Goal: Task Accomplishment & Management: Use online tool/utility

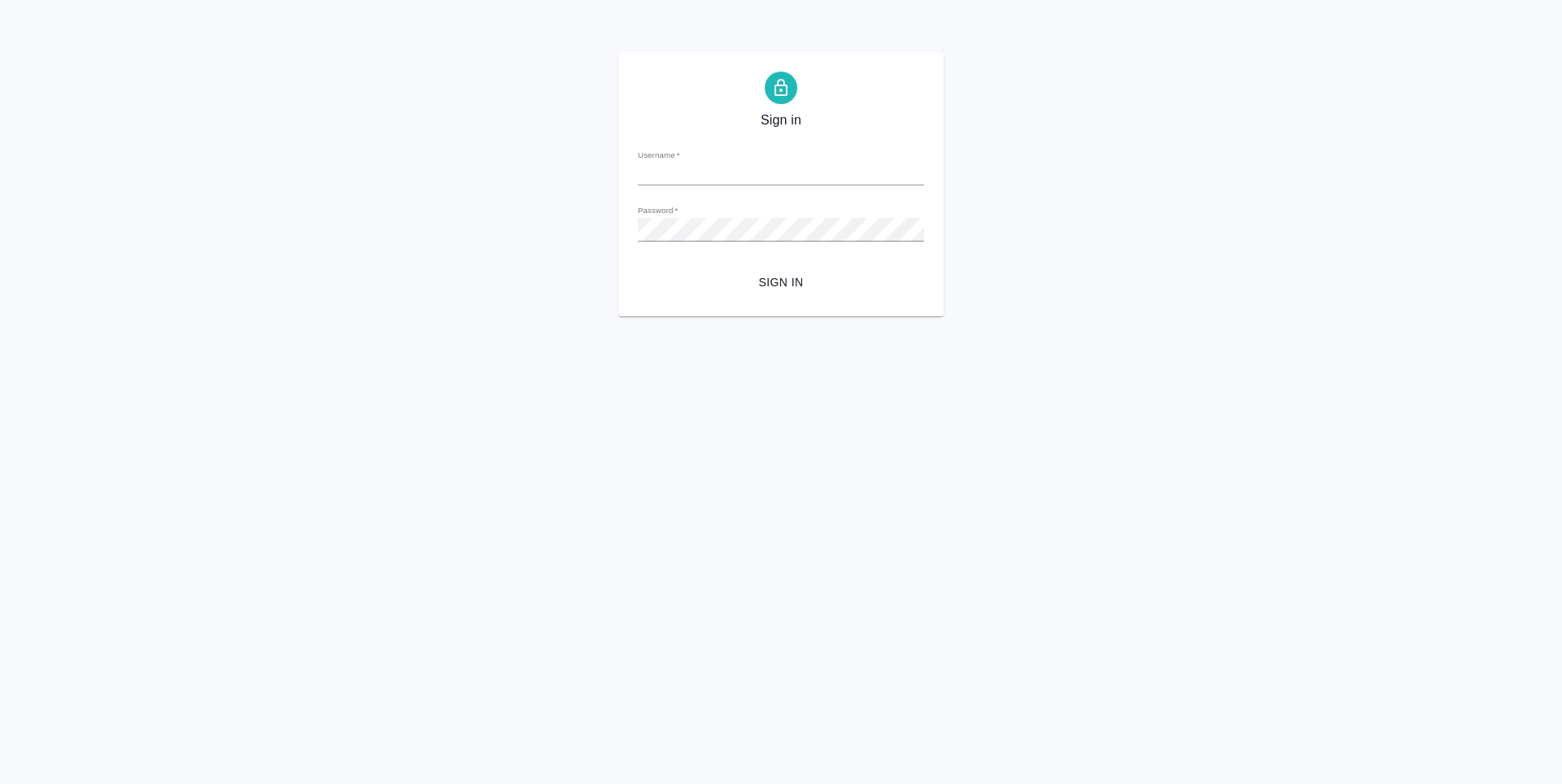
type input "k.antonova@awatera.com"
click at [763, 285] on span "Sign in" at bounding box center [781, 283] width 261 height 21
click at [631, 238] on div "Sign in Username   * k.antonova@awatera.com Password   * urlPath   * /Order/68a…" at bounding box center [781, 184] width 325 height 264
click at [638, 268] on button "Sign in" at bounding box center [781, 282] width 286 height 30
type input "[PERSON_NAME][EMAIL_ADDRESS][DOMAIN_NAME]"
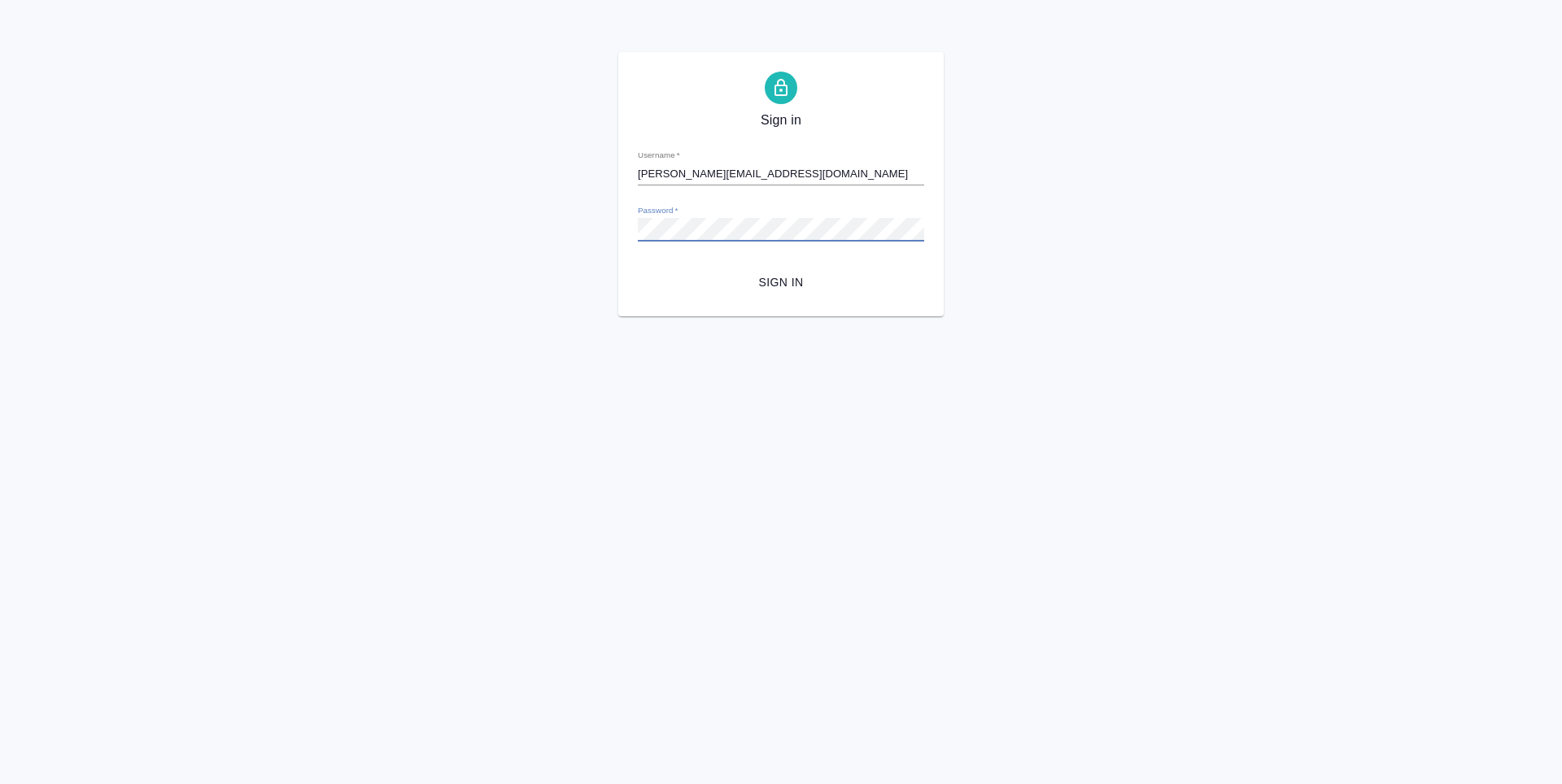
click at [614, 241] on div "Sign in Username   * k.antonova@awatera.com Password   * urlPath   * / Sign in" at bounding box center [781, 184] width 1562 height 264
click at [638, 268] on button "Sign in" at bounding box center [781, 282] width 286 height 30
click at [739, 274] on span "Sign in" at bounding box center [781, 283] width 261 height 21
click at [747, 244] on form "Username   * k.antonova@awatera.com Password   * urlPath   * / Sign in" at bounding box center [781, 216] width 286 height 160
click at [606, 238] on div "Sign in Username   * k.antonova@awatera.com Password   * urlPath   * / Sign in" at bounding box center [781, 184] width 1562 height 264
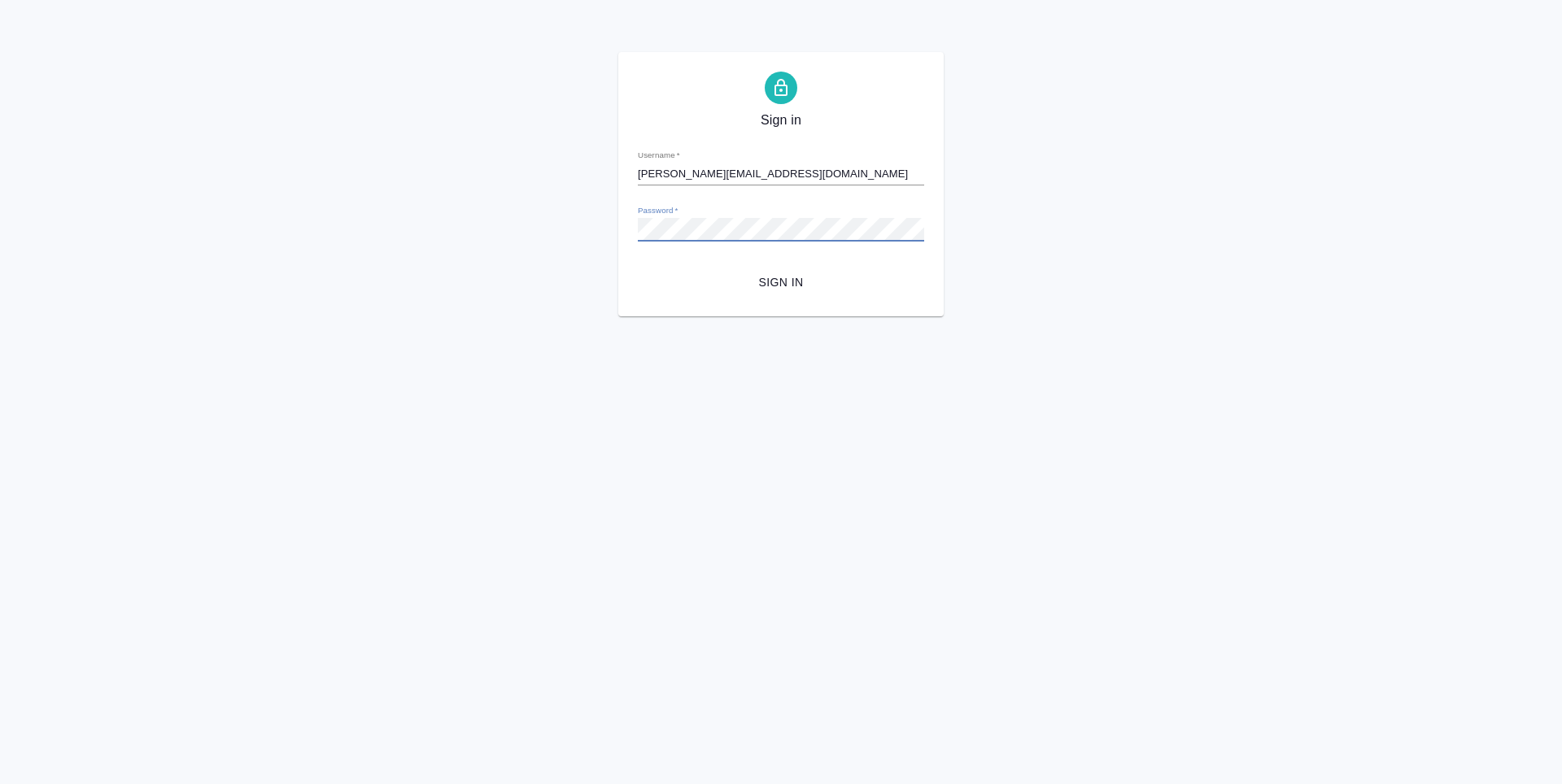
click at [638, 268] on button "Sign in" at bounding box center [781, 282] width 286 height 30
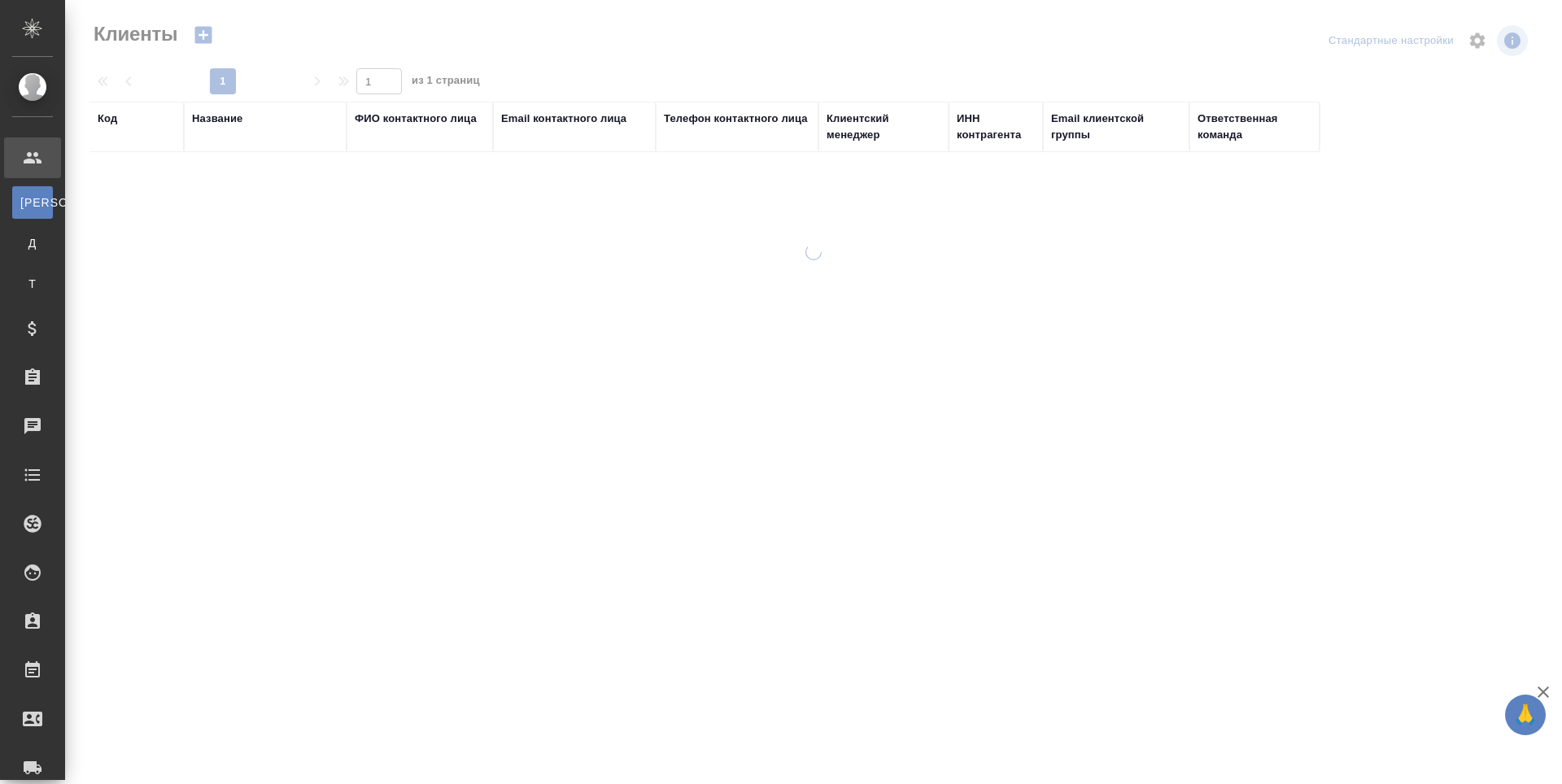
select select "RU"
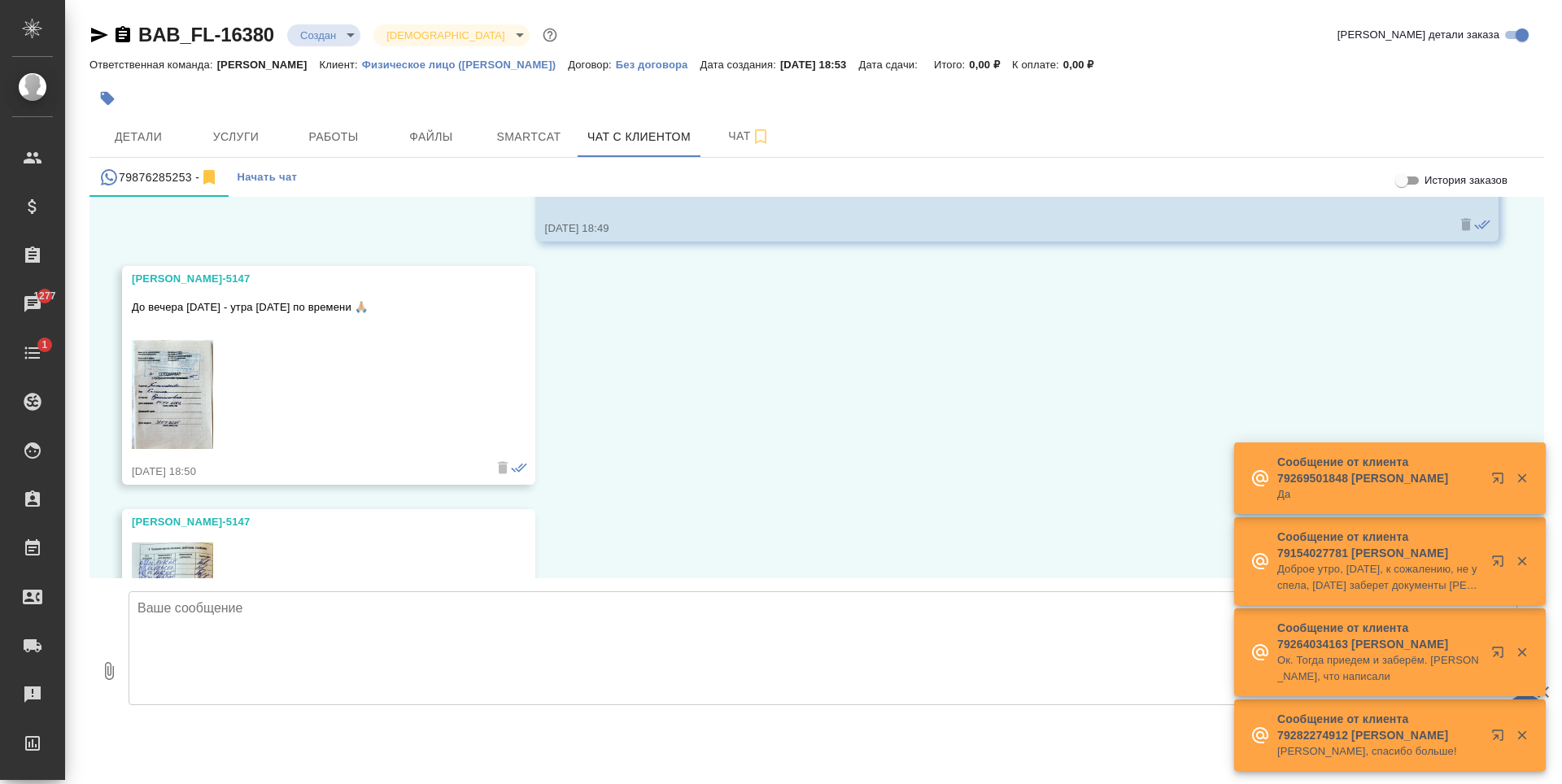
scroll to position [7334, 0]
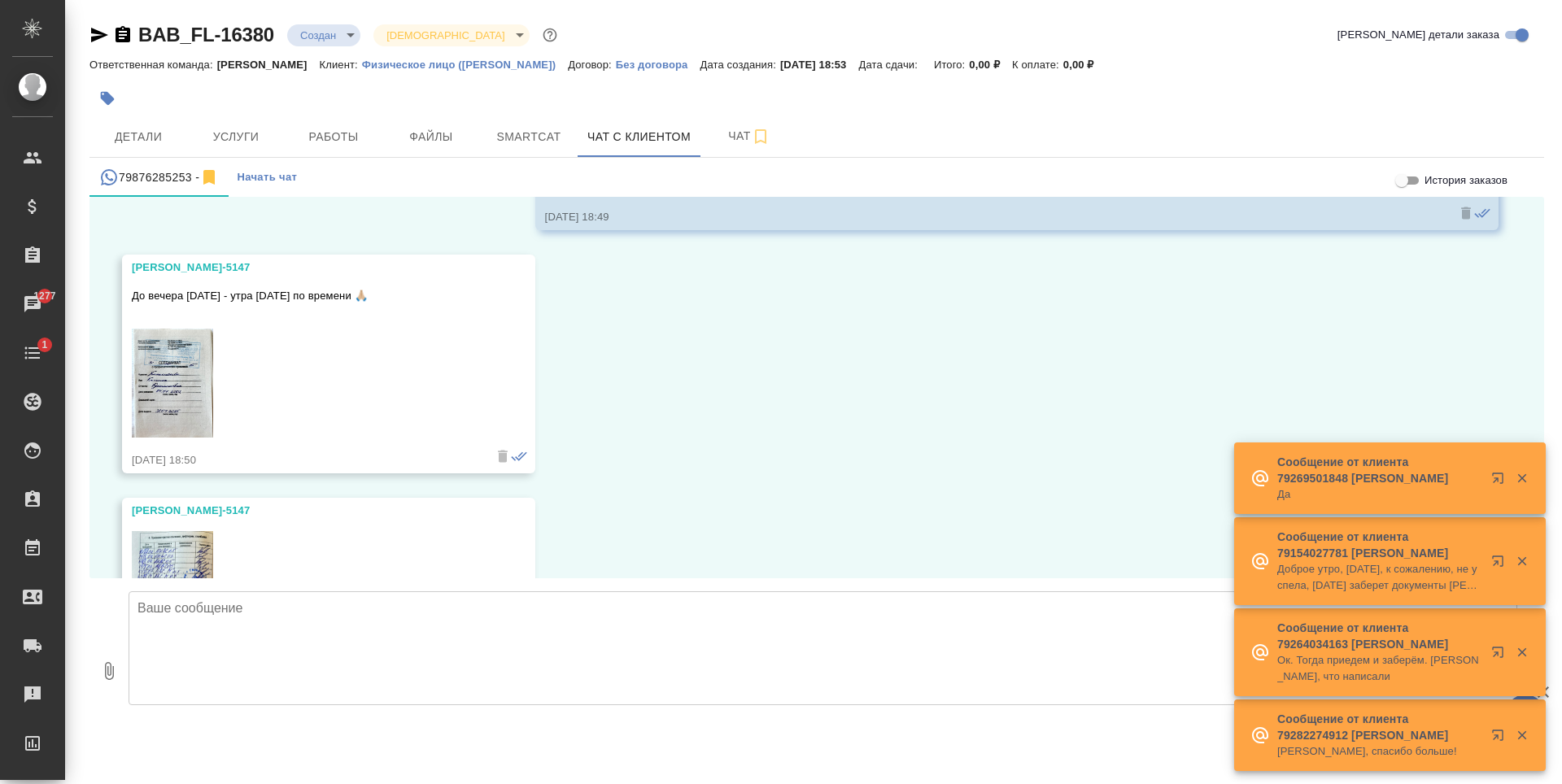
click at [452, 142] on span "Файлы" at bounding box center [431, 137] width 78 height 21
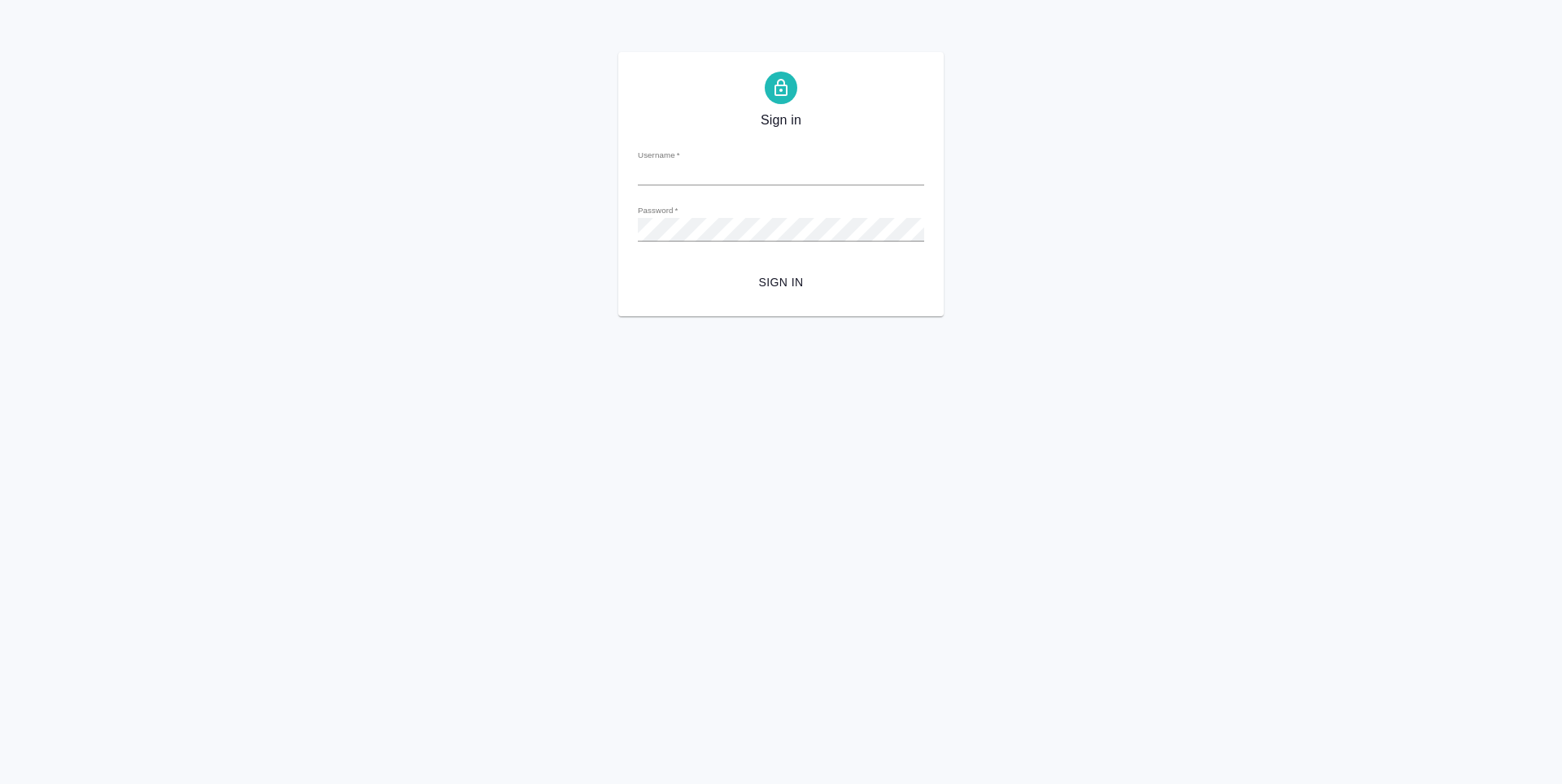
type input "[PERSON_NAME][EMAIL_ADDRESS][DOMAIN_NAME]"
click at [561, 216] on div "Sign in Username   * [PERSON_NAME][EMAIL_ADDRESS][DOMAIN_NAME] Password   * url…" at bounding box center [781, 184] width 1562 height 264
click at [638, 268] on button "Sign in" at bounding box center [781, 282] width 286 height 30
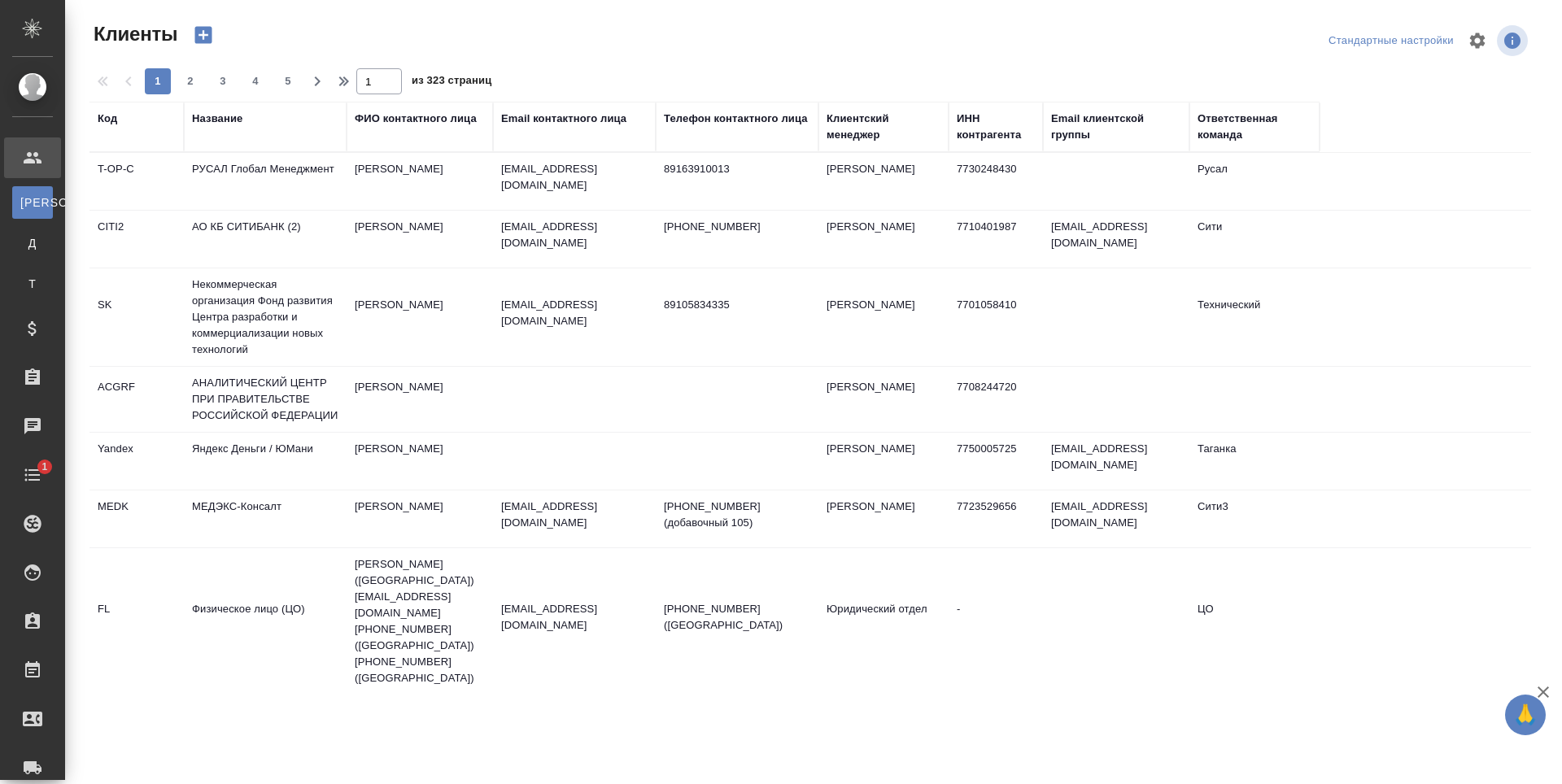
select select "RU"
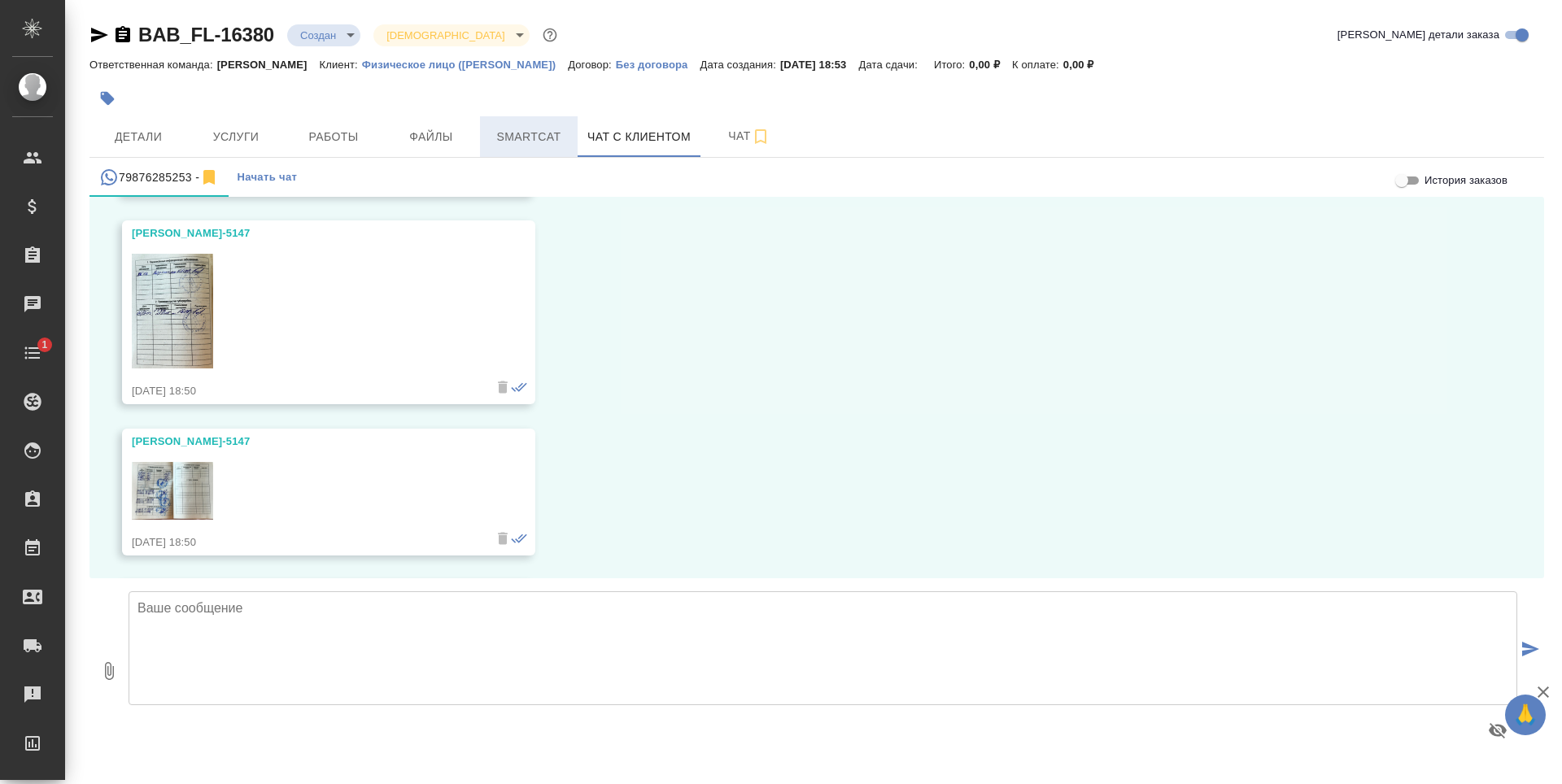
scroll to position [8058, 0]
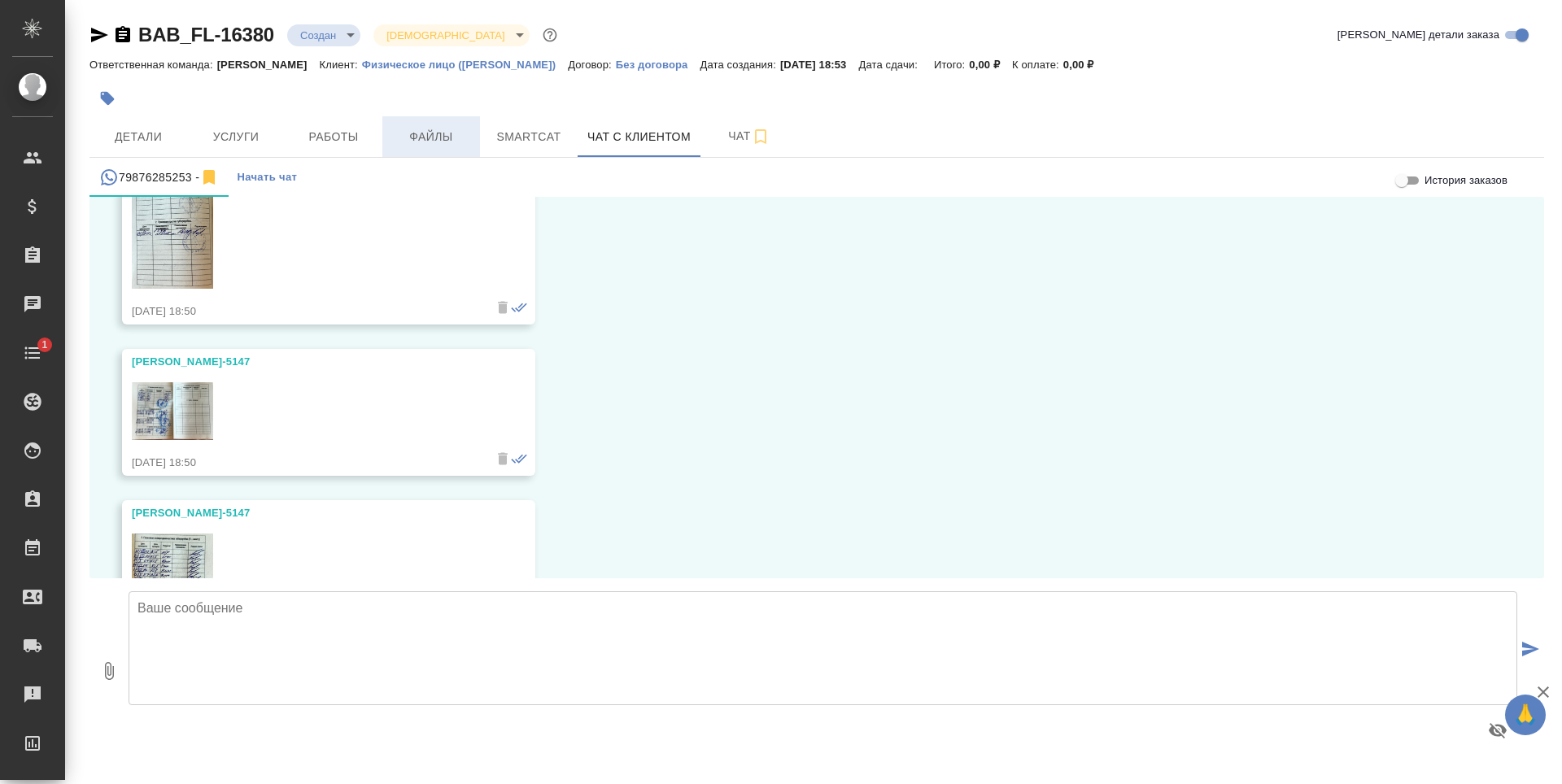
click at [451, 144] on span "Файлы" at bounding box center [431, 137] width 78 height 21
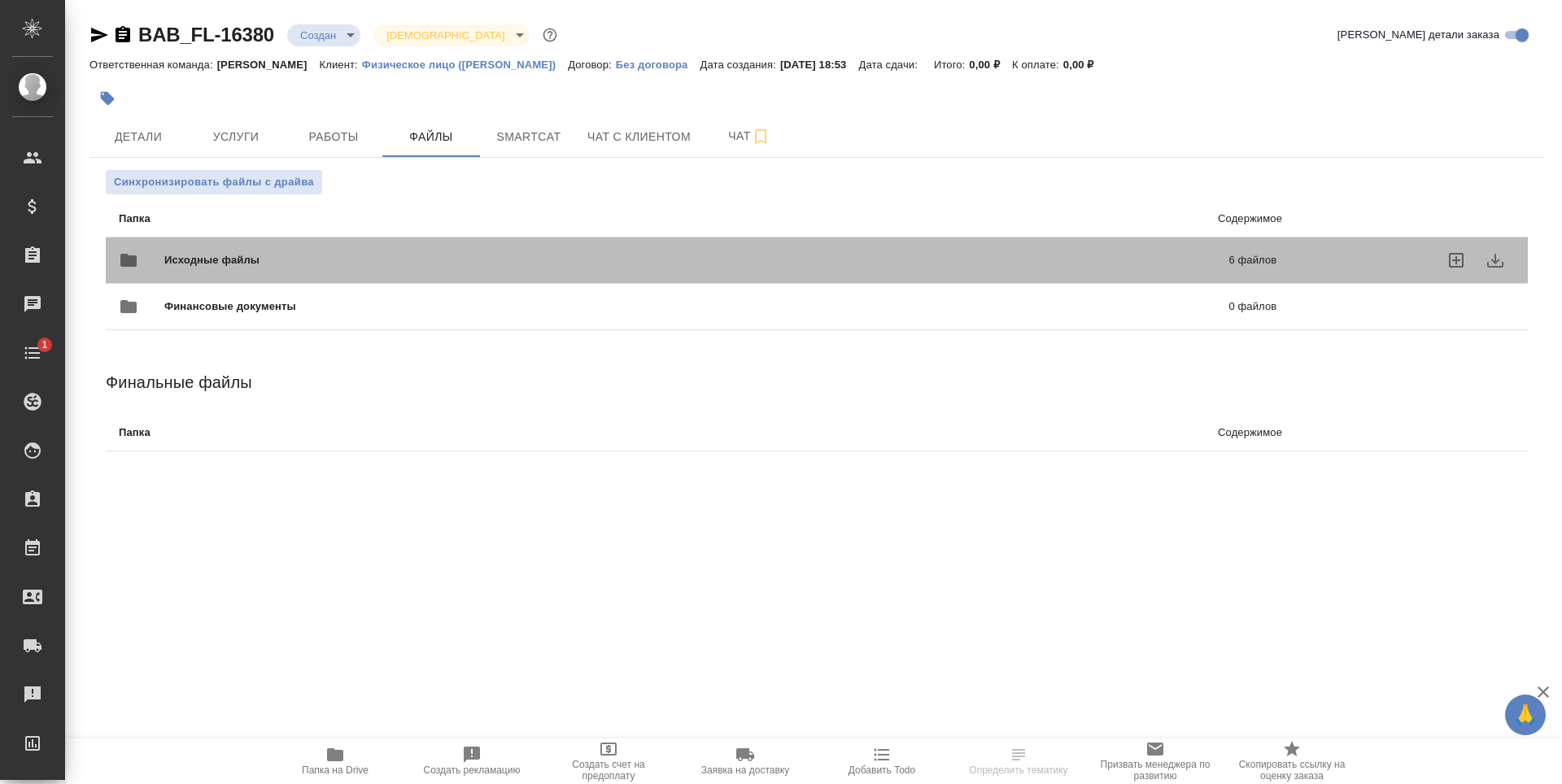
click at [734, 259] on span "Исходные файлы" at bounding box center [455, 260] width 580 height 16
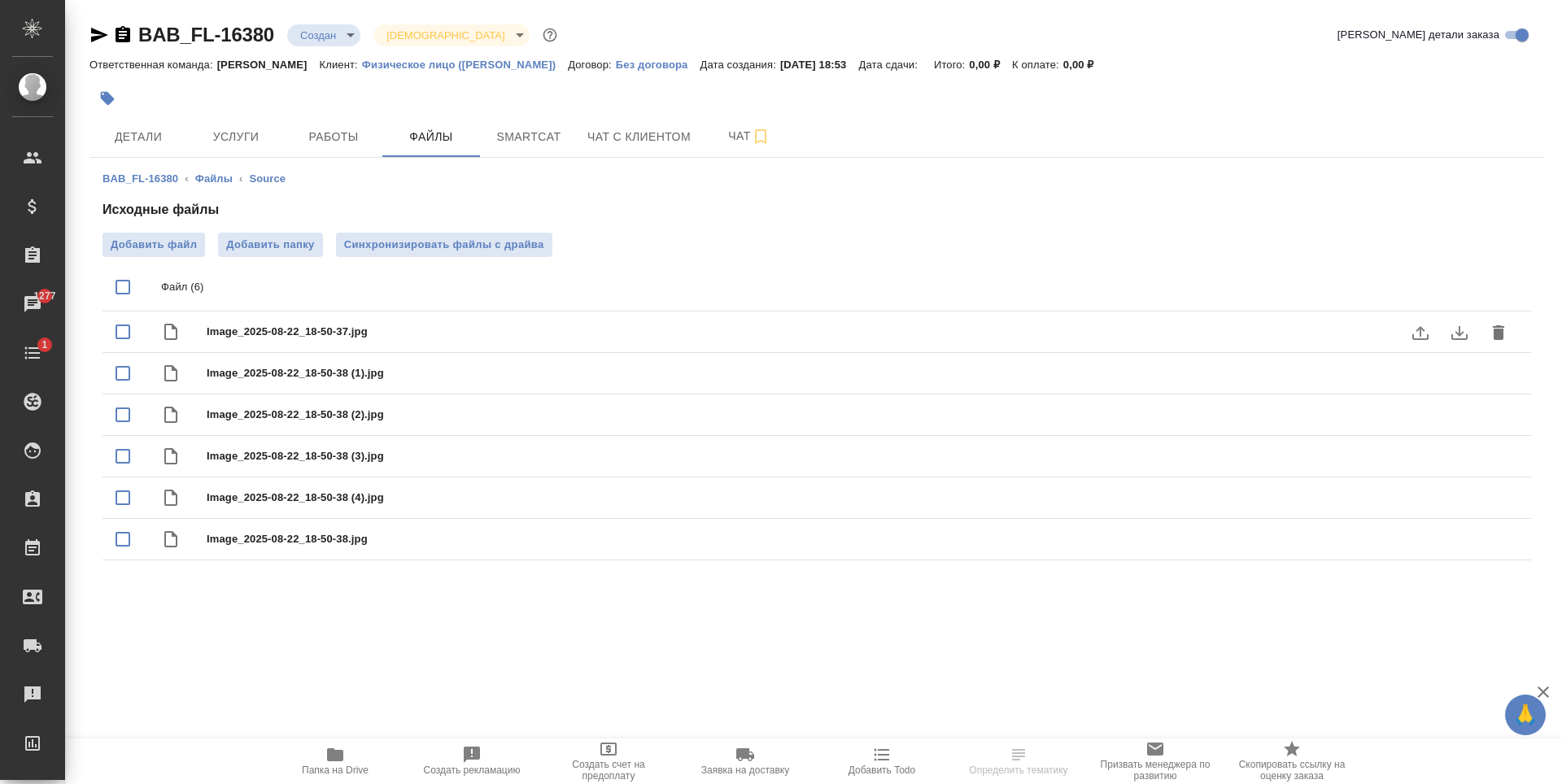
click at [115, 339] on input "checkbox" at bounding box center [123, 332] width 34 height 34
checkbox input "true"
click at [119, 373] on input "checkbox" at bounding box center [123, 373] width 34 height 34
checkbox input "true"
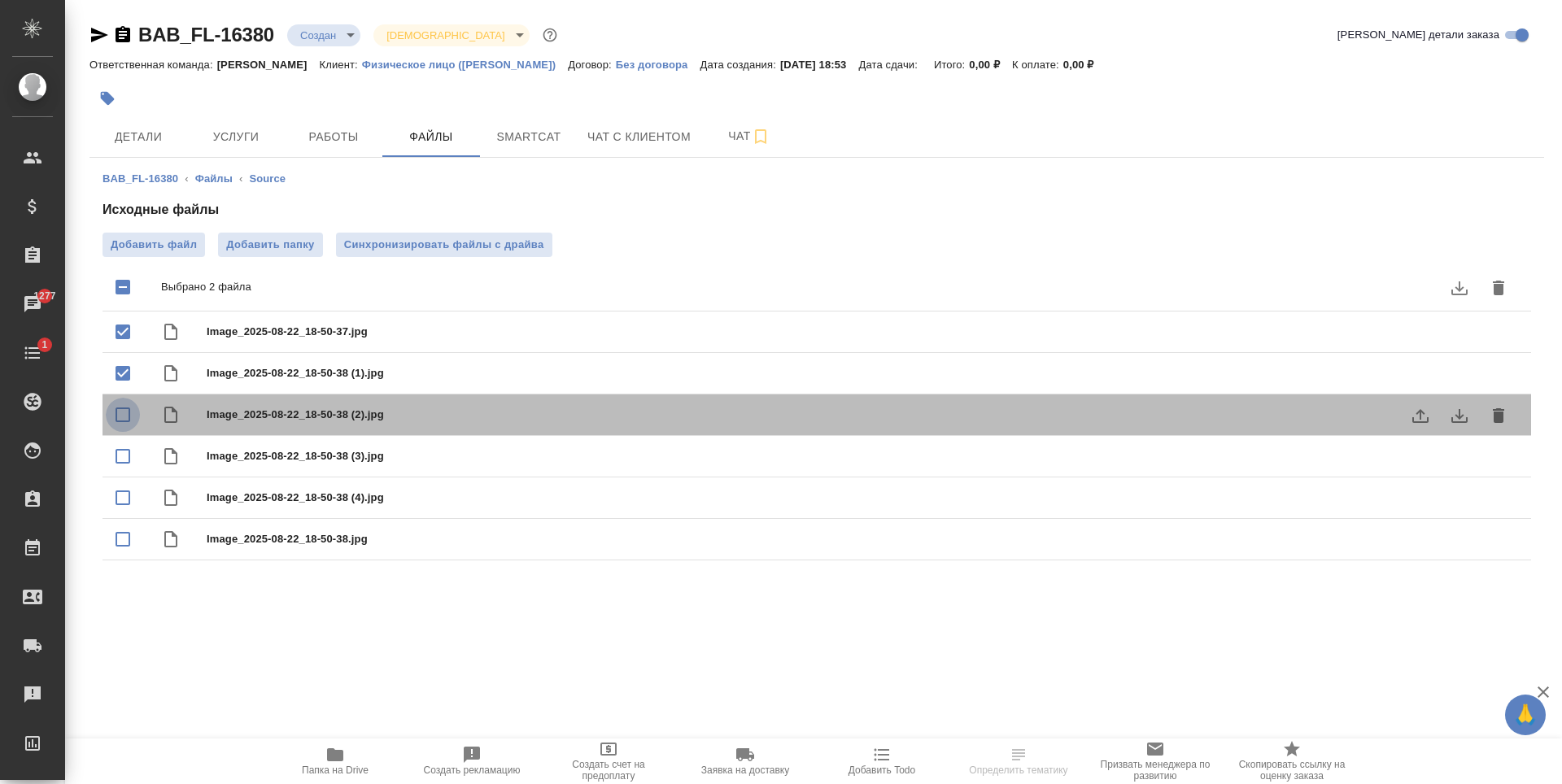
click at [122, 419] on input "checkbox" at bounding box center [123, 415] width 34 height 34
checkbox input "true"
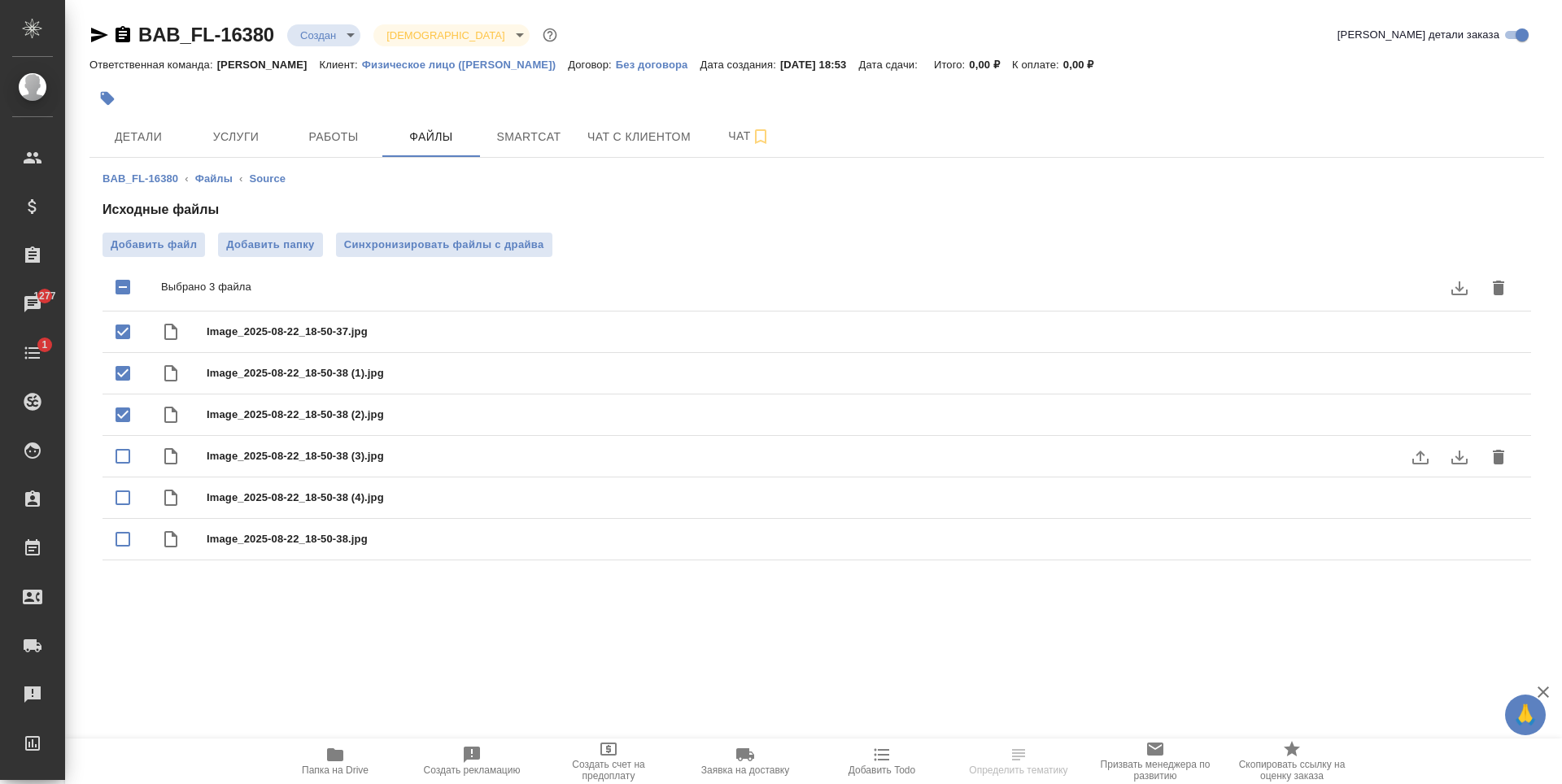
click at [123, 460] on input "checkbox" at bounding box center [123, 456] width 34 height 34
checkbox input "true"
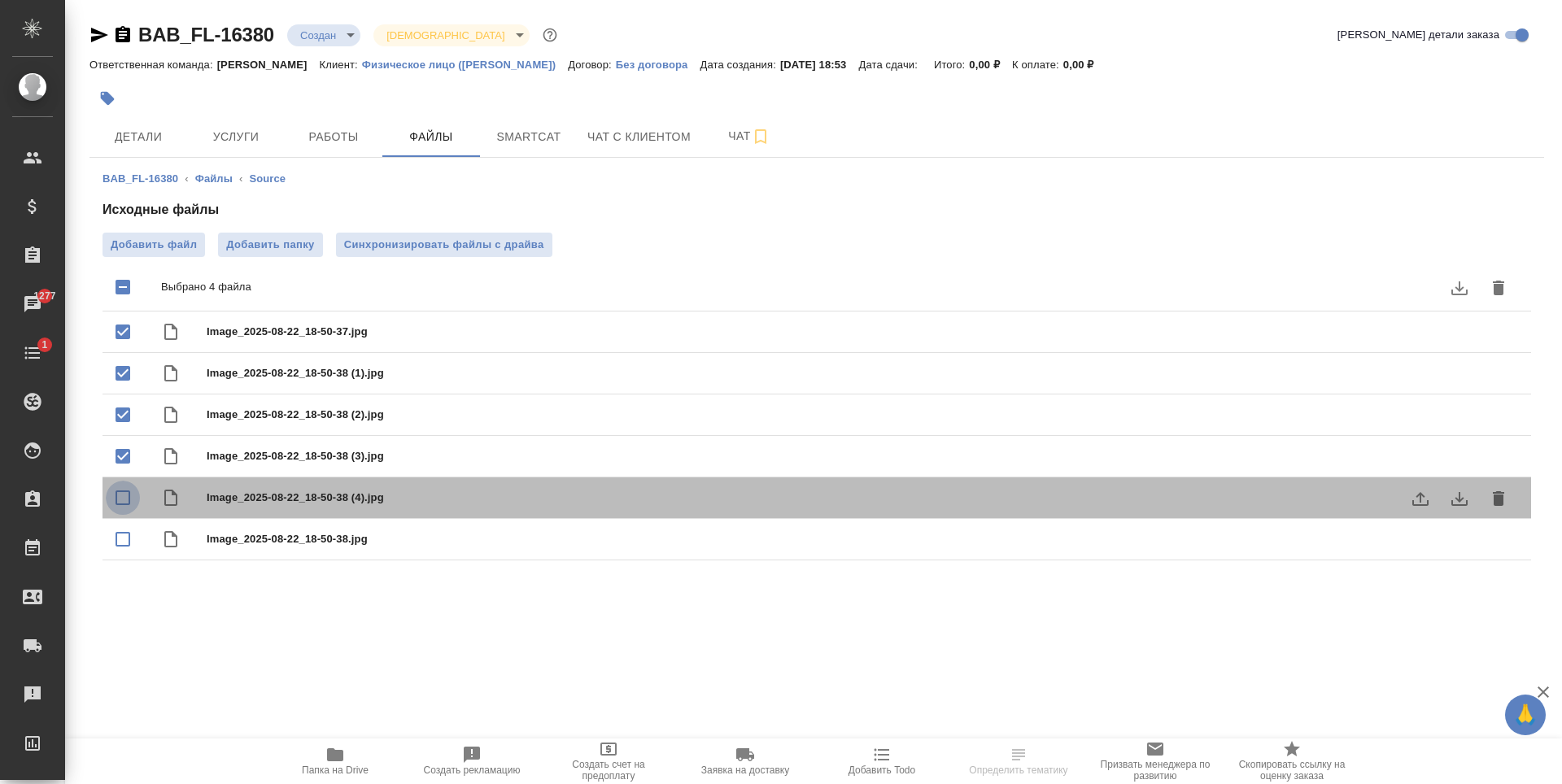
click at [123, 491] on input "checkbox" at bounding box center [123, 498] width 34 height 34
checkbox input "true"
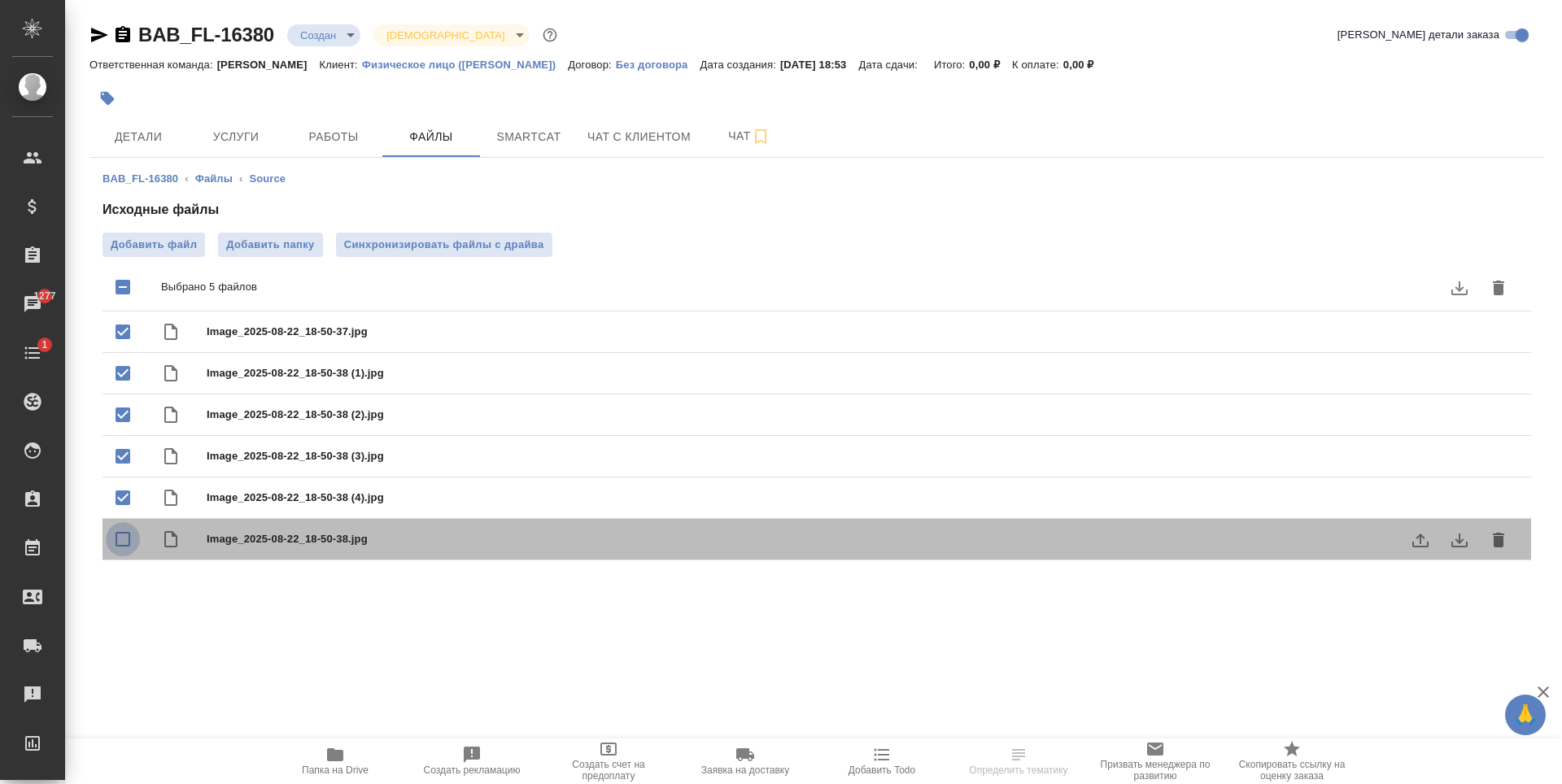
click at [120, 542] on input "checkbox" at bounding box center [123, 540] width 34 height 34
checkbox input "true"
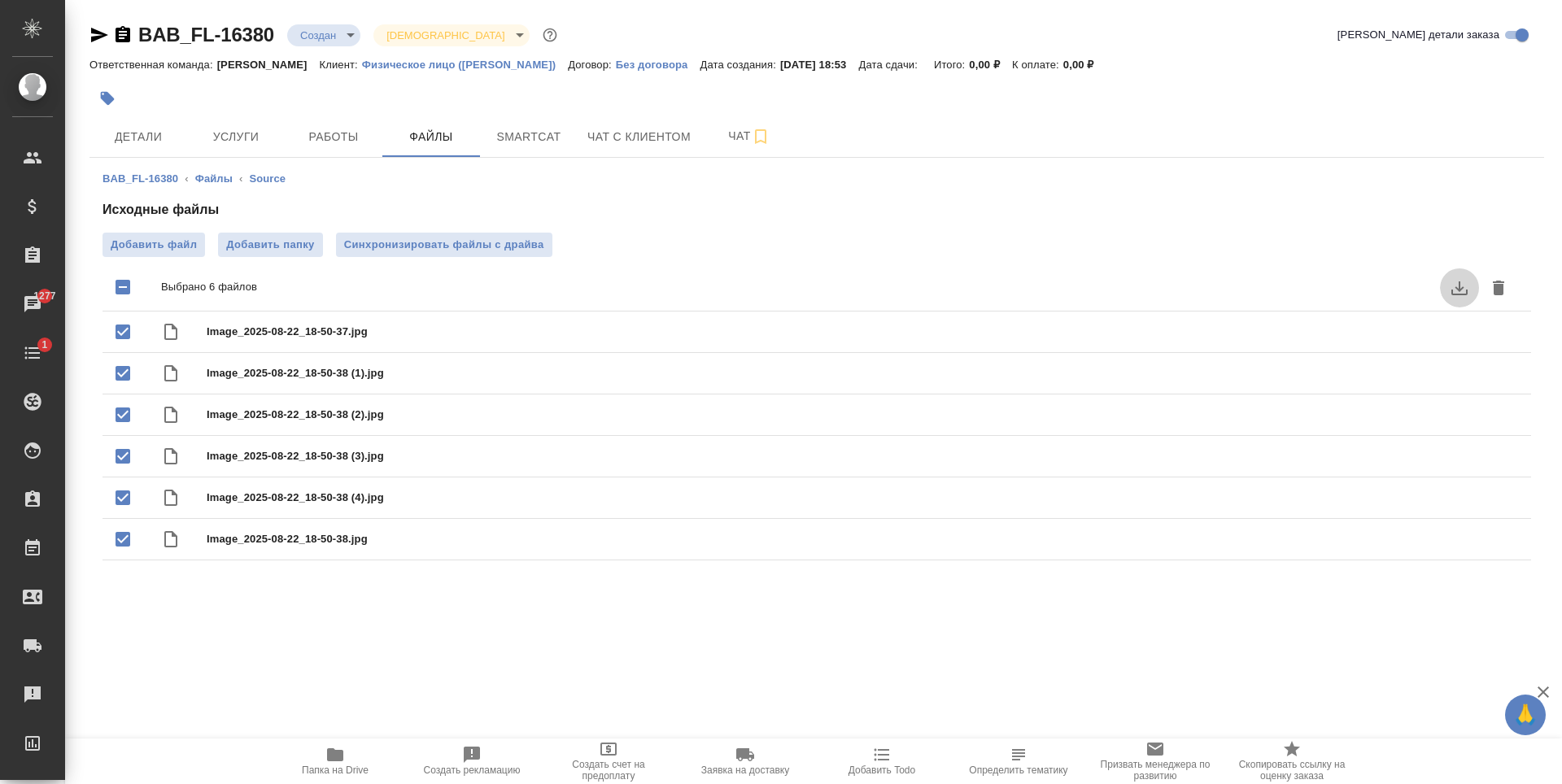
click at [1452, 289] on icon "download" at bounding box center [1459, 287] width 20 height 20
click at [1070, 166] on div "BAB_FL-16380 ‹ Файлы ‹ Source Исходные файлы Добавить файл Добавить папку Синхр…" at bounding box center [817, 369] width 1455 height 422
click at [1452, 336] on icon "download" at bounding box center [1459, 333] width 16 height 14
click at [1464, 377] on icon "download" at bounding box center [1459, 374] width 20 height 20
click at [1459, 419] on icon "download" at bounding box center [1459, 416] width 16 height 14
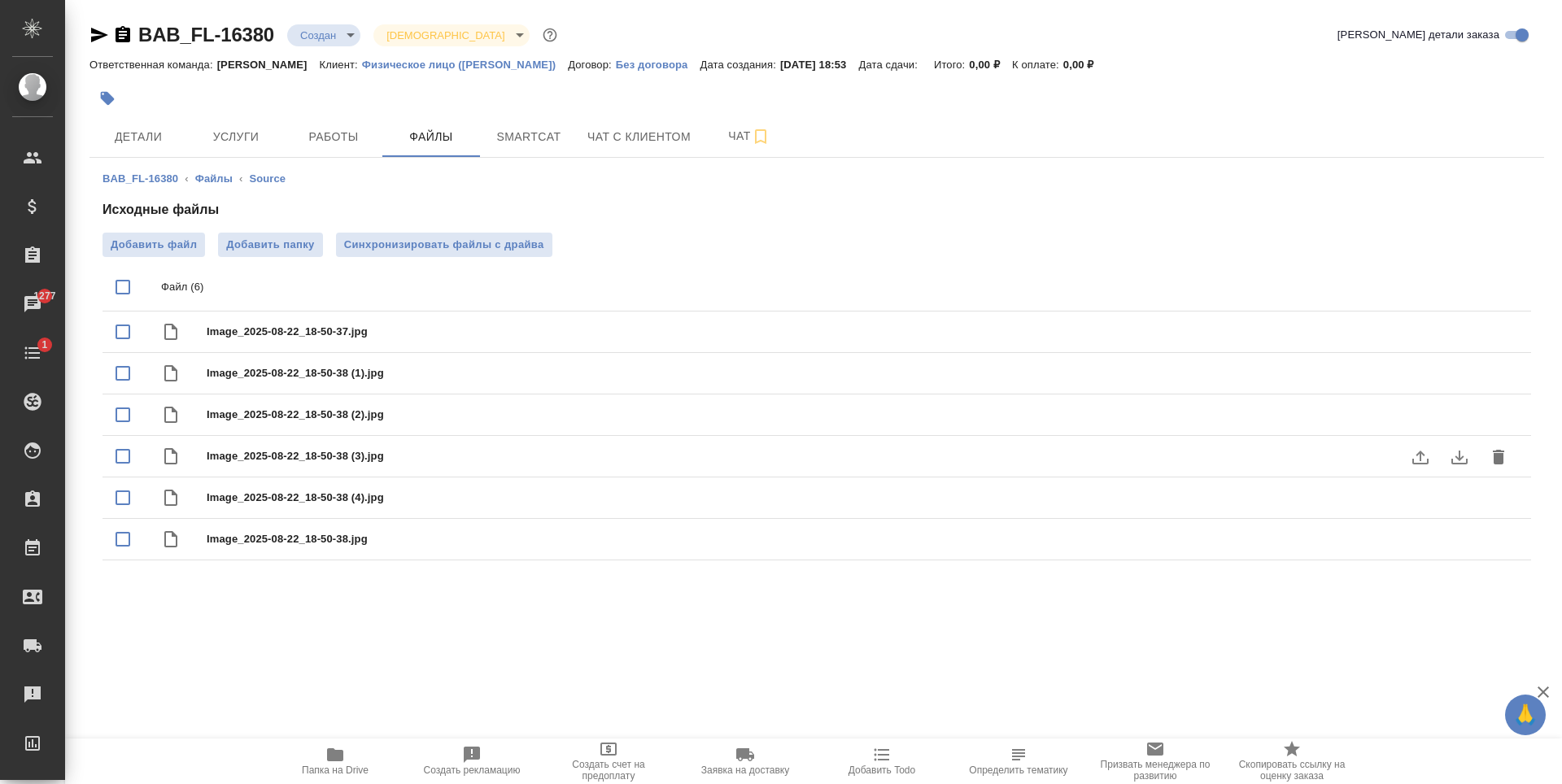
click at [1457, 451] on icon "download" at bounding box center [1459, 457] width 20 height 20
click at [1464, 493] on icon "download" at bounding box center [1459, 498] width 20 height 20
click at [1461, 530] on icon "download" at bounding box center [1459, 540] width 20 height 20
click at [195, 251] on span "Добавить файл" at bounding box center [154, 244] width 87 height 16
click at [0, 0] on input "Добавить файл" at bounding box center [0, 0] width 0 height 0
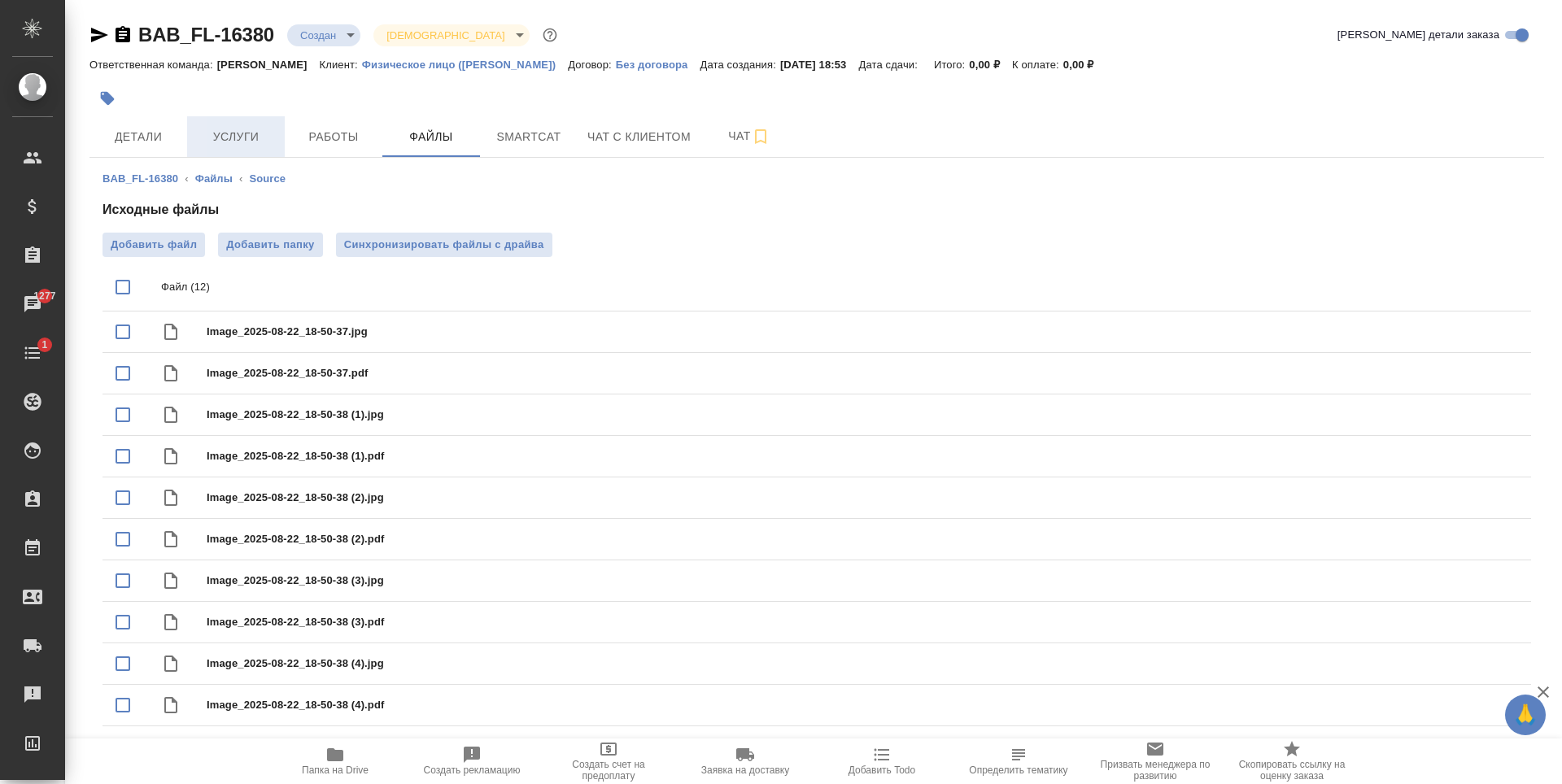
click at [276, 120] on button "Услуги" at bounding box center [236, 136] width 98 height 40
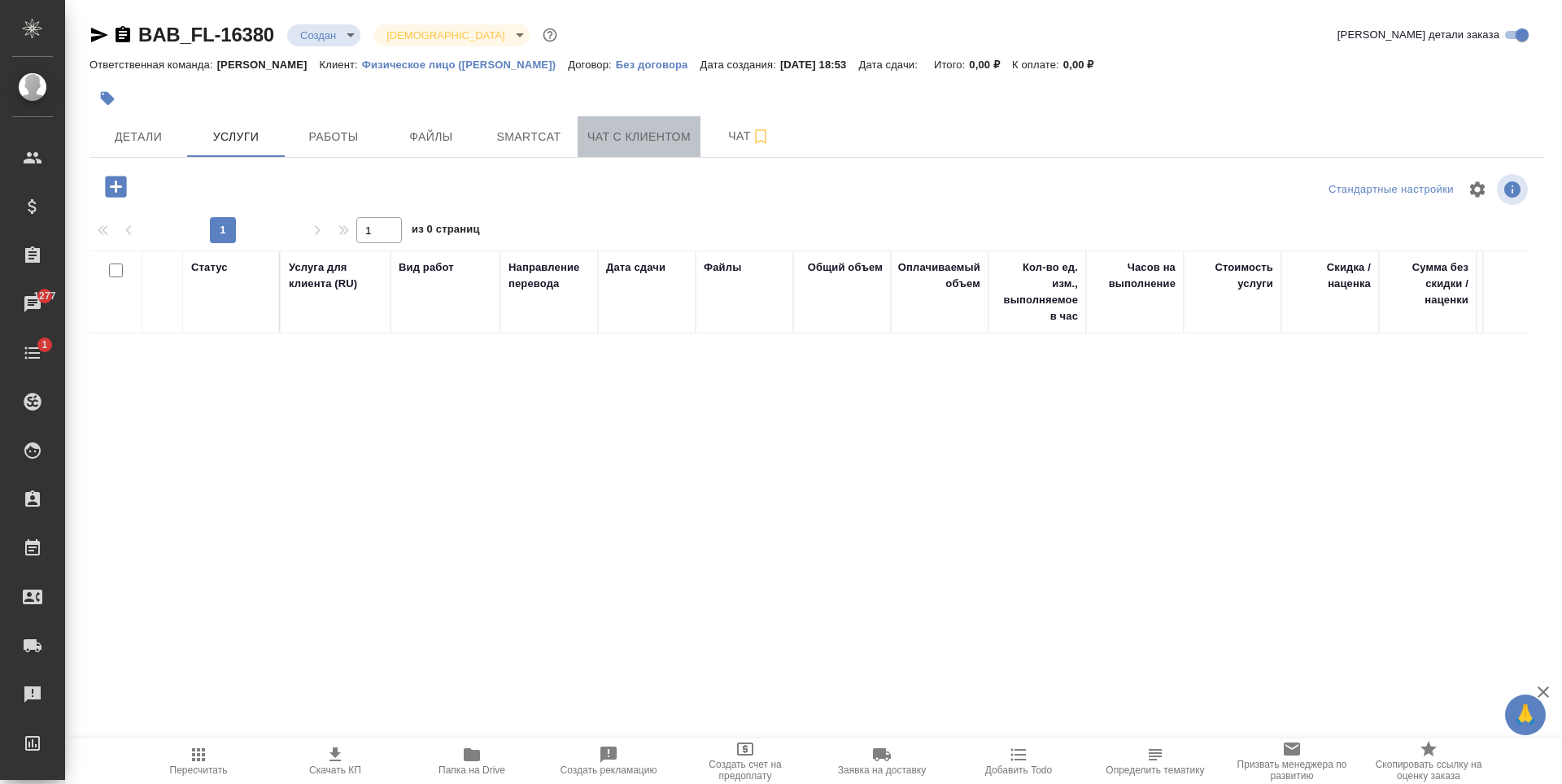
click at [664, 143] on span "Чат с клиентом" at bounding box center [639, 137] width 103 height 21
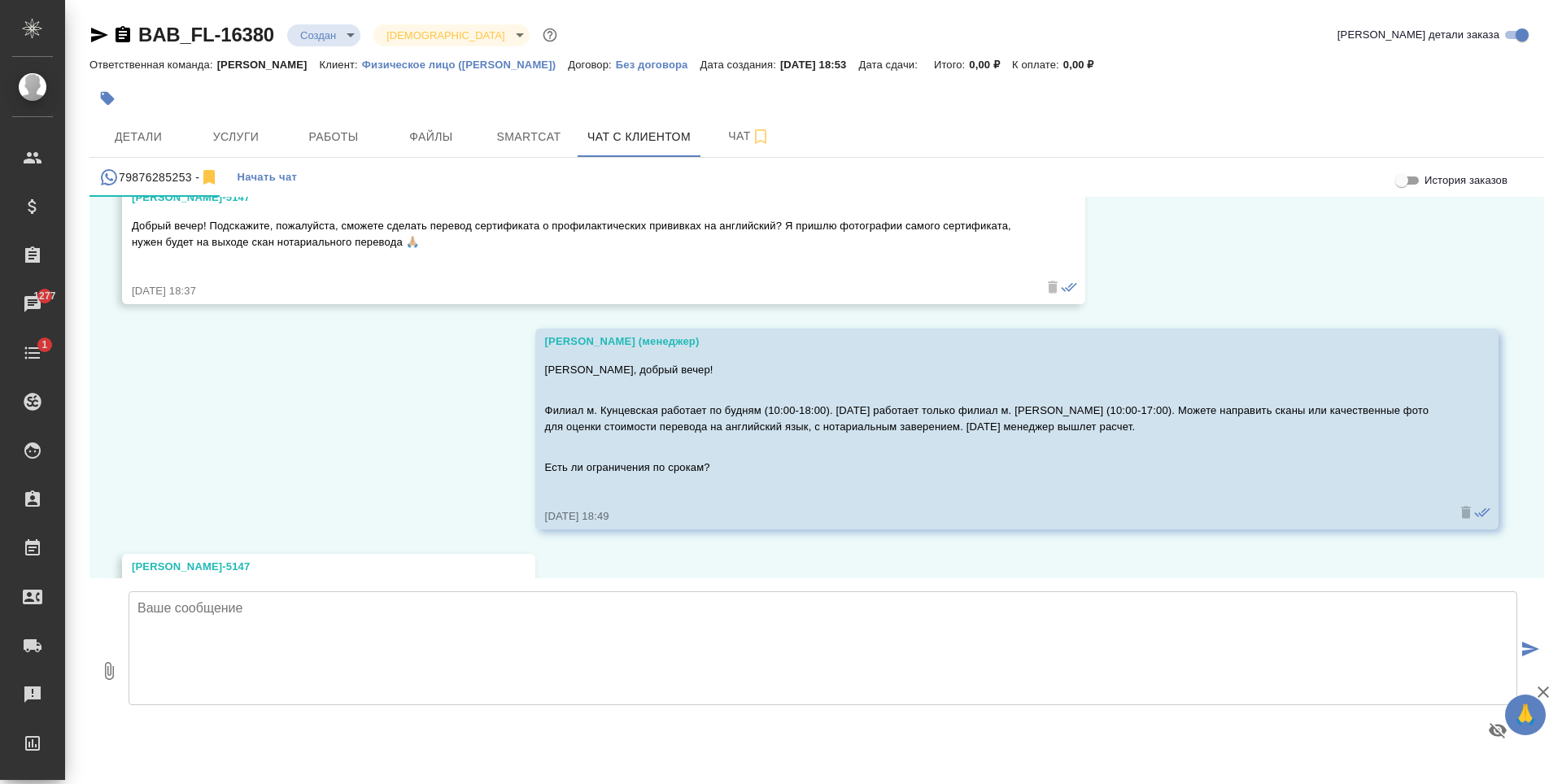
scroll to position [7009, 0]
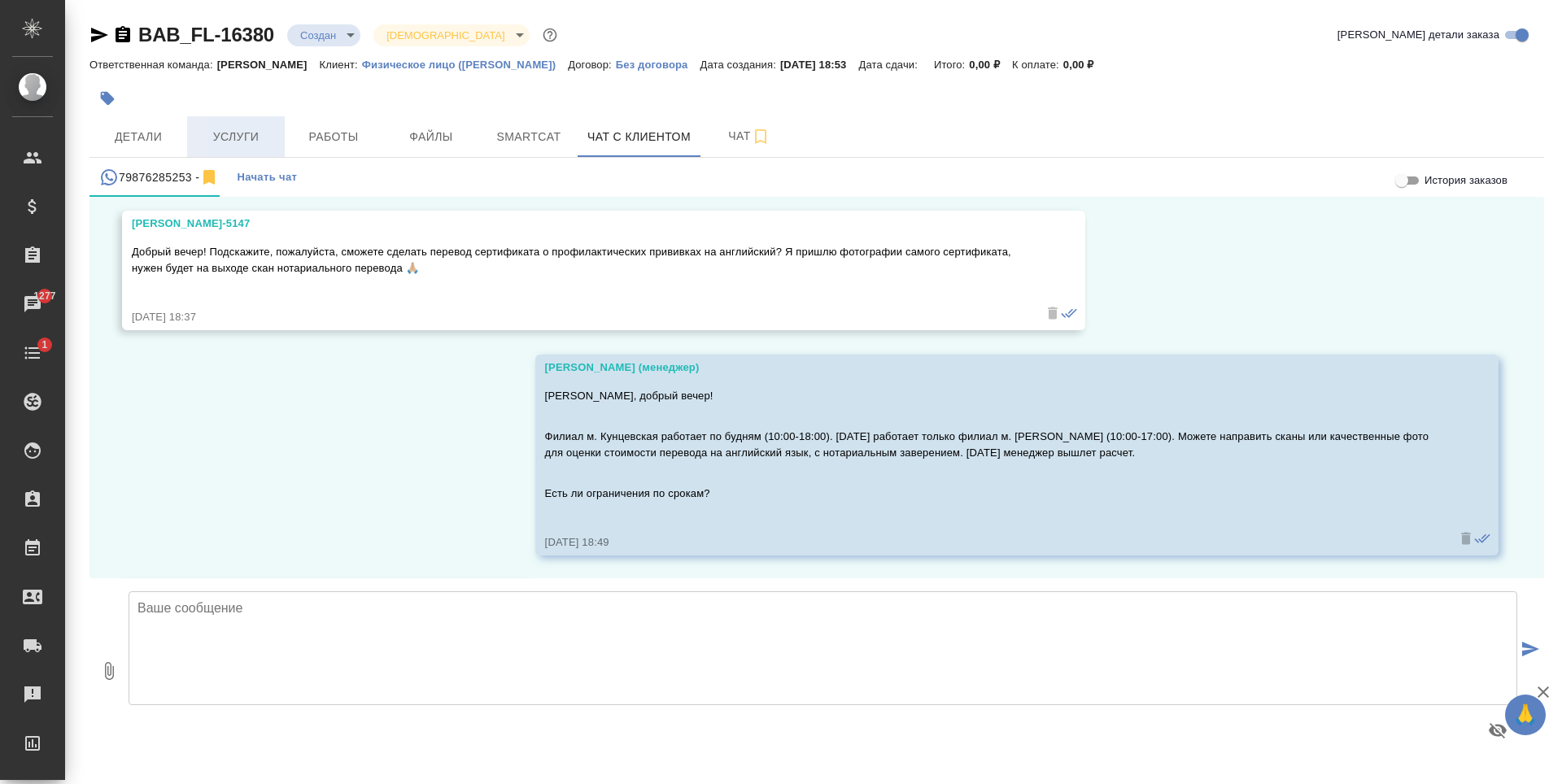
click at [240, 138] on span "Услуги" at bounding box center [236, 137] width 78 height 21
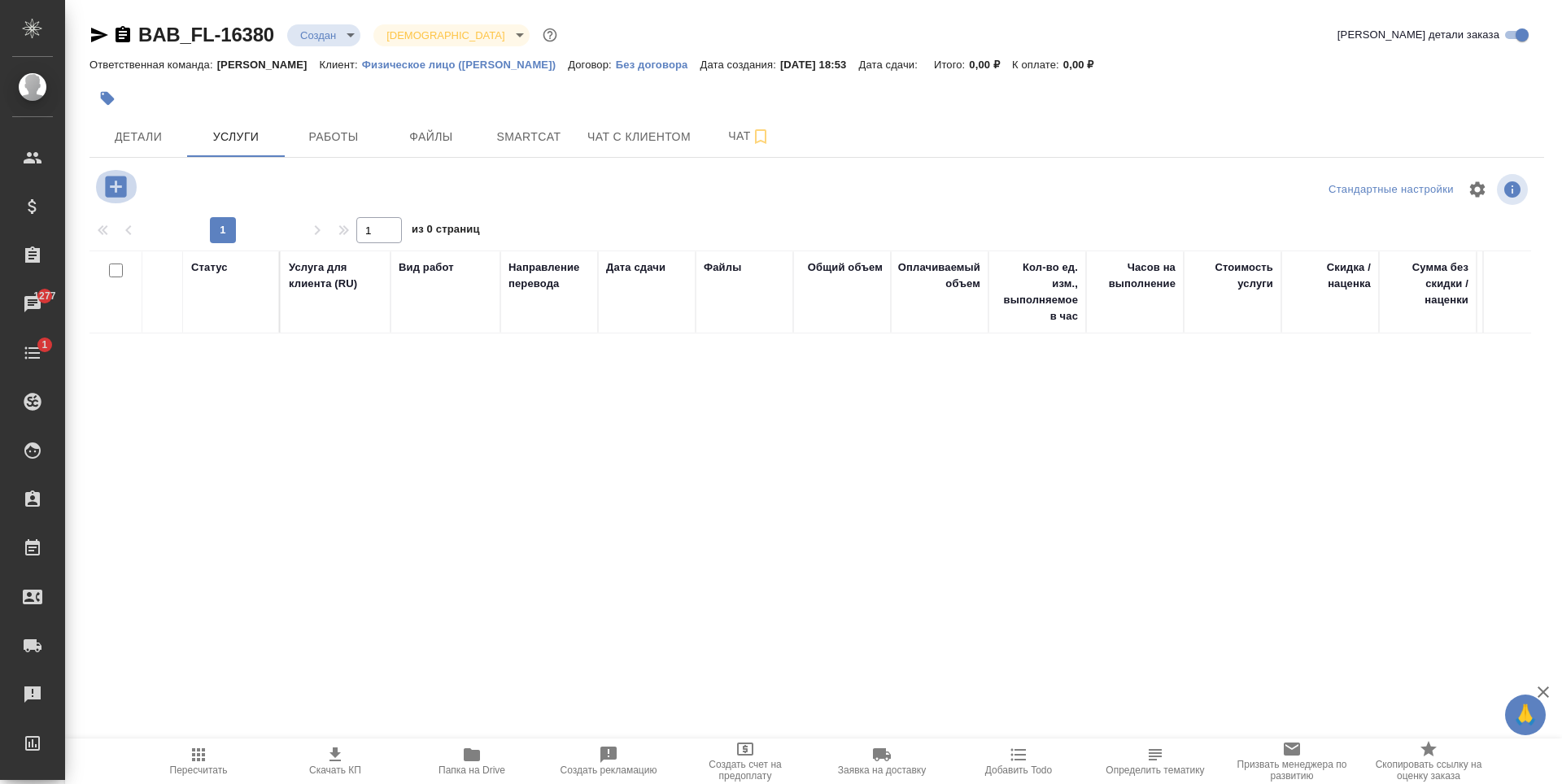
click at [113, 185] on icon "button" at bounding box center [115, 186] width 21 height 21
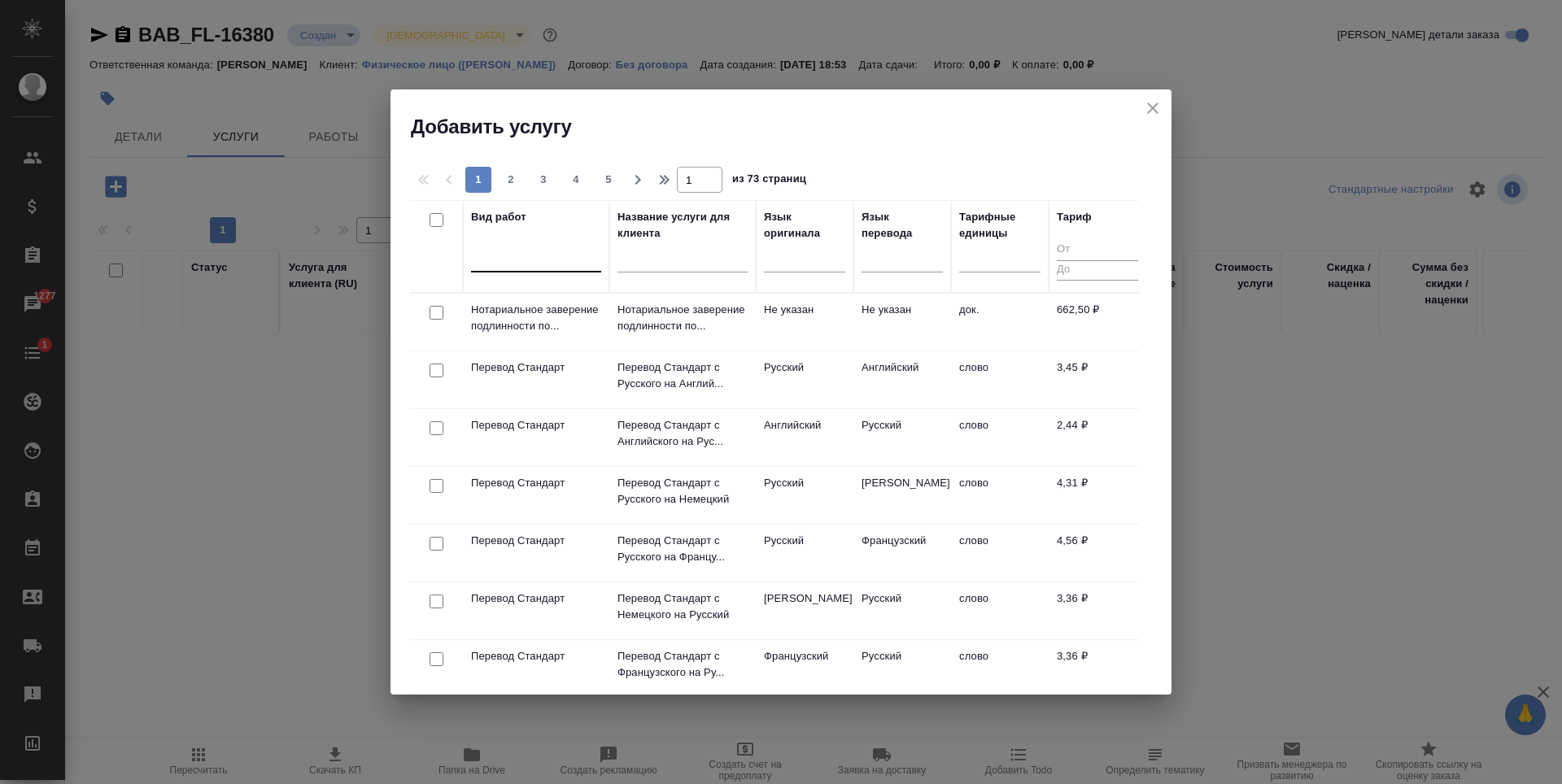
click at [485, 263] on div at bounding box center [536, 256] width 130 height 24
type input "g"
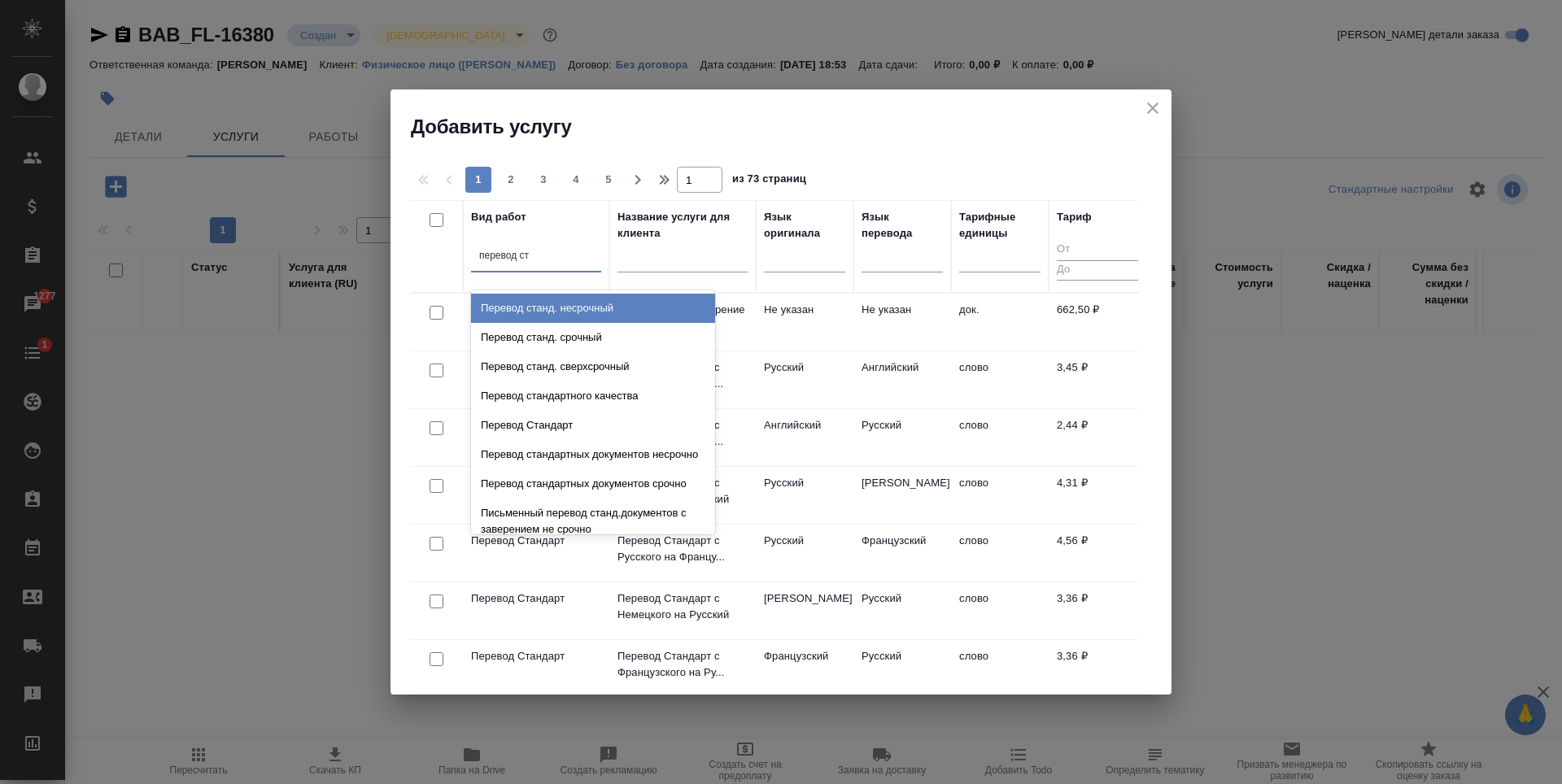
type input "перевод ста"
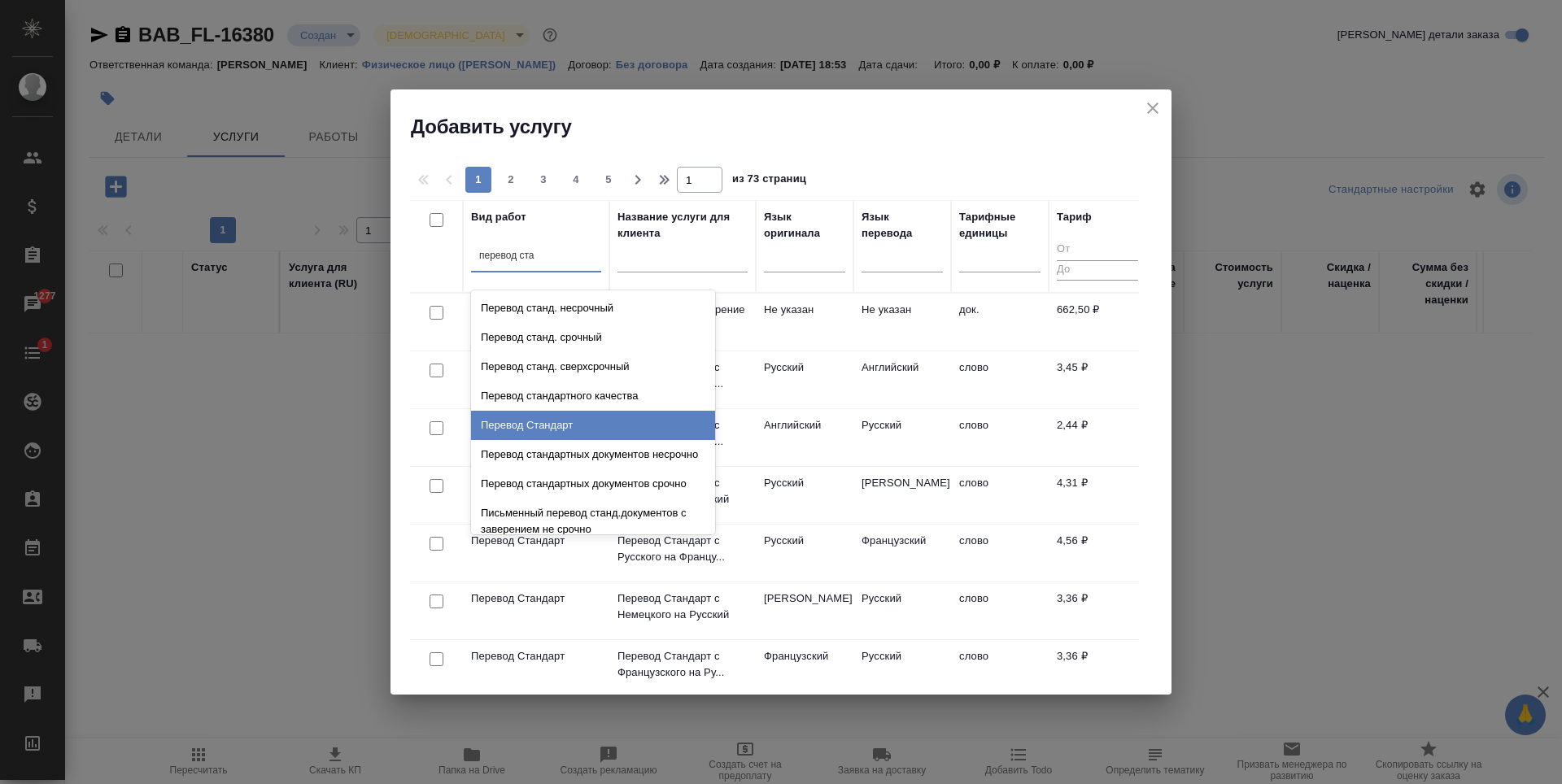
click at [557, 427] on div "Перевод Стандарт" at bounding box center [593, 425] width 244 height 29
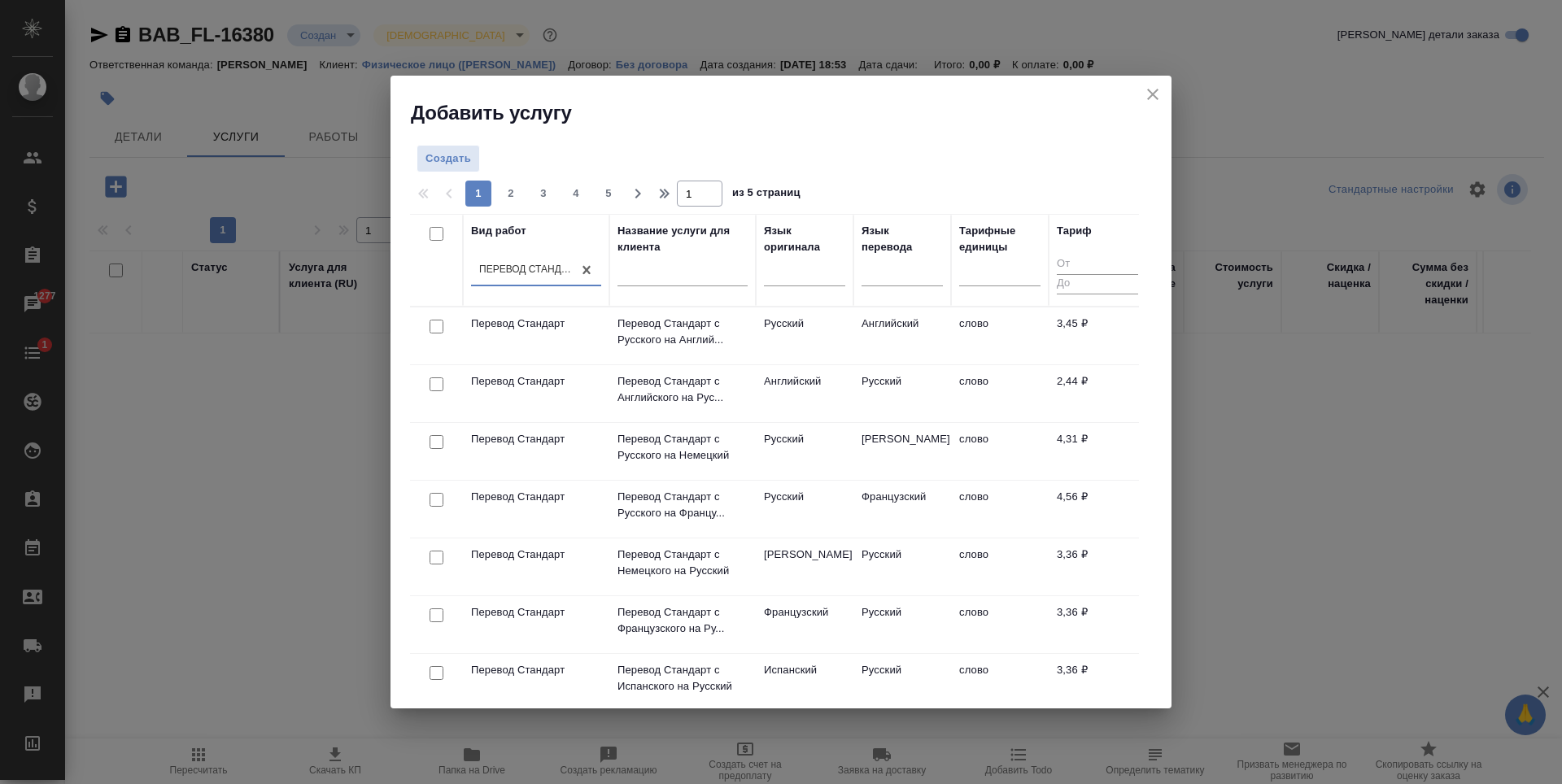
click at [818, 342] on td "Русский" at bounding box center [805, 336] width 98 height 57
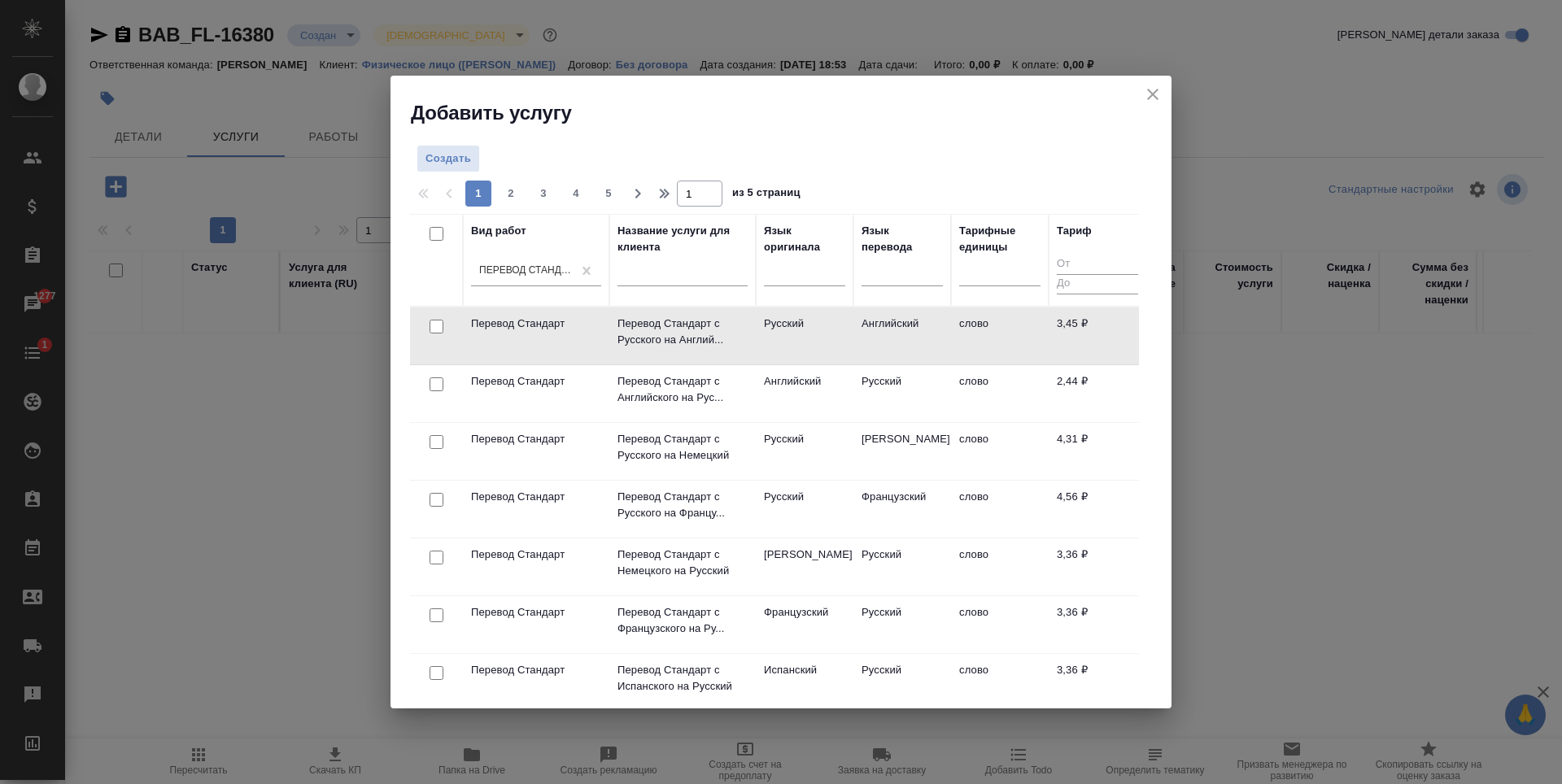
click at [818, 345] on td "Русский" at bounding box center [805, 336] width 98 height 57
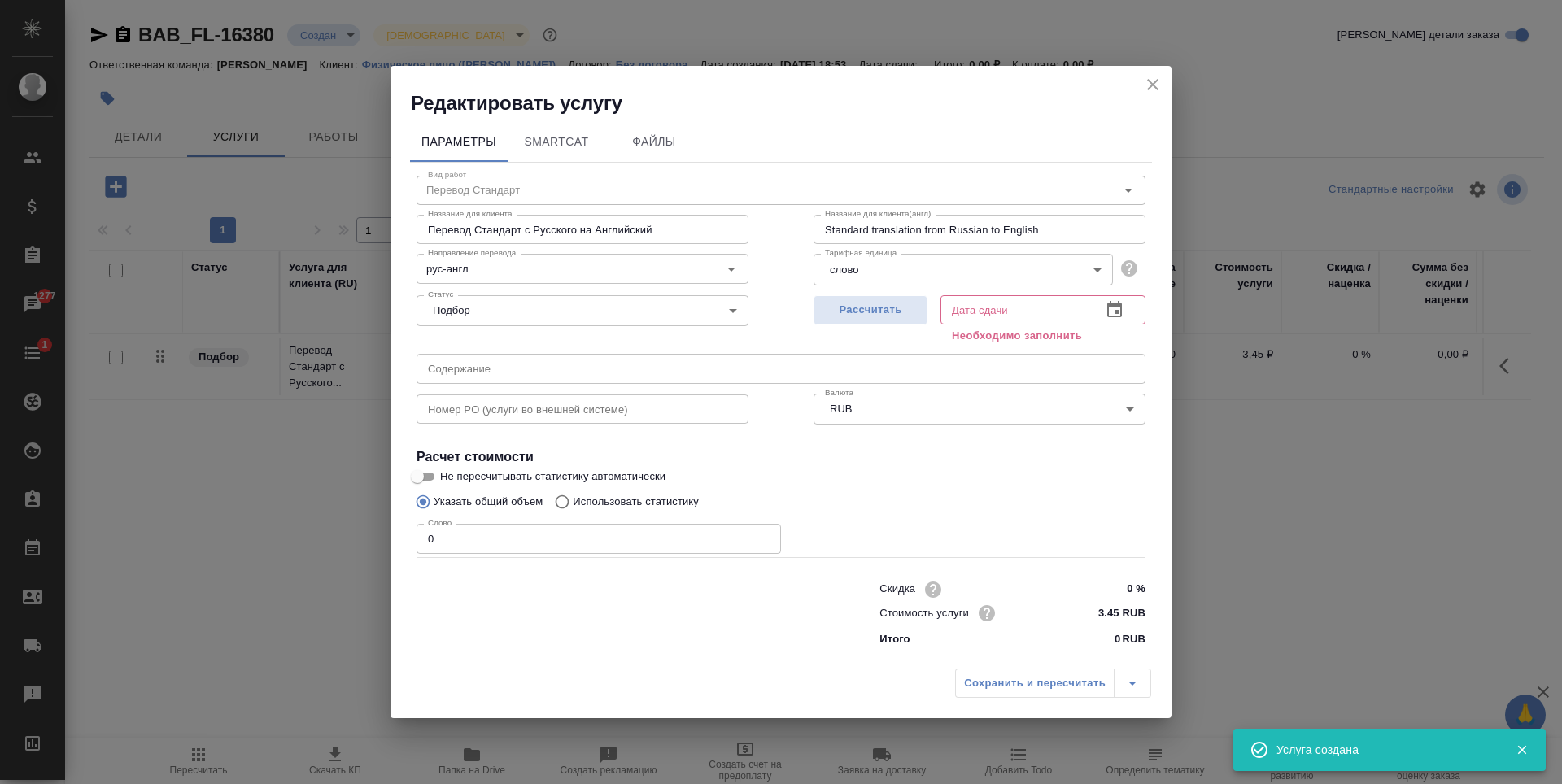
click at [492, 549] on input "0" at bounding box center [599, 539] width 365 height 29
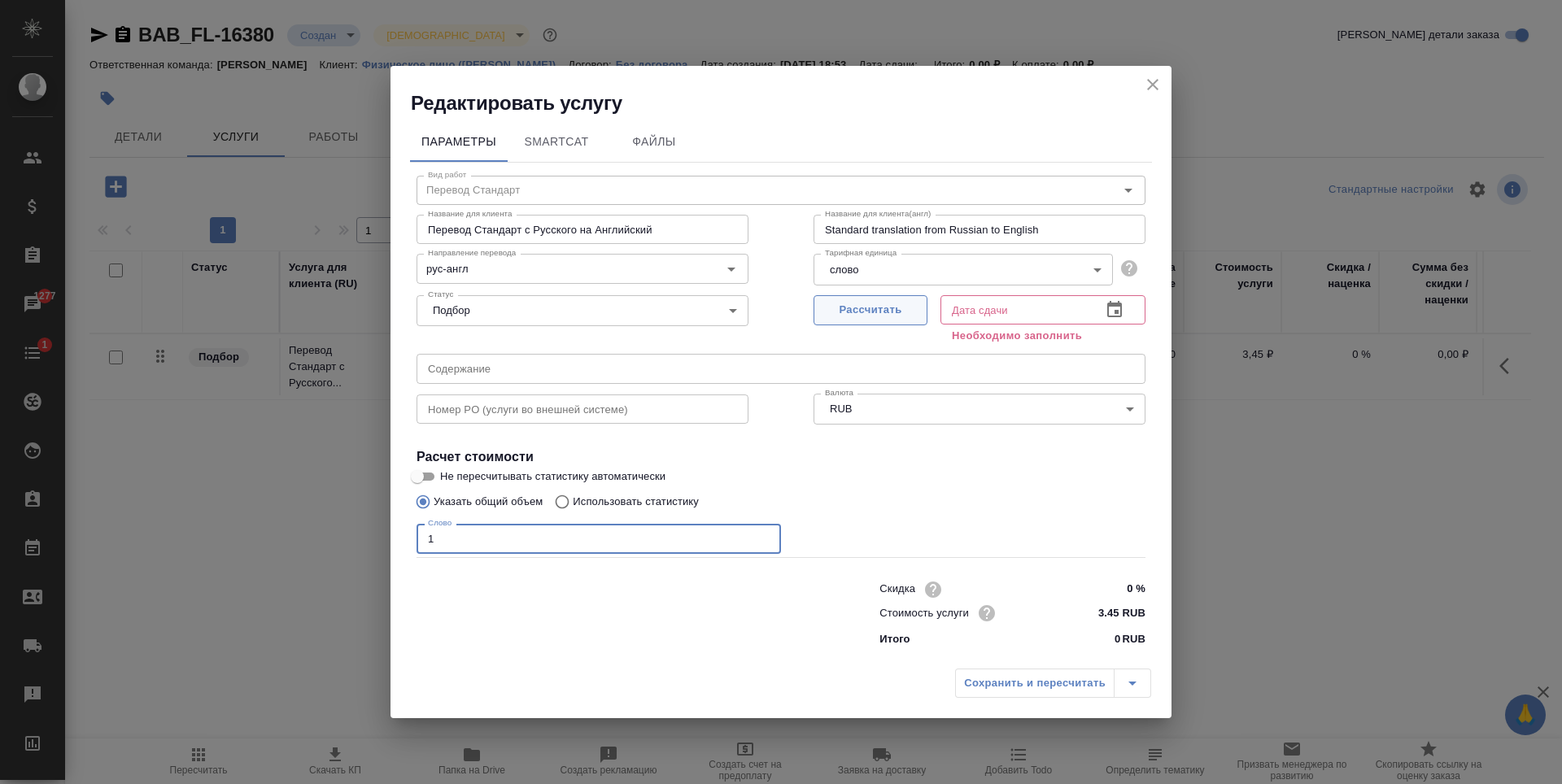
type input "1"
click at [888, 311] on span "Рассчитать" at bounding box center [871, 311] width 96 height 19
type input "23.08.2025 11:14"
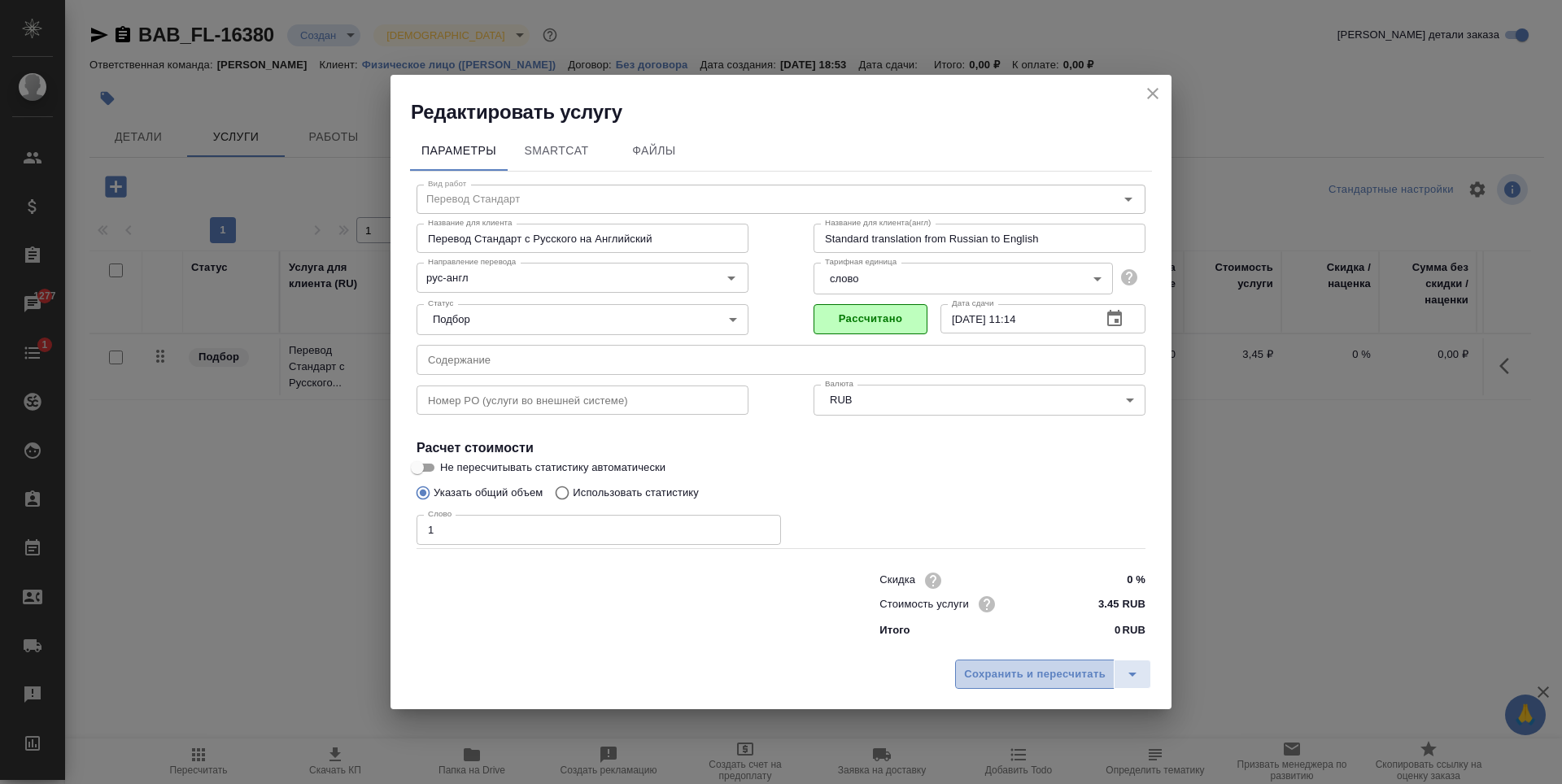
click at [1059, 683] on span "Сохранить и пересчитать" at bounding box center [1034, 675] width 142 height 19
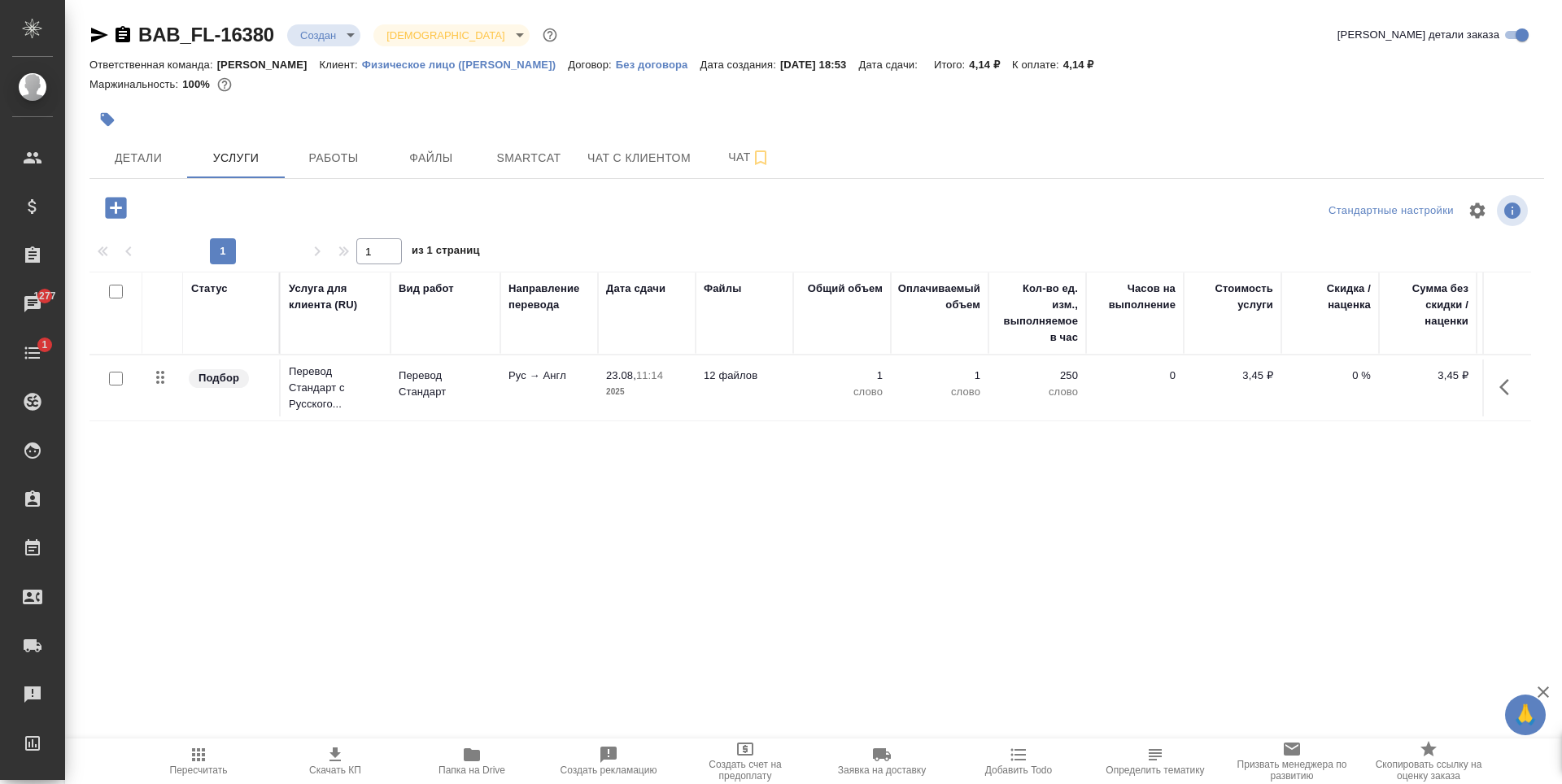
click at [124, 214] on icon "button" at bounding box center [115, 208] width 21 height 21
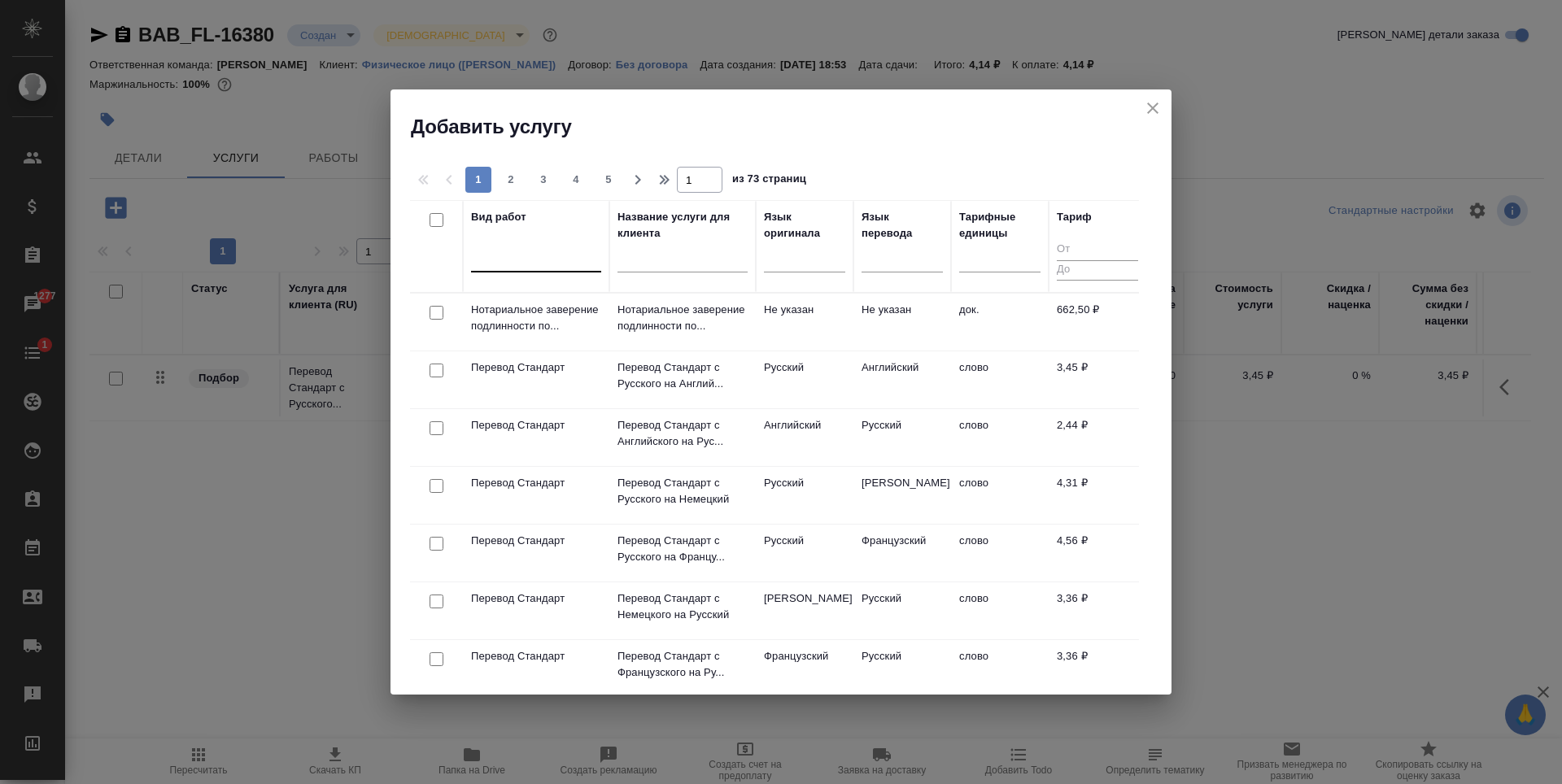
click at [508, 249] on div at bounding box center [536, 256] width 130 height 24
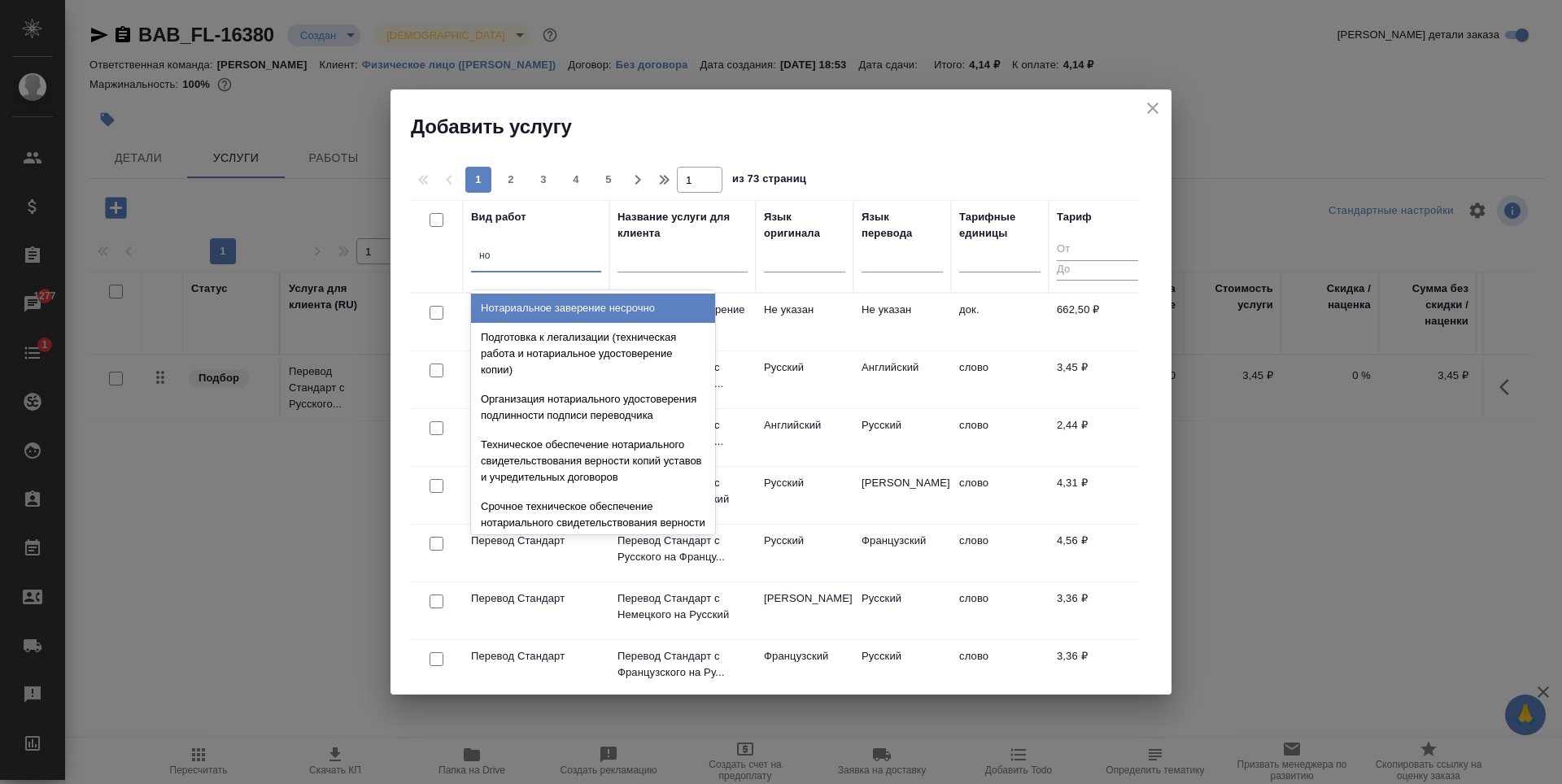
type input "н"
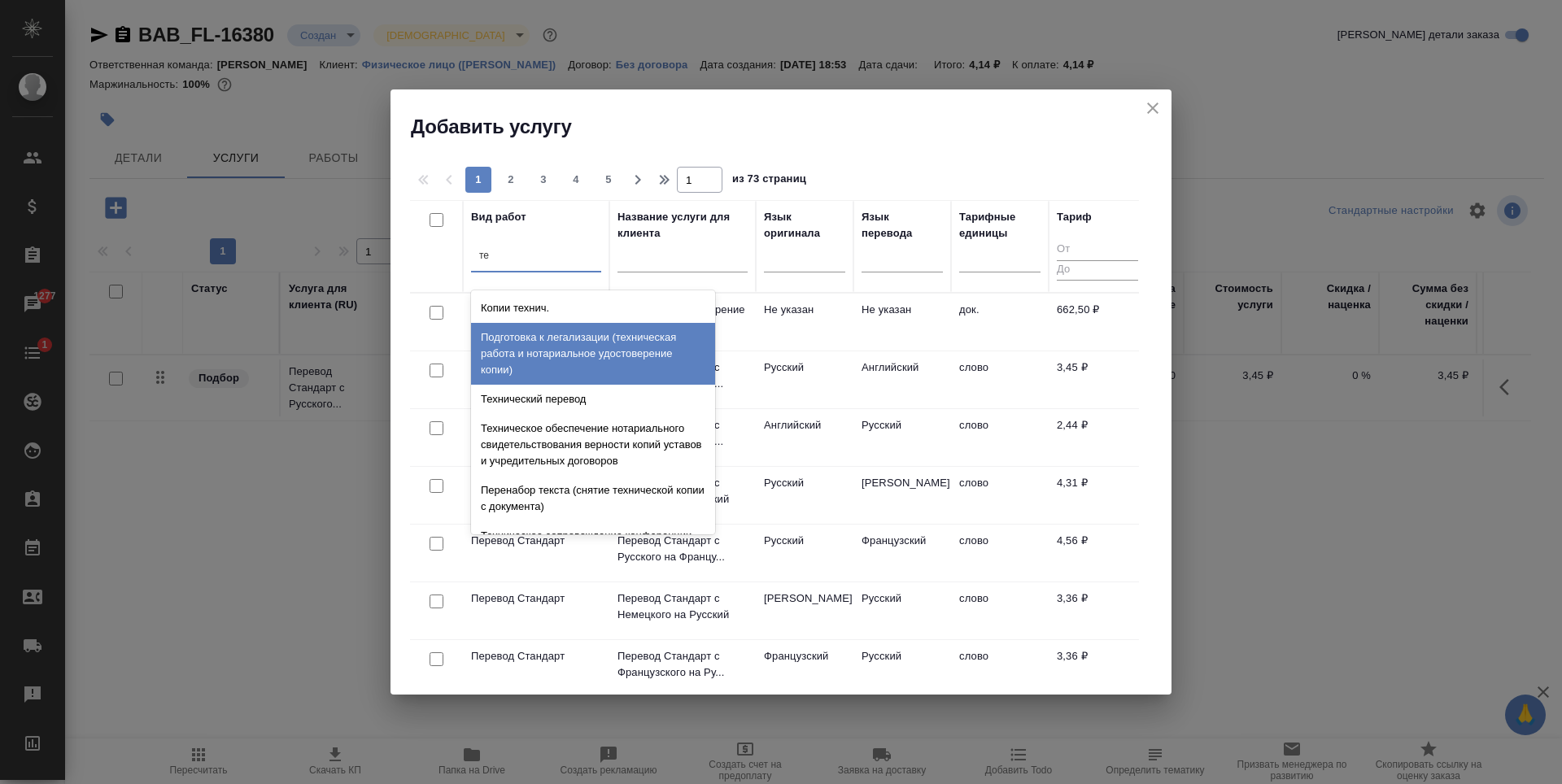
type input "т"
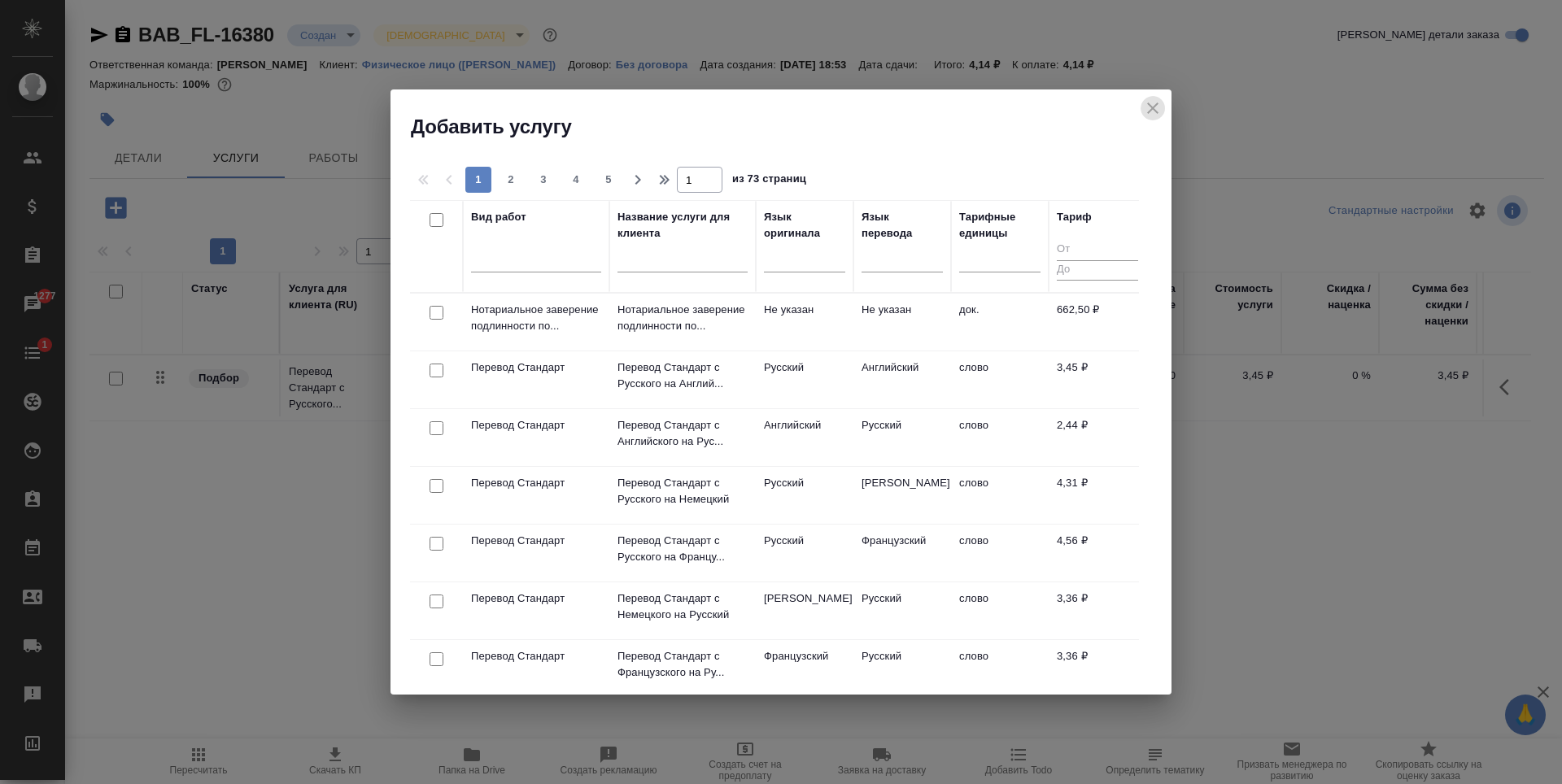
click at [1143, 109] on button "close" at bounding box center [1153, 108] width 24 height 24
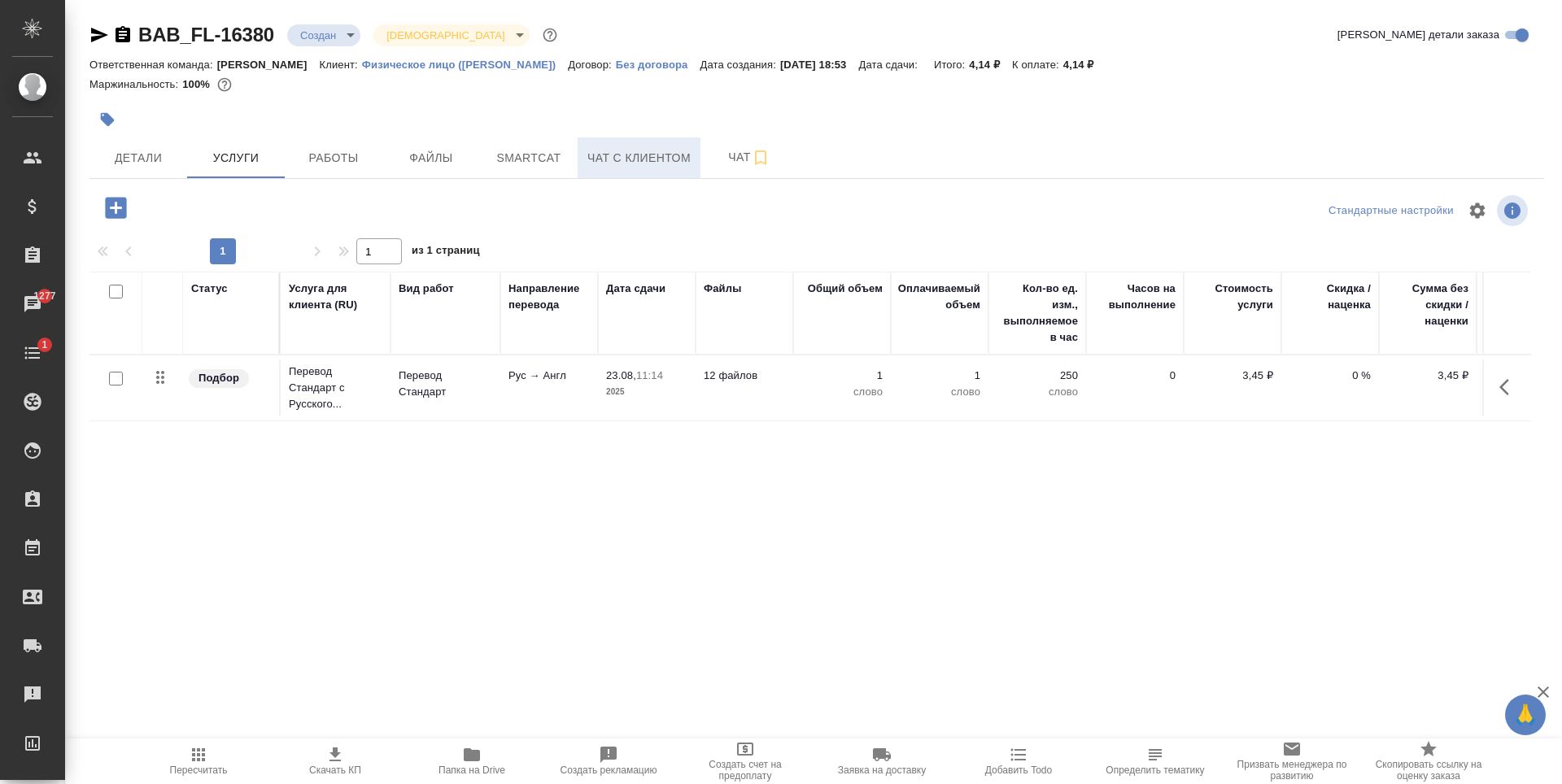
click at [593, 148] on span "Чат с клиентом" at bounding box center [639, 159] width 103 height 21
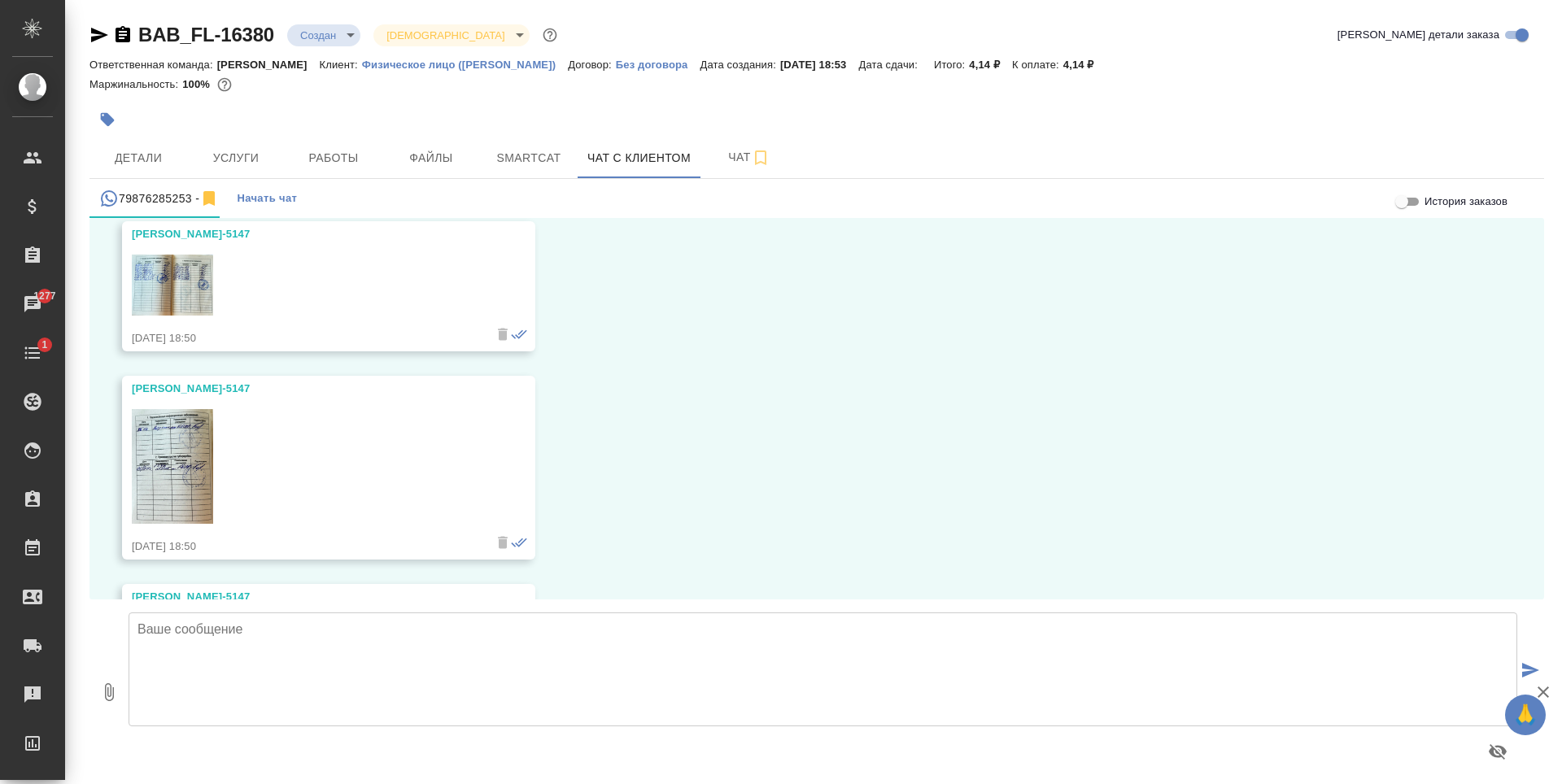
scroll to position [8311, 0]
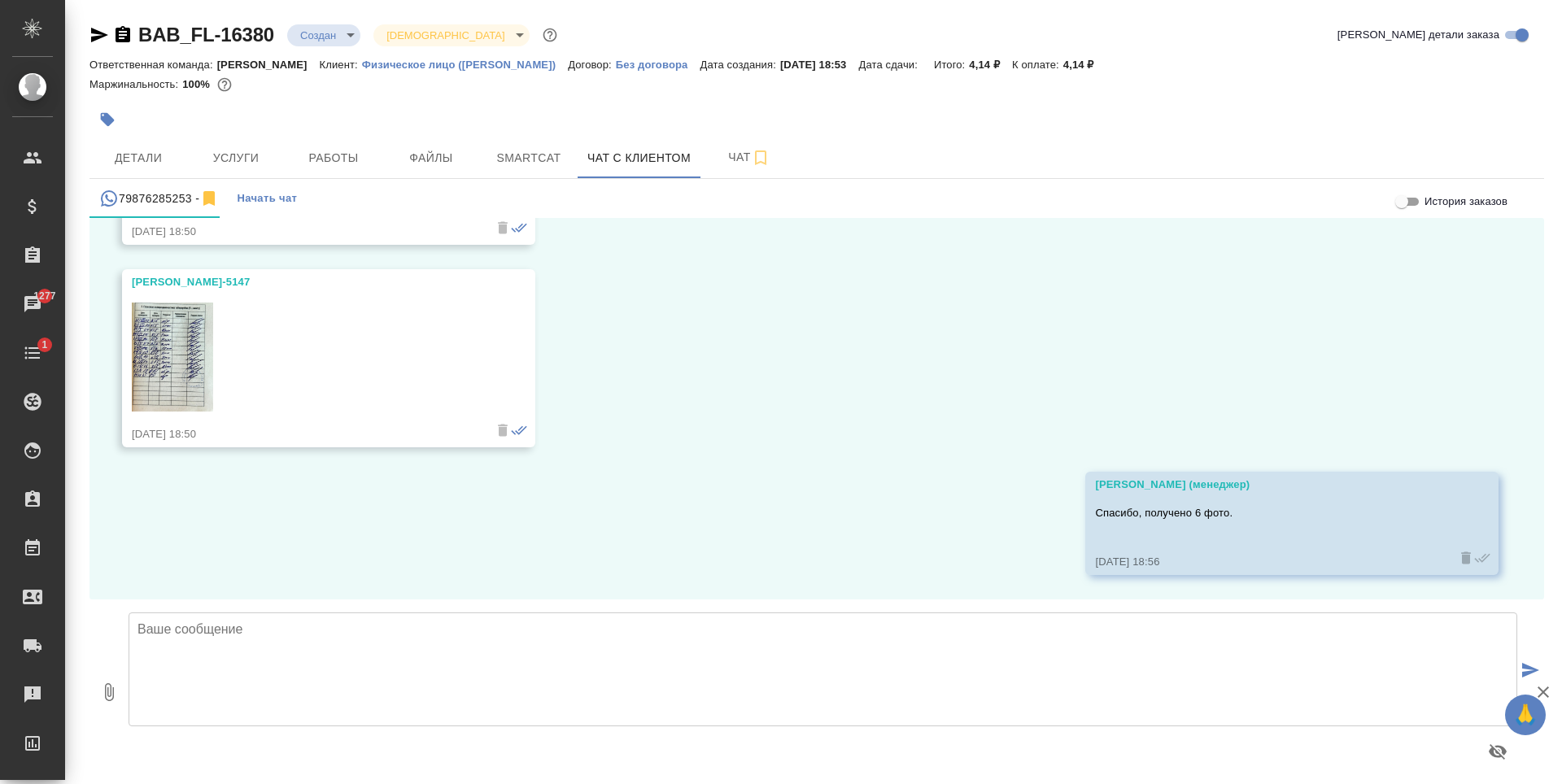
click at [617, 653] on textarea at bounding box center [823, 669] width 1389 height 114
click at [445, 630] on textarea "Камилла, доброе утро! Просмотрели Ваши документы. К сожалению, мы не сможем нот…" at bounding box center [823, 669] width 1389 height 114
click at [944, 624] on textarea "Камилла, доброе утро! Просмотрели Ваши фотографии. К сожалению, мы не сможем но…" at bounding box center [823, 669] width 1389 height 114
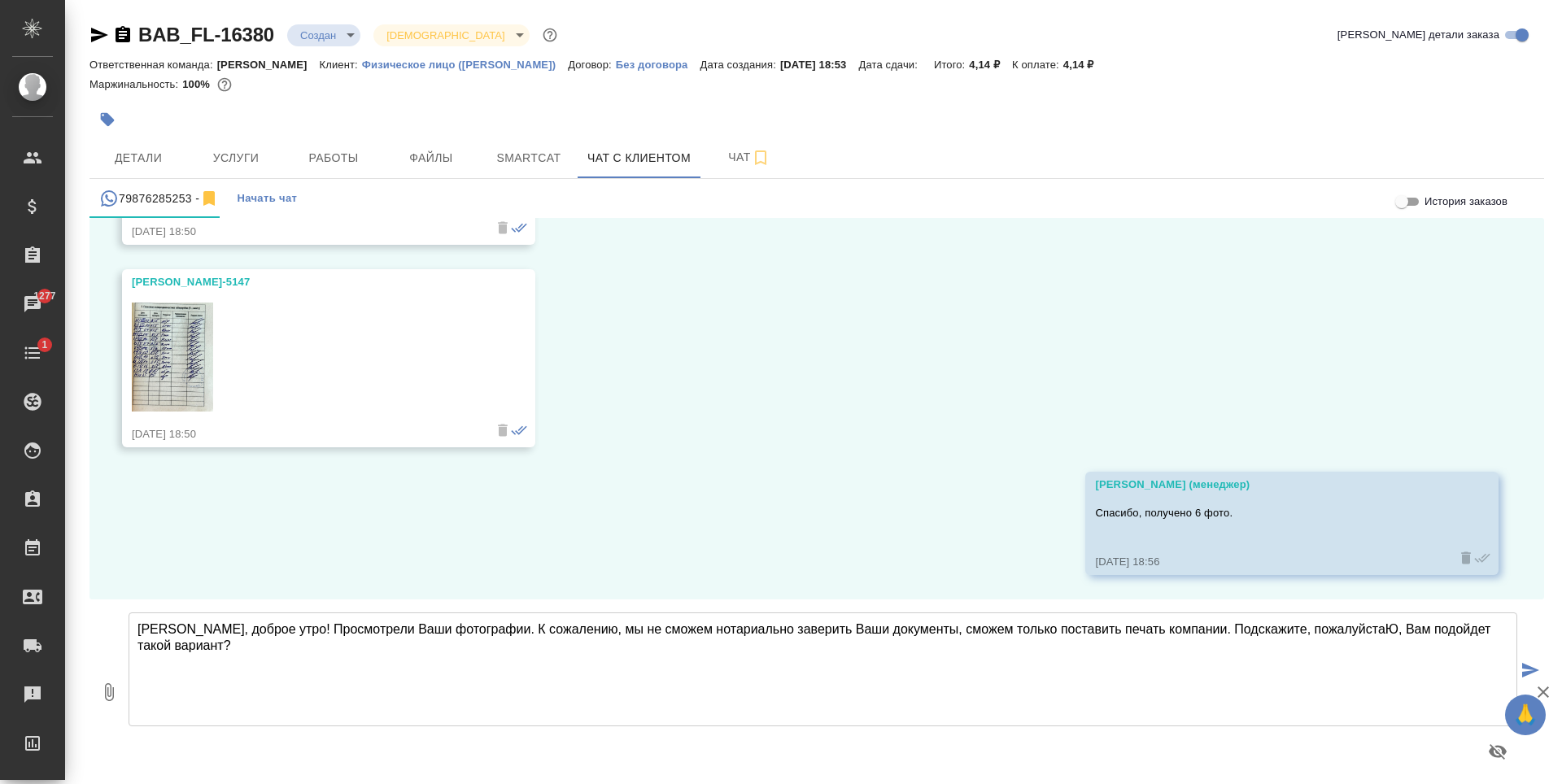
click at [1347, 635] on textarea "Камилла, доброе утро! Просмотрели Ваши фотографии. К сожалению, мы не сможем но…" at bounding box center [823, 669] width 1389 height 114
type textarea "Камилла, доброе утро! Просмотрели Ваши фотографии. К сожалению, мы не сможем но…"
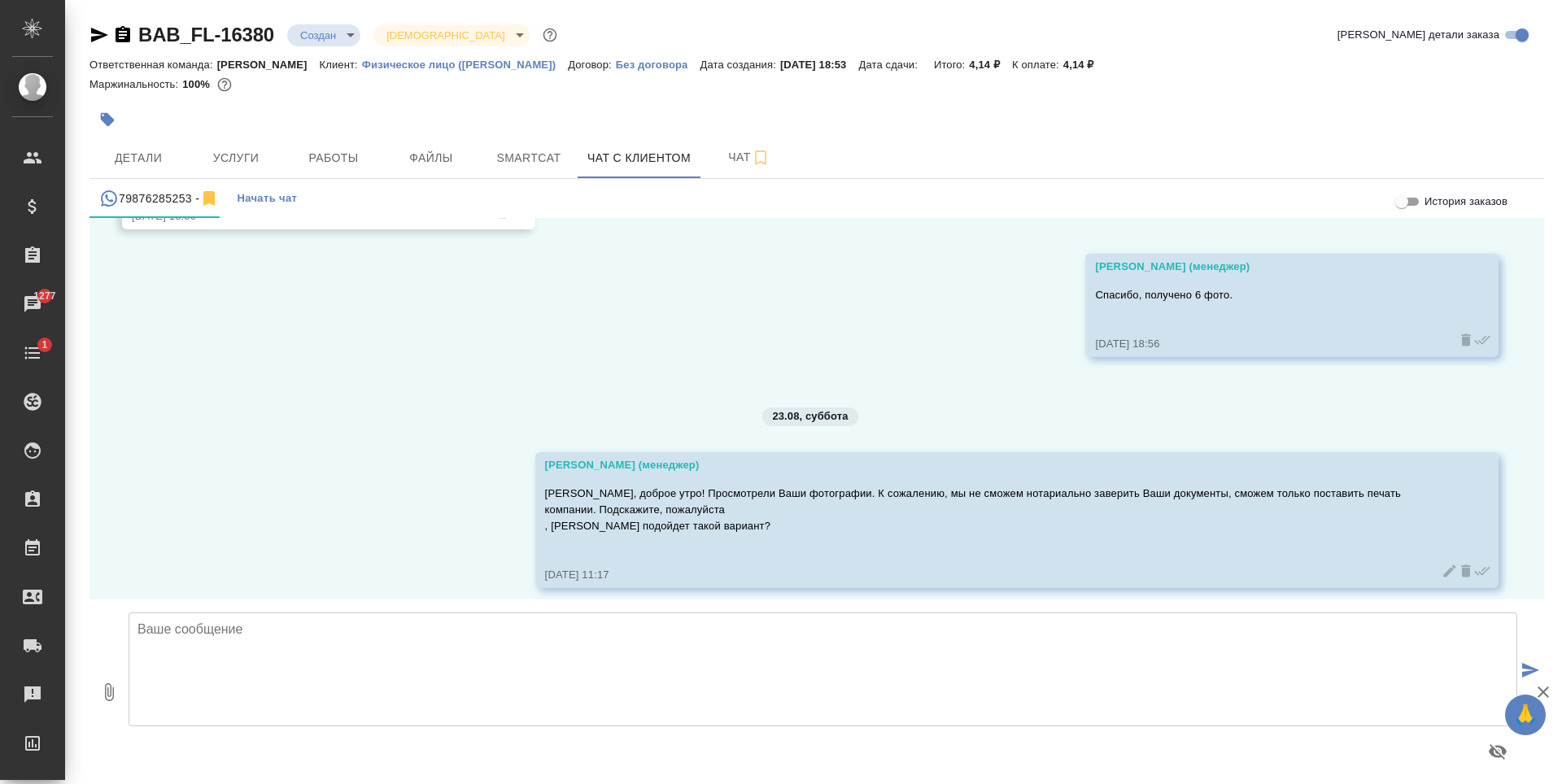
scroll to position [8542, 0]
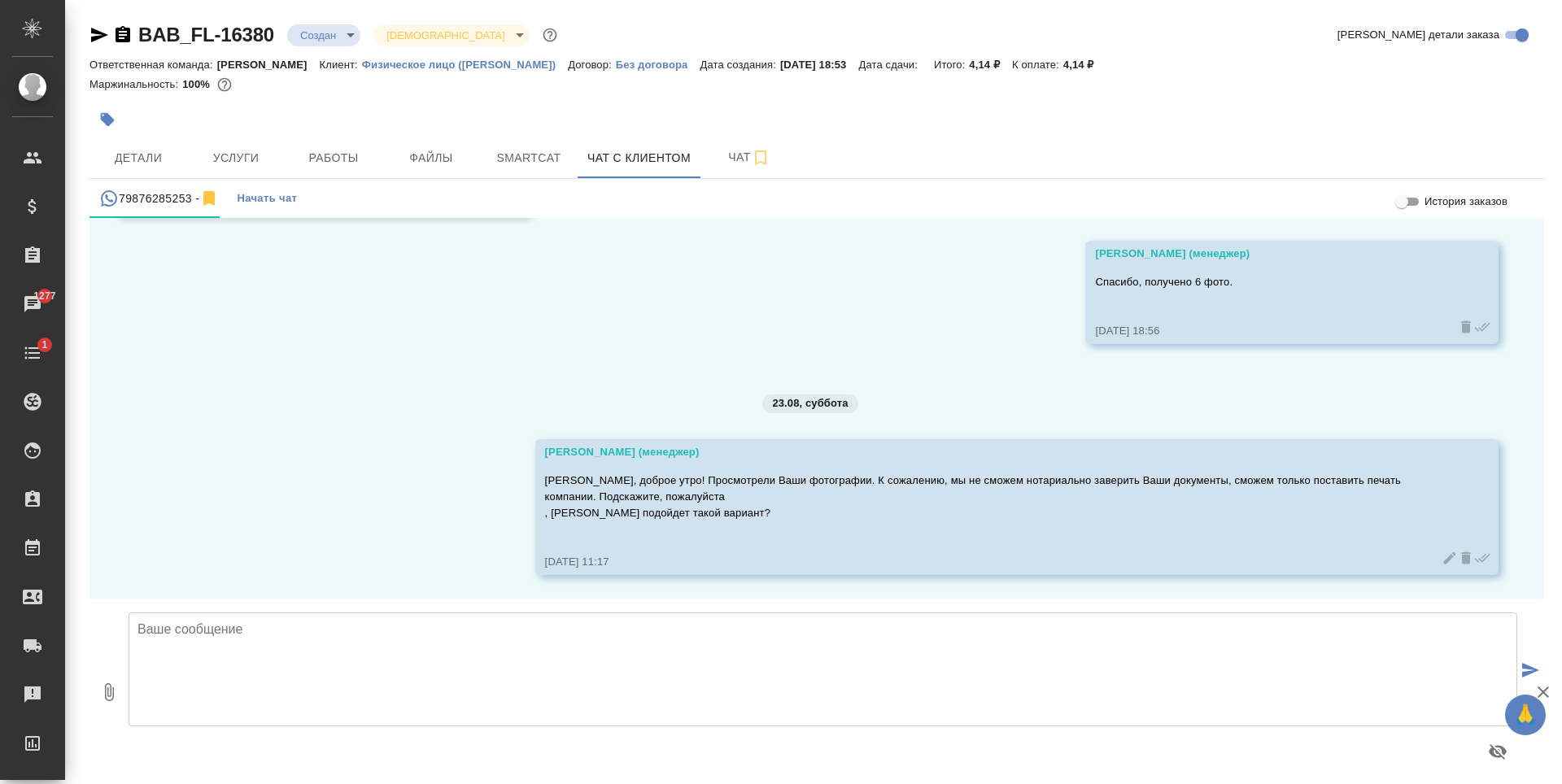
click at [1444, 562] on icon at bounding box center [1450, 558] width 12 height 12
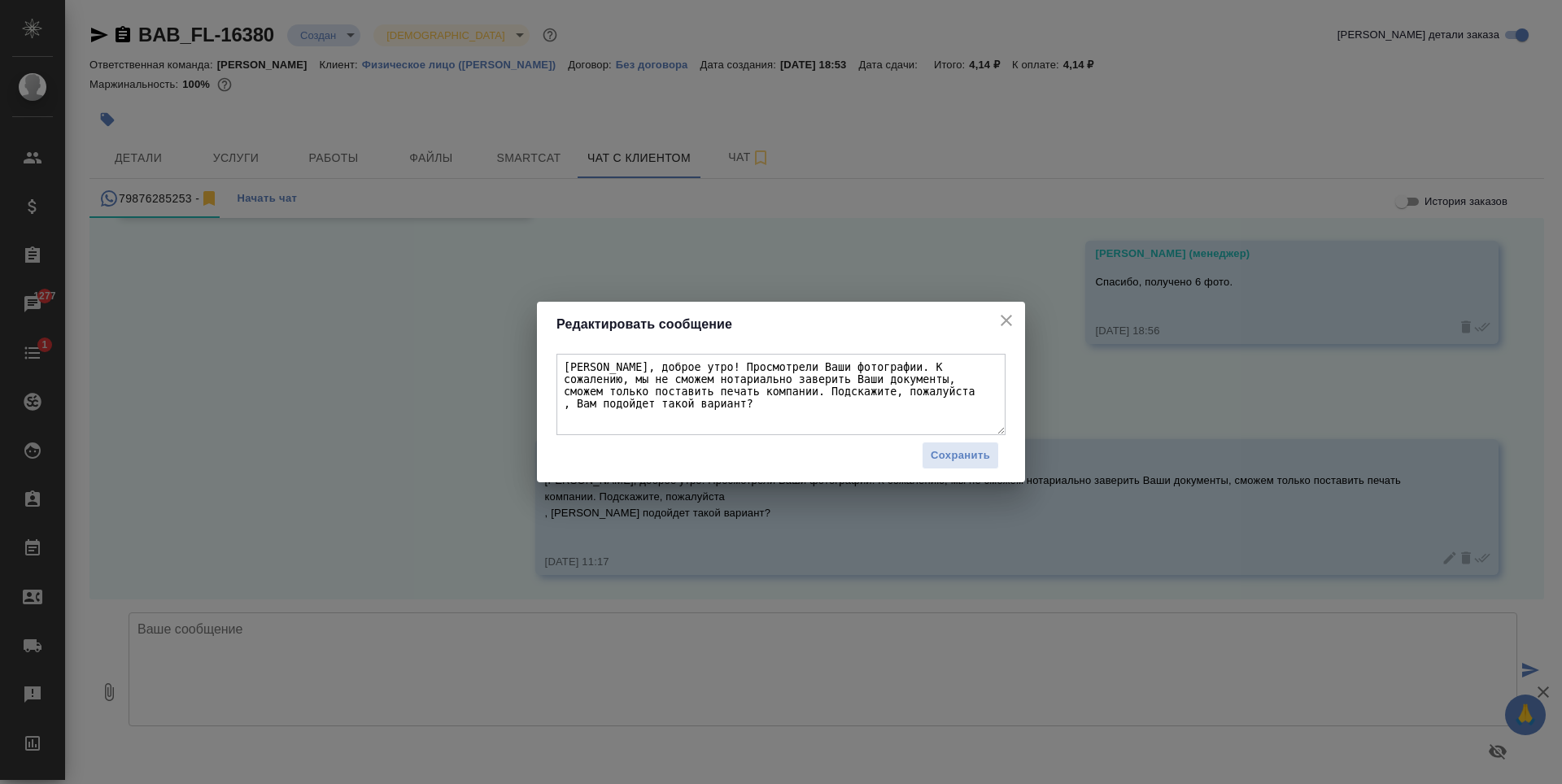
click at [562, 407] on textarea "Камилла, доброе утро! Просмотрели Ваши фотографии. К сожалению, мы не сможем но…" at bounding box center [781, 395] width 449 height 81
type textarea "Камилла, доброе утро! Просмотрели Ваши фотографии. К сожалению, мы не сможем но…"
click at [961, 455] on span "Сохранить" at bounding box center [960, 456] width 59 height 19
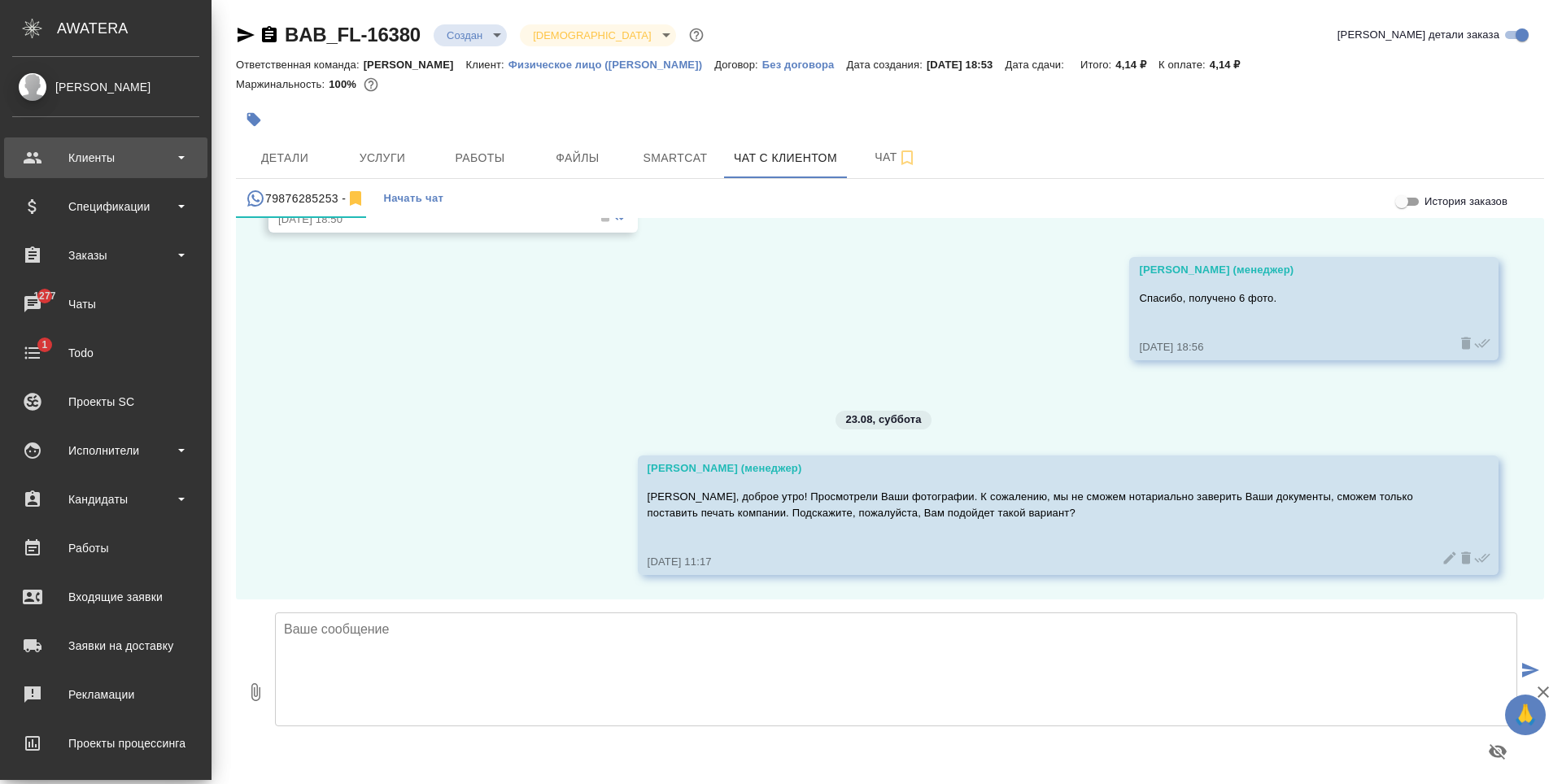
click at [143, 173] on div "Клиенты" at bounding box center [106, 157] width 203 height 40
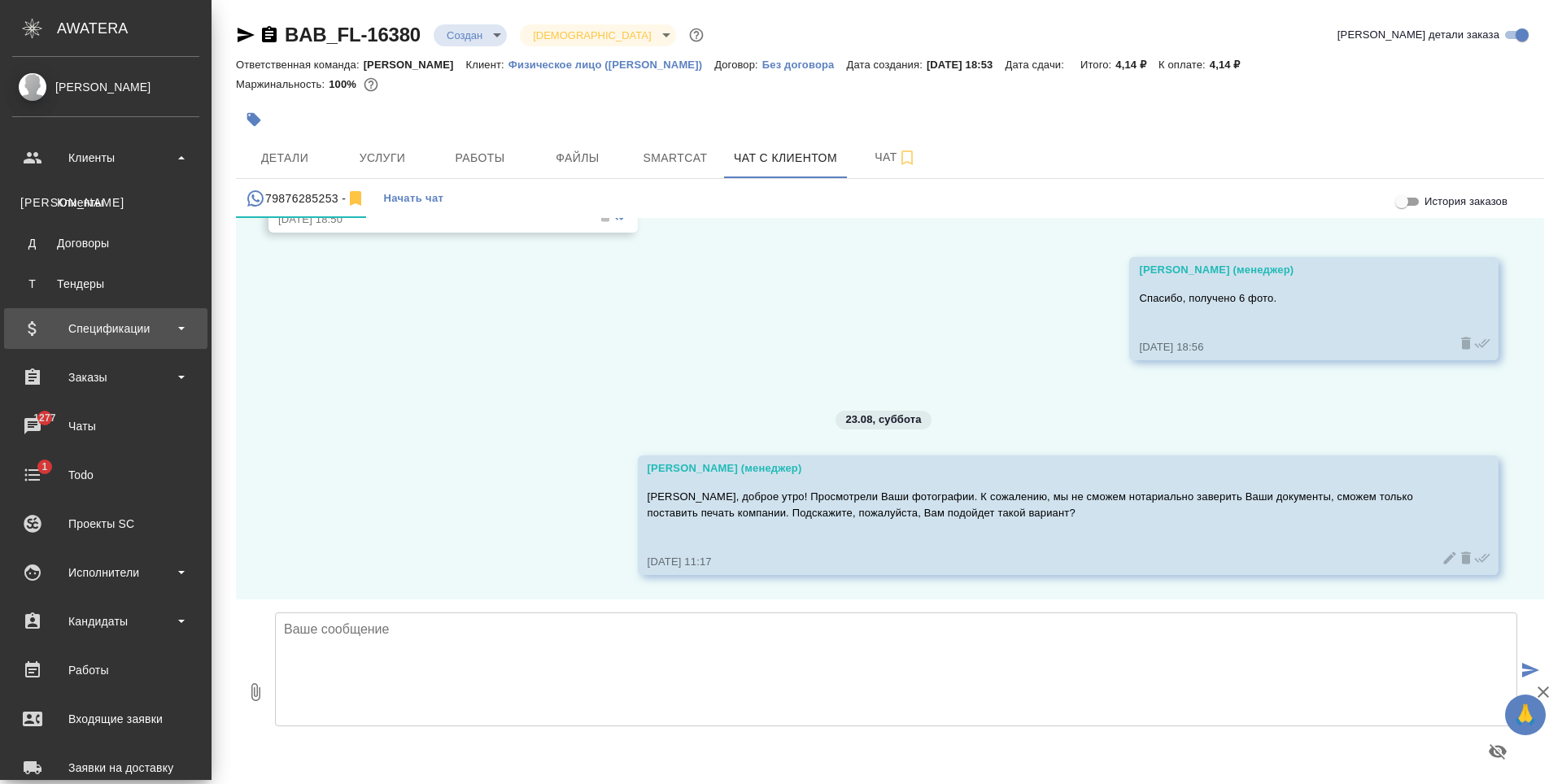
click at [129, 347] on div "Спецификации" at bounding box center [106, 329] width 203 height 40
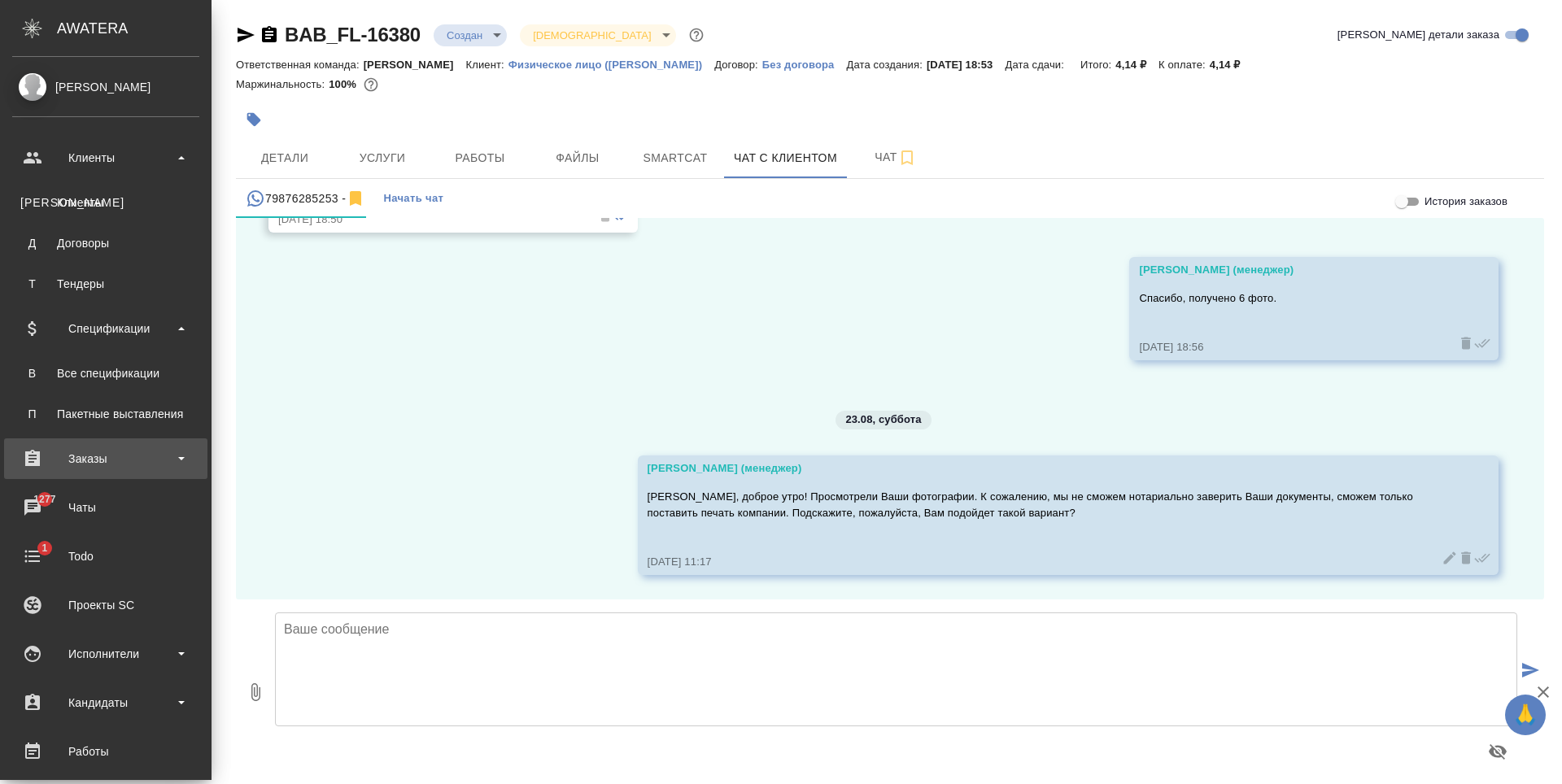
click at [124, 450] on div "Заказы" at bounding box center [106, 459] width 187 height 24
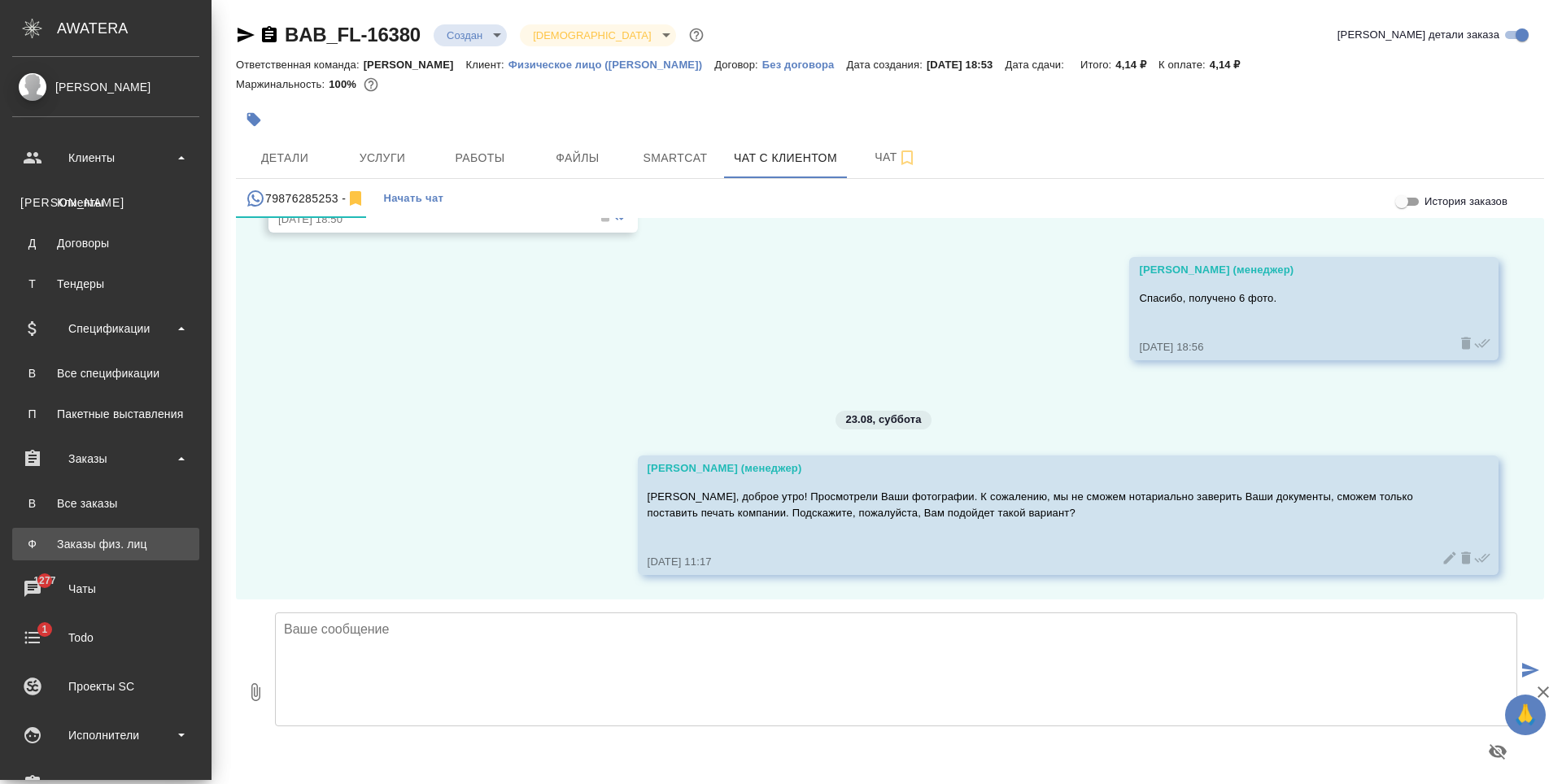
click at [155, 539] on div "Заказы физ. лиц" at bounding box center [106, 544] width 171 height 16
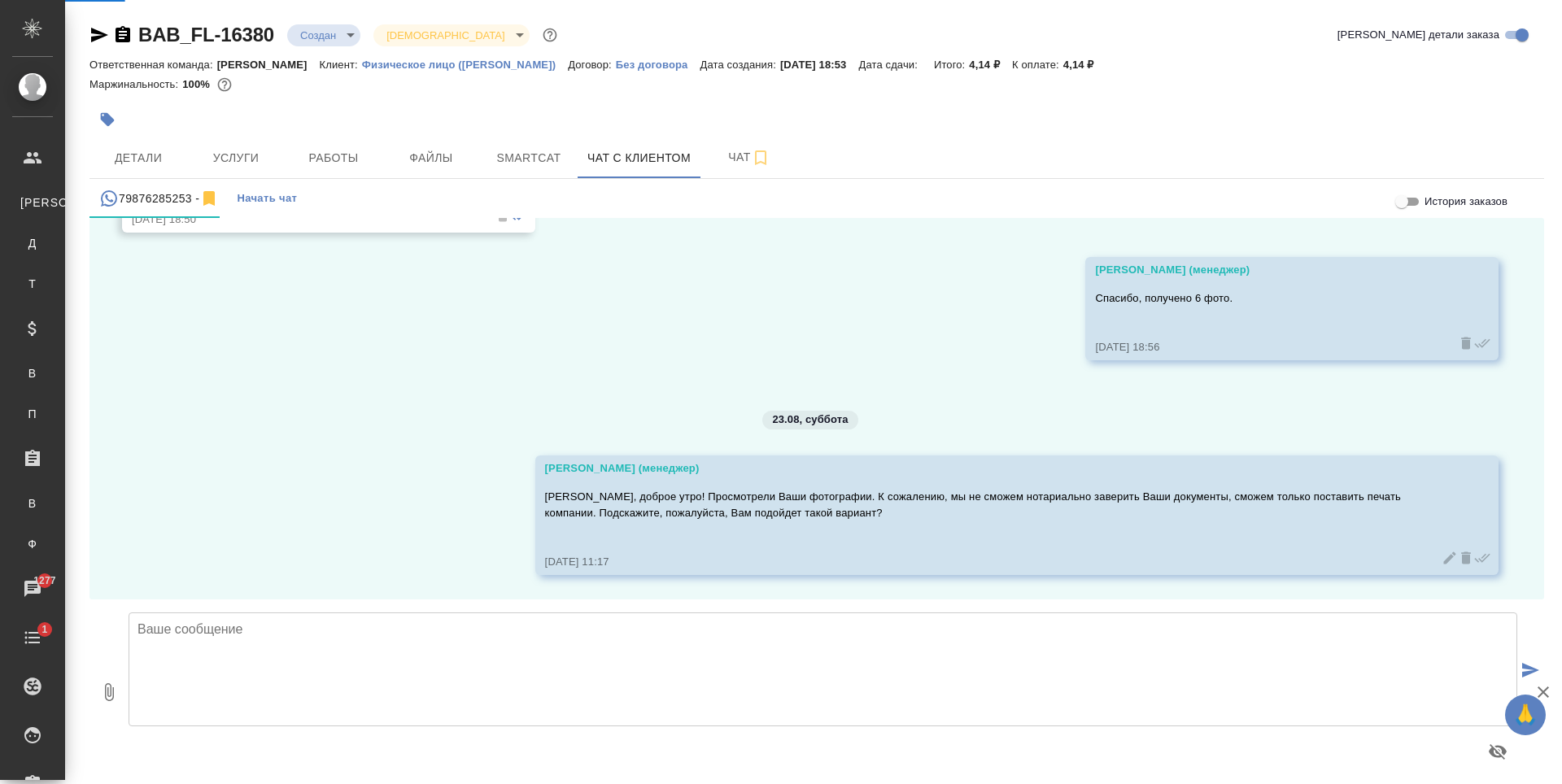
scroll to position [8525, 0]
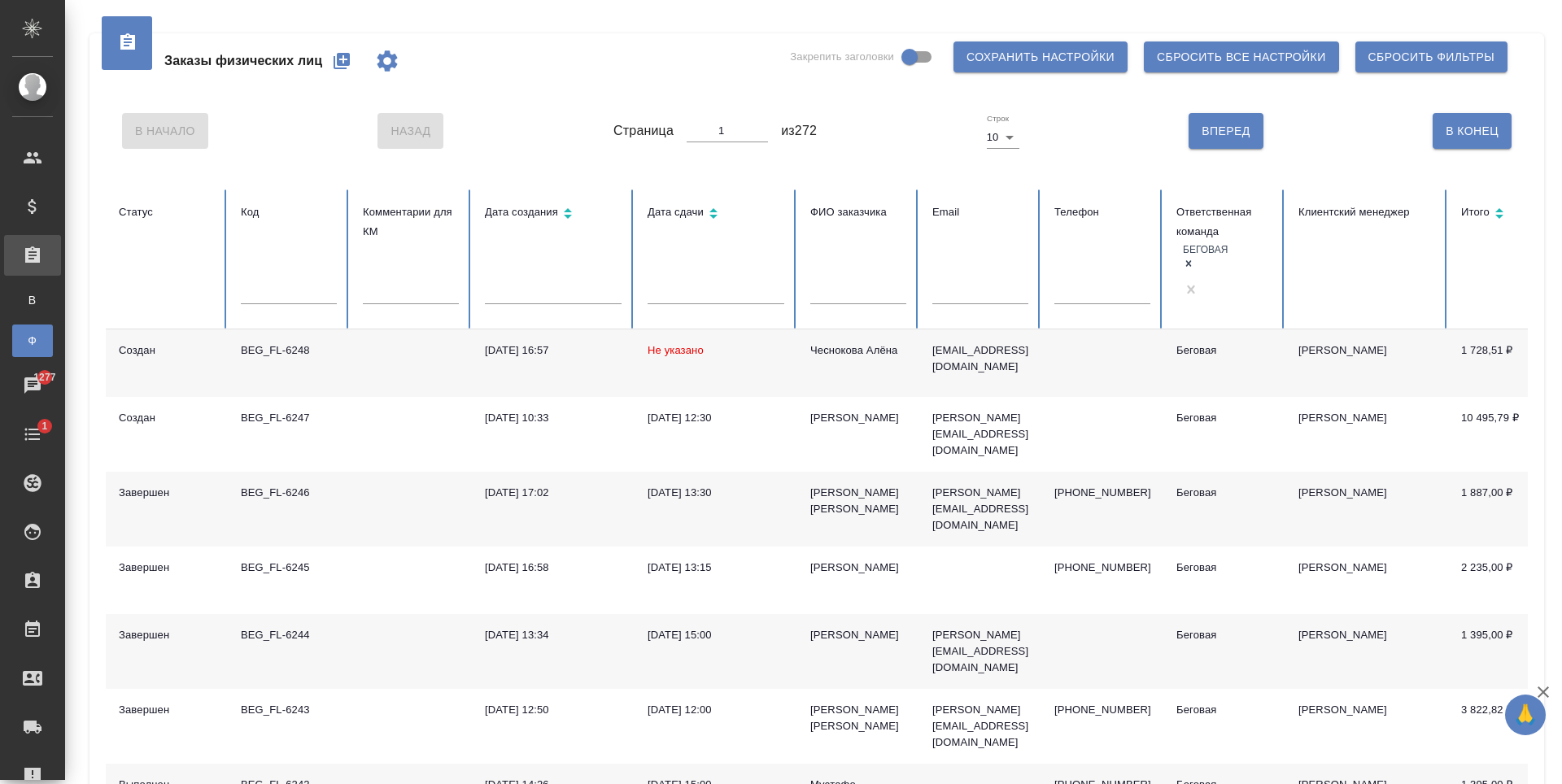
click at [1194, 258] on icon at bounding box center [1188, 263] width 11 height 11
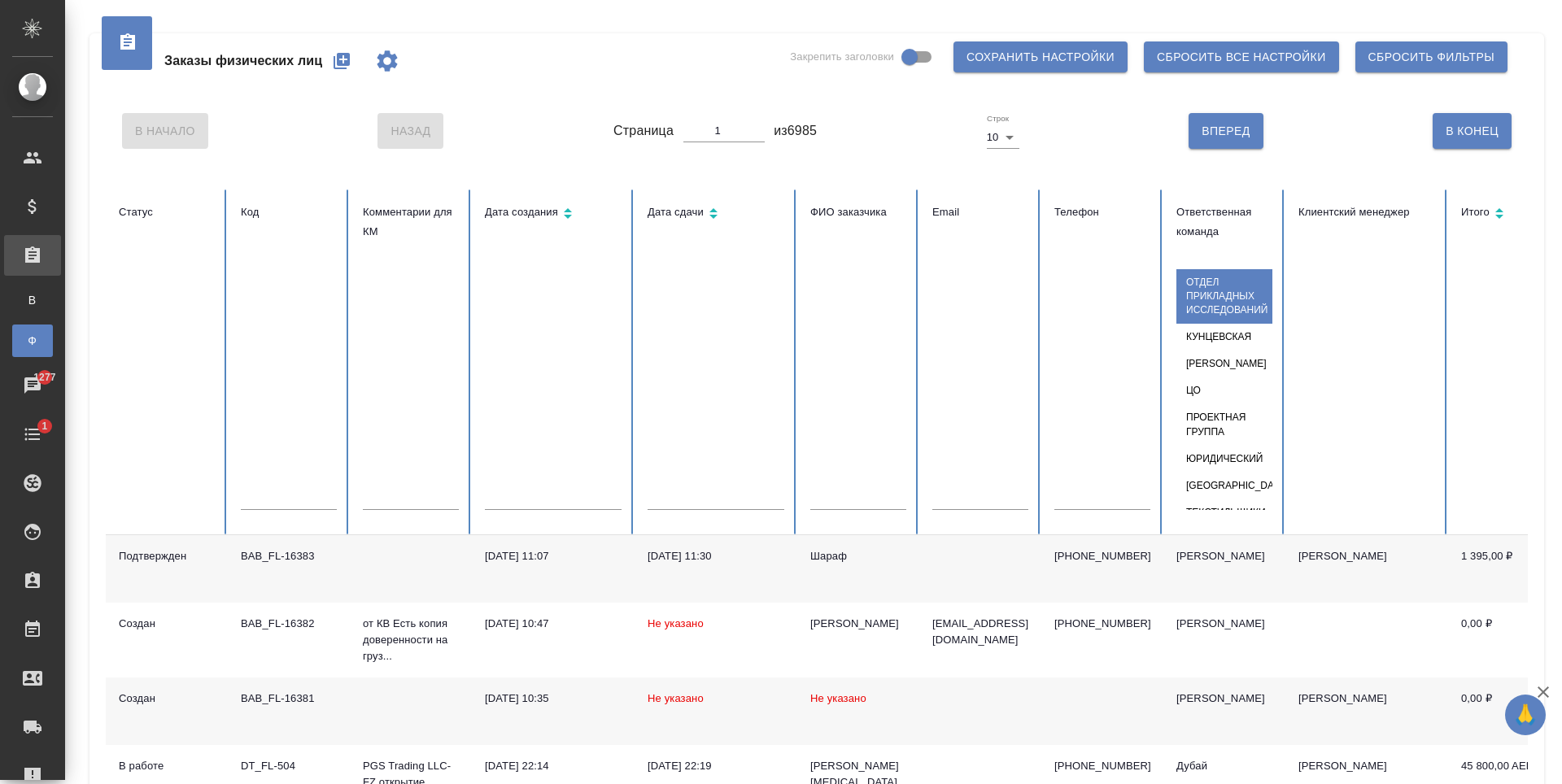
click at [1185, 265] on div at bounding box center [1225, 254] width 96 height 24
type input "ба"
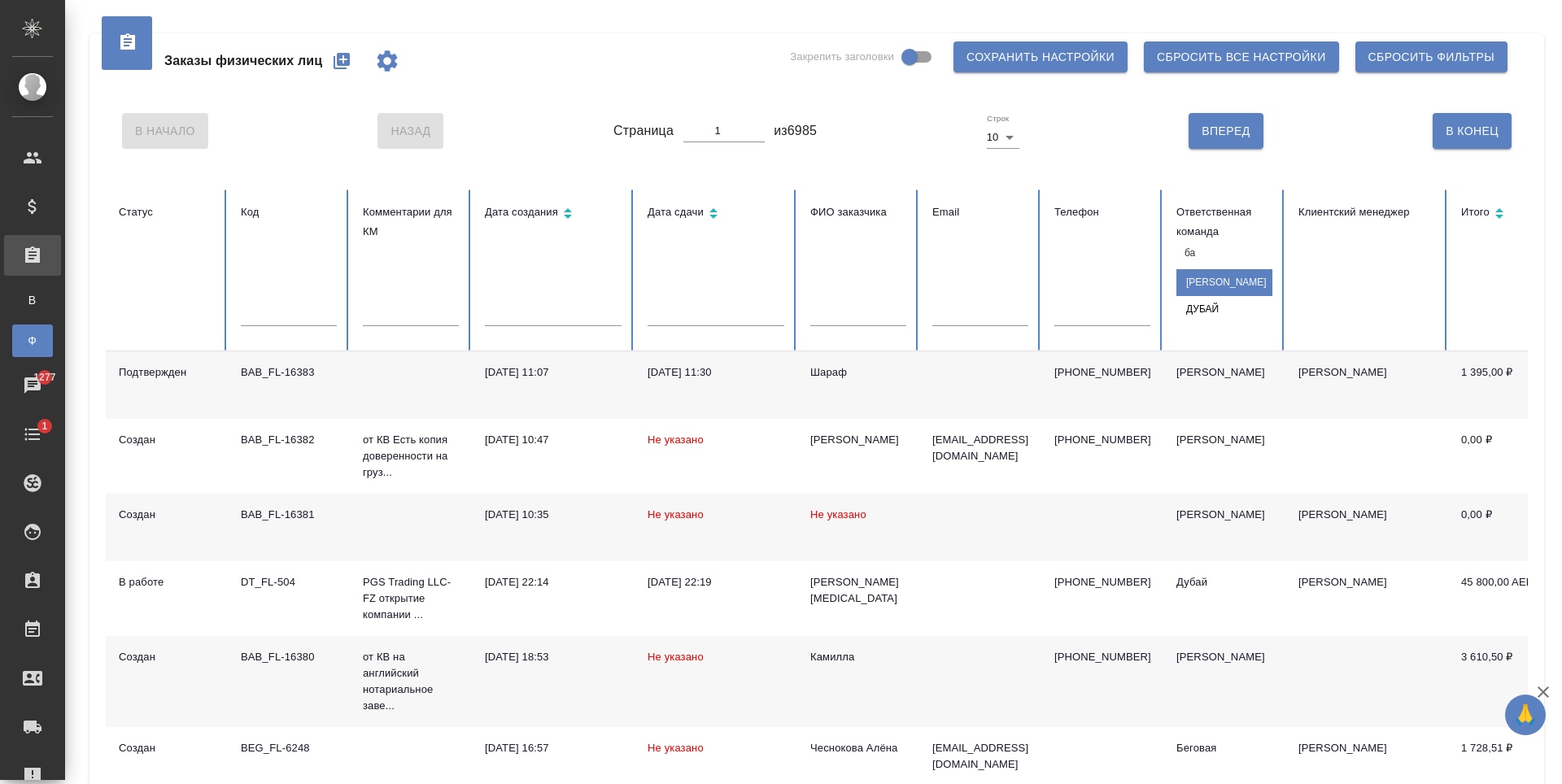
click at [1237, 296] on div "[PERSON_NAME]" at bounding box center [1225, 282] width 96 height 27
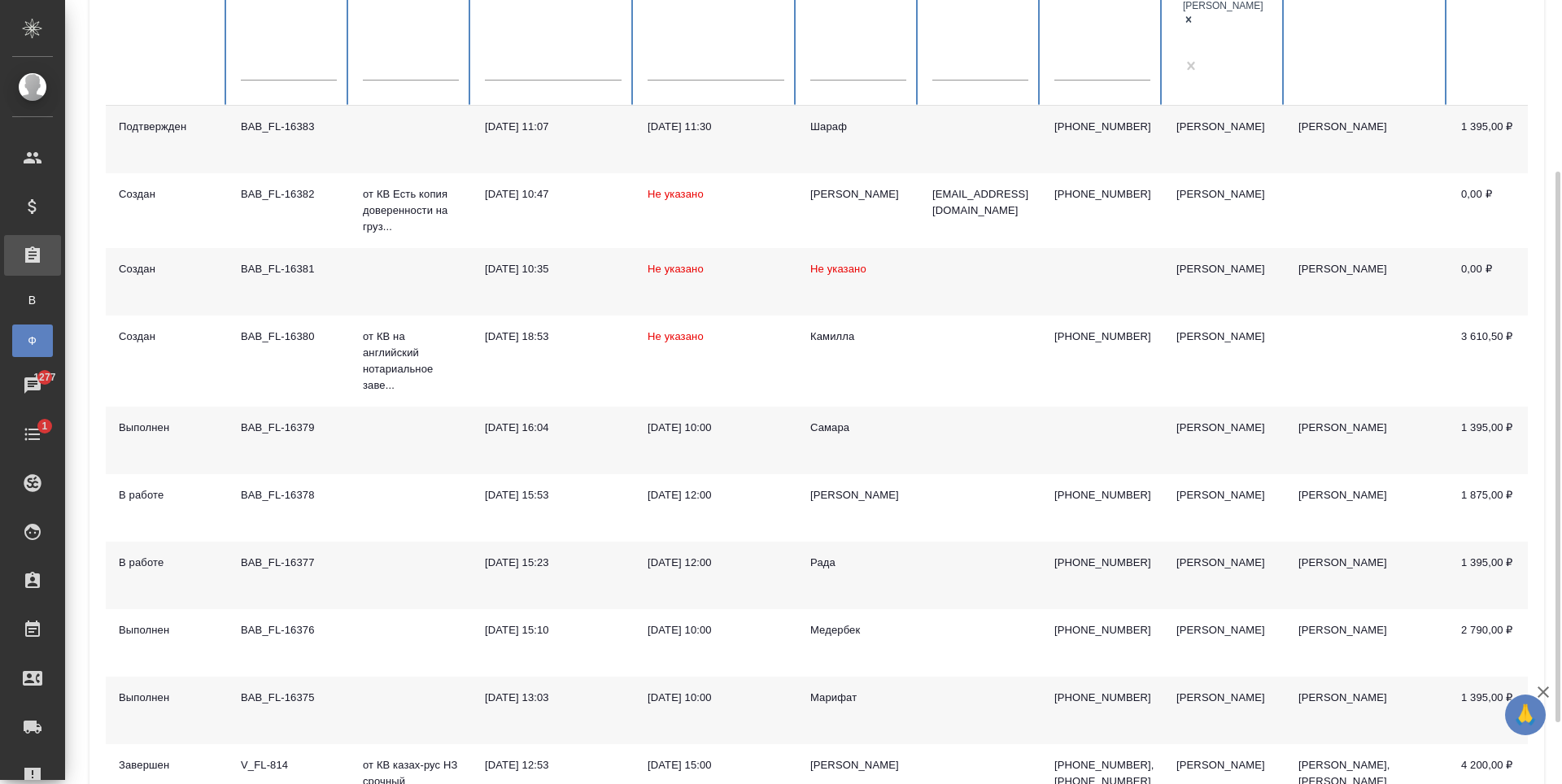
scroll to position [325, 0]
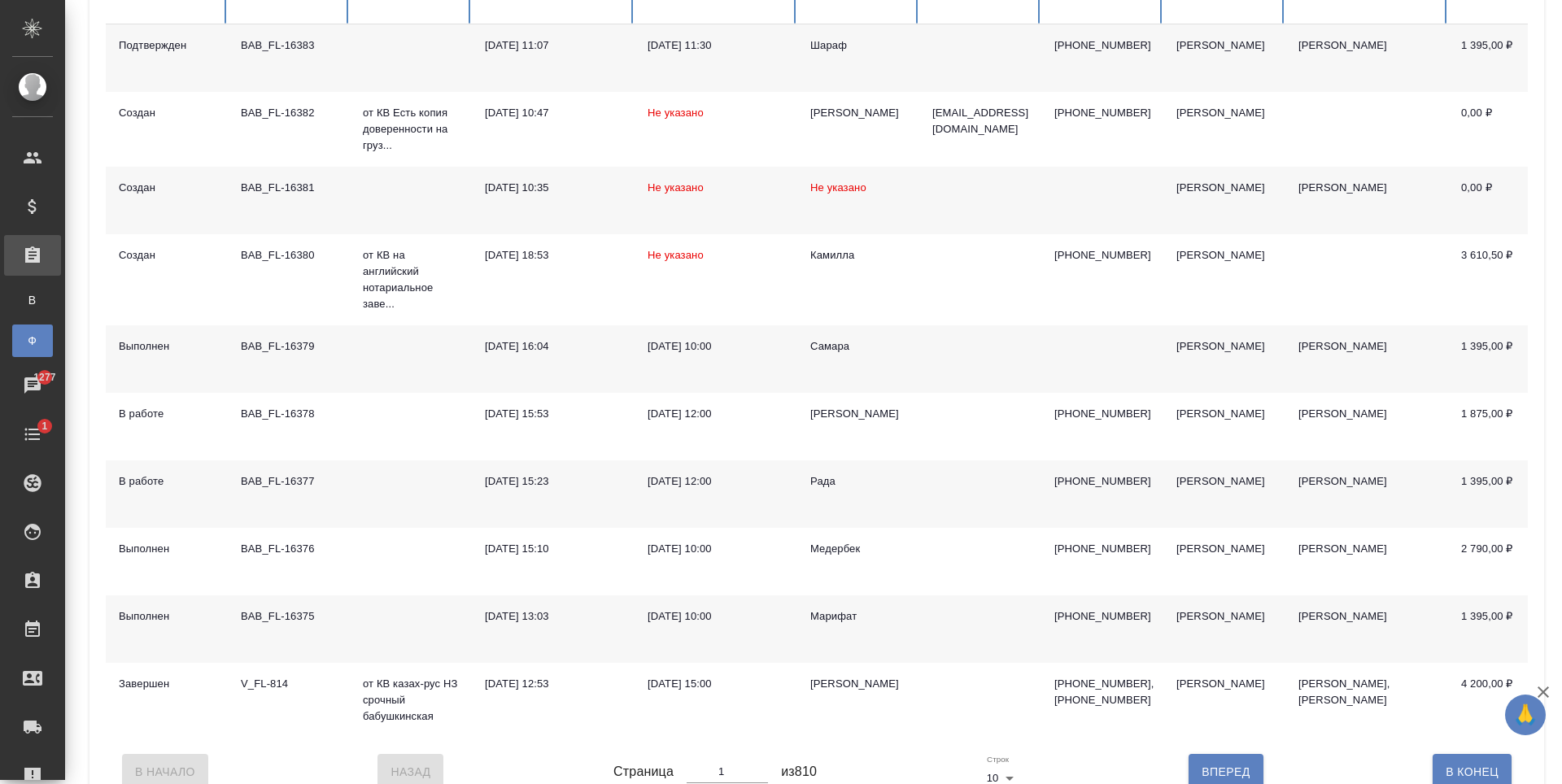
type input "1"
click at [755, 761] on input "1" at bounding box center [727, 772] width 81 height 23
type input "2"
click at [755, 761] on input "2" at bounding box center [727, 772] width 81 height 23
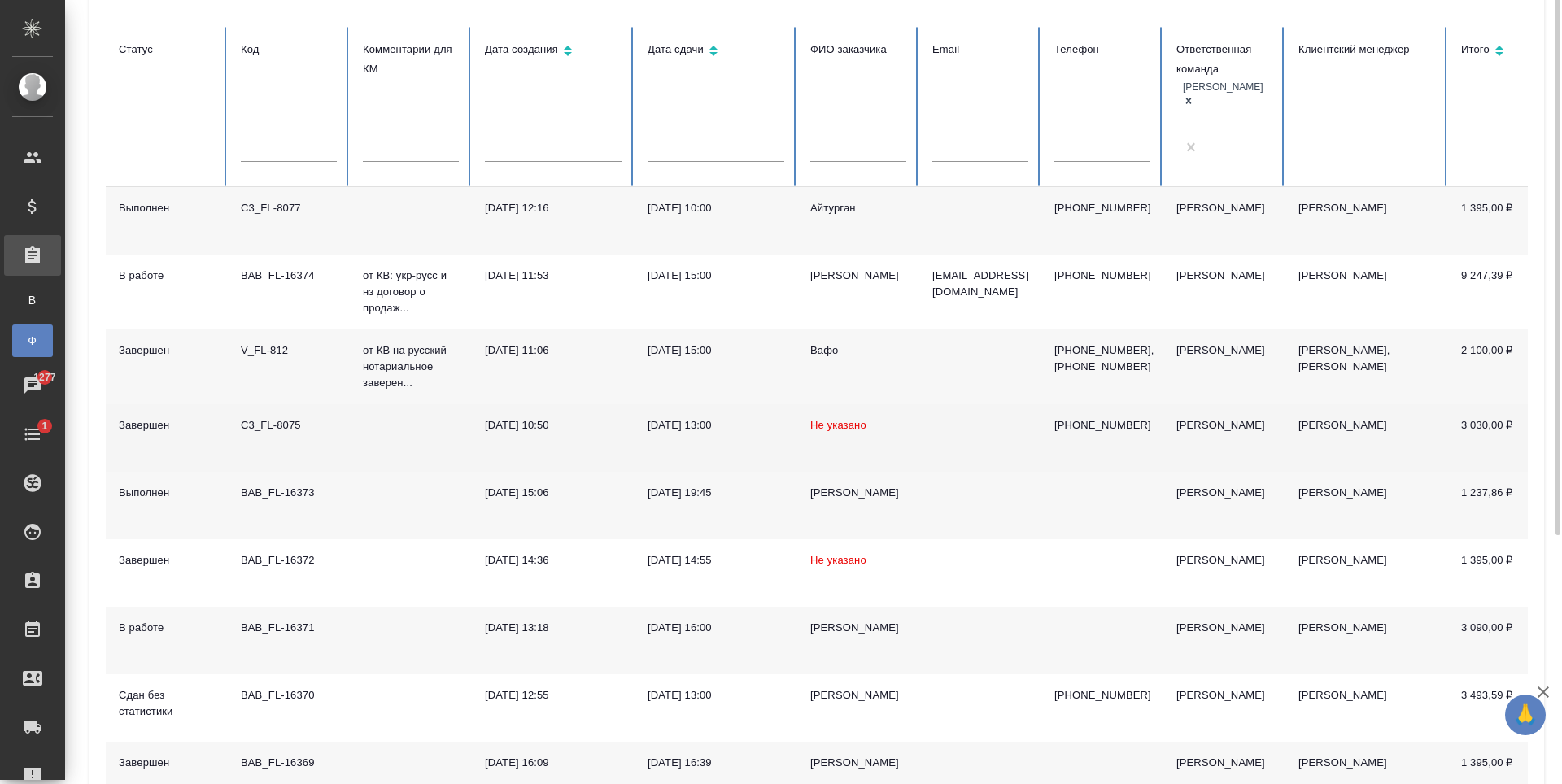
scroll to position [0, 0]
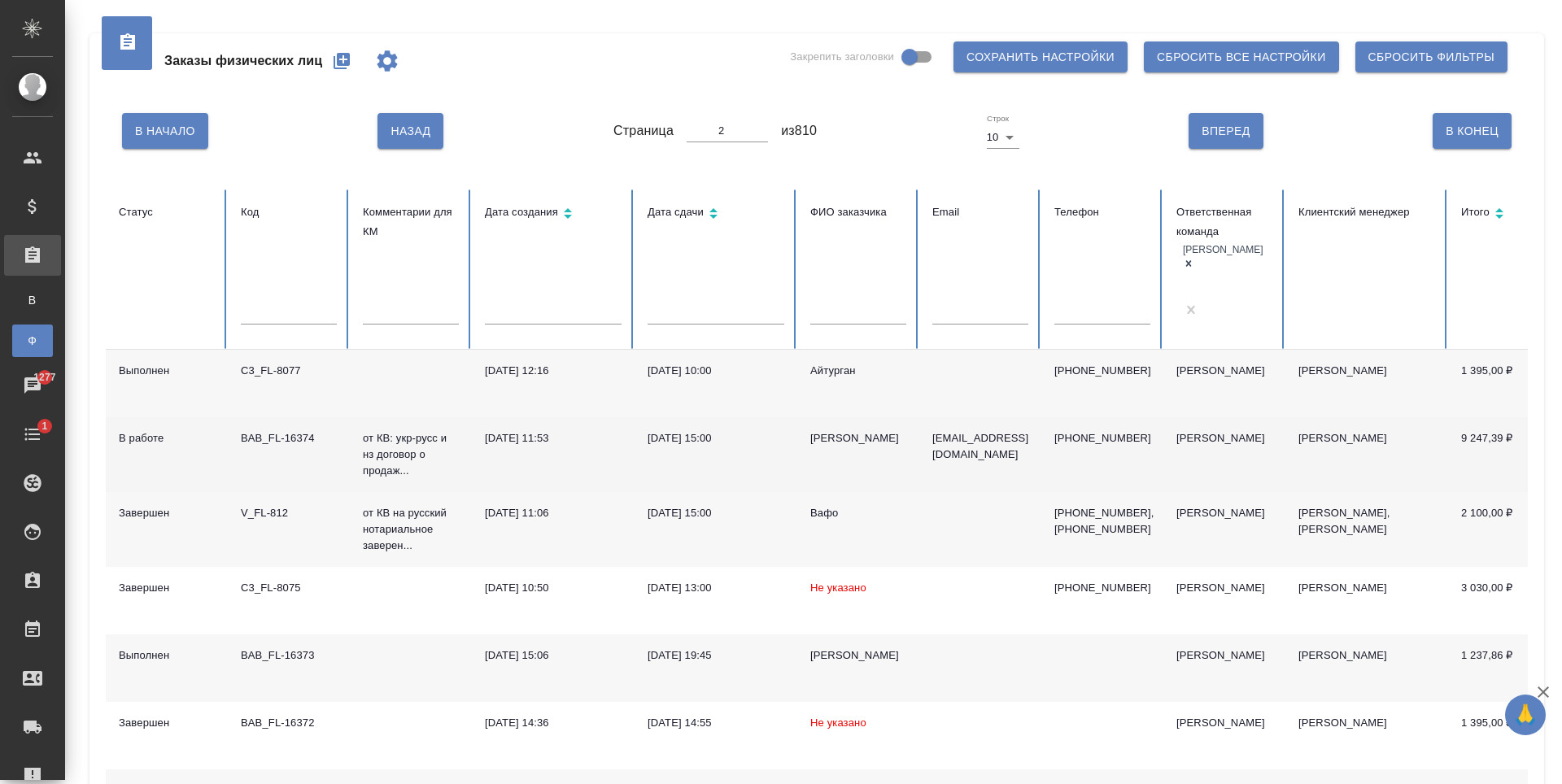
click at [890, 420] on td "Елена" at bounding box center [859, 455] width 122 height 75
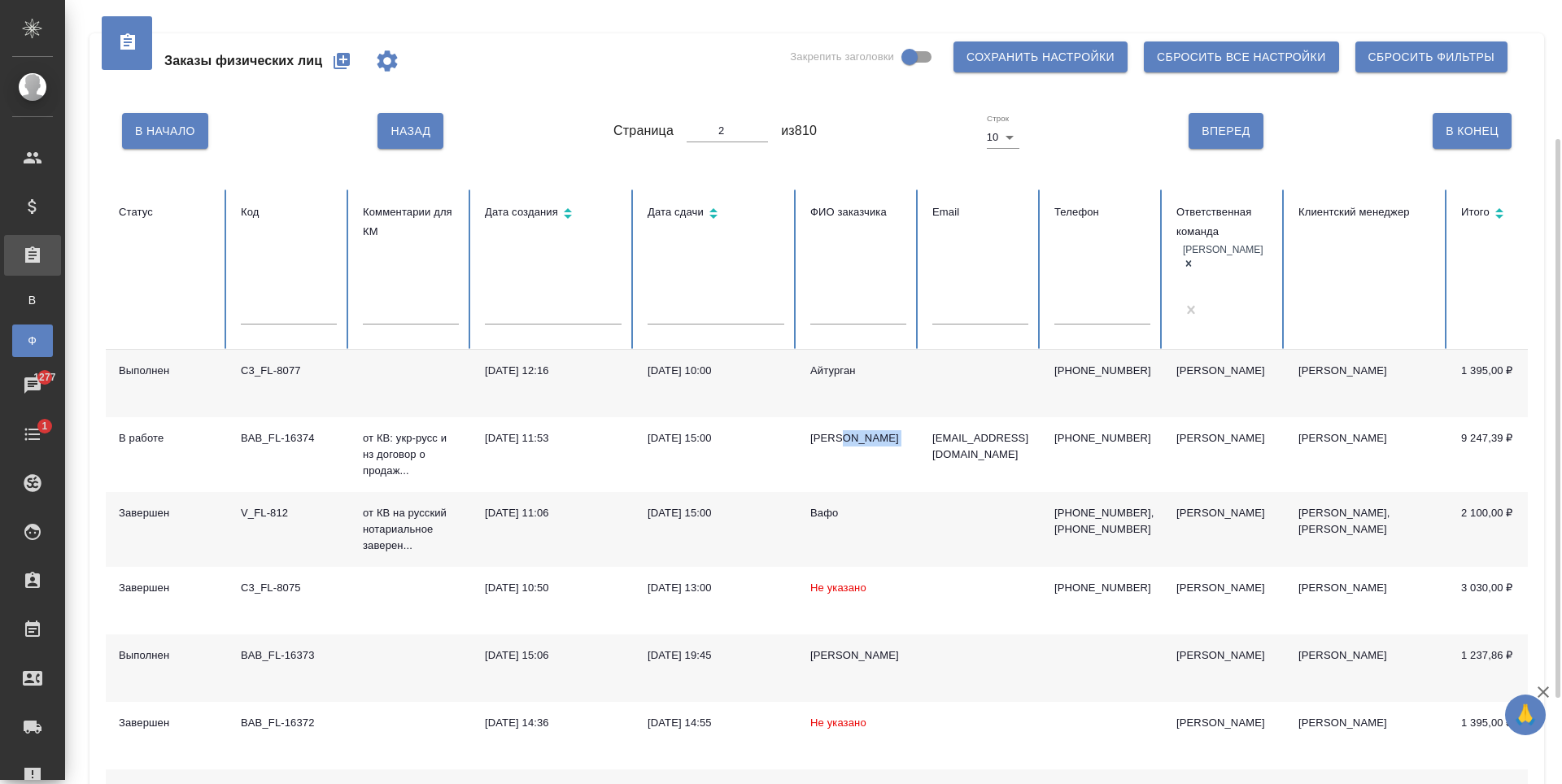
scroll to position [81, 0]
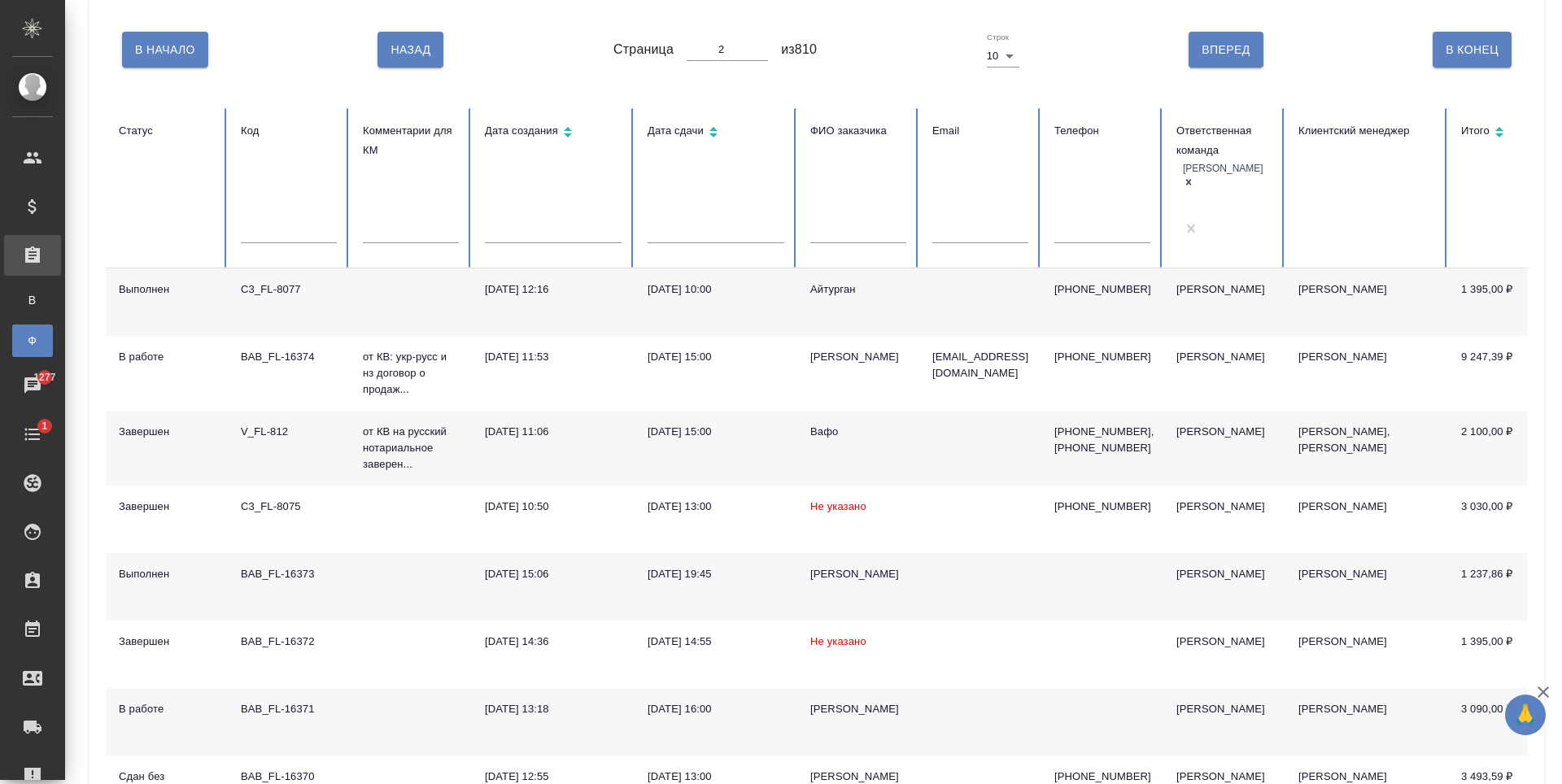
click at [194, 220] on div at bounding box center [166, 232] width 96 height 24
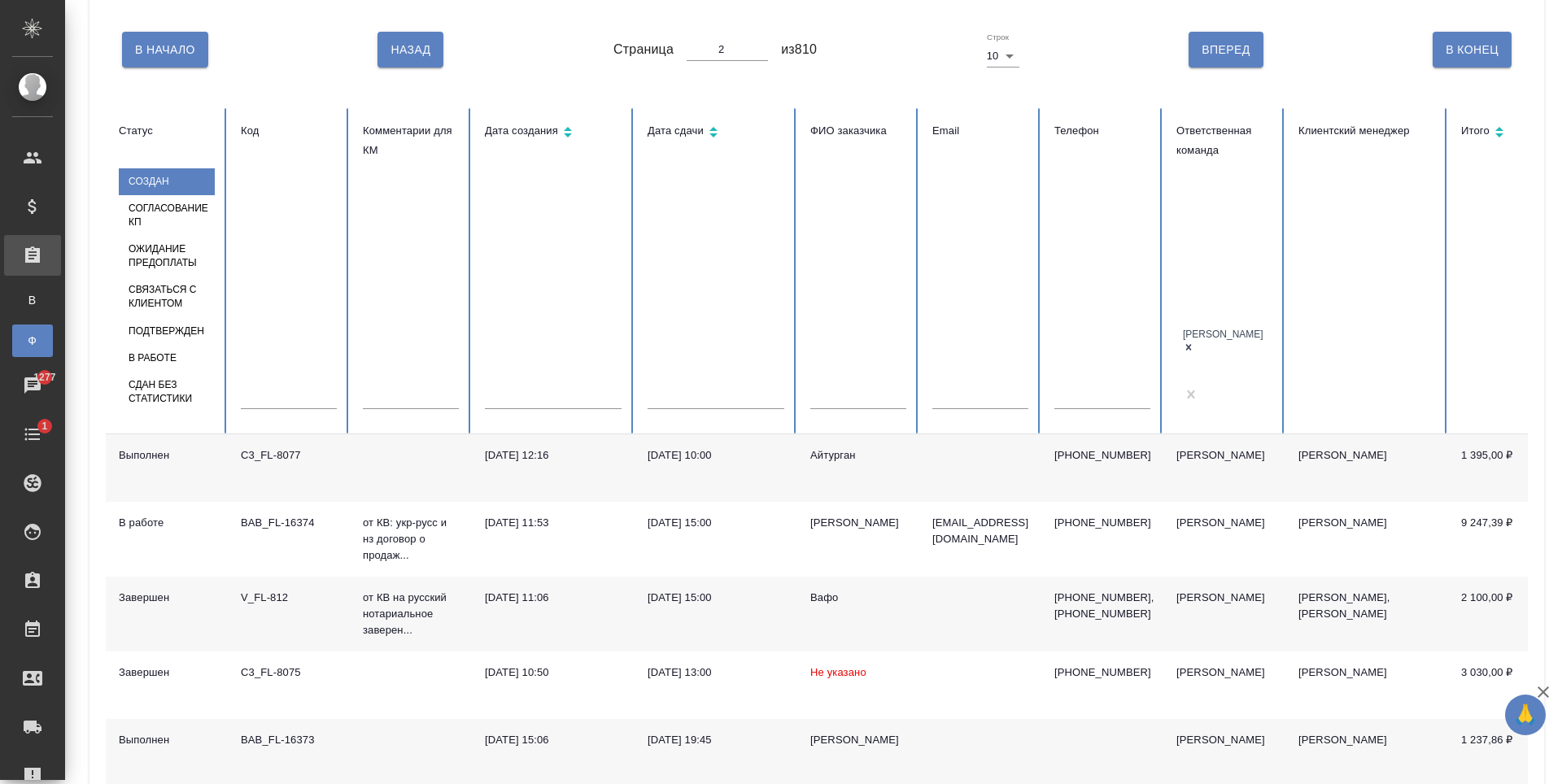
click at [192, 196] on div "Создан" at bounding box center [166, 181] width 96 height 27
type input "1"
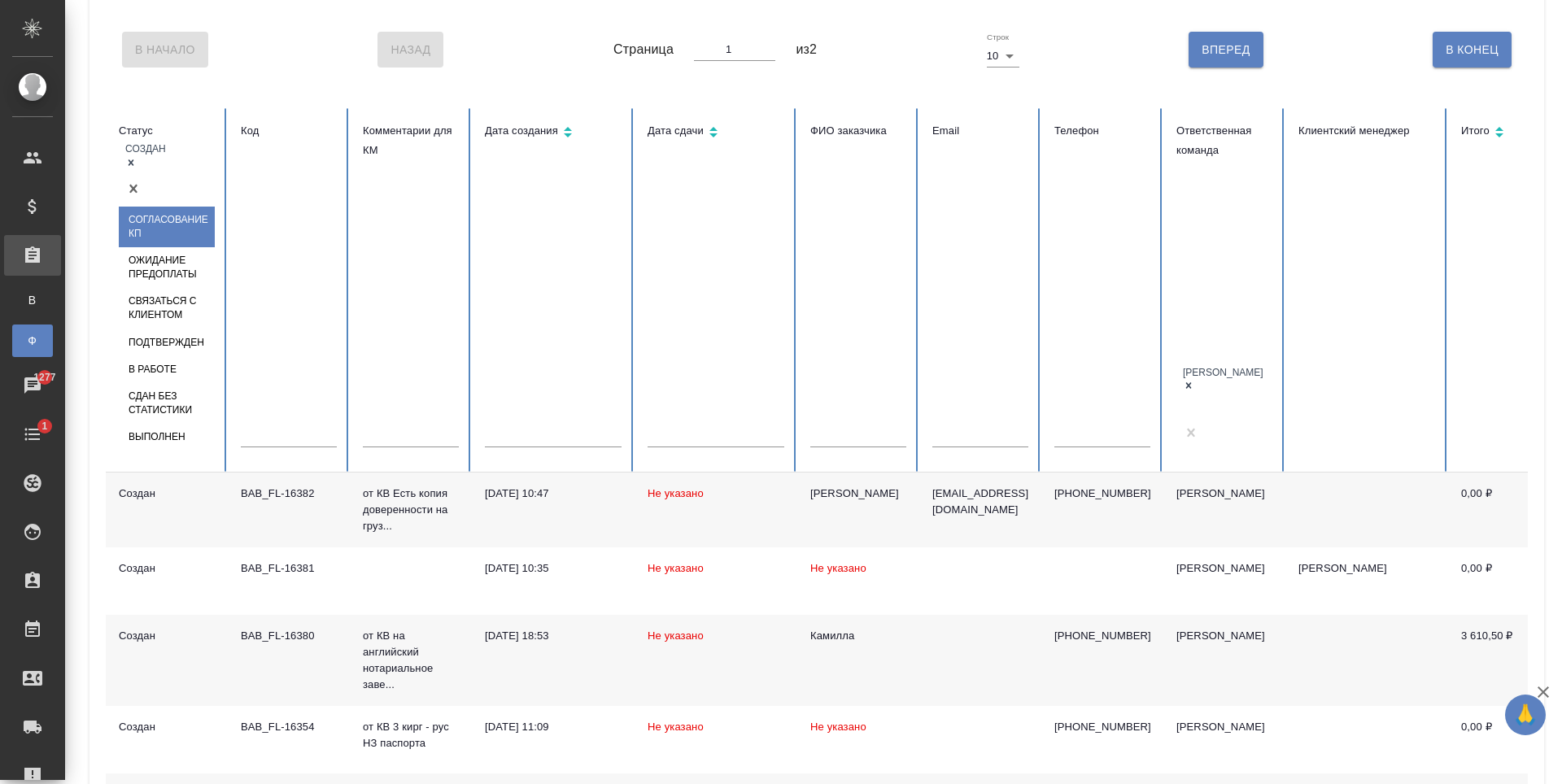
click at [154, 202] on div "Создан" at bounding box center [166, 172] width 96 height 62
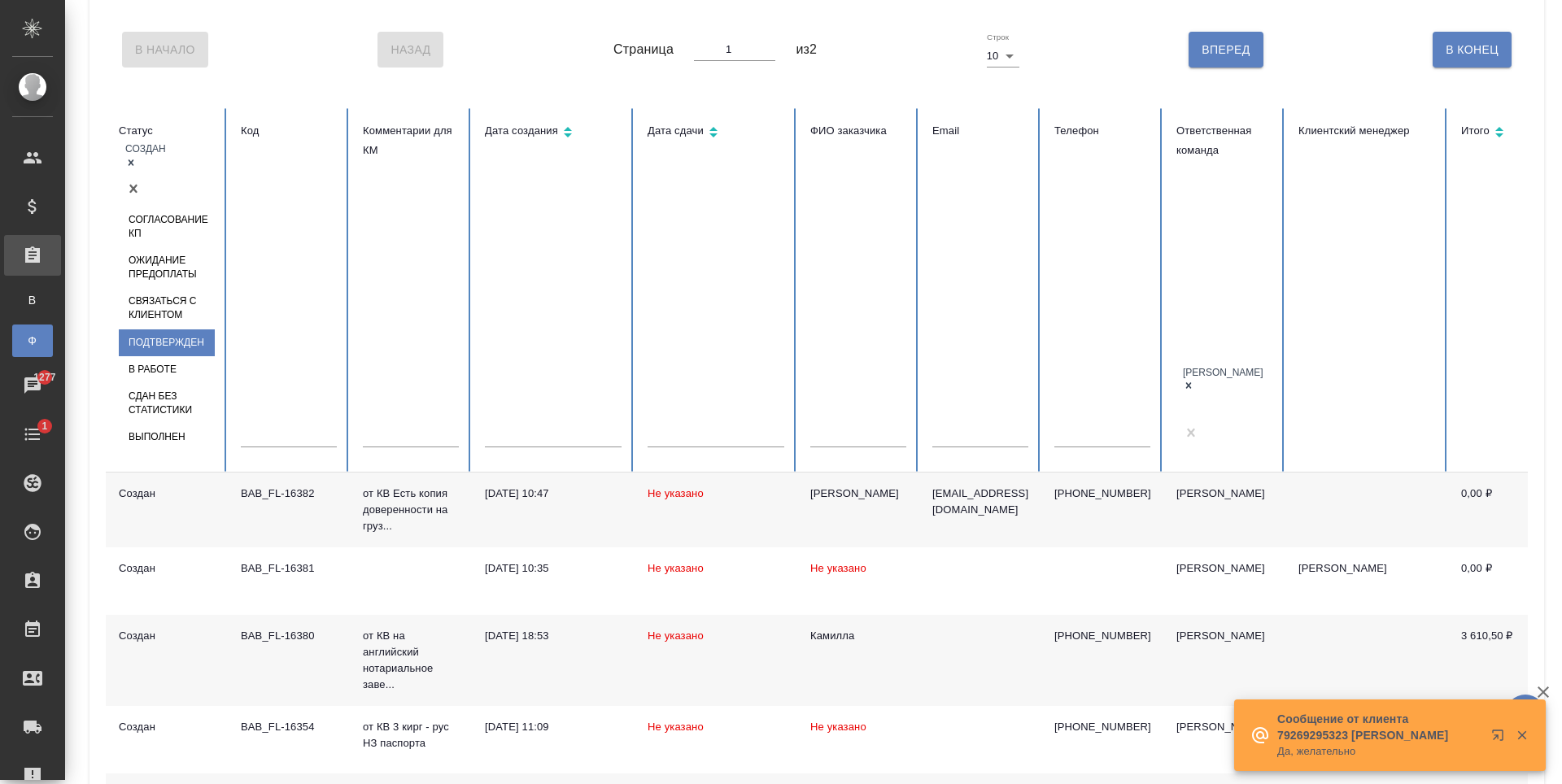
click at [209, 329] on div "Подтвержден" at bounding box center [166, 342] width 96 height 27
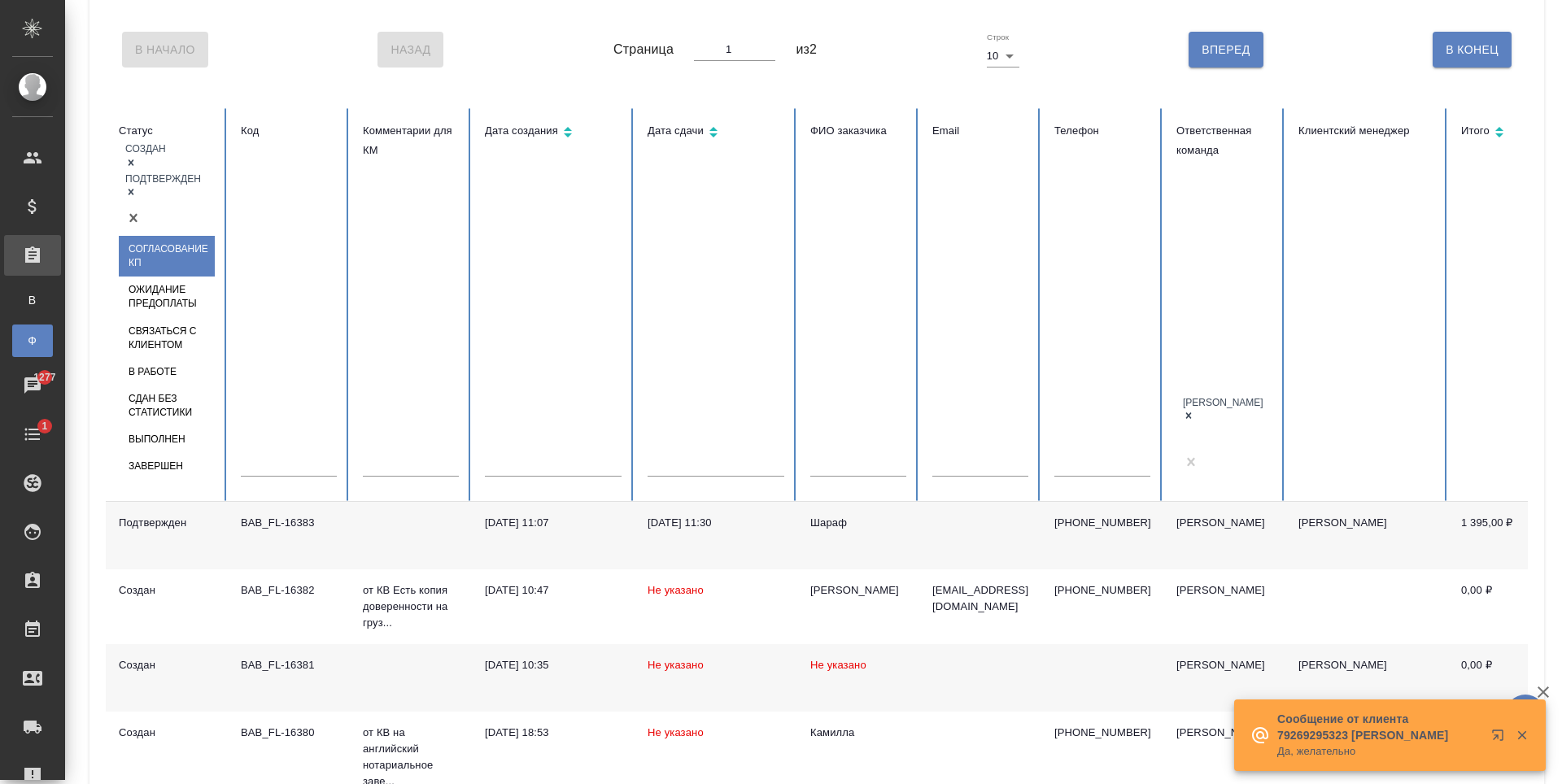
click at [160, 195] on div "Создан Подтвержден" at bounding box center [166, 172] width 96 height 63
click at [186, 359] on div "В работе" at bounding box center [166, 371] width 96 height 27
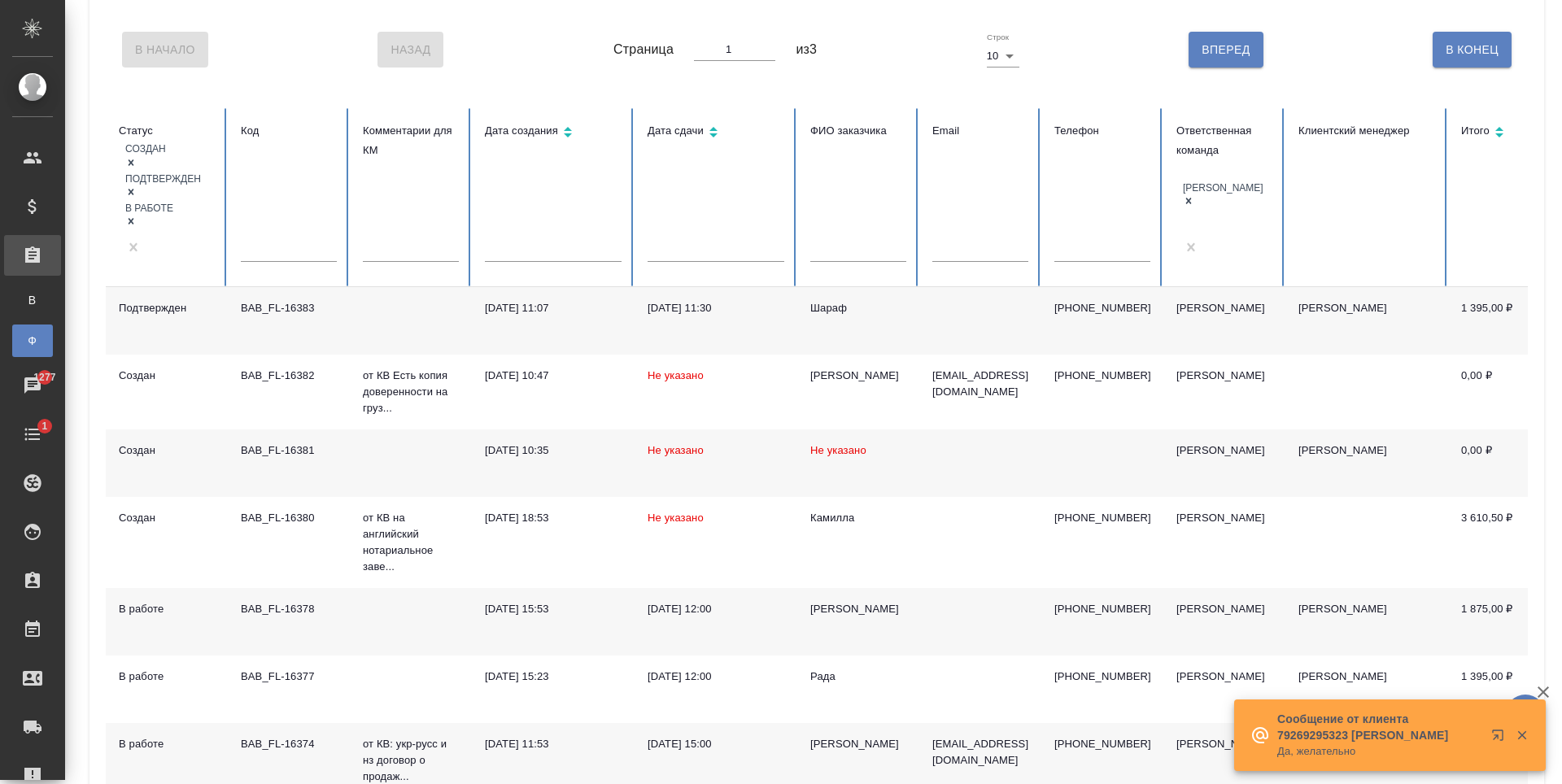
click at [182, 216] on div "Создан Подтвержден В работе" at bounding box center [166, 186] width 96 height 92
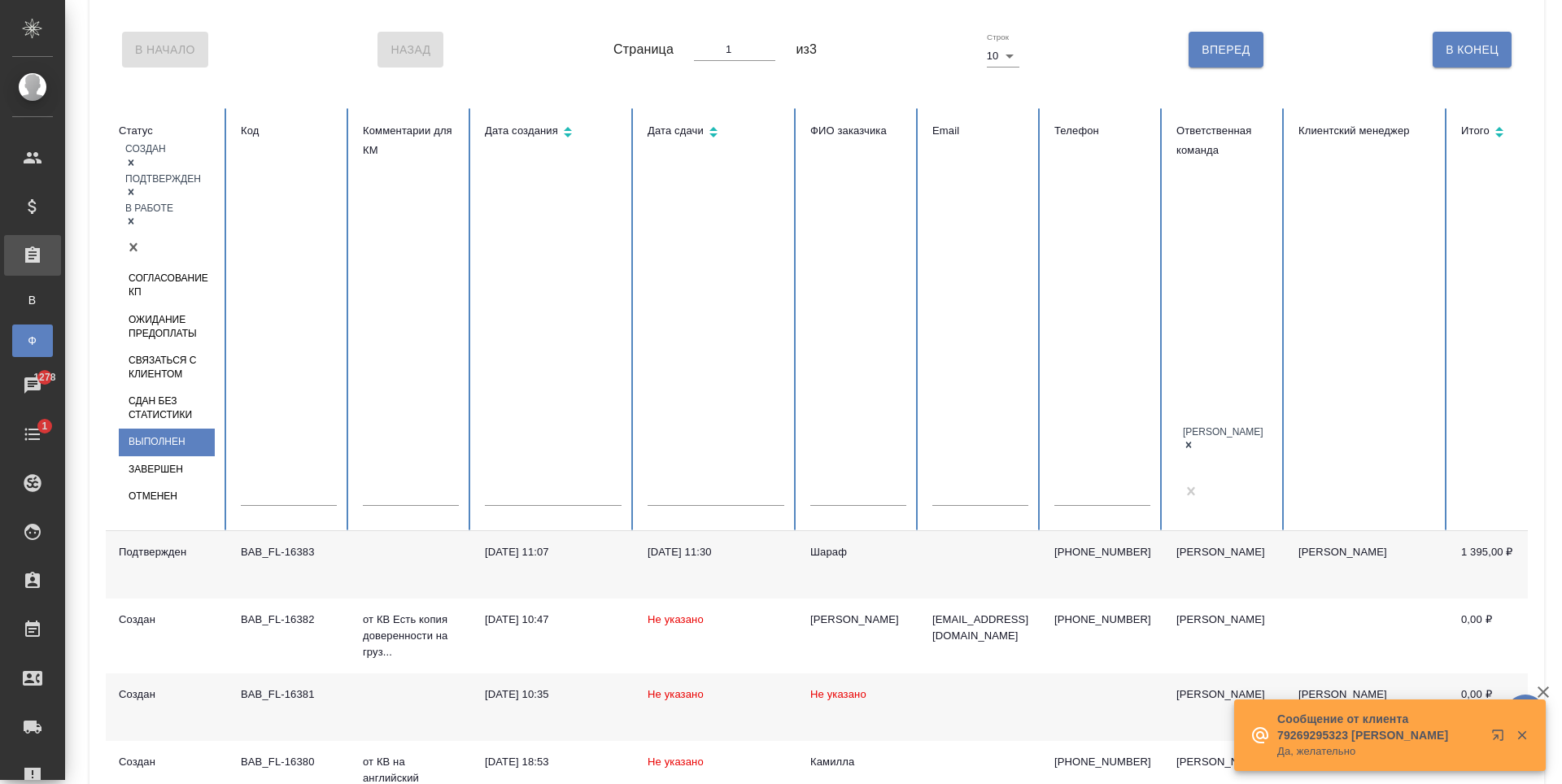
click at [214, 429] on div "Выполнен" at bounding box center [166, 442] width 96 height 27
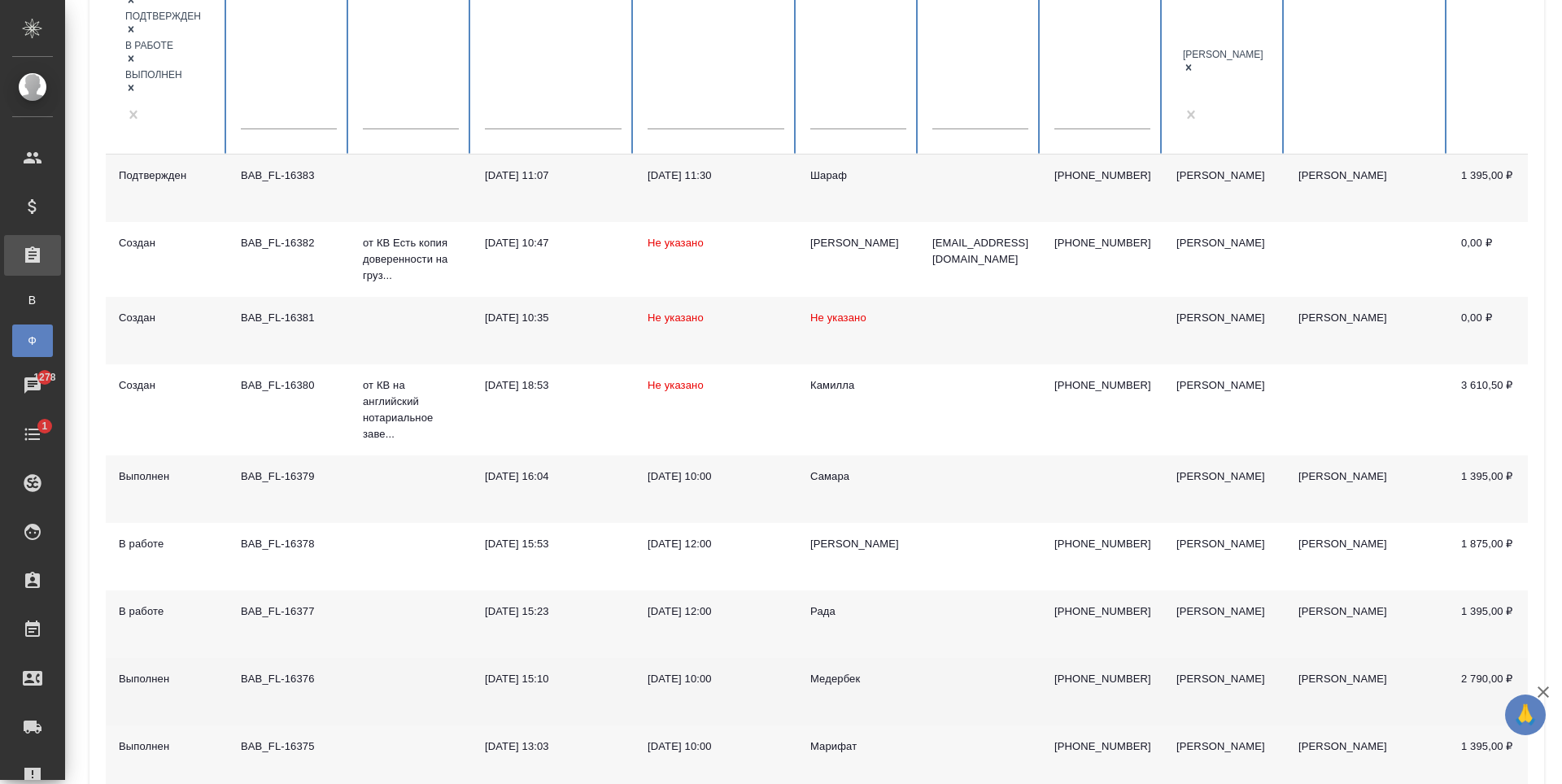
scroll to position [325, 0]
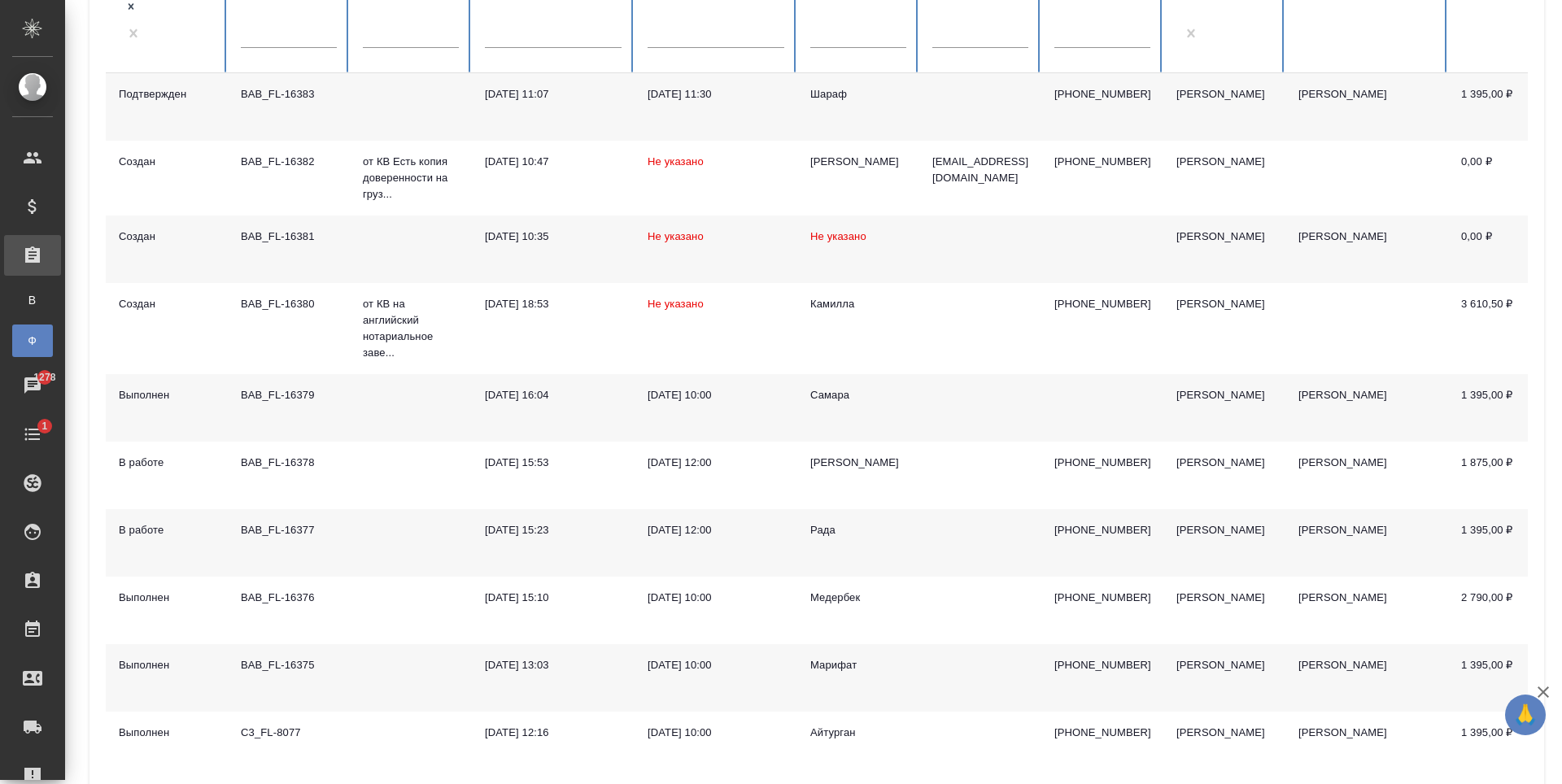
click at [975, 374] on td at bounding box center [980, 407] width 122 height 68
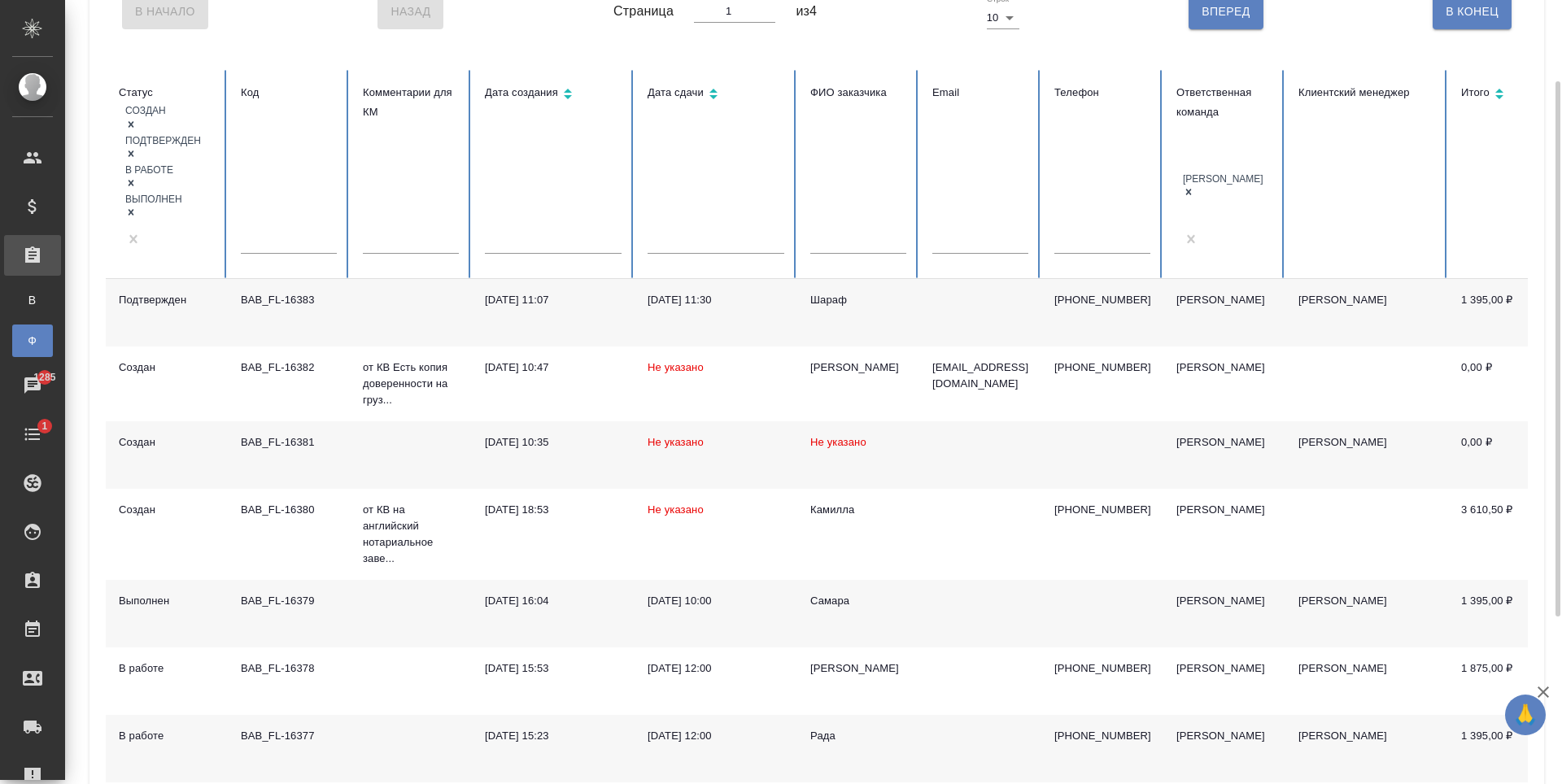
scroll to position [39, 0]
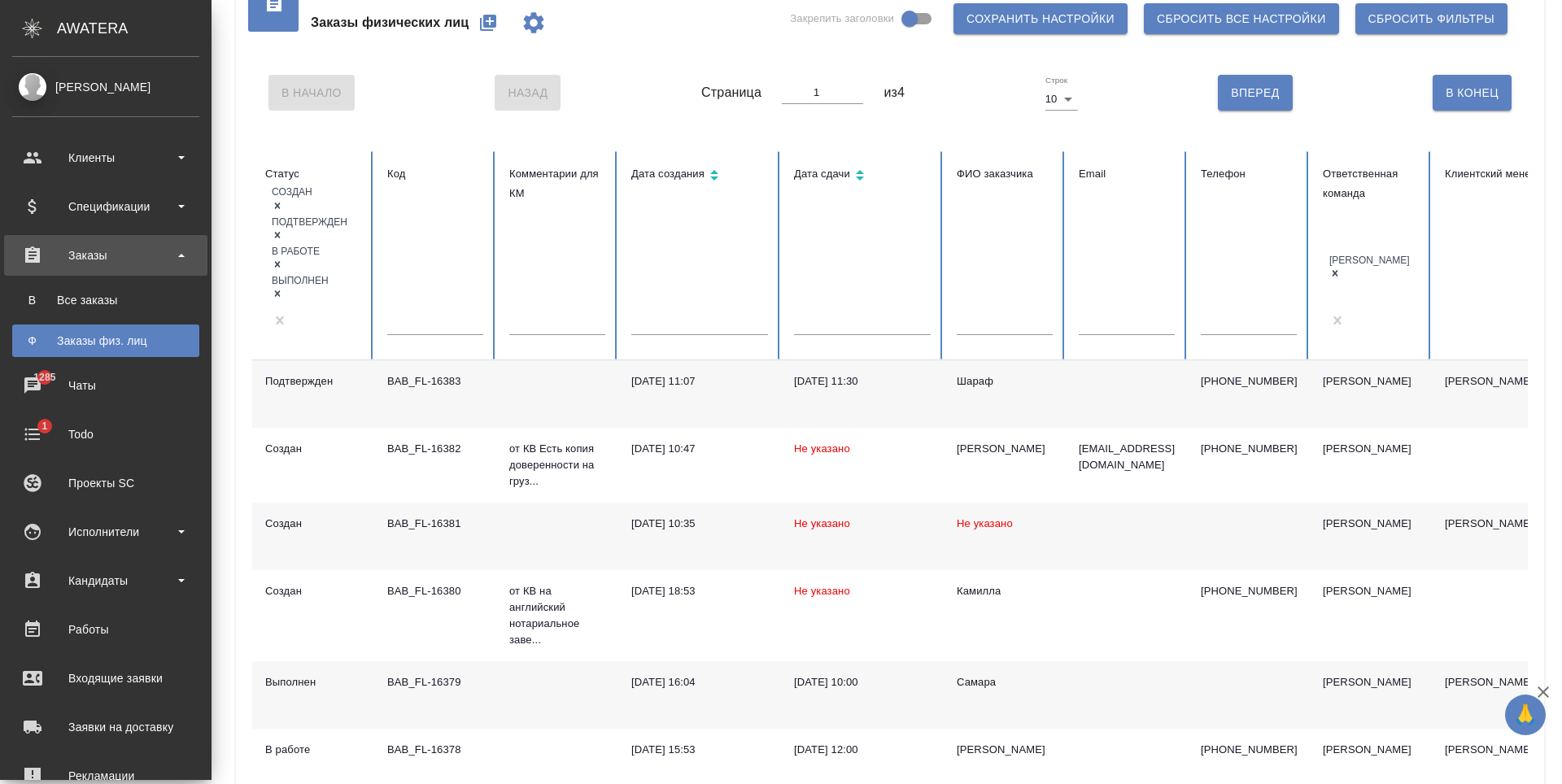
click at [106, 341] on div "Заказы физ. лиц" at bounding box center [106, 341] width 171 height 16
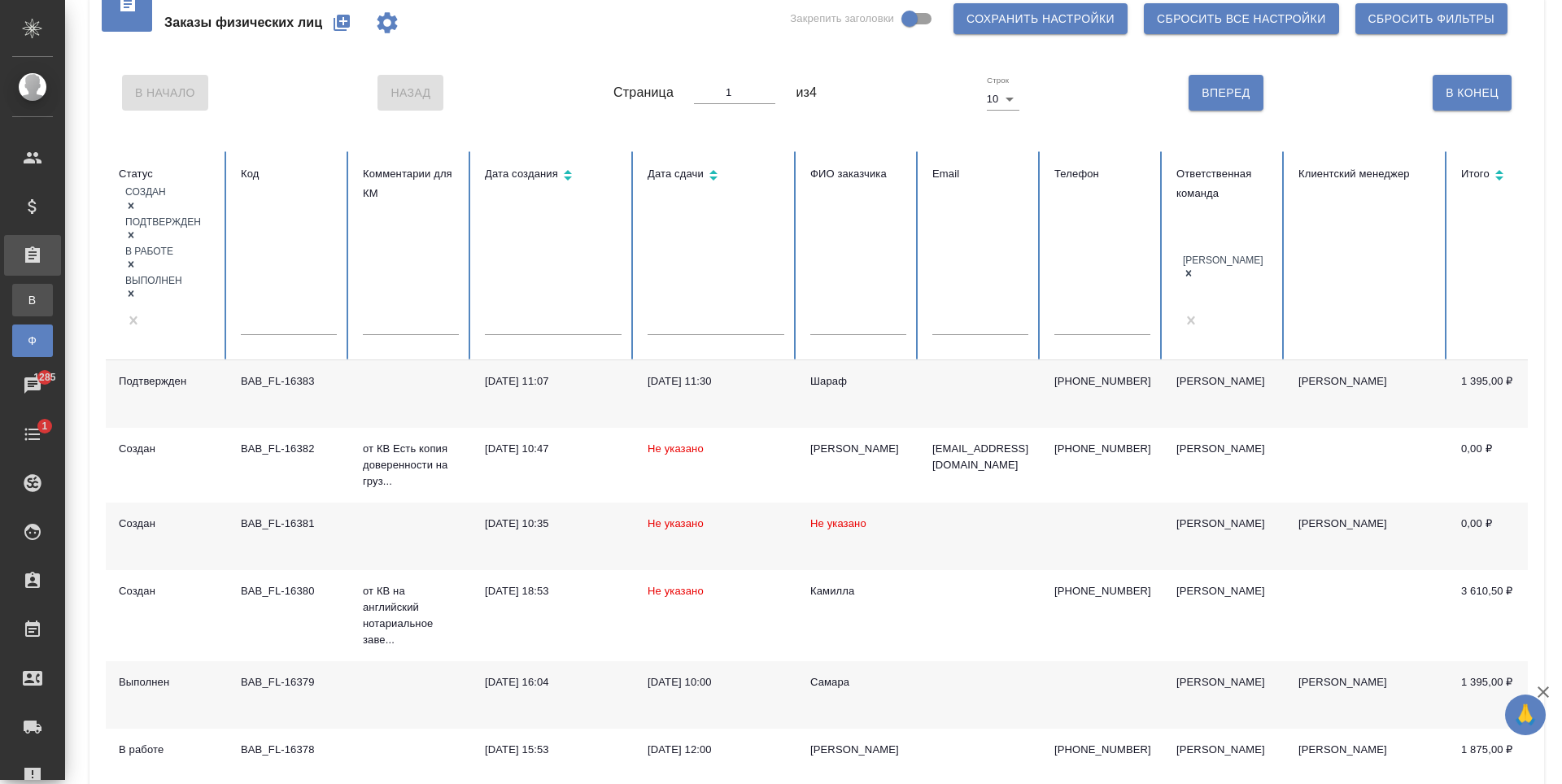
click at [24, 306] on div "Все заказы" at bounding box center [12, 300] width 24 height 16
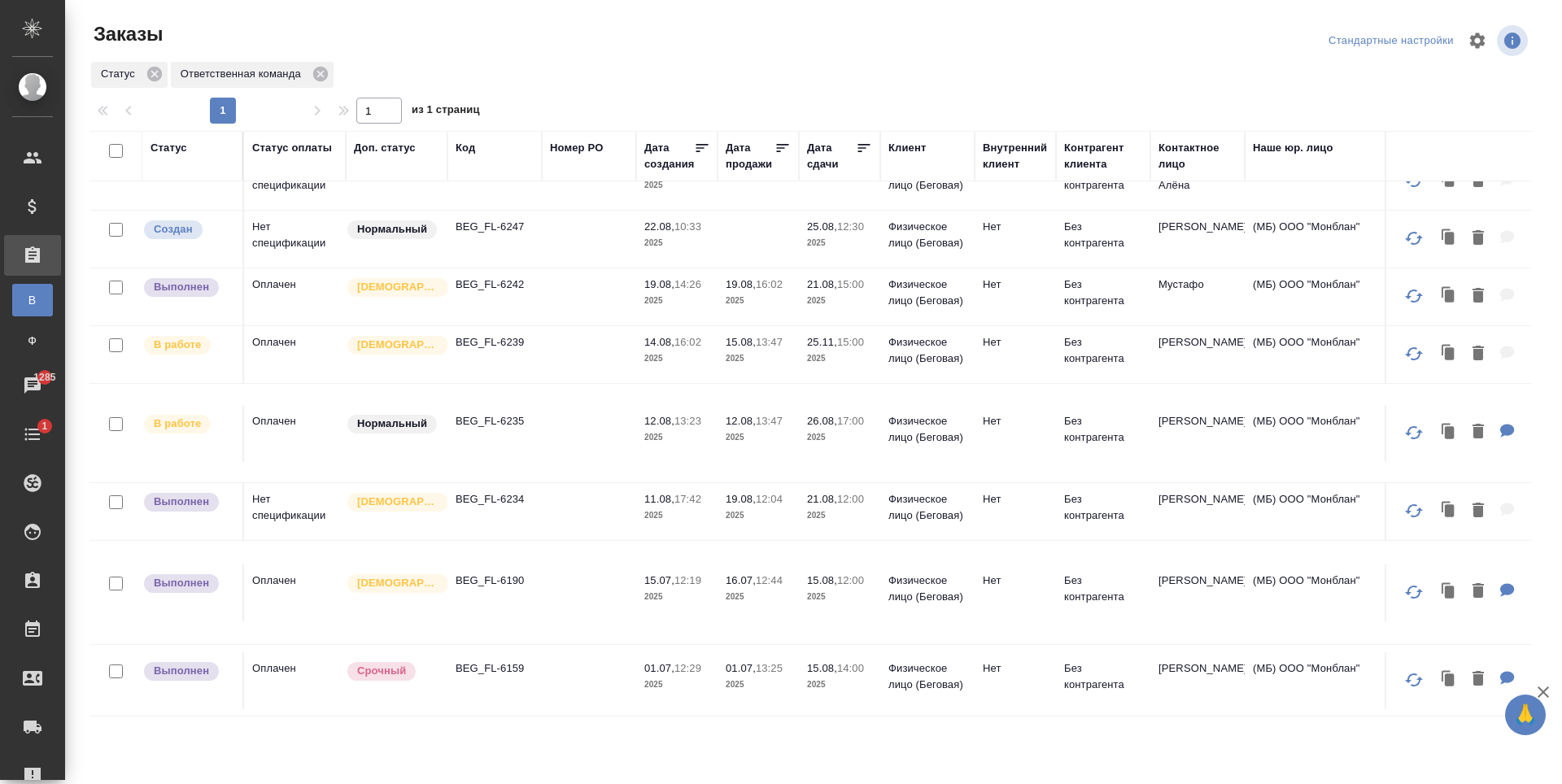
scroll to position [74, 0]
click at [567, 210] on td at bounding box center [589, 181] width 94 height 57
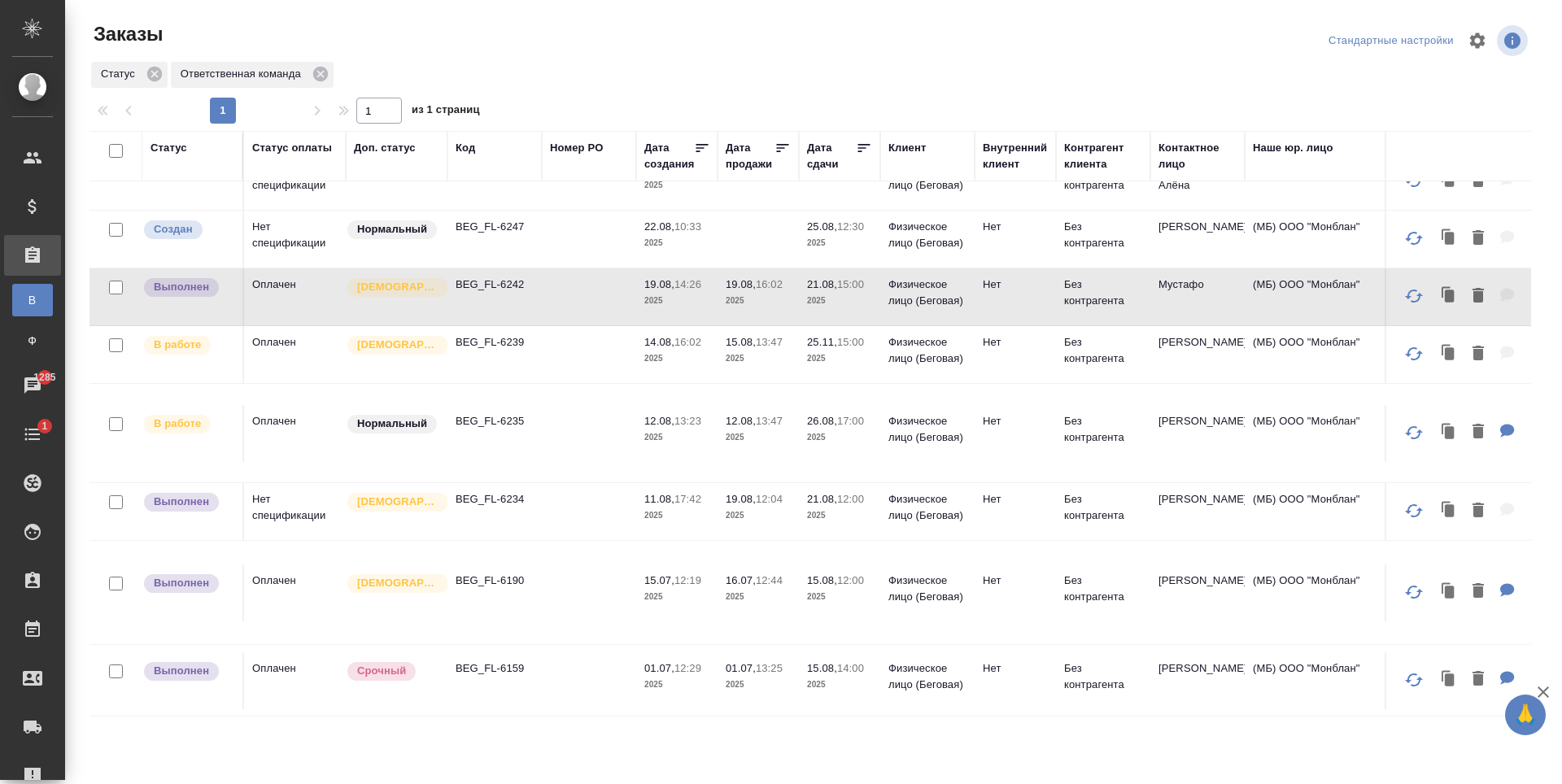
click at [563, 210] on td at bounding box center [589, 181] width 94 height 57
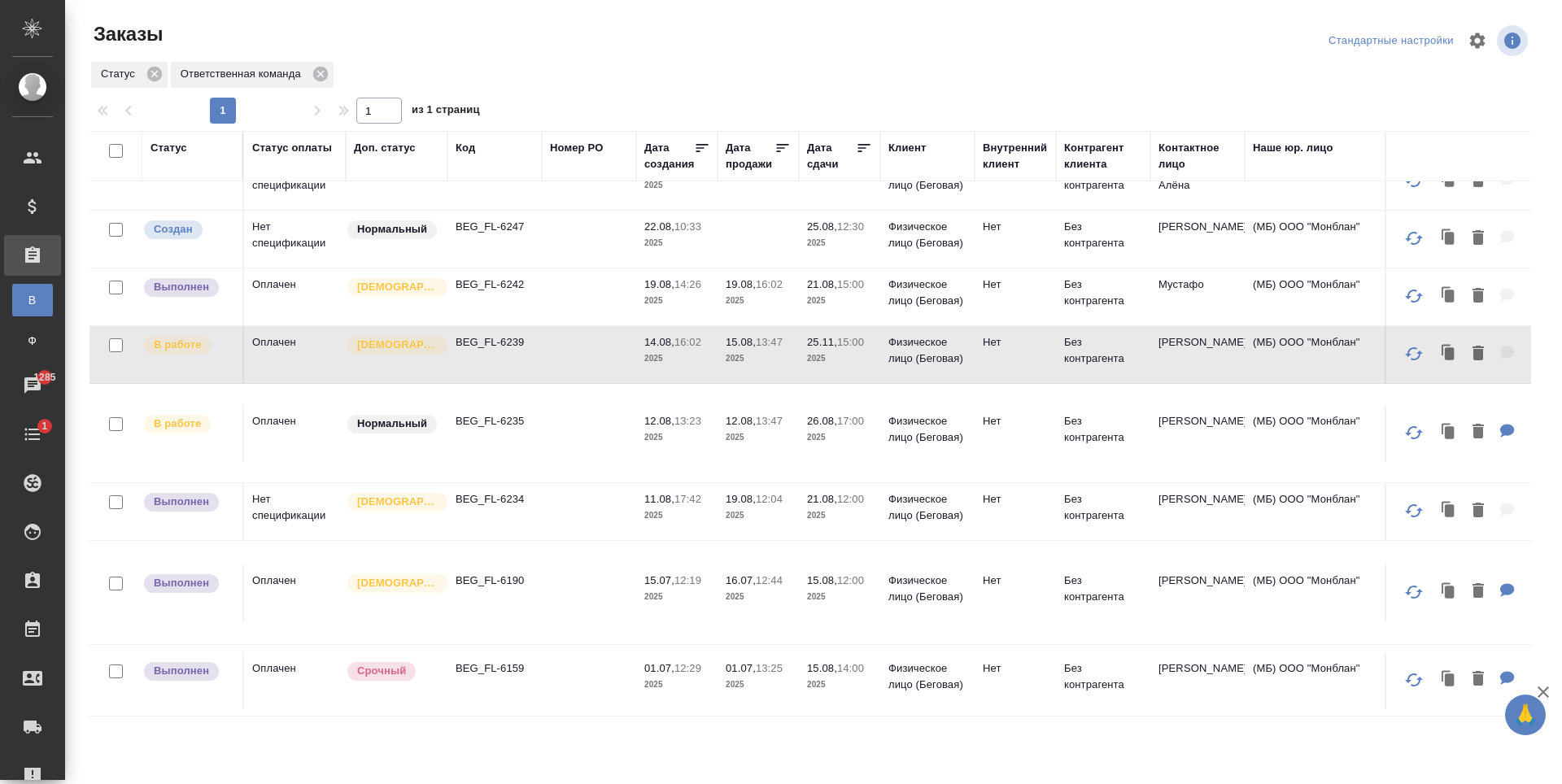
click at [566, 210] on td at bounding box center [589, 181] width 94 height 57
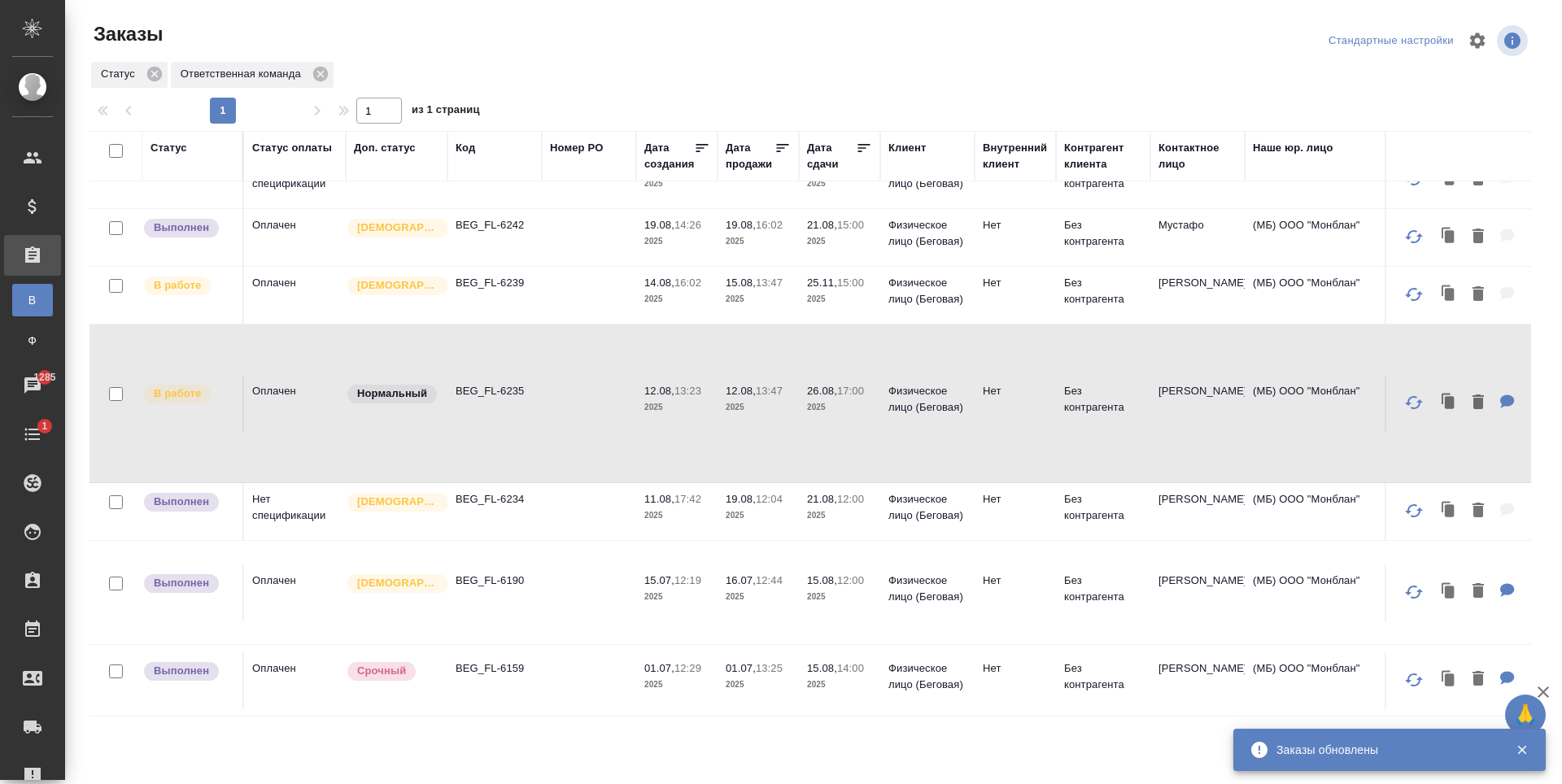
scroll to position [134, 0]
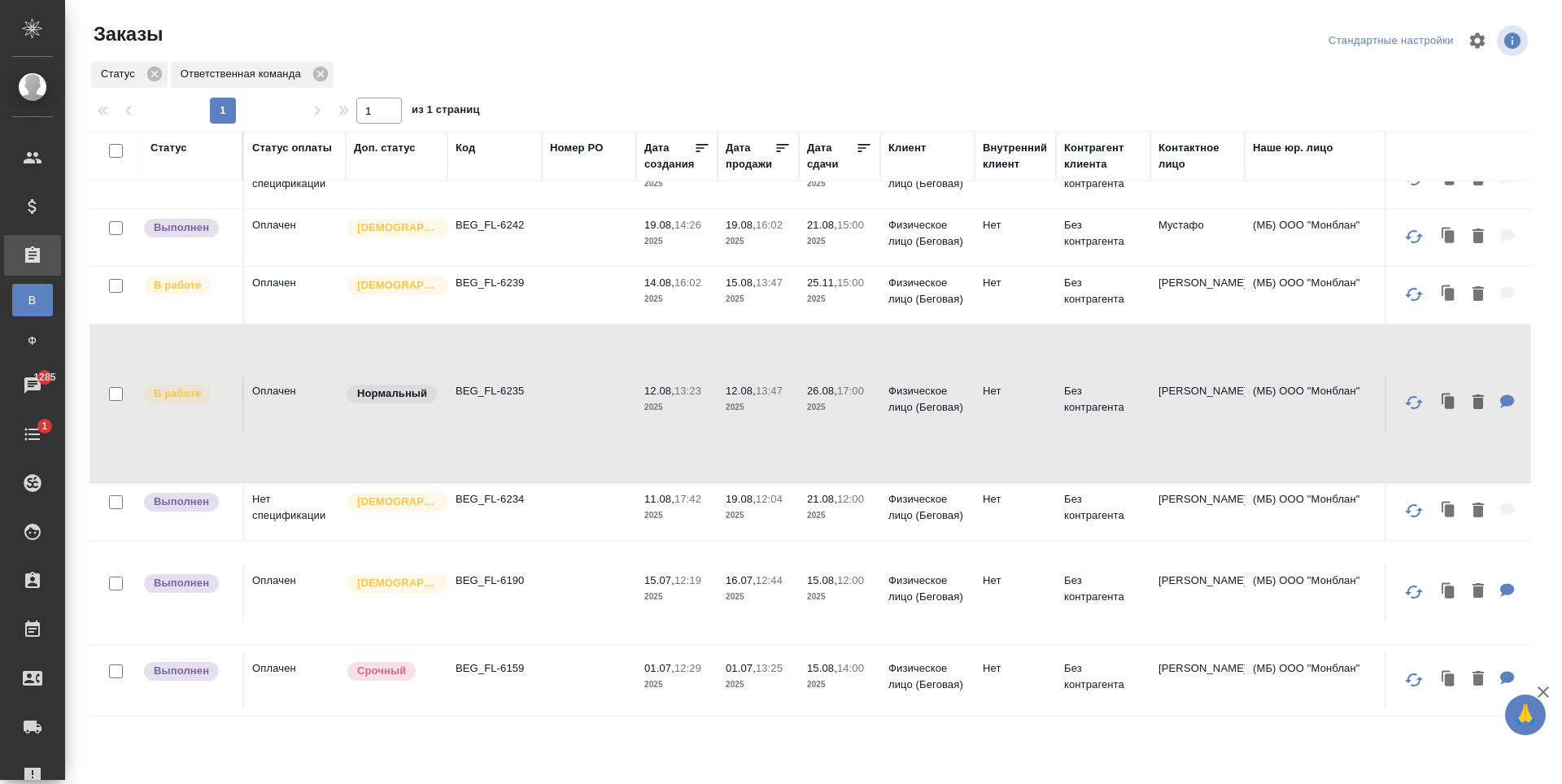
click at [538, 150] on td "BEG_FL-6234" at bounding box center [495, 122] width 94 height 57
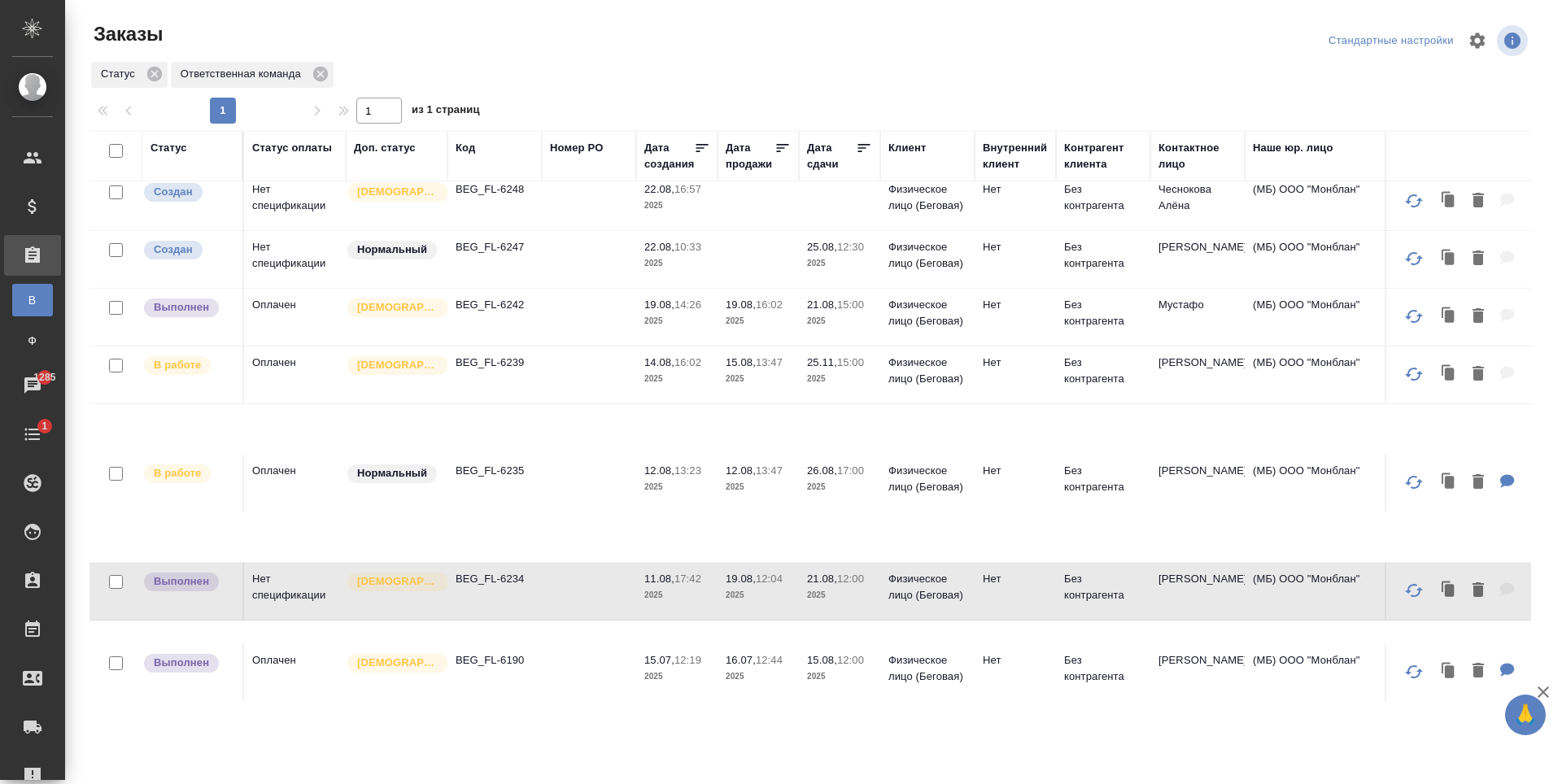
scroll to position [0, 0]
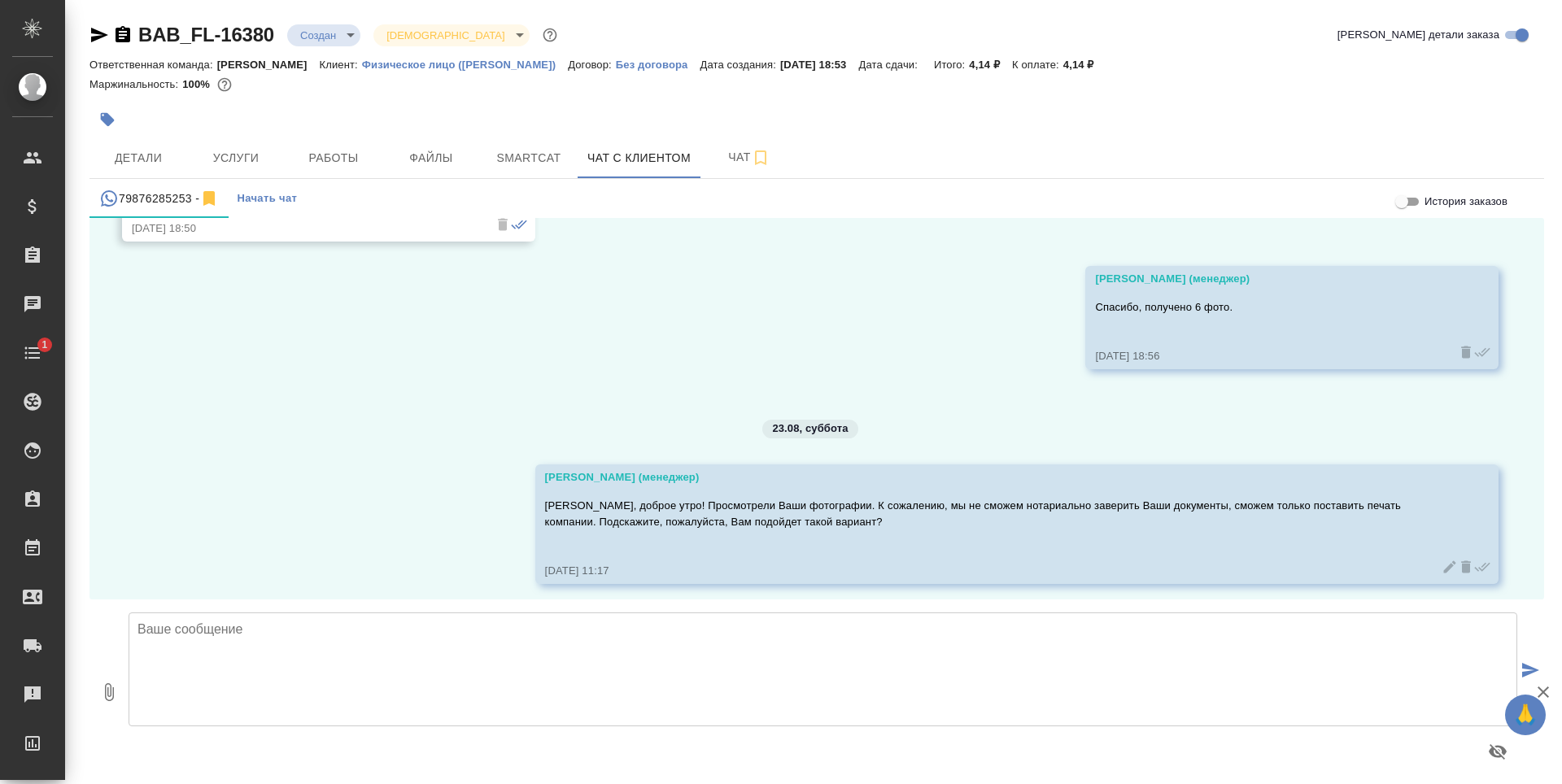
scroll to position [8525, 0]
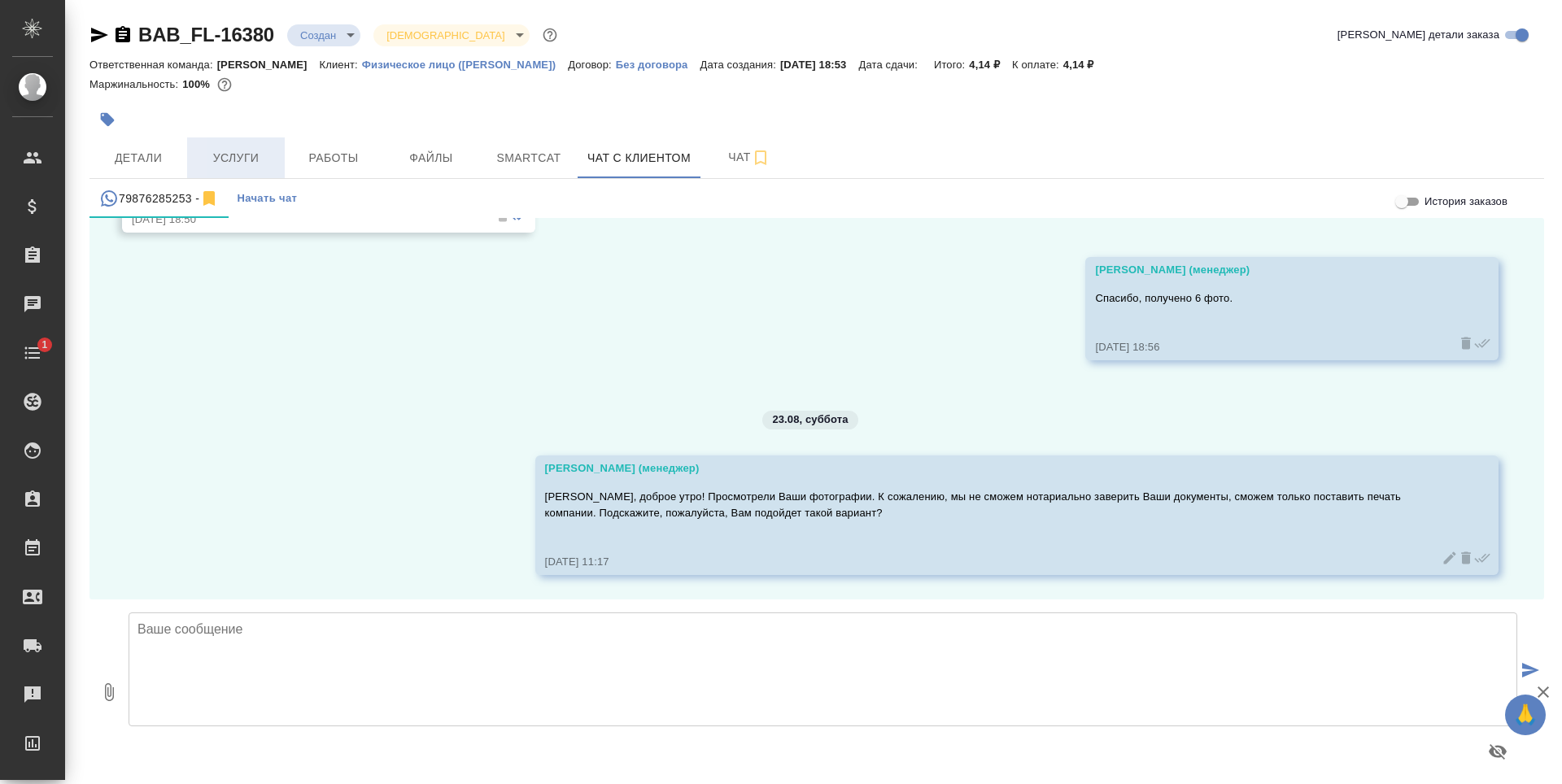
click at [234, 154] on span "Услуги" at bounding box center [236, 159] width 78 height 21
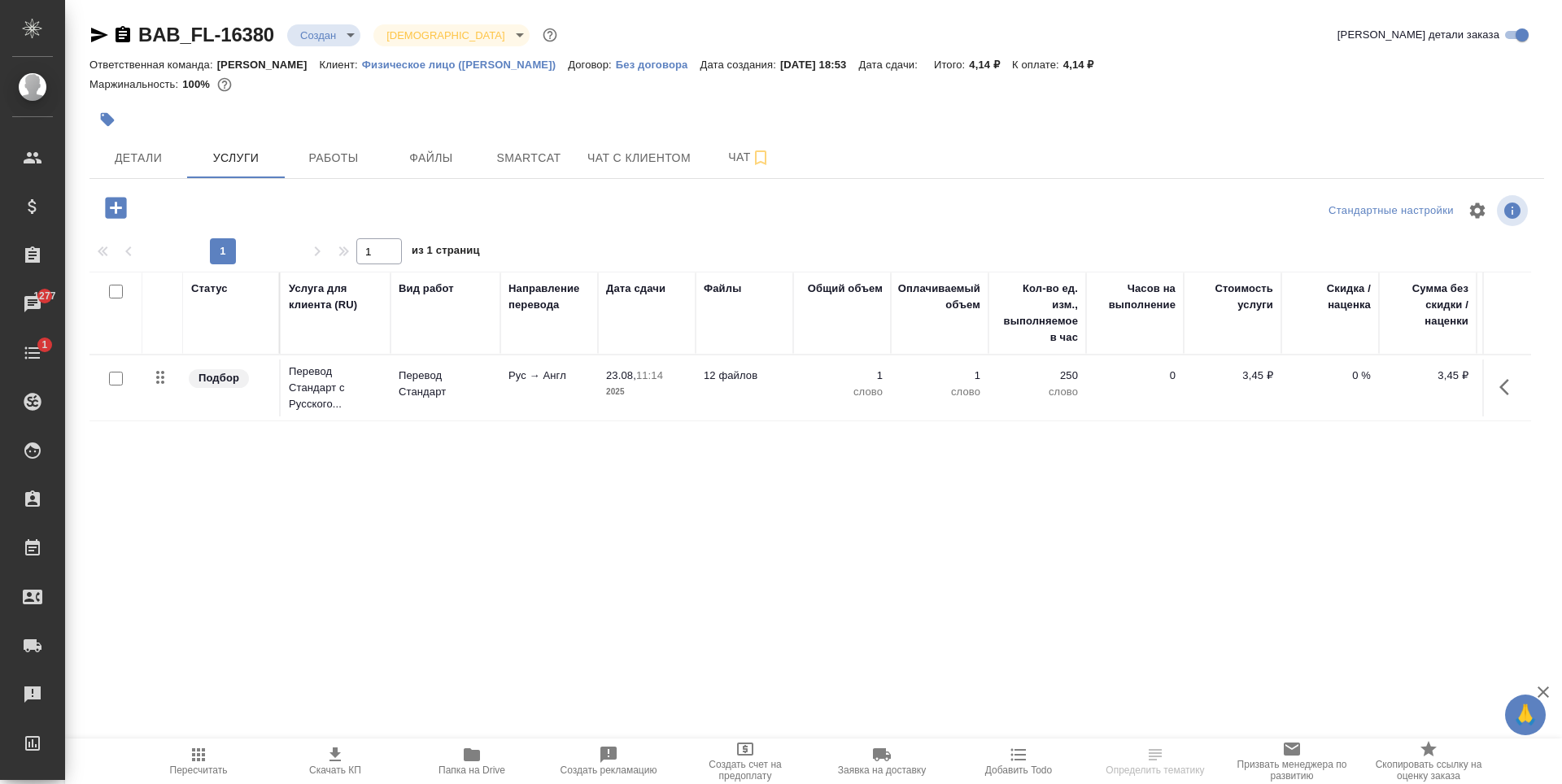
click at [100, 213] on button "button" at bounding box center [116, 208] width 45 height 33
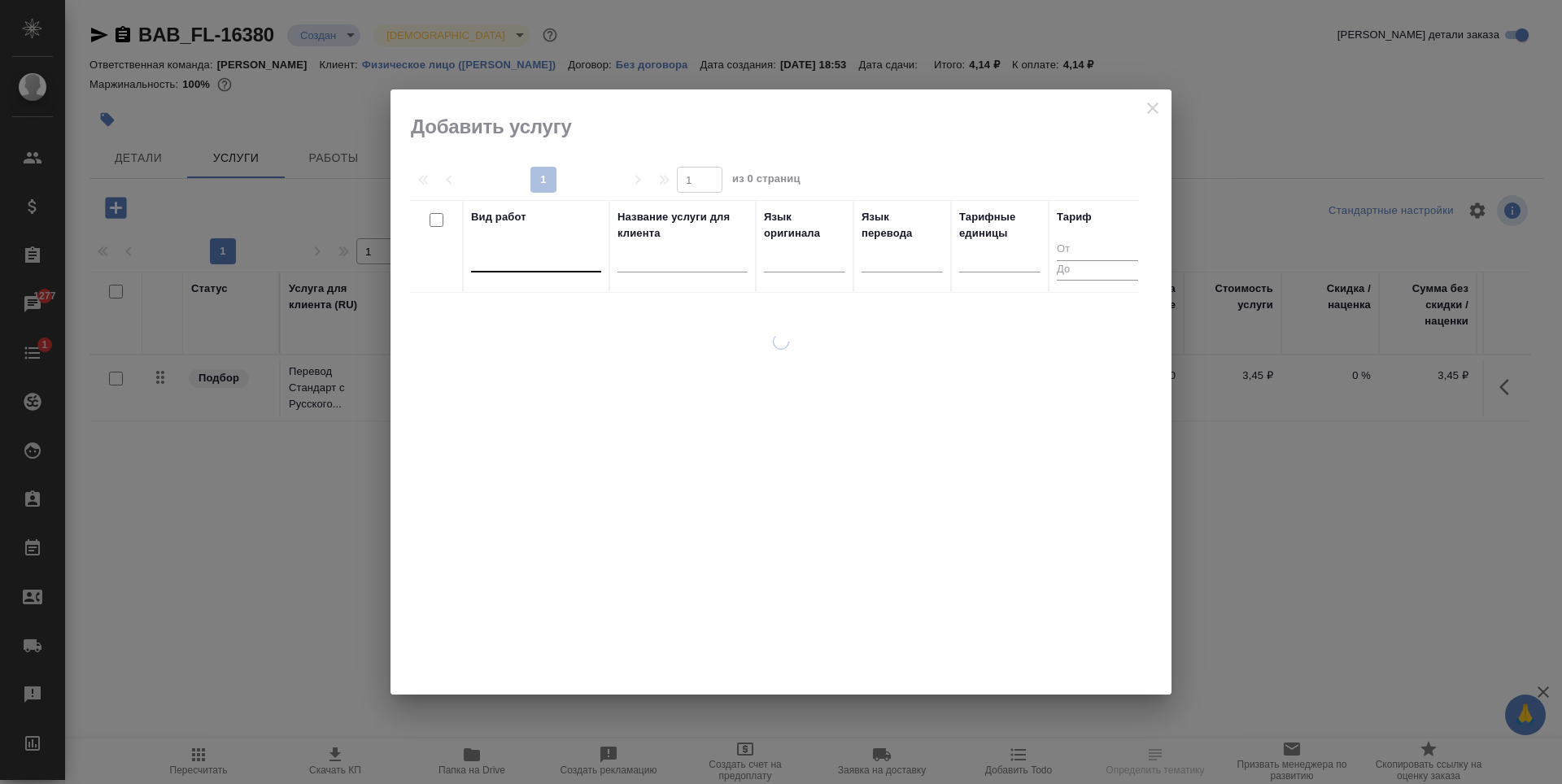
click at [560, 271] on div at bounding box center [536, 257] width 130 height 31
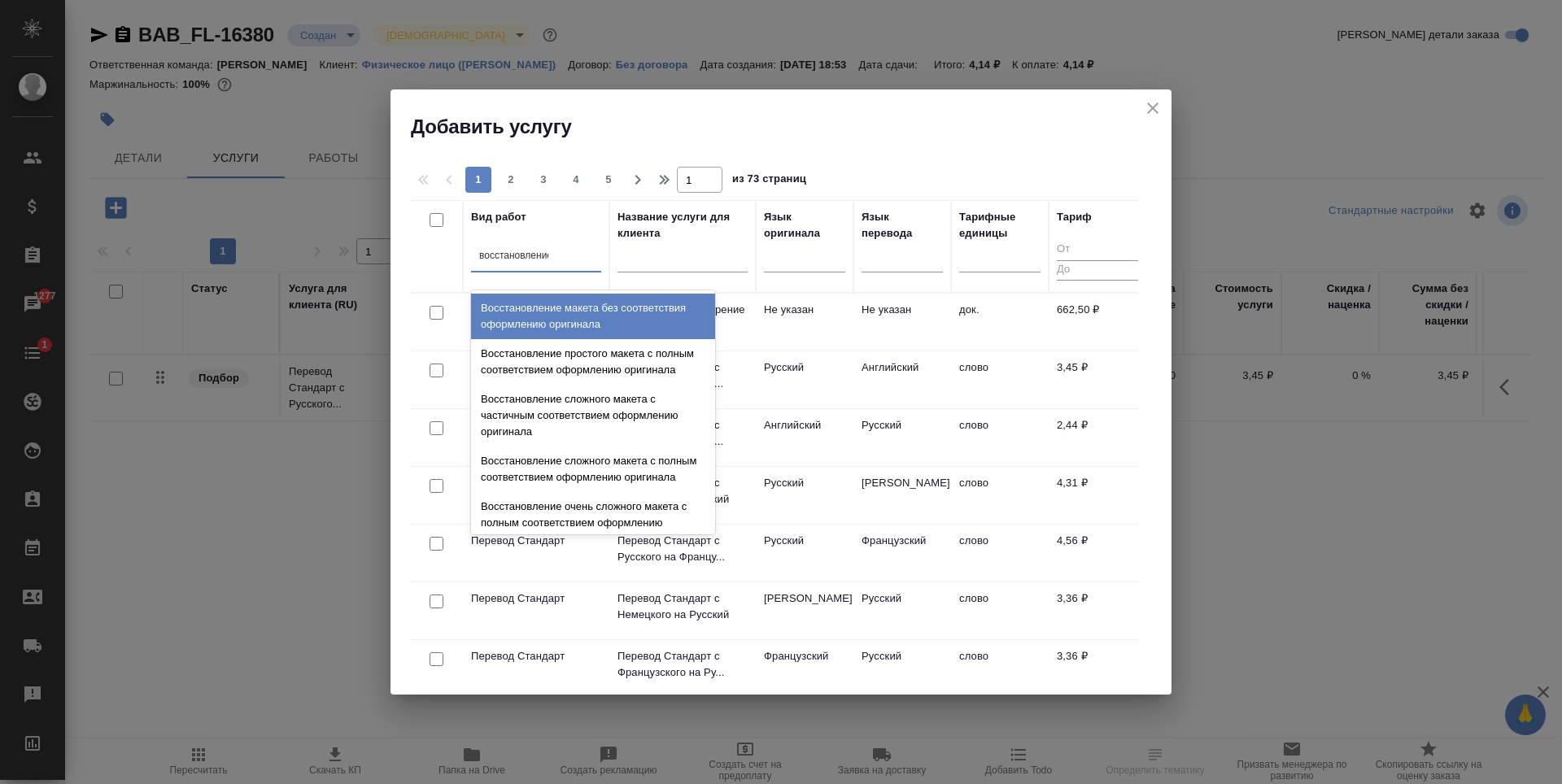
type input "восстановление"
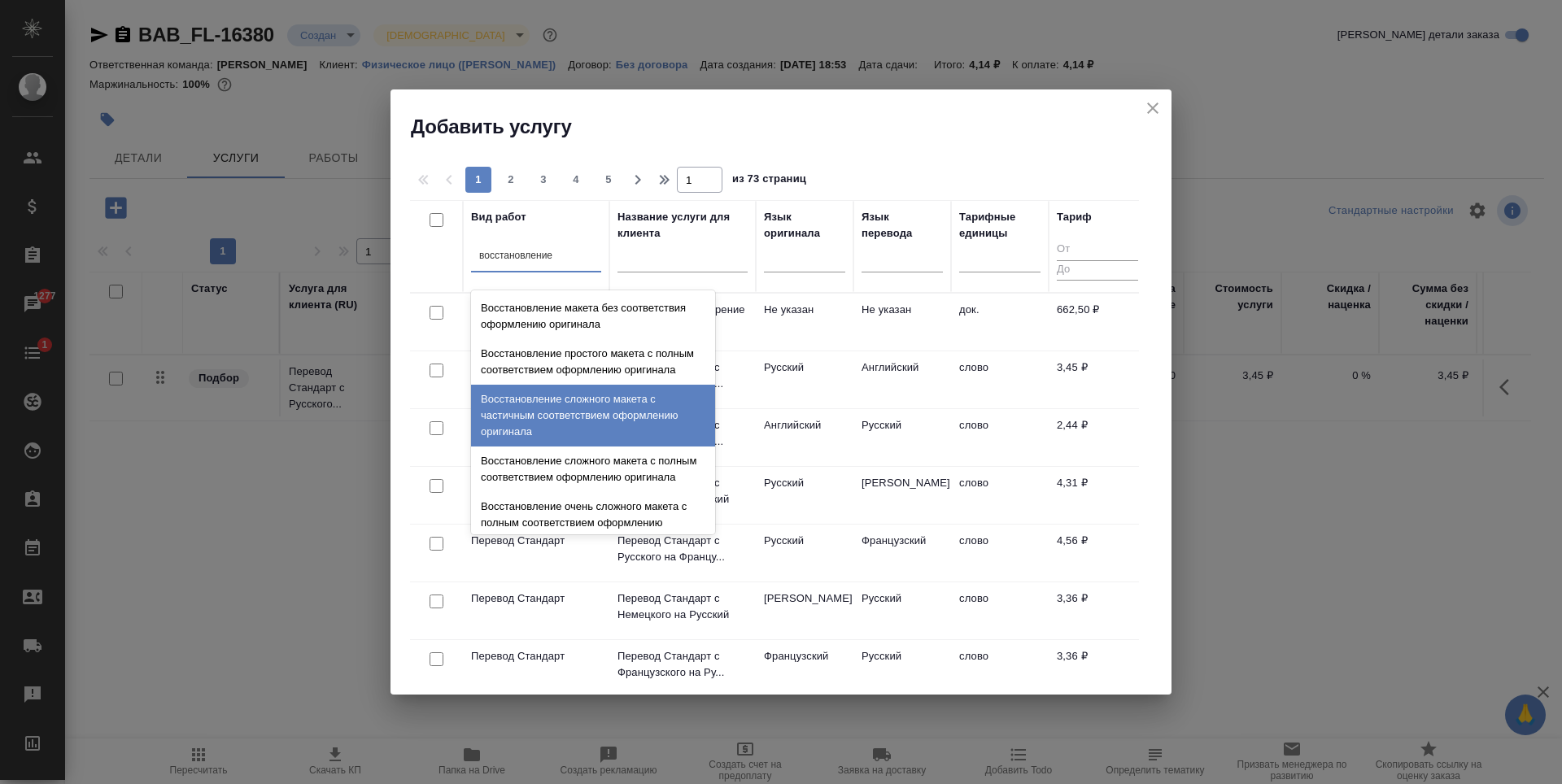
click at [609, 420] on div "Восстановление сложного макета с частичным соответствием оформлению оригинала" at bounding box center [593, 416] width 244 height 62
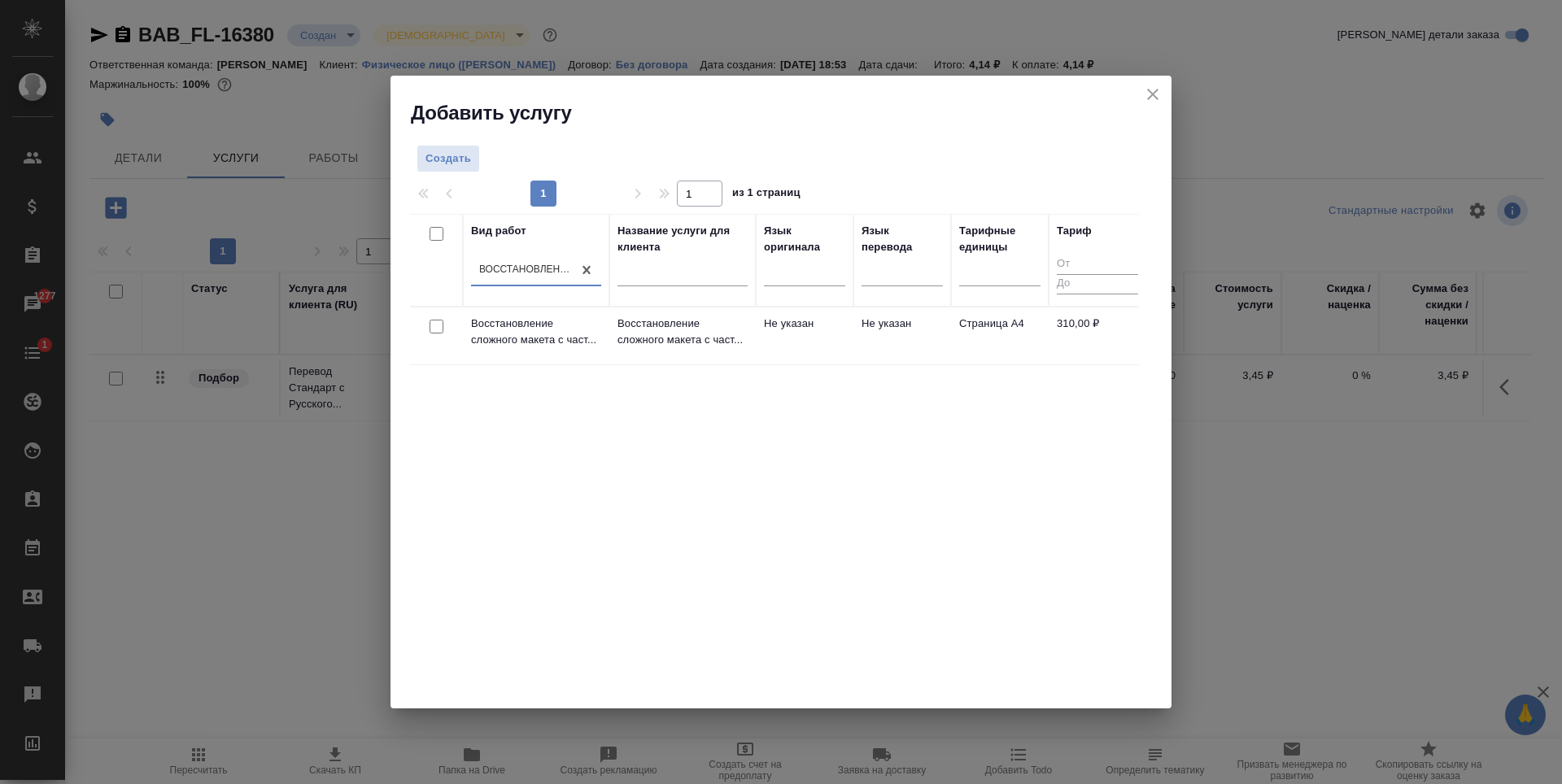
click at [609, 420] on div "Вид работ option Восстановление сложного макета с частичным соответствием оформ…" at bounding box center [775, 457] width 729 height 488
click at [911, 351] on td "Не указан" at bounding box center [902, 336] width 98 height 57
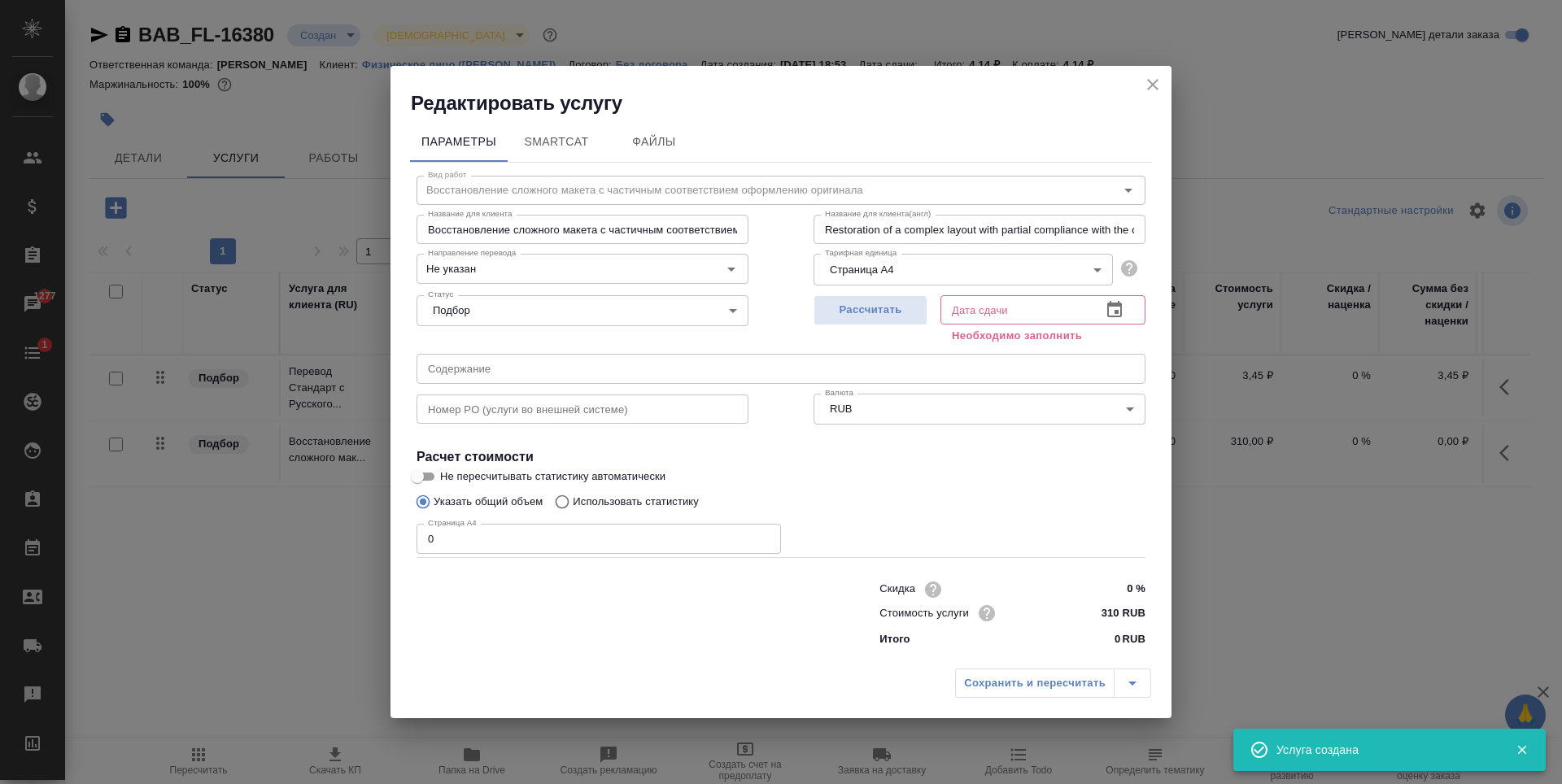
click at [563, 542] on input "0" at bounding box center [599, 539] width 365 height 29
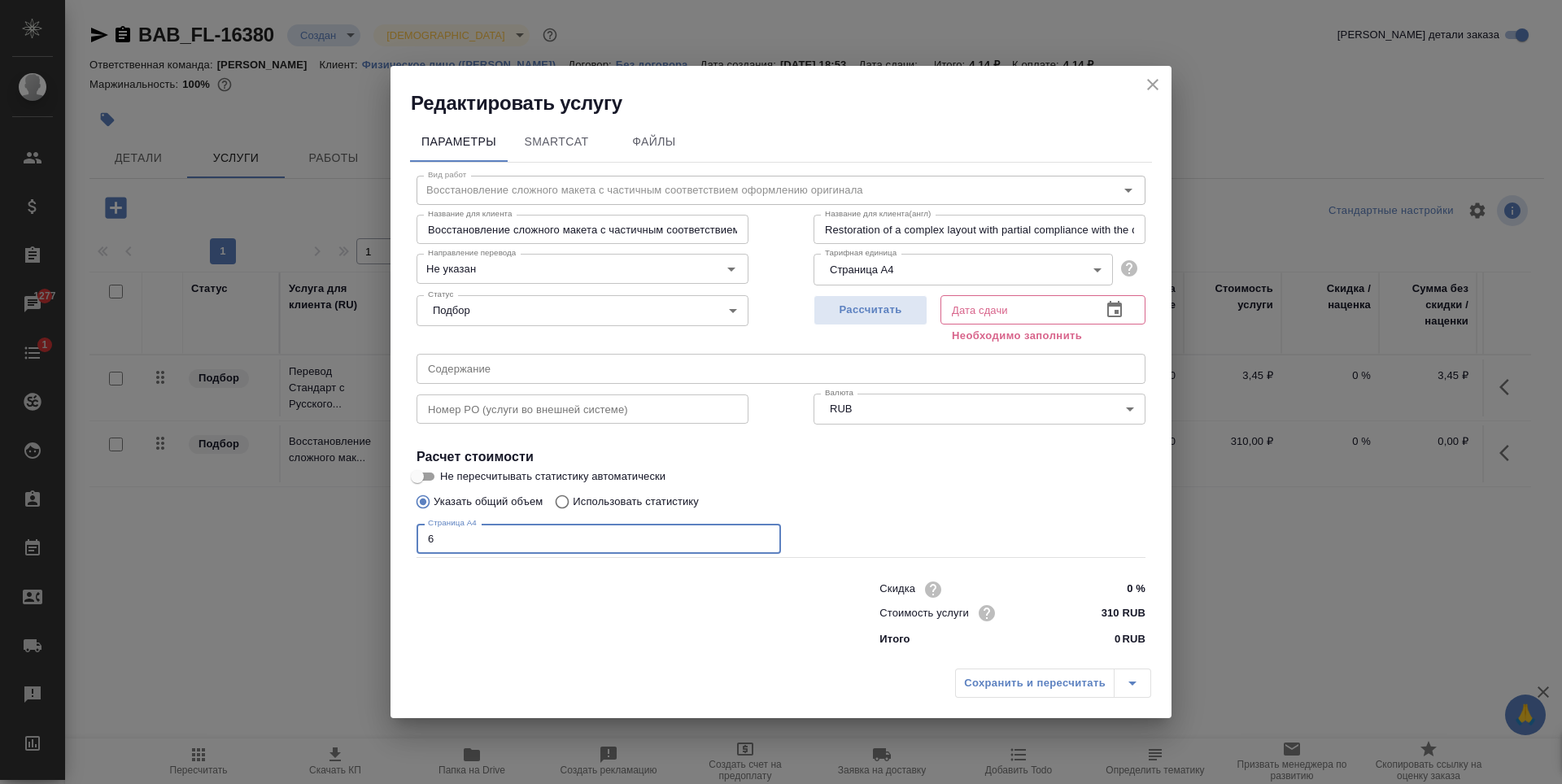
type input "6"
click at [903, 326] on div "Рассчитать" at bounding box center [871, 318] width 114 height 58
click at [905, 321] on button "Рассчитать" at bounding box center [871, 310] width 114 height 30
type input "25.08.2025 11:12"
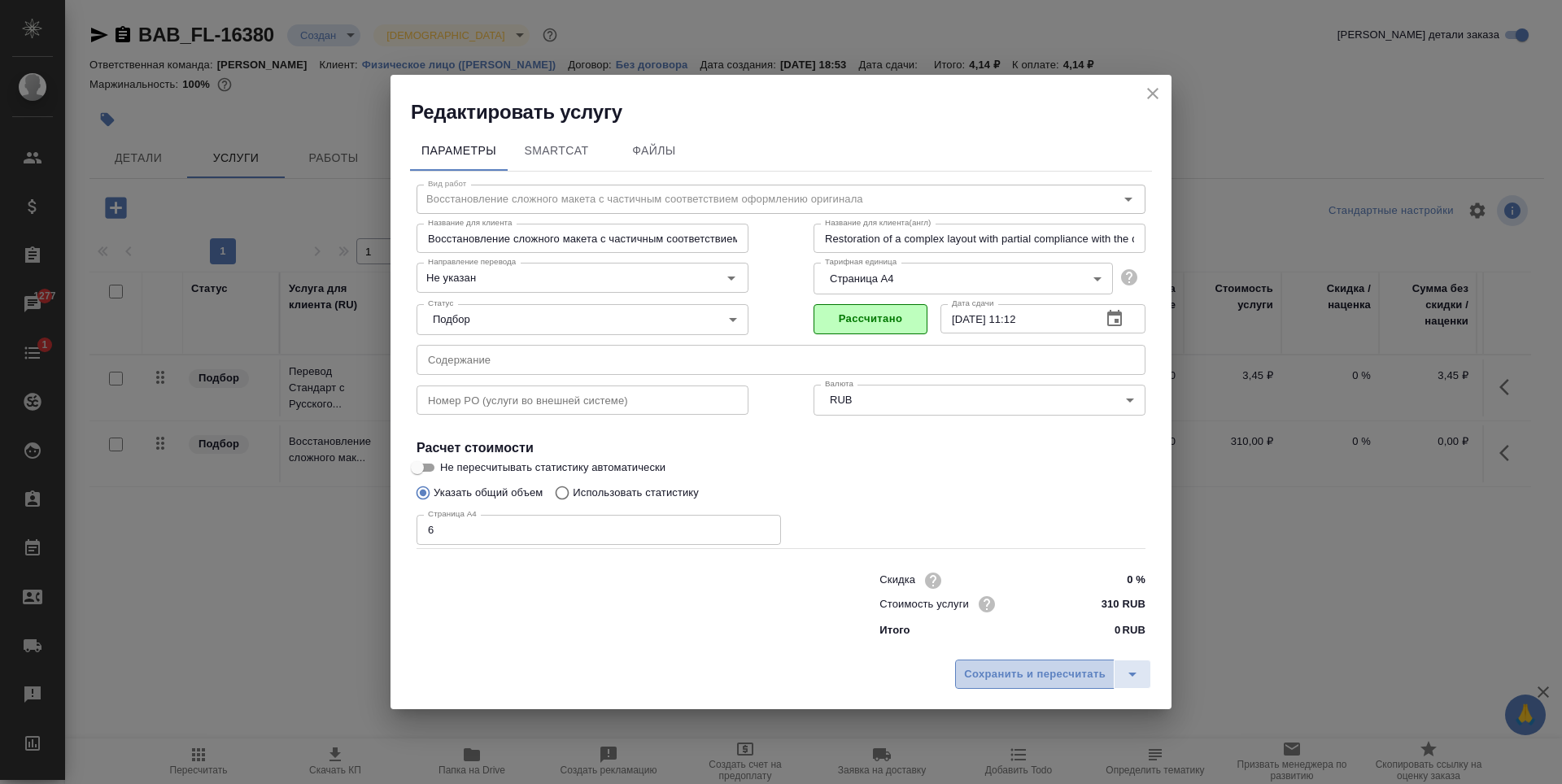
click at [1046, 665] on button "Сохранить и пересчитать" at bounding box center [1035, 674] width 160 height 29
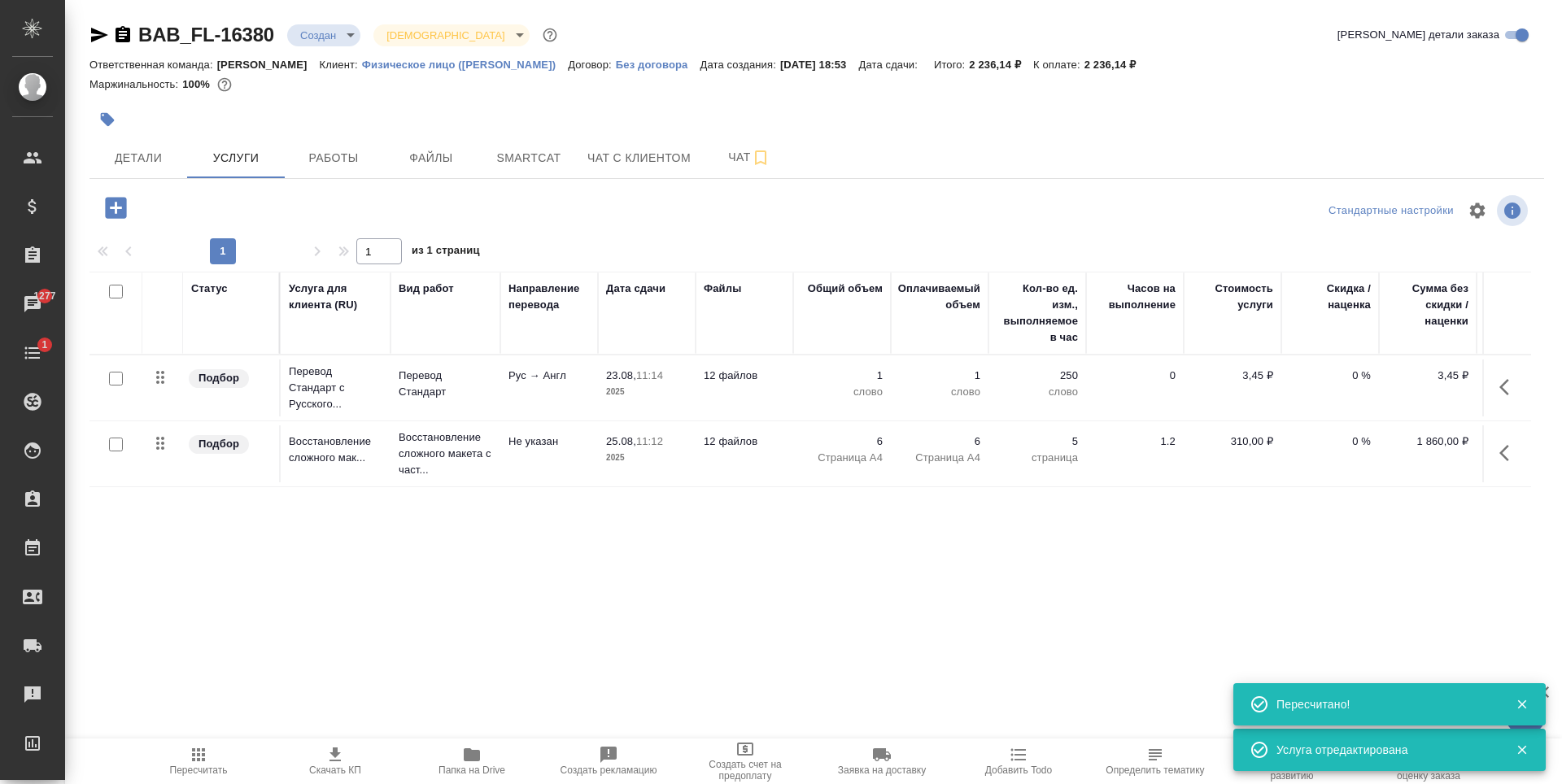
click at [123, 200] on icon "button" at bounding box center [115, 208] width 21 height 21
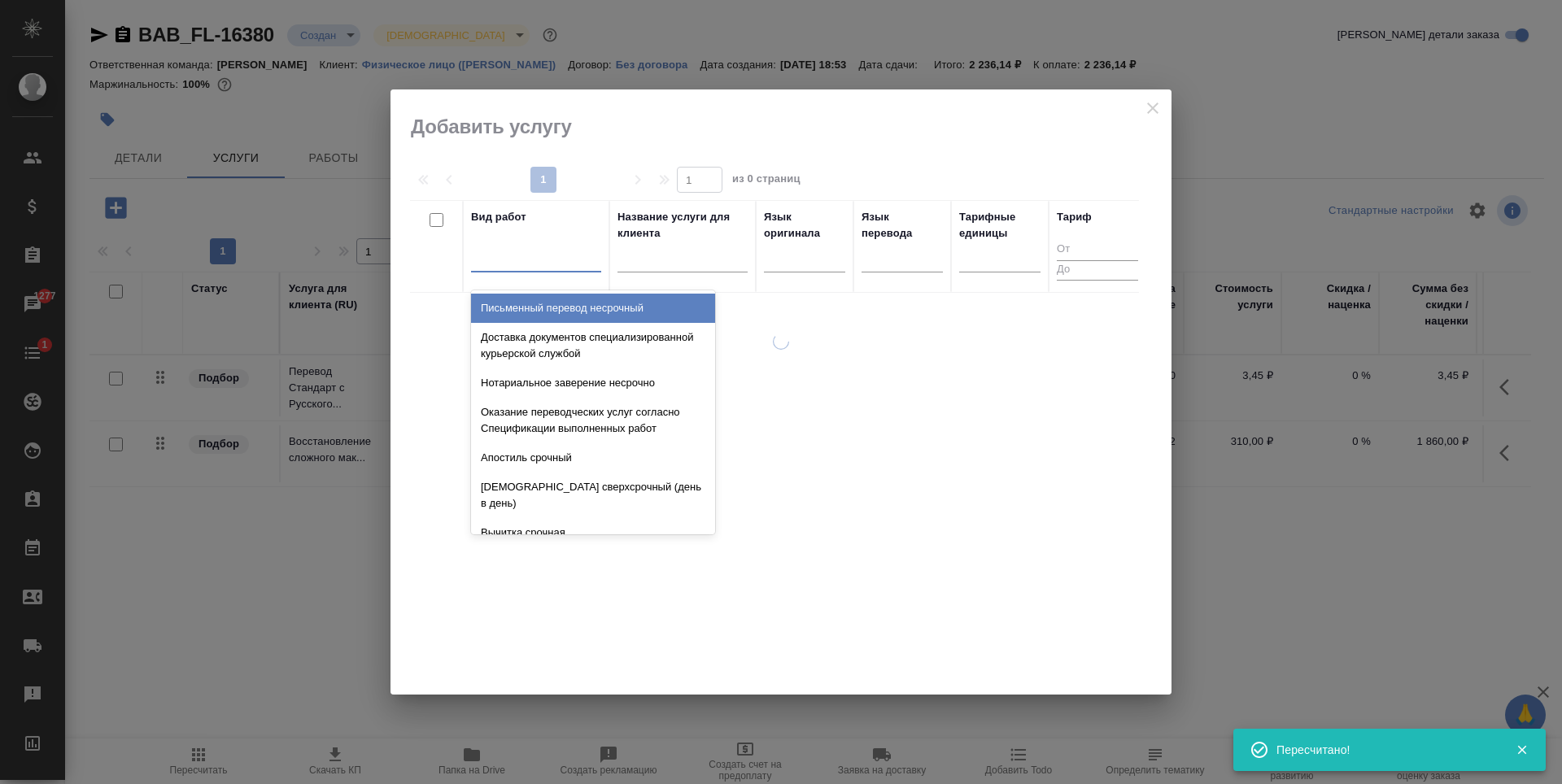
click at [549, 268] on div at bounding box center [536, 256] width 130 height 24
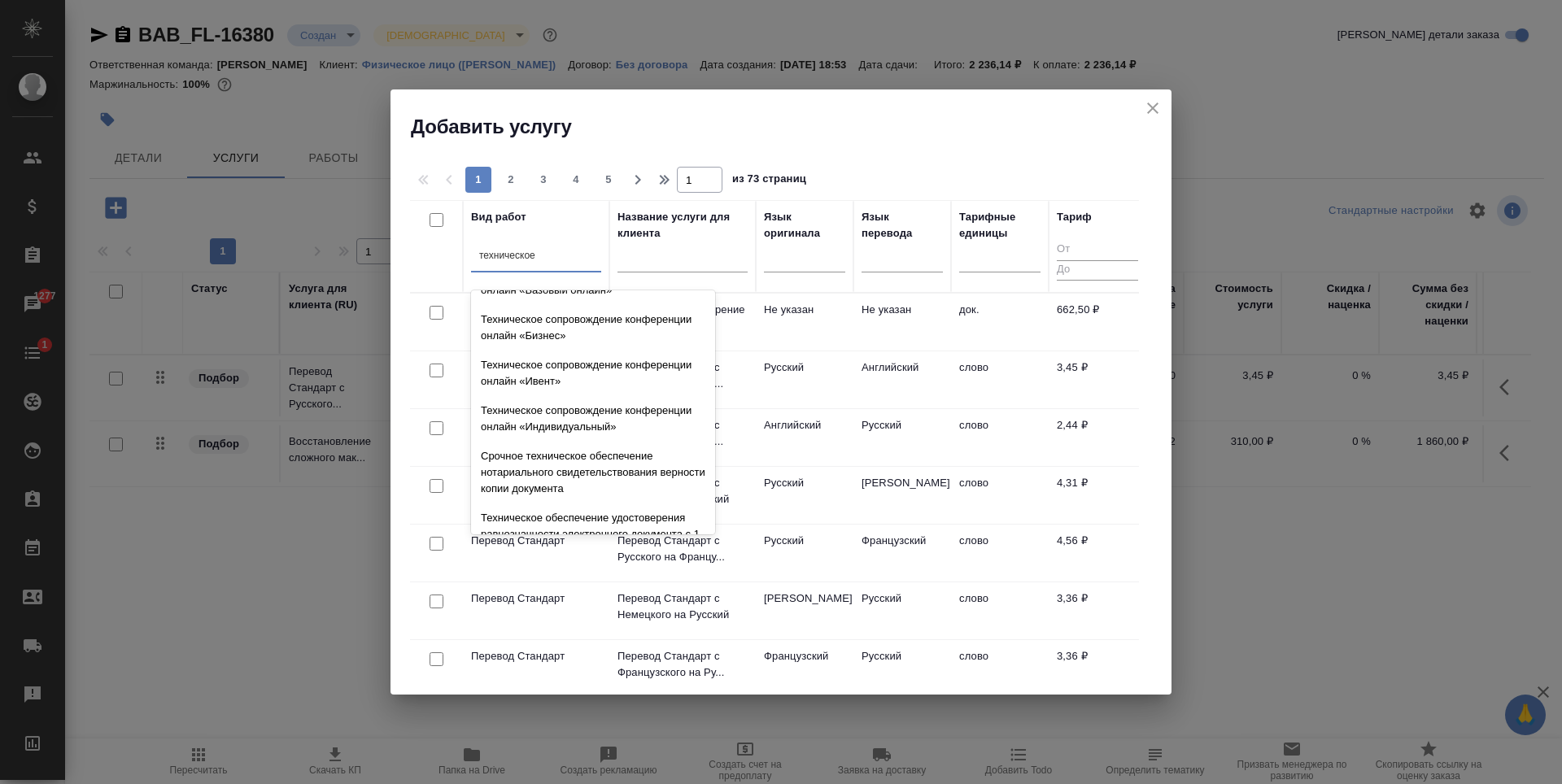
scroll to position [778, 0]
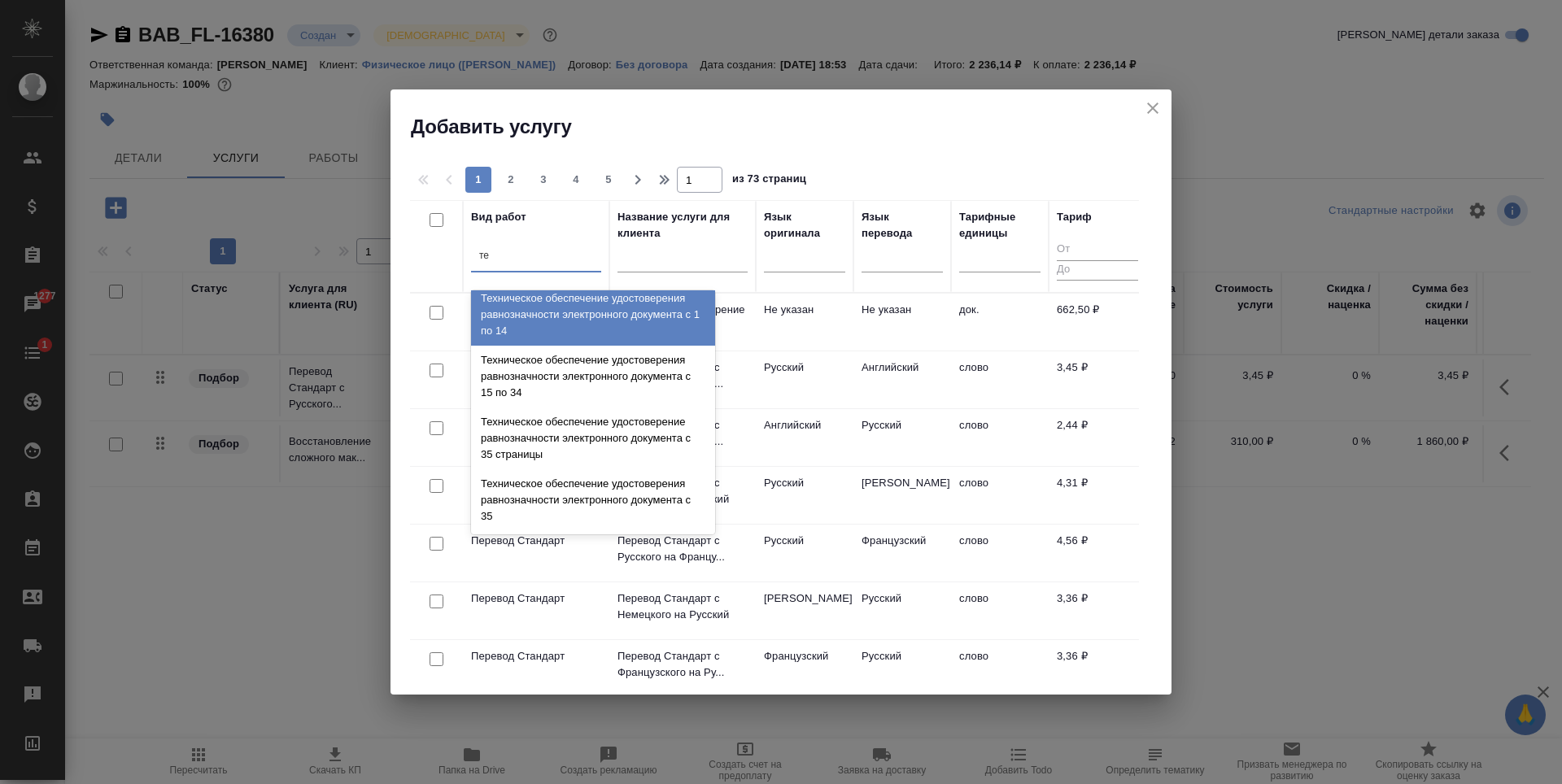
type input "т"
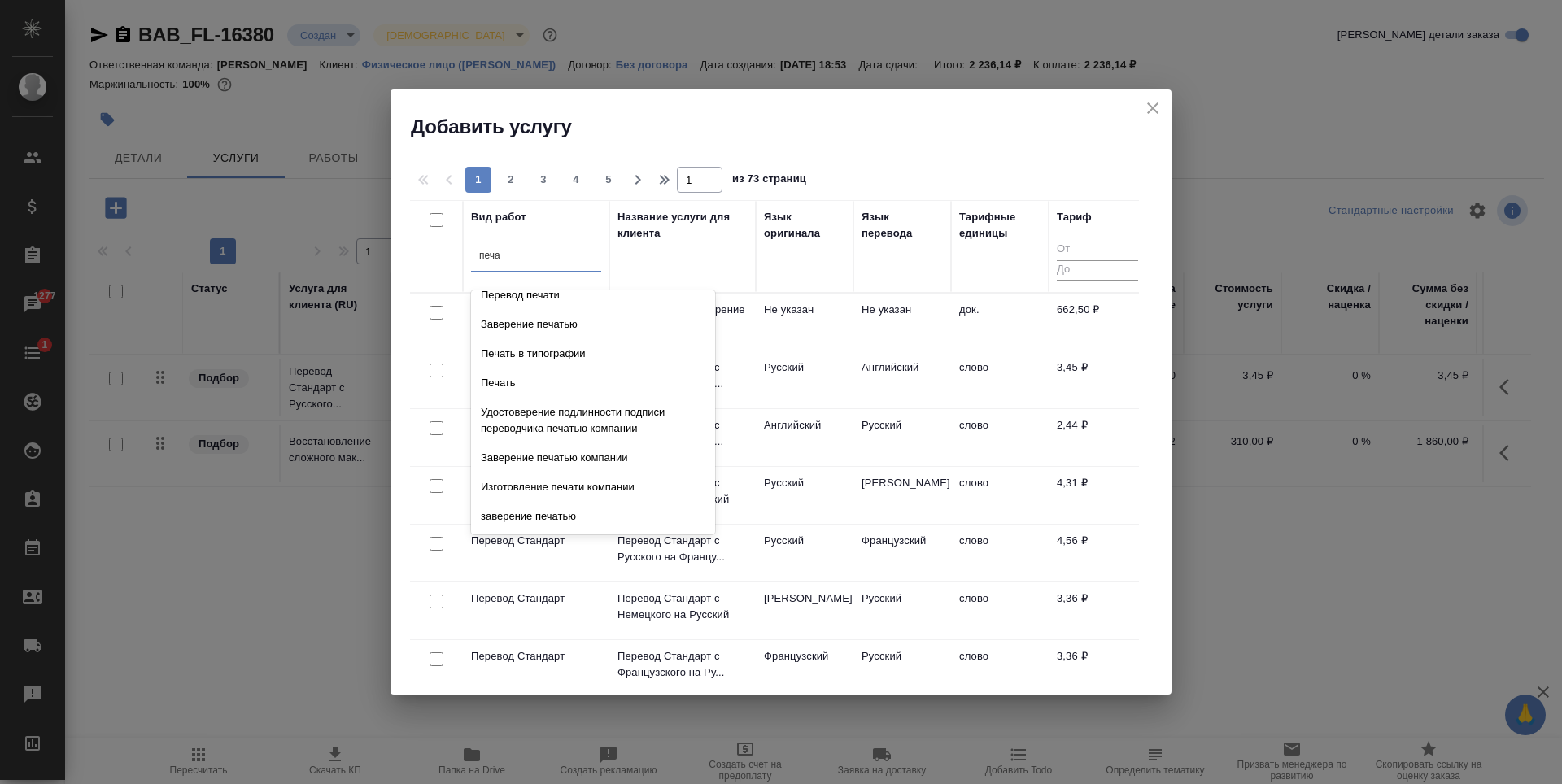
scroll to position [71, 0]
type input "печать"
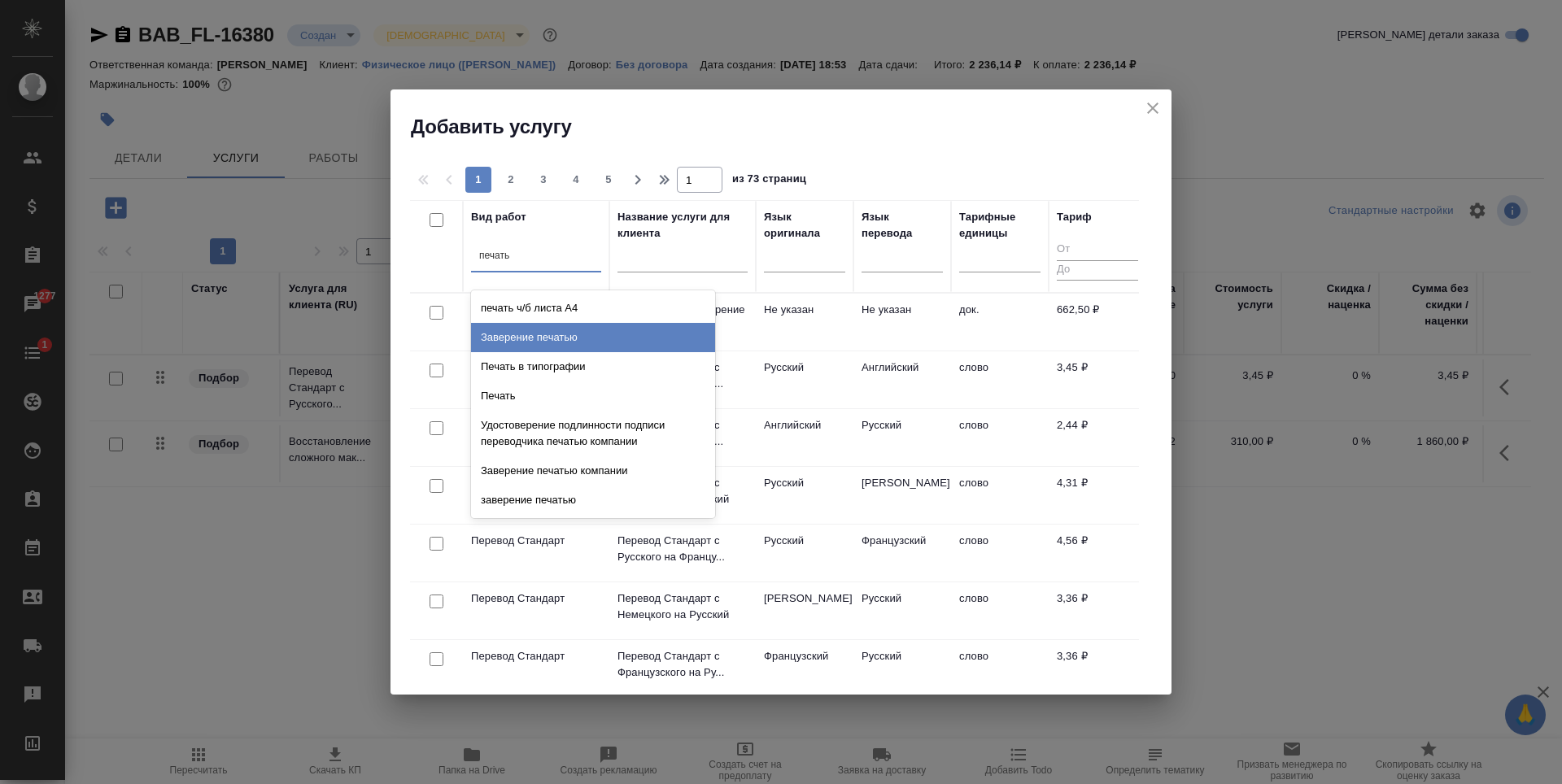
click at [600, 344] on div "Заверение печатью" at bounding box center [593, 338] width 244 height 29
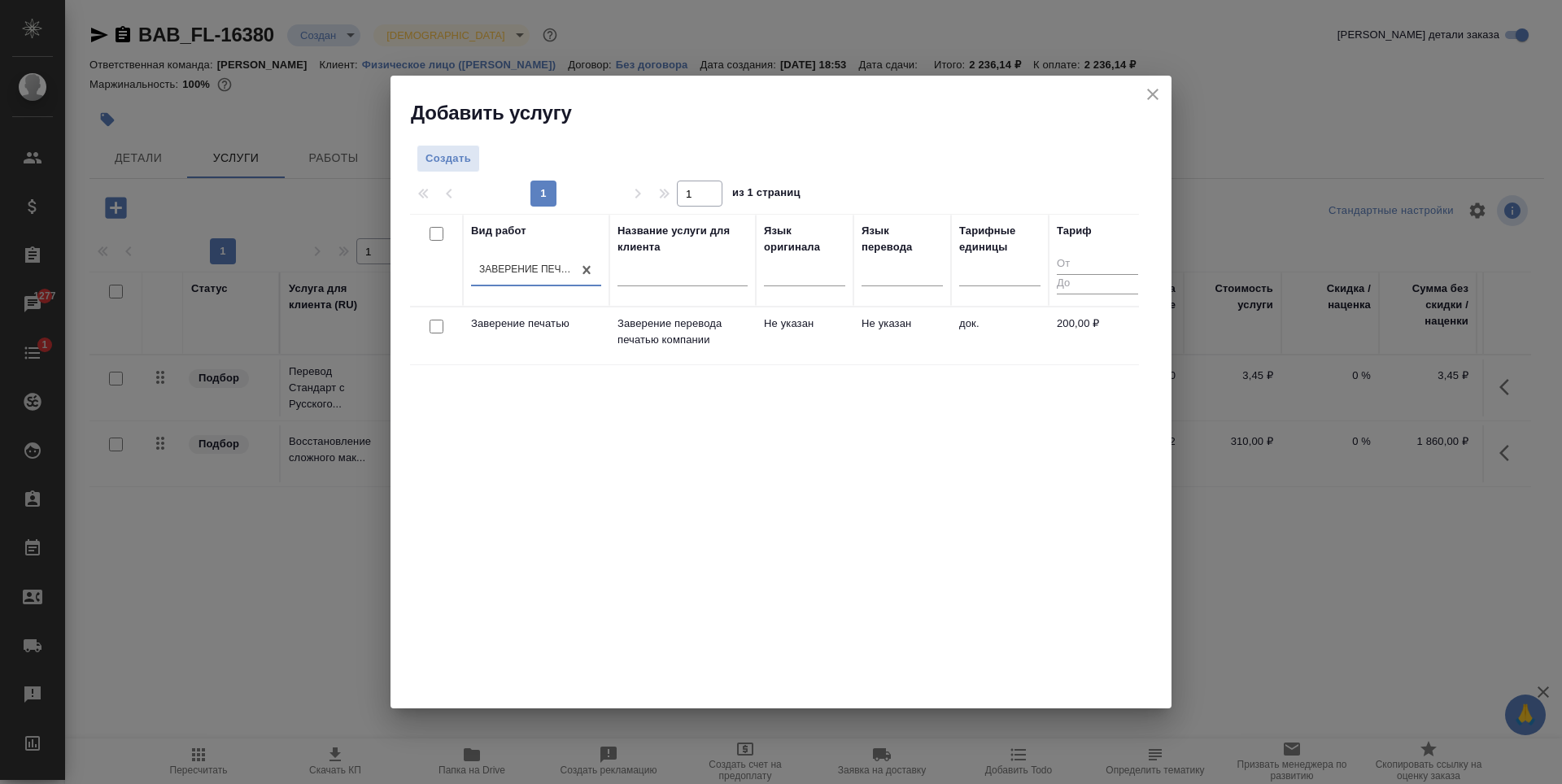
click at [924, 335] on td "Не указан" at bounding box center [902, 336] width 98 height 57
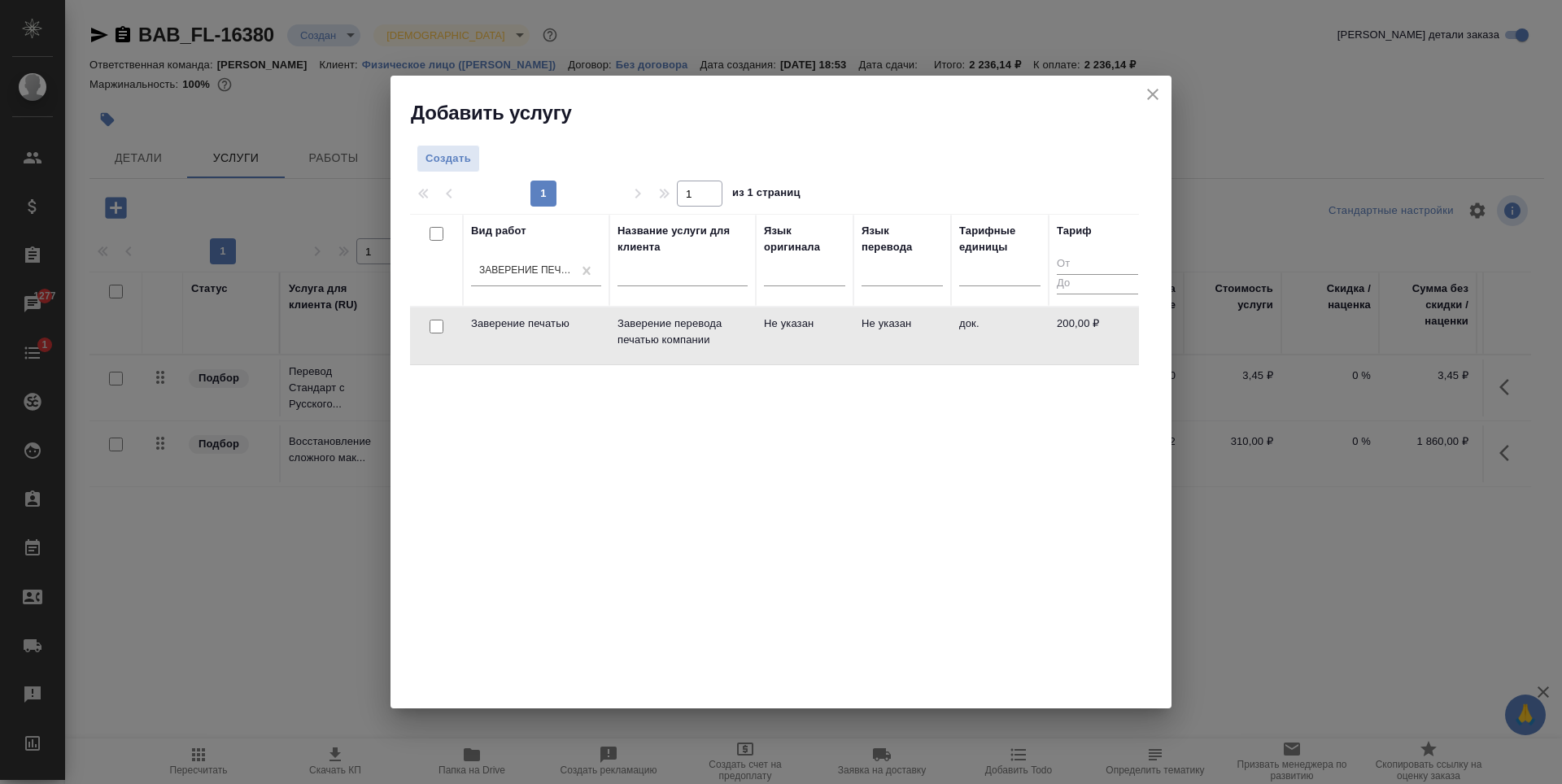
click at [925, 335] on td "Не указан" at bounding box center [902, 336] width 98 height 57
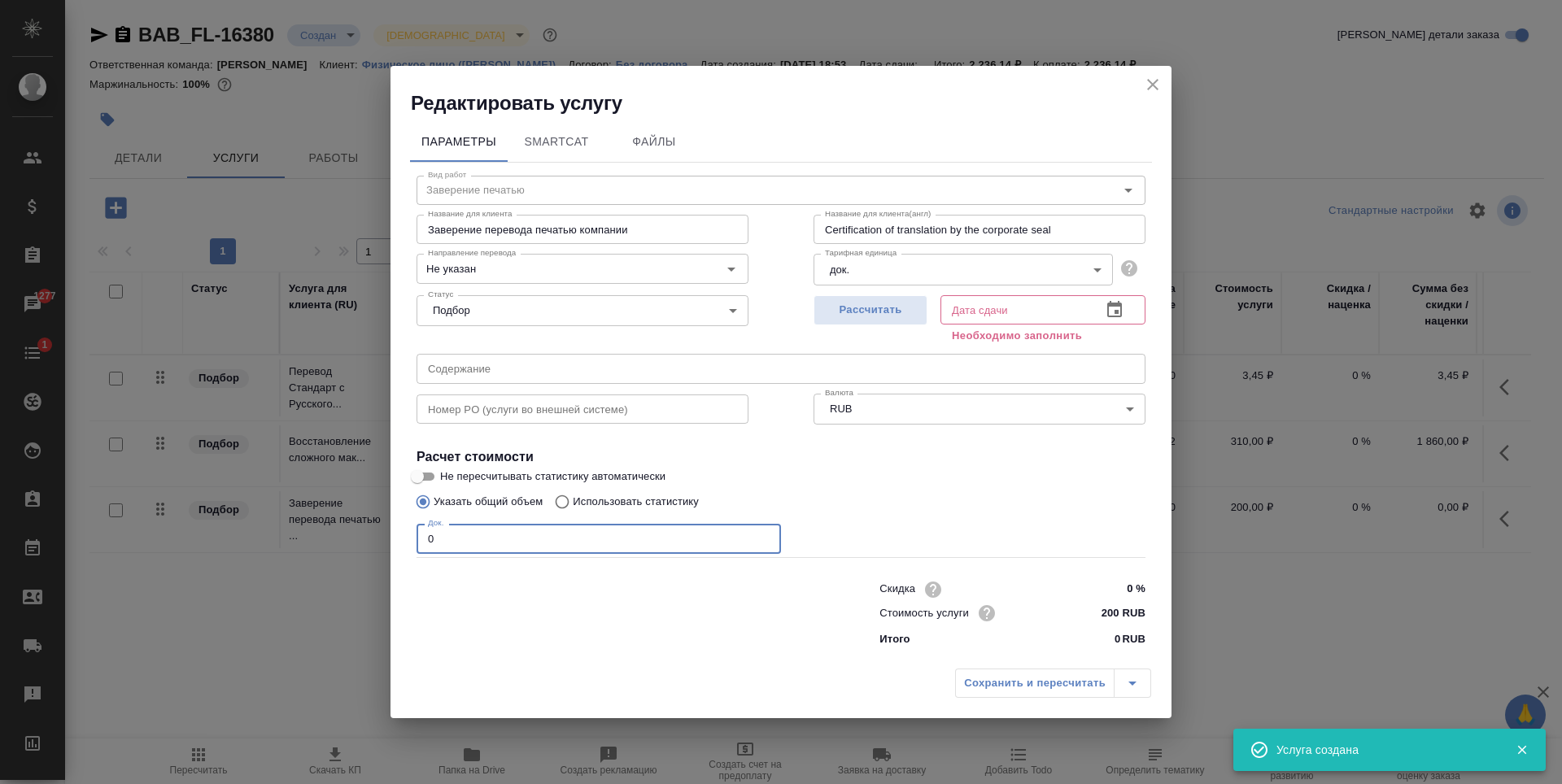
click at [539, 538] on input "0" at bounding box center [599, 539] width 365 height 29
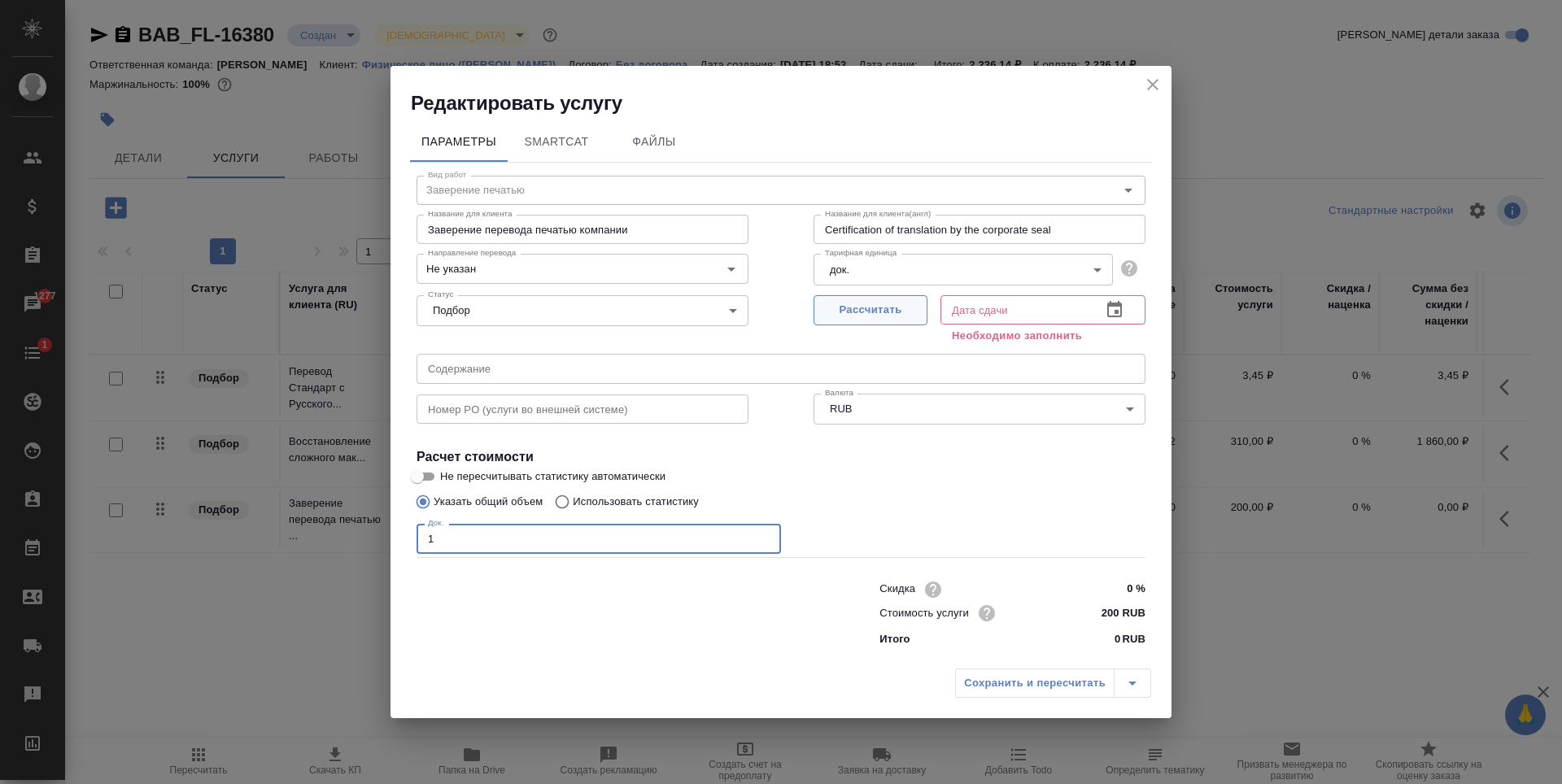
type input "1"
click at [859, 308] on span "Рассчитать" at bounding box center [871, 311] width 96 height 19
type input "25.08.2025 10:02"
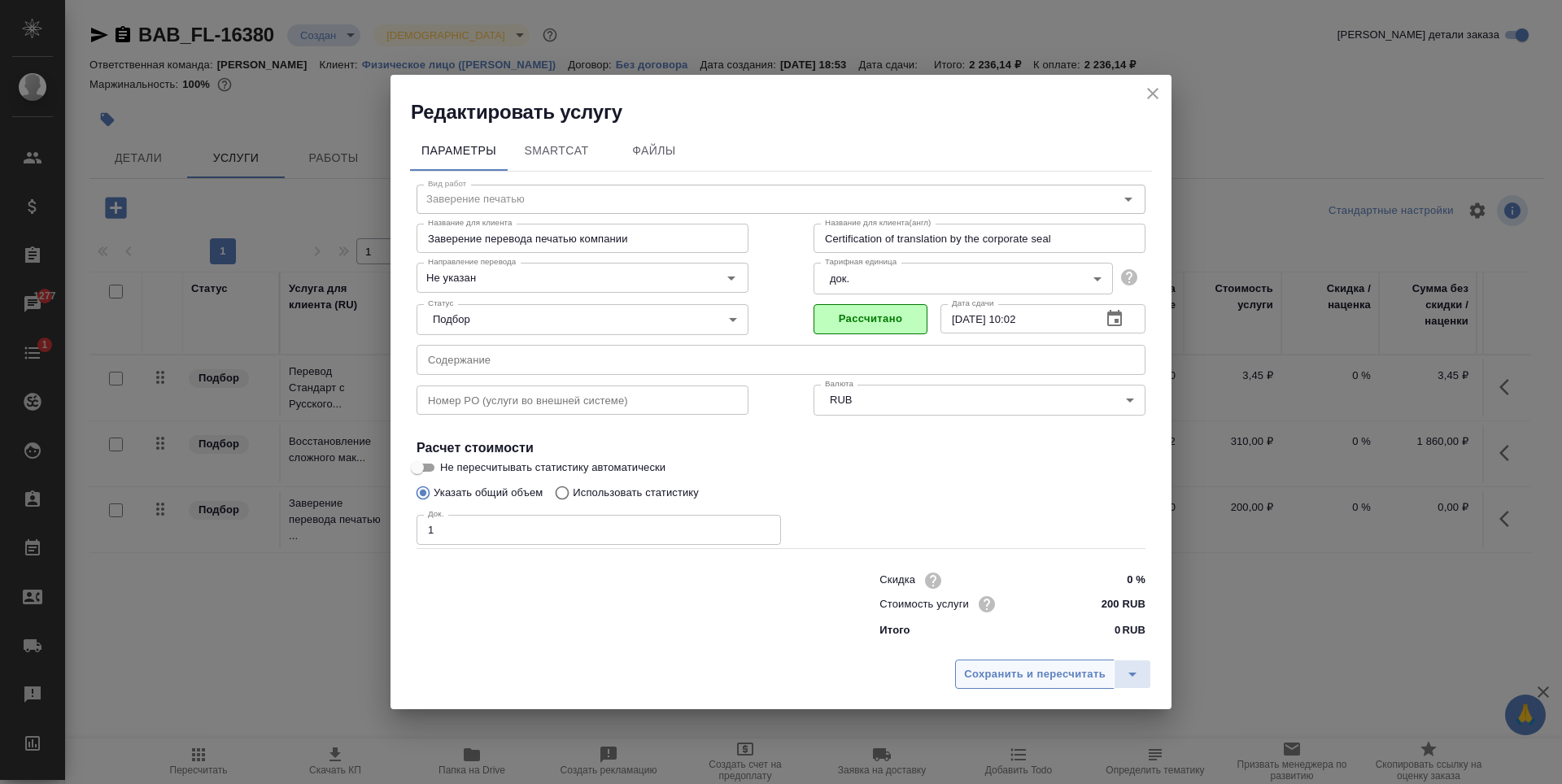
click at [1036, 672] on span "Сохранить и пересчитать" at bounding box center [1034, 675] width 142 height 19
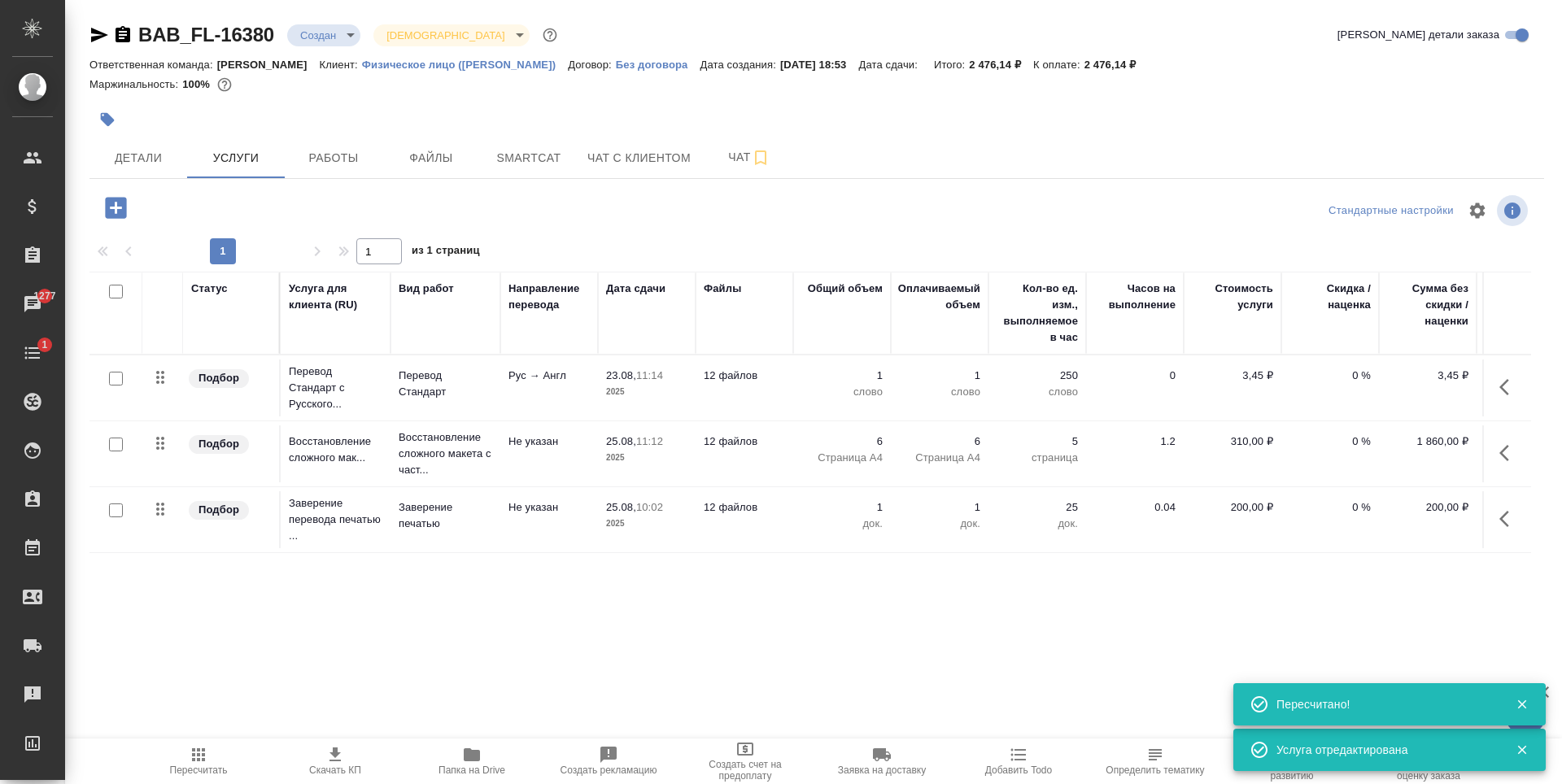
click at [115, 379] on input "checkbox" at bounding box center [116, 378] width 14 height 14
checkbox input "true"
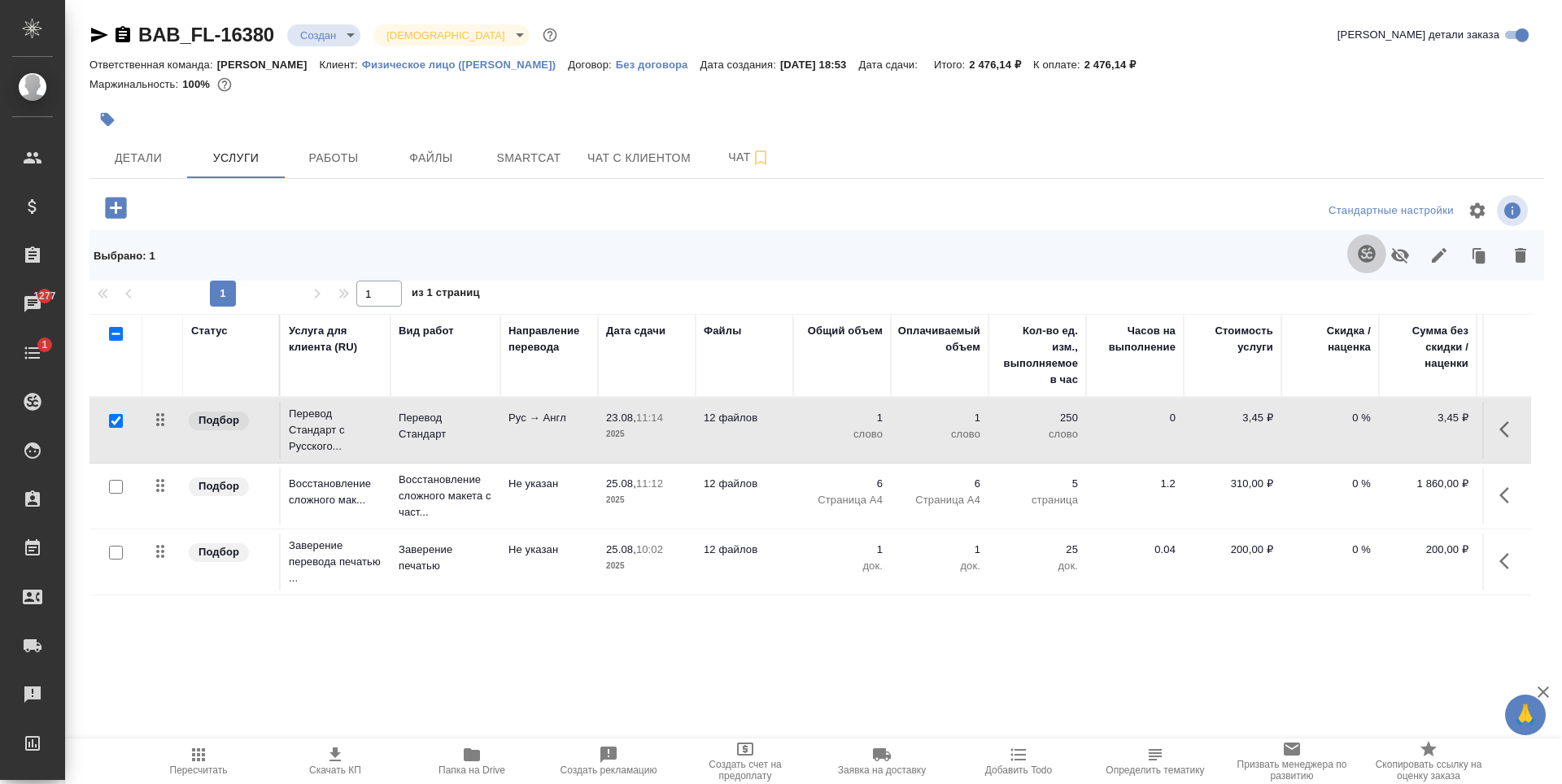
click at [1366, 261] on icon "button" at bounding box center [1366, 254] width 17 height 17
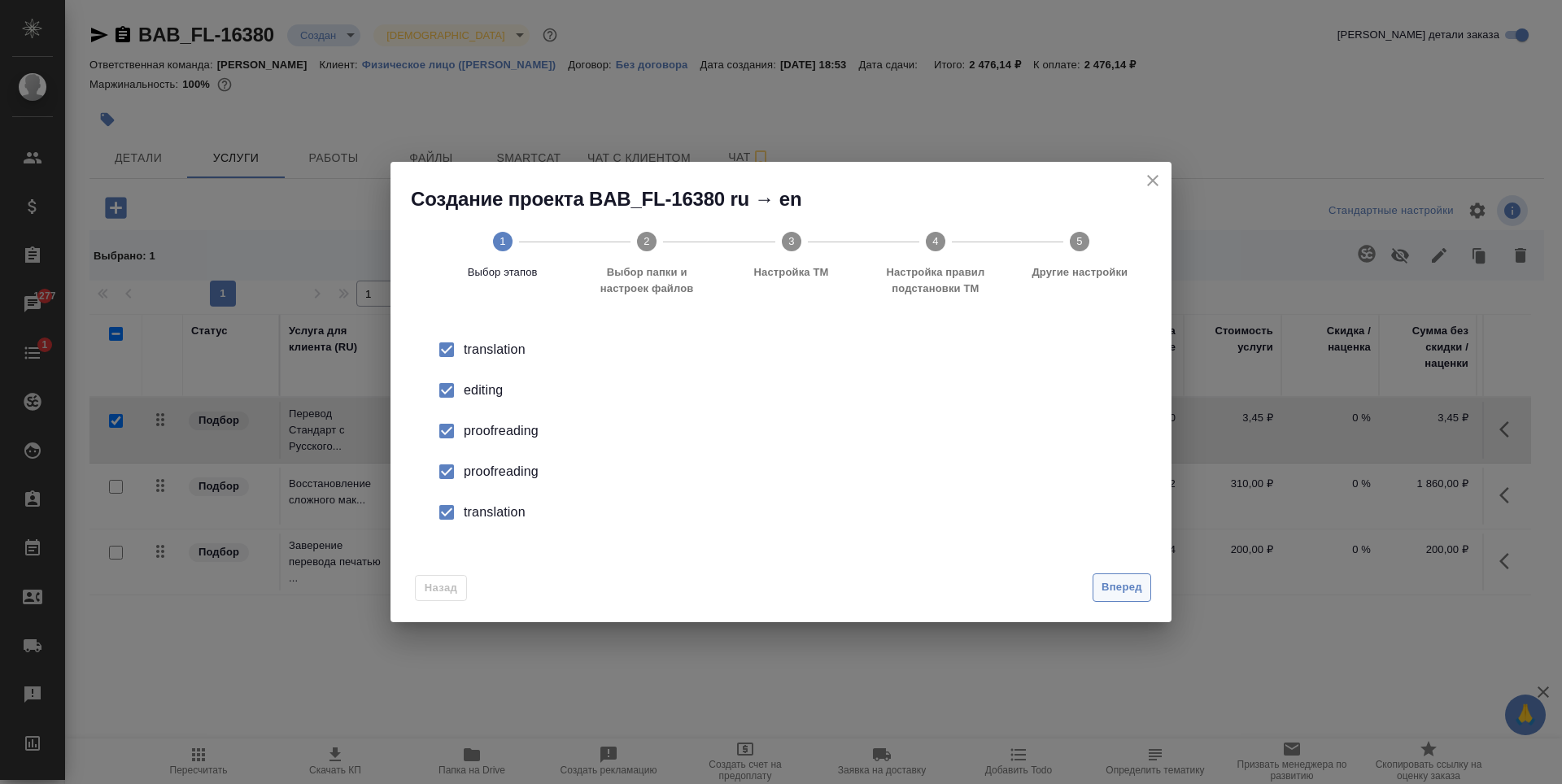
click at [1133, 596] on span "Вперед" at bounding box center [1121, 588] width 40 height 19
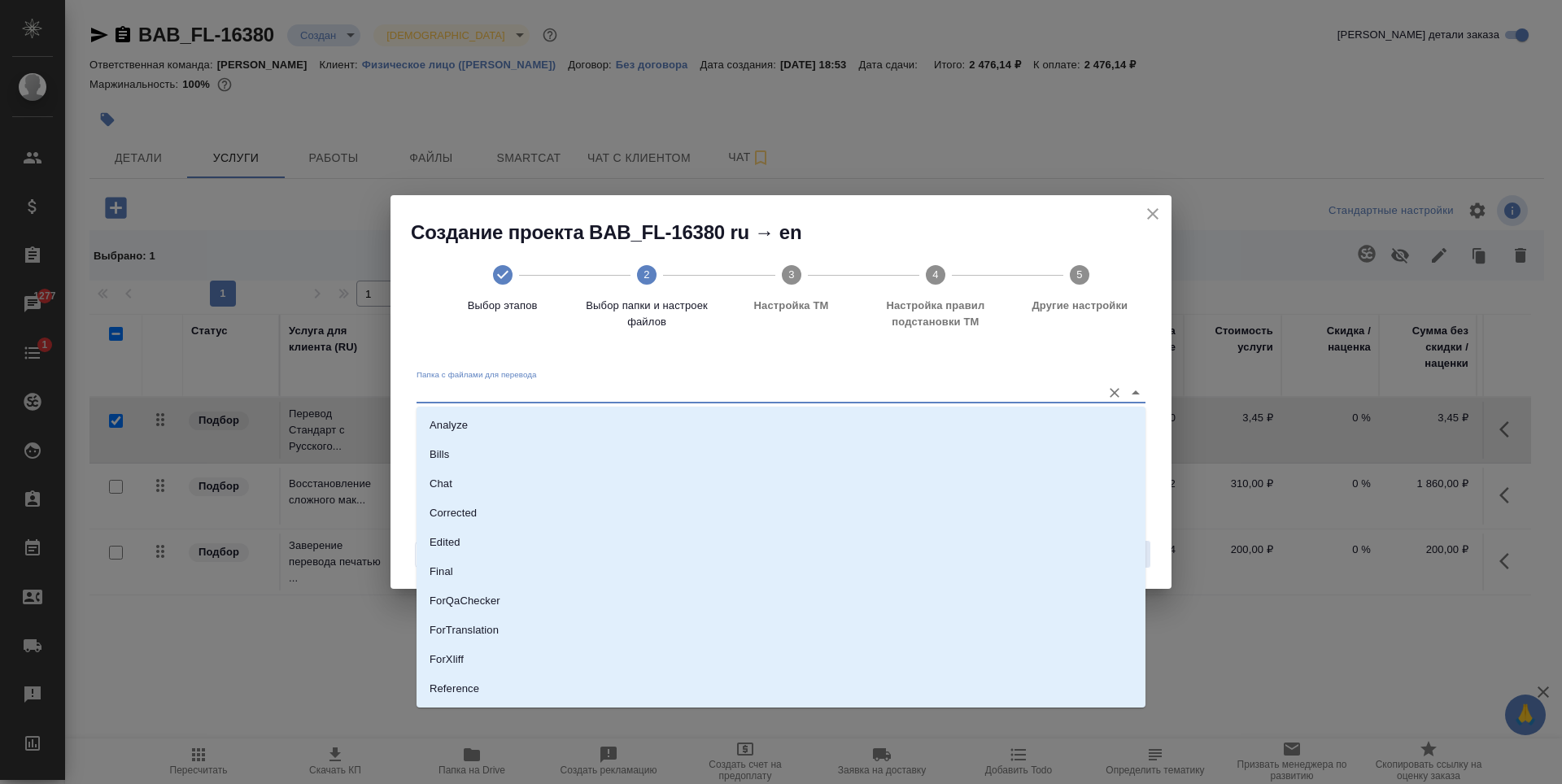
click at [606, 390] on input "Папка с файлами для перевода" at bounding box center [755, 392] width 677 height 20
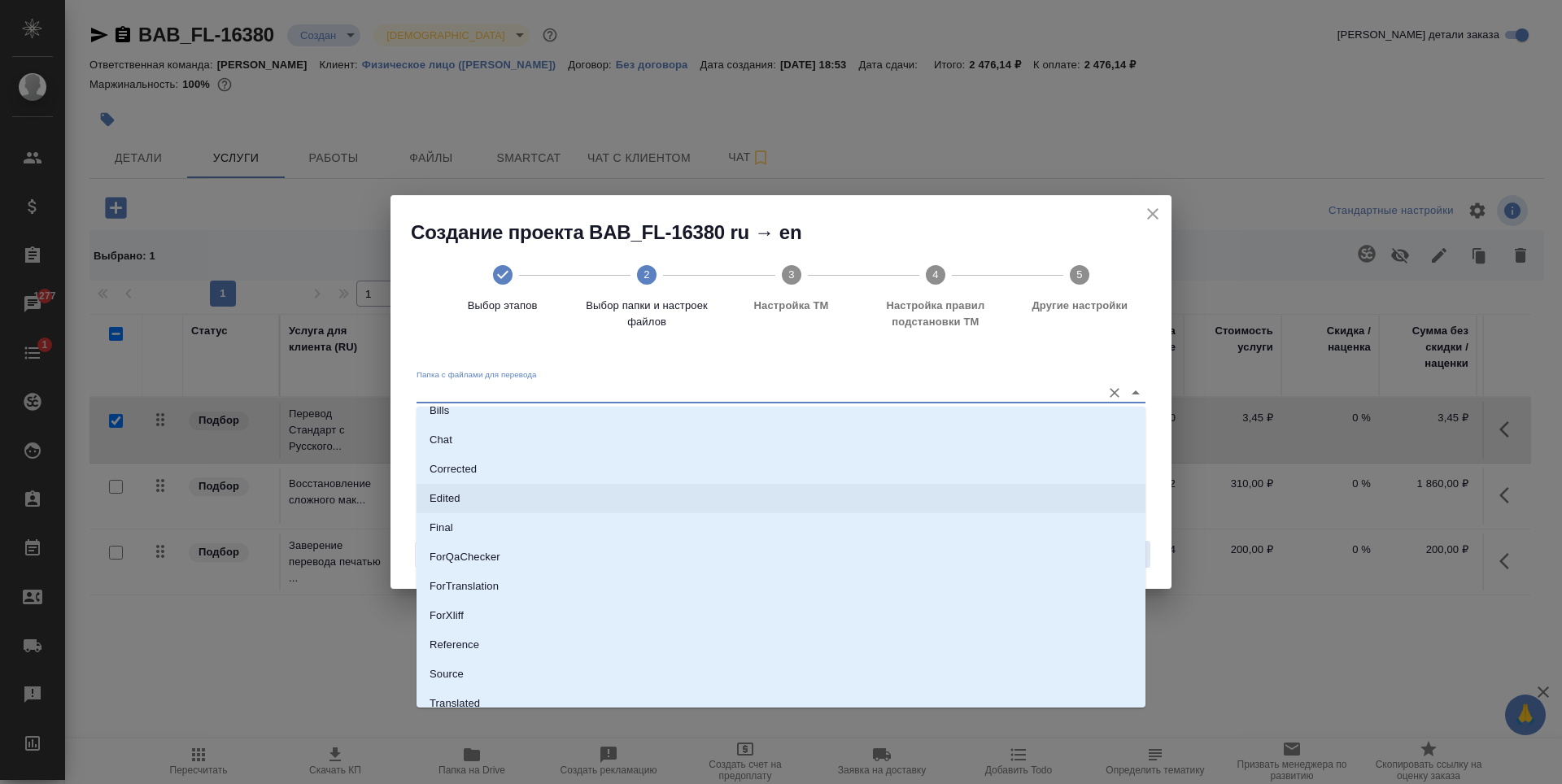
scroll to position [85, 0]
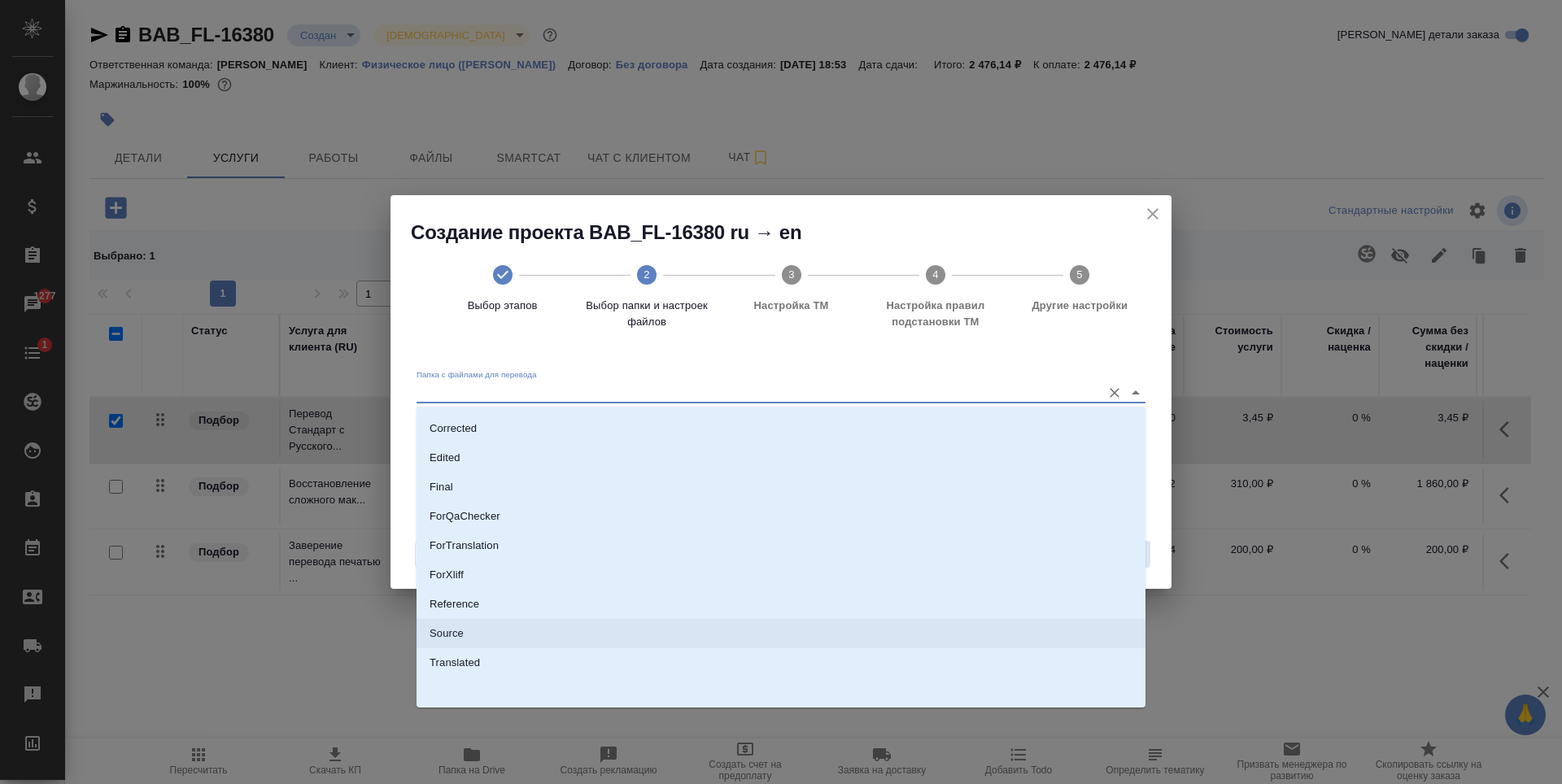
click at [489, 626] on li "Source" at bounding box center [781, 634] width 729 height 29
type input "Source"
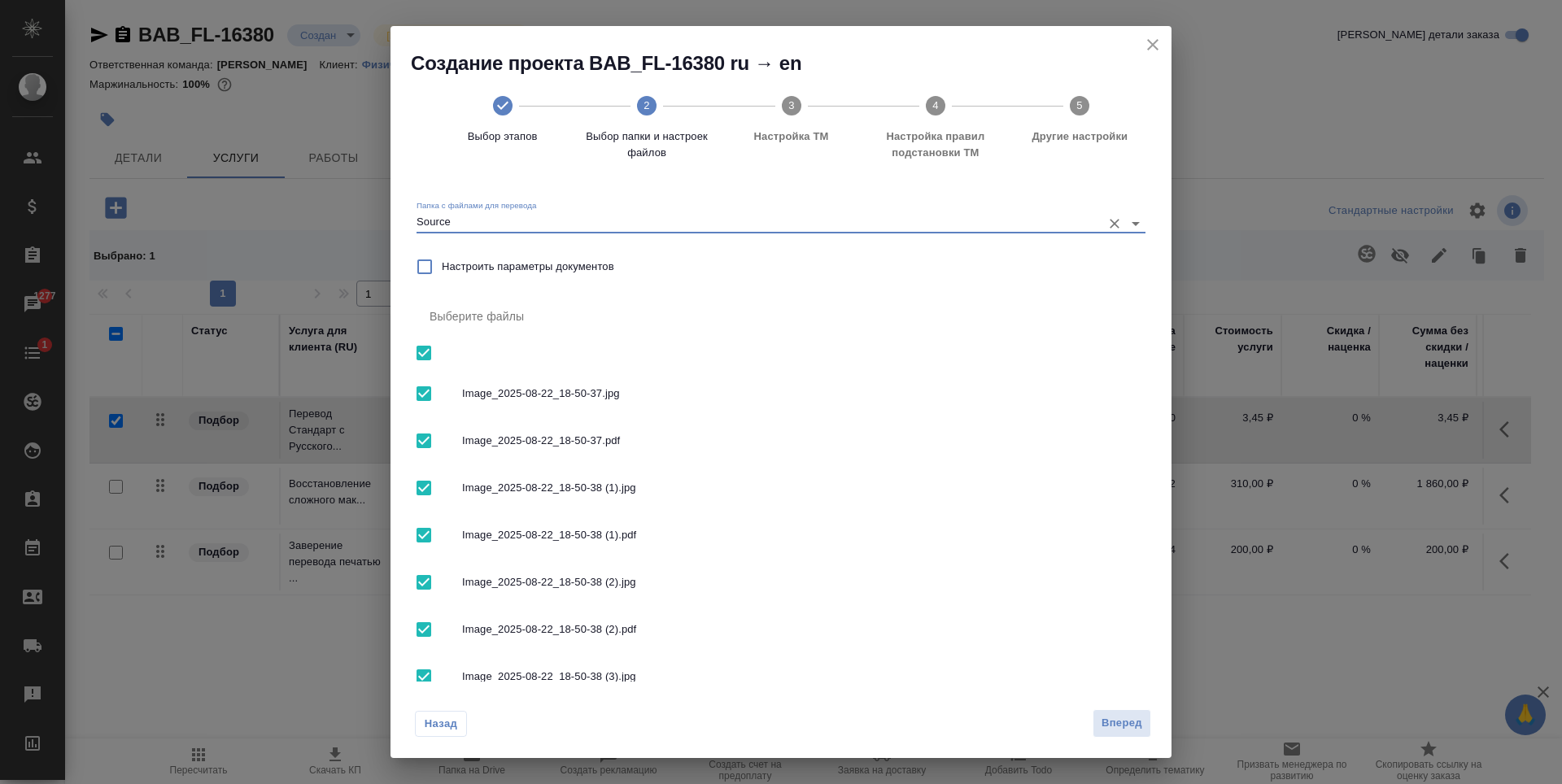
scroll to position [163, 0]
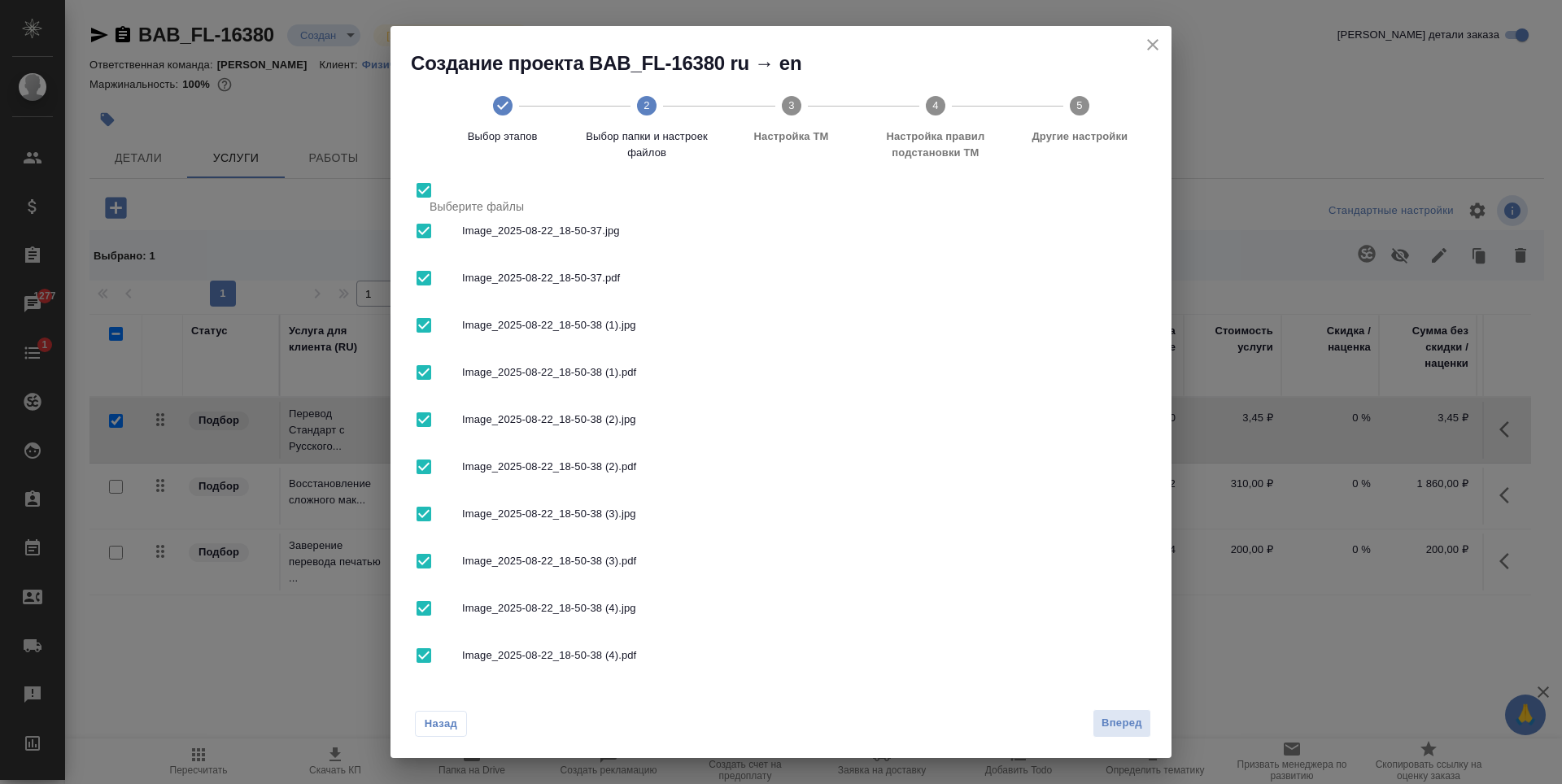
click at [432, 195] on input "checkbox" at bounding box center [424, 190] width 34 height 34
checkbox input "false"
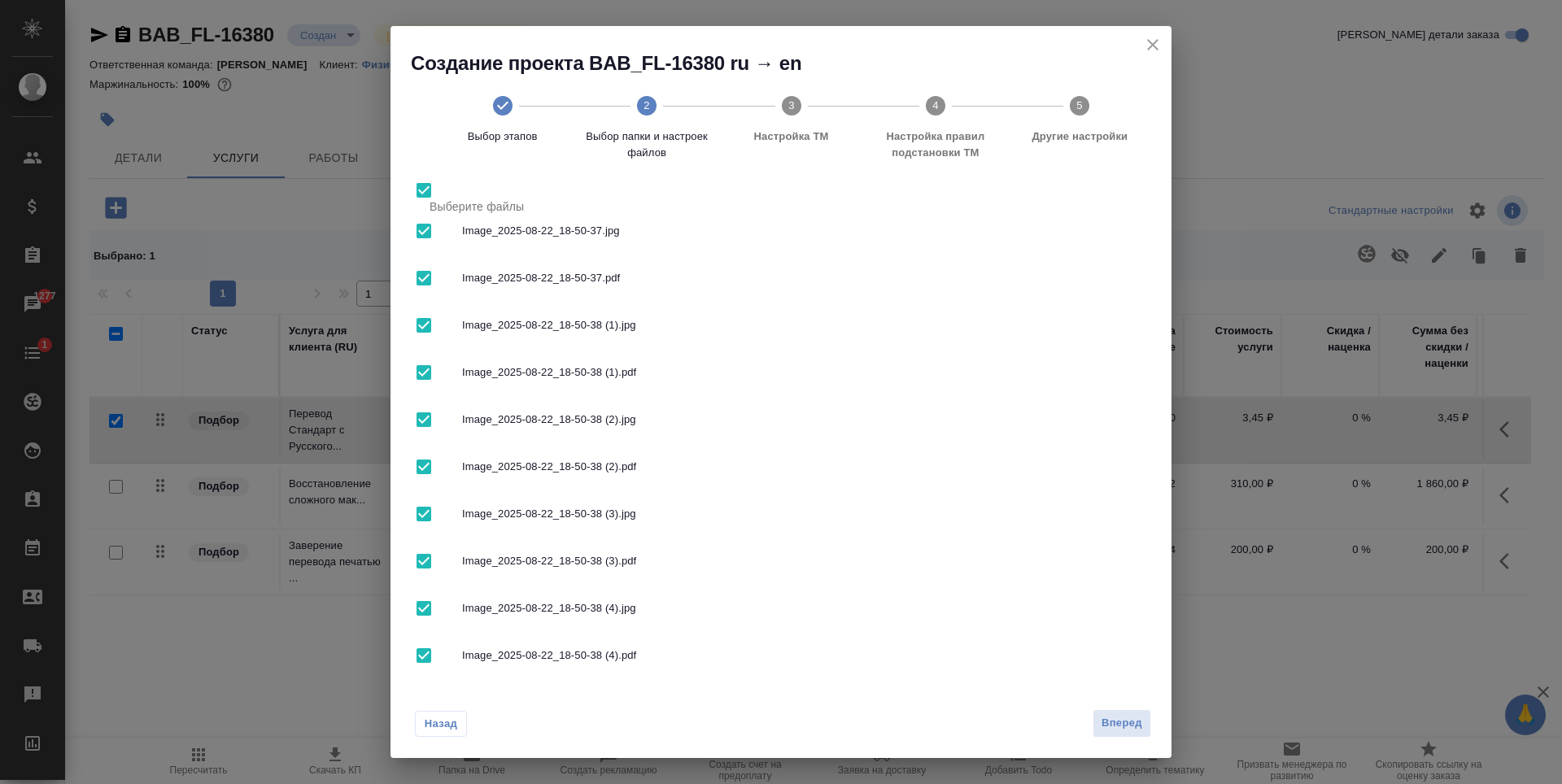
checkbox input "false"
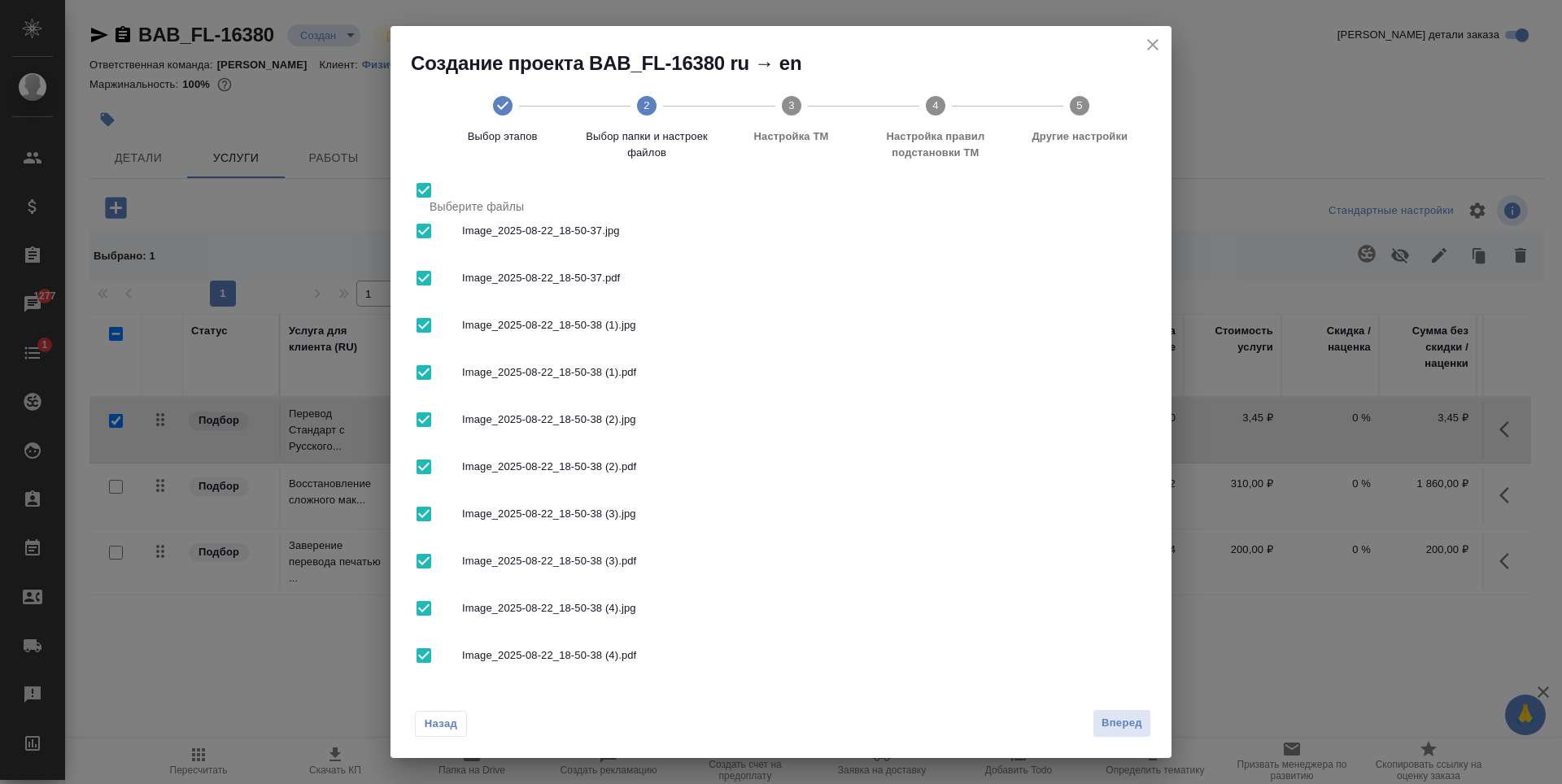
checkbox input "false"
click at [423, 276] on input "checkbox" at bounding box center [424, 278] width 34 height 34
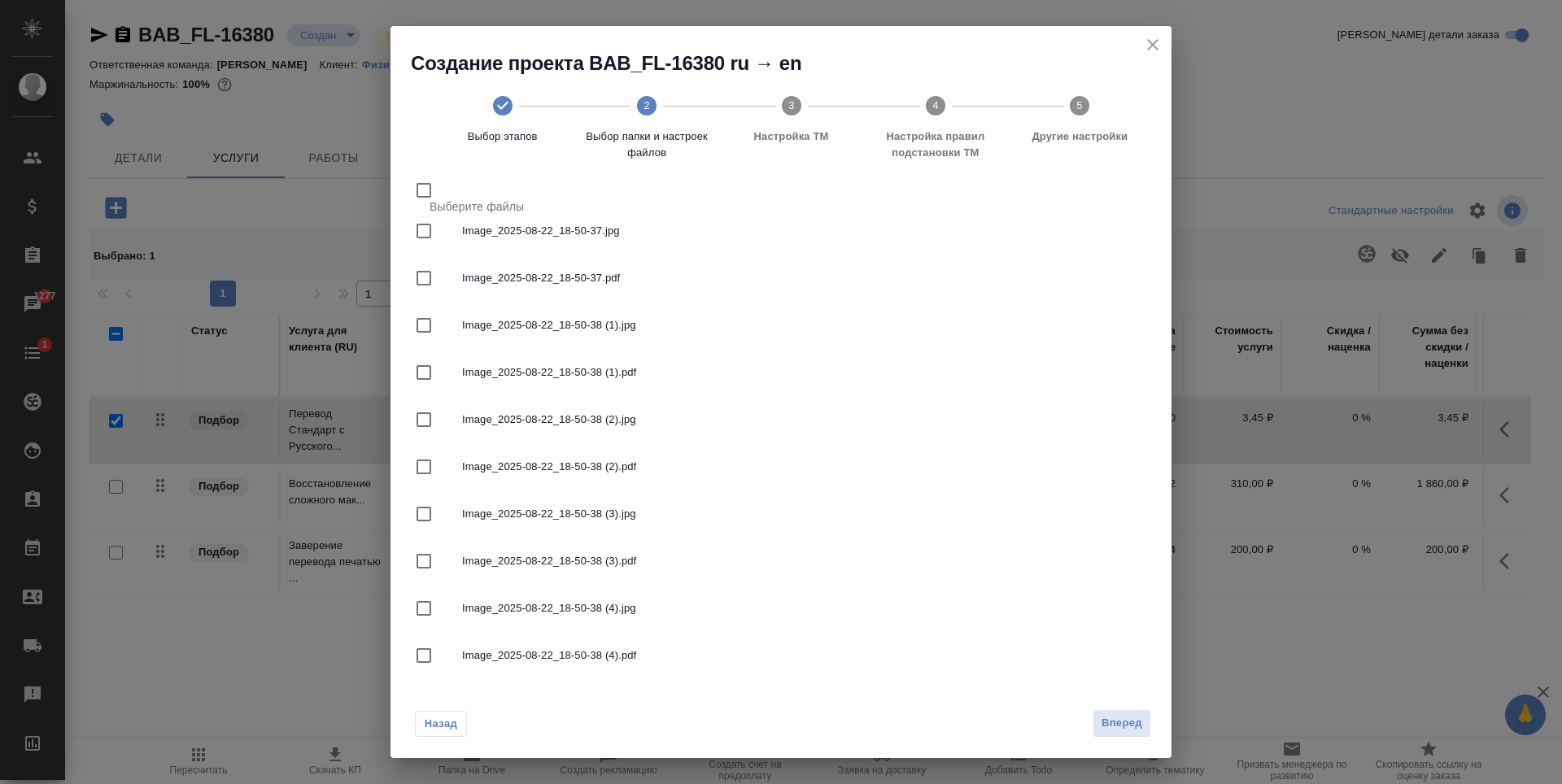
checkbox input "true"
click at [425, 372] on input "checkbox" at bounding box center [424, 373] width 34 height 34
checkbox input "true"
click at [414, 462] on input "checkbox" at bounding box center [424, 467] width 34 height 34
checkbox input "true"
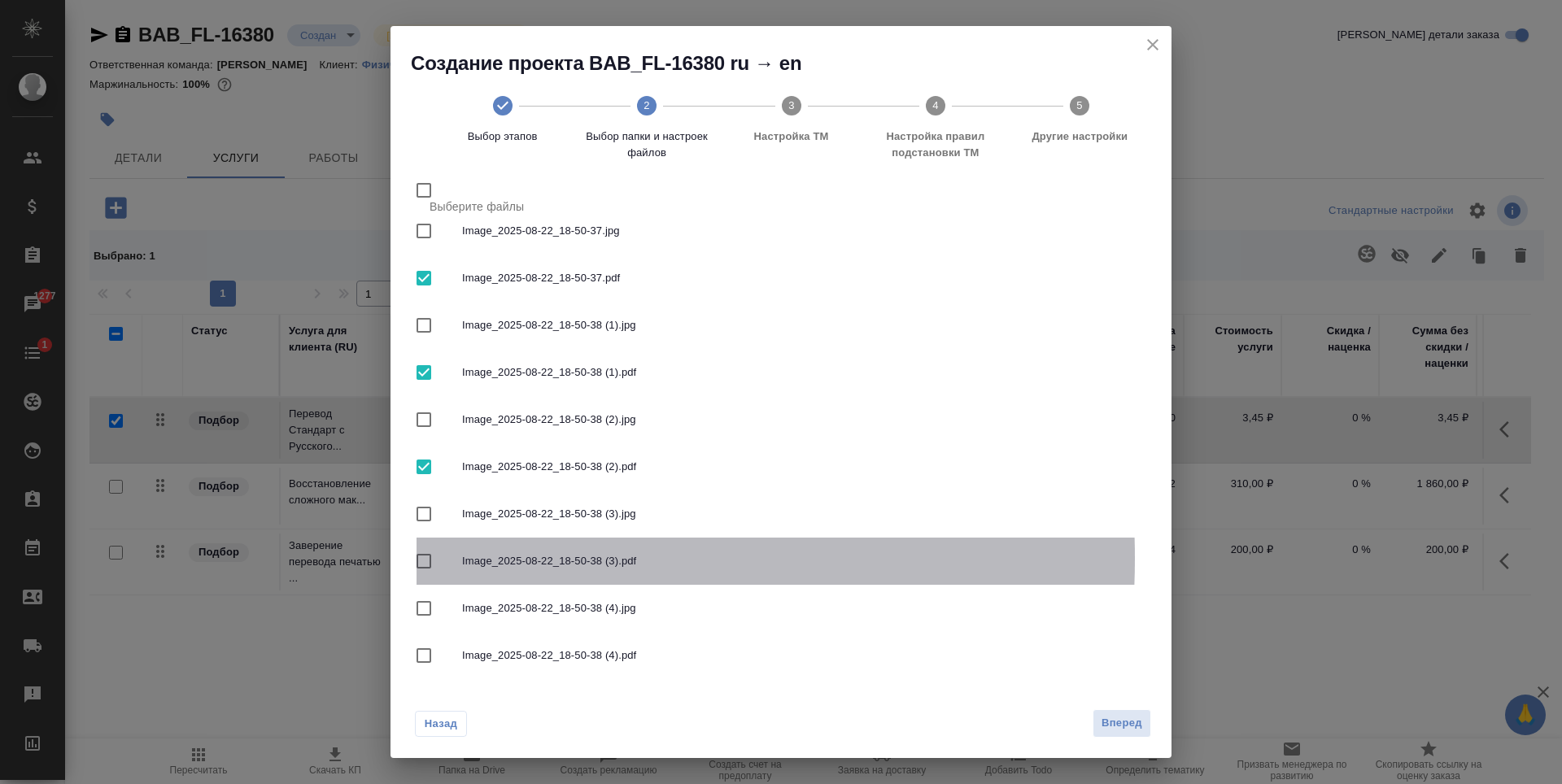
click at [424, 558] on input "checkbox" at bounding box center [424, 562] width 34 height 34
checkbox input "true"
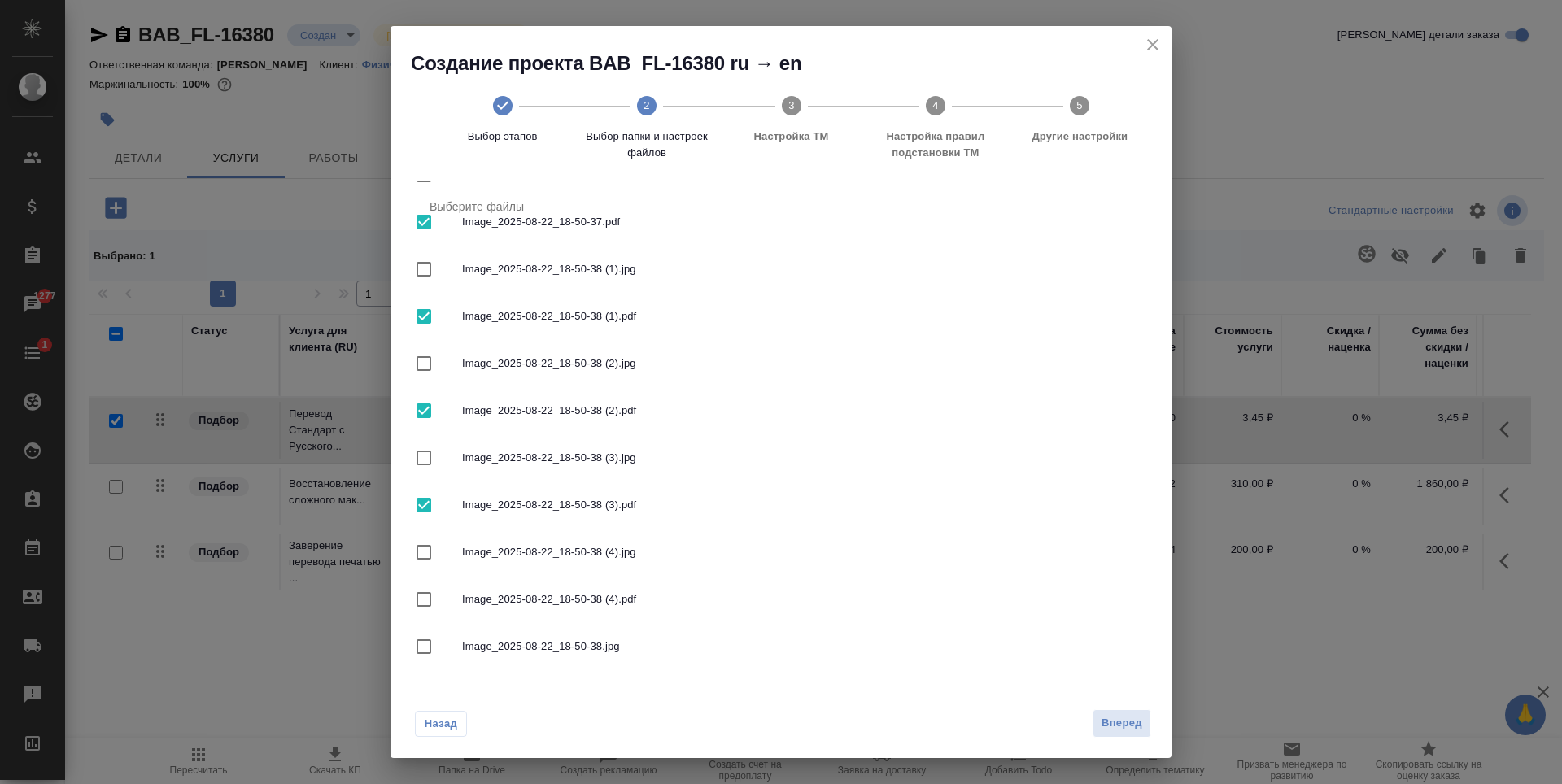
scroll to position [274, 0]
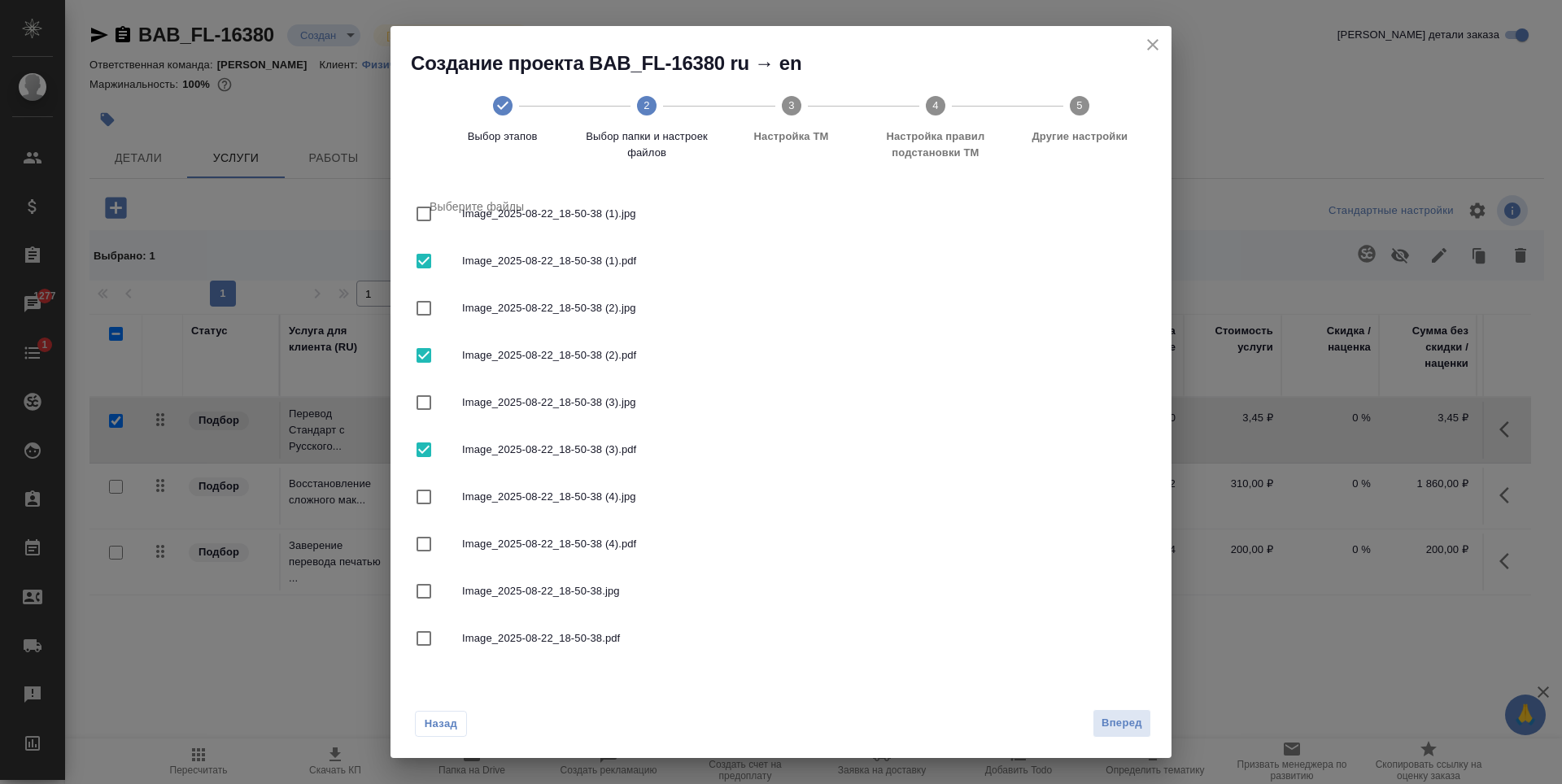
click at [425, 540] on input "checkbox" at bounding box center [424, 545] width 34 height 34
checkbox input "true"
click at [424, 631] on input "checkbox" at bounding box center [424, 639] width 34 height 34
checkbox input "true"
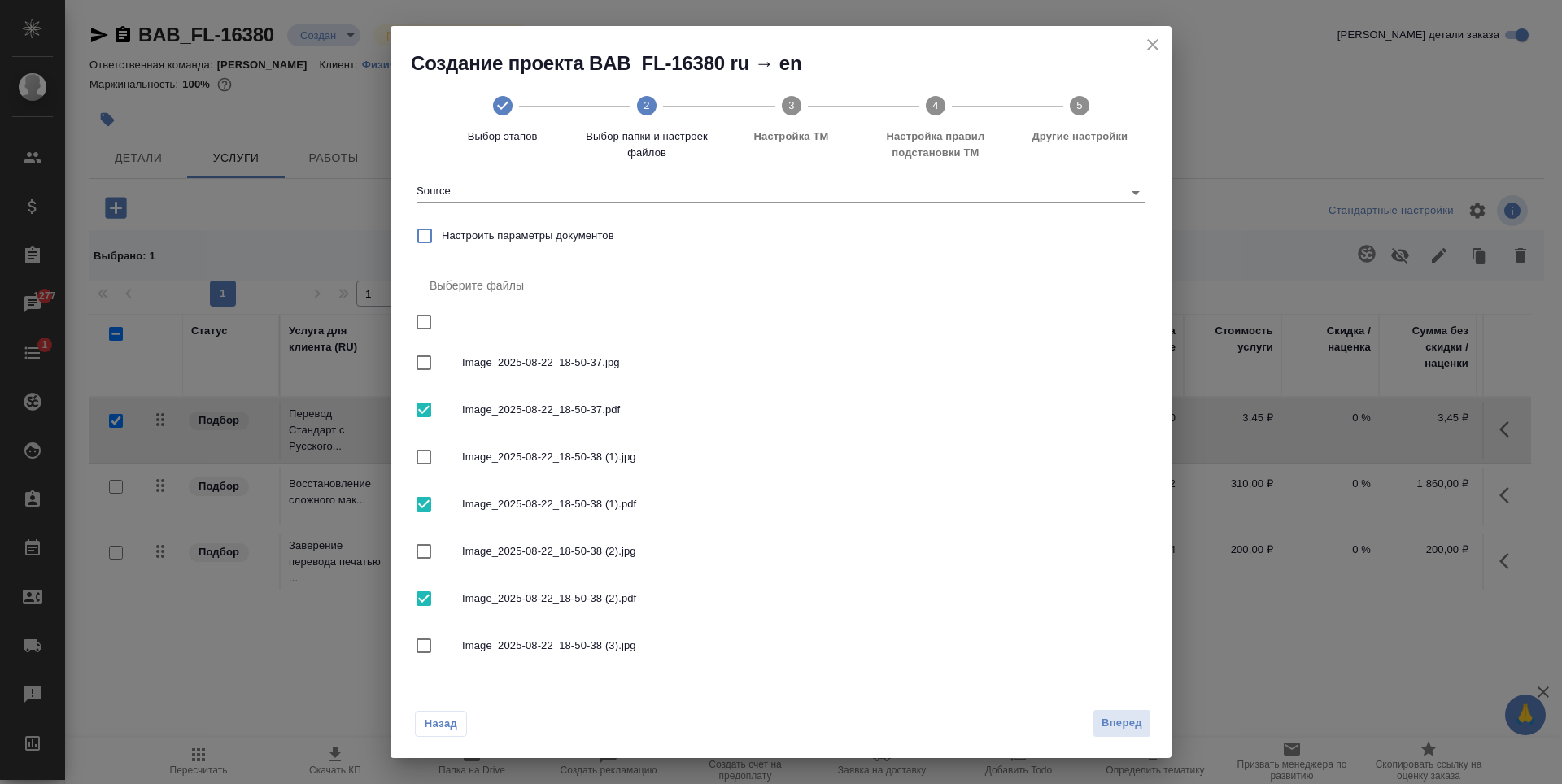
scroll to position [30, 0]
click at [1125, 732] on span "Вперед" at bounding box center [1121, 724] width 40 height 19
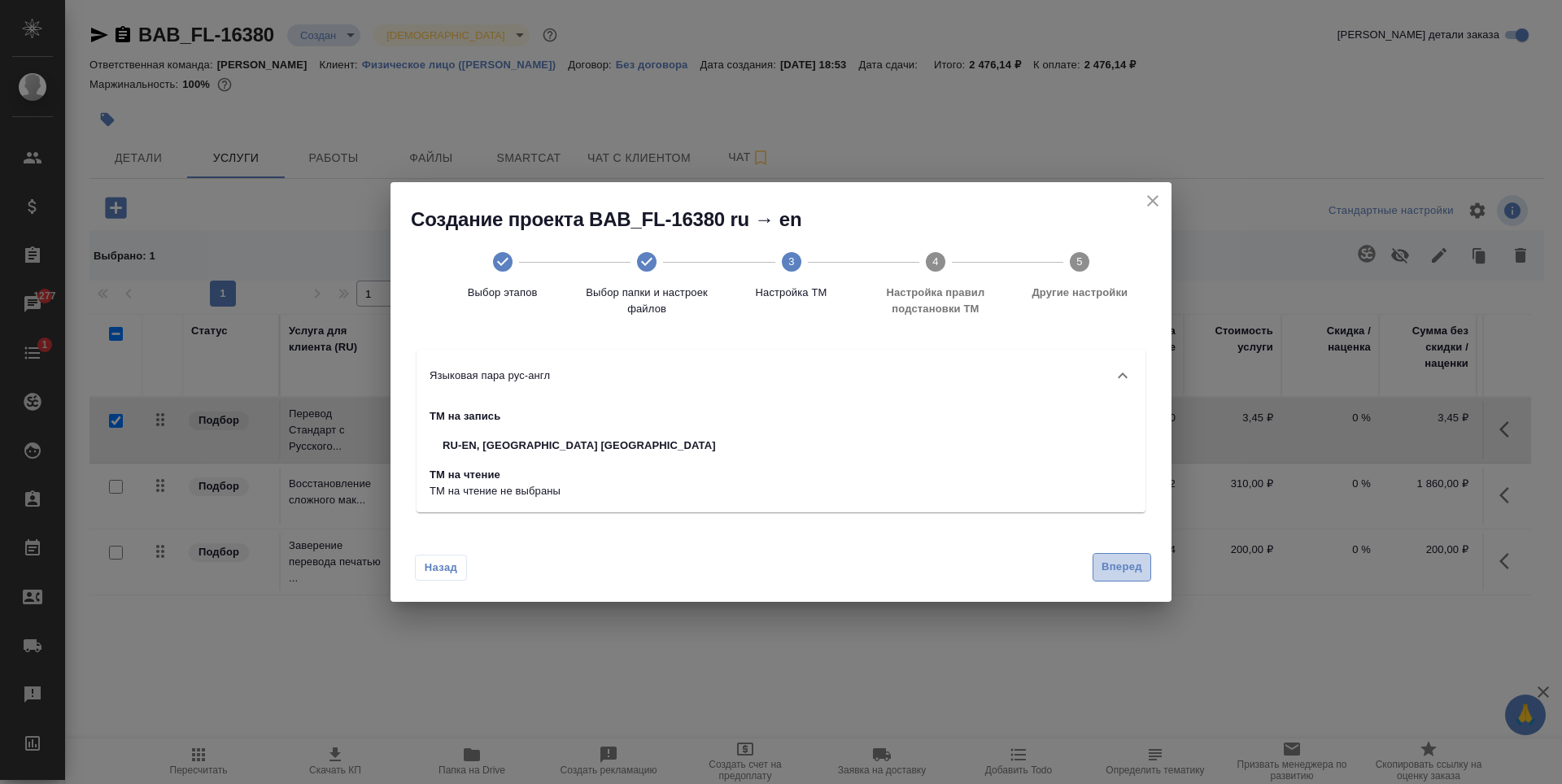
click at [1136, 569] on span "Вперед" at bounding box center [1121, 568] width 40 height 19
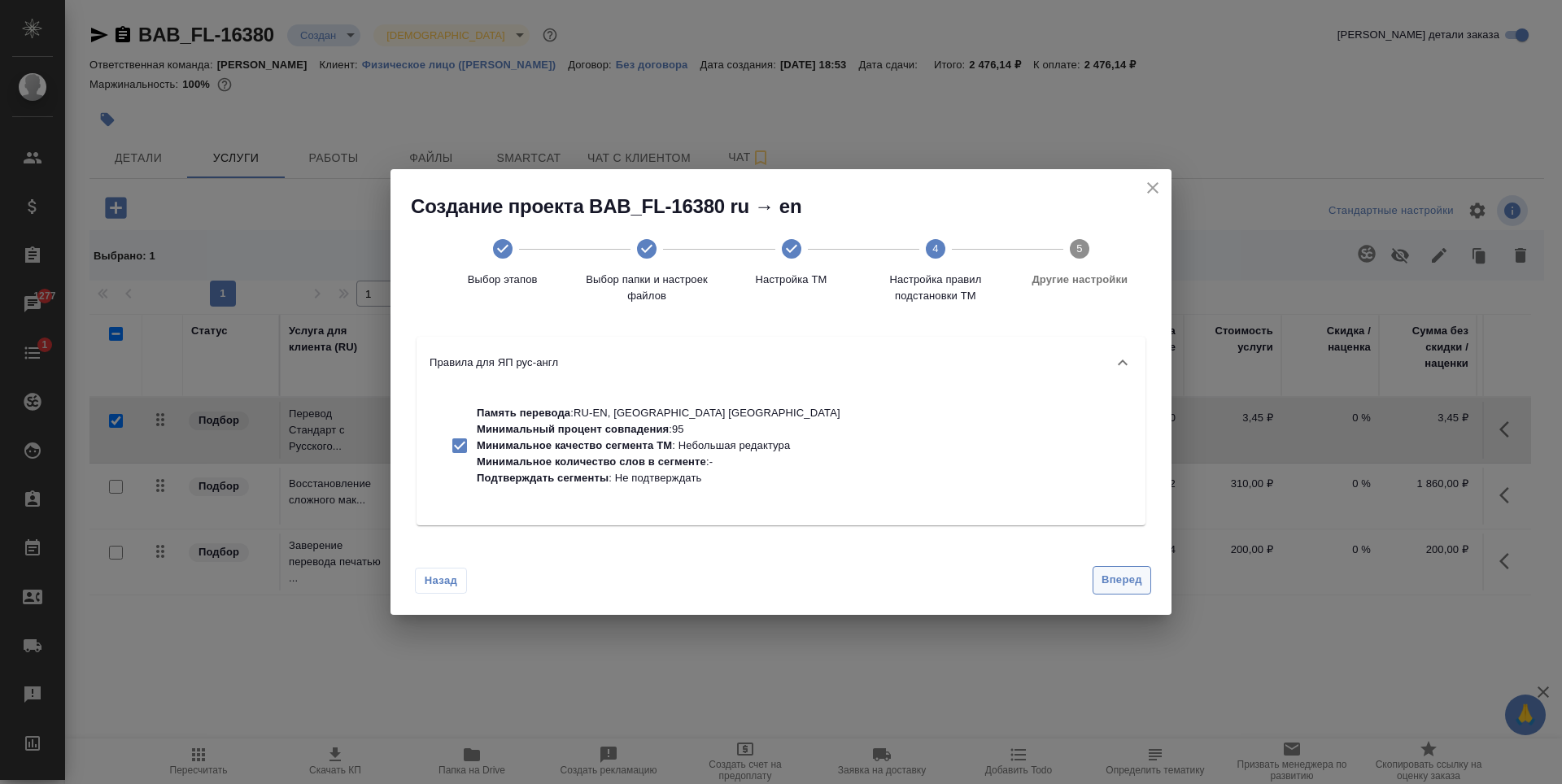
click at [1136, 569] on button "Вперед" at bounding box center [1122, 580] width 58 height 28
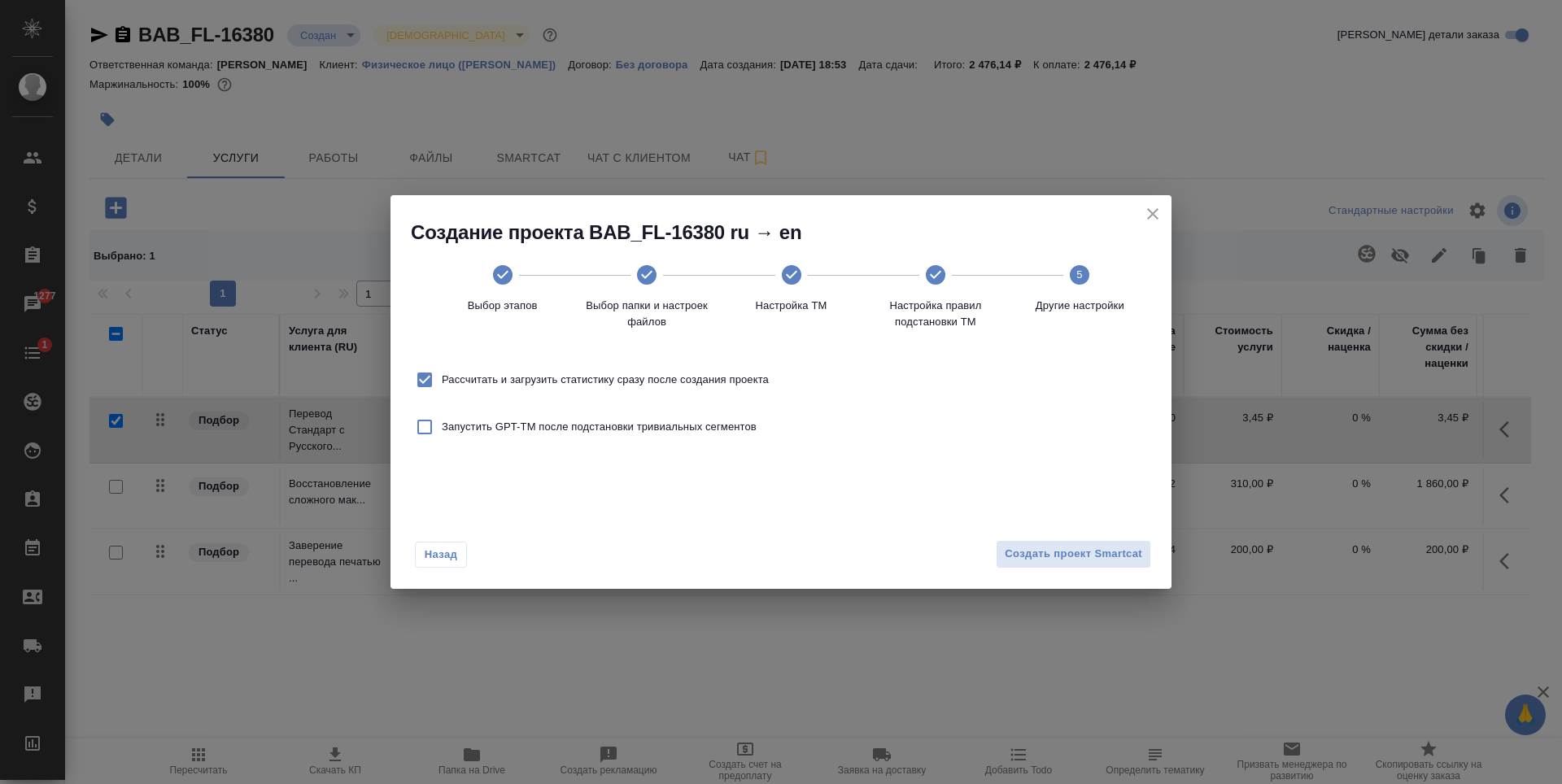
click at [733, 388] on span "Рассчитать и загрузить статистику сразу после создания проекта" at bounding box center [605, 379] width 327 height 16
click at [442, 388] on input "Рассчитать и загрузить статистику сразу после создания проекта" at bounding box center [425, 380] width 34 height 34
checkbox input "false"
click at [1124, 555] on span "Создать проект Smartcat" at bounding box center [1073, 555] width 137 height 19
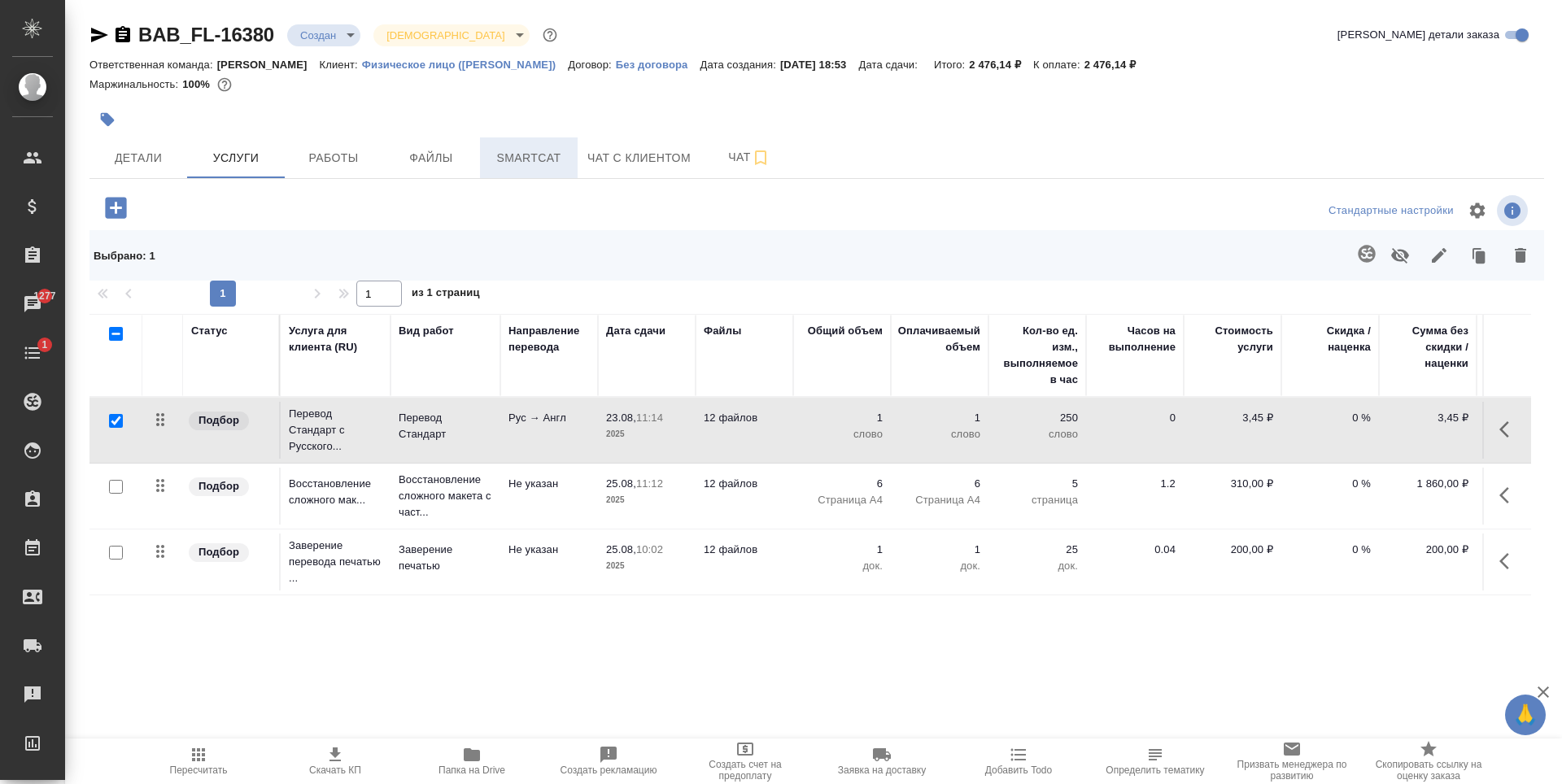
click at [537, 166] on span "Smartcat" at bounding box center [528, 159] width 78 height 21
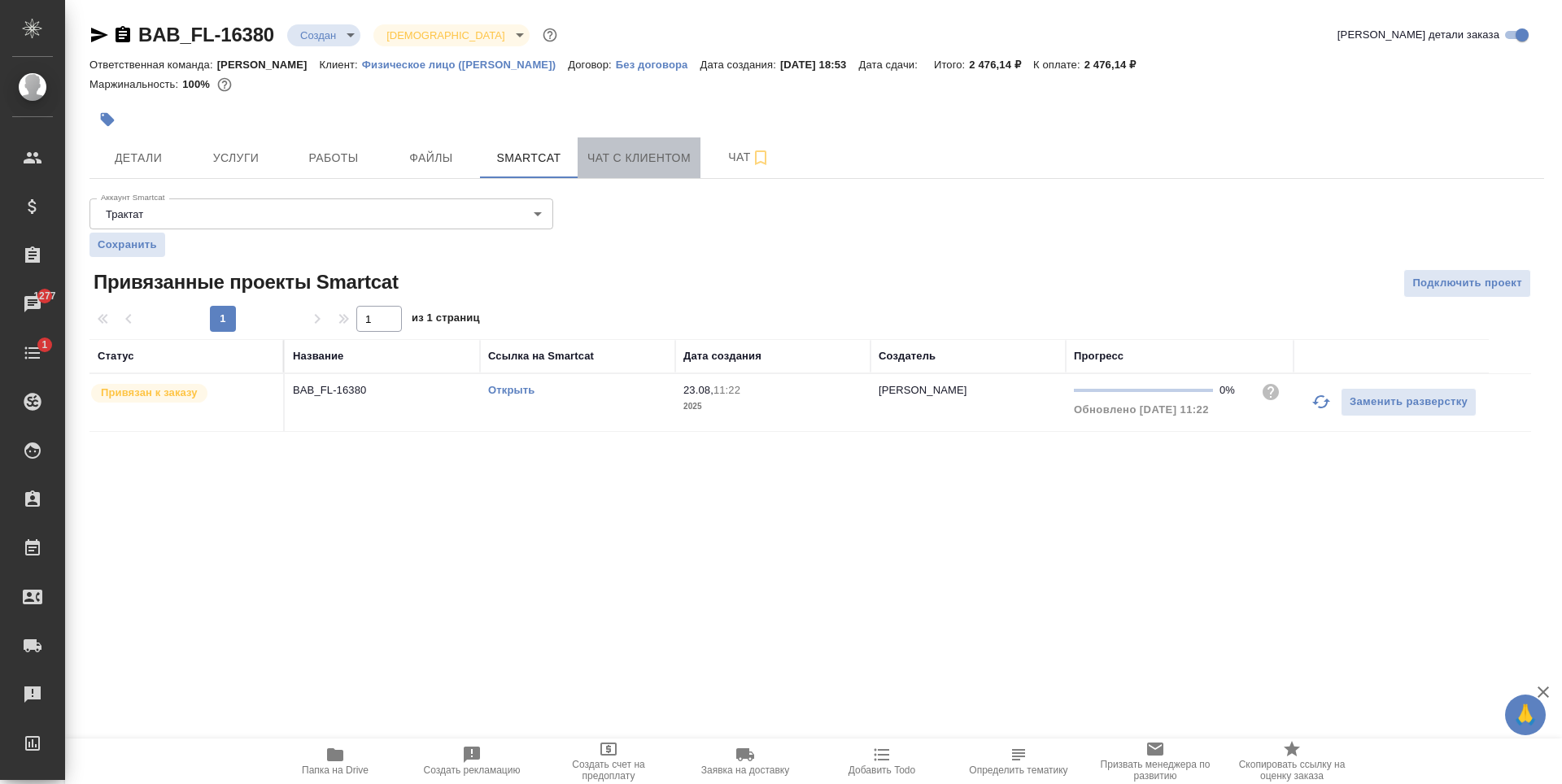
click at [618, 166] on span "Чат с клиентом" at bounding box center [639, 159] width 103 height 21
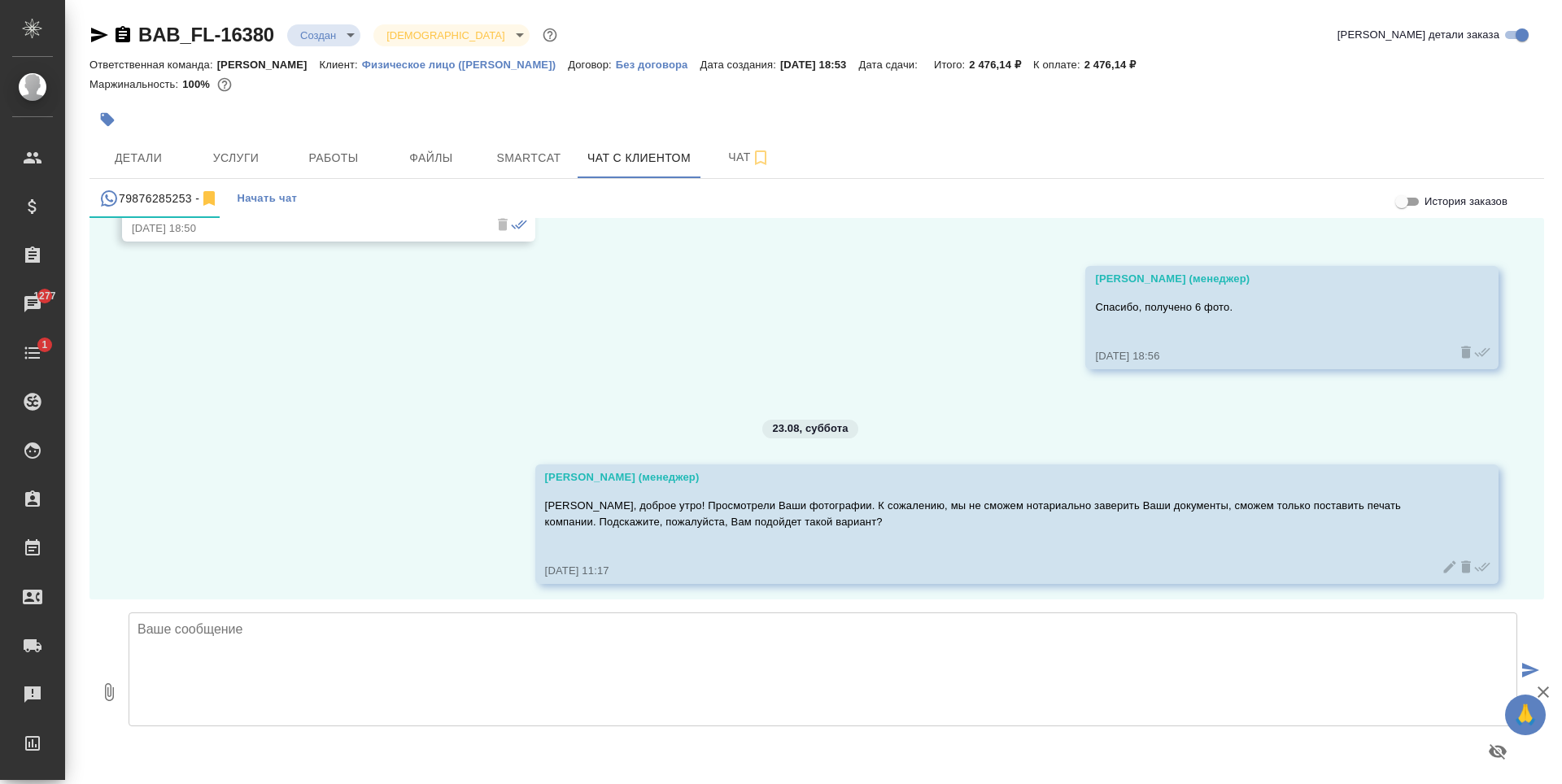
scroll to position [8525, 0]
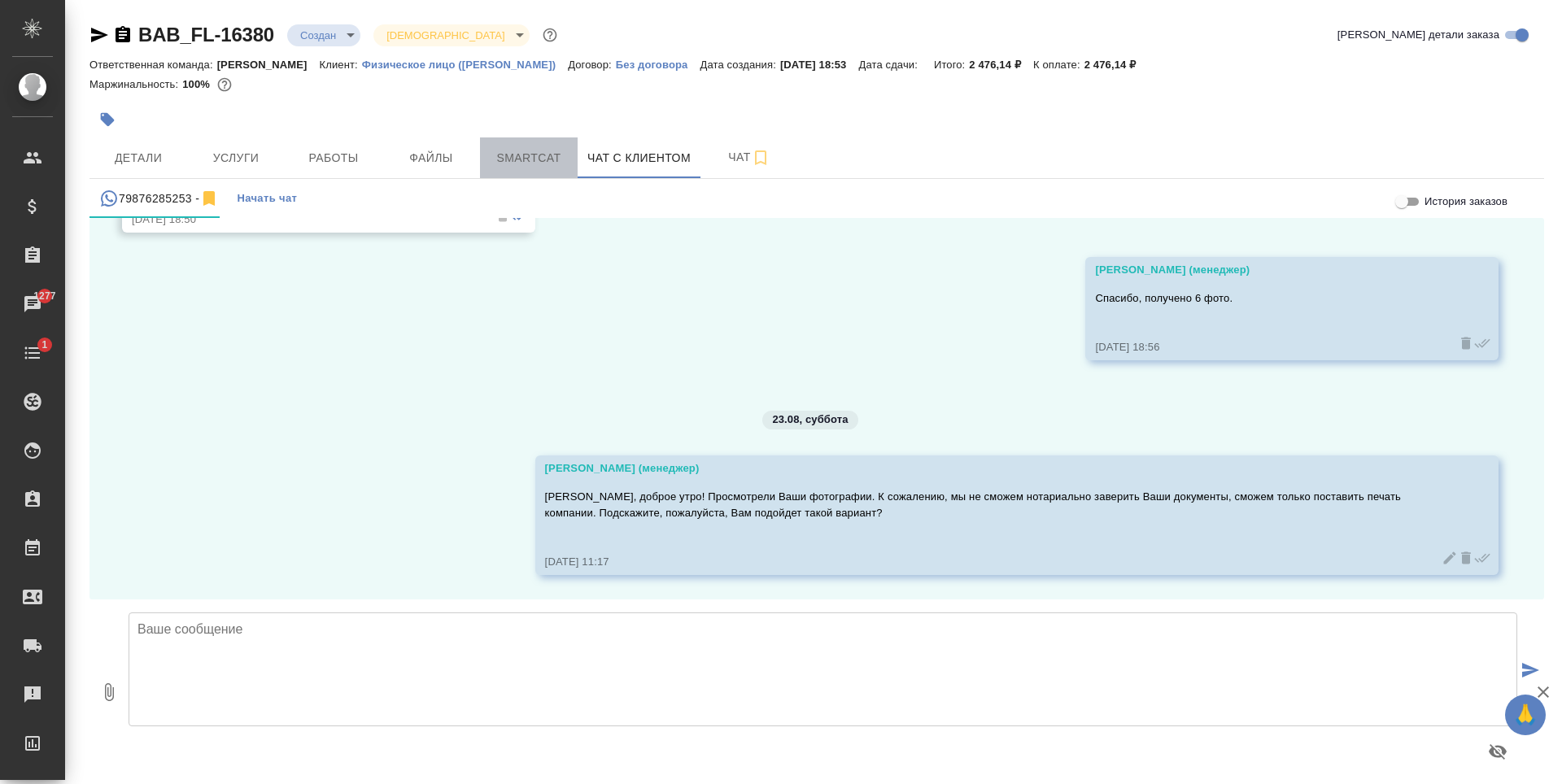
click at [528, 148] on span "Smartcat" at bounding box center [528, 159] width 78 height 21
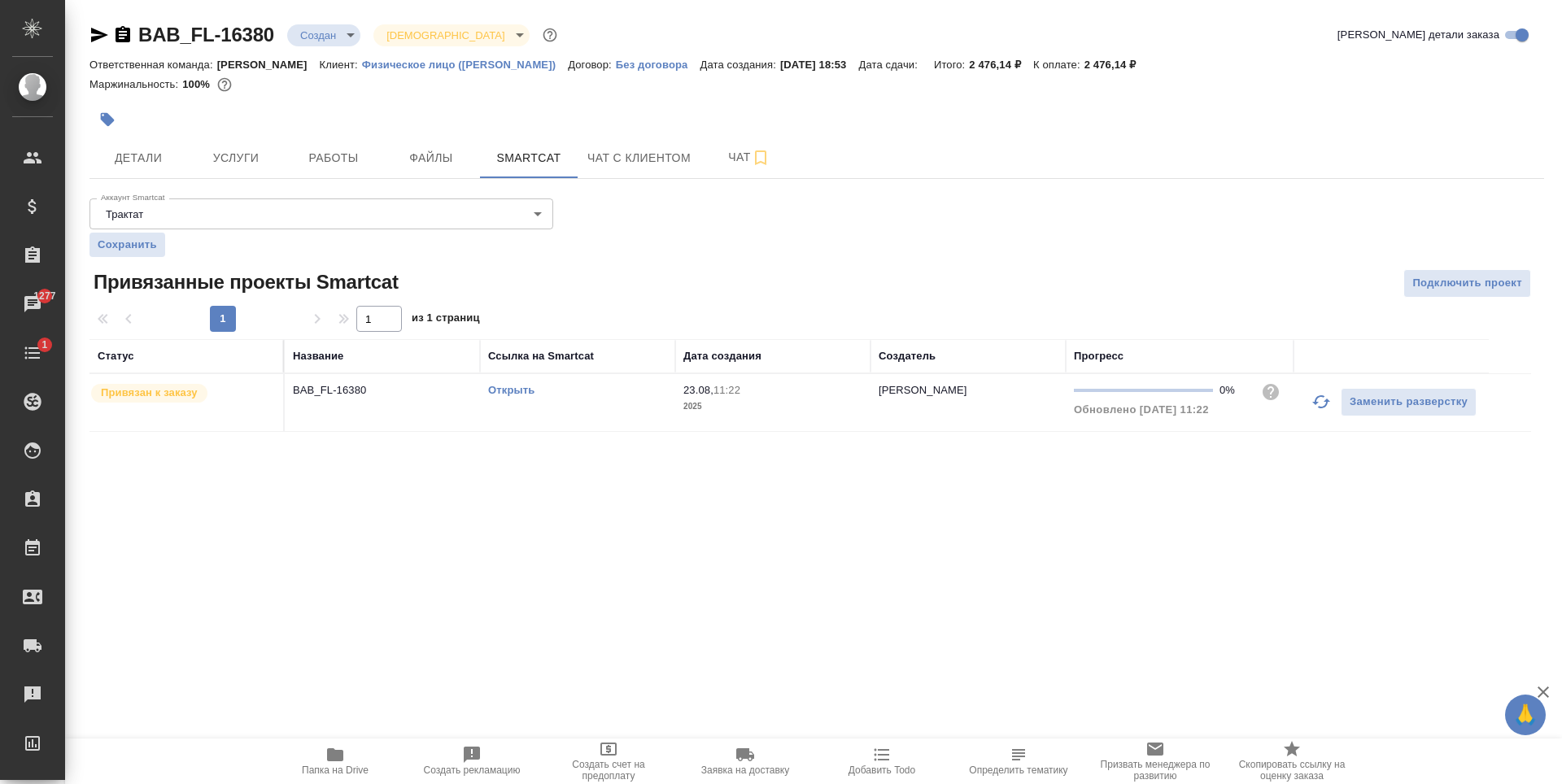
click at [500, 382] on td "Открыть" at bounding box center [578, 402] width 196 height 57
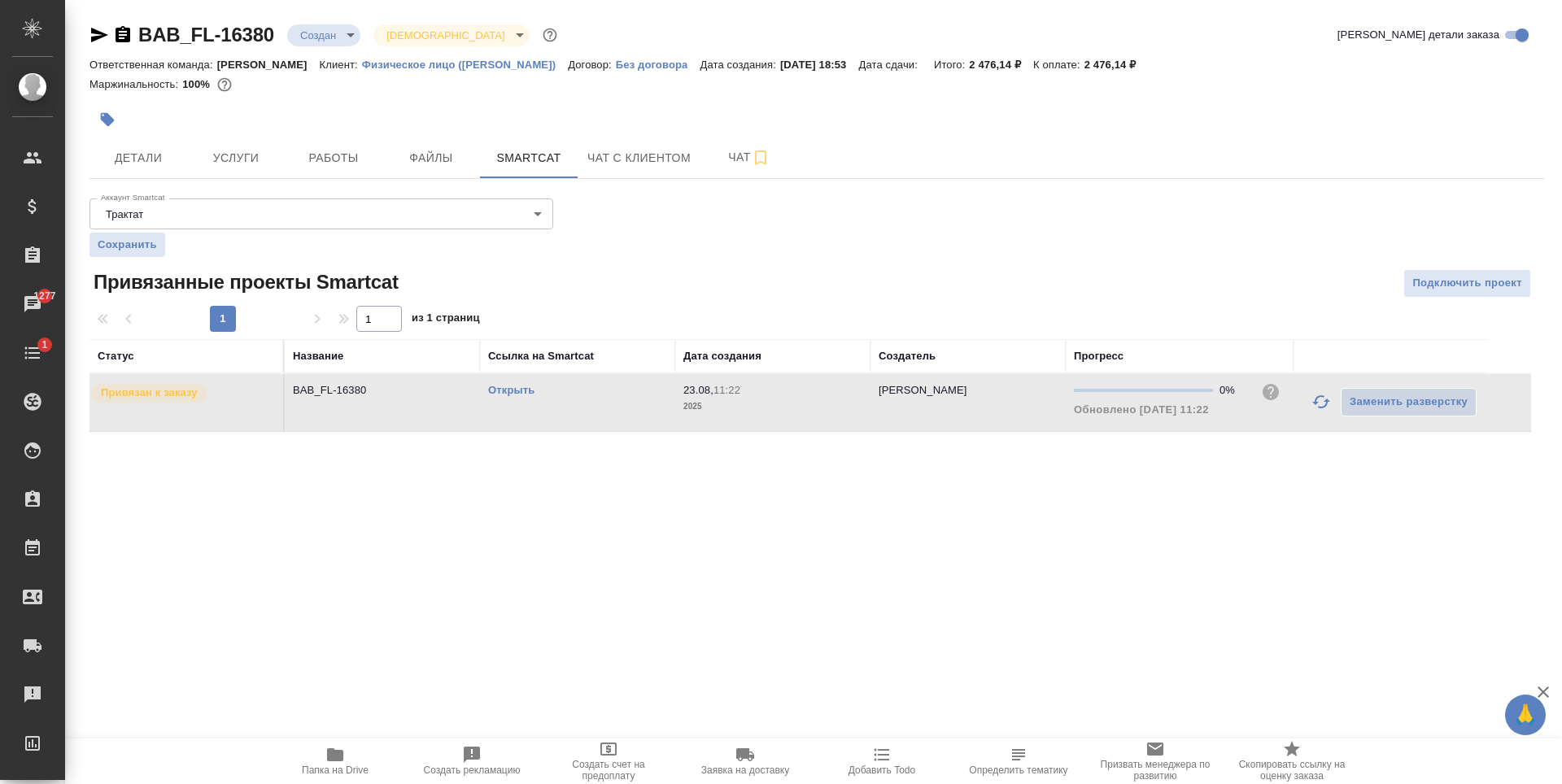
click at [492, 385] on link "Открыть" at bounding box center [511, 390] width 46 height 12
click at [238, 168] on button "Услуги" at bounding box center [236, 157] width 98 height 40
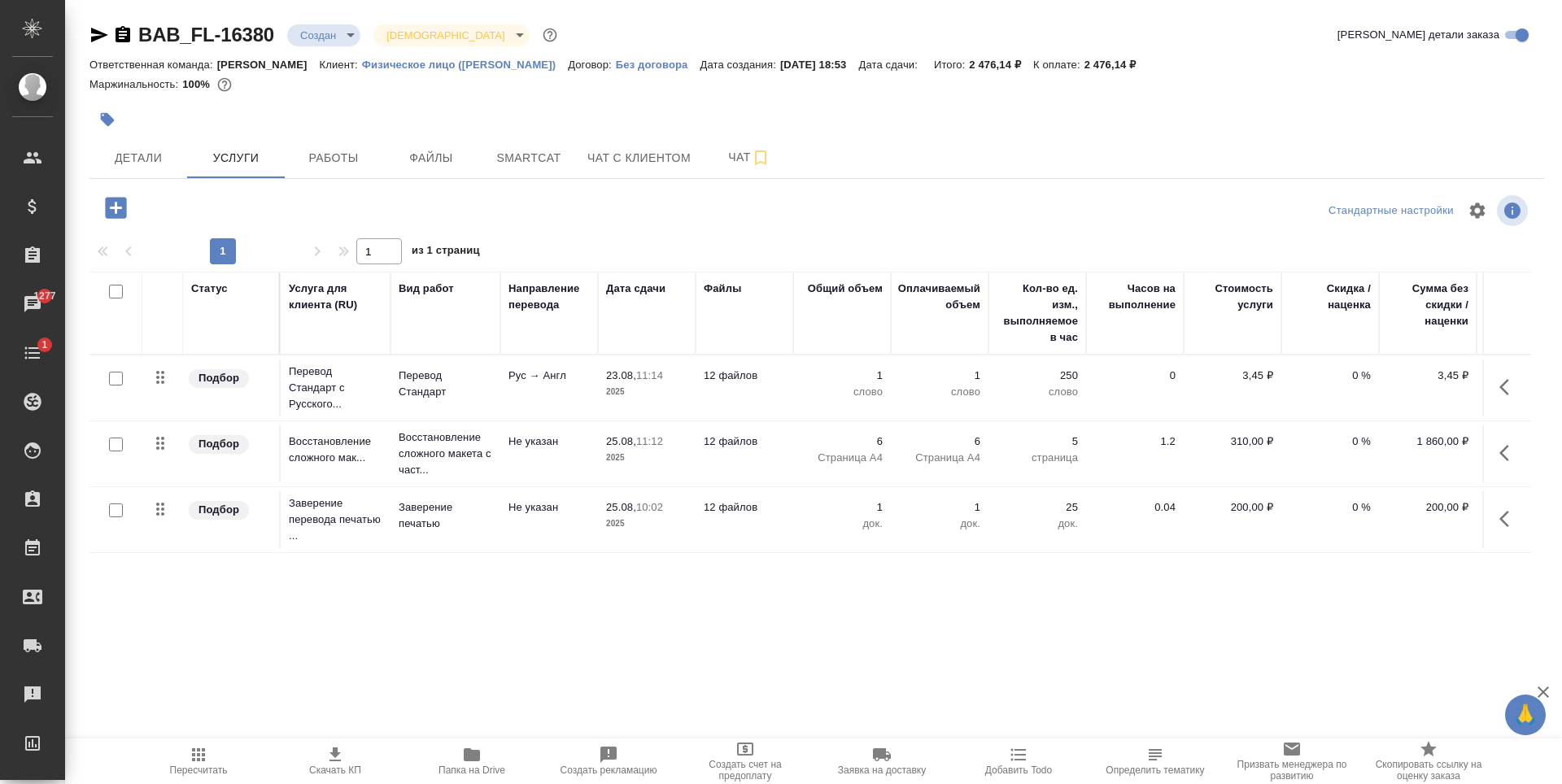
click at [112, 380] on input "checkbox" at bounding box center [116, 378] width 14 height 14
checkbox input "true"
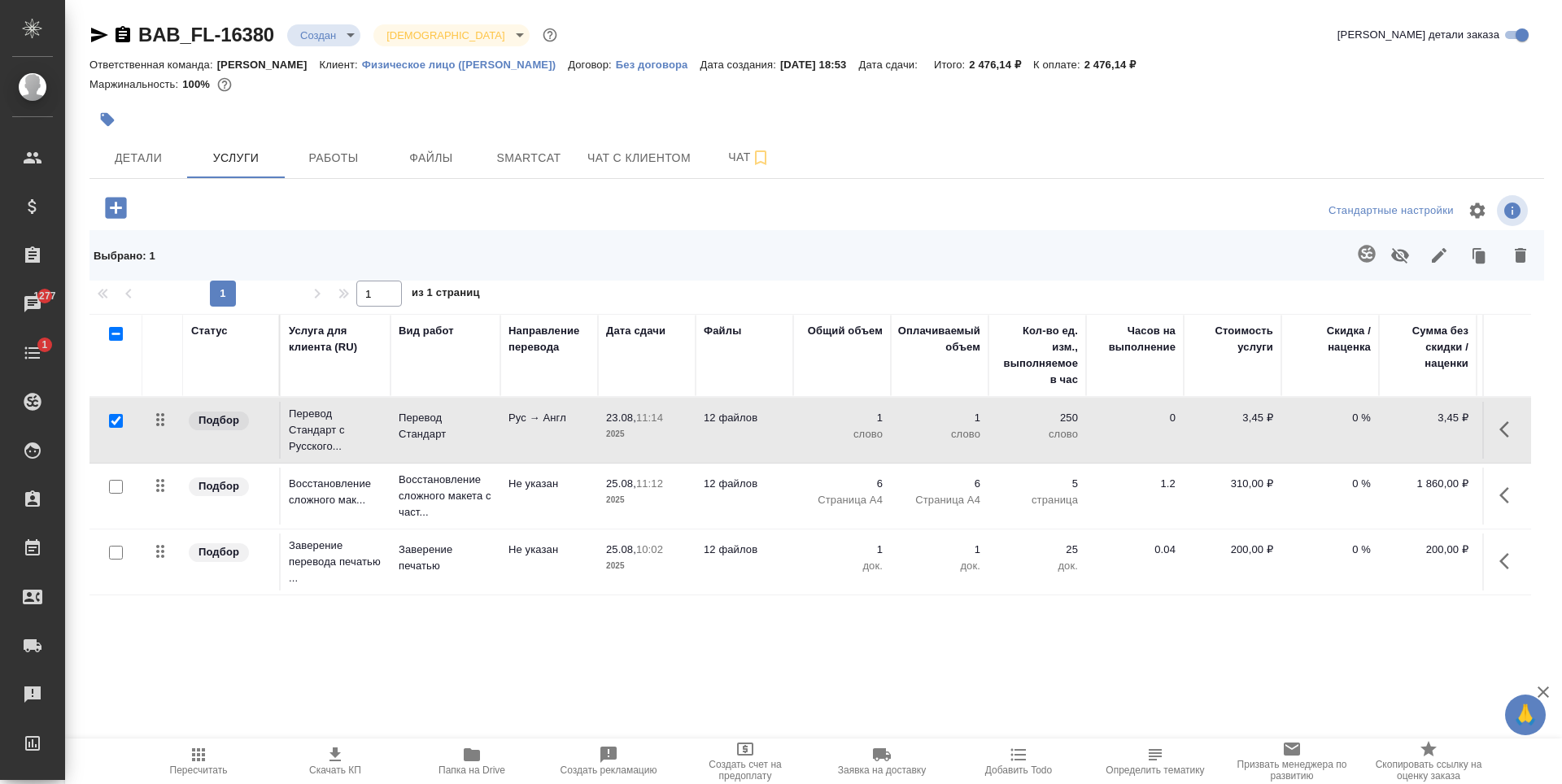
click at [781, 450] on td "12 файлов" at bounding box center [745, 431] width 98 height 57
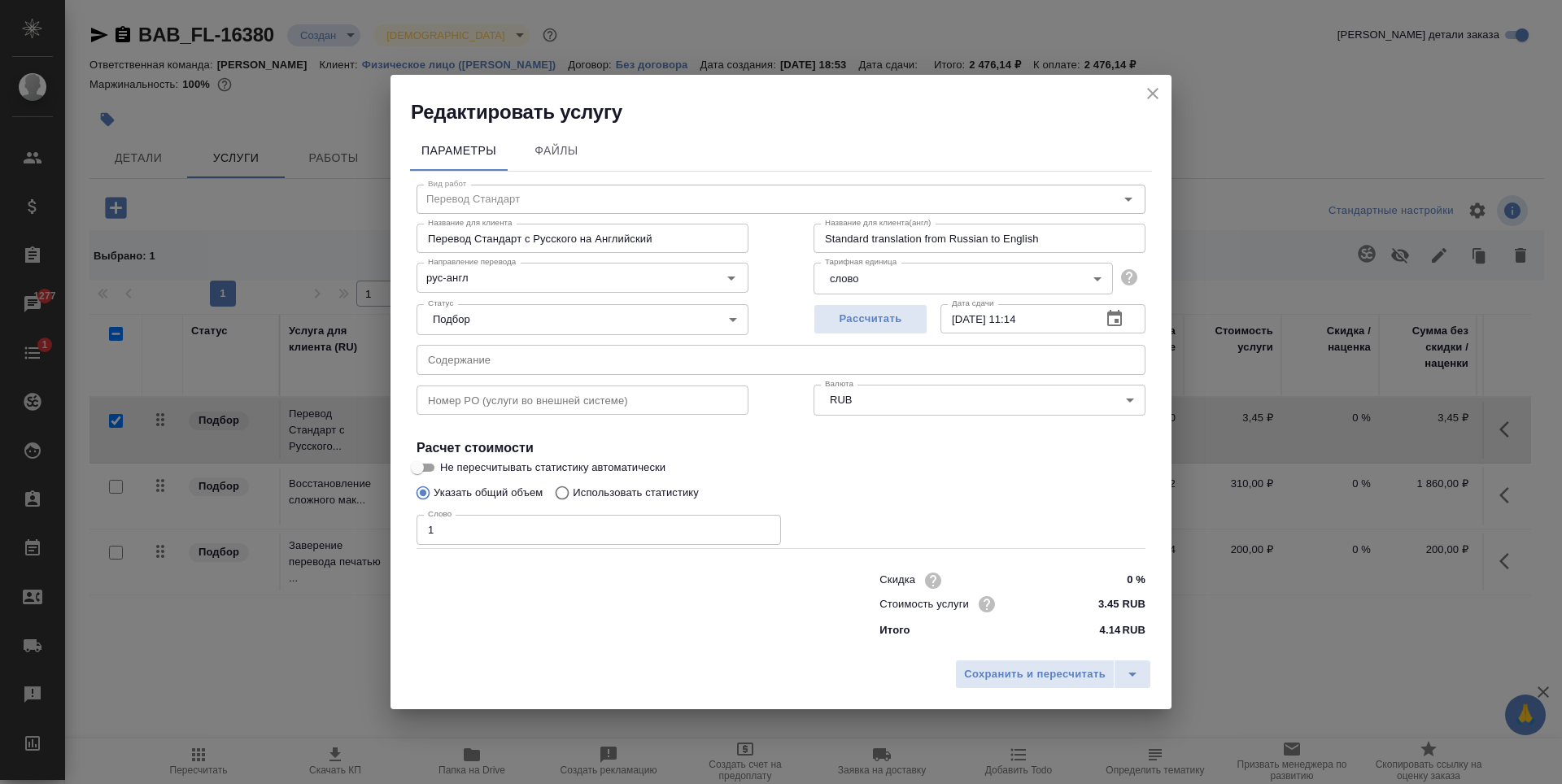
click at [624, 494] on p "Использовать статистику" at bounding box center [636, 492] width 126 height 16
click at [573, 494] on input "Использовать статистику" at bounding box center [559, 493] width 26 height 31
radio input "true"
radio input "false"
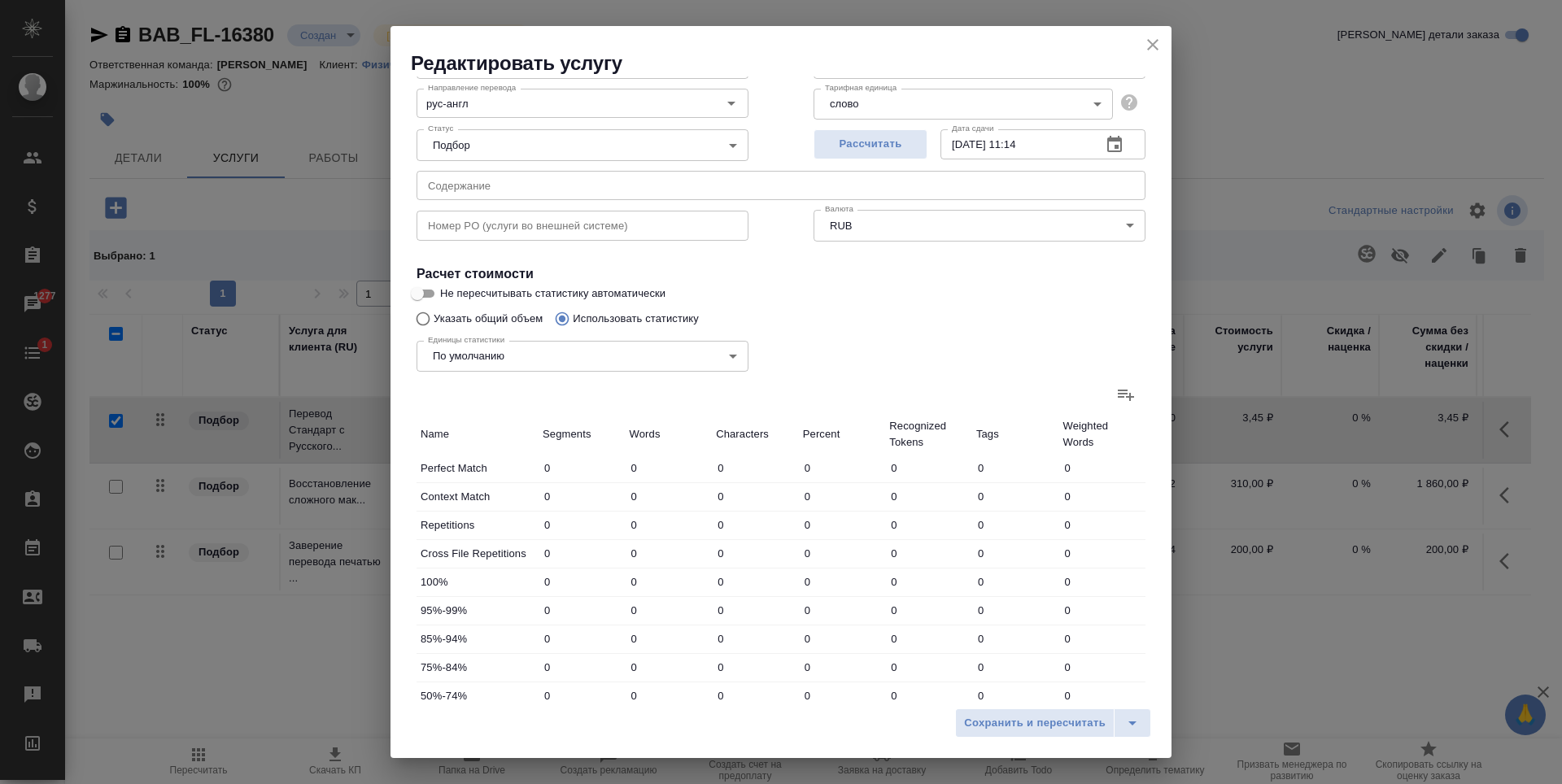
scroll to position [163, 0]
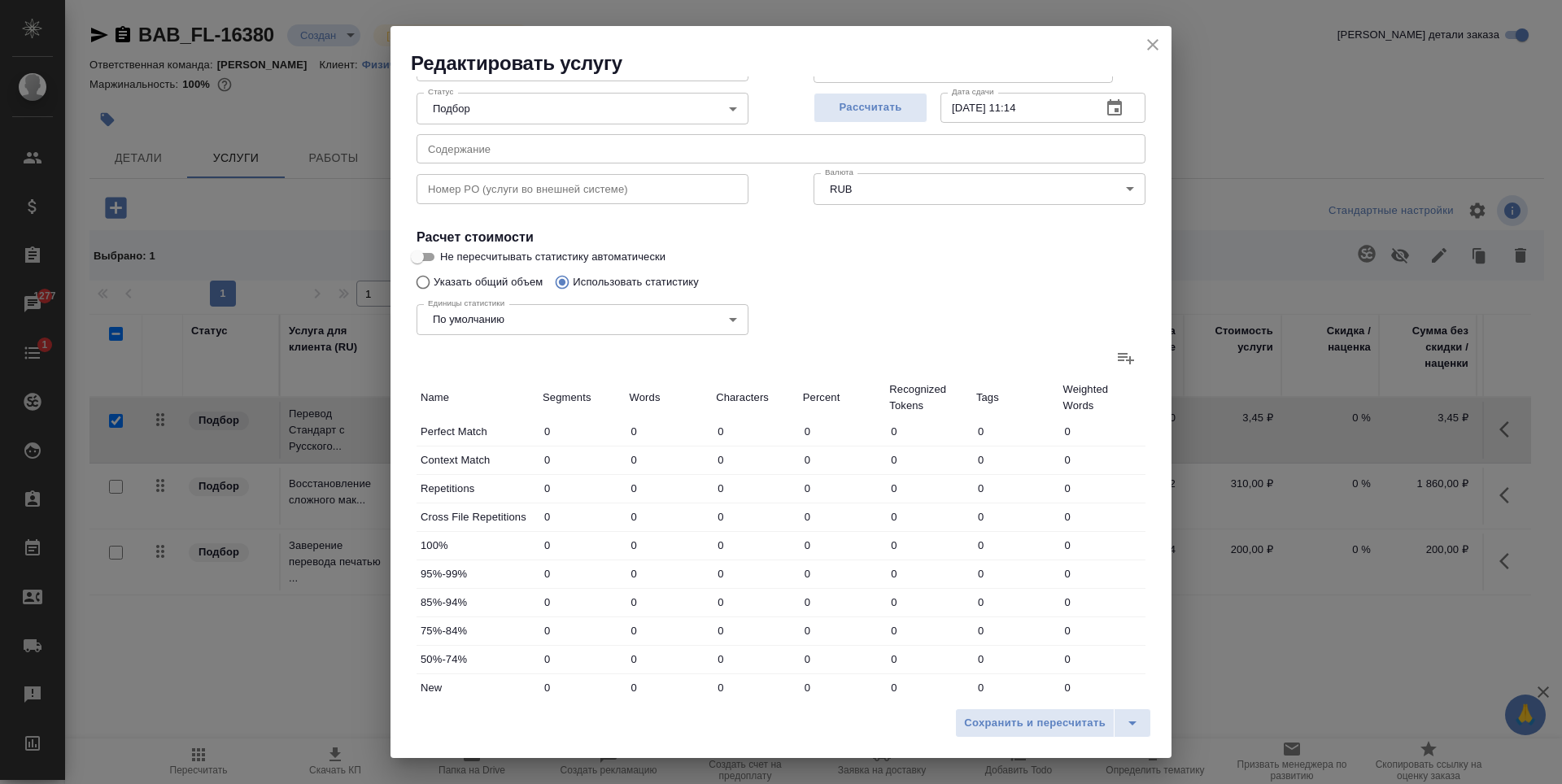
click at [1127, 364] on label at bounding box center [1126, 359] width 39 height 39
click at [0, 0] on input "file" at bounding box center [0, 0] width 0 height 0
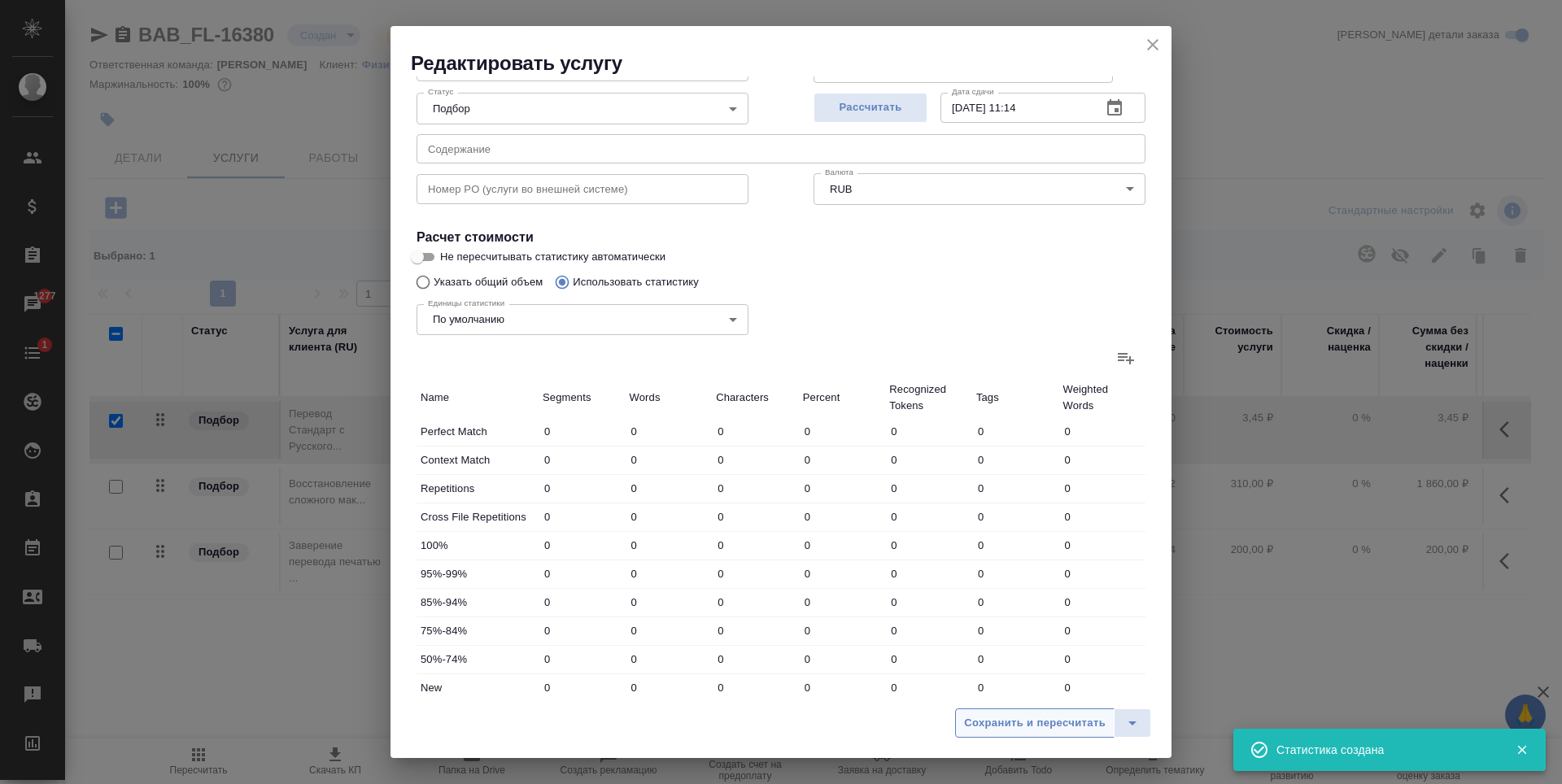
type input "1"
type input "2"
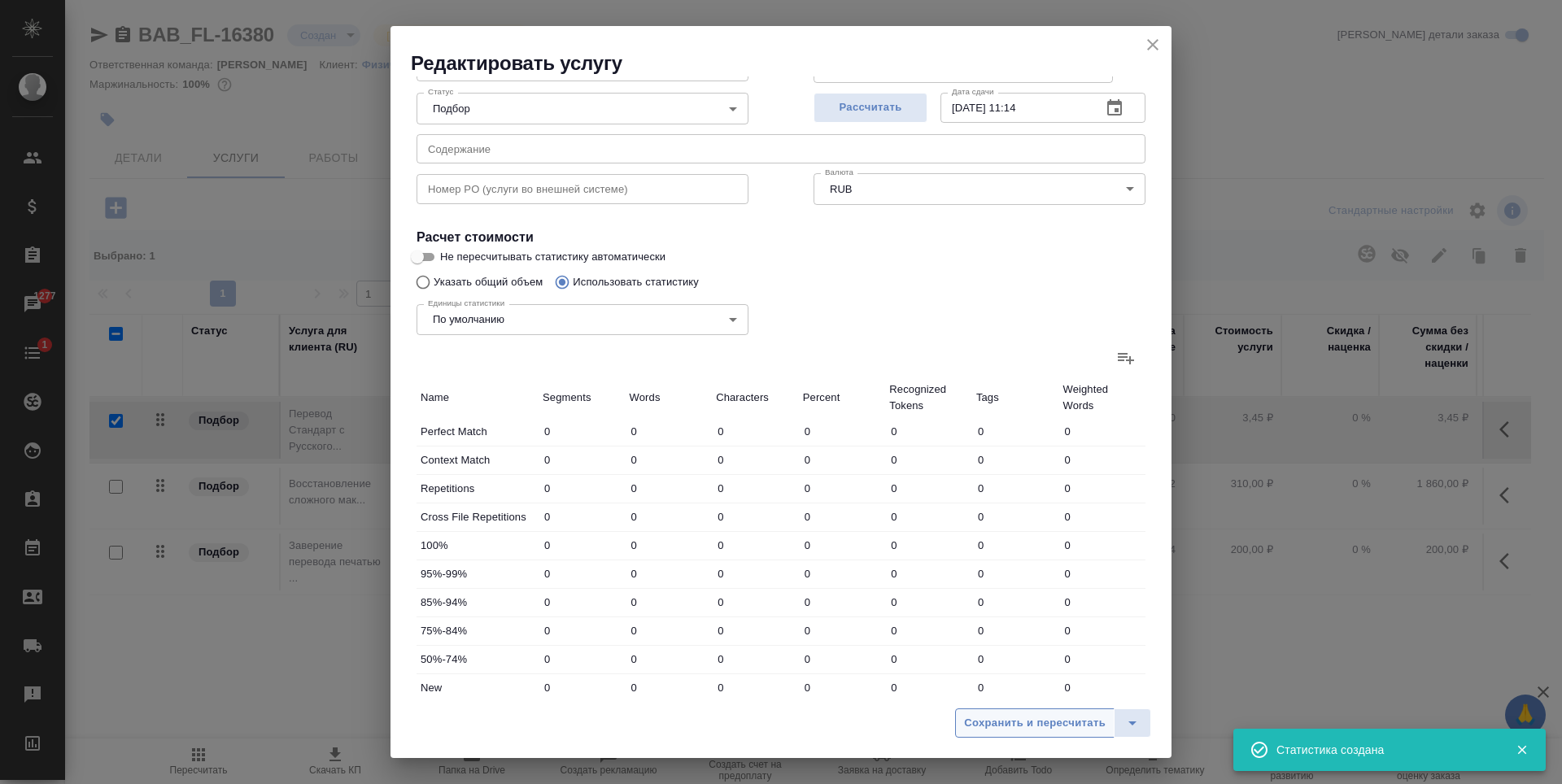
type input "5"
type input "2"
type input "3"
type input "15"
type input "1"
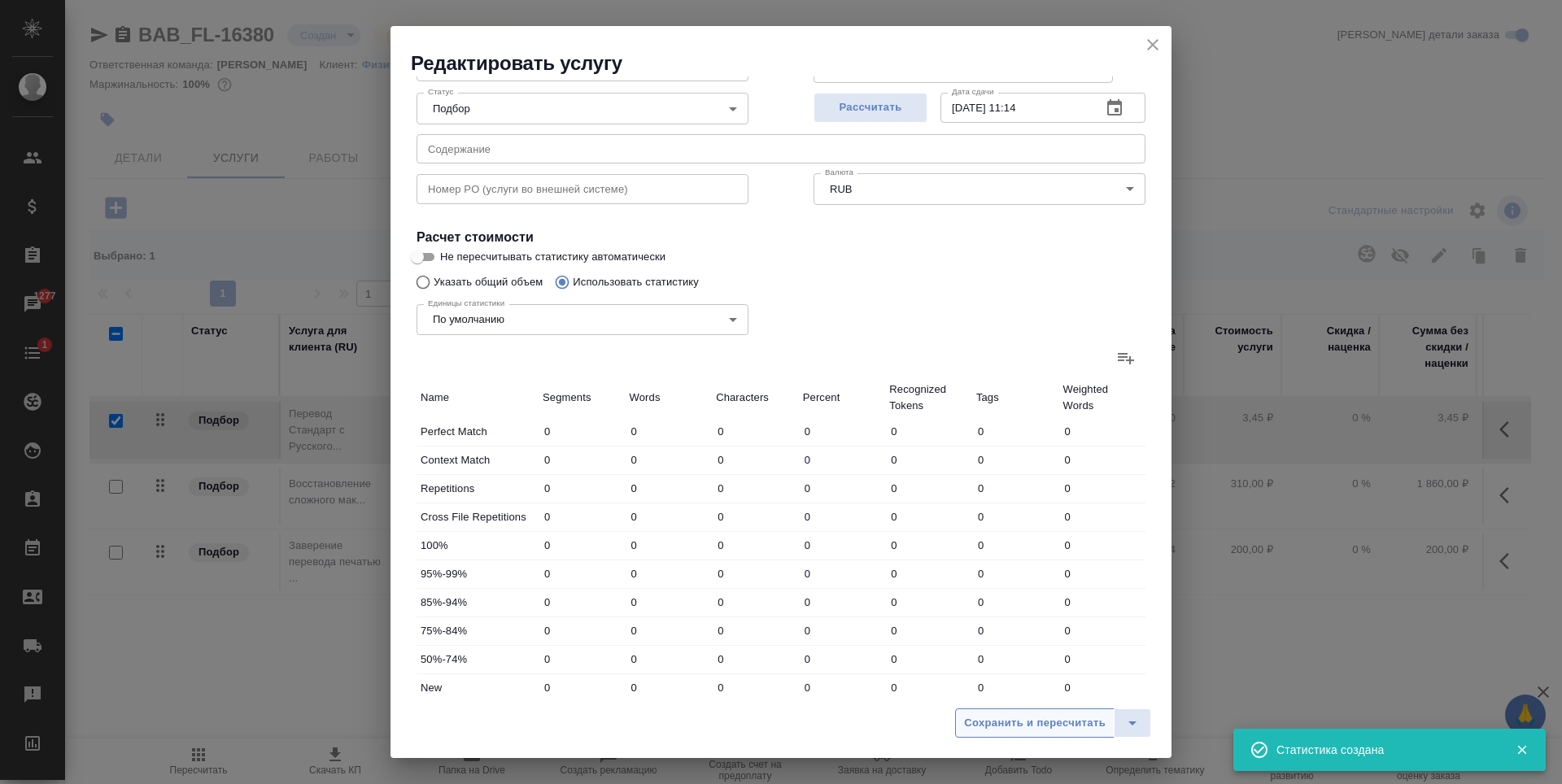
type input "3"
type input "29"
type input "22"
type input "61"
type input "436"
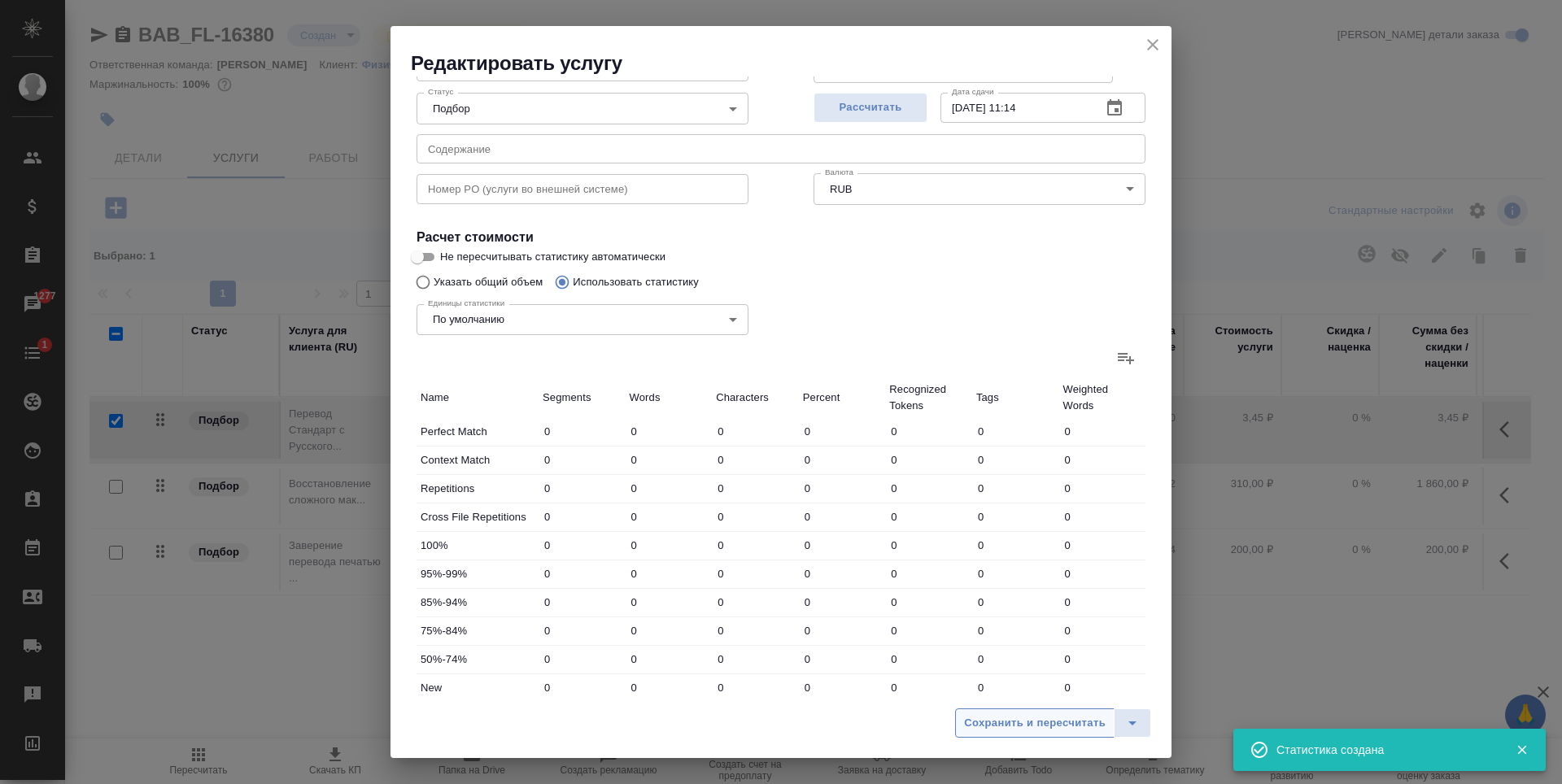
type input "27"
type input "69"
type input "485"
type input "28"
type input "70"
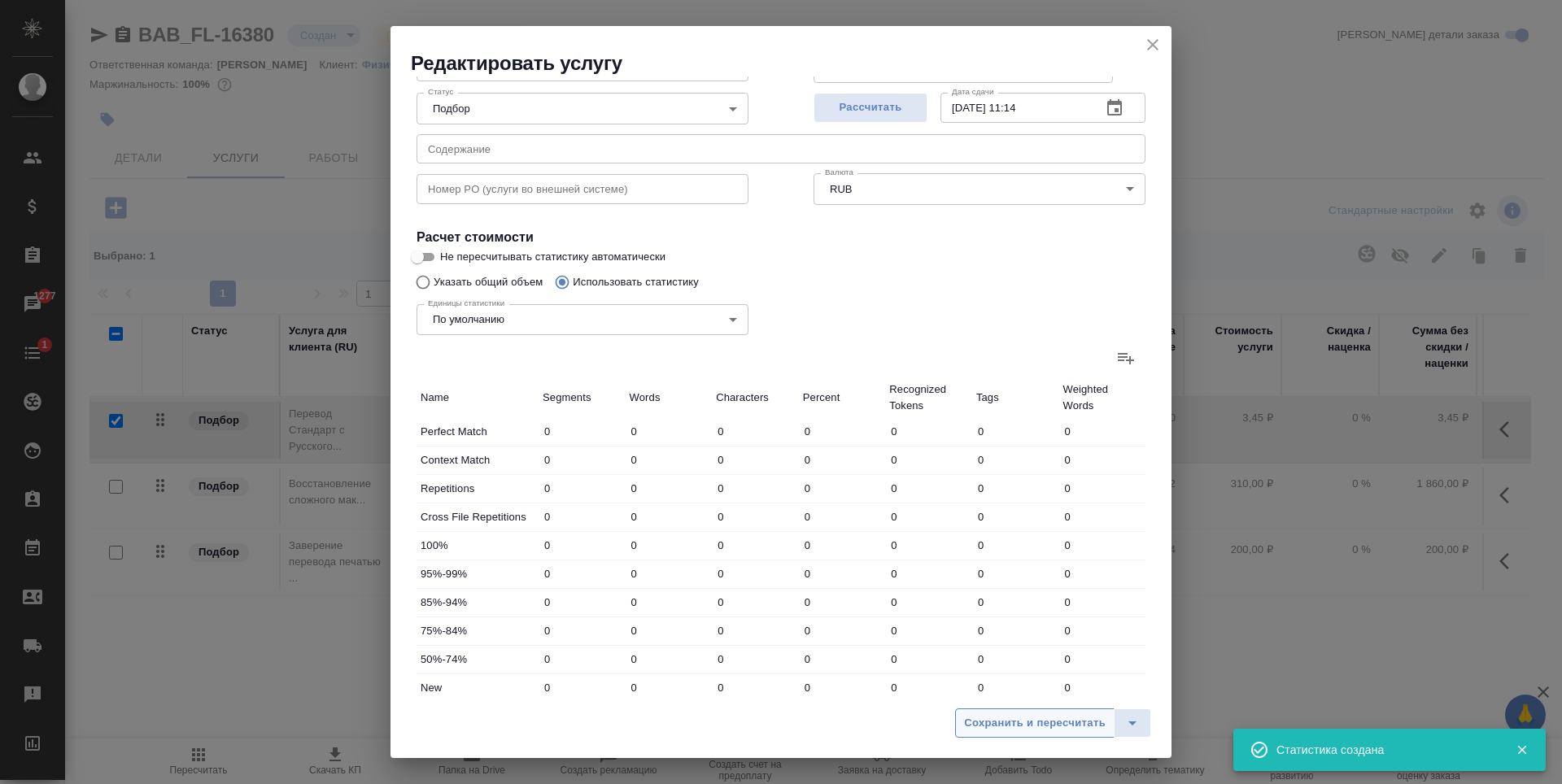
type input "486"
click at [1020, 725] on span "Сохранить и пересчитать" at bounding box center [1034, 724] width 142 height 19
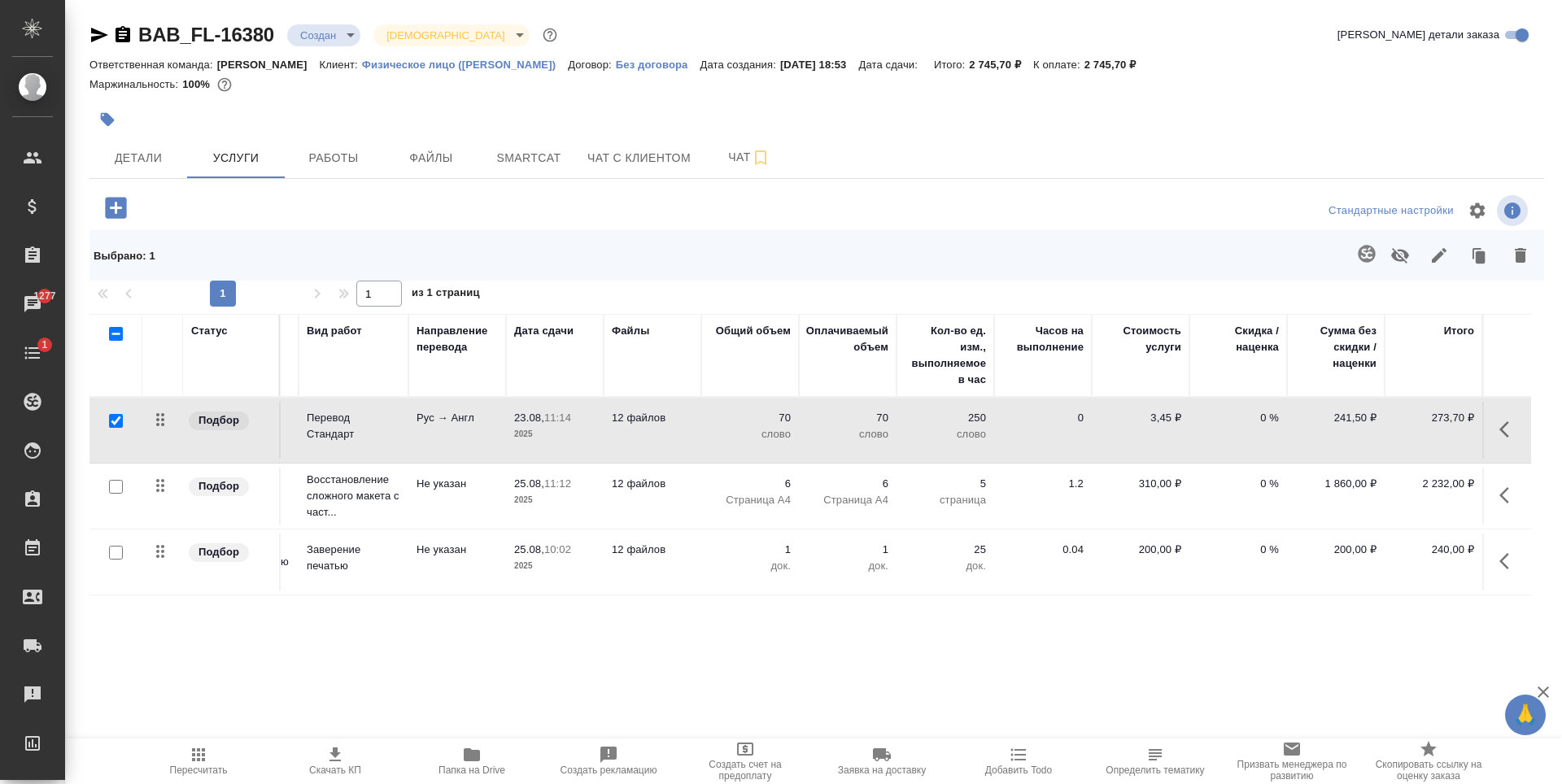
scroll to position [0, 0]
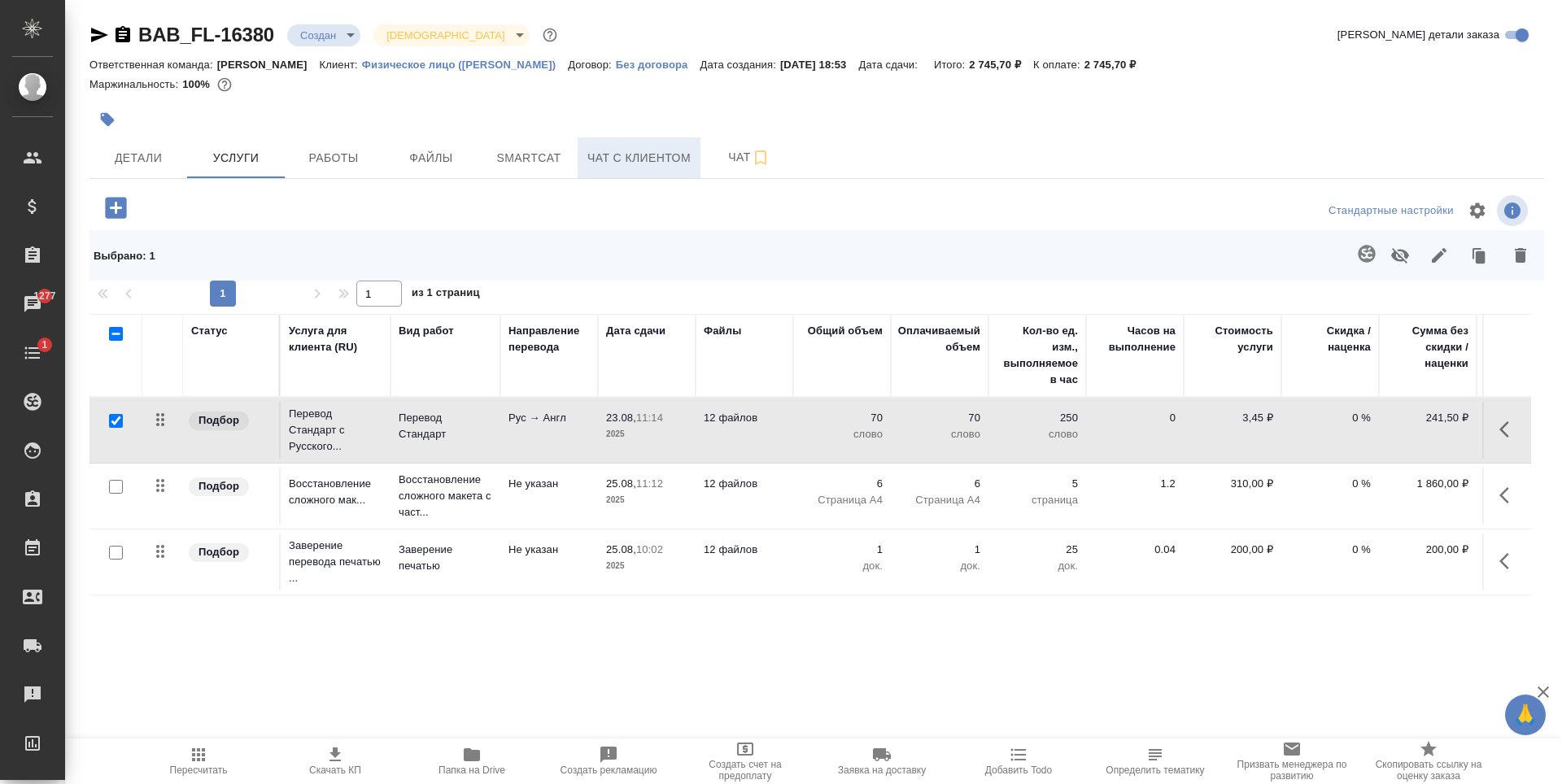
click at [598, 155] on span "Чат с клиентом" at bounding box center [639, 159] width 103 height 21
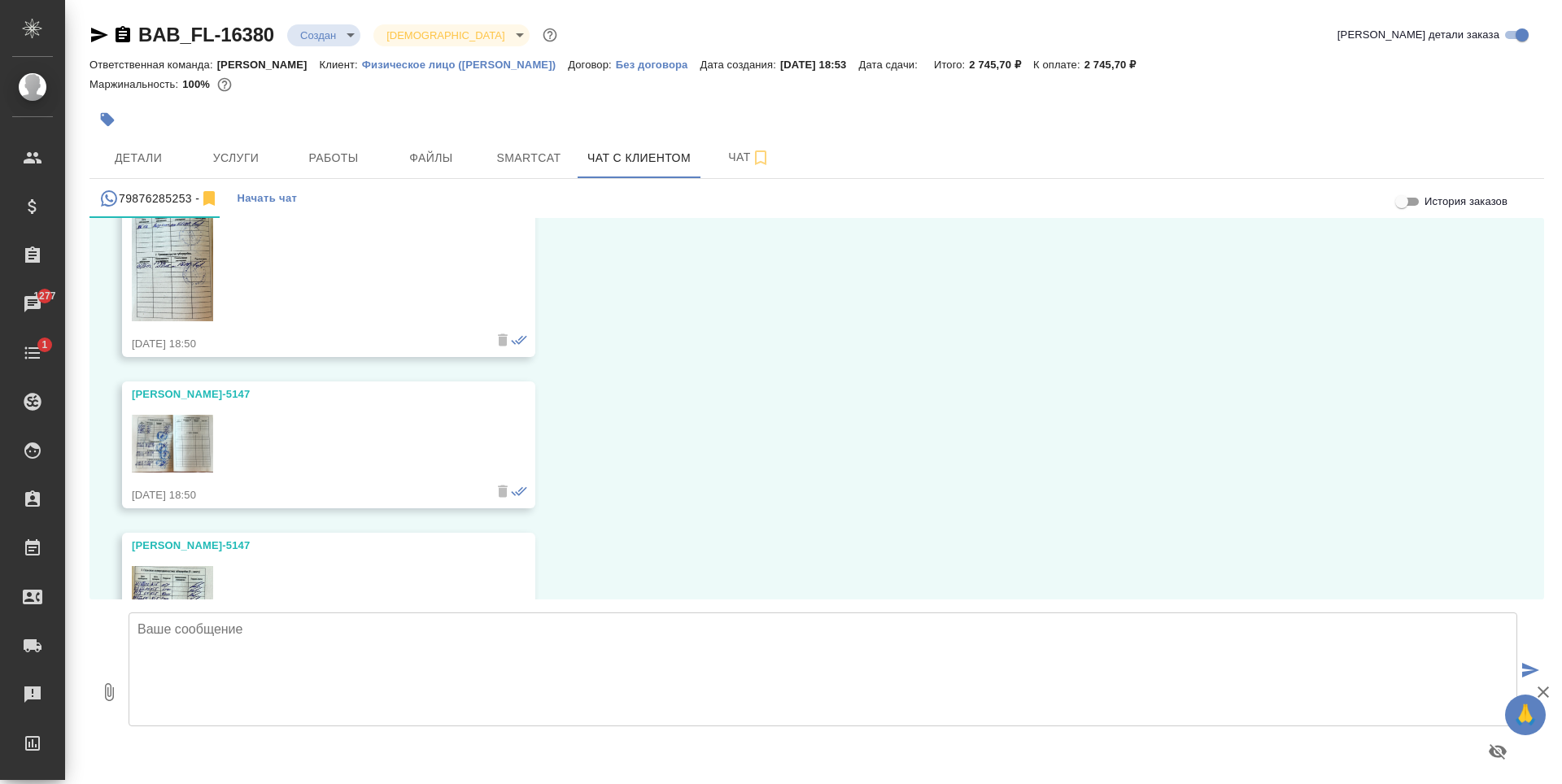
scroll to position [8525, 0]
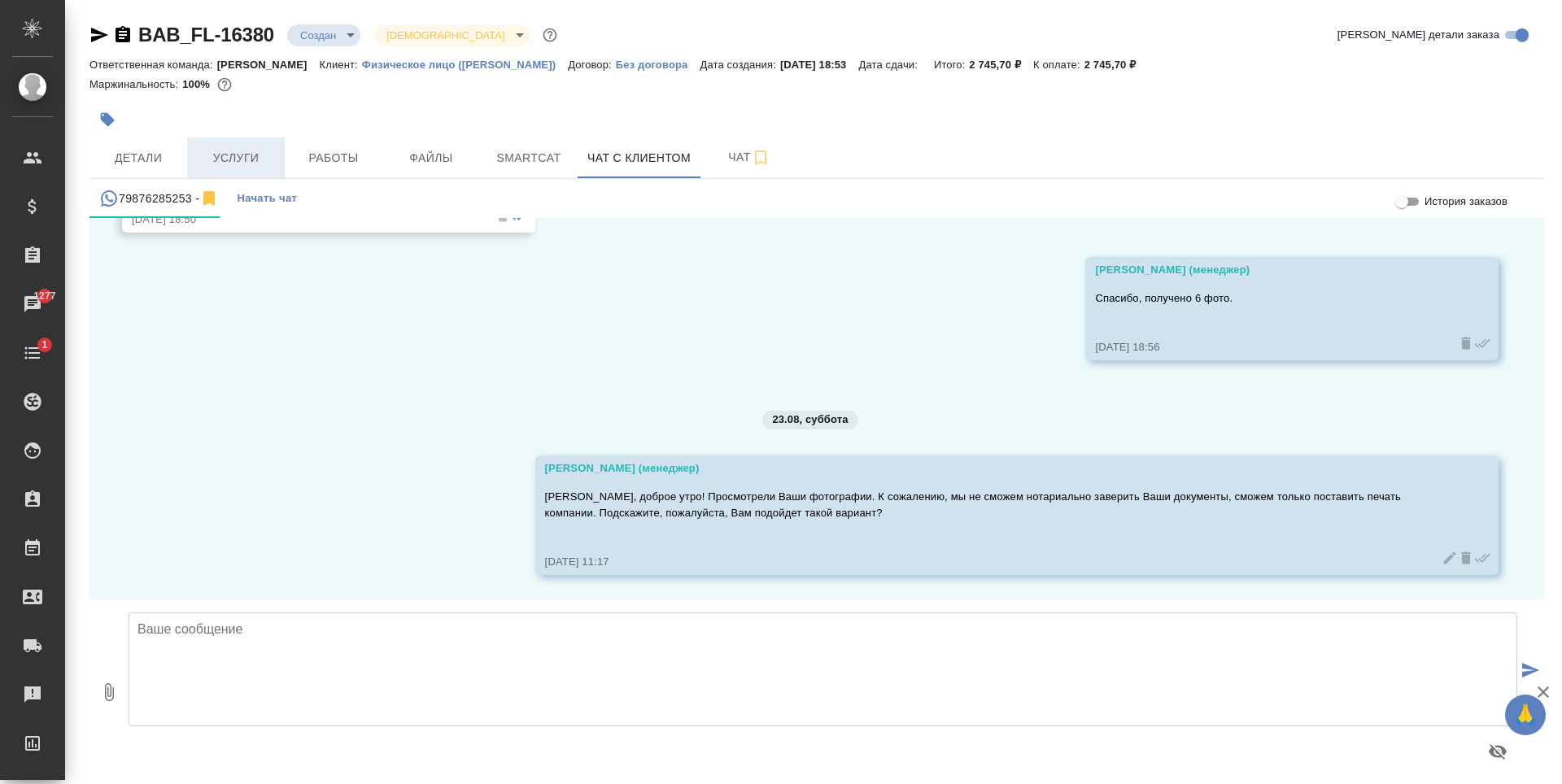
click at [277, 156] on button "Услуги" at bounding box center [236, 157] width 98 height 40
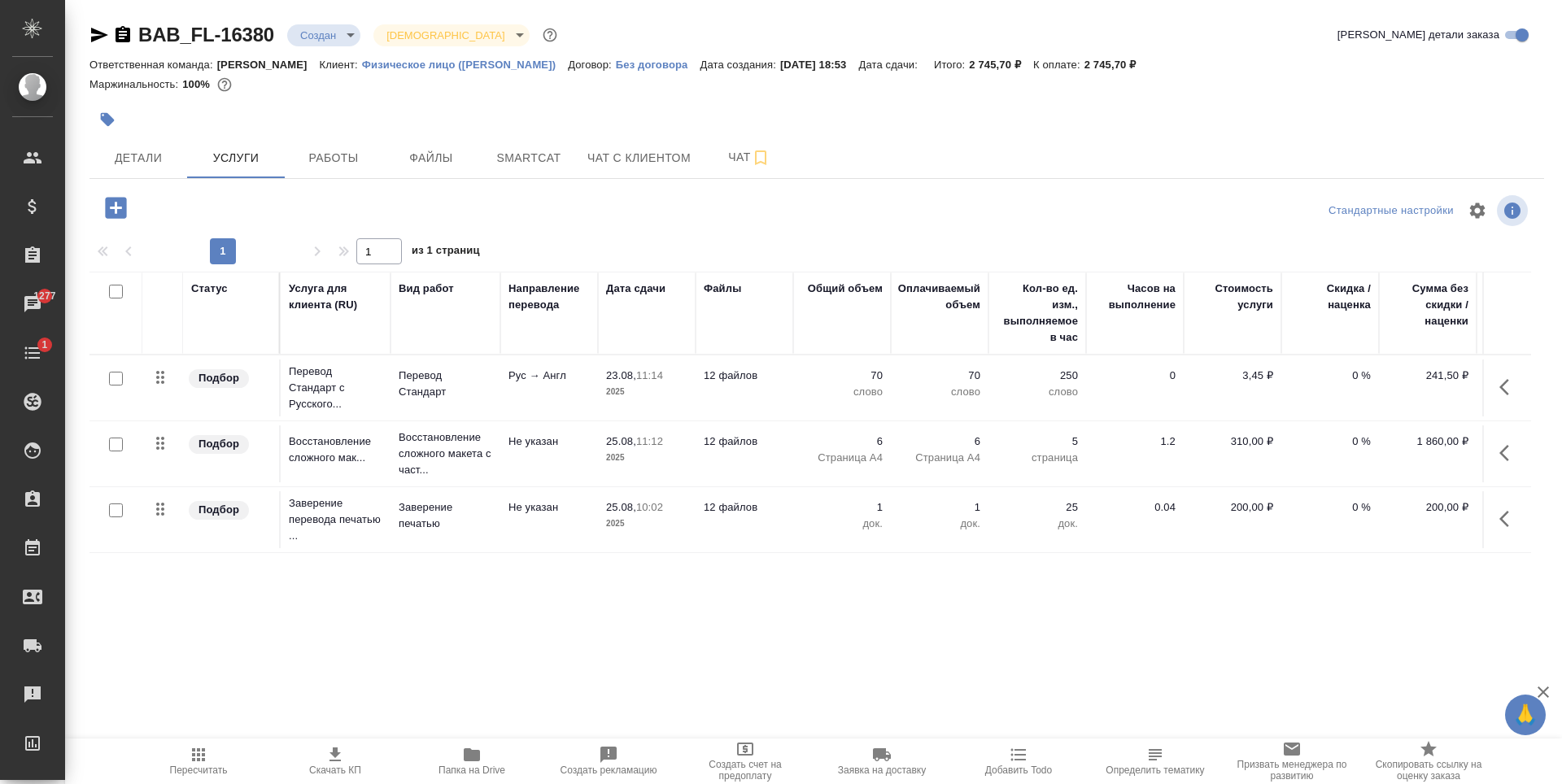
click at [836, 381] on p "70" at bounding box center [841, 376] width 81 height 16
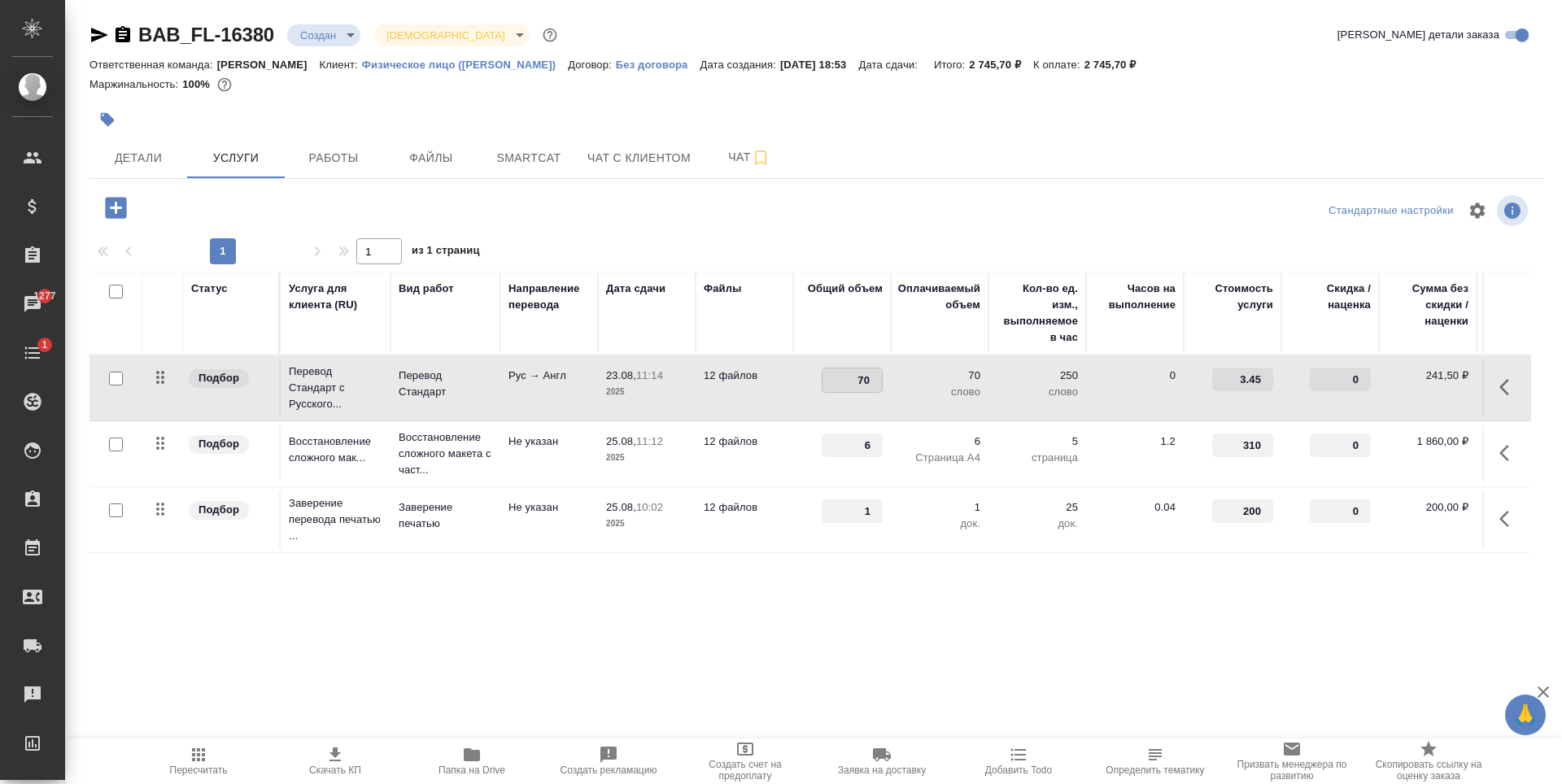
click at [799, 391] on td "70" at bounding box center [842, 388] width 98 height 57
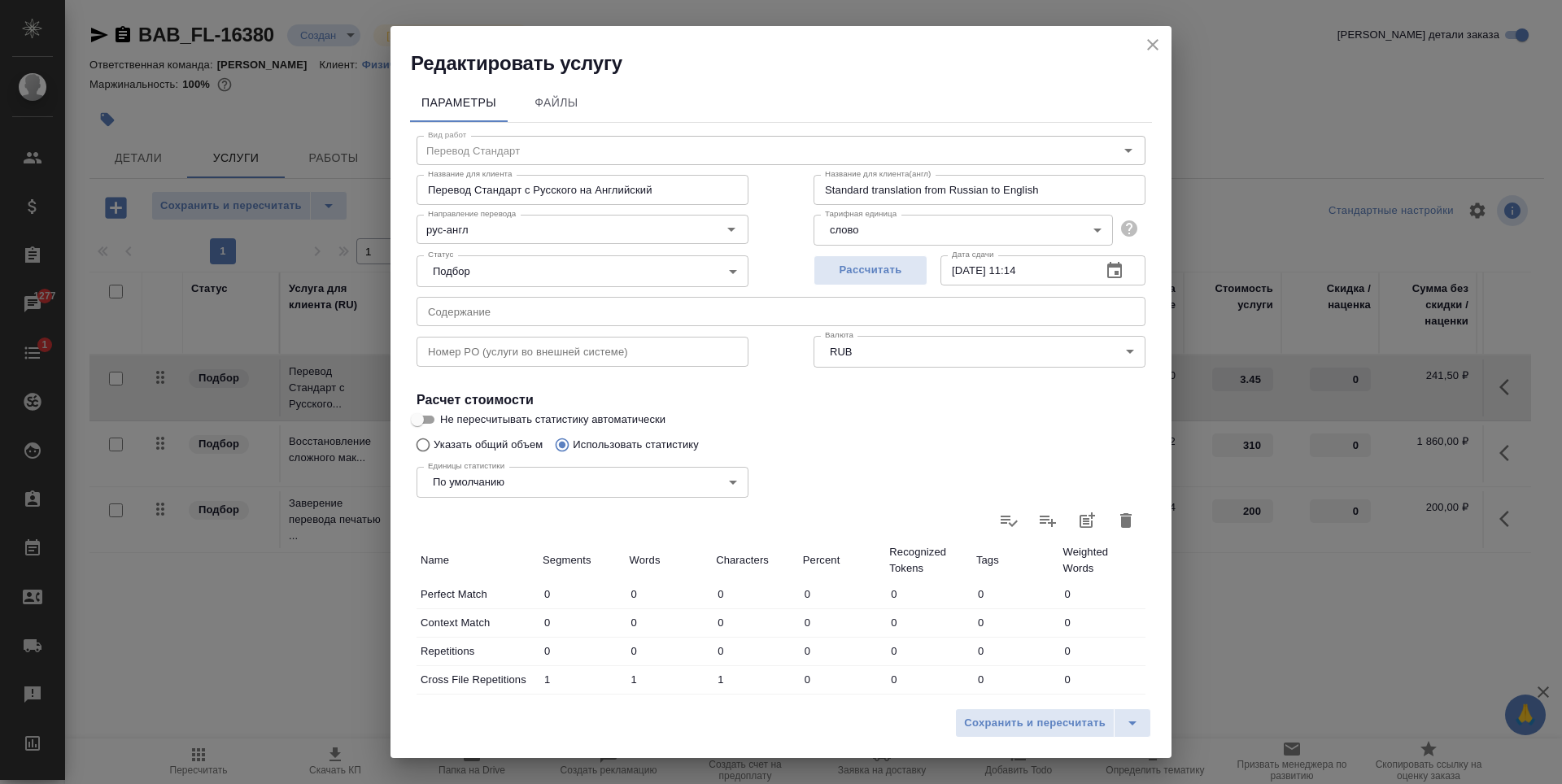
scroll to position [163, 0]
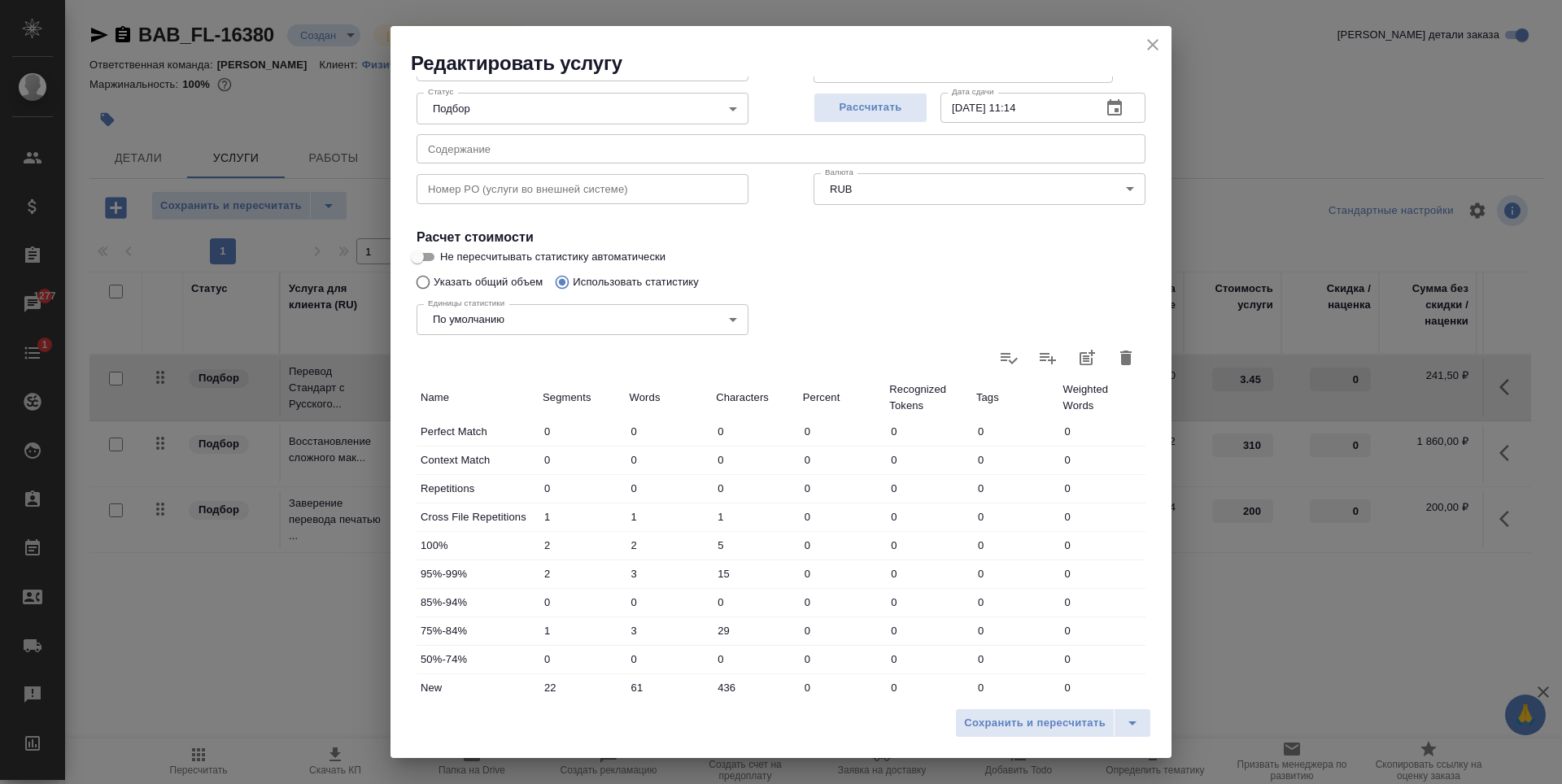
click at [500, 285] on div "Единицы статистики По умолчанию default Единицы статистики" at bounding box center [582, 317] width 397 height 106
click at [477, 277] on div "Единицы статистики По умолчанию default Единицы статистики" at bounding box center [582, 317] width 397 height 106
click at [422, 285] on input "Указать общий объем" at bounding box center [420, 282] width 26 height 31
radio input "true"
radio input "false"
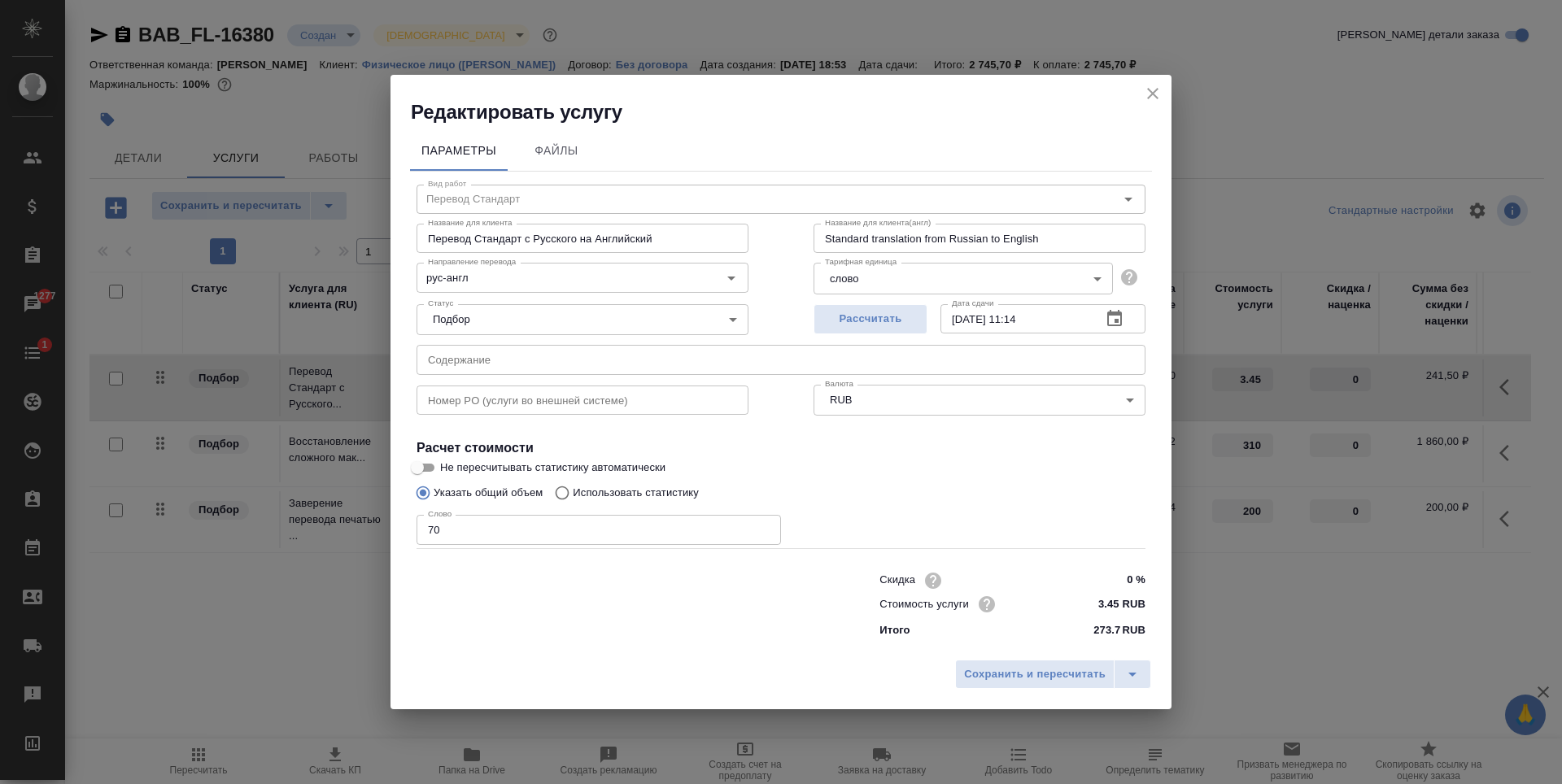
scroll to position [0, 0]
click at [498, 540] on input "70" at bounding box center [599, 529] width 365 height 29
type input "7"
type input "275"
click at [991, 676] on span "Сохранить и пересчитать" at bounding box center [1034, 675] width 142 height 19
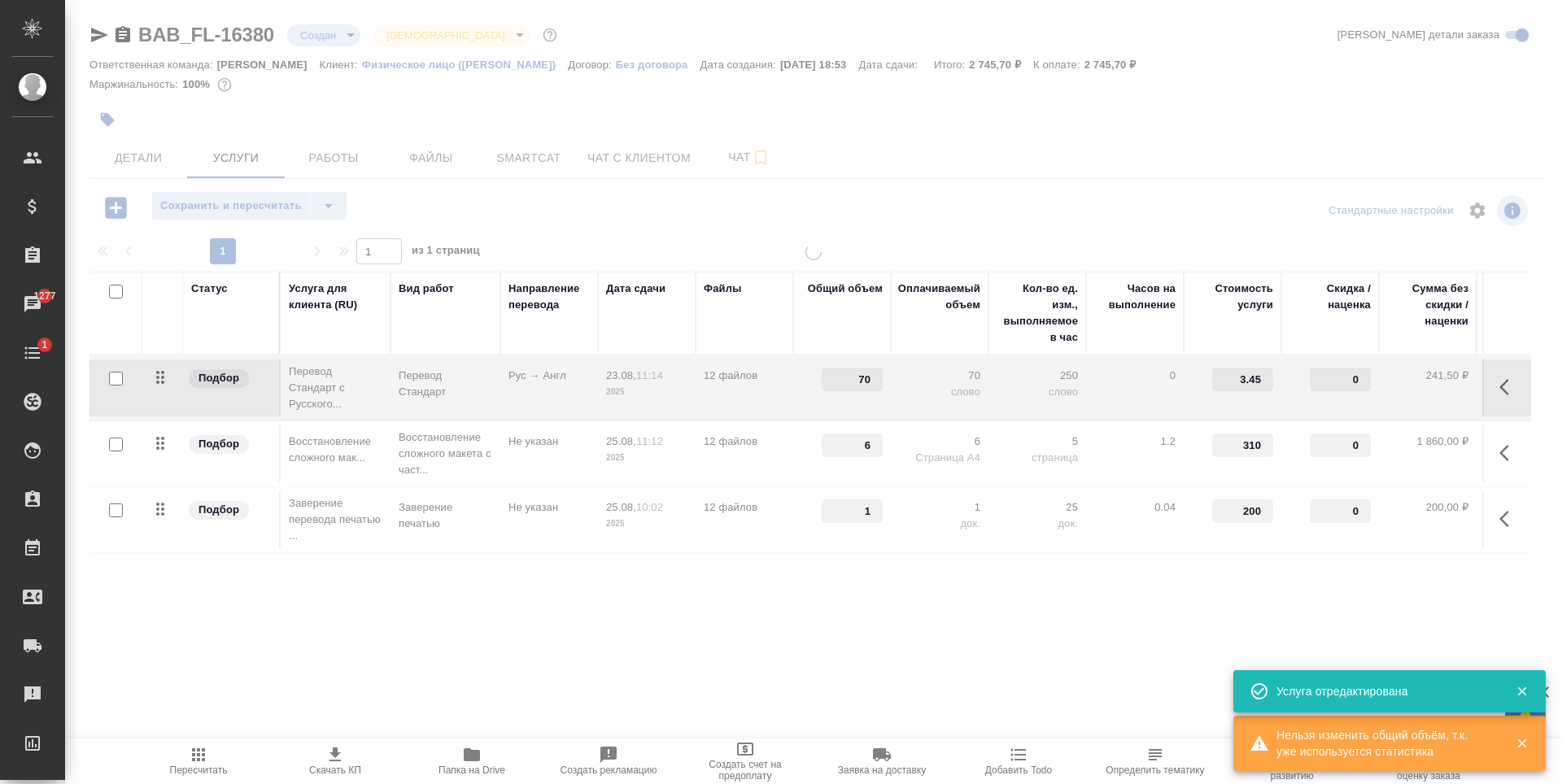
type input "275"
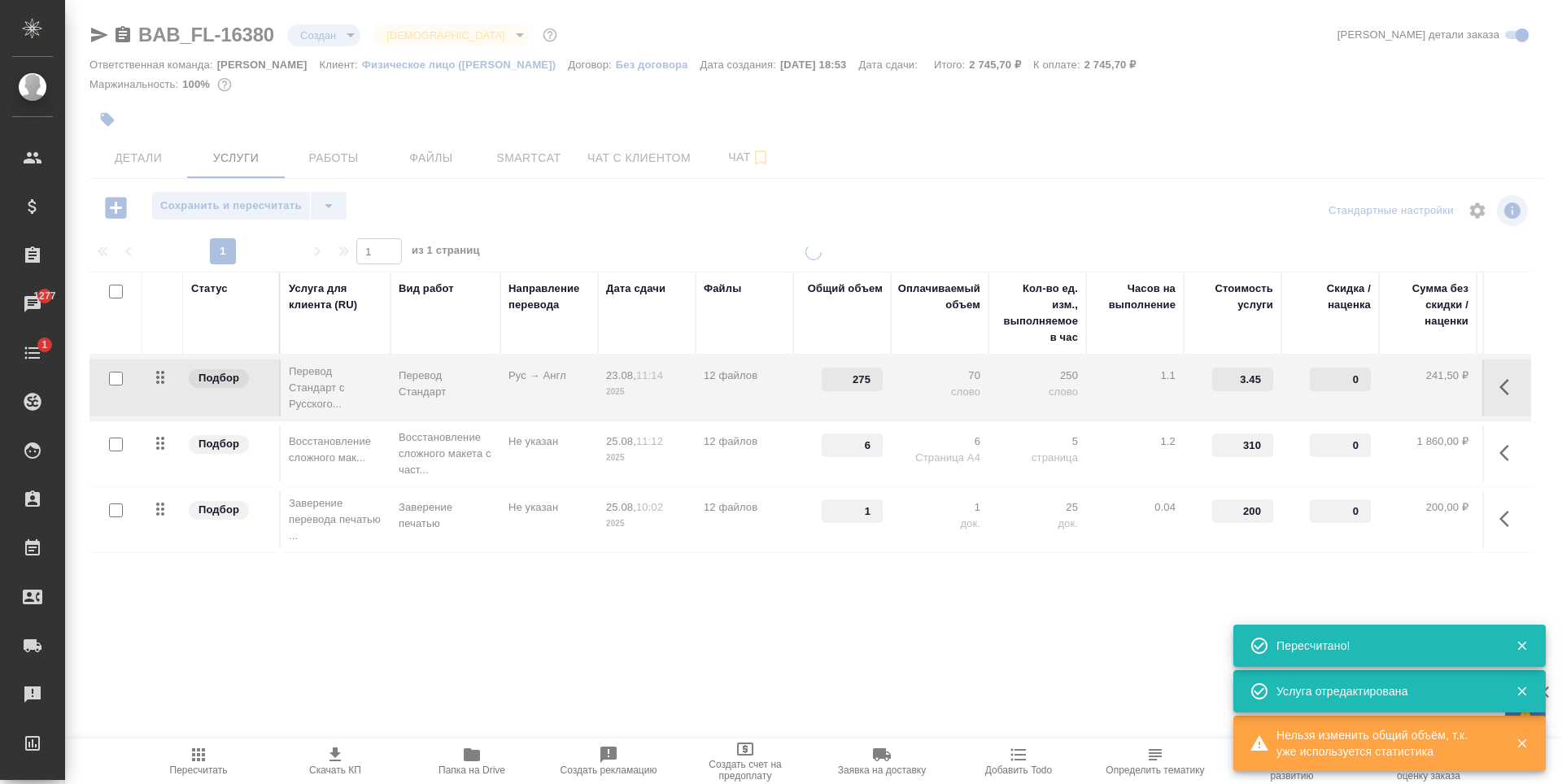
type input "70"
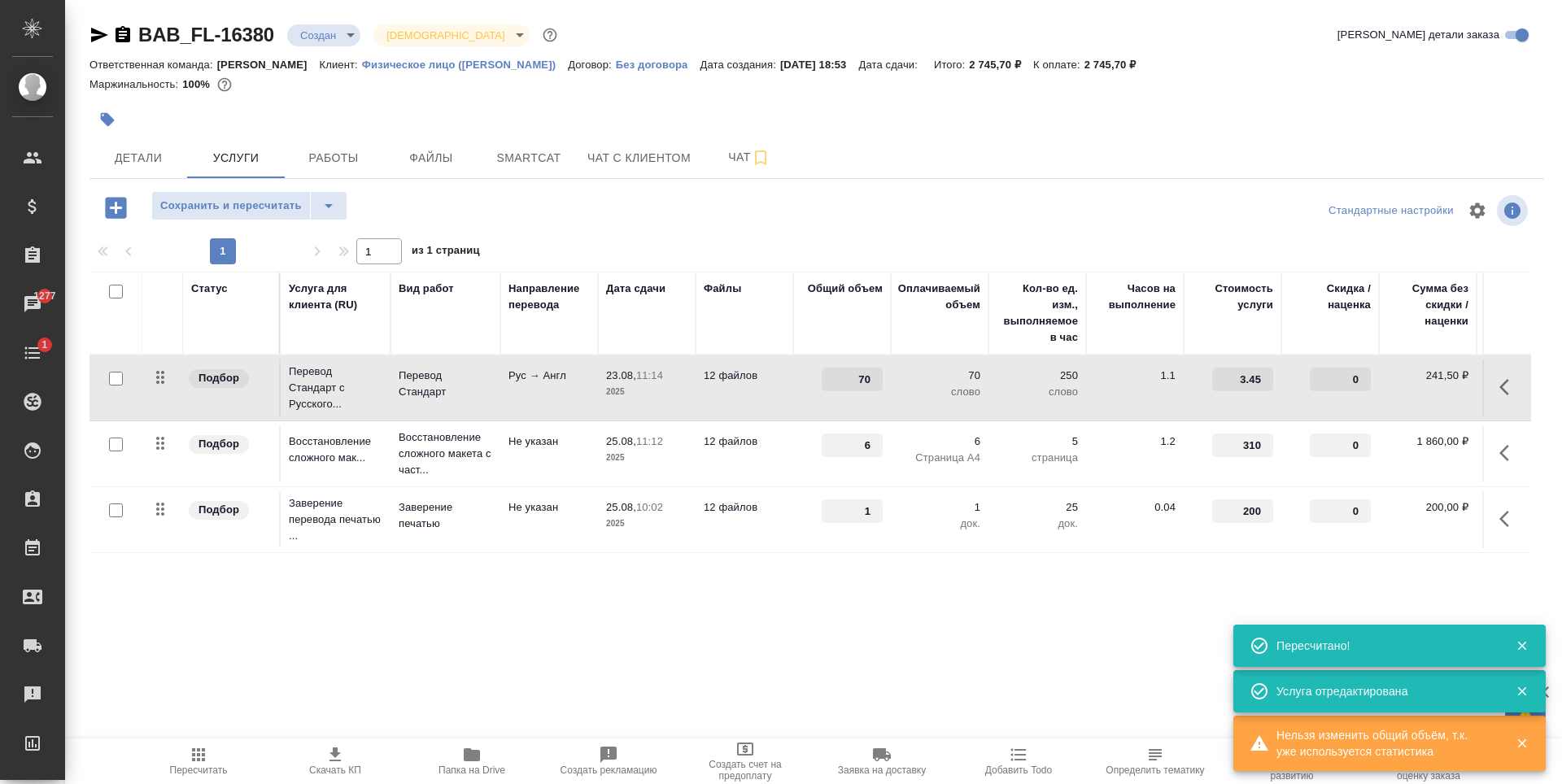
click at [765, 392] on td "12 файлов" at bounding box center [745, 388] width 98 height 57
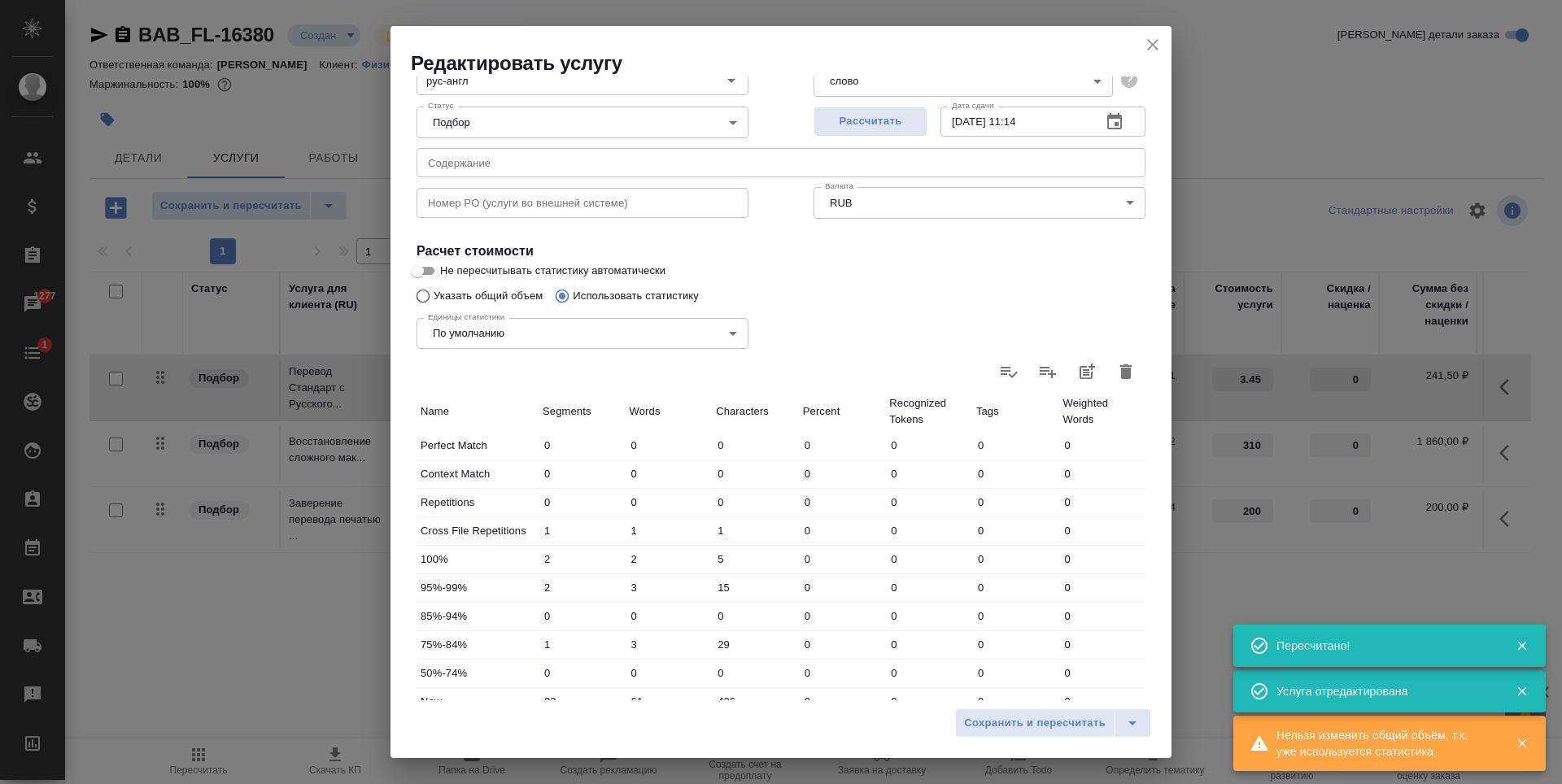
scroll to position [325, 0]
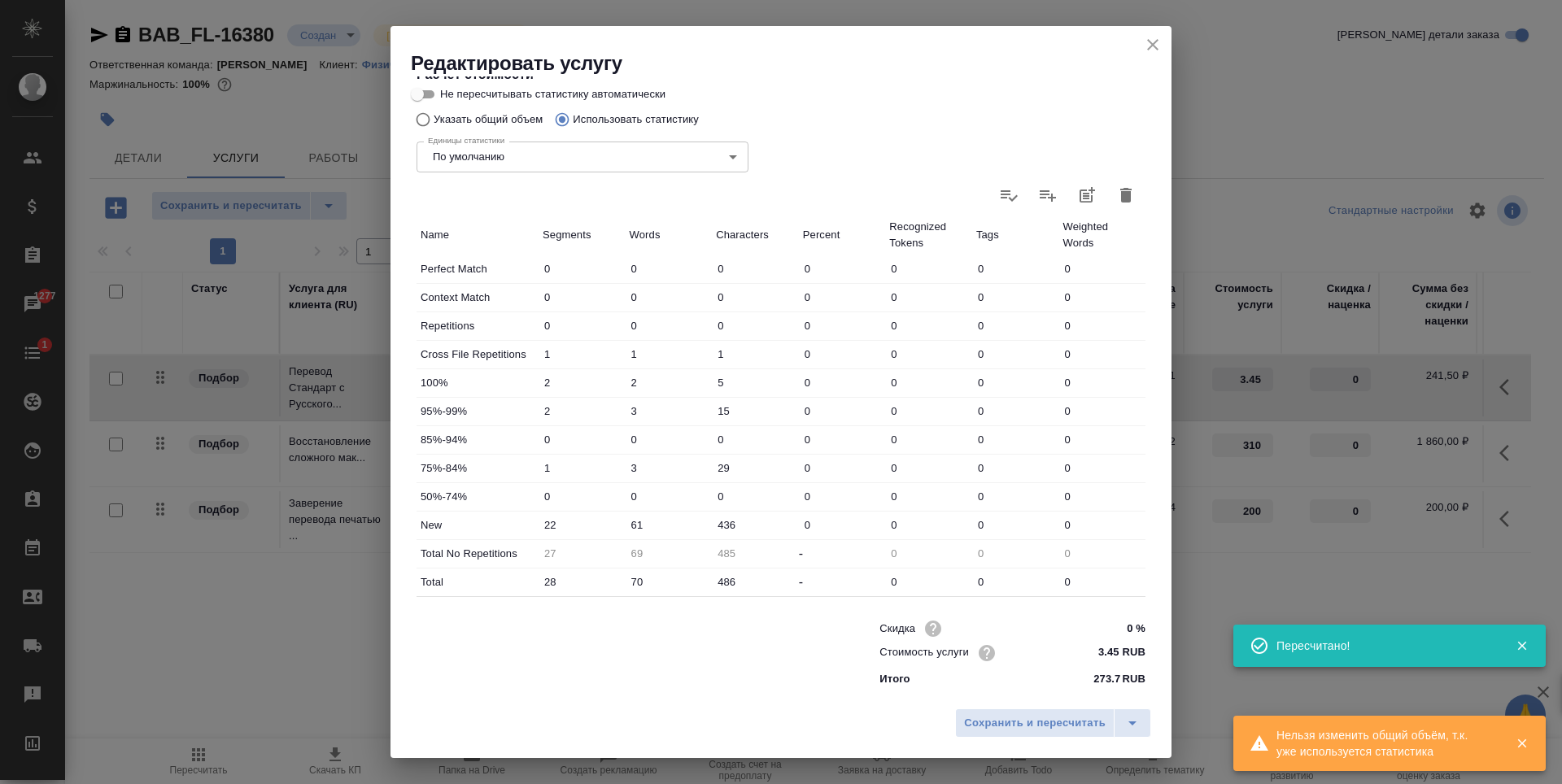
click at [1120, 197] on icon "button" at bounding box center [1125, 195] width 11 height 15
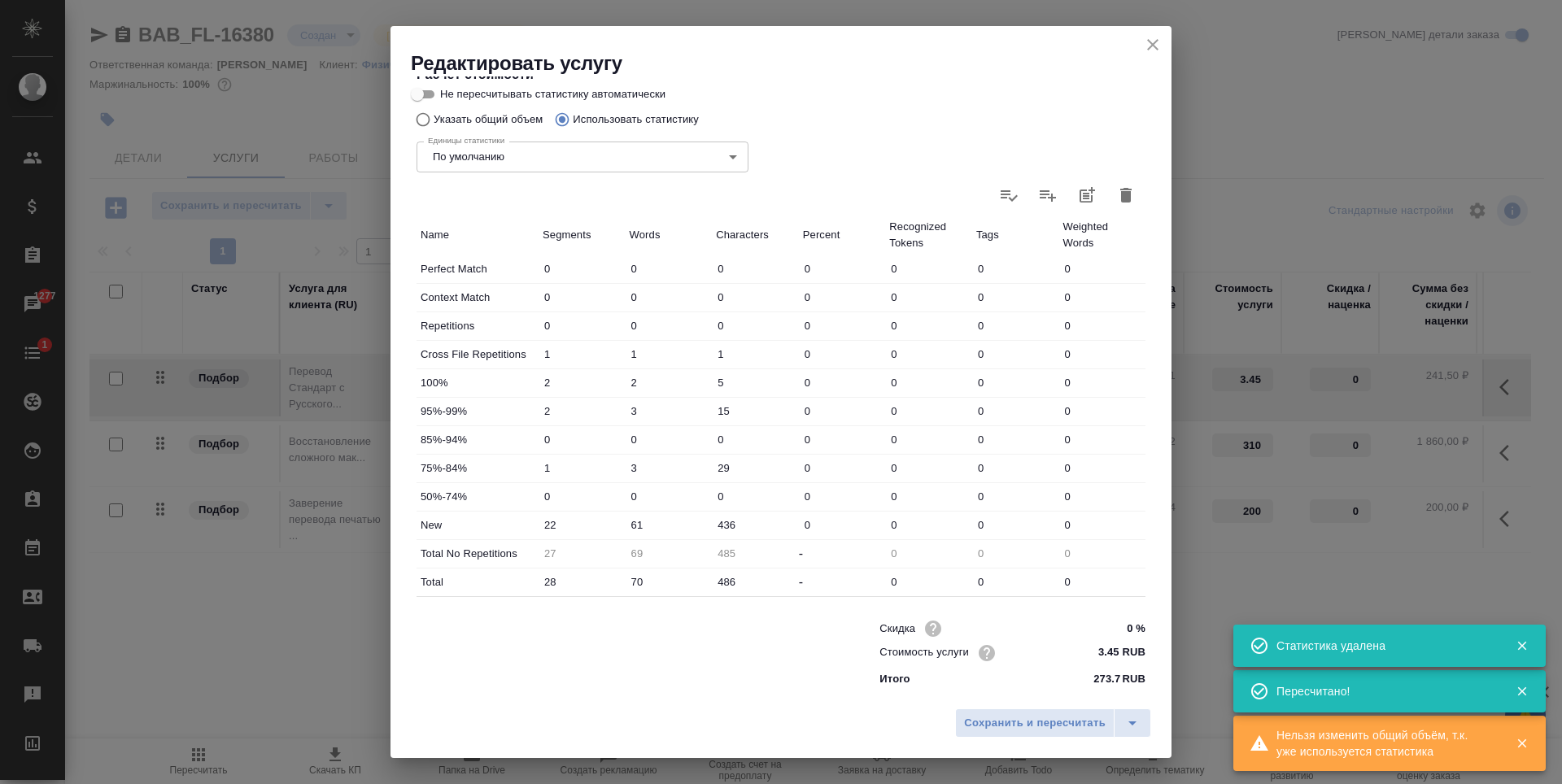
type input "0"
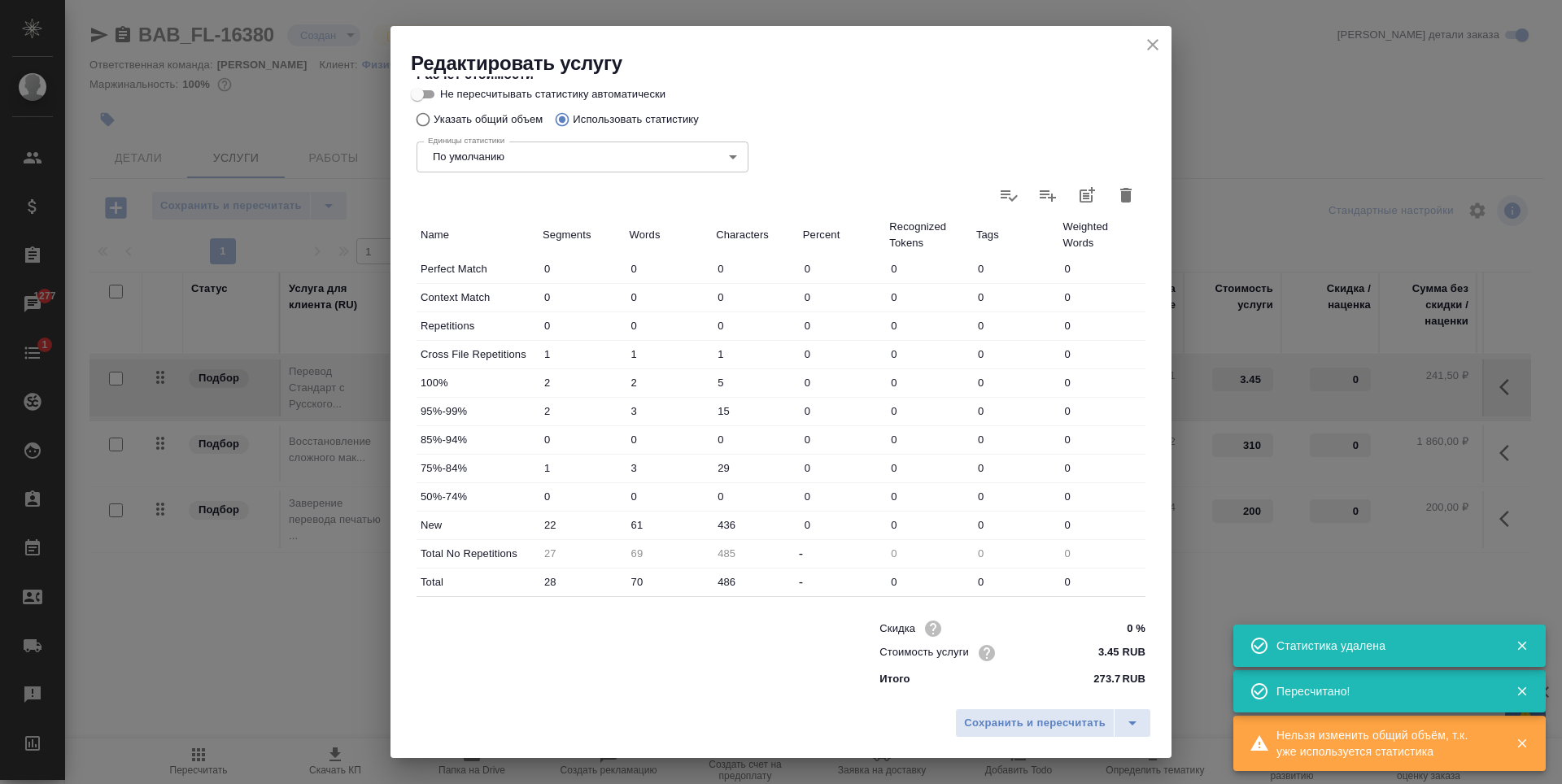
type input "0"
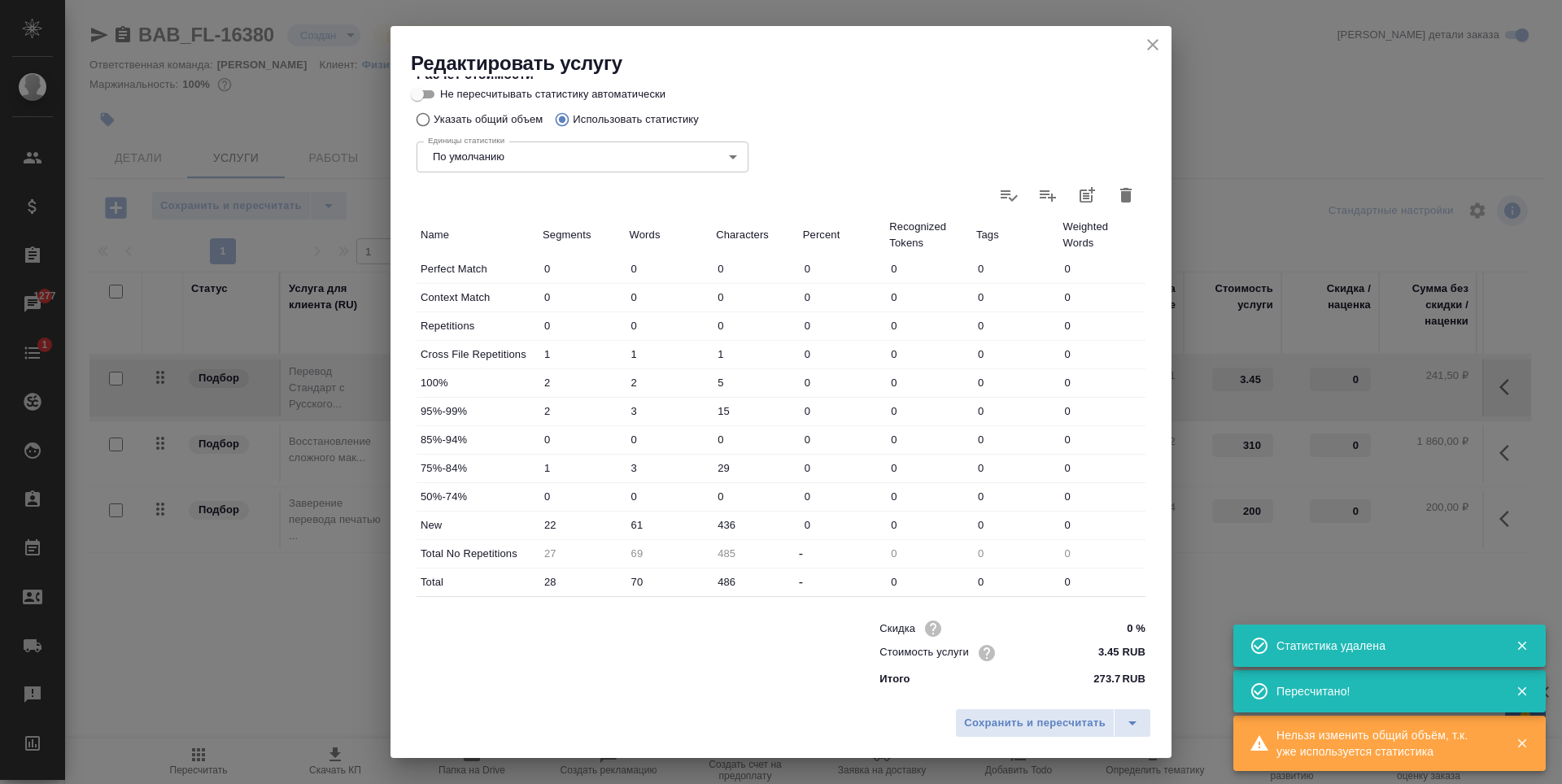
type input "0"
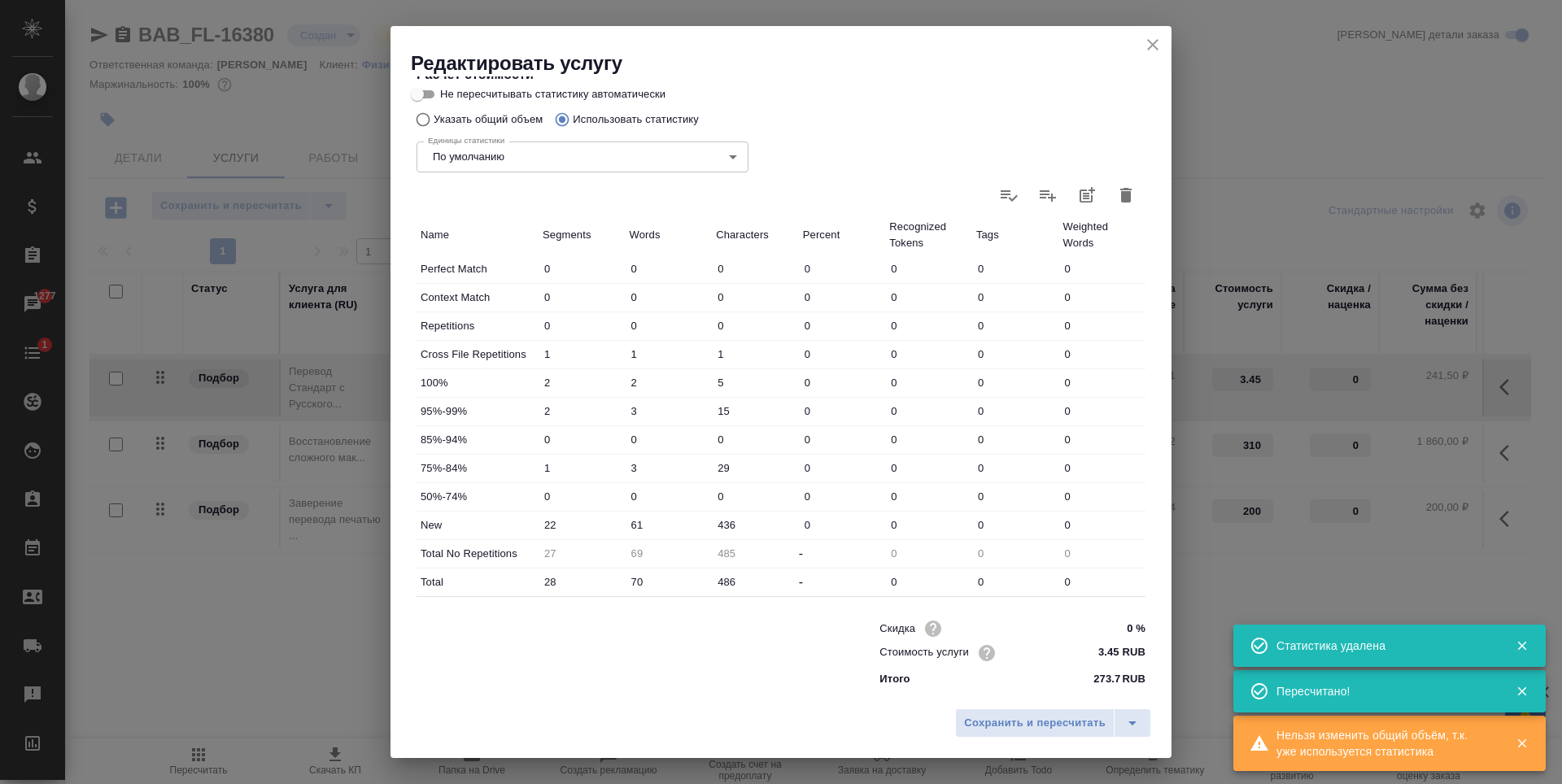
type input "0"
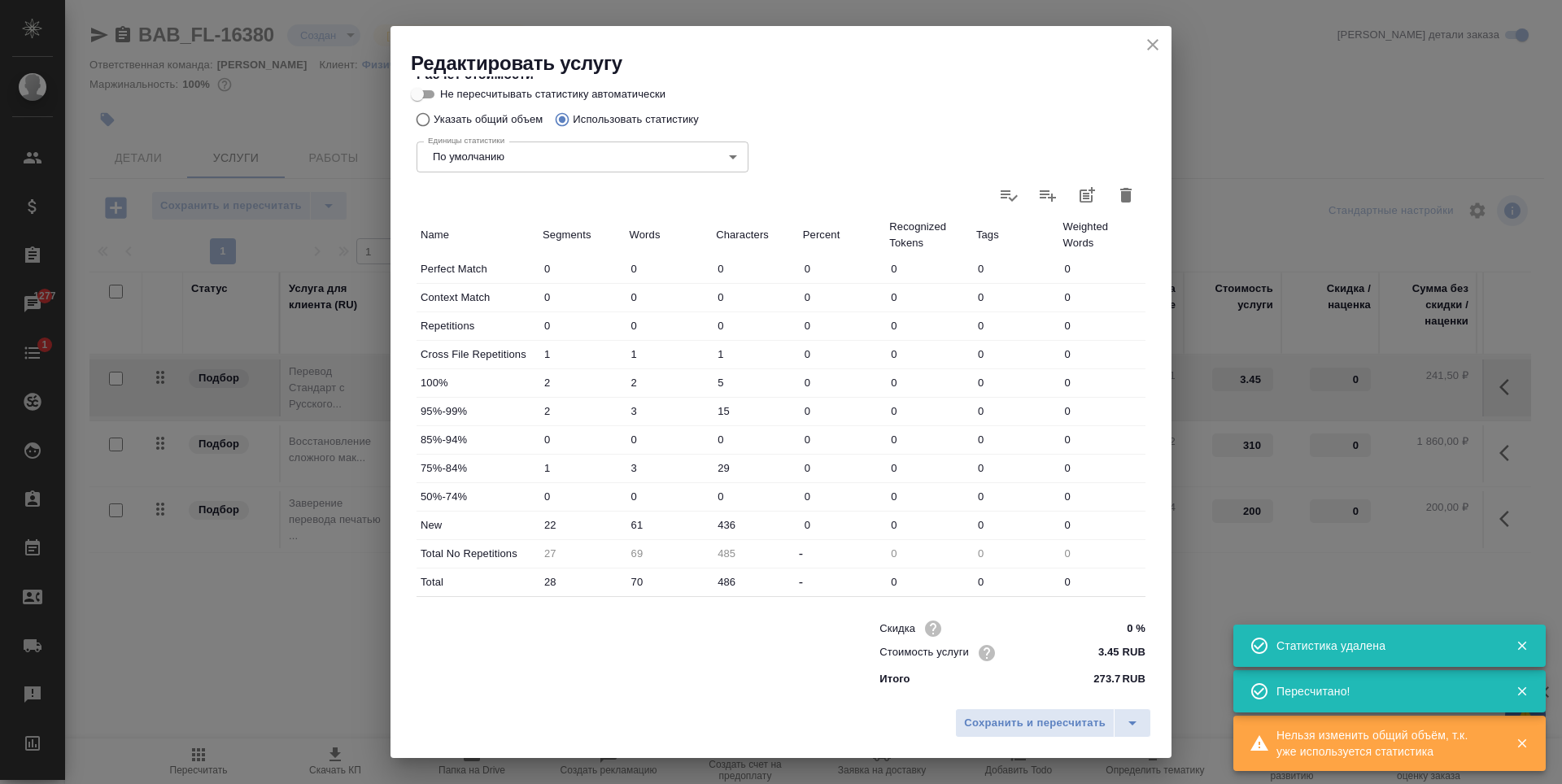
type input "0"
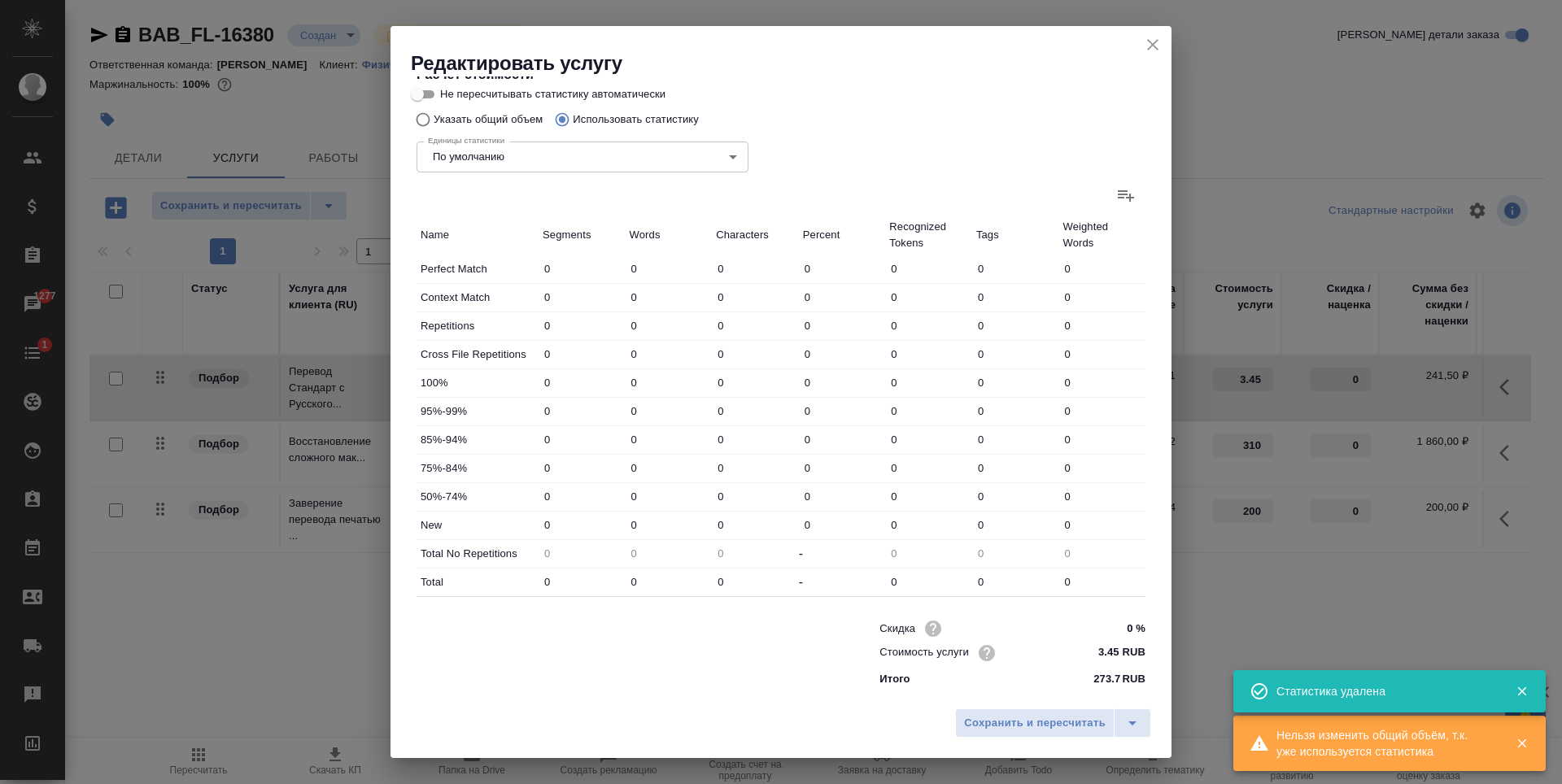
click at [435, 116] on div "Единицы статистики По умолчанию default Единицы статистики" at bounding box center [582, 155] width 397 height 106
click at [438, 121] on div "Единицы статистики По умолчанию default Единицы статистики" at bounding box center [582, 155] width 397 height 106
click at [421, 118] on input "Указать общий объем" at bounding box center [420, 119] width 26 height 31
radio input "true"
radio input "false"
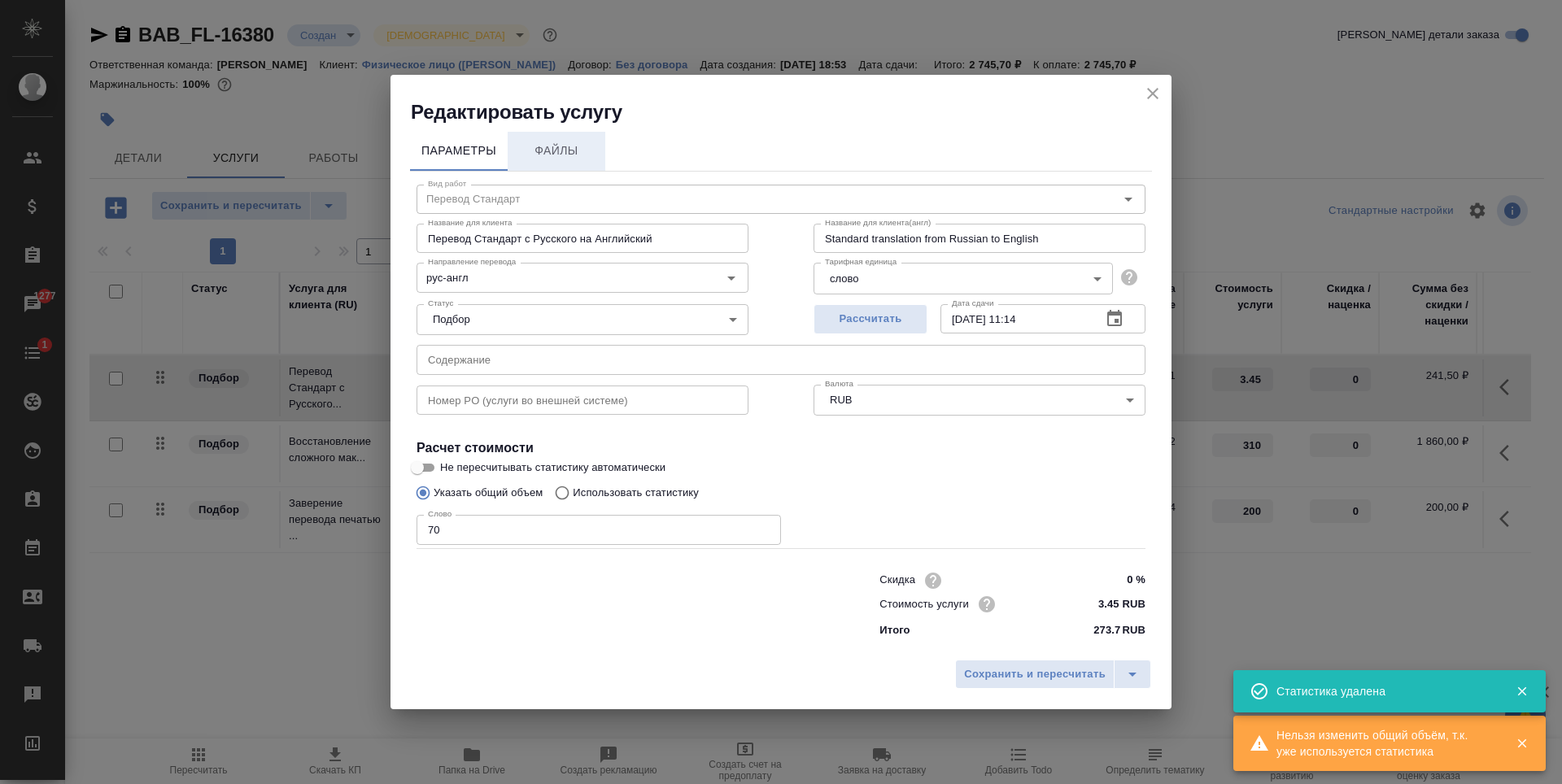
scroll to position [0, 0]
click at [494, 514] on div "Слово 70 Слово" at bounding box center [599, 528] width 365 height 39
click at [491, 543] on input "70" at bounding box center [599, 529] width 365 height 29
type input "7"
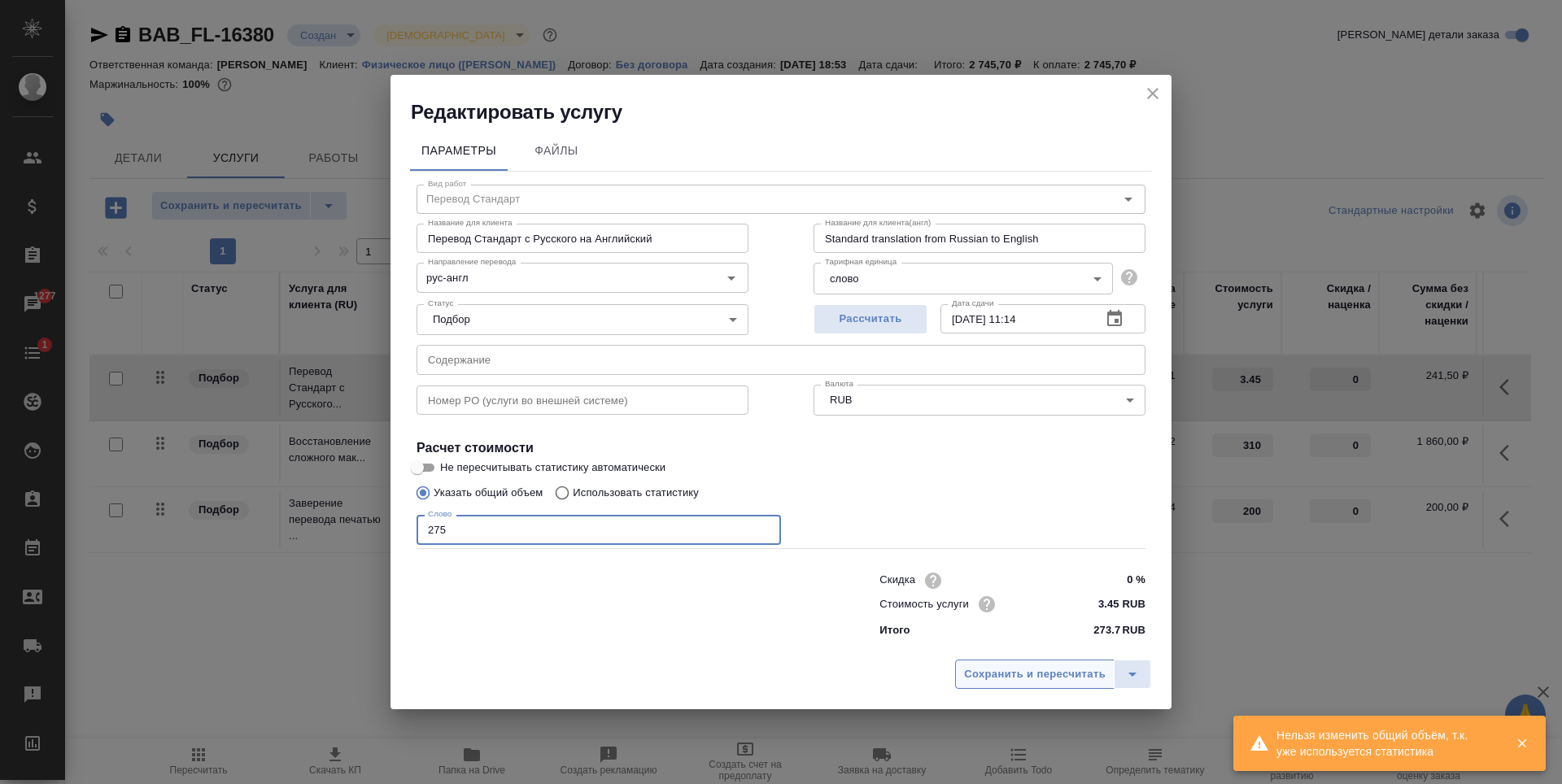
type input "275"
click at [1053, 684] on button "Сохранить и пересчитать" at bounding box center [1035, 674] width 160 height 29
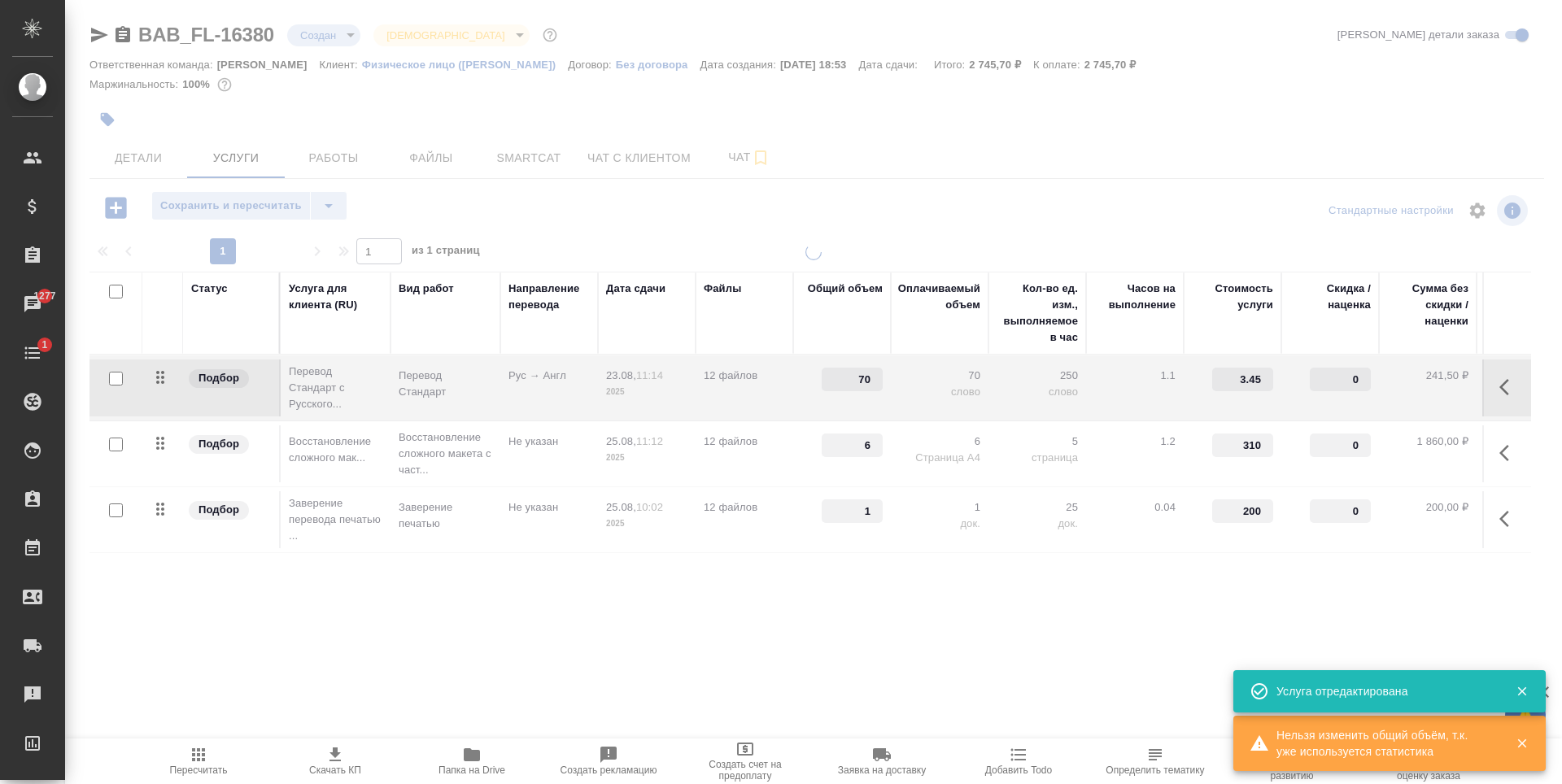
type input "275"
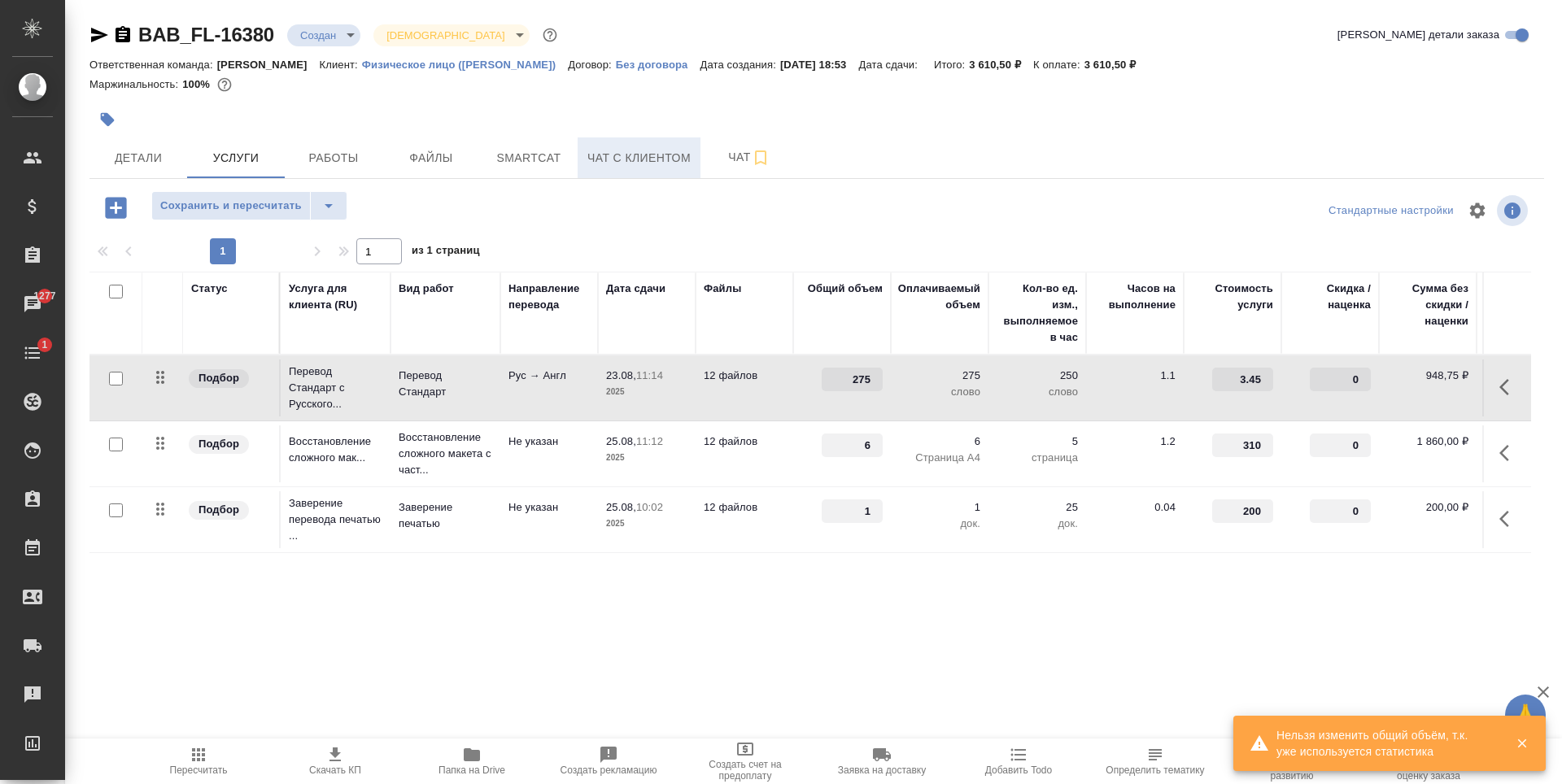
click at [625, 163] on span "Чат с клиентом" at bounding box center [639, 159] width 103 height 21
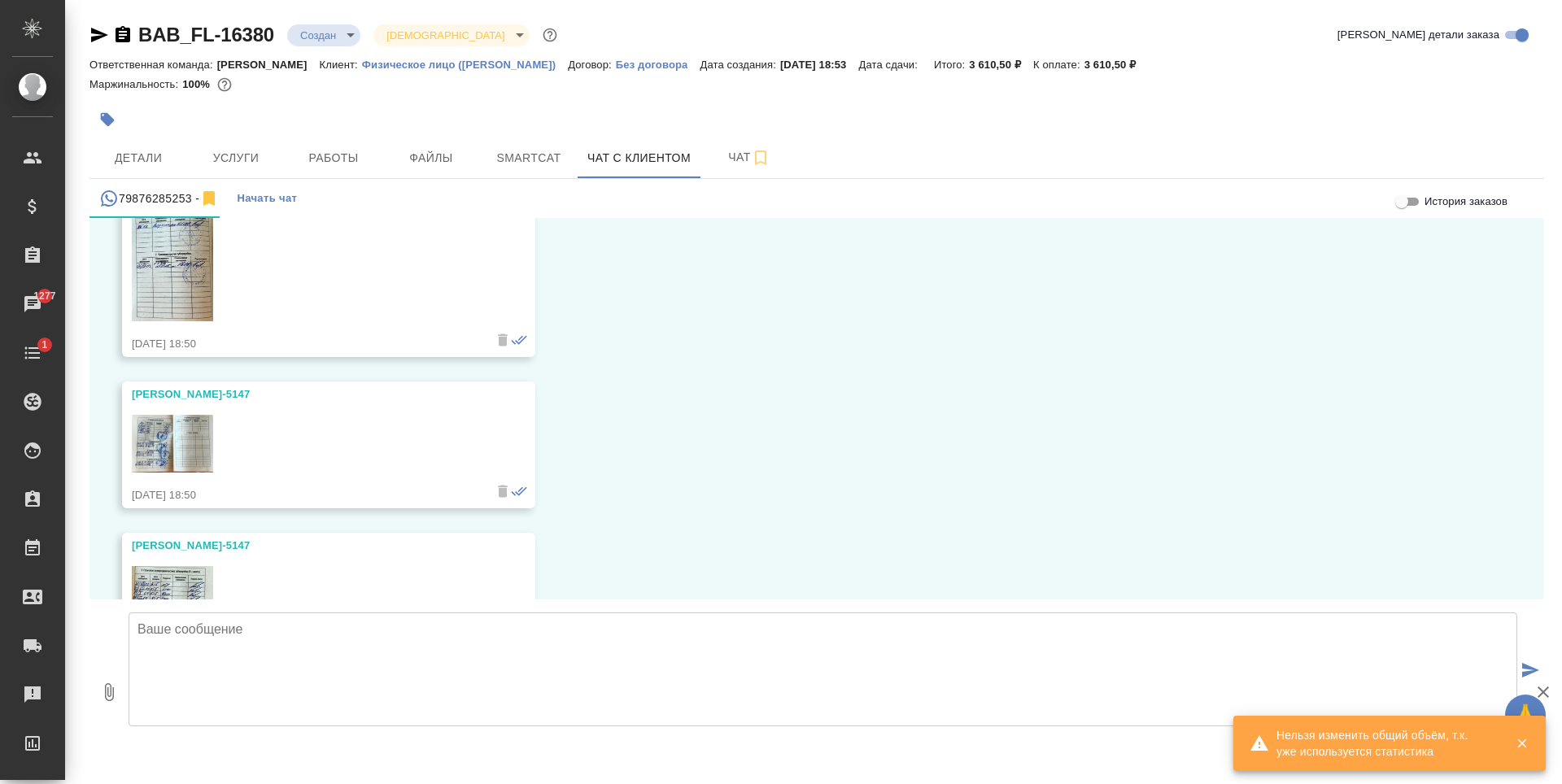
scroll to position [8525, 0]
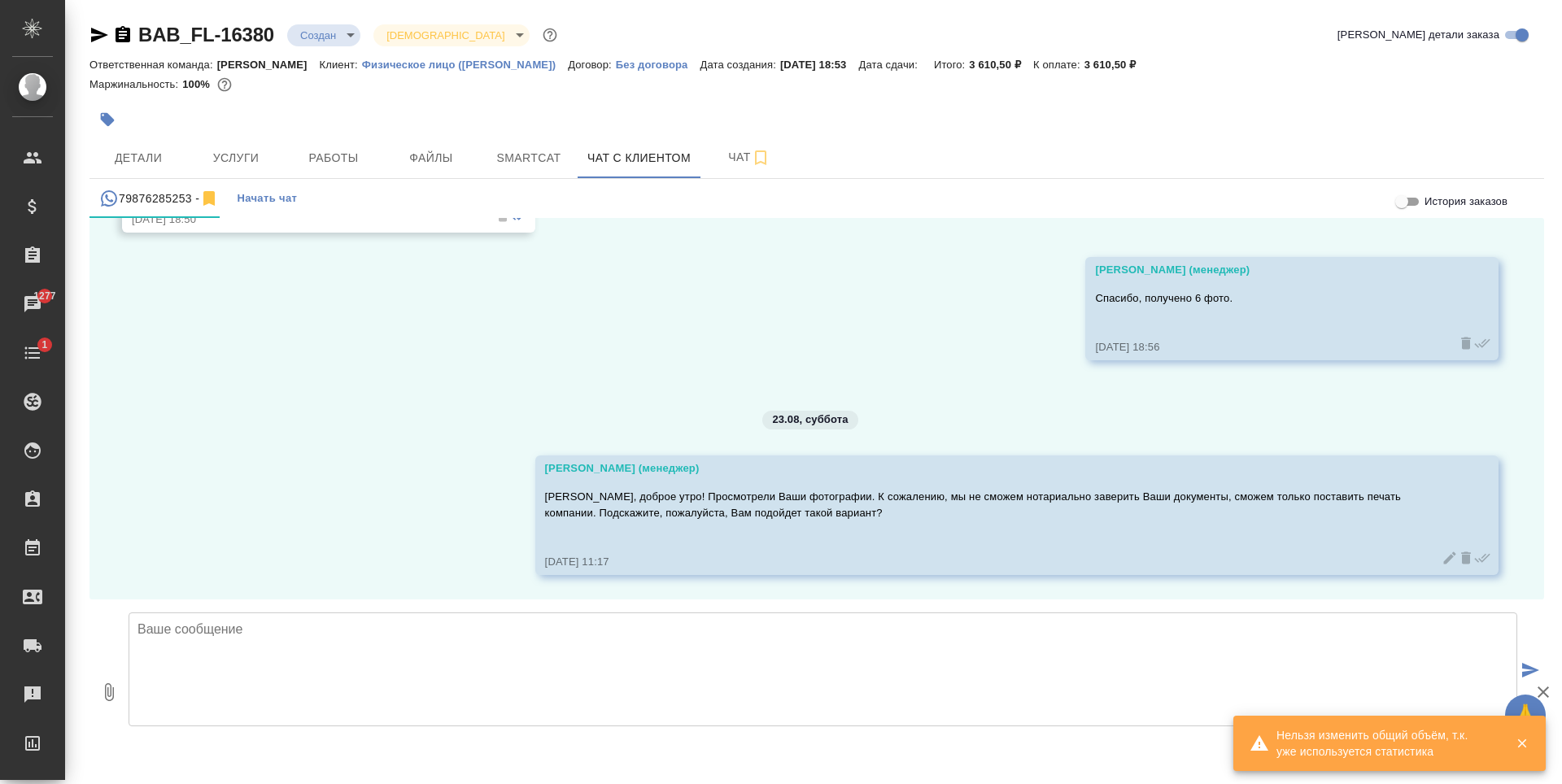
click at [1528, 742] on icon "button" at bounding box center [1522, 743] width 15 height 15
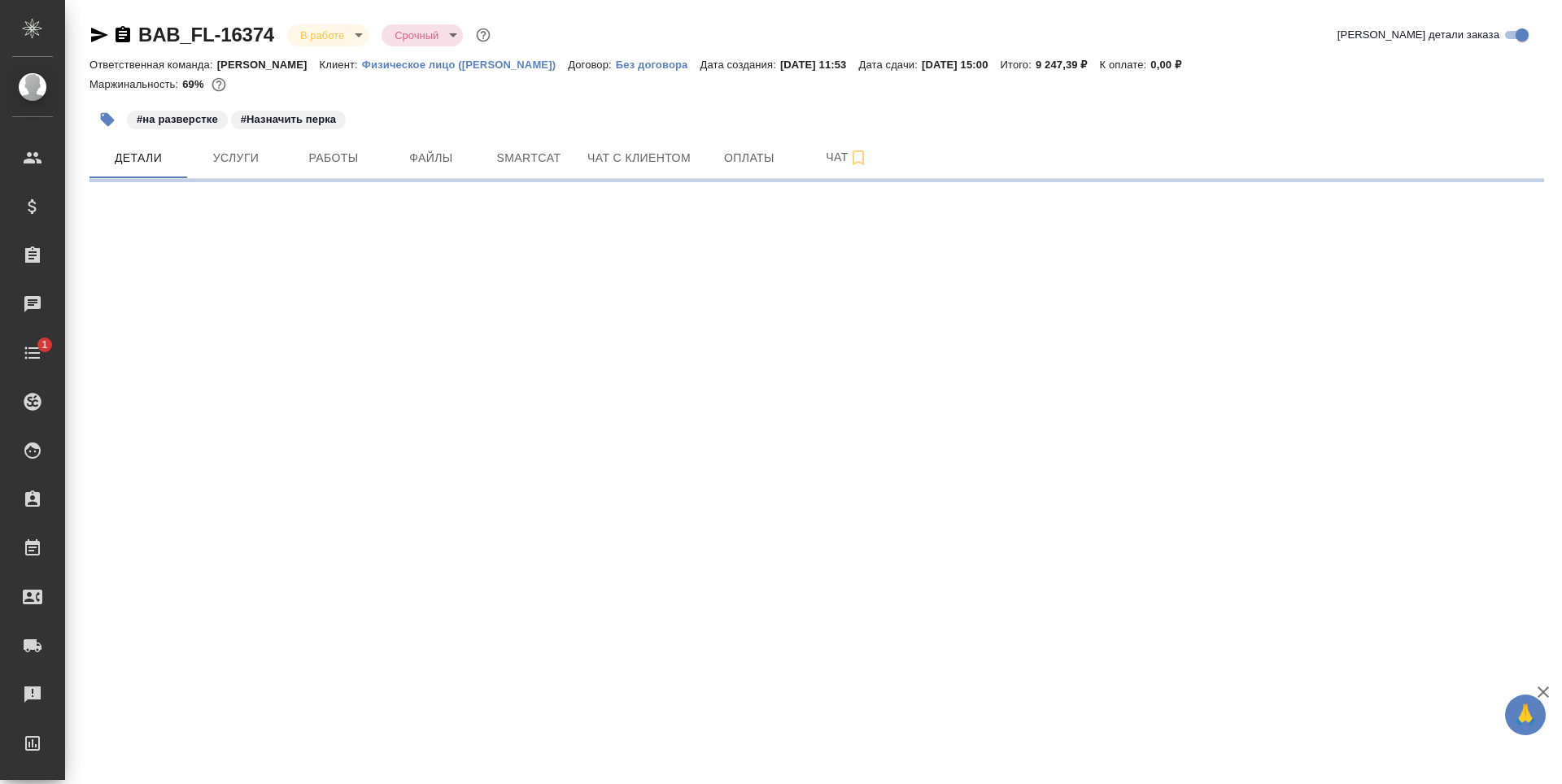
select select "RU"
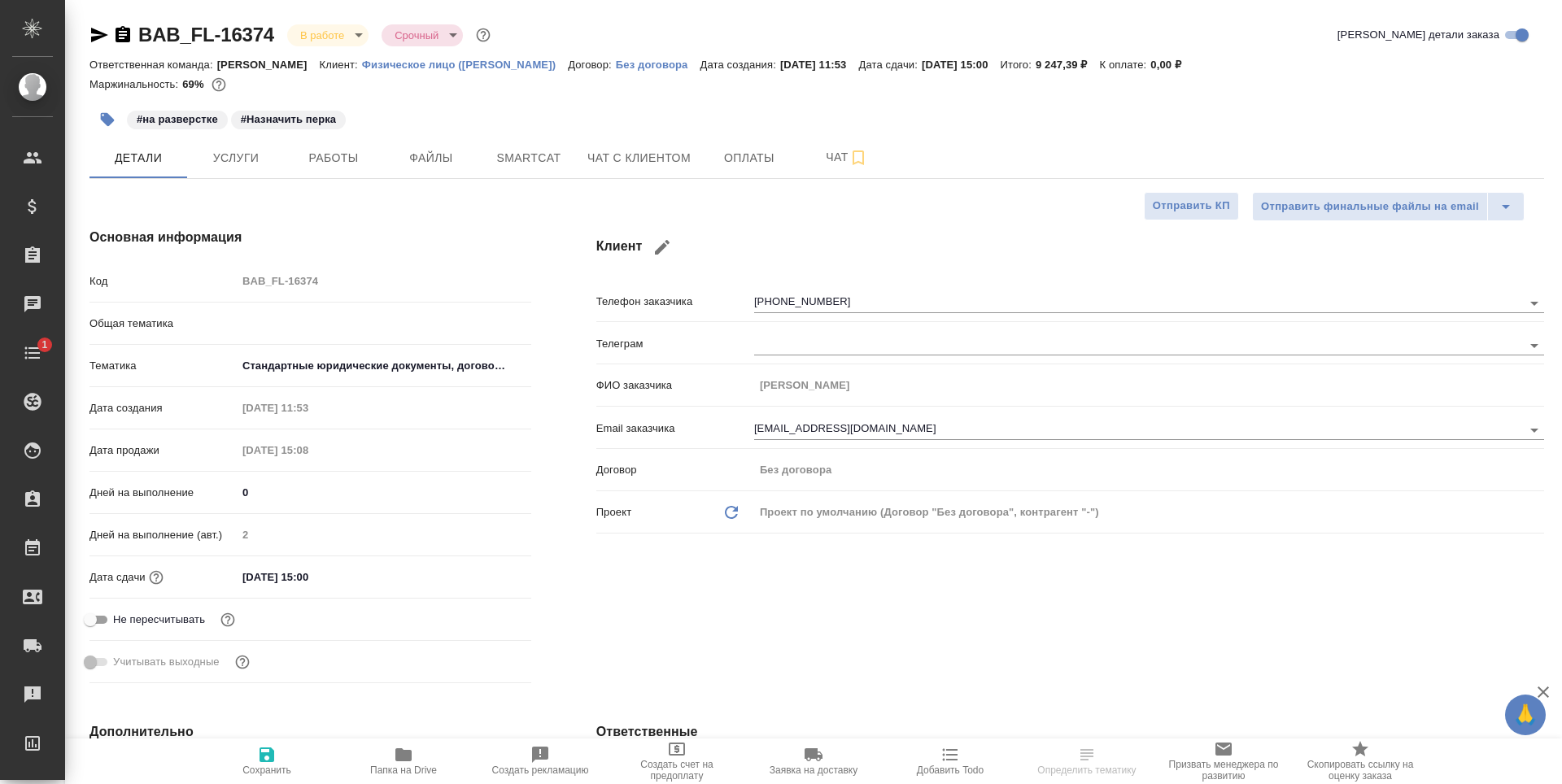
type textarea "x"
click at [253, 145] on button "Услуги" at bounding box center [236, 157] width 98 height 40
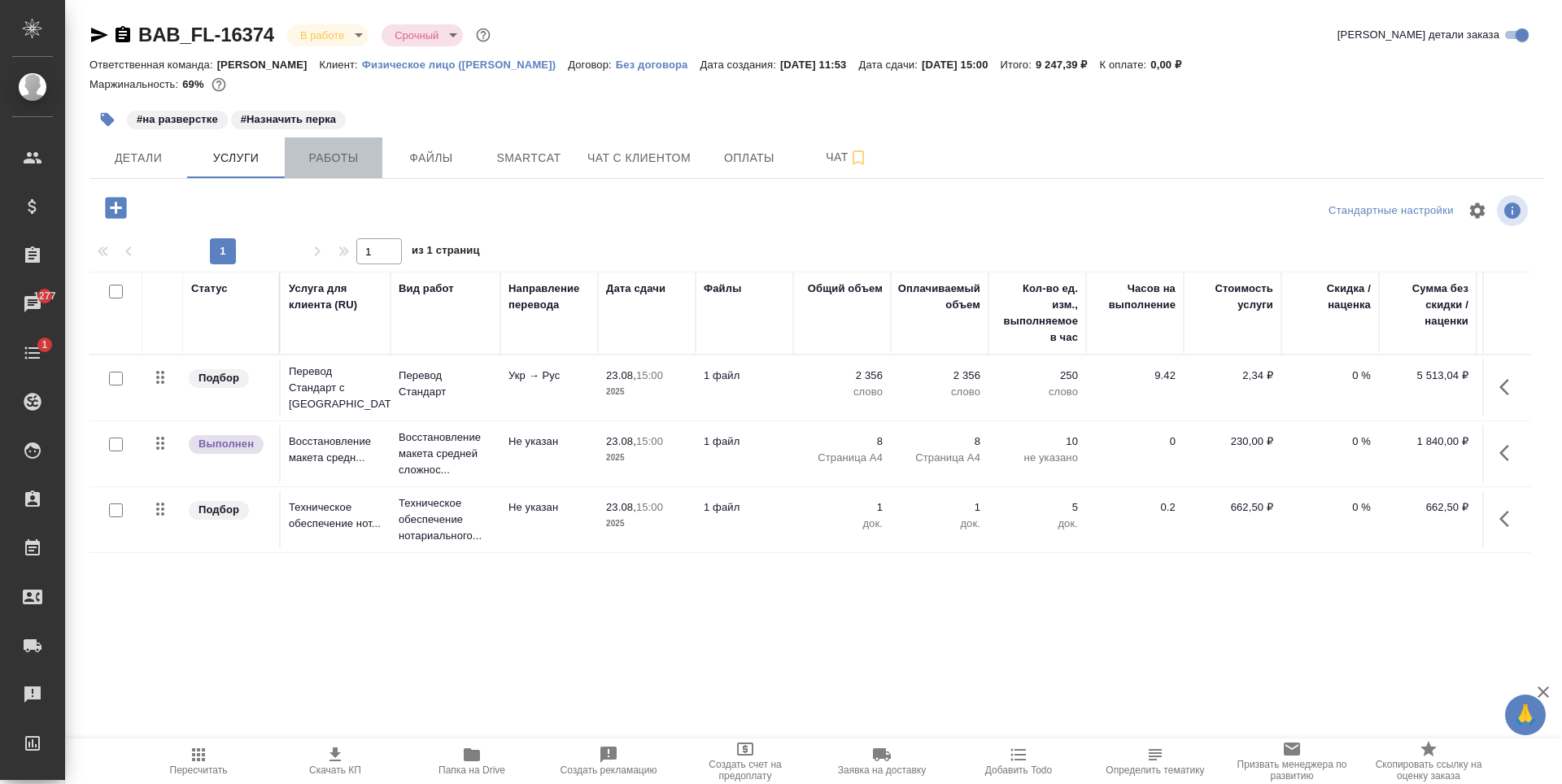
click at [352, 157] on span "Работы" at bounding box center [333, 159] width 78 height 21
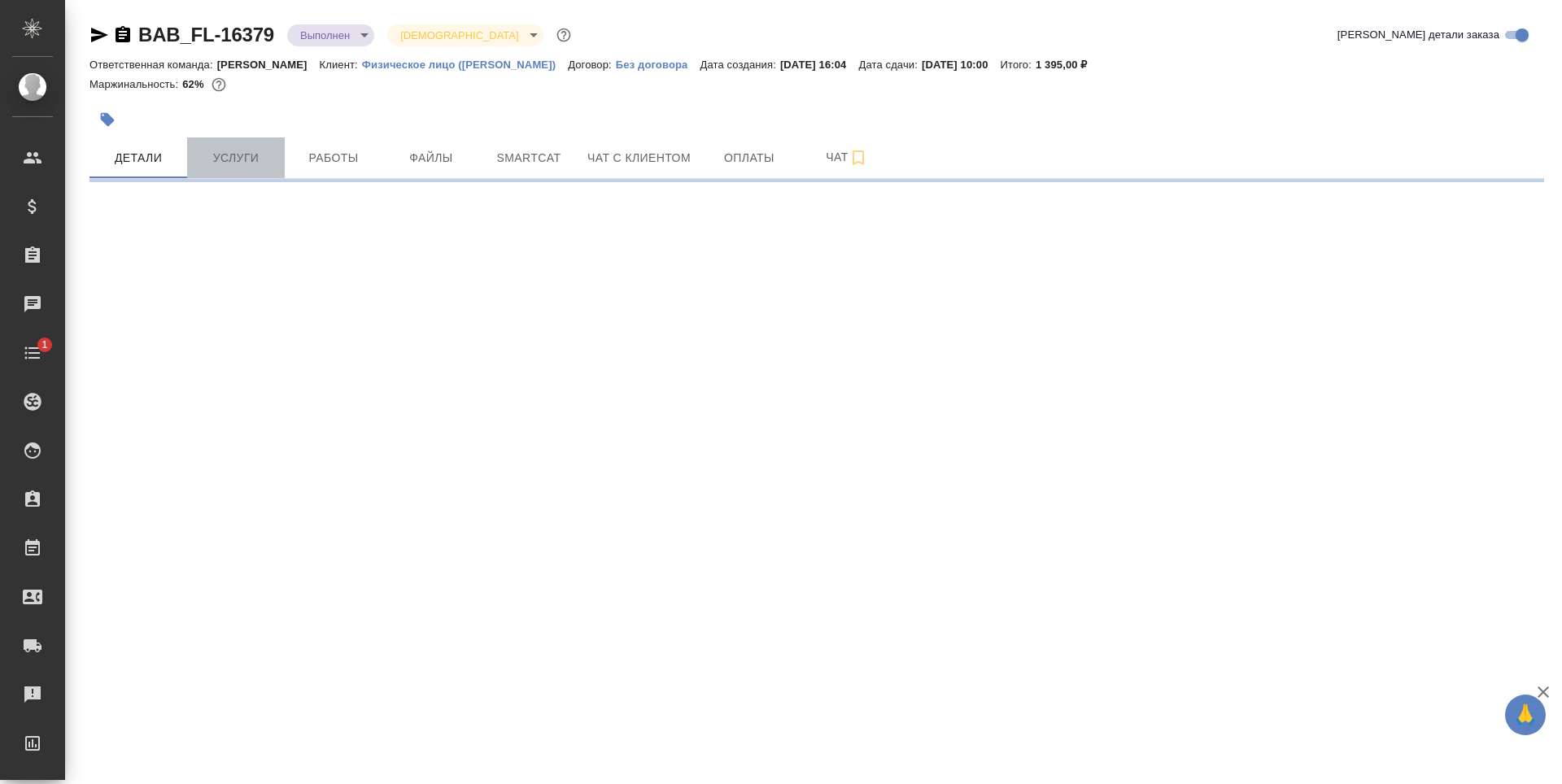
click at [249, 148] on span "Услуги" at bounding box center [236, 159] width 78 height 21
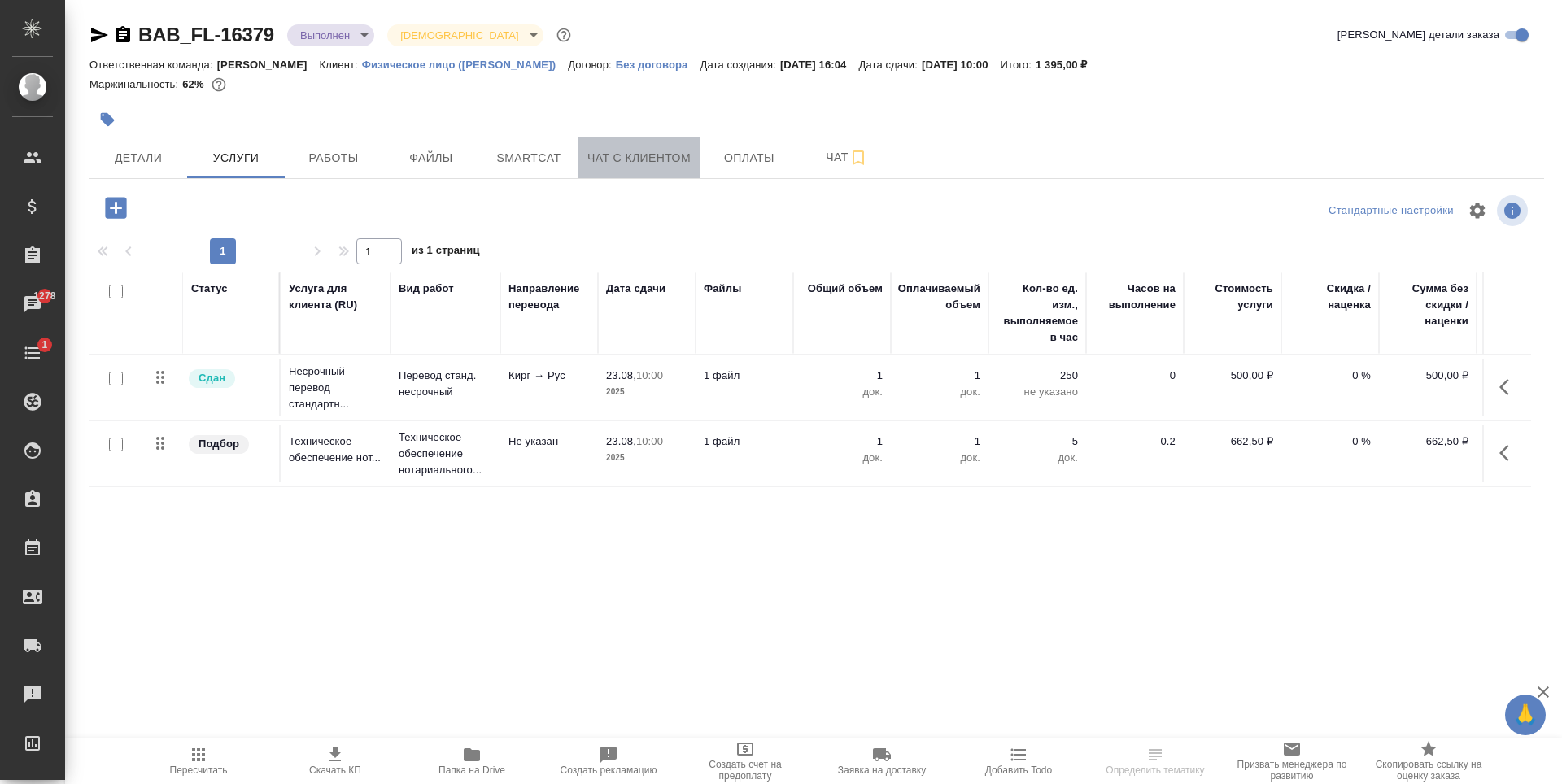
click at [654, 148] on span "Чат с клиентом" at bounding box center [639, 159] width 103 height 21
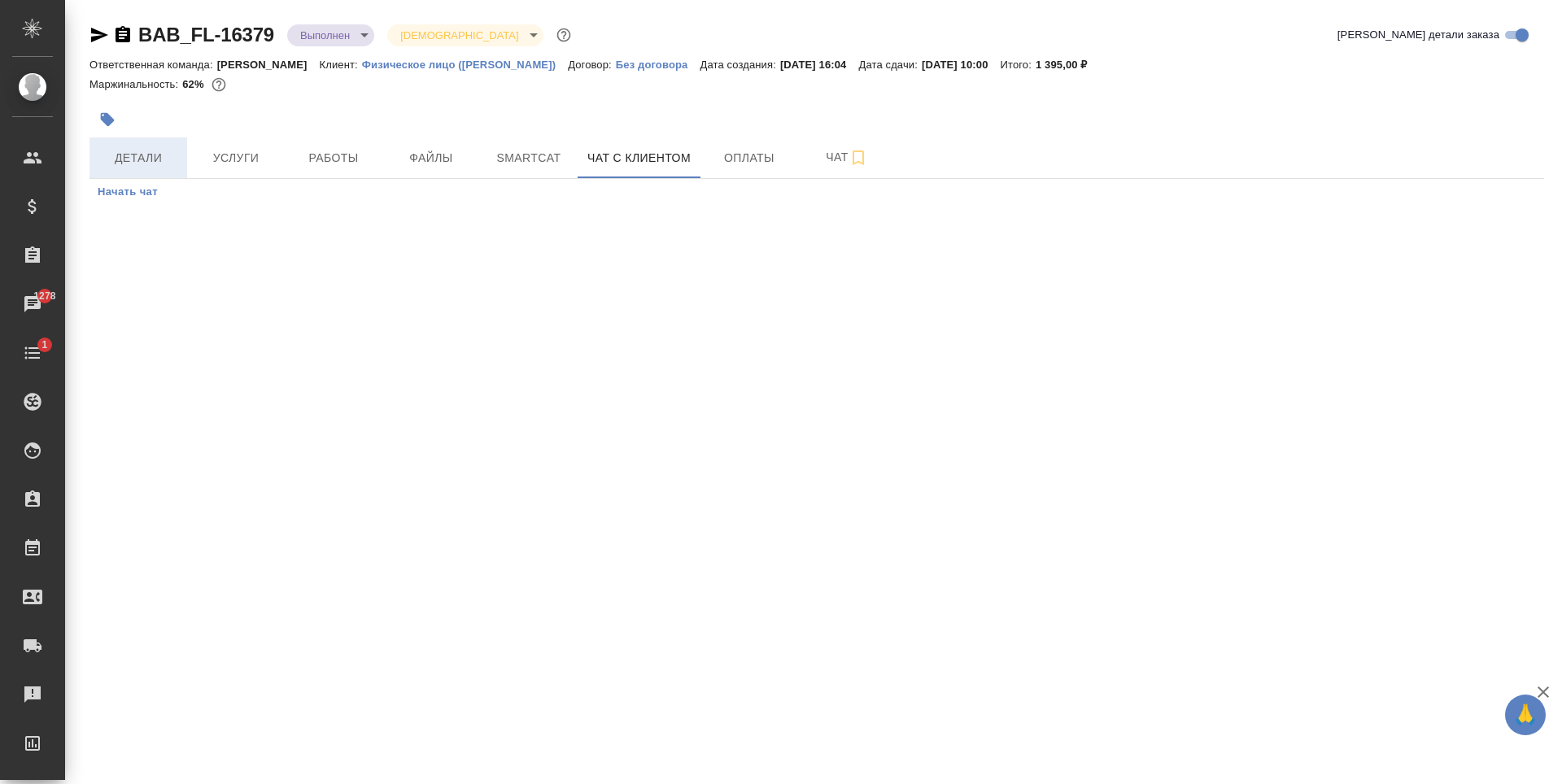
click at [154, 170] on button "Детали" at bounding box center [138, 157] width 98 height 40
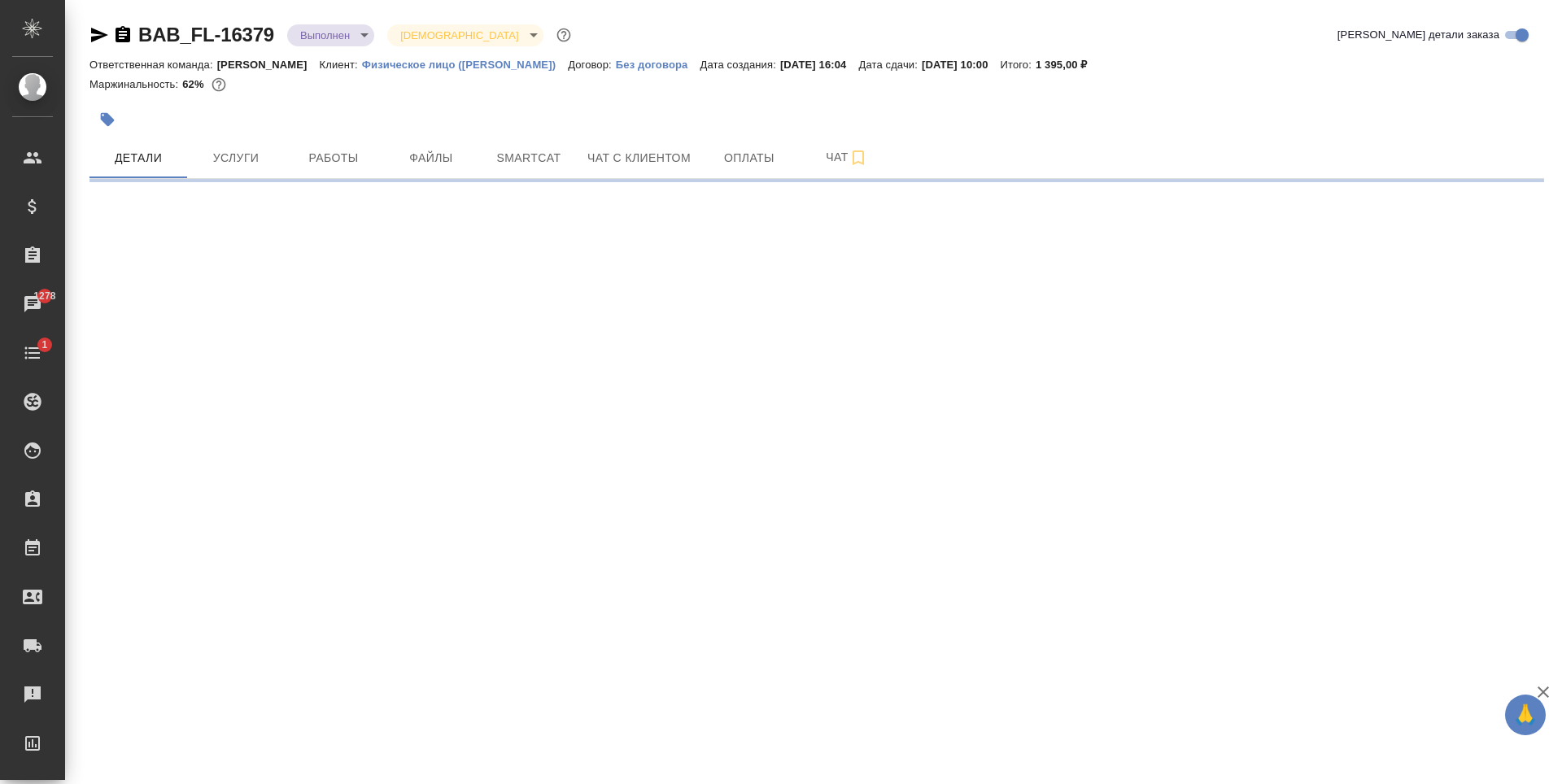
select select "RU"
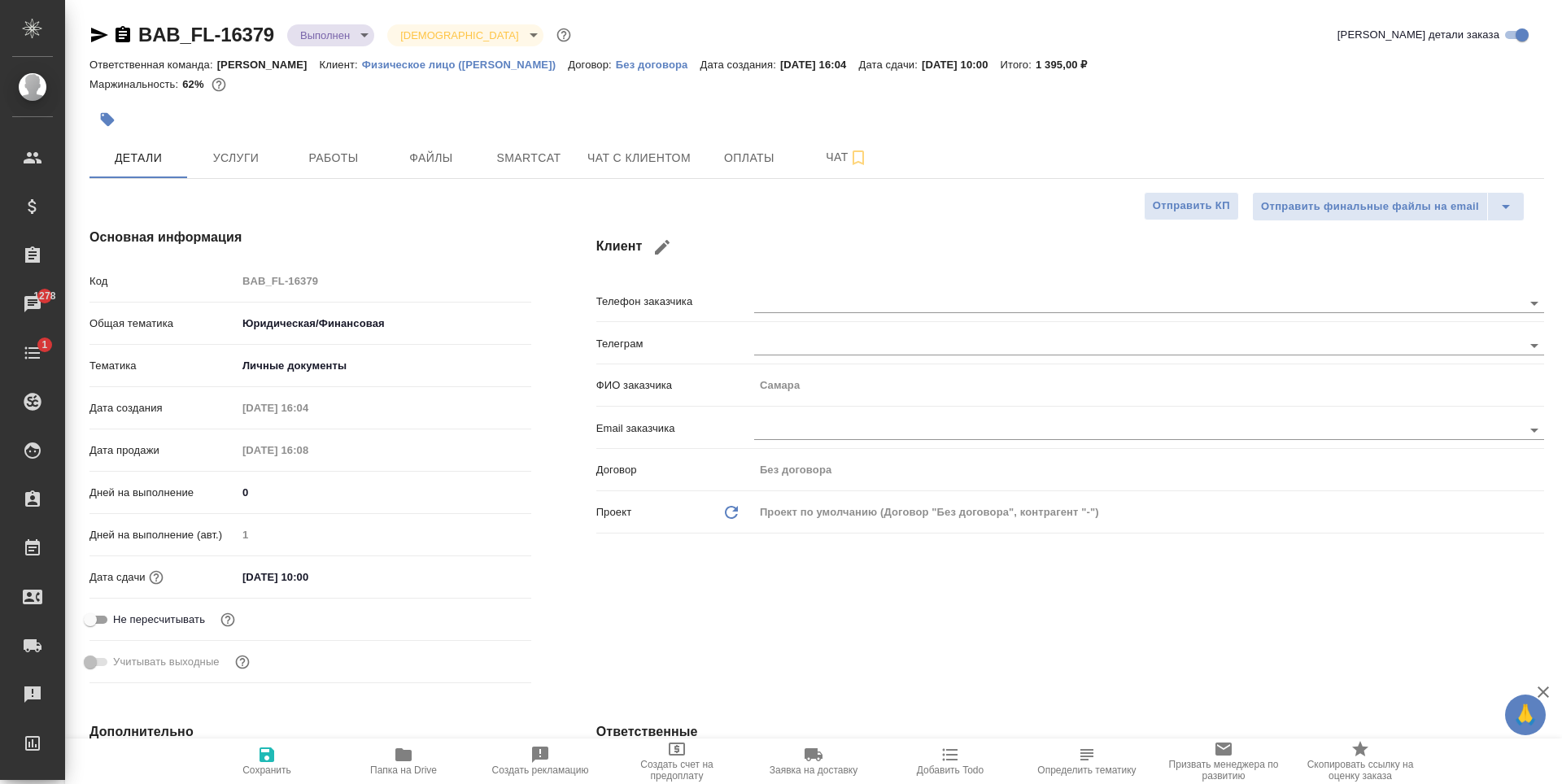
type textarea "x"
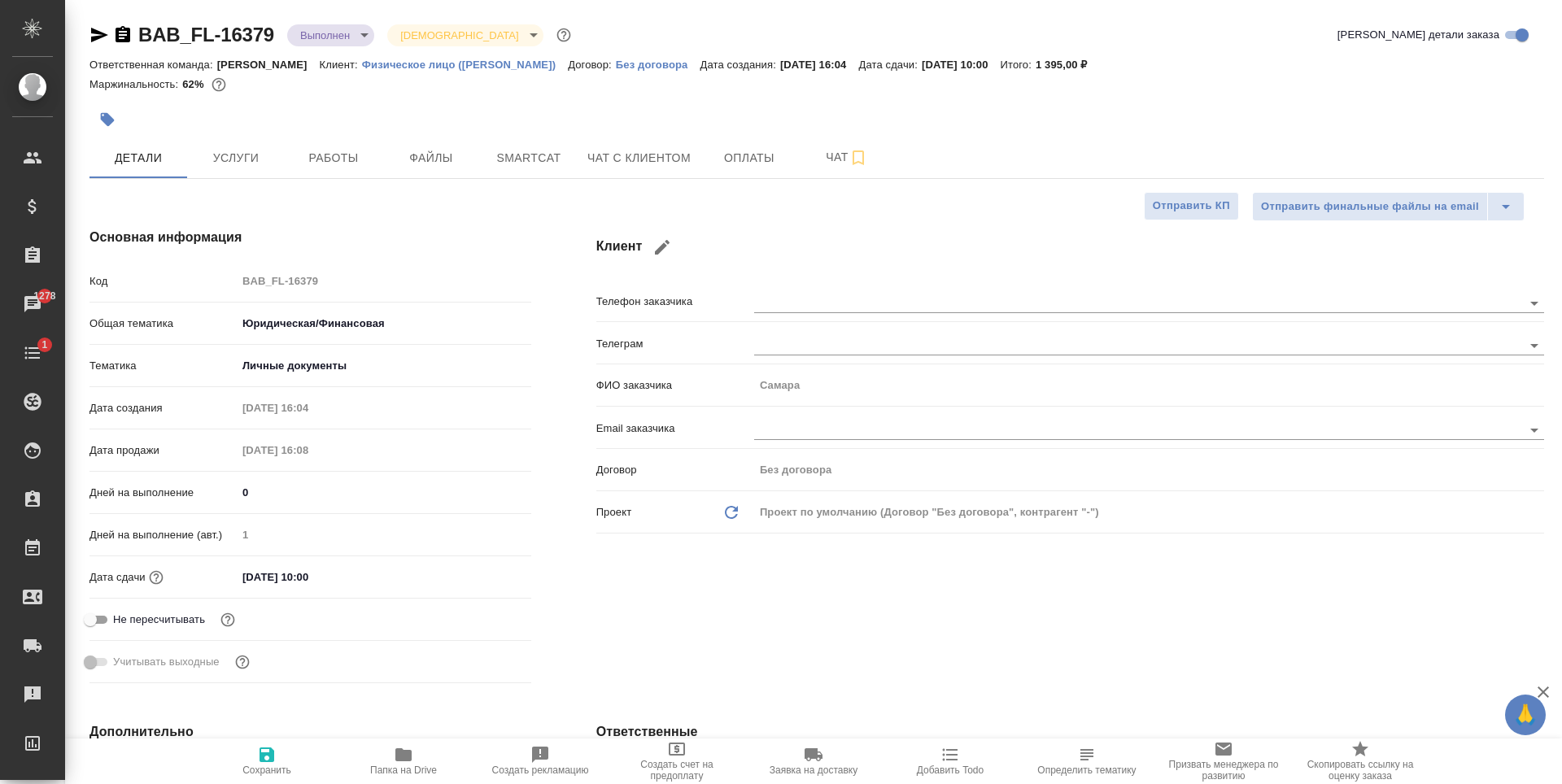
type textarea "x"
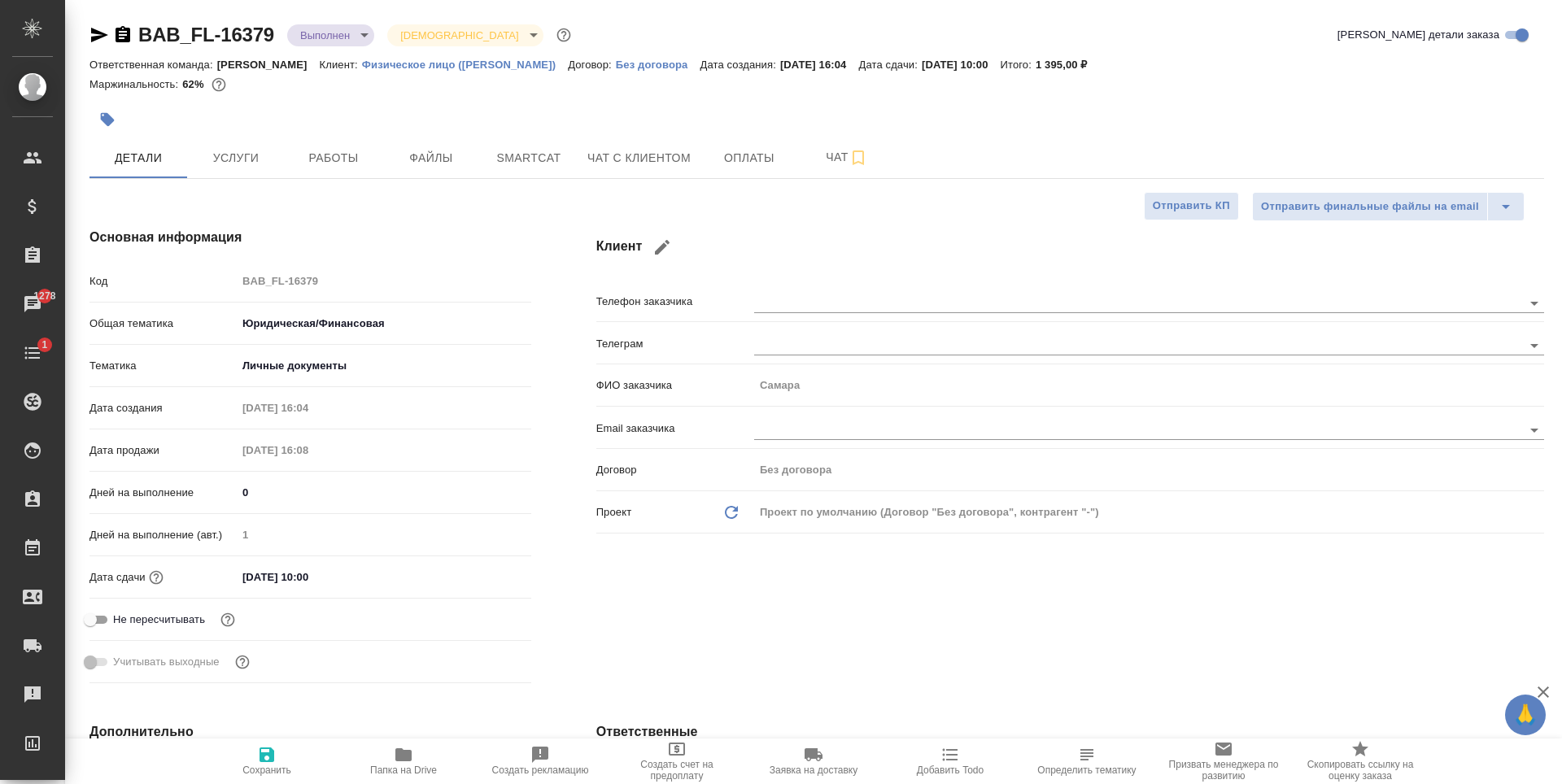
type textarea "x"
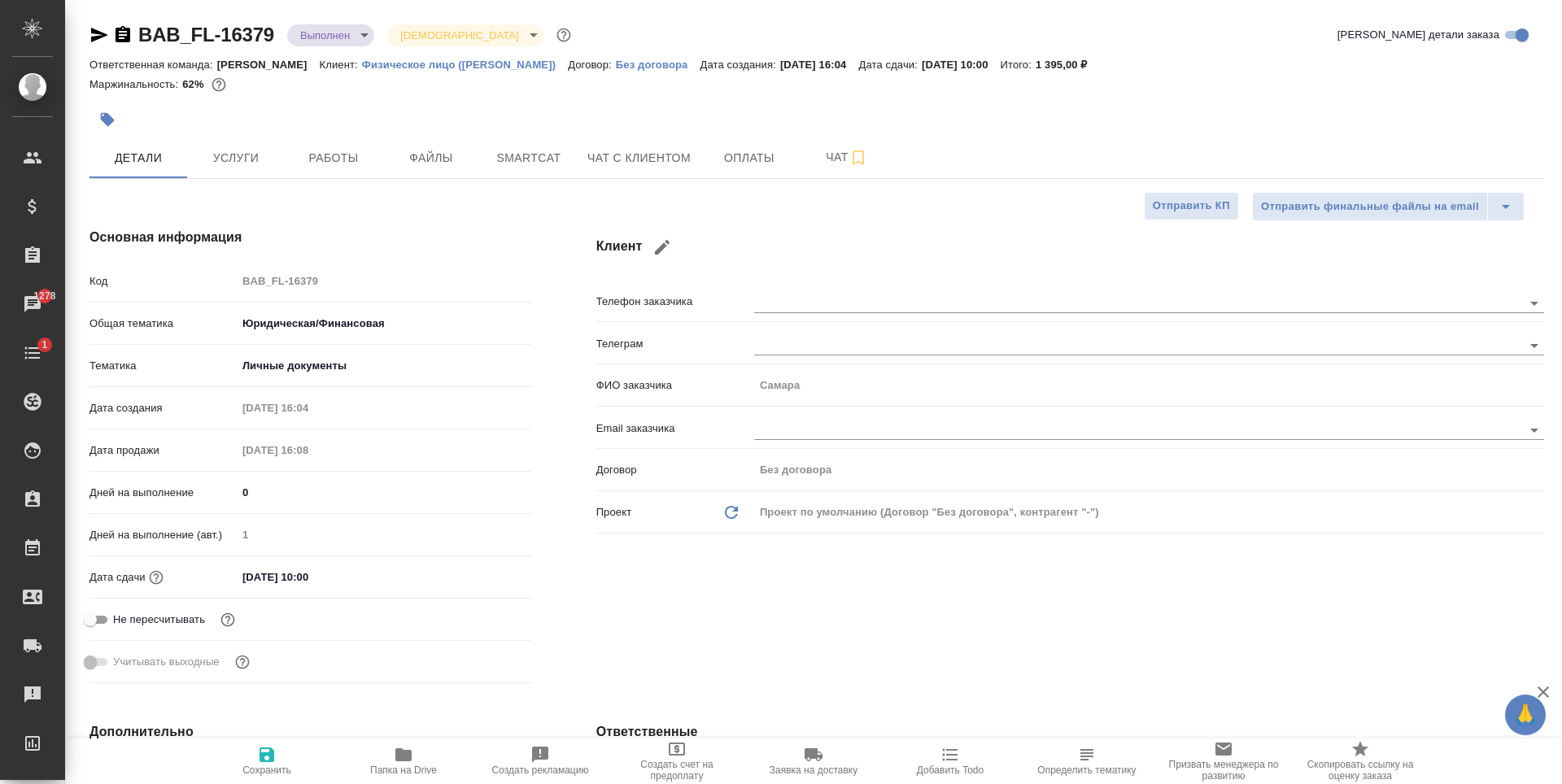
type textarea "x"
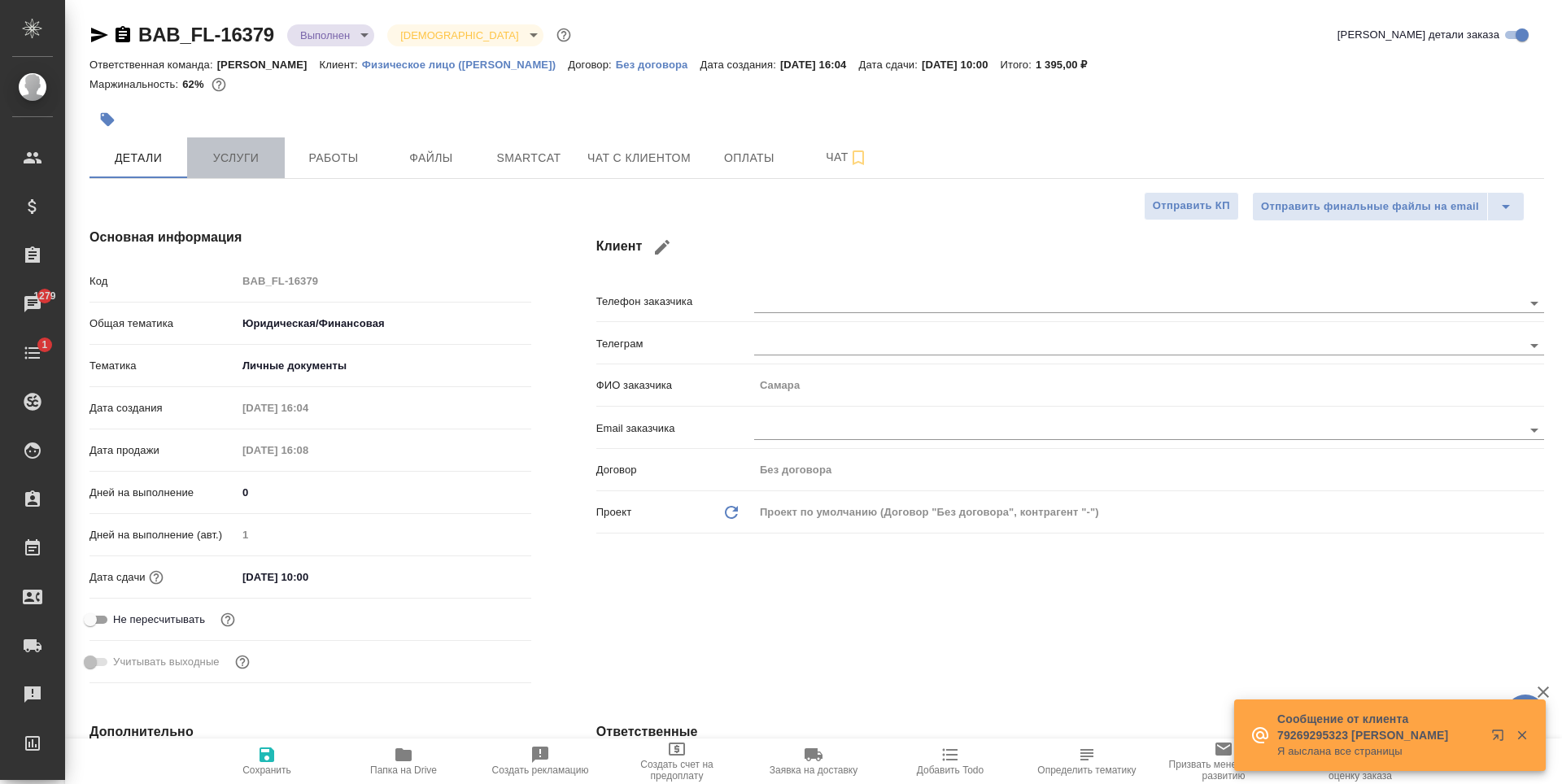
click at [230, 175] on button "Услуги" at bounding box center [236, 157] width 98 height 40
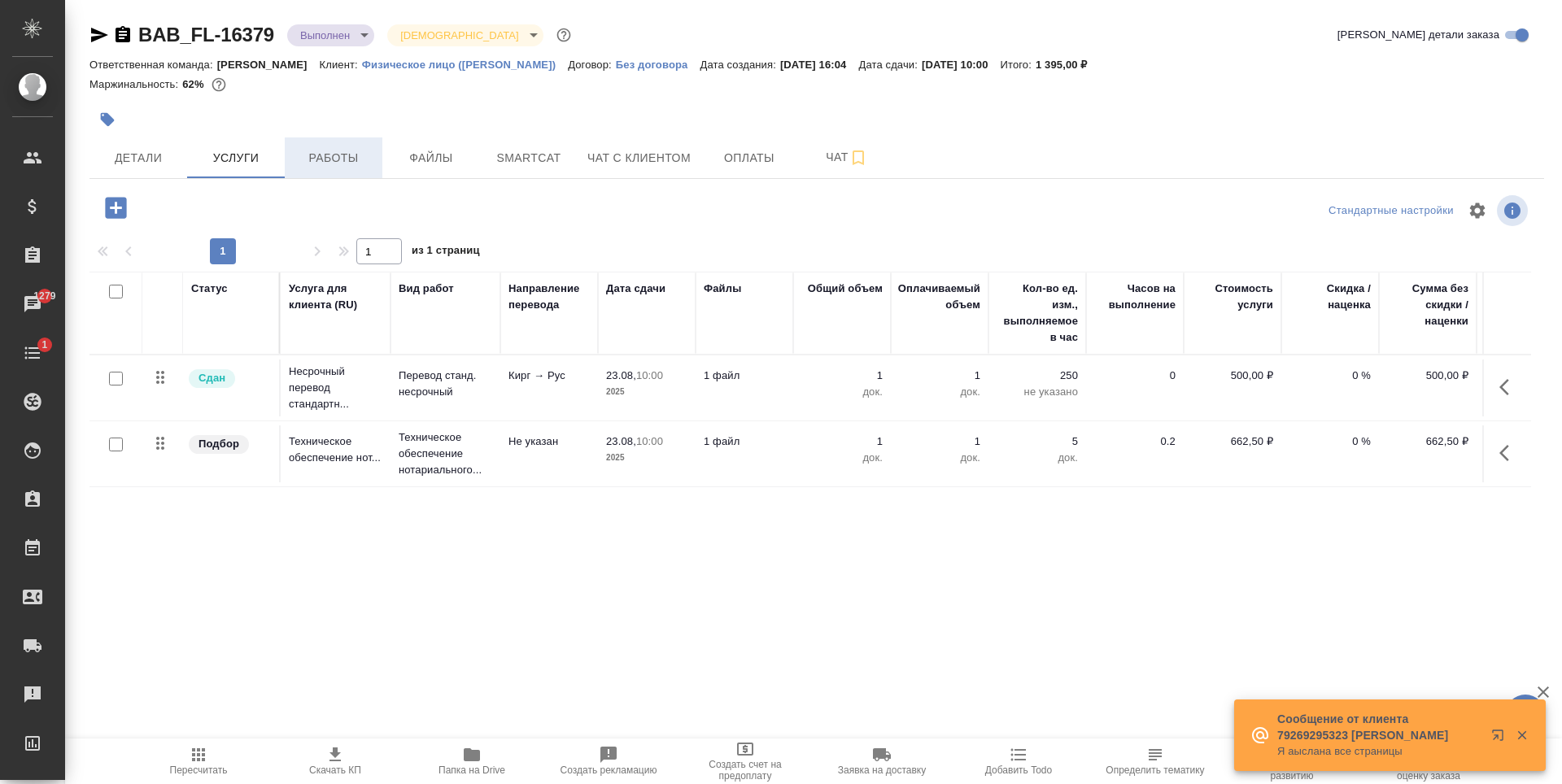
click at [379, 166] on button "Работы" at bounding box center [334, 157] width 98 height 40
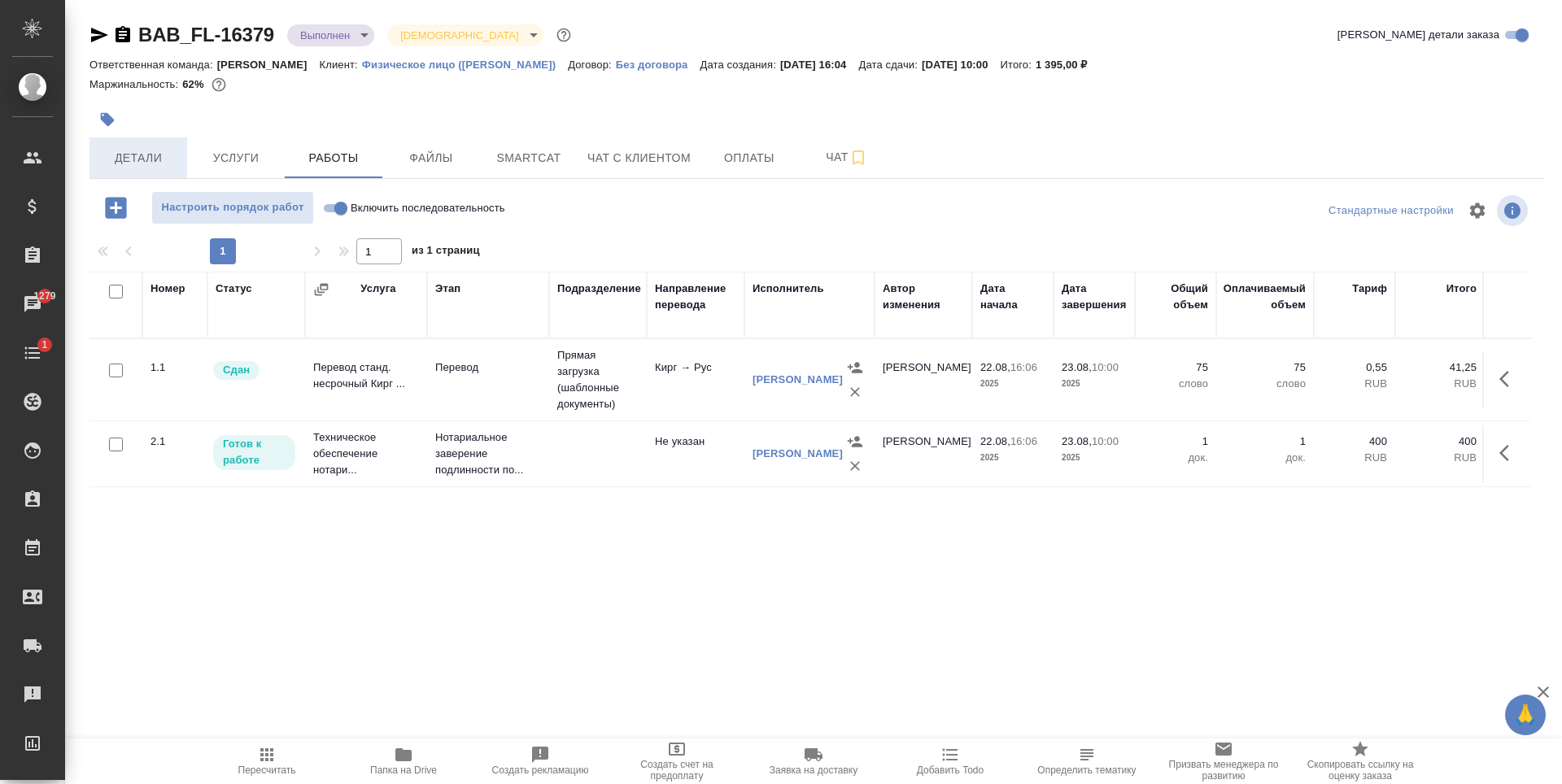
click at [183, 161] on button "Детали" at bounding box center [138, 157] width 98 height 40
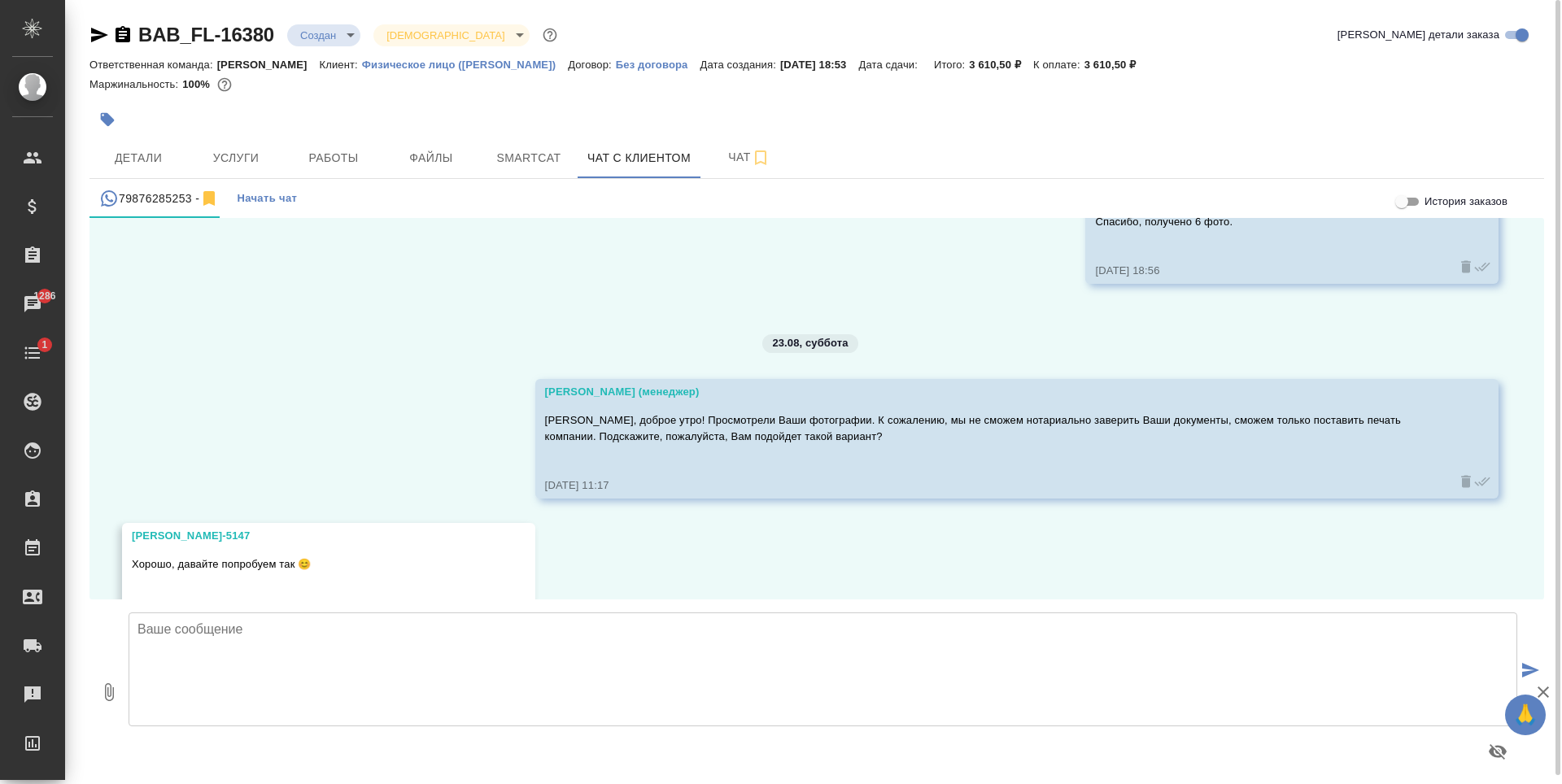
scroll to position [8653, 0]
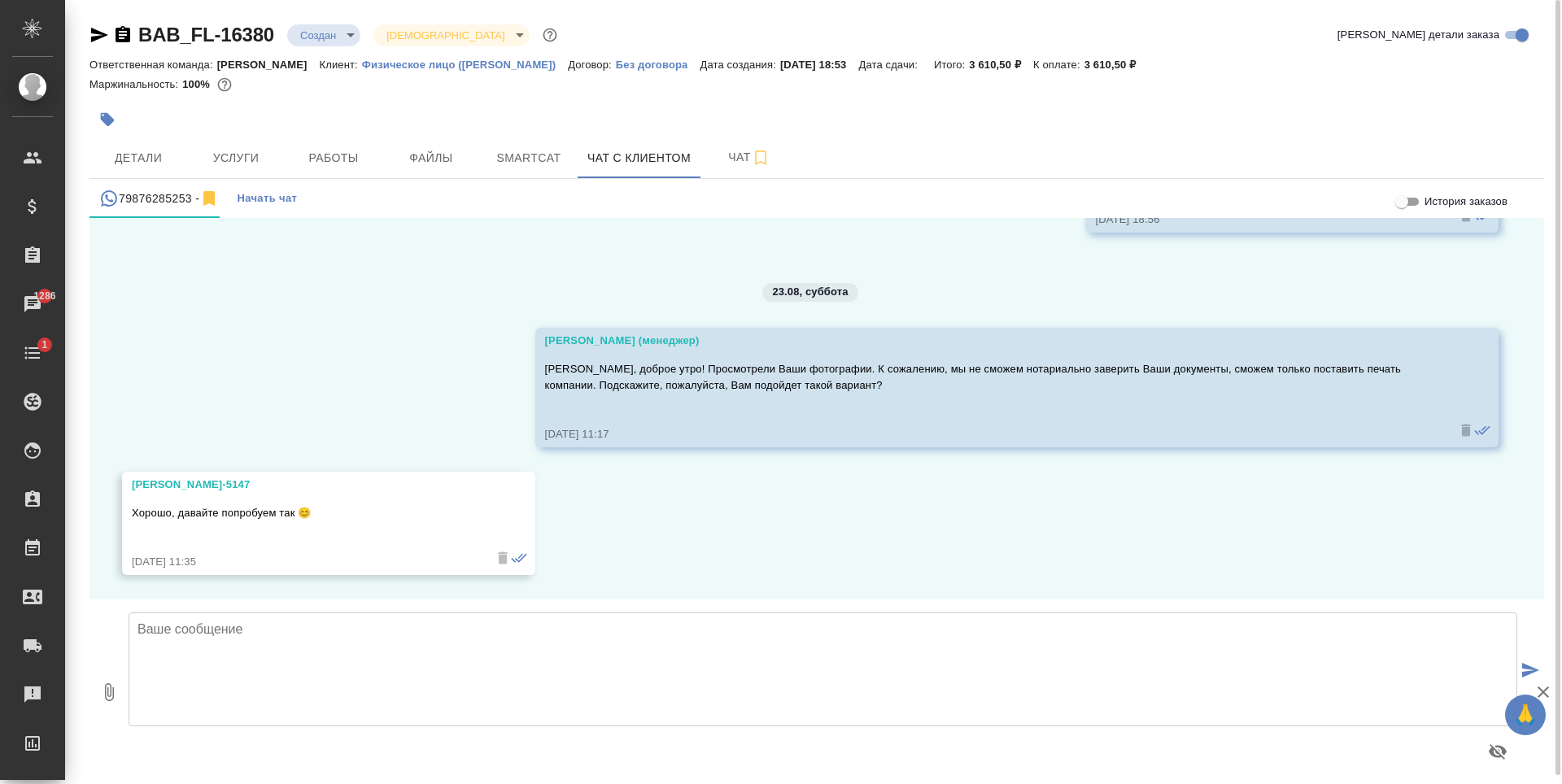
click at [636, 710] on textarea at bounding box center [823, 669] width 1389 height 114
click at [280, 148] on button "Услуги" at bounding box center [236, 157] width 98 height 40
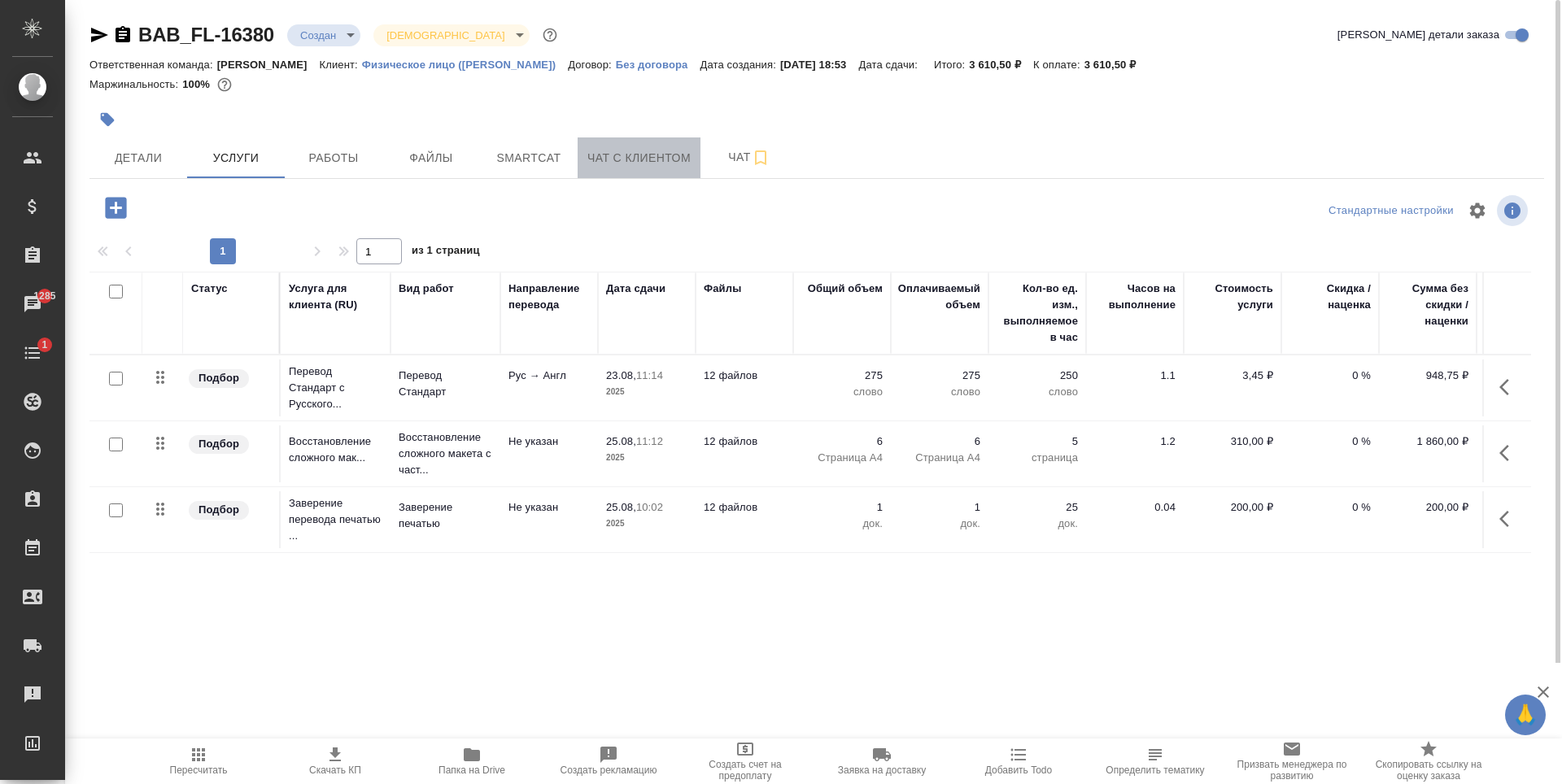
click at [588, 168] on button "Чат с клиентом" at bounding box center [638, 157] width 123 height 40
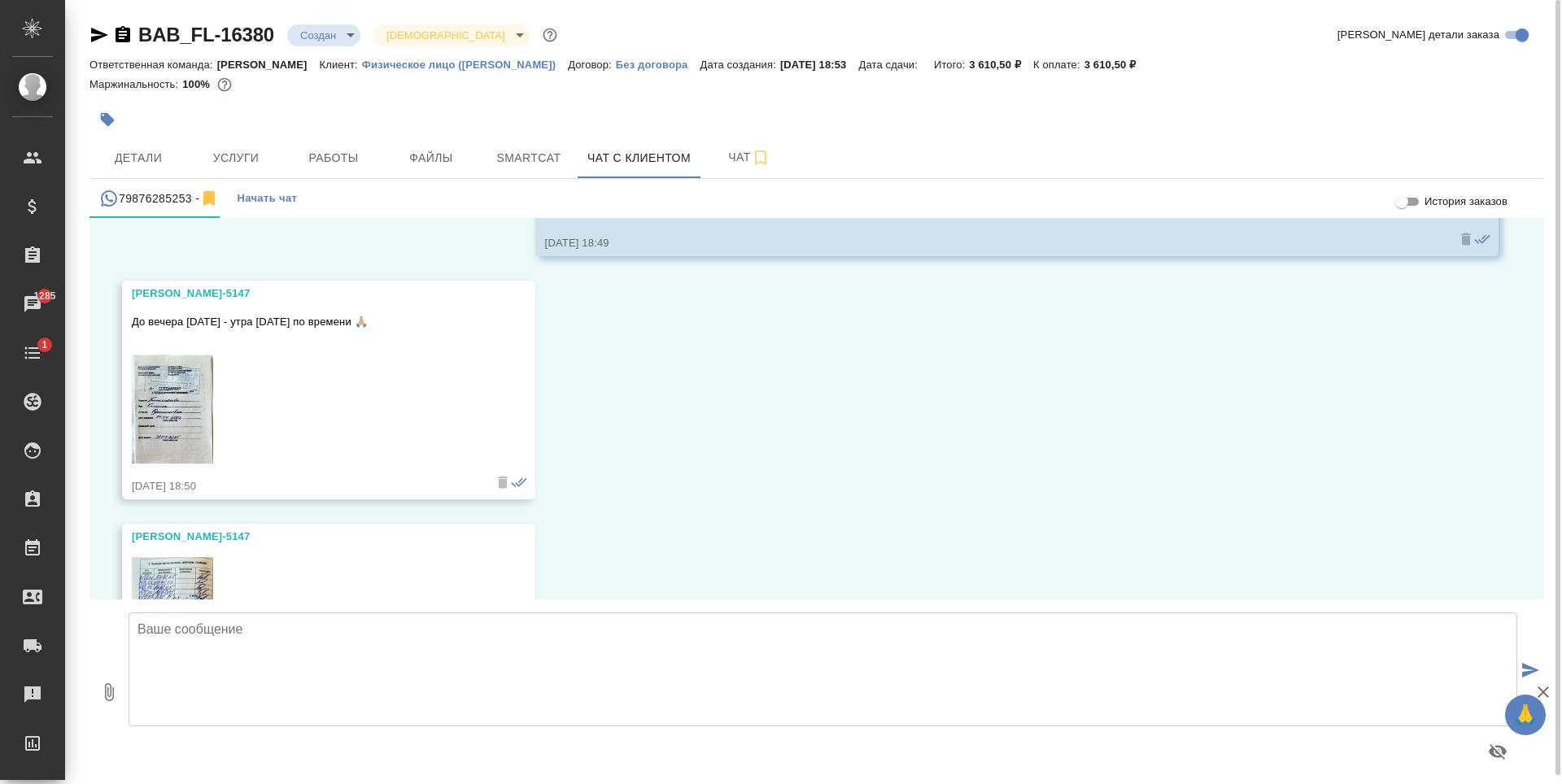
scroll to position [7351, 0]
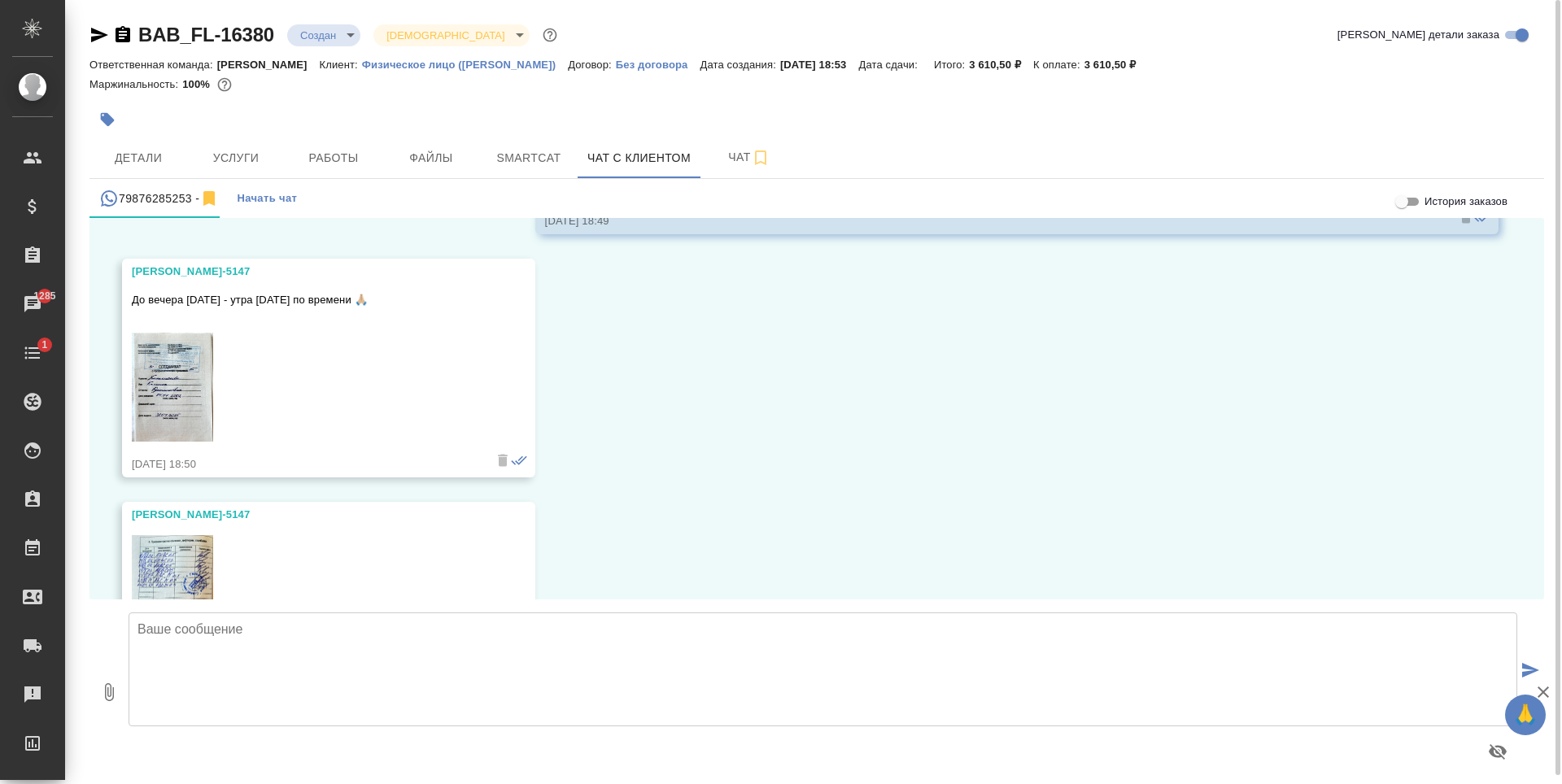
click at [375, 653] on textarea at bounding box center [823, 669] width 1389 height 114
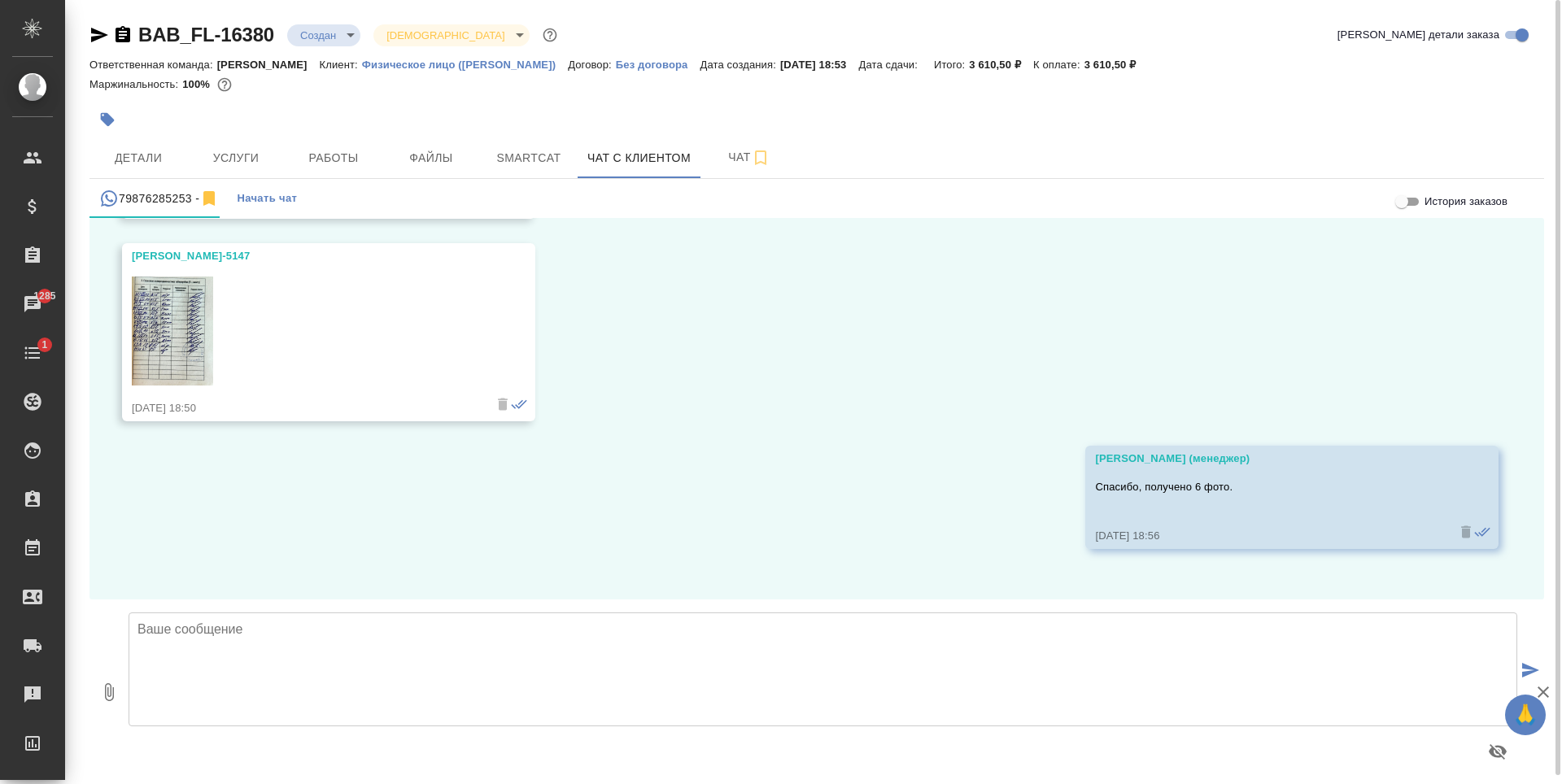
scroll to position [8653, 0]
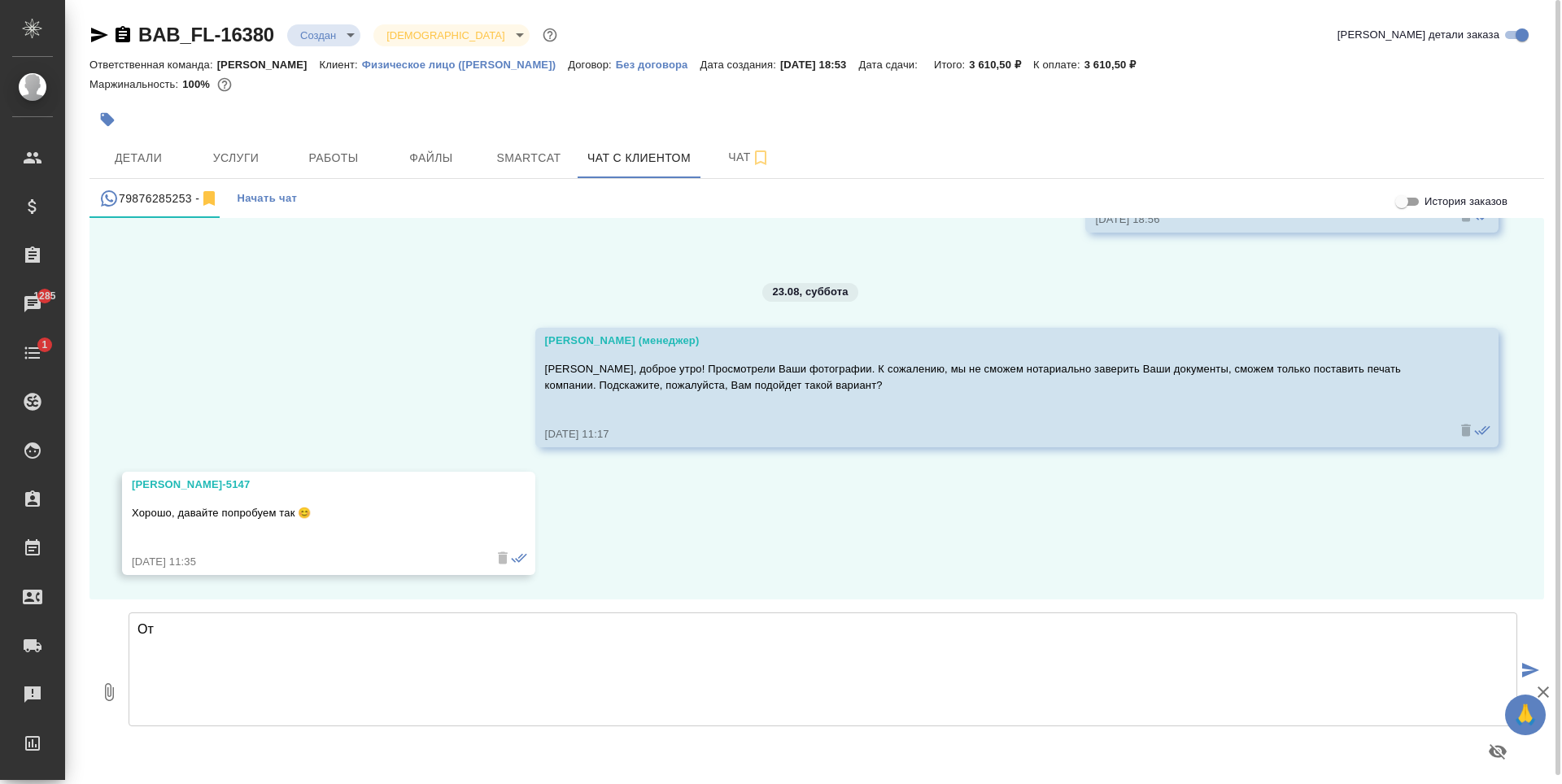
type textarea "О"
drag, startPoint x: 405, startPoint y: 678, endPoint x: 136, endPoint y: 624, distance: 274.4
click at [136, 624] on textarea "[PERSON_NAME], рассчитали для Вас коммерческое предложение по заказу. [DEMOGRAP…" at bounding box center [823, 669] width 1389 height 114
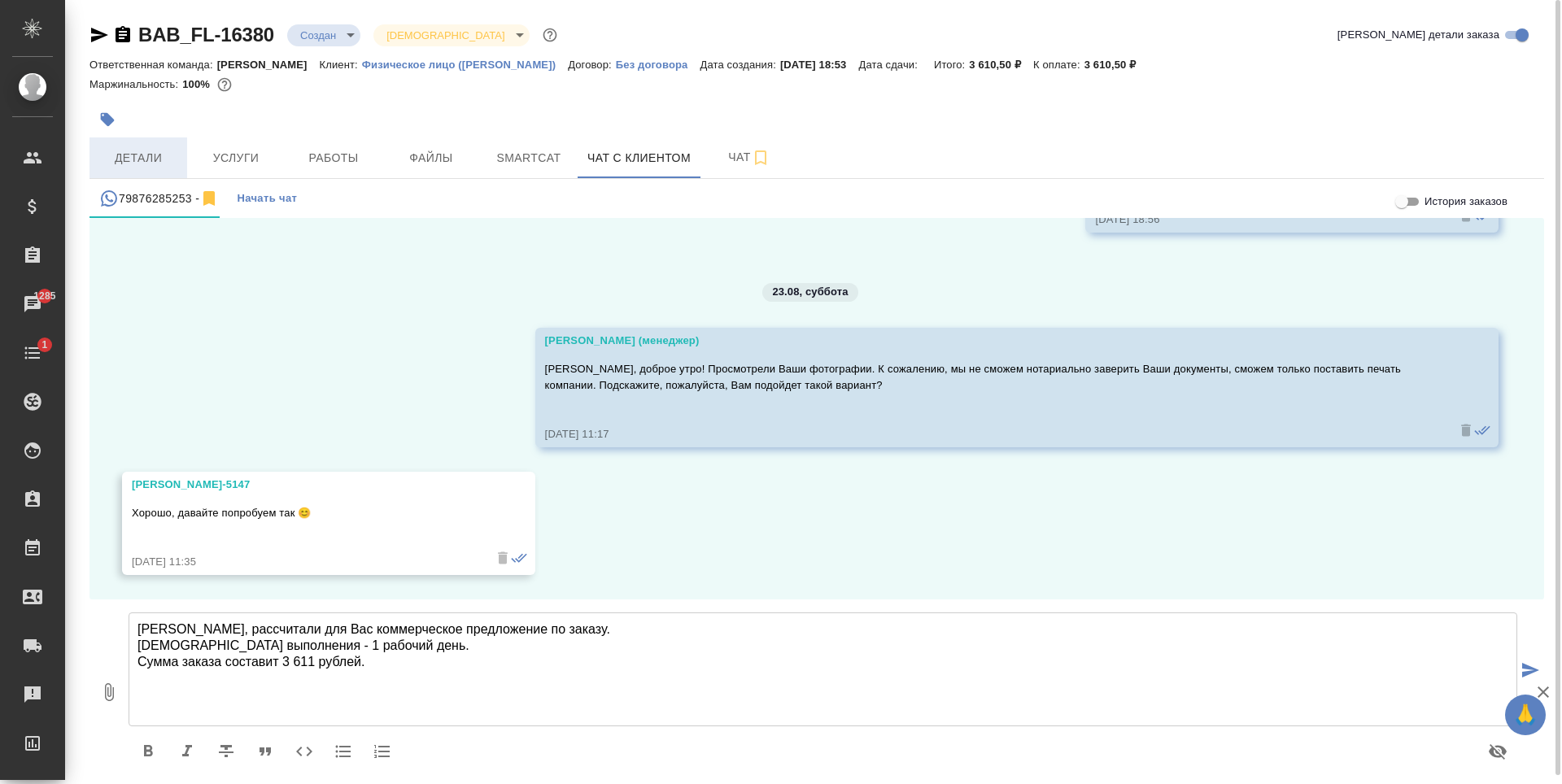
type textarea "[PERSON_NAME], рассчитали для Вас коммерческое предложение по заказу. [DEMOGRAP…"
click at [178, 150] on button "Детали" at bounding box center [138, 157] width 98 height 40
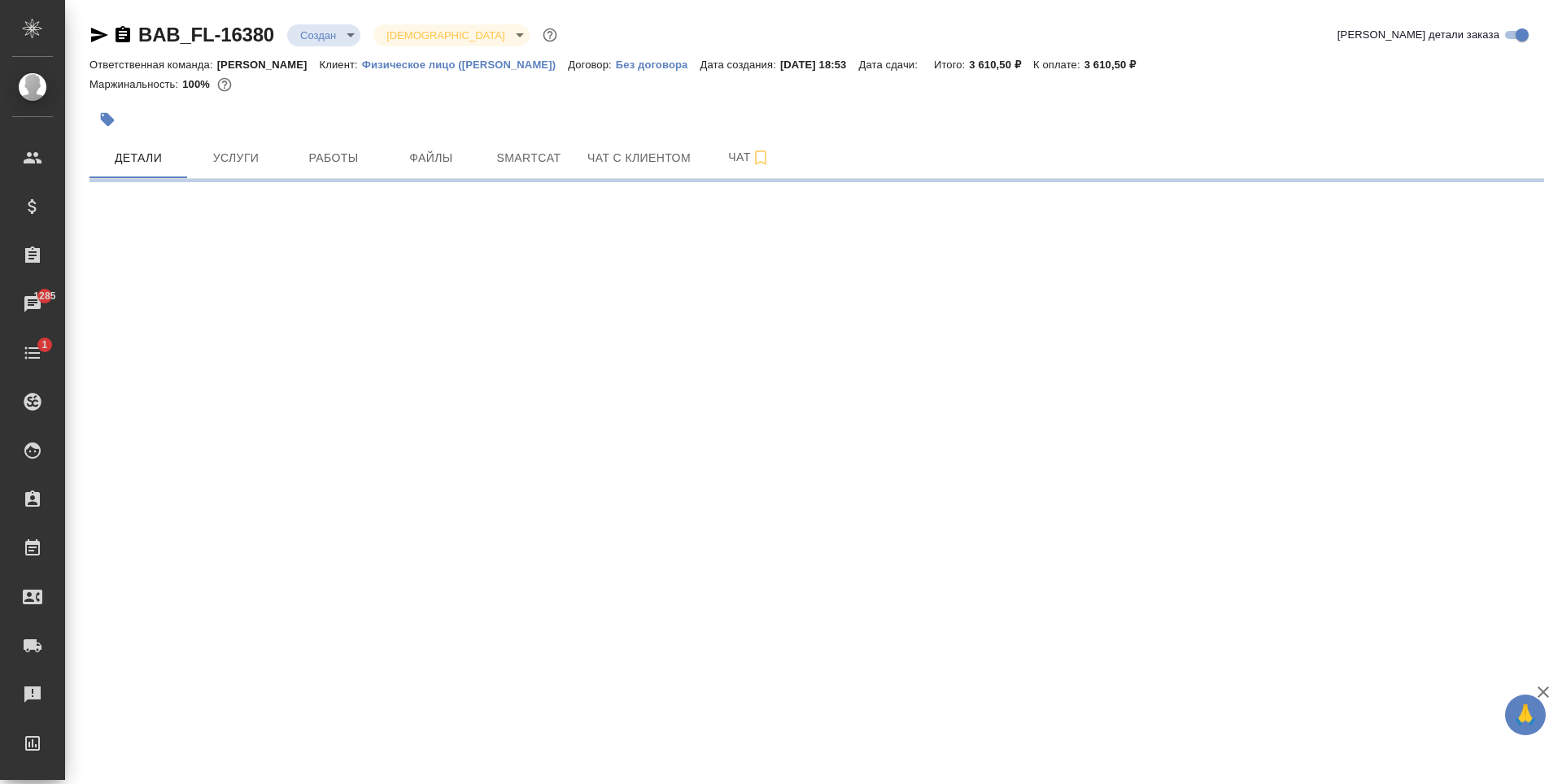
select select "RU"
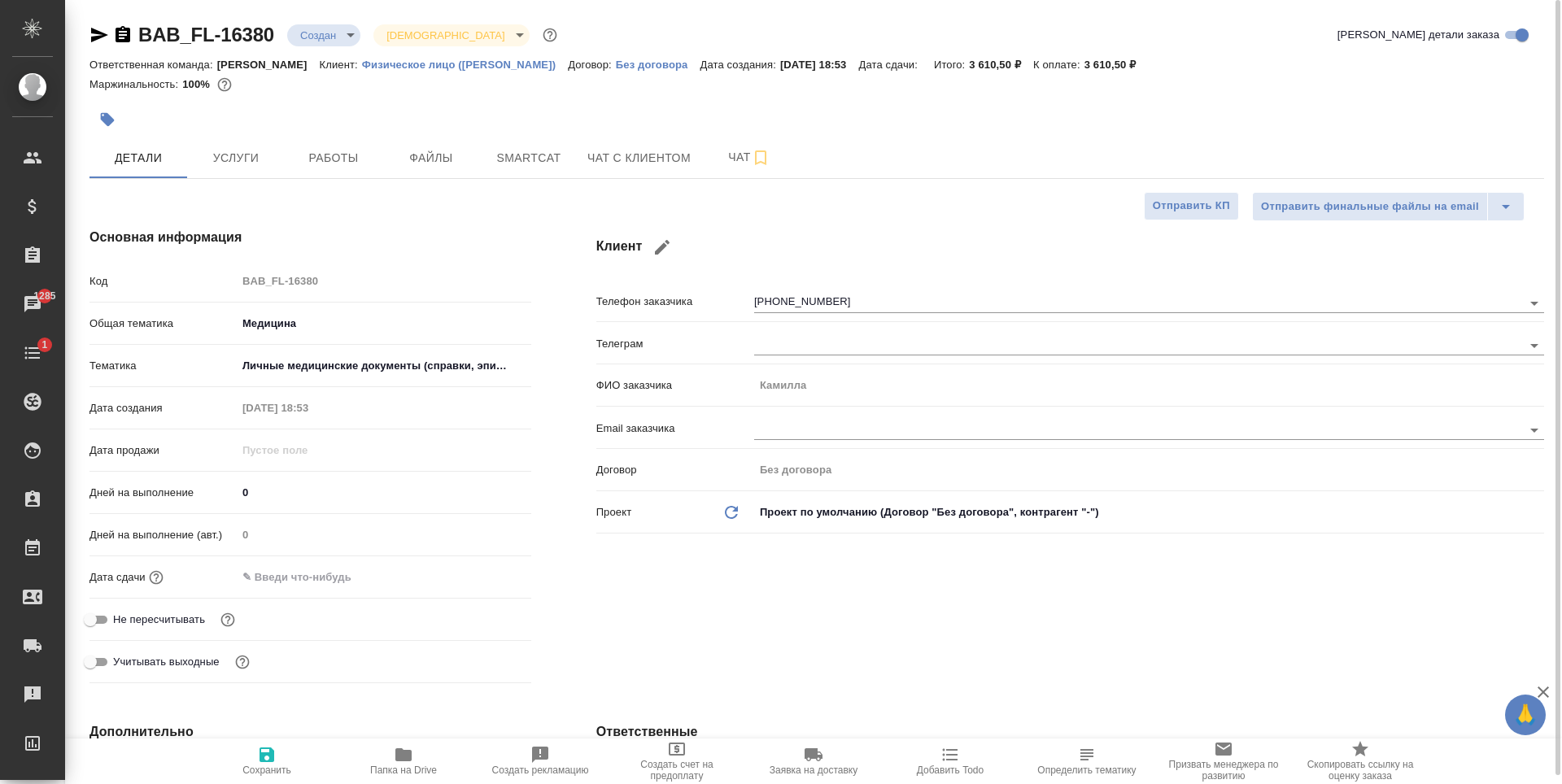
type textarea "x"
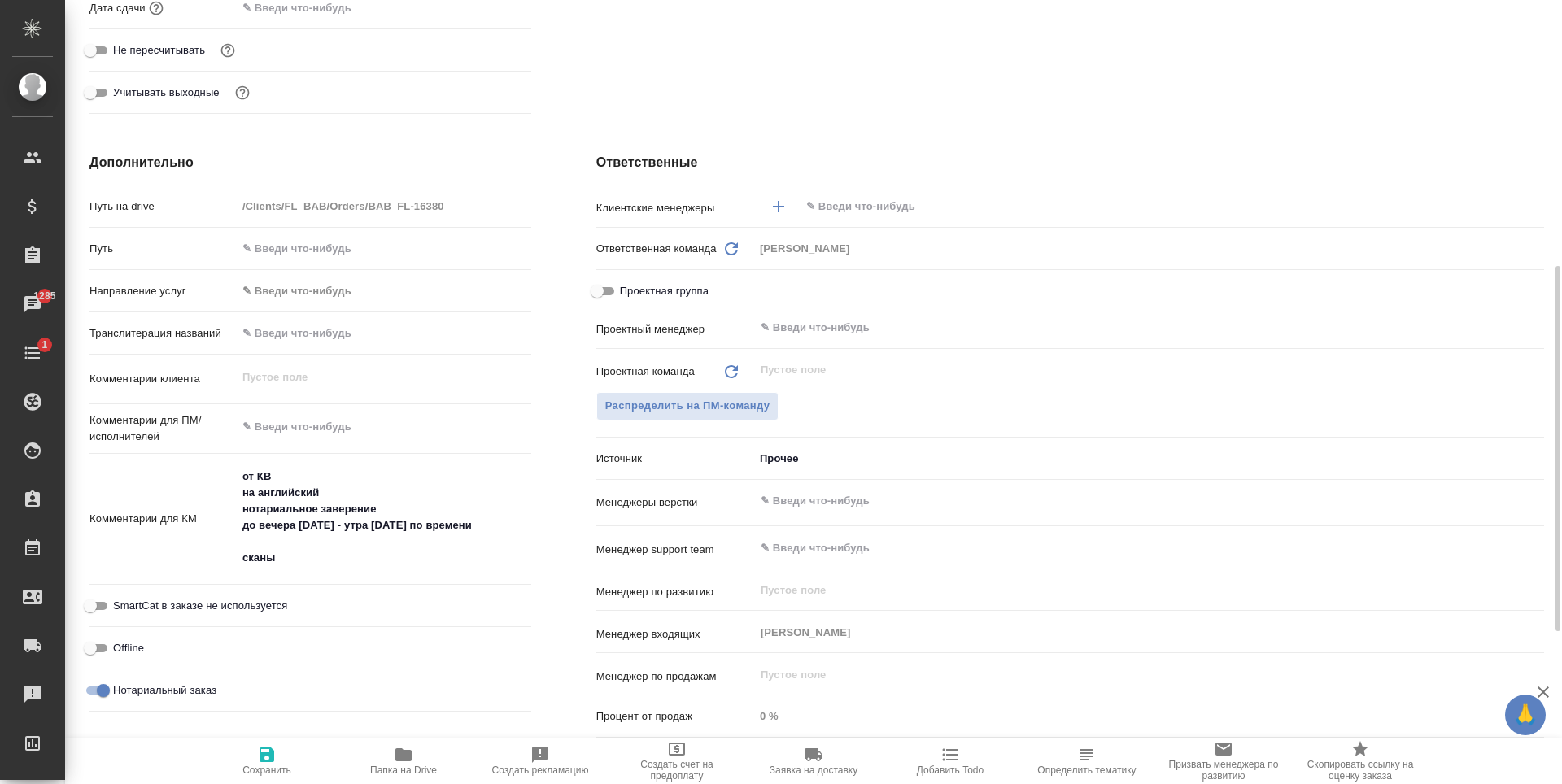
scroll to position [896, 0]
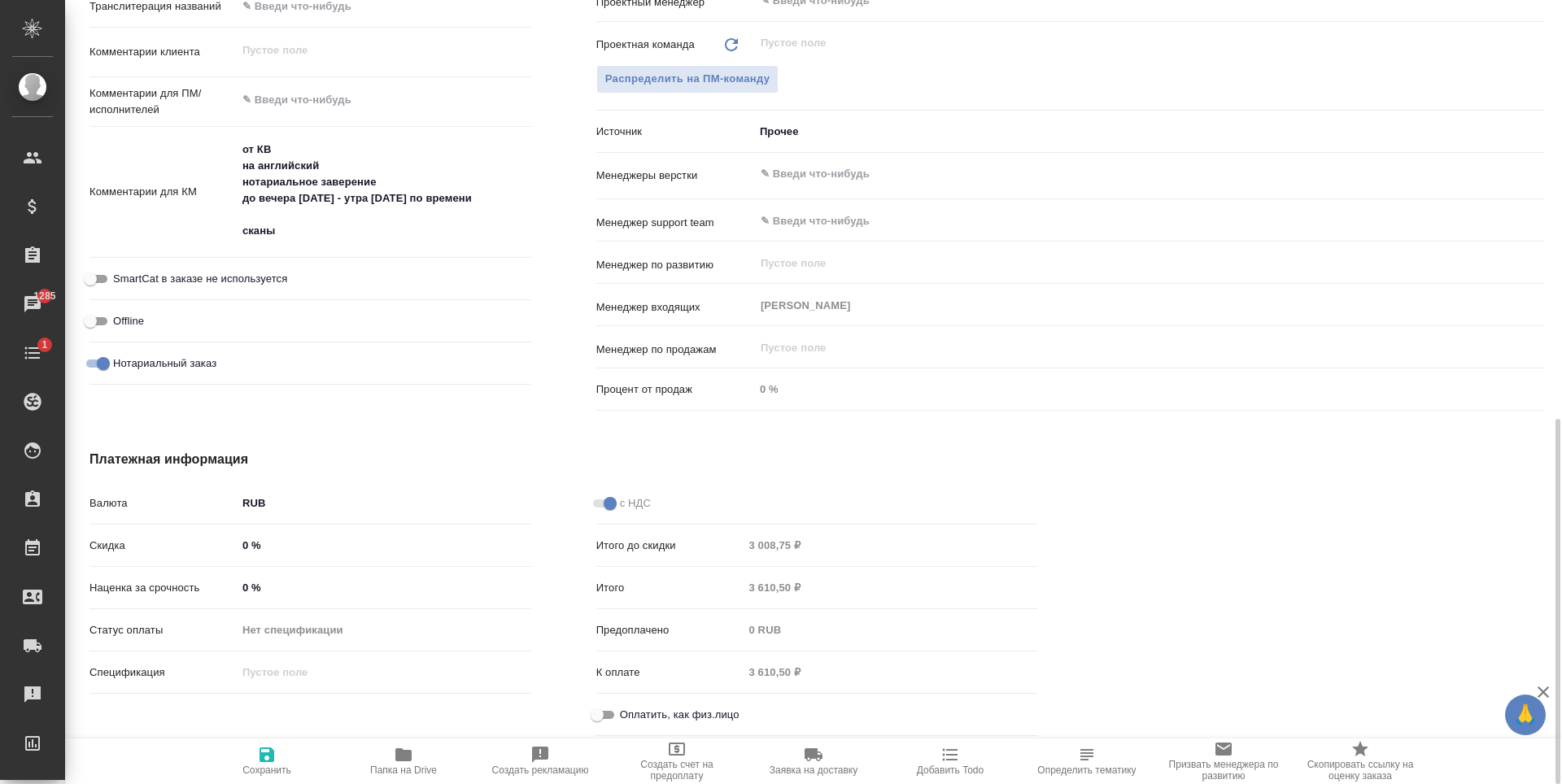
click at [614, 715] on input "Оплатить, как физ.лицо" at bounding box center [597, 715] width 58 height 20
checkbox input "true"
type textarea "x"
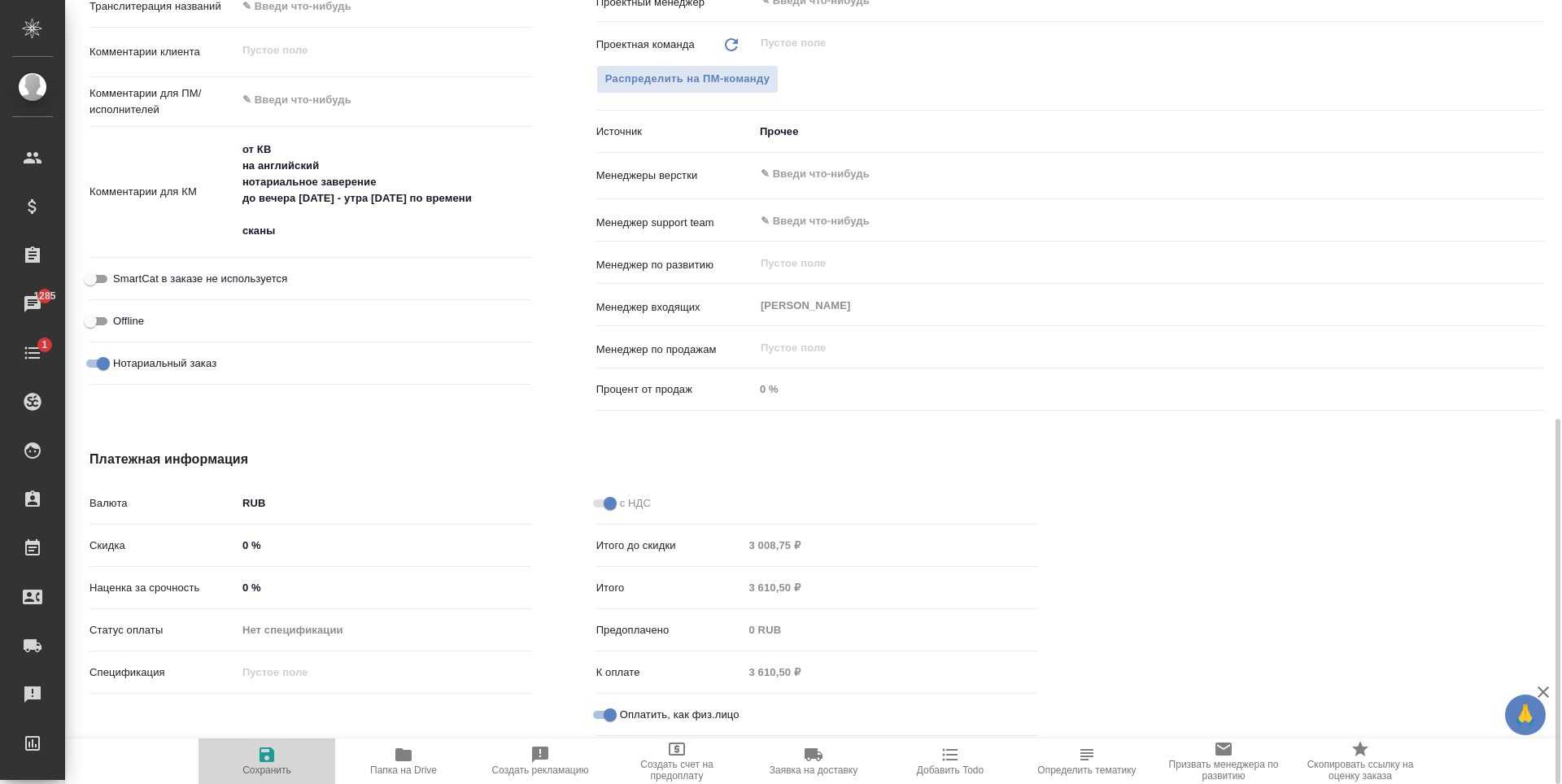
click at [300, 755] on span "Сохранить" at bounding box center [267, 761] width 118 height 31
type textarea "x"
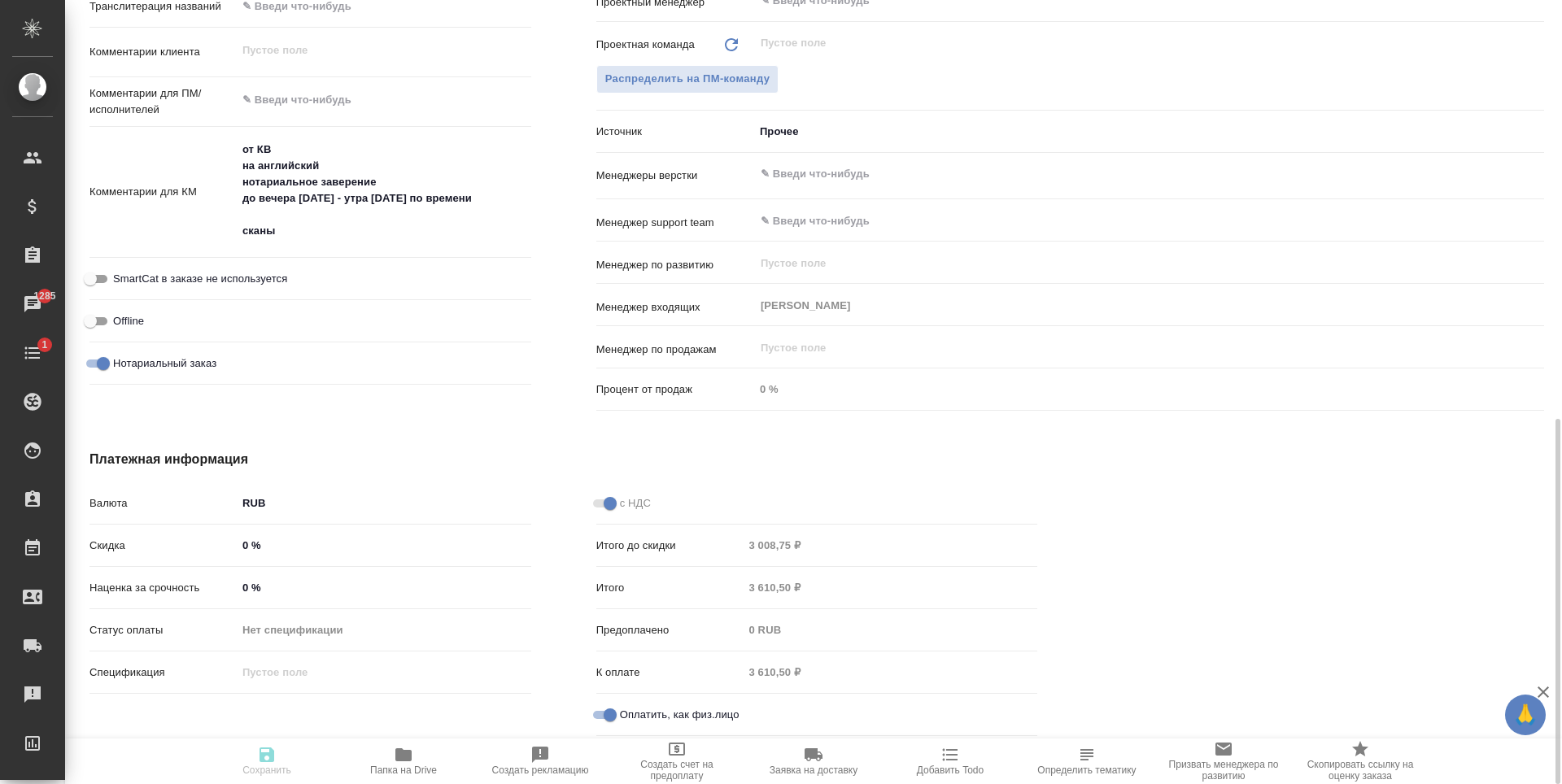
type textarea "x"
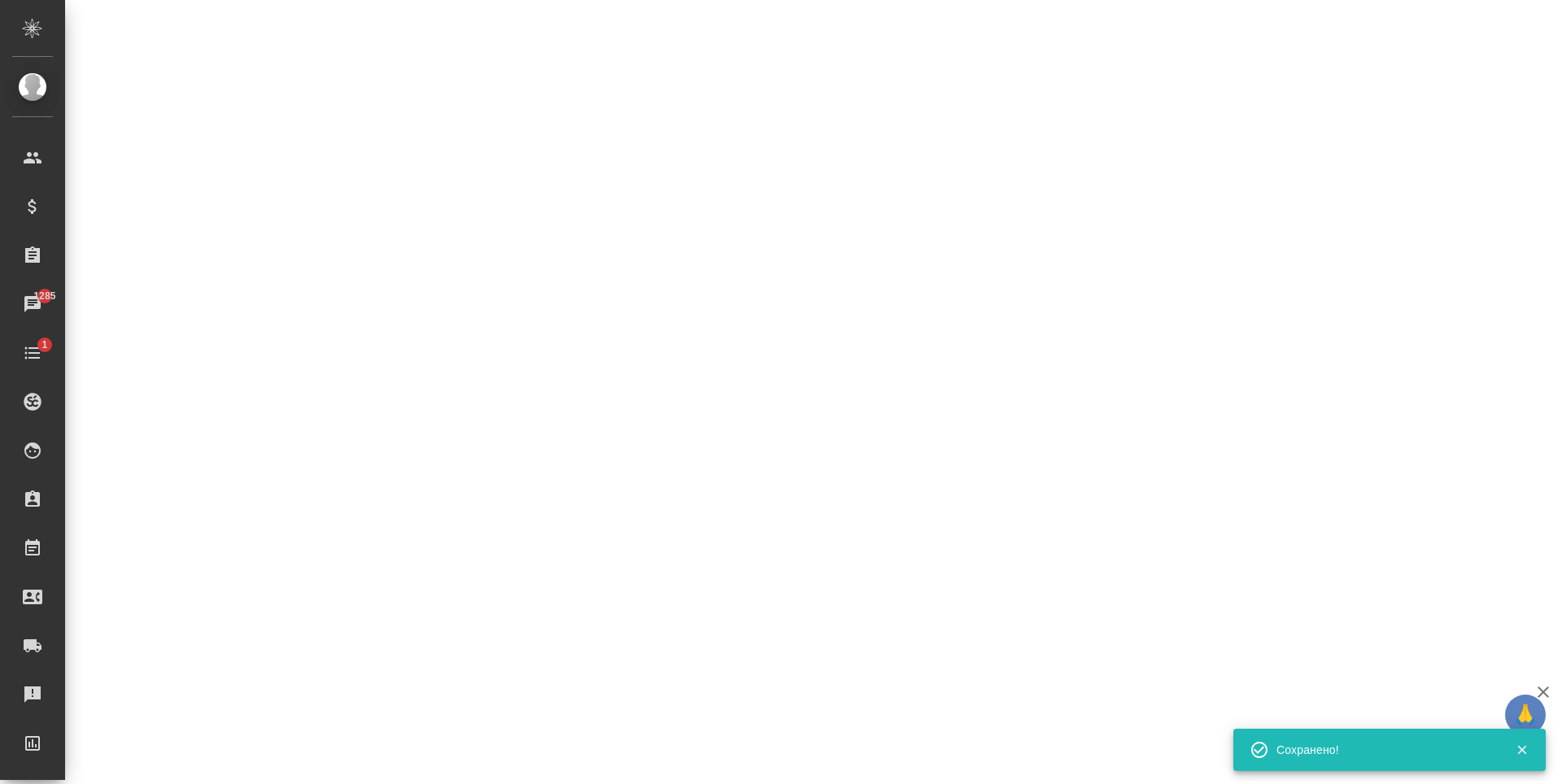
select select "RU"
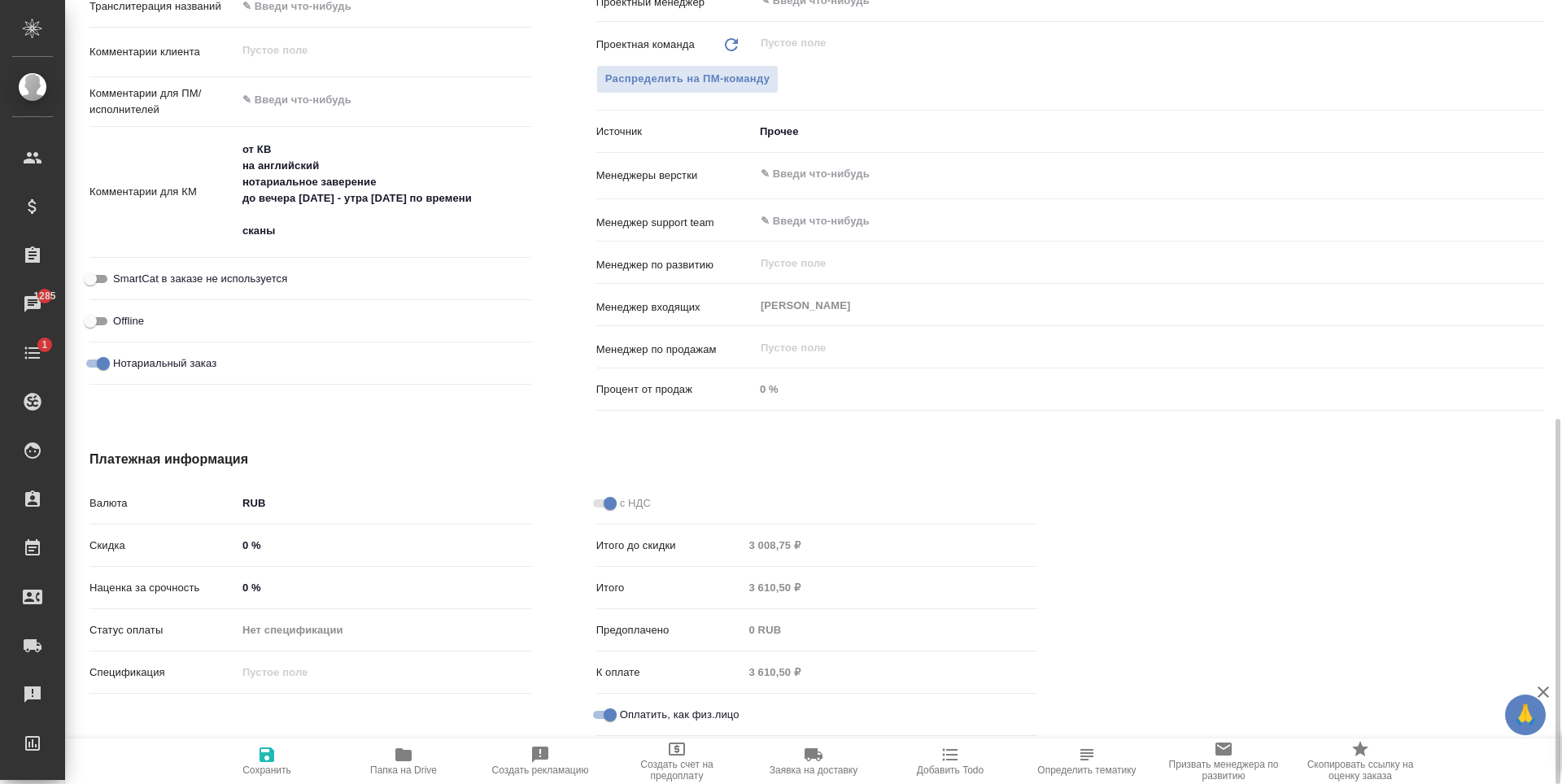
type textarea "x"
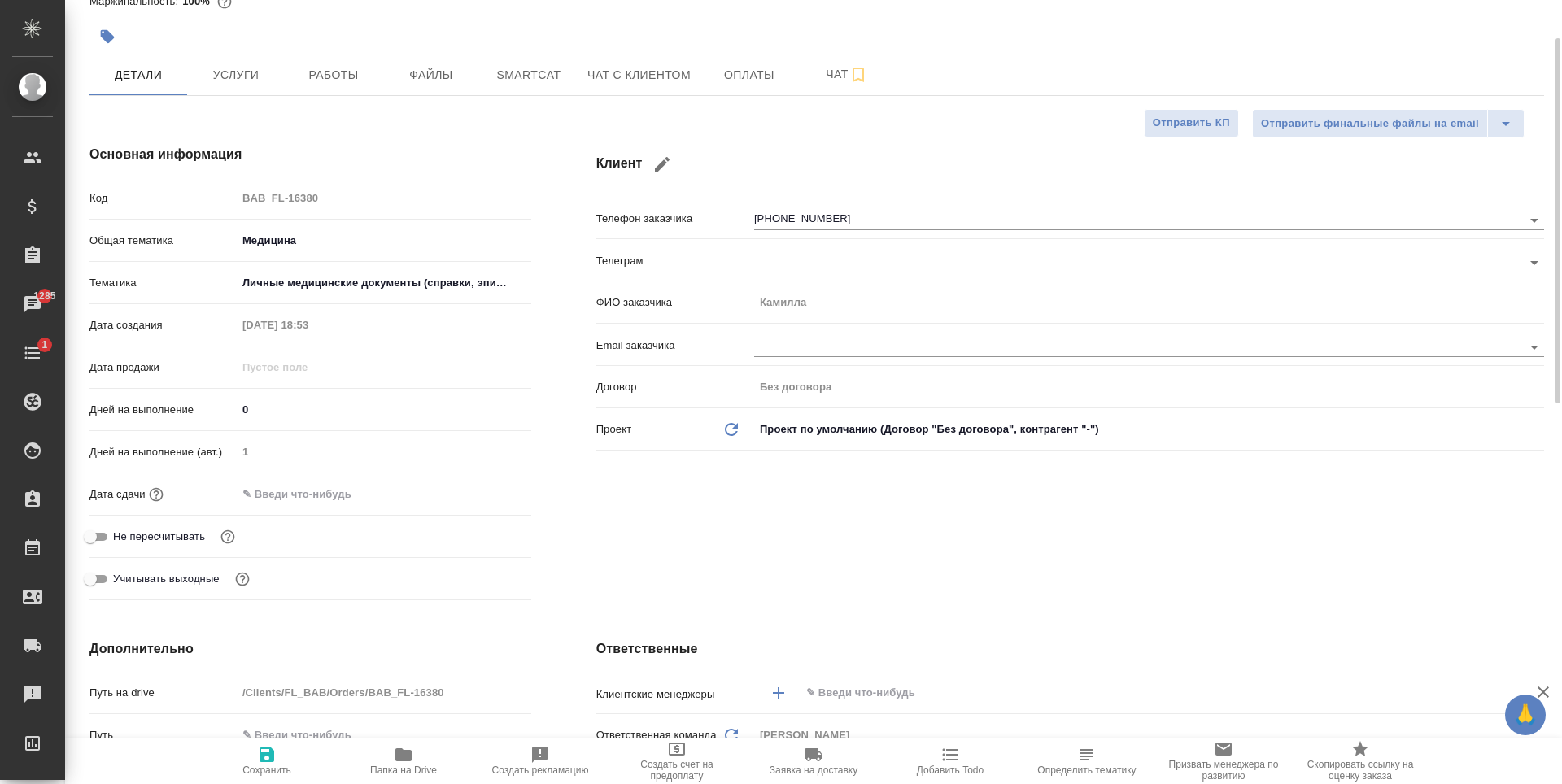
scroll to position [0, 0]
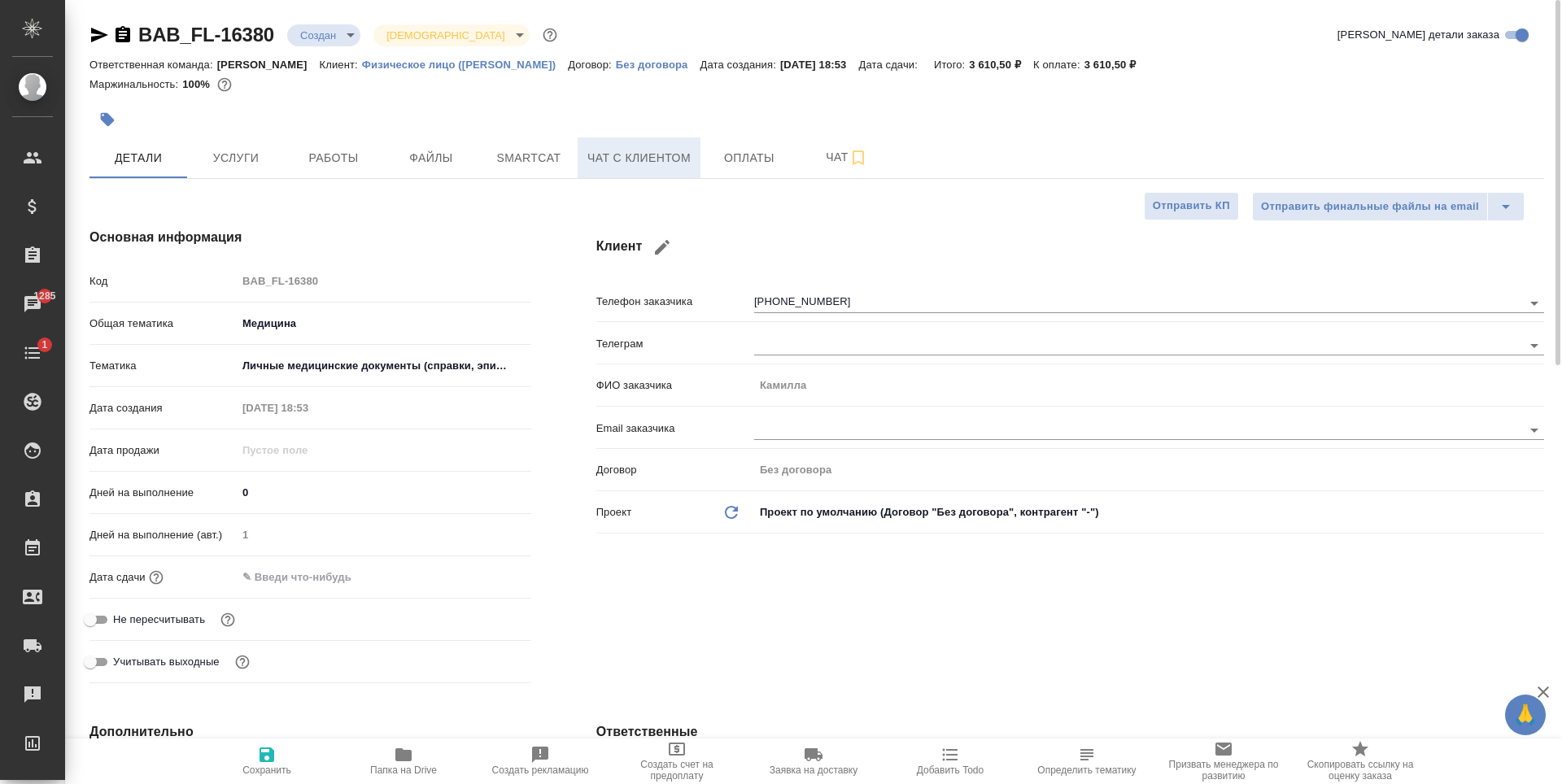
click at [626, 156] on span "Чат с клиентом" at bounding box center [639, 159] width 103 height 21
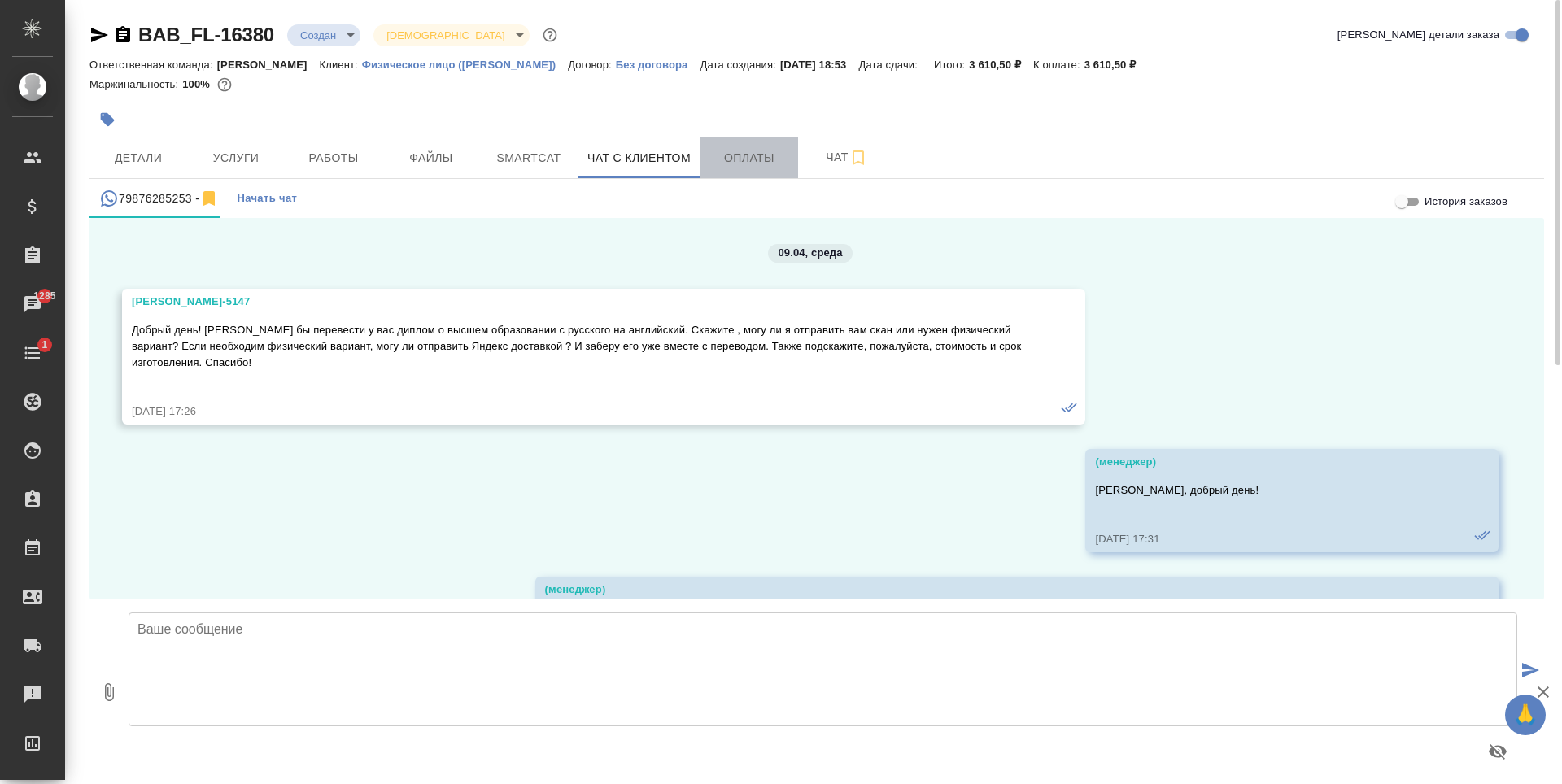
click at [724, 162] on span "Оплаты" at bounding box center [749, 159] width 78 height 21
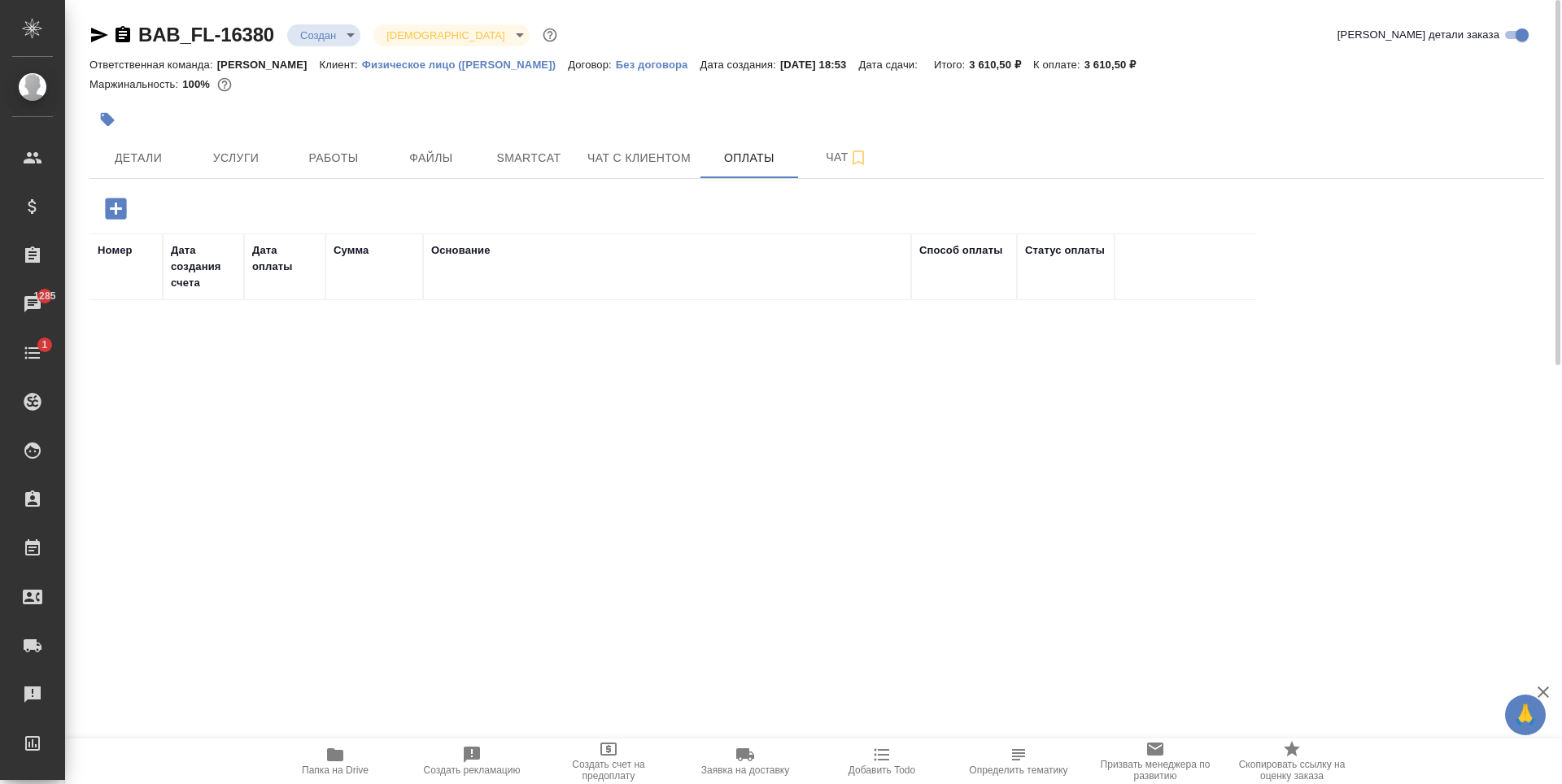
click at [118, 207] on icon "button" at bounding box center [115, 208] width 21 height 21
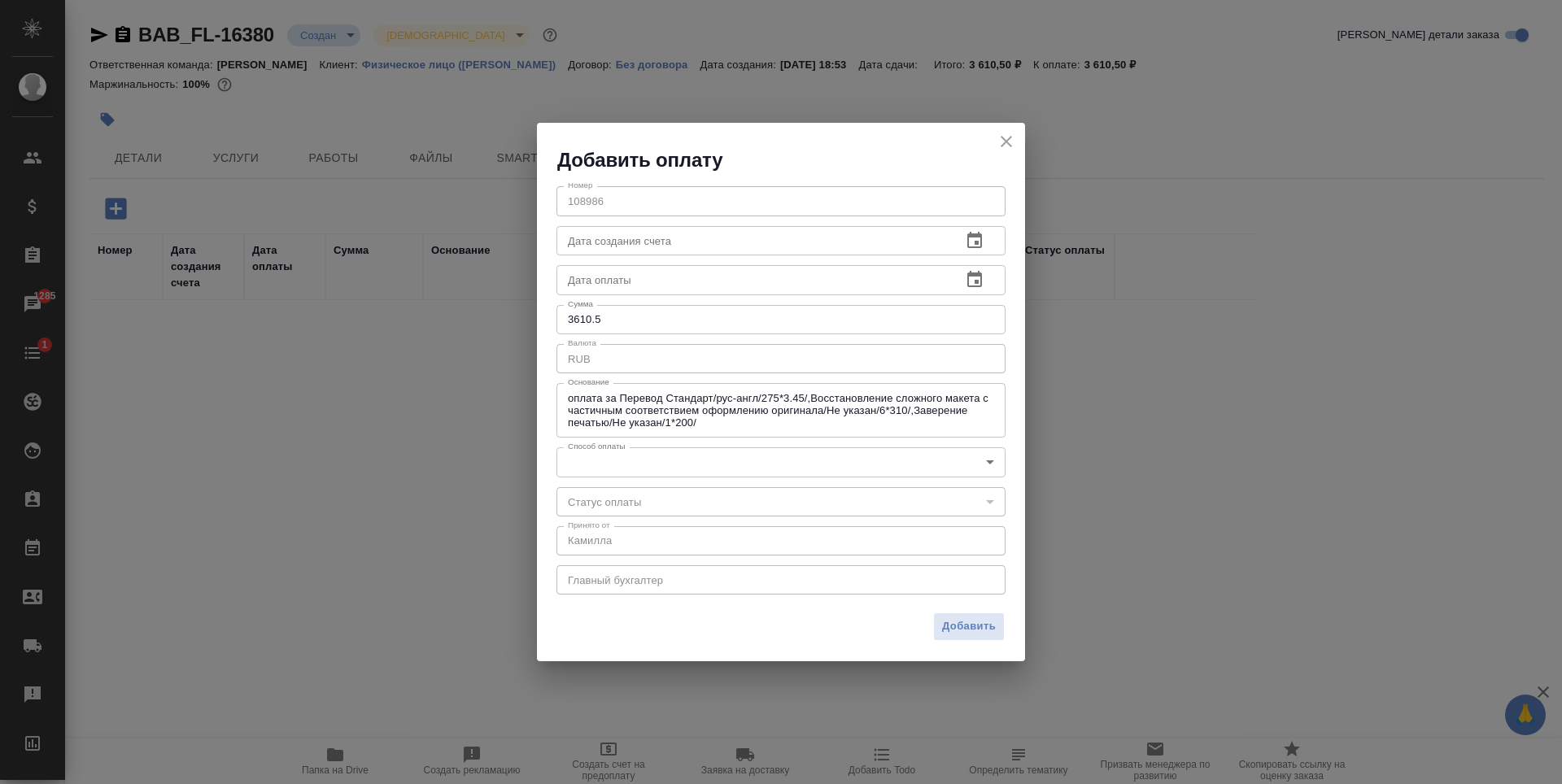
click at [678, 319] on input "3610.5" at bounding box center [781, 320] width 449 height 29
type input "3611"
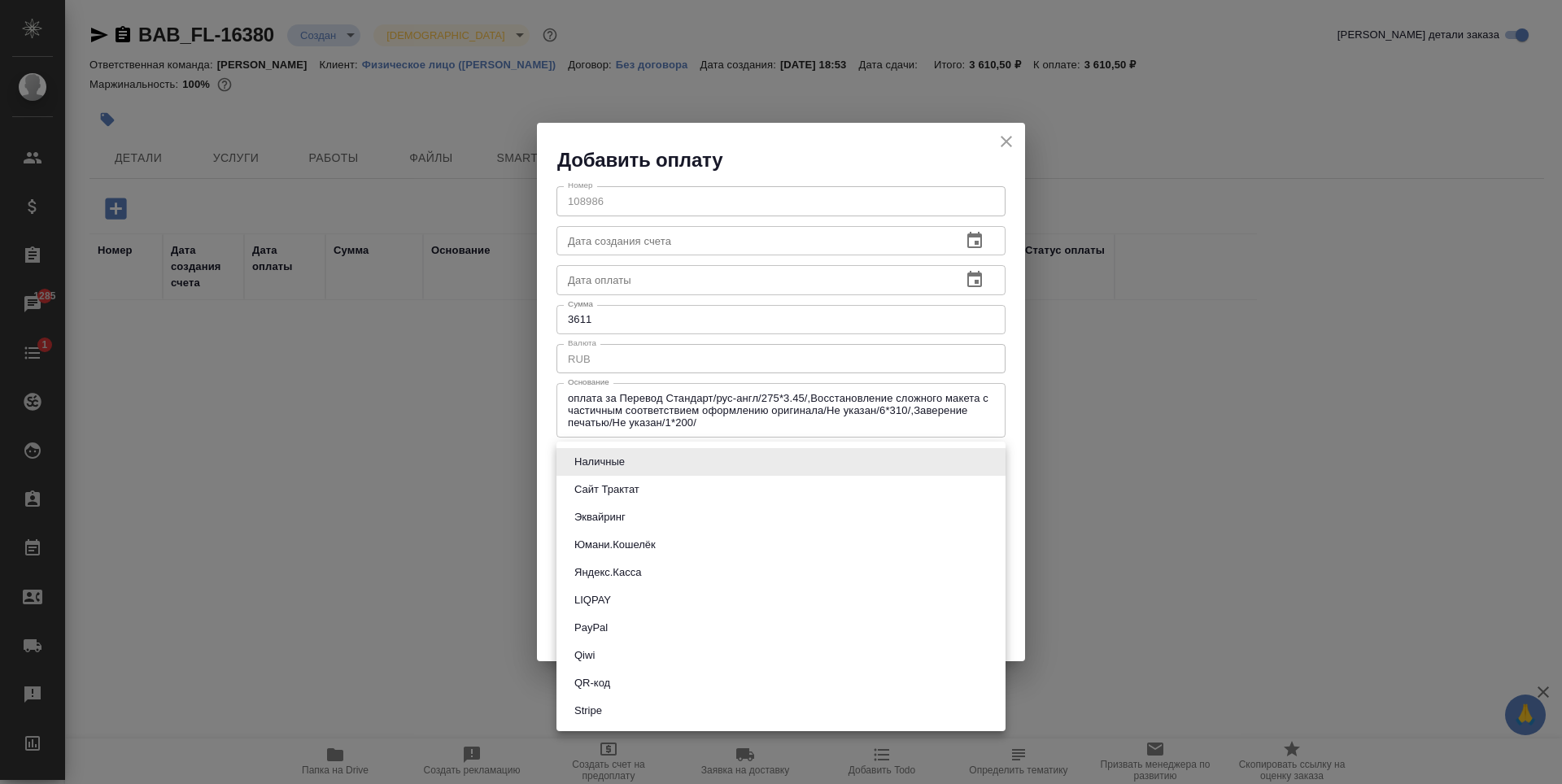
click at [935, 459] on body "🙏 .cls-1 fill:#fff; AWATERA Antonova Kristina Клиенты Спецификации Заказы 1285 …" at bounding box center [781, 392] width 1562 height 784
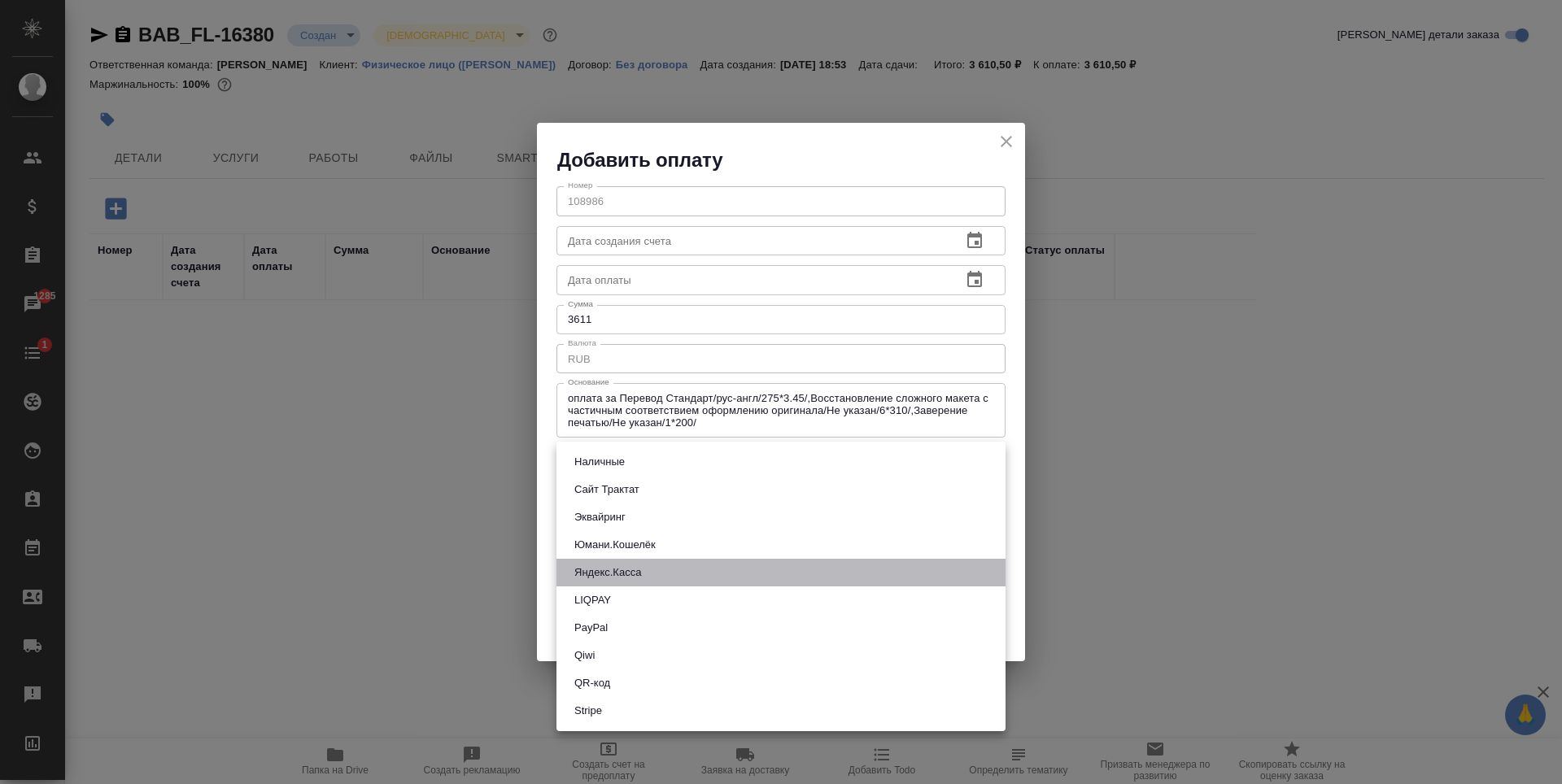
click at [649, 568] on li "Яндекс.Касса" at bounding box center [781, 573] width 449 height 27
type input "yandex-kassa"
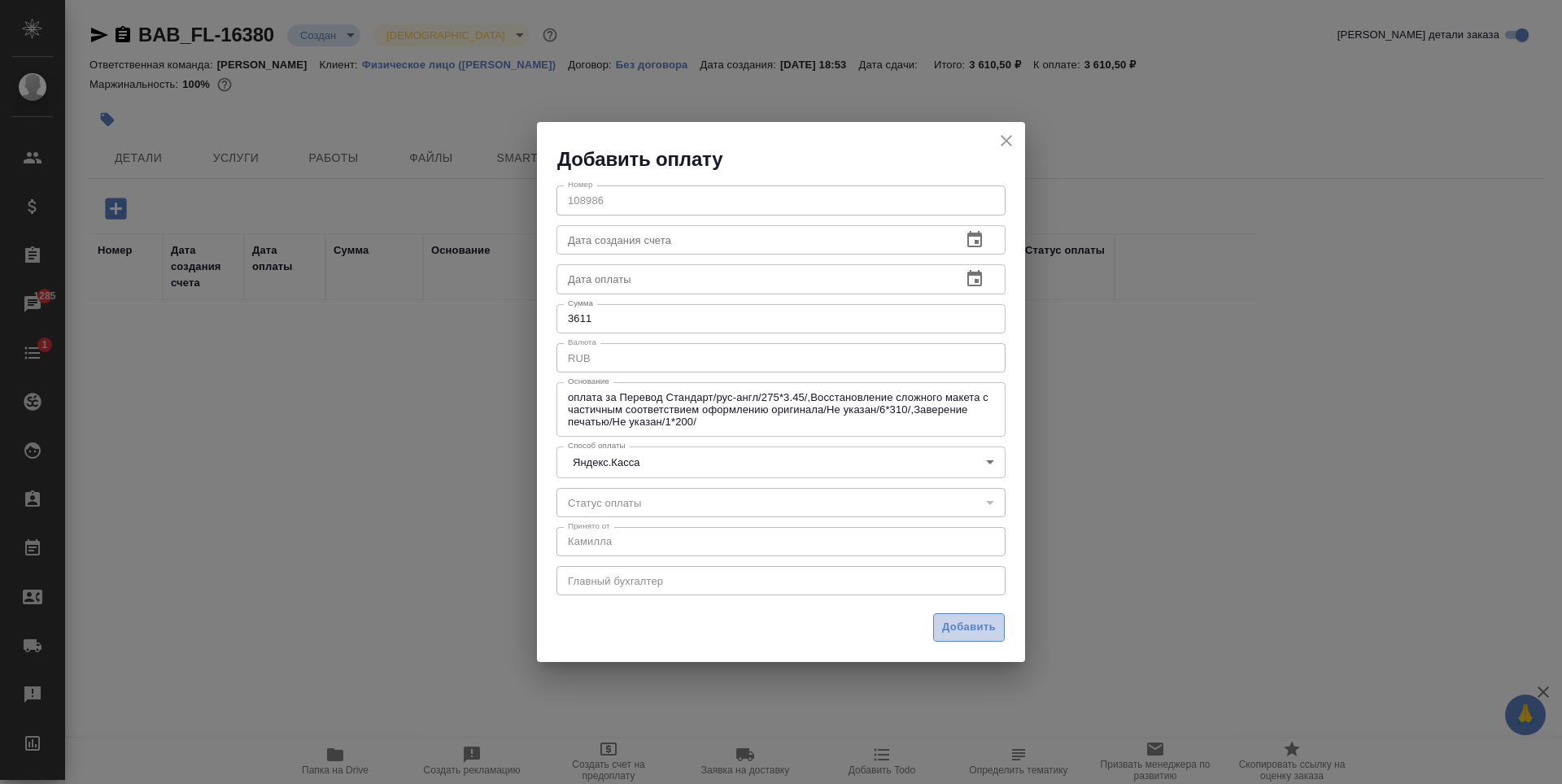
click at [947, 622] on span "Добавить" at bounding box center [968, 628] width 54 height 19
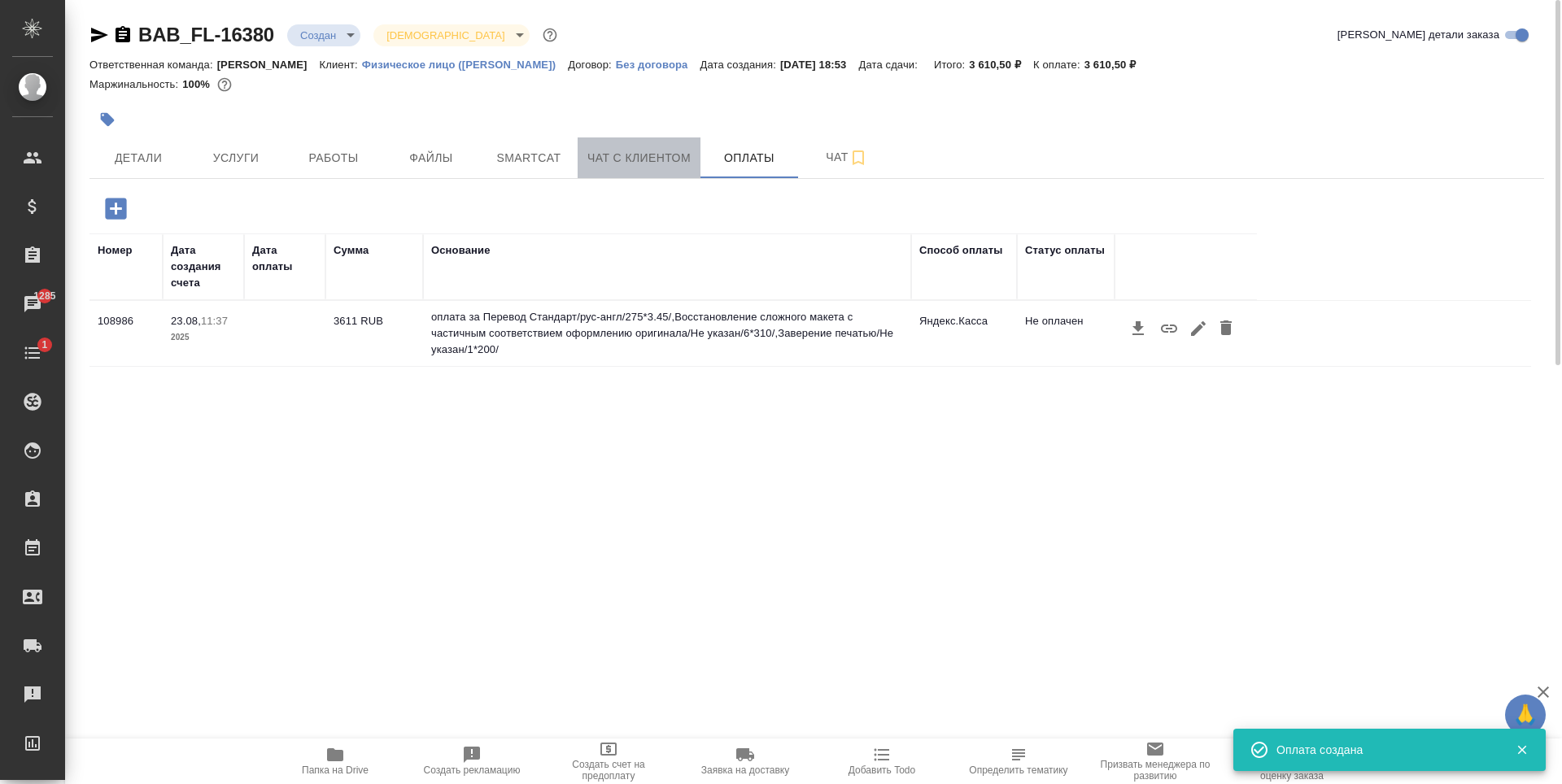
click at [628, 160] on span "Чат с клиентом" at bounding box center [639, 159] width 103 height 21
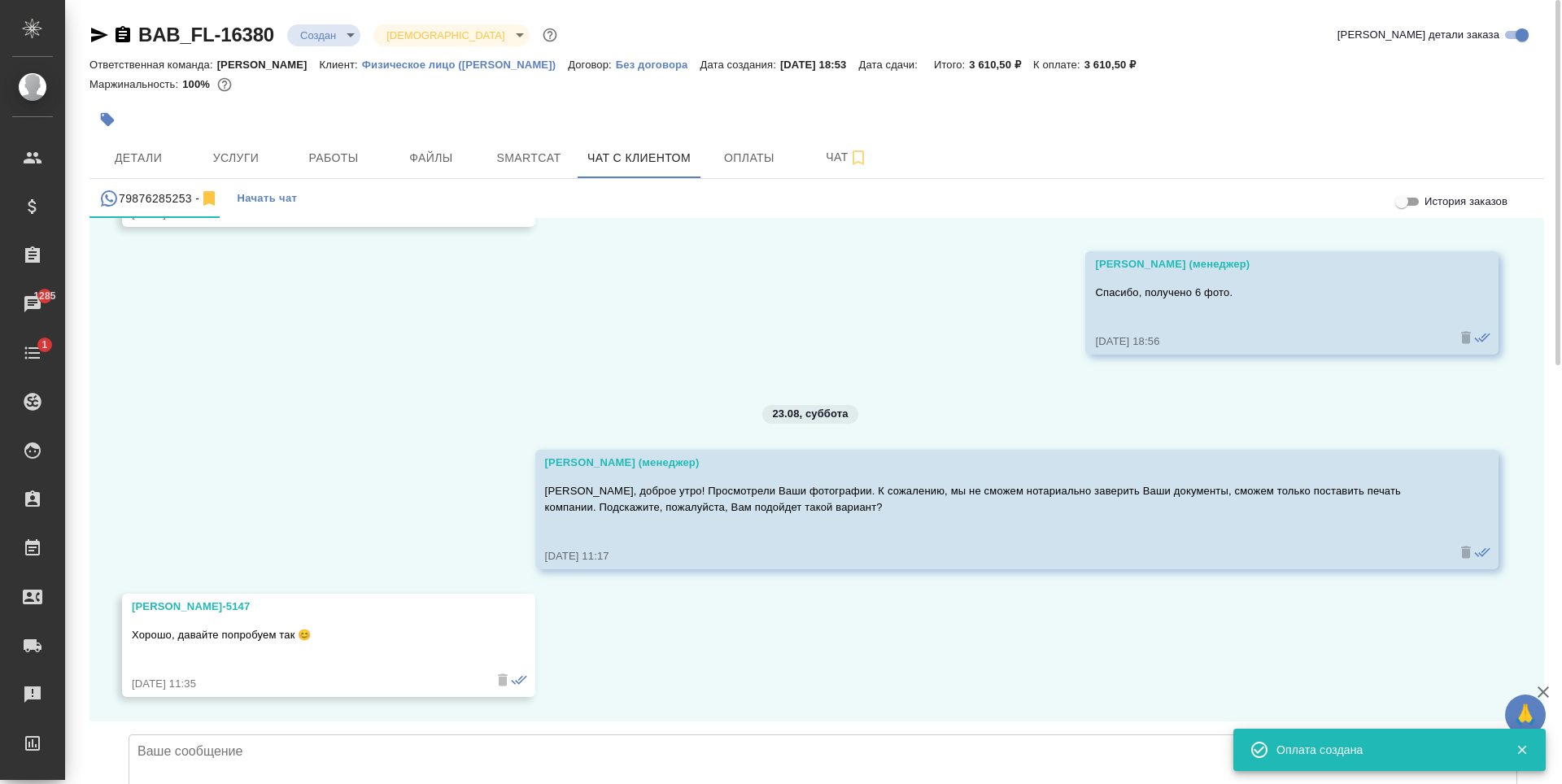
scroll to position [8653, 0]
click at [437, 735] on textarea at bounding box center [823, 792] width 1389 height 114
paste textarea "Камилла, рассчитали для Вас коммерческое предложение по заказу. Срок выполнения…"
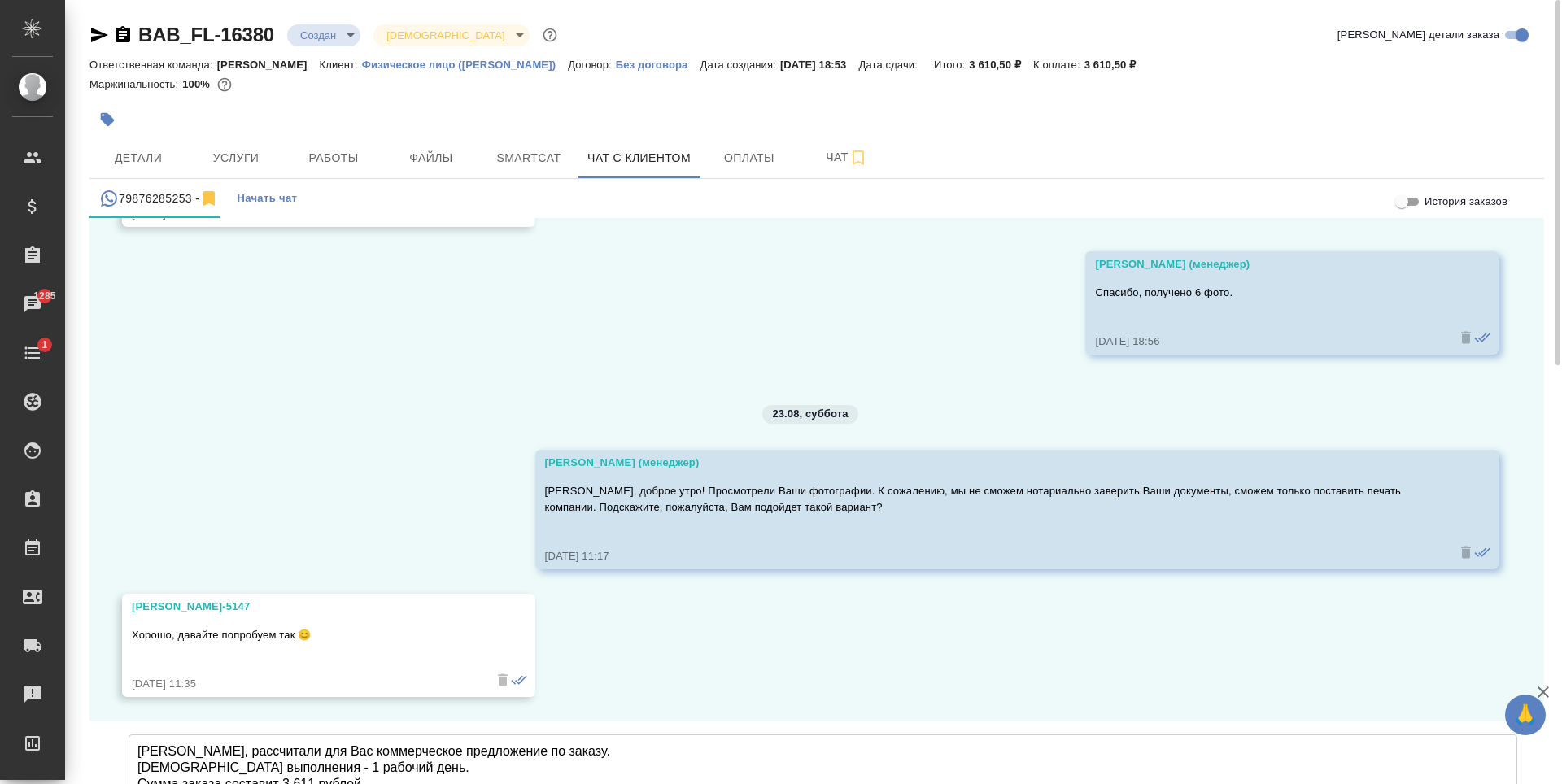
type textarea "Камилла, рассчитали для Вас коммерческое предложение по заказу. Срок выполнения…"
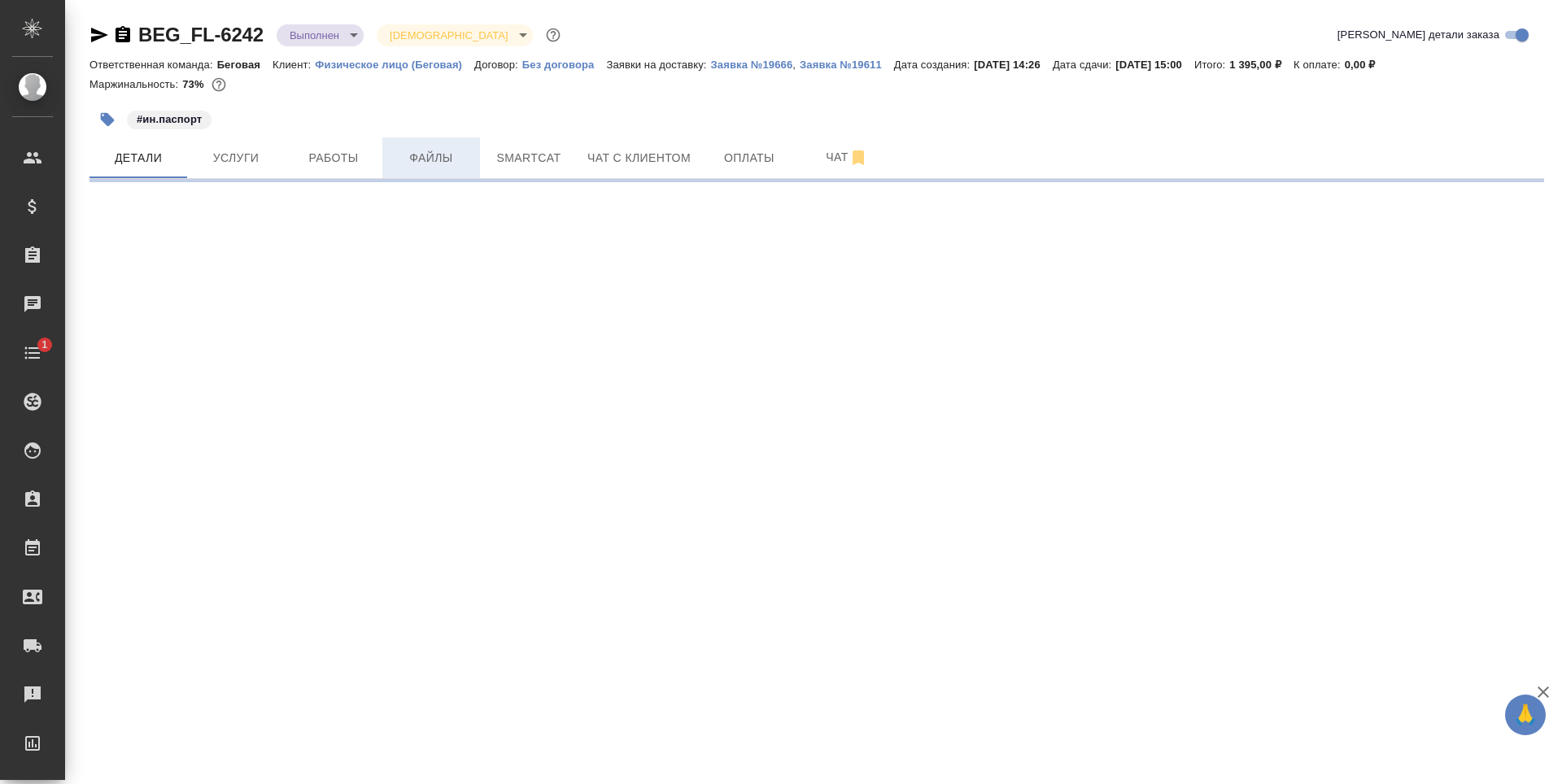
select select "RU"
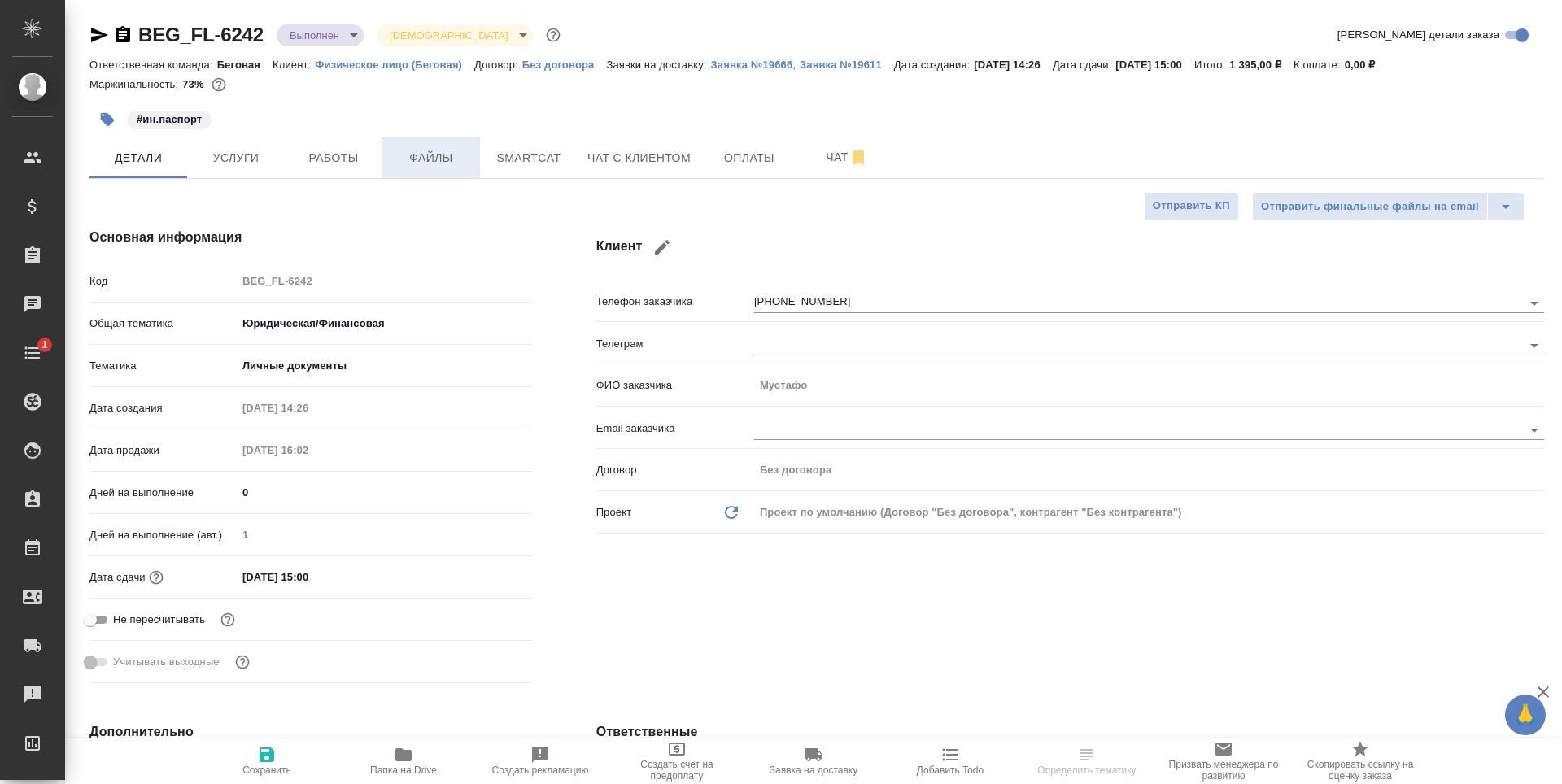
type textarea "x"
click at [643, 164] on span "Чат с клиентом" at bounding box center [639, 159] width 103 height 21
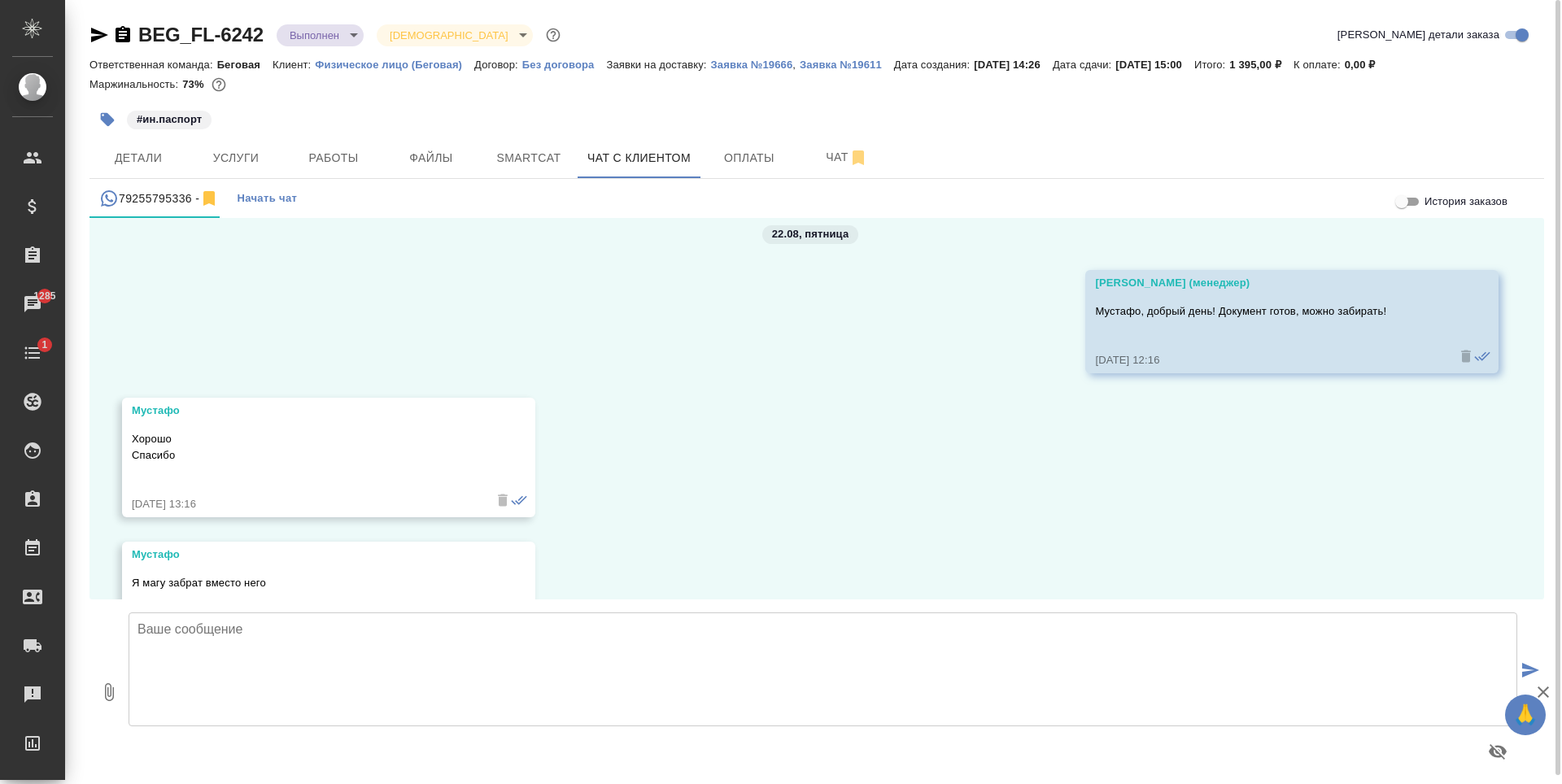
scroll to position [583, 0]
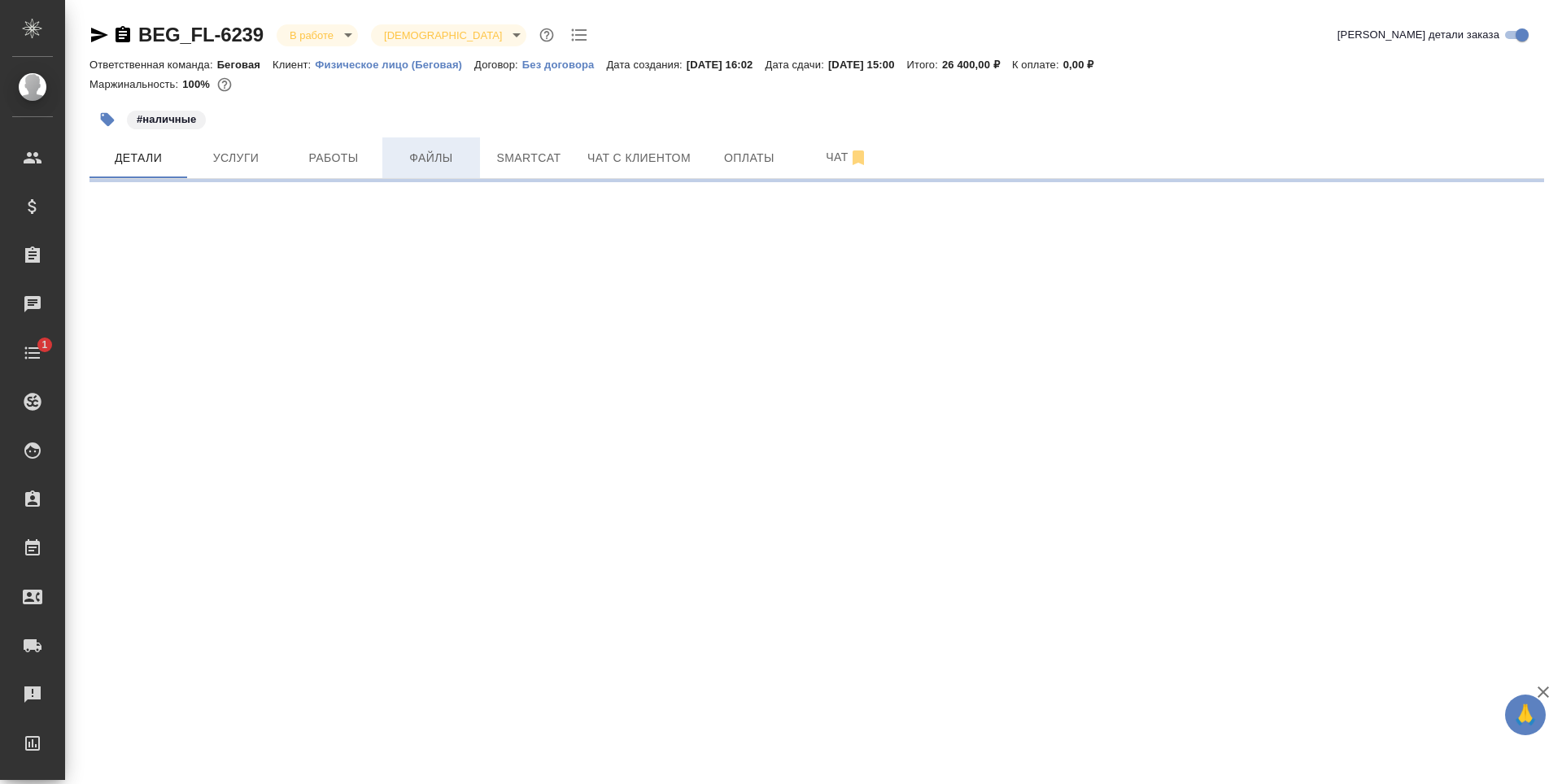
select select "RU"
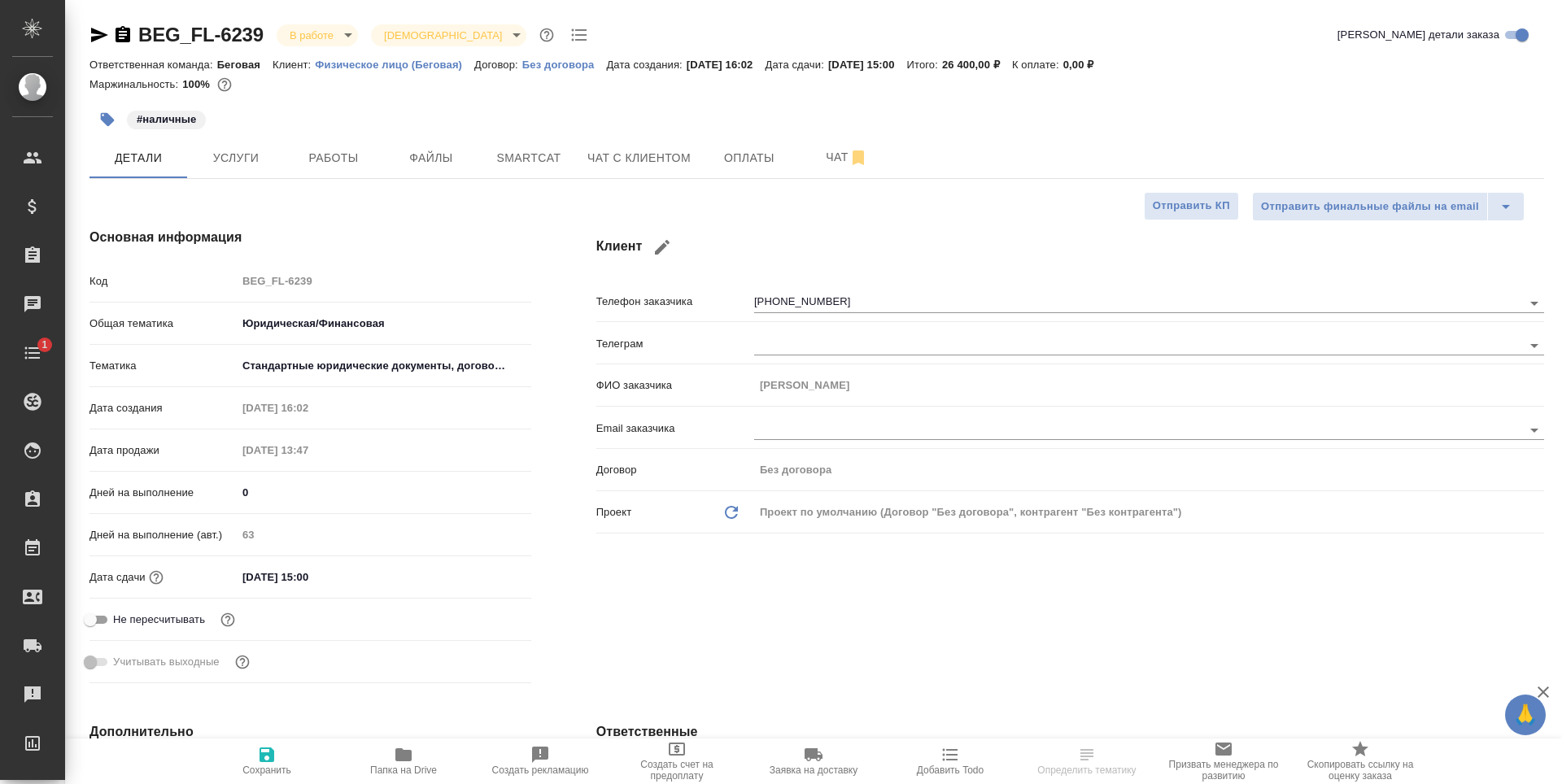
type textarea "x"
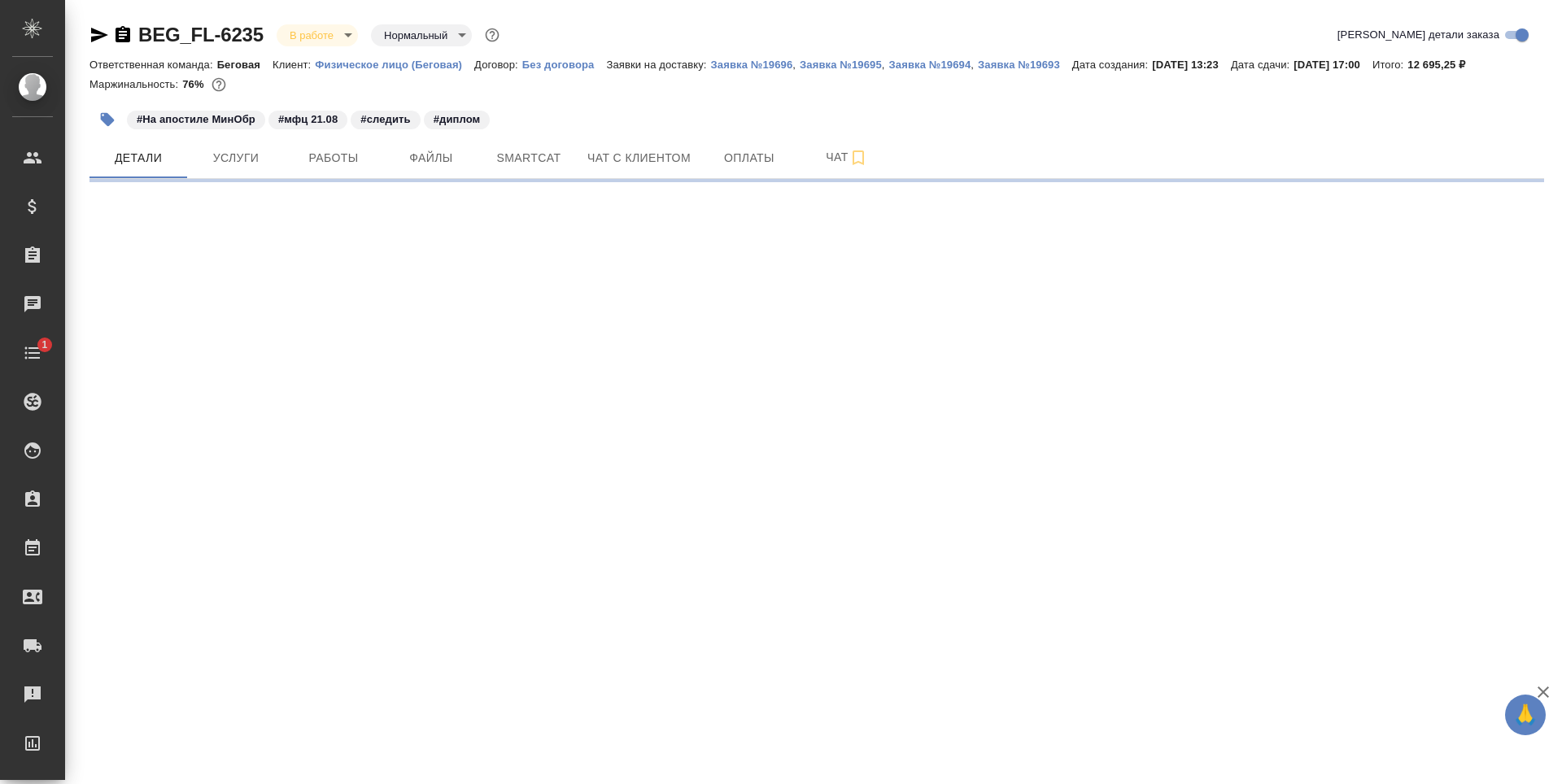
select select "RU"
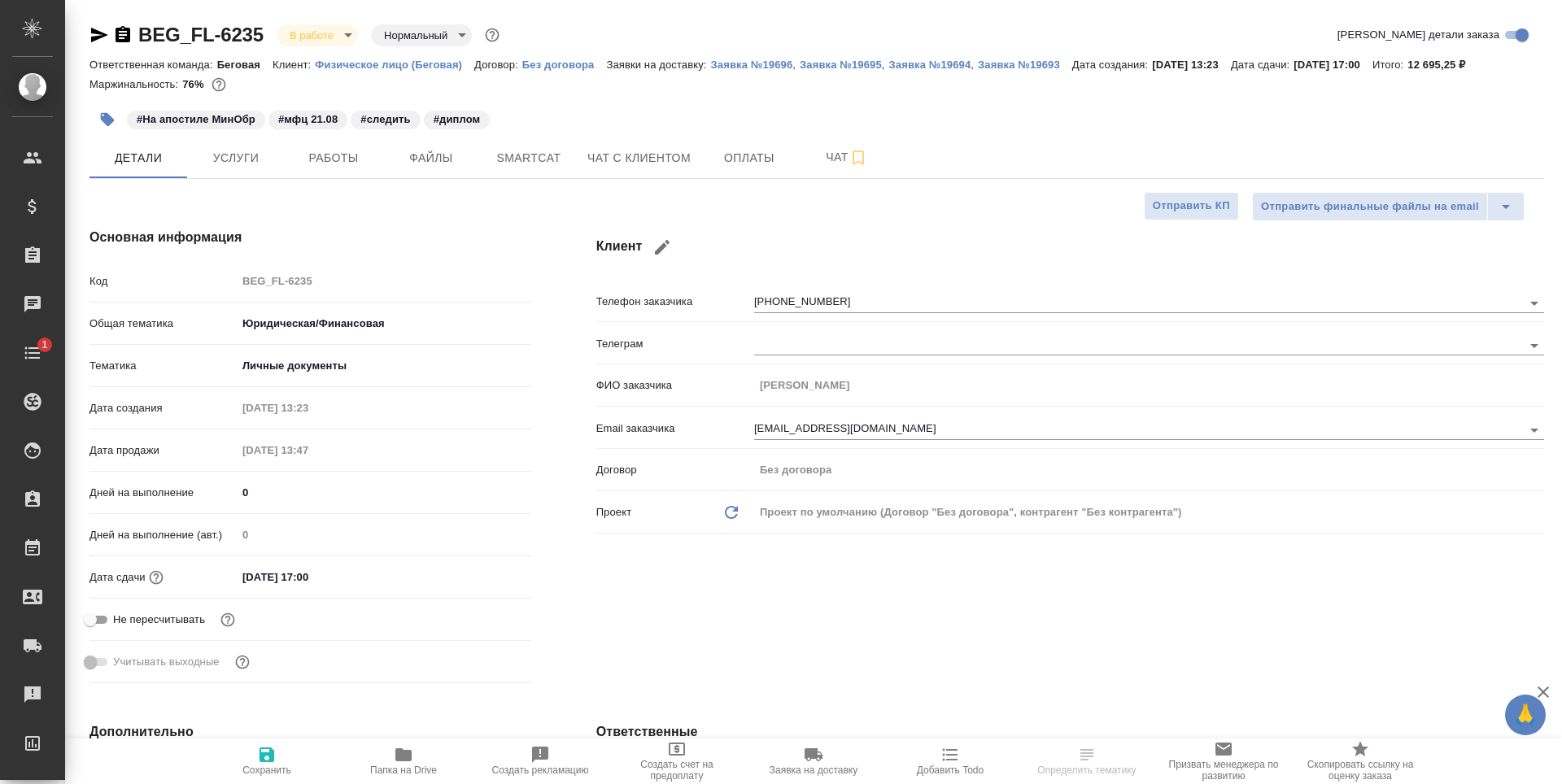
type textarea "x"
click at [240, 148] on span "Услуги" at bounding box center [236, 159] width 78 height 21
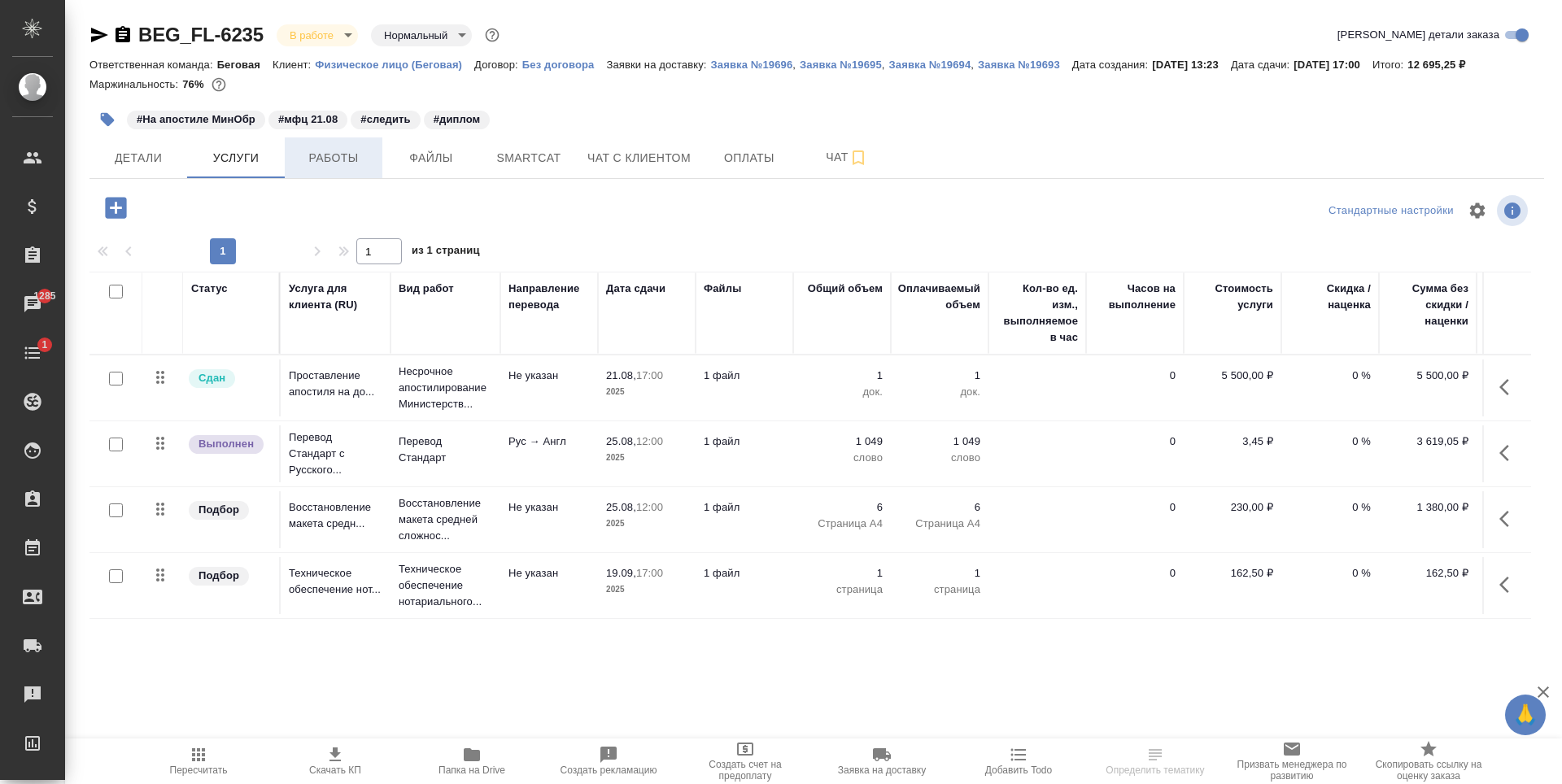
click at [333, 168] on button "Работы" at bounding box center [334, 157] width 98 height 40
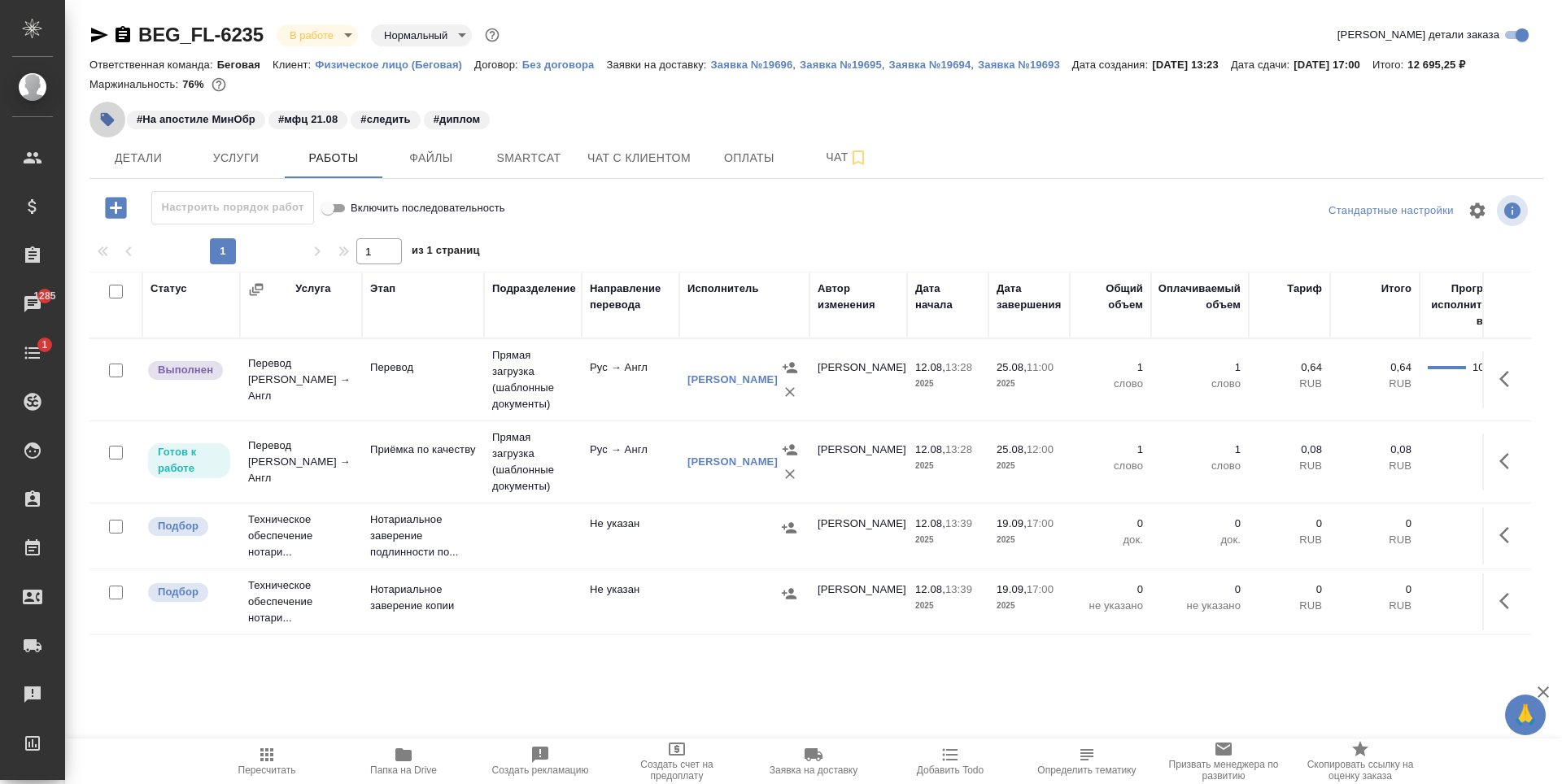
click at [116, 116] on button "button" at bounding box center [107, 120] width 36 height 36
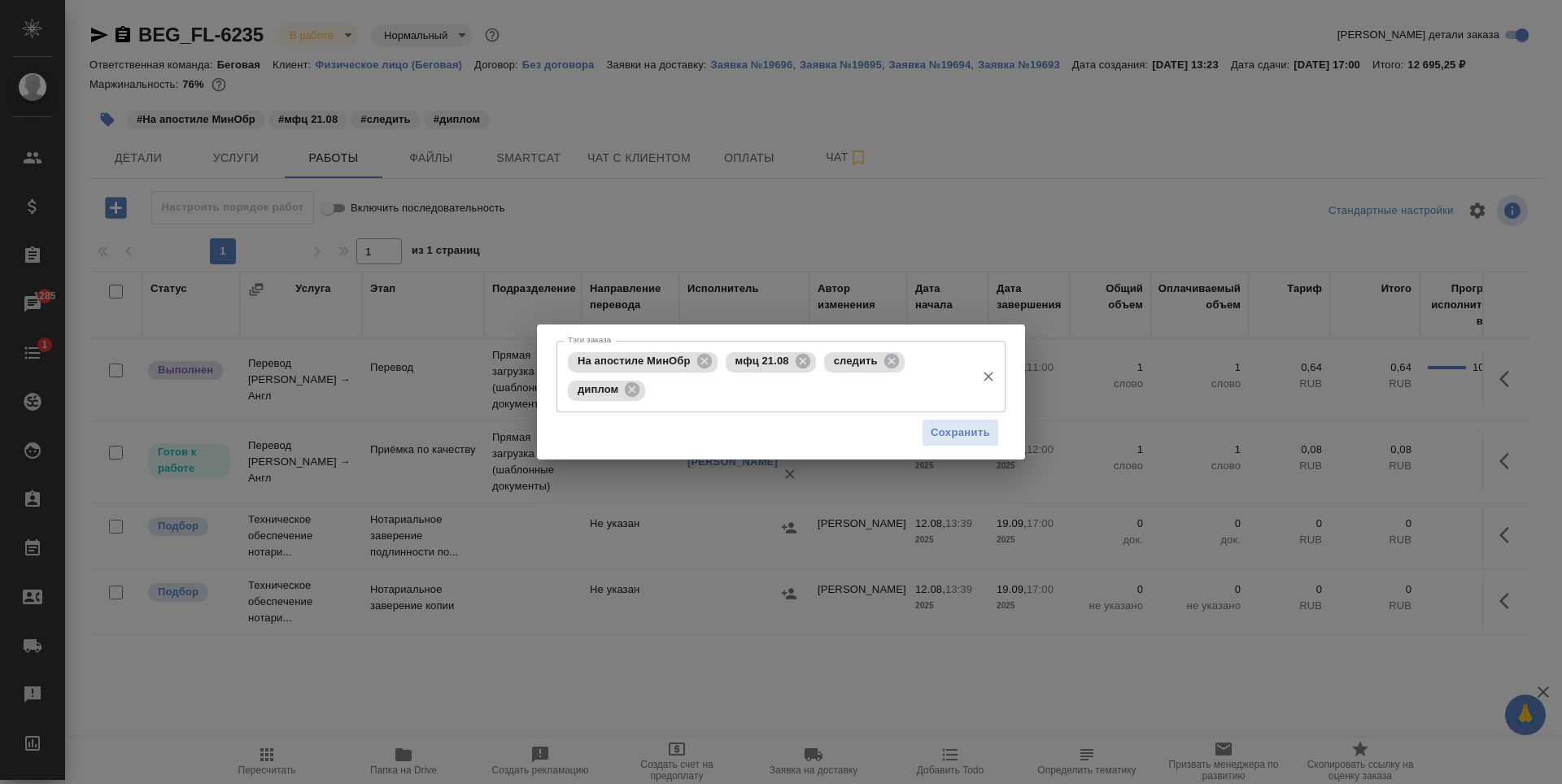
click at [746, 390] on input "Тэги заказа" at bounding box center [808, 390] width 318 height 27
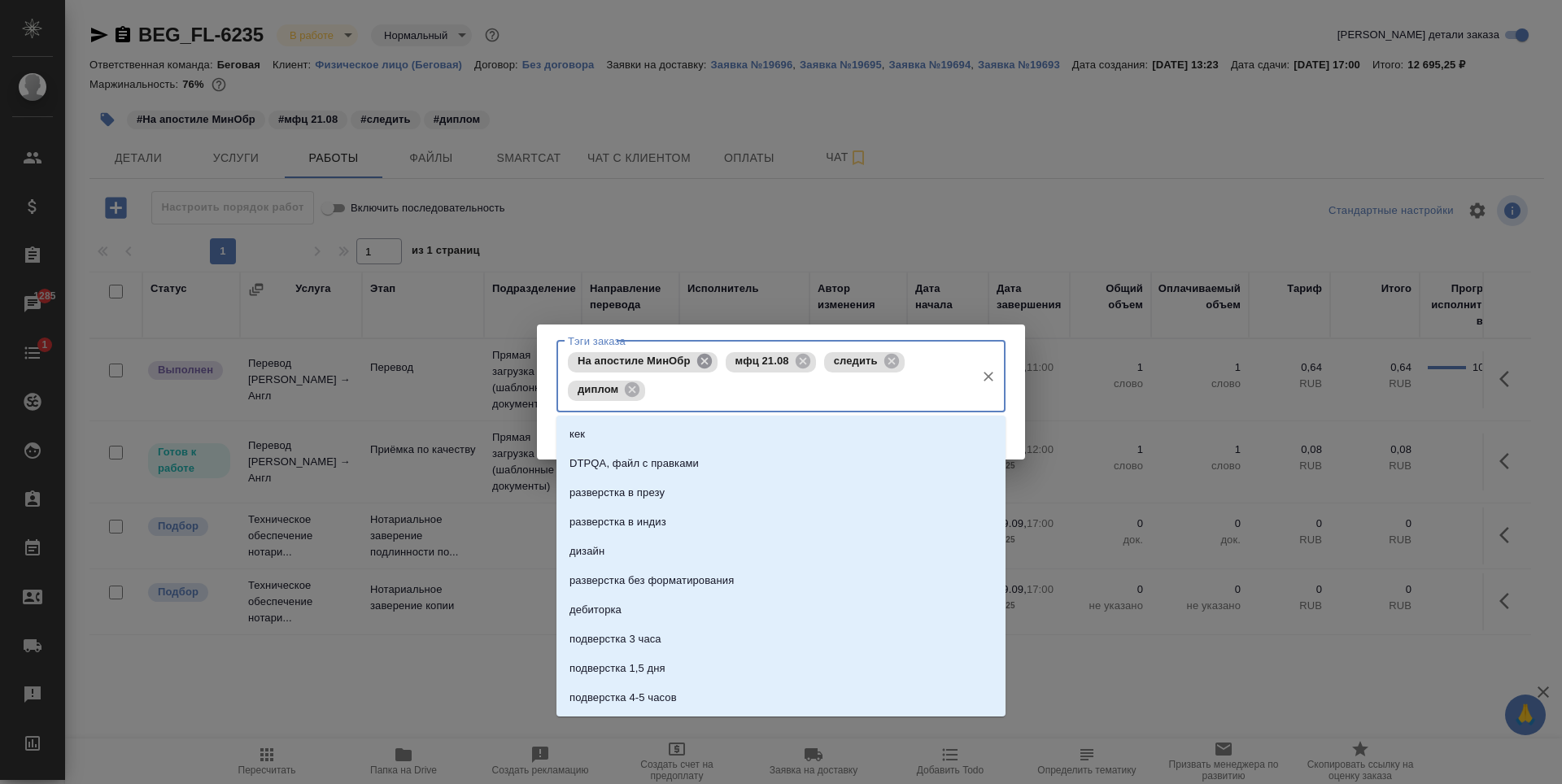
click at [703, 369] on icon at bounding box center [703, 361] width 15 height 15
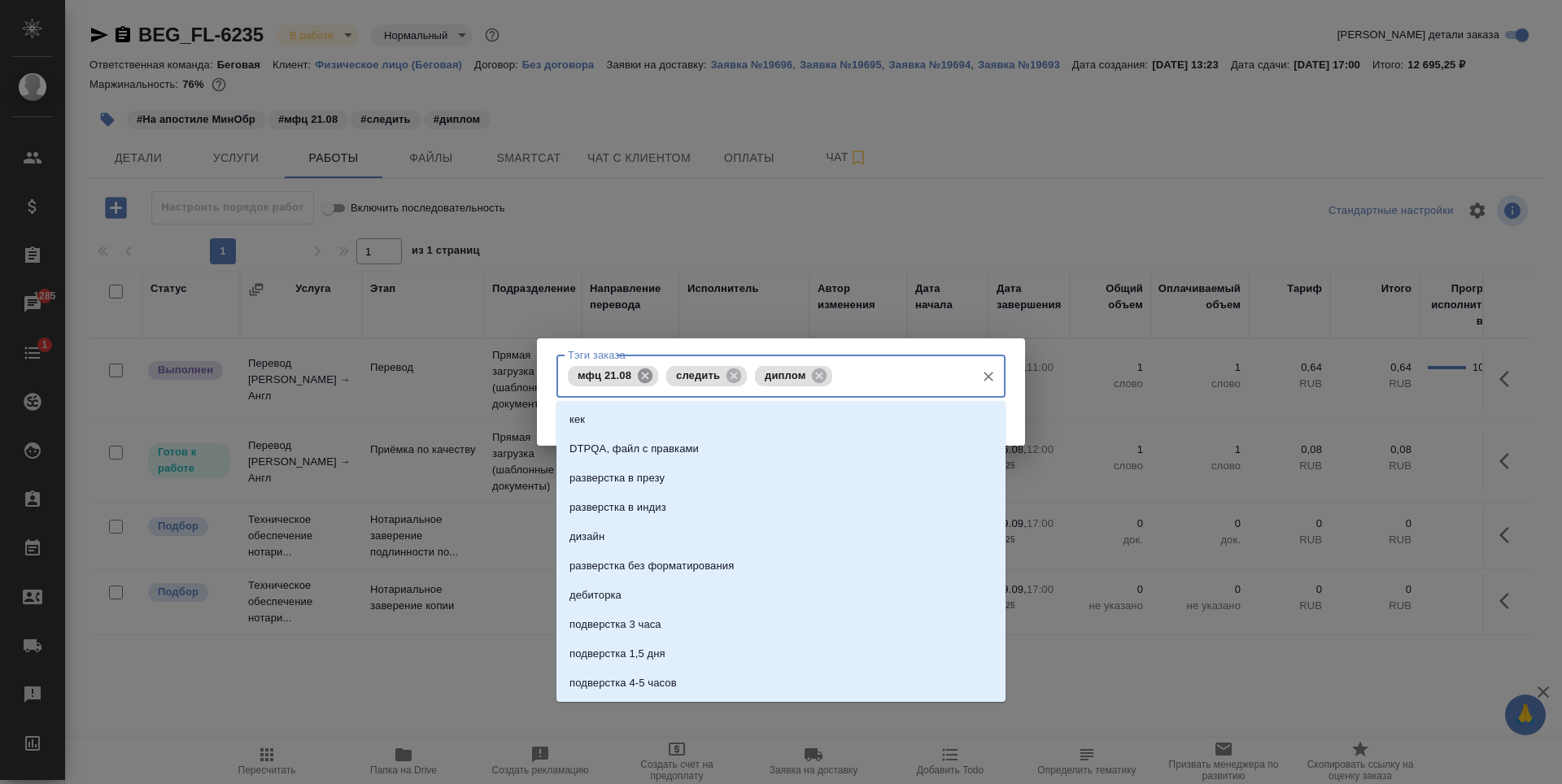
click at [646, 379] on icon at bounding box center [645, 375] width 15 height 15
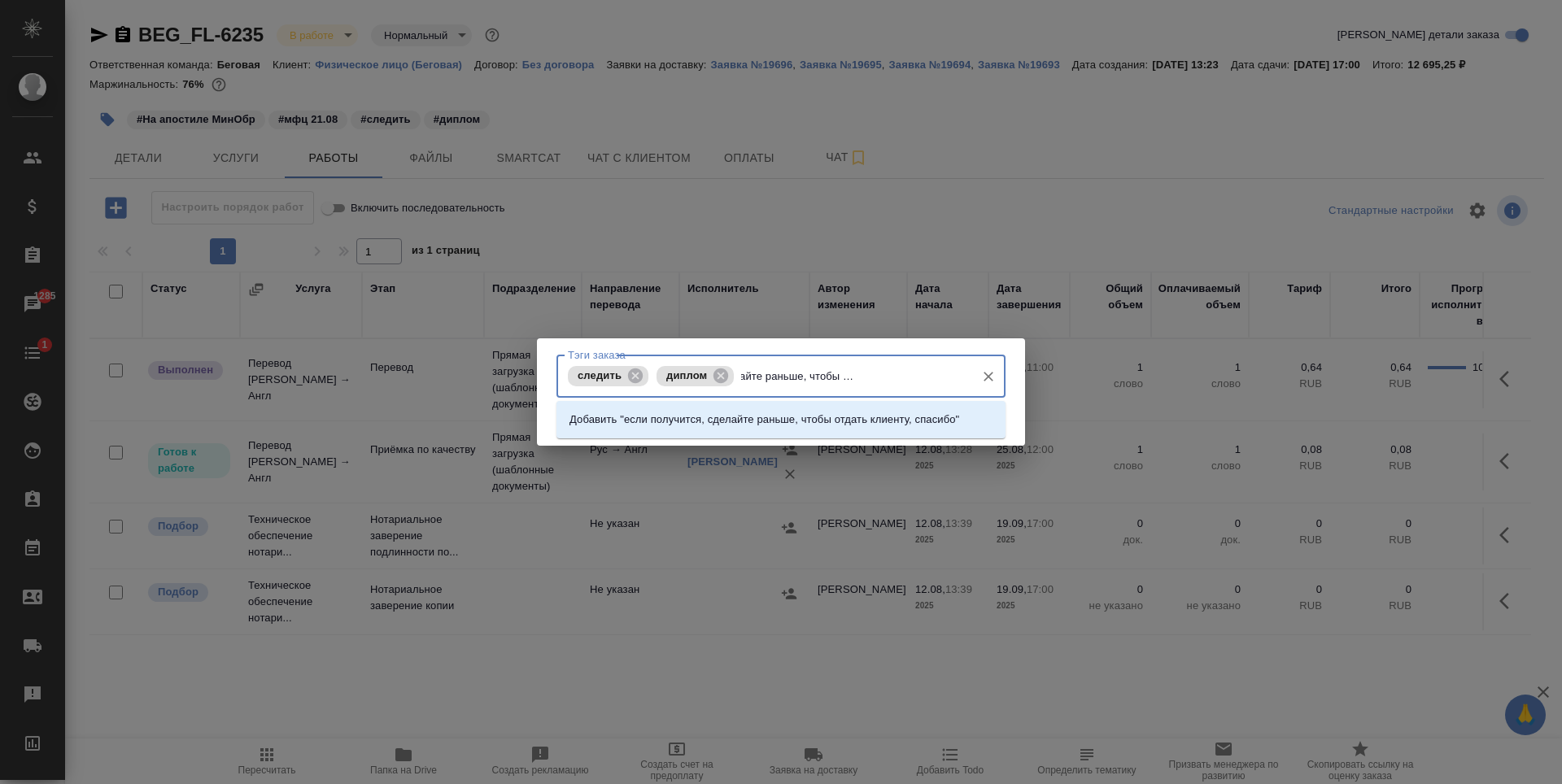
type input "если получится, сделайте раньше, чтобы отдать клиенту, спасибо!"
click at [858, 419] on p "Добавить "если получится, сделайте раньше, чтобы отдать клиенту, спасибо!"" at bounding box center [766, 419] width 393 height 16
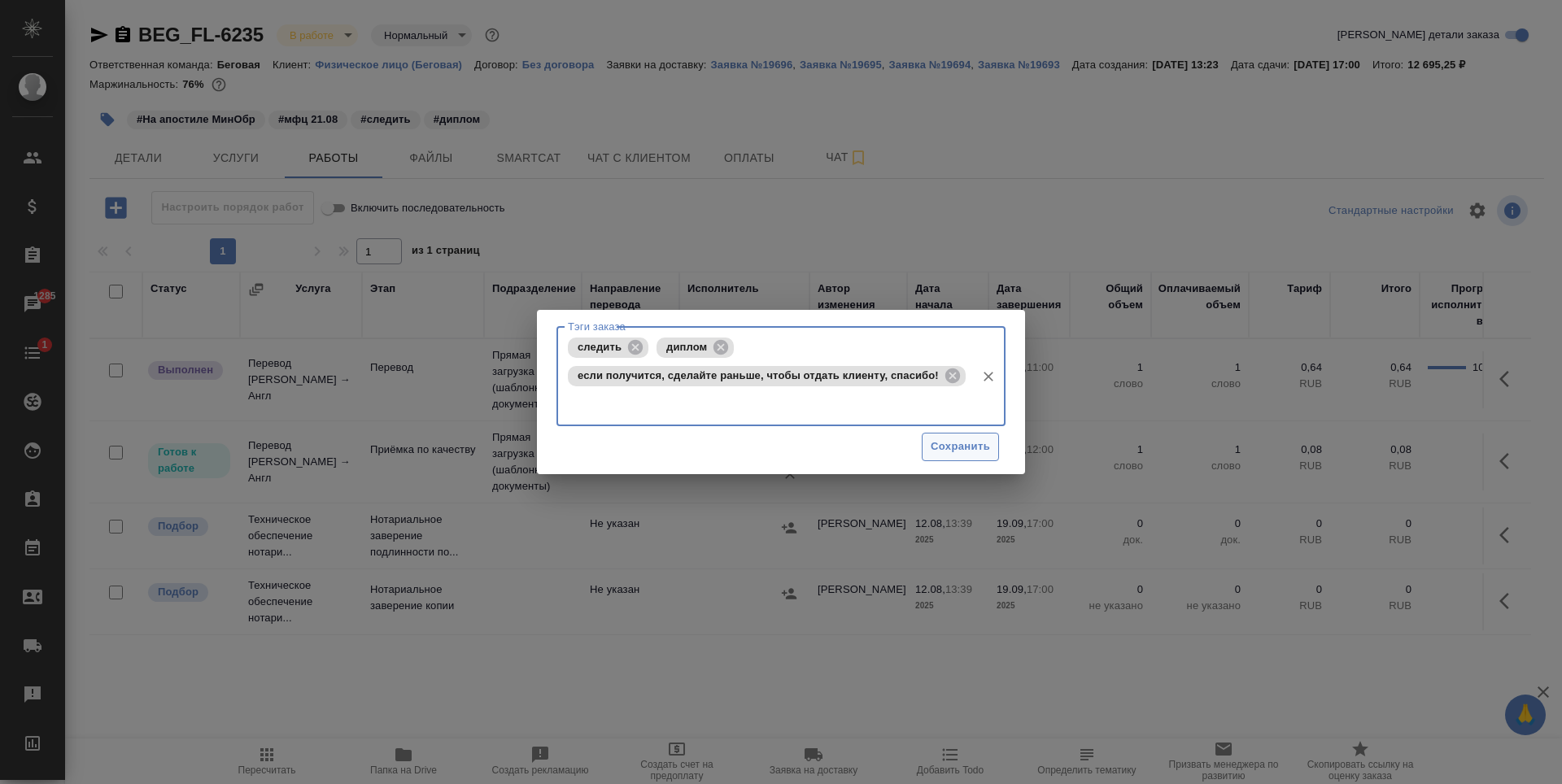
click at [947, 455] on span "Сохранить" at bounding box center [960, 447] width 59 height 19
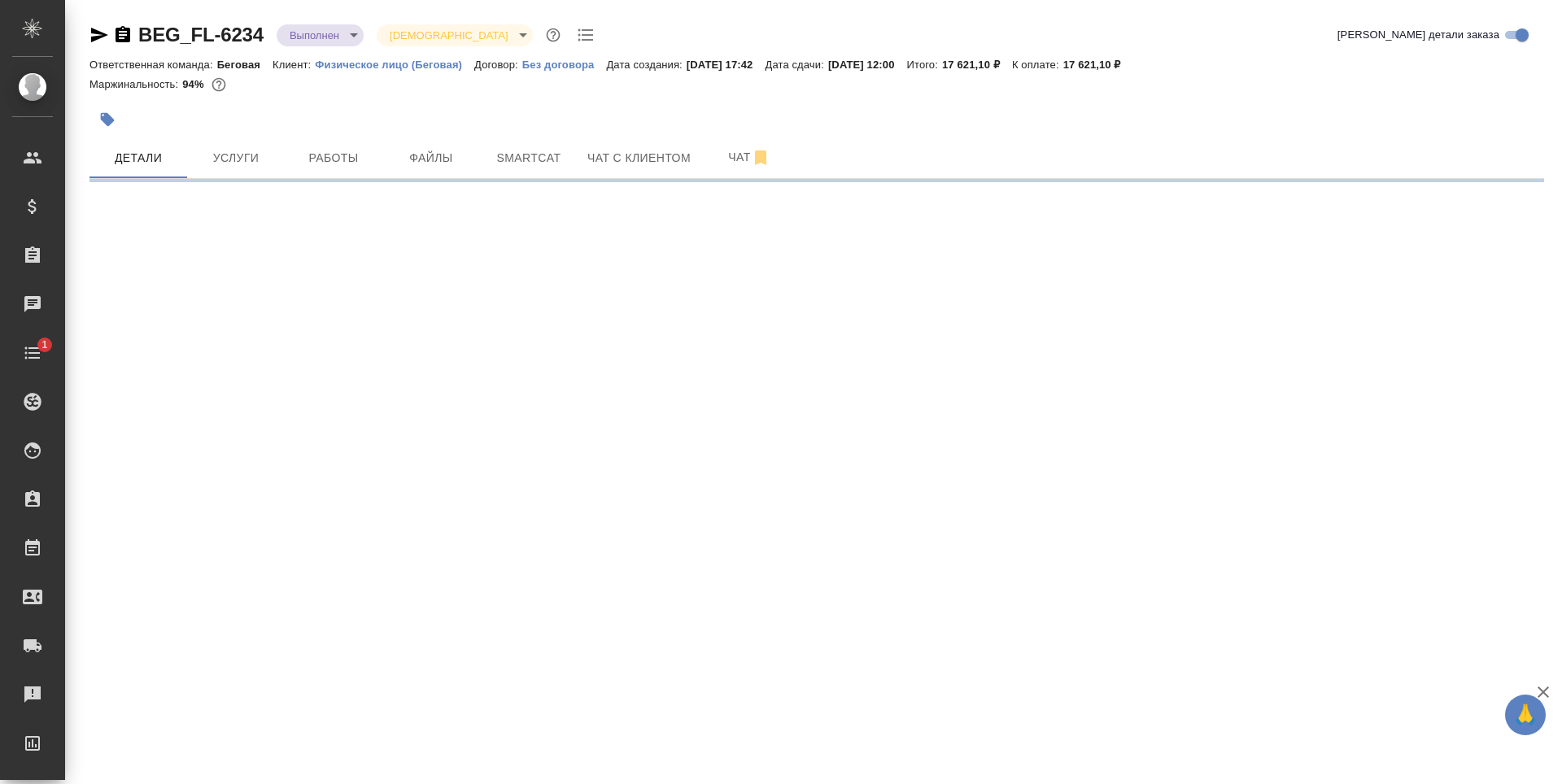
select select "RU"
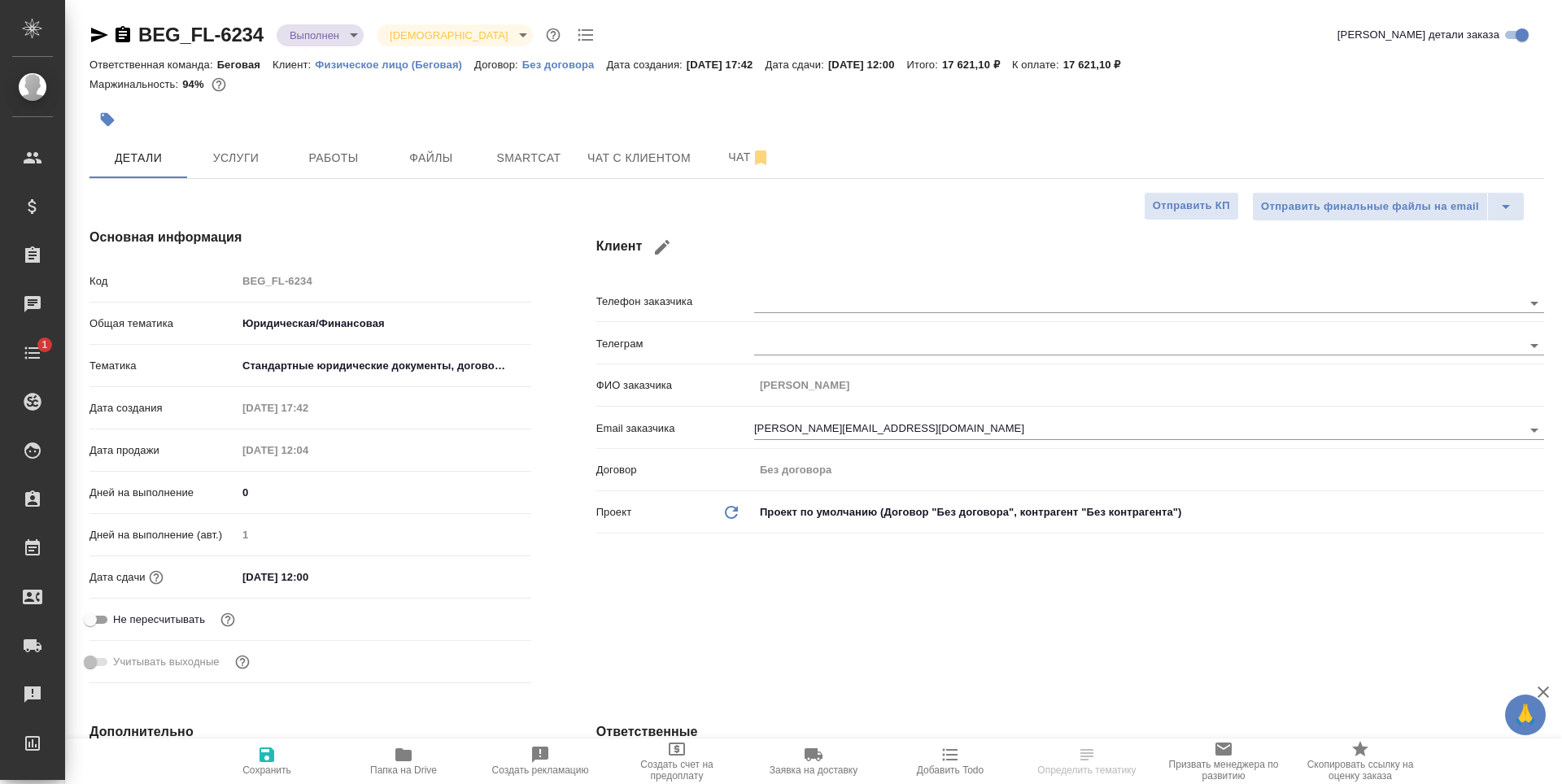
type textarea "x"
click at [251, 147] on button "Услуги" at bounding box center [236, 157] width 98 height 40
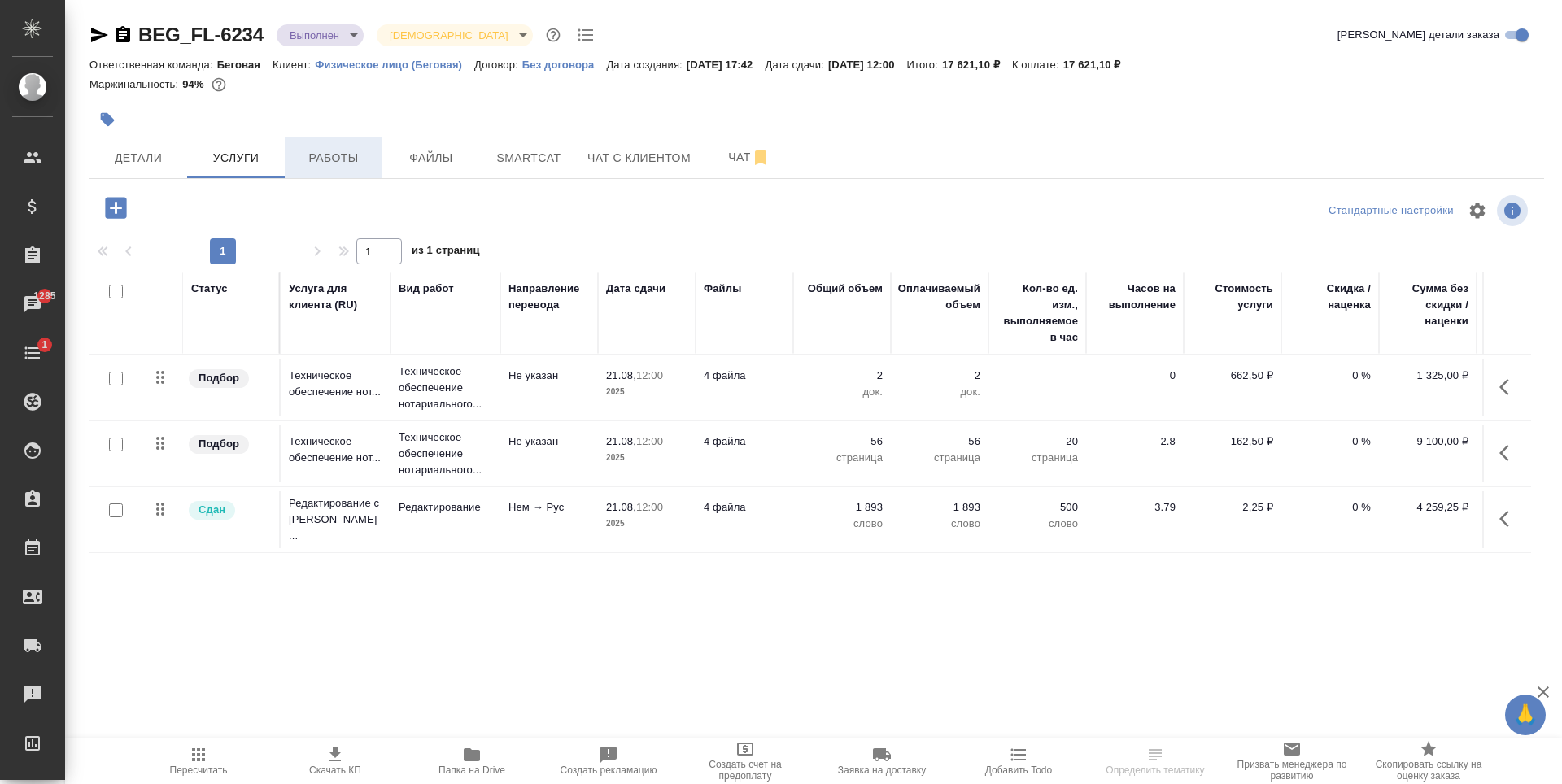
click at [306, 156] on span "Работы" at bounding box center [333, 159] width 78 height 21
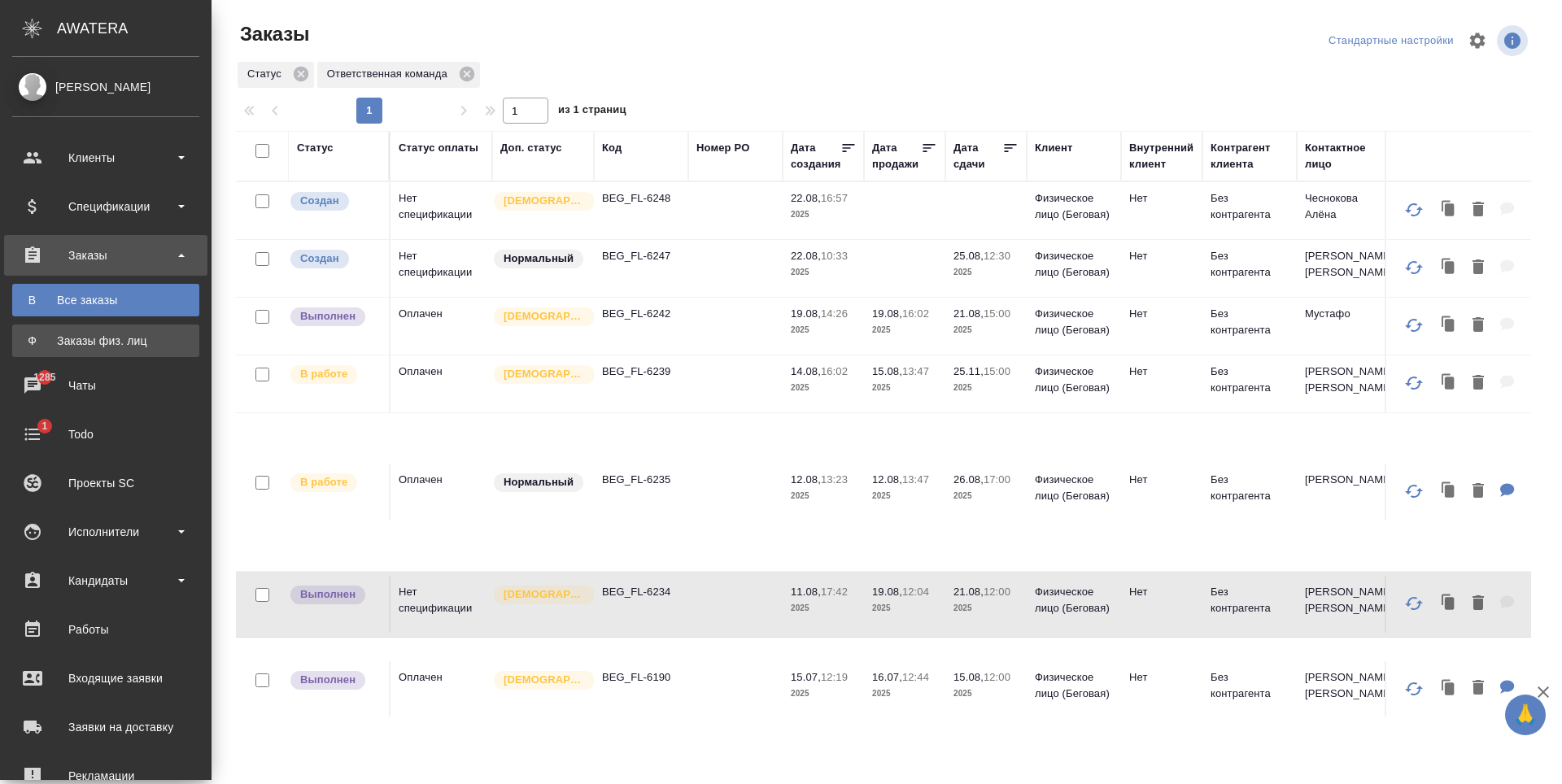
click at [49, 350] on link "Ф Заказы физ. лиц" at bounding box center [106, 341] width 187 height 33
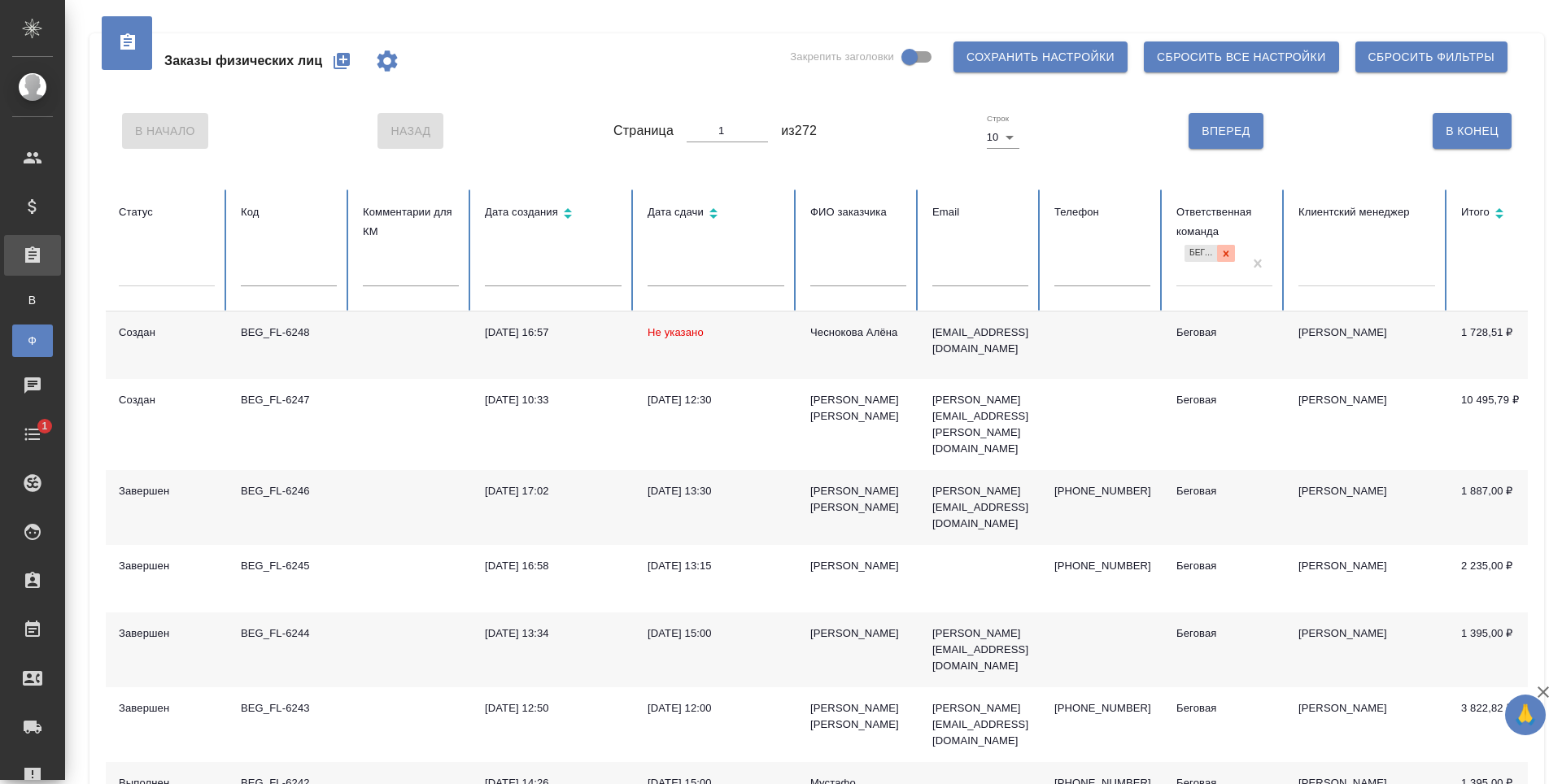
click at [1230, 254] on icon at bounding box center [1226, 253] width 11 height 11
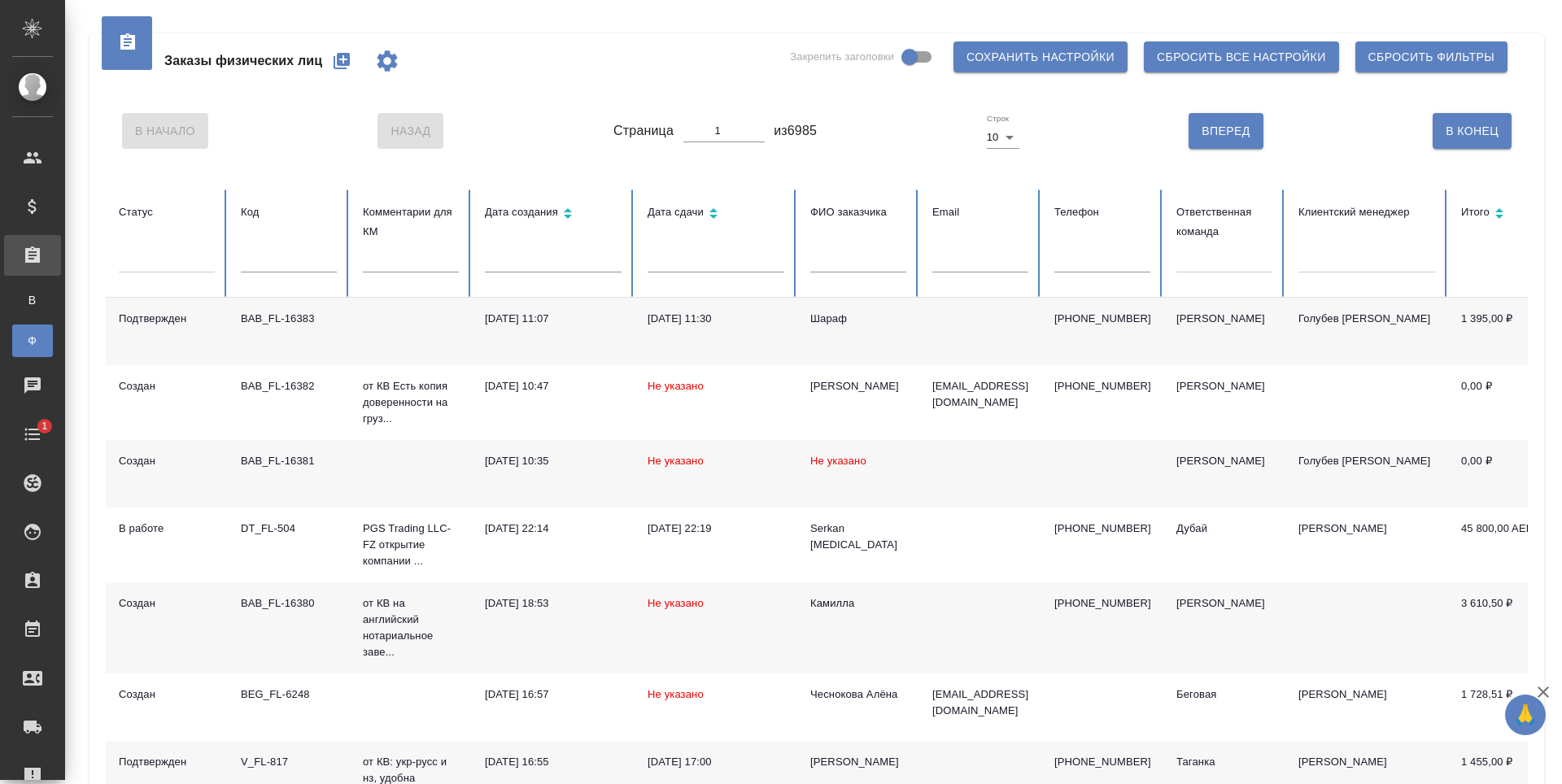
click at [1217, 264] on div at bounding box center [1225, 257] width 96 height 24
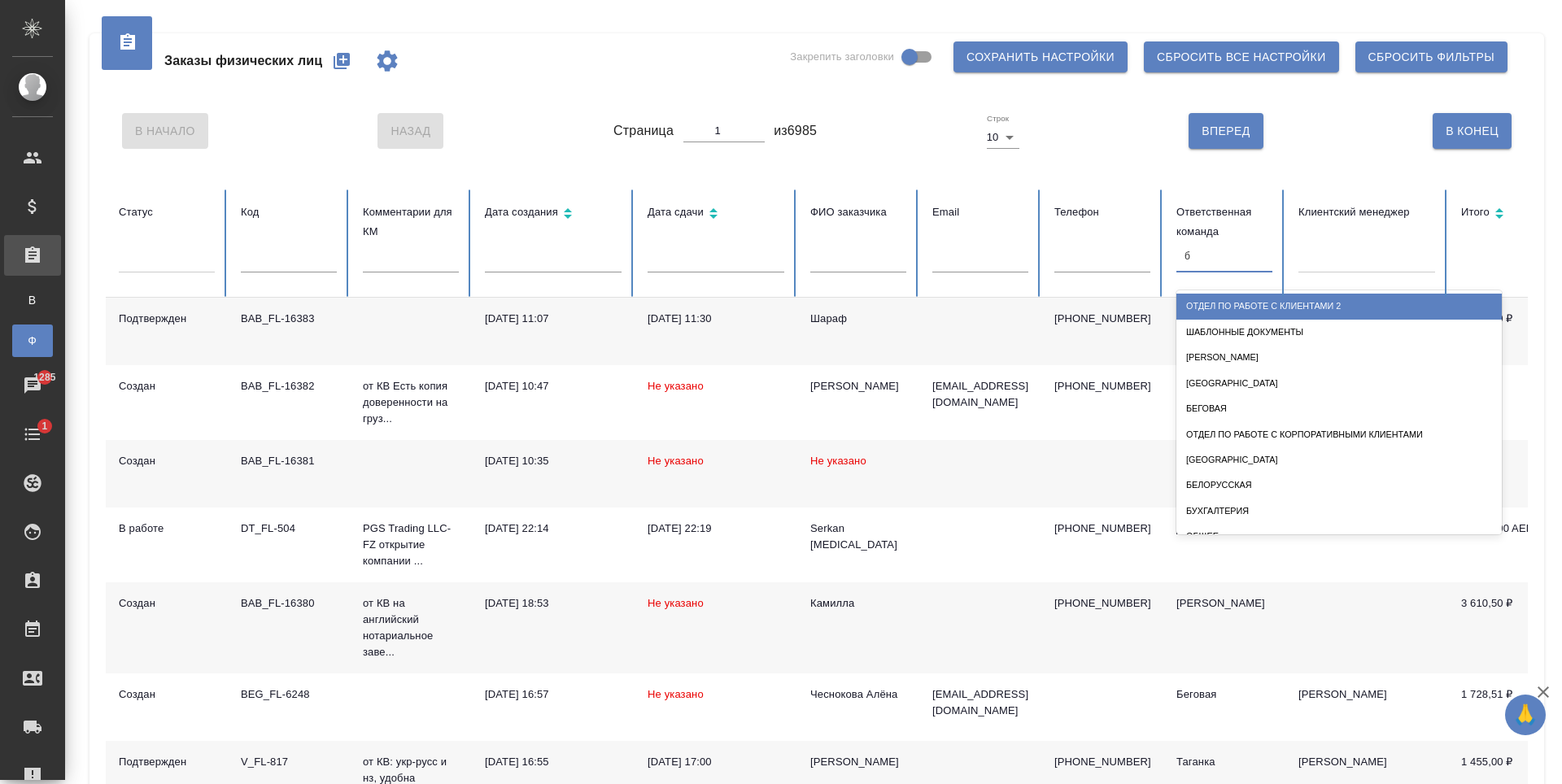
type input "ба"
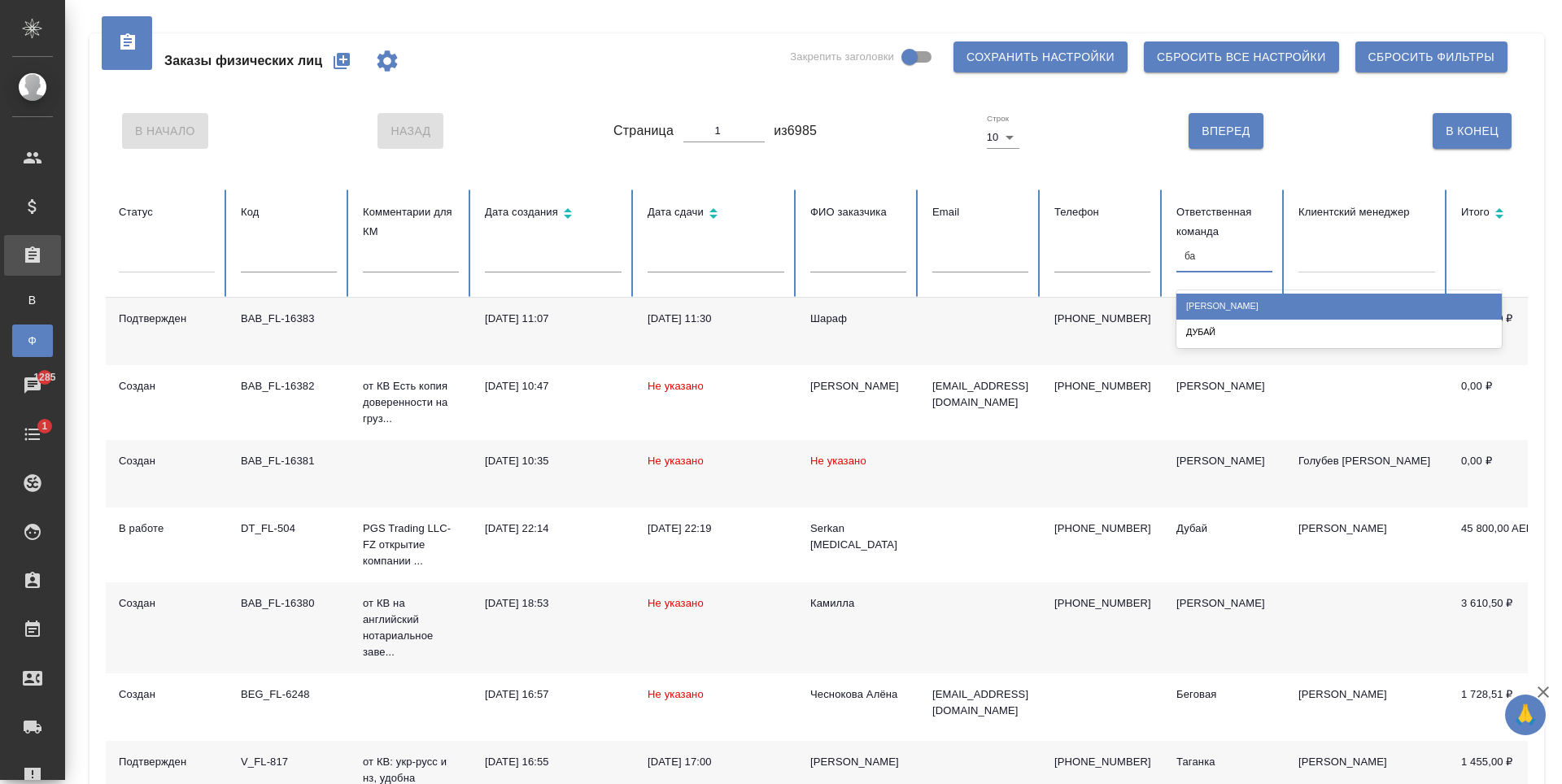
click at [1234, 296] on div "[PERSON_NAME]" at bounding box center [1339, 305] width 325 height 25
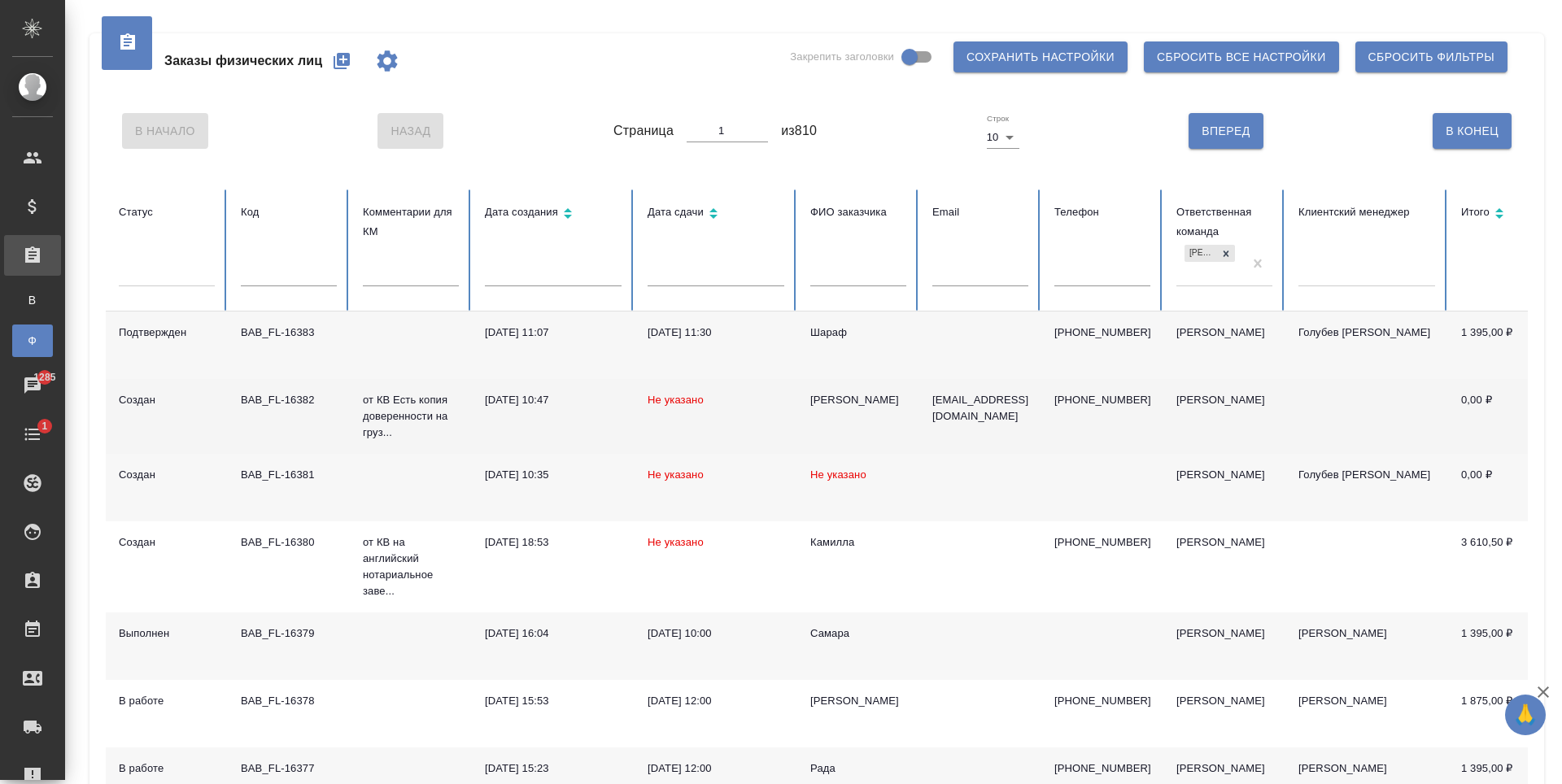
scroll to position [81, 0]
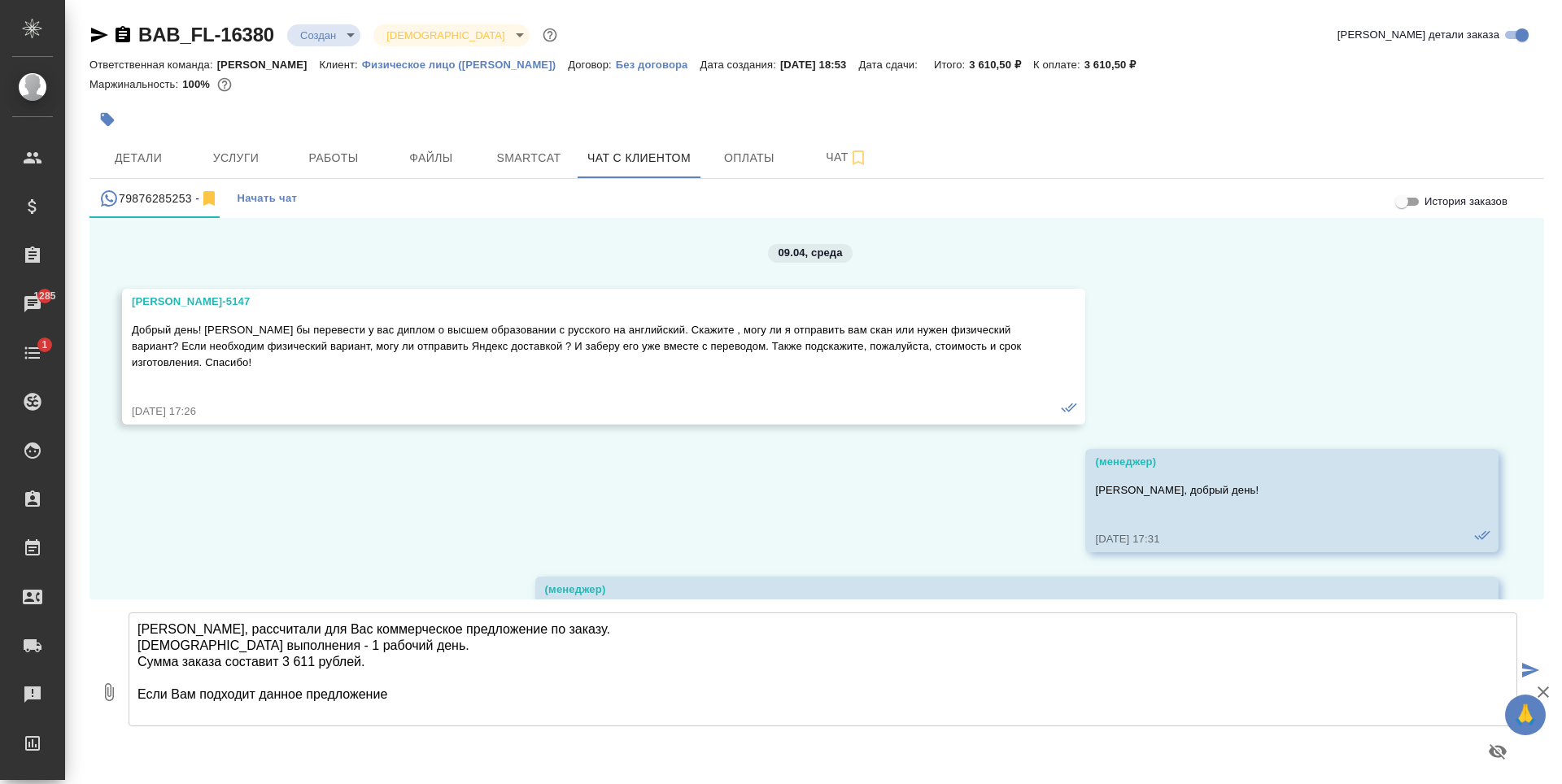
scroll to position [8653, 0]
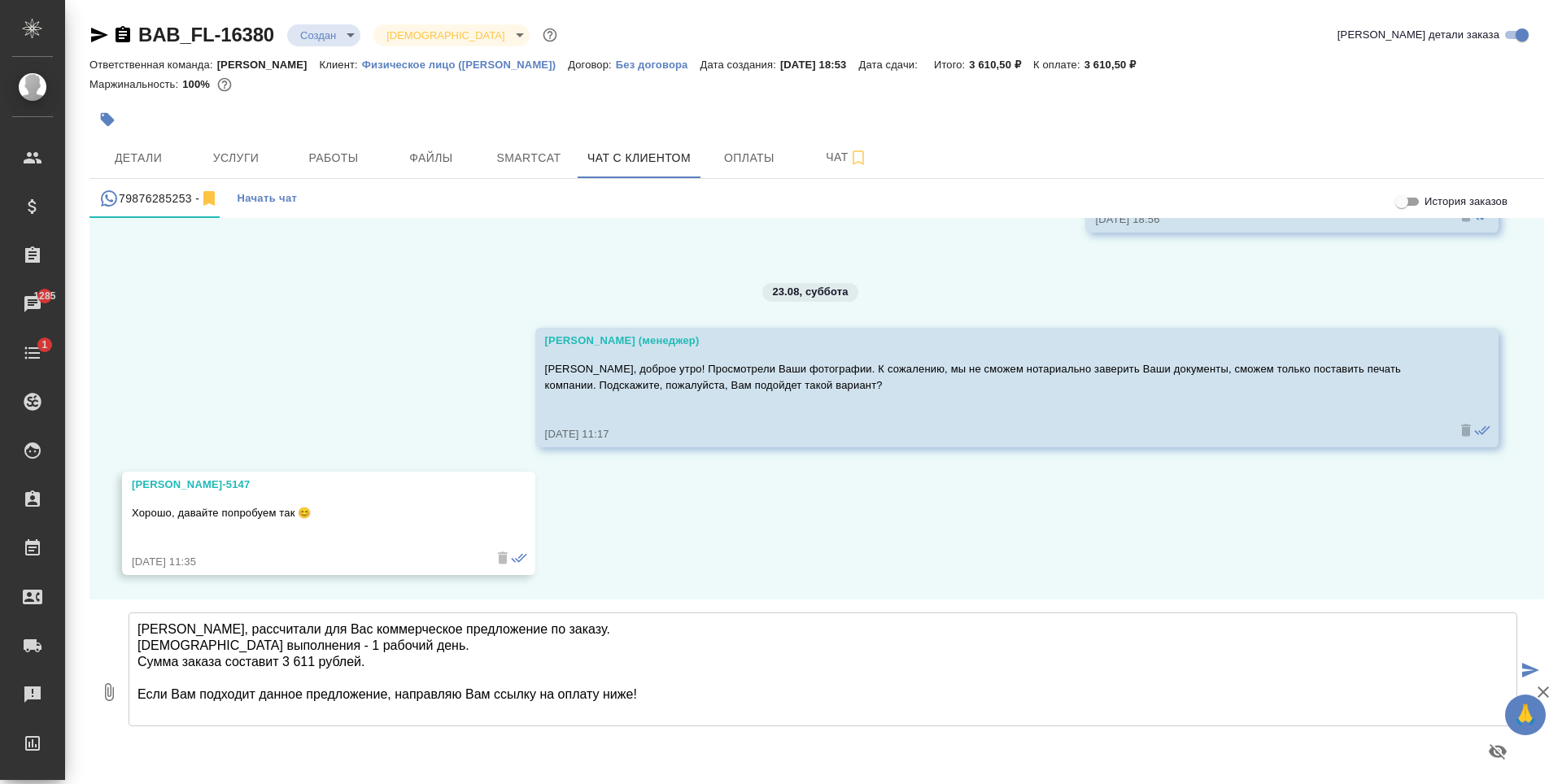
type textarea "[PERSON_NAME], рассчитали для Вас коммерческое предложение по заказу. [DEMOGRAP…"
click at [764, 153] on span "Оплаты" at bounding box center [749, 159] width 78 height 21
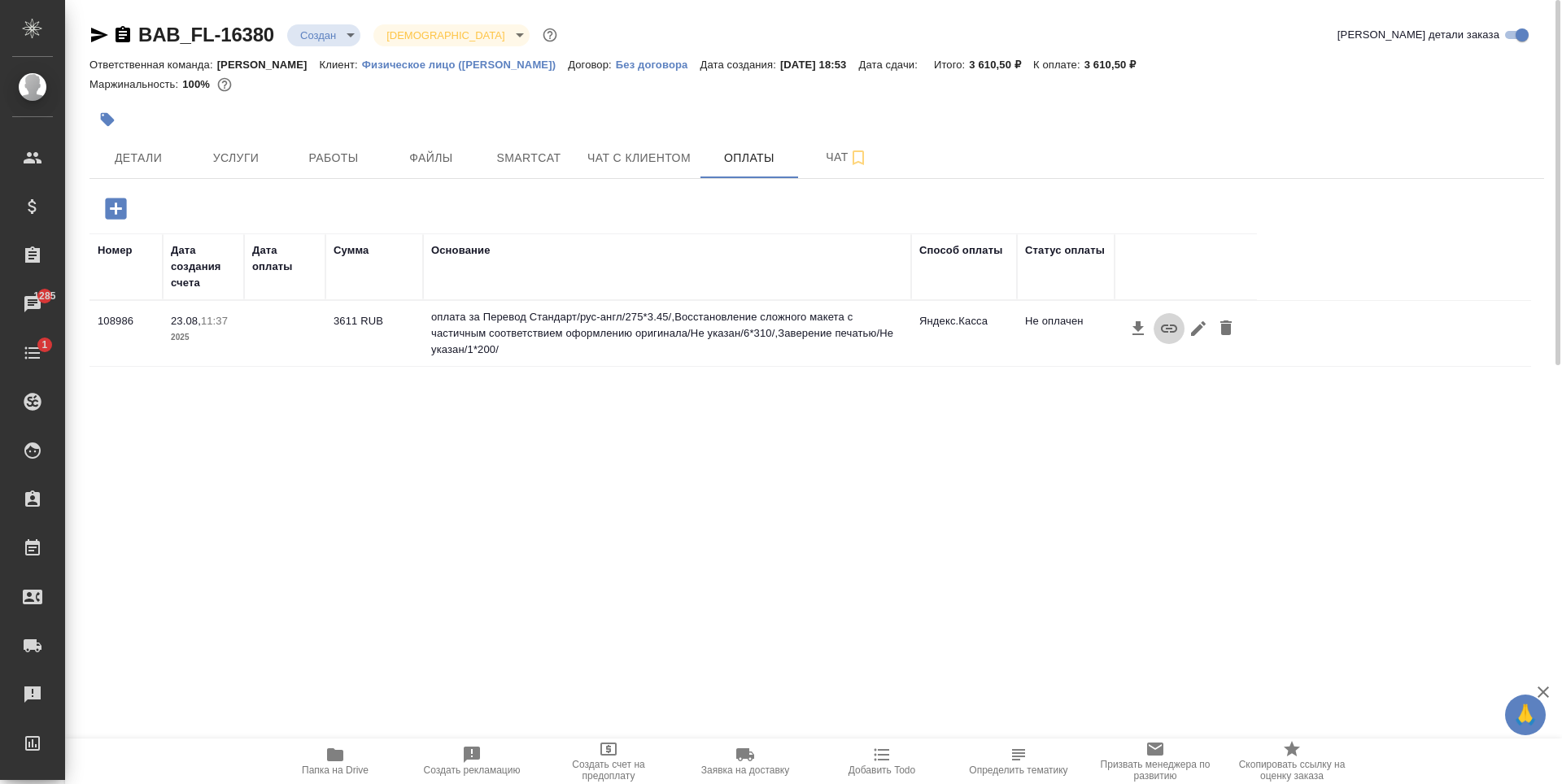
click at [1174, 332] on icon "button" at bounding box center [1169, 328] width 16 height 8
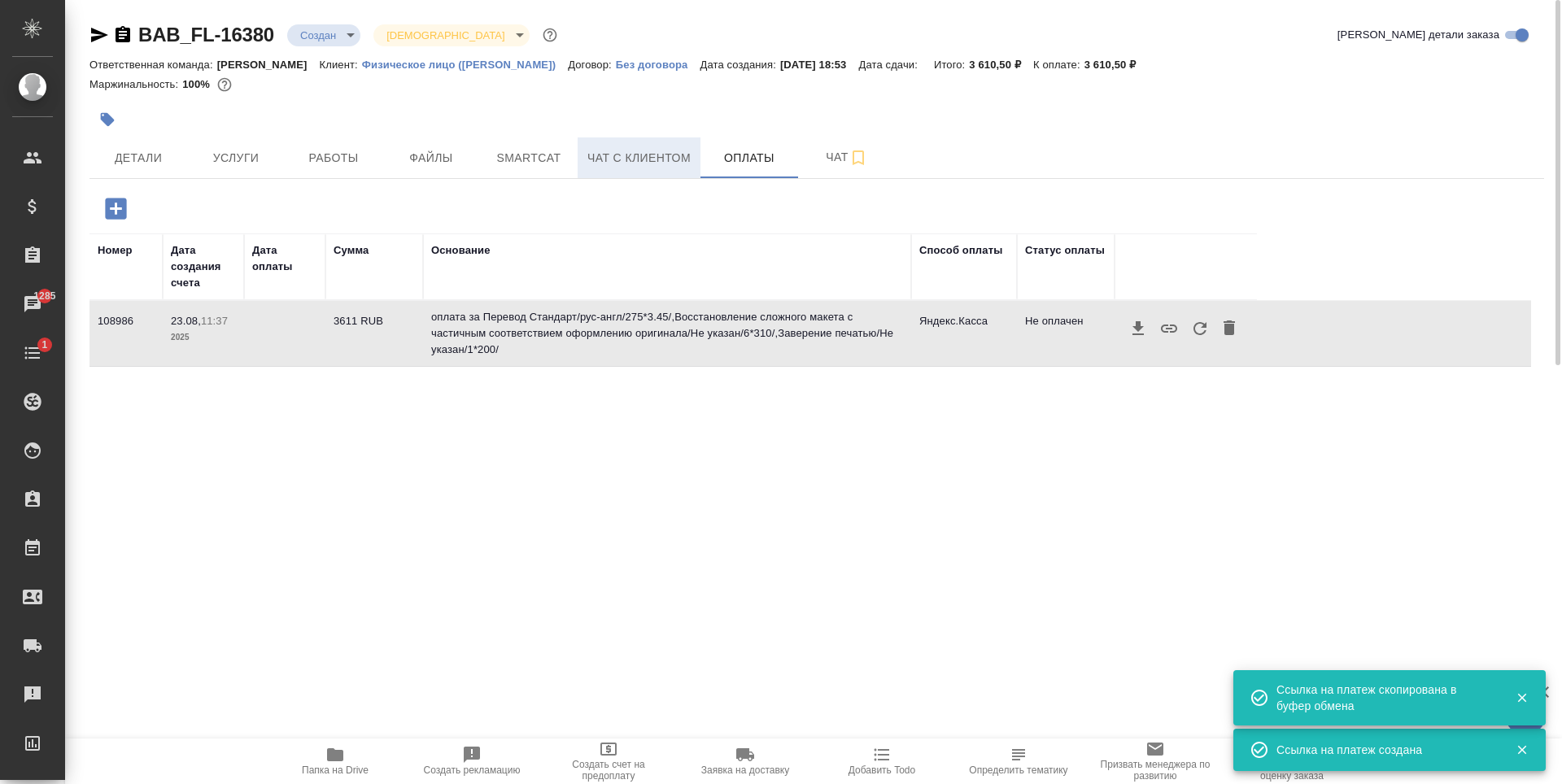
click at [641, 168] on button "Чат с клиентом" at bounding box center [638, 157] width 123 height 40
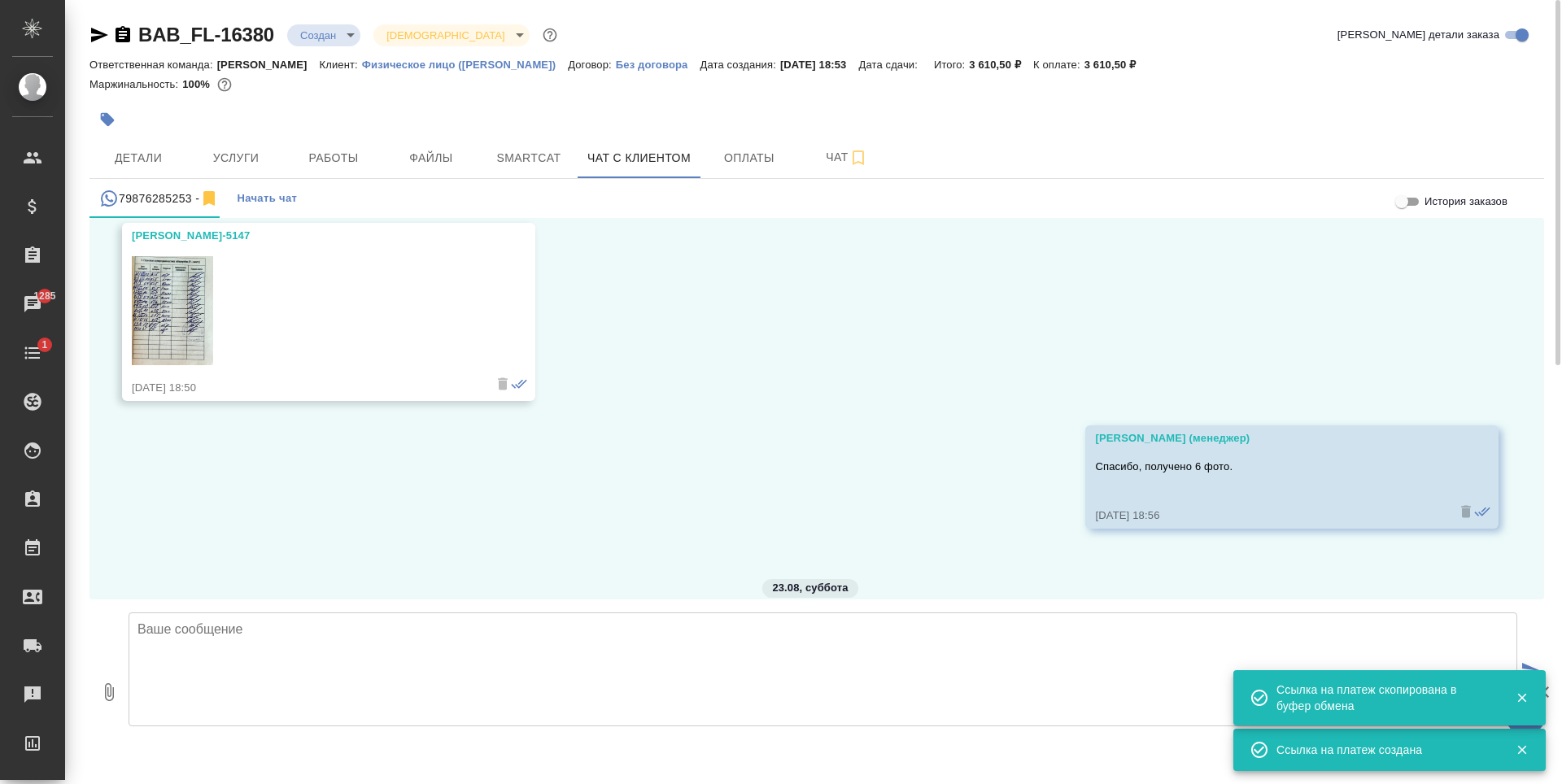
scroll to position [8854, 0]
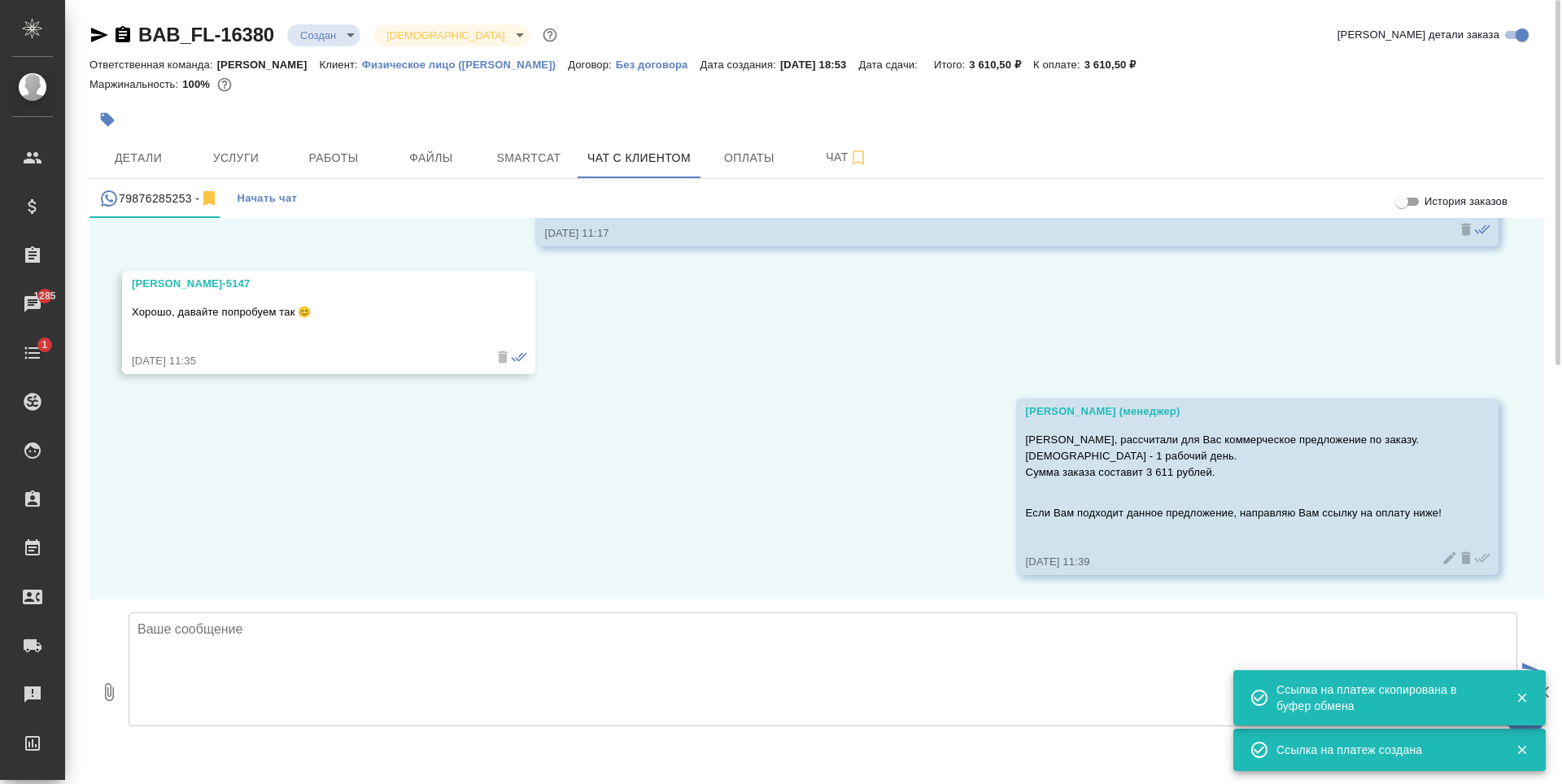
click at [533, 660] on textarea at bounding box center [823, 669] width 1389 height 114
paste textarea "[URL][DOMAIN_NAME]"
type textarea "[URL][DOMAIN_NAME]"
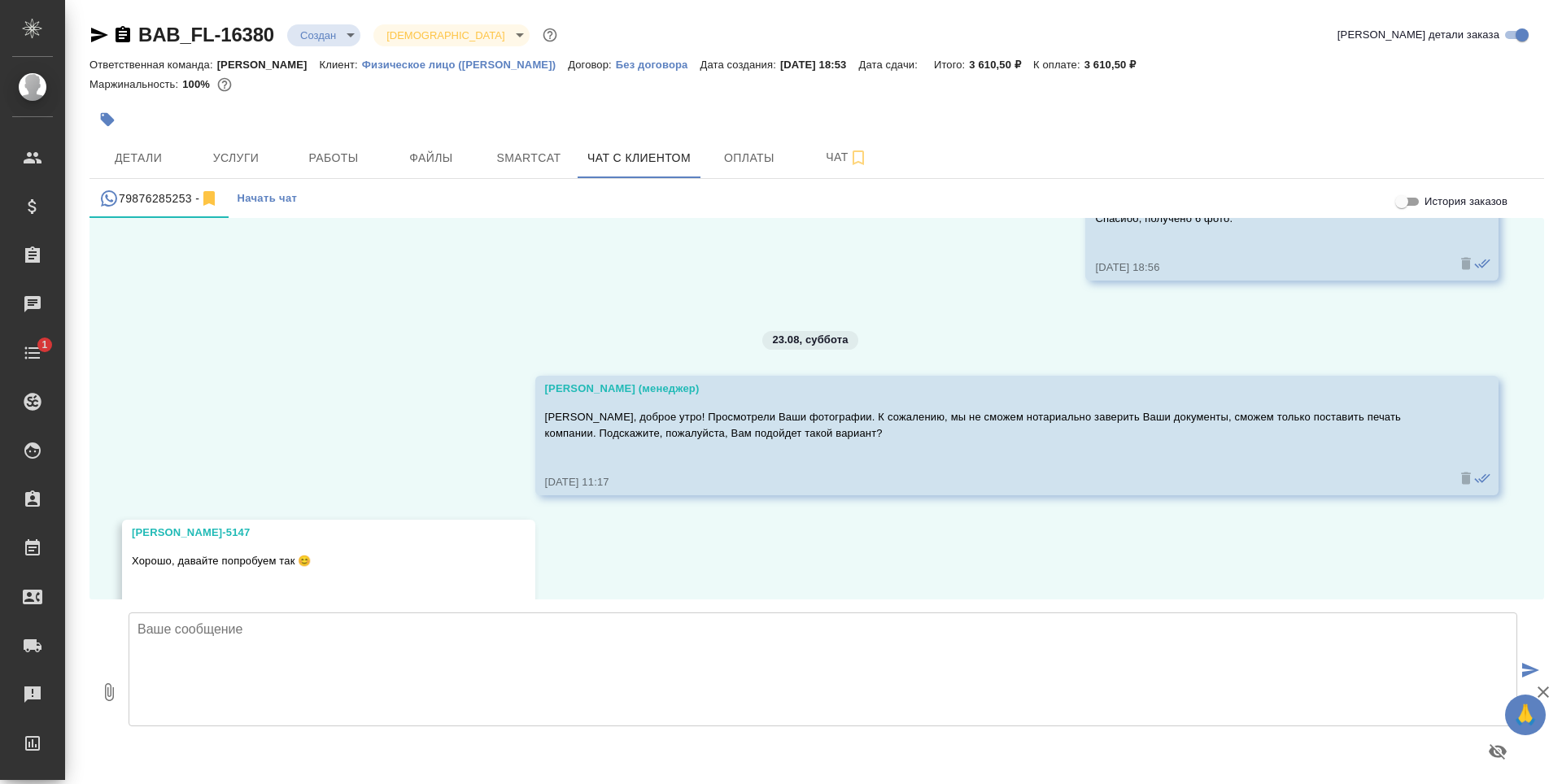
scroll to position [8854, 0]
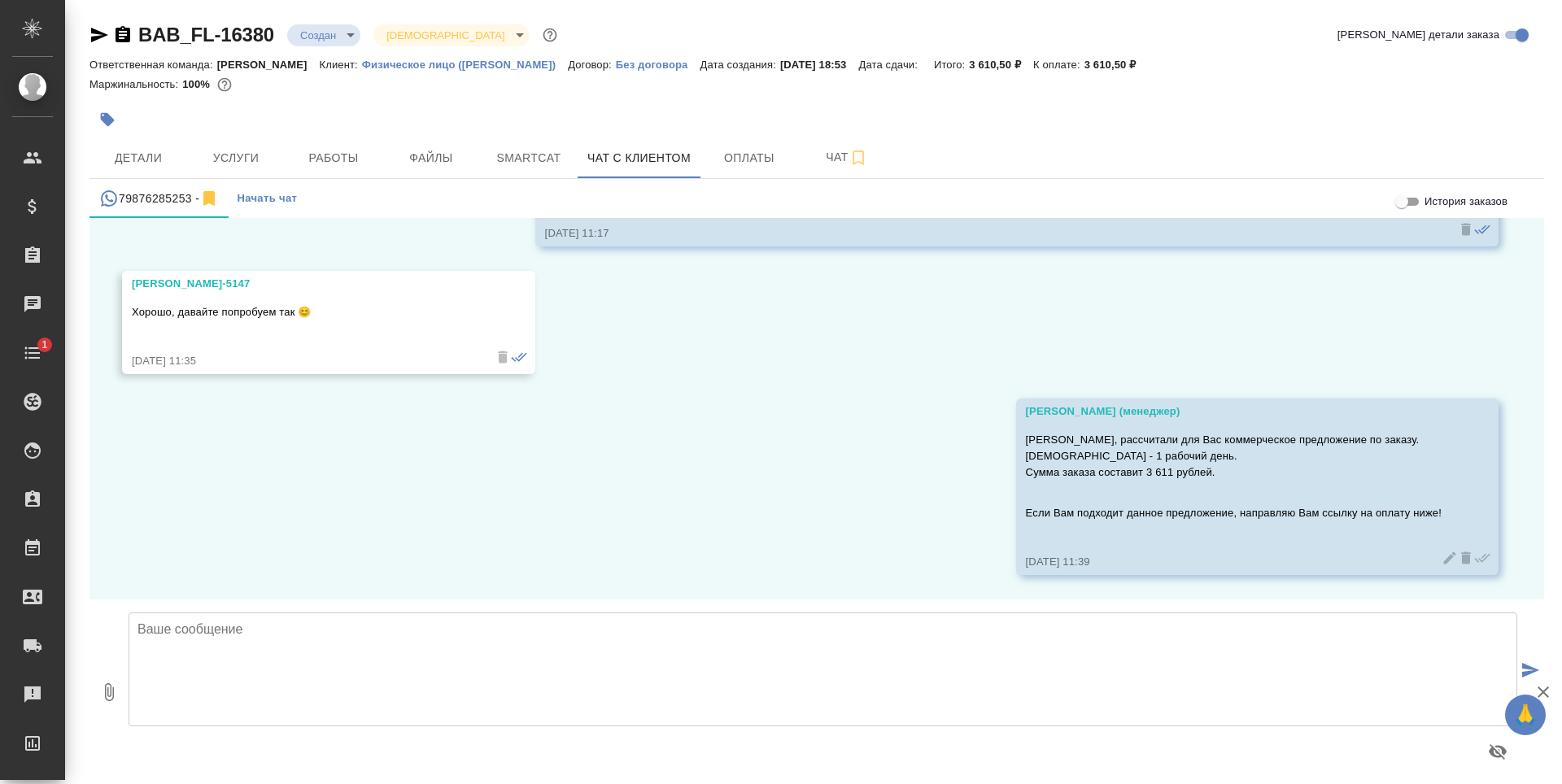
click at [493, 629] on textarea at bounding box center [823, 669] width 1389 height 114
paste textarea "[URL][DOMAIN_NAME]"
type textarea "[URL][DOMAIN_NAME]"
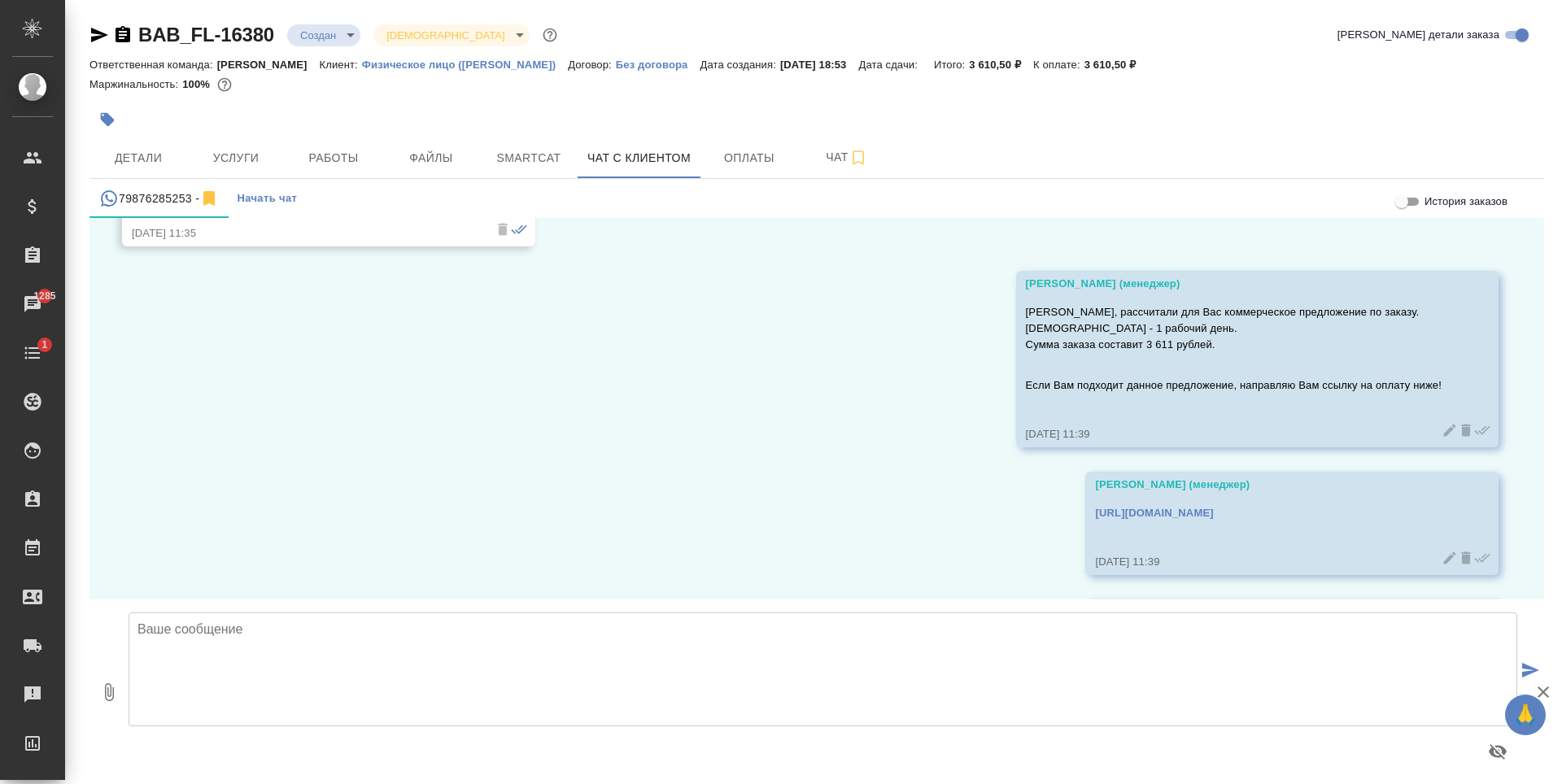
scroll to position [9109, 0]
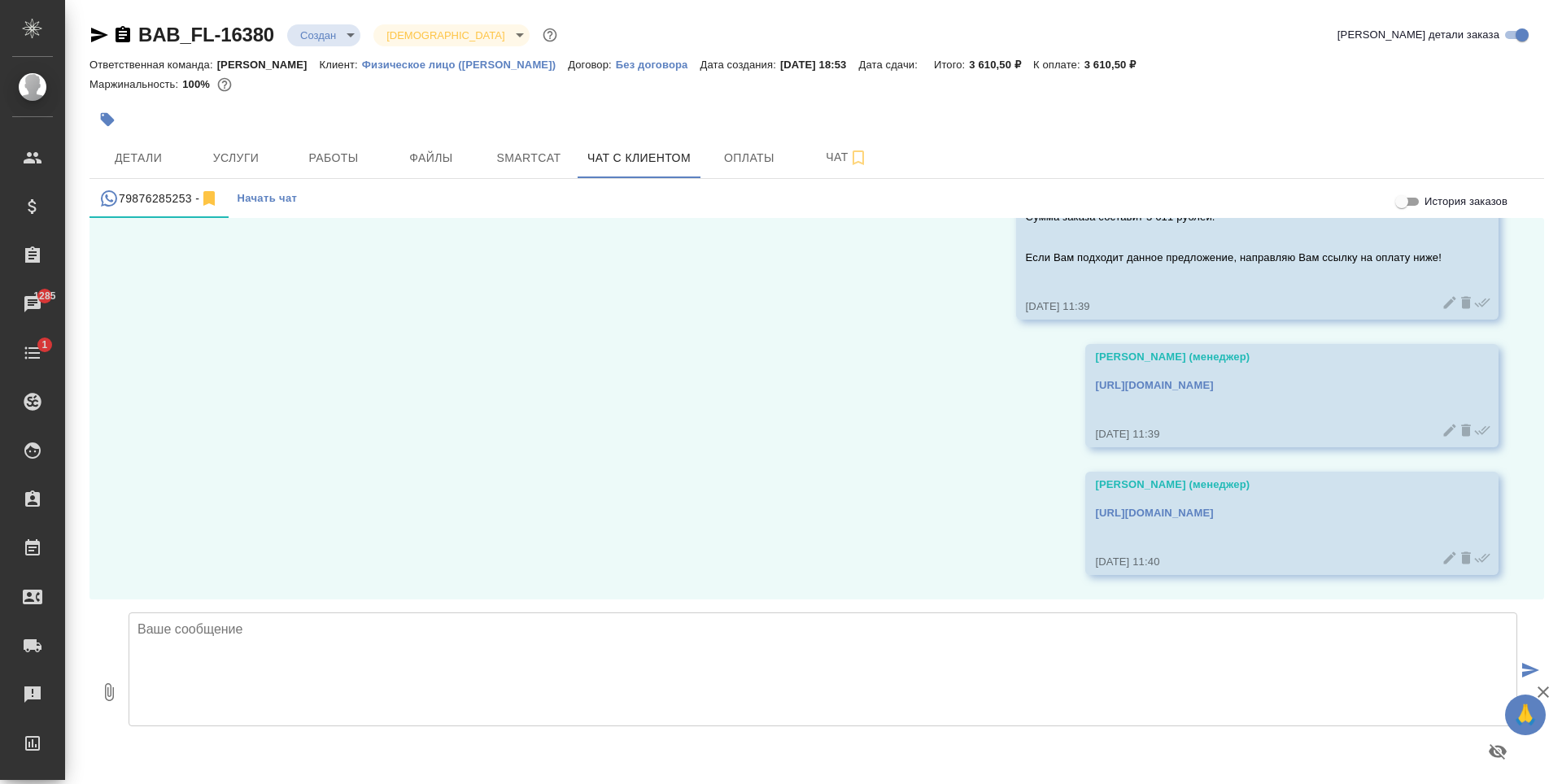
click at [1462, 558] on icon at bounding box center [1466, 558] width 9 height 12
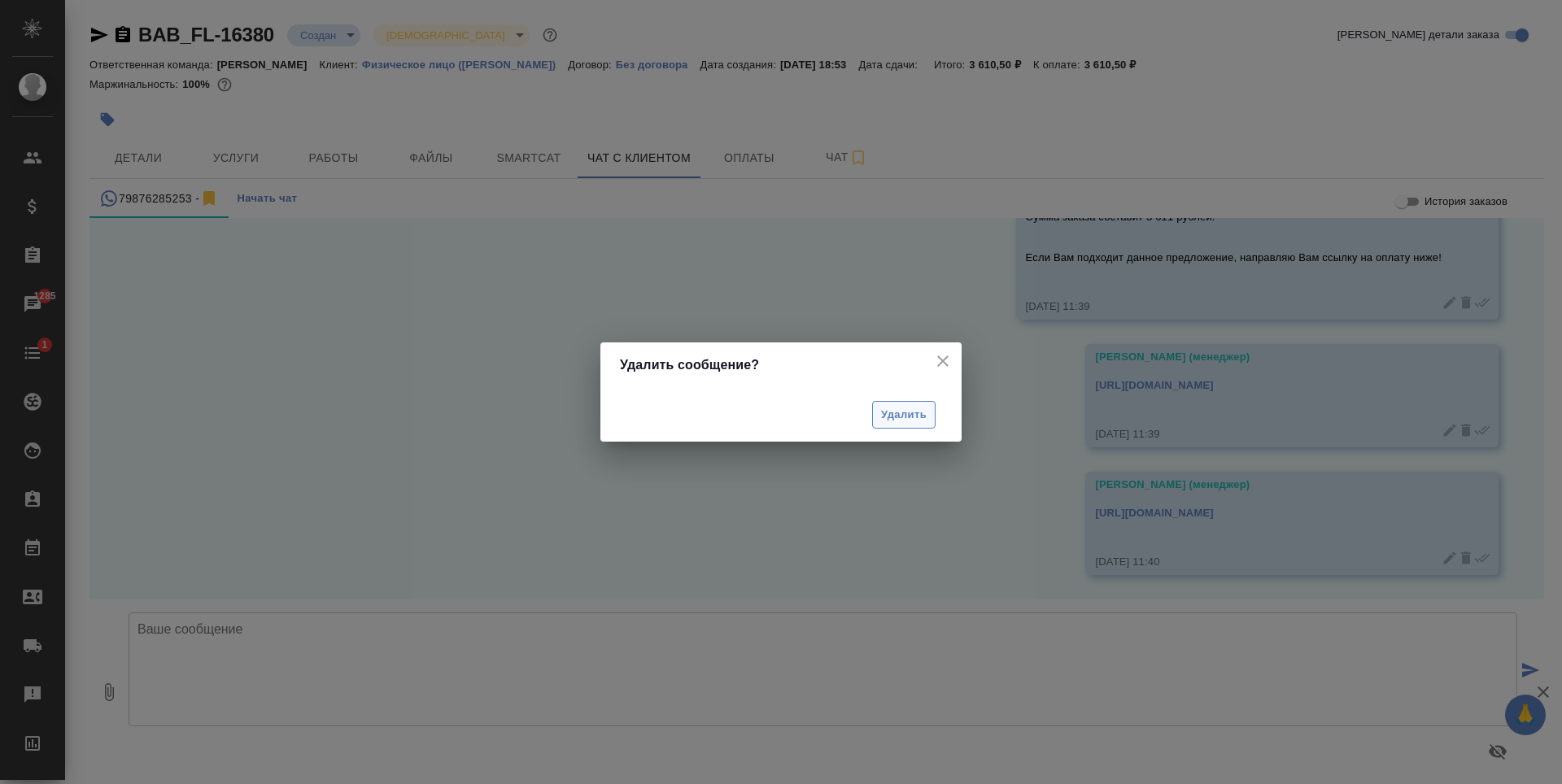
click at [909, 420] on span "Удалить" at bounding box center [903, 415] width 45 height 19
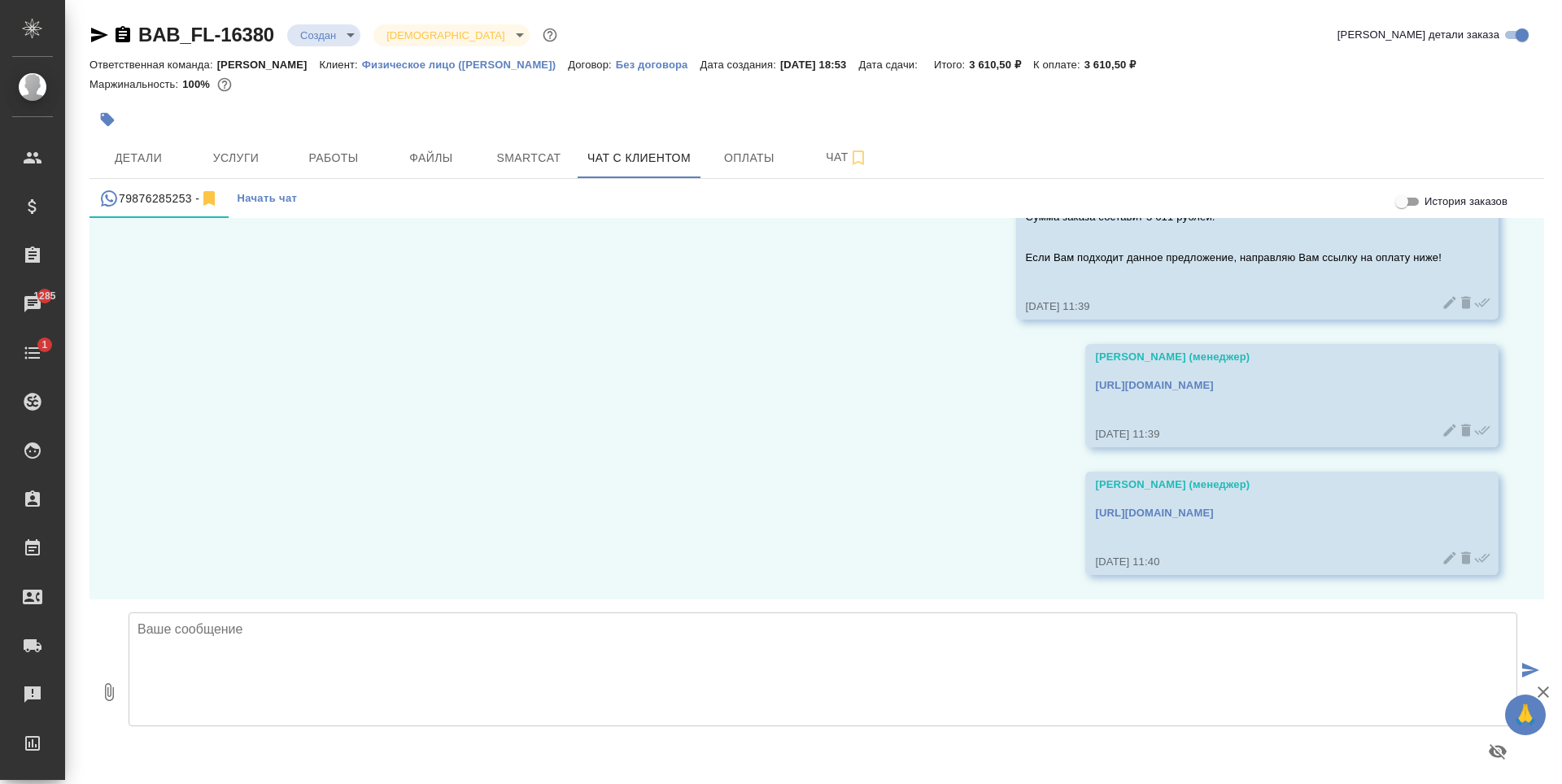
scroll to position [8982, 0]
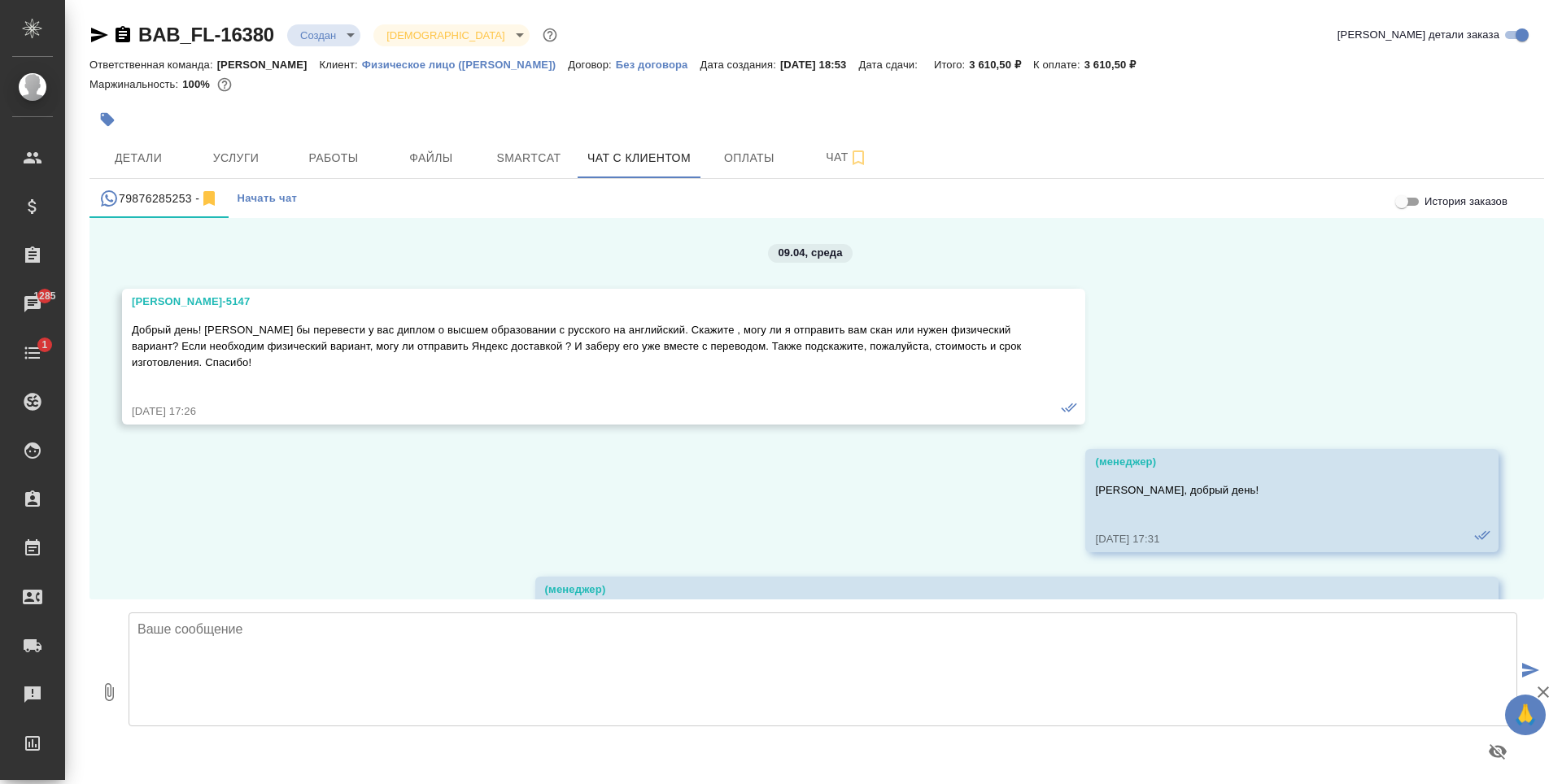
scroll to position [8982, 0]
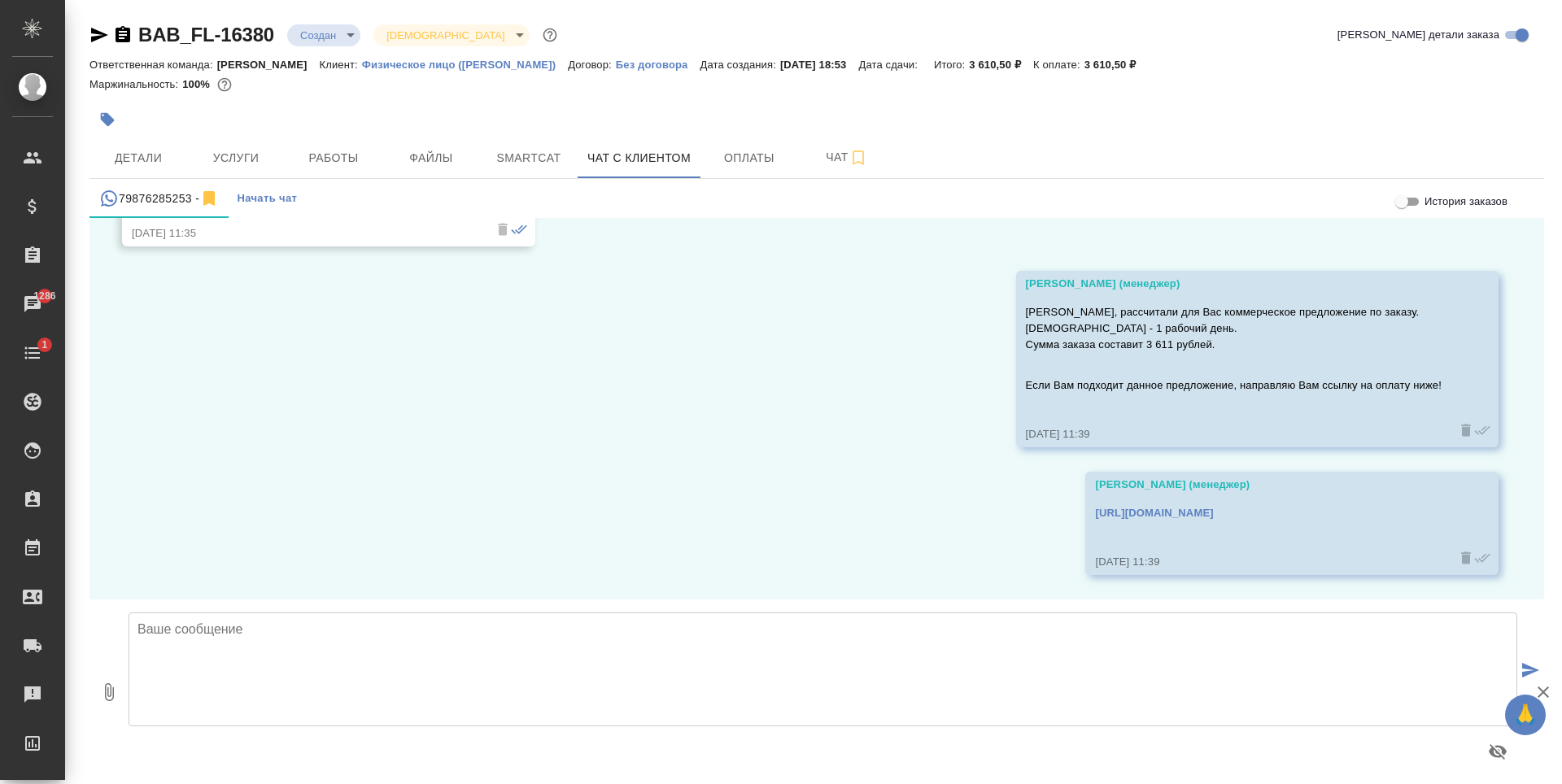
click at [95, 1] on div "BAB_FL-16380 Создан new Святая троица holyTrinity Кратко детали заказа Ответств…" at bounding box center [817, 396] width 1473 height 793
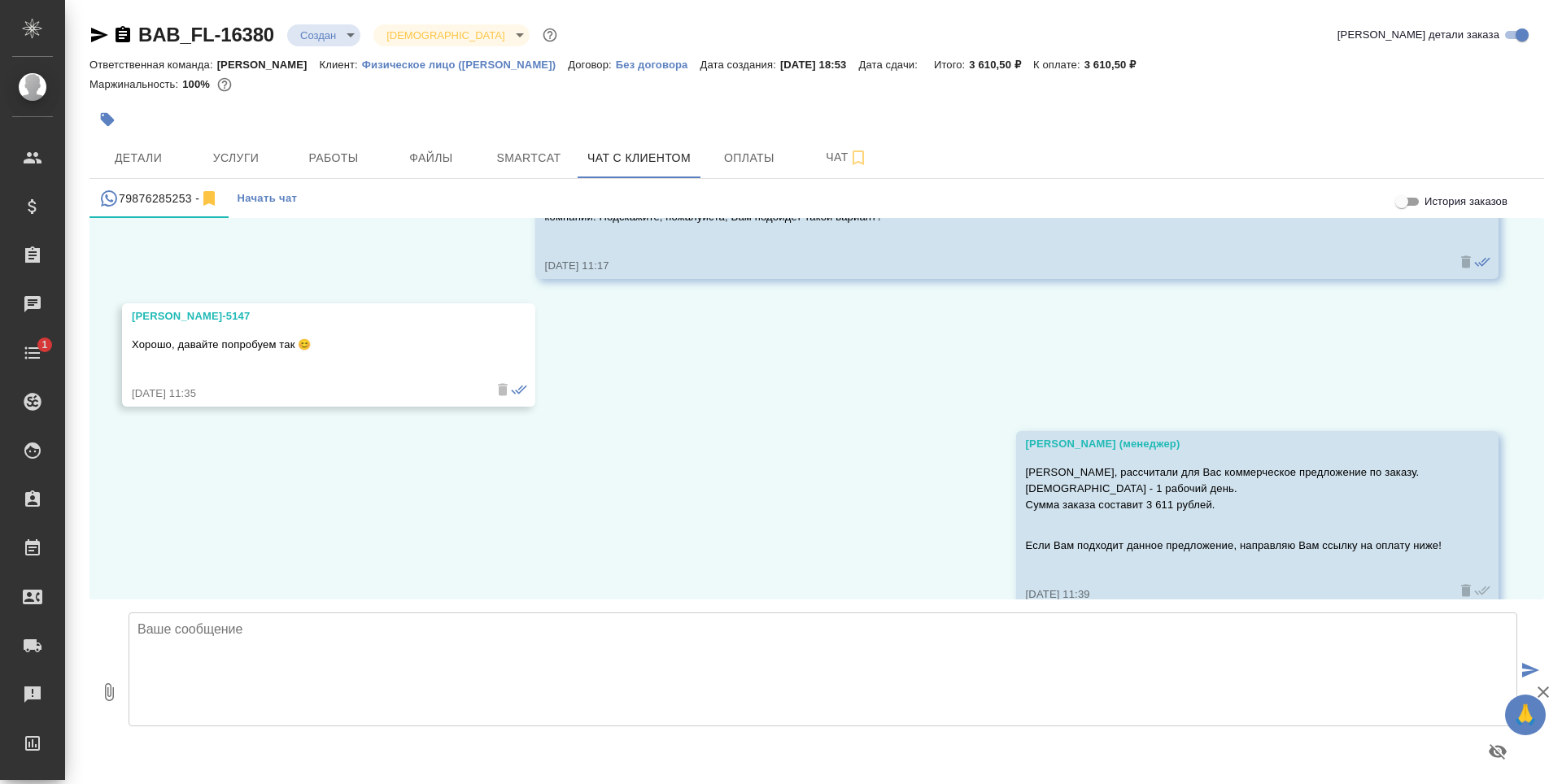
scroll to position [8982, 0]
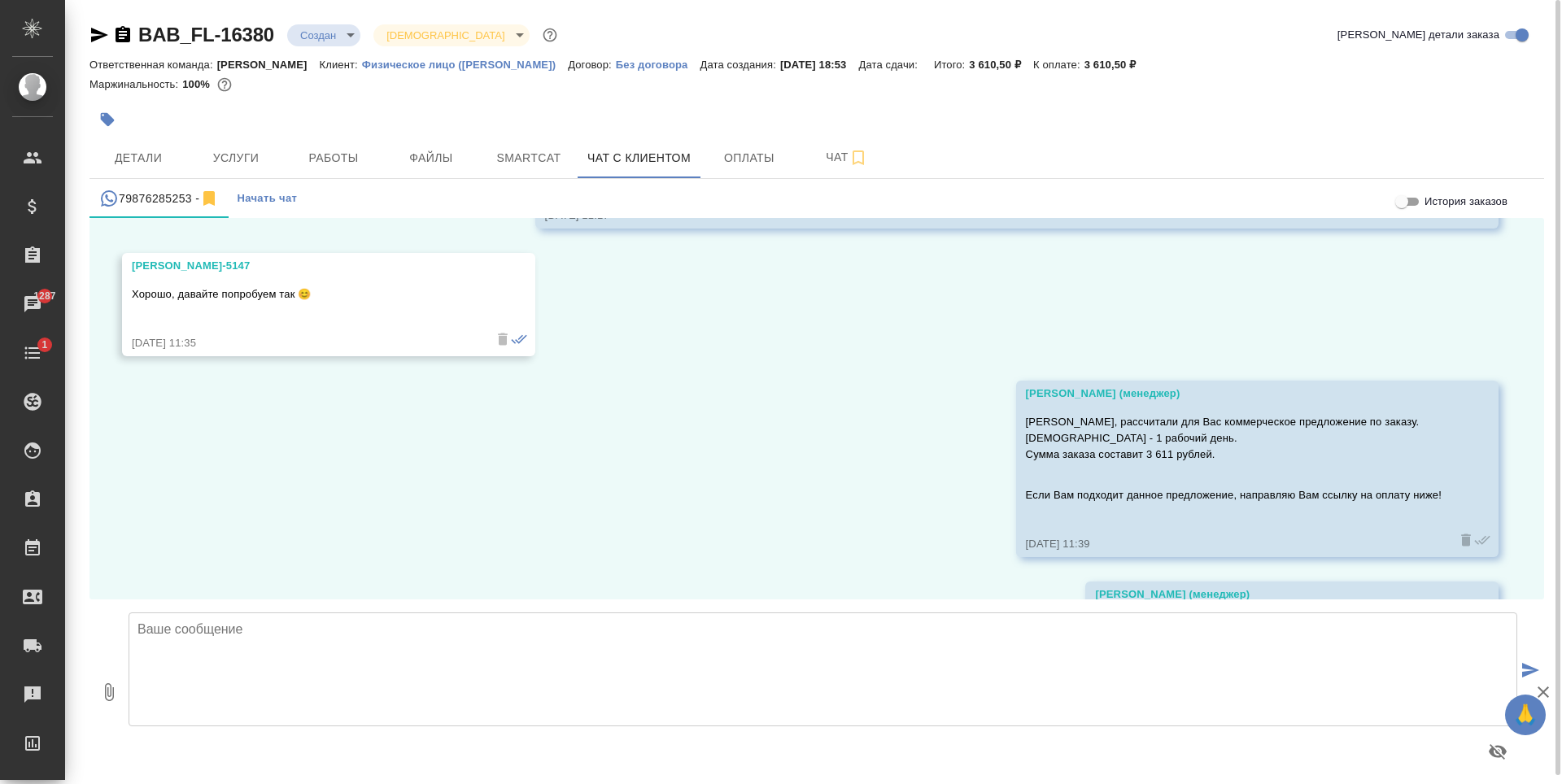
scroll to position [8982, 0]
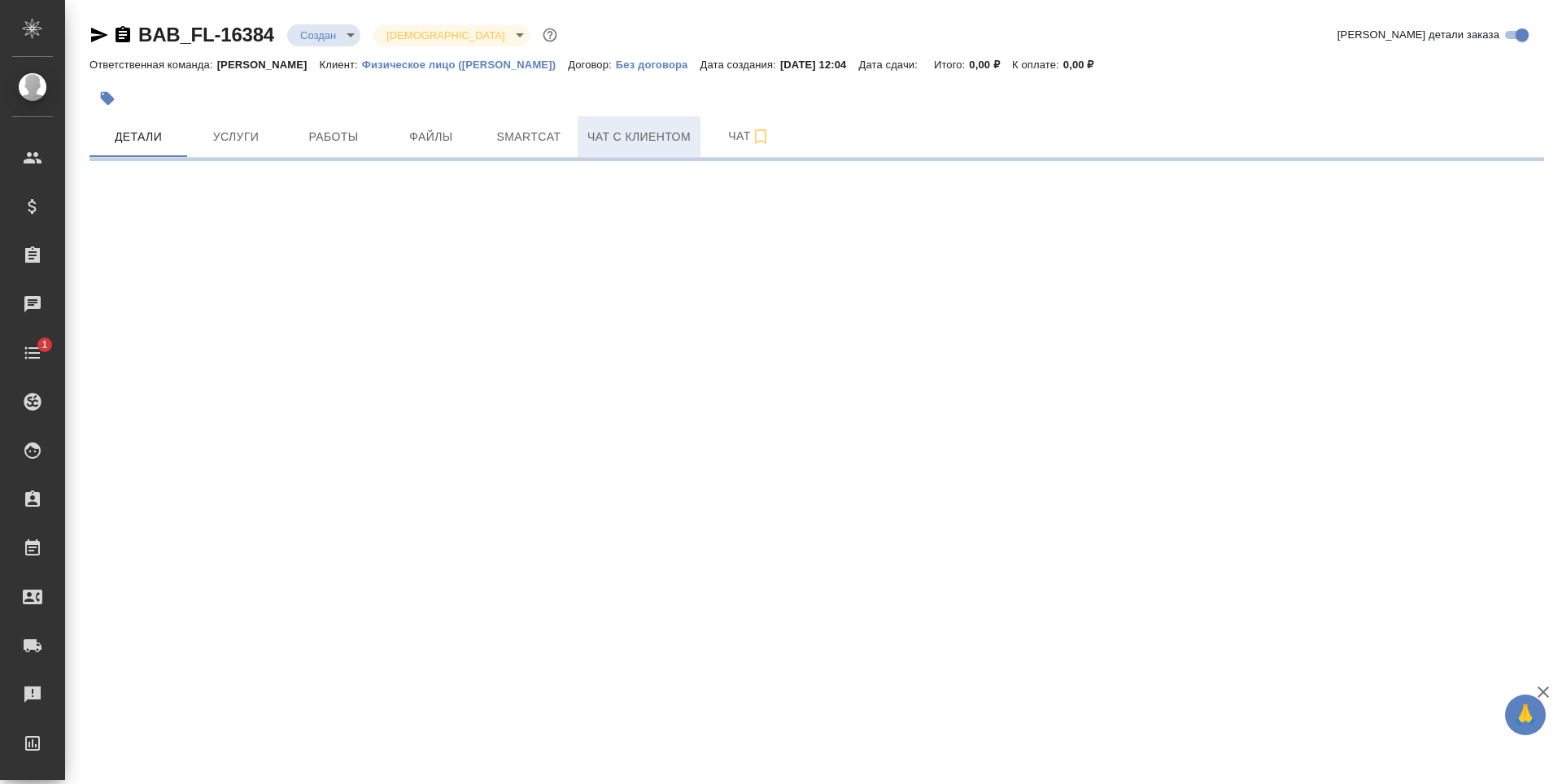
select select "RU"
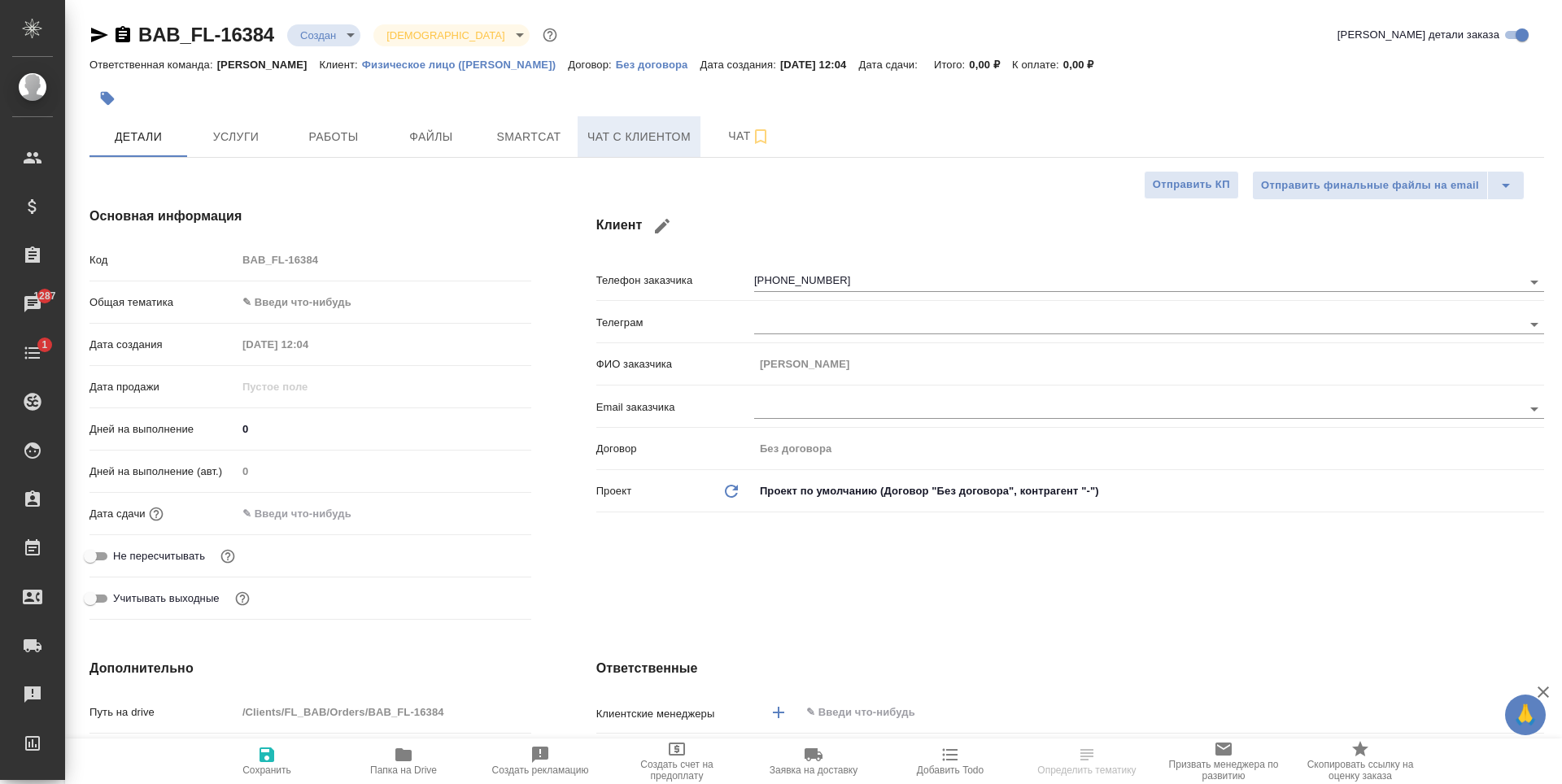
type textarea "x"
click at [643, 135] on span "Чат с клиентом" at bounding box center [639, 137] width 103 height 21
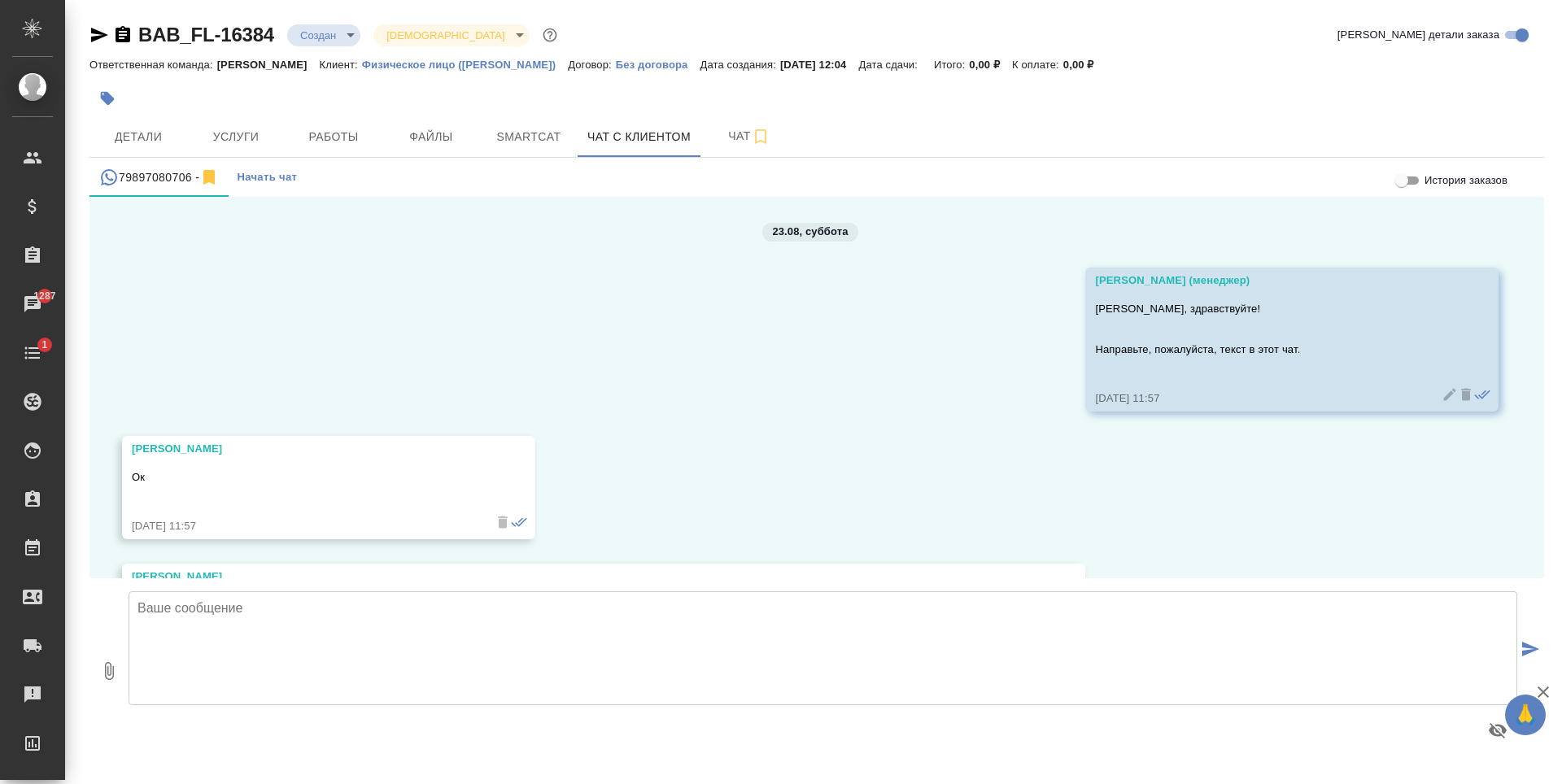
scroll to position [257, 0]
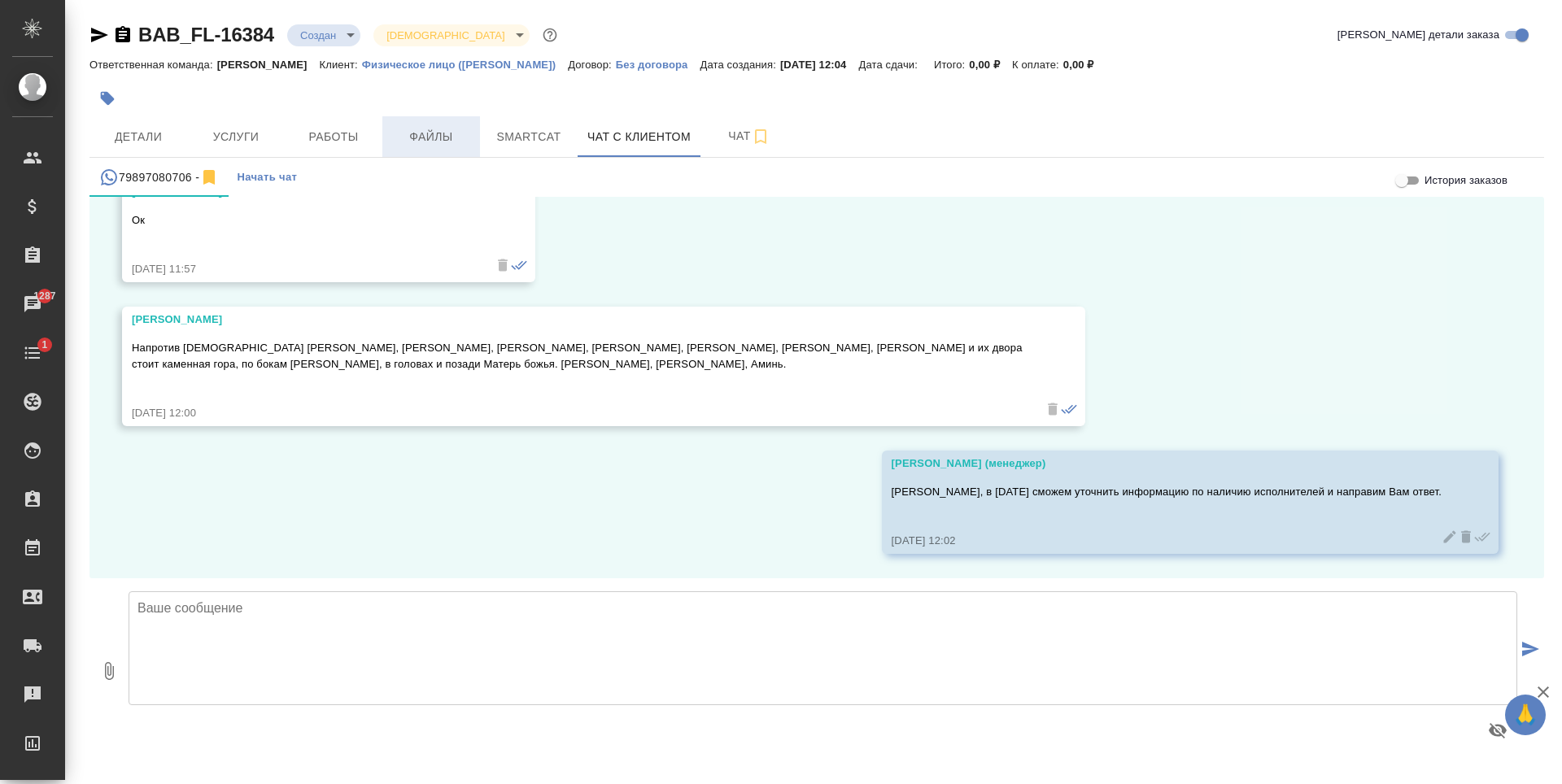
click at [421, 135] on span "Файлы" at bounding box center [431, 137] width 78 height 21
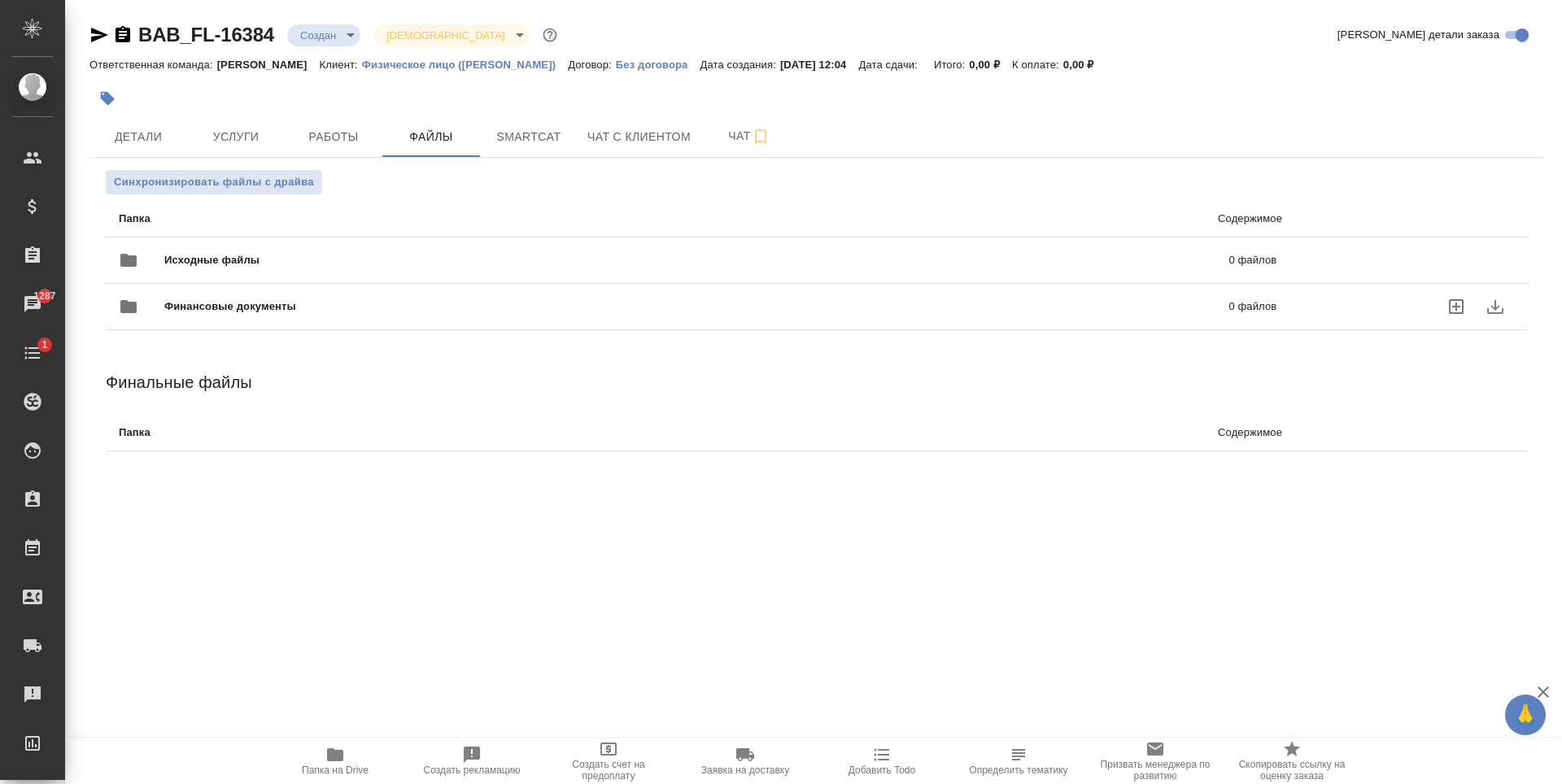
click at [760, 275] on div "Финансовые документы 0 файлов" at bounding box center [698, 306] width 1191 height 71
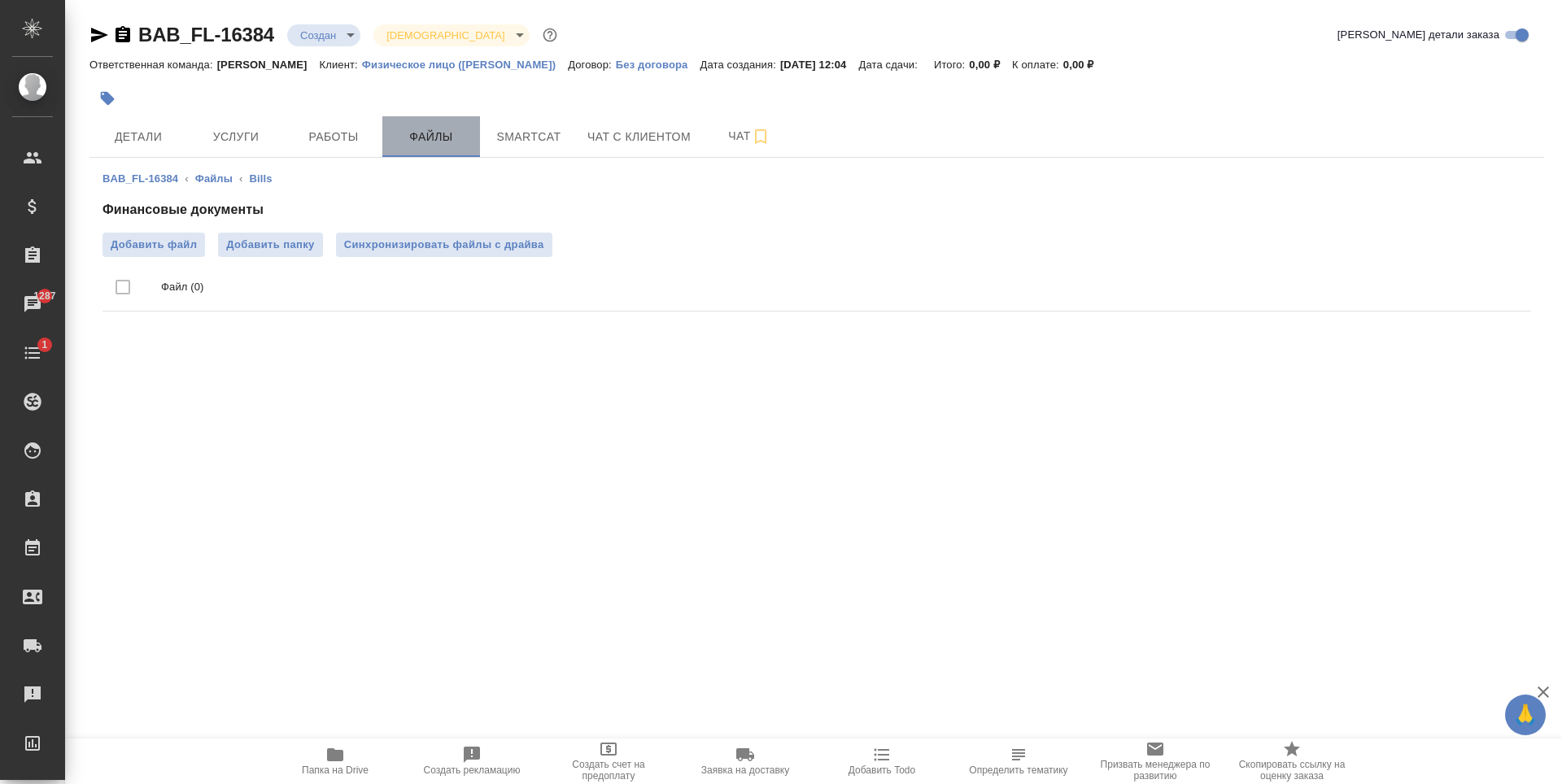
click at [432, 136] on span "Файлы" at bounding box center [431, 137] width 78 height 21
click at [255, 148] on button "Услуги" at bounding box center [236, 136] width 98 height 40
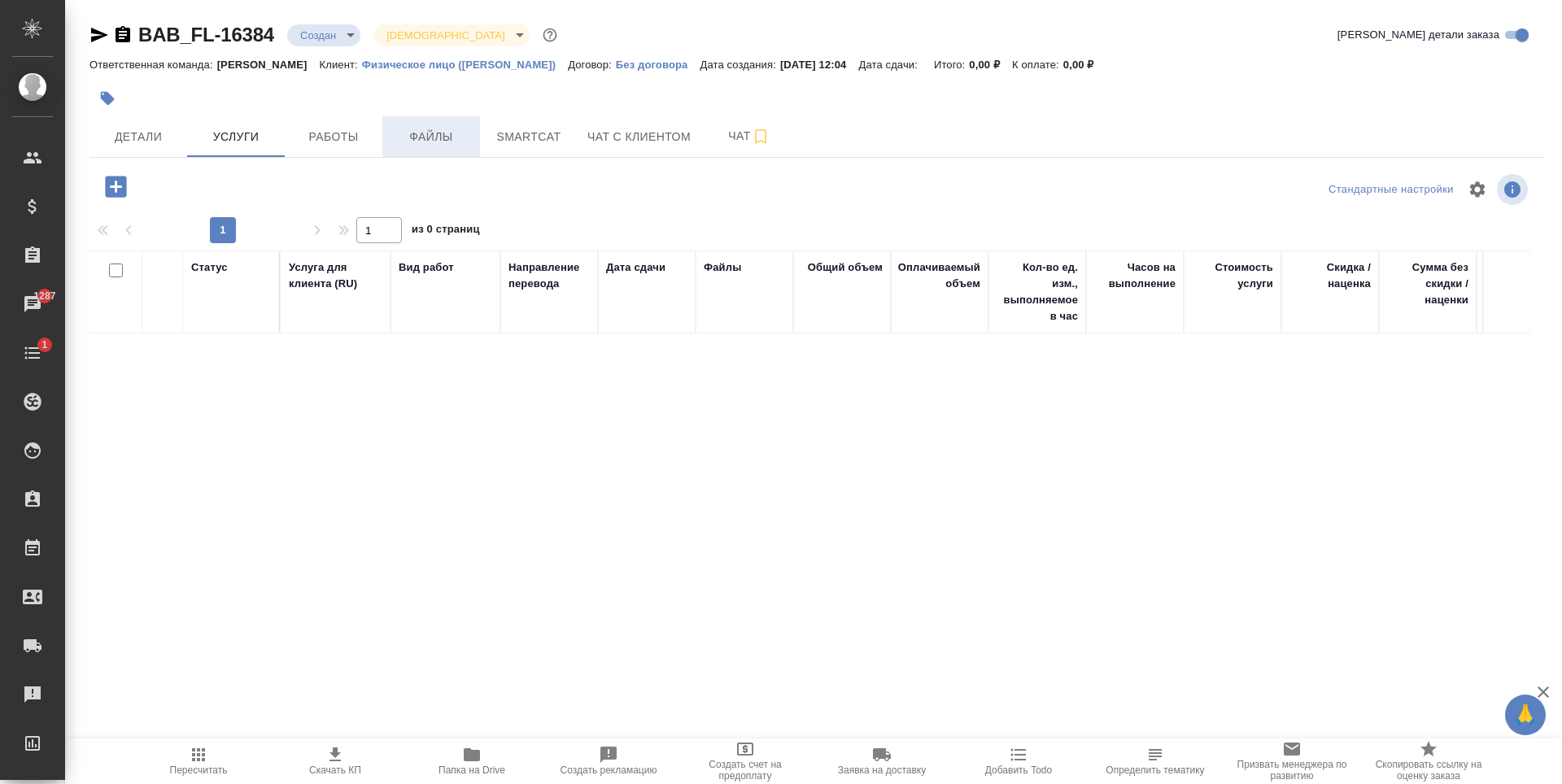
click at [420, 133] on span "Файлы" at bounding box center [431, 137] width 78 height 21
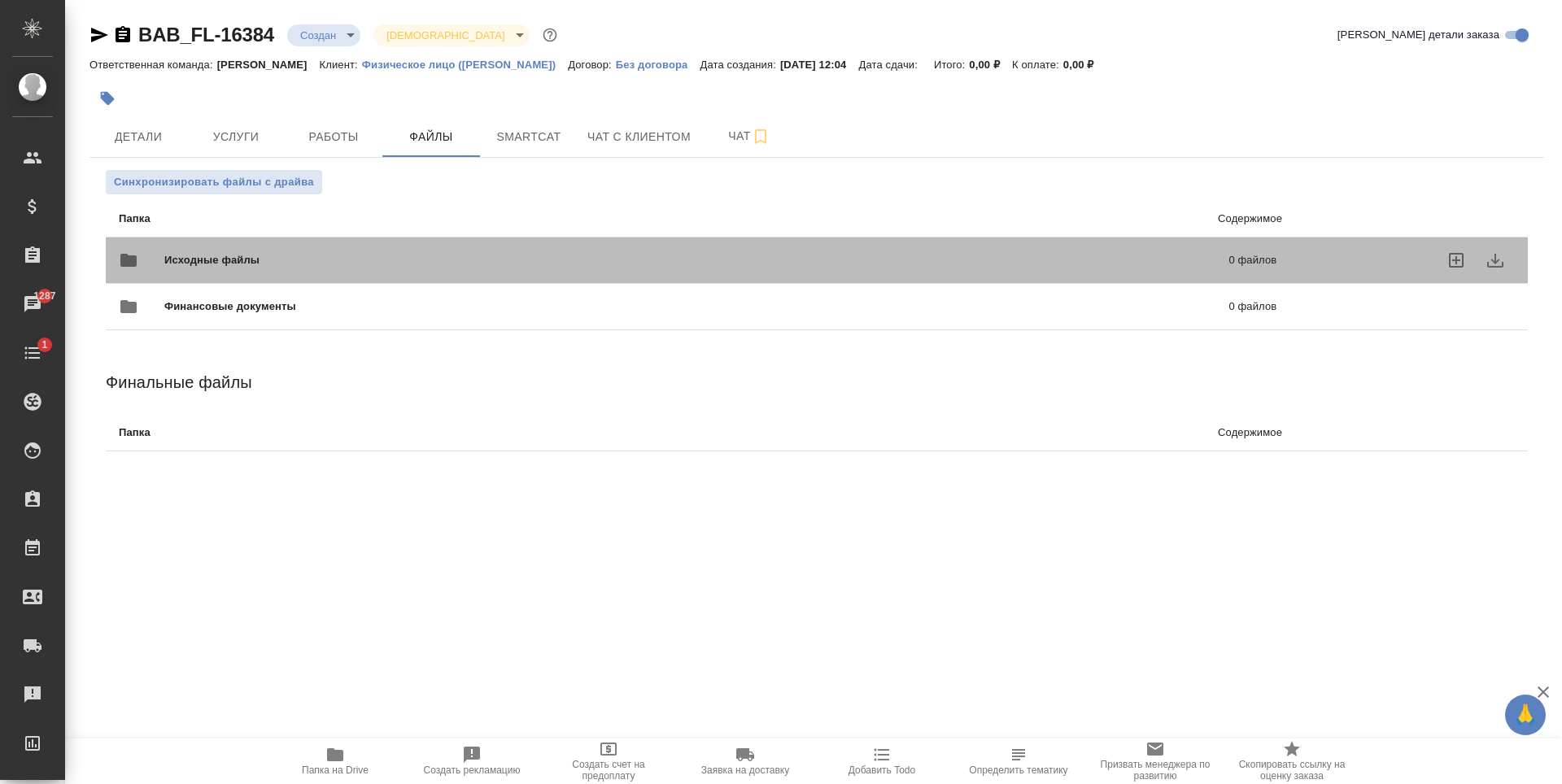
click at [703, 266] on span "Исходные файлы" at bounding box center [455, 260] width 580 height 16
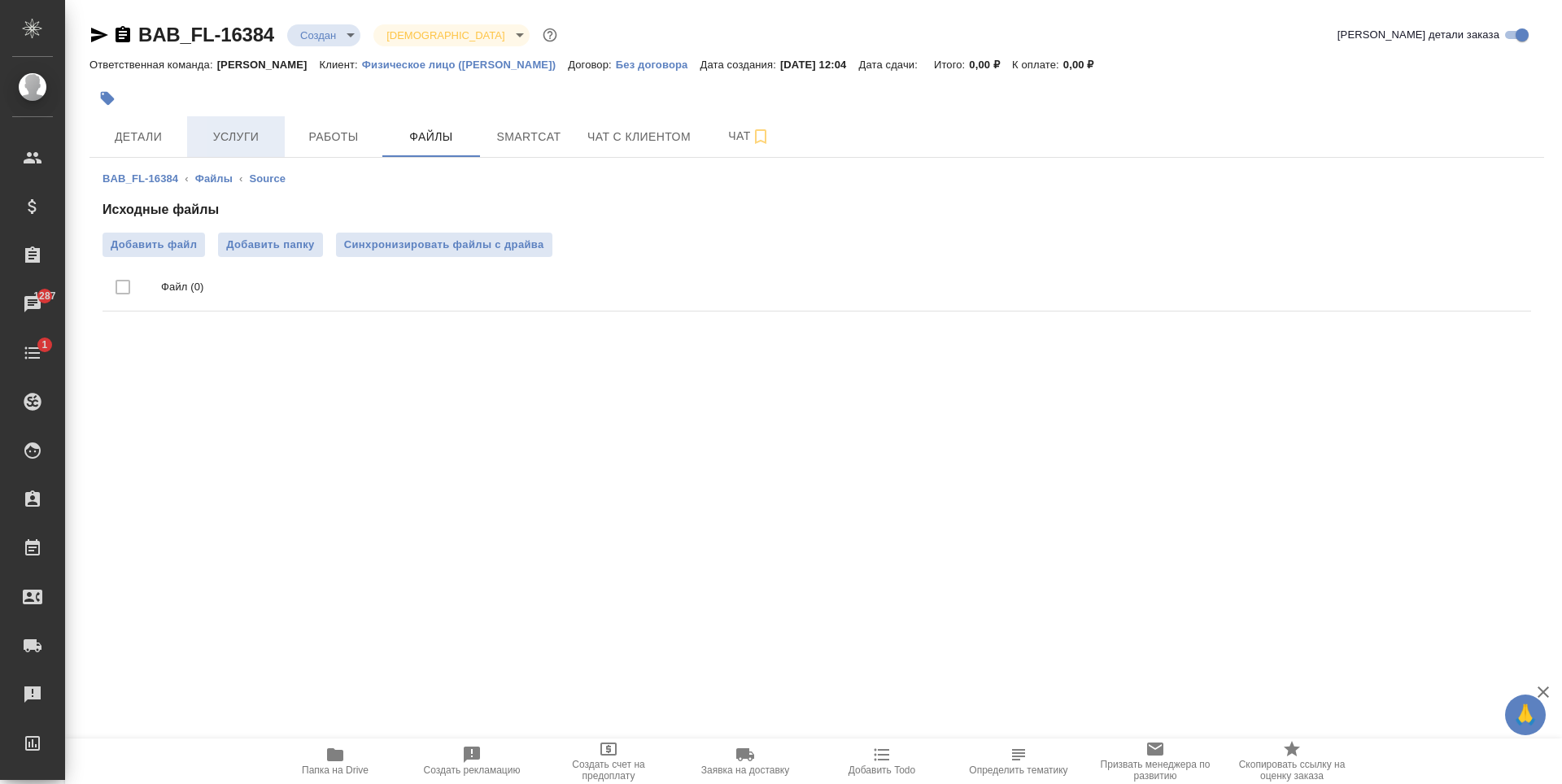
click at [225, 143] on span "Услуги" at bounding box center [236, 137] width 78 height 21
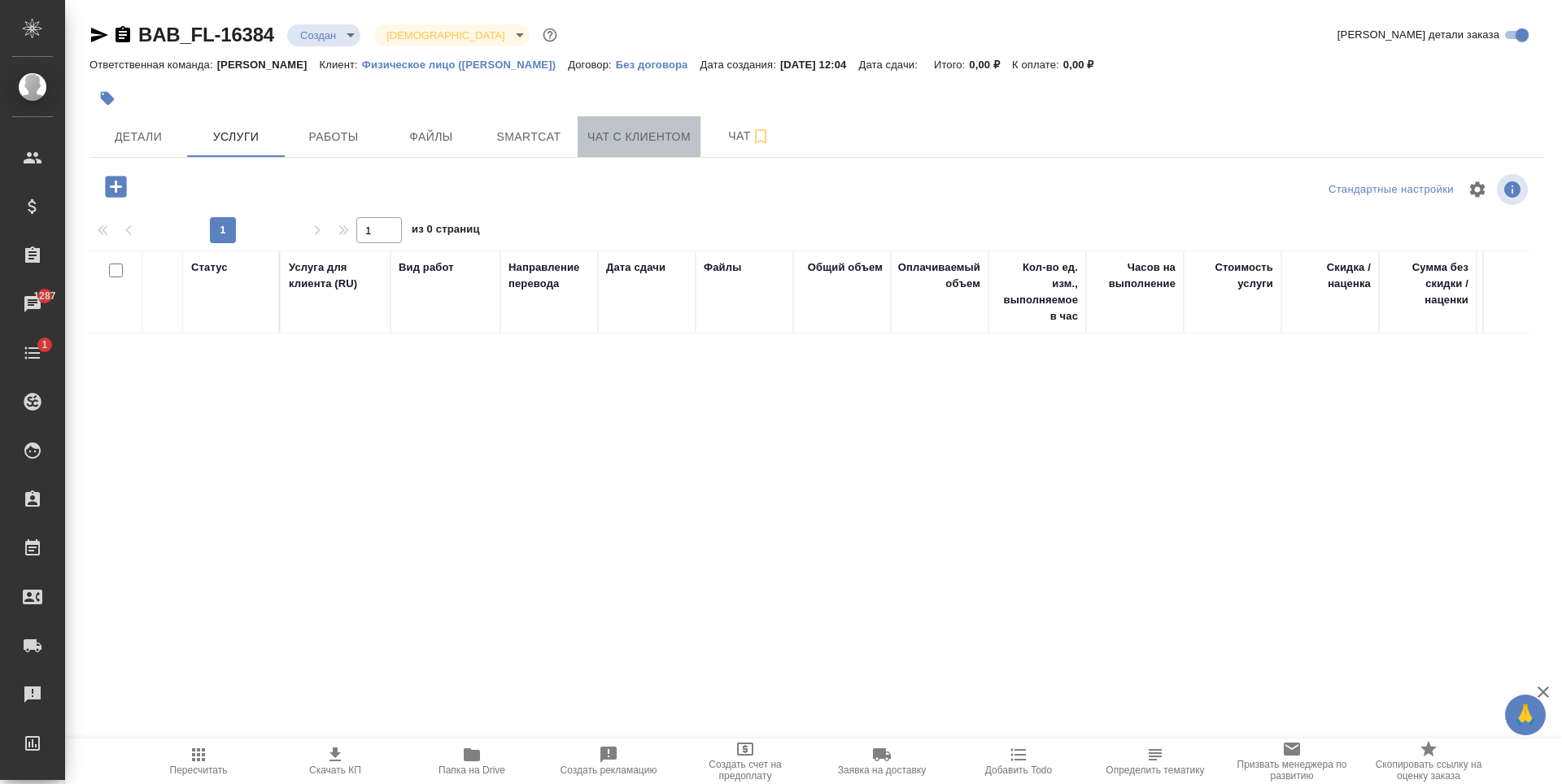
click at [642, 149] on button "Чат с клиентом" at bounding box center [638, 136] width 123 height 40
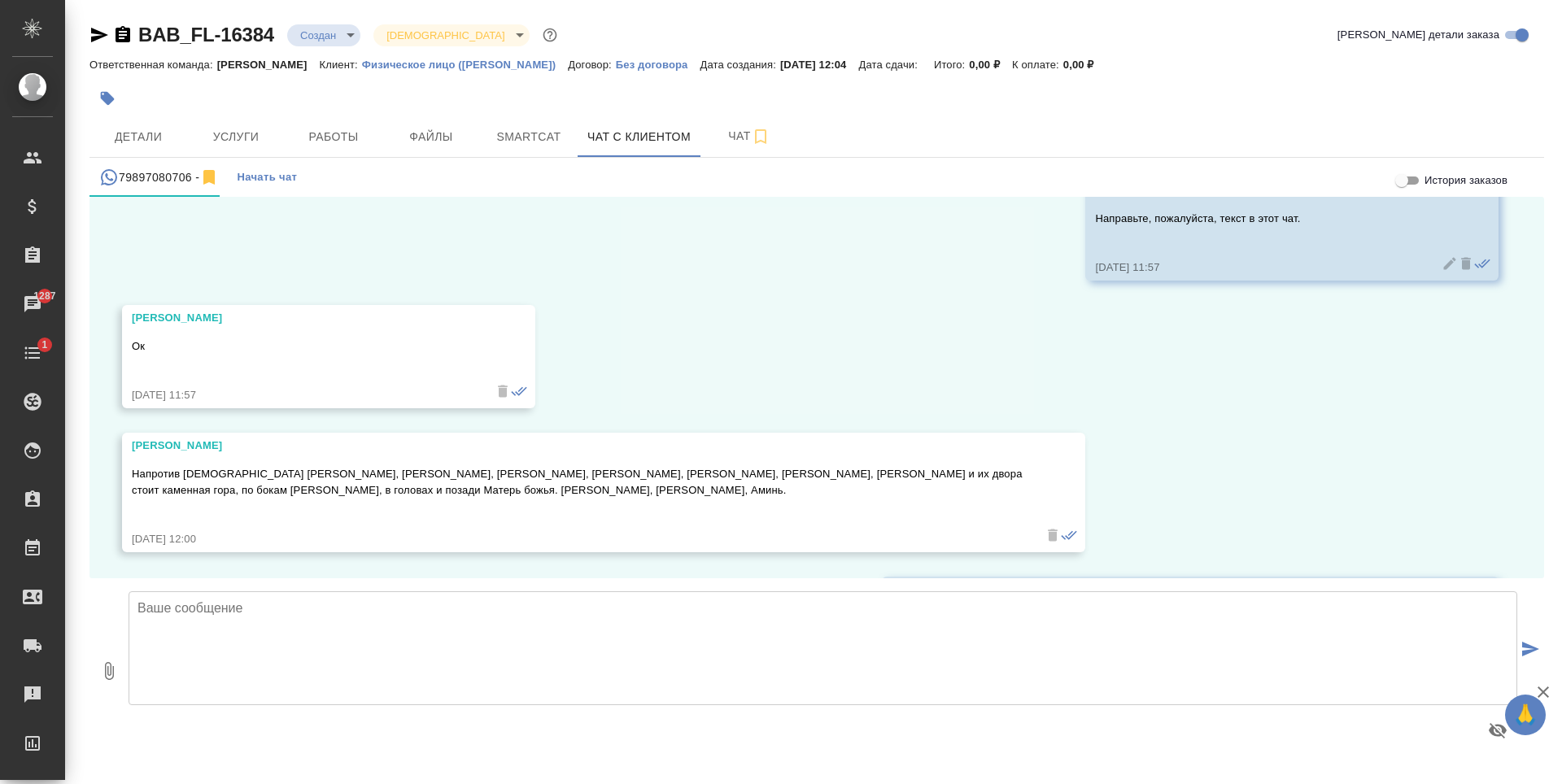
scroll to position [257, 0]
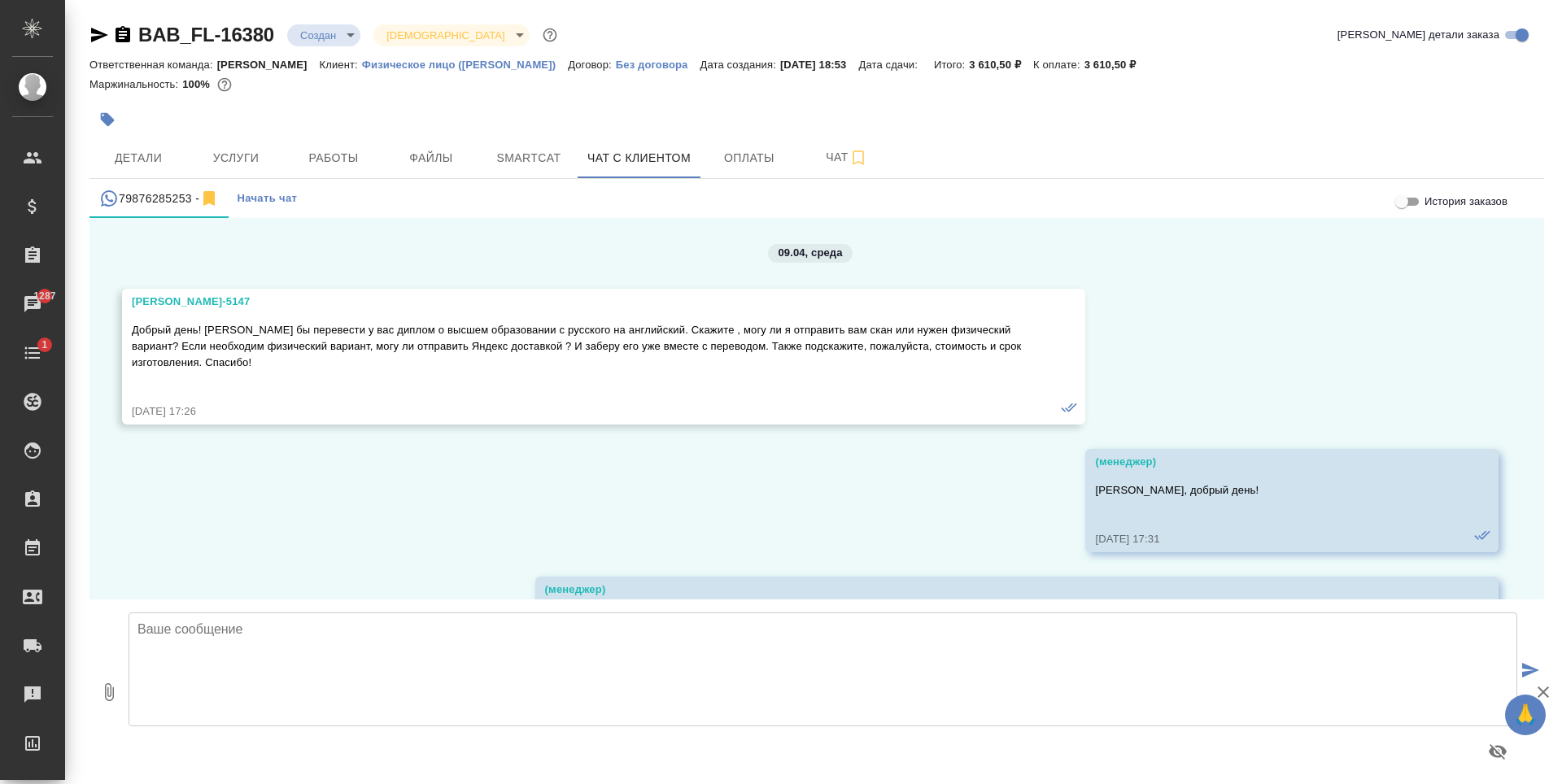
scroll to position [8982, 0]
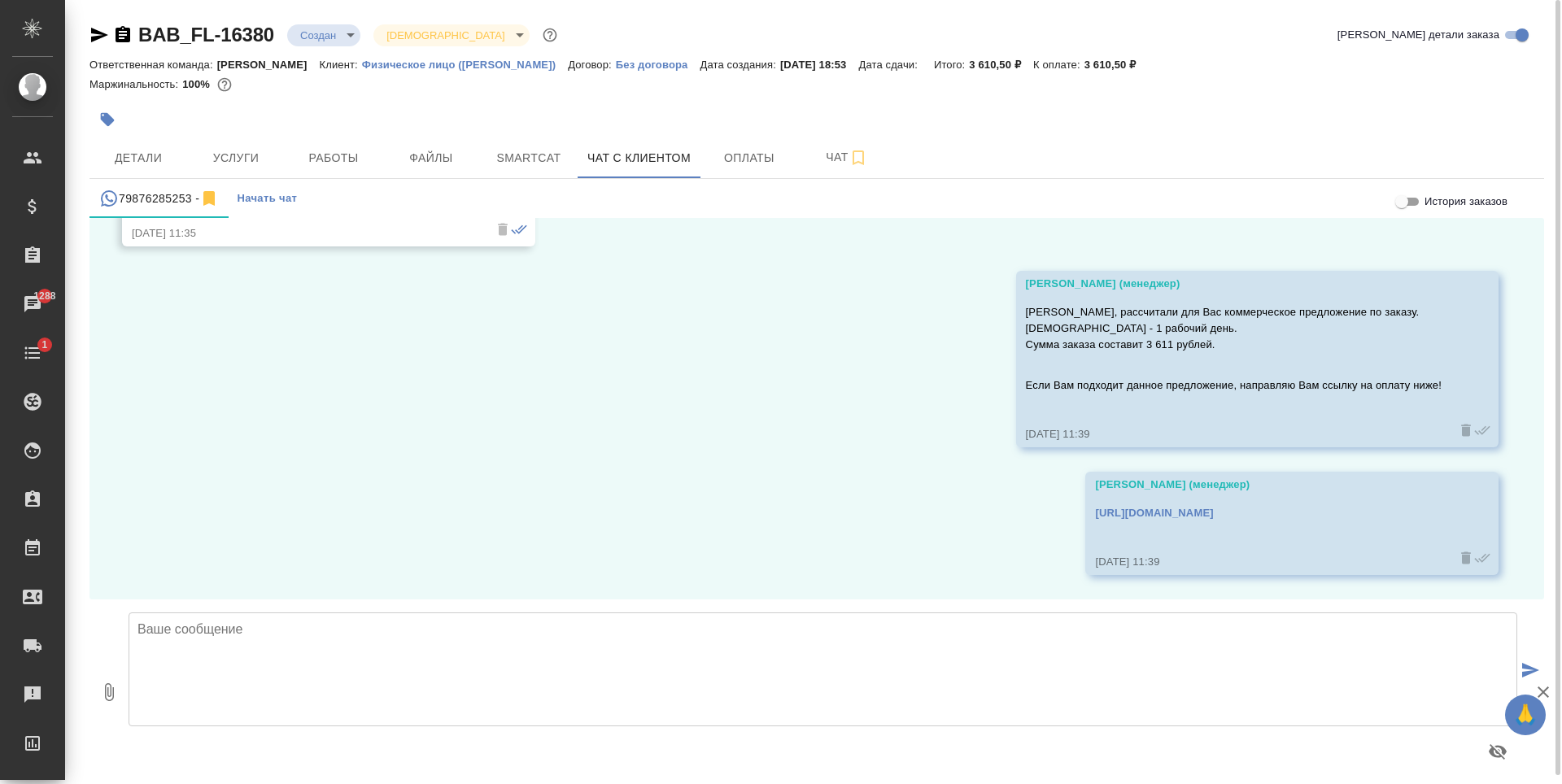
click at [849, 417] on div "09.04, [DATE] [PERSON_NAME]-5147 Добрый день! [PERSON_NAME] бы перевести у вас …" at bounding box center [817, 408] width 1455 height 382
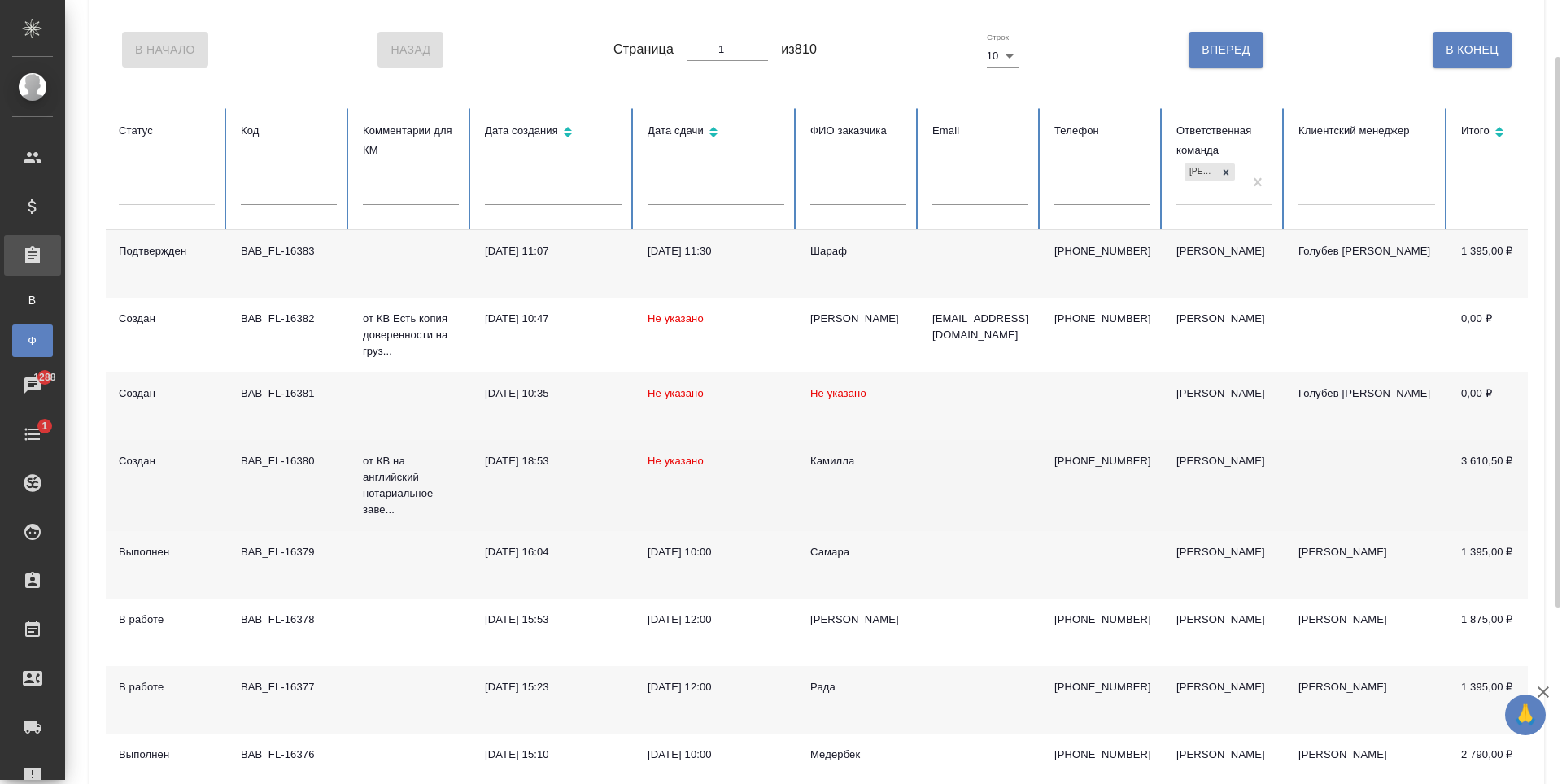
scroll to position [325, 0]
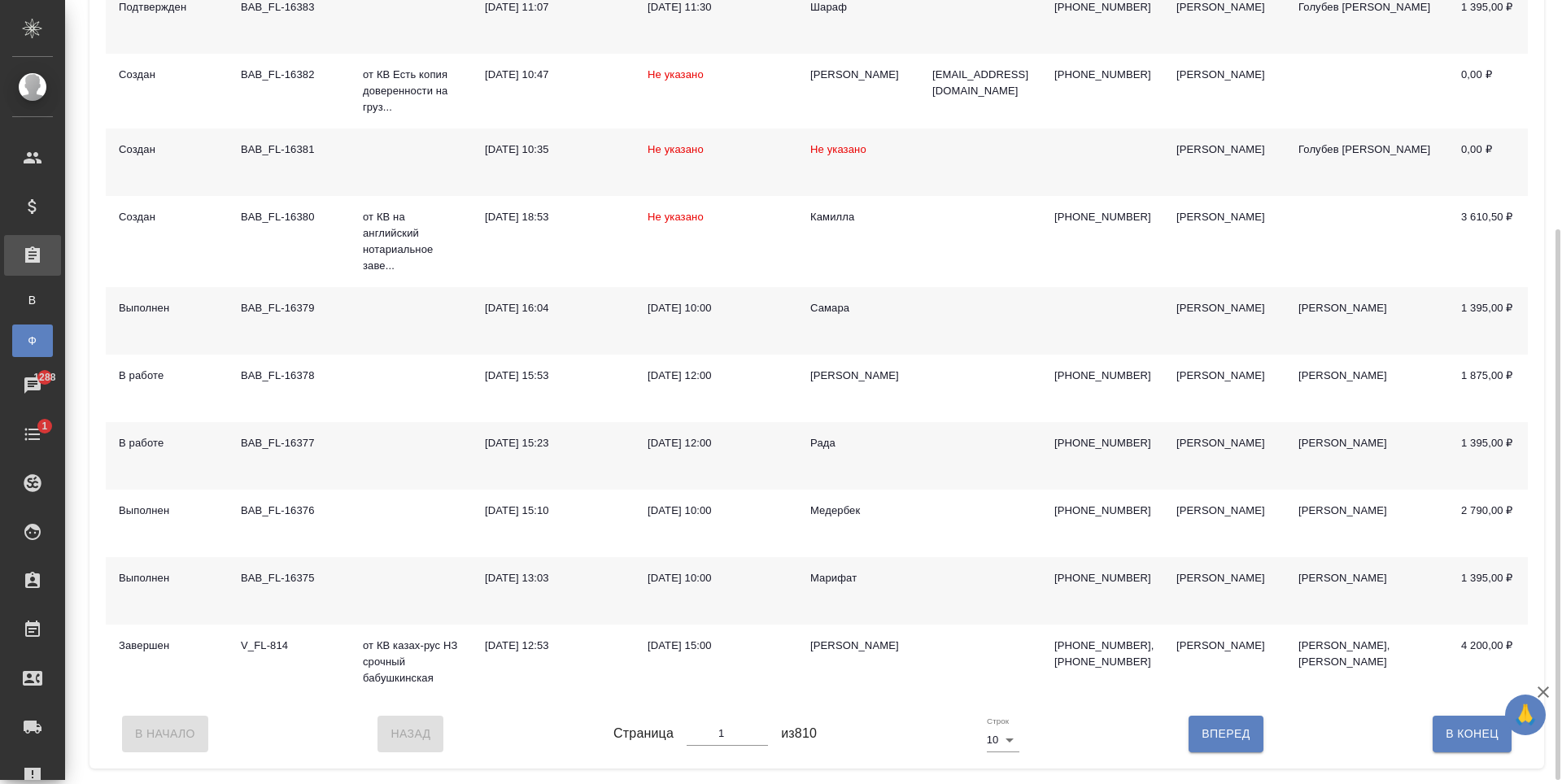
type input "1"
click at [761, 745] on input "1" at bounding box center [727, 733] width 81 height 23
type input "2"
click at [759, 745] on input "2" at bounding box center [727, 733] width 81 height 23
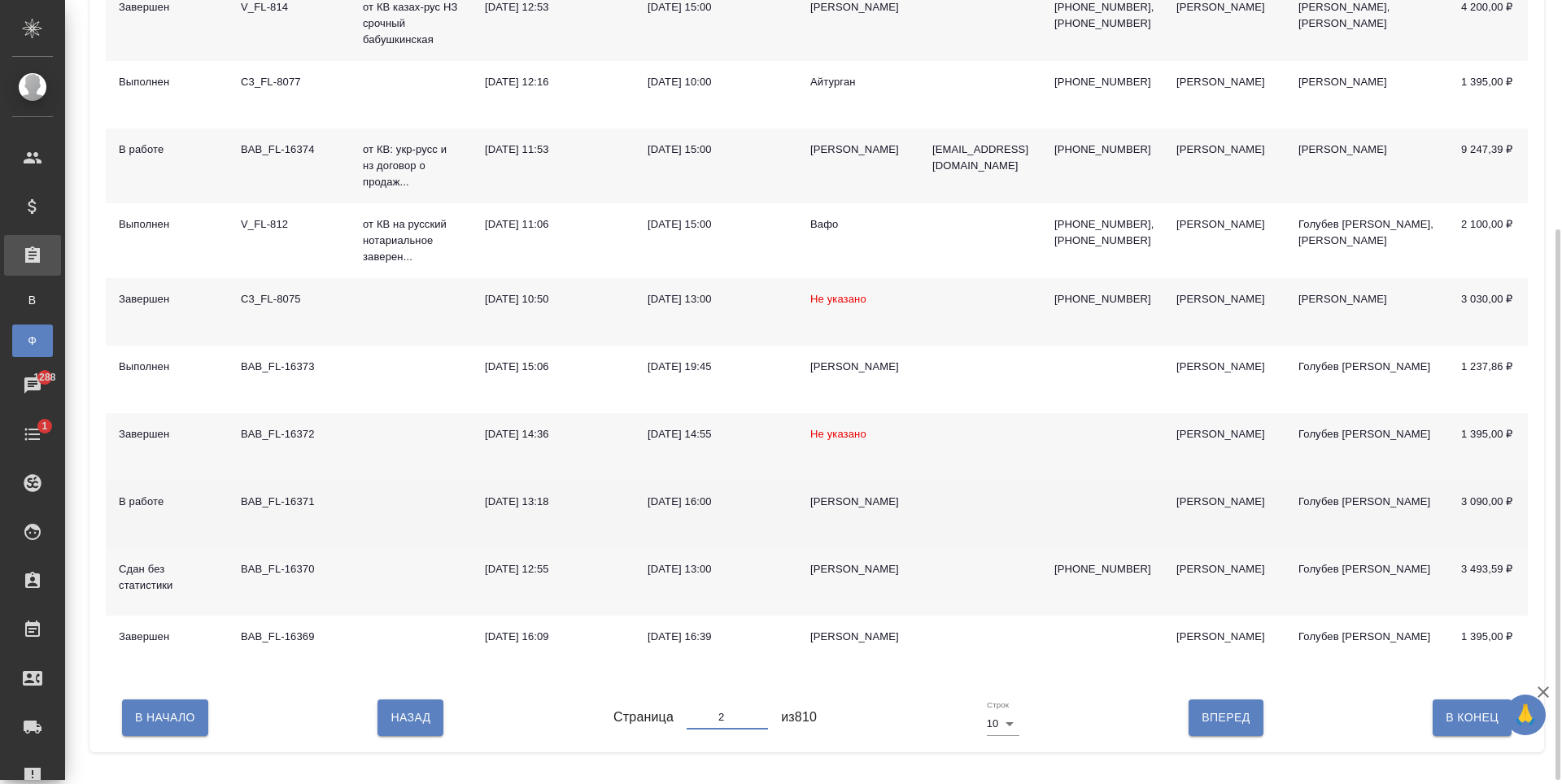
scroll to position [81, 0]
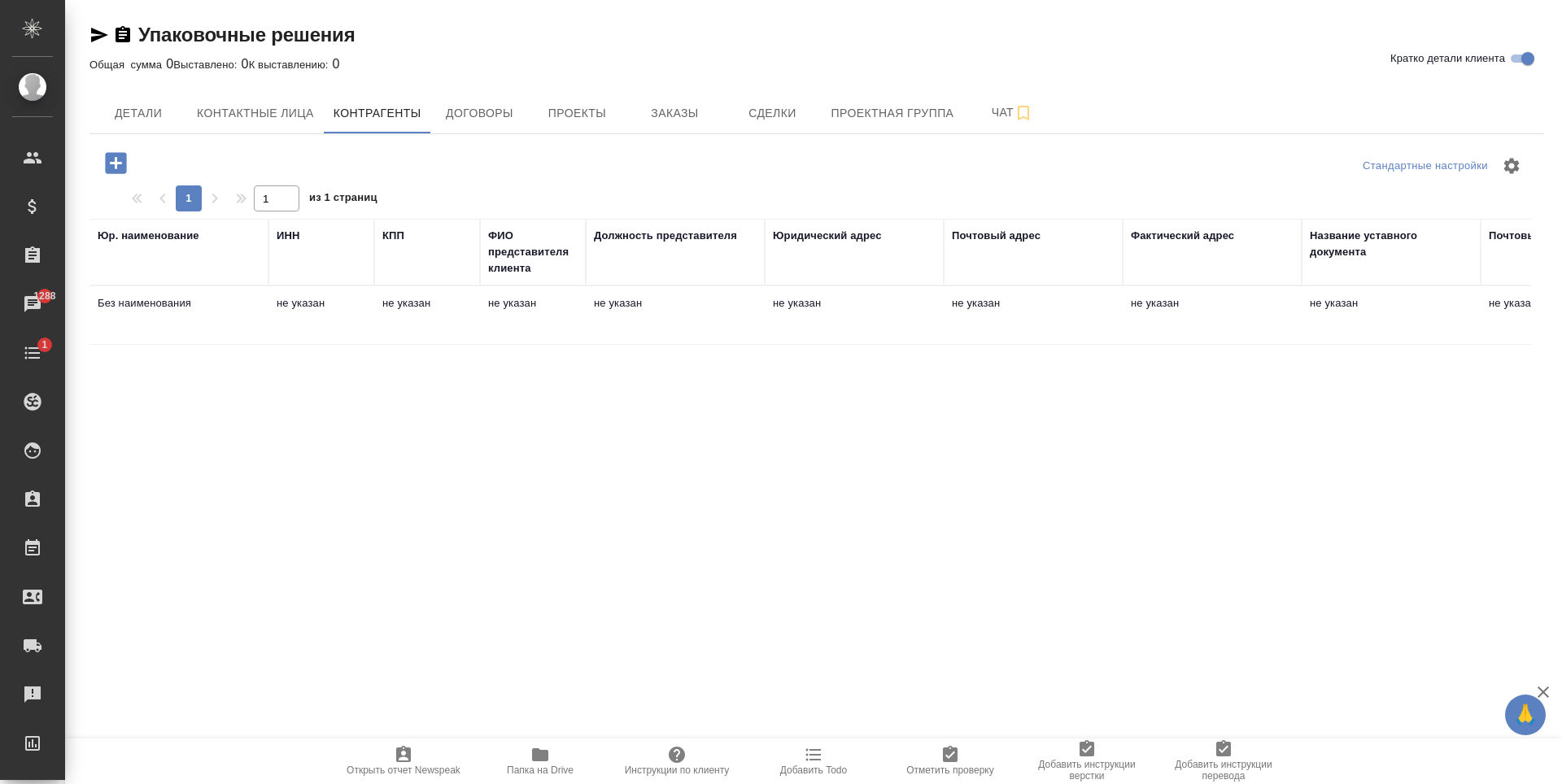
click at [467, 329] on td "не указан" at bounding box center [426, 316] width 106 height 57
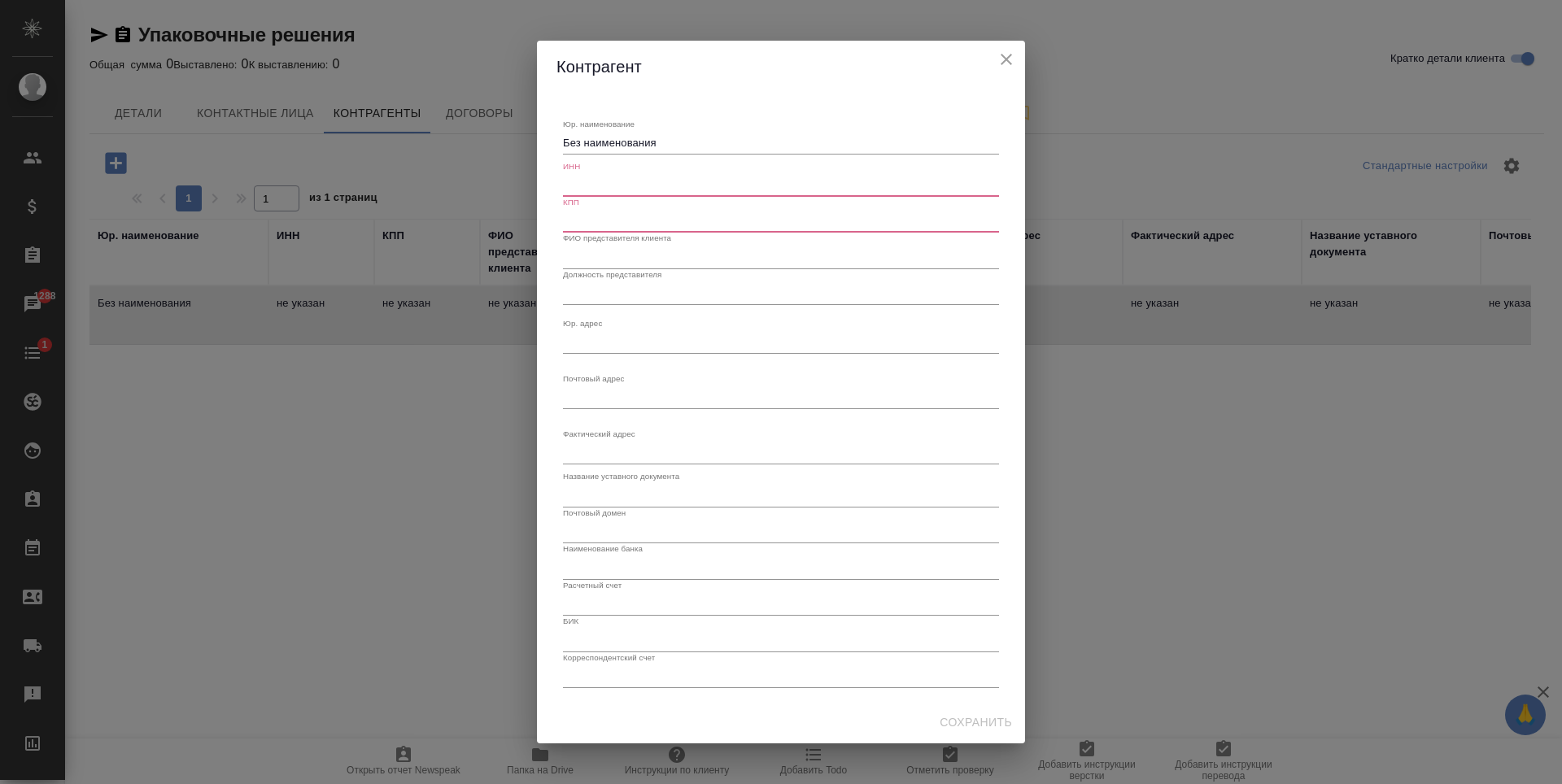
click at [717, 135] on div "Без наименования x" at bounding box center [781, 143] width 436 height 23
drag, startPoint x: 703, startPoint y: 138, endPoint x: 540, endPoint y: 149, distance: 163.4
click at [540, 149] on div "Юр. наименование Без наименования x ИНН КПП ФИО представителя клиента Должность…" at bounding box center [781, 397] width 488 height 609
drag, startPoint x: 703, startPoint y: 136, endPoint x: 552, endPoint y: 152, distance: 151.8
click at [552, 152] on div "Юр. наименование OOO @Egfrjdjxyst htitybz@ x ИНН КПП ФИО представителя клиента …" at bounding box center [781, 397] width 488 height 609
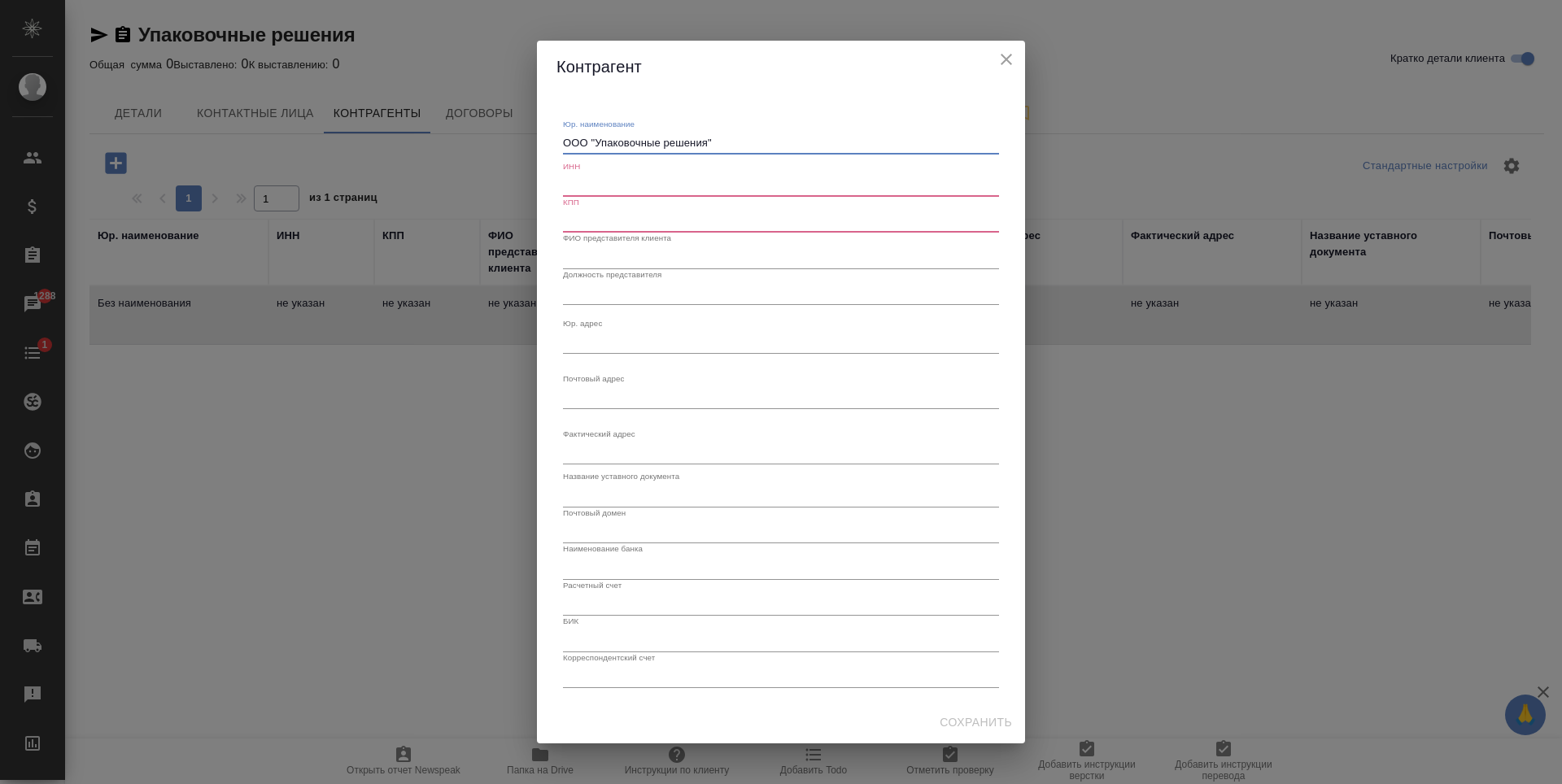
type textarea "ООО "Упаковочные решения""
click at [592, 189] on input "text" at bounding box center [781, 185] width 436 height 23
type input "7733548016"
click at [609, 214] on input "text" at bounding box center [781, 221] width 436 height 23
type input "501601001"
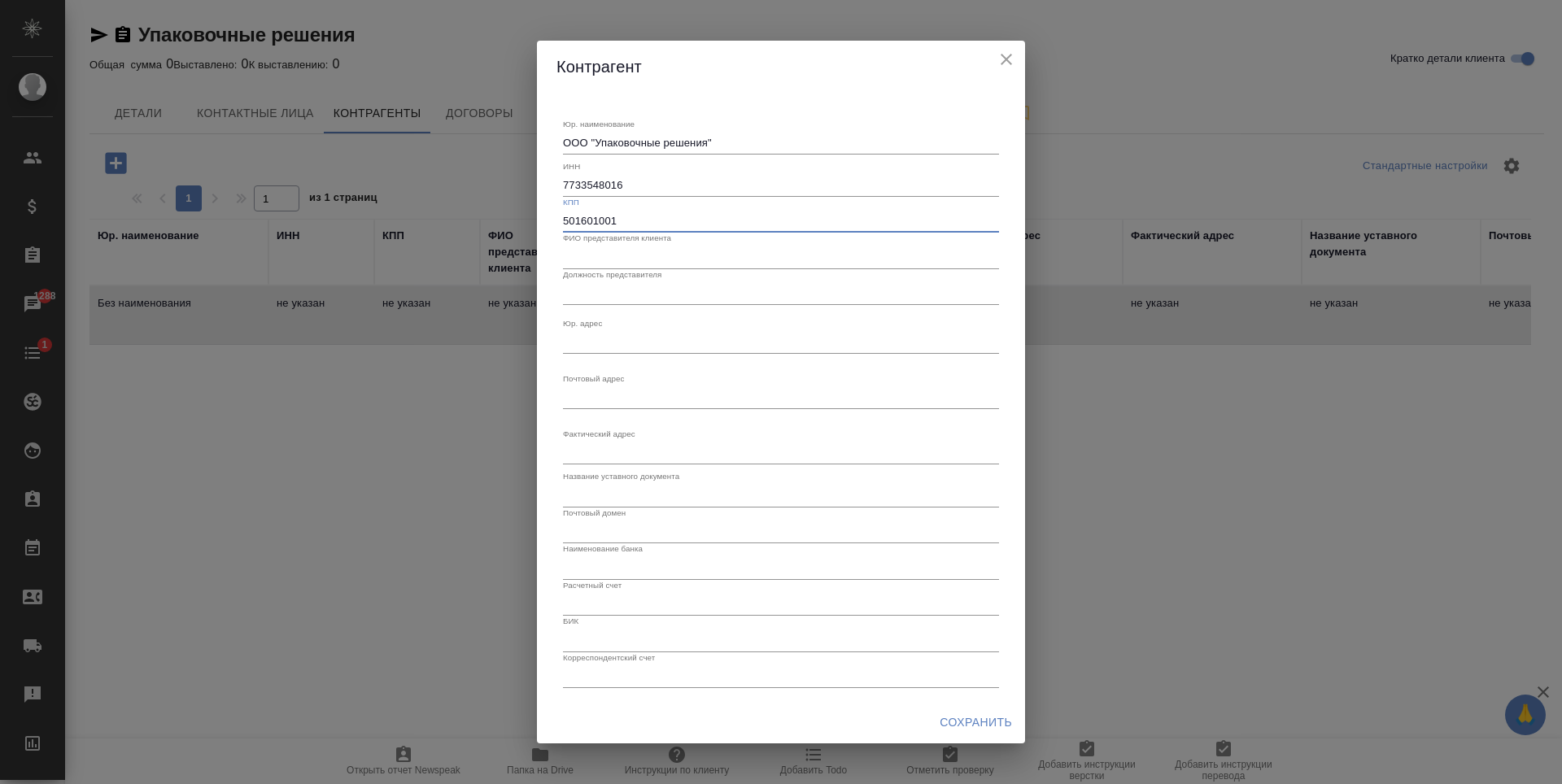
click at [634, 262] on input "text" at bounding box center [781, 256] width 436 height 23
paste input "Лариса Яцив"
type input "Лариса Яцив"
click at [677, 292] on input "text" at bounding box center [781, 293] width 436 height 23
paste input "Заместитель главного бухгалтера"
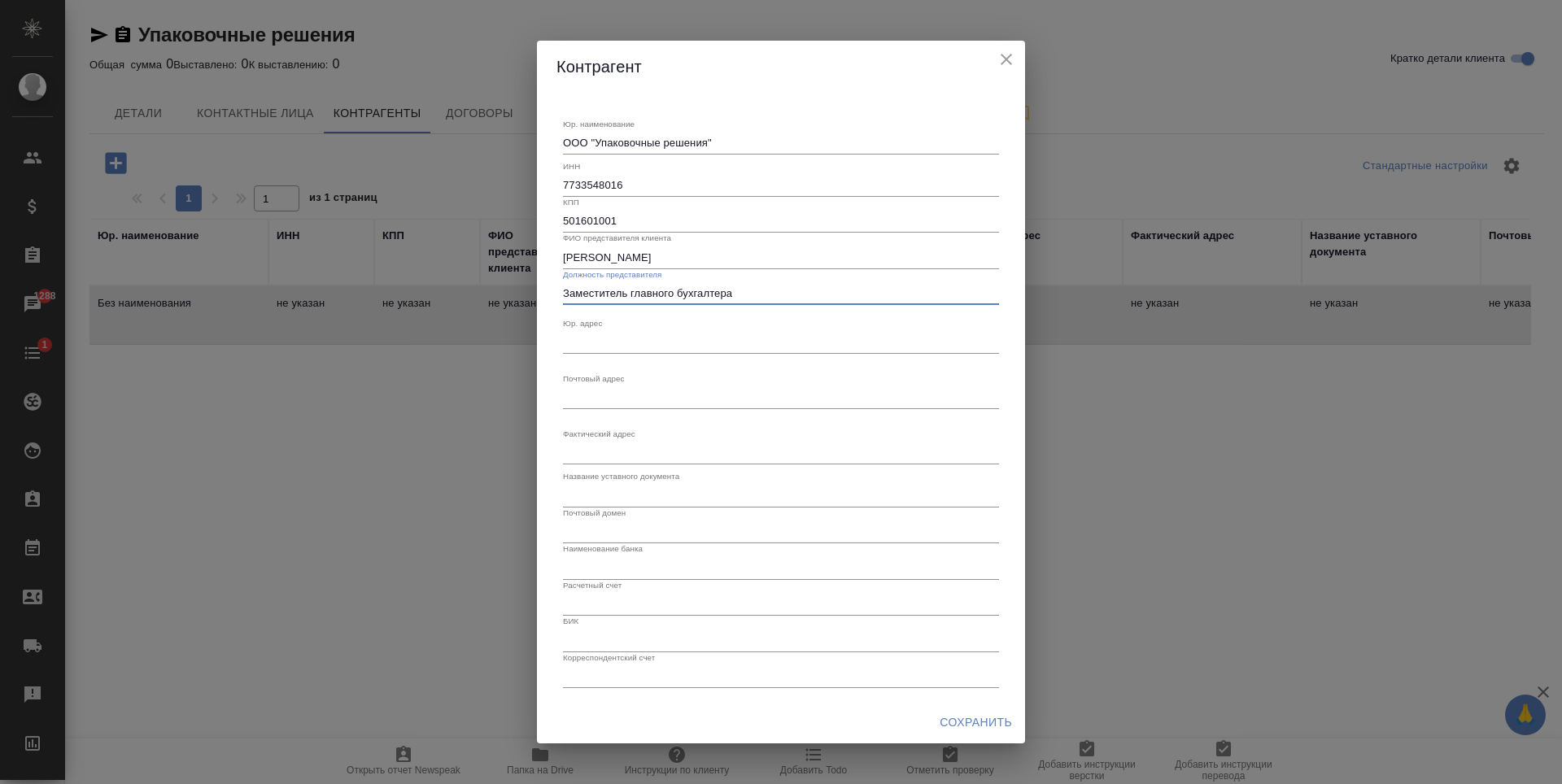
type input "Заместитель главного бухгалтера"
click at [651, 331] on div "x" at bounding box center [781, 342] width 436 height 23
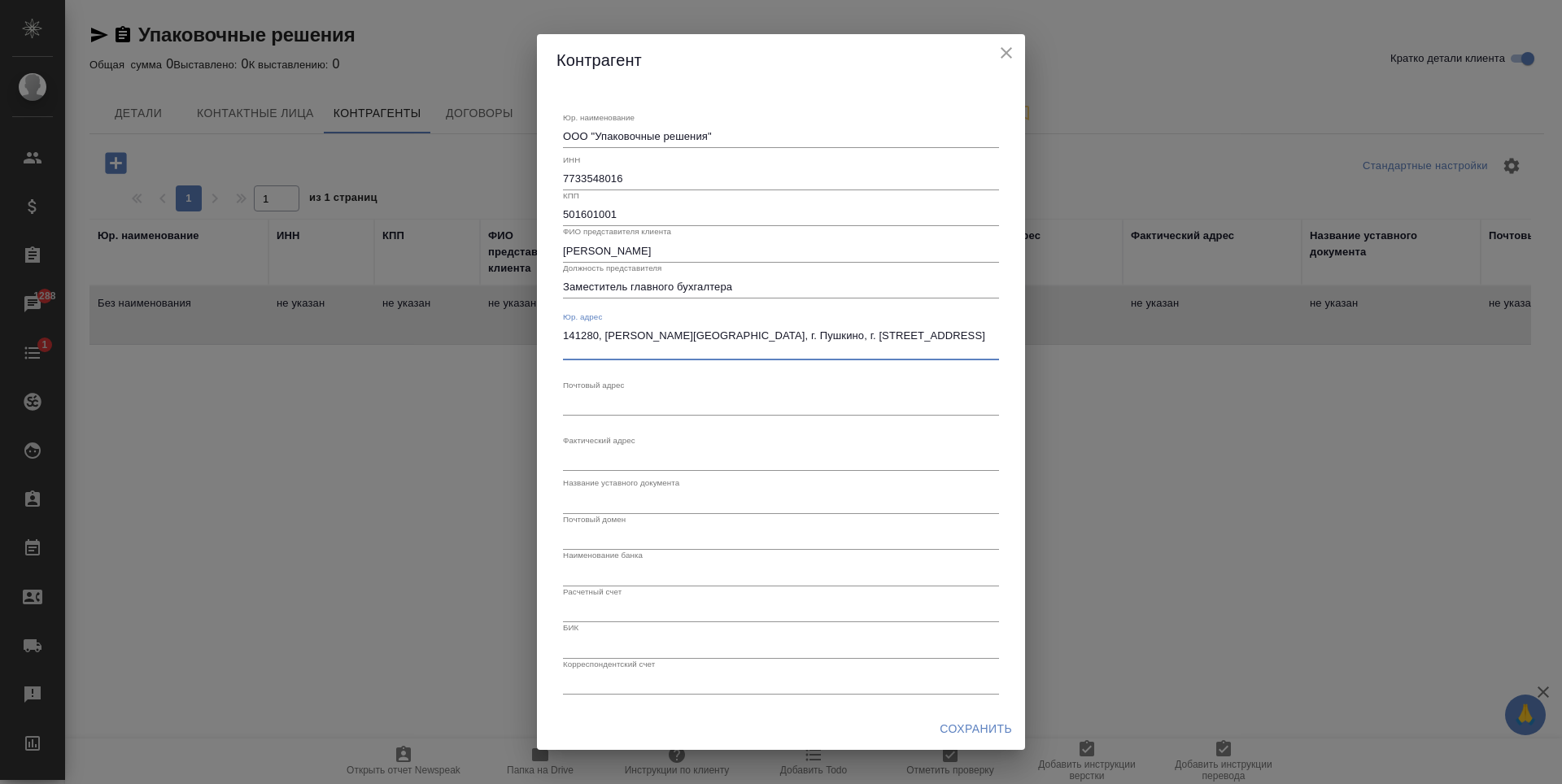
drag, startPoint x: 563, startPoint y: 332, endPoint x: 700, endPoint y: 349, distance: 138.1
click at [700, 349] on textarea "141280, Московская область, г. Пушкино, г. Ивантеевка, Фабричный проезд, д.1, п…" at bounding box center [781, 341] width 436 height 25
type textarea "141280, Московская область, г. Пушкино, г. Ивантеевка, Фабричный проезд, д.1, п…"
click at [784, 142] on textarea "Юр. наименование" at bounding box center [781, 136] width 436 height 12
paste textarea "141280, Московская область, г. Пушкино, г. Ивантеевка, Фабричный проезд, д.1, п…"
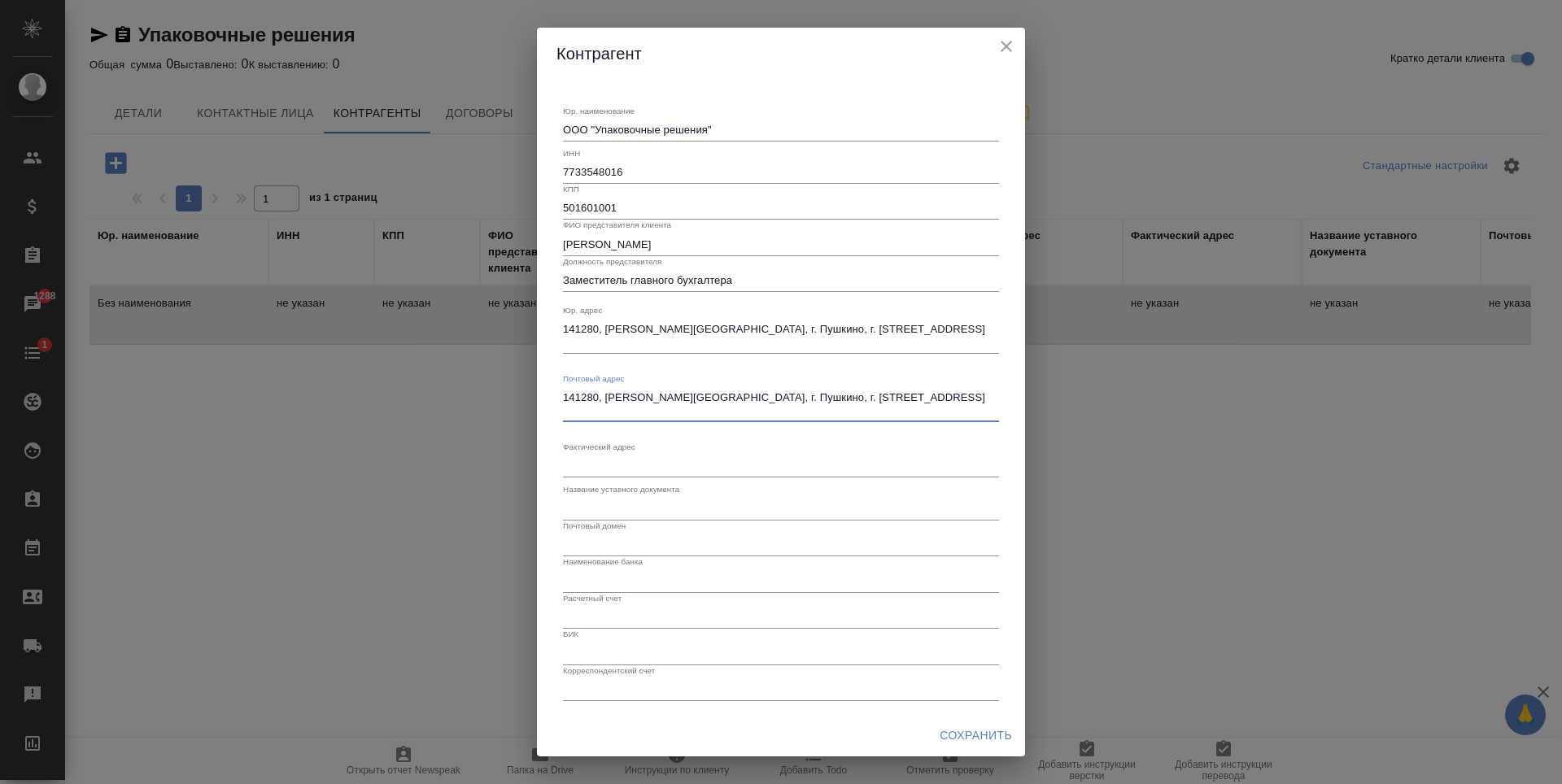
type textarea "141280, Московская область, г. Пушкино, г. Ивантеевка, Фабричный проезд, д.1, п…"
click at [706, 467] on textarea "Юр. наименование" at bounding box center [781, 466] width 436 height 12
paste textarea "141280, Московская область, г. Пушкино, г. Ивантеевка, Фабричный проезд, д.1, п…"
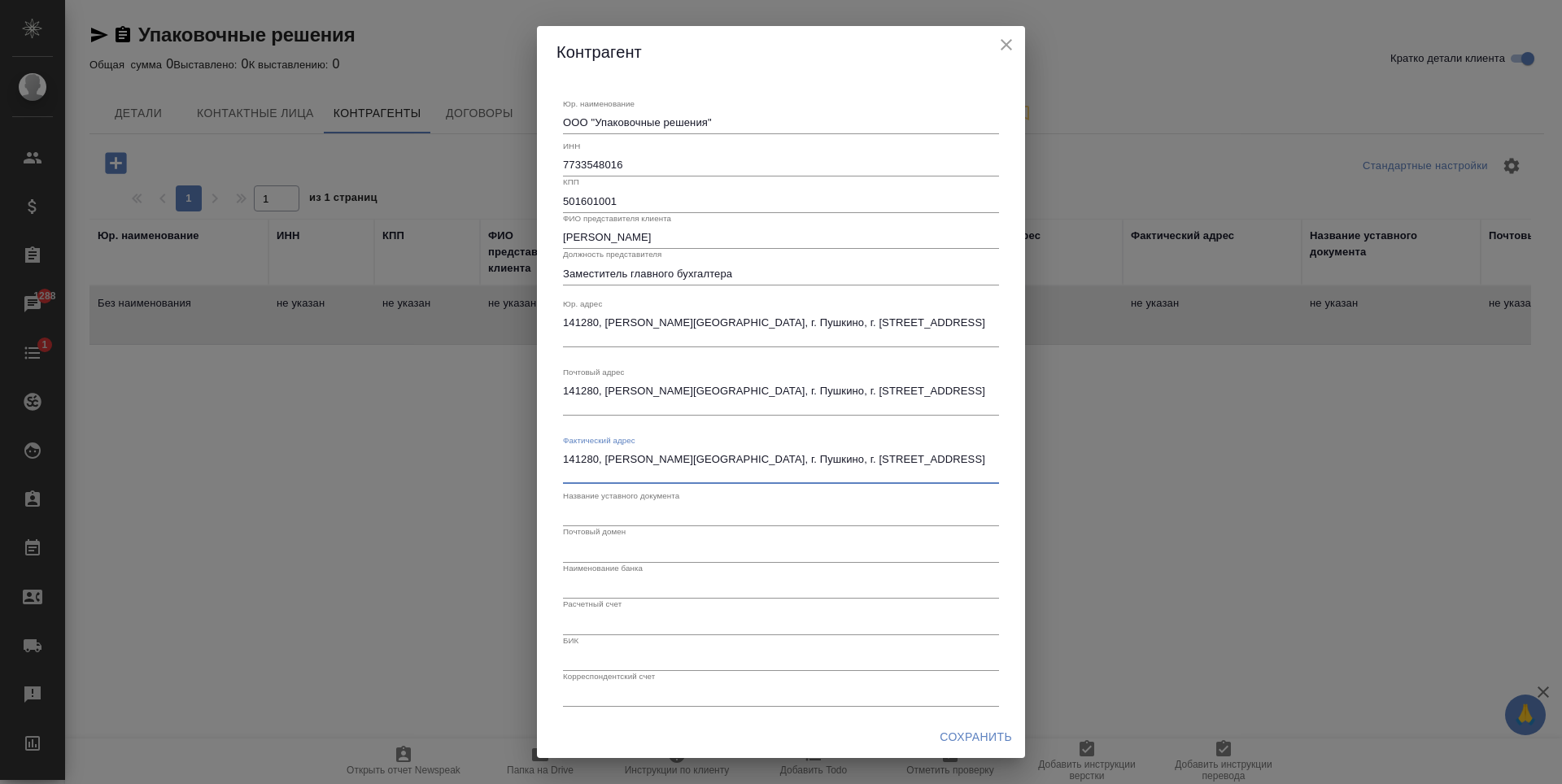
scroll to position [9, 0]
type textarea "141280, Московская область, г. Пушкино, г. Ивантеевка, Фабричный проезд, д.1, п…"
click at [730, 501] on input "text" at bounding box center [781, 510] width 436 height 23
click at [587, 118] on textarea "ООО "Упаковочные решения"" at bounding box center [781, 118] width 436 height 12
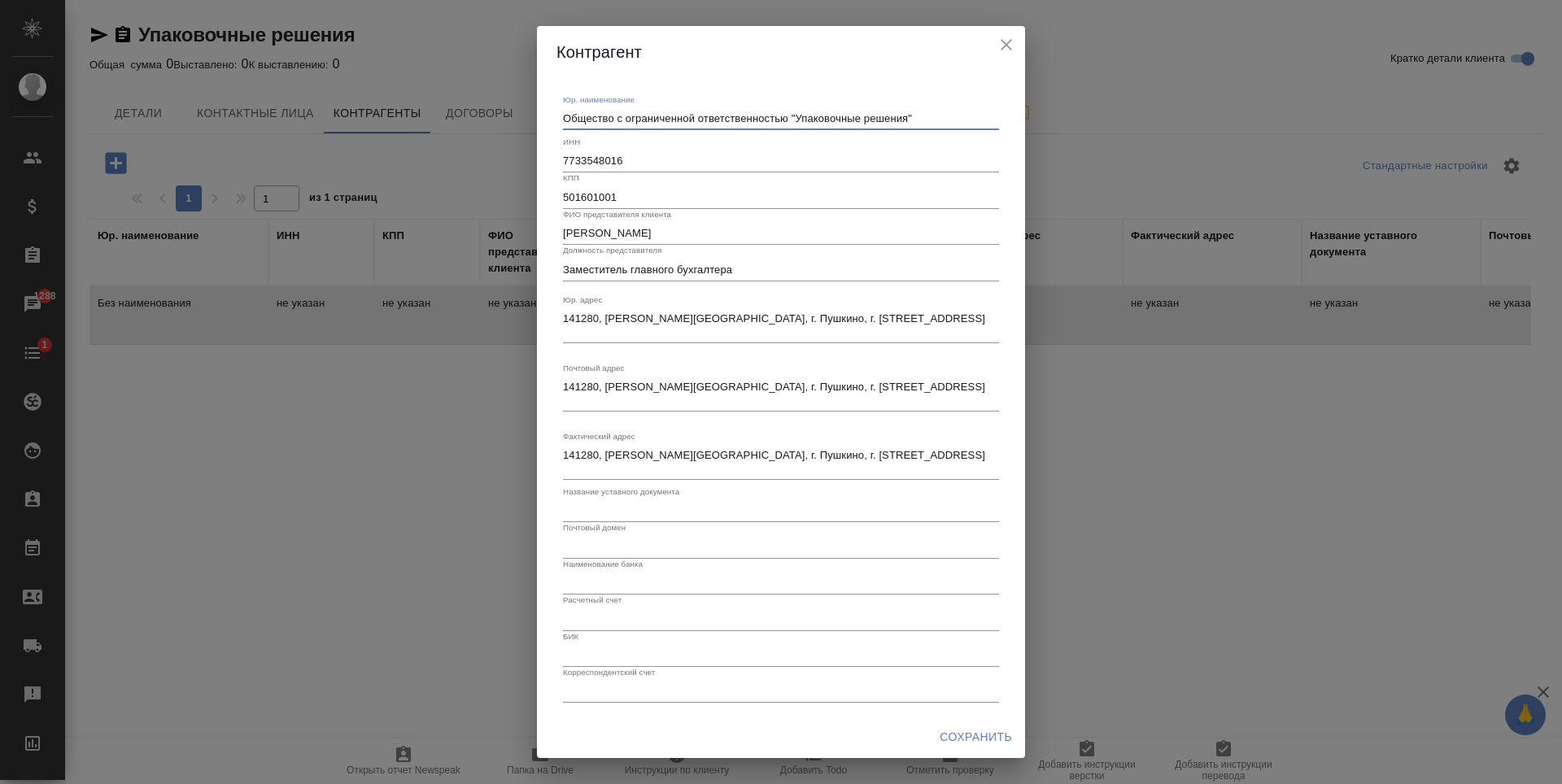
type textarea "Общество с ограниченной ответственностью "Упаковочные решения""
click at [630, 504] on input "text" at bounding box center [781, 510] width 436 height 23
click at [661, 541] on input "text" at bounding box center [781, 546] width 436 height 23
type input "1"
paste input "https://e.mail.ru/compose/?mailto=mailto%3Ayatsiv%40spack.ru"
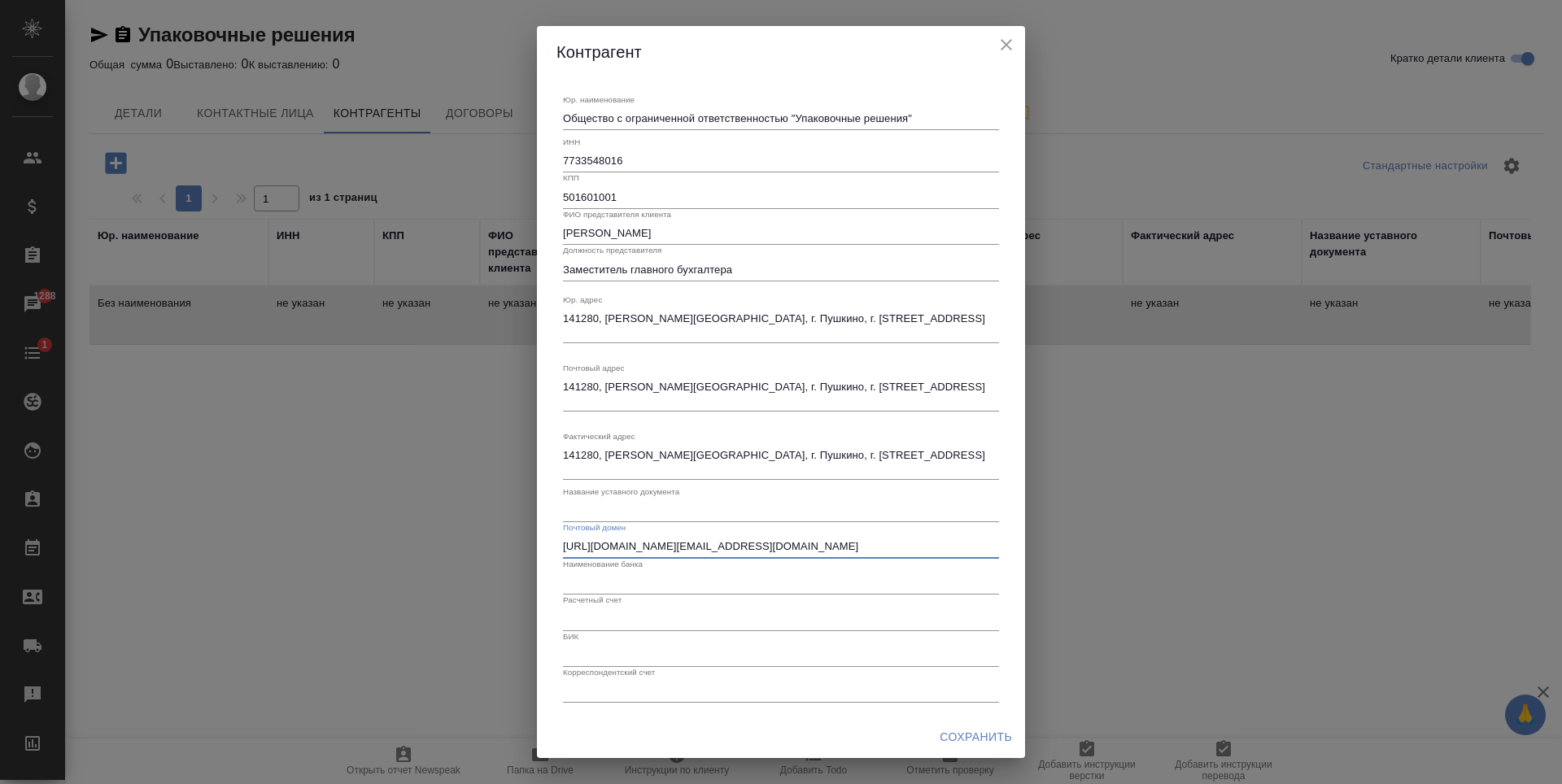
drag, startPoint x: 777, startPoint y: 547, endPoint x: 562, endPoint y: 547, distance: 215.0
click at [562, 547] on div "Юр. наименование Общество с ограниченной ответственностью "Упаковочные решения"…" at bounding box center [781, 392] width 449 height 635
click at [617, 549] on input "yatsiv%40spack.ru" at bounding box center [781, 546] width 436 height 23
click at [611, 549] on input "yatsiv%40spack.ru" at bounding box center [781, 546] width 436 height 23
type input "yatsiv@spack.ru"
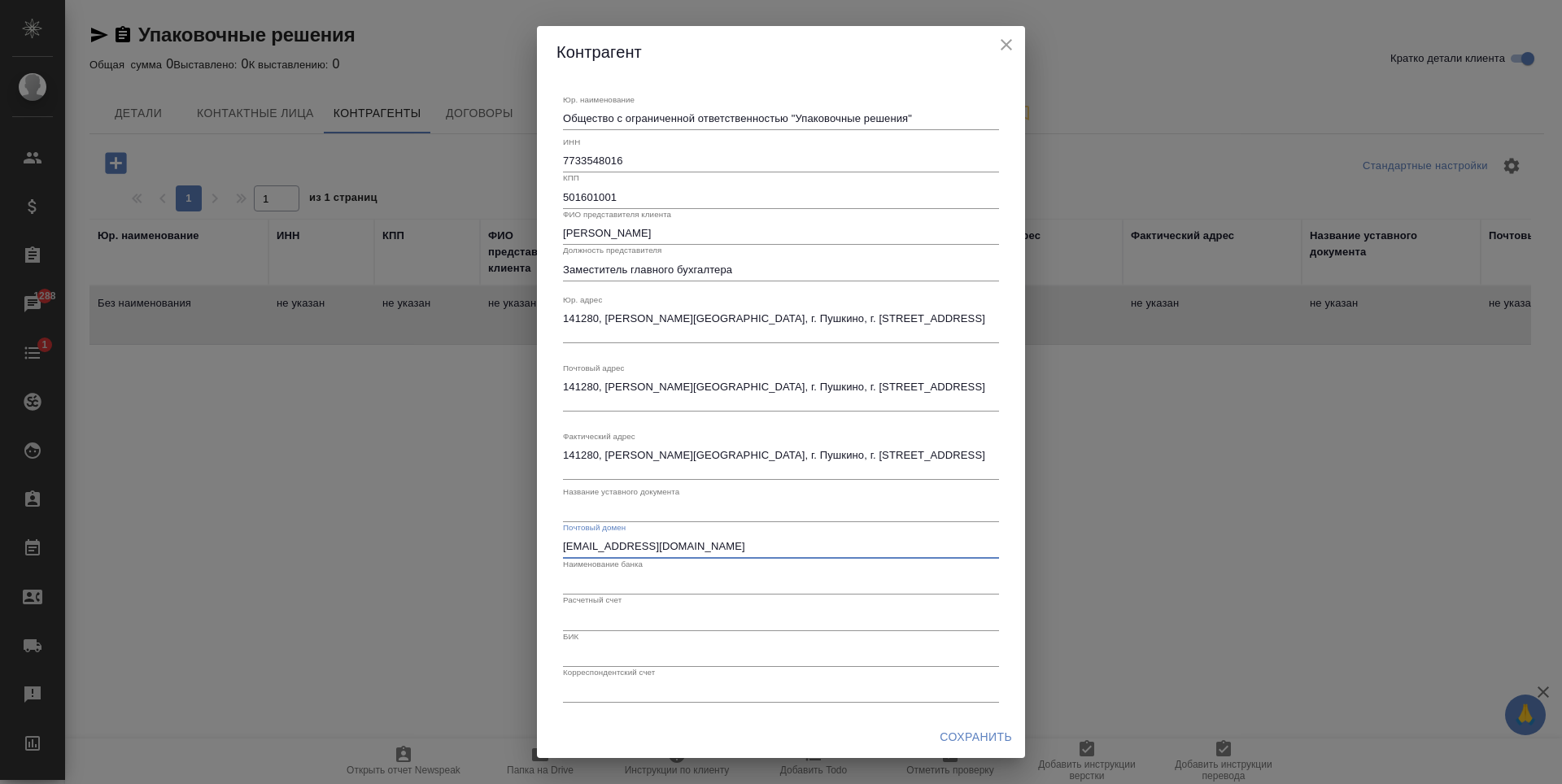
click at [648, 575] on input "text" at bounding box center [781, 583] width 436 height 23
type input "G"
type input "ПАО Сбербанк России г. Москва"
click at [634, 623] on input "text" at bounding box center [781, 619] width 436 height 23
type input "40702810840000020386"
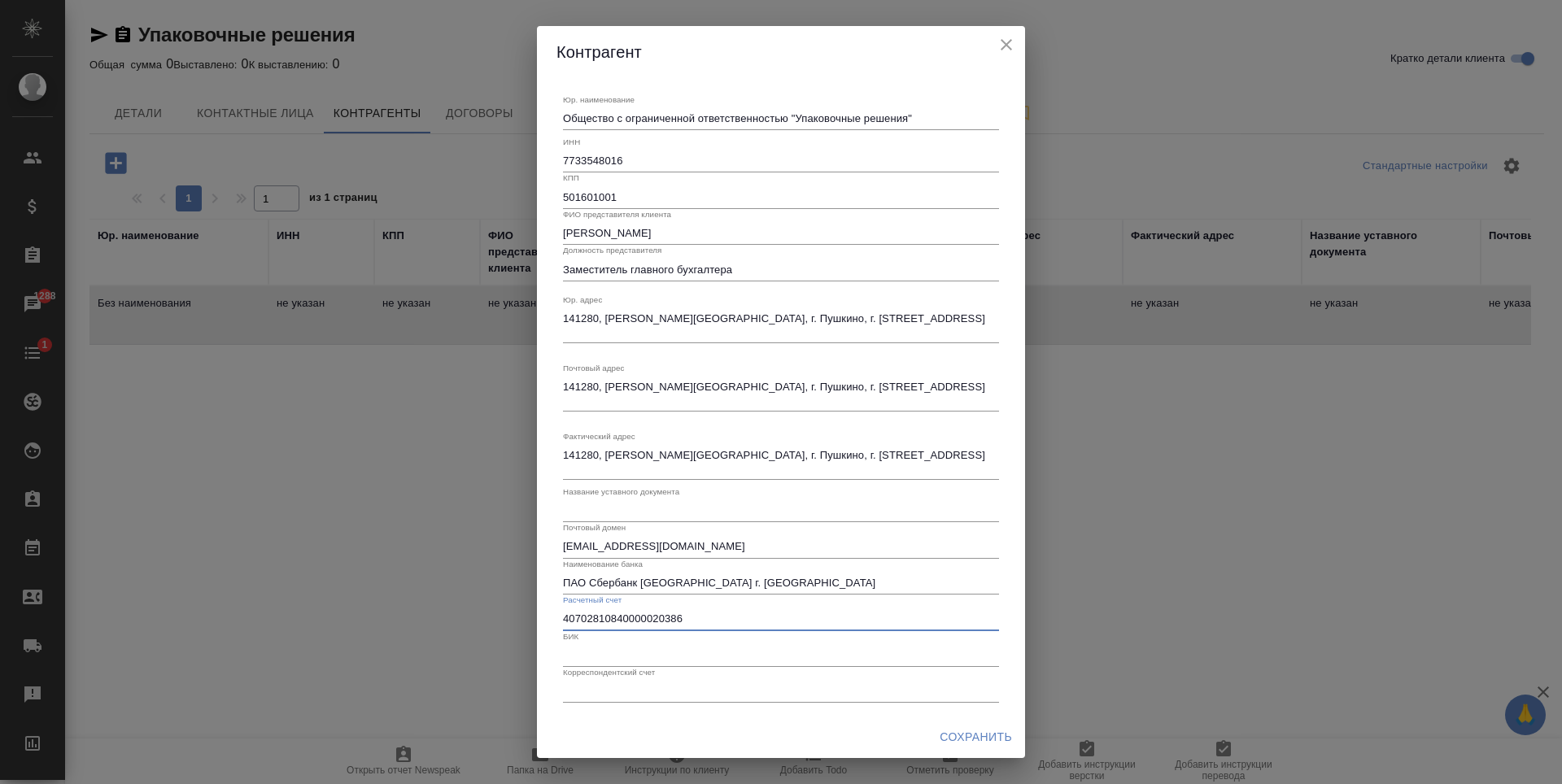
click at [634, 647] on input "text" at bounding box center [781, 655] width 436 height 23
type input "044525225"
click at [634, 692] on input "text" at bounding box center [781, 691] width 436 height 23
type input "30101810400000000225"
click at [970, 728] on span "Сохранить" at bounding box center [976, 738] width 72 height 21
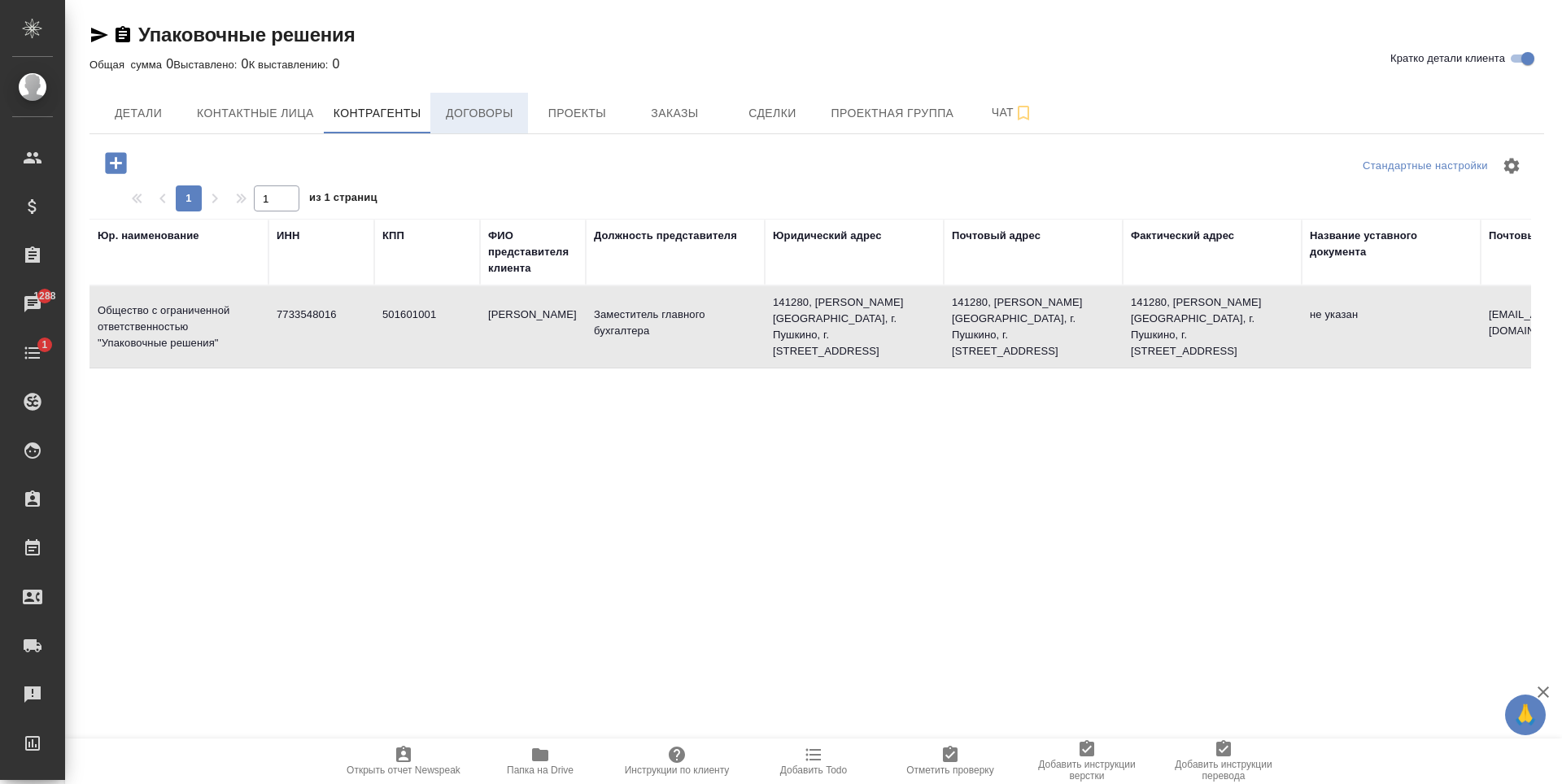
click at [455, 112] on span "Договоры" at bounding box center [479, 113] width 78 height 21
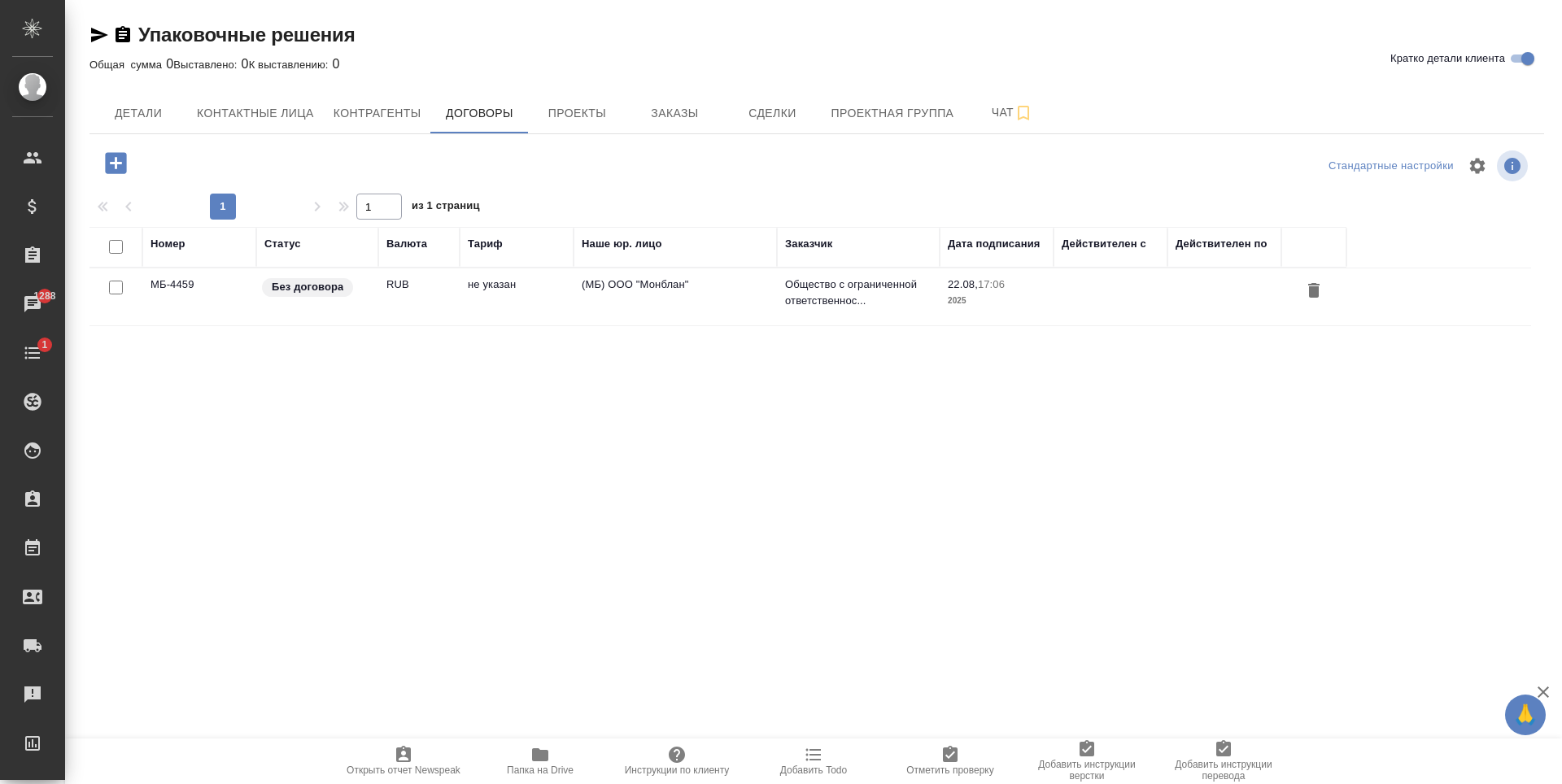
click at [481, 320] on td "не указан" at bounding box center [516, 297] width 114 height 57
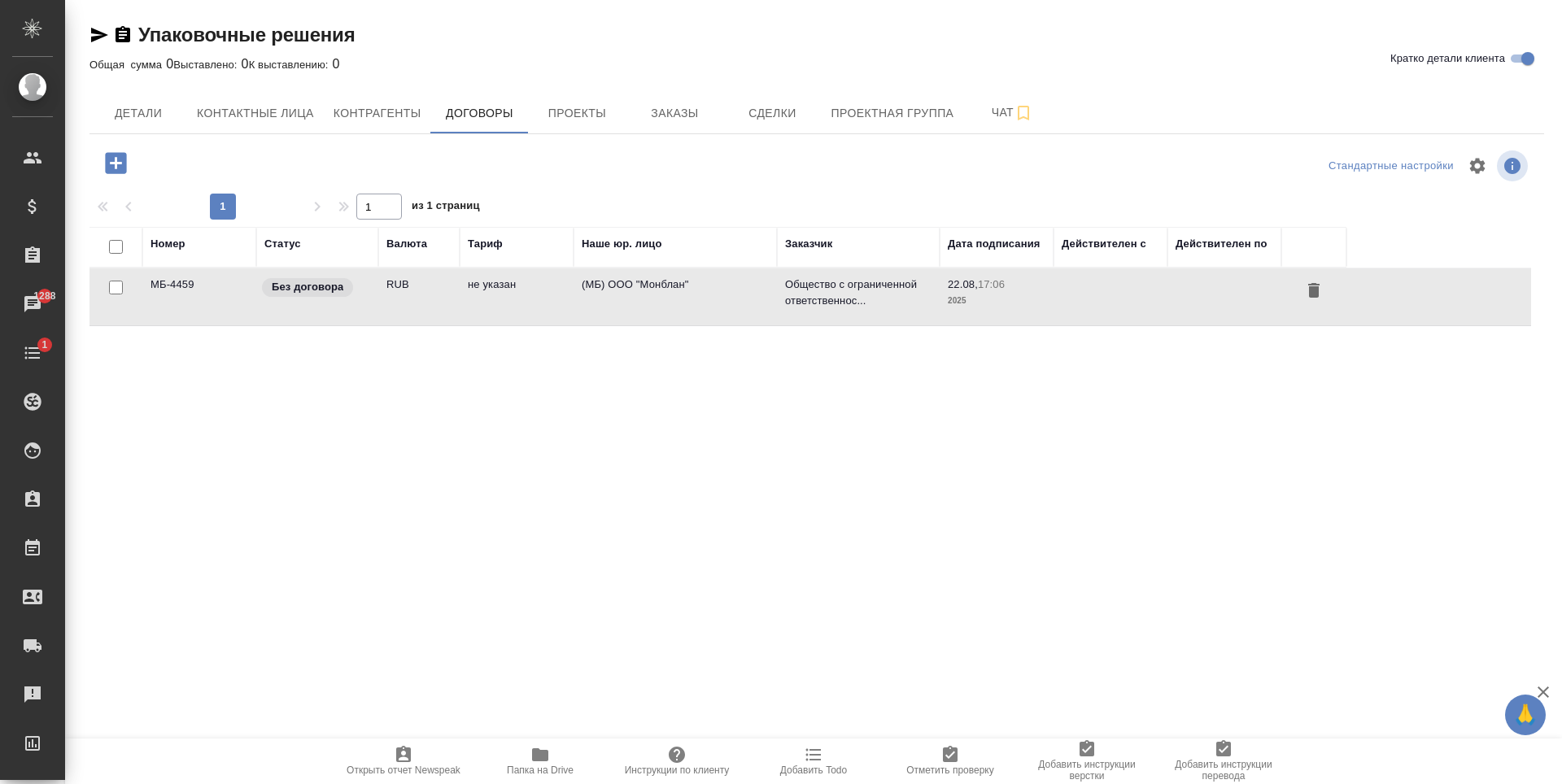
click at [481, 320] on td "не указан" at bounding box center [516, 297] width 114 height 57
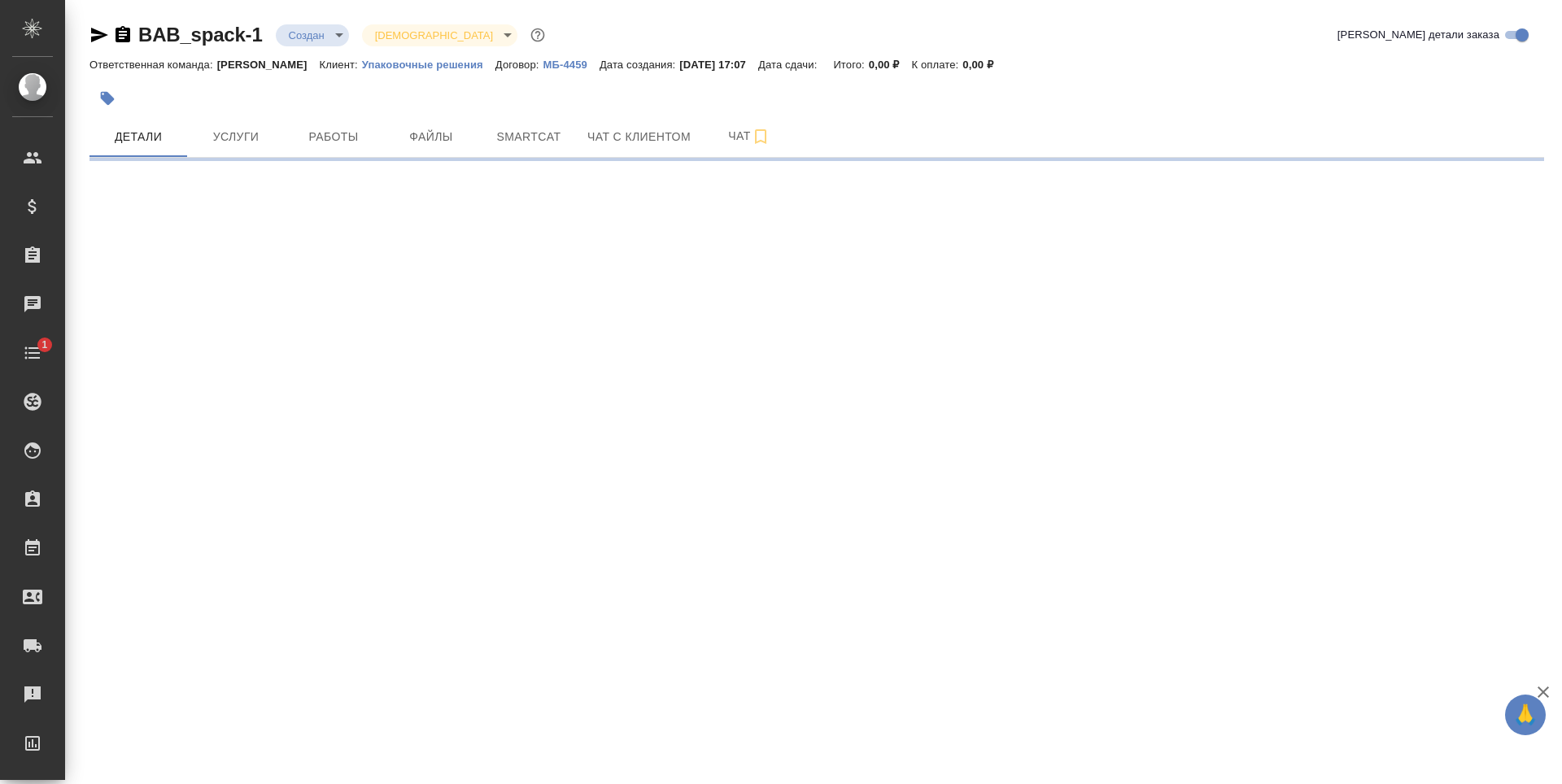
select select "RU"
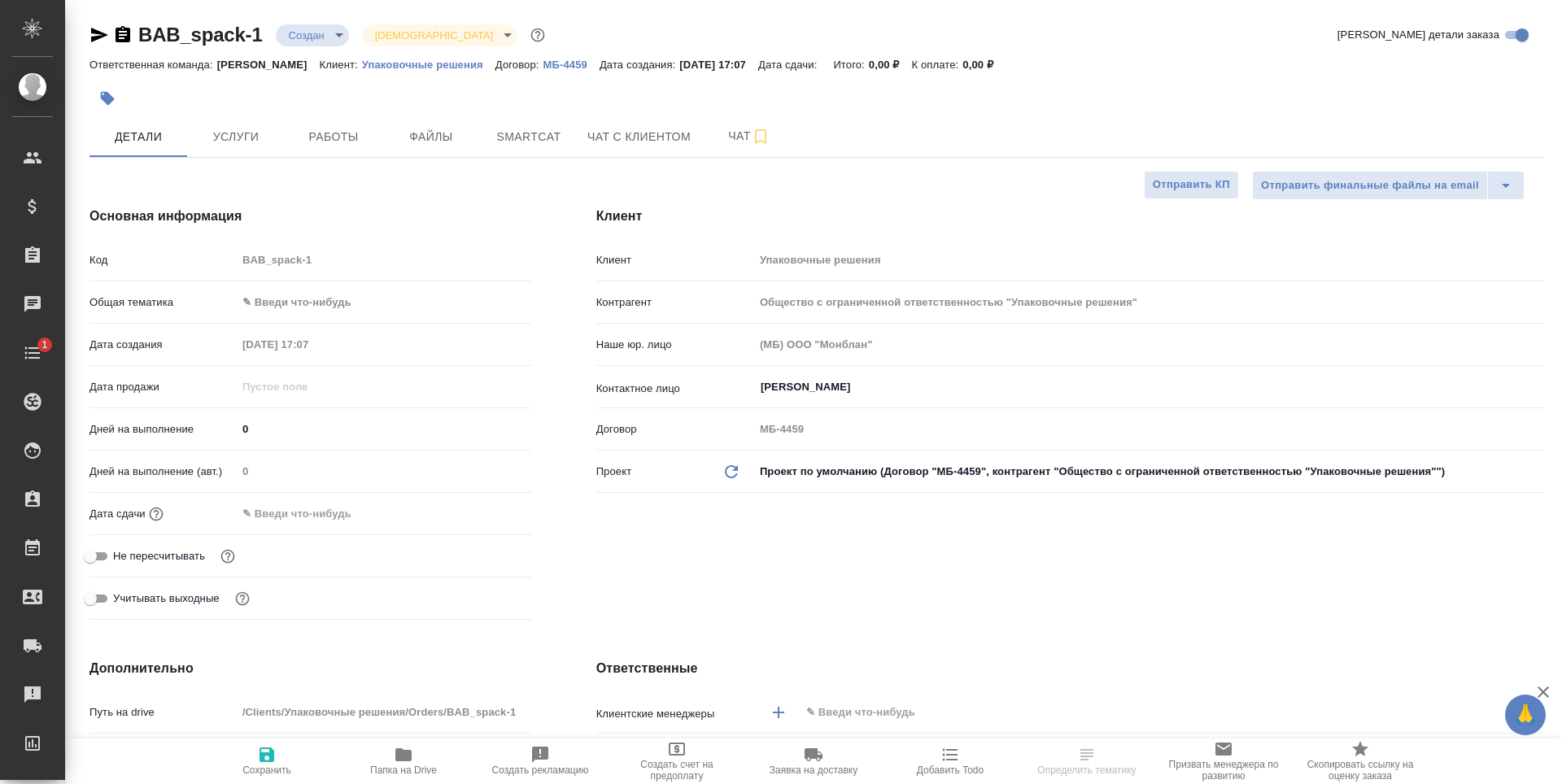
type textarea "x"
type input "Мосина Ирина"
type textarea "x"
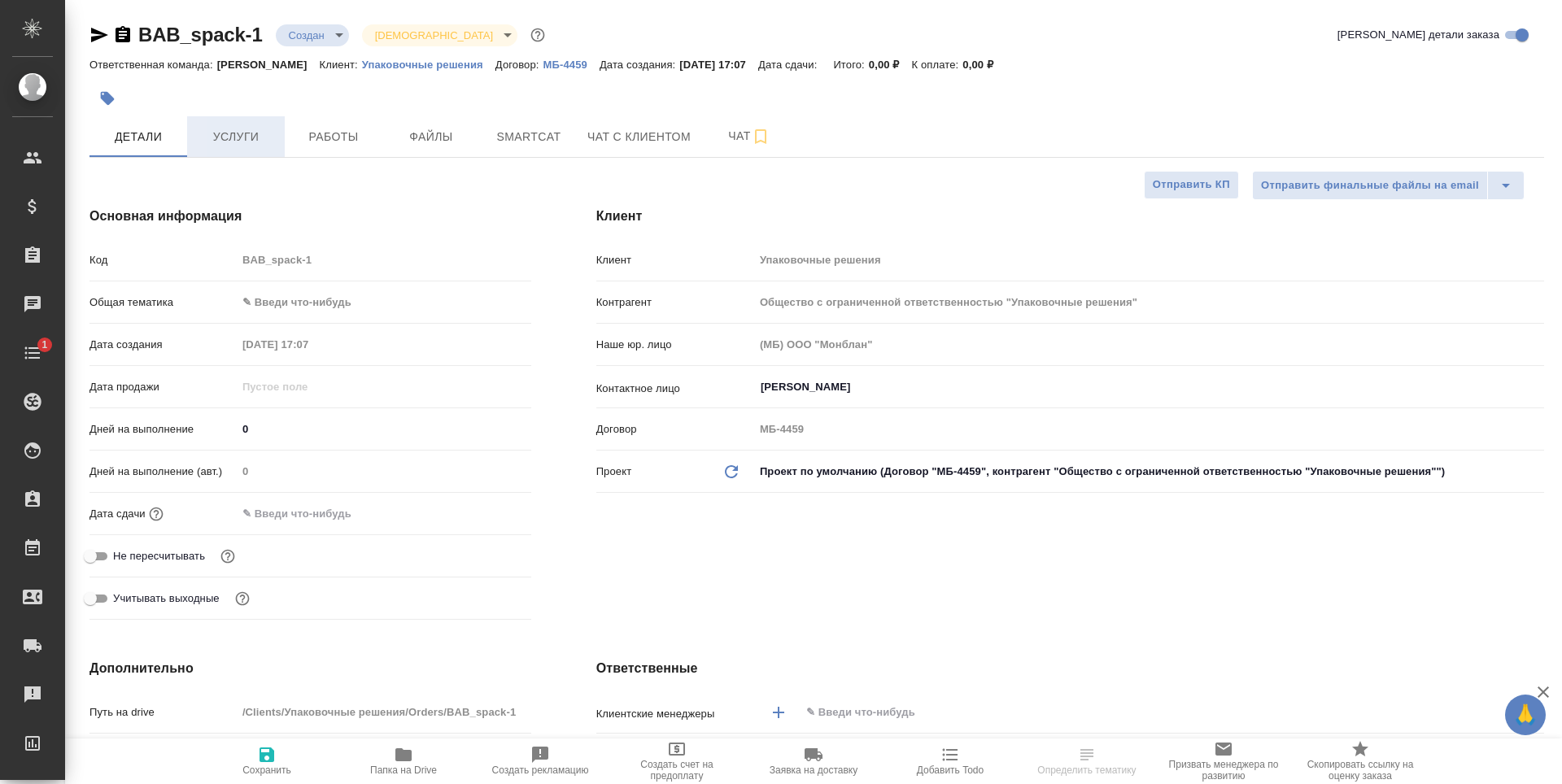
type textarea "x"
click at [473, 137] on button "Файлы" at bounding box center [431, 136] width 98 height 40
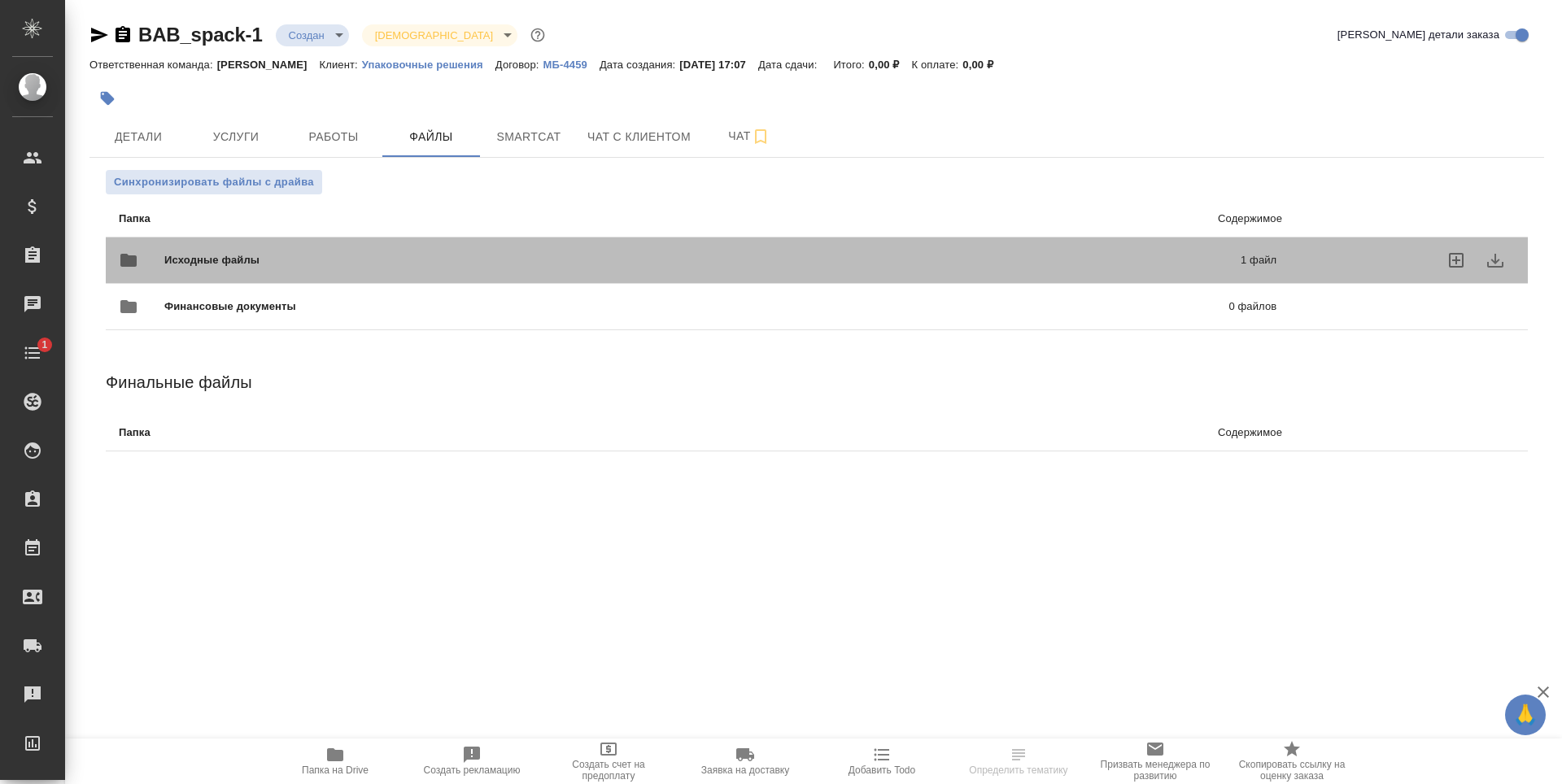
click at [468, 264] on span "Исходные файлы" at bounding box center [457, 260] width 586 height 16
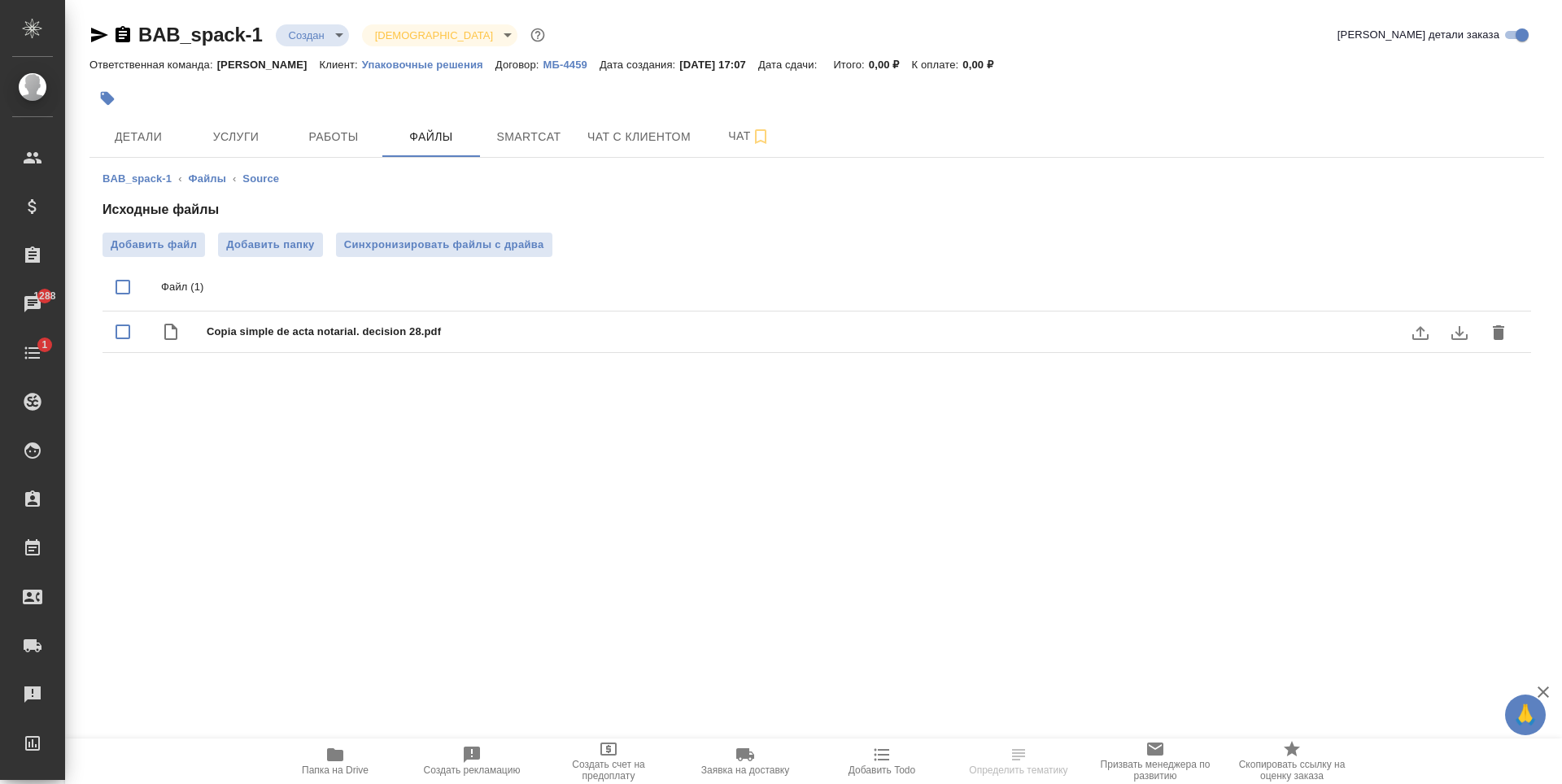
click at [438, 325] on span "Copia simple de acta notarial. decision 28.pdf" at bounding box center [849, 332] width 1286 height 16
checkbox input "true"
click at [1462, 335] on icon "download" at bounding box center [1459, 333] width 20 height 20
click at [183, 142] on button "Детали" at bounding box center [138, 136] width 98 height 40
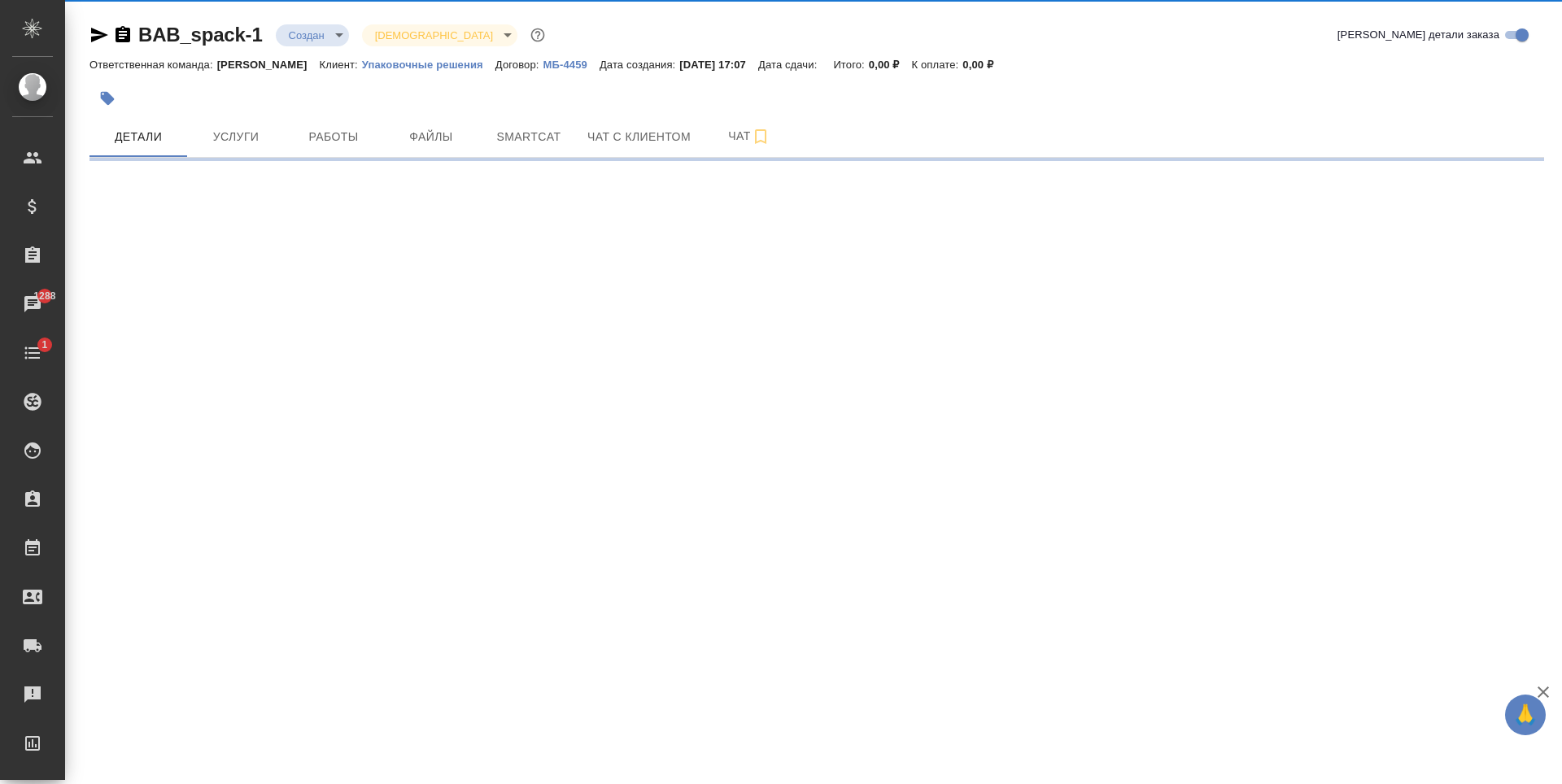
select select "RU"
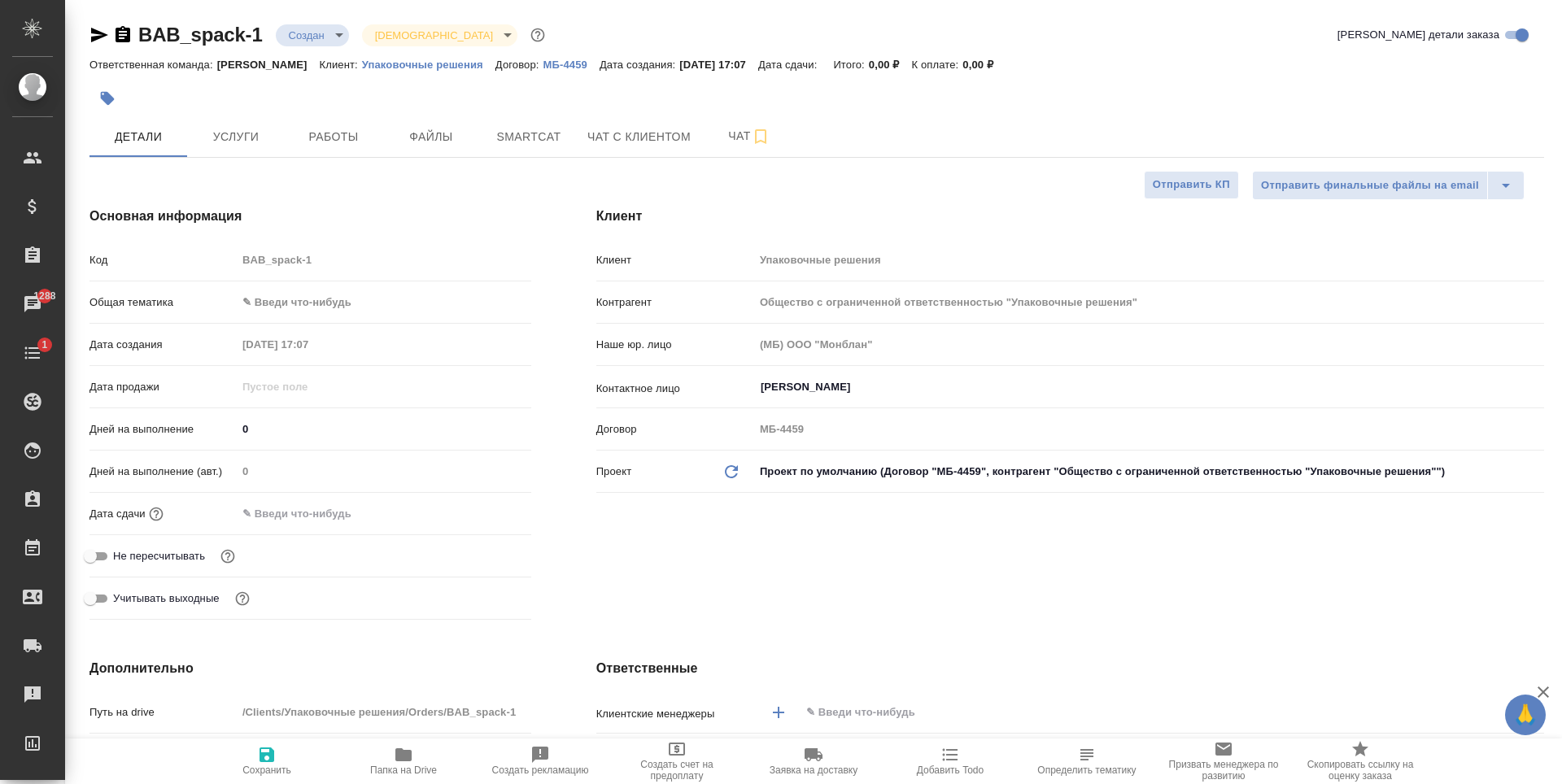
type textarea "x"
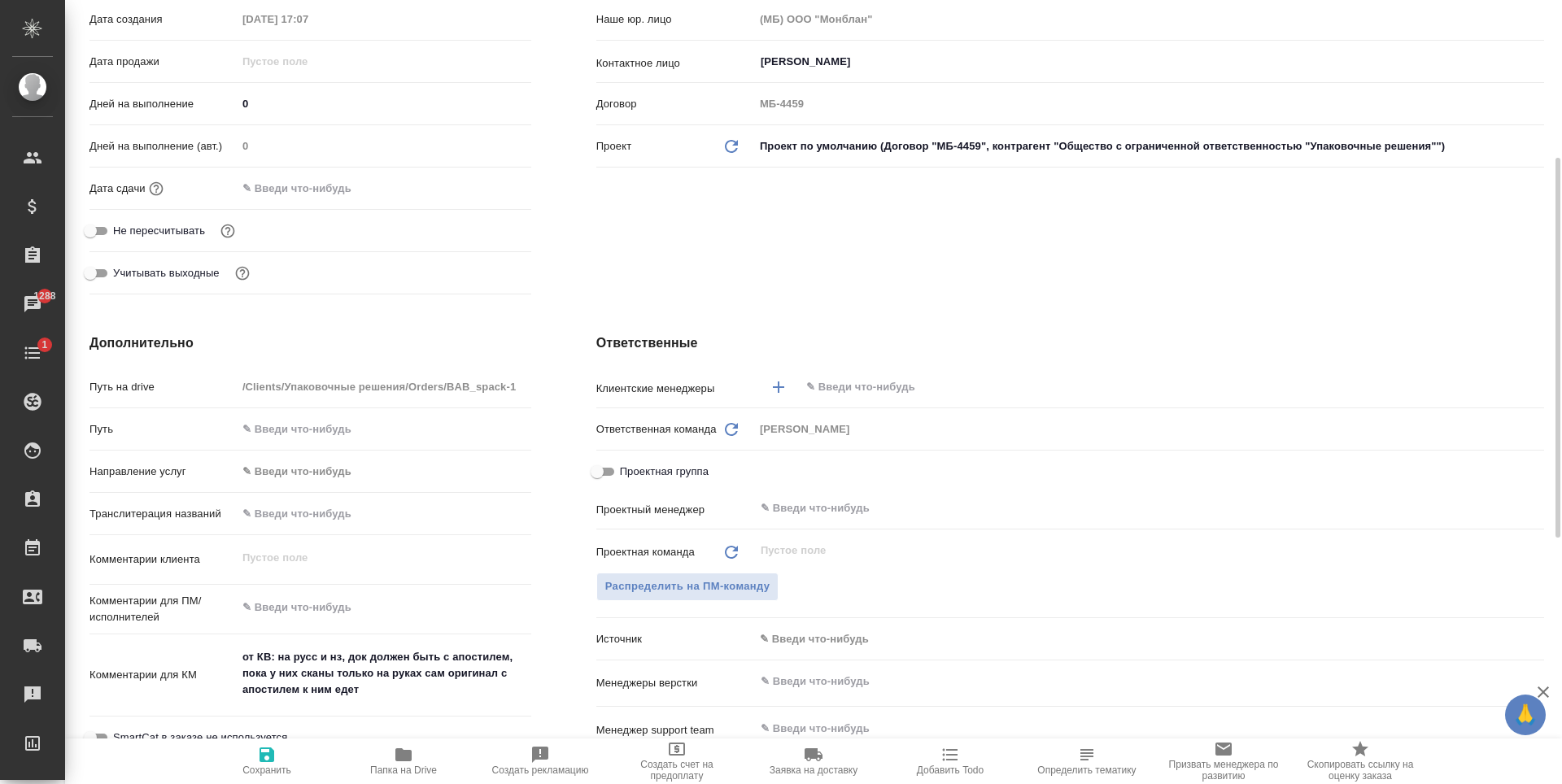
scroll to position [488, 0]
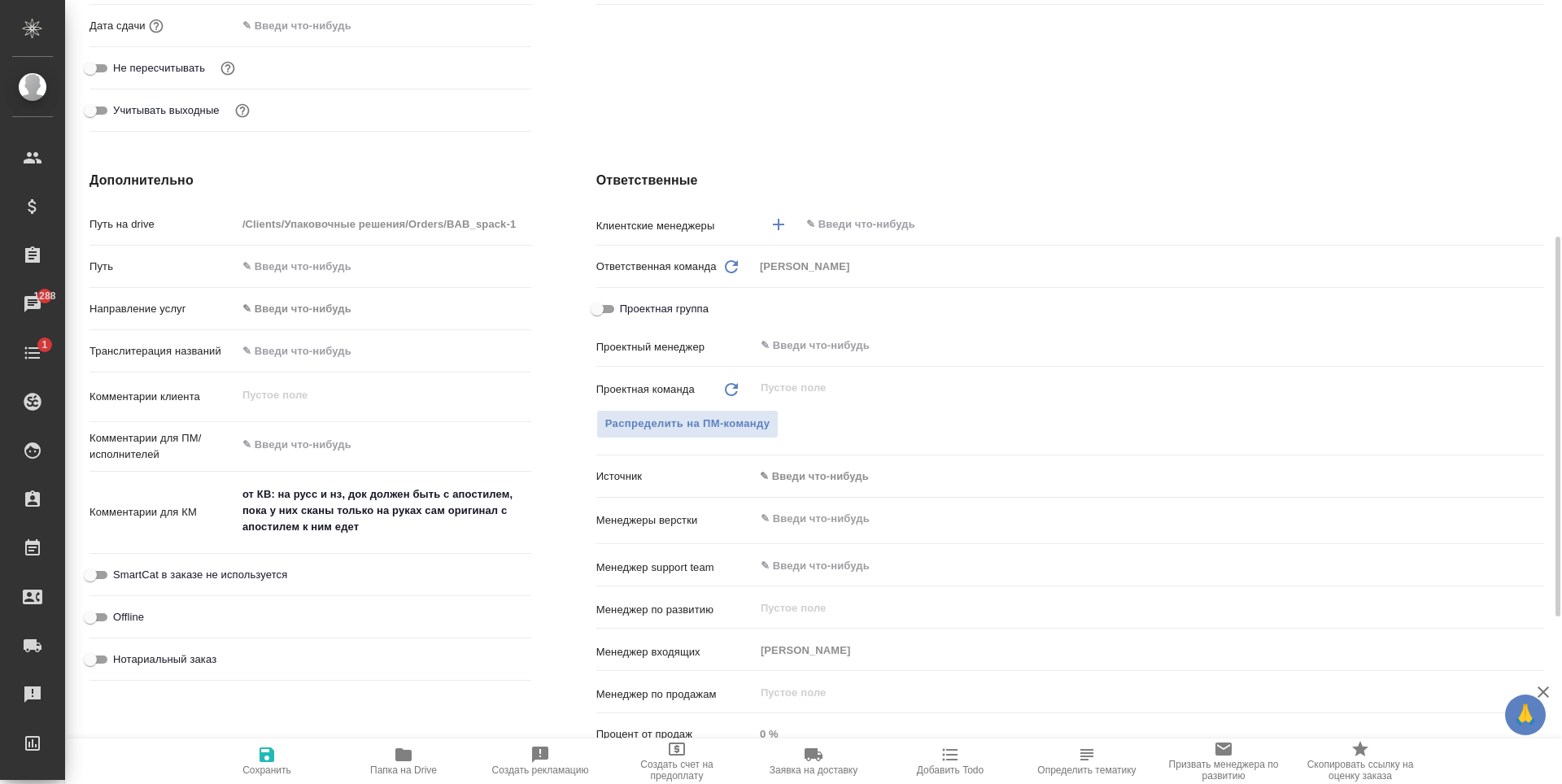
type textarea "x"
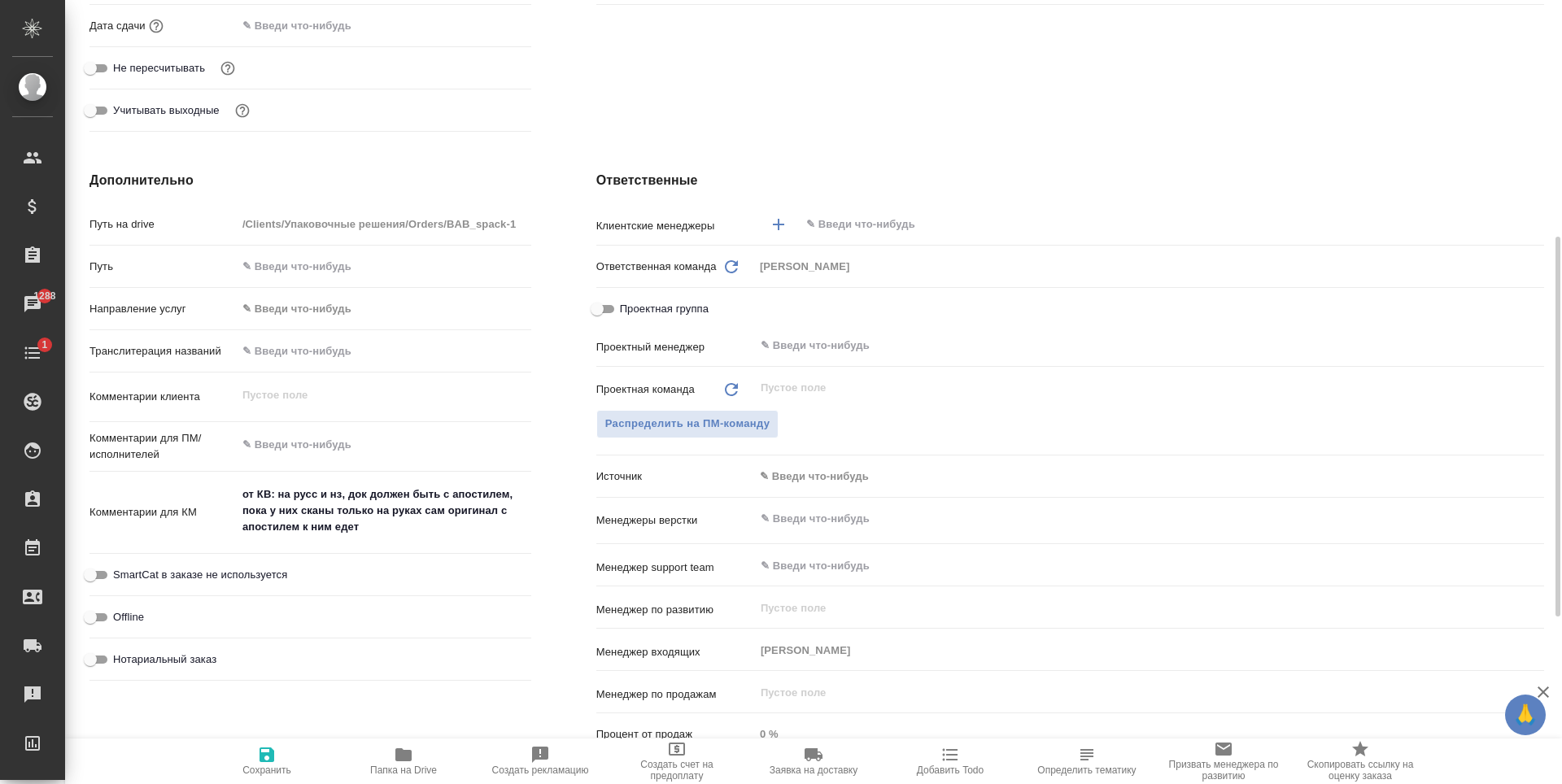
type textarea "x"
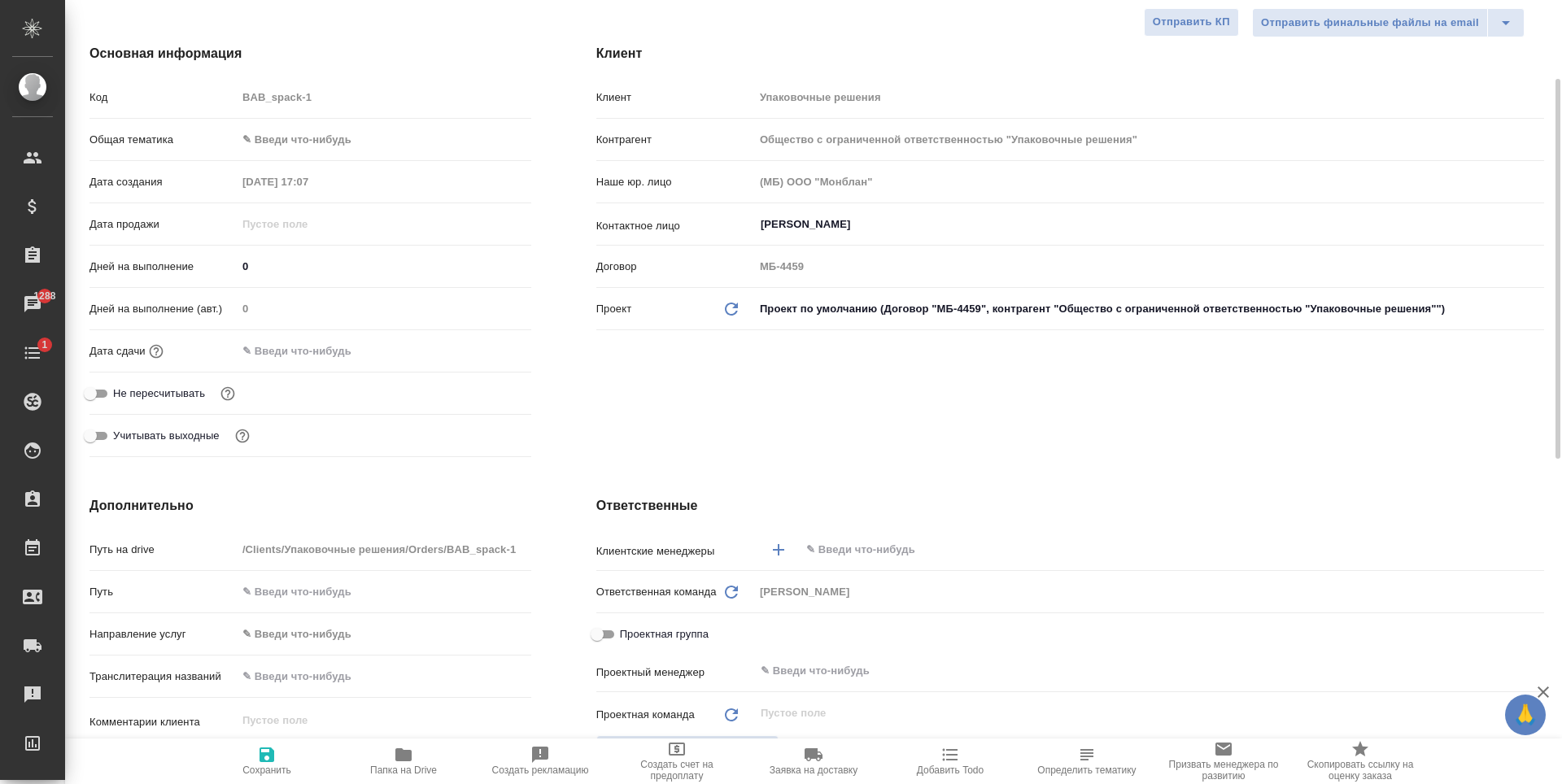
scroll to position [0, 0]
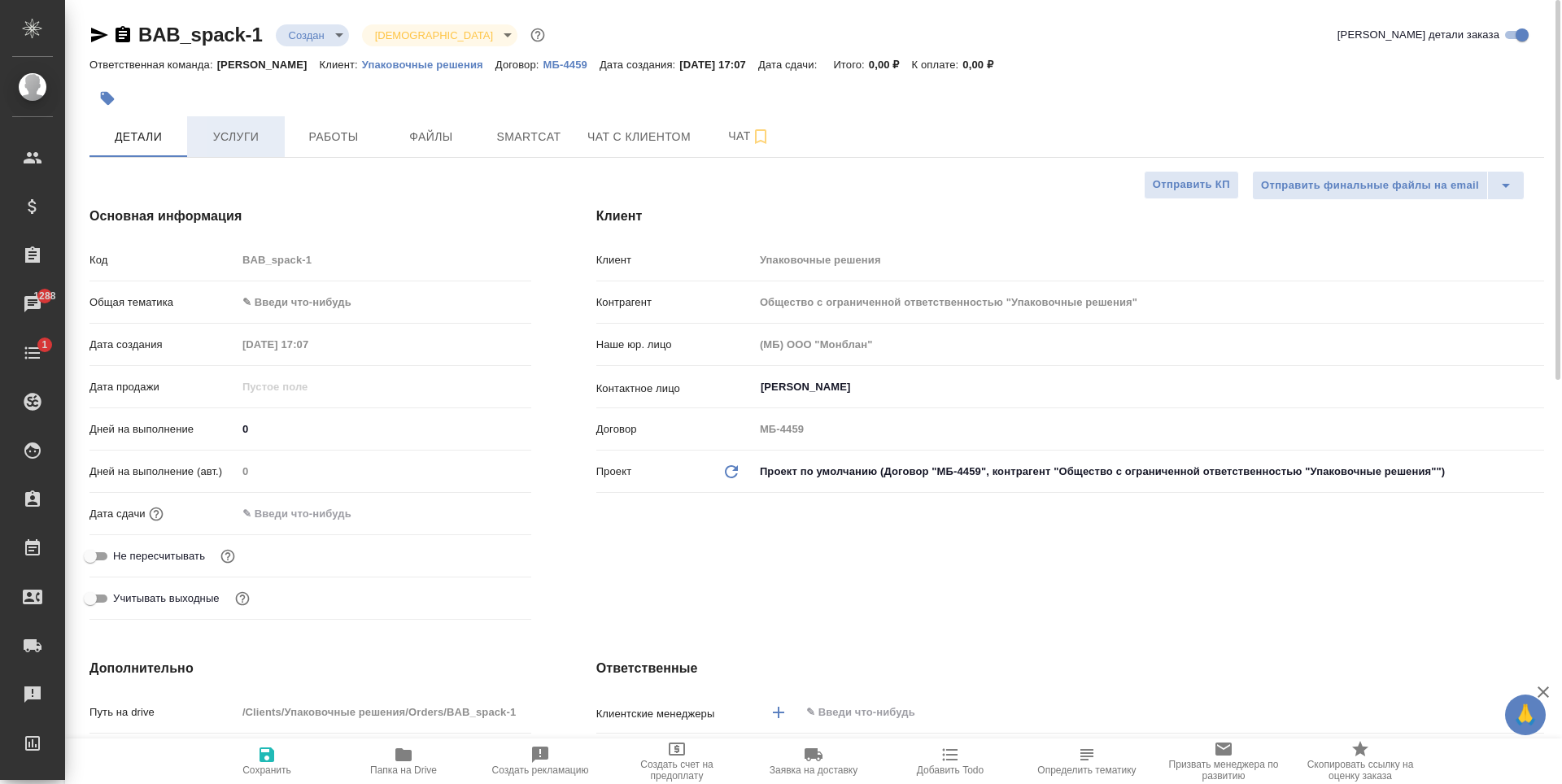
click at [268, 138] on span "Услуги" at bounding box center [236, 137] width 78 height 21
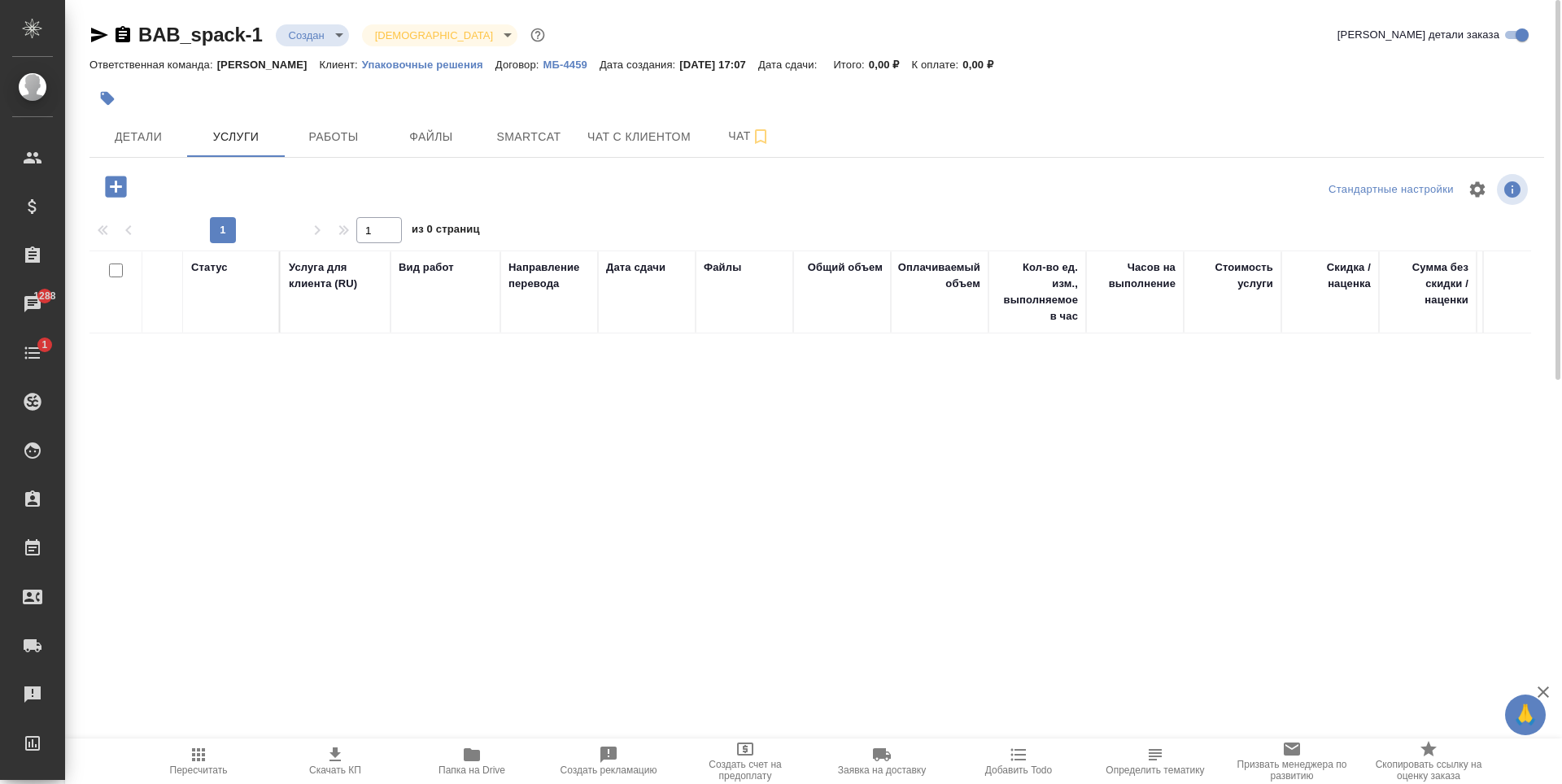
click at [119, 187] on icon "button" at bounding box center [116, 186] width 28 height 28
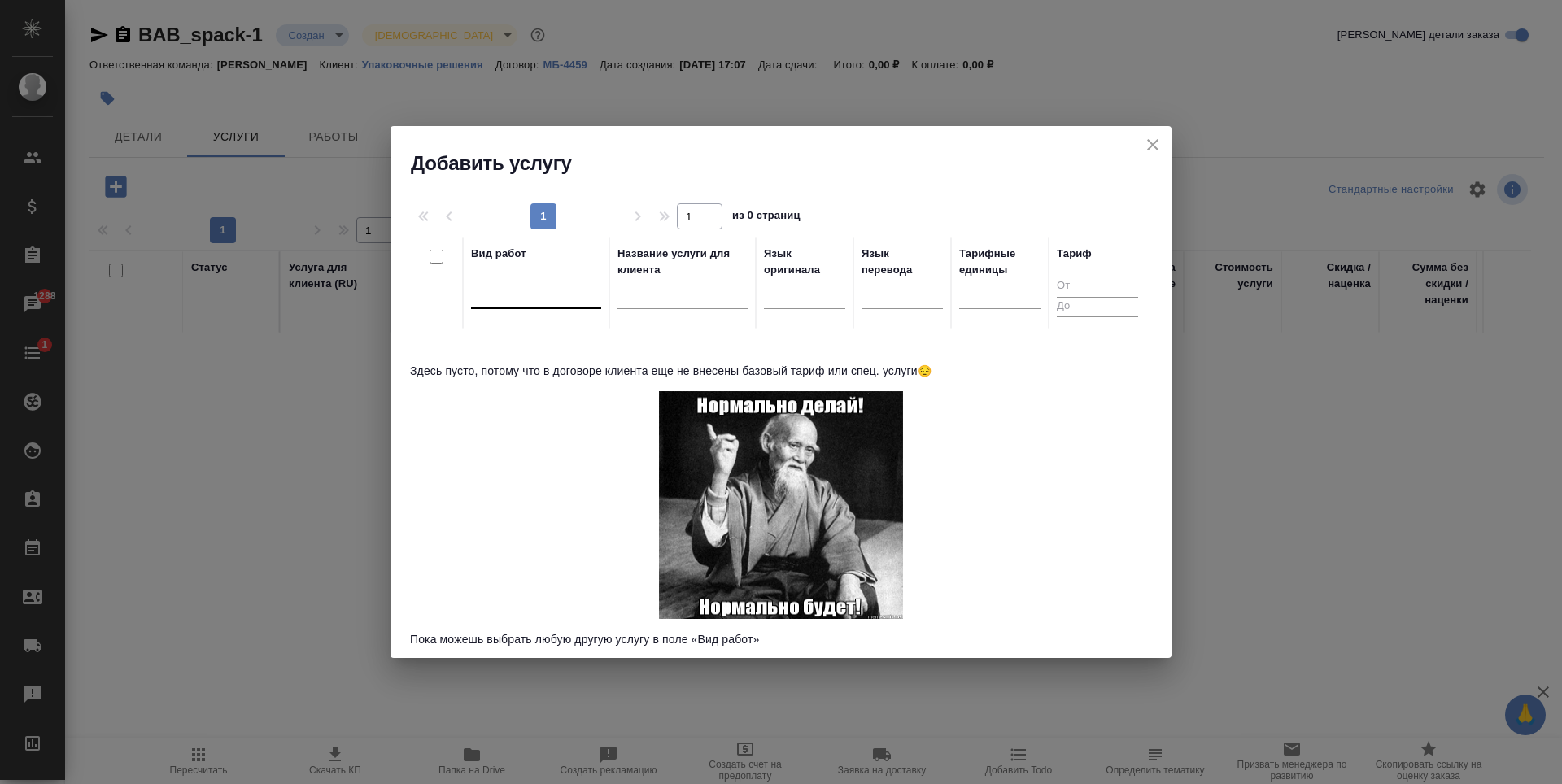
click at [568, 286] on div at bounding box center [536, 292] width 130 height 24
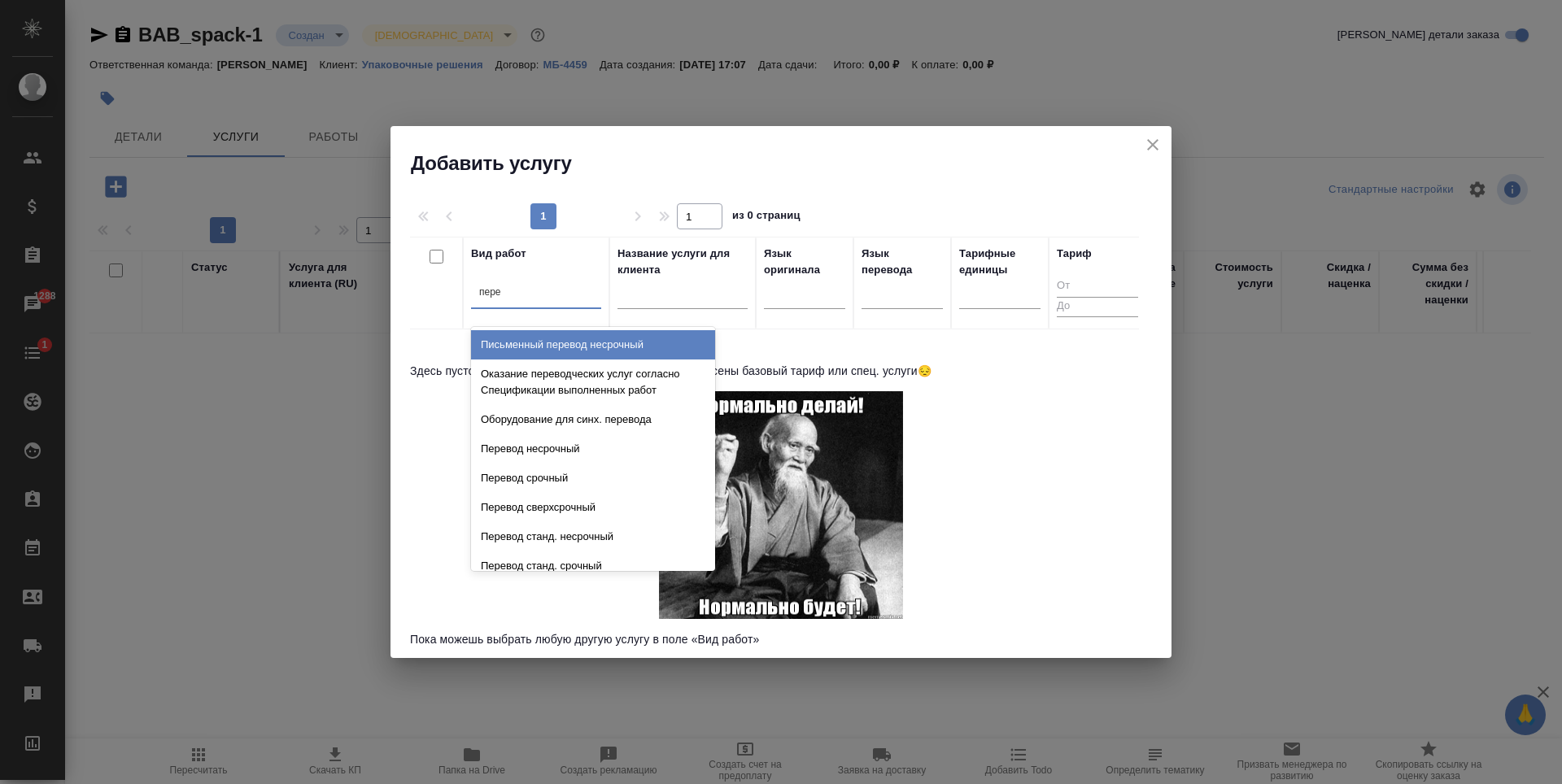
type input "пере"
click at [1164, 147] on button "close" at bounding box center [1153, 145] width 24 height 24
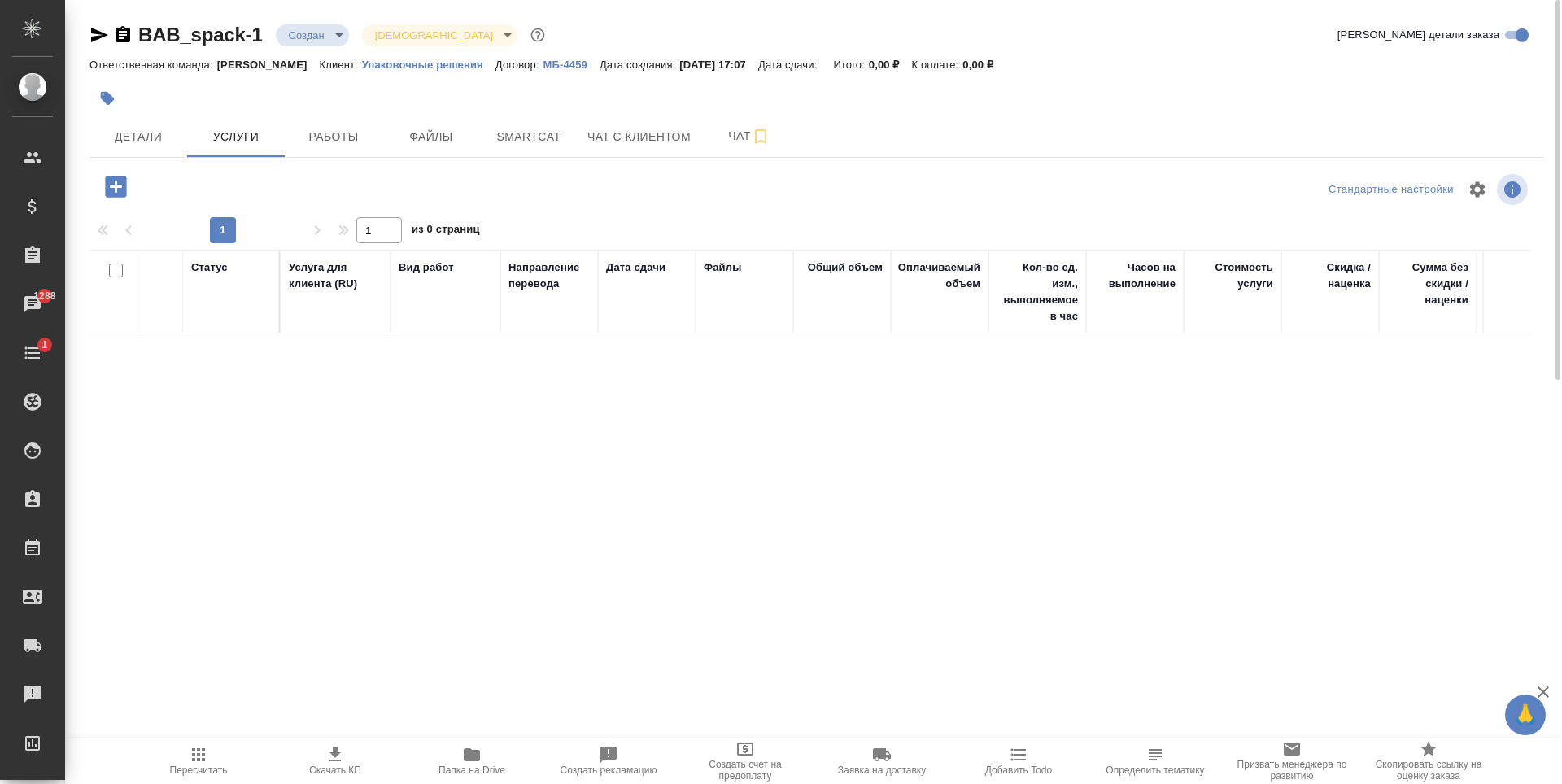
click at [574, 75] on div at bounding box center [817, 75] width 1455 height 3
click at [557, 63] on p "МБ-4459" at bounding box center [571, 64] width 56 height 12
click at [118, 190] on icon "button" at bounding box center [115, 186] width 21 height 21
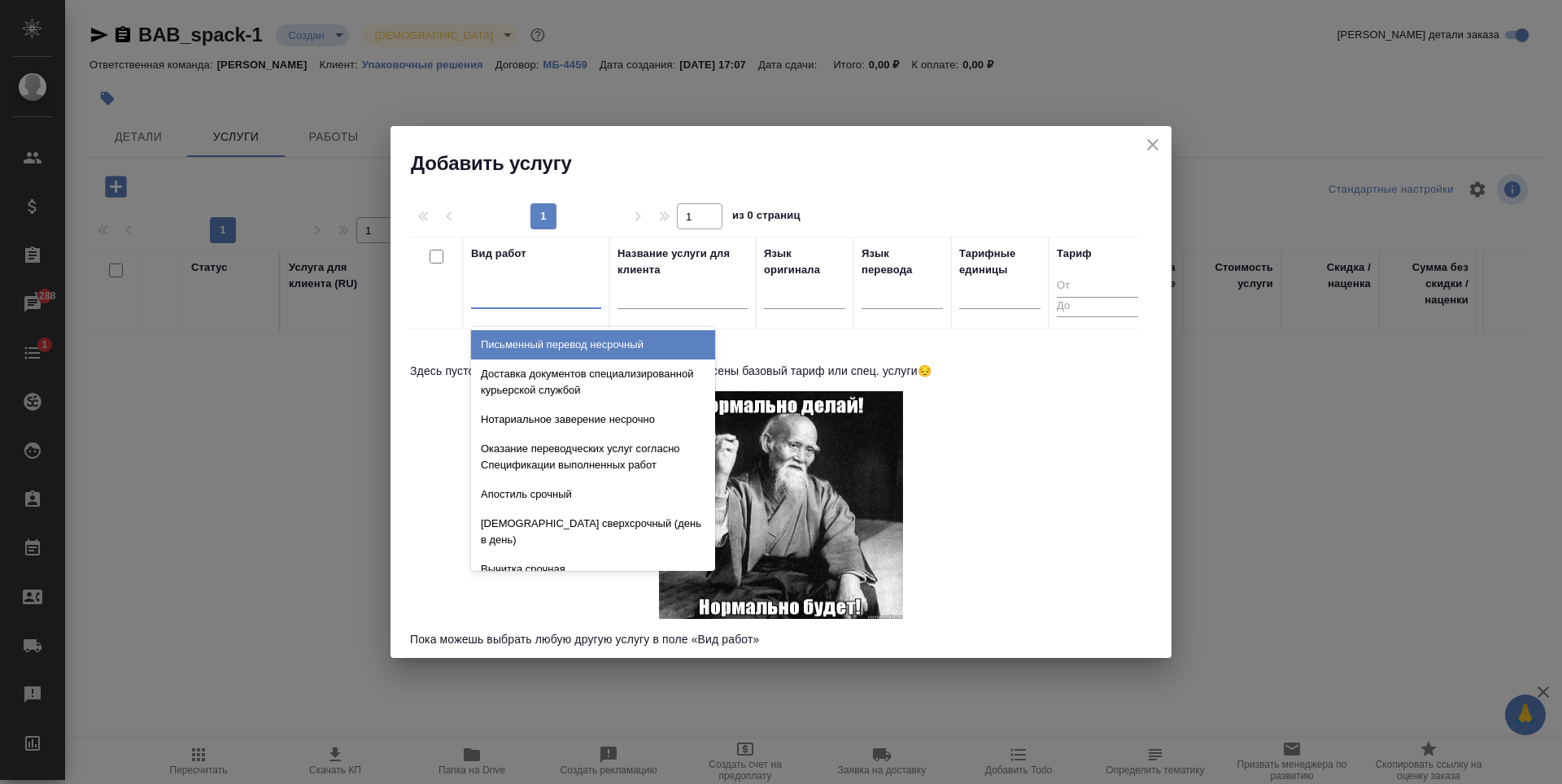
click at [545, 288] on div at bounding box center [536, 292] width 130 height 24
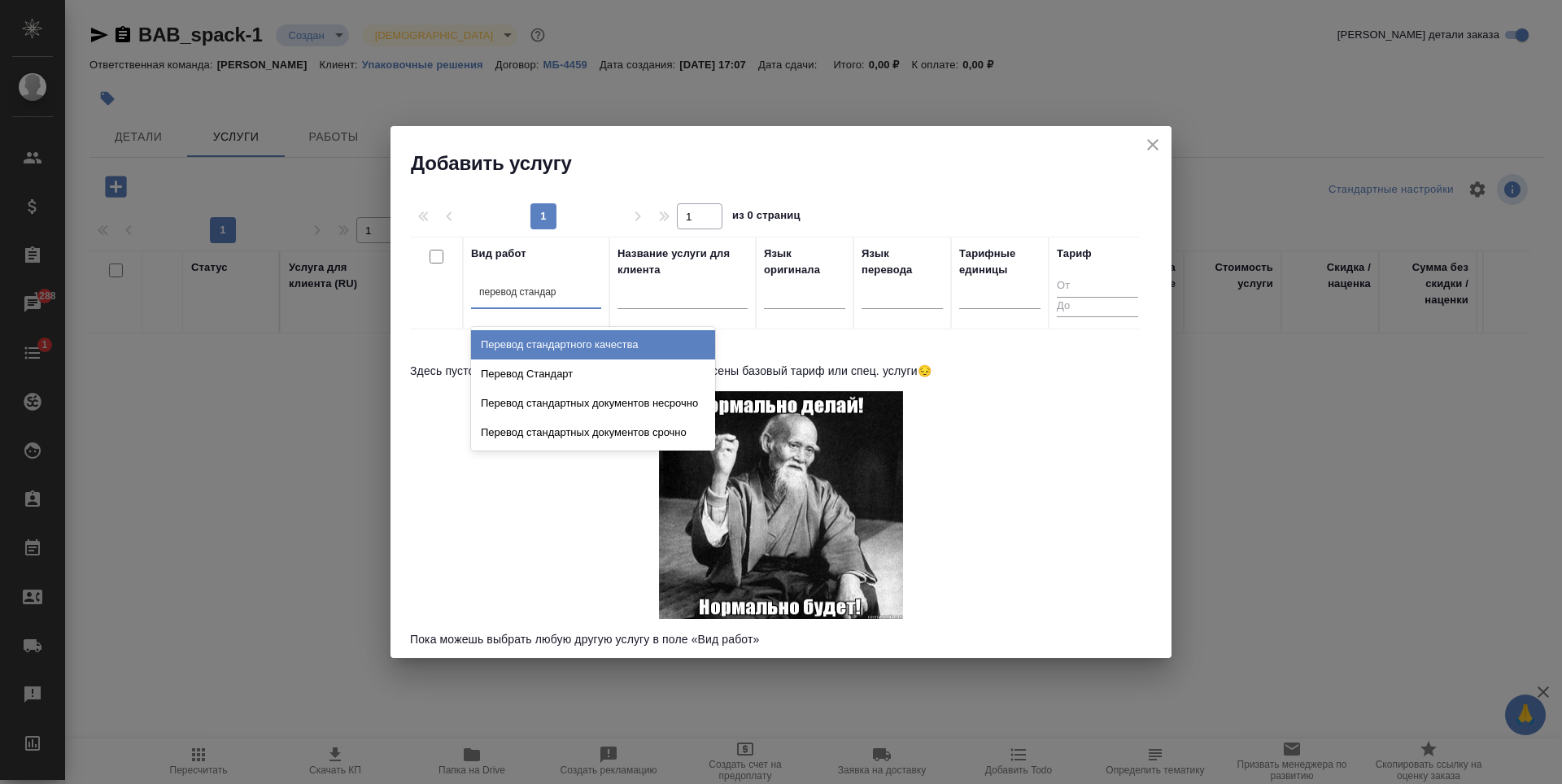
type input "перевод стандарт"
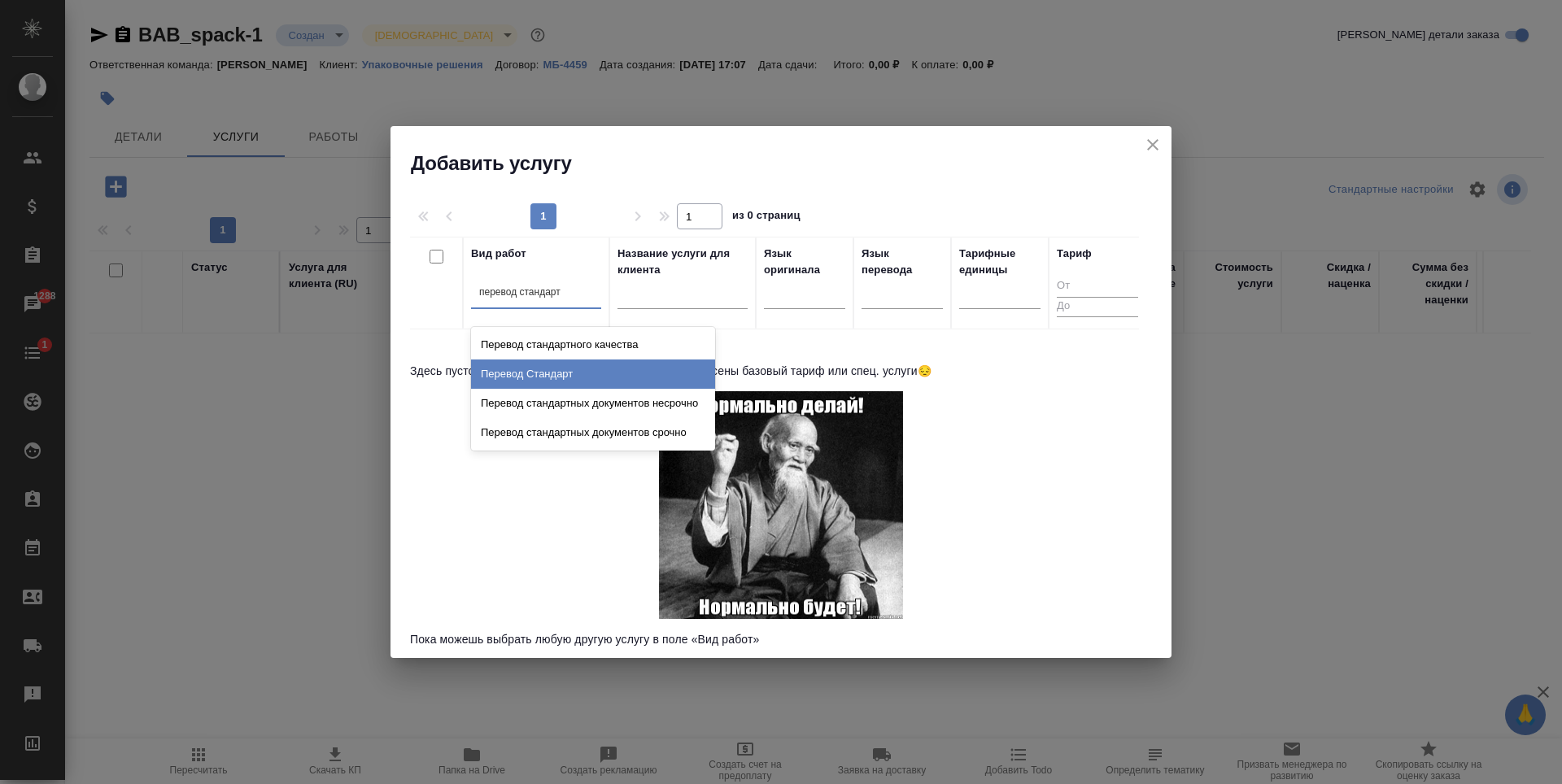
click at [589, 373] on div "Перевод Стандарт" at bounding box center [593, 374] width 244 height 29
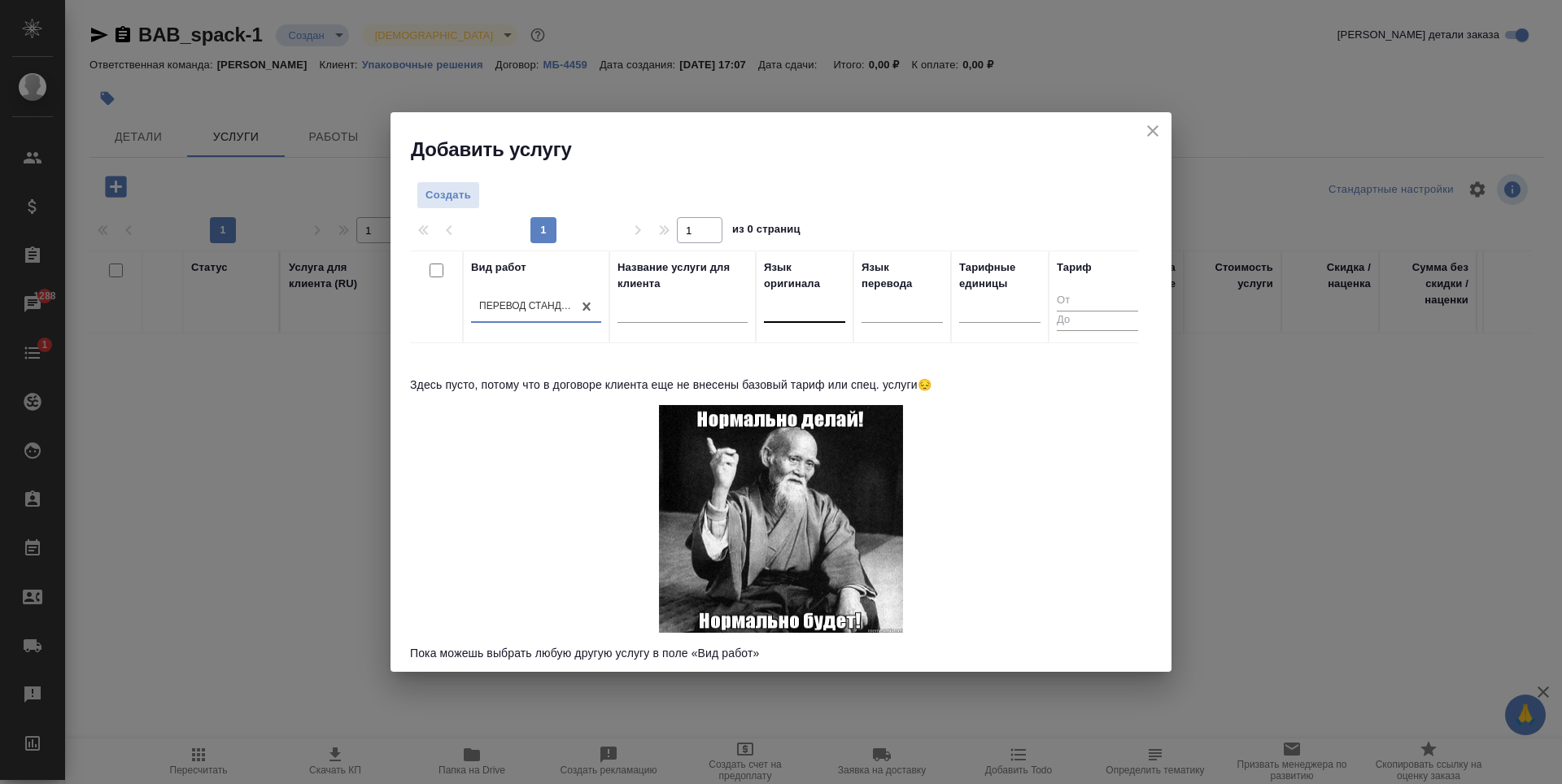
click at [804, 323] on div at bounding box center [805, 308] width 81 height 31
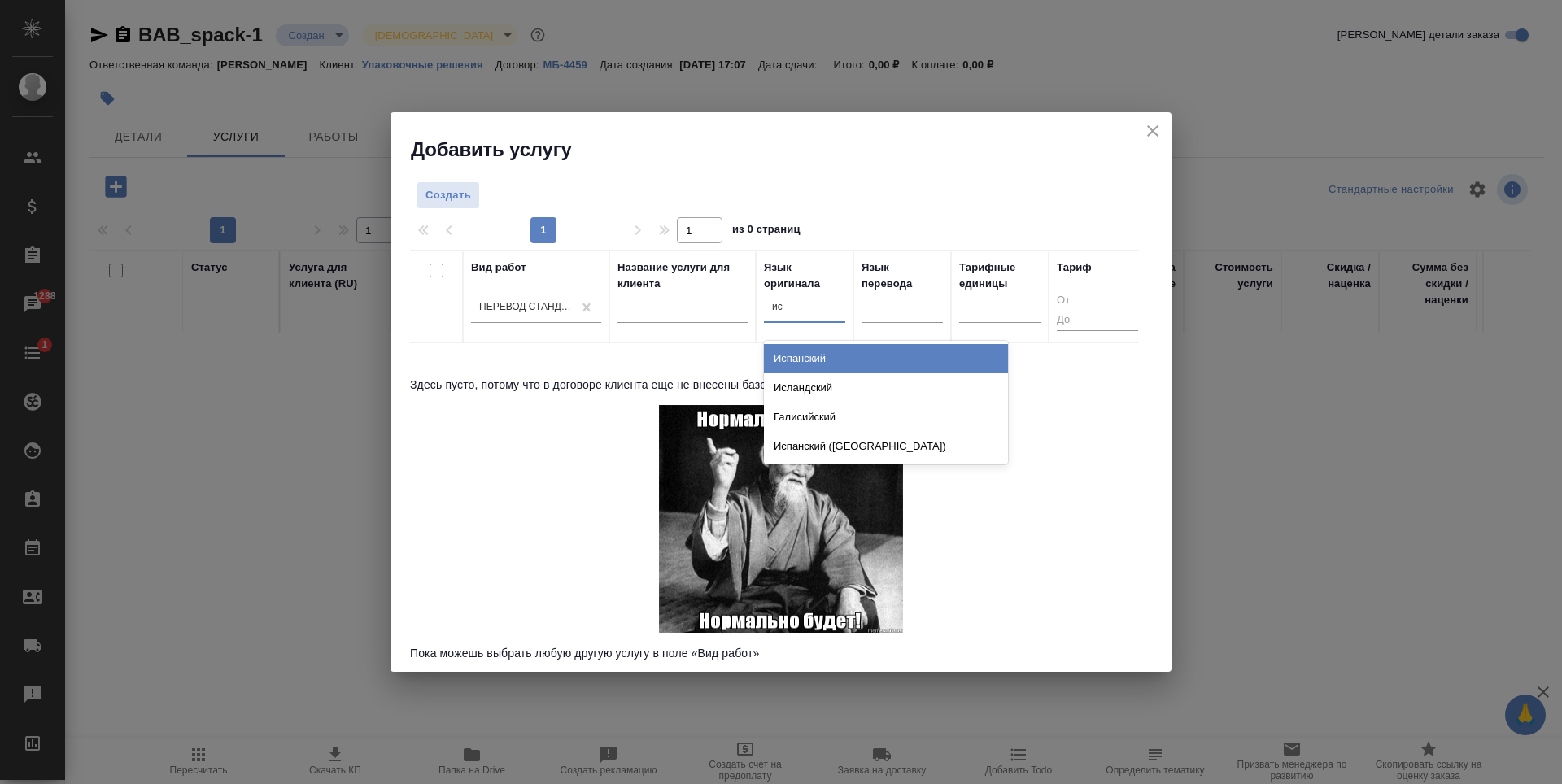
type input "исп"
click at [840, 352] on div "Испанский" at bounding box center [886, 359] width 244 height 29
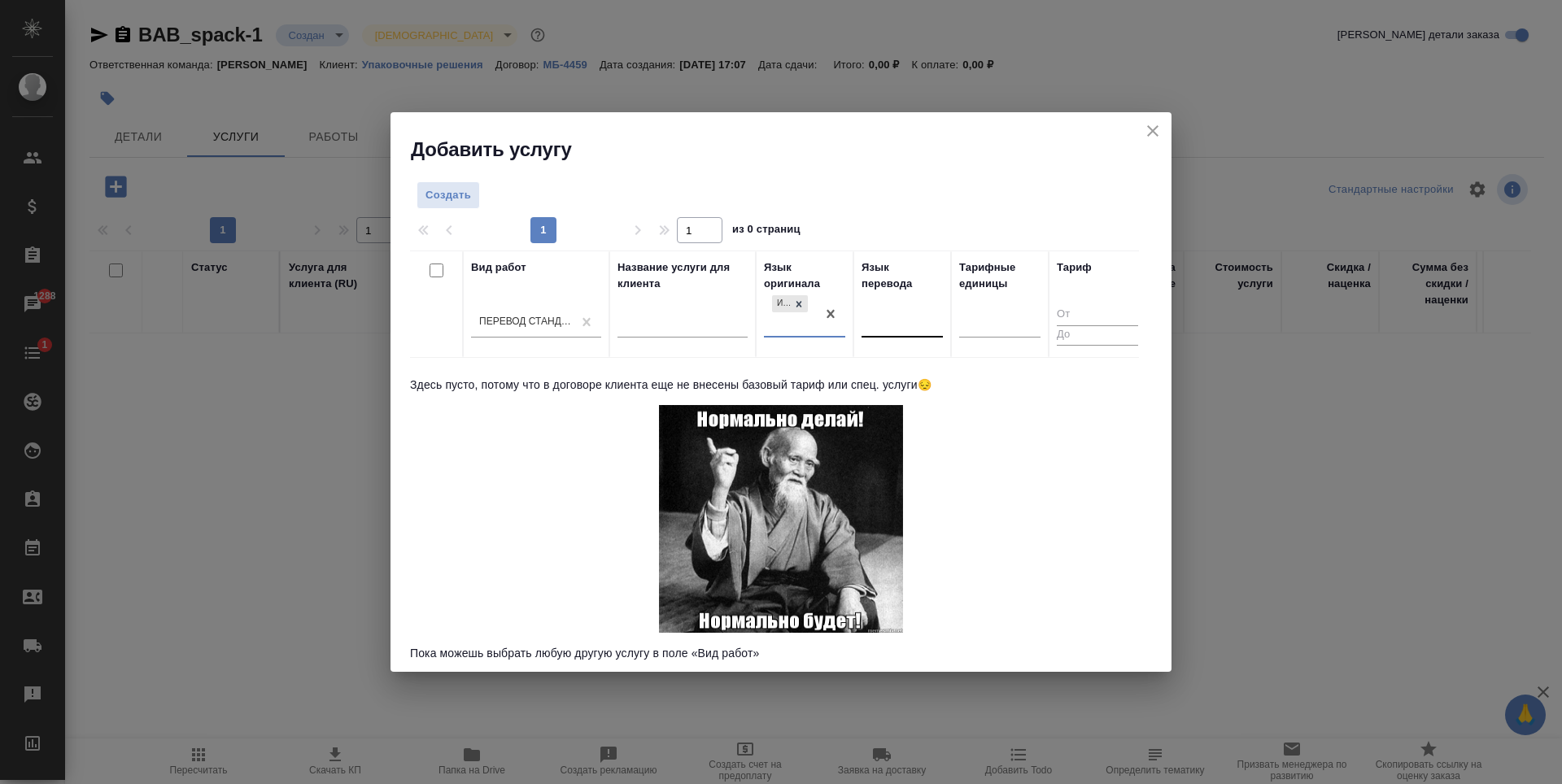
click at [894, 317] on div at bounding box center [902, 322] width 81 height 24
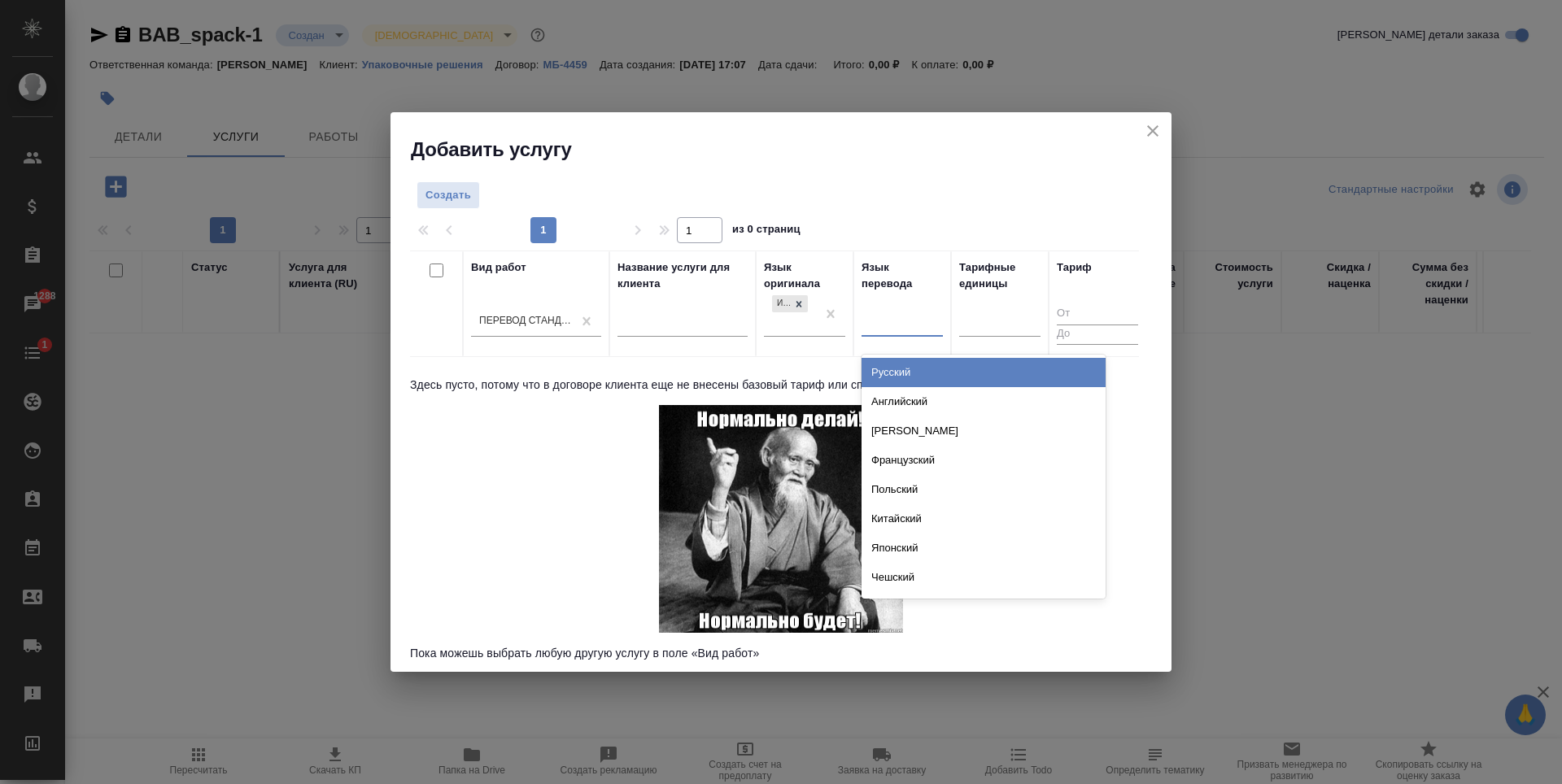
click at [937, 365] on div "Русский" at bounding box center [984, 372] width 244 height 29
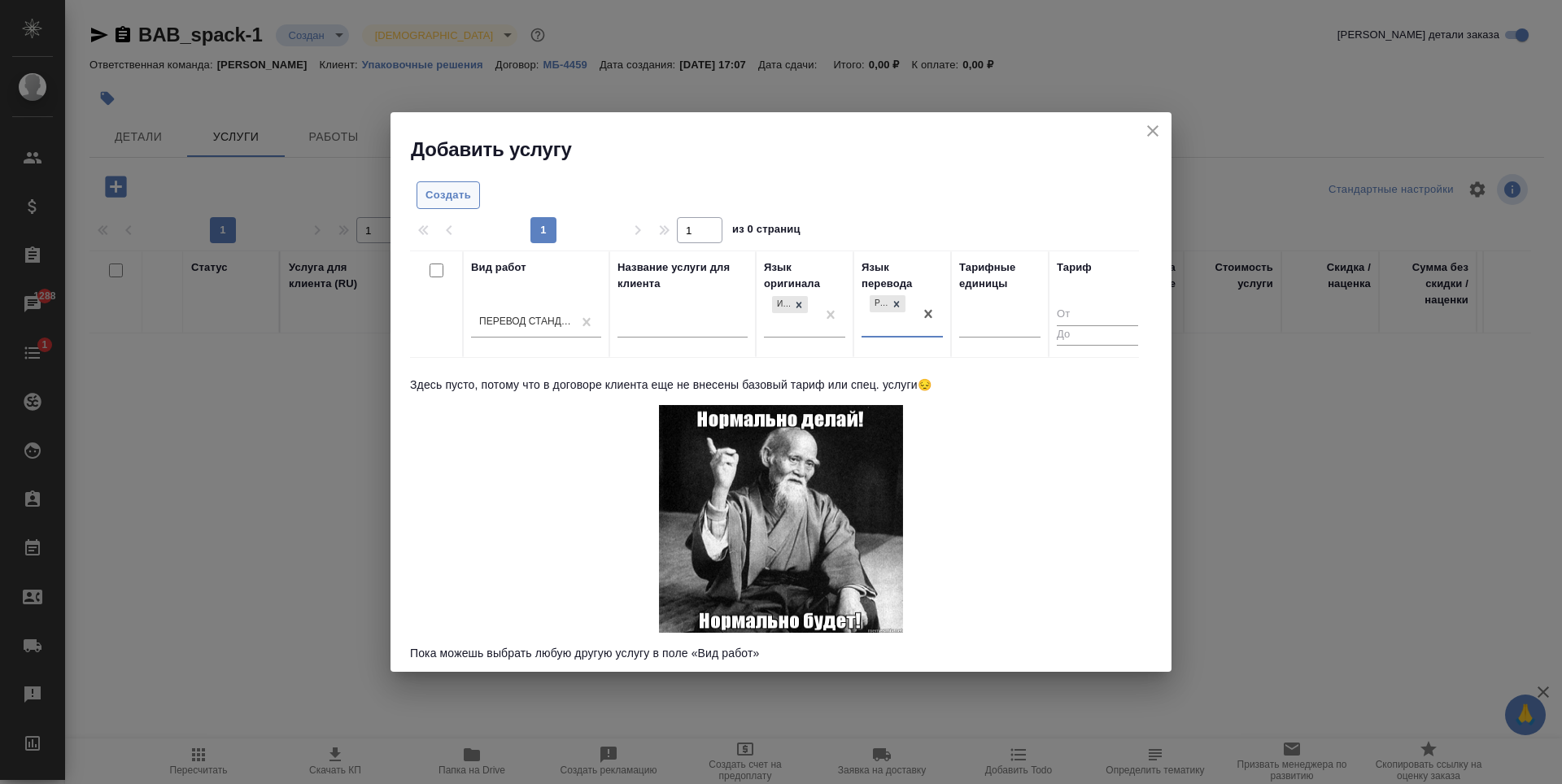
click at [448, 190] on span "Создать" at bounding box center [448, 196] width 45 height 19
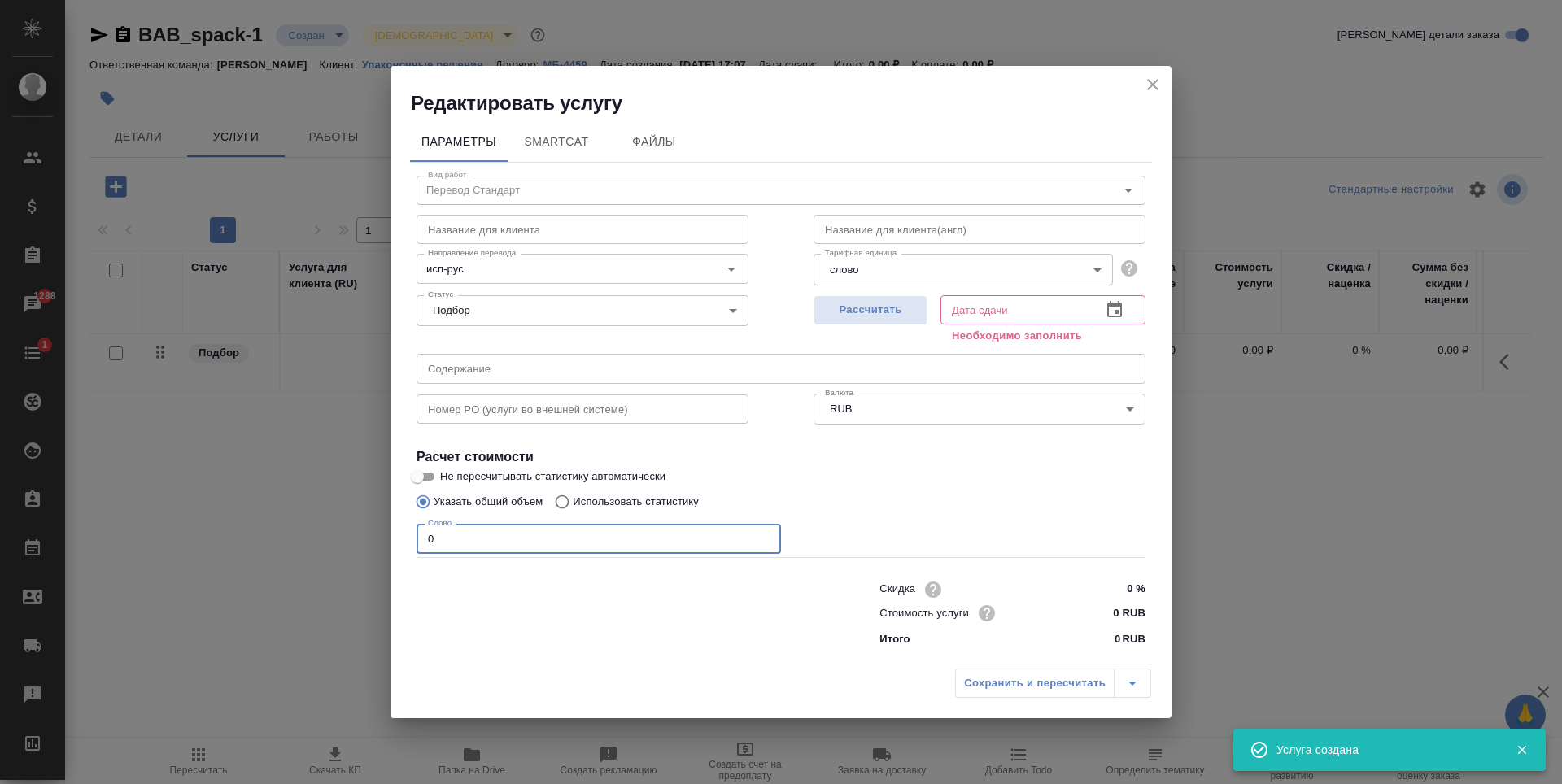
click at [546, 546] on input "0" at bounding box center [599, 539] width 365 height 29
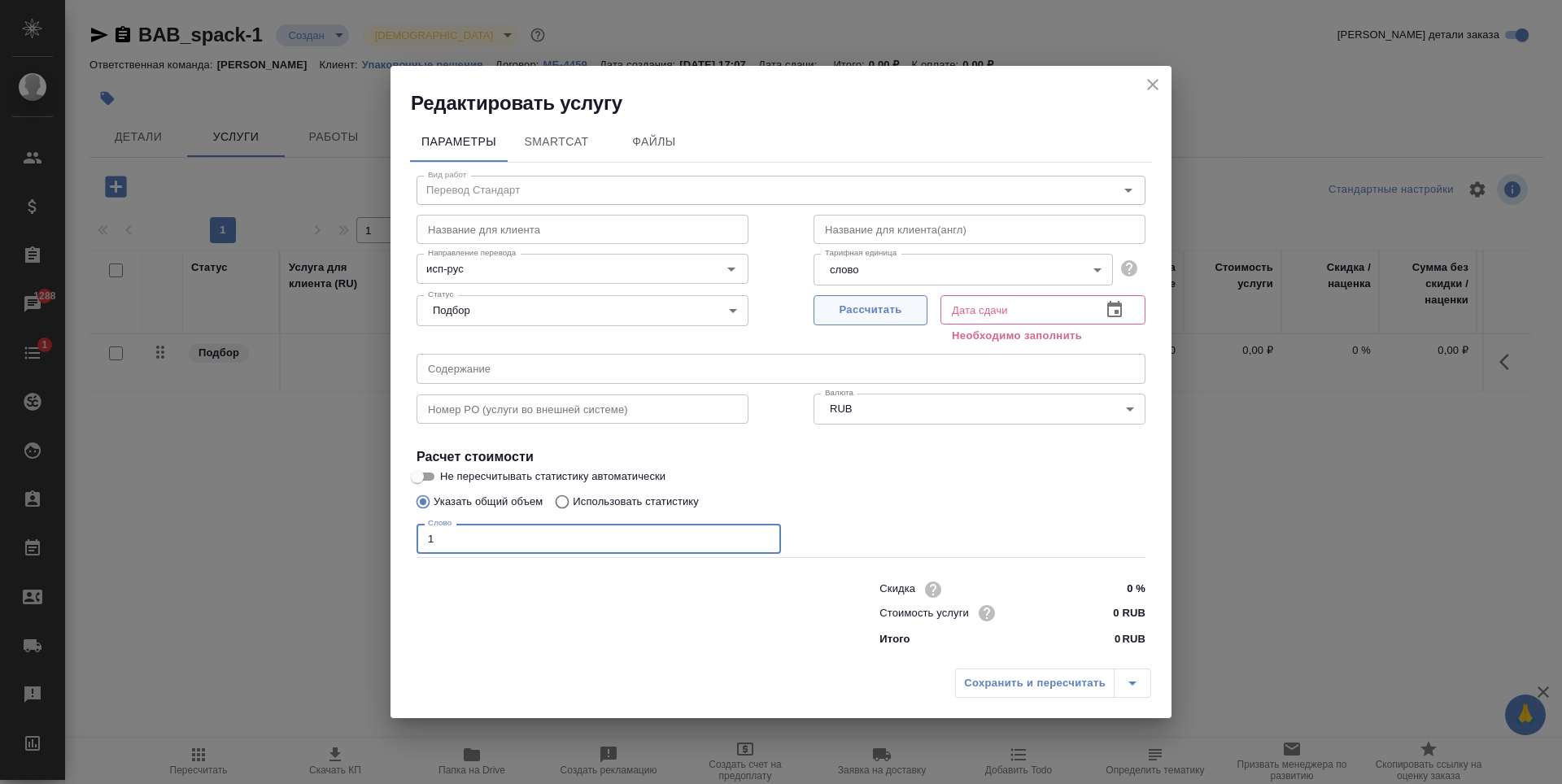
type input "1"
click at [830, 317] on span "Рассчитать" at bounding box center [871, 311] width 96 height 19
type input "23.08.2025 12:38"
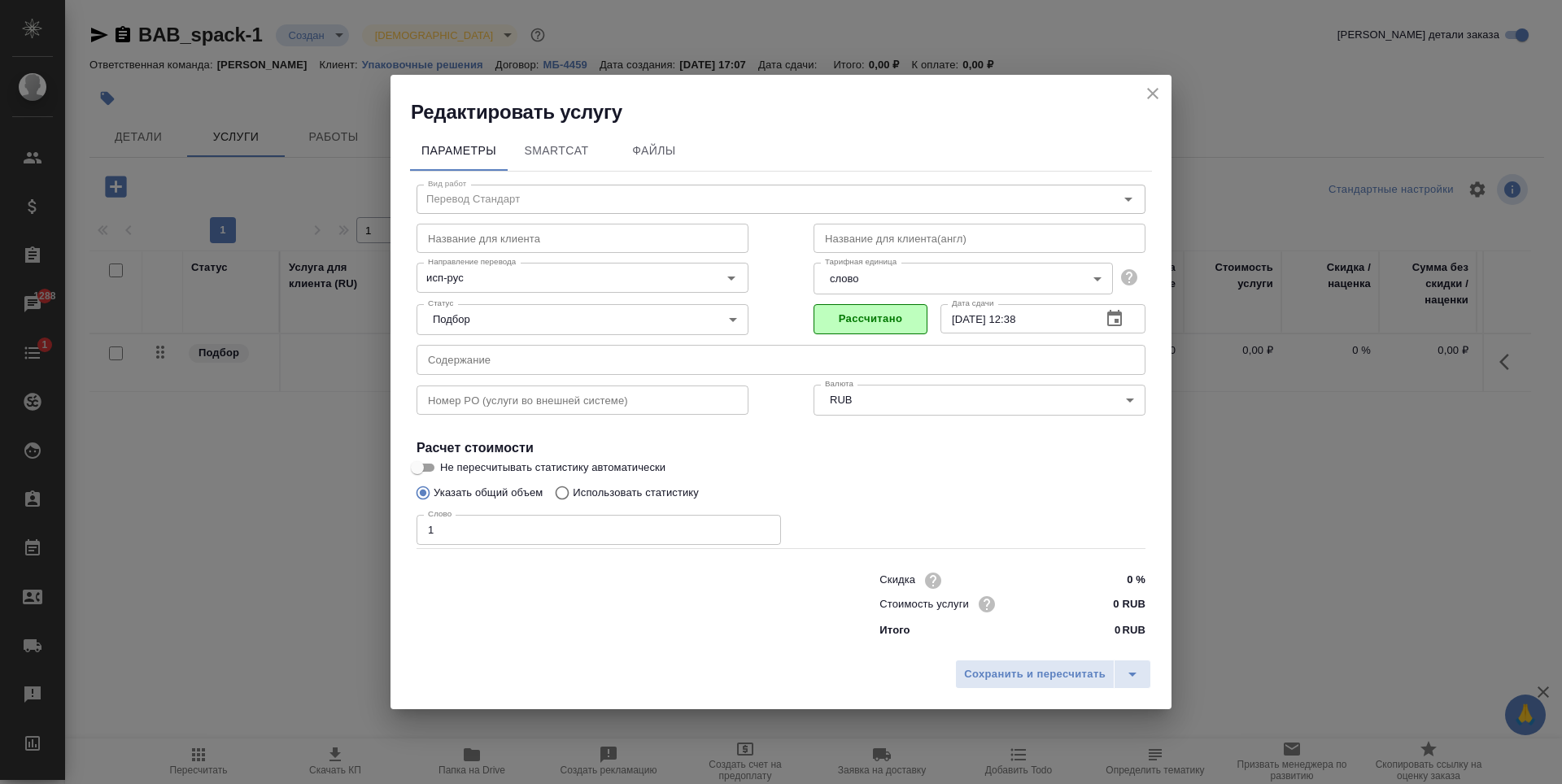
click at [1159, 100] on icon "close" at bounding box center [1153, 93] width 20 height 20
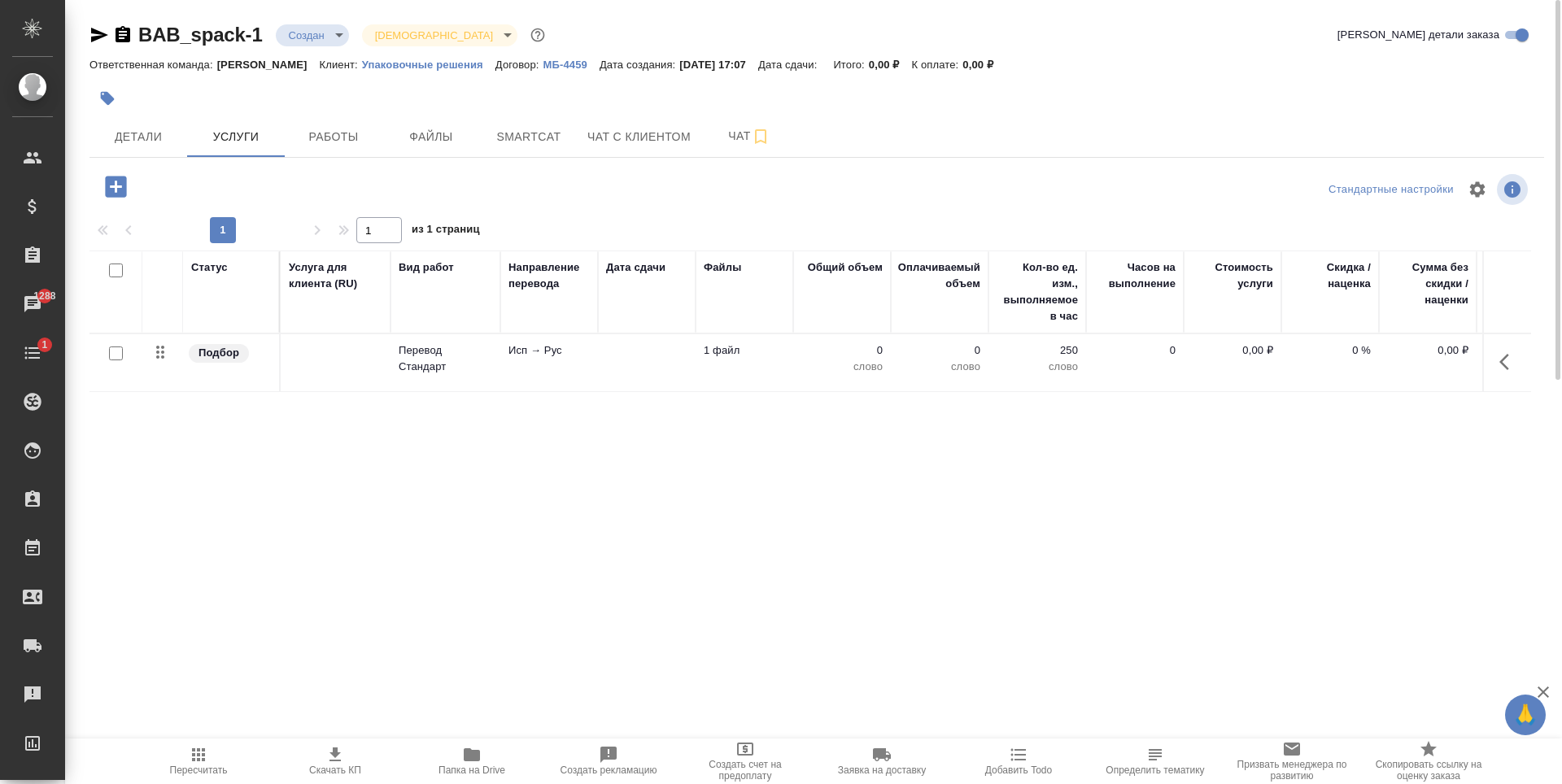
click at [430, 63] on p "Упаковочные решения" at bounding box center [429, 64] width 134 height 12
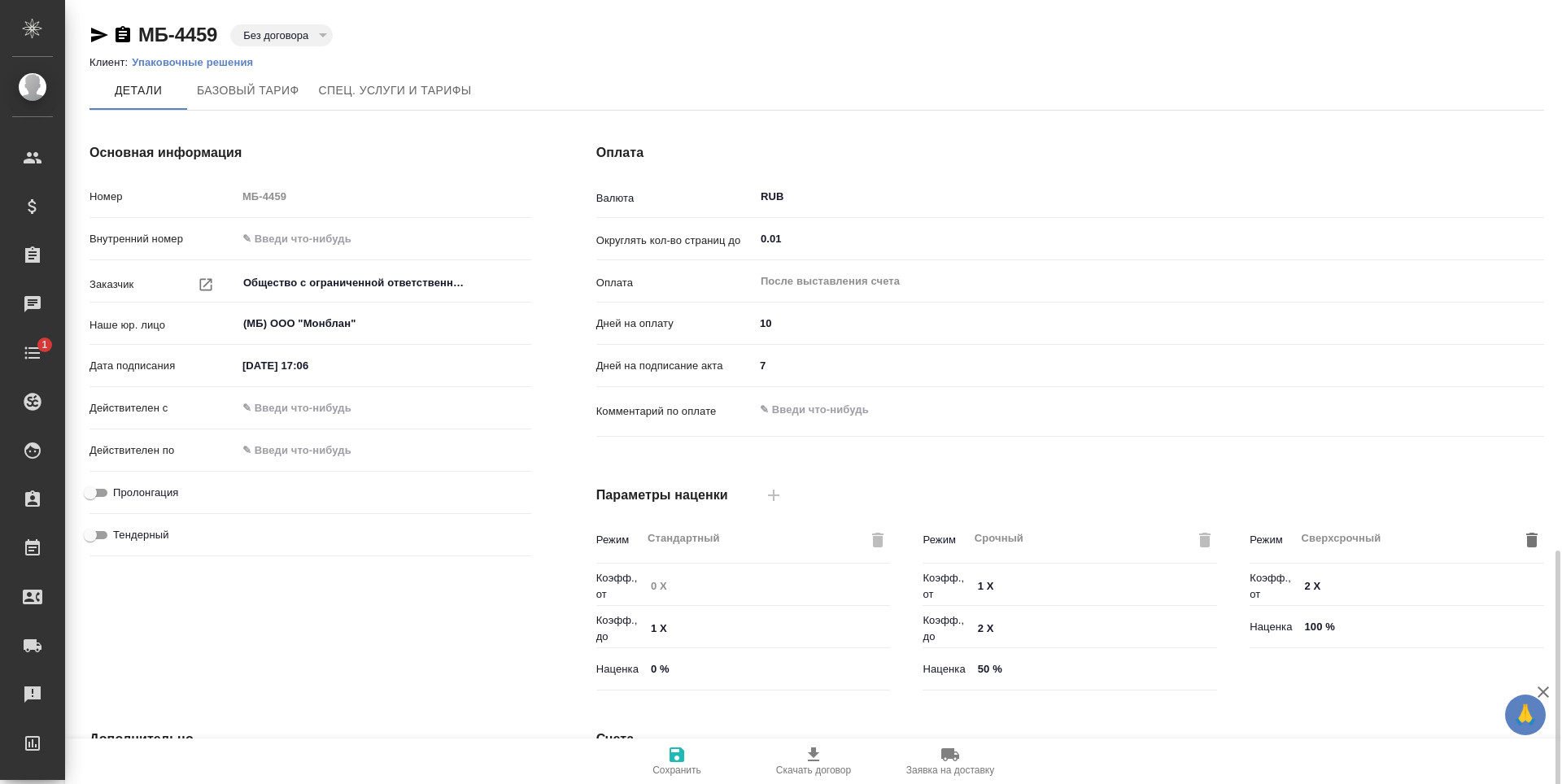
scroll to position [323, 0]
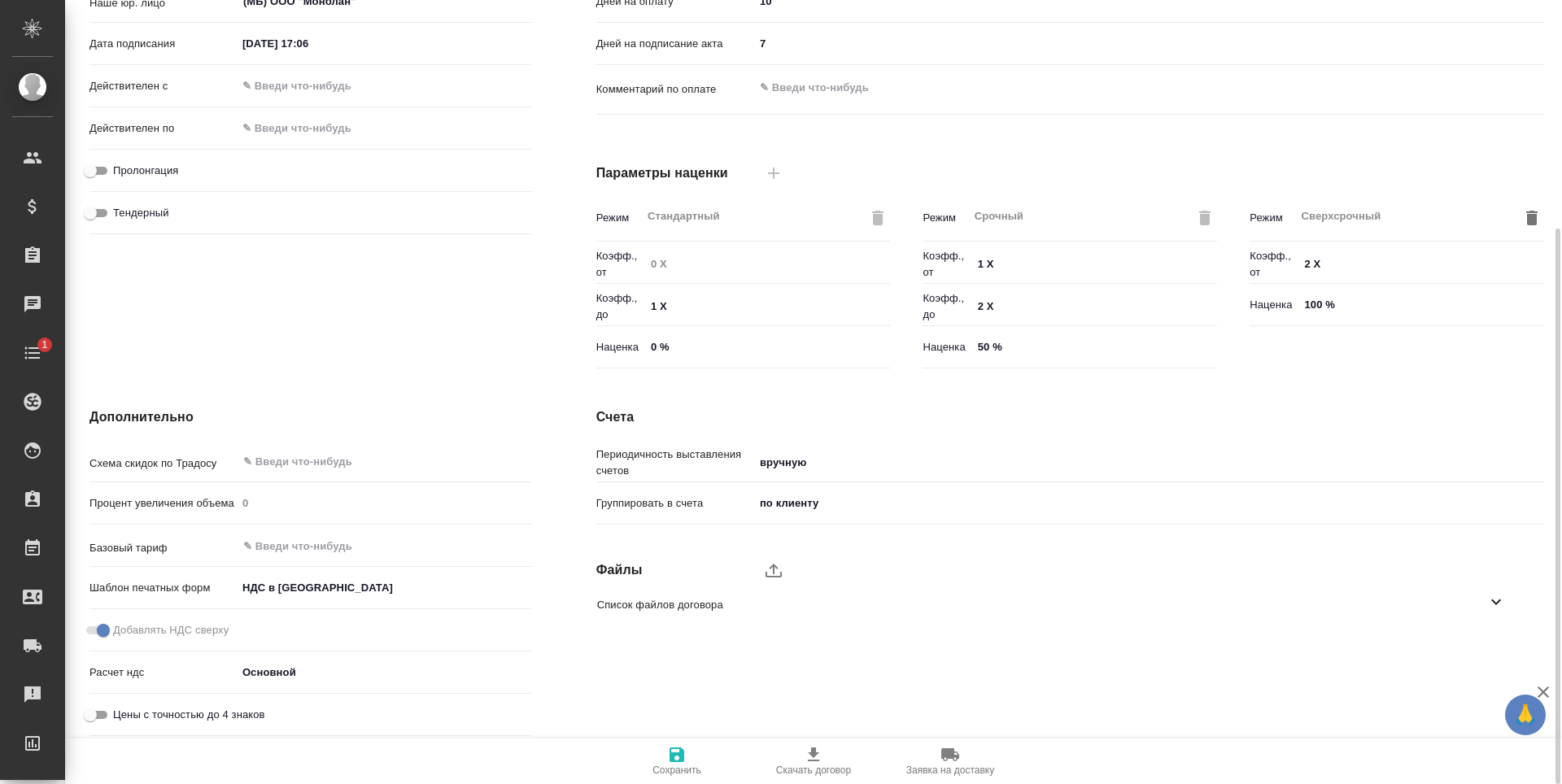
click at [721, 618] on div "Список файлов договора" at bounding box center [1058, 605] width 948 height 39
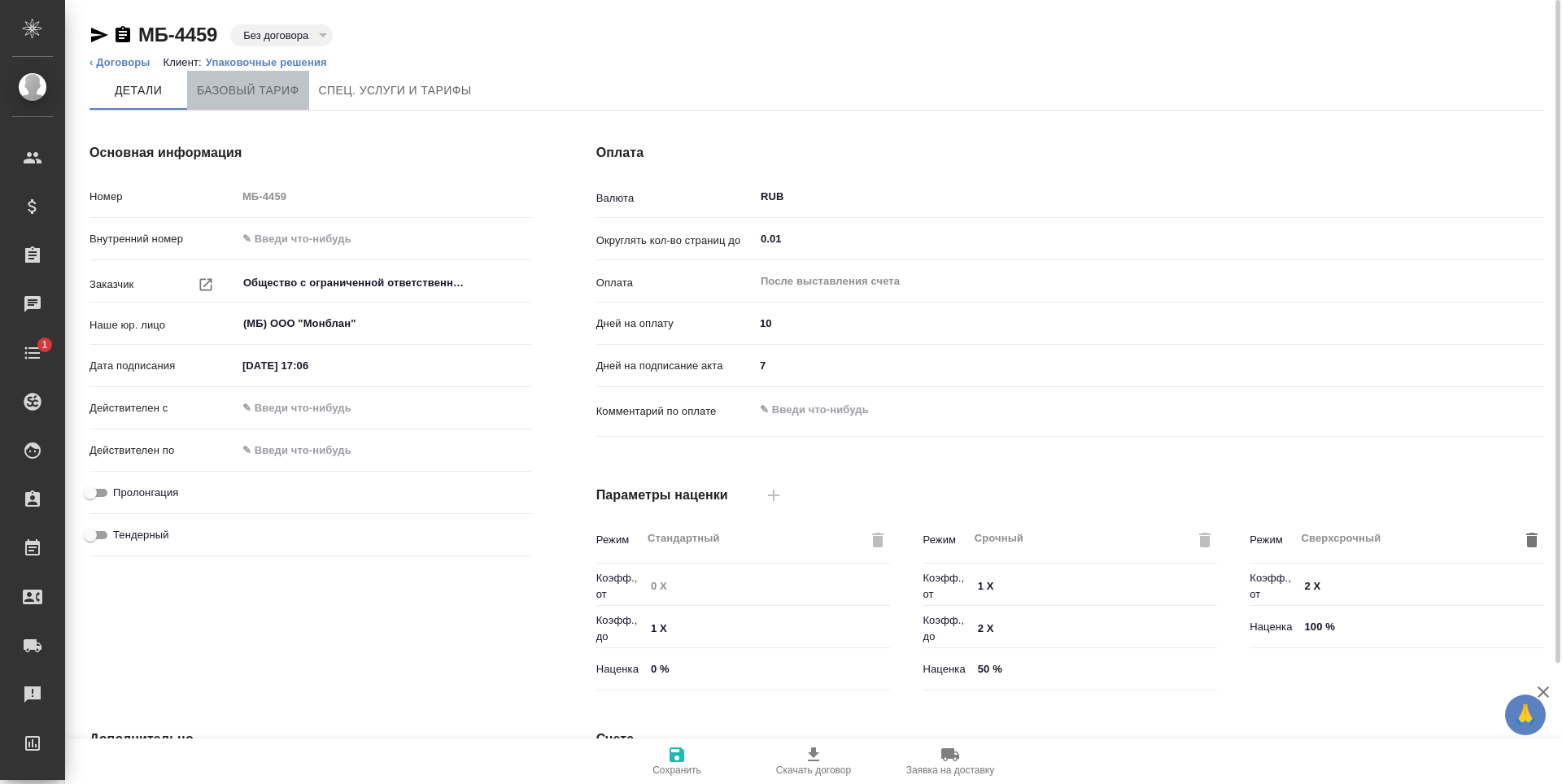
click at [271, 89] on span "Базовый тариф" at bounding box center [249, 91] width 103 height 21
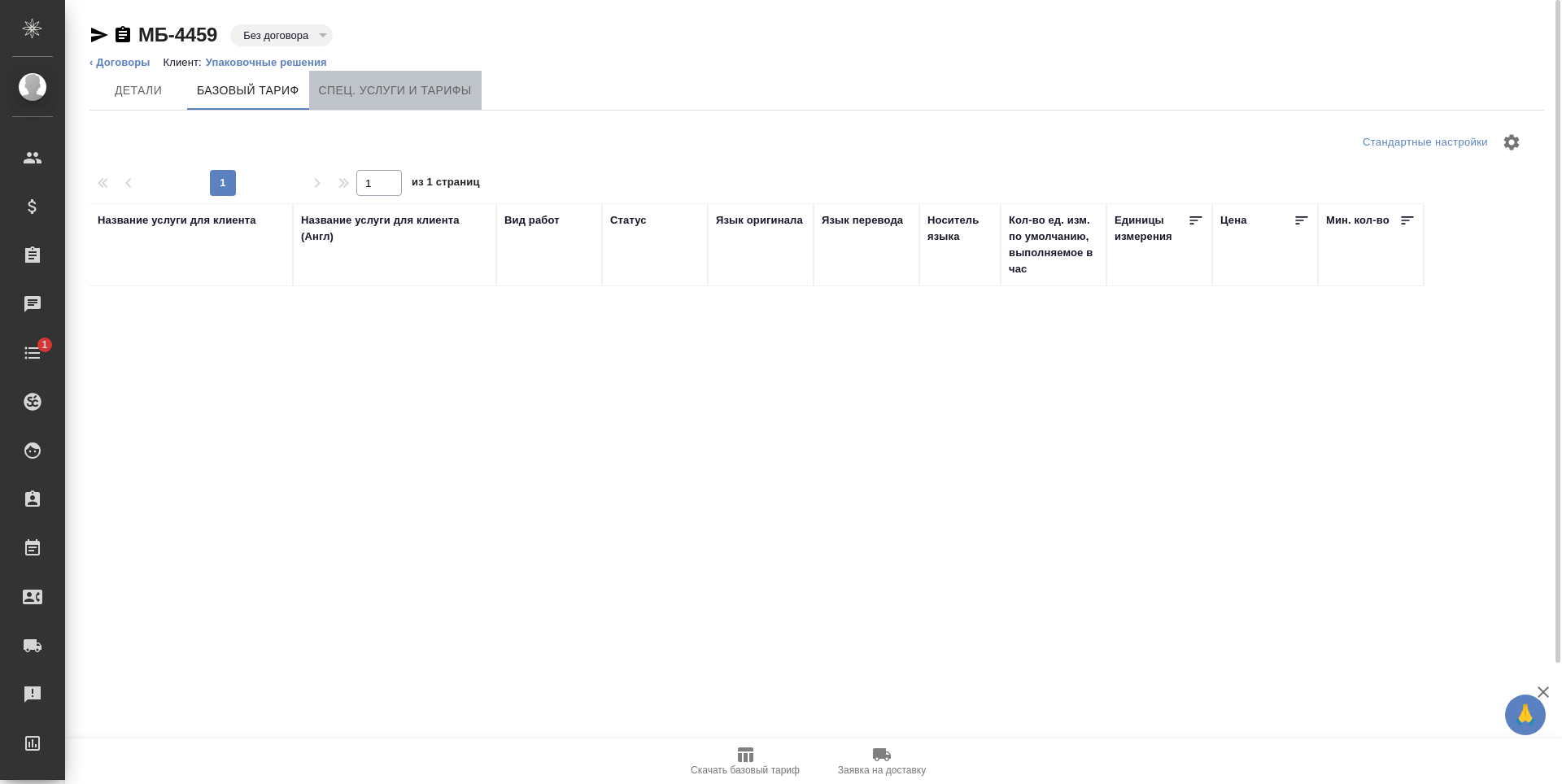
click at [419, 82] on span "Спец. услуги и тарифы" at bounding box center [395, 91] width 153 height 21
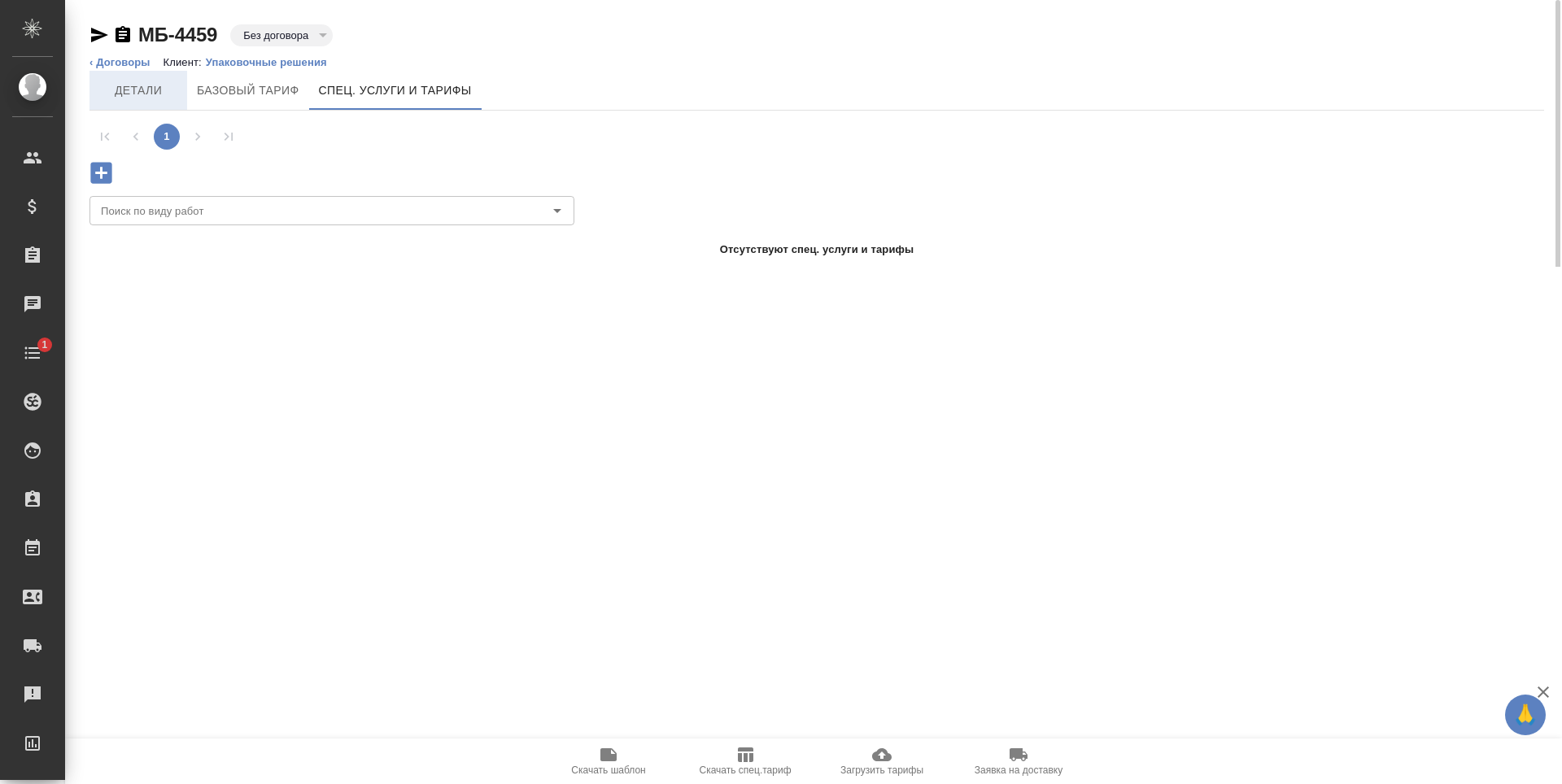
click at [150, 89] on span "Детали" at bounding box center [138, 91] width 78 height 21
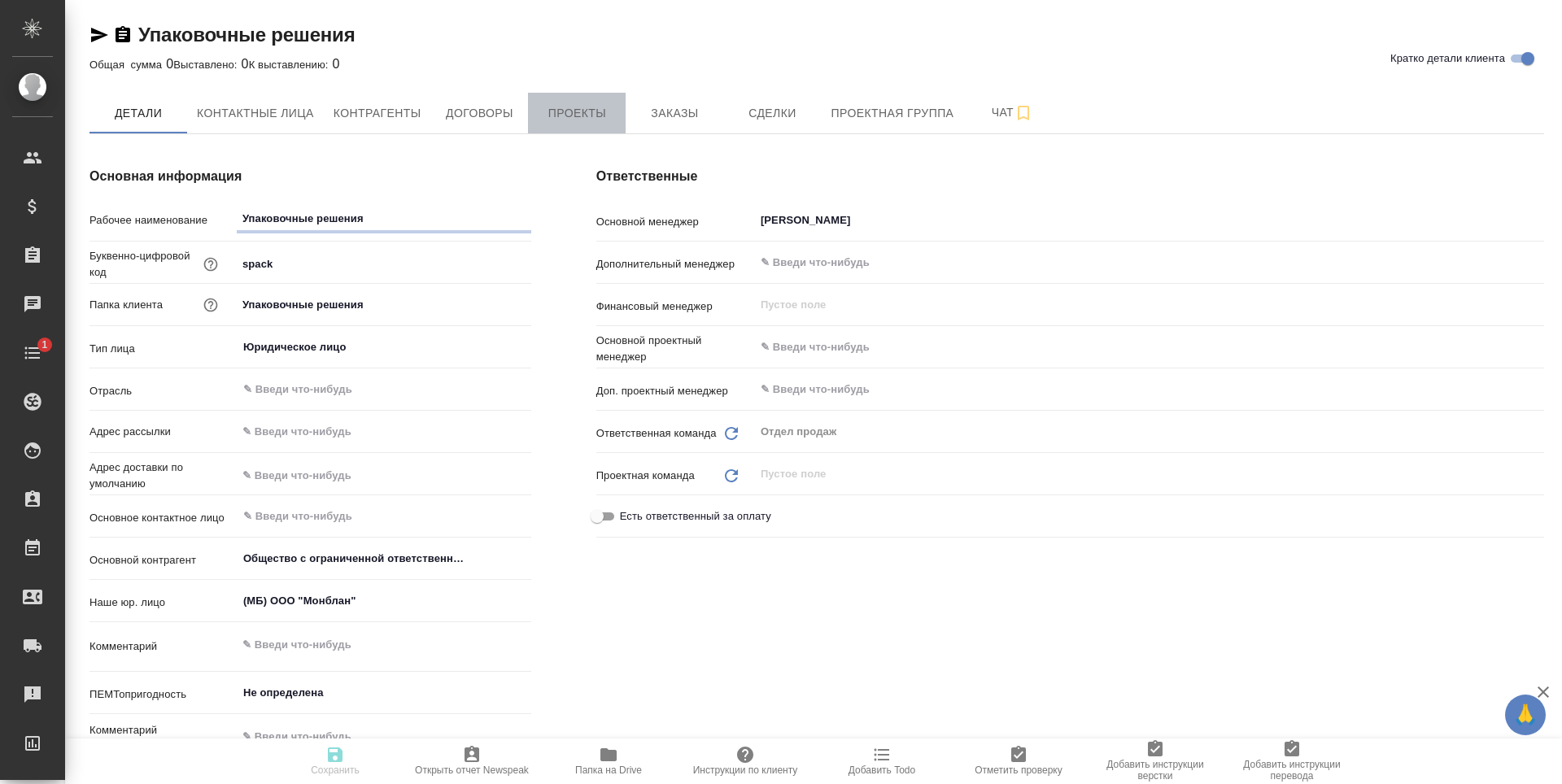
click at [576, 130] on button "Проекты" at bounding box center [577, 112] width 98 height 40
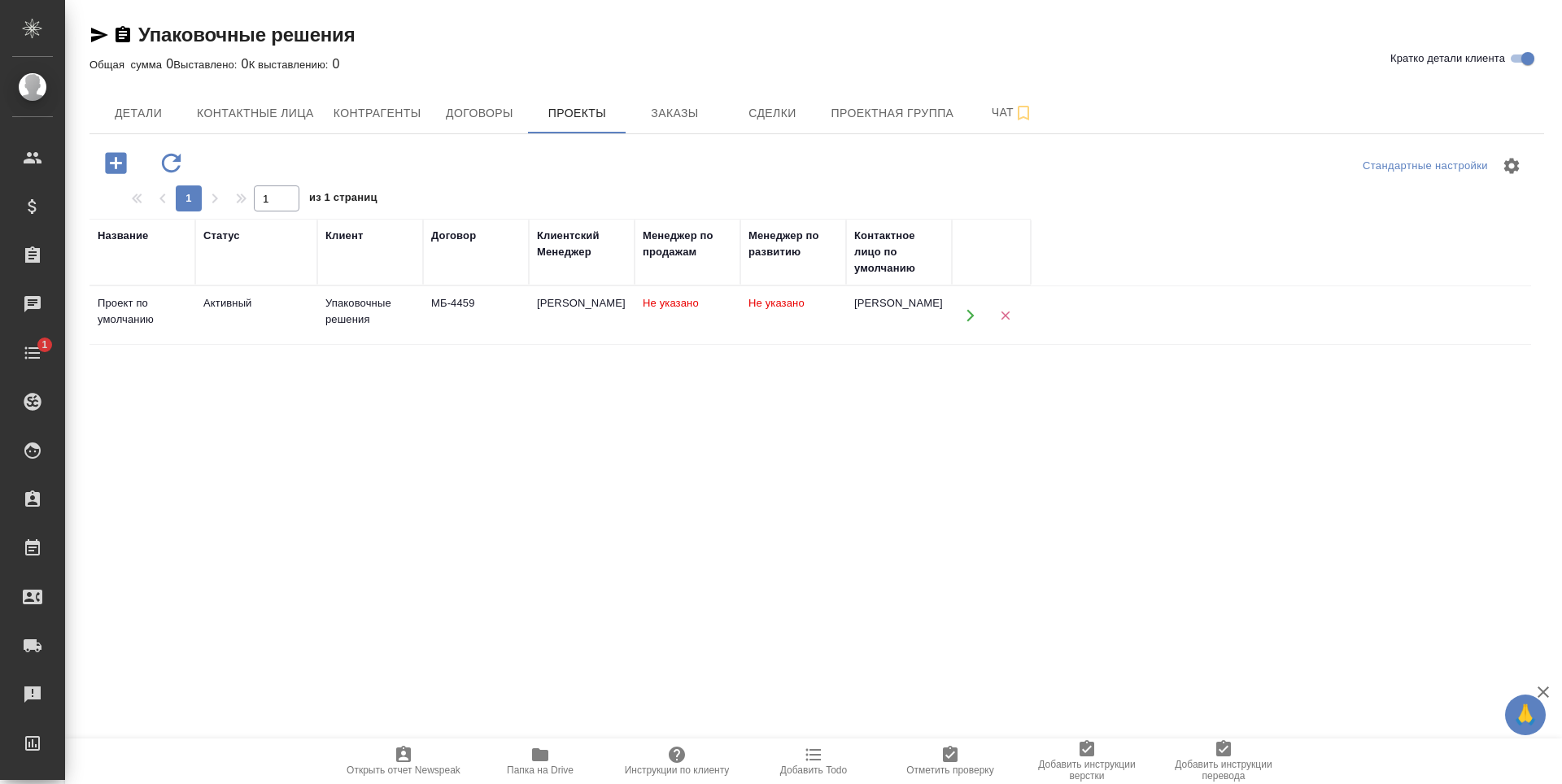
click at [492, 329] on td "МБ-4459" at bounding box center [475, 316] width 106 height 57
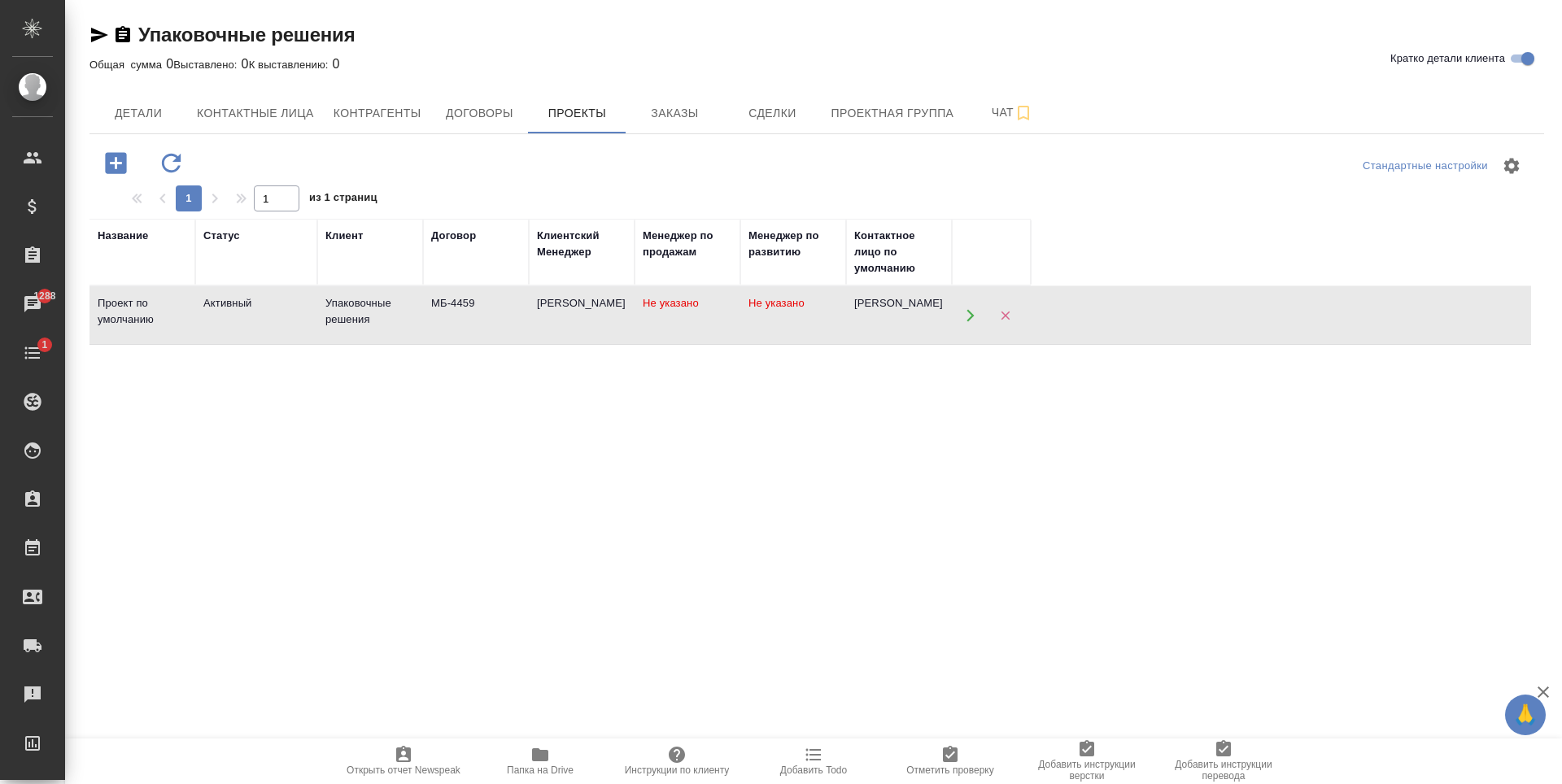
click at [492, 329] on td "МБ-4459" at bounding box center [475, 316] width 106 height 57
click at [482, 130] on button "Договоры" at bounding box center [479, 112] width 98 height 40
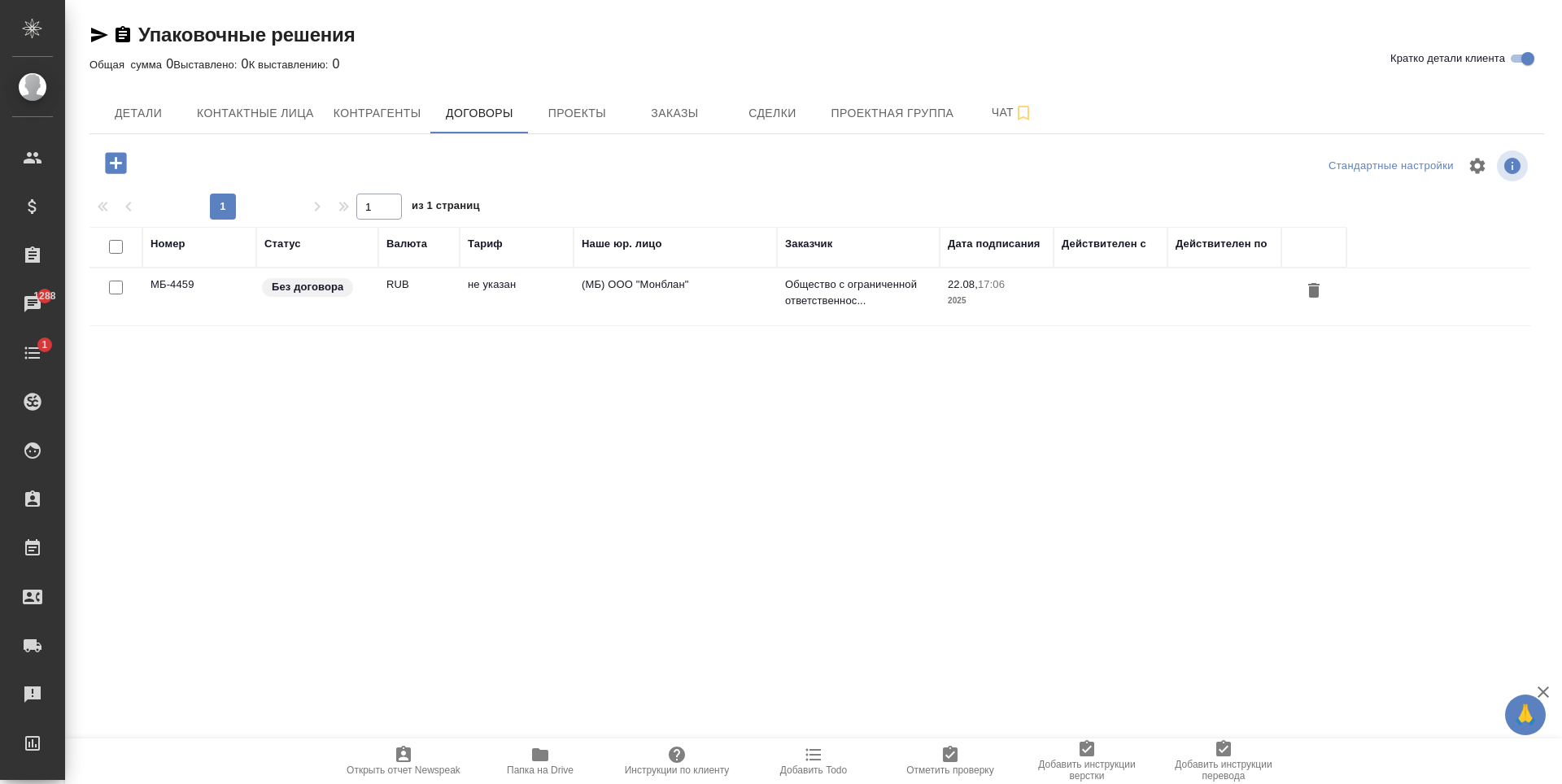
click at [528, 311] on td "не указан" at bounding box center [516, 297] width 114 height 57
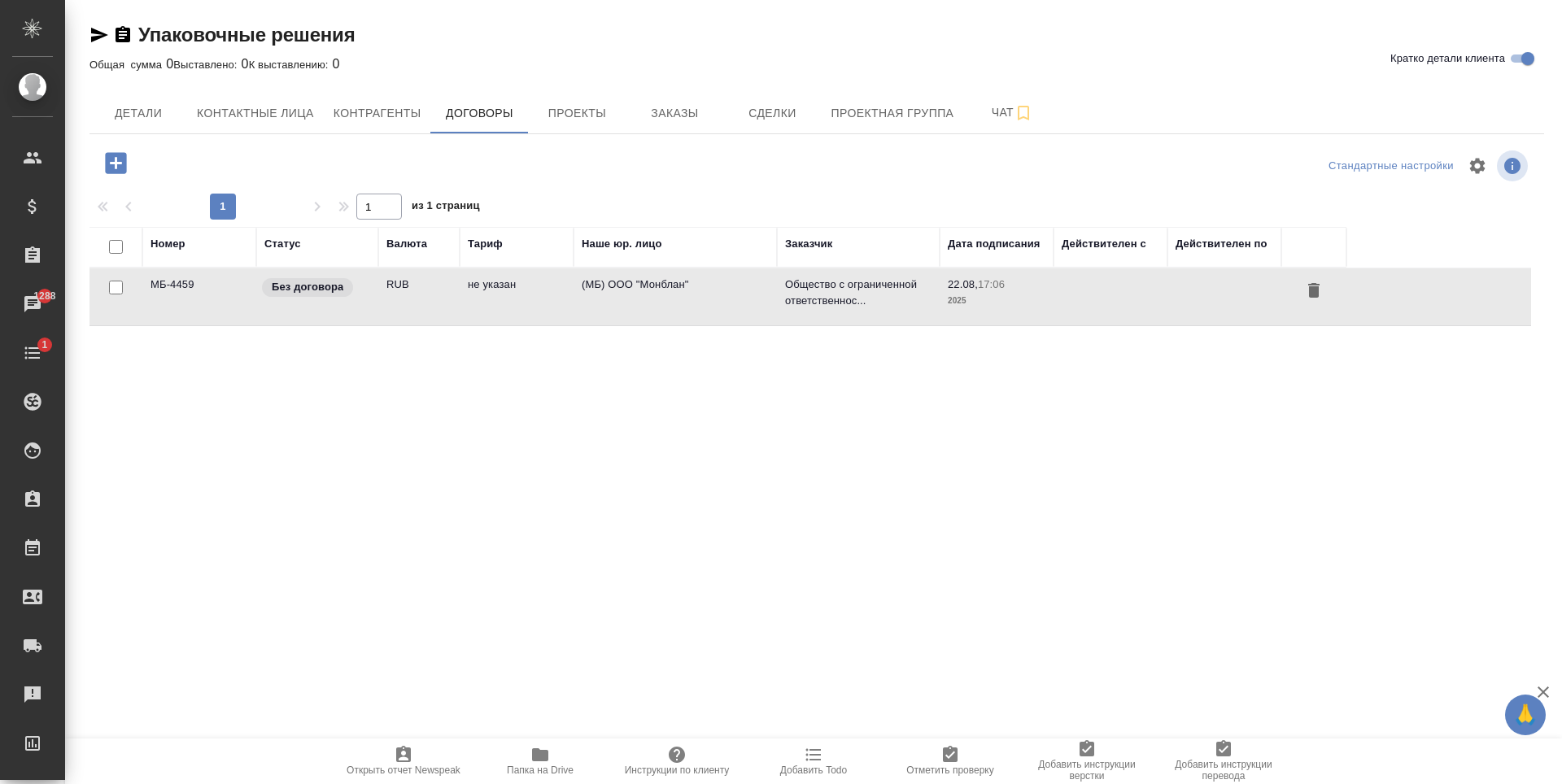
click at [528, 311] on td "не указан" at bounding box center [516, 297] width 114 height 57
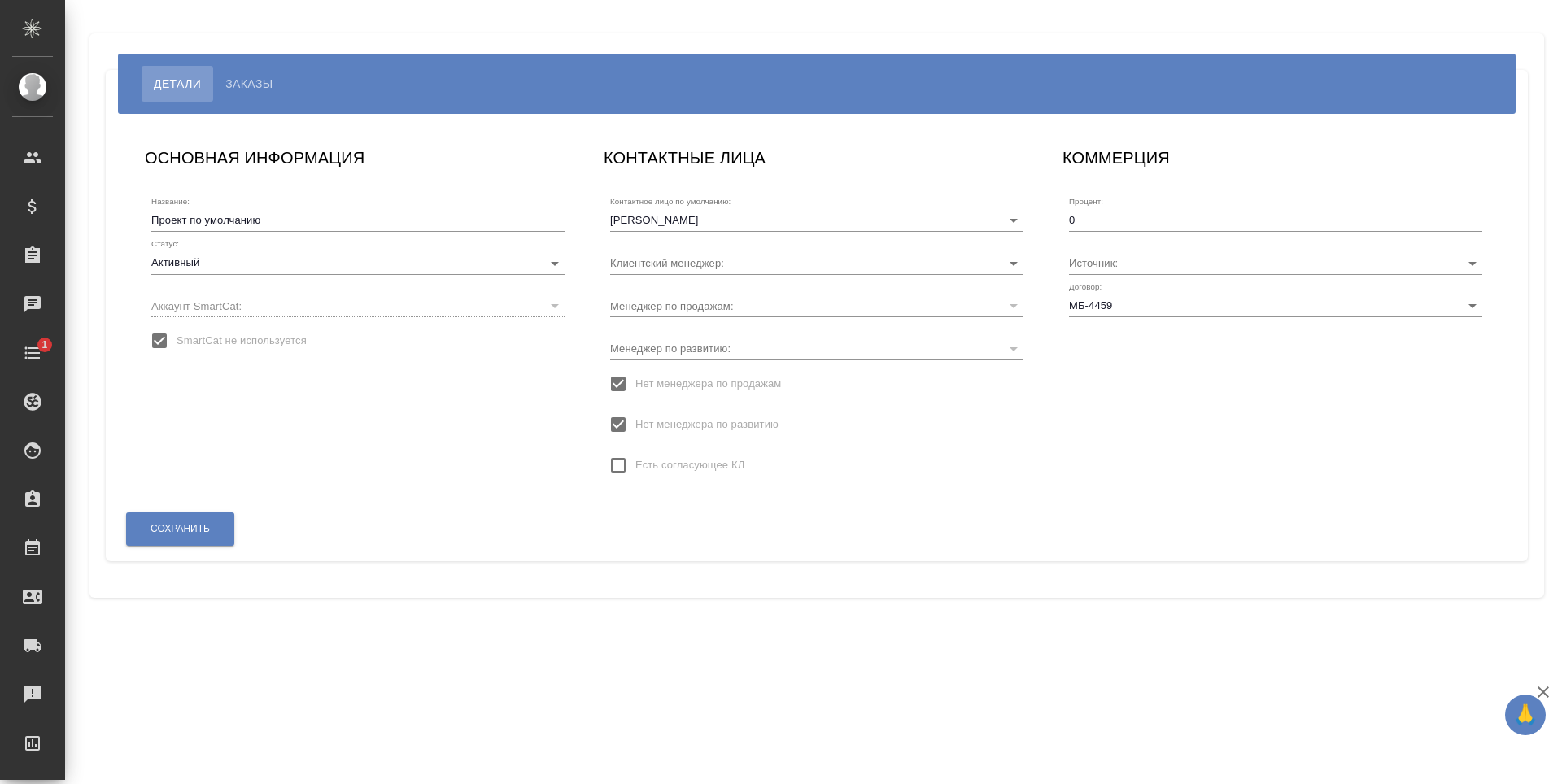
type input "[PERSON_NAME]"
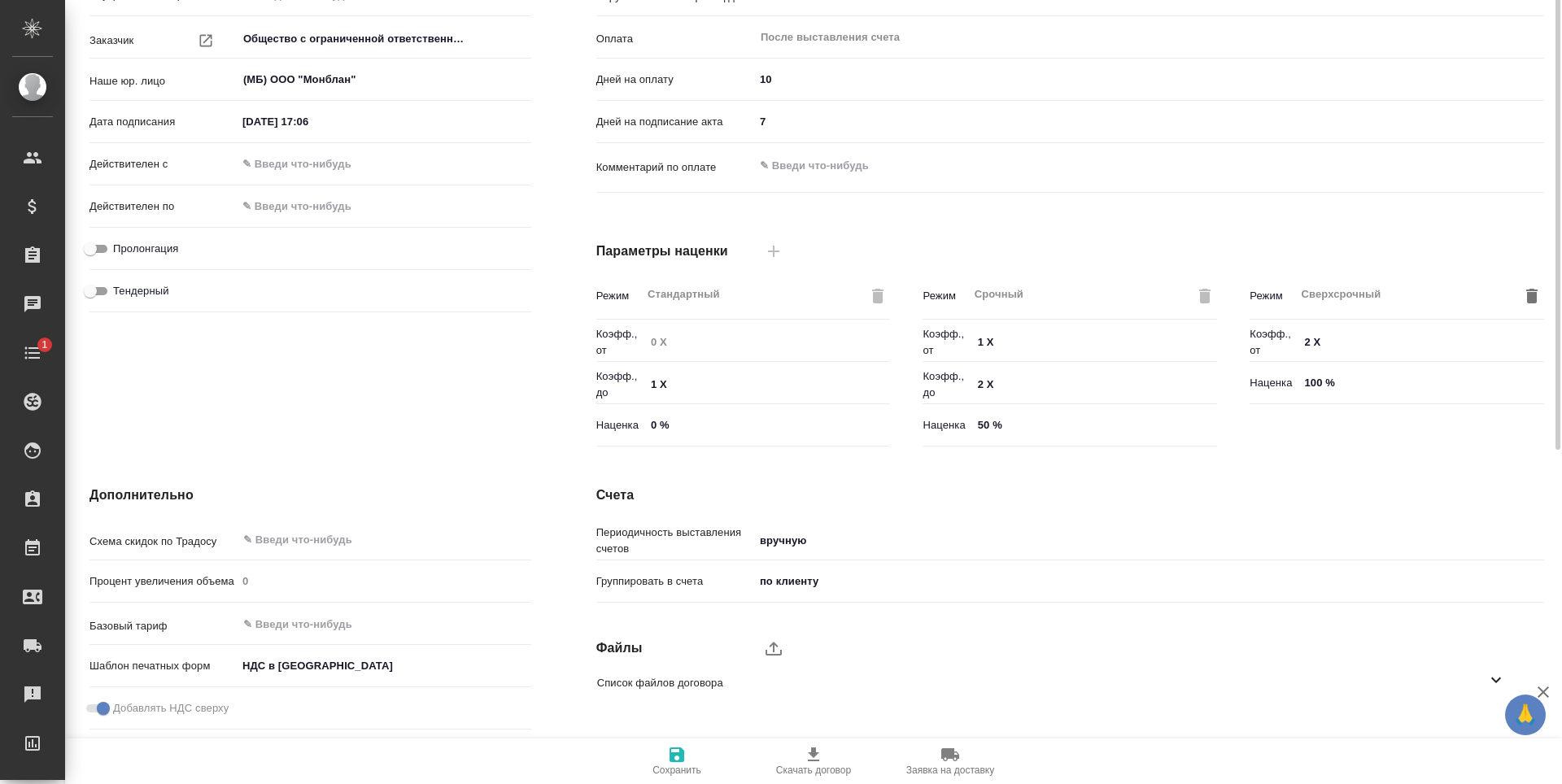
scroll to position [323, 0]
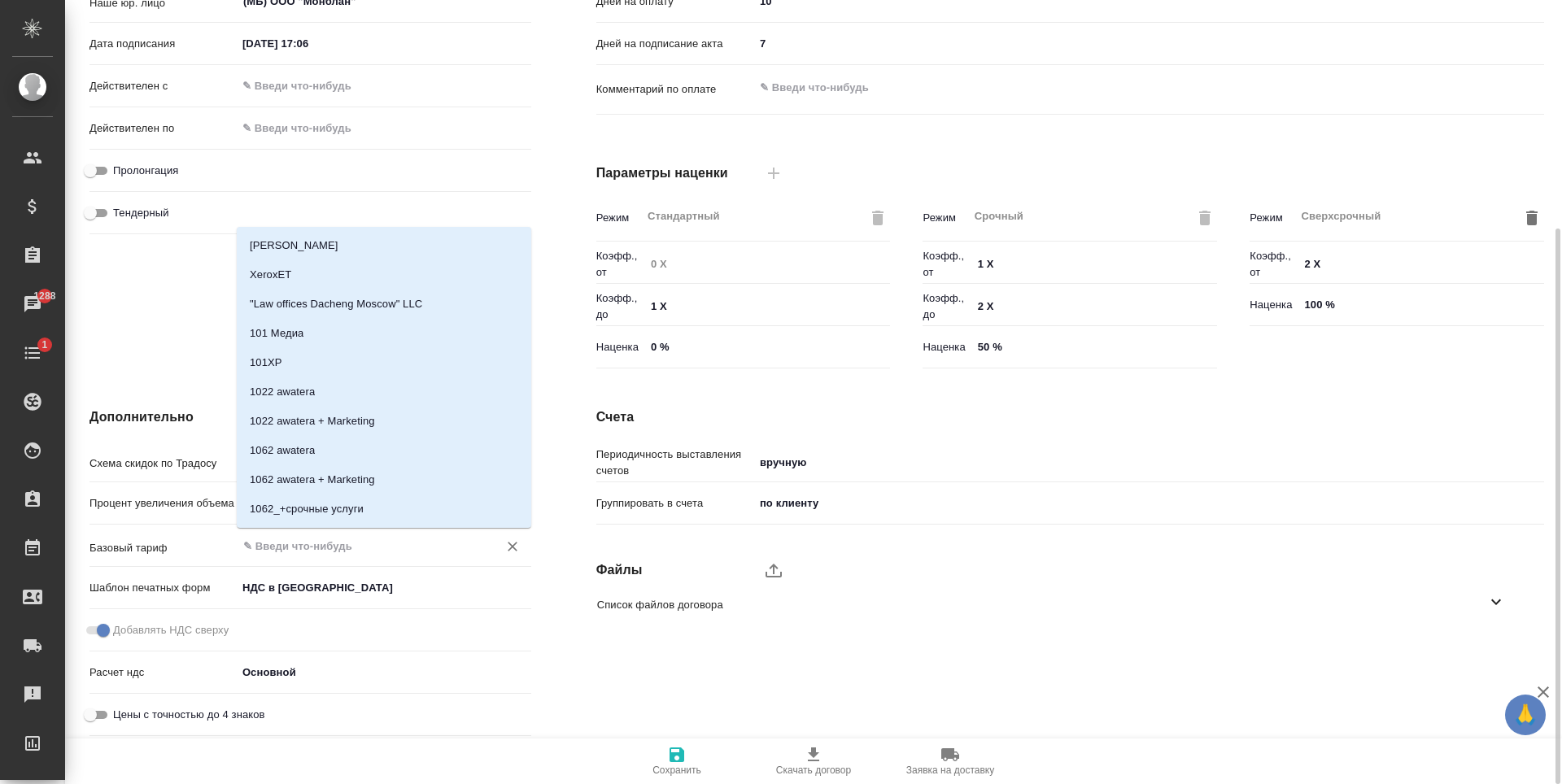
click at [331, 556] on input "text" at bounding box center [357, 546] width 230 height 20
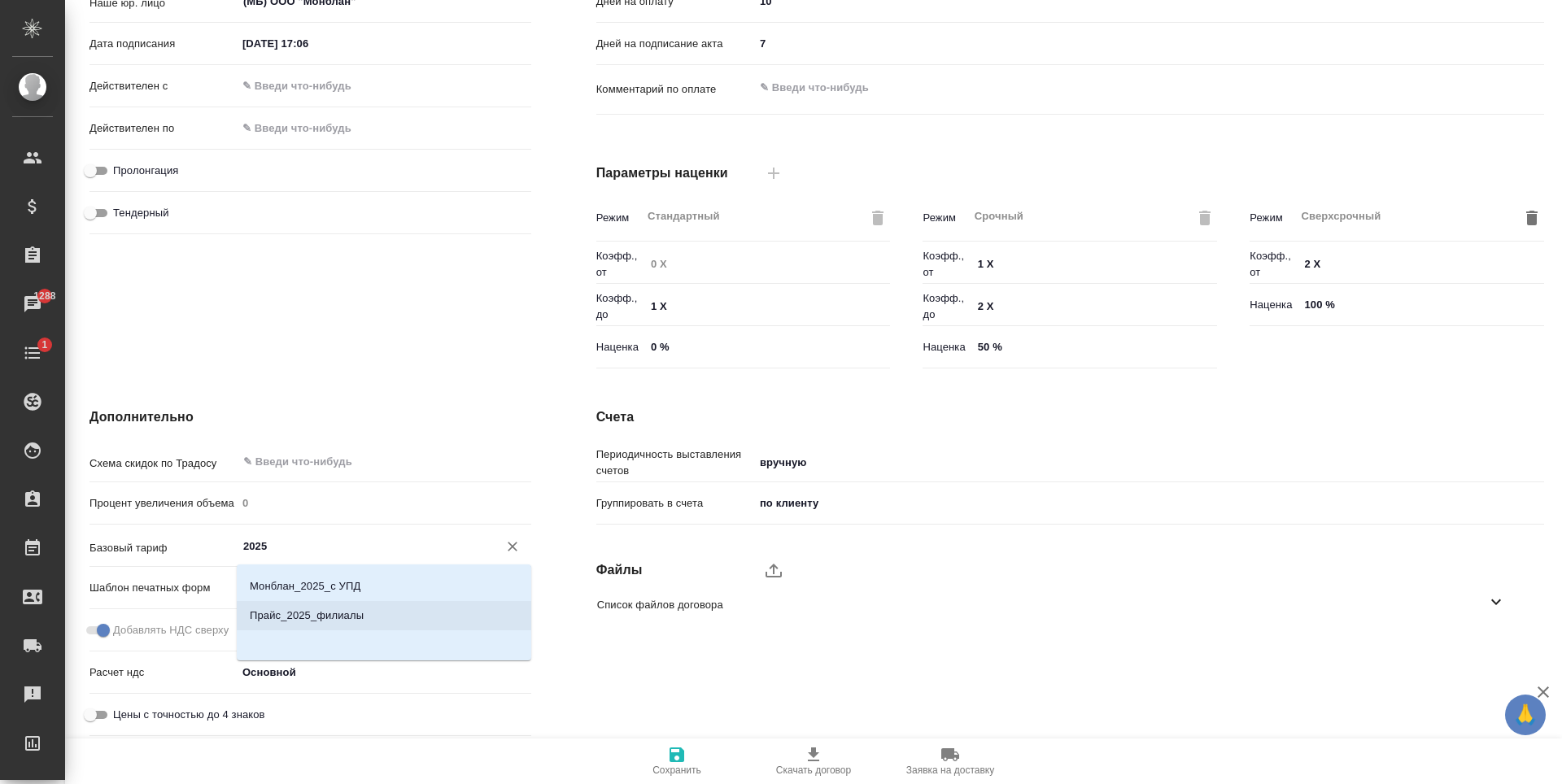
scroll to position [0, 0]
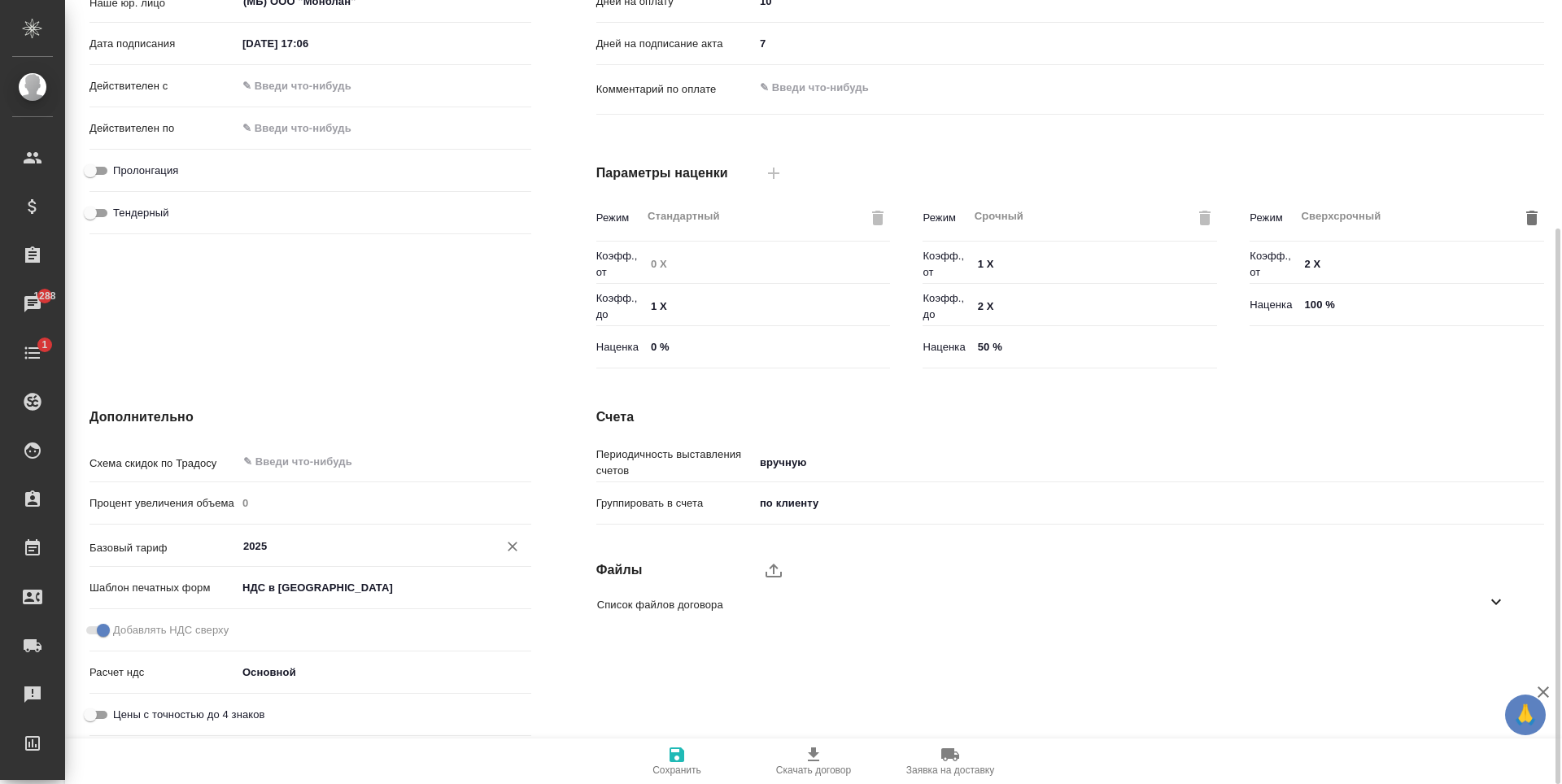
click at [304, 542] on input "2025" at bounding box center [357, 546] width 230 height 20
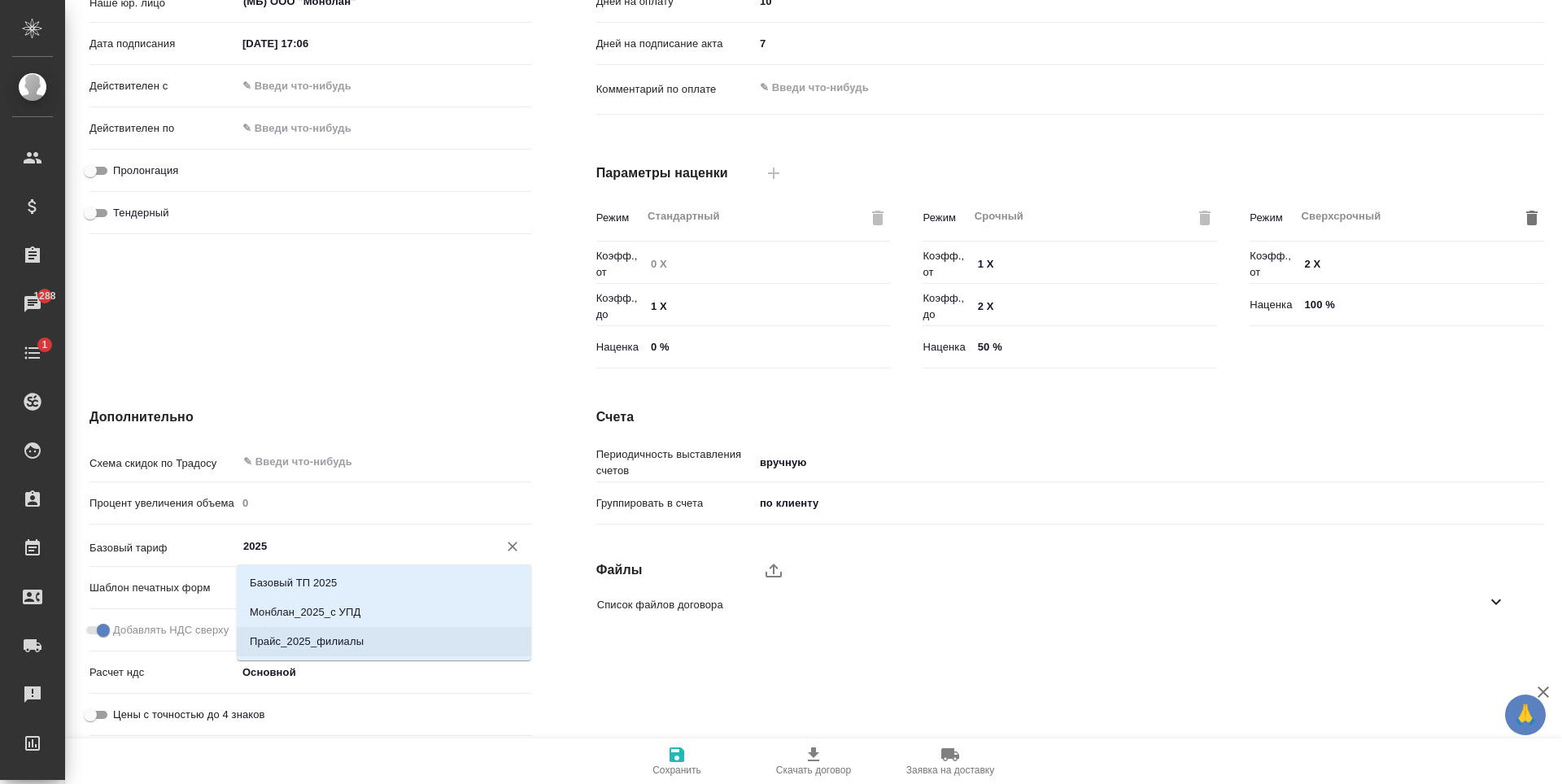
click at [342, 645] on p "Прайс_2025_филиалы" at bounding box center [306, 642] width 114 height 16
type input "Прайс_2025_филиалы"
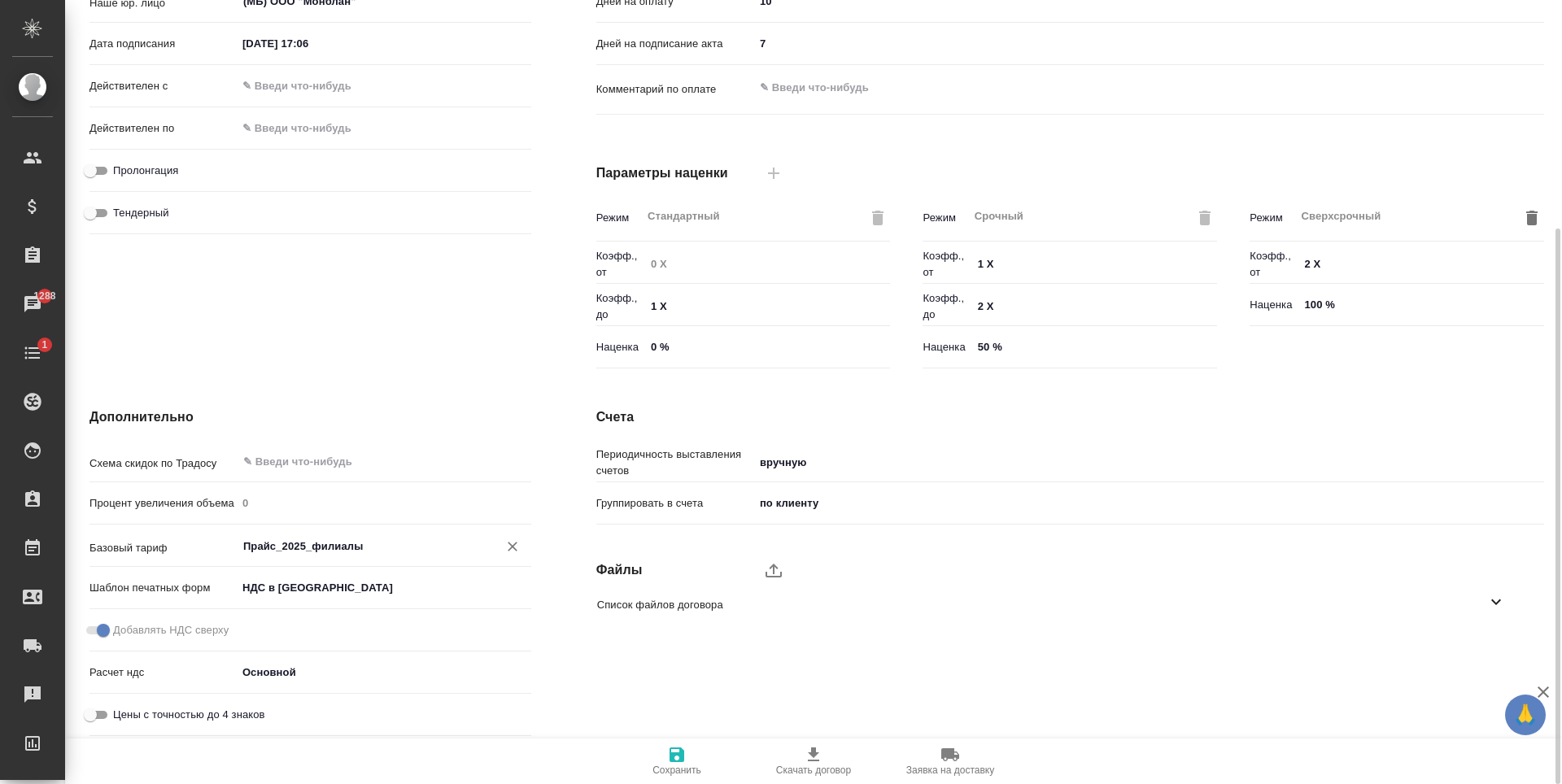
click at [648, 757] on span "Сохранить" at bounding box center [677, 761] width 118 height 31
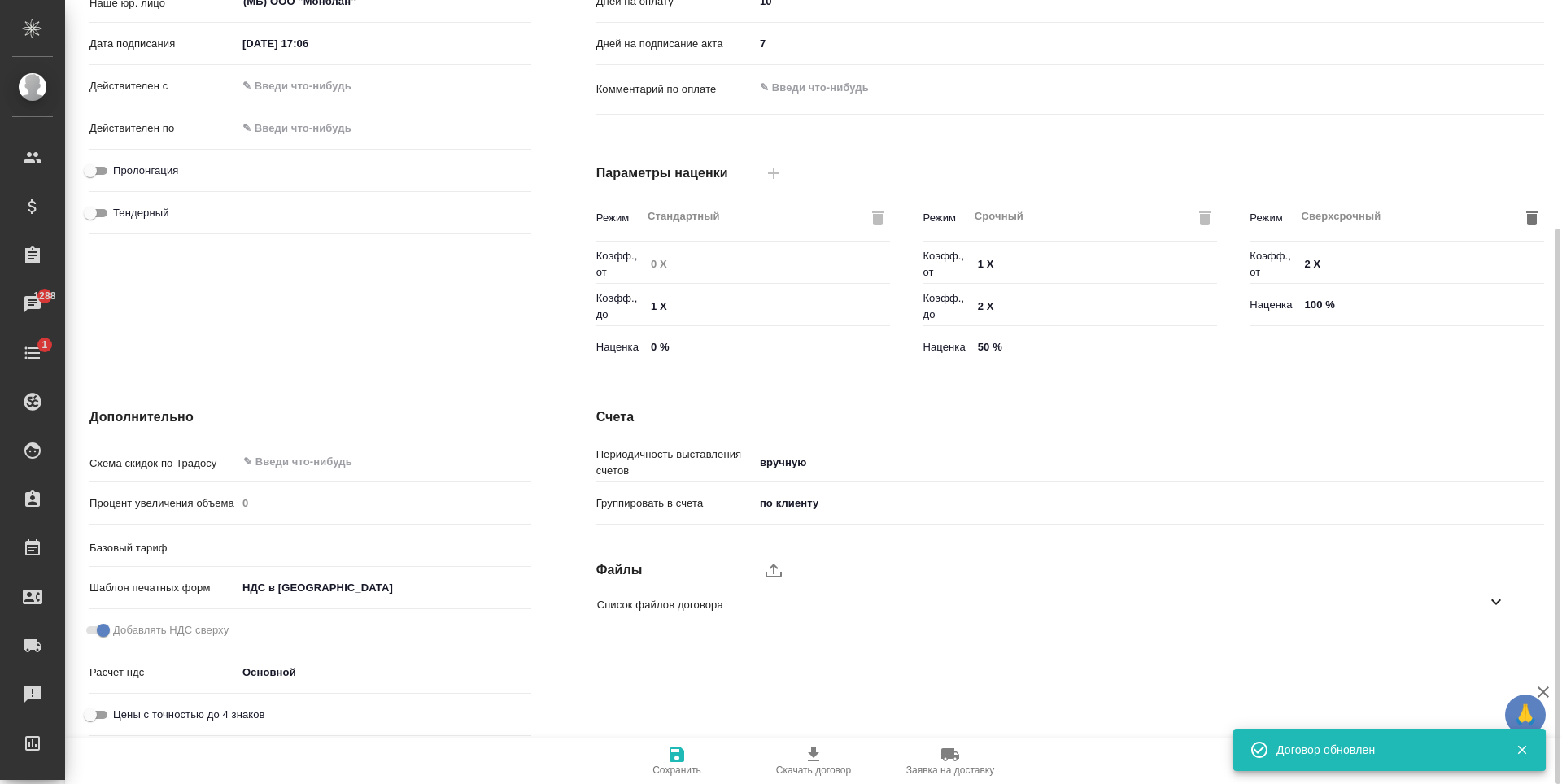
type input "Прайс_2025_филиалы"
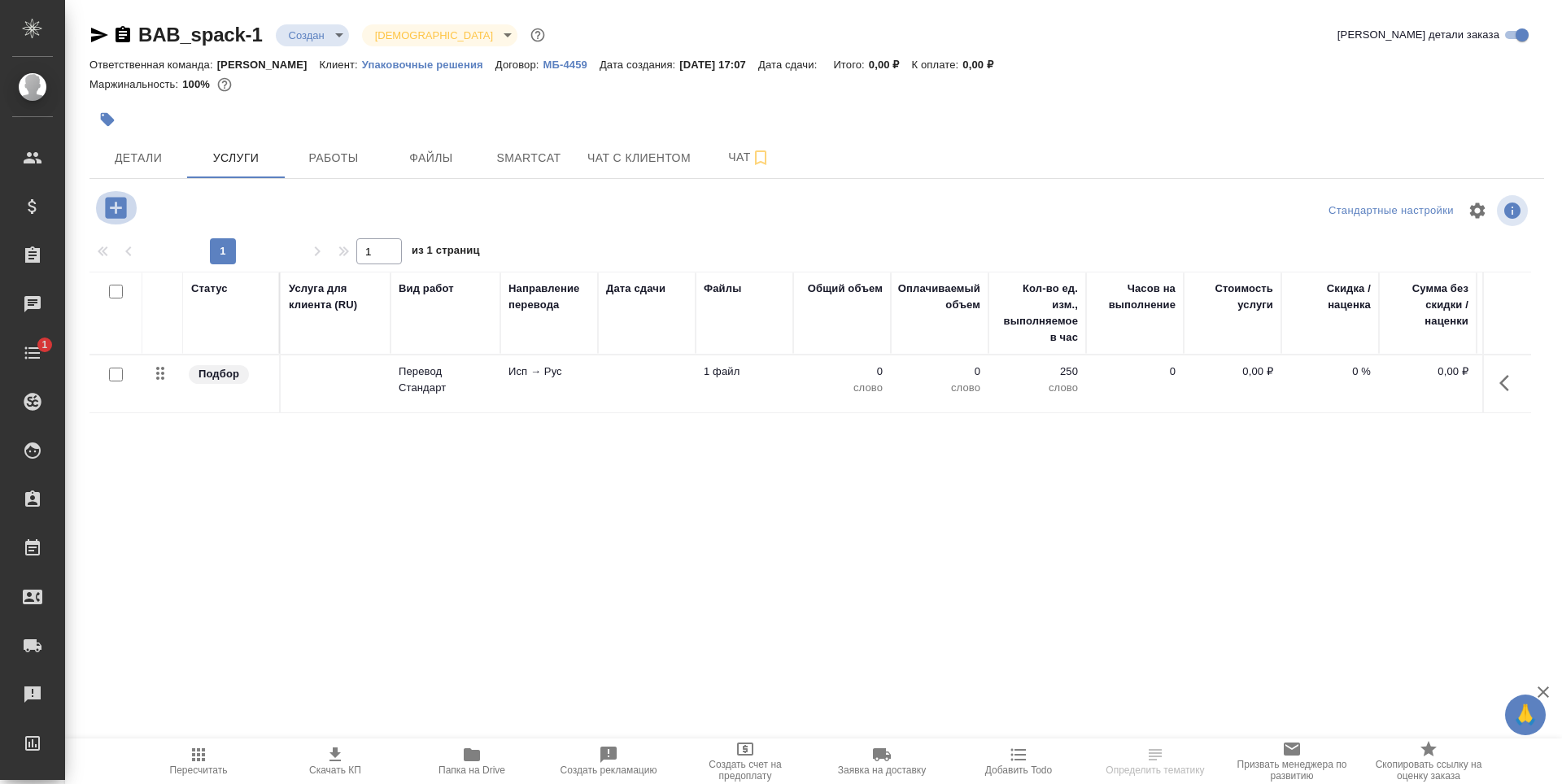
click at [122, 213] on icon "button" at bounding box center [115, 208] width 21 height 21
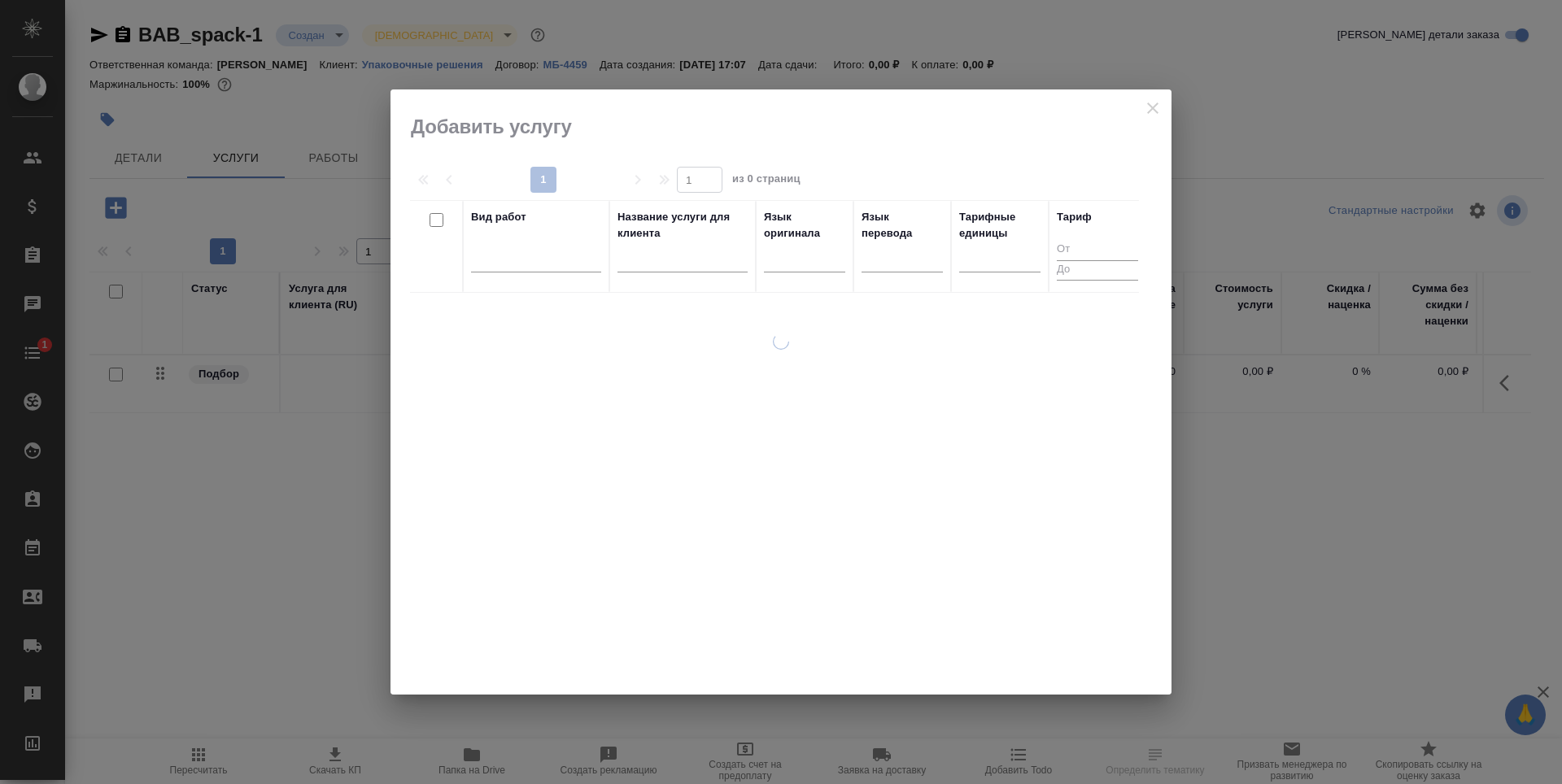
click at [1155, 100] on div at bounding box center [781, 392] width 781 height 606
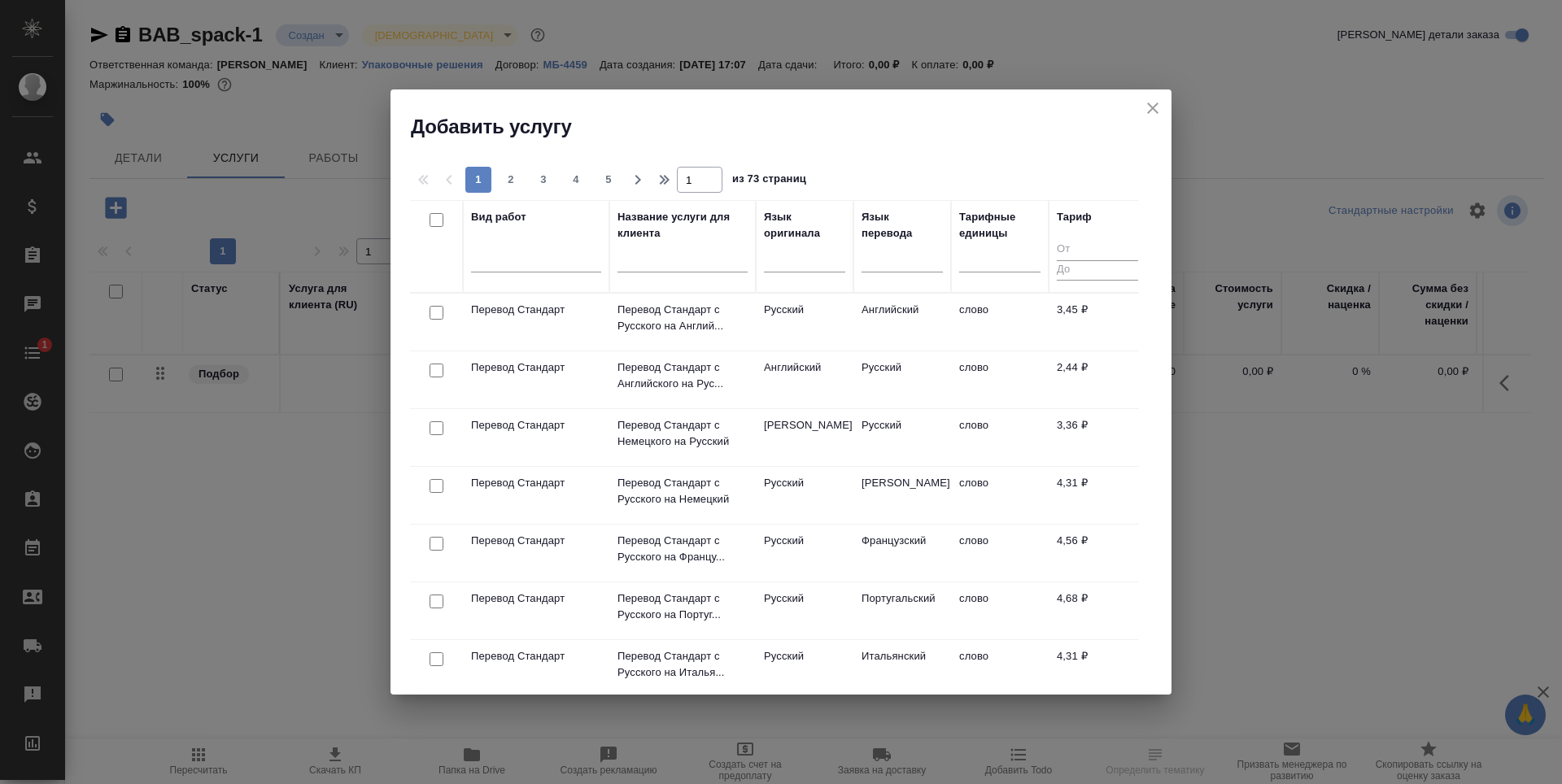
click at [1151, 109] on icon "close" at bounding box center [1152, 108] width 11 height 11
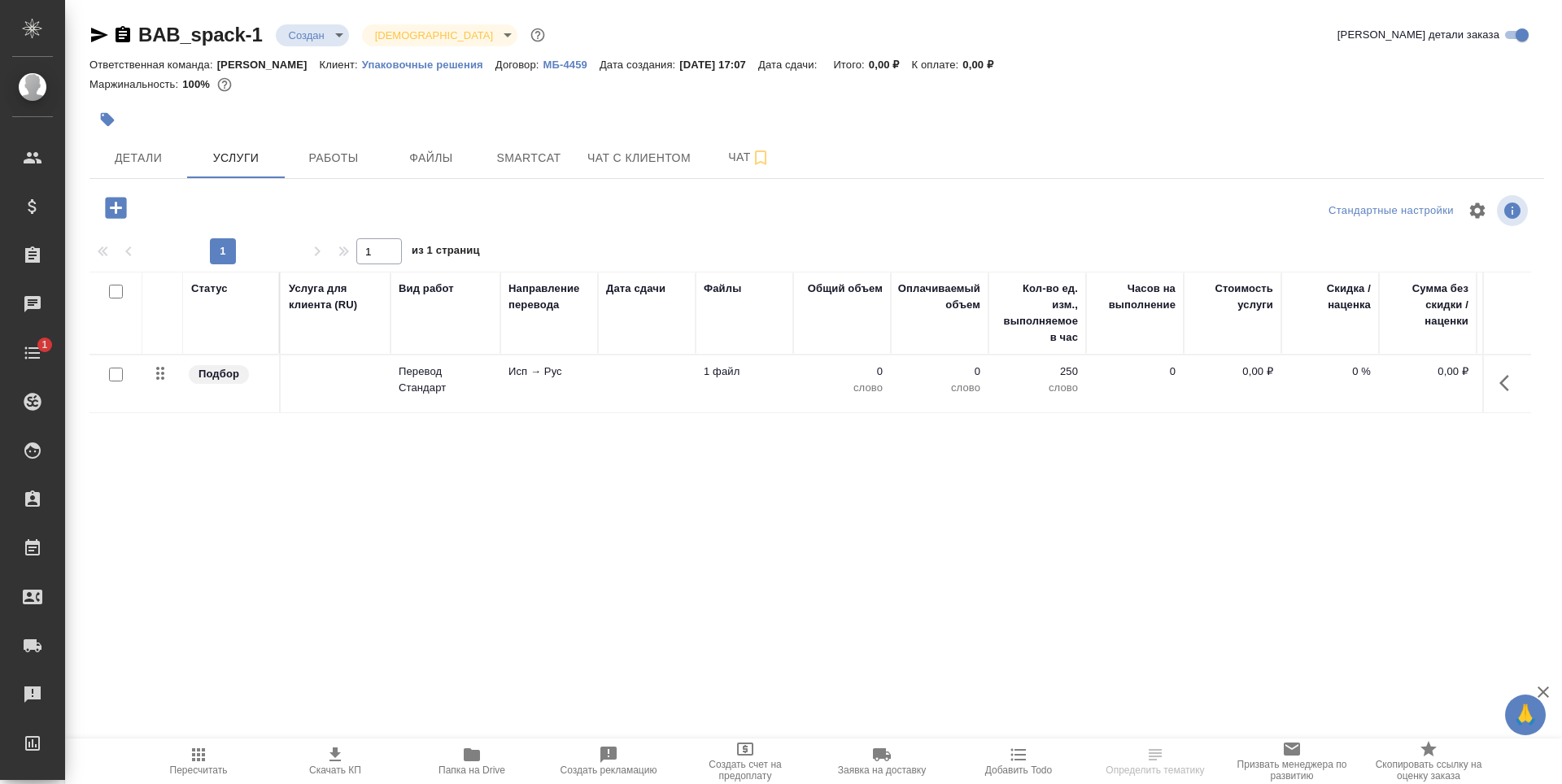
click at [624, 388] on td at bounding box center [647, 384] width 98 height 57
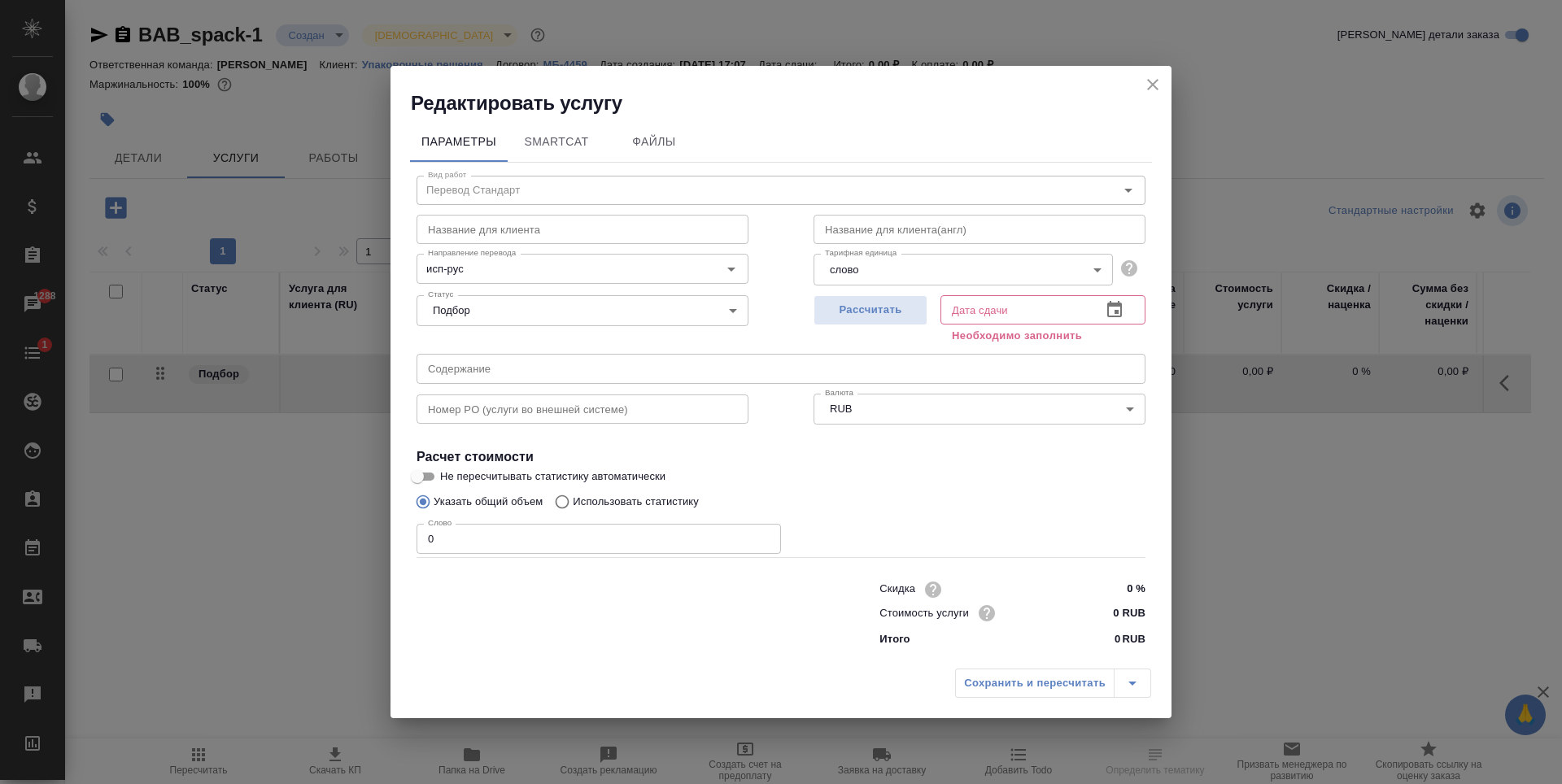
click at [1152, 85] on icon "close" at bounding box center [1152, 84] width 11 height 11
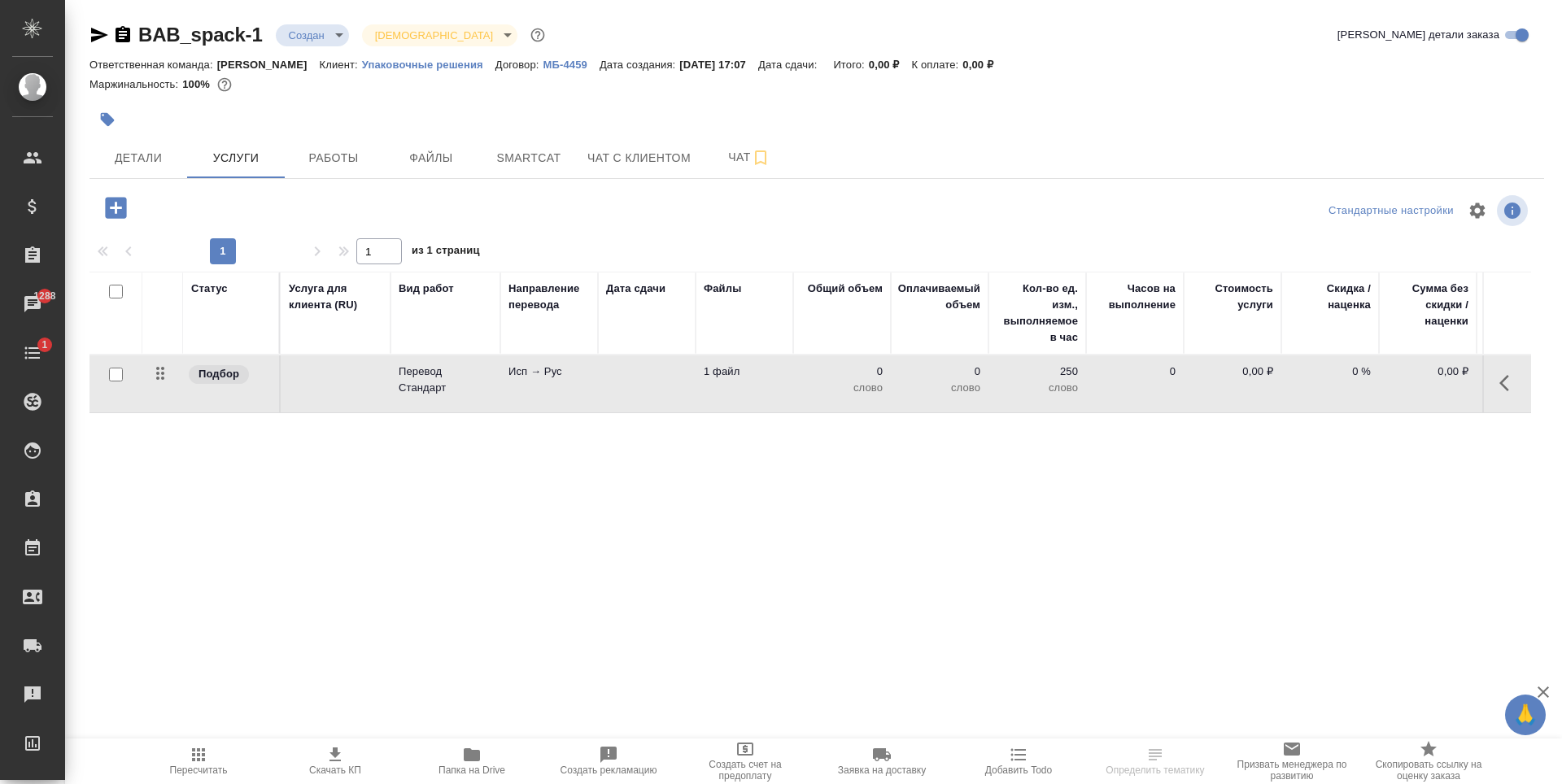
click at [117, 377] on input "checkbox" at bounding box center [116, 375] width 14 height 14
checkbox input "true"
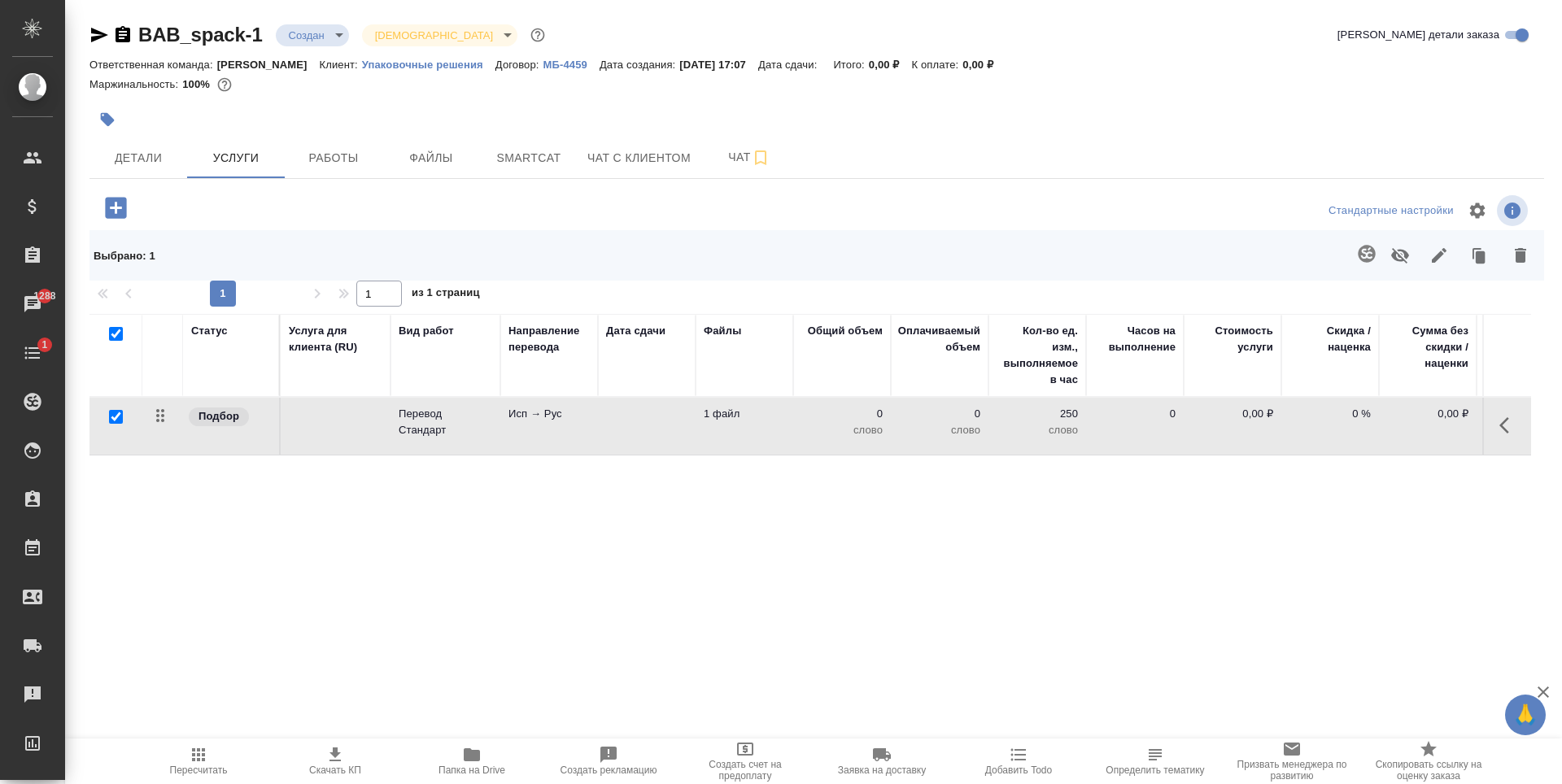
click at [1520, 245] on icon "button" at bounding box center [1520, 255] width 20 height 20
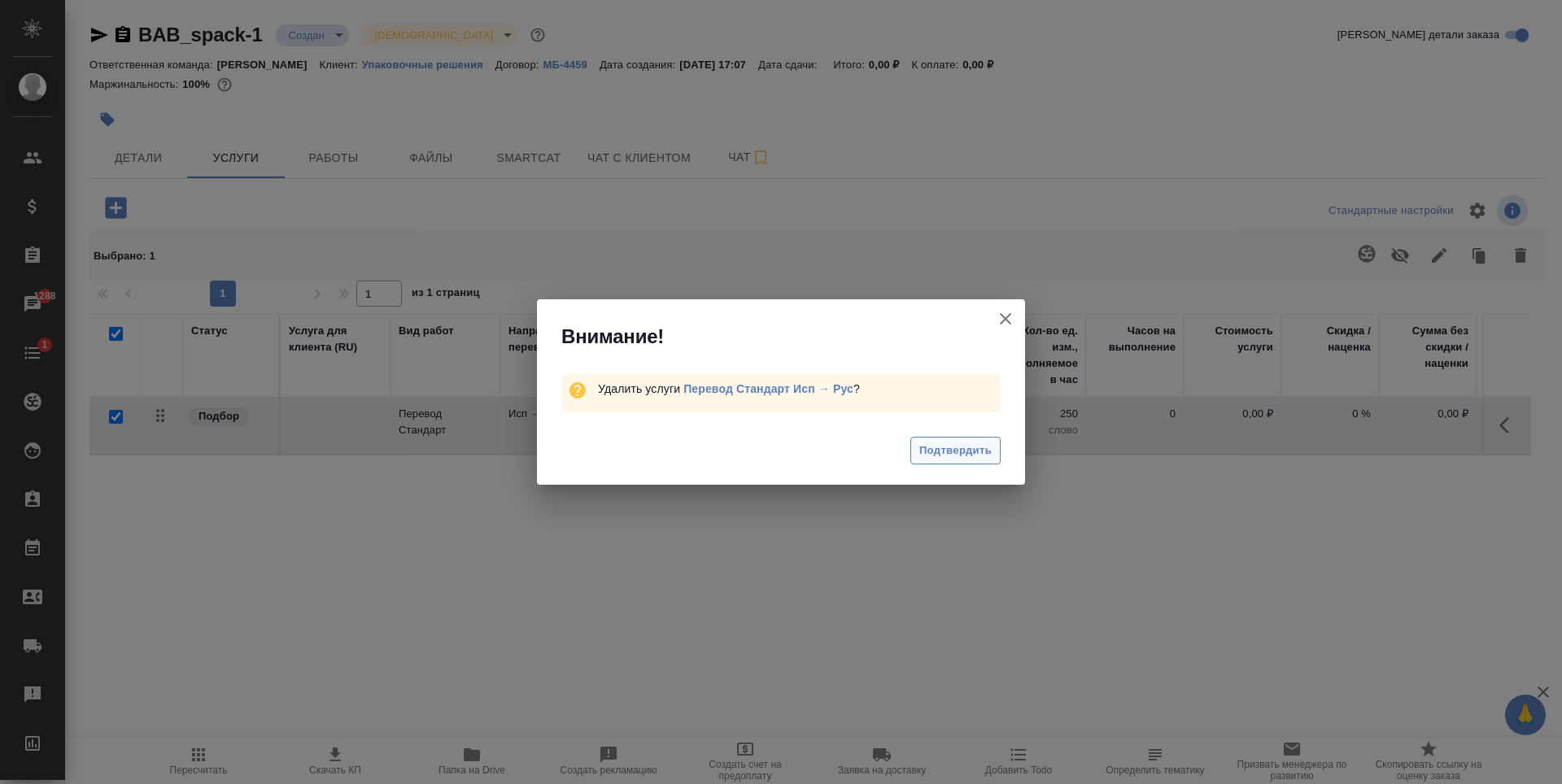
click at [958, 450] on span "Подтвердить" at bounding box center [956, 451] width 72 height 19
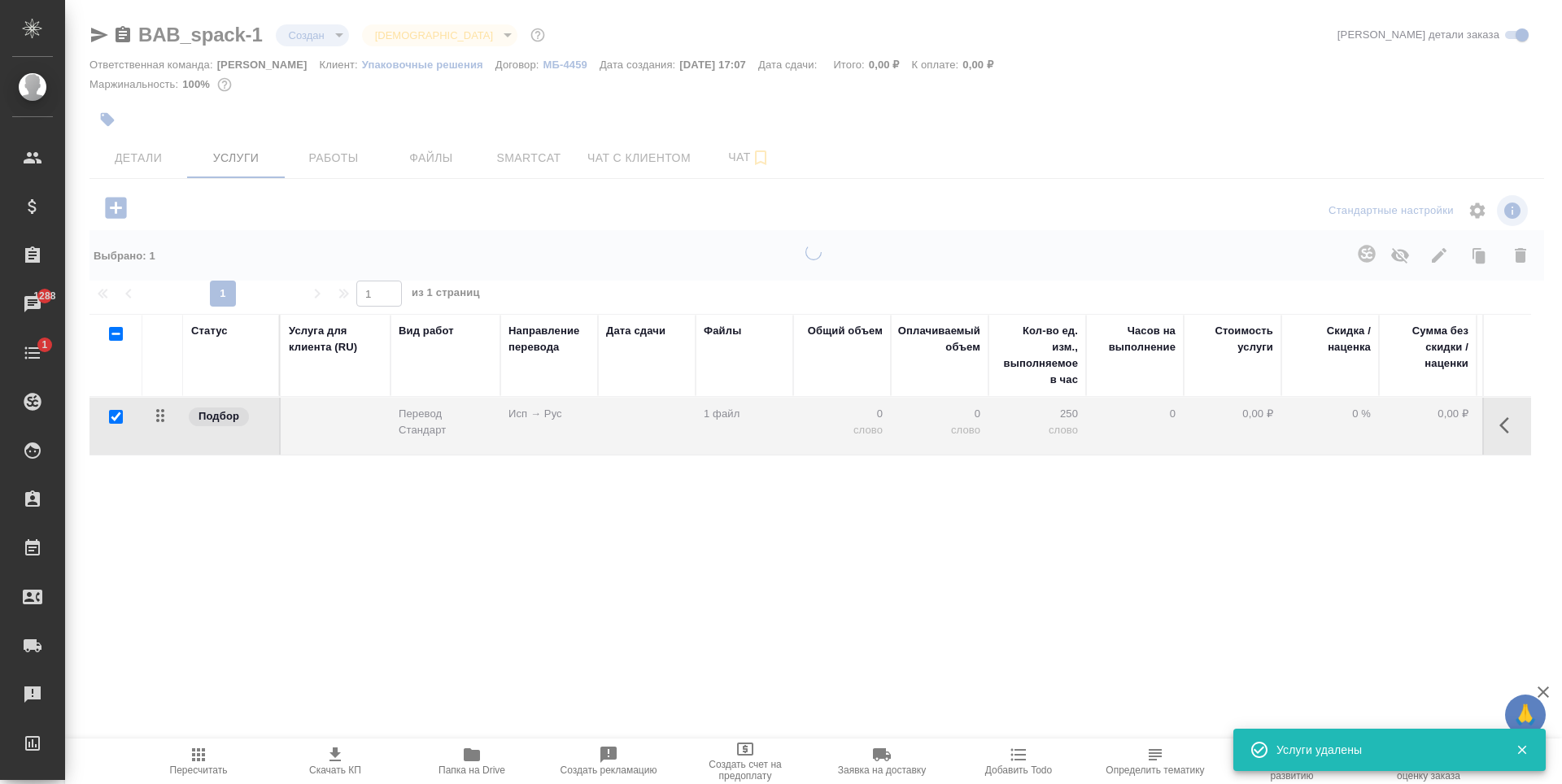
checkbox input "false"
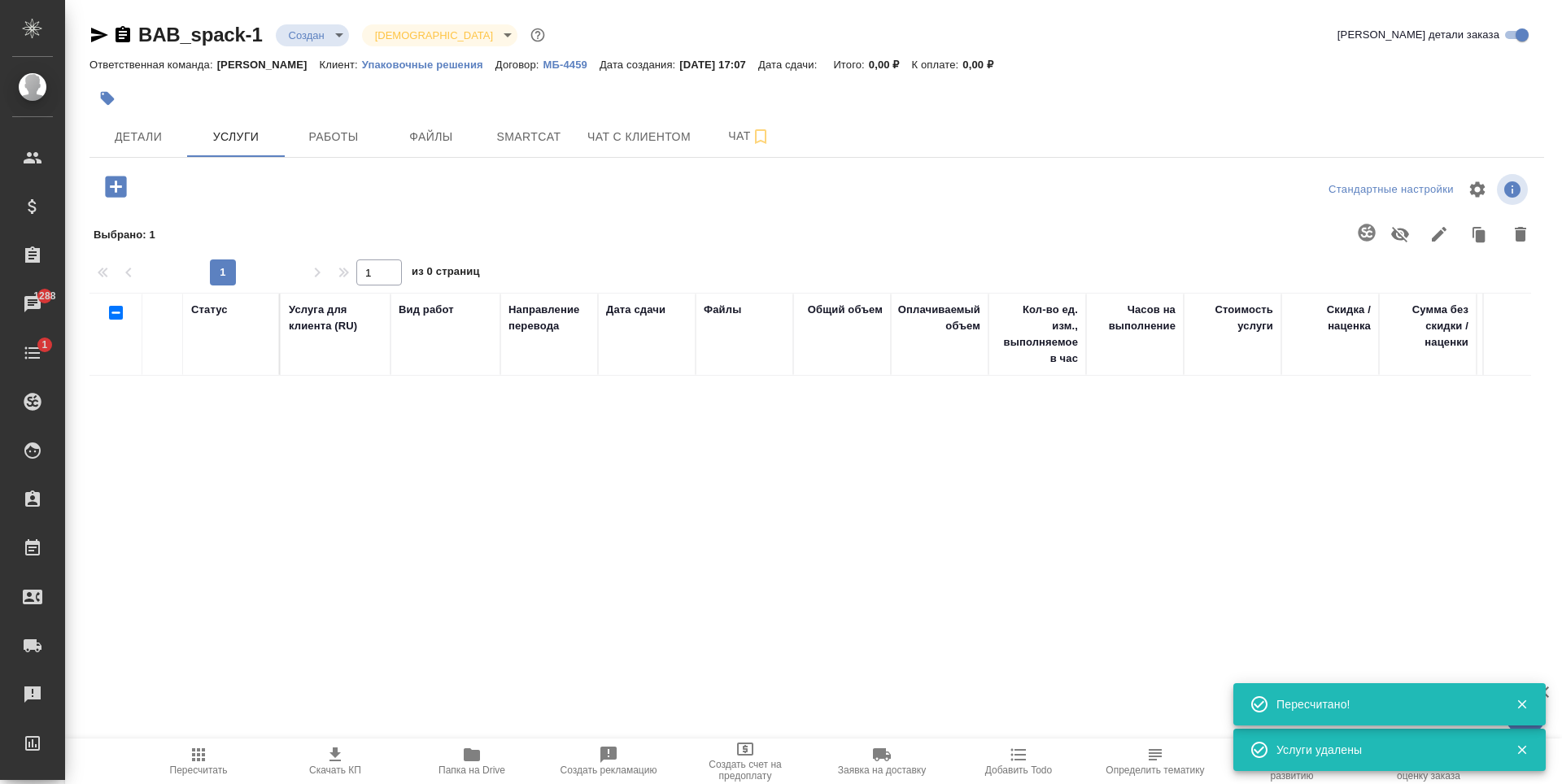
click at [116, 215] on div "Выбрано : 1" at bounding box center [817, 234] width 1455 height 51
click at [113, 189] on icon "button" at bounding box center [115, 186] width 21 height 21
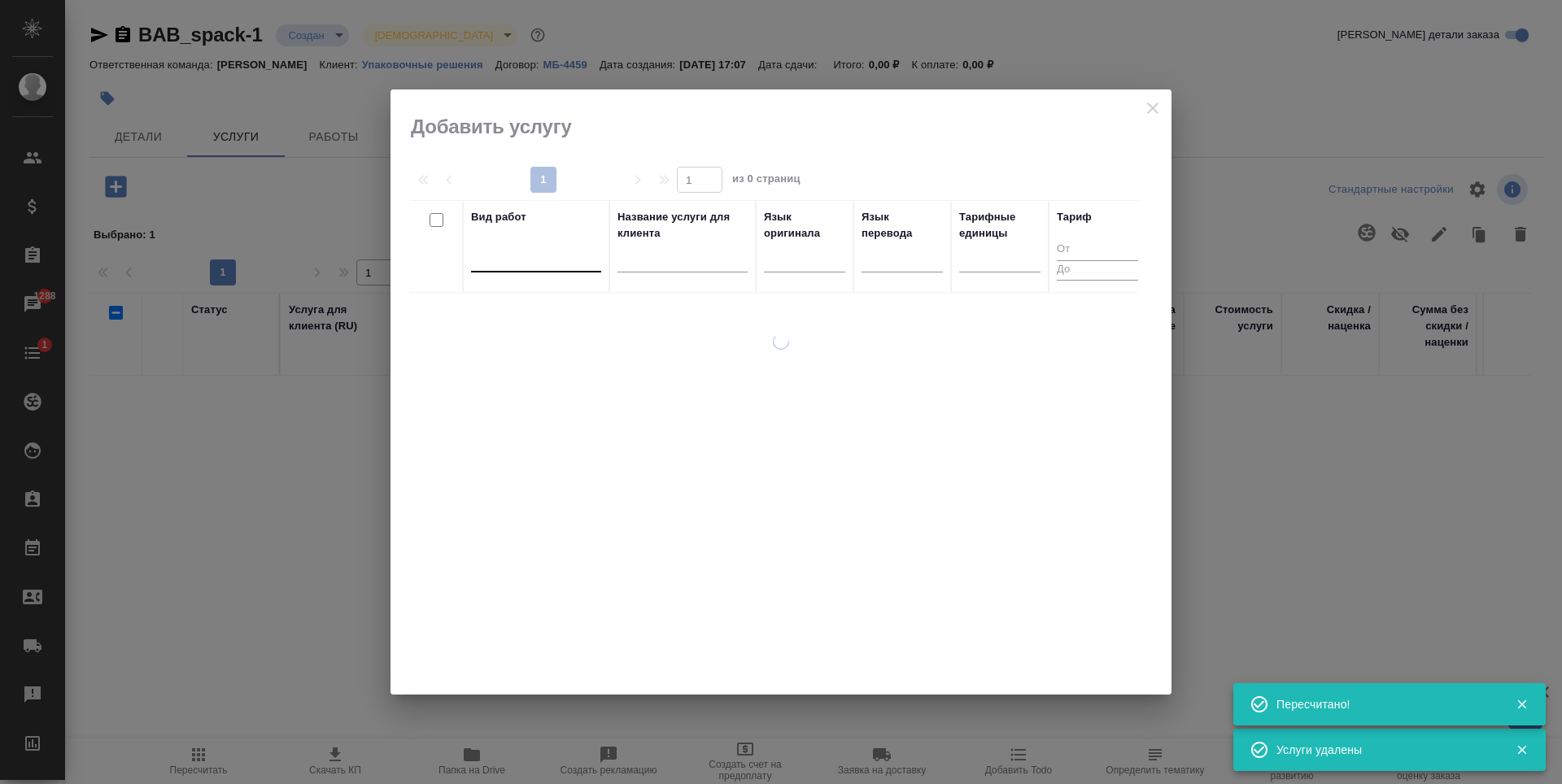
click at [559, 268] on div at bounding box center [536, 256] width 130 height 24
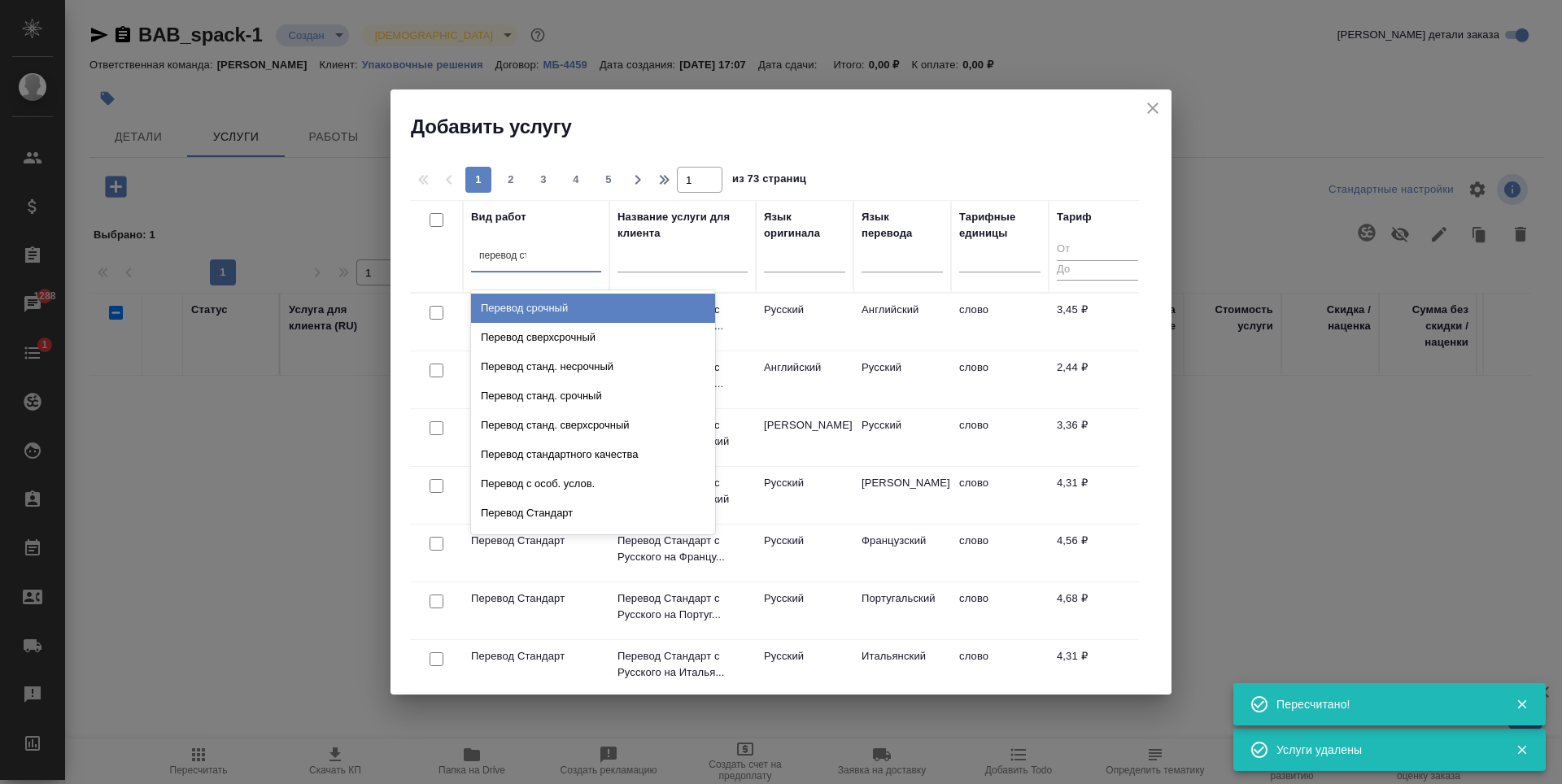
type input "перевод ста"
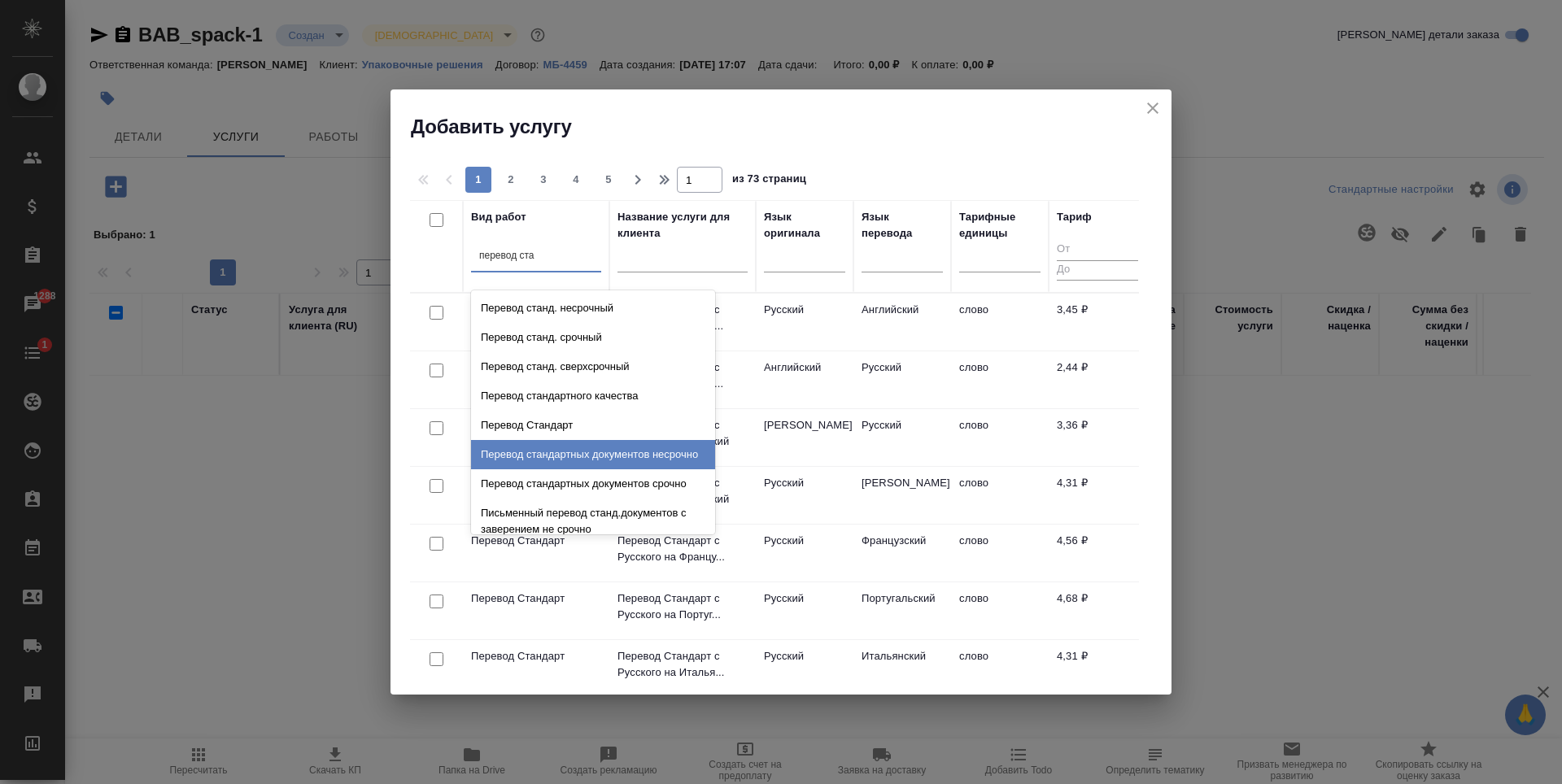
click at [564, 440] on div "Перевод стандартных документов несрочно" at bounding box center [593, 455] width 244 height 29
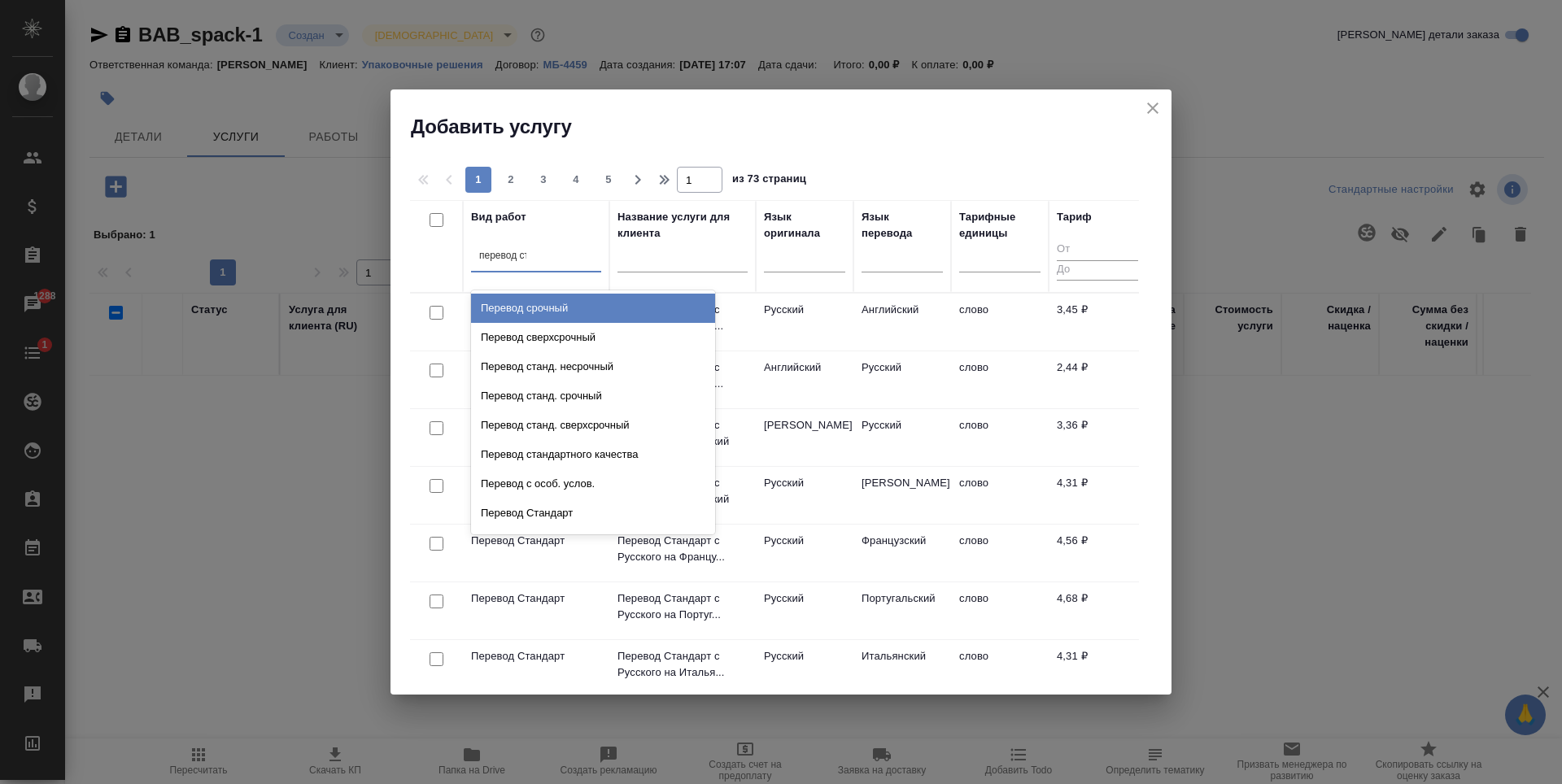
type input "перевод ста"
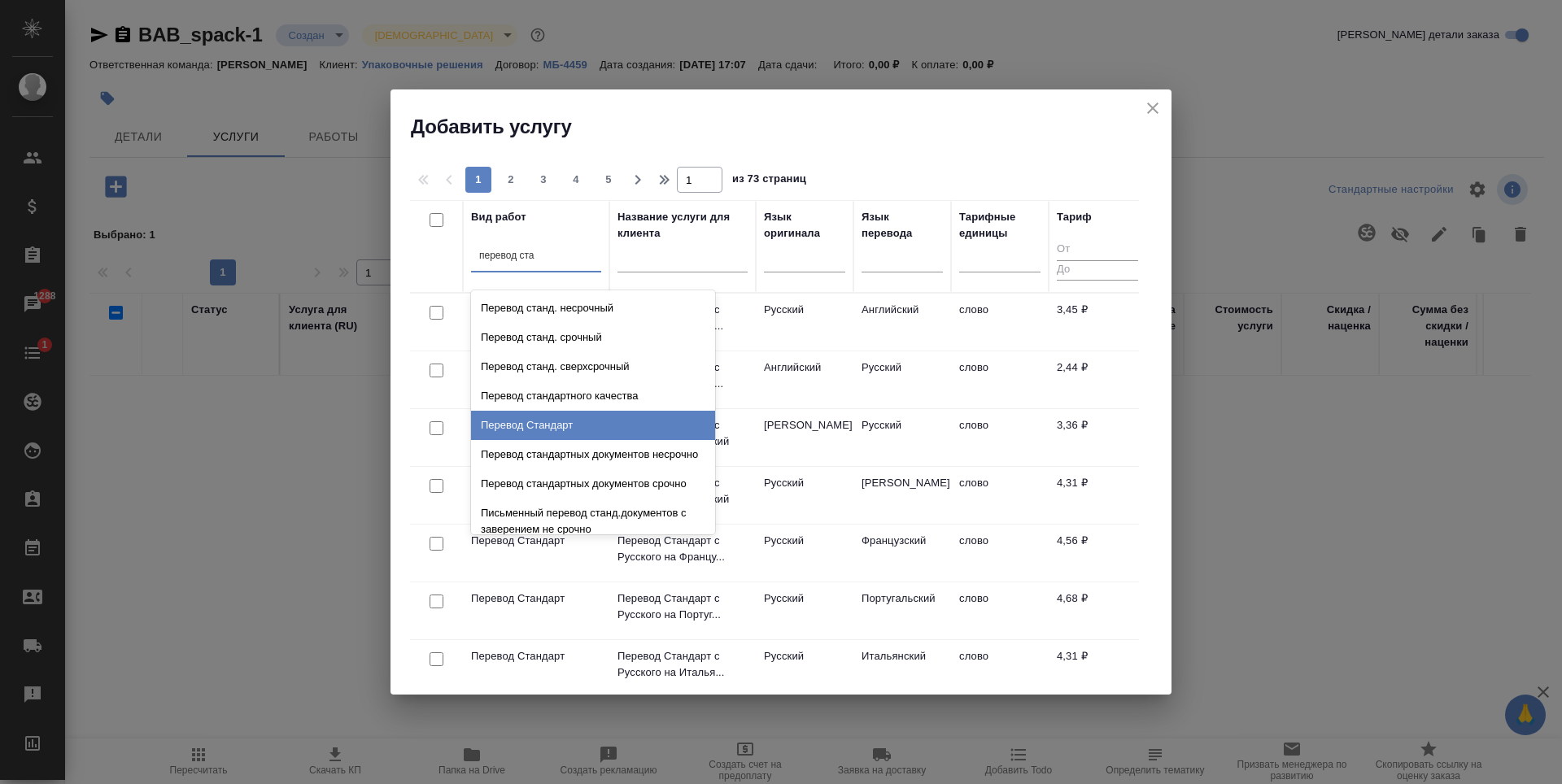
click at [576, 416] on div "Перевод Стандарт" at bounding box center [593, 425] width 244 height 29
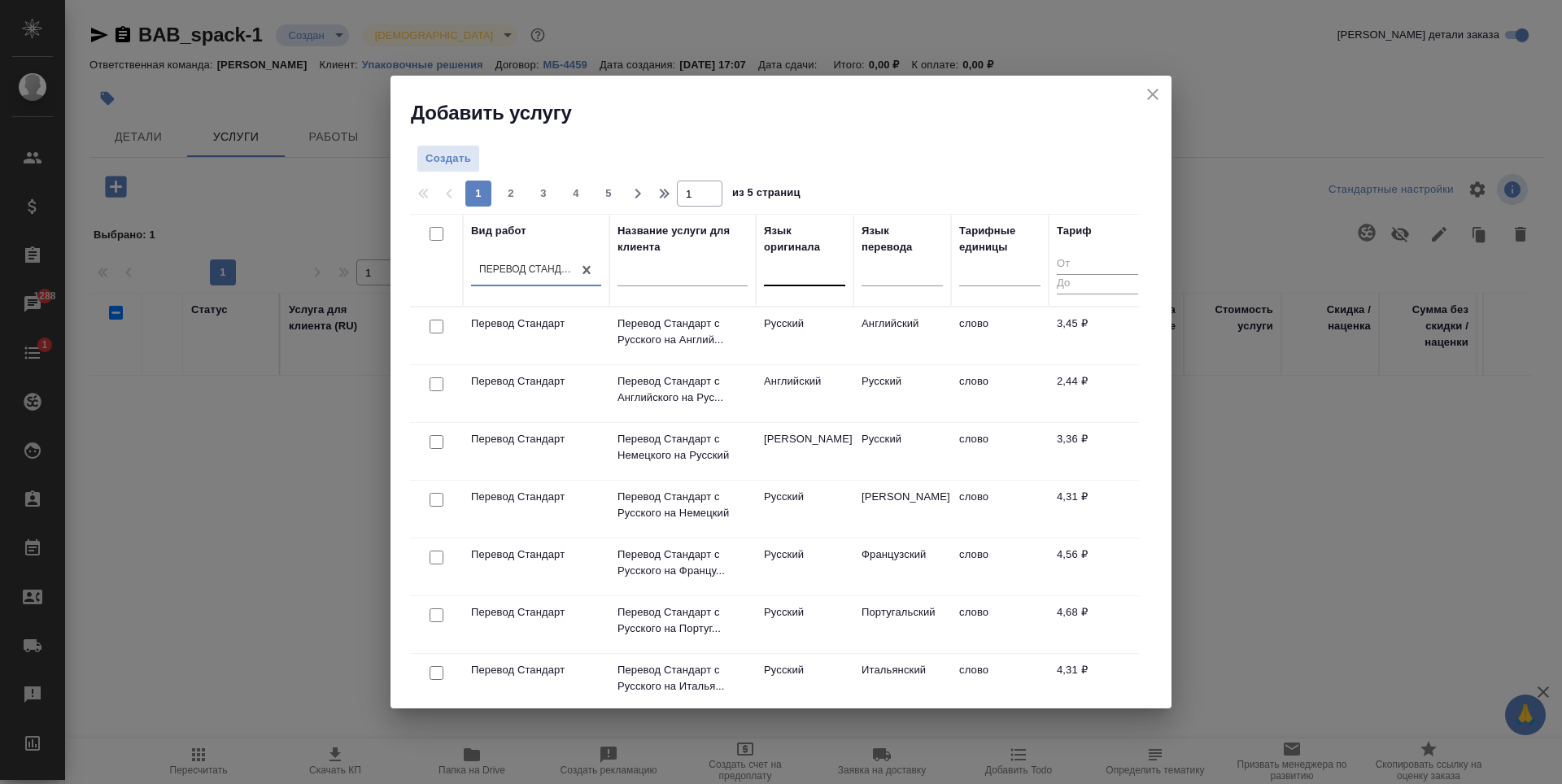
click at [803, 279] on div at bounding box center [805, 271] width 81 height 24
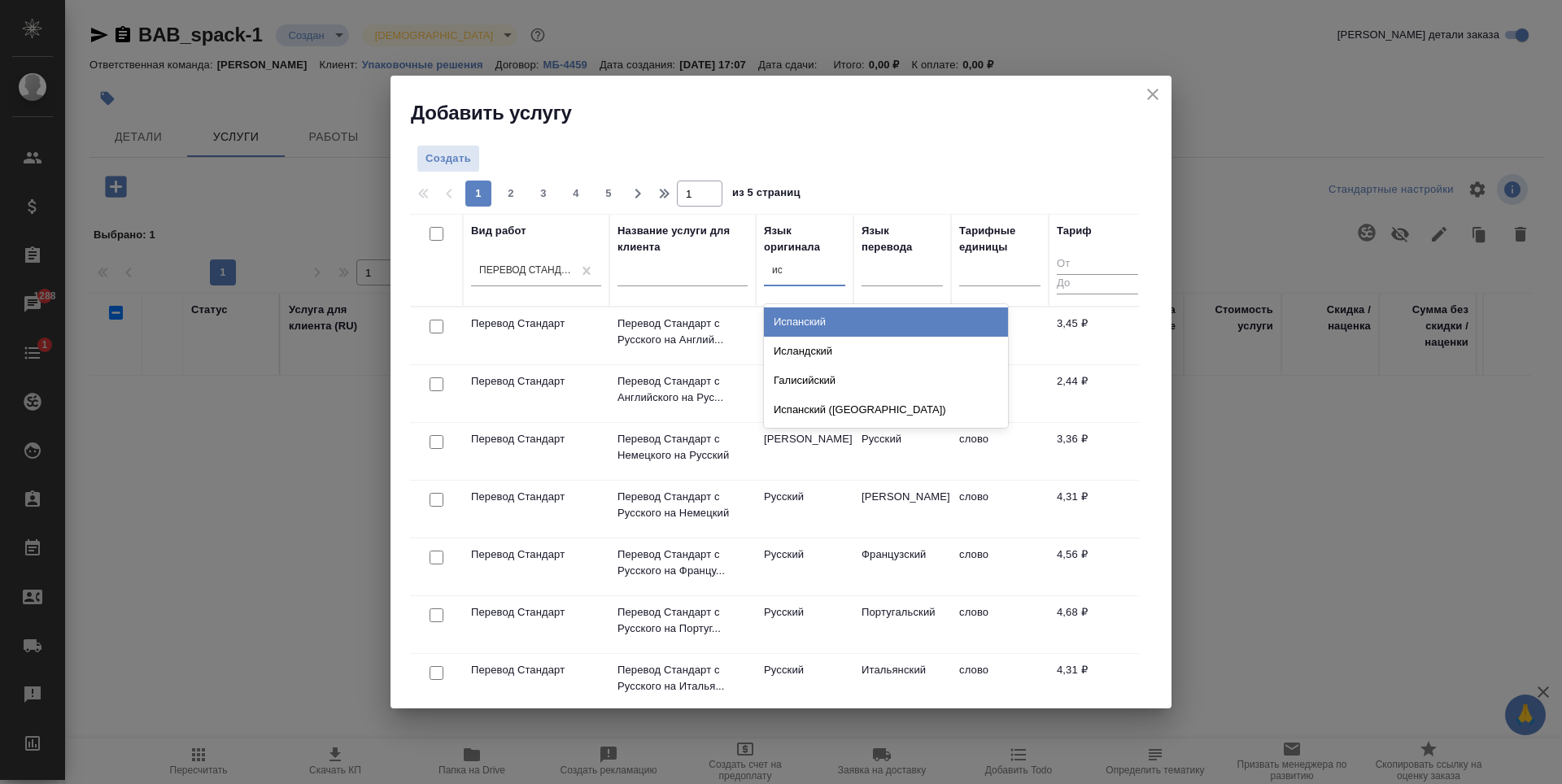
type input "исп"
click at [812, 316] on div "Испанский" at bounding box center [886, 323] width 244 height 29
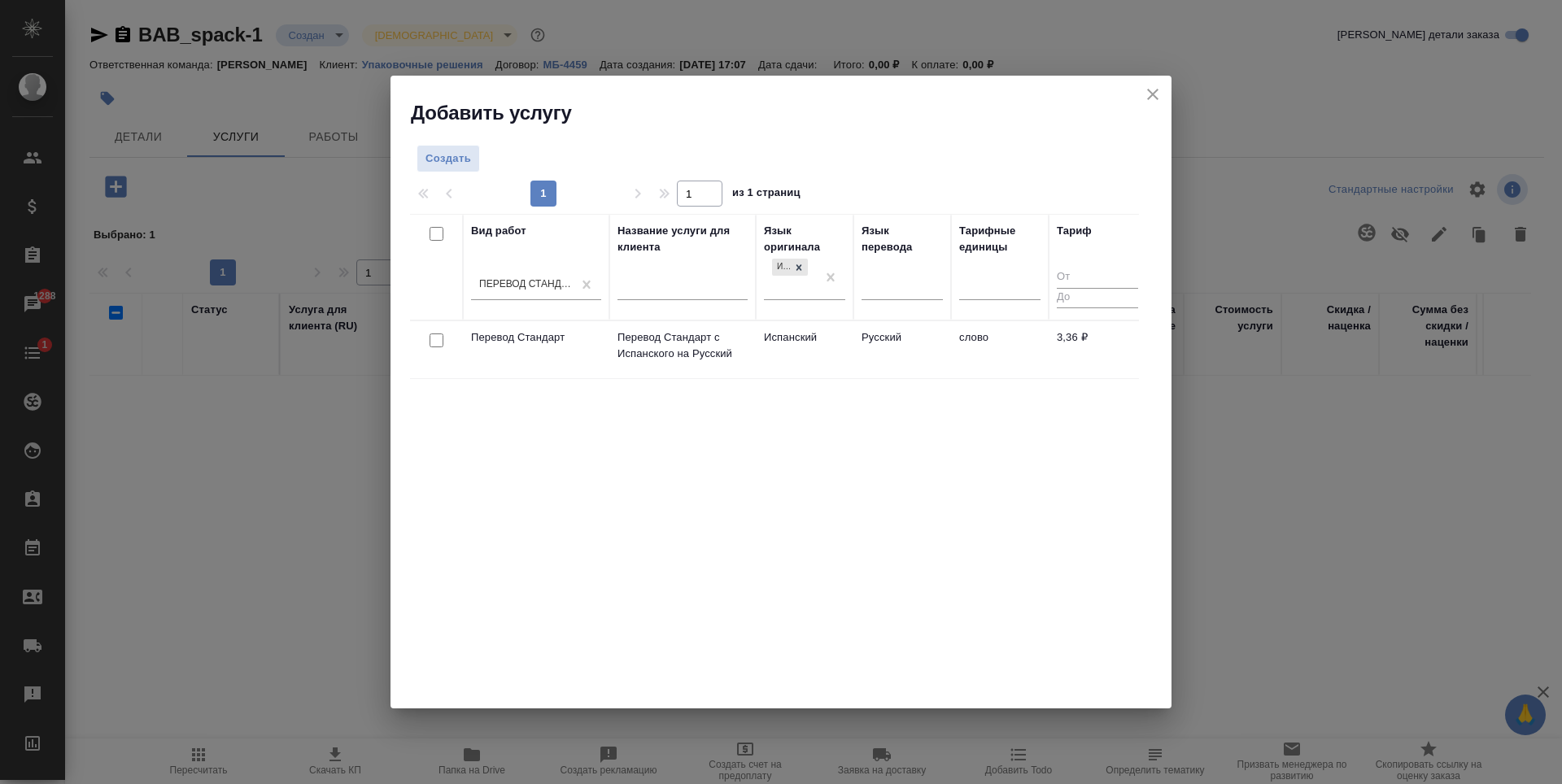
click at [943, 365] on td "Русский" at bounding box center [902, 350] width 98 height 57
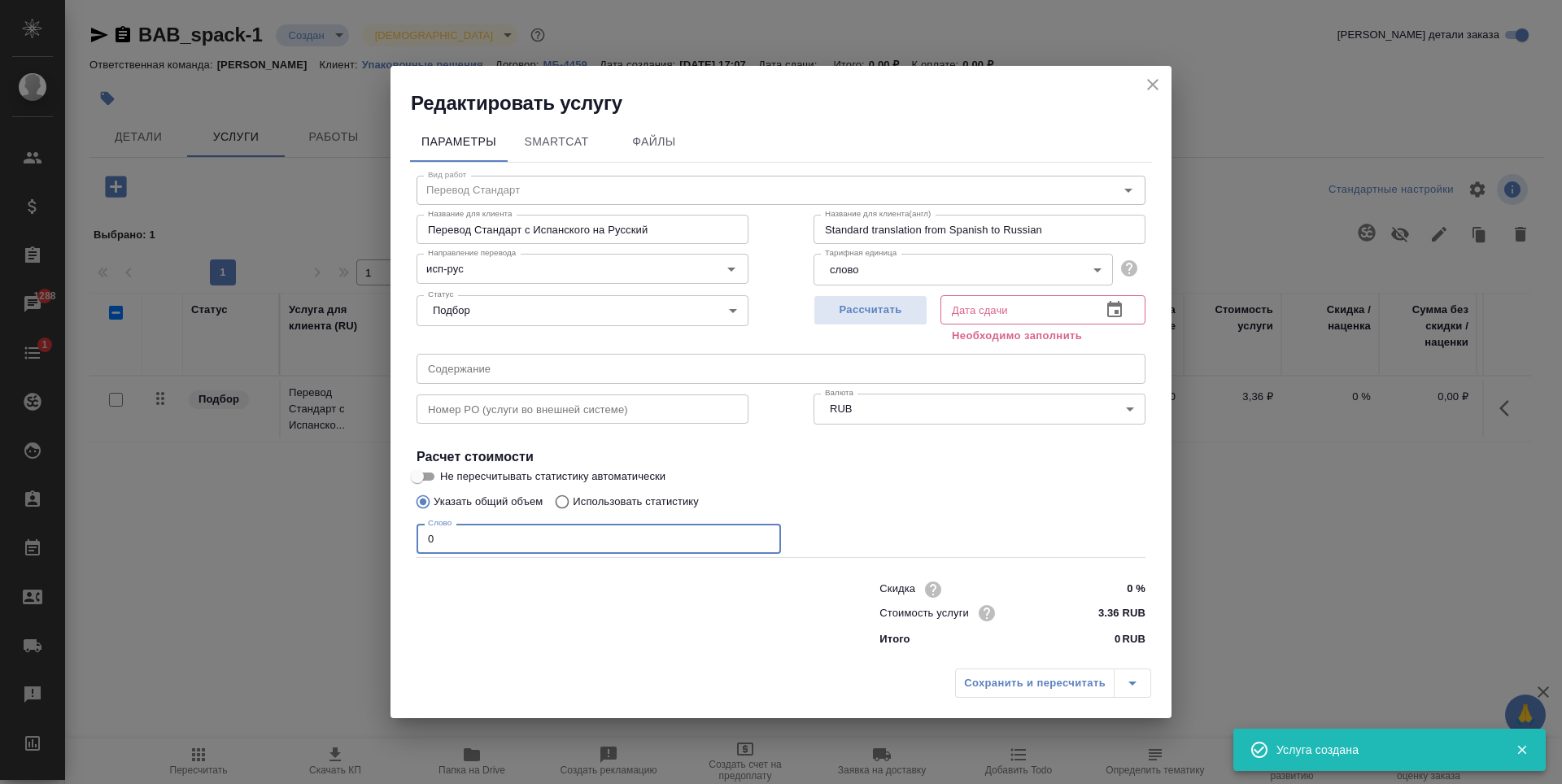
click at [544, 535] on input "0" at bounding box center [599, 539] width 365 height 29
type input "1"
click at [892, 298] on button "Рассчитать" at bounding box center [871, 310] width 114 height 30
type input "23.08.2025 12:43"
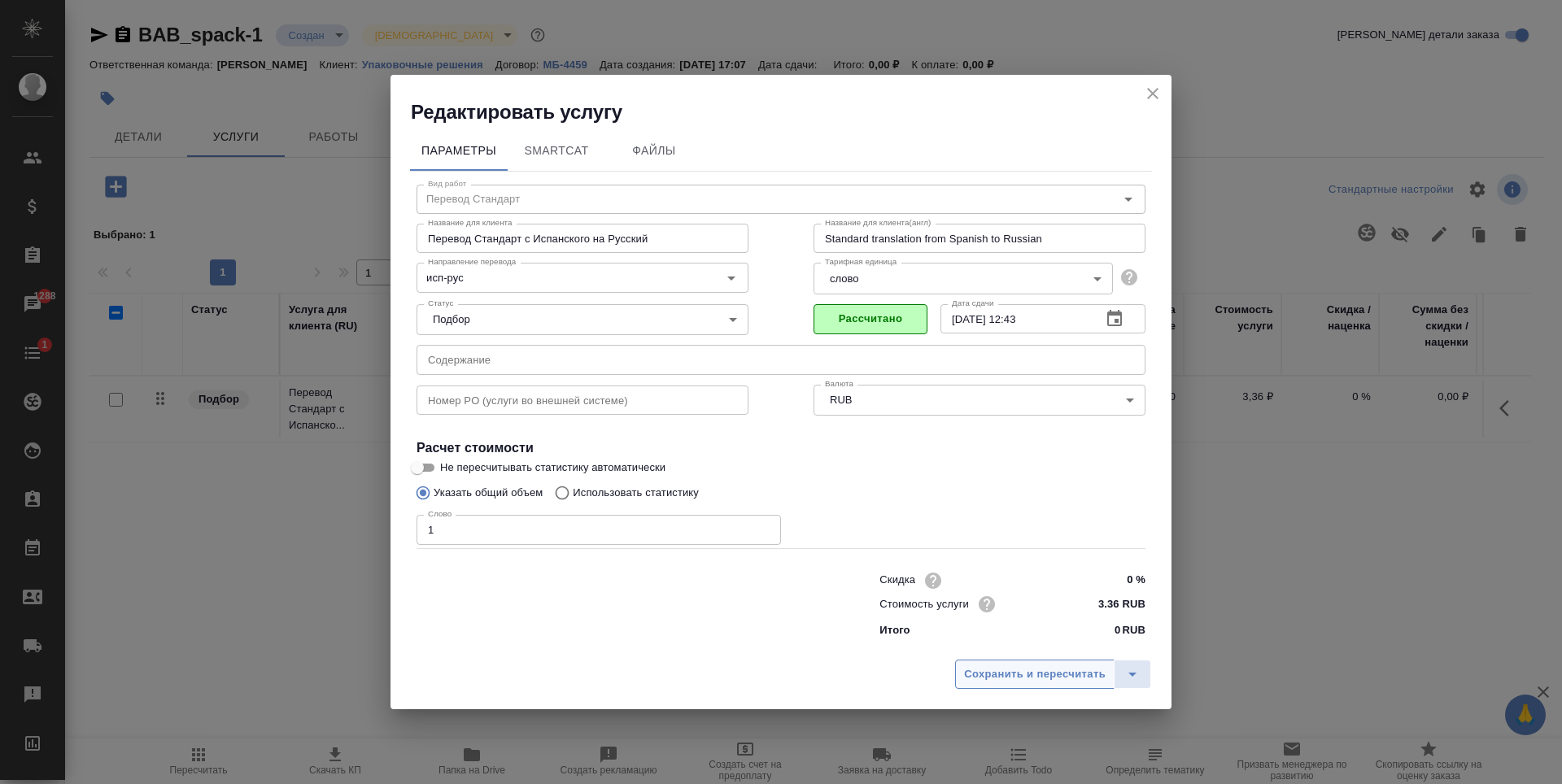
click at [1052, 672] on span "Сохранить и пересчитать" at bounding box center [1034, 675] width 142 height 19
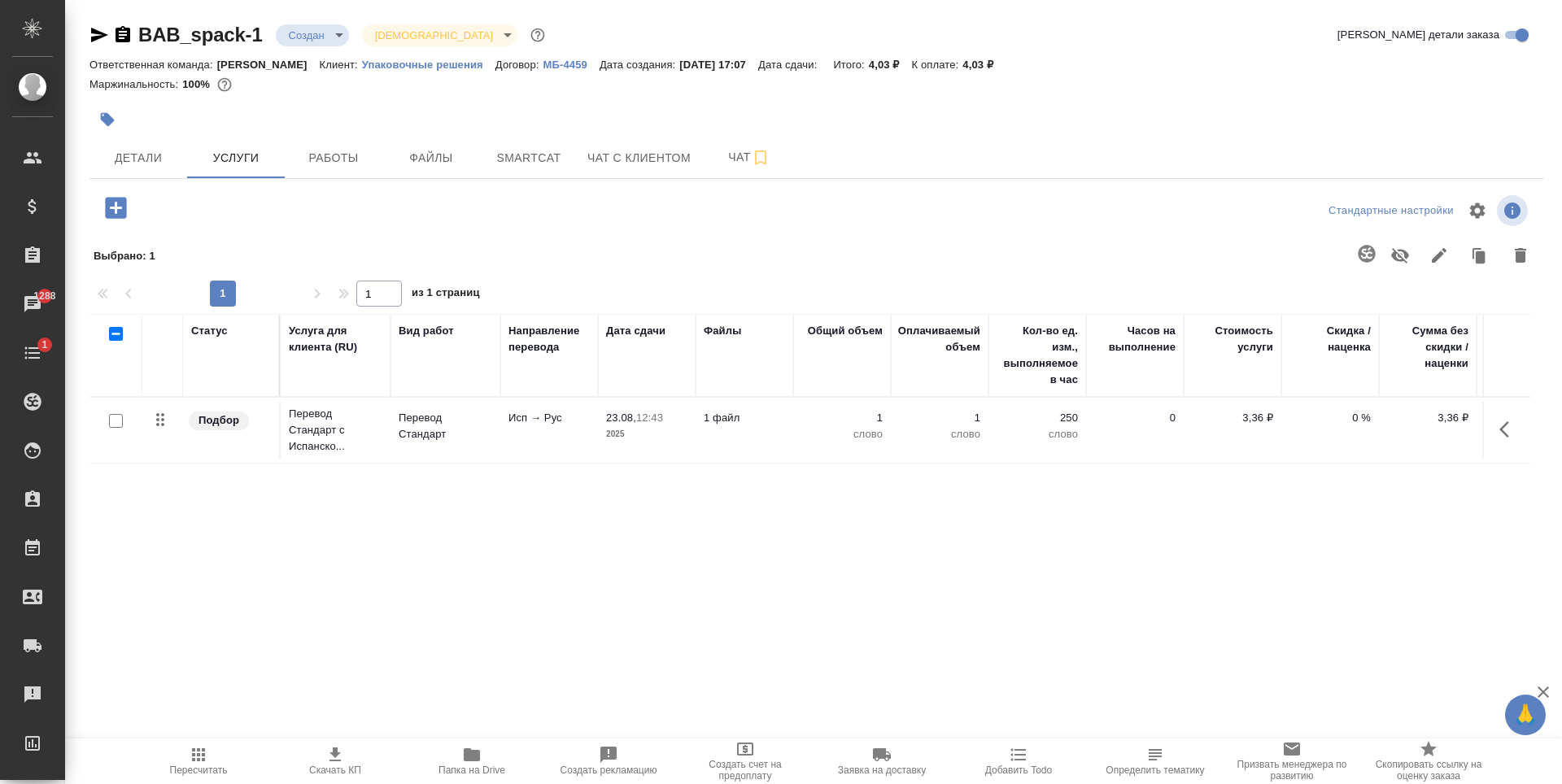
click at [113, 425] on input "checkbox" at bounding box center [116, 421] width 14 height 14
checkbox input "true"
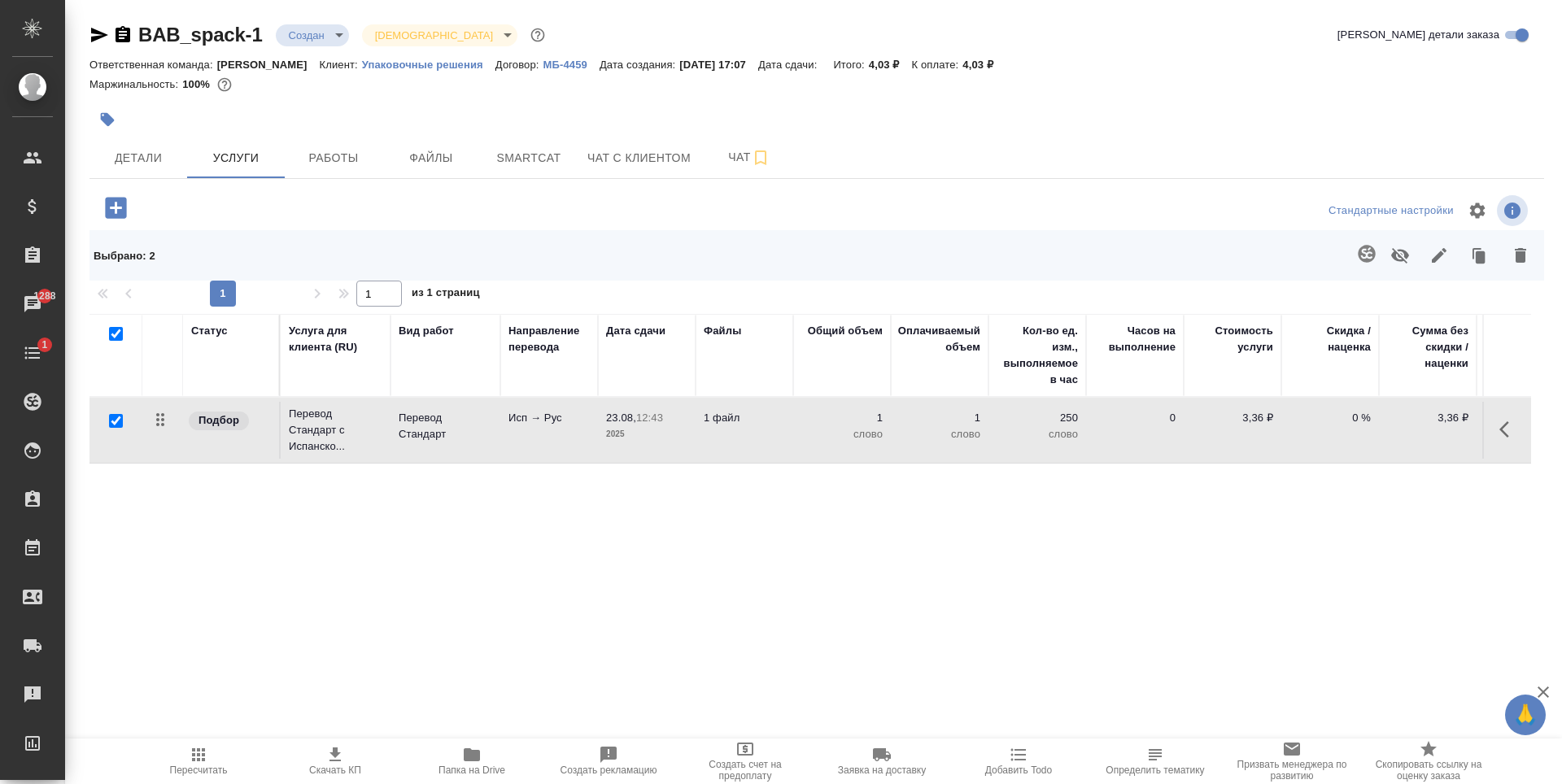
click at [1366, 248] on icon "button" at bounding box center [1366, 254] width 17 height 17
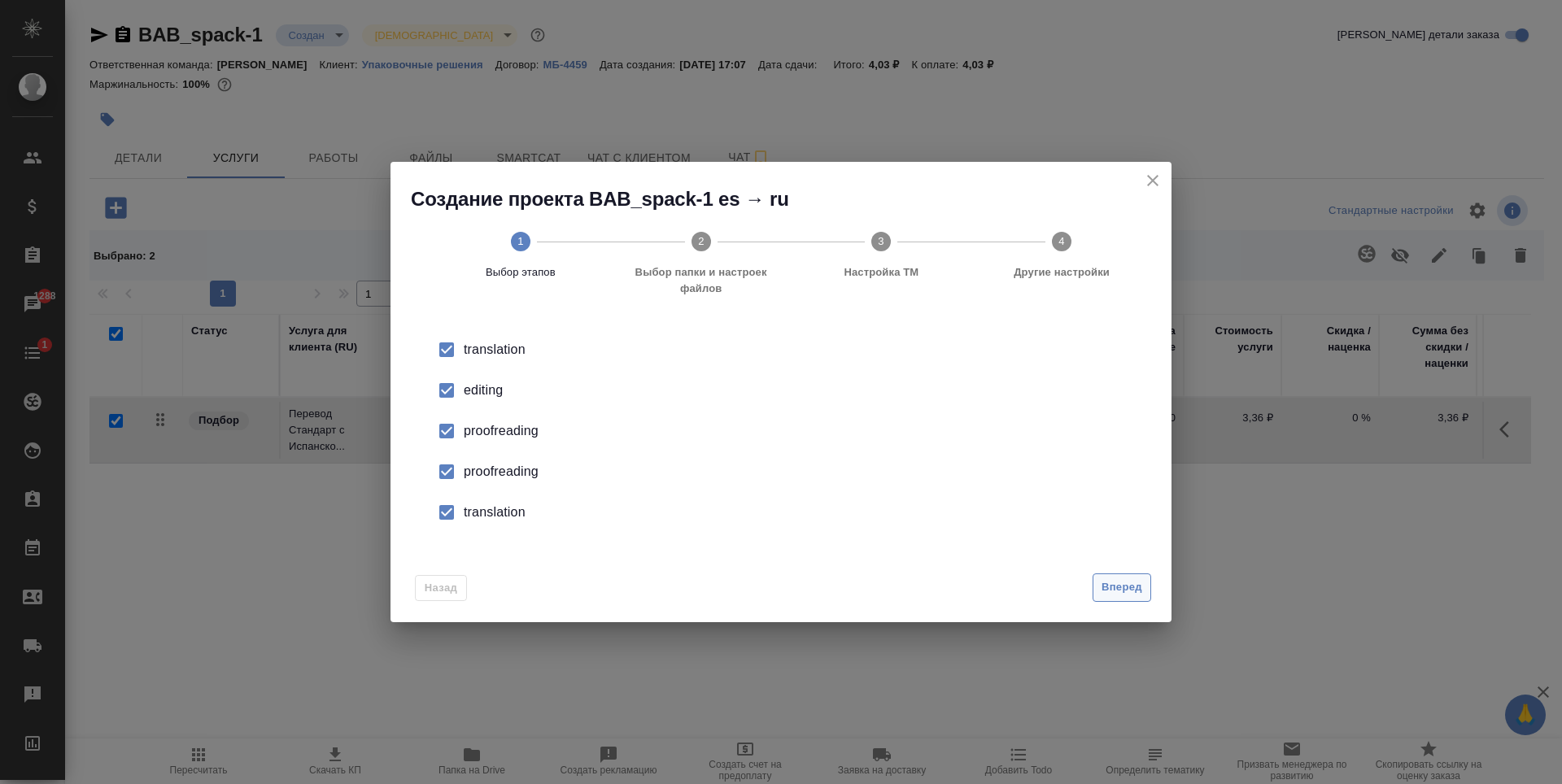
click at [1137, 582] on span "Вперед" at bounding box center [1121, 588] width 40 height 19
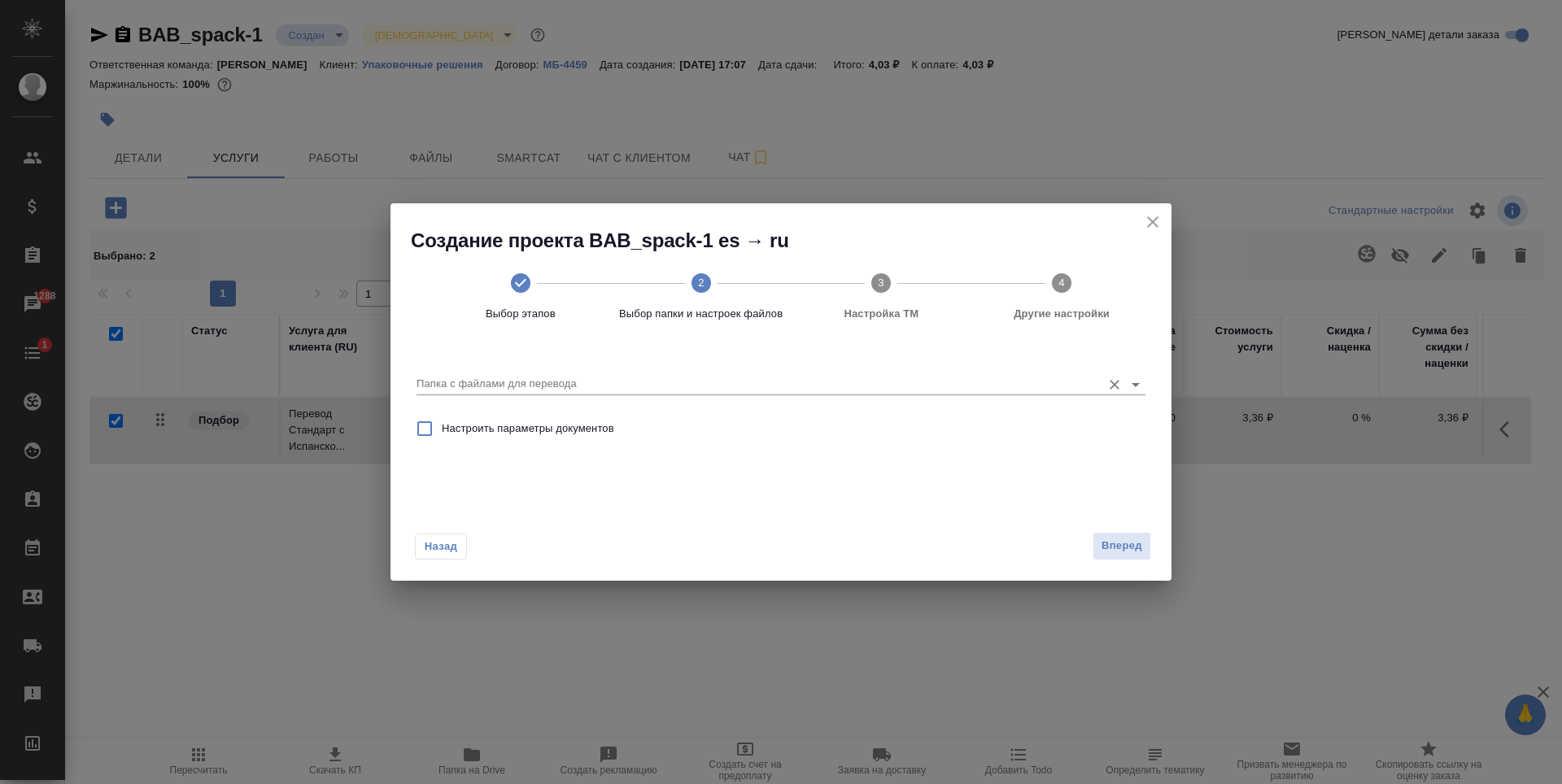
click at [761, 388] on input "Папка с файлами для перевода" at bounding box center [755, 383] width 677 height 20
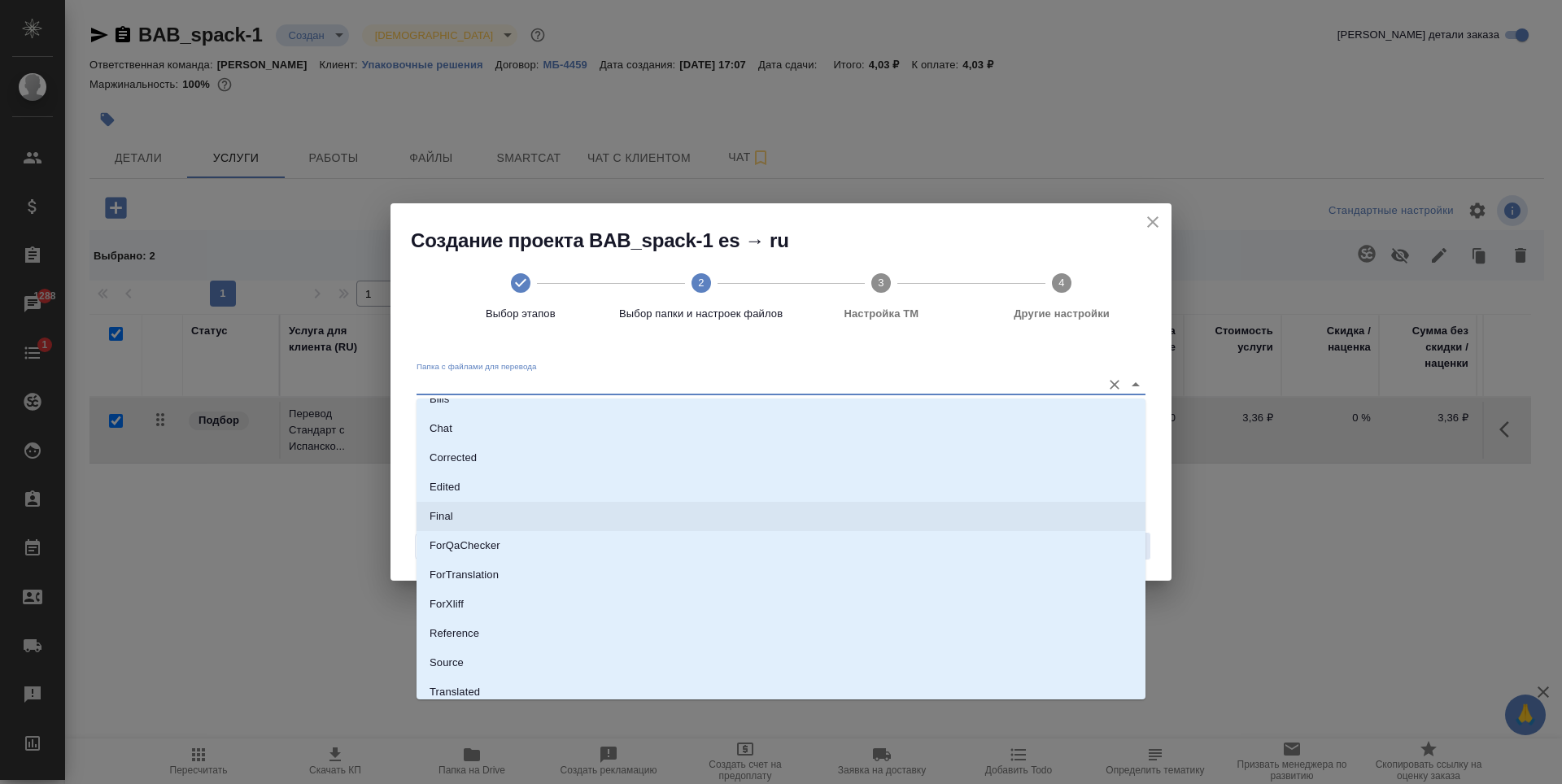
scroll to position [85, 0]
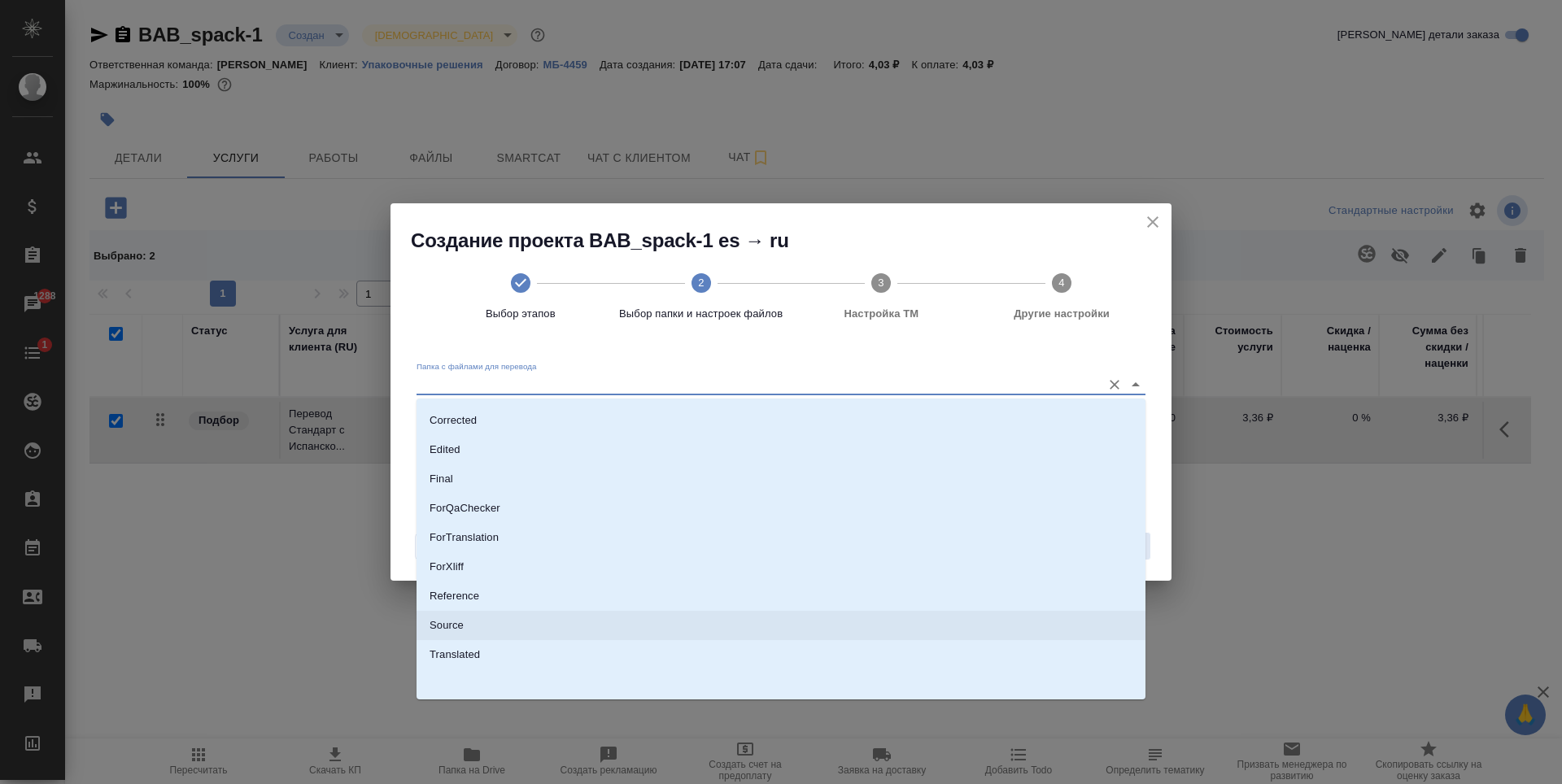
click at [482, 626] on li "Source" at bounding box center [781, 625] width 729 height 29
type input "Source"
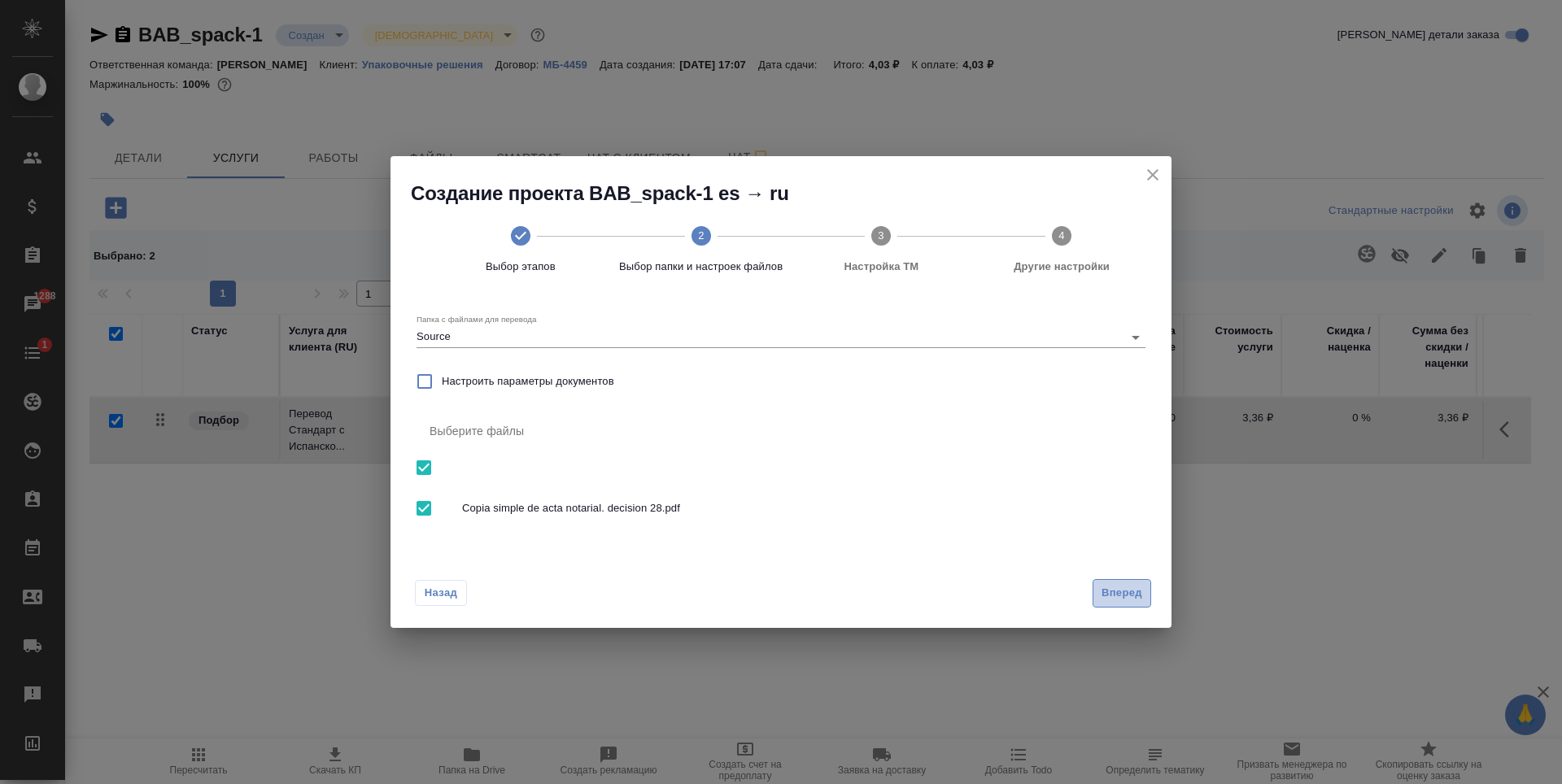
click at [1125, 593] on span "Вперед" at bounding box center [1121, 594] width 40 height 19
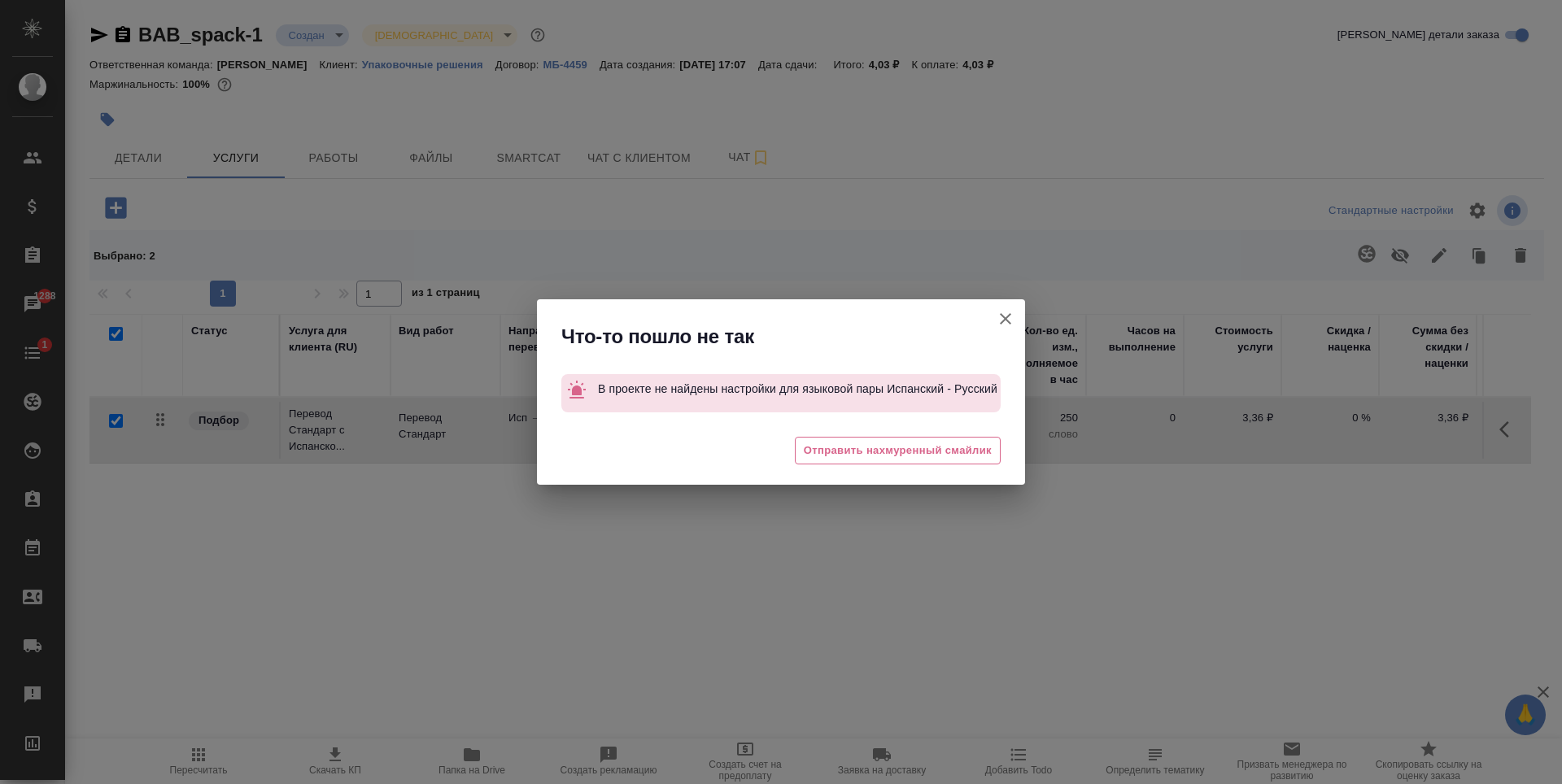
click at [995, 319] on button "[PERSON_NAME] детали заказа" at bounding box center [1006, 319] width 39 height 39
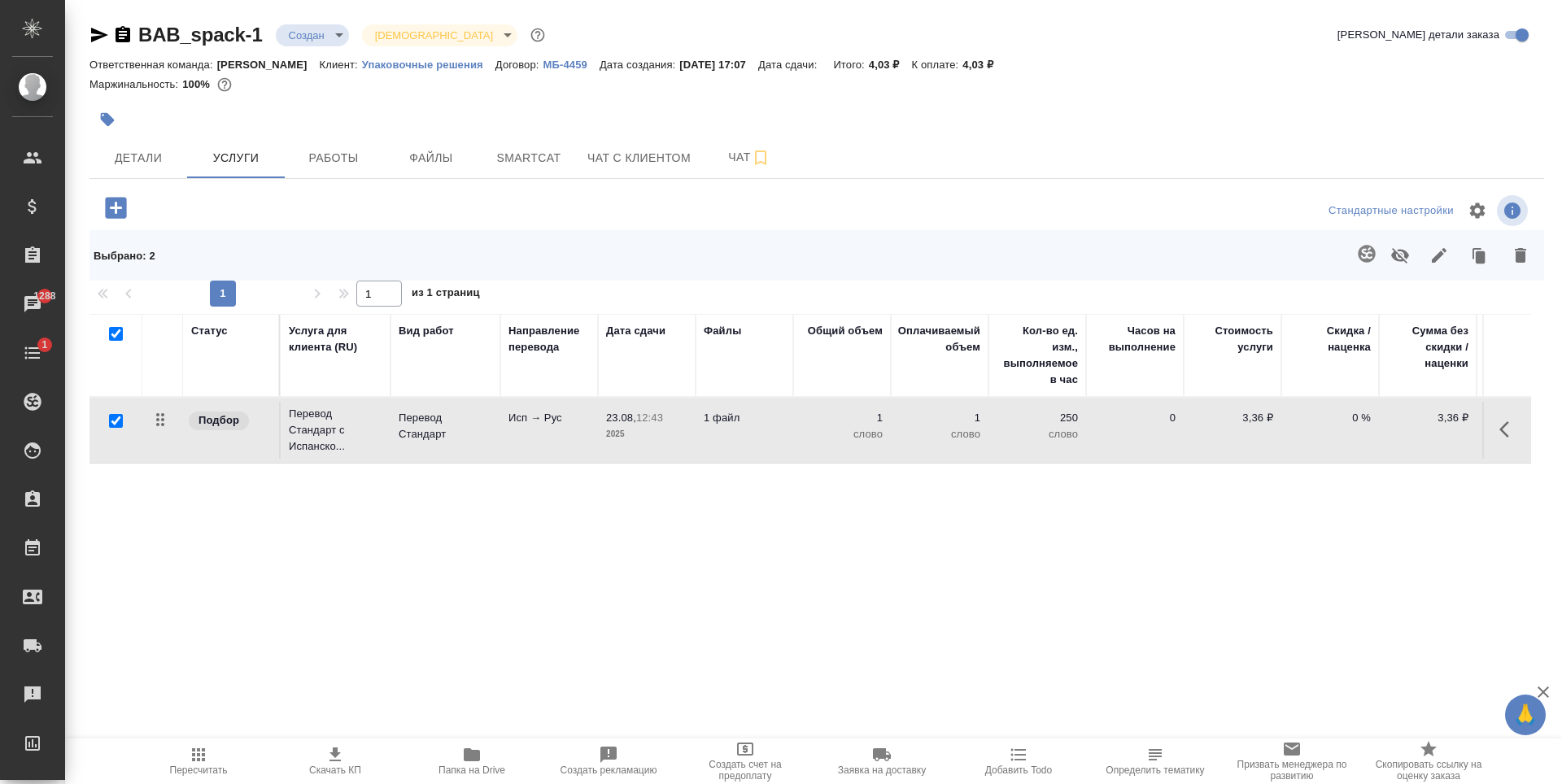
click at [87, 34] on div "BAB_spack-1 Создан new Святая троица holyTrinity Кратко детали заказа Ответстве…" at bounding box center [817, 353] width 1473 height 705
click at [93, 34] on icon "button" at bounding box center [99, 34] width 20 height 20
click at [97, 202] on button "button" at bounding box center [116, 208] width 45 height 33
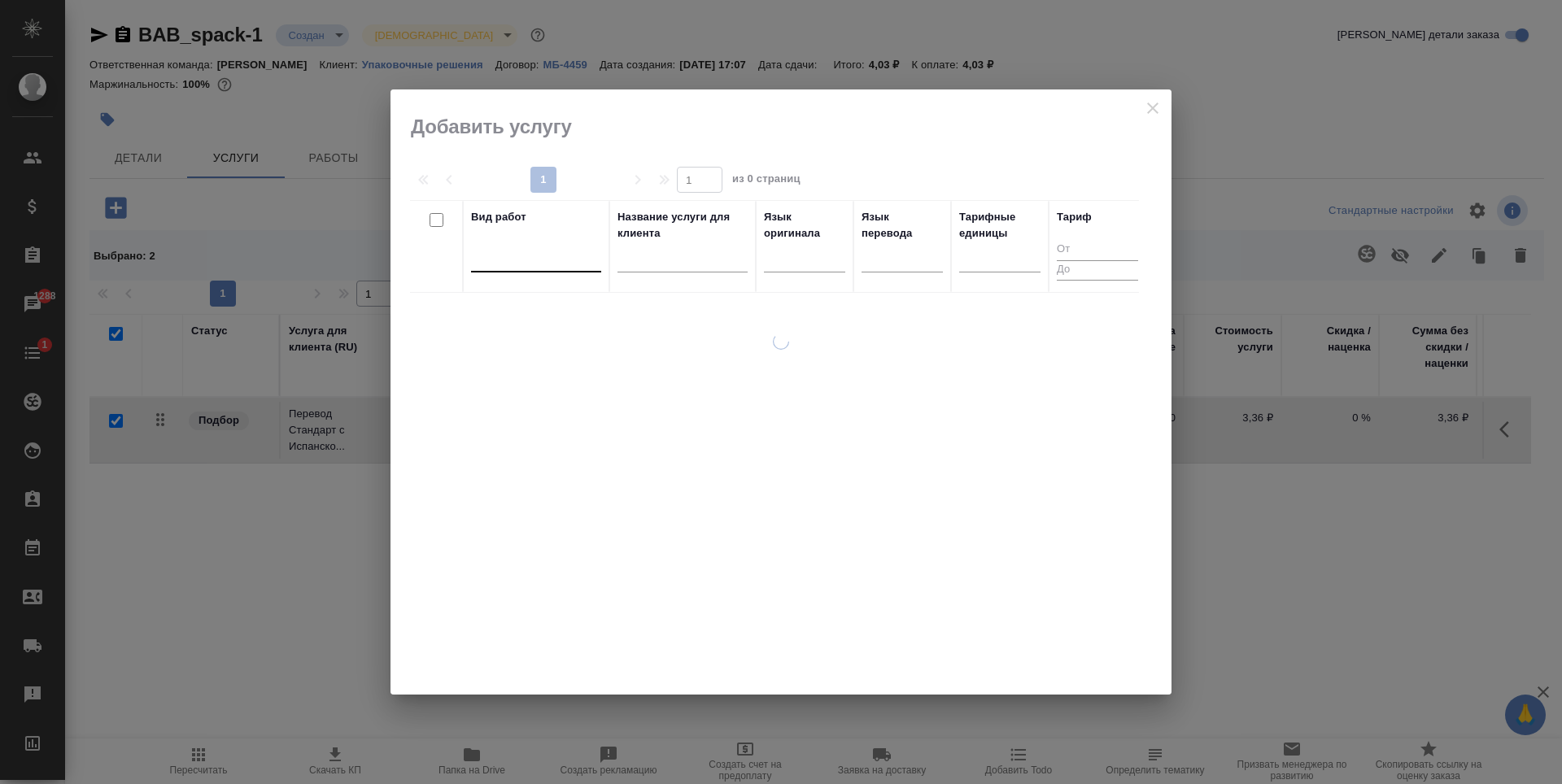
click at [530, 263] on div at bounding box center [536, 256] width 130 height 24
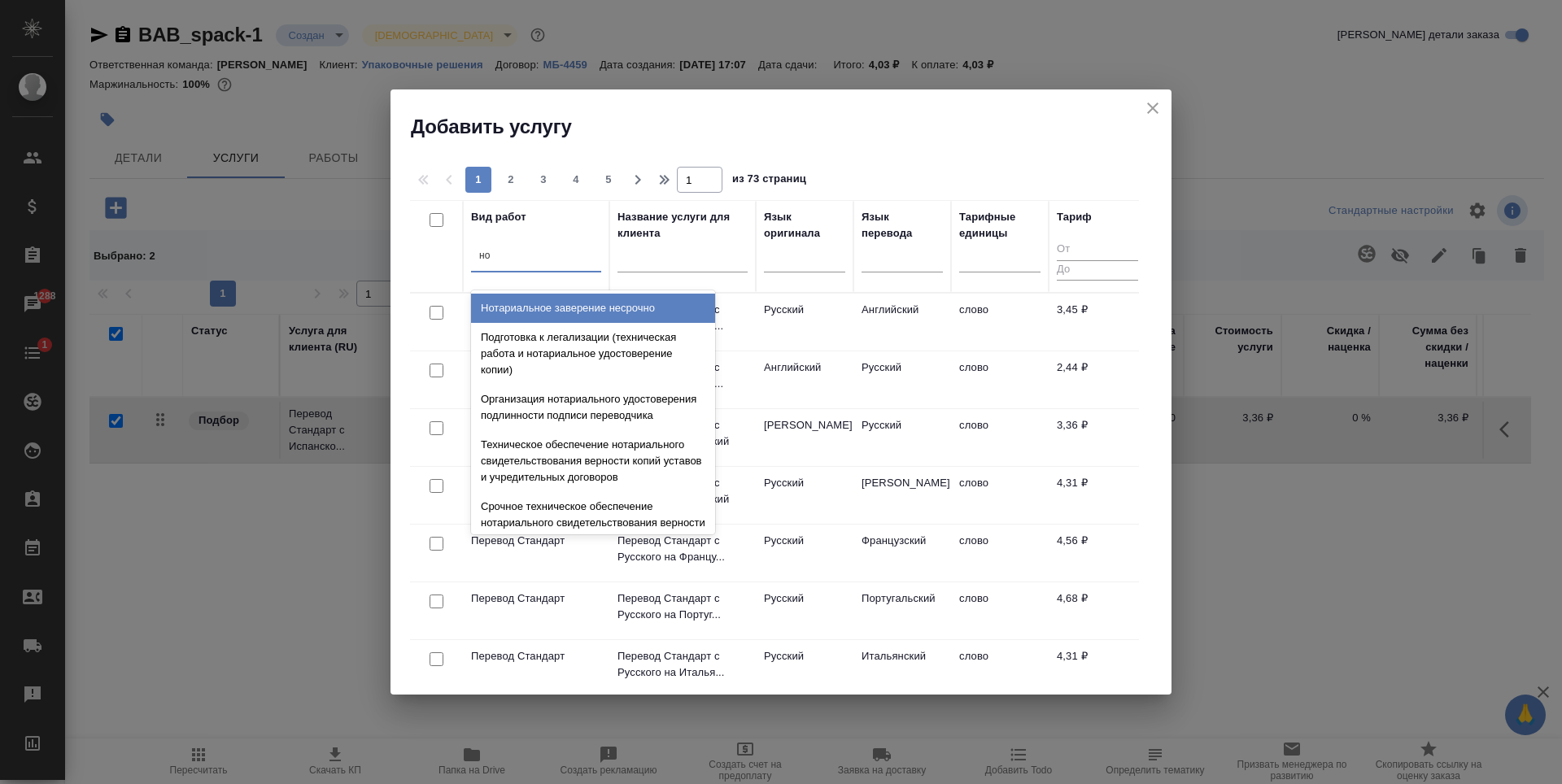
type input "н"
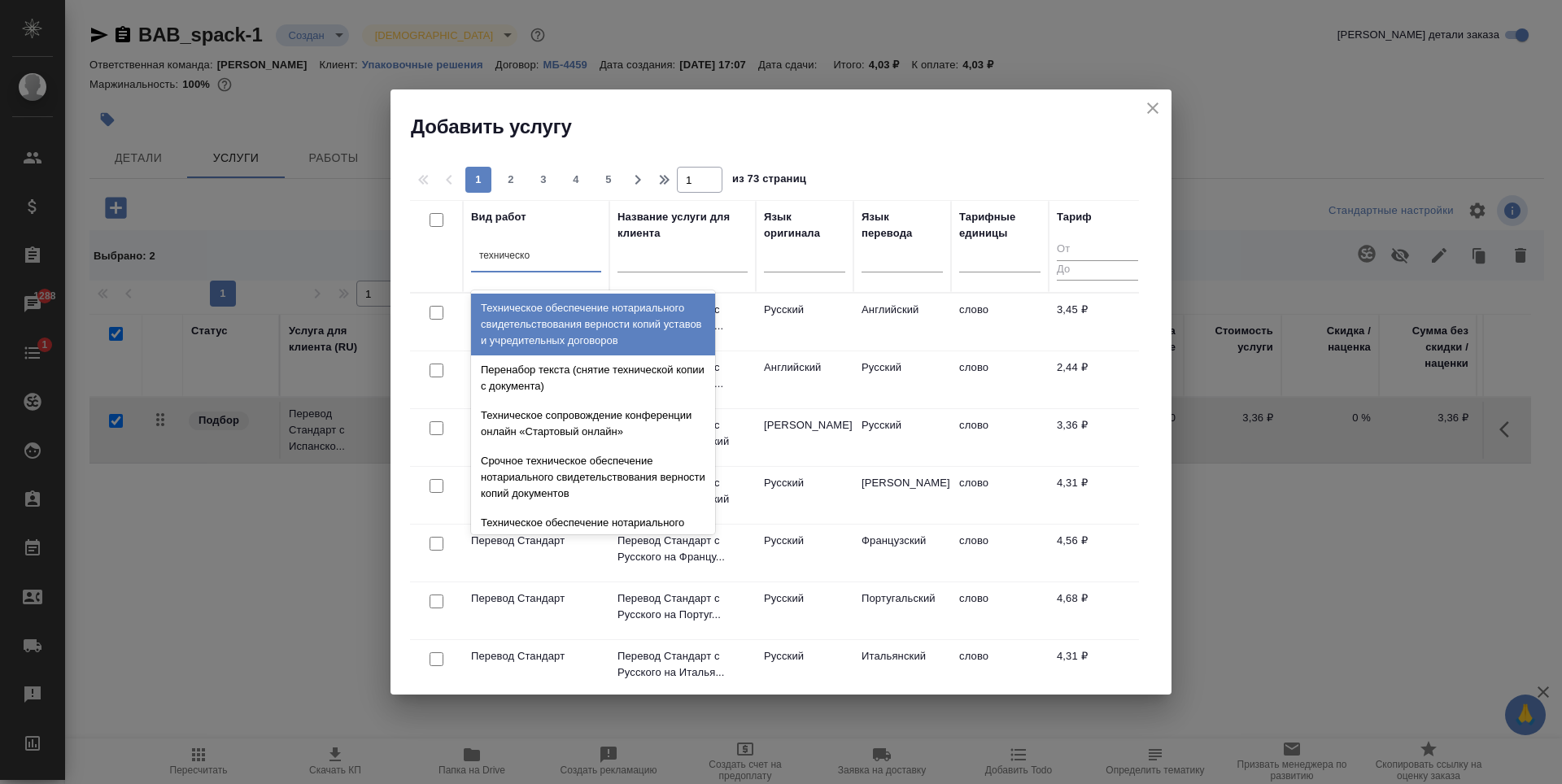
type input "техническое"
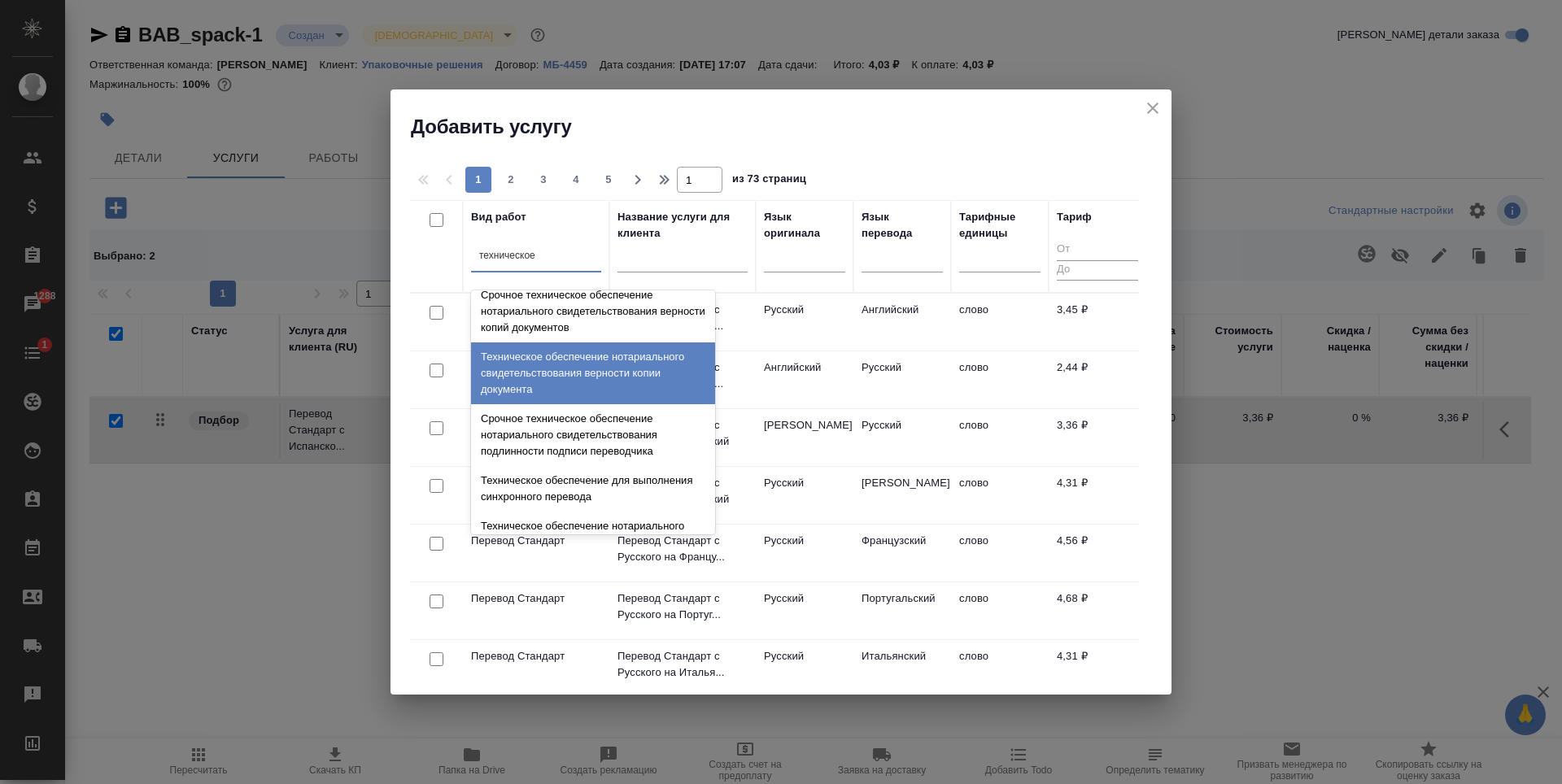
scroll to position [163, 0]
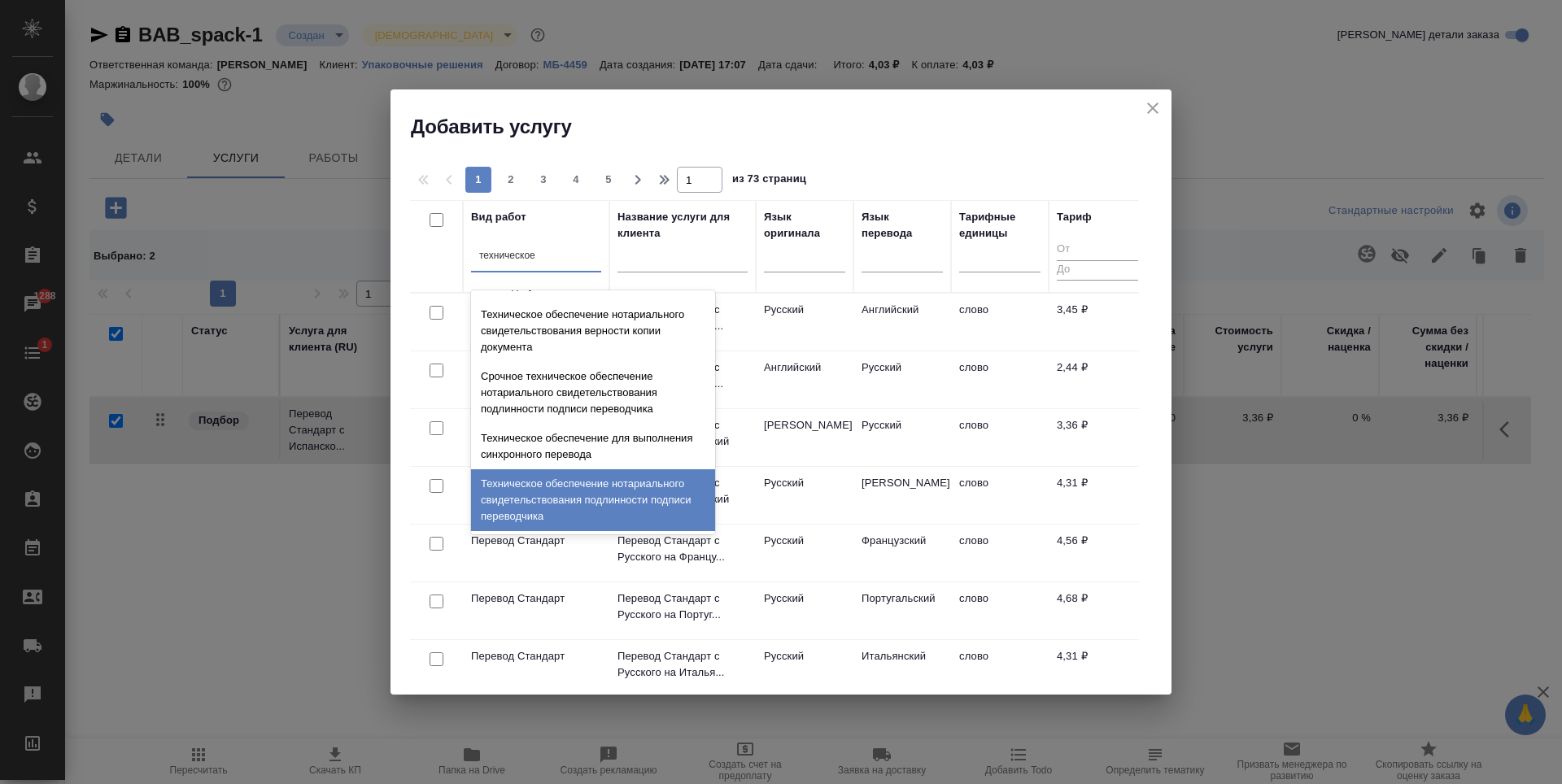
click at [610, 510] on div "Техническое обеспечение нотариального свидетельствования подлинности подписи пе…" at bounding box center [593, 500] width 244 height 62
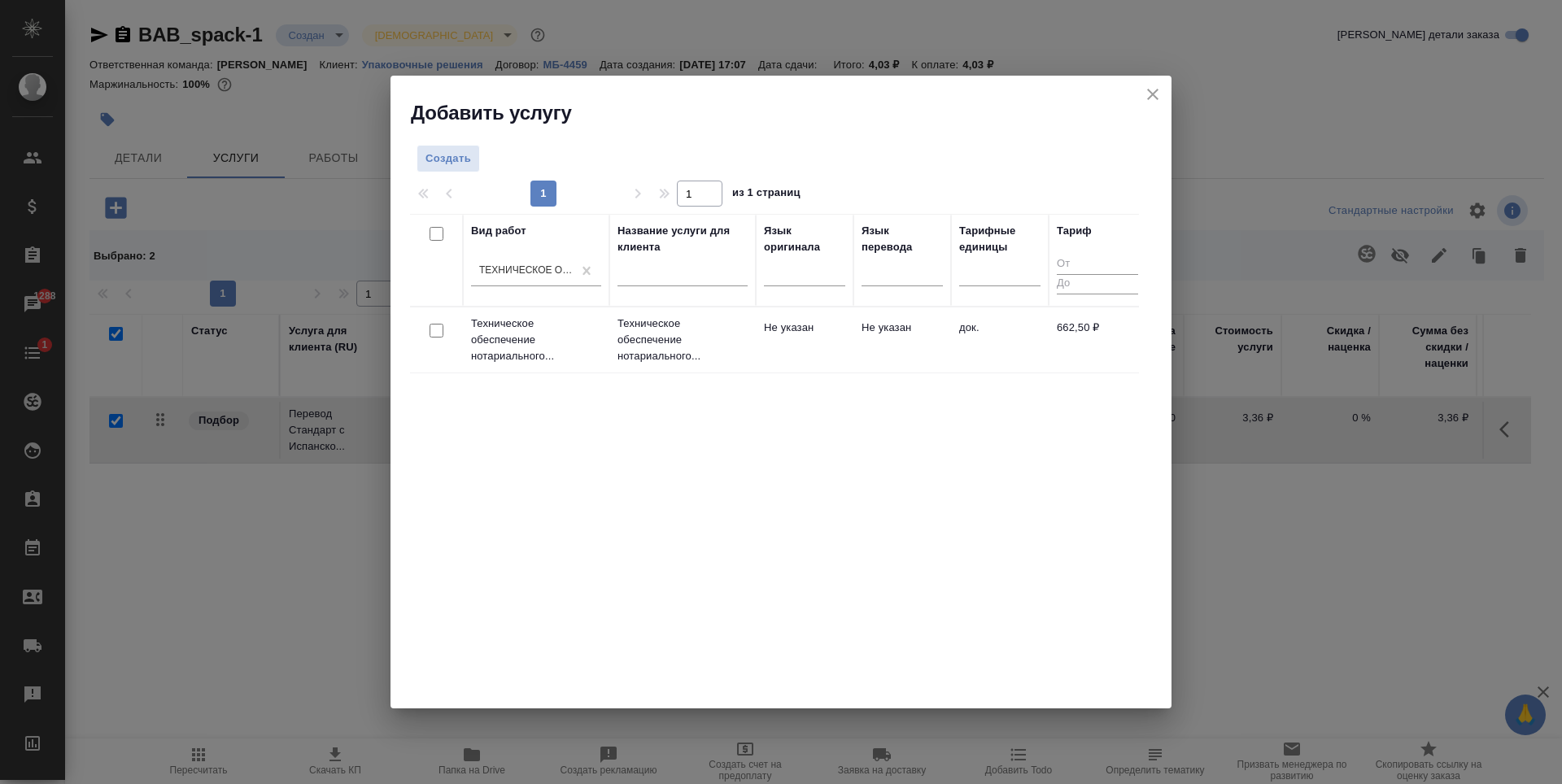
click at [799, 362] on td "Не указан" at bounding box center [805, 340] width 98 height 57
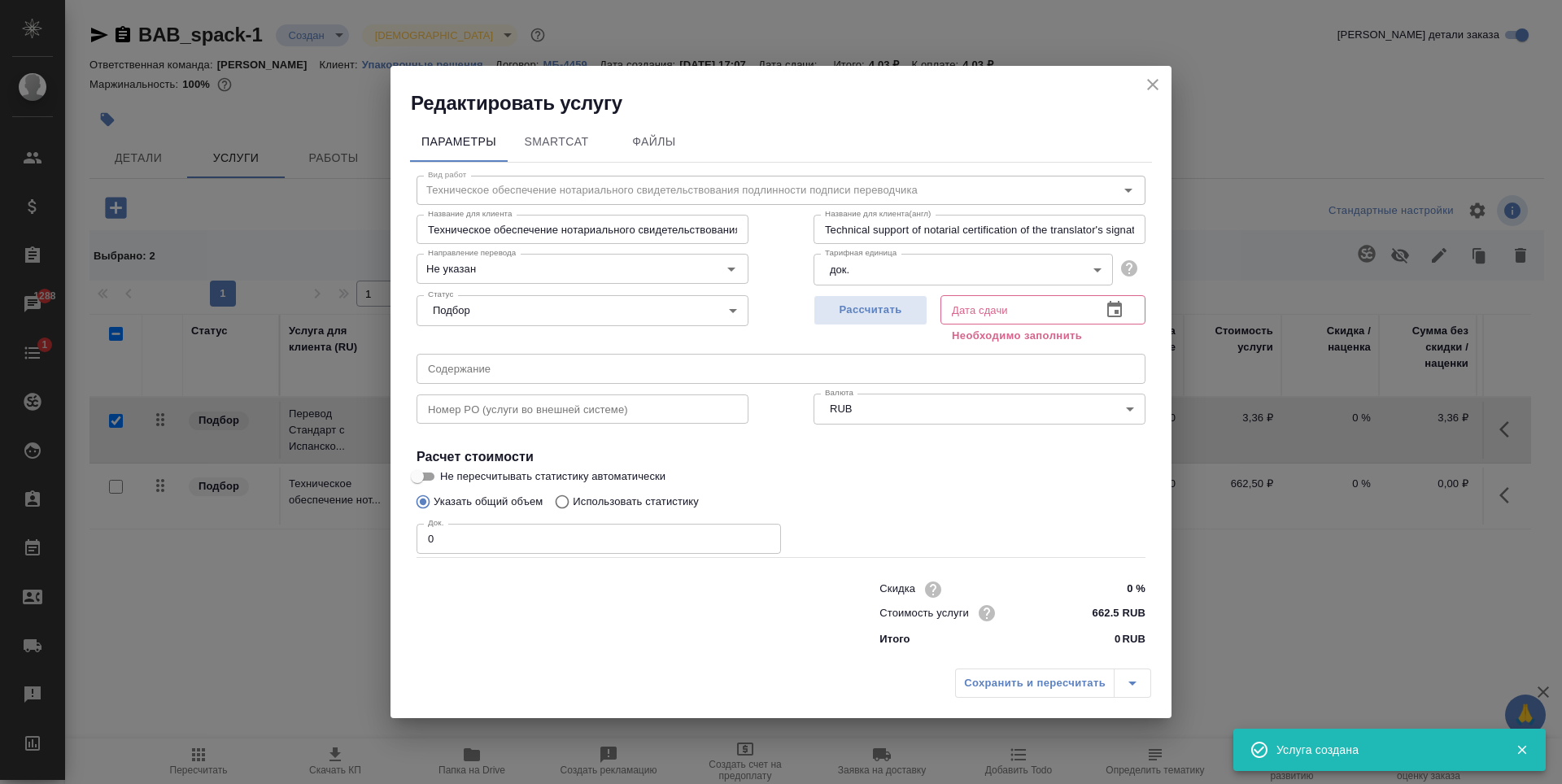
checkbox input "false"
click at [512, 533] on input "0" at bounding box center [599, 539] width 365 height 29
type input "2"
click at [852, 313] on span "Рассчитать" at bounding box center [871, 311] width 96 height 19
type input "25.08.2025 10:24"
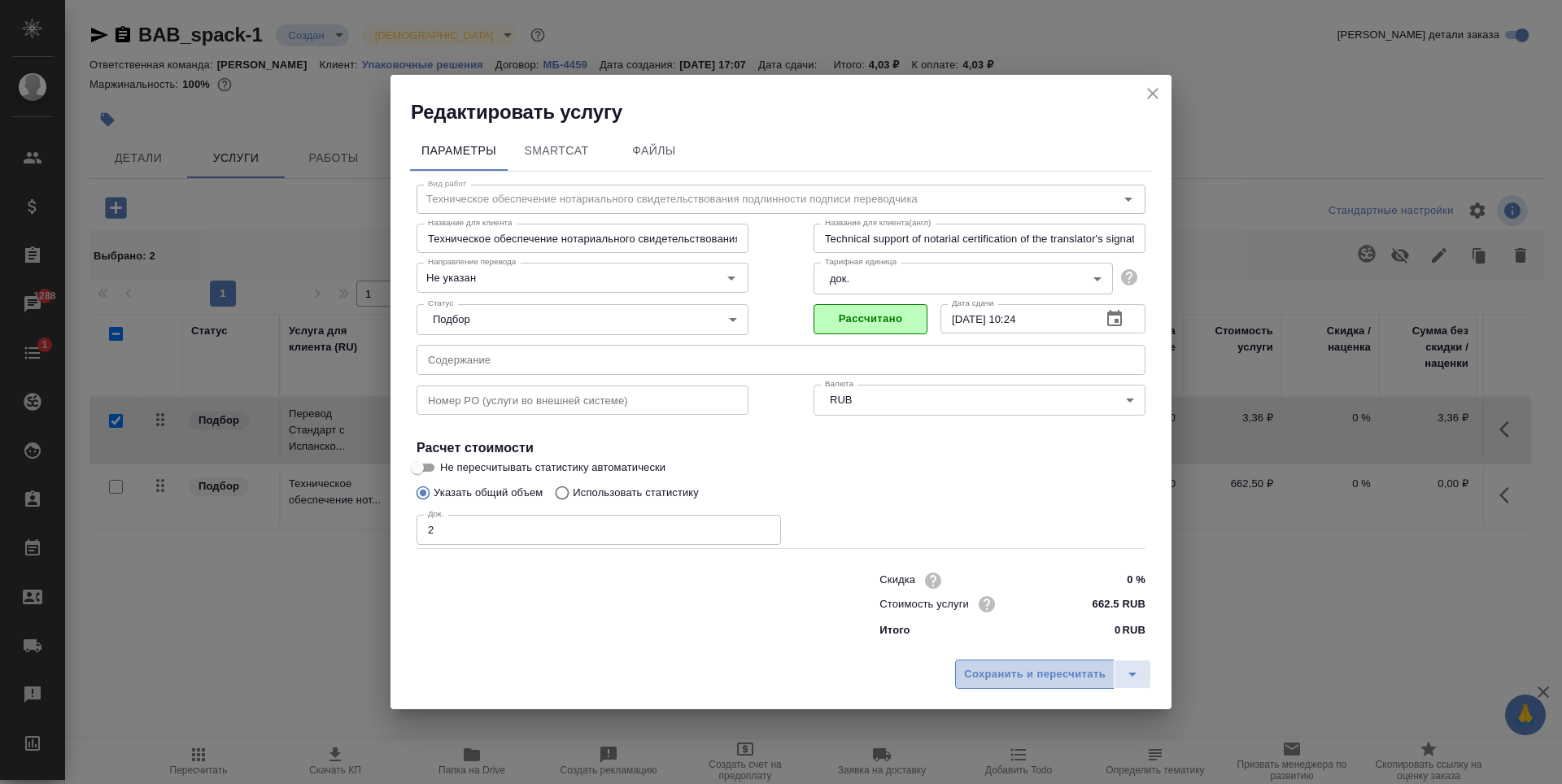
click at [1020, 664] on button "Сохранить и пересчитать" at bounding box center [1035, 674] width 160 height 29
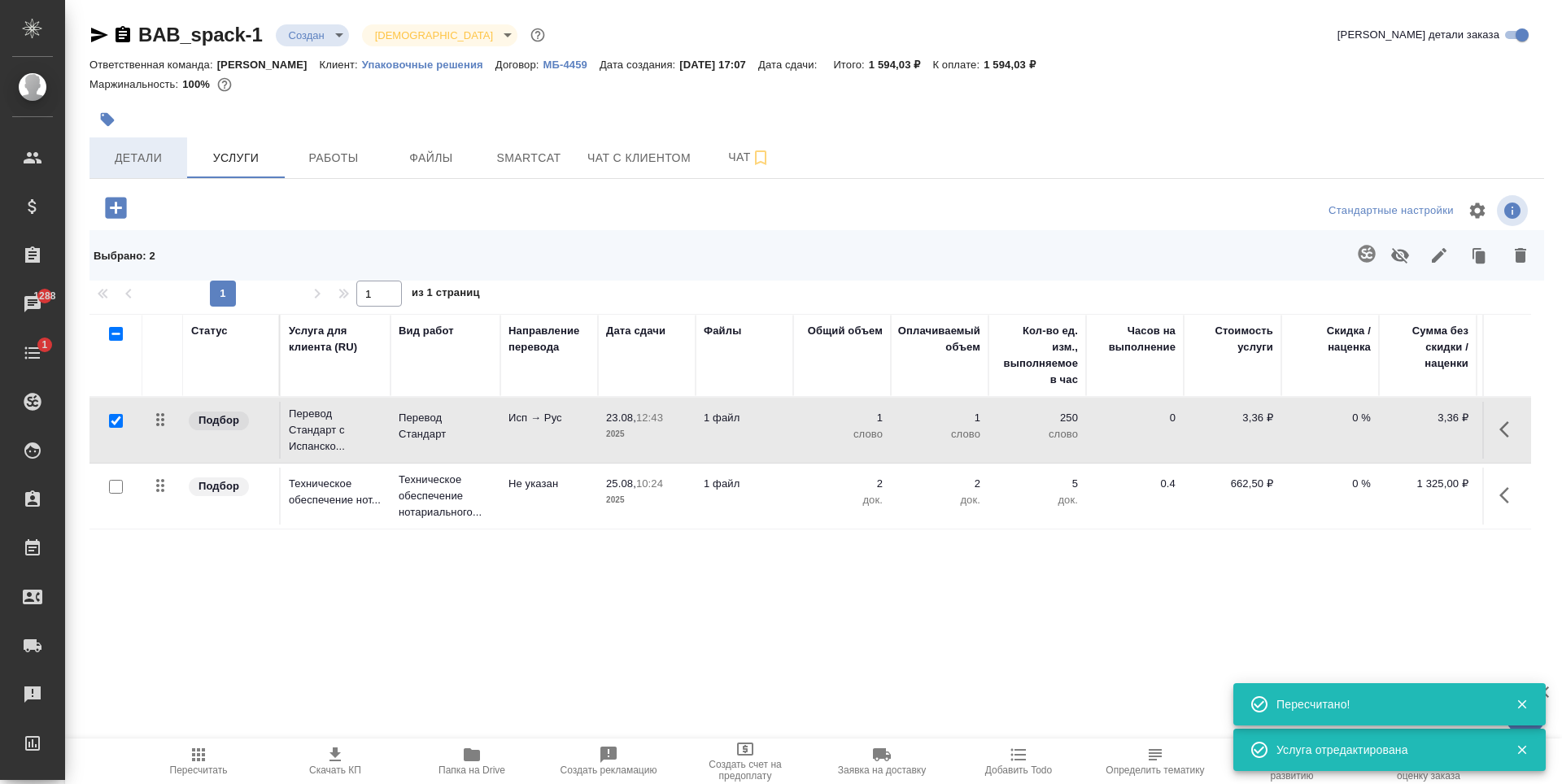
click at [149, 154] on span "Детали" at bounding box center [138, 159] width 78 height 21
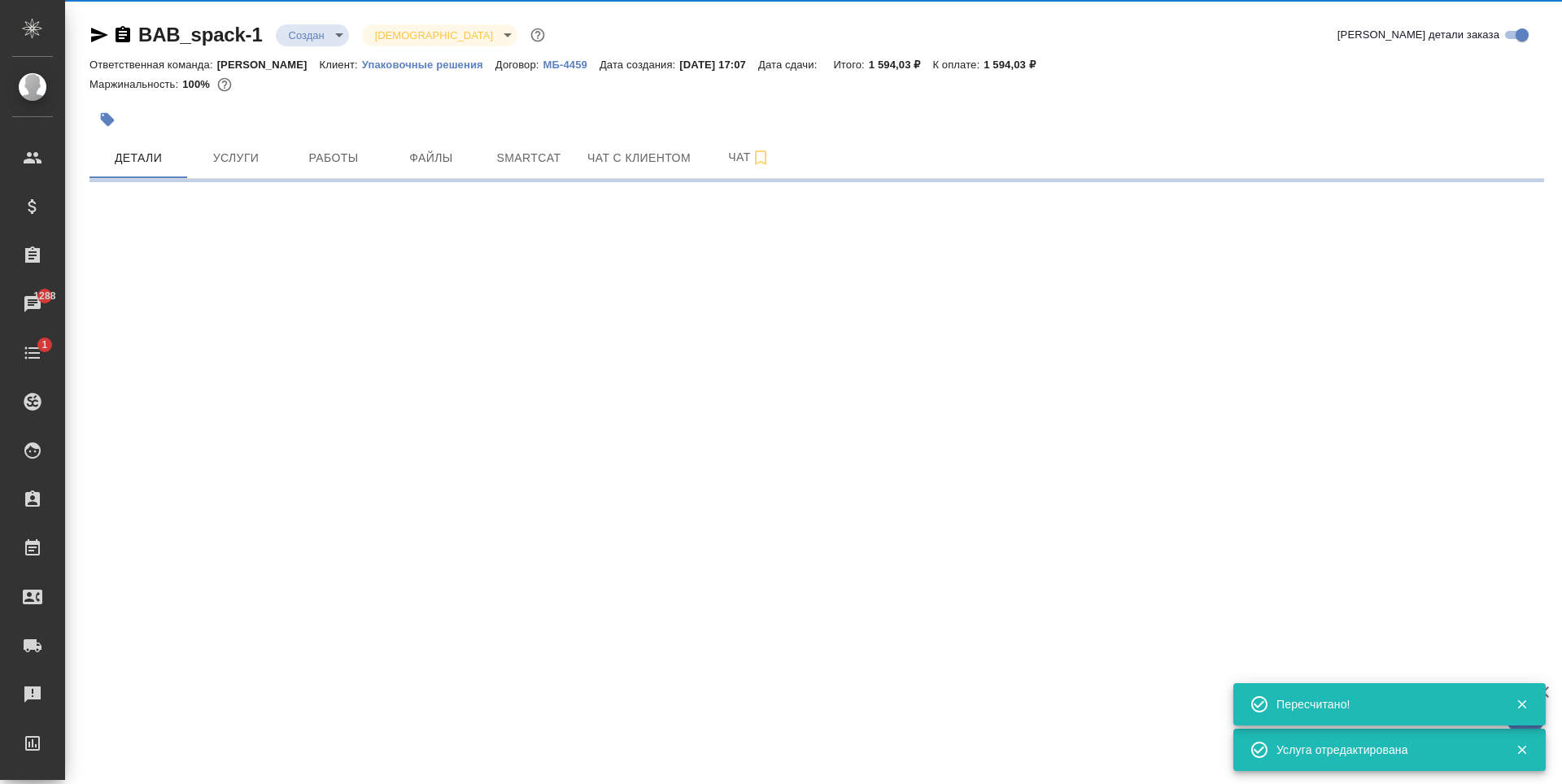
select select "RU"
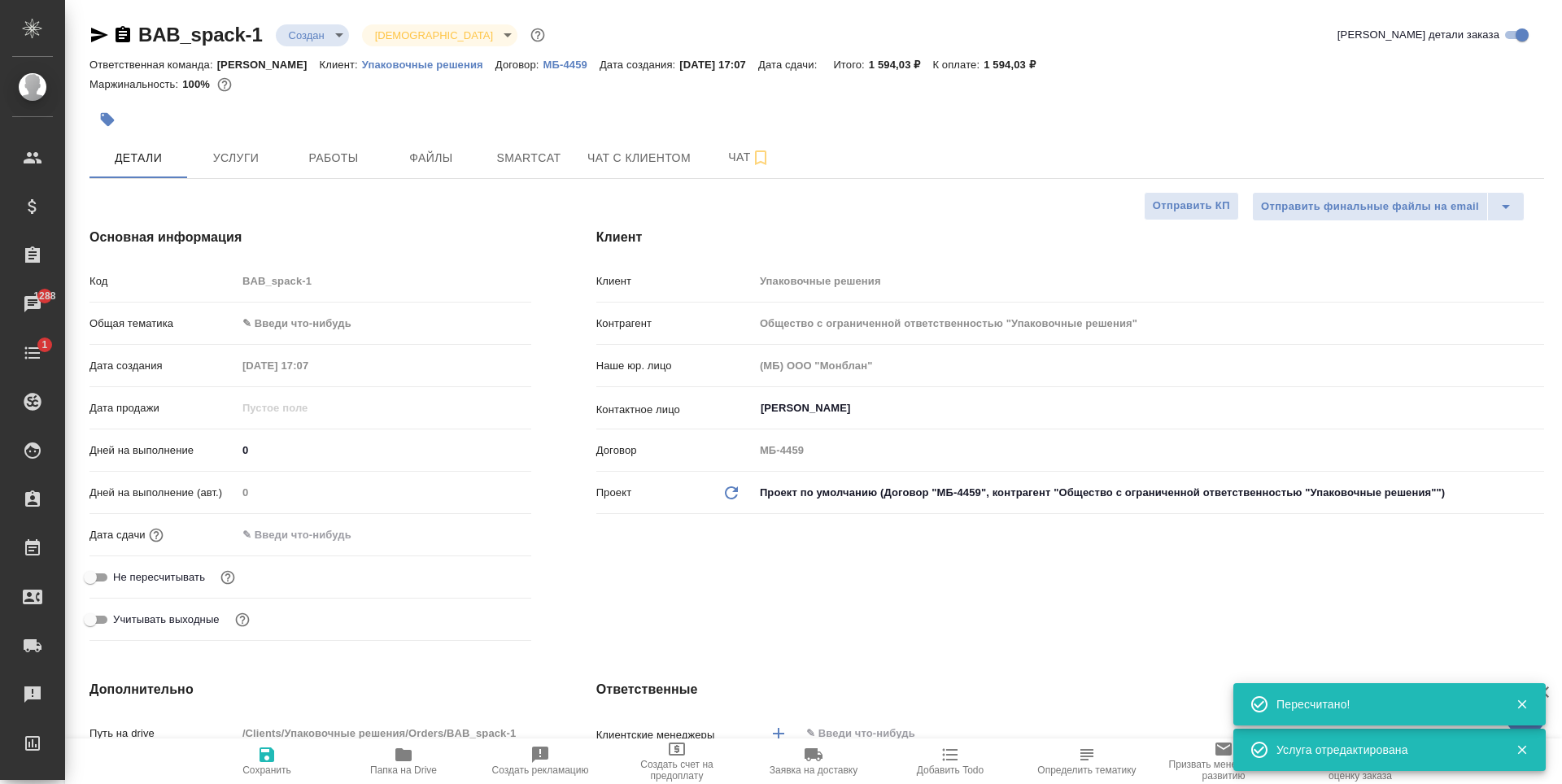
type textarea "x"
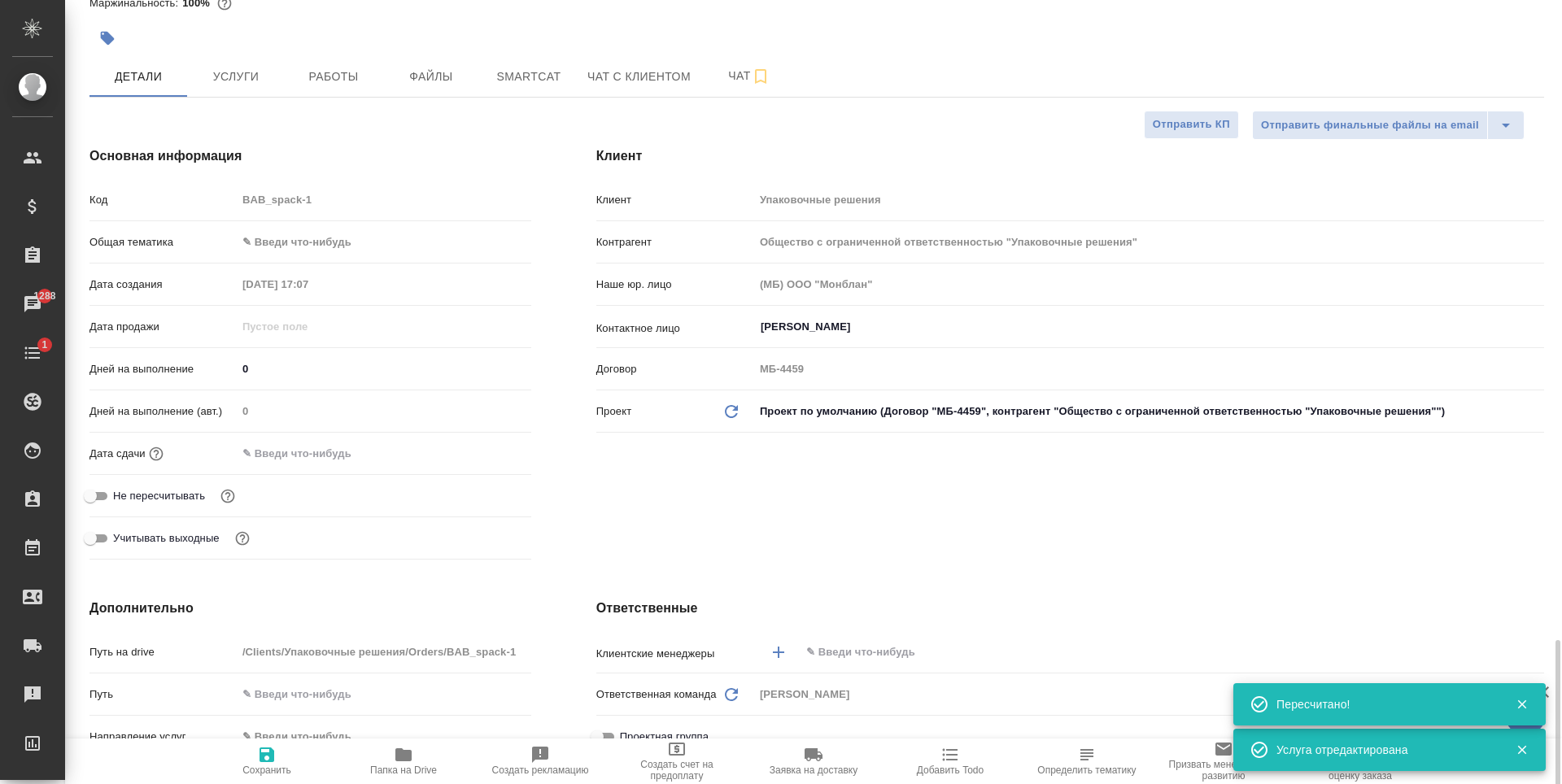
scroll to position [651, 0]
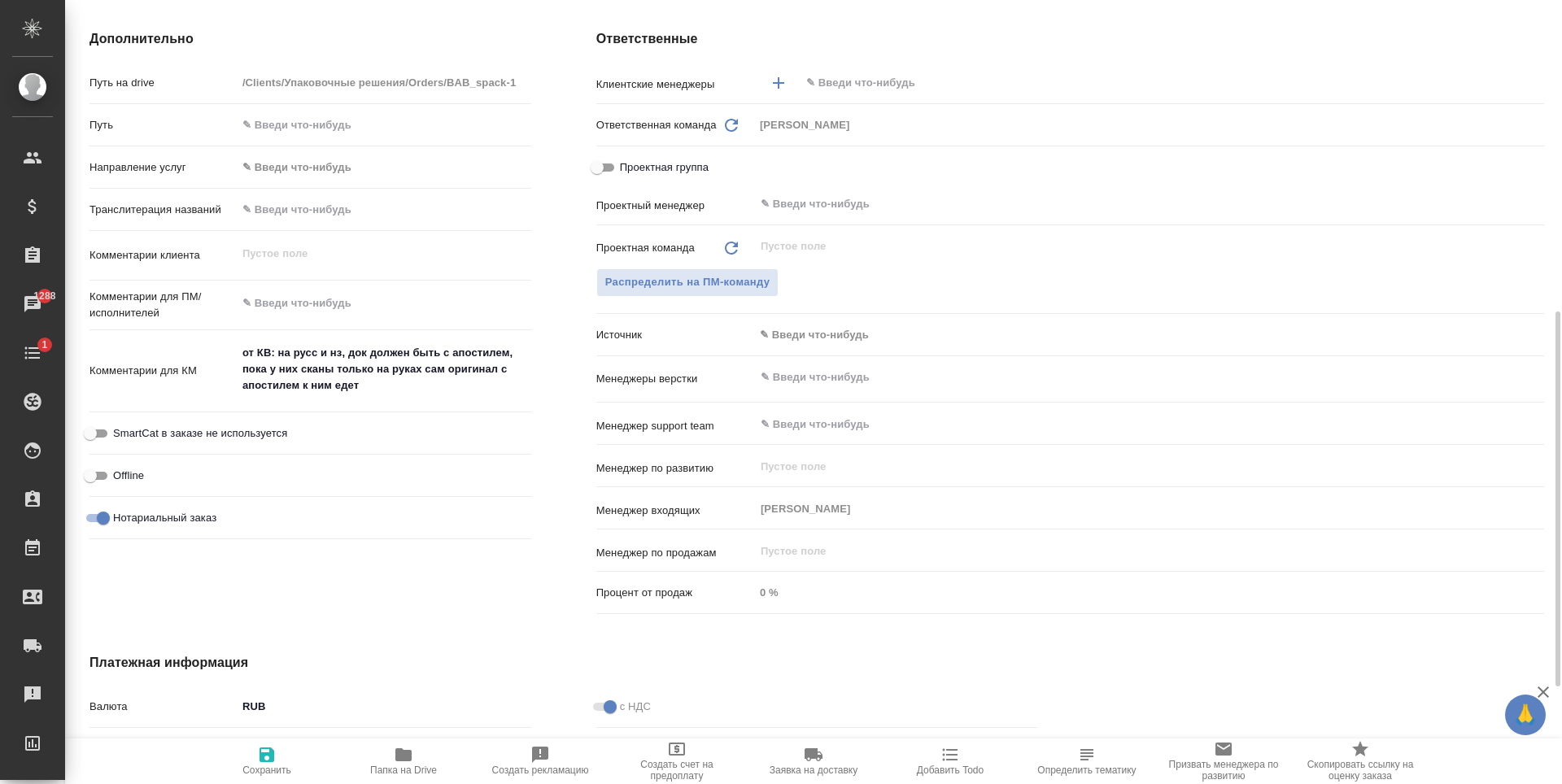
type textarea "x"
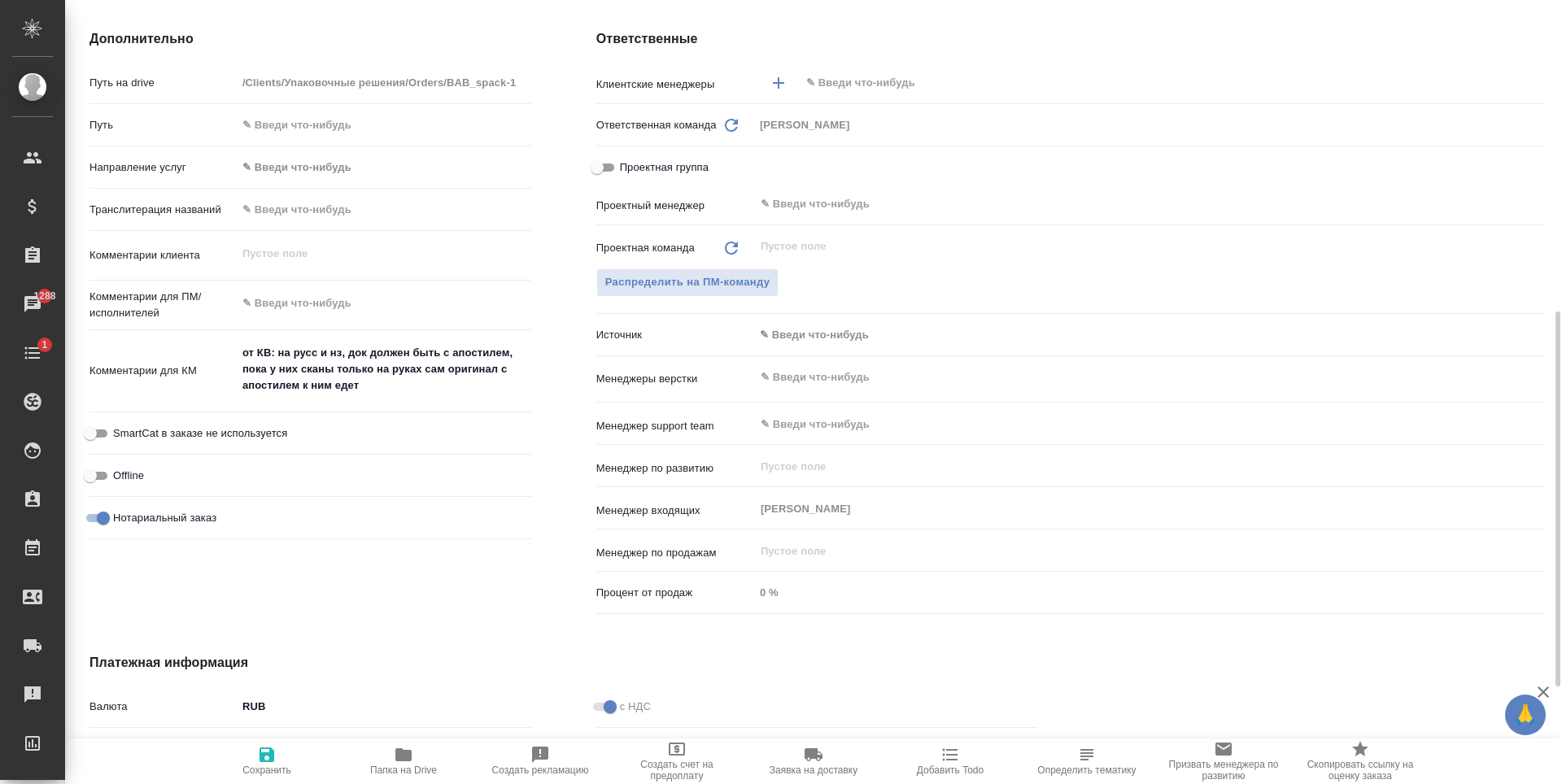
type textarea "x"
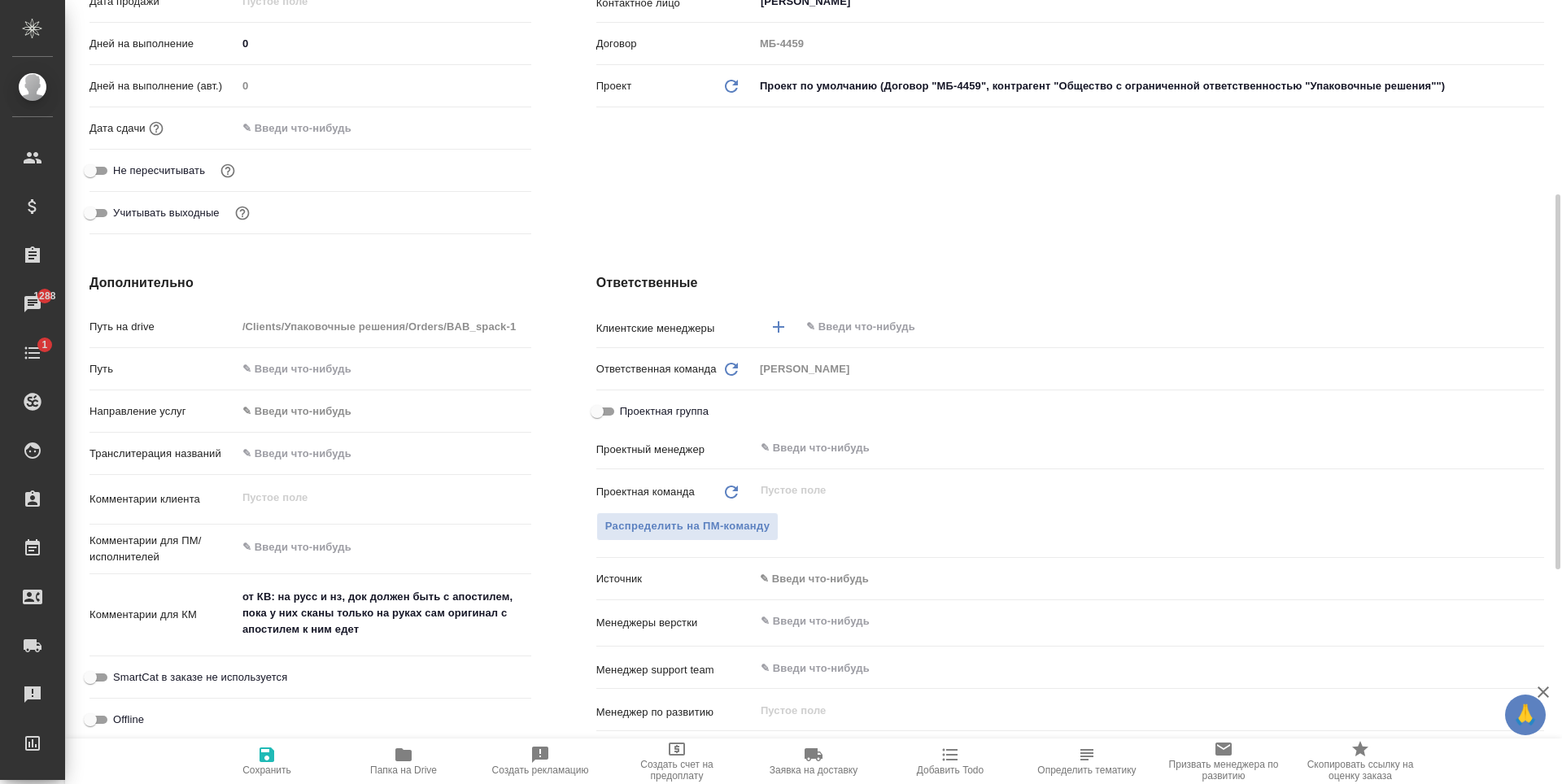
scroll to position [0, 0]
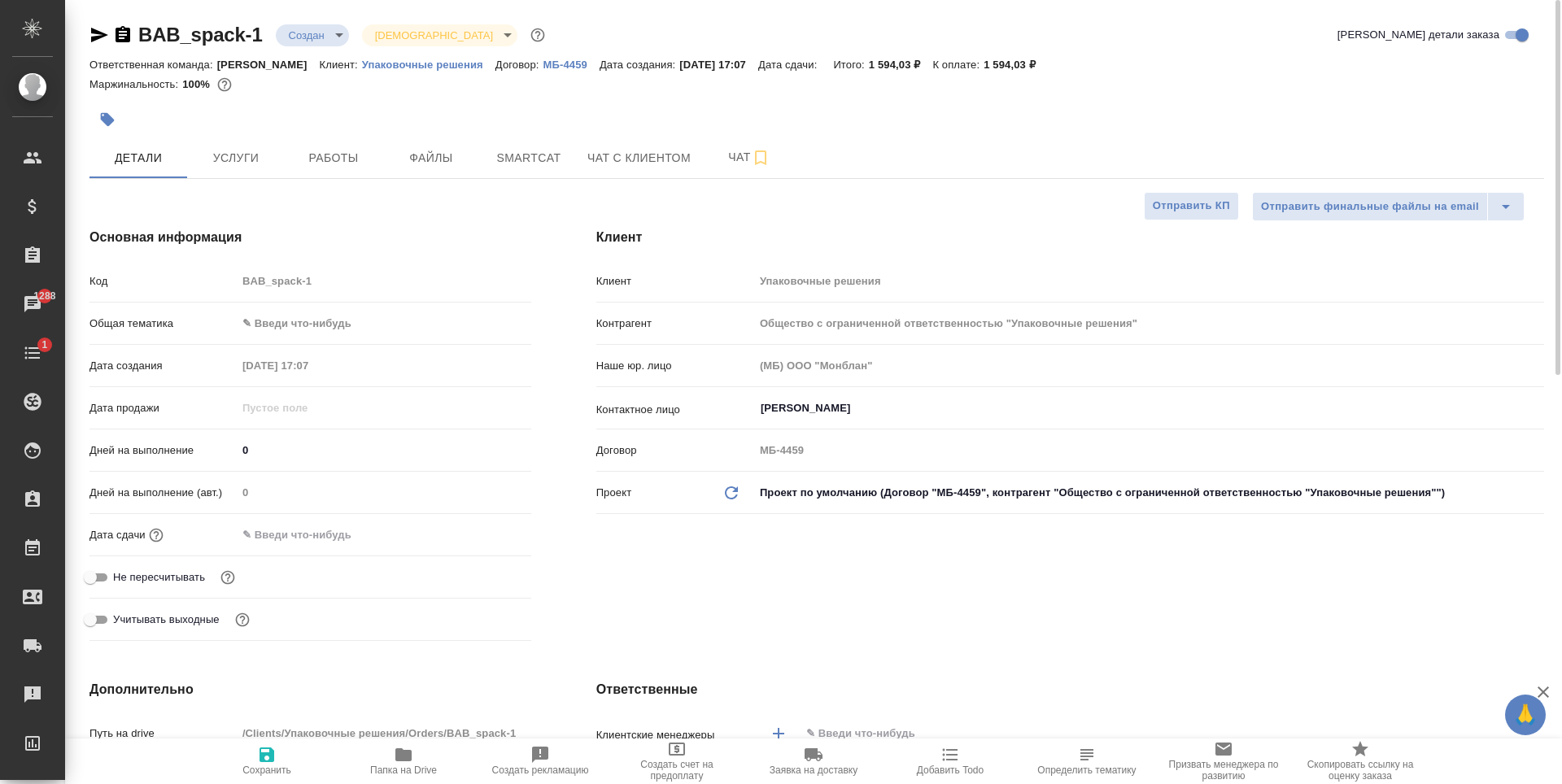
type textarea "x"
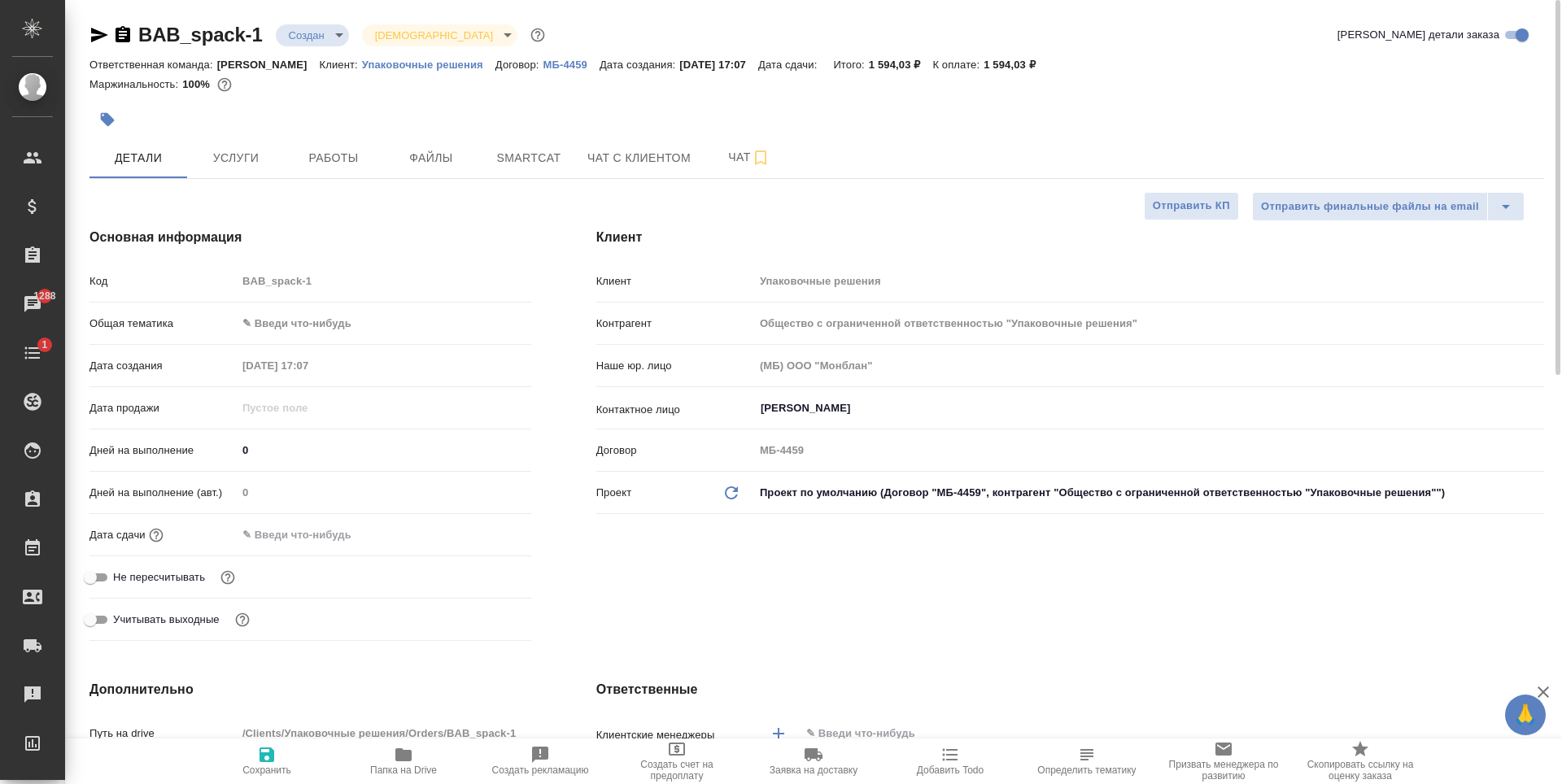
type textarea "x"
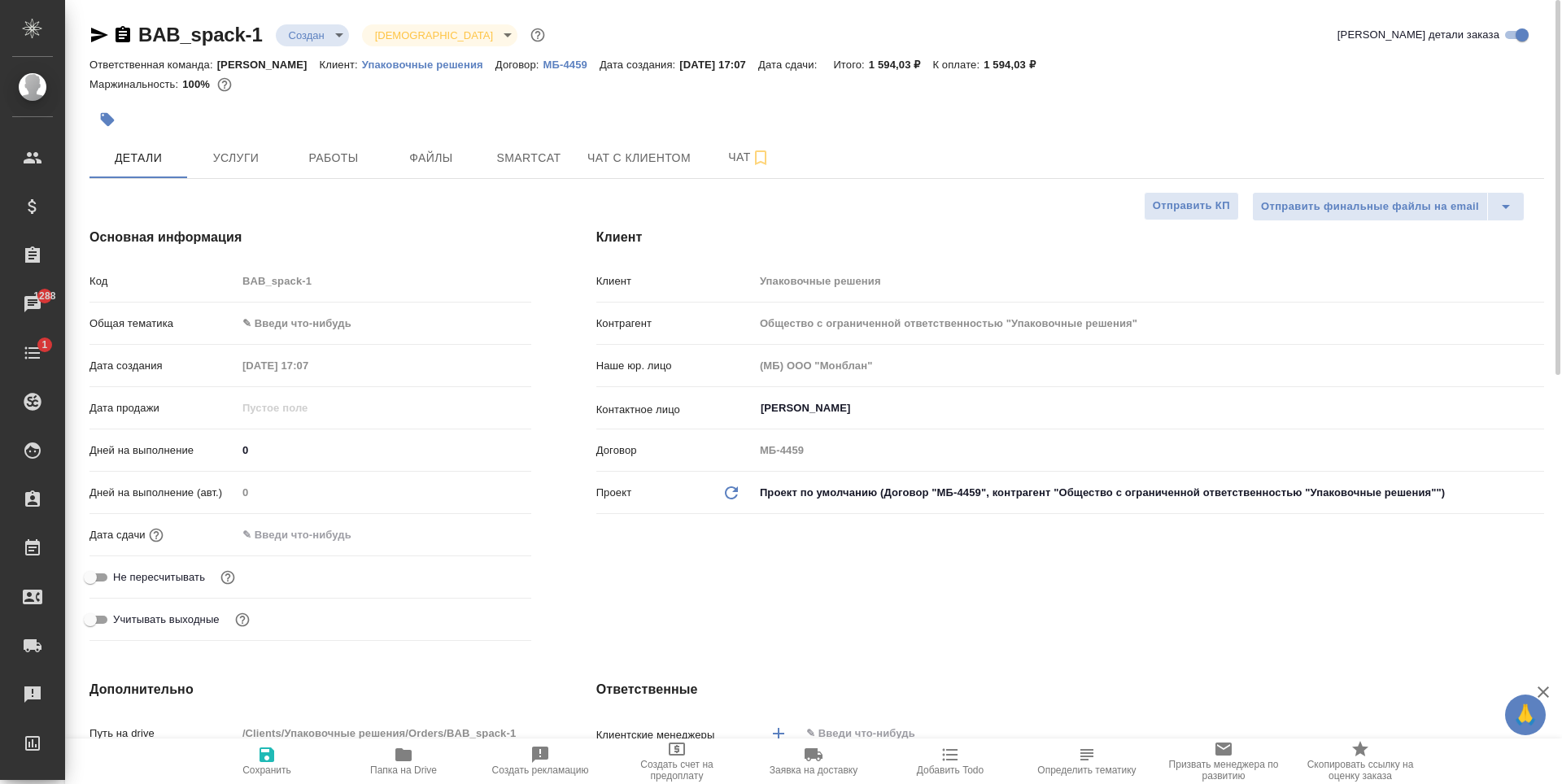
type textarea "x"
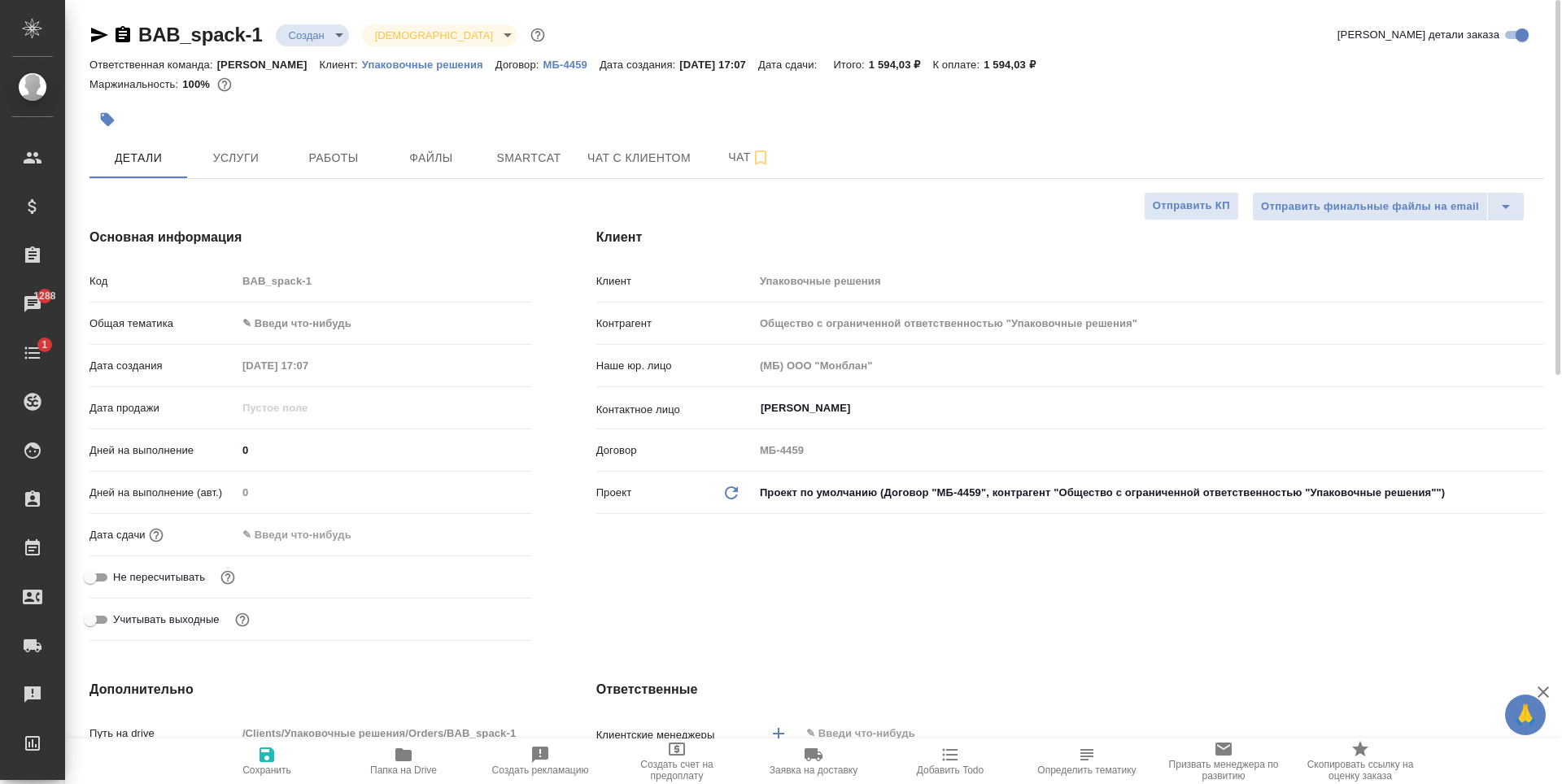
type textarea "x"
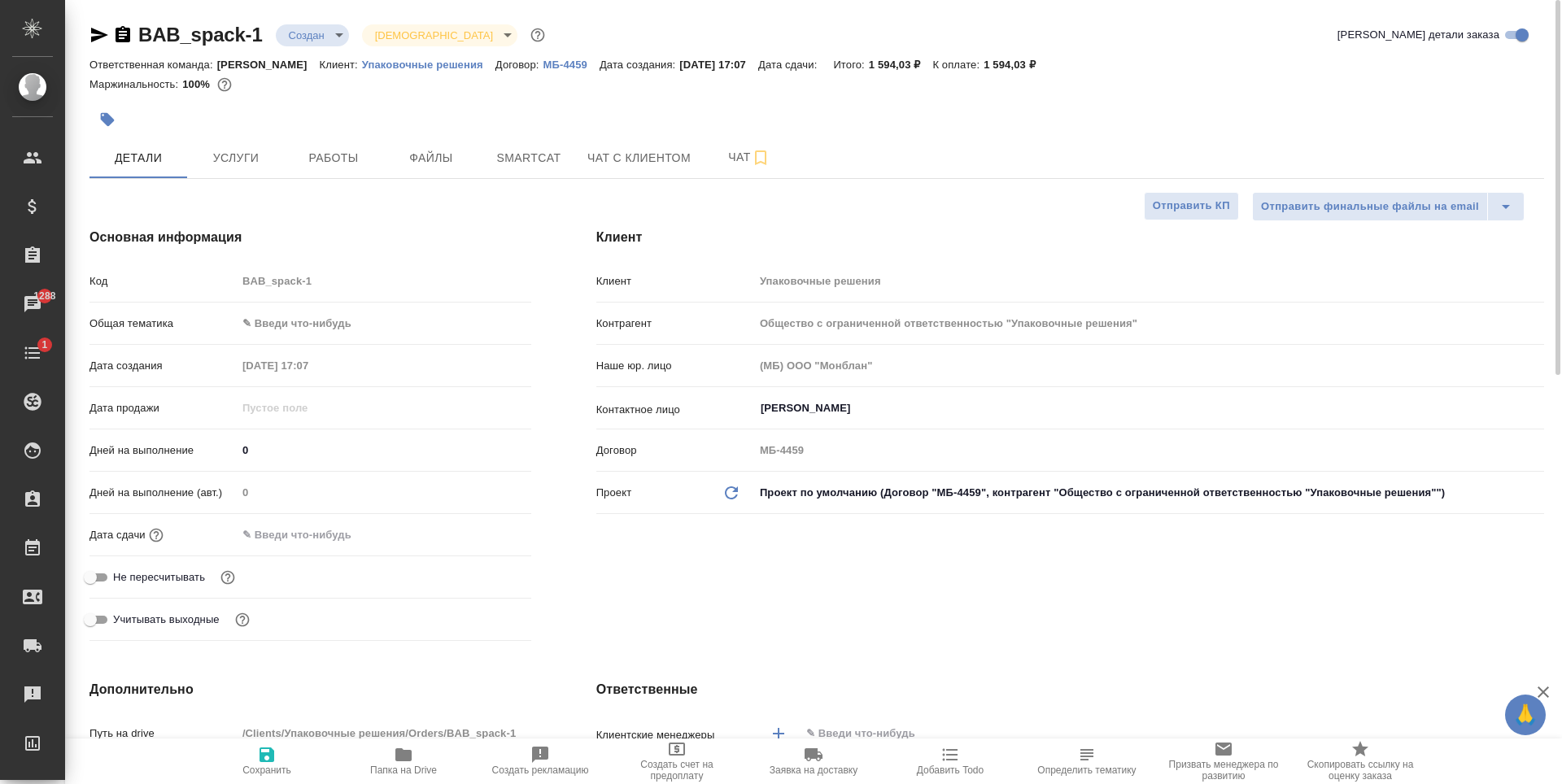
type textarea "x"
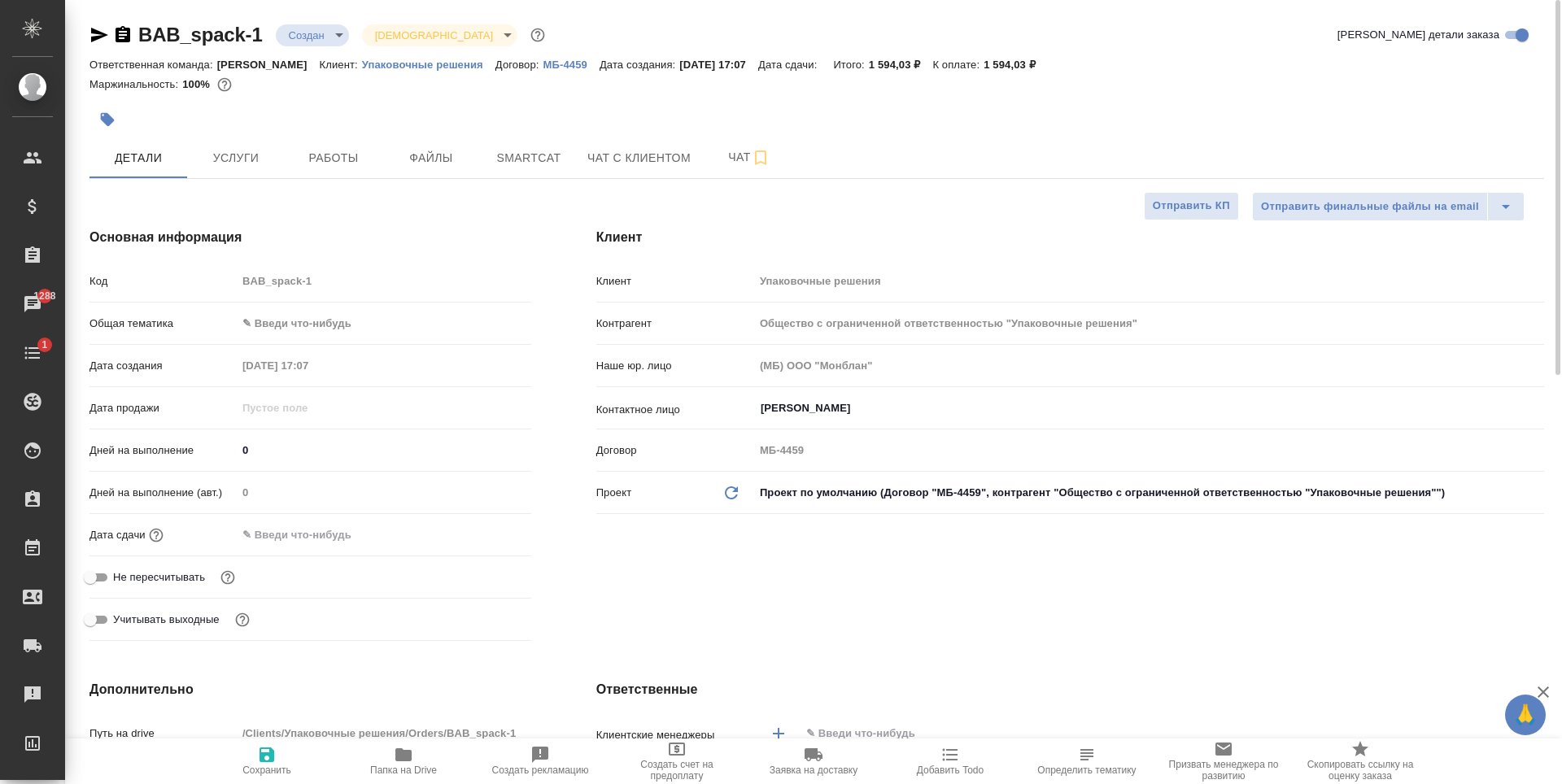
type textarea "x"
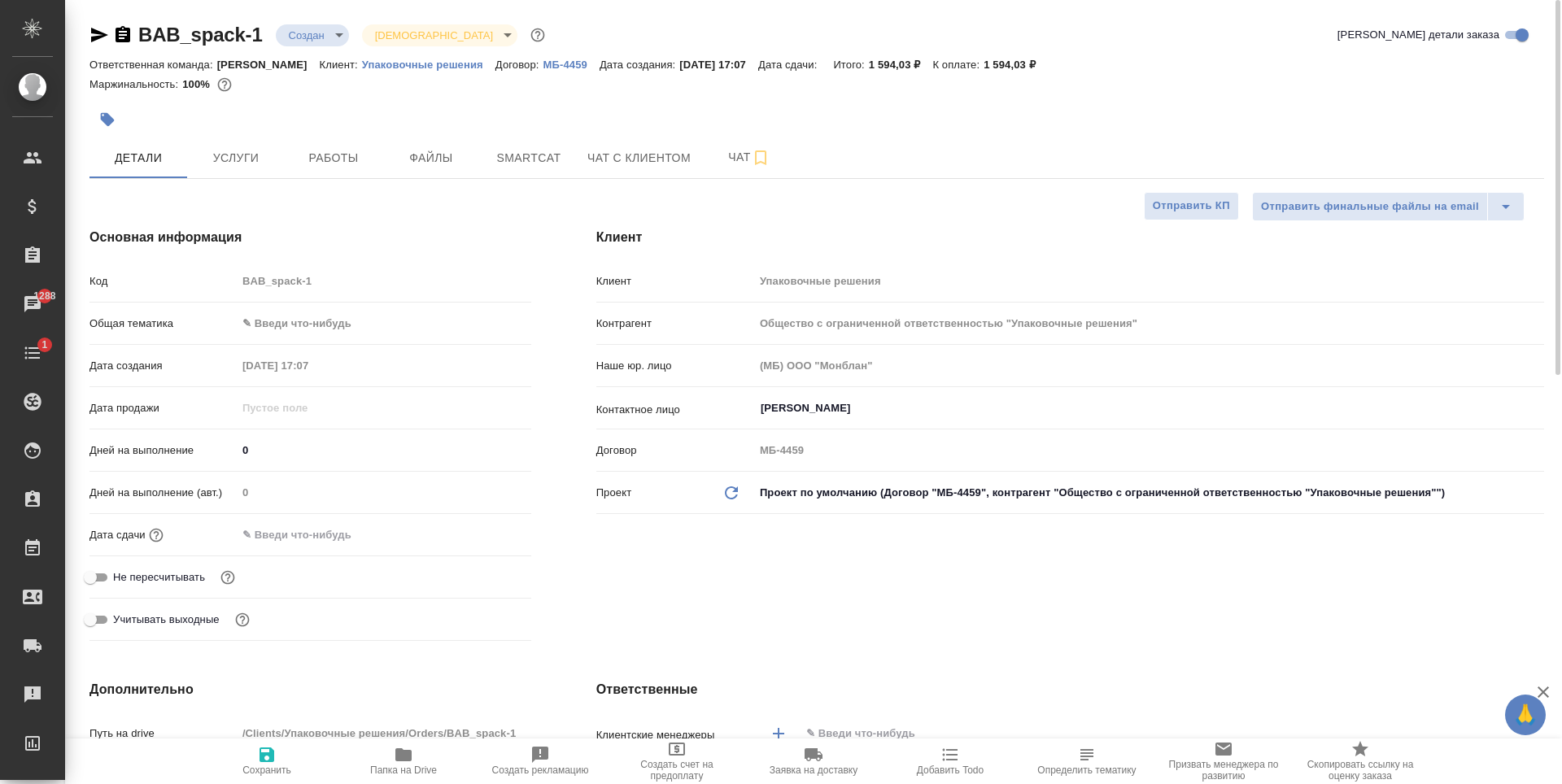
type textarea "x"
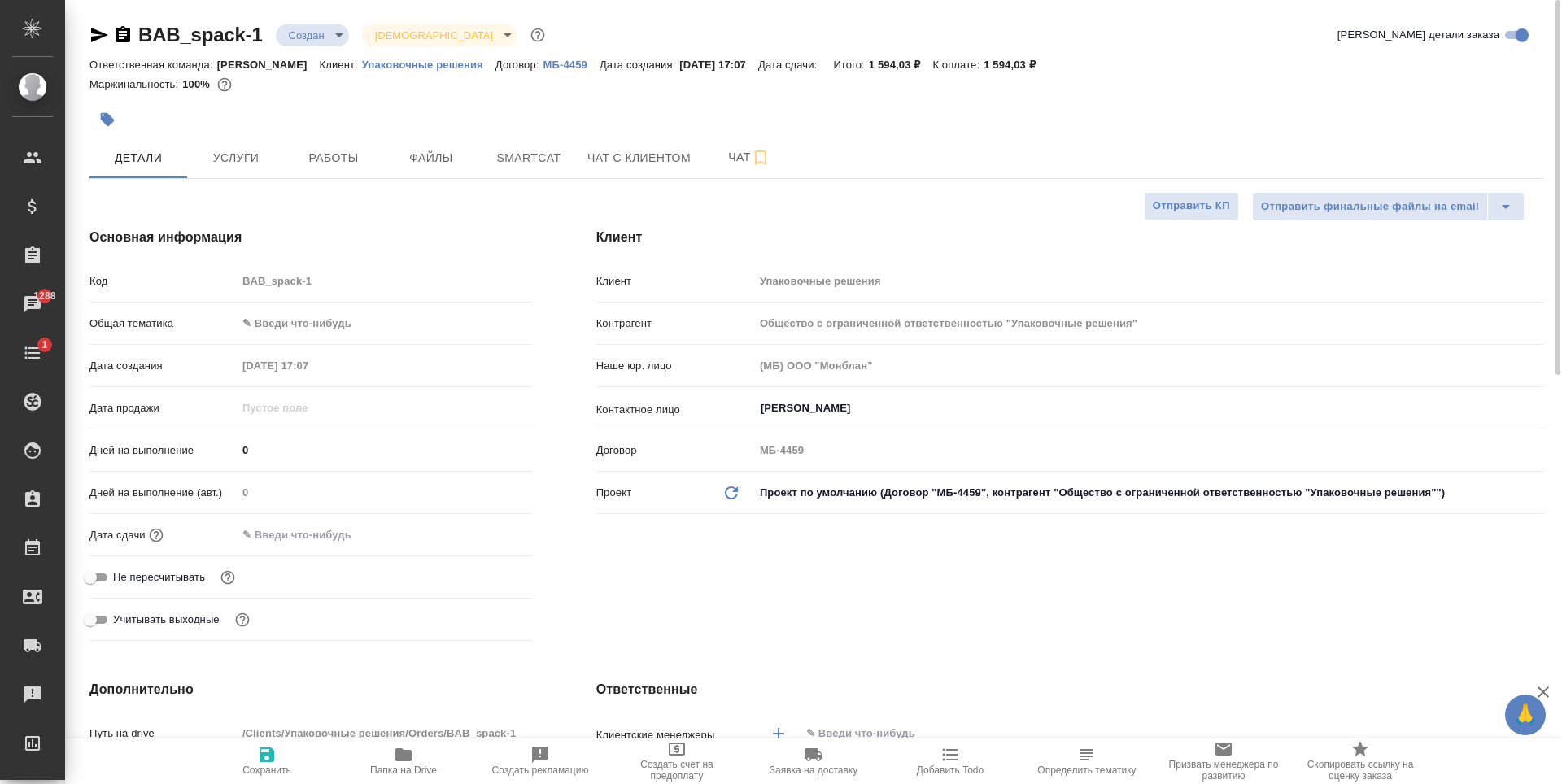
type textarea "x"
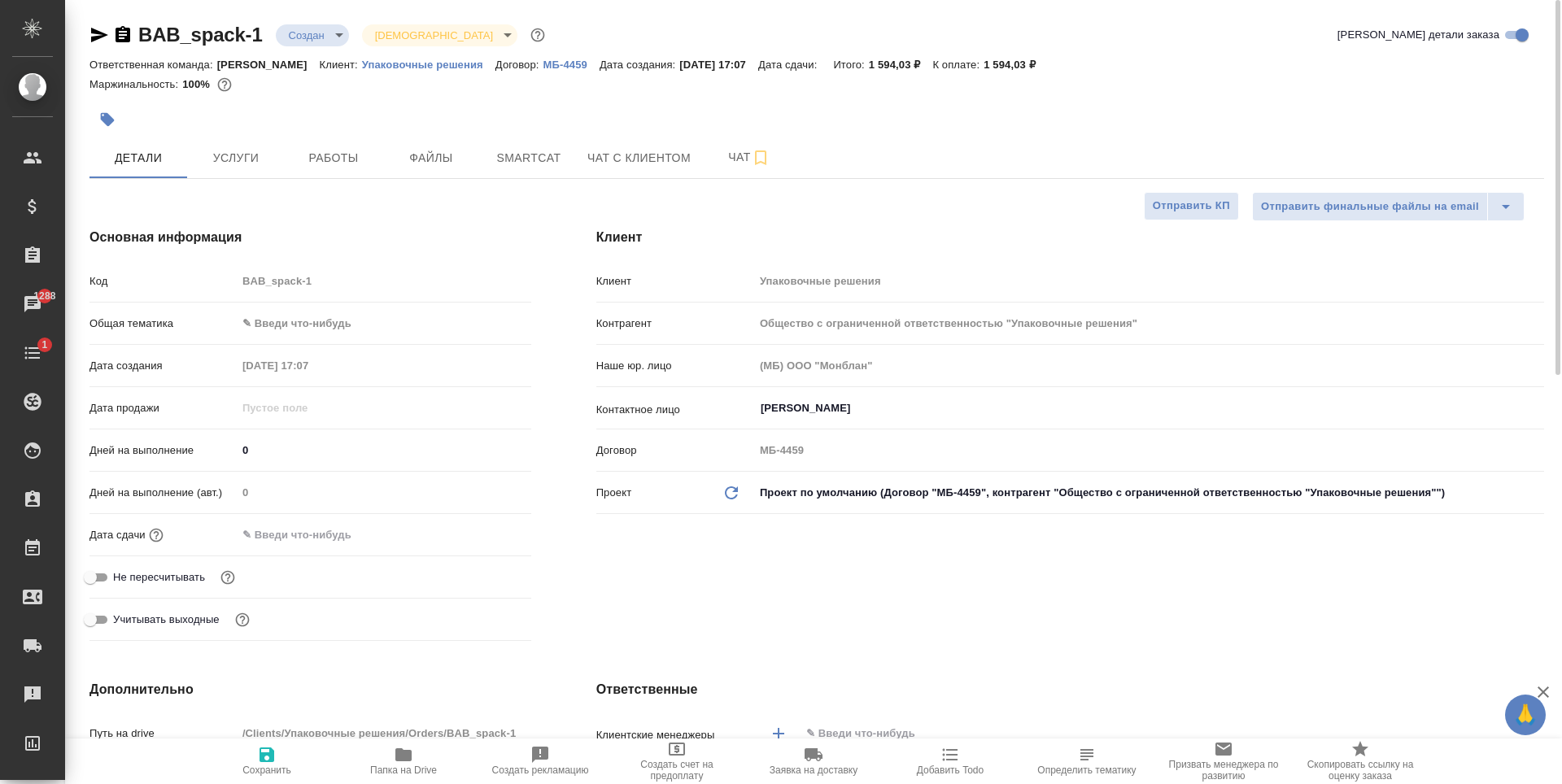
type textarea "x"
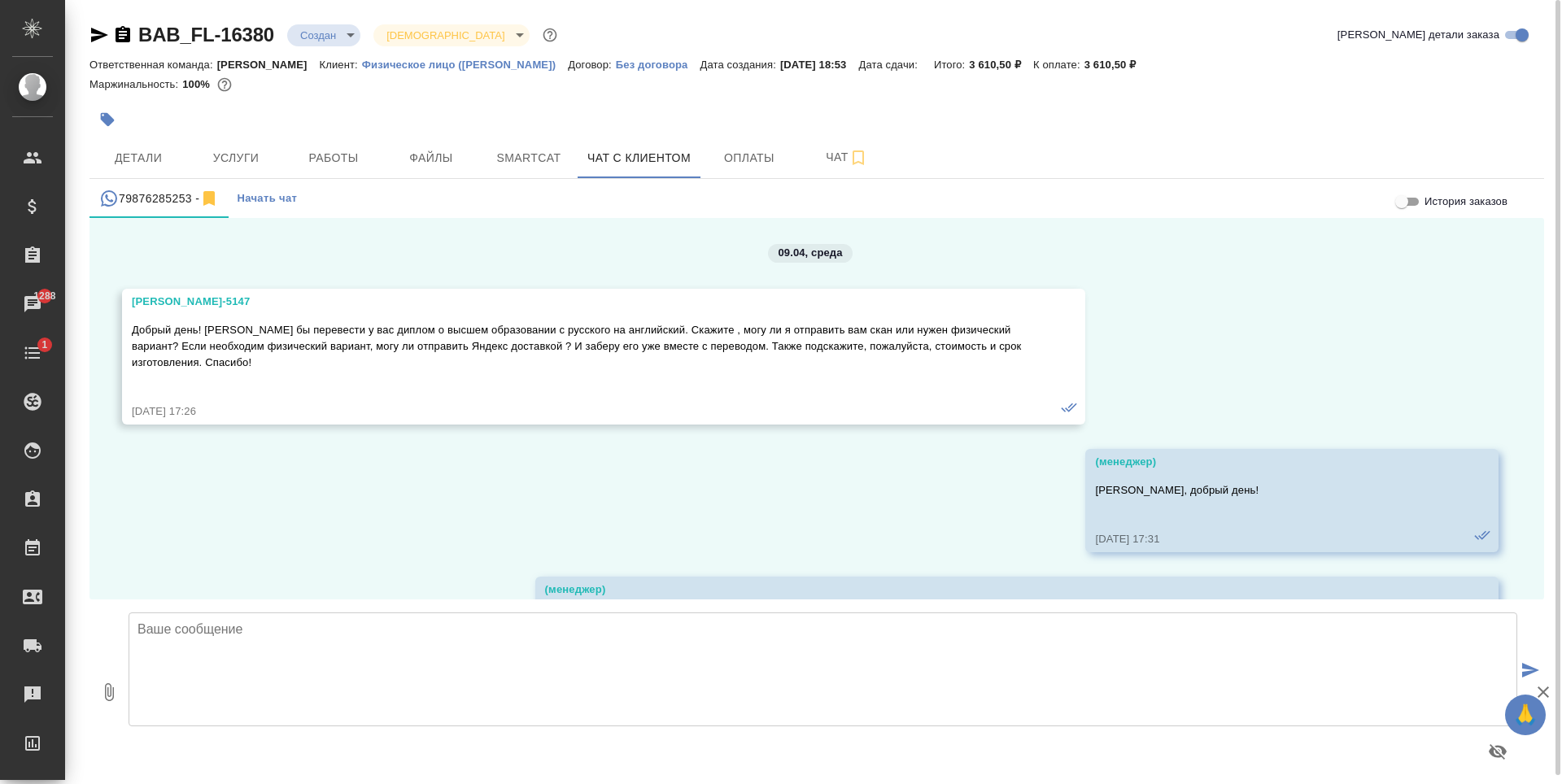
scroll to position [8982, 0]
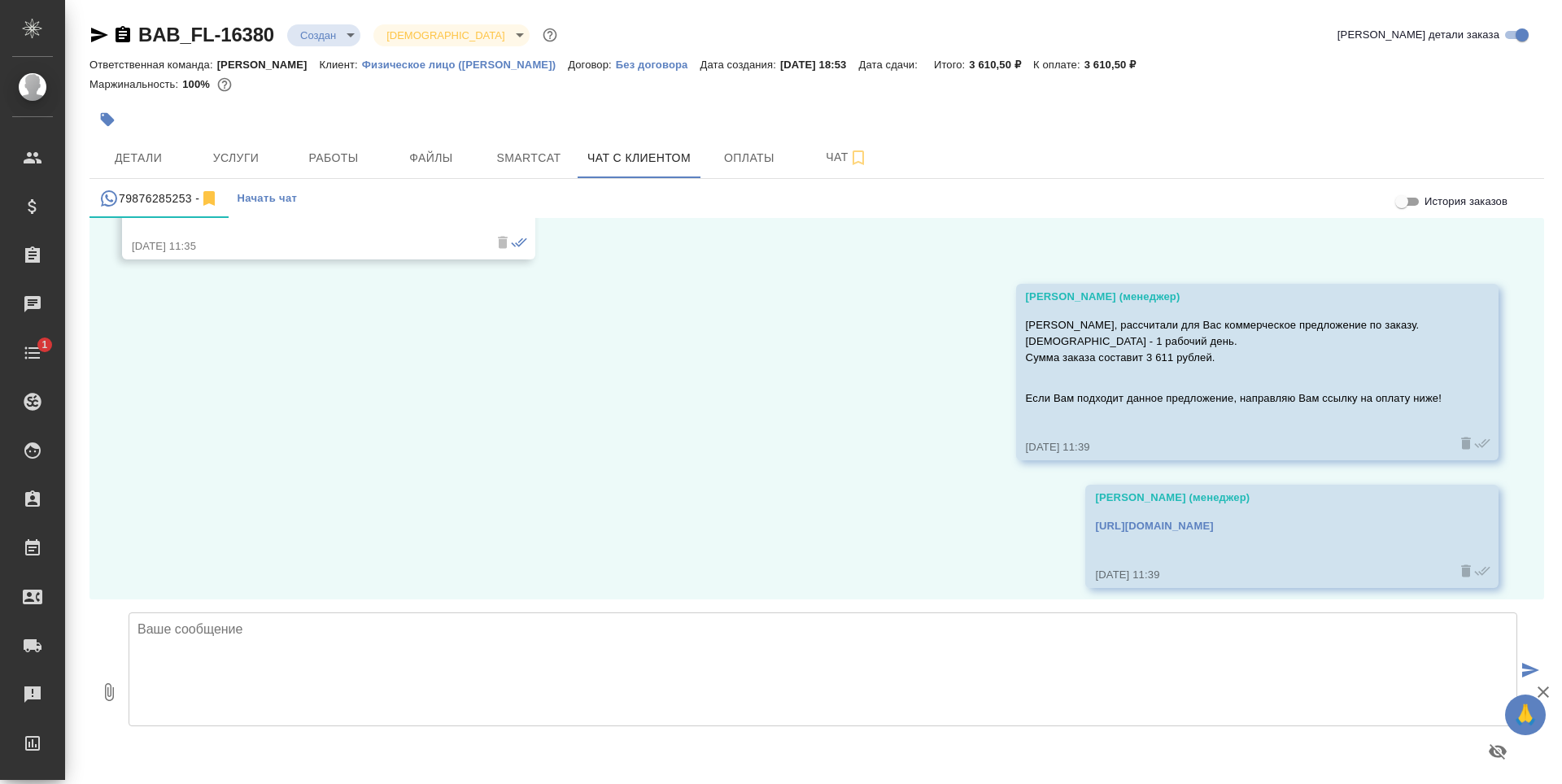
scroll to position [8982, 0]
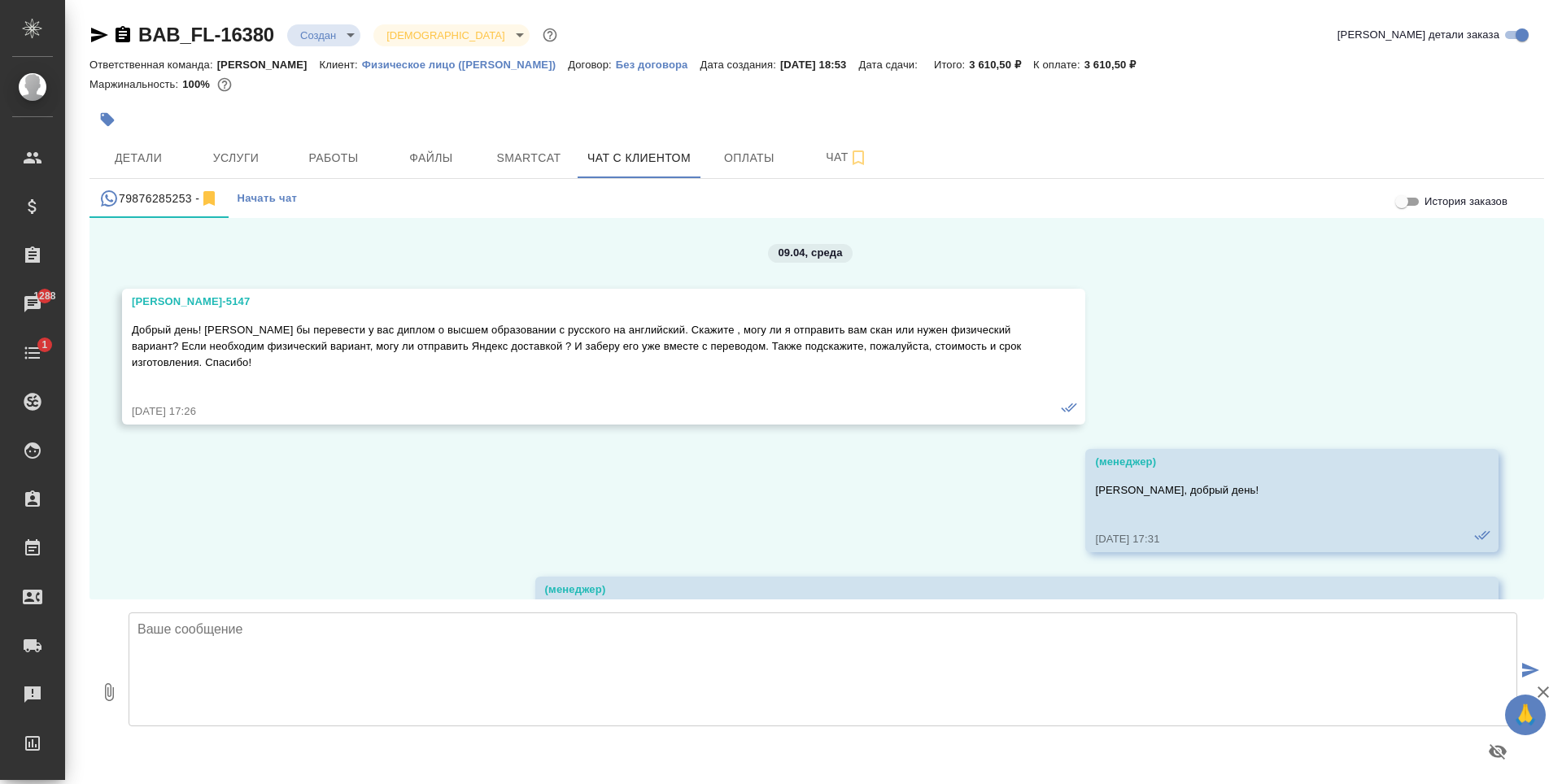
scroll to position [8982, 0]
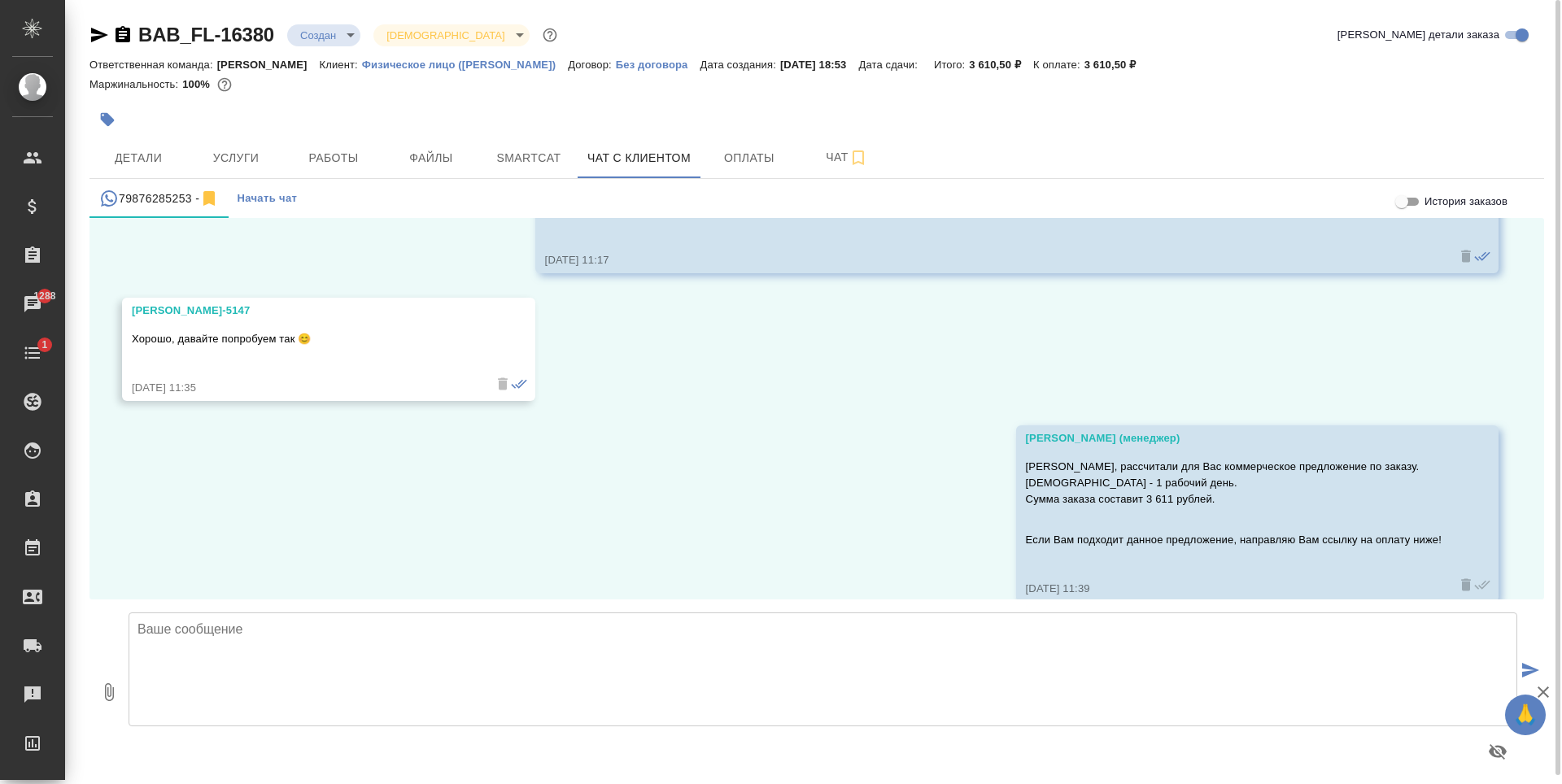
scroll to position [8982, 0]
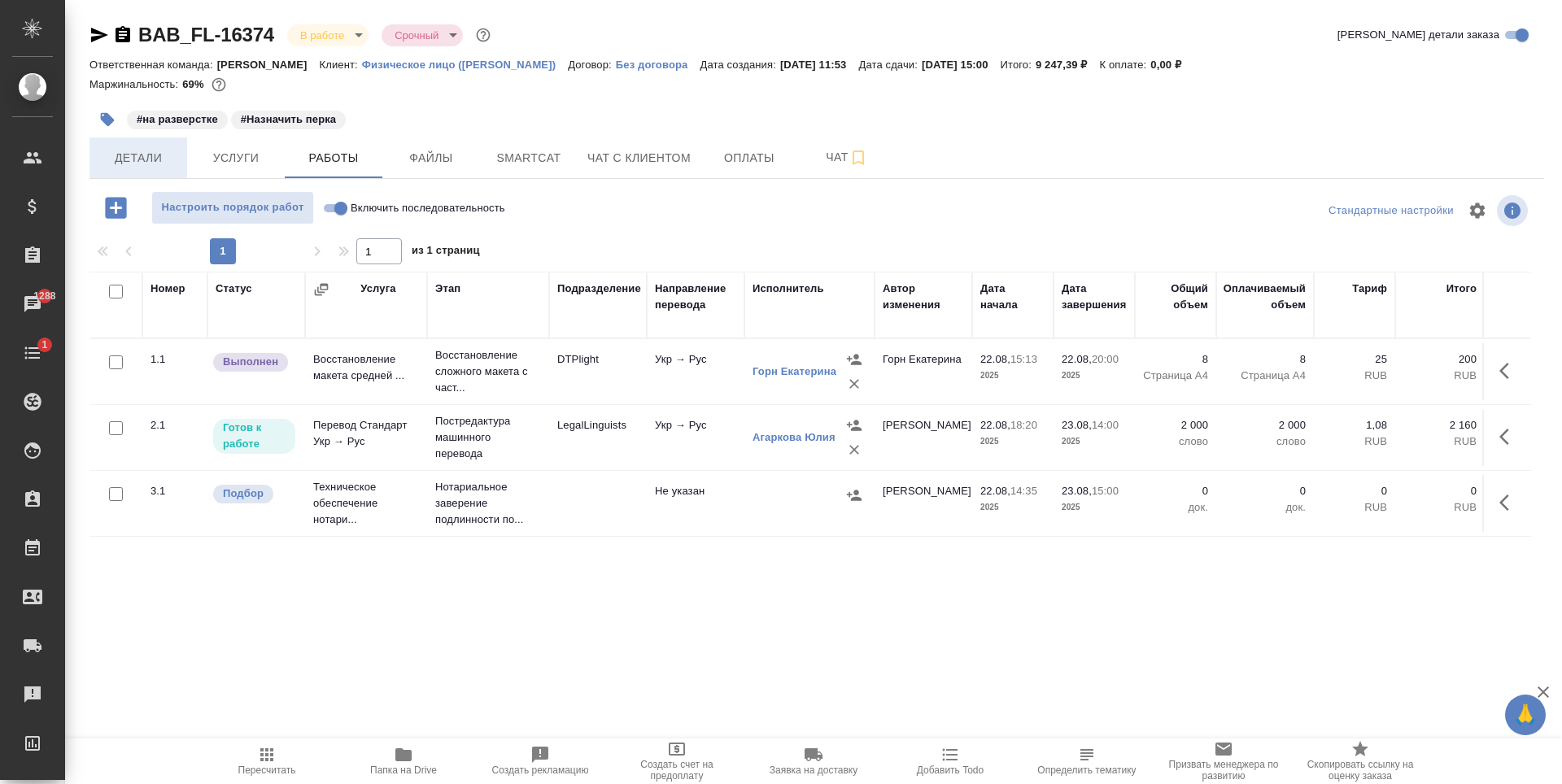
click at [141, 140] on button "Детали" at bounding box center [138, 157] width 98 height 40
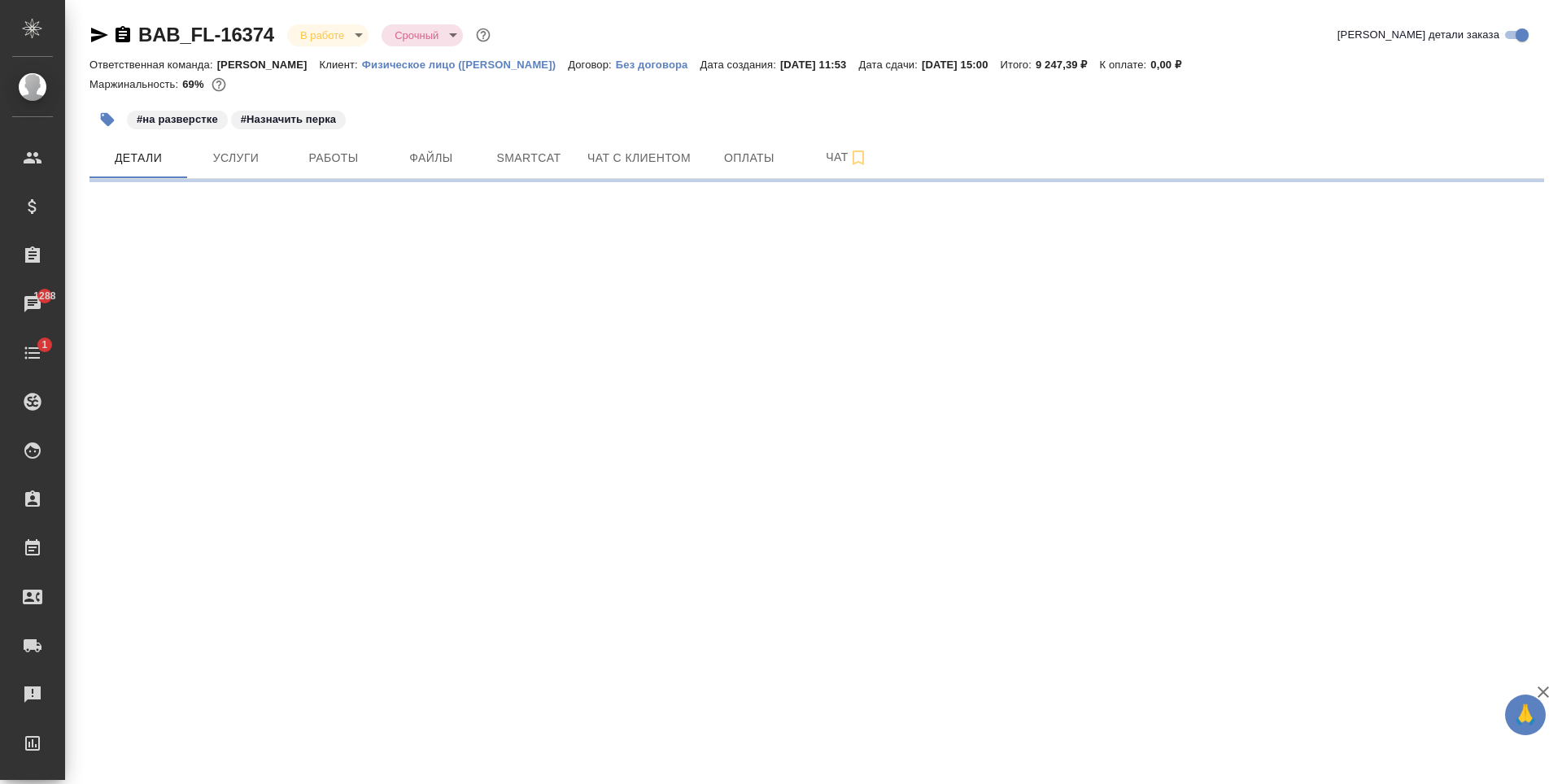
select select "RU"
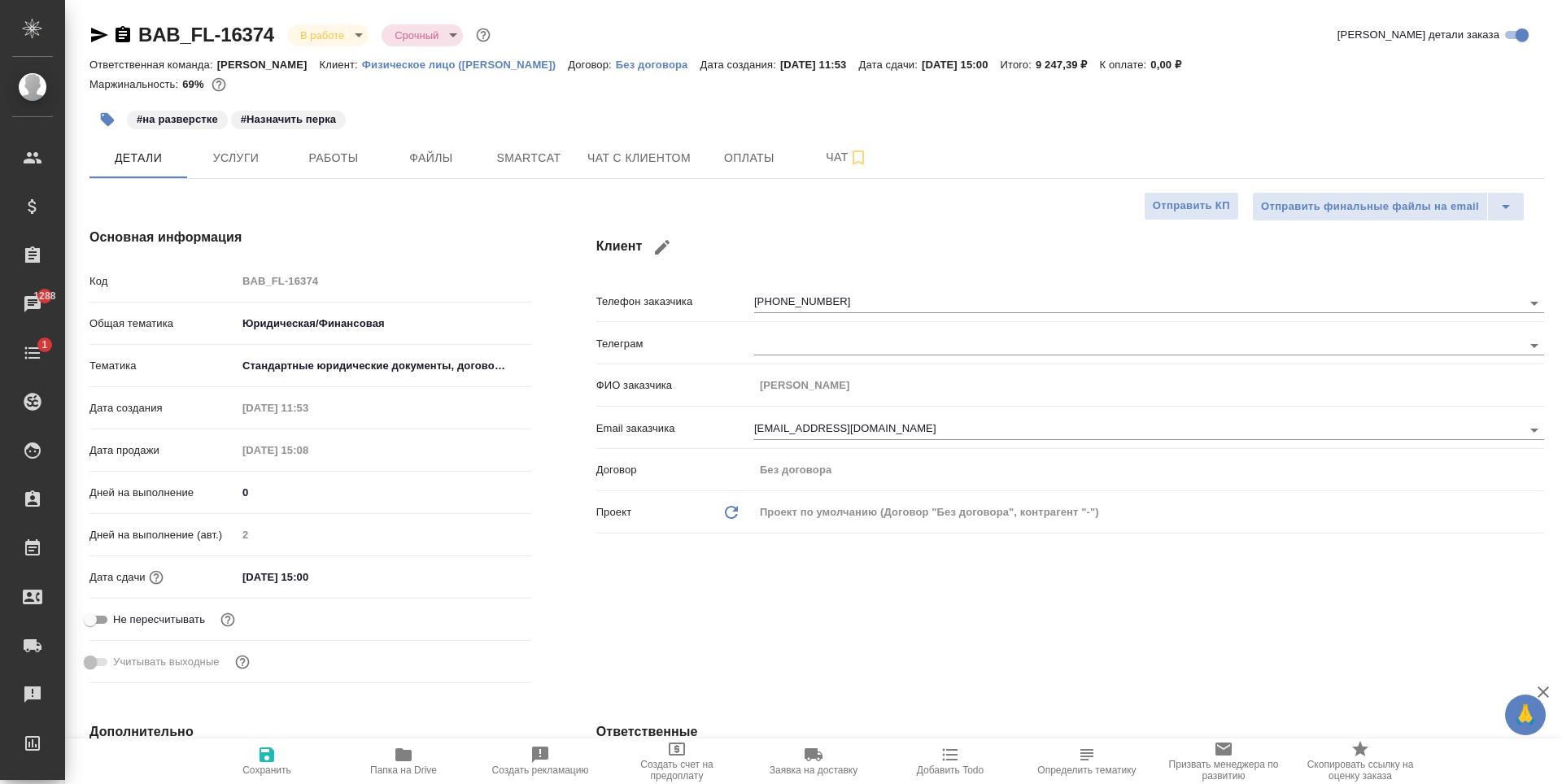
type textarea "x"
click at [312, 158] on span "Работы" at bounding box center [333, 159] width 78 height 21
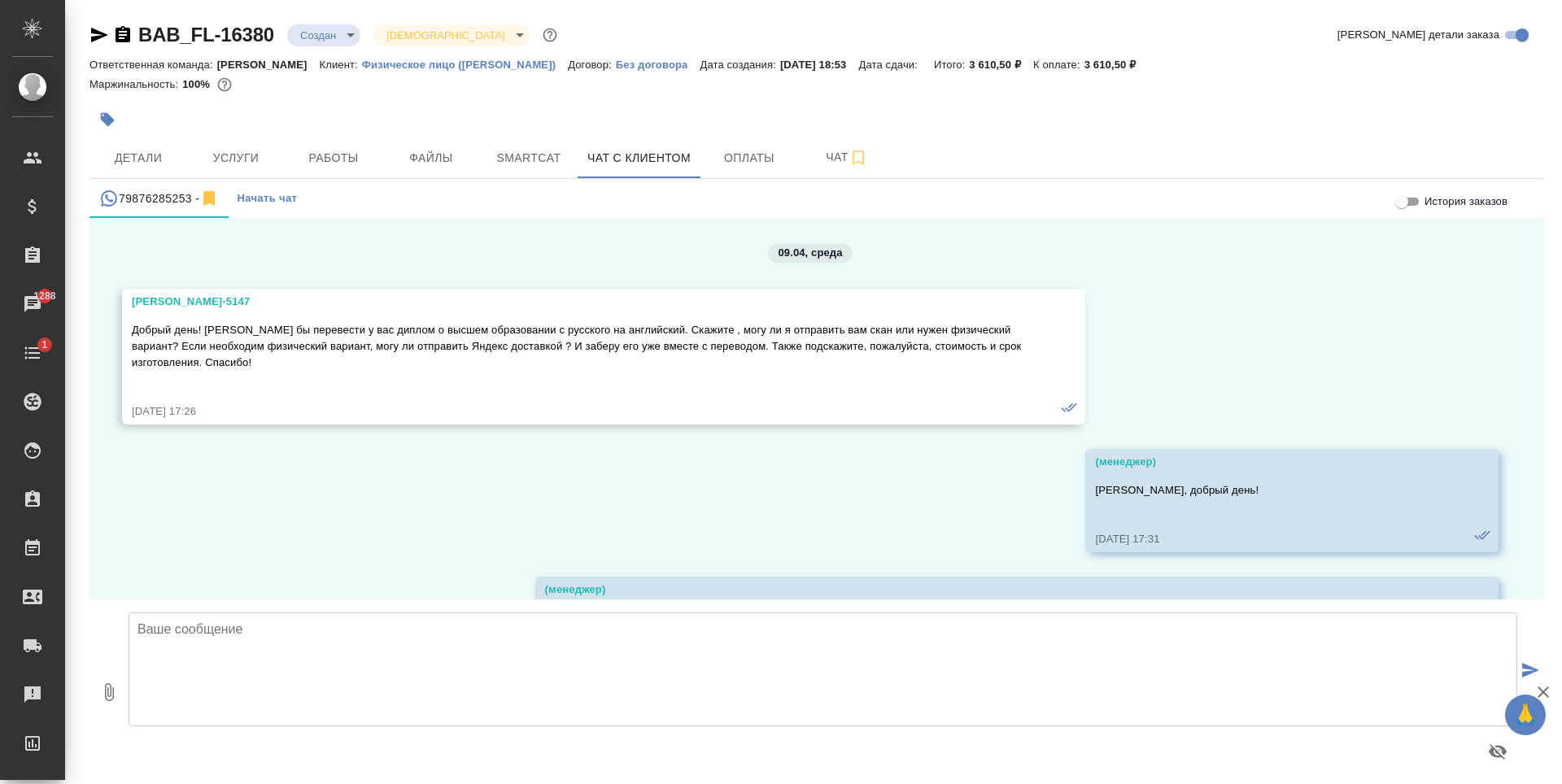
scroll to position [8982, 0]
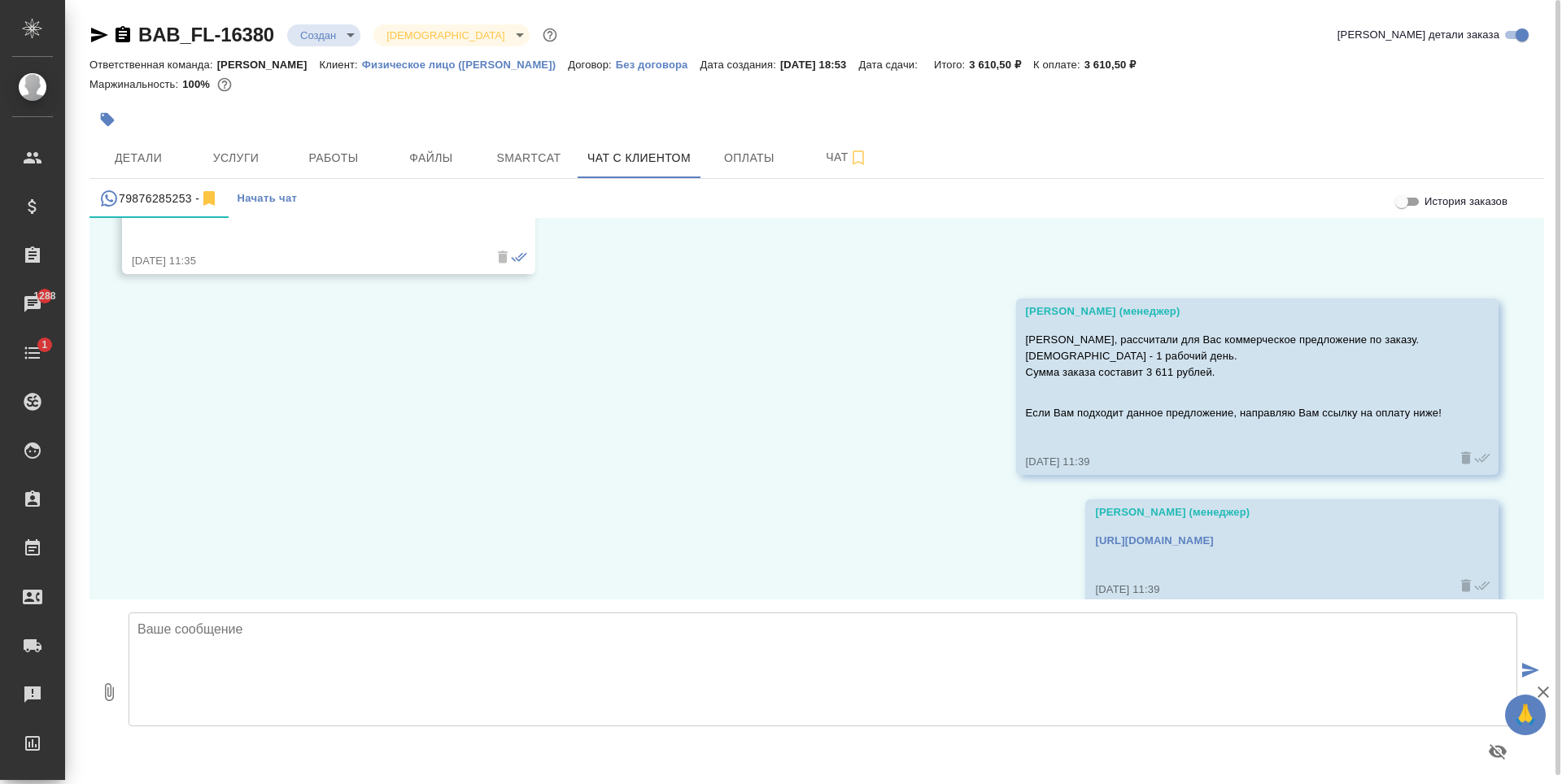
scroll to position [8982, 0]
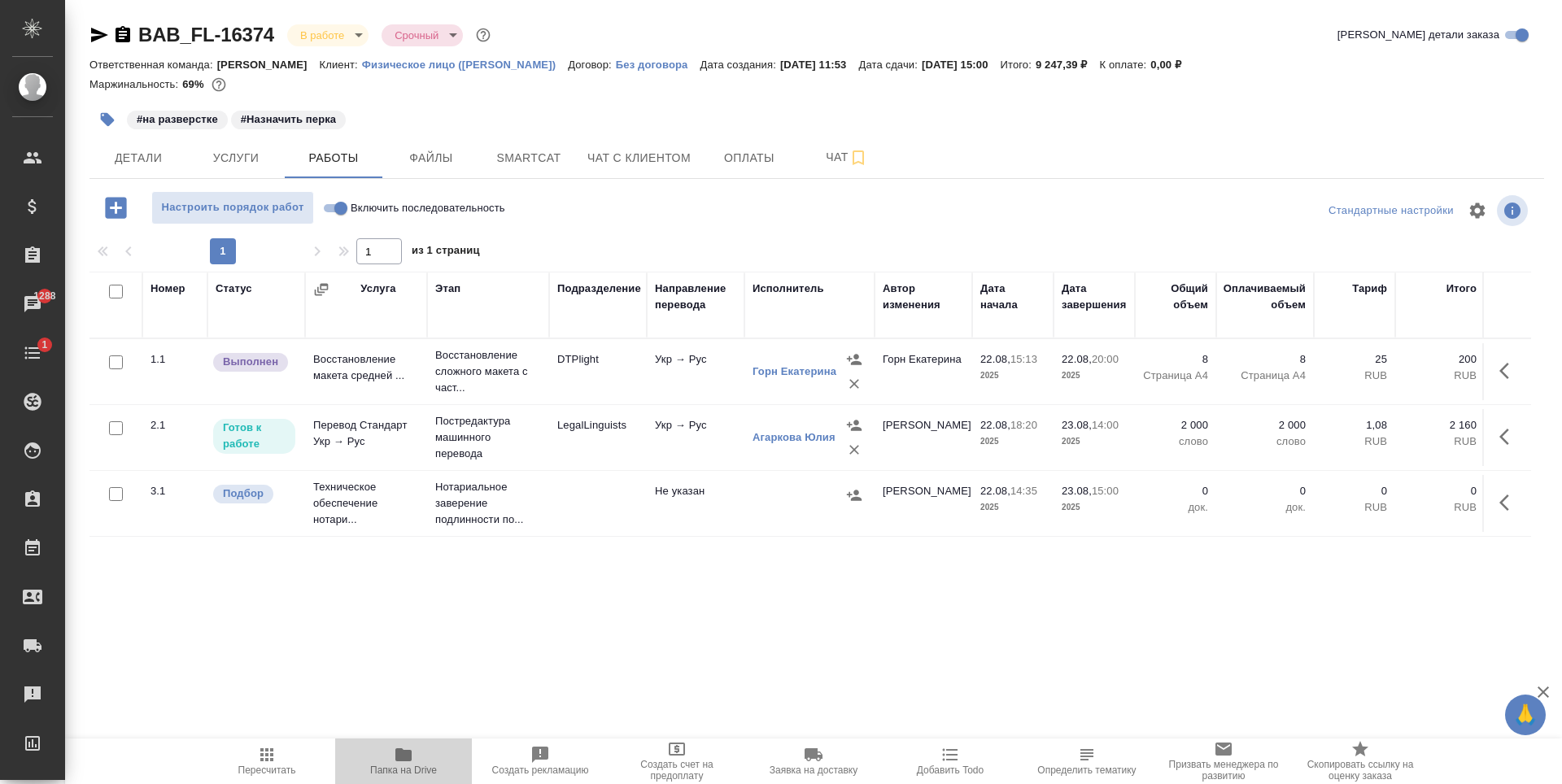
click at [398, 754] on icon "button" at bounding box center [403, 755] width 16 height 13
click at [109, 39] on div at bounding box center [111, 34] width 43 height 20
click at [103, 38] on icon "button" at bounding box center [99, 34] width 20 height 20
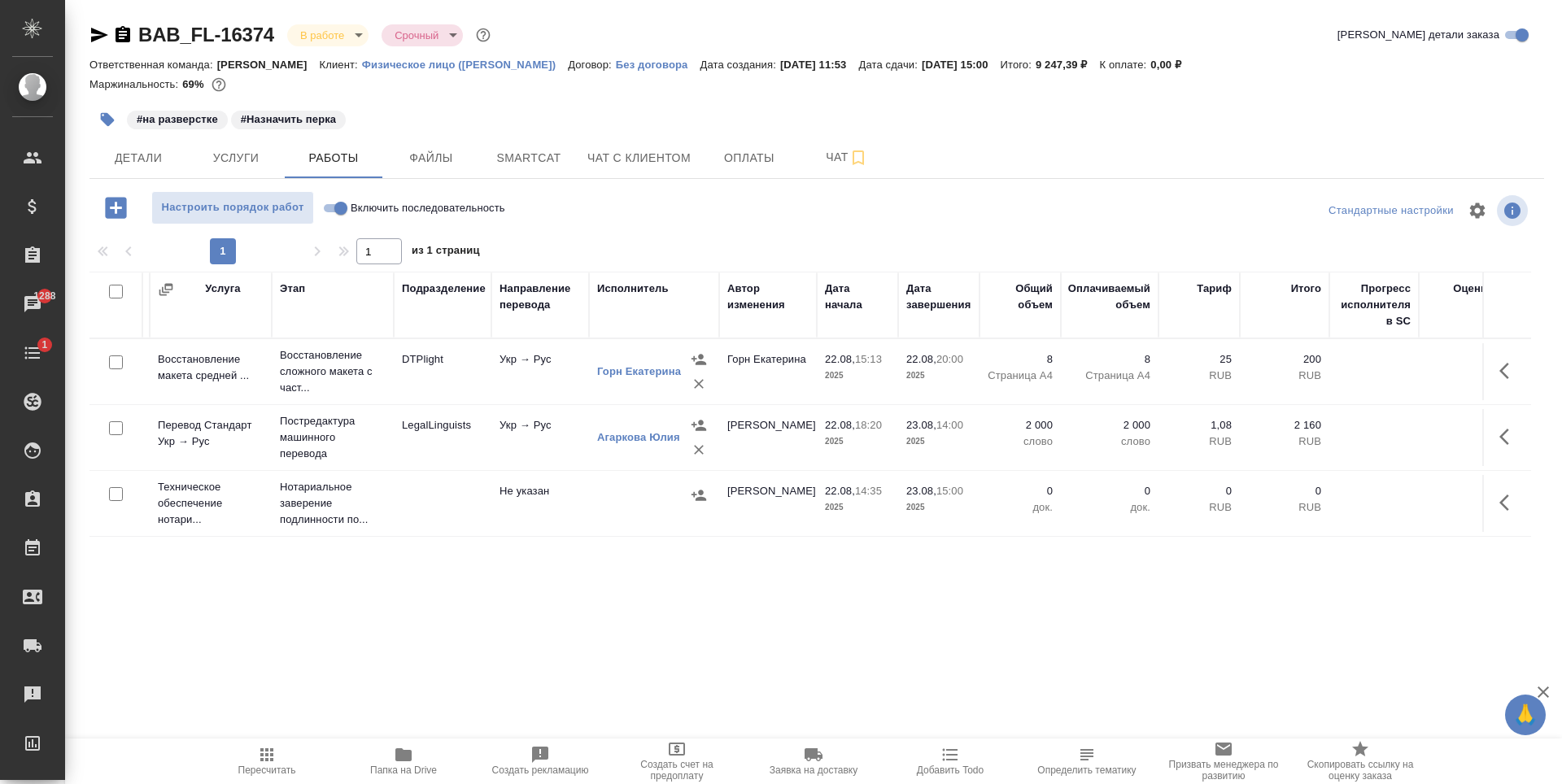
scroll to position [0, 287]
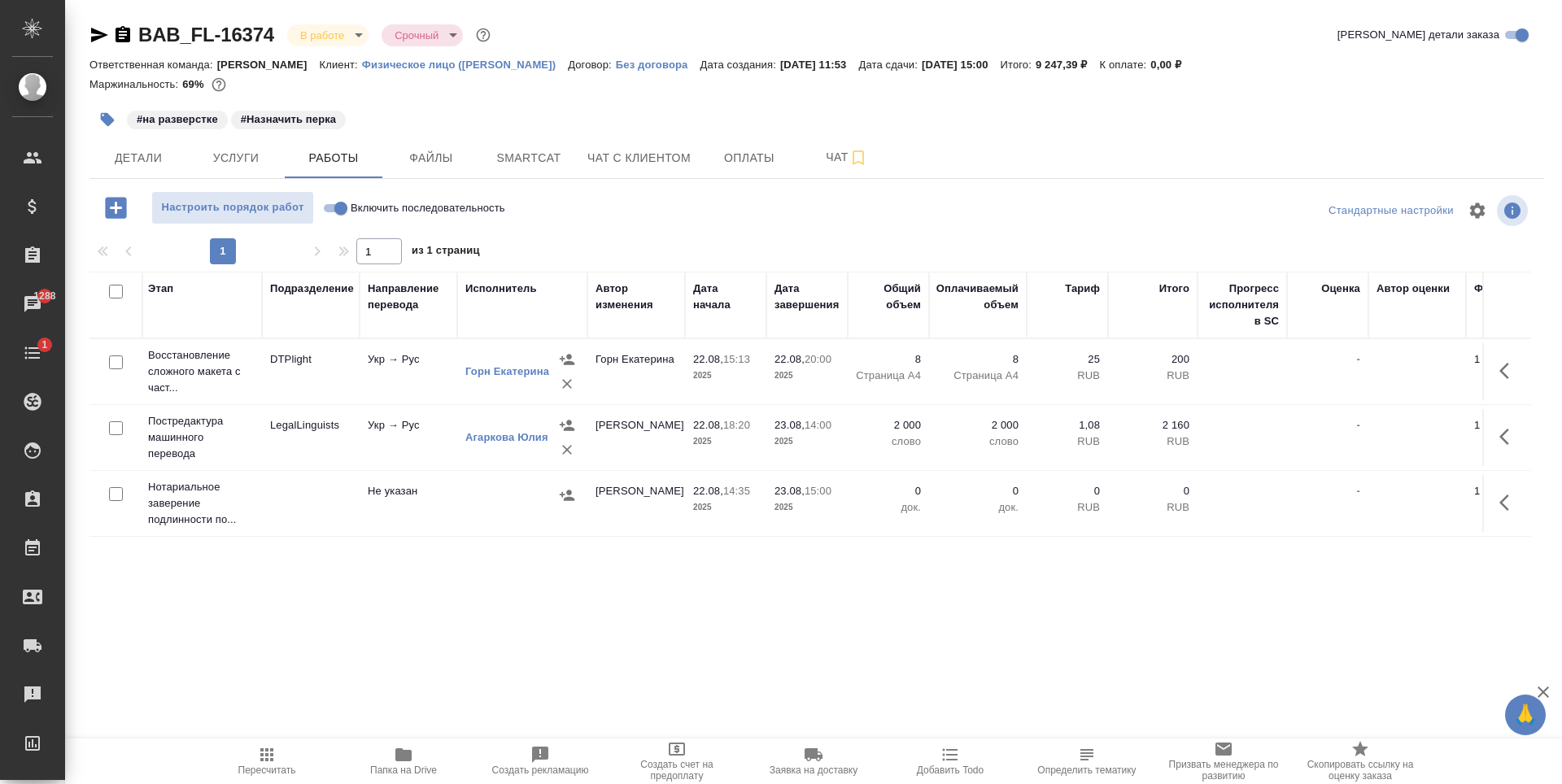
click at [1160, 622] on div "Номер Статус Услуга Этап Подразделение Направление перевода Исполнитель Автор и…" at bounding box center [810, 455] width 1442 height 366
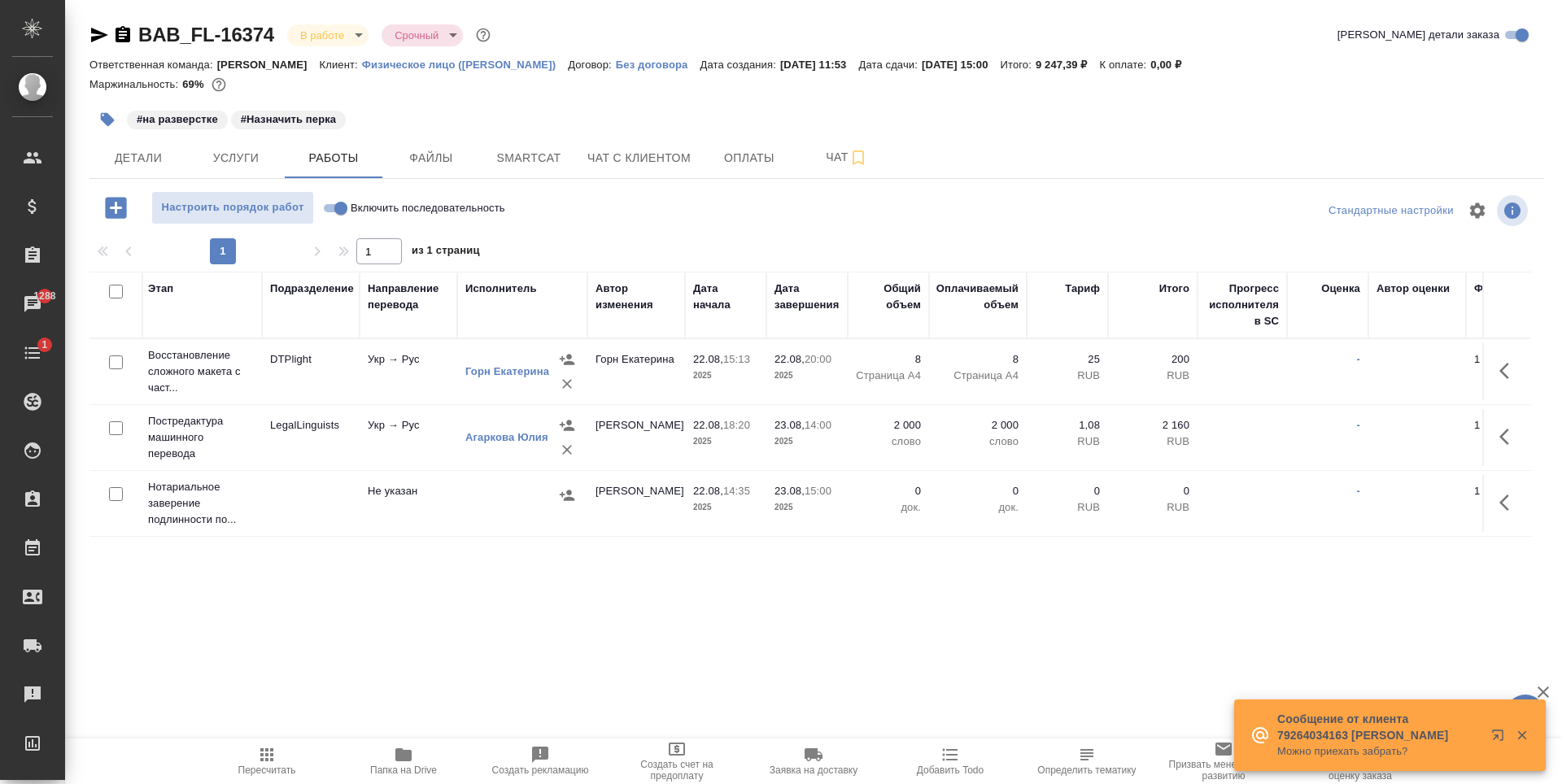
scroll to position [0, 369]
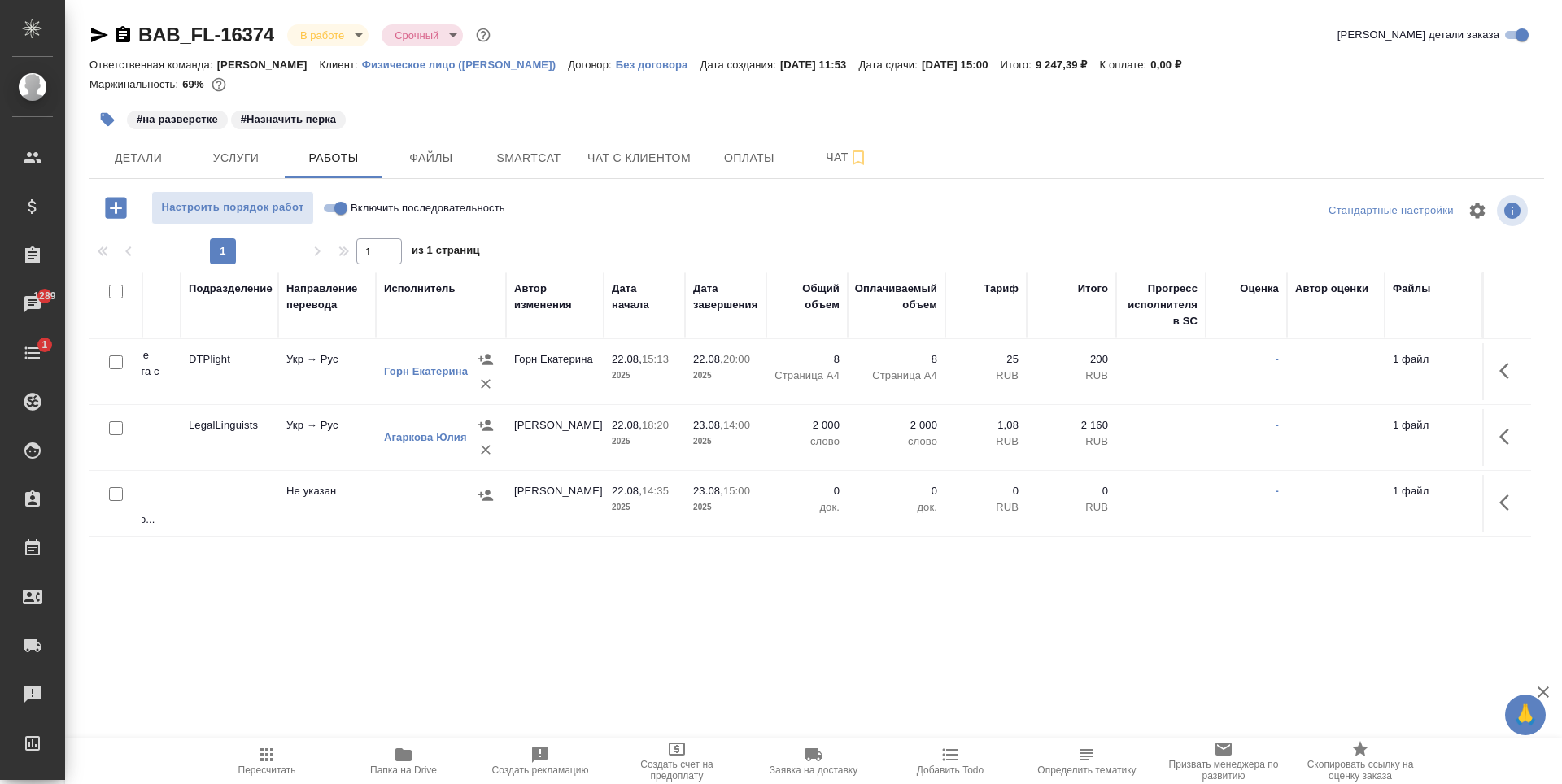
click at [1221, 401] on td "-" at bounding box center [1246, 371] width 81 height 57
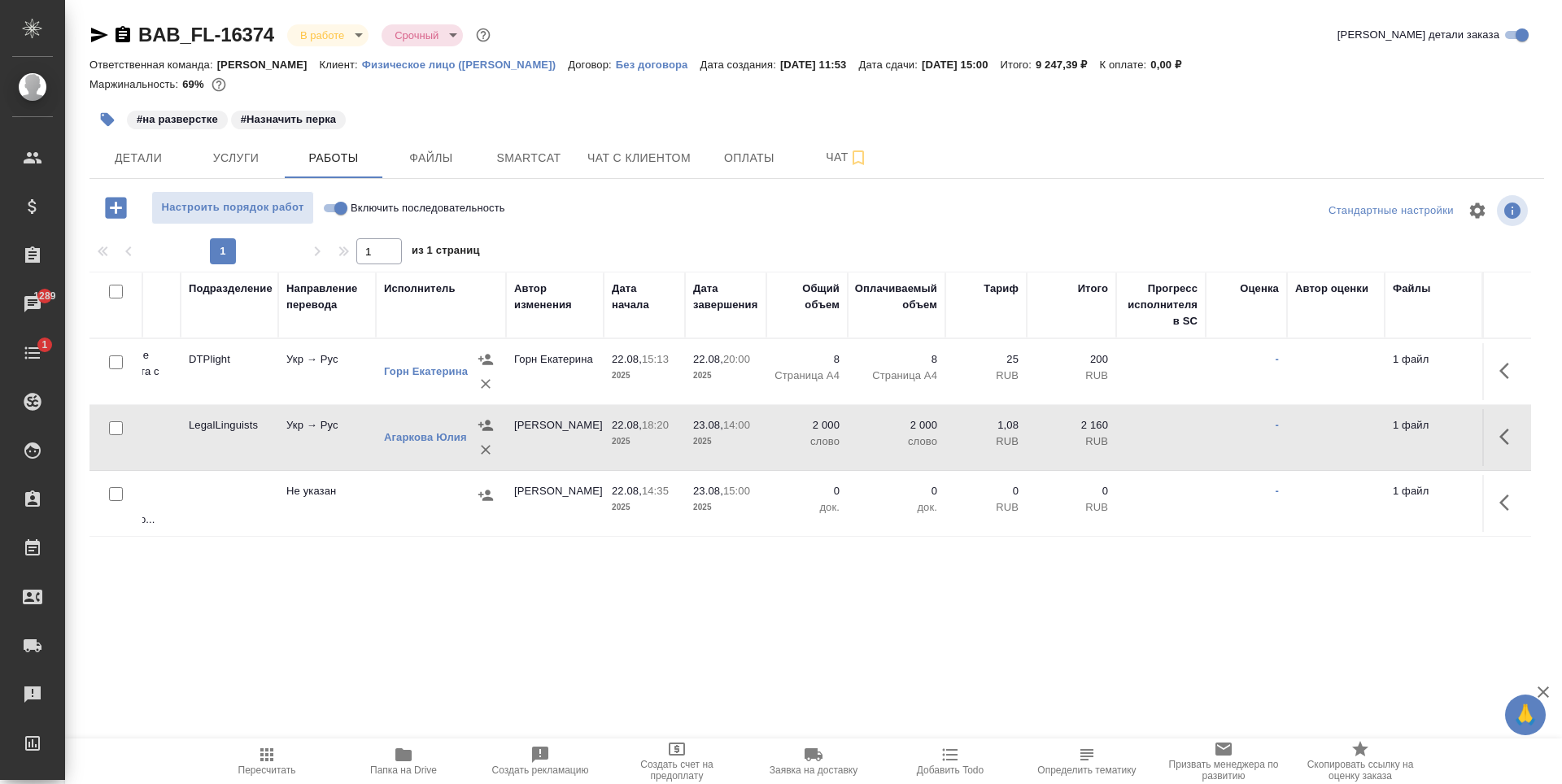
click at [1221, 401] on td "-" at bounding box center [1246, 371] width 81 height 57
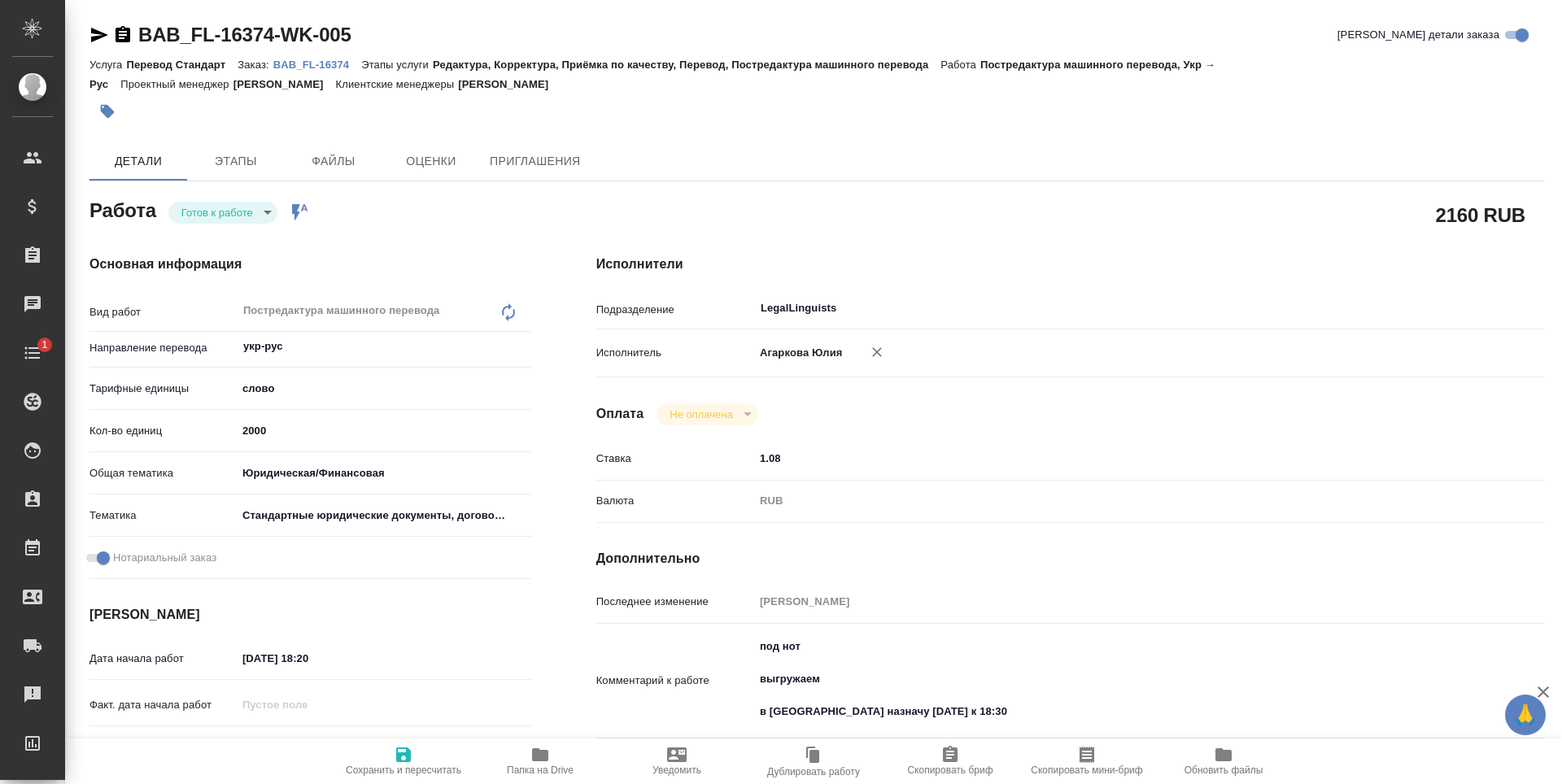
type textarea "x"
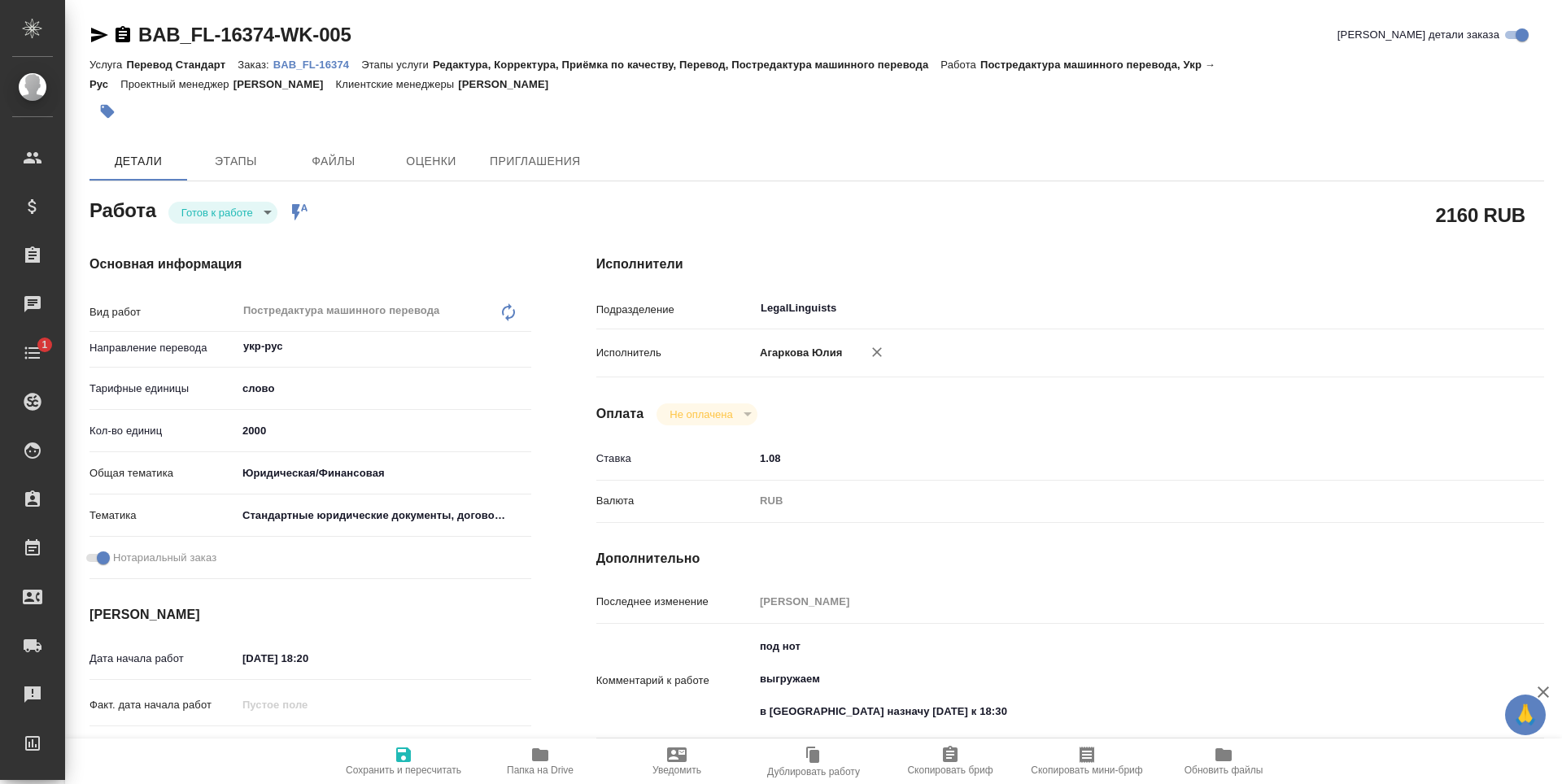
type textarea "x"
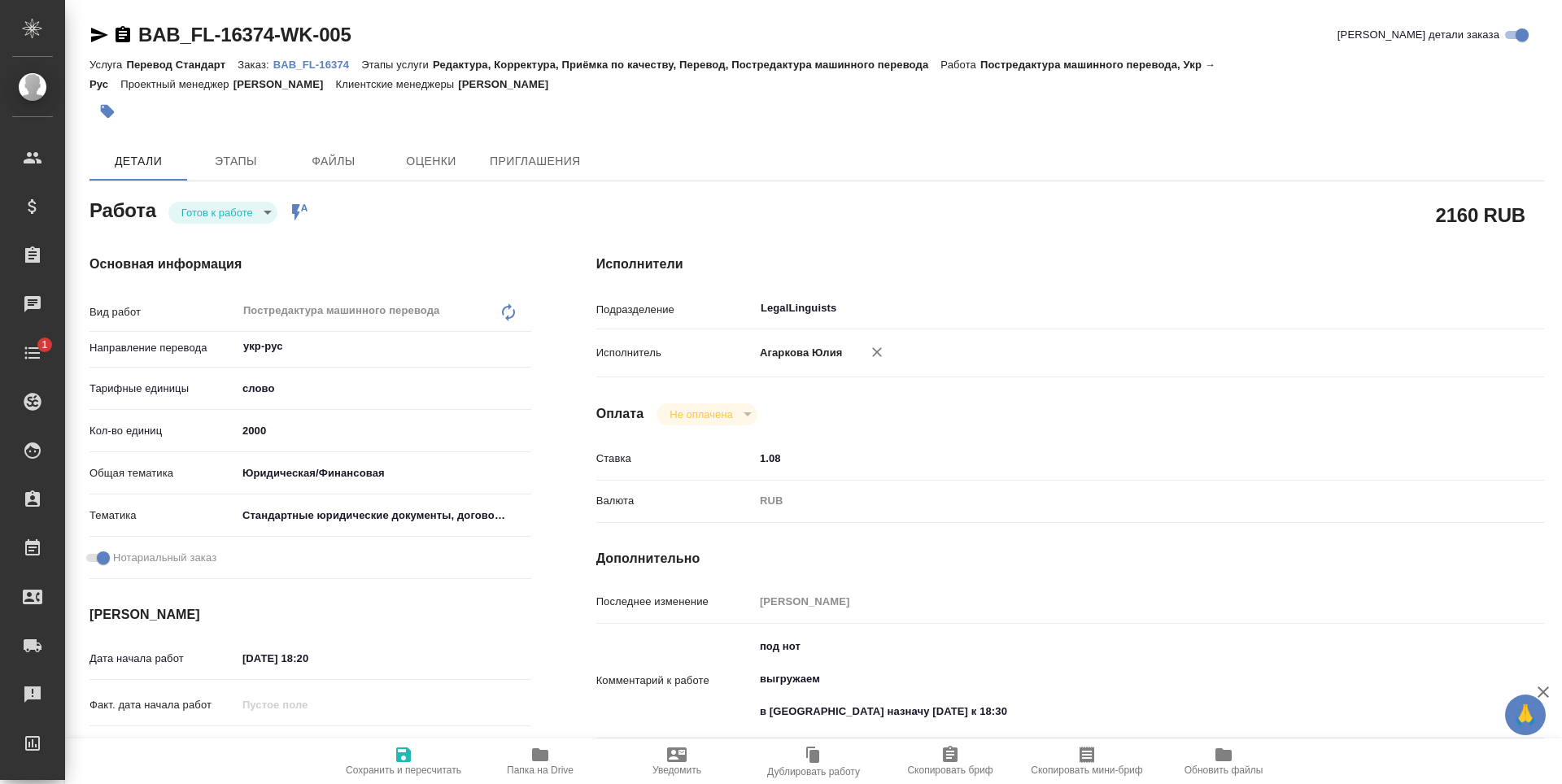
type textarea "x"
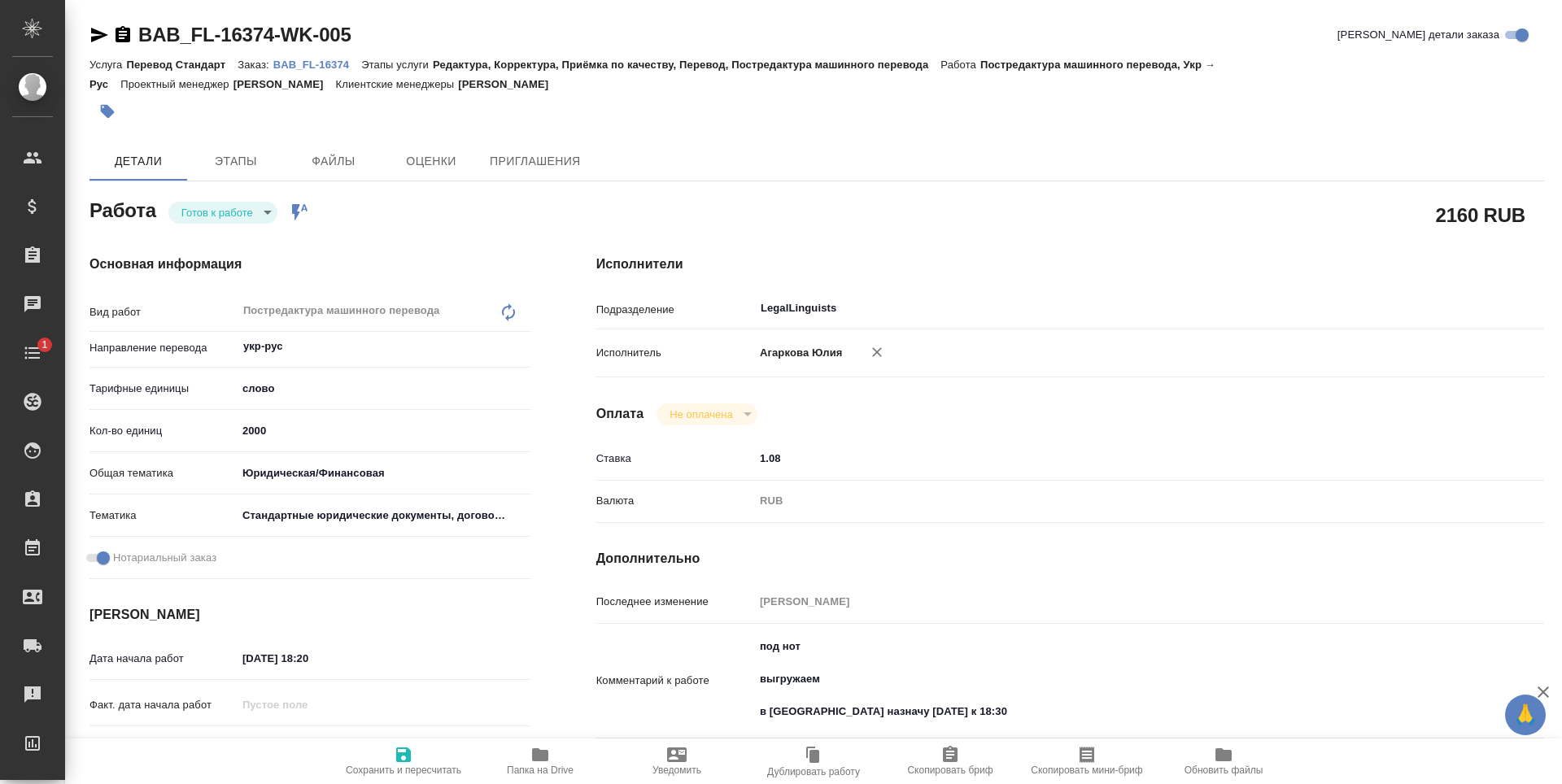
type textarea "x"
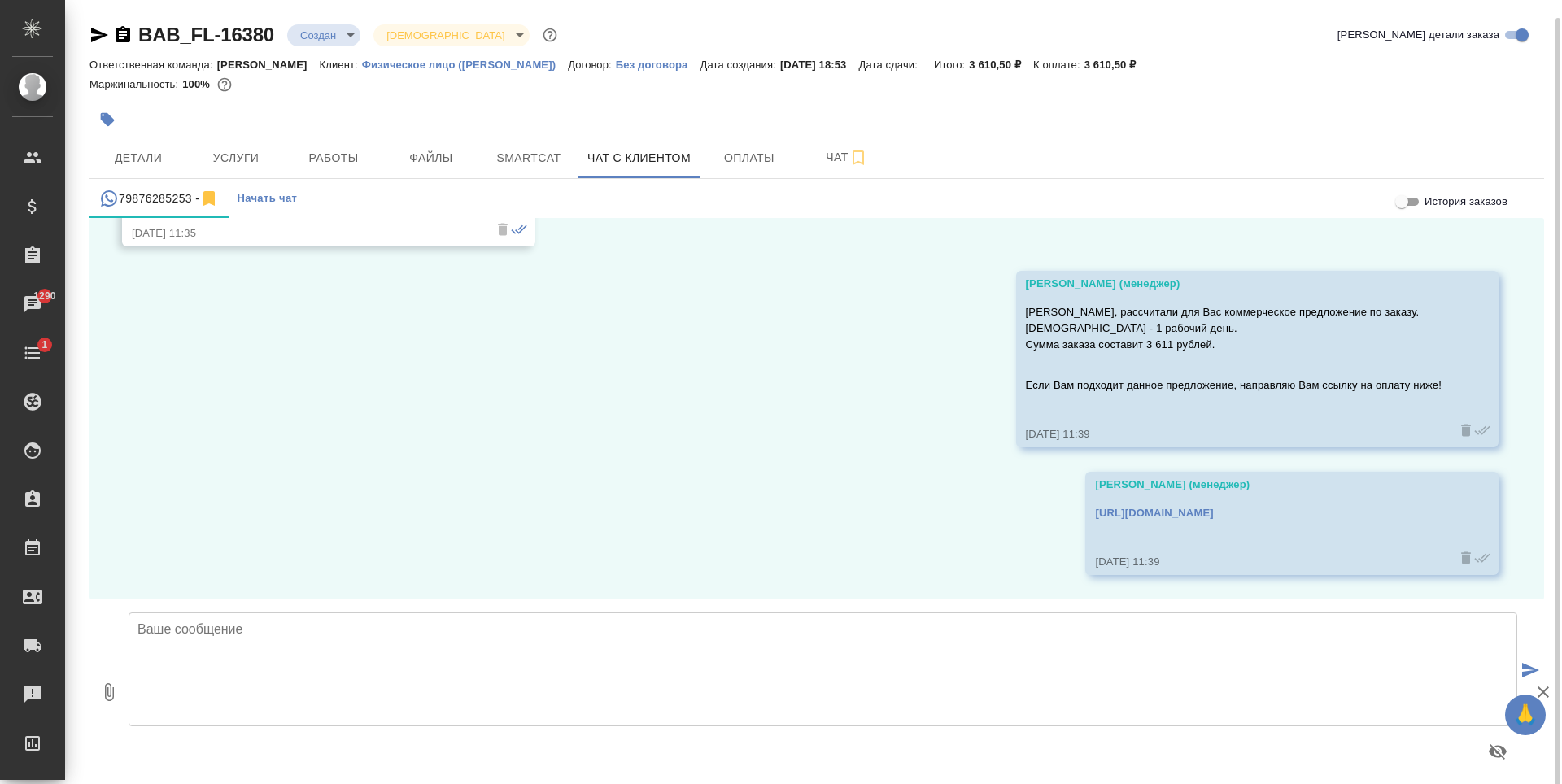
scroll to position [9, 0]
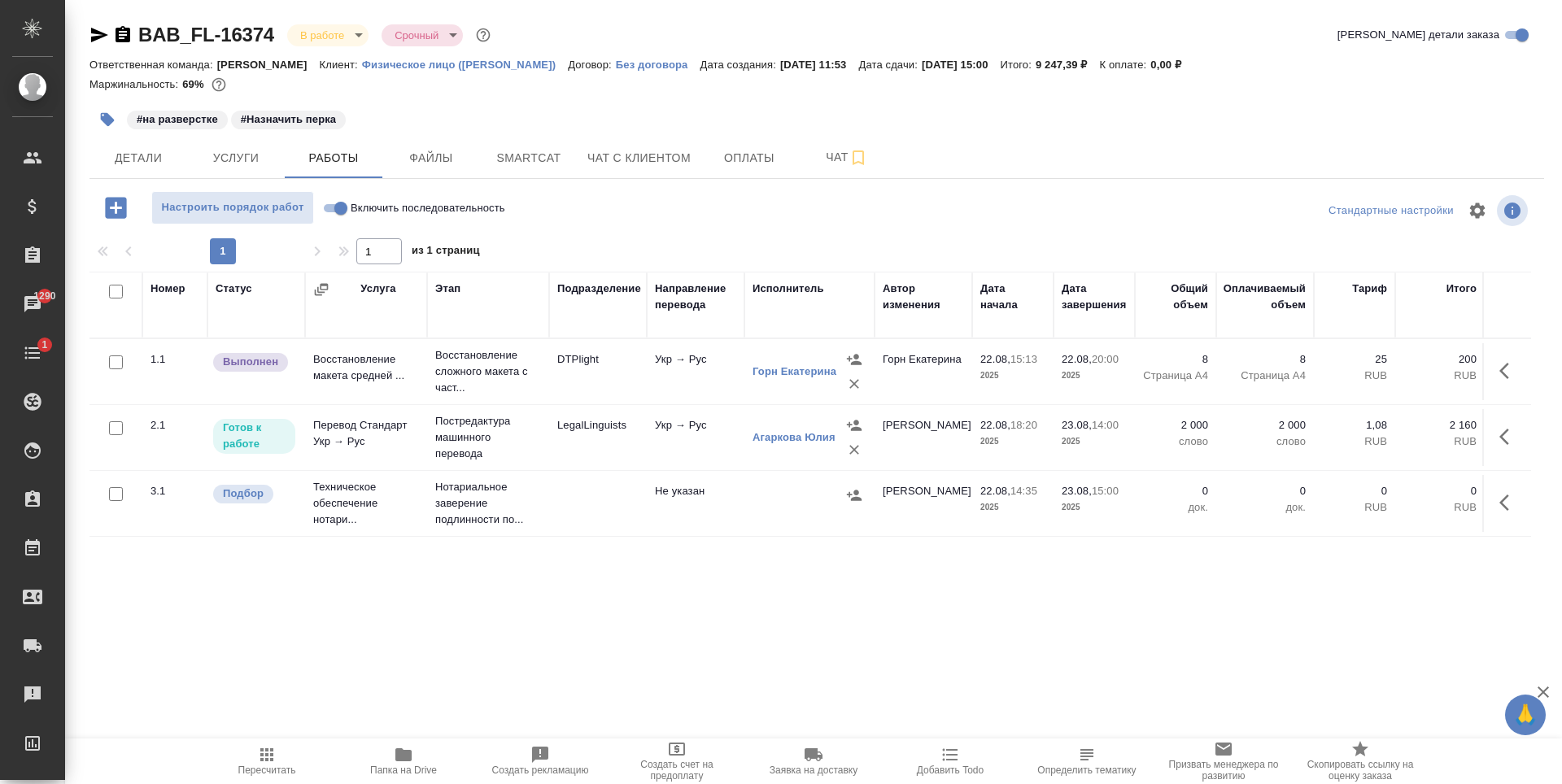
click at [611, 190] on div "BAB_FL-16374 В работе inProgress Срочный urgent Кратко детали заказа Ответствен…" at bounding box center [817, 340] width 1473 height 679
click at [608, 167] on span "Чат с клиентом" at bounding box center [639, 159] width 103 height 21
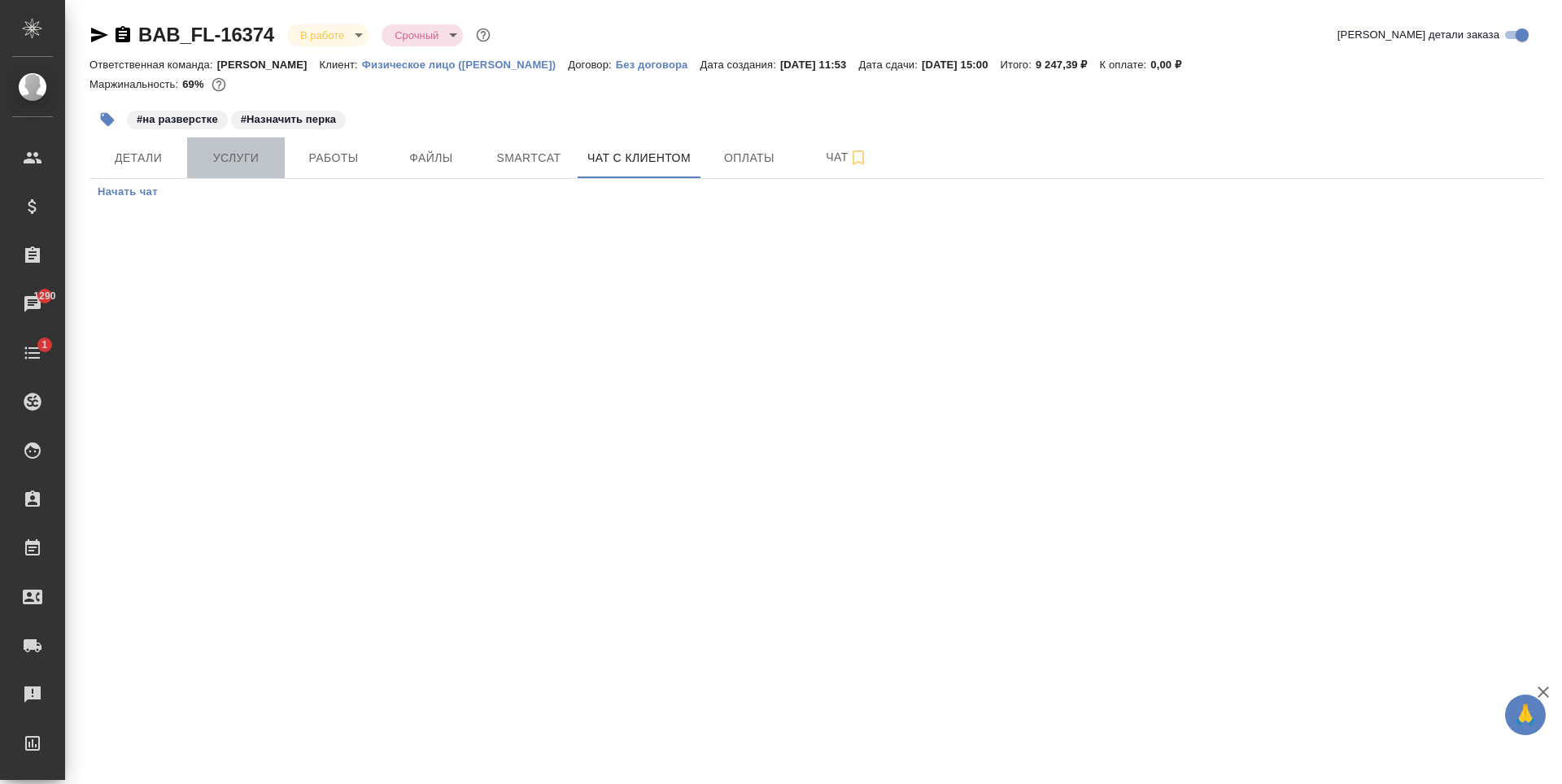
click at [242, 161] on span "Услуги" at bounding box center [236, 159] width 78 height 21
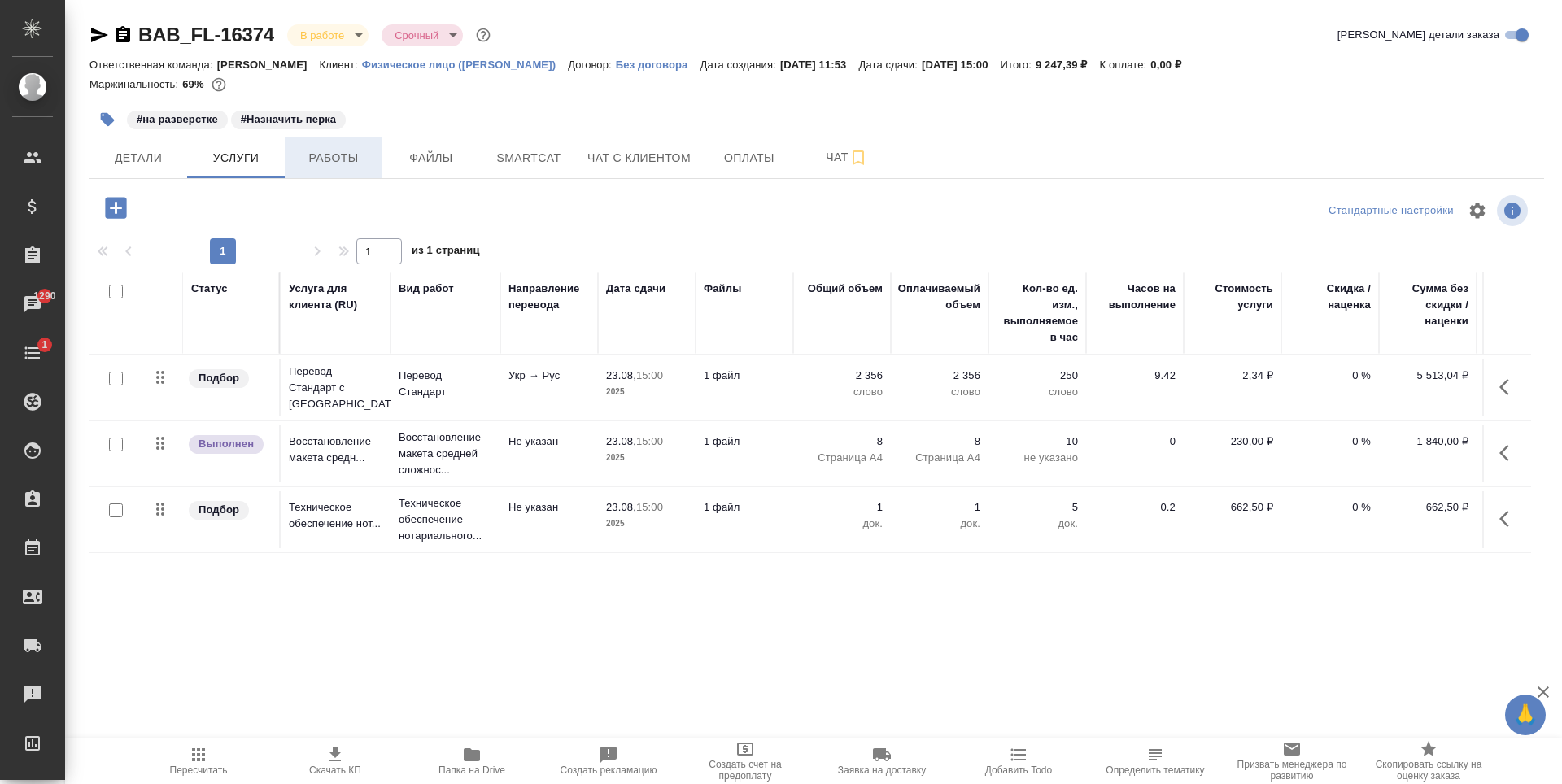
click at [363, 153] on span "Работы" at bounding box center [333, 159] width 78 height 21
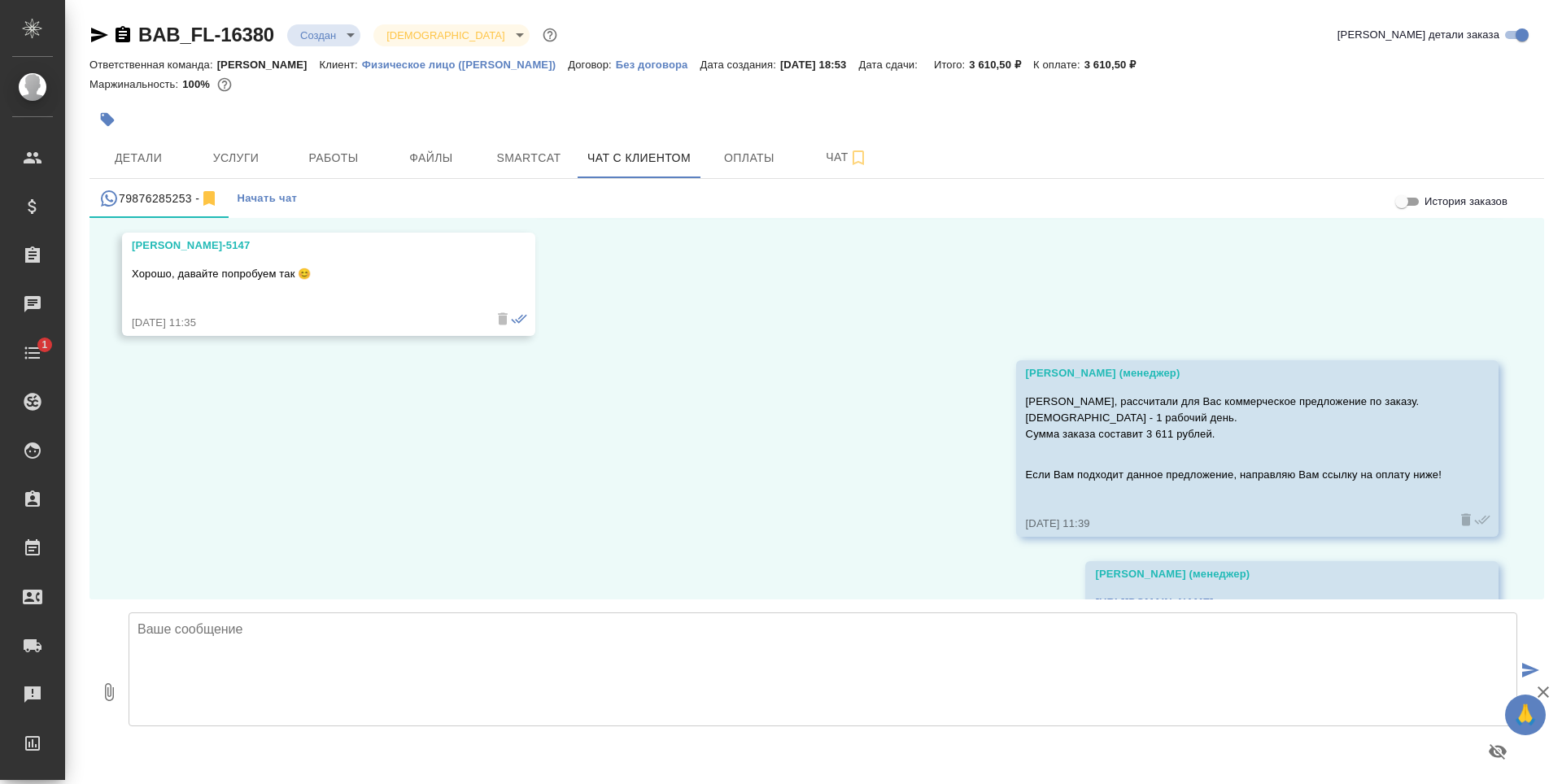
scroll to position [8982, 0]
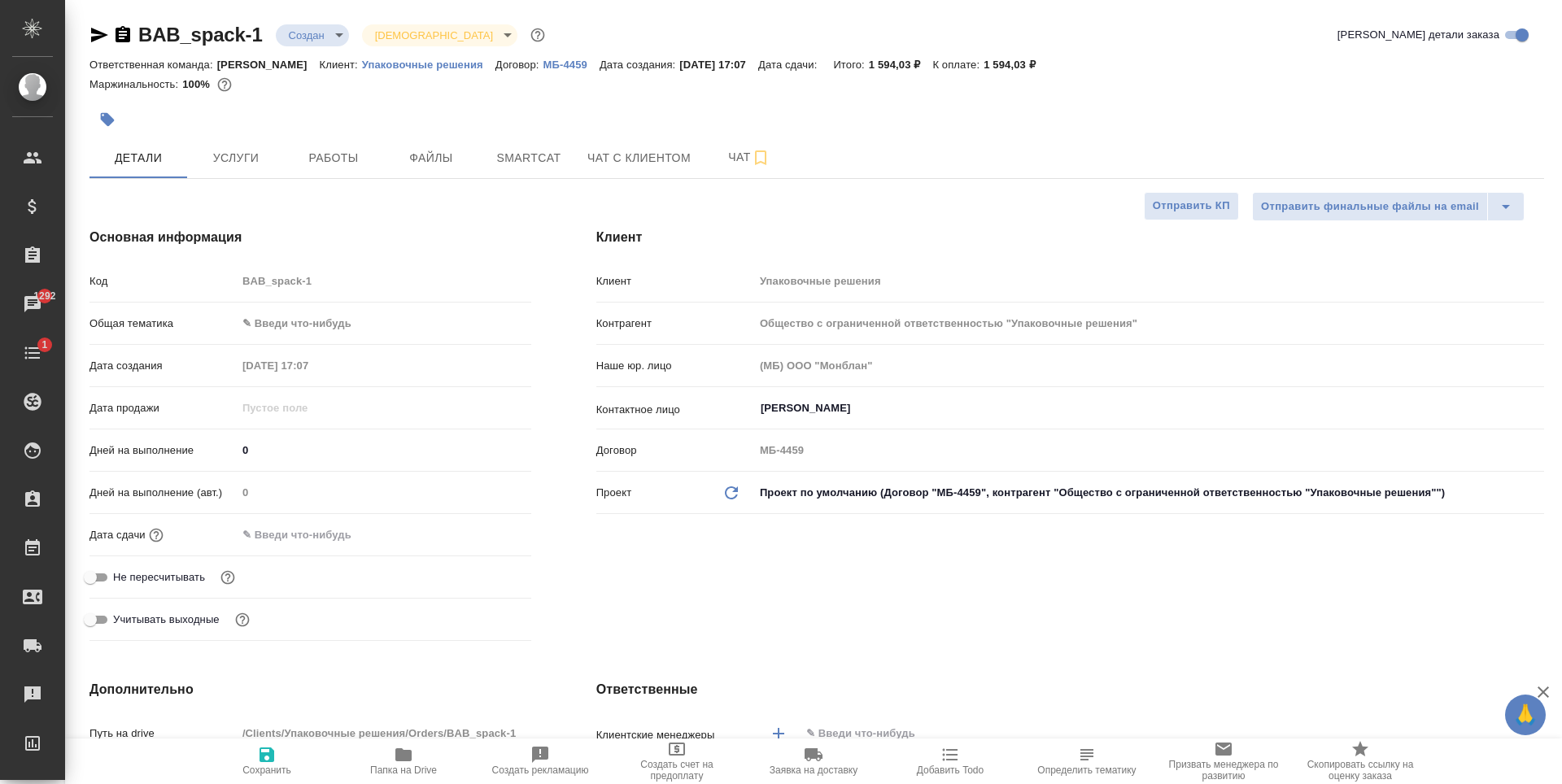
select select "RU"
click at [220, 146] on button "Услуги" at bounding box center [236, 157] width 98 height 40
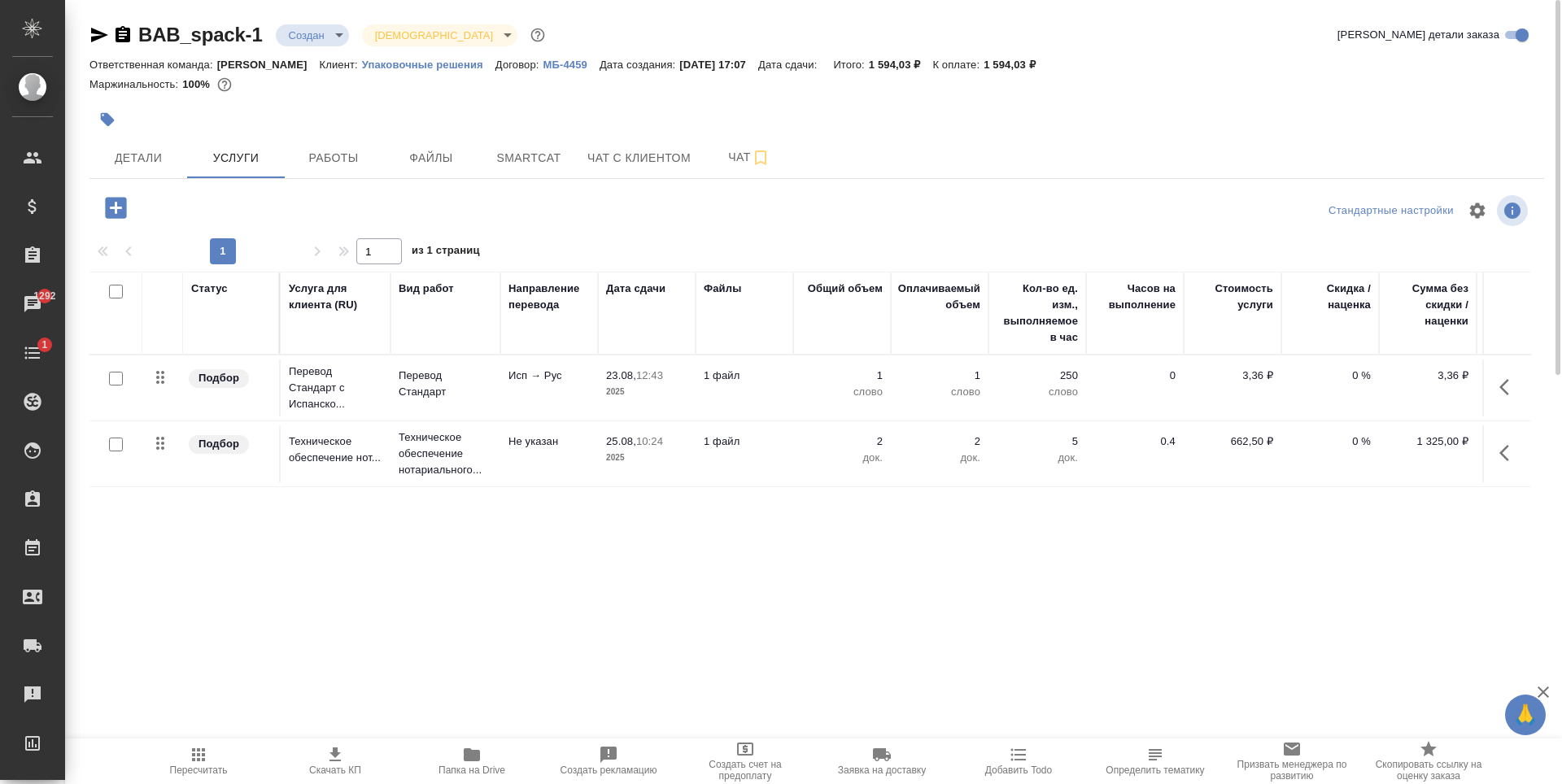
click at [846, 388] on p "слово" at bounding box center [841, 392] width 81 height 16
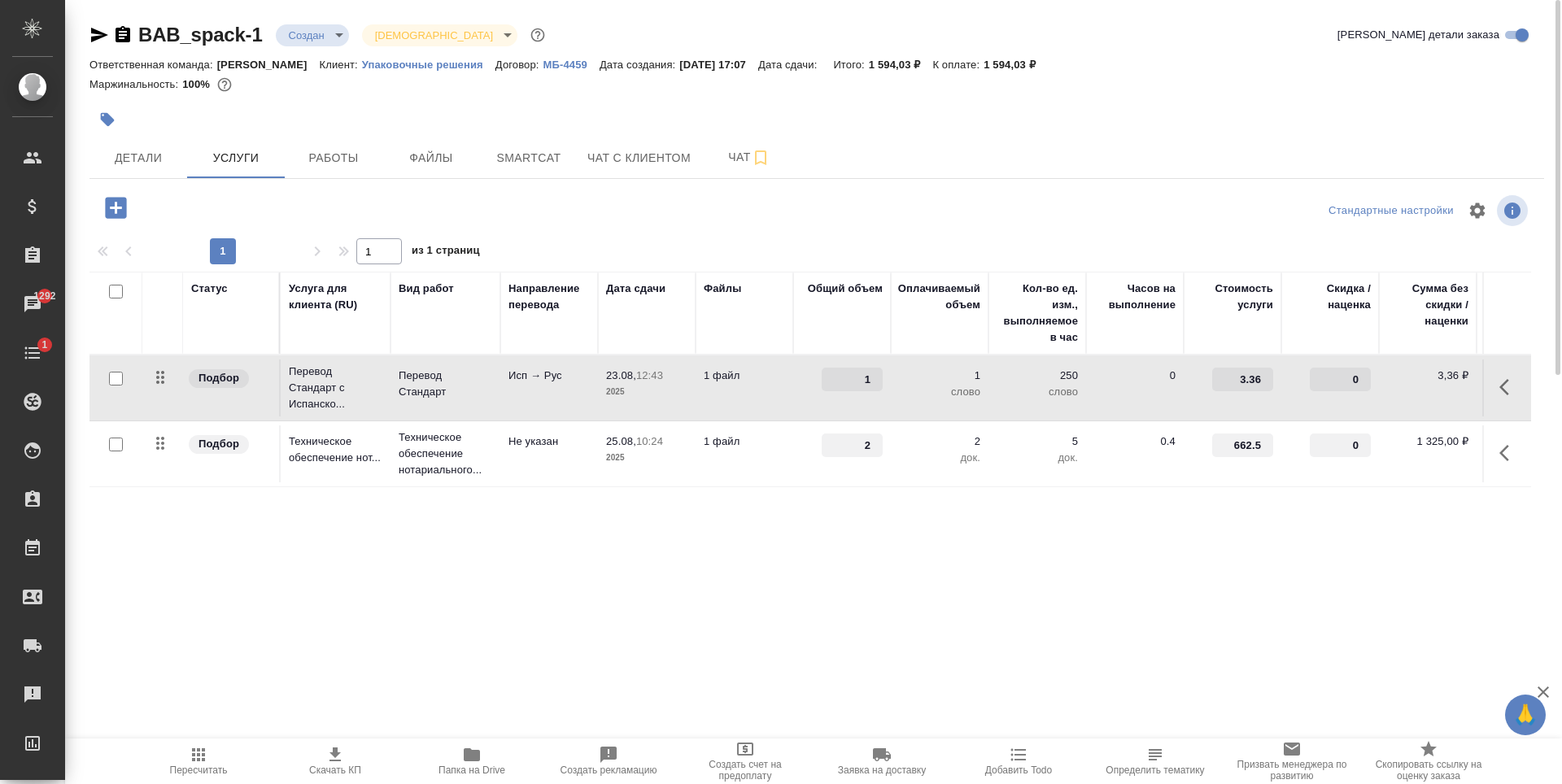
click at [800, 407] on td "1" at bounding box center [842, 388] width 98 height 57
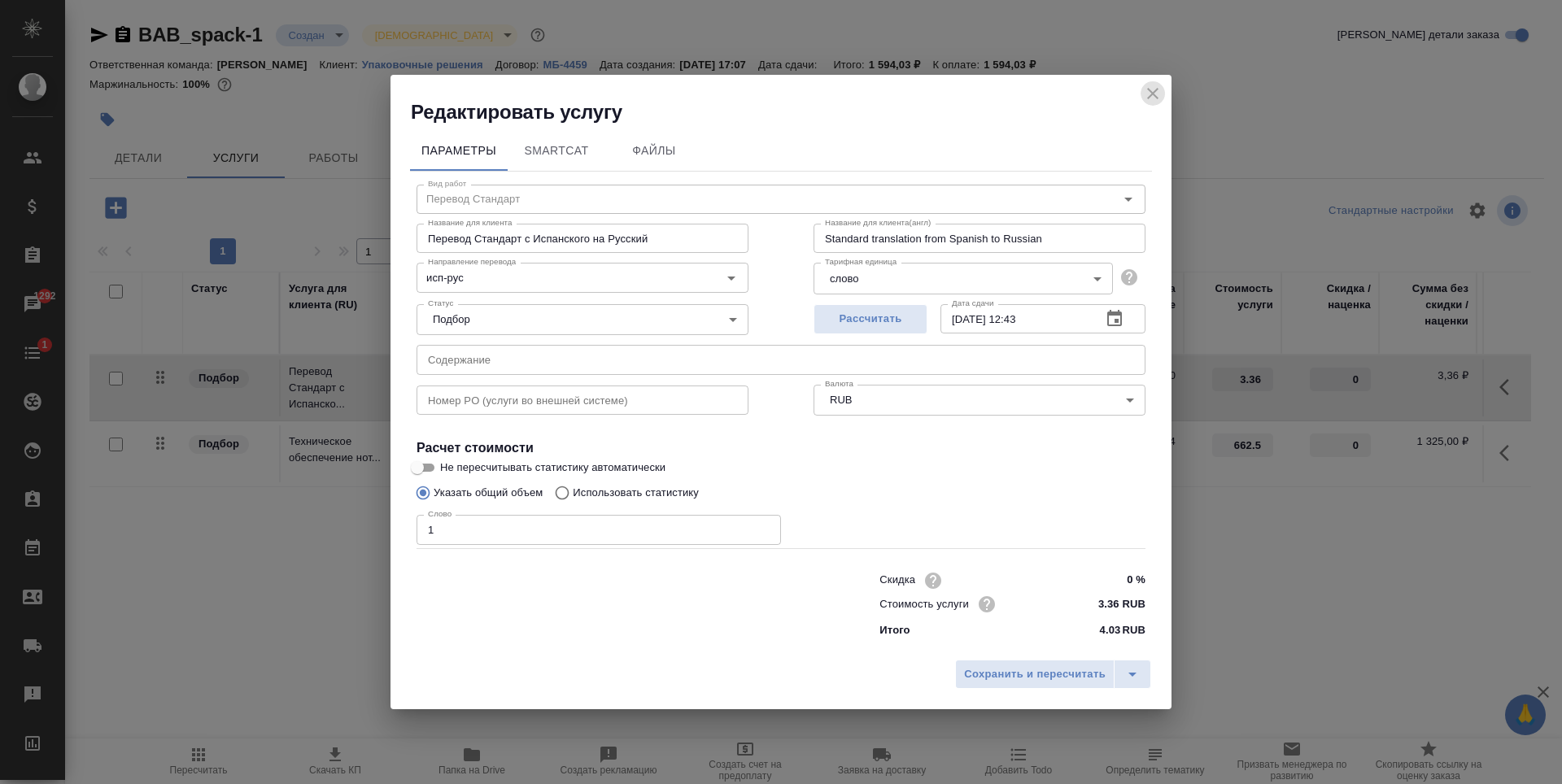
click at [1162, 100] on icon "close" at bounding box center [1153, 93] width 20 height 20
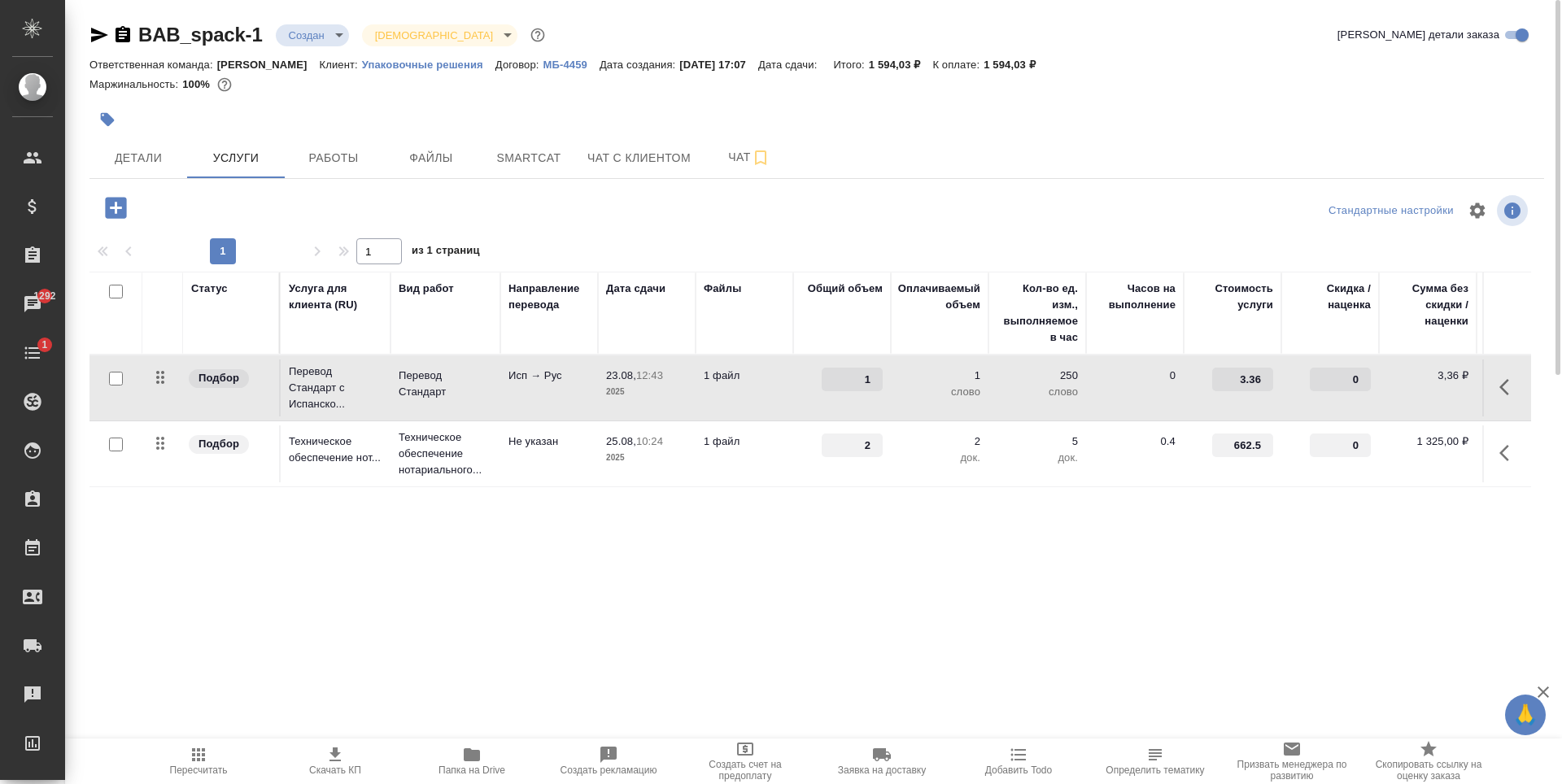
click at [112, 382] on input "checkbox" at bounding box center [116, 378] width 14 height 14
checkbox input "true"
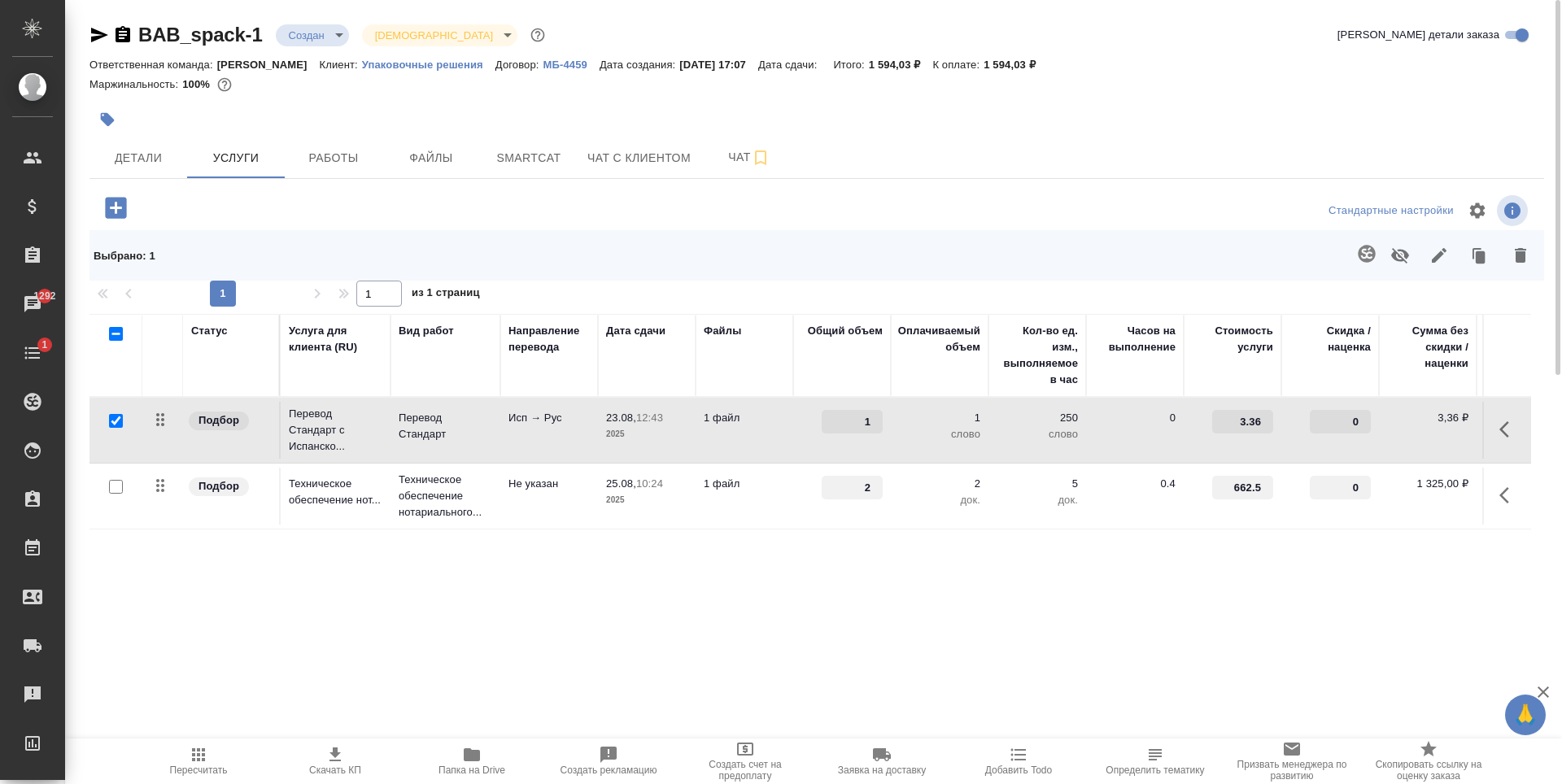
click at [1358, 250] on icon "button" at bounding box center [1366, 254] width 20 height 20
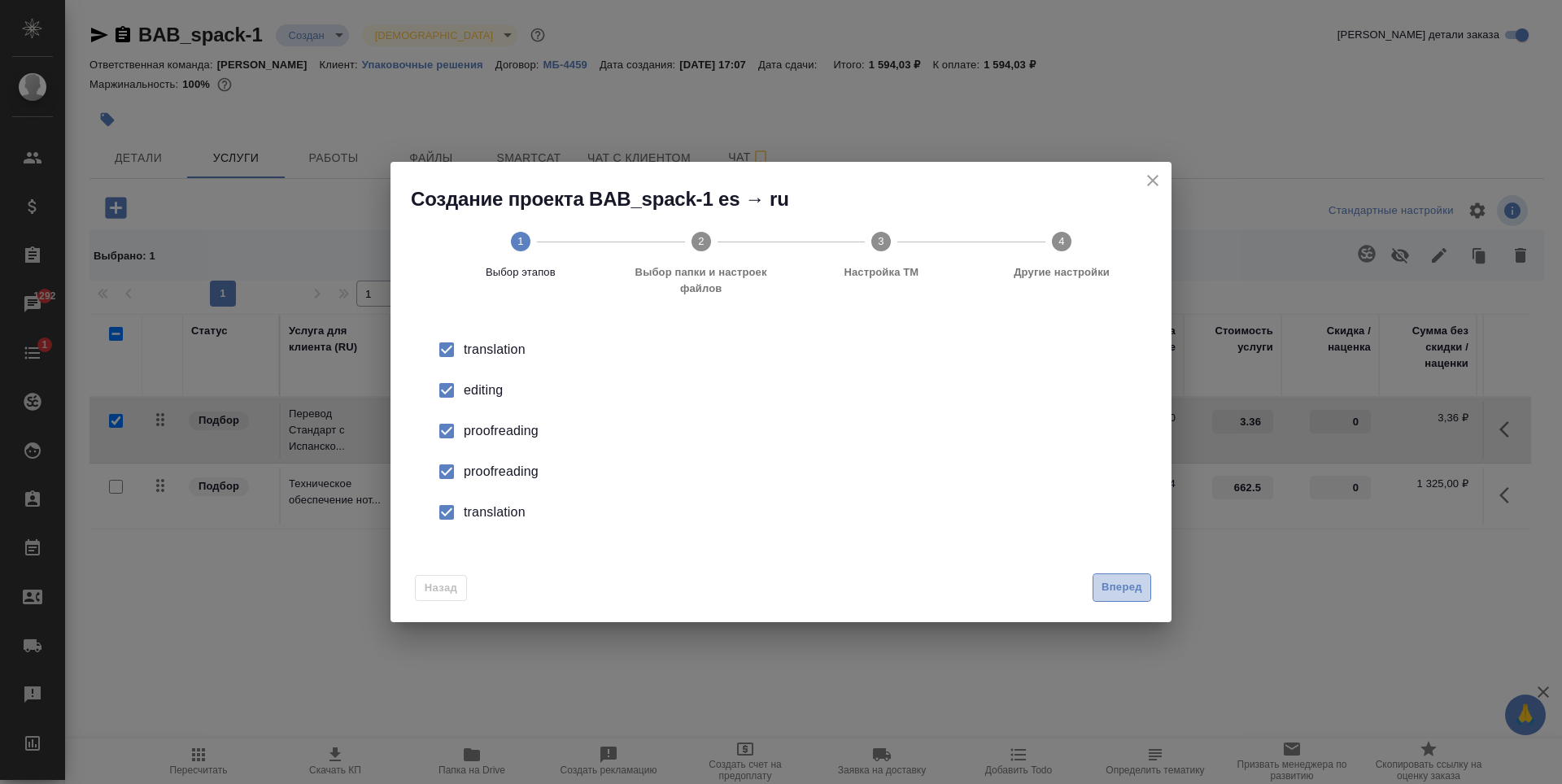
click at [1111, 599] on button "Вперед" at bounding box center [1122, 588] width 58 height 28
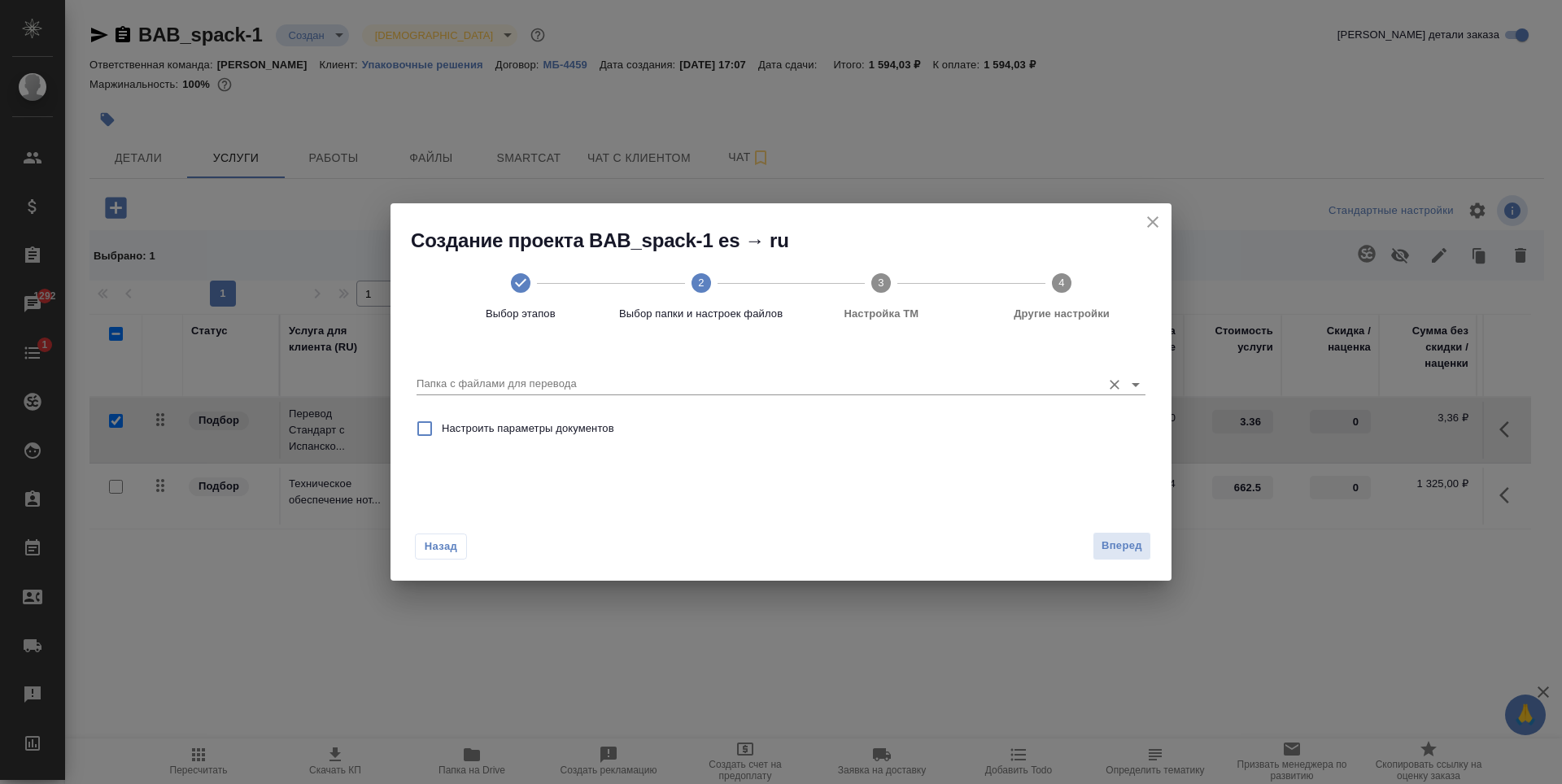
click at [1041, 367] on div "Папка с файлами для перевода" at bounding box center [781, 377] width 729 height 33
click at [804, 386] on input "Папка с файлами для перевода" at bounding box center [755, 383] width 677 height 20
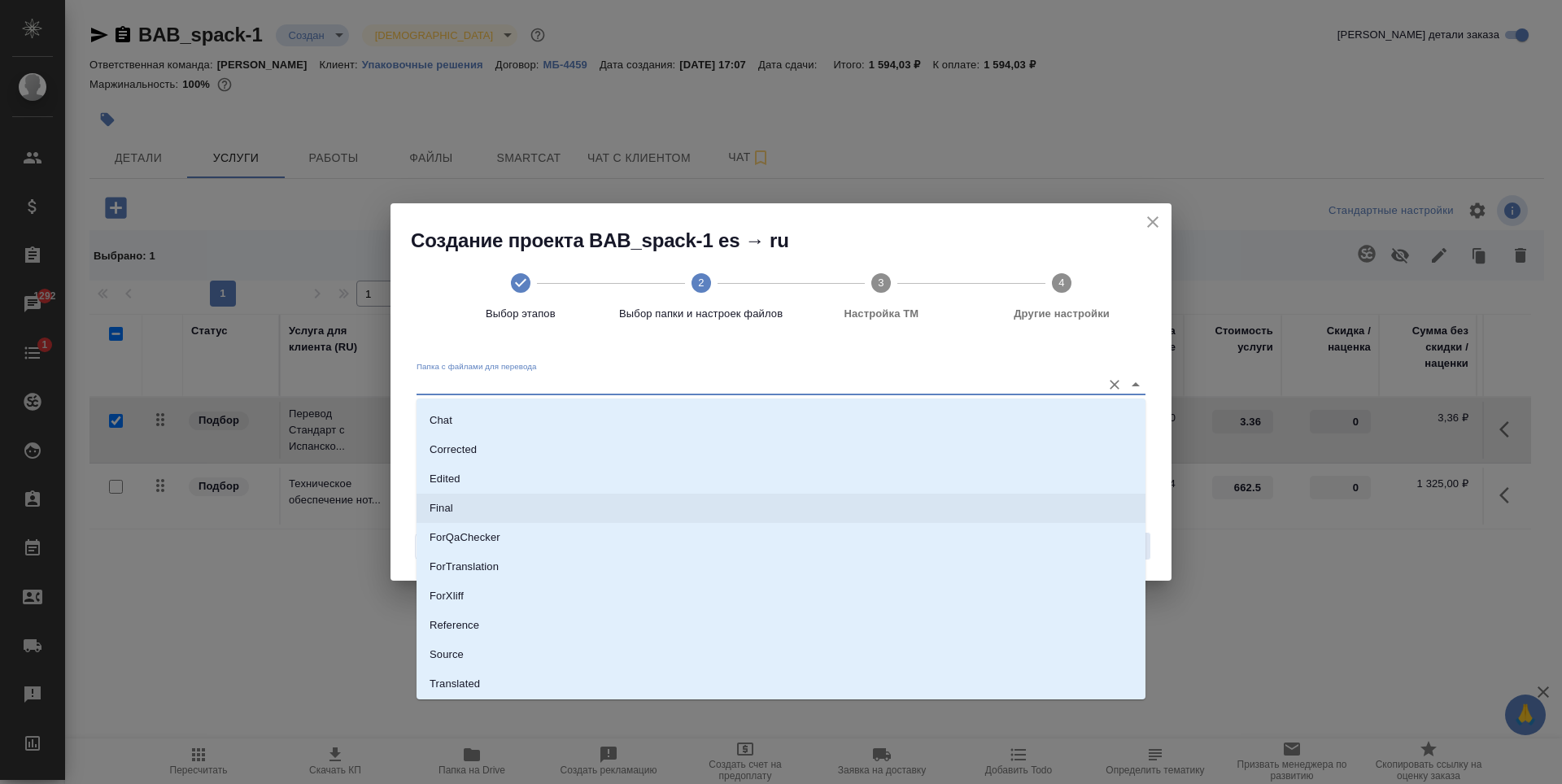
scroll to position [85, 0]
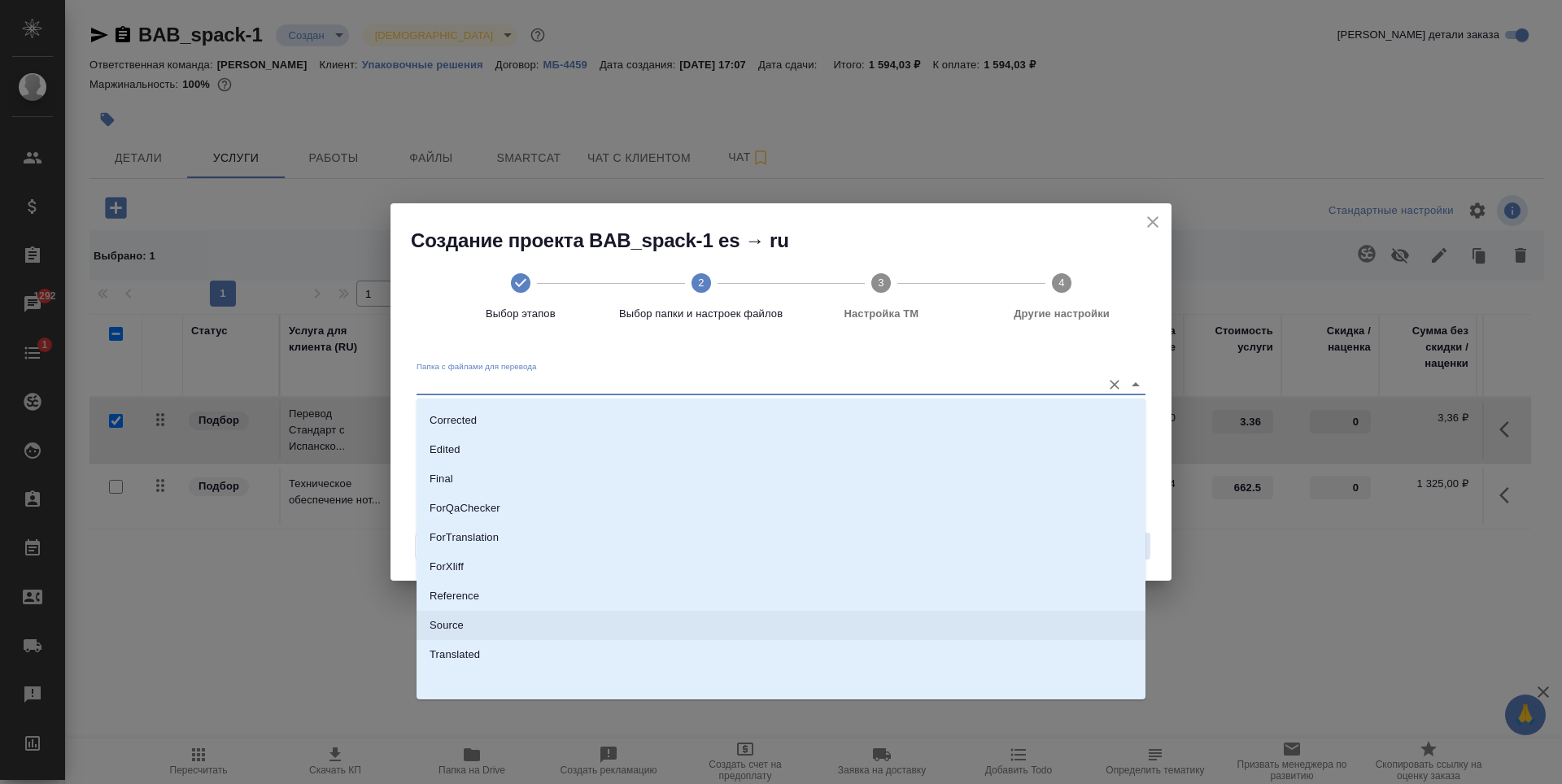
click at [472, 630] on li "Source" at bounding box center [781, 625] width 729 height 29
type input "Source"
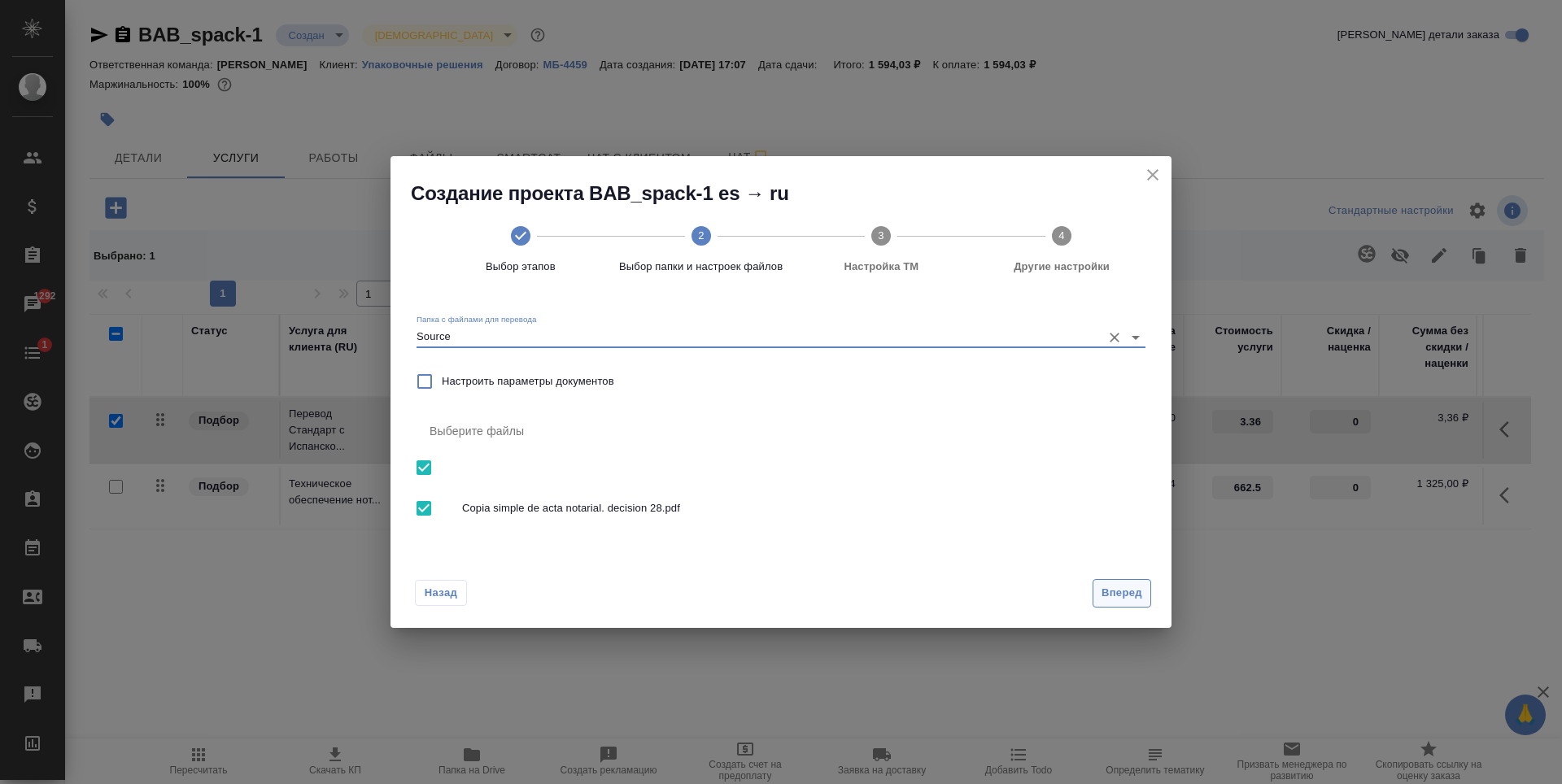
click at [1147, 594] on button "Вперед" at bounding box center [1122, 593] width 58 height 28
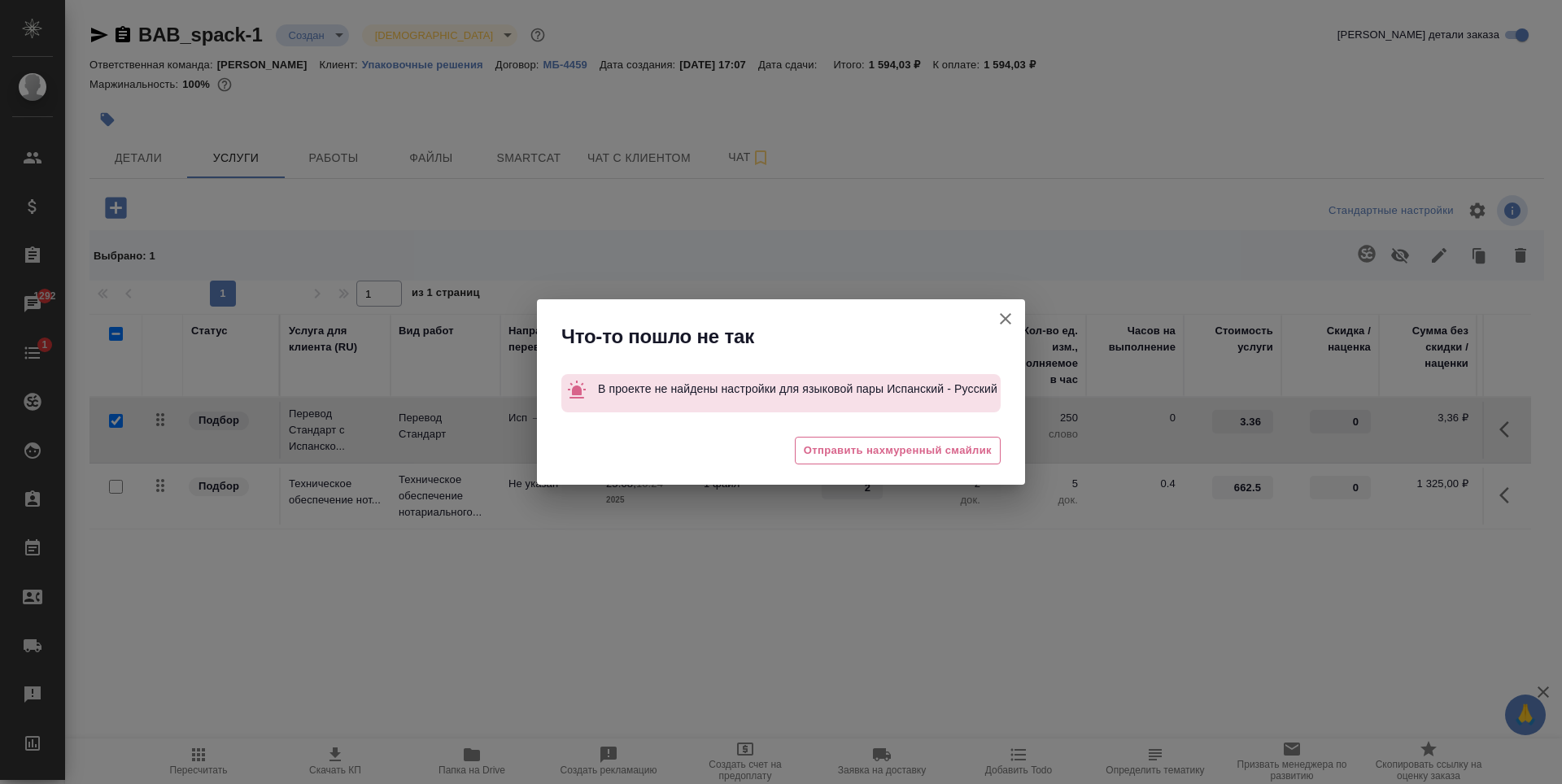
click at [1002, 318] on icon "button" at bounding box center [1005, 318] width 20 height 20
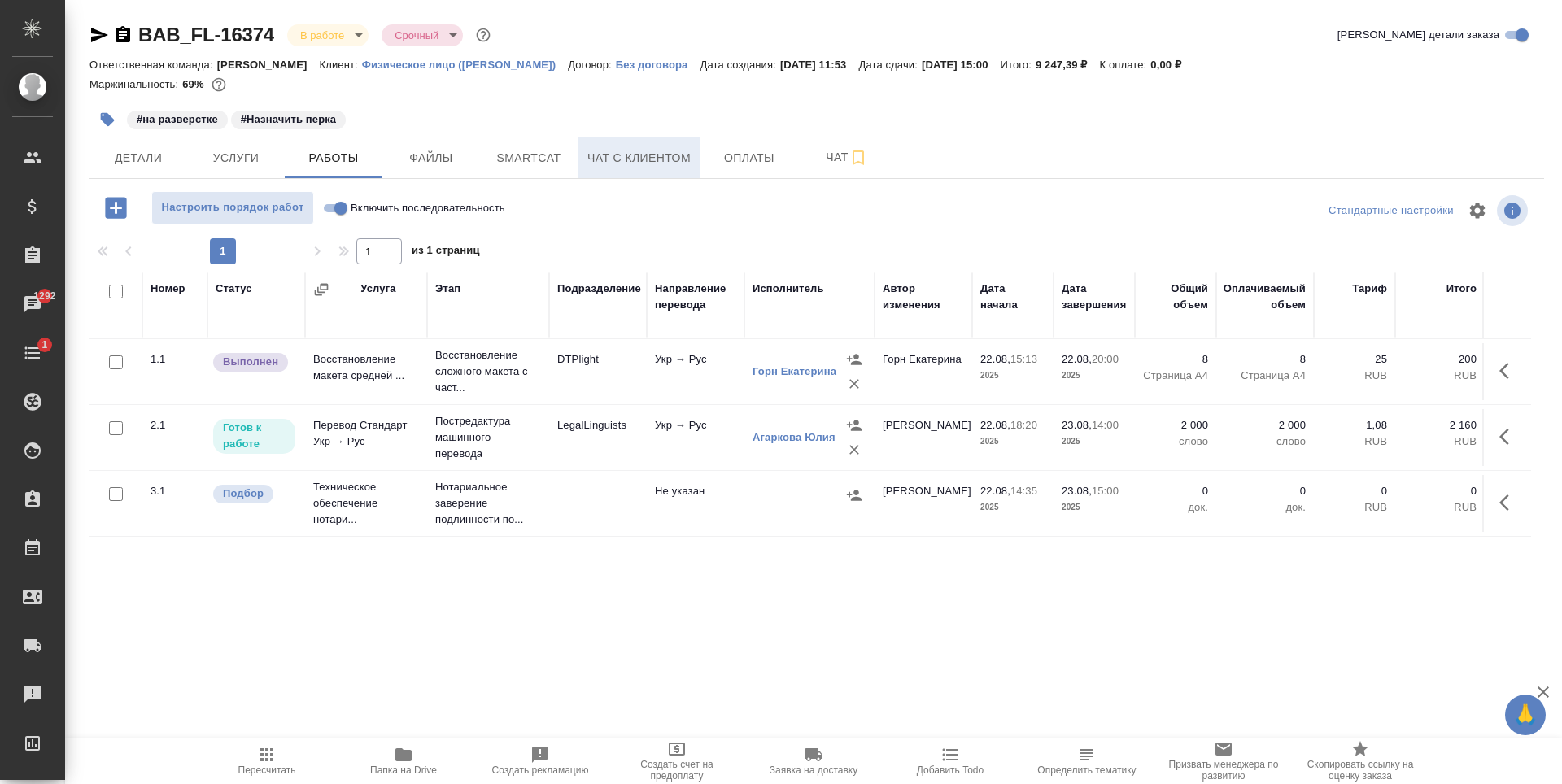
click at [643, 168] on button "Чат с клиентом" at bounding box center [638, 157] width 123 height 40
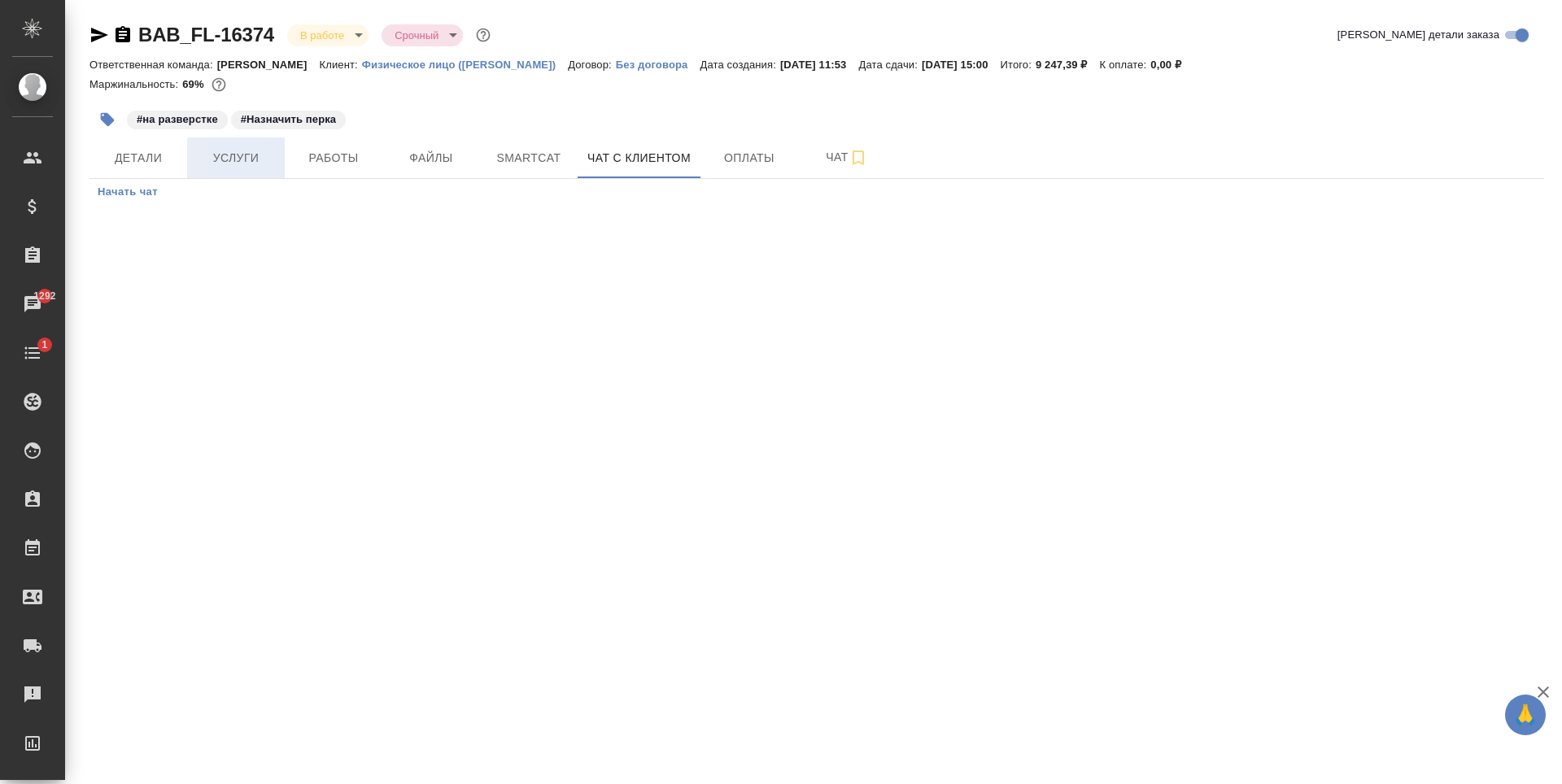
click at [268, 148] on span "Услуги" at bounding box center [236, 159] width 78 height 21
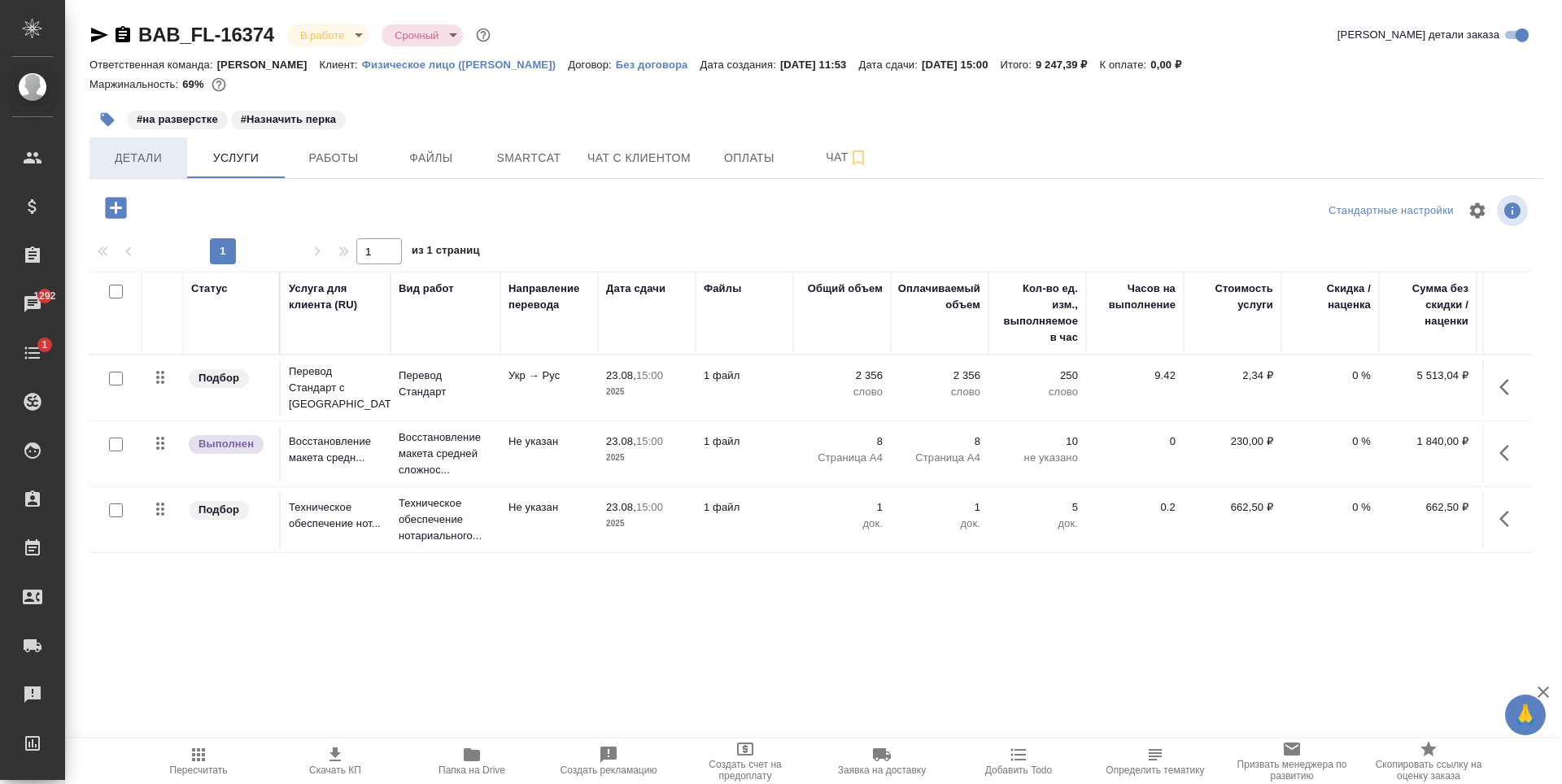
click at [151, 160] on span "Детали" at bounding box center [138, 159] width 78 height 21
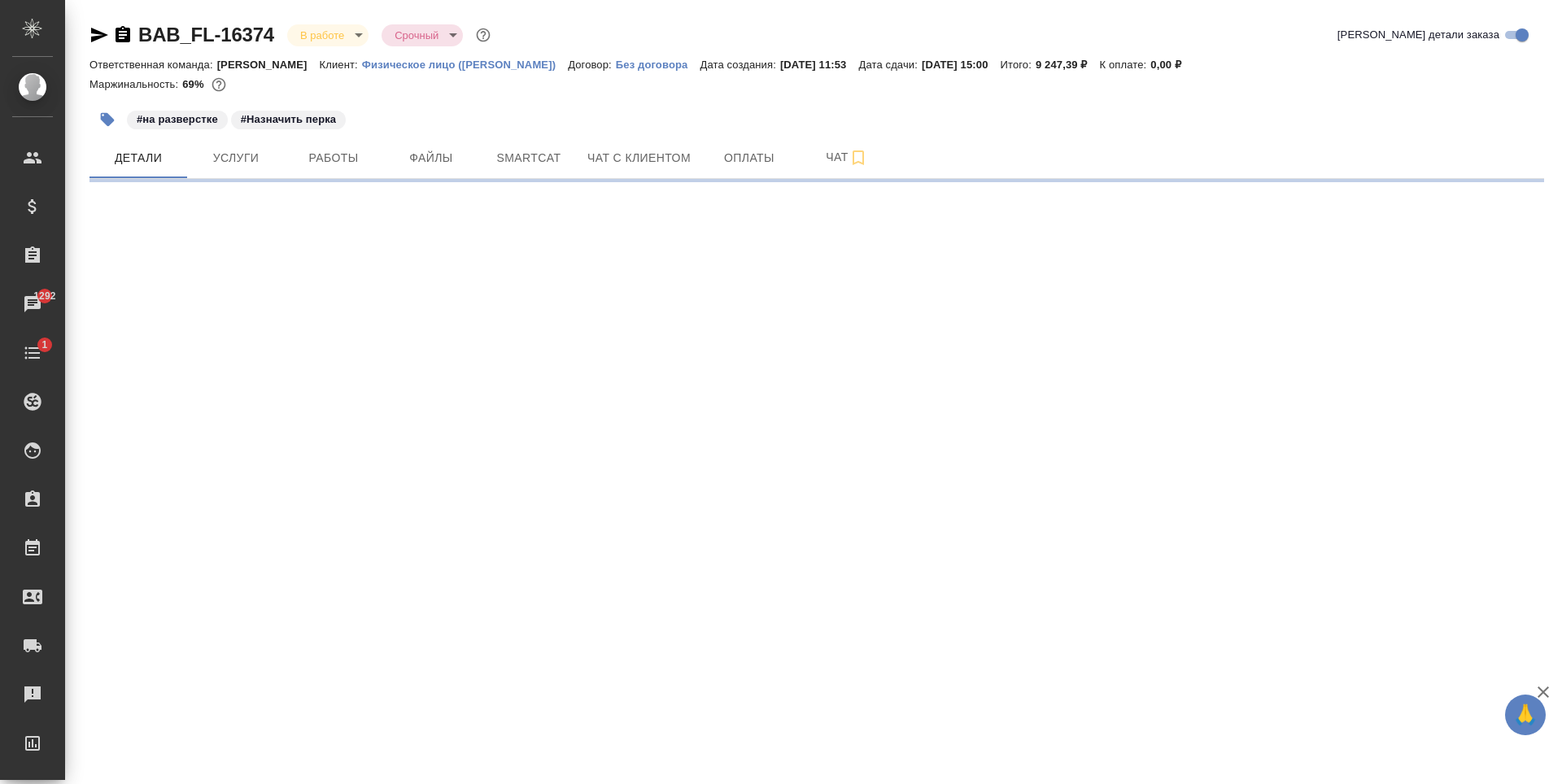
select select "RU"
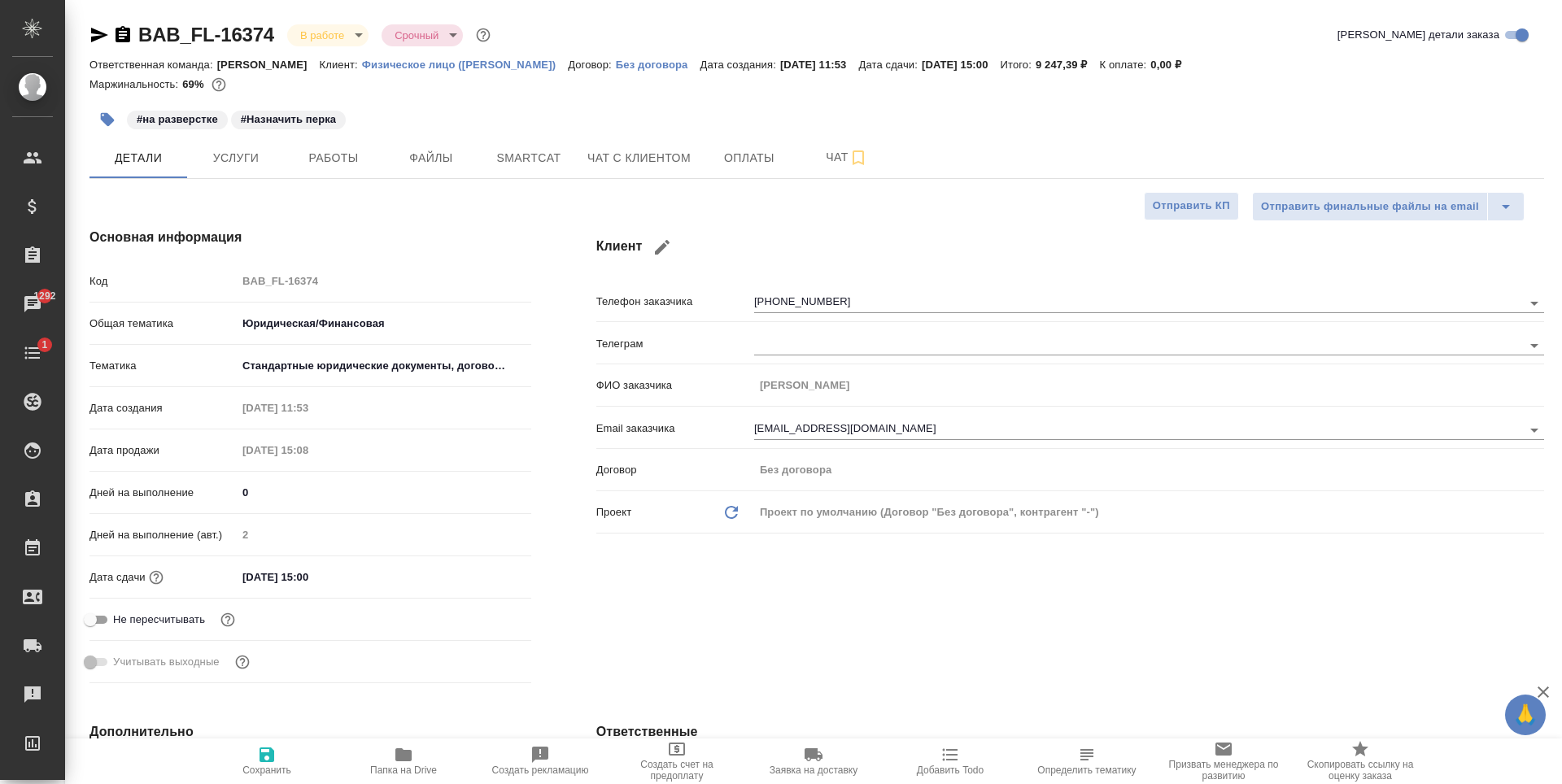
type textarea "x"
click at [636, 166] on span "Чат с клиентом" at bounding box center [639, 159] width 103 height 21
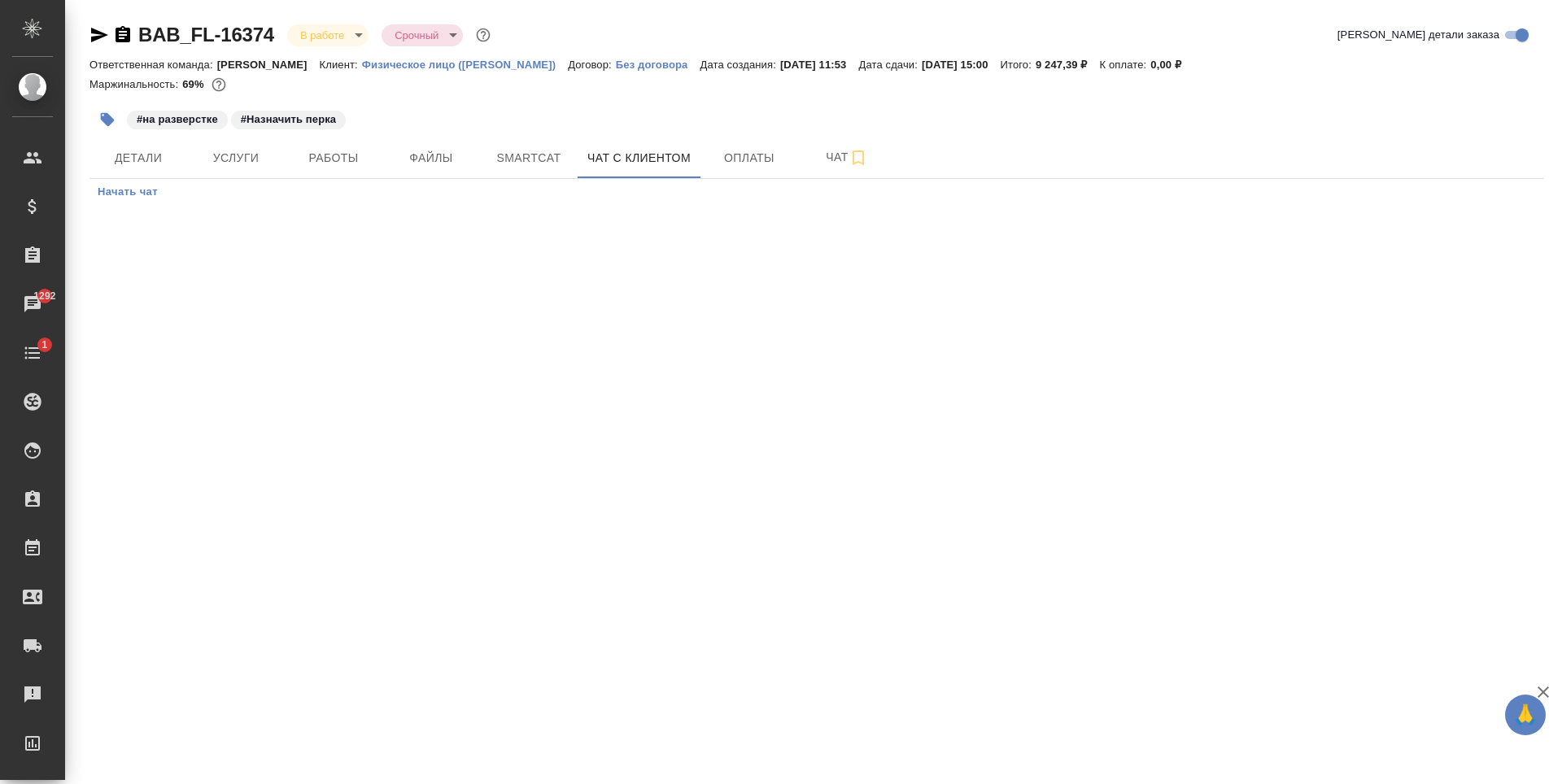
click at [137, 196] on span "Начать чат" at bounding box center [128, 192] width 60 height 19
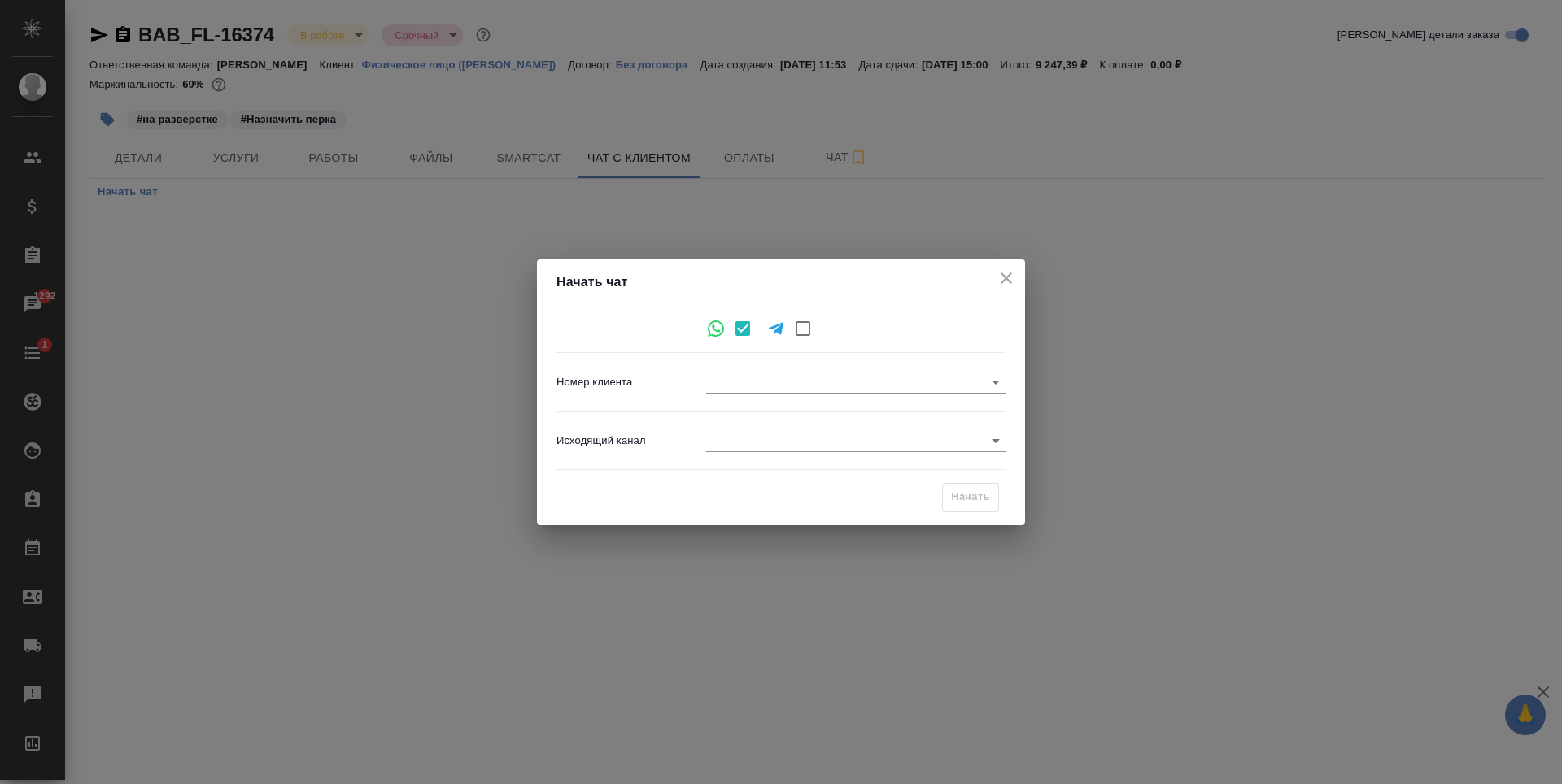
type input "0d5054c31e838f72257ab2e6"
click at [877, 424] on div "Исходящий канал ​" at bounding box center [781, 441] width 449 height 45
click at [890, 445] on body "🙏 .cls-1 fill:#fff; AWATERA [PERSON_NAME] Спецификации Заказы 1292 Чаты 1 Todo …" at bounding box center [781, 392] width 1562 height 784
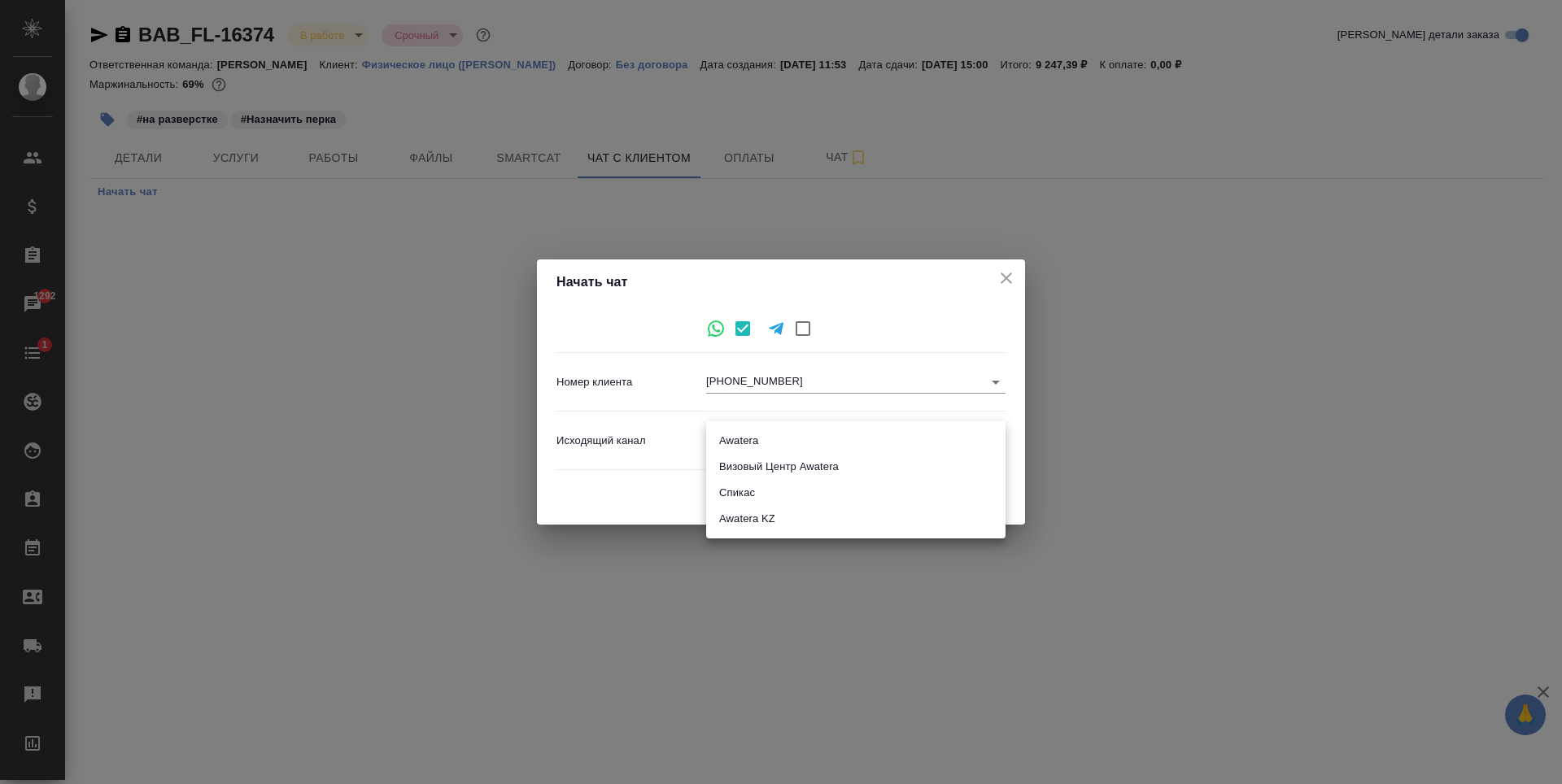
click at [797, 442] on li "Awatera" at bounding box center [855, 441] width 299 height 26
type input "2"
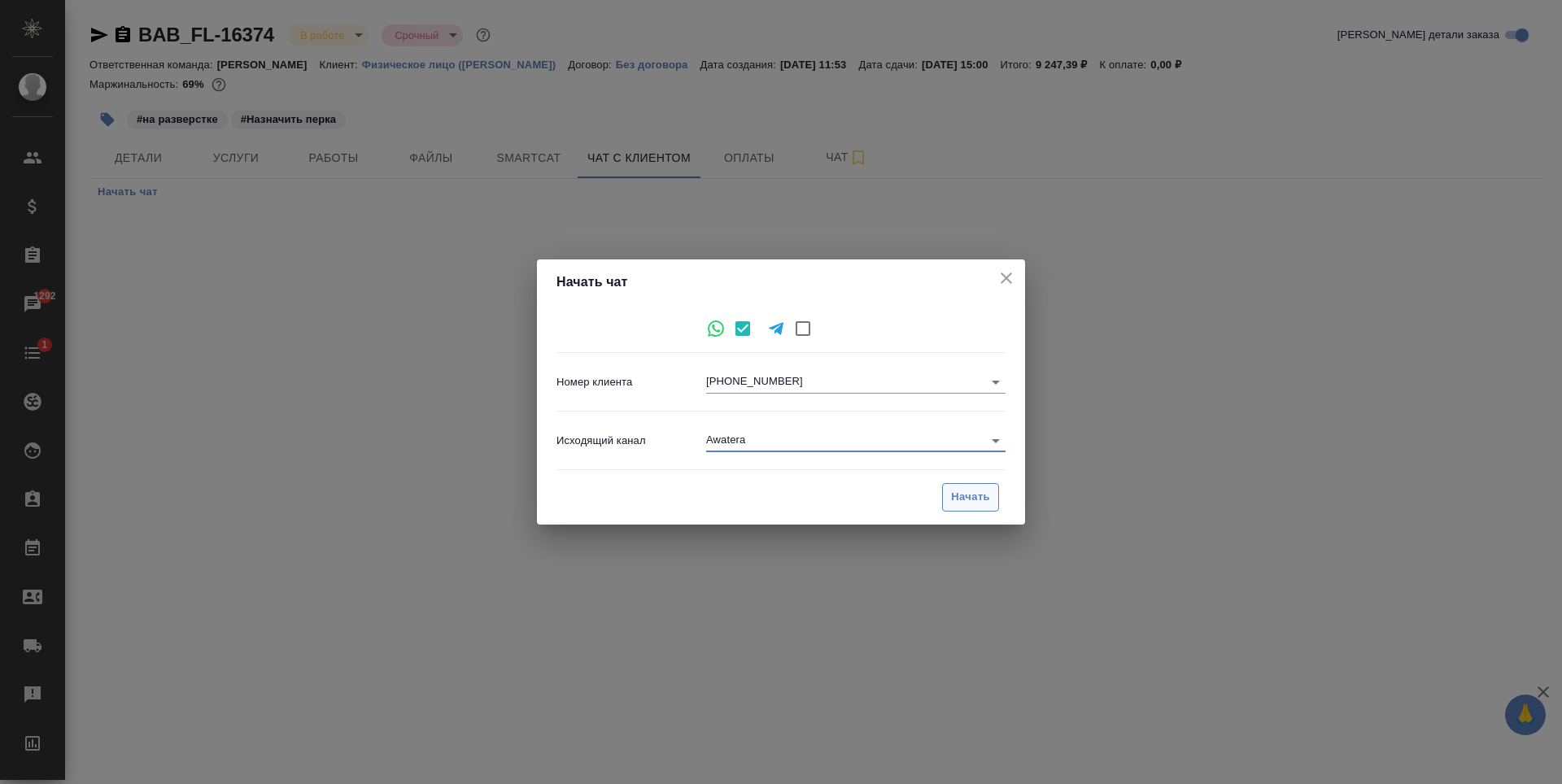
click at [961, 497] on span "Начать" at bounding box center [971, 498] width 39 height 19
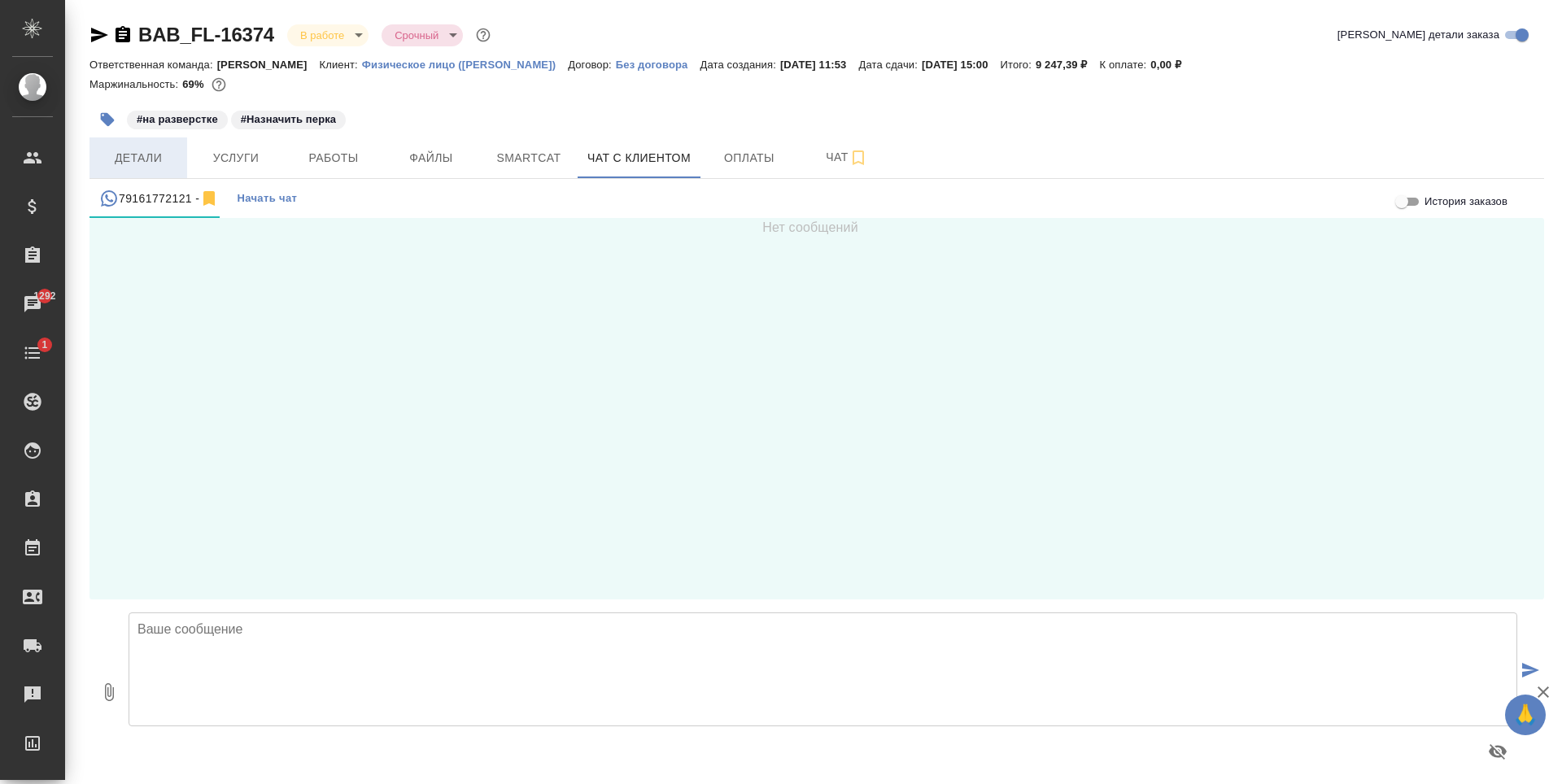
click at [162, 150] on span "Детали" at bounding box center [138, 159] width 78 height 21
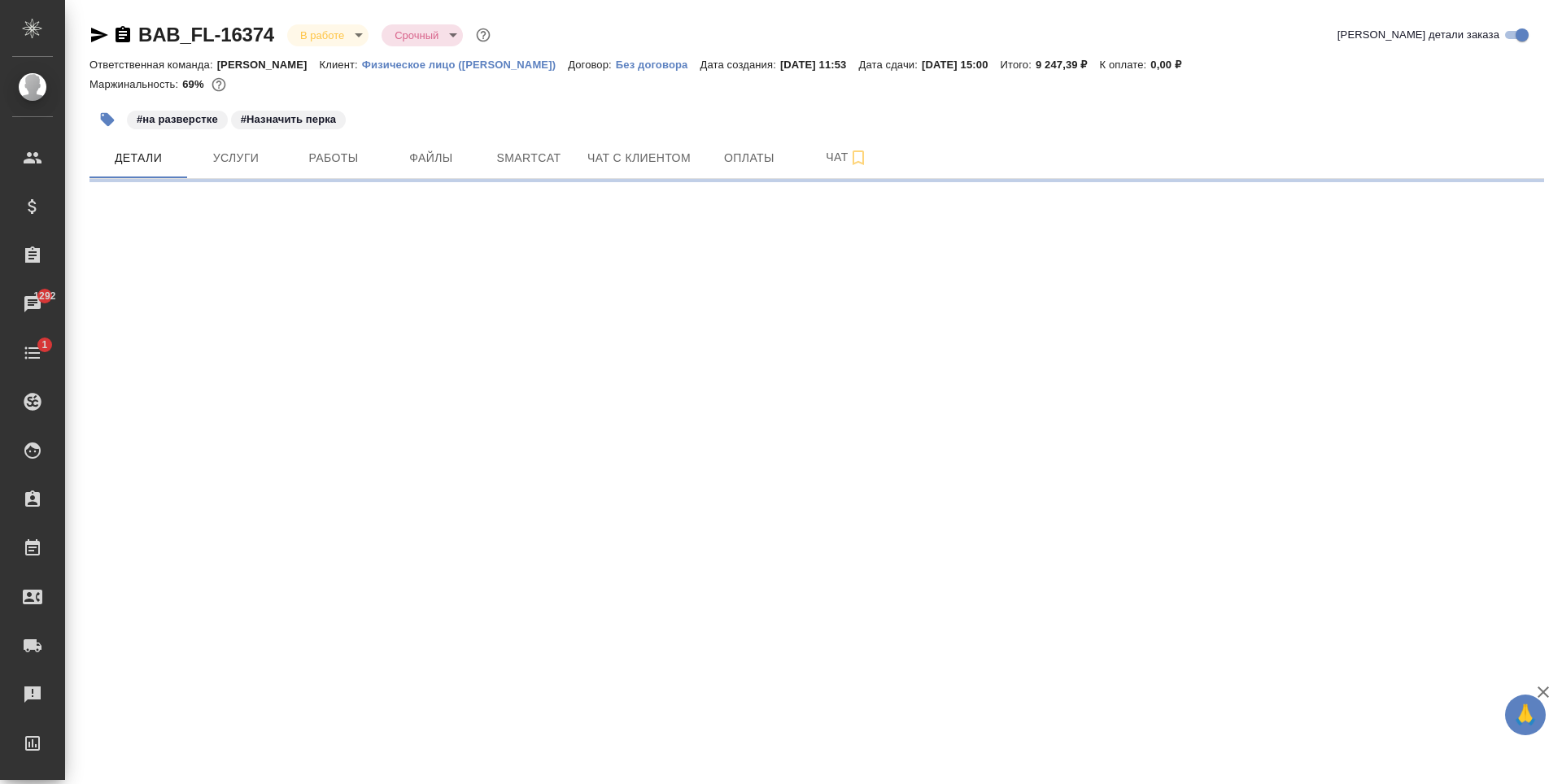
select select "RU"
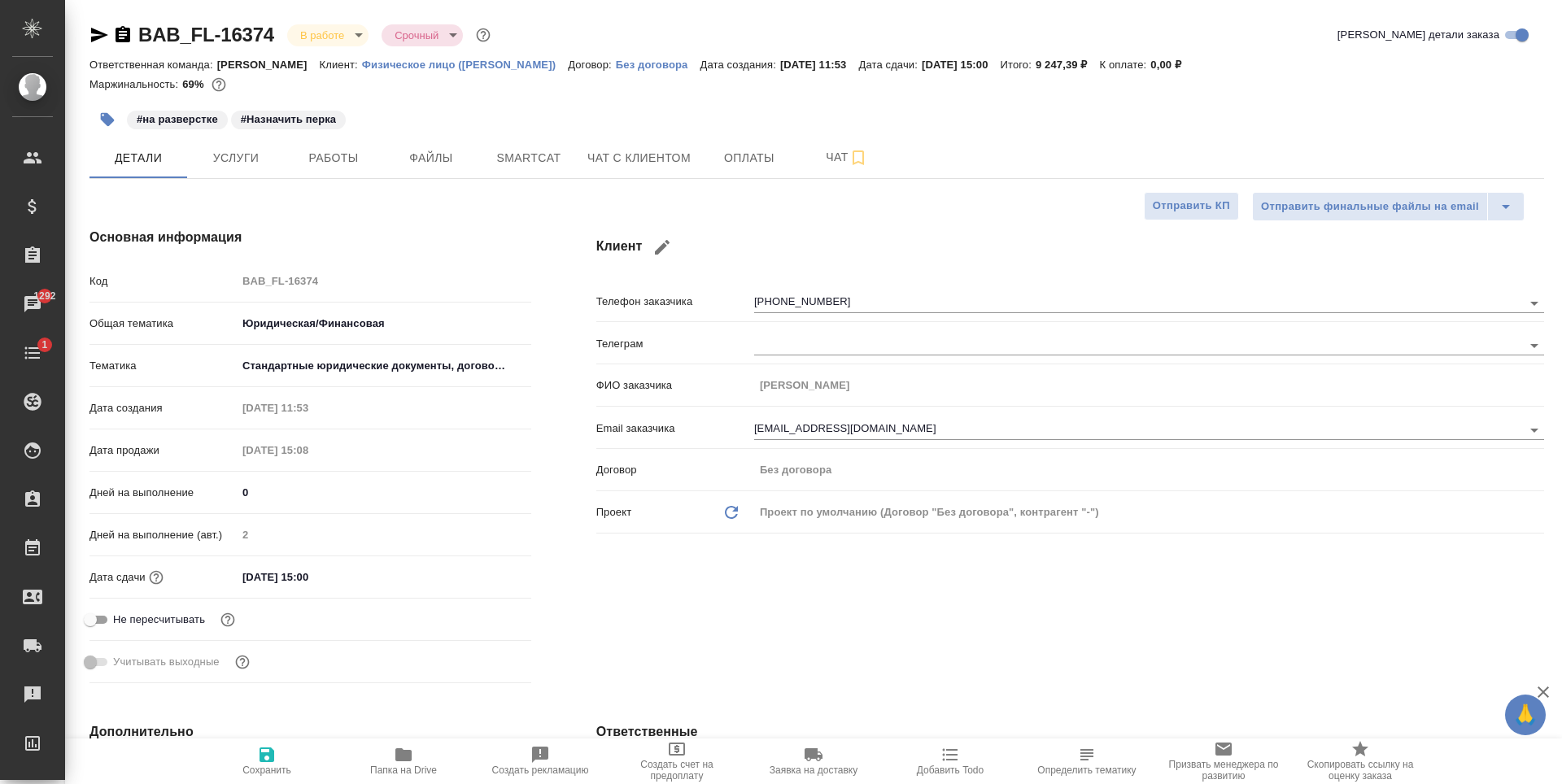
type textarea "x"
click at [631, 152] on span "Чат с клиентом" at bounding box center [639, 159] width 103 height 21
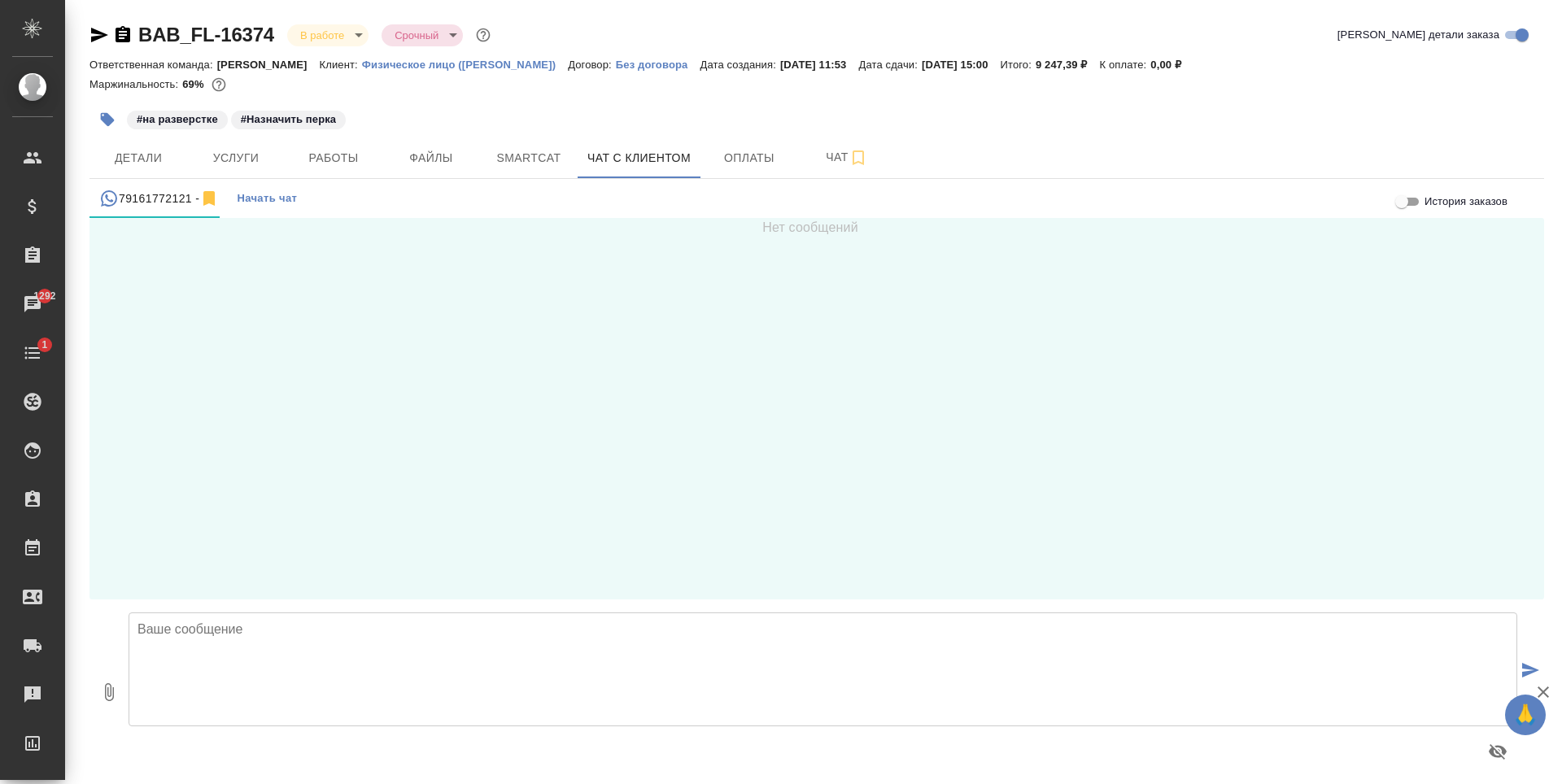
click at [443, 679] on textarea at bounding box center [823, 669] width 1389 height 114
click at [277, 629] on textarea "Елена, добрый день! Направляю Вам перевод на согласование." at bounding box center [823, 669] width 1389 height 114
click at [286, 645] on textarea "Елена, добрый день! Направляю Вам перевод на согласование." at bounding box center [823, 669] width 1389 height 114
type textarea "Елена, добрый день! Направляю Вам перевод Вашего документа на согласование."
click at [123, 703] on button "0" at bounding box center [109, 691] width 39 height 184
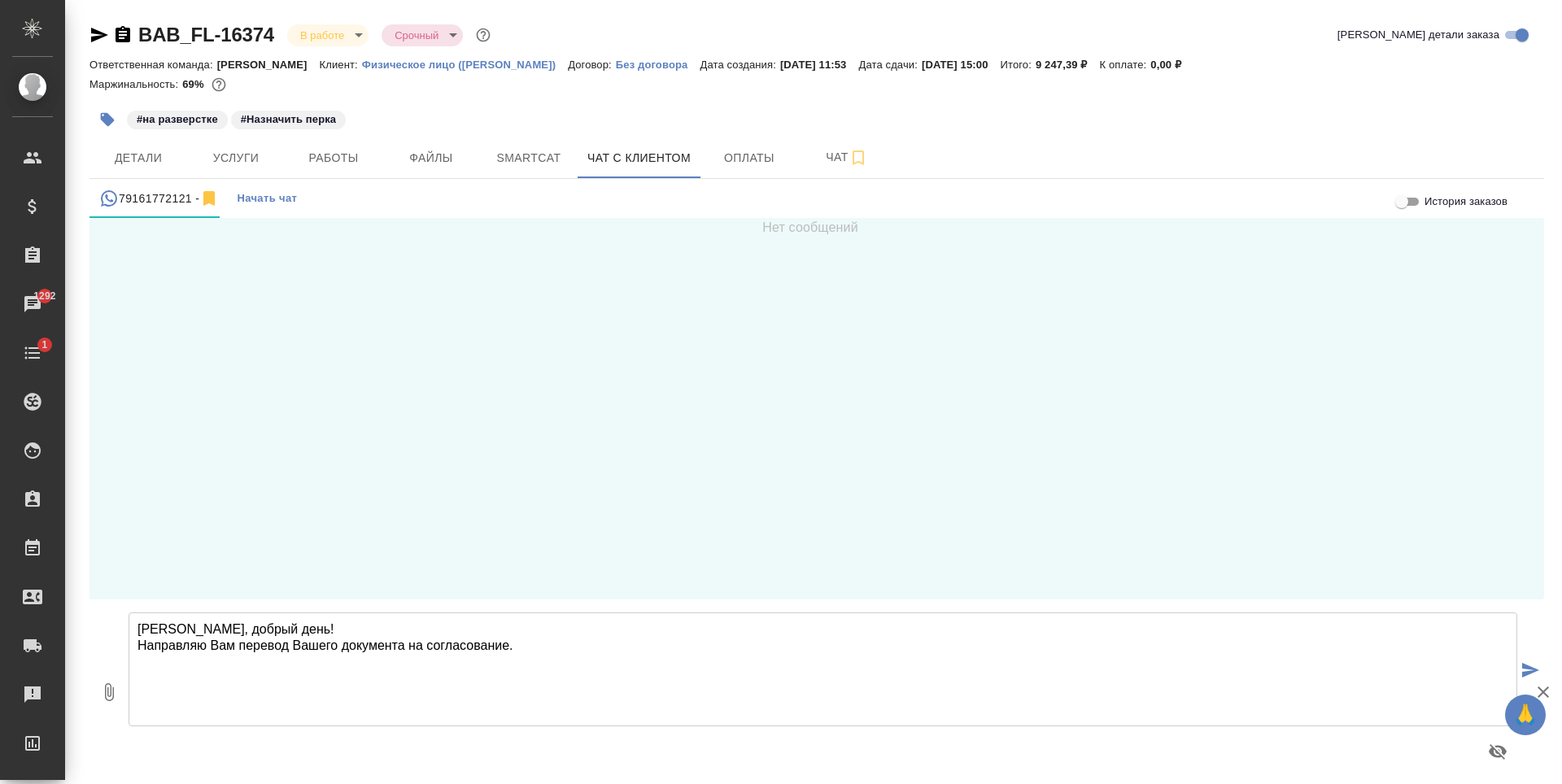
type input "C:\fakepath\doc03447620250822143413(ru).docx"
click at [544, 655] on textarea "Елена, добрый день! Направляю Вам перевод Вашего документа на согласование." at bounding box center [823, 669] width 1389 height 114
type textarea "Елена, добрый день! Направляю Вам перевод Вашего документа на согласование пере…"
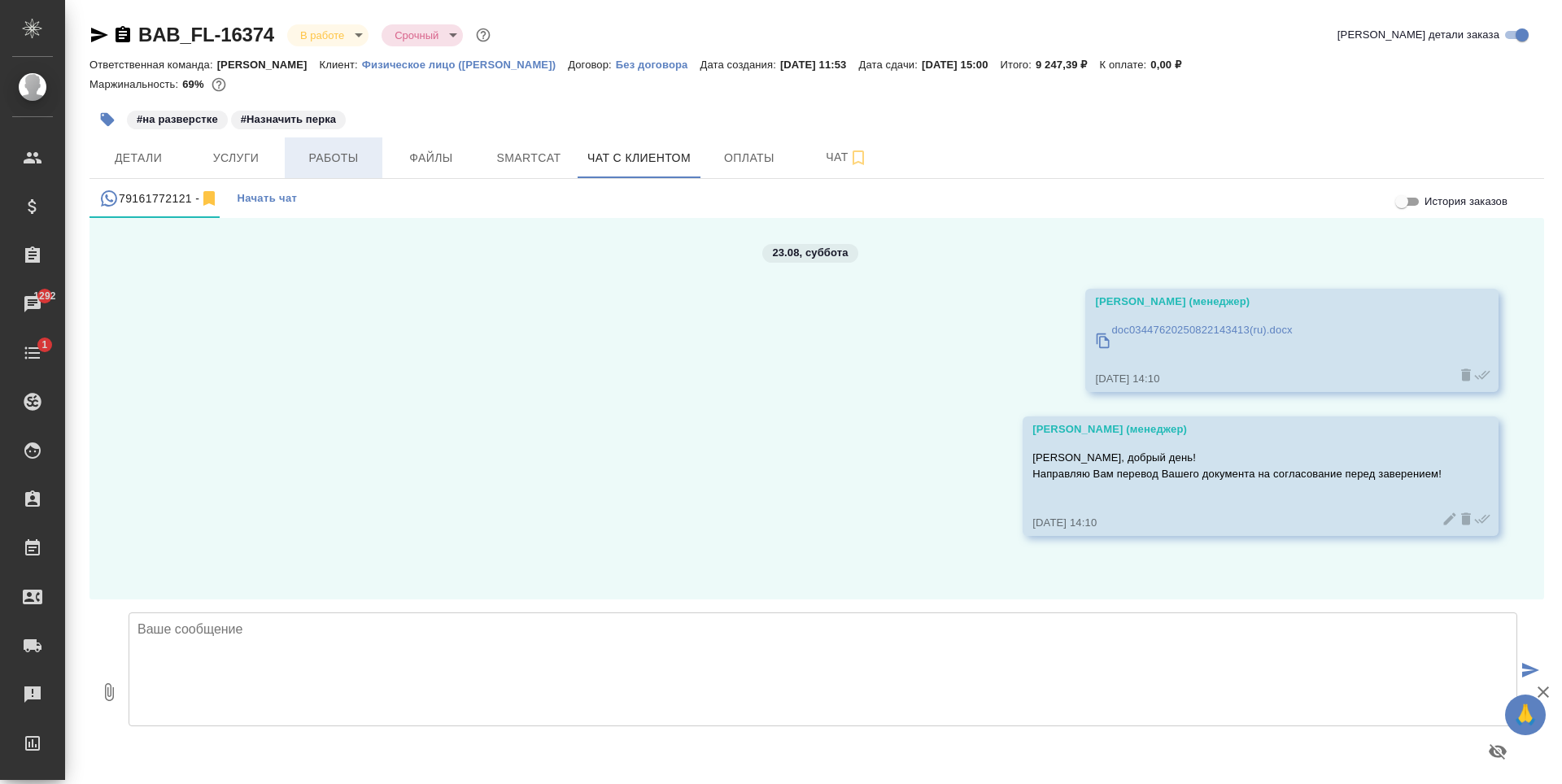
click at [348, 152] on span "Работы" at bounding box center [333, 159] width 78 height 21
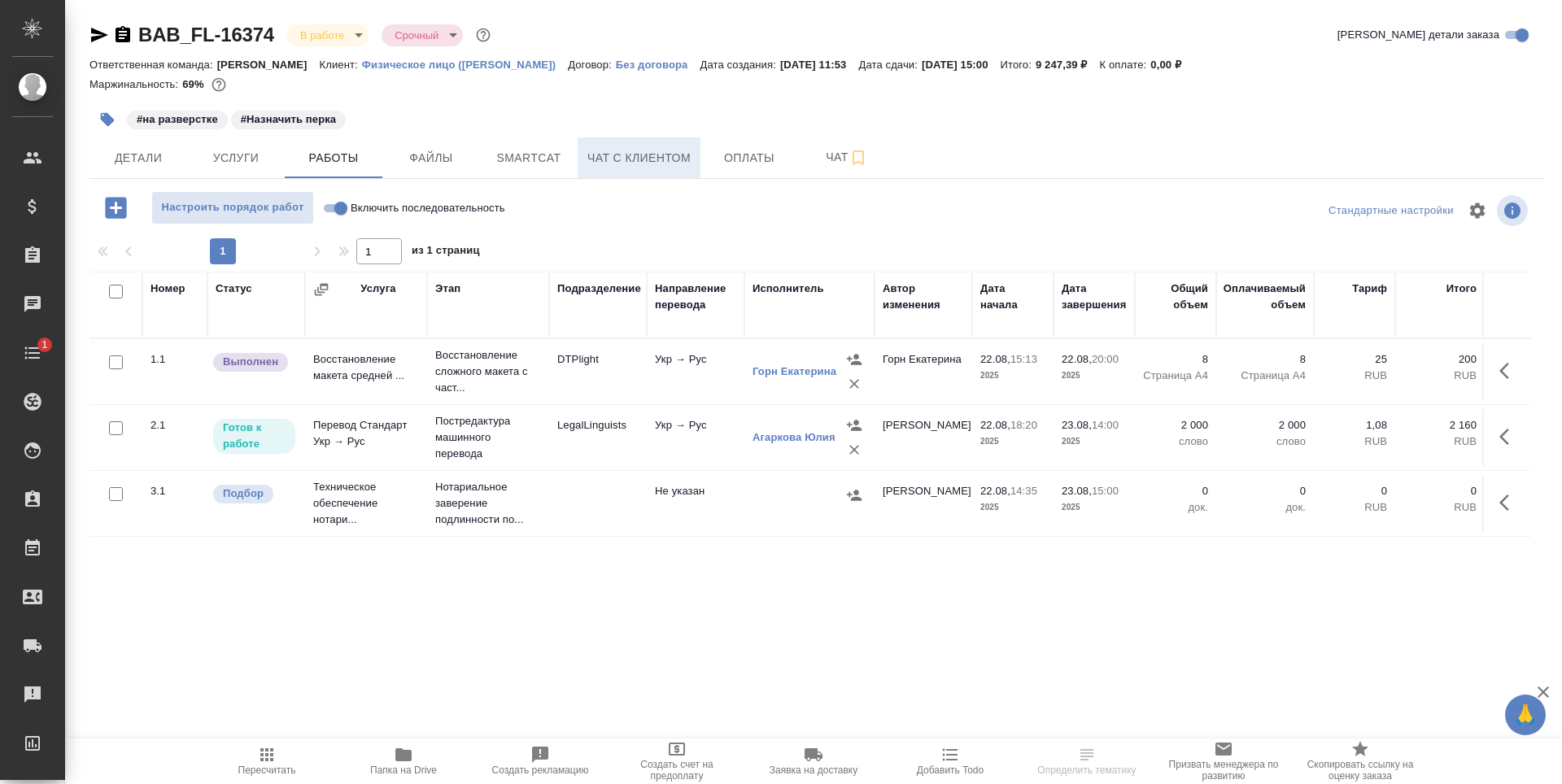
click at [635, 166] on span "Чат с клиентом" at bounding box center [639, 159] width 103 height 21
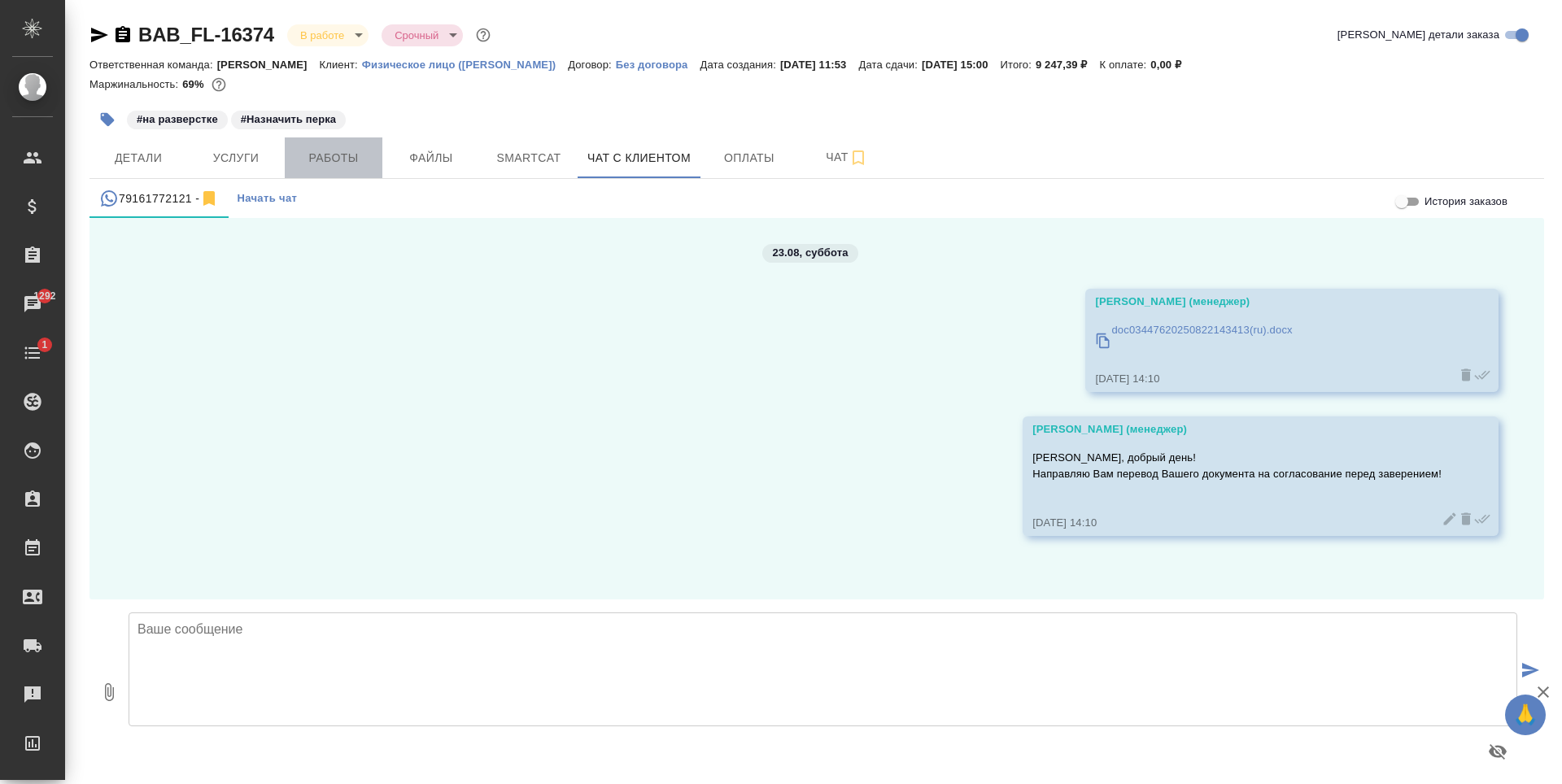
click at [320, 150] on span "Работы" at bounding box center [333, 159] width 78 height 21
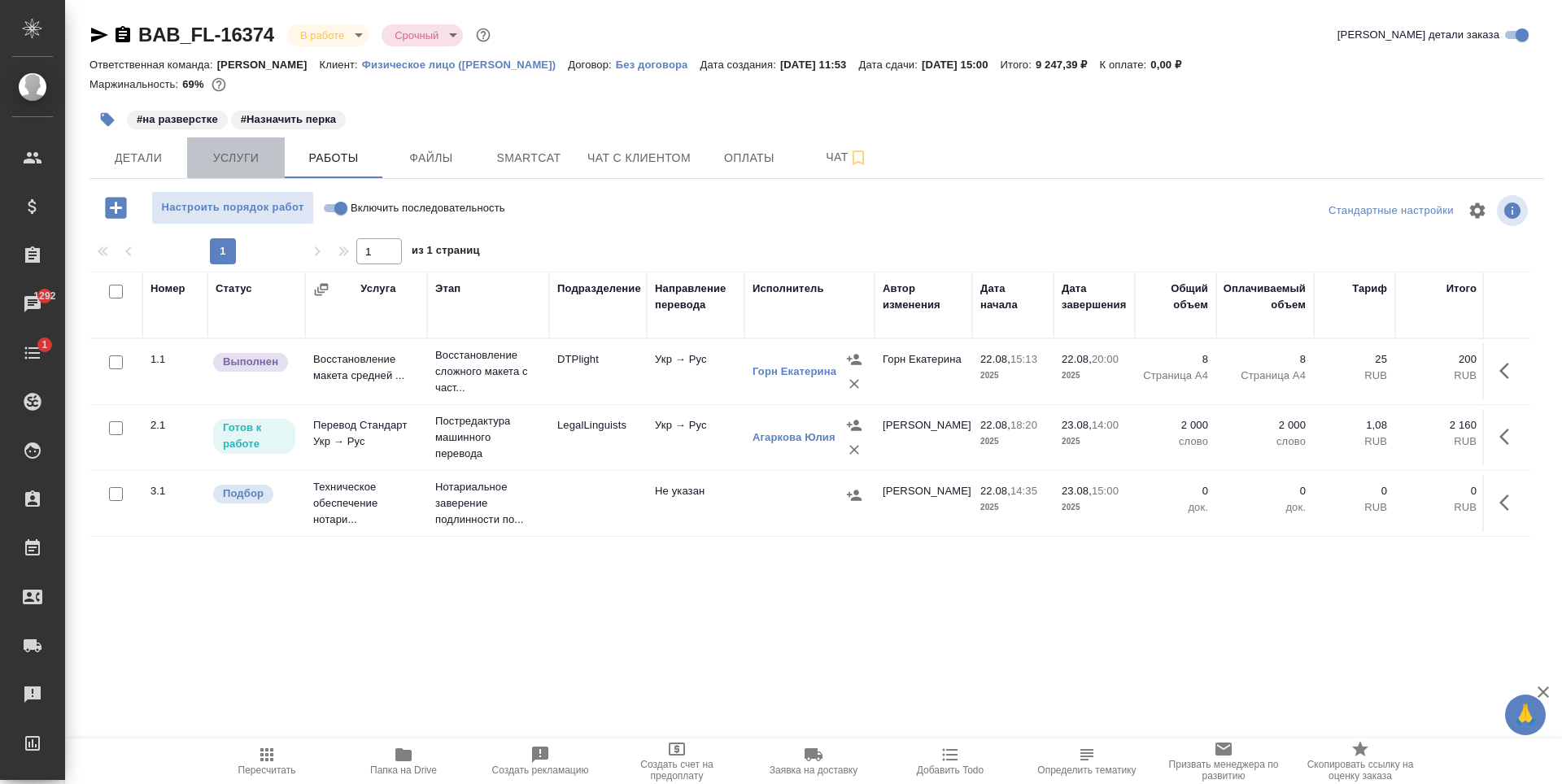
click at [251, 171] on button "Услуги" at bounding box center [236, 157] width 98 height 40
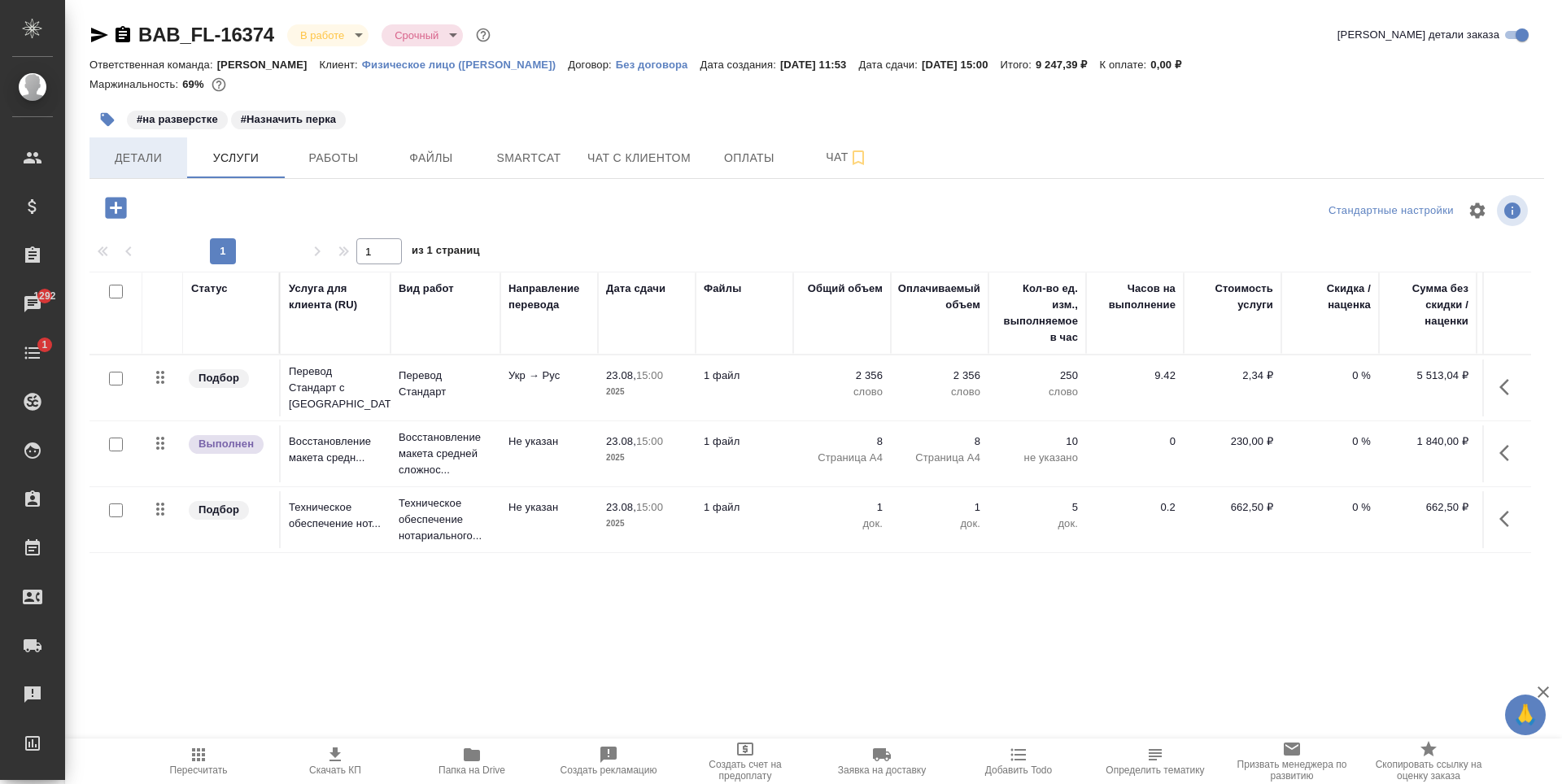
click at [150, 167] on span "Детали" at bounding box center [138, 159] width 78 height 21
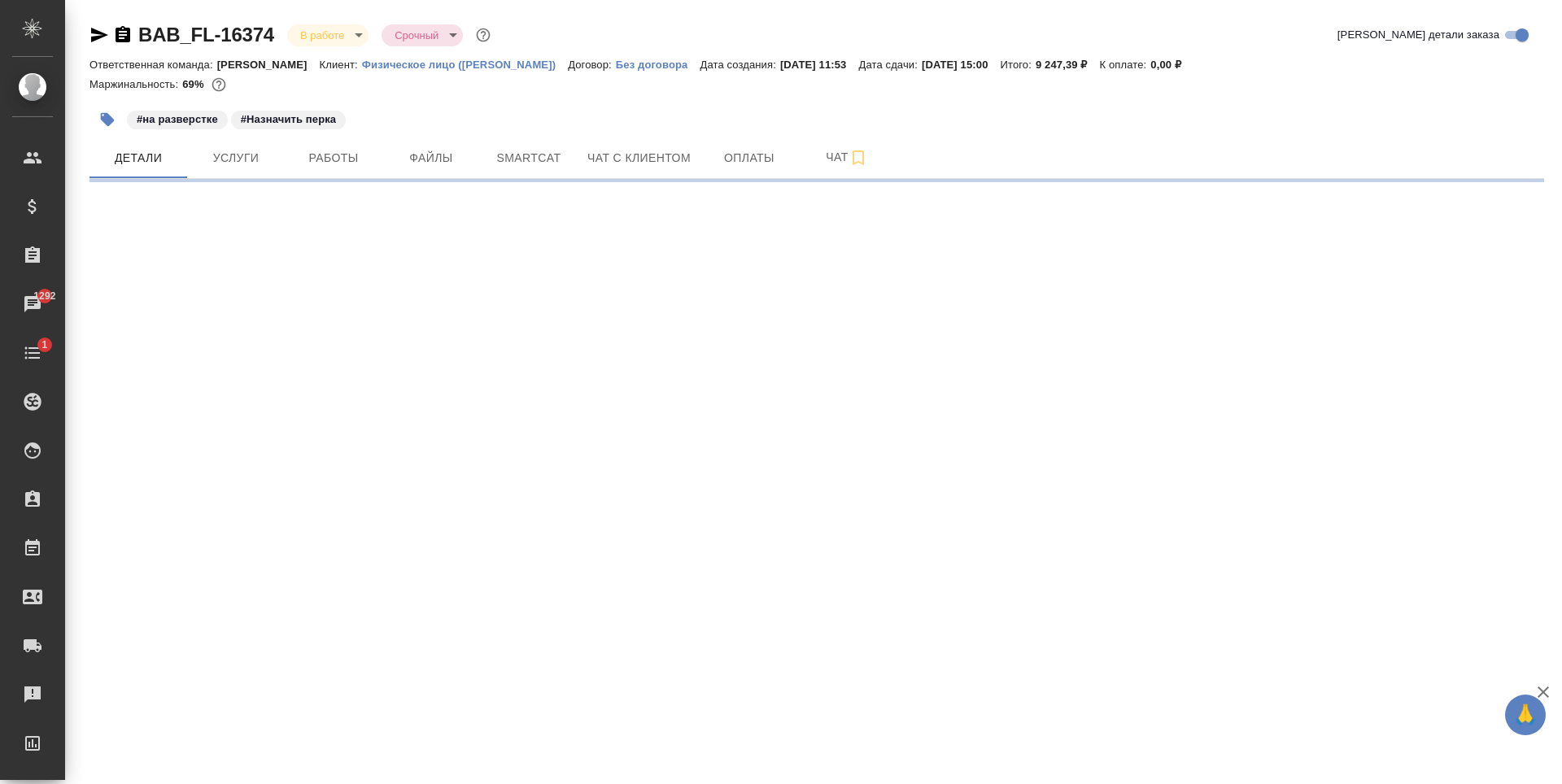
select select "RU"
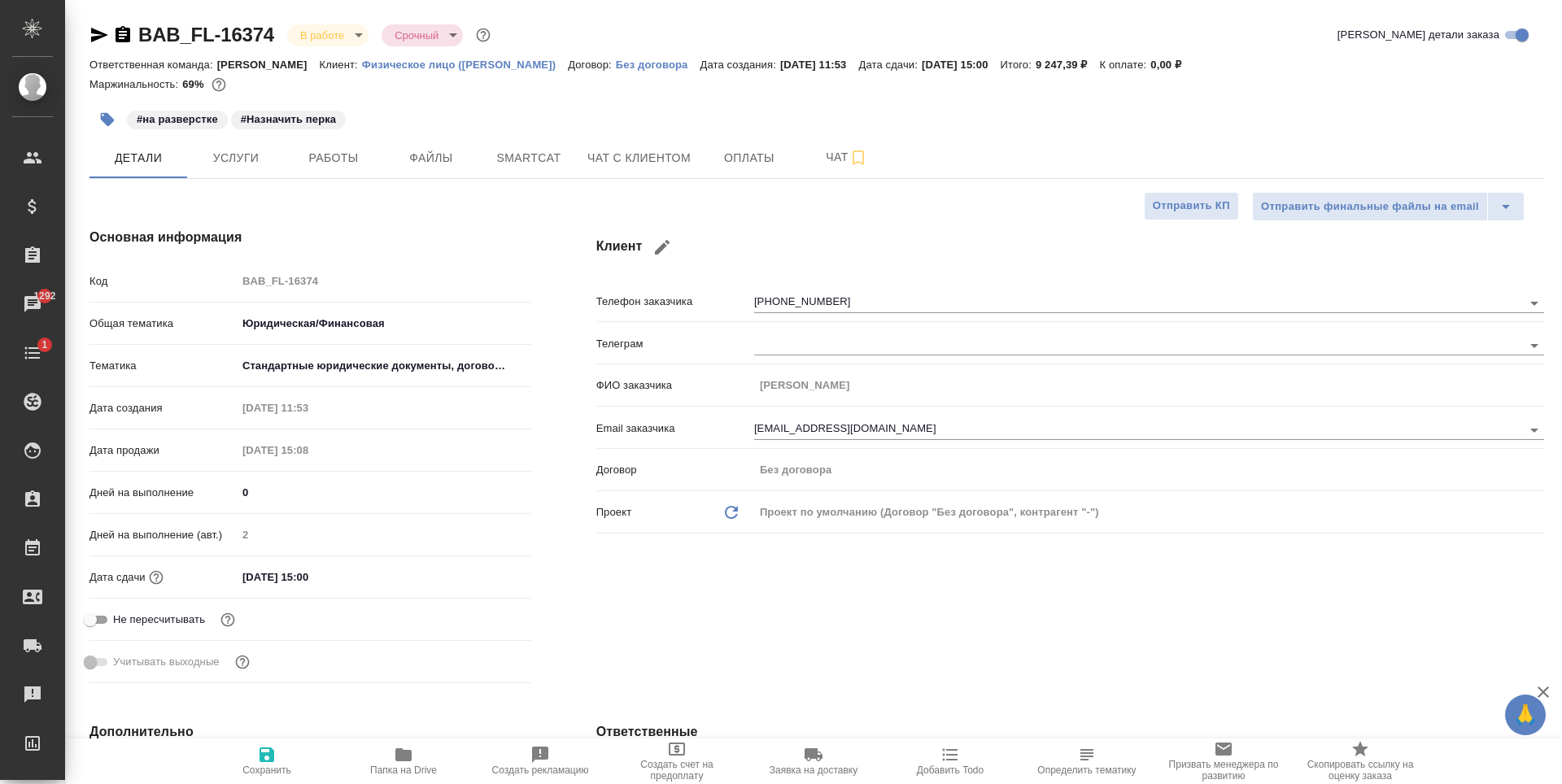
type textarea "x"
click at [638, 137] on button "Чат с клиентом" at bounding box center [638, 157] width 123 height 40
click at [656, 155] on span "Чат с клиентом" at bounding box center [639, 159] width 103 height 21
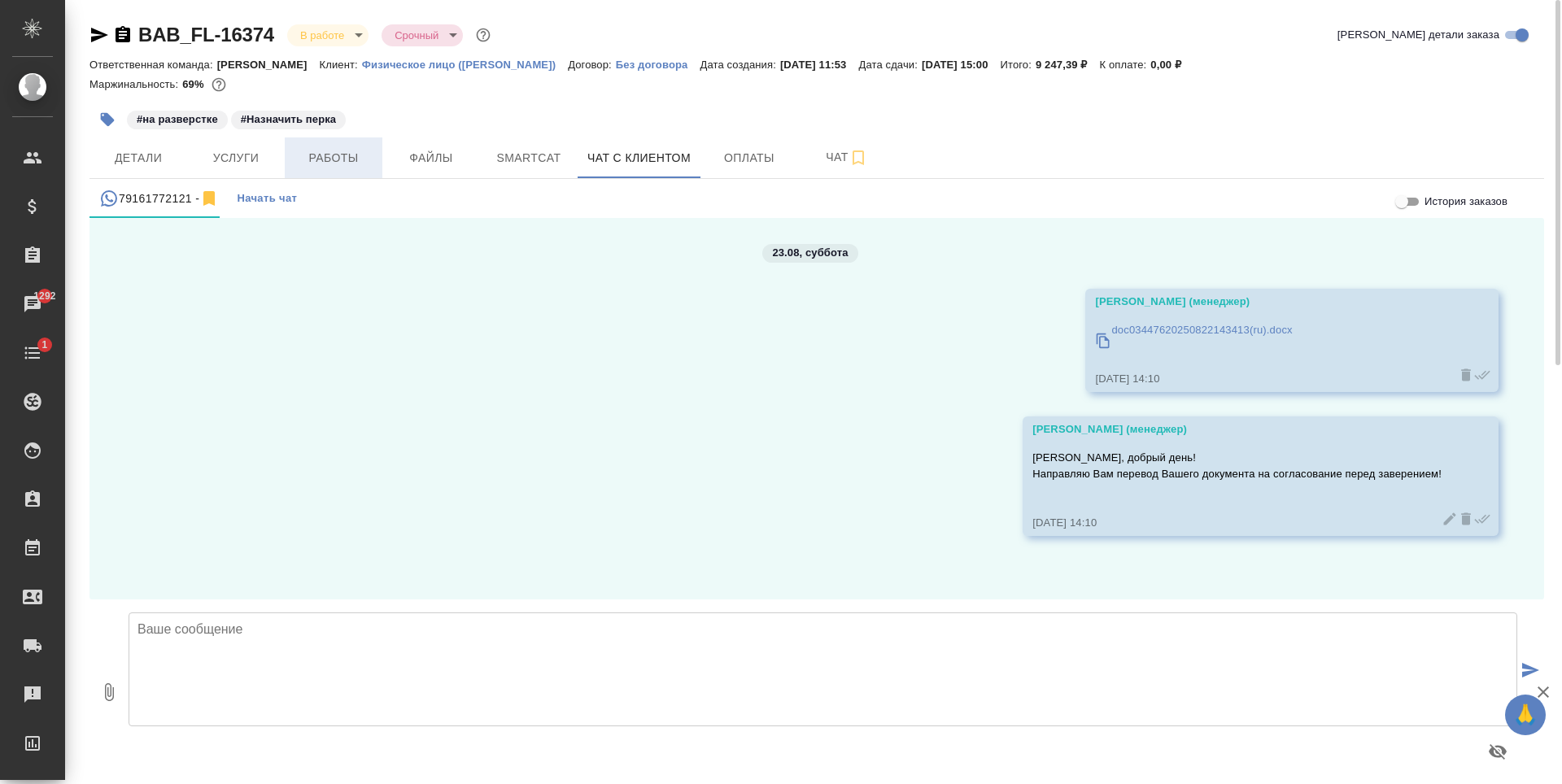
click at [347, 163] on span "Работы" at bounding box center [333, 159] width 78 height 21
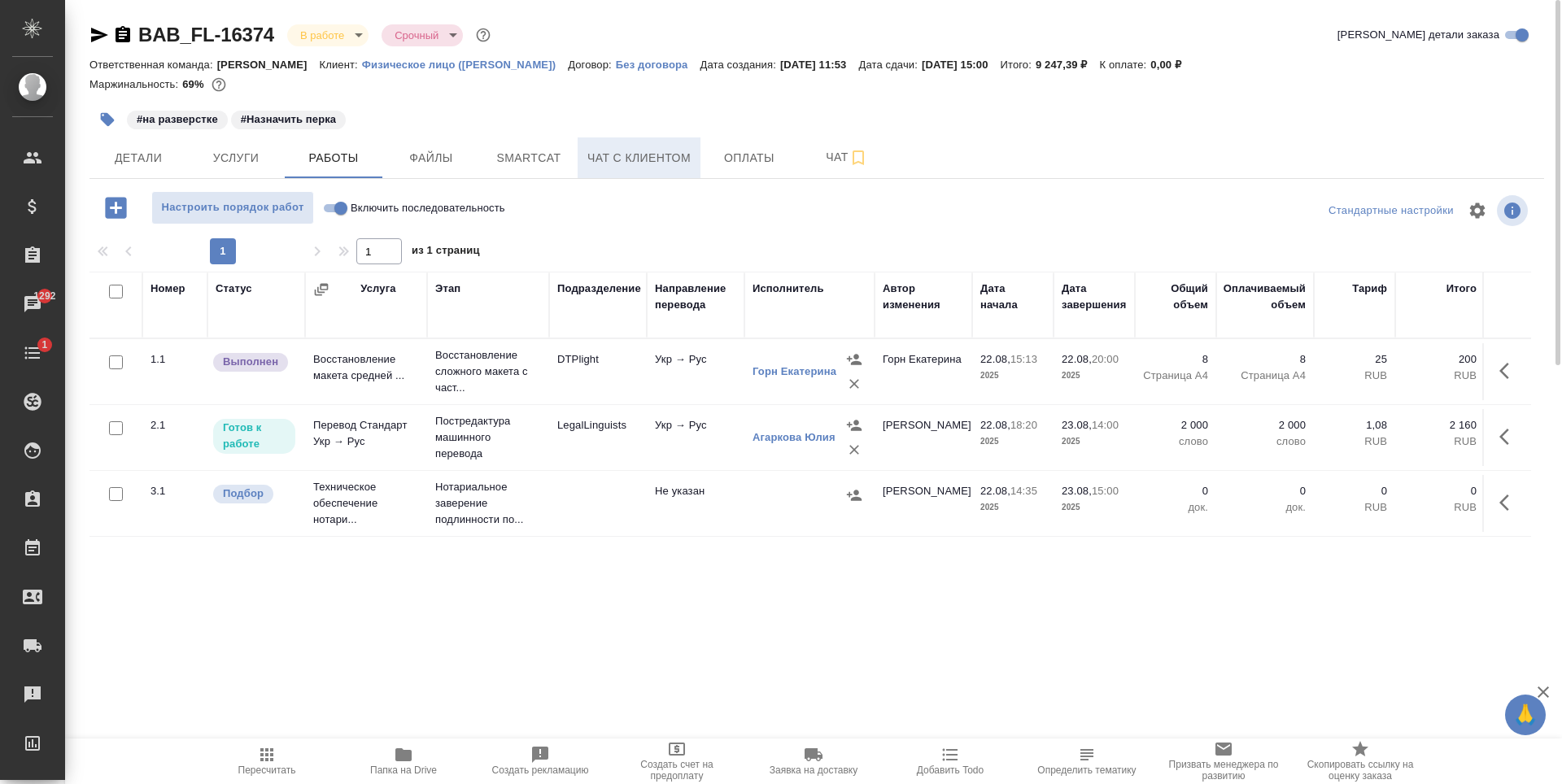
click at [678, 170] on button "Чат с клиентом" at bounding box center [638, 157] width 123 height 40
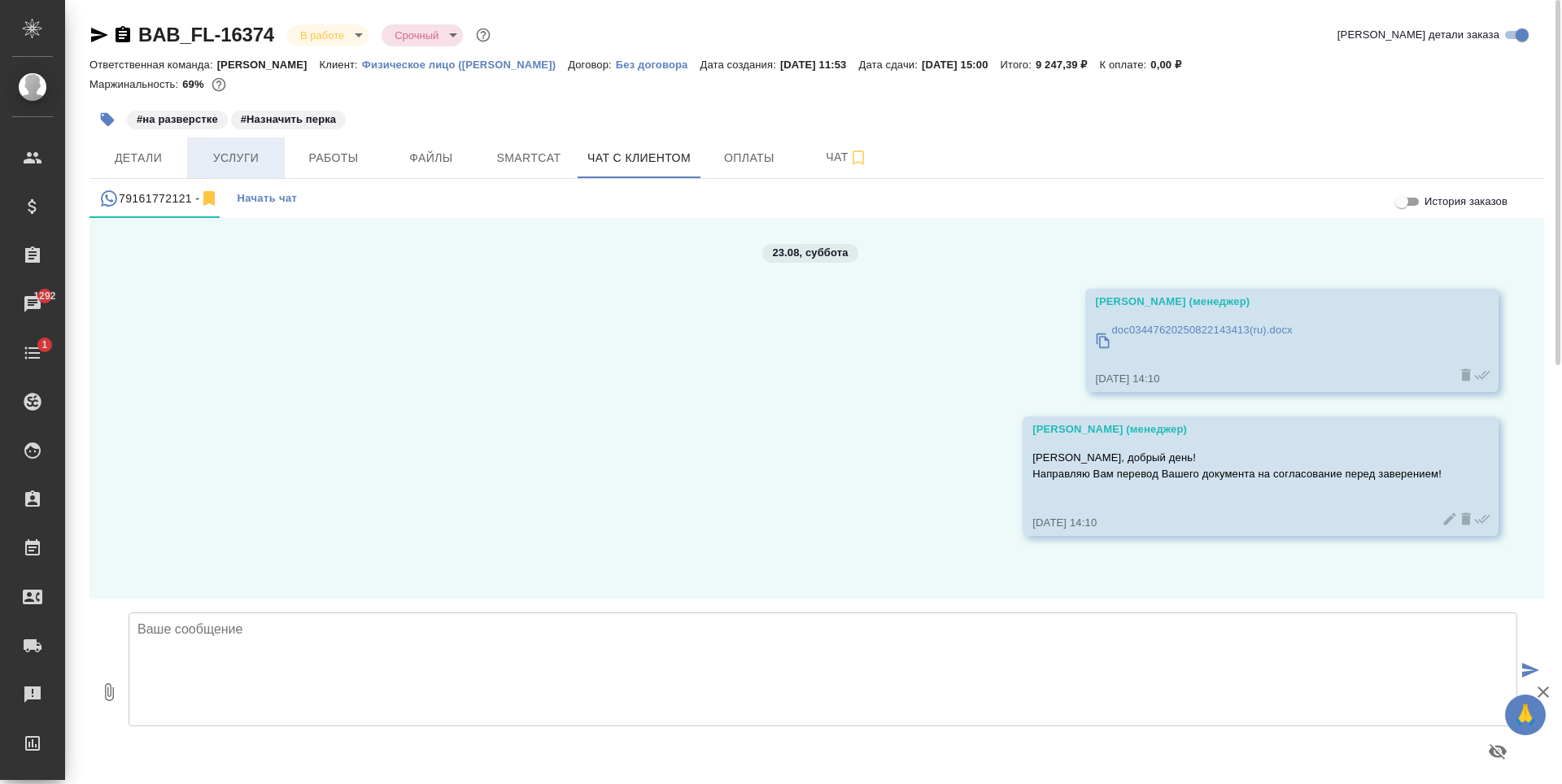
click at [251, 154] on span "Услуги" at bounding box center [236, 159] width 78 height 21
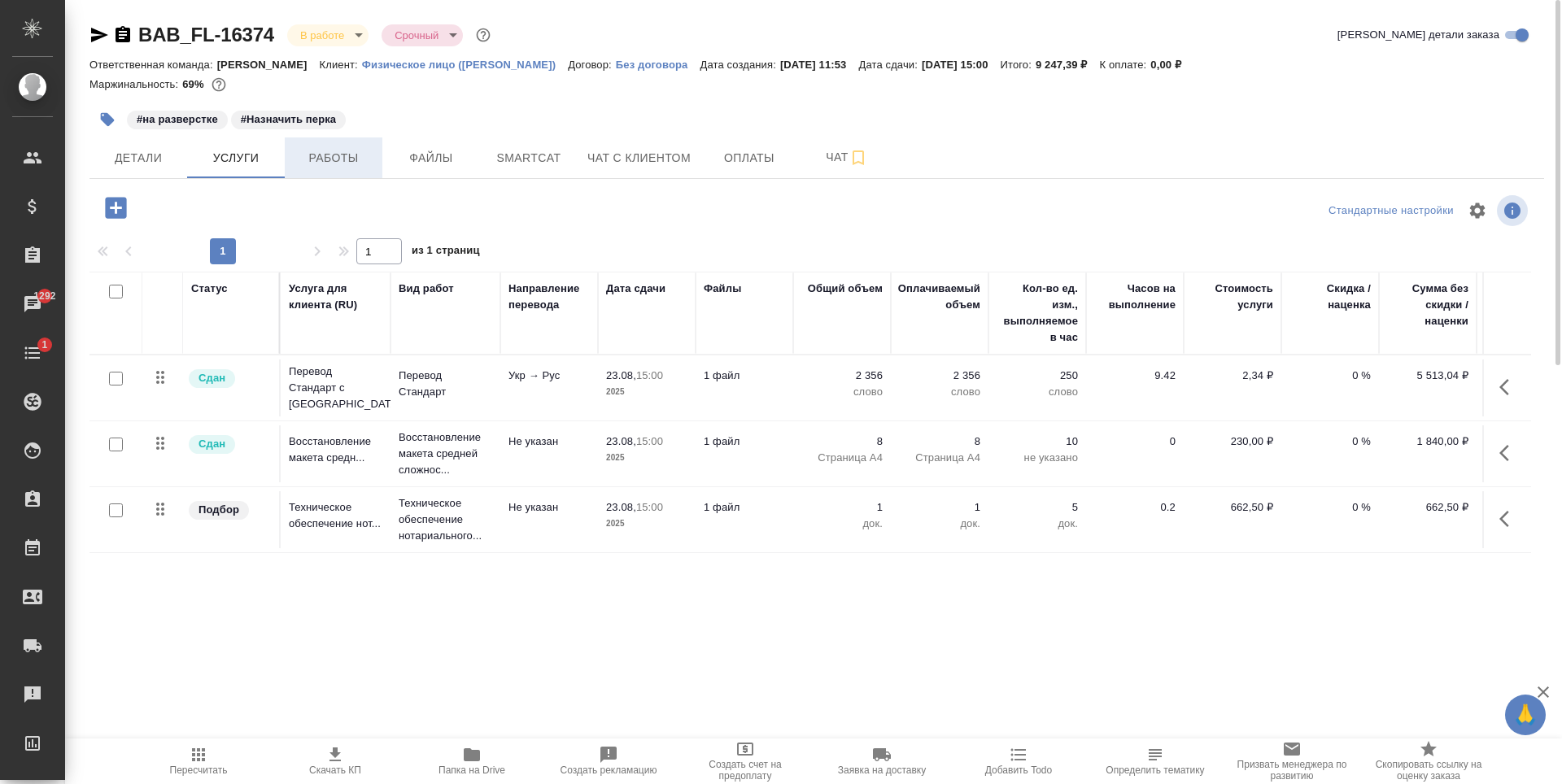
click at [333, 153] on span "Работы" at bounding box center [333, 159] width 78 height 21
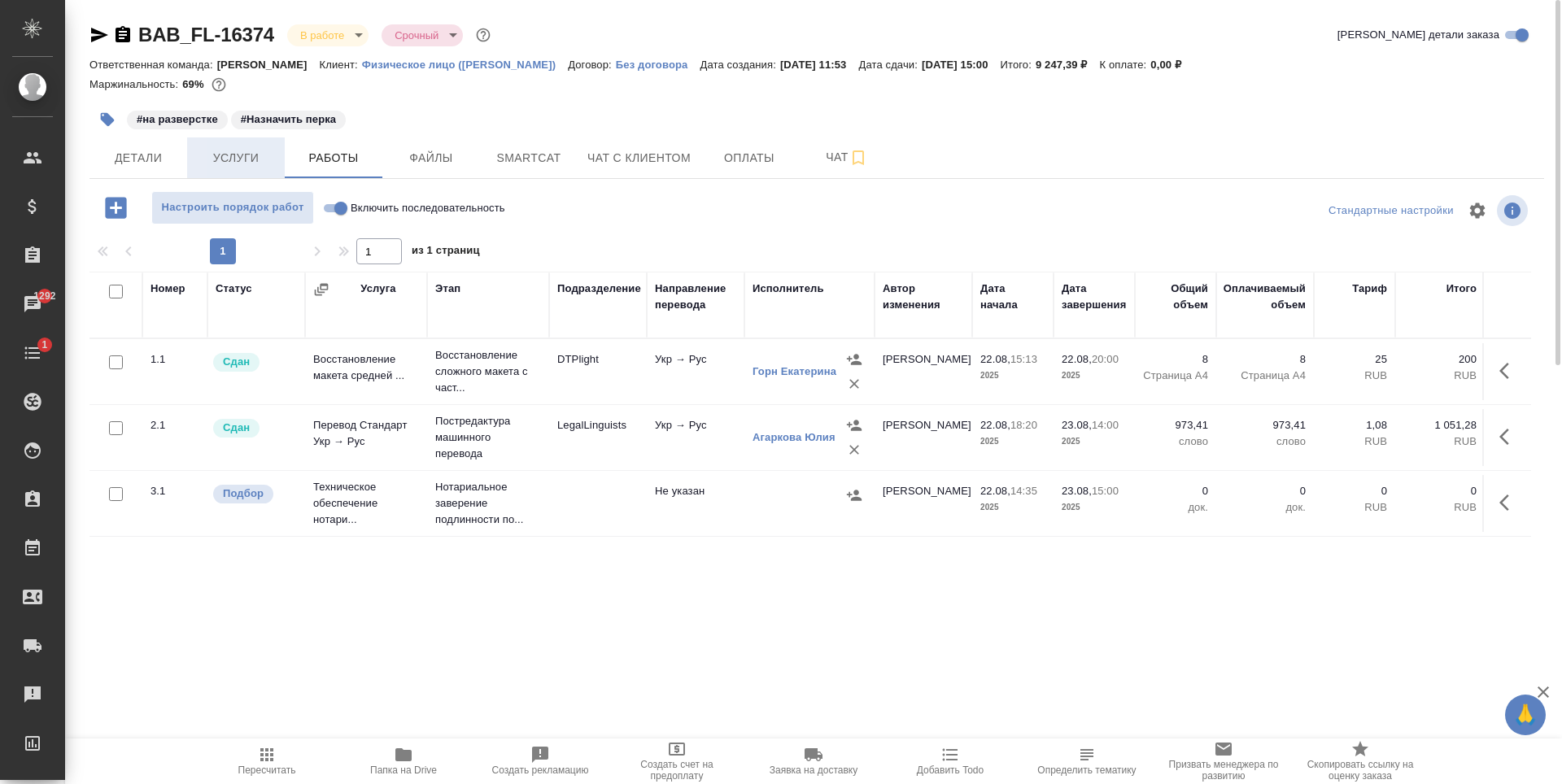
click at [234, 155] on span "Услуги" at bounding box center [236, 159] width 78 height 21
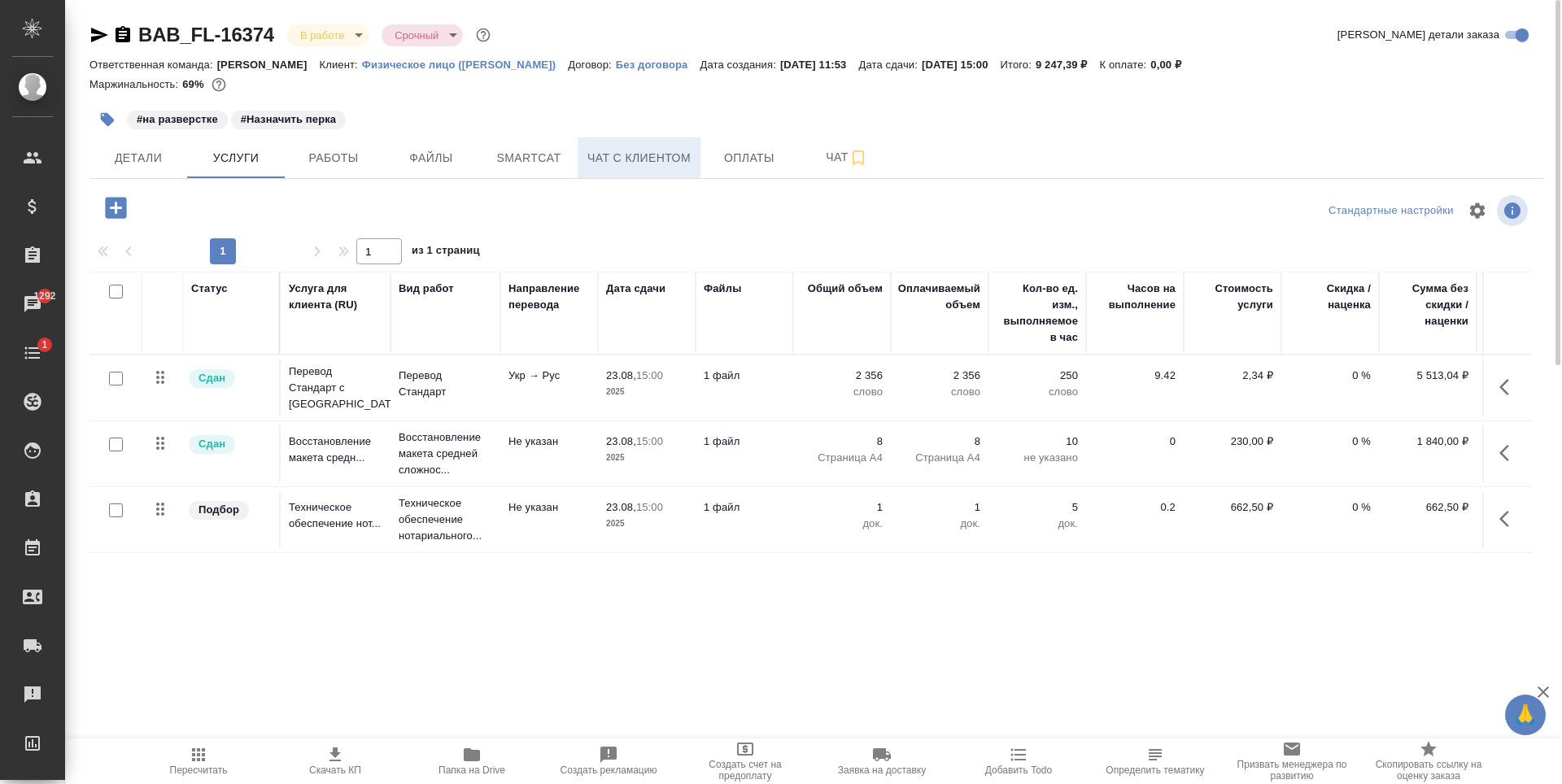
click at [622, 148] on span "Чат с клиентом" at bounding box center [639, 159] width 103 height 21
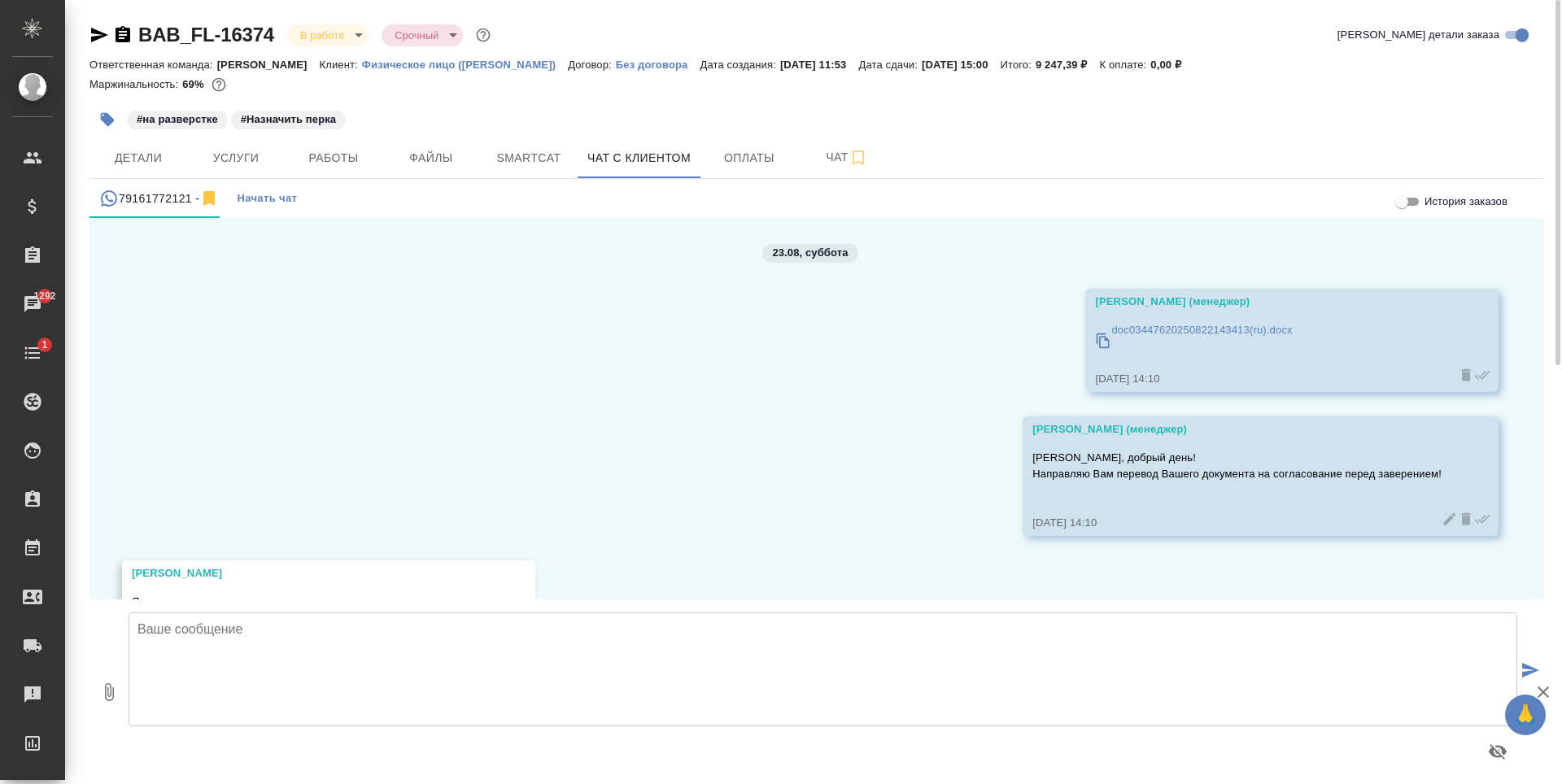
scroll to position [105, 0]
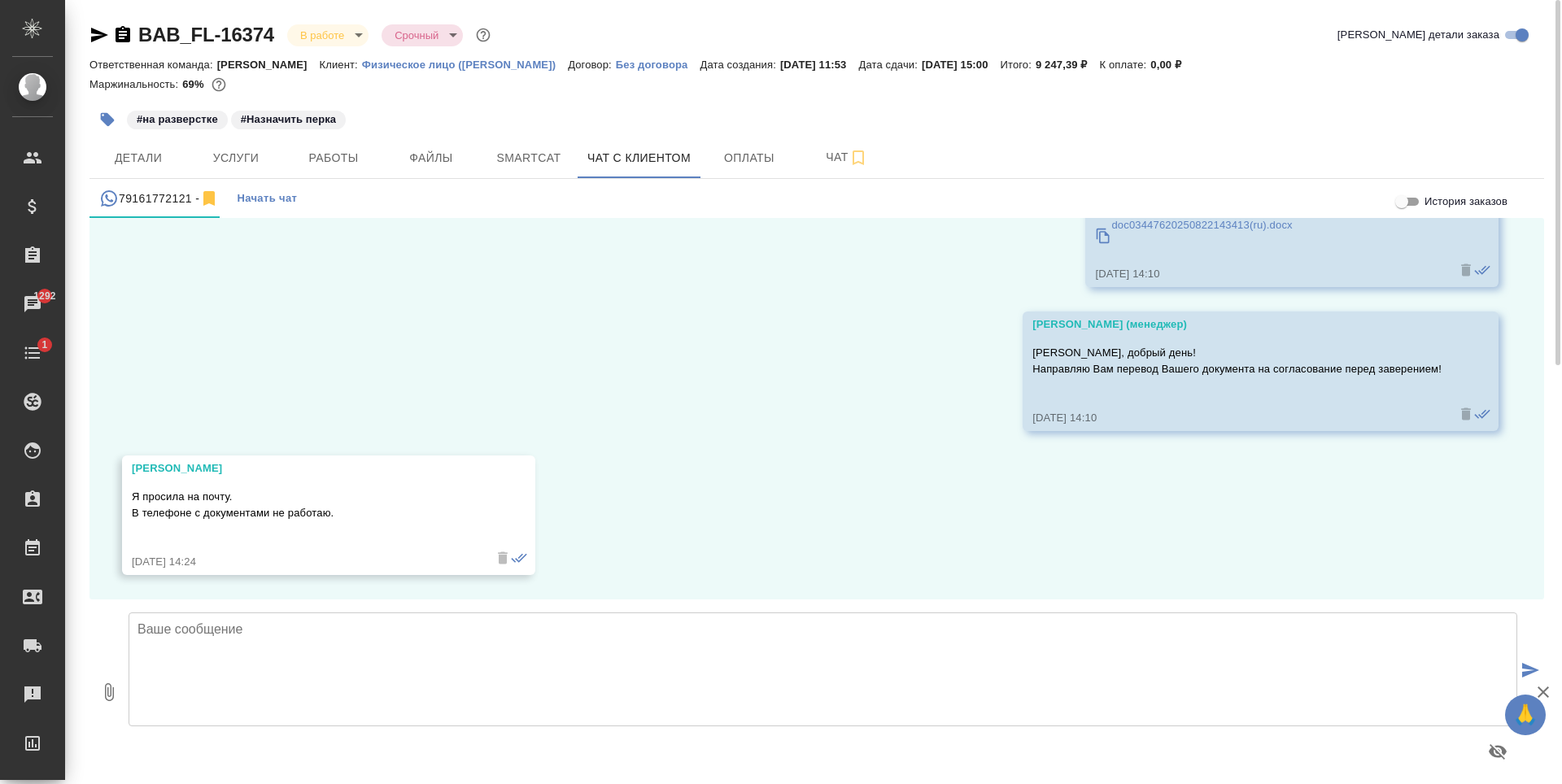
click at [478, 741] on div at bounding box center [823, 752] width 1389 height 39
click at [504, 692] on textarea at bounding box center [823, 669] width 1389 height 114
type textarea "Е"
type textarea "[PERSON_NAME] Вам на почту!"
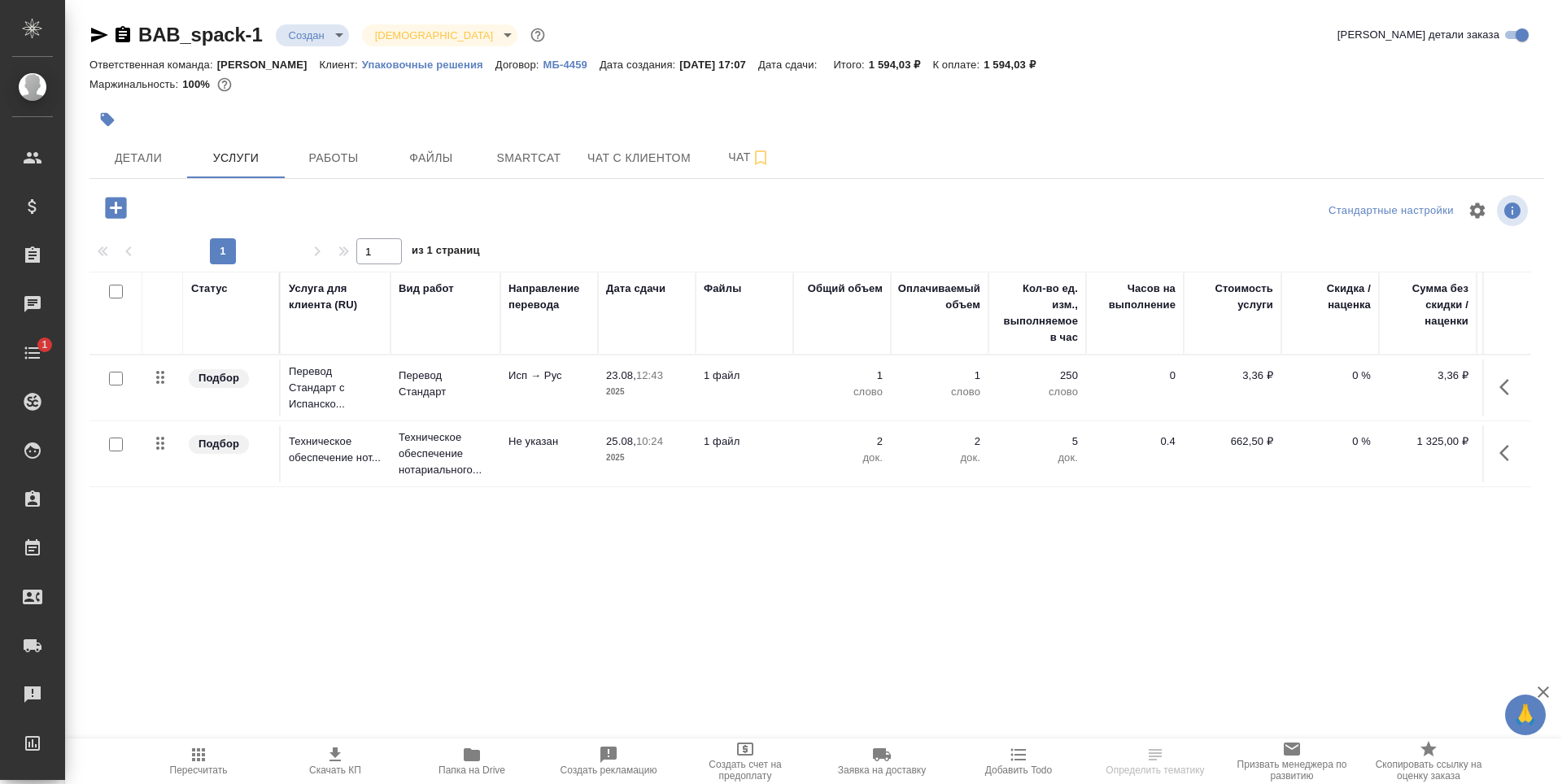
click at [117, 374] on input "checkbox" at bounding box center [116, 378] width 14 height 14
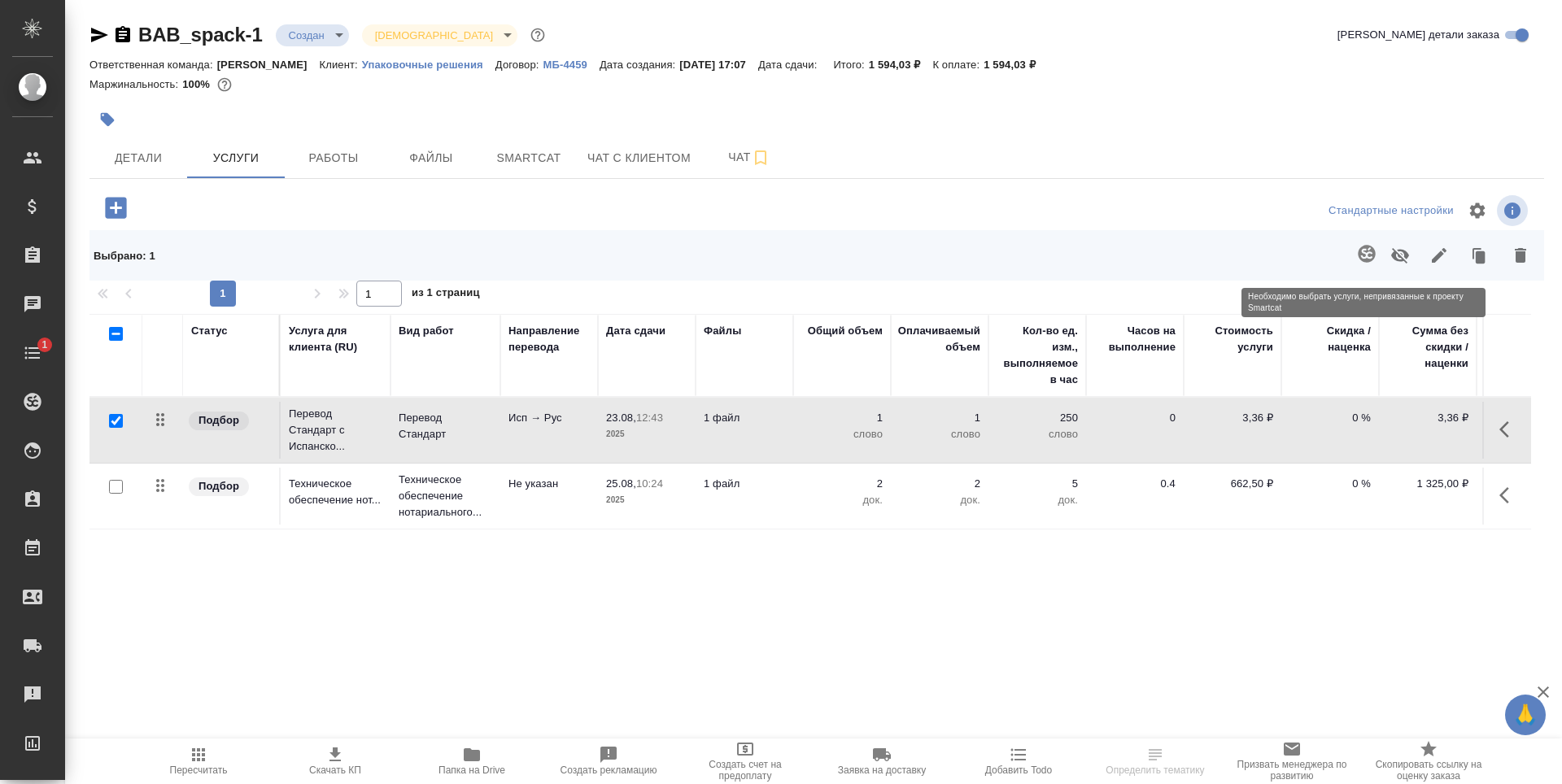
click at [1366, 268] on span at bounding box center [1364, 255] width 33 height 42
click at [1367, 255] on span at bounding box center [1364, 255] width 33 height 42
click at [737, 433] on td "1 файл" at bounding box center [745, 431] width 98 height 57
click at [122, 424] on input "checkbox" at bounding box center [116, 421] width 14 height 14
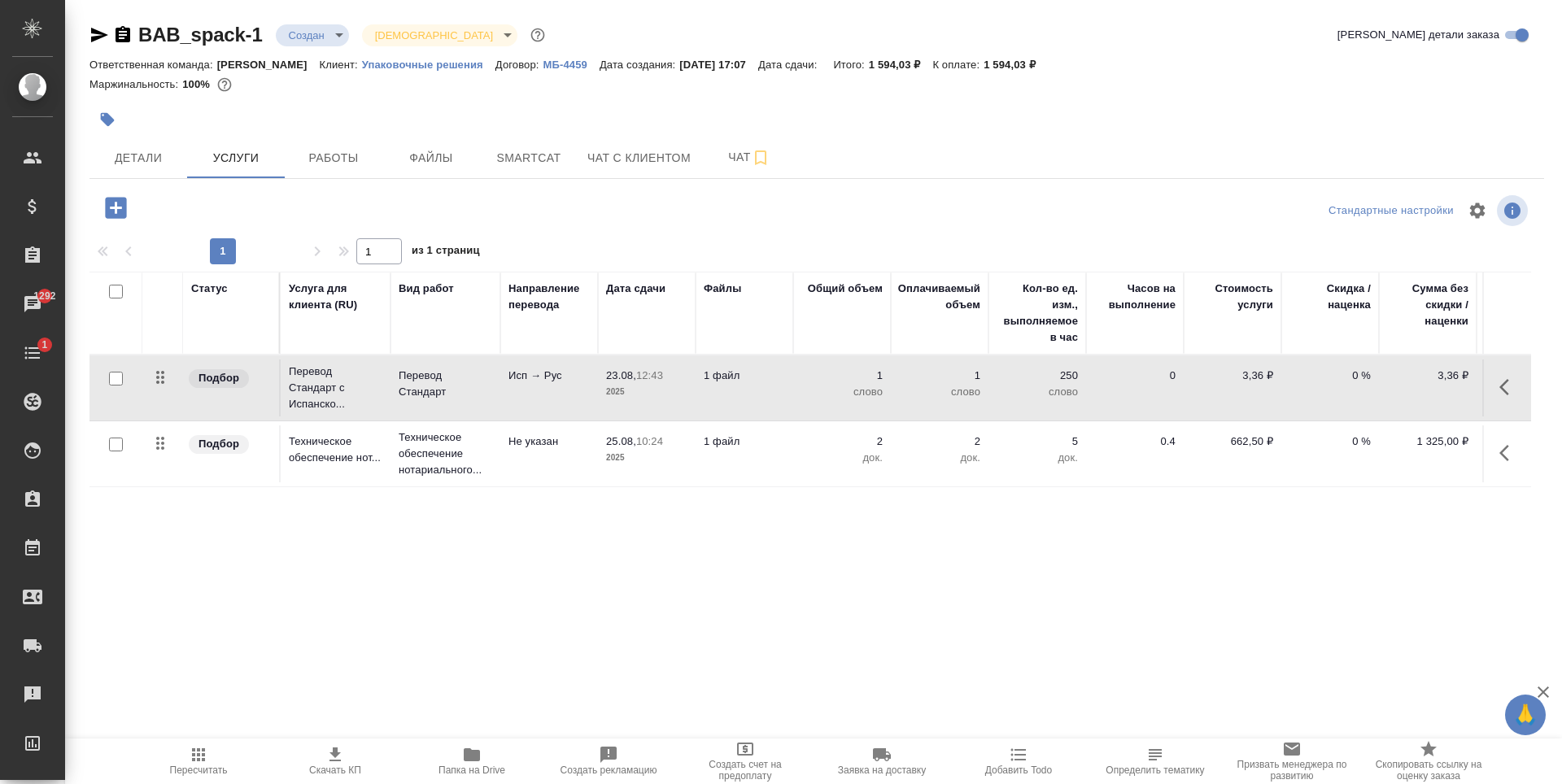
click at [121, 375] on input "checkbox" at bounding box center [116, 378] width 14 height 14
checkbox input "true"
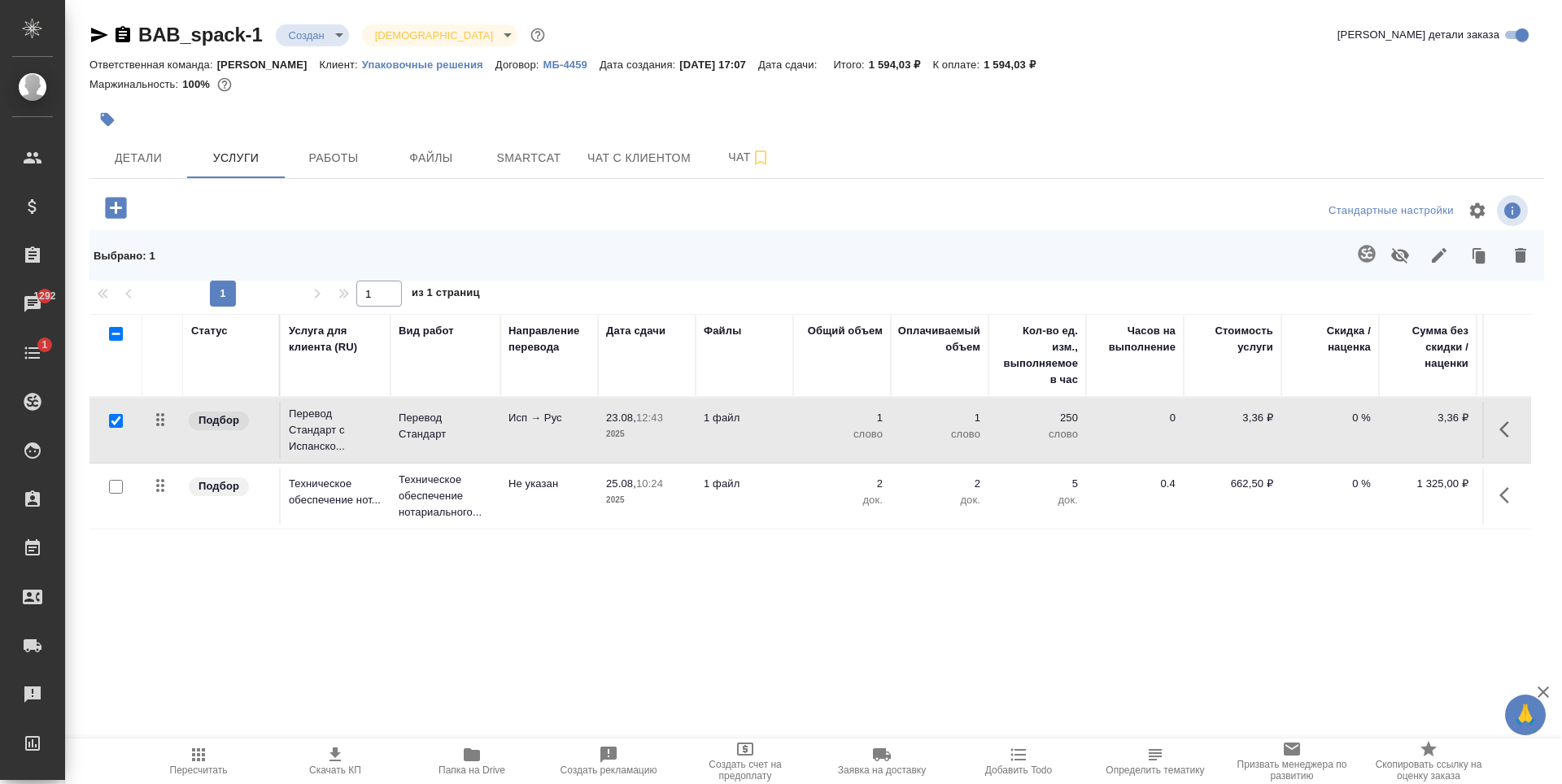
click at [1364, 256] on span at bounding box center [1364, 255] width 33 height 42
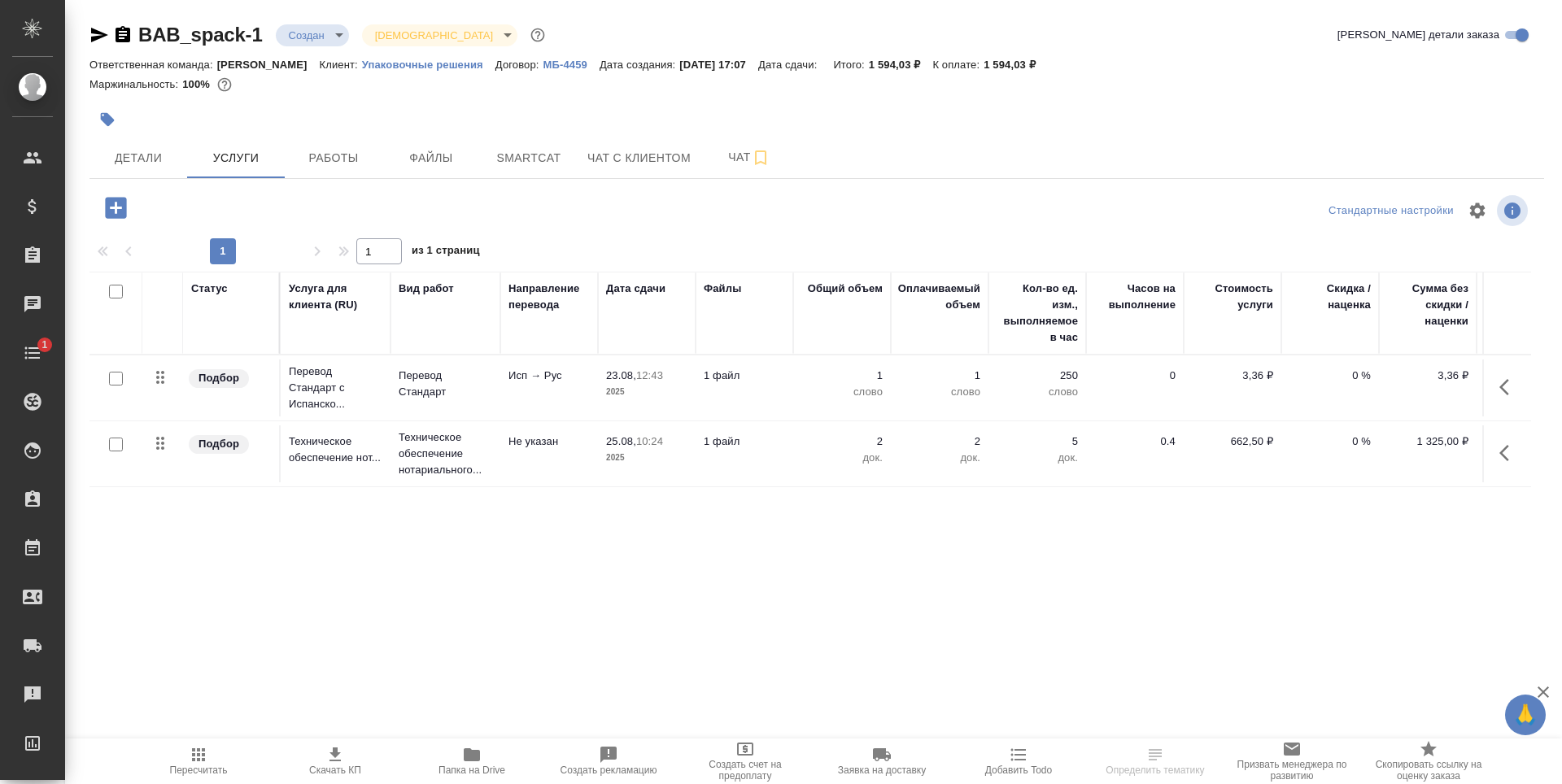
click at [114, 387] on div at bounding box center [116, 379] width 37 height 23
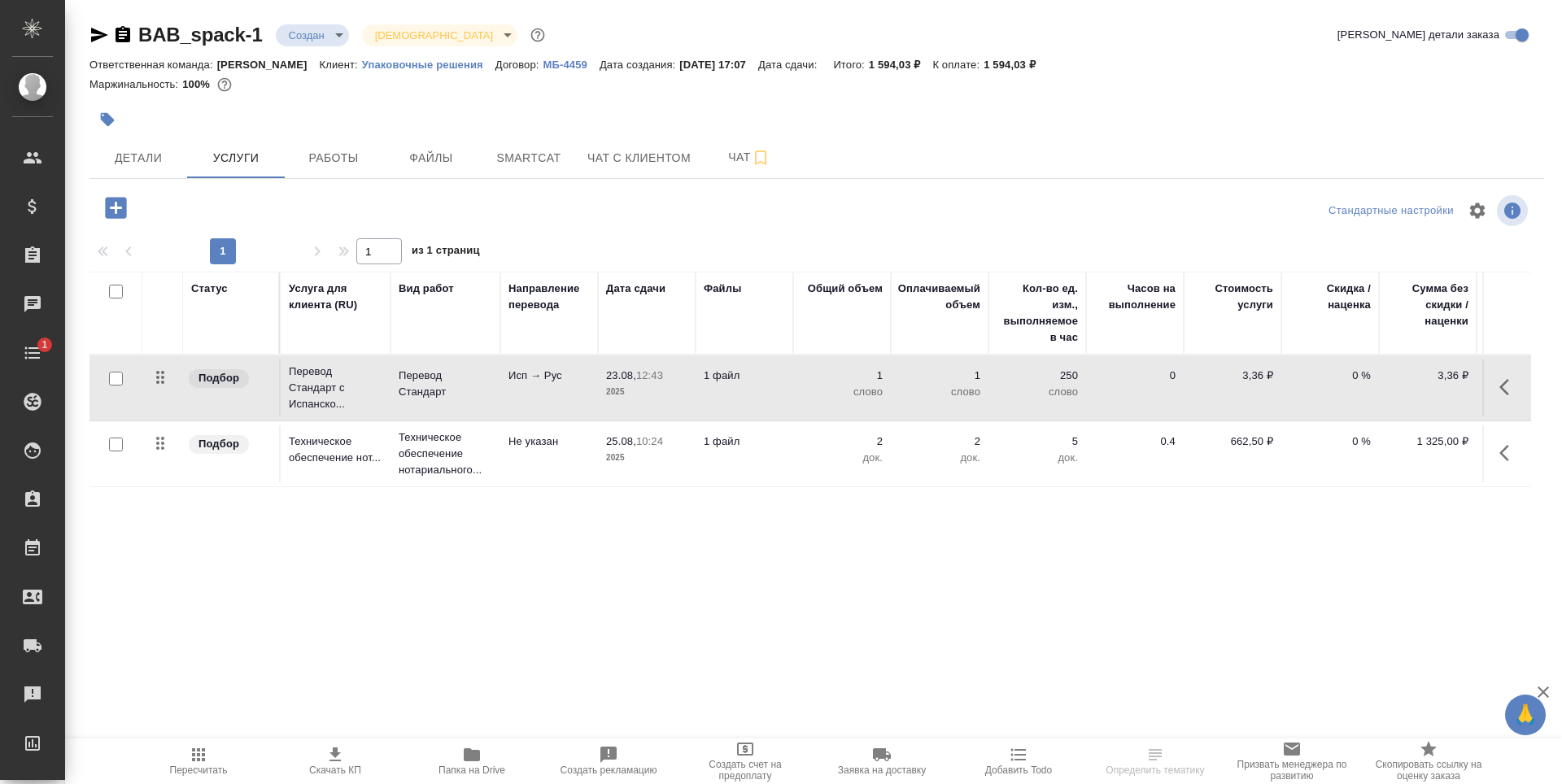
click at [108, 379] on div at bounding box center [116, 379] width 37 height 23
click at [116, 379] on input "checkbox" at bounding box center [116, 378] width 14 height 14
checkbox input "true"
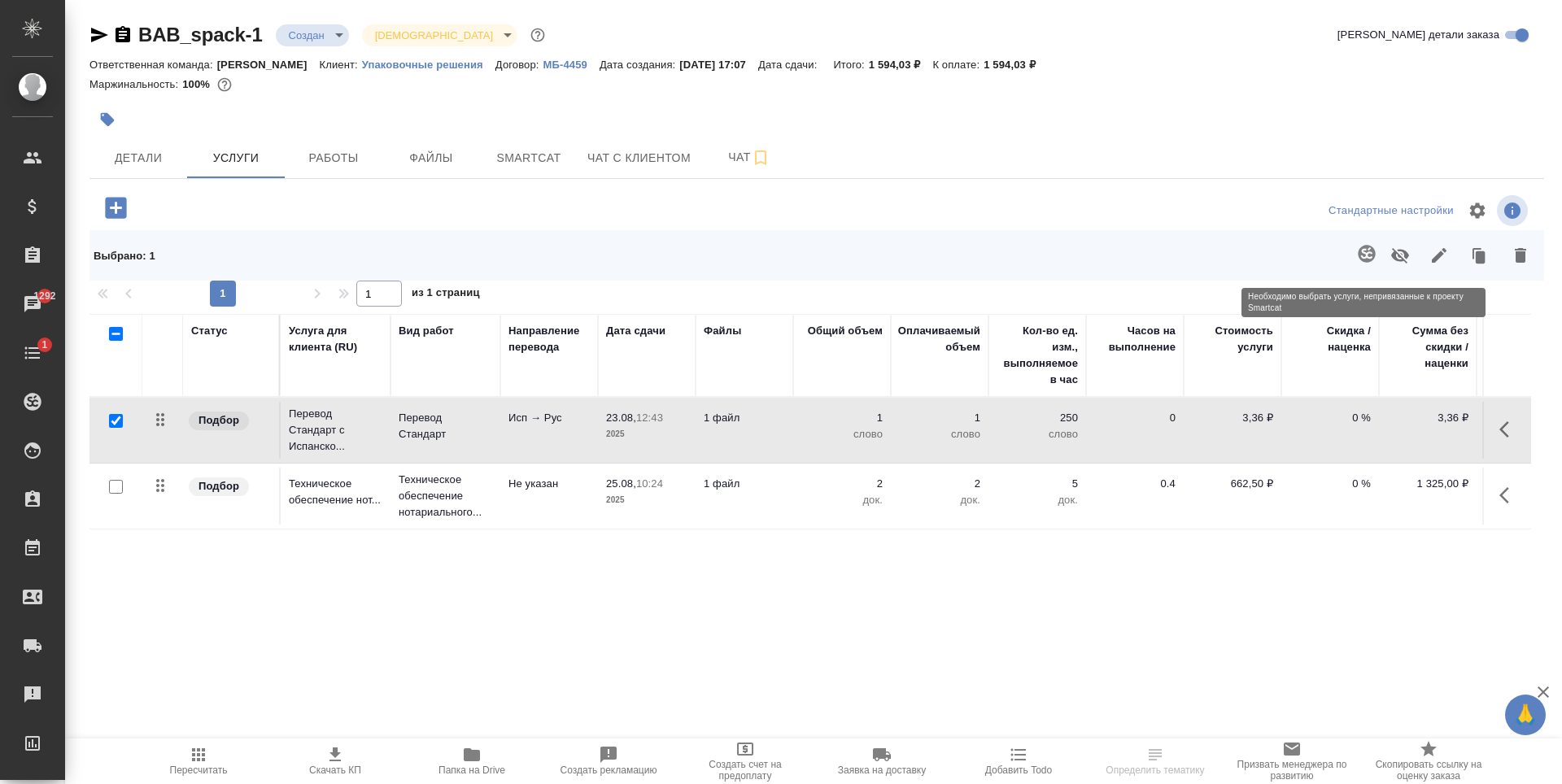
click at [1375, 253] on span at bounding box center [1364, 255] width 33 height 42
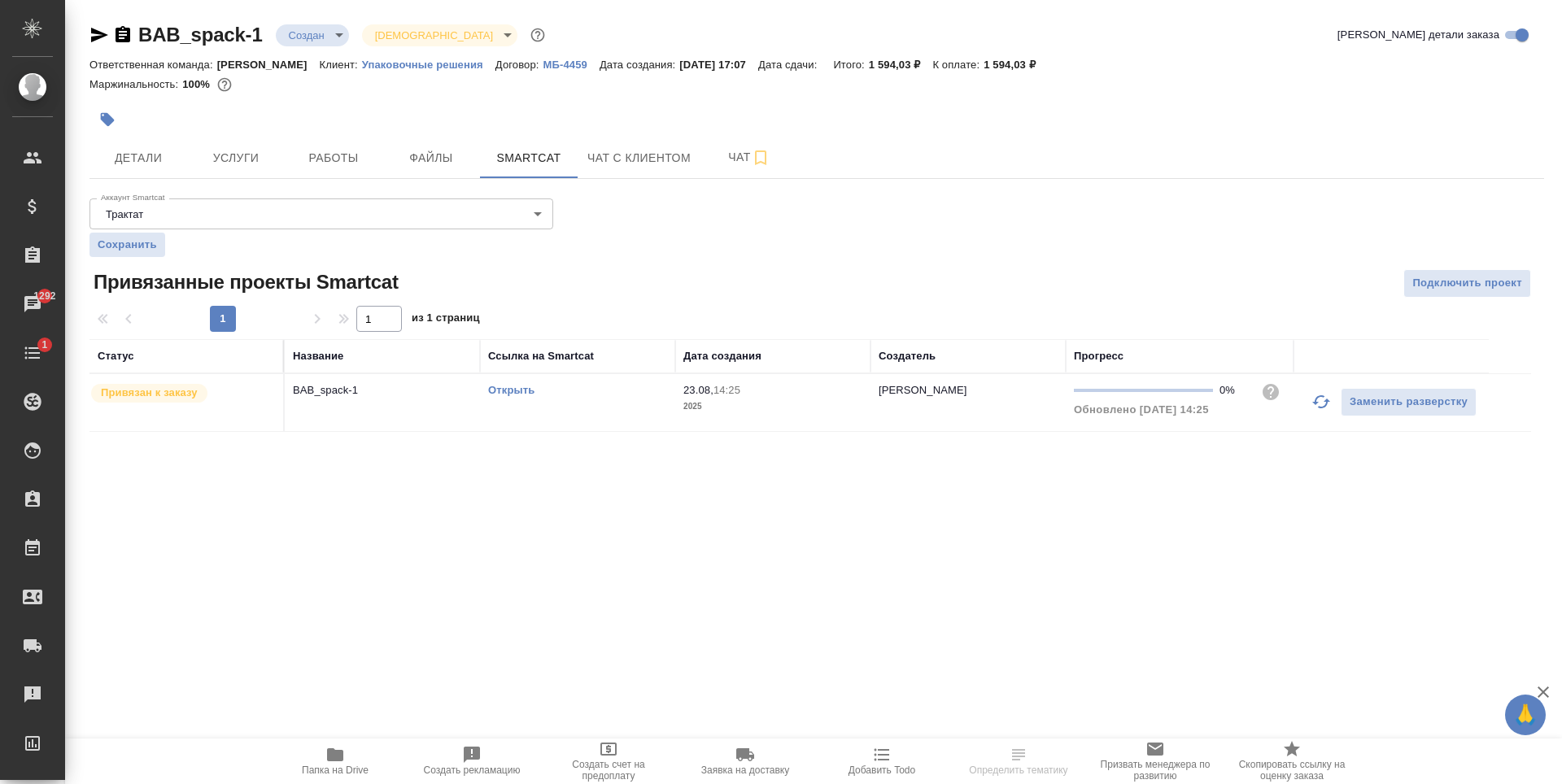
click at [517, 392] on link "Открыть" at bounding box center [511, 390] width 46 height 12
click at [201, 159] on span "Услуги" at bounding box center [236, 159] width 78 height 21
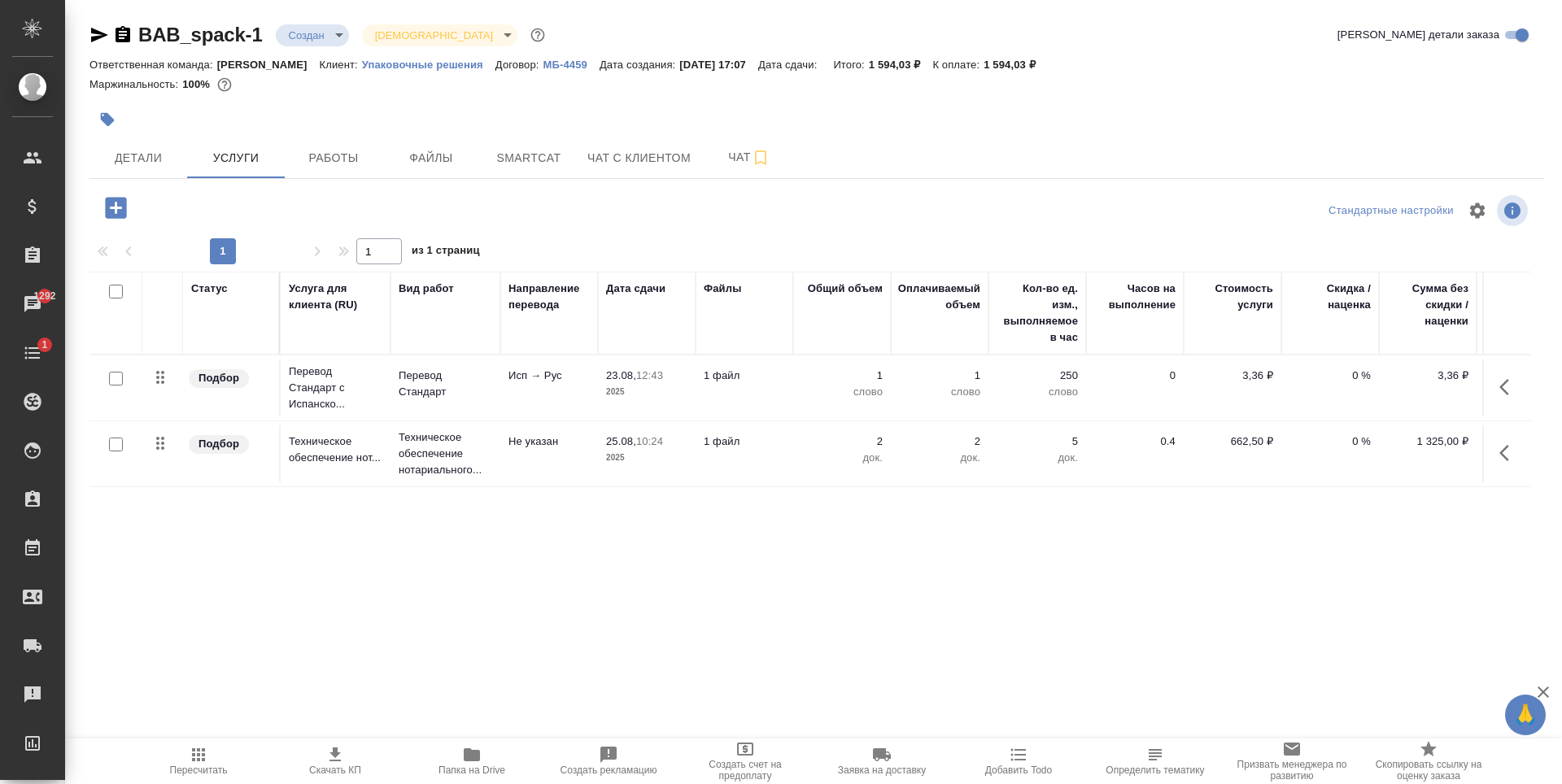
click at [118, 373] on input "checkbox" at bounding box center [116, 378] width 14 height 14
checkbox input "true"
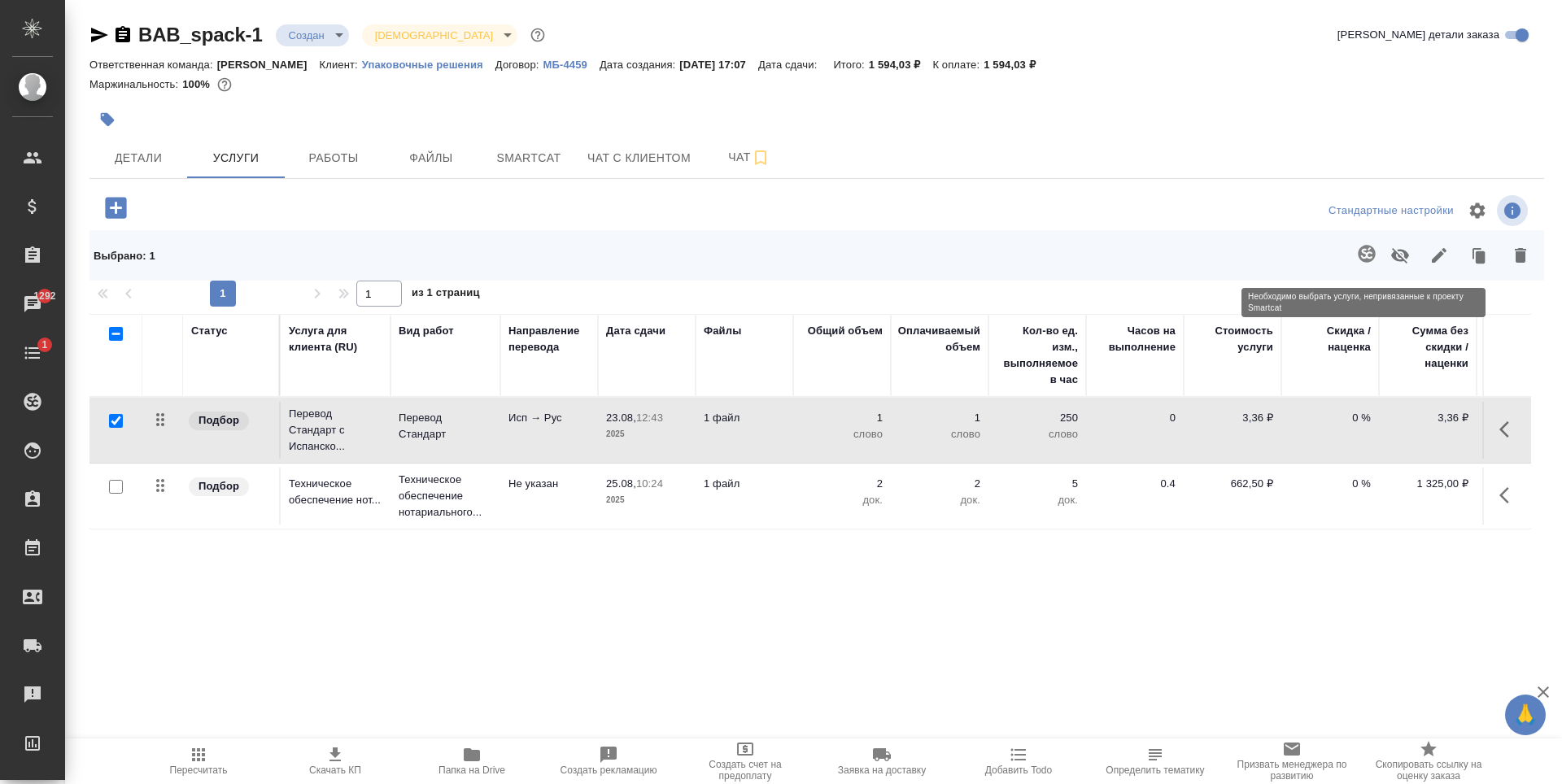
click at [1367, 257] on span at bounding box center [1364, 255] width 33 height 42
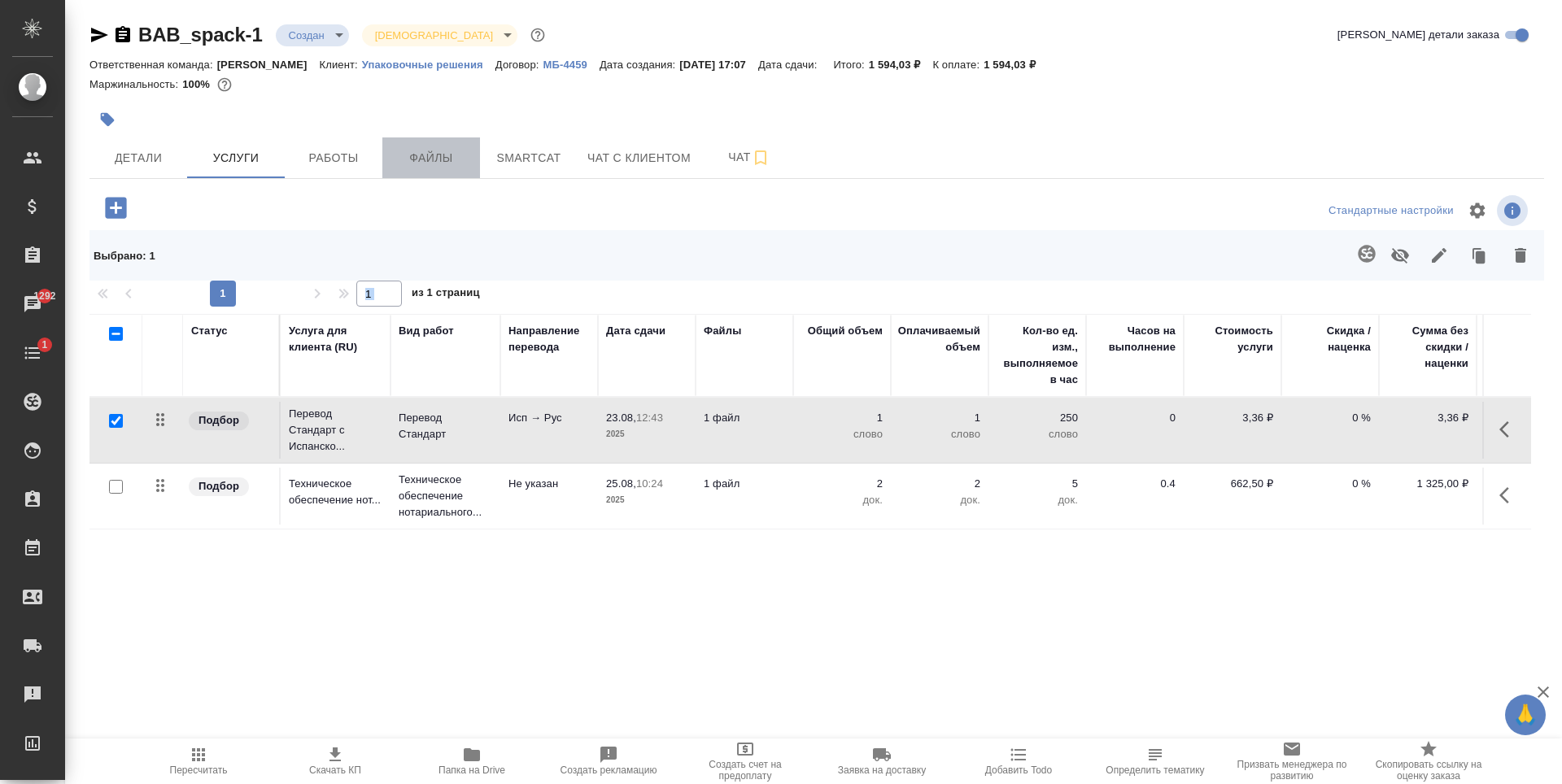
click at [407, 172] on button "Файлы" at bounding box center [431, 157] width 98 height 40
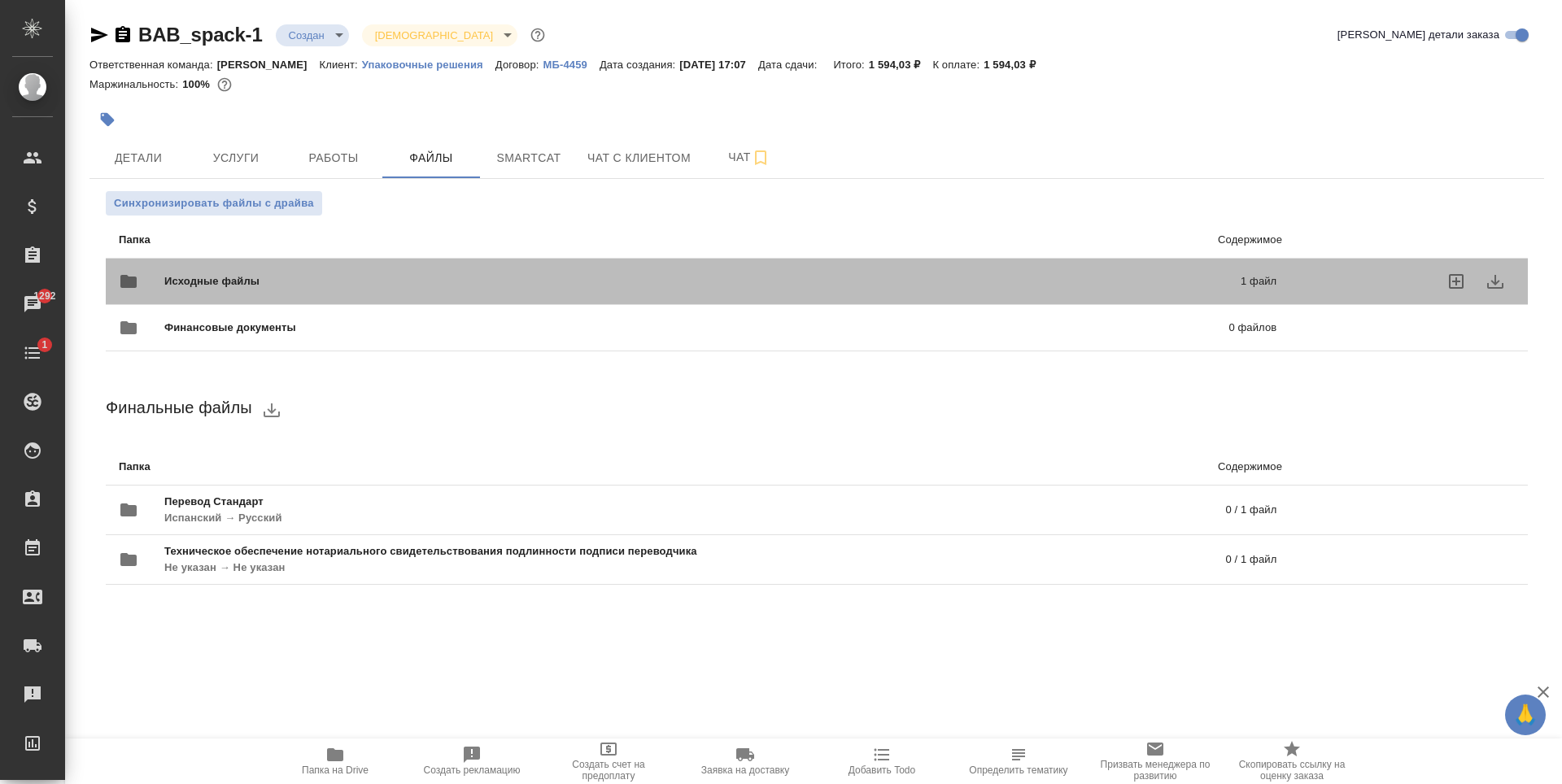
click at [300, 269] on div "Исходные файлы 1 файл" at bounding box center [697, 281] width 1158 height 39
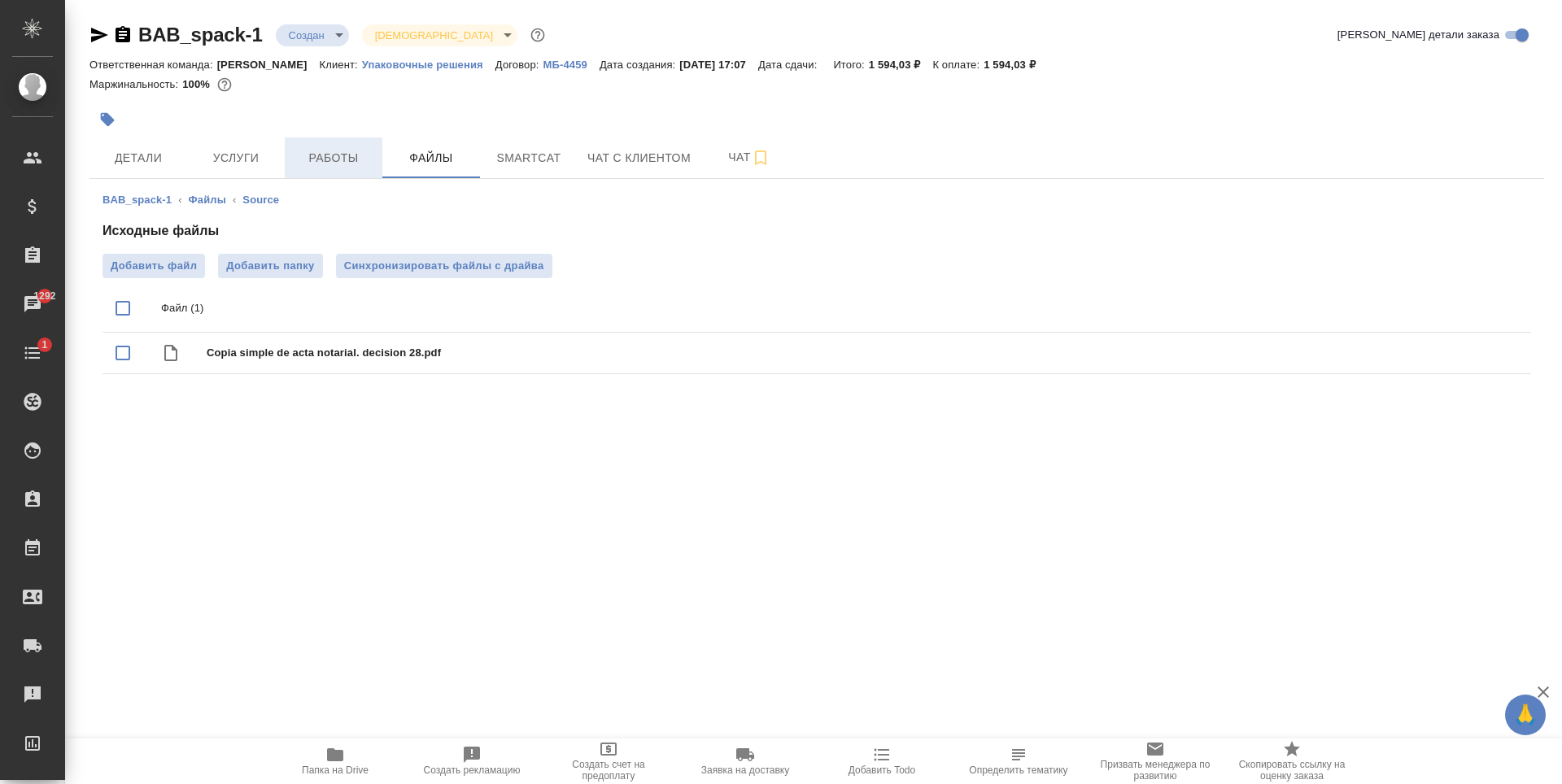
click at [314, 142] on button "Работы" at bounding box center [334, 157] width 98 height 40
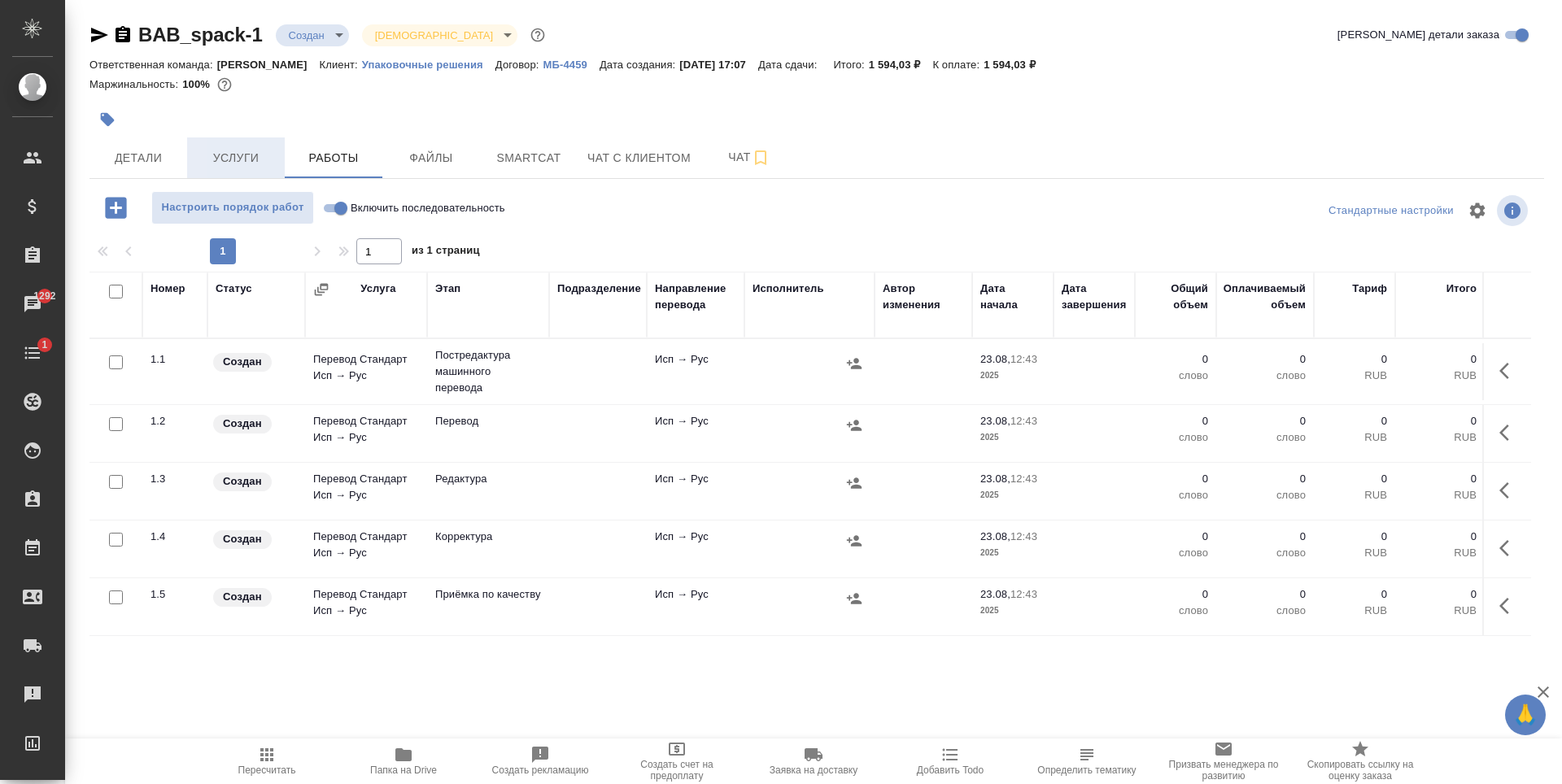
click at [254, 162] on span "Услуги" at bounding box center [236, 159] width 78 height 21
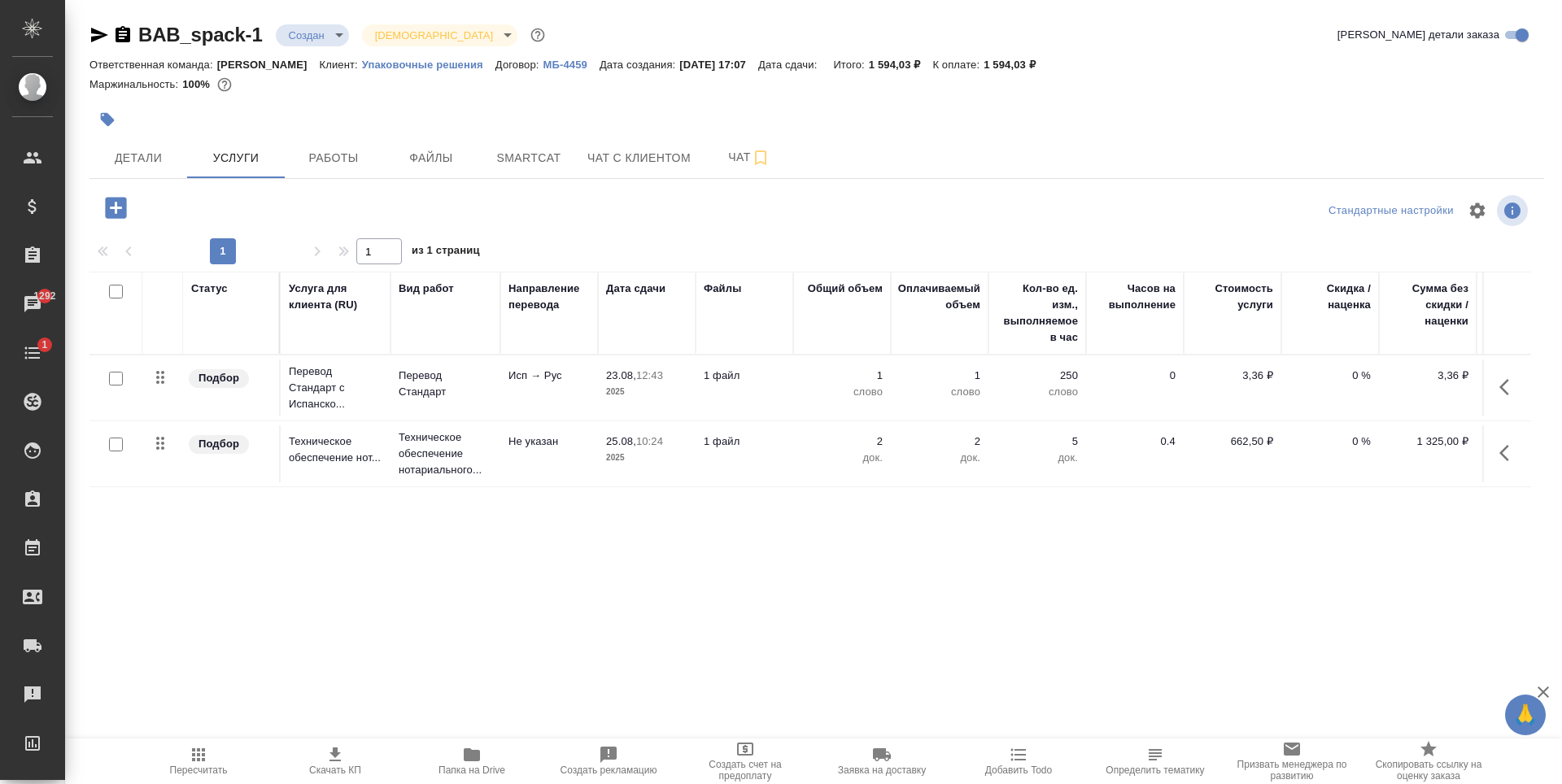
click at [119, 382] on input "checkbox" at bounding box center [116, 378] width 14 height 14
checkbox input "true"
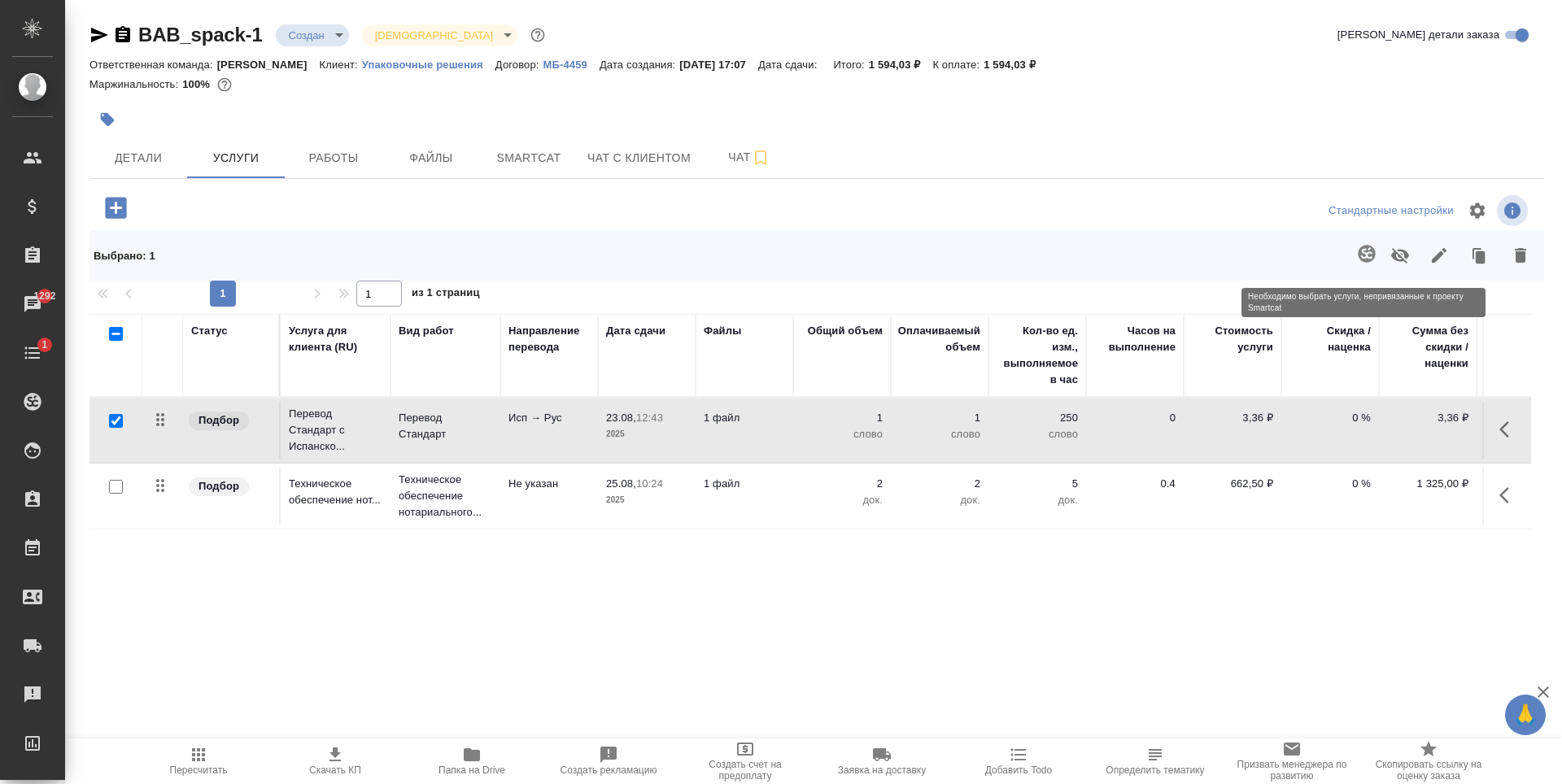
click at [1369, 256] on span at bounding box center [1364, 255] width 33 height 42
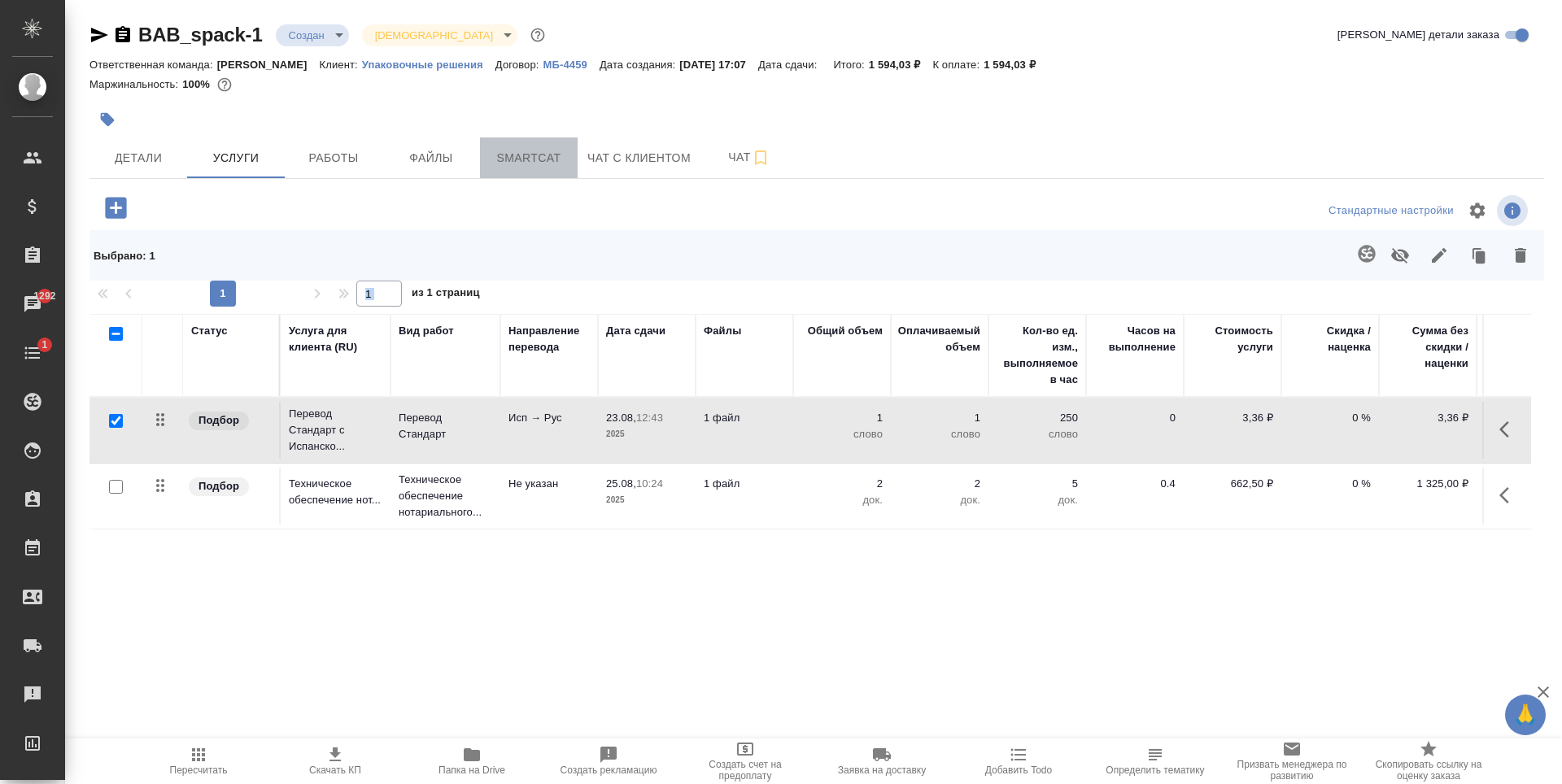
click at [522, 155] on span "Smartcat" at bounding box center [528, 159] width 78 height 21
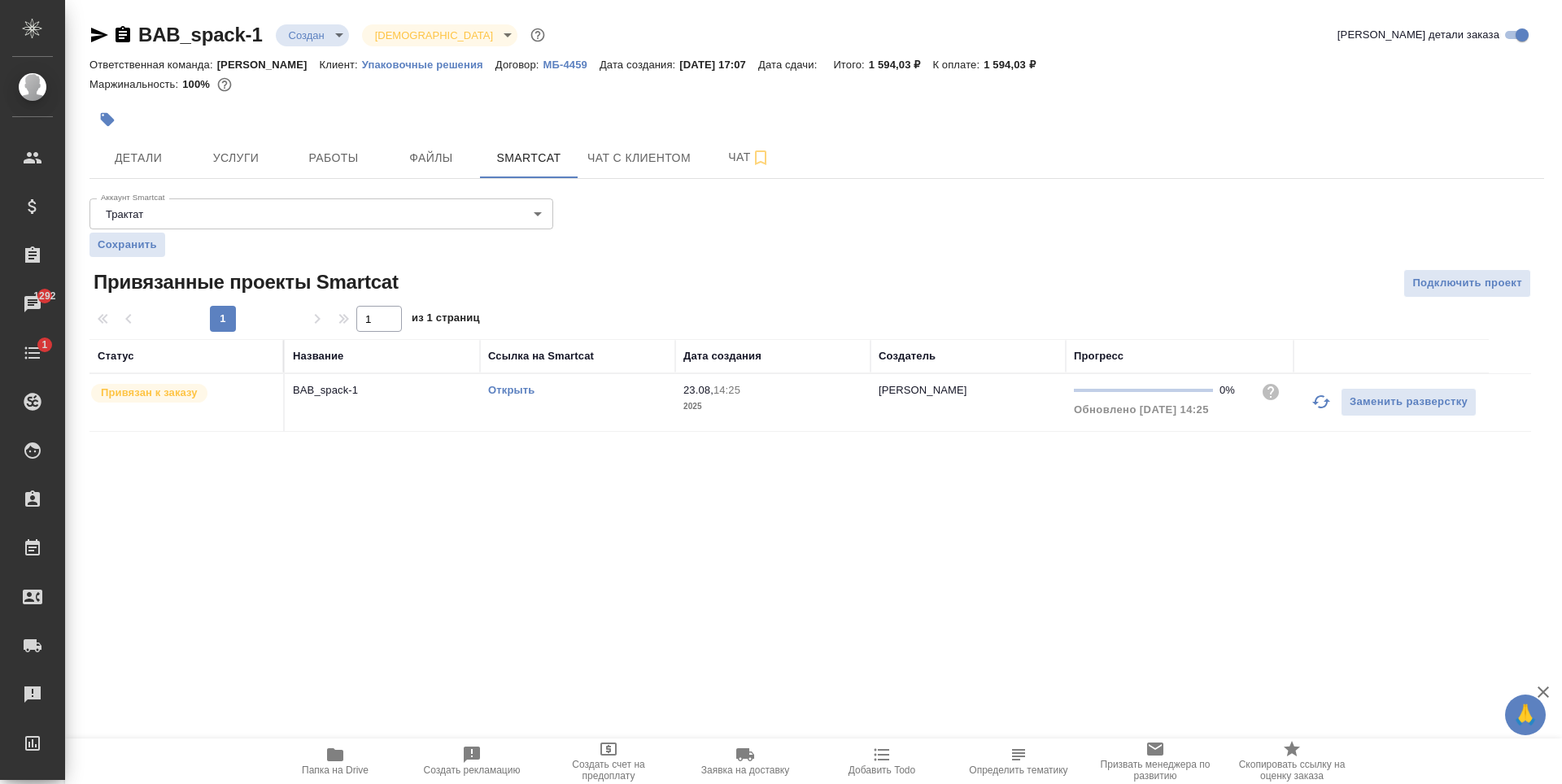
click at [512, 394] on link "Открыть" at bounding box center [511, 390] width 46 height 12
click at [223, 141] on button "Услуги" at bounding box center [236, 157] width 98 height 40
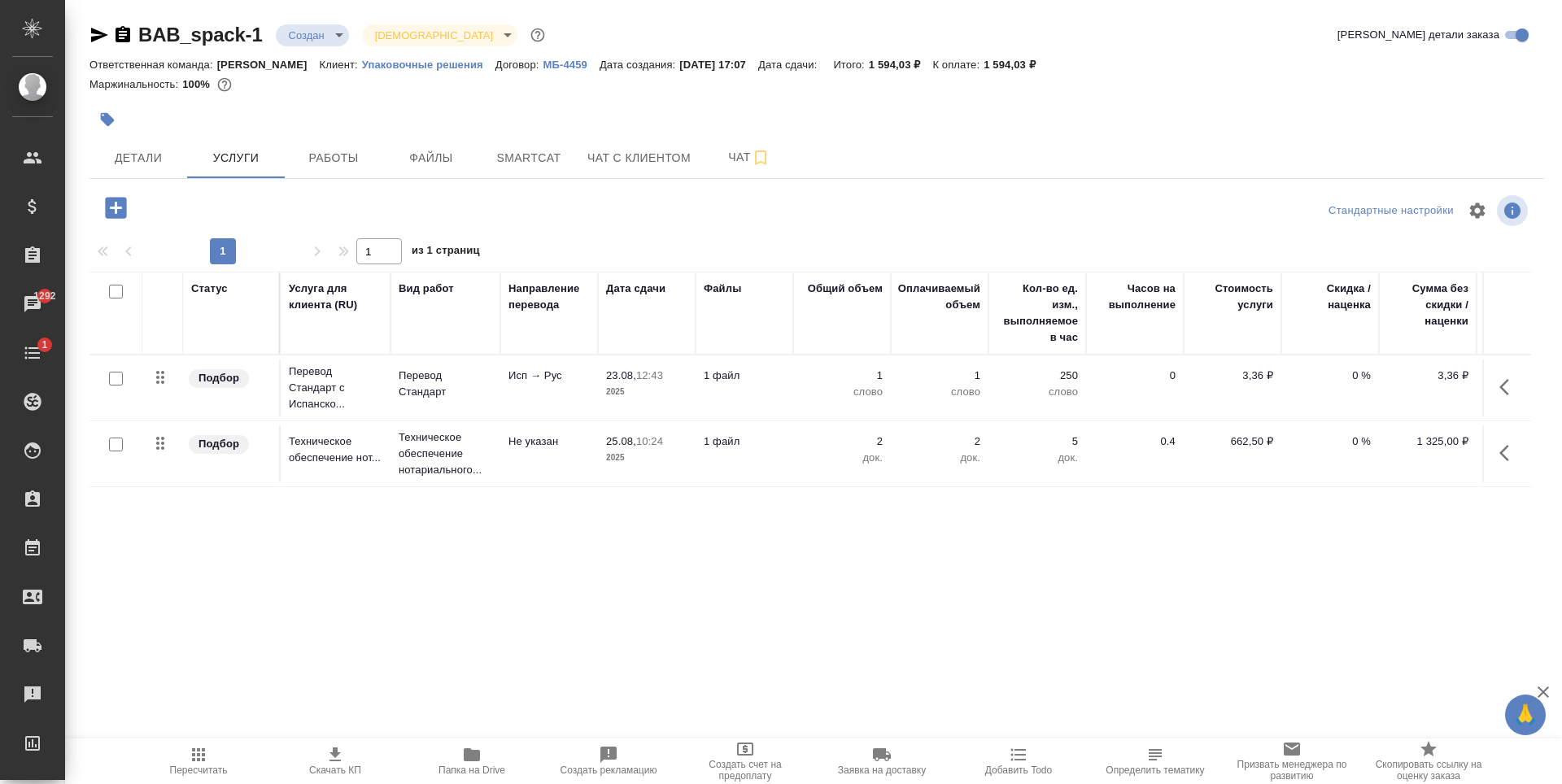
click at [629, 407] on td "23.08, 12:43 2025" at bounding box center [647, 388] width 98 height 57
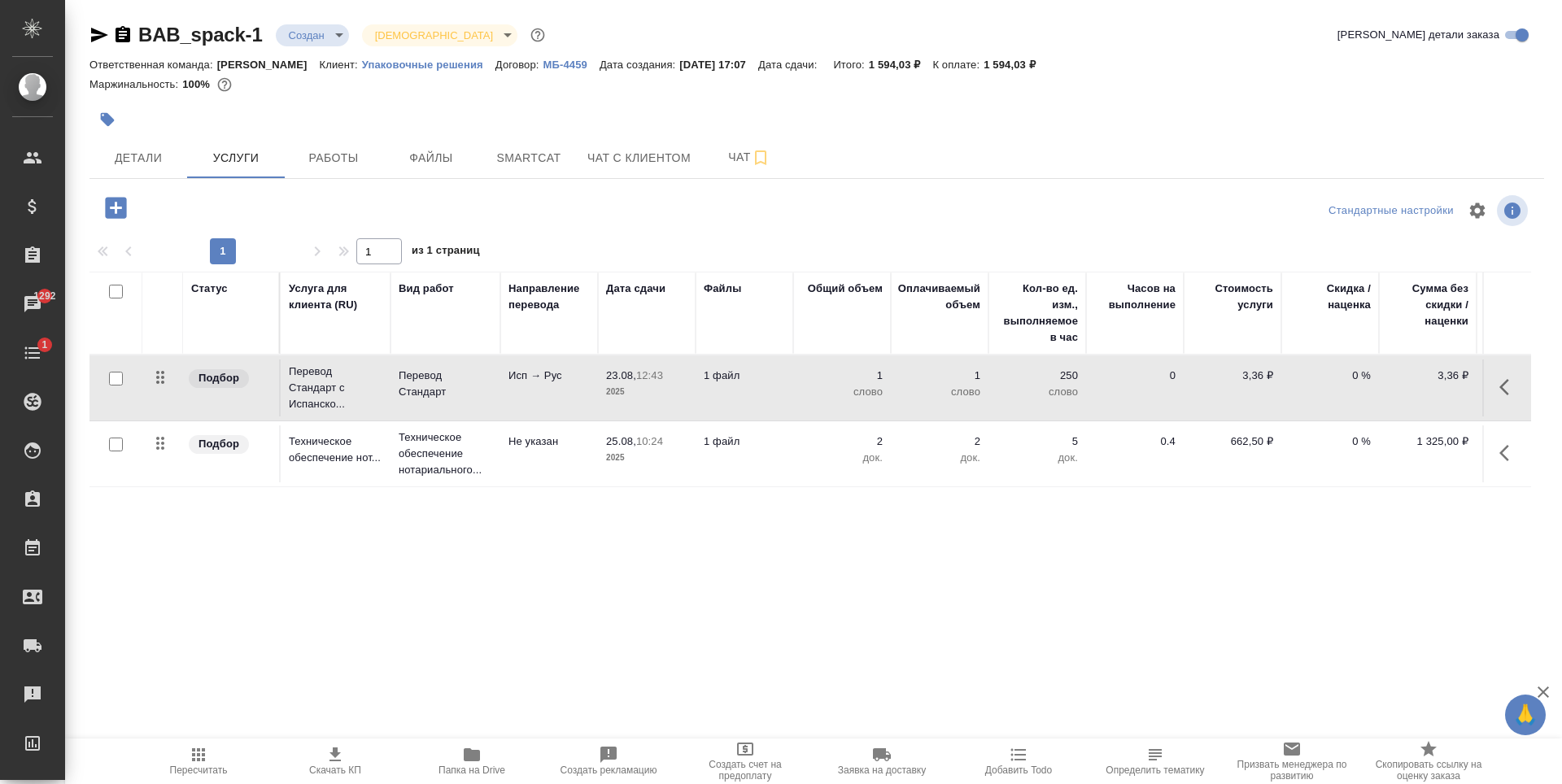
click at [629, 407] on td "23.08, 12:43 2025" at bounding box center [647, 388] width 98 height 57
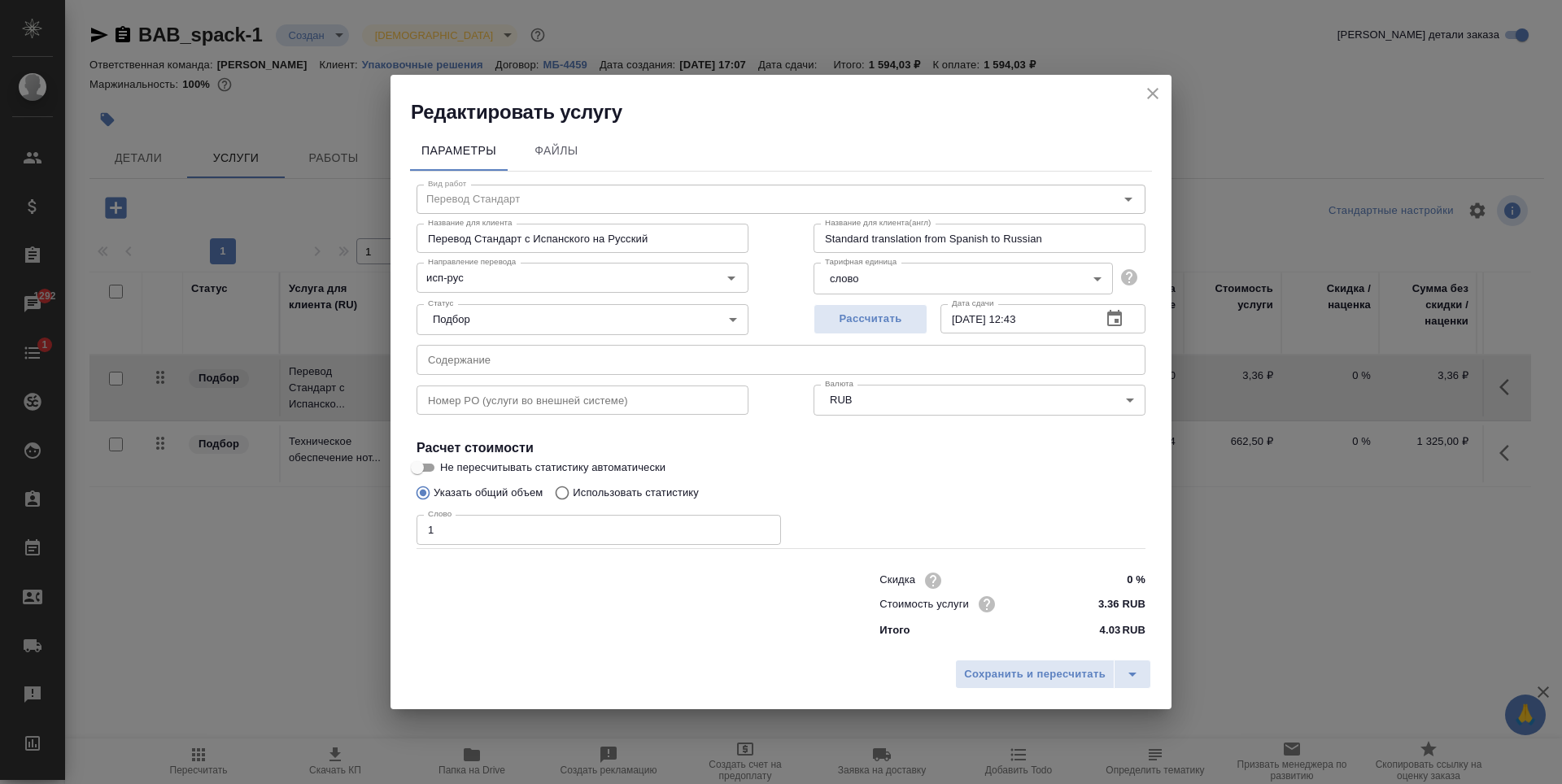
click at [597, 478] on label "Использовать статистику" at bounding box center [622, 493] width 152 height 31
click at [573, 478] on input "Использовать статистику" at bounding box center [559, 493] width 26 height 31
radio input "true"
radio input "false"
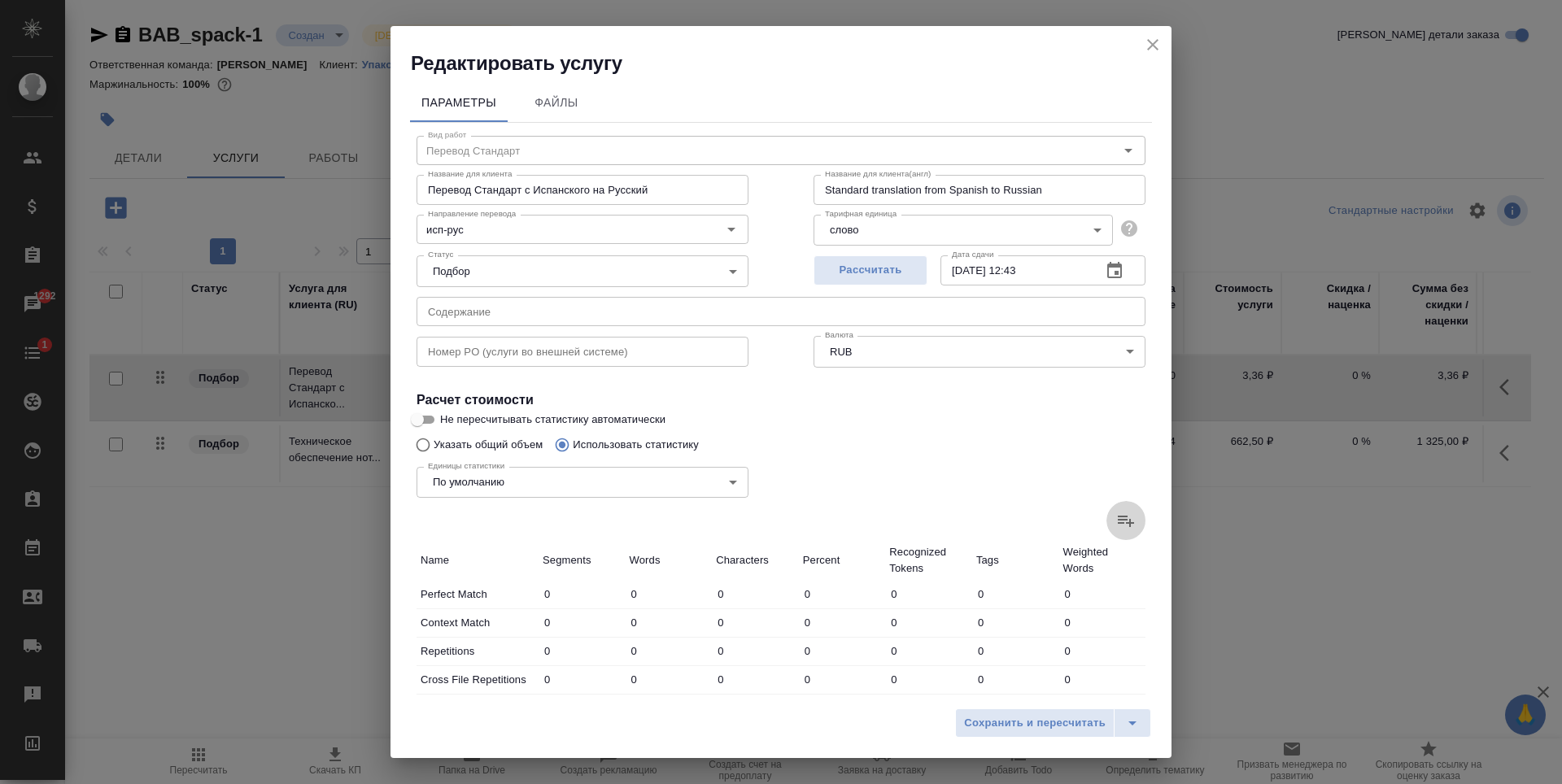
click at [1118, 517] on icon at bounding box center [1125, 521] width 16 height 11
click at [0, 0] on input "file" at bounding box center [0, 0] width 0 height 0
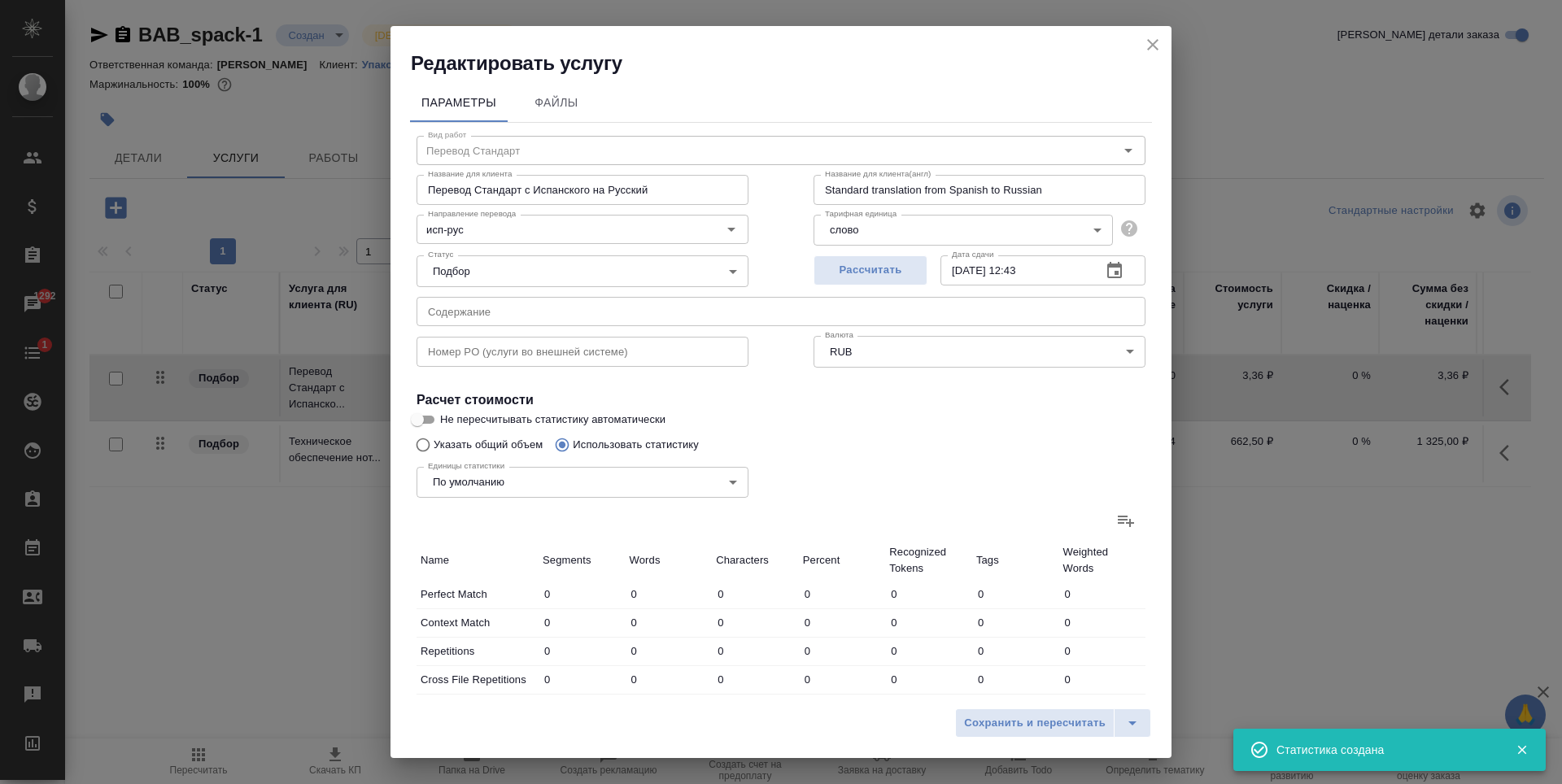
type input "17"
type input "50"
type input "454"
type input "5"
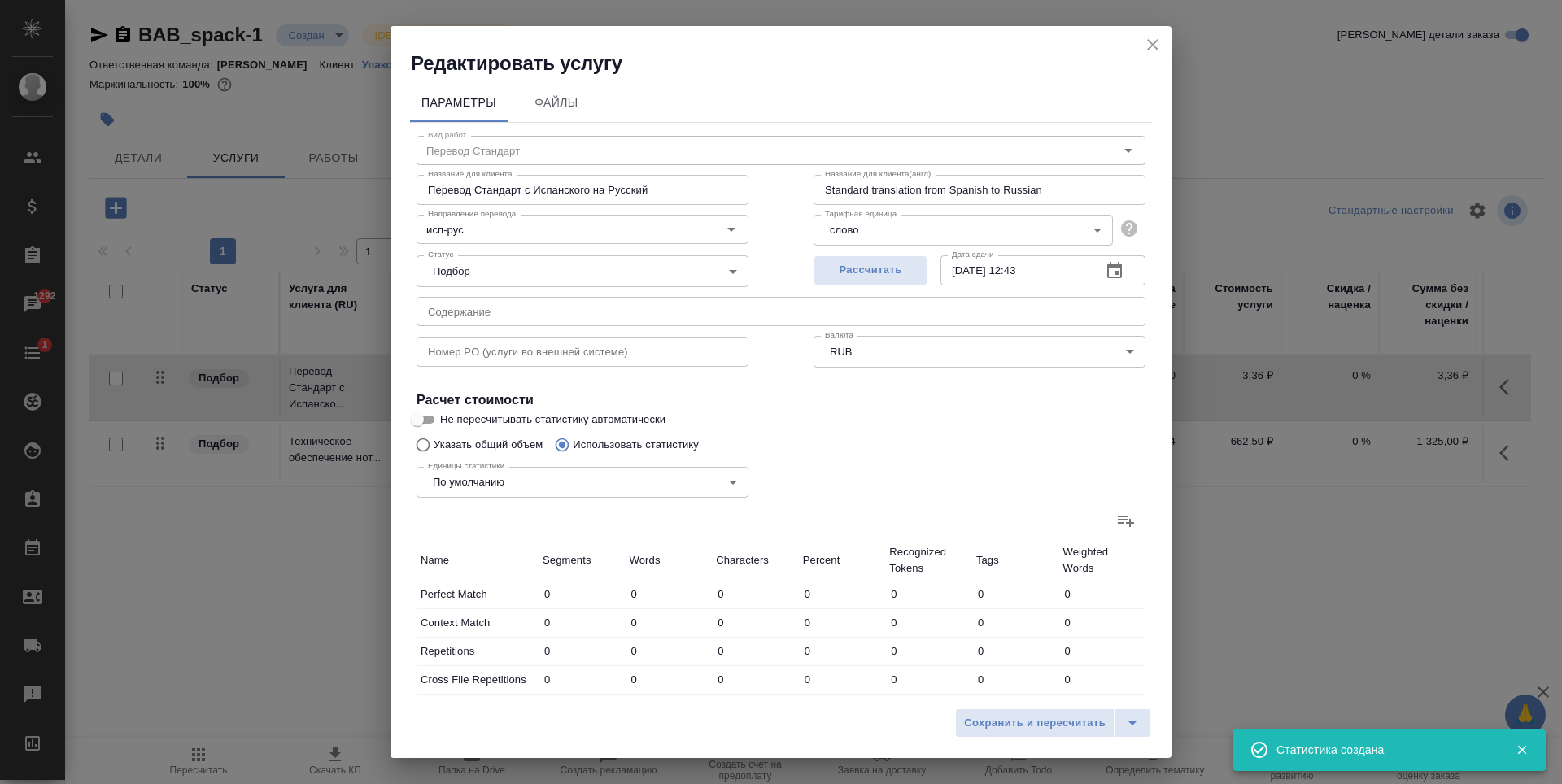
type input "37"
type input "2"
type input "3"
type input "22"
type input "149"
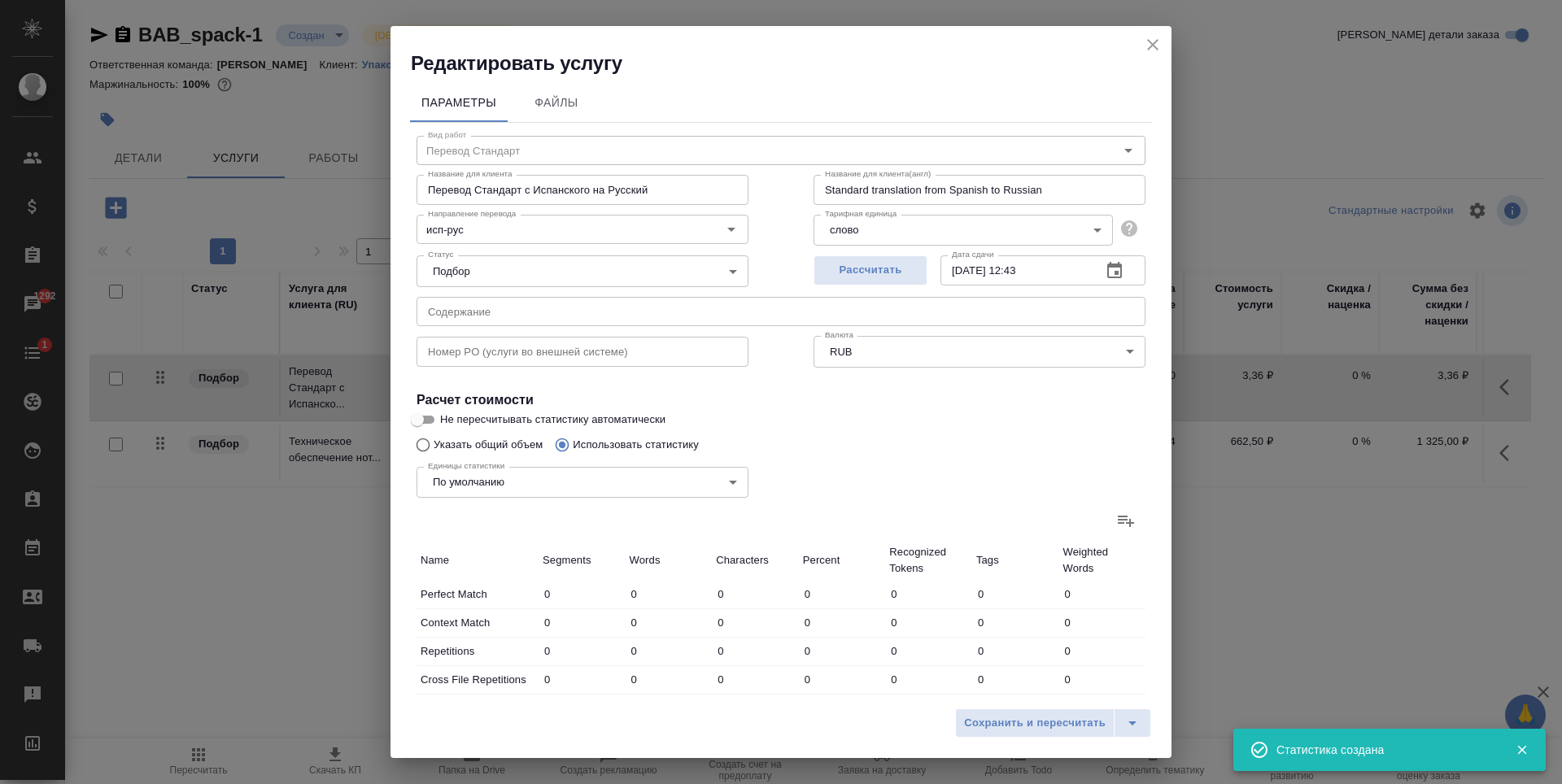
type input "2304"
type input "18303"
type input "156"
type input "2312"
type input "18362"
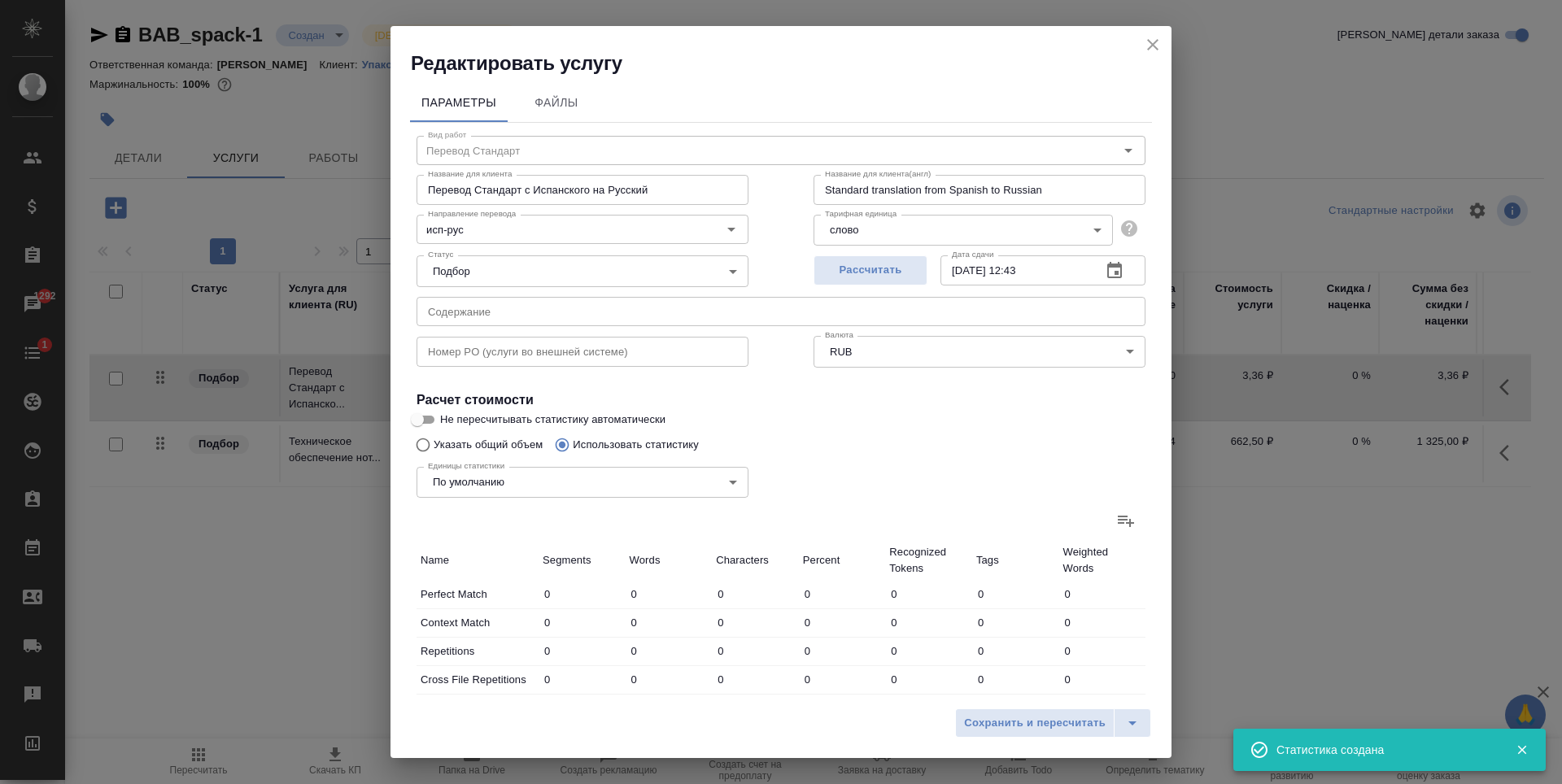
type input "173"
type input "2362"
type input "18816"
click at [1028, 724] on span "Сохранить и пересчитать" at bounding box center [1034, 724] width 142 height 19
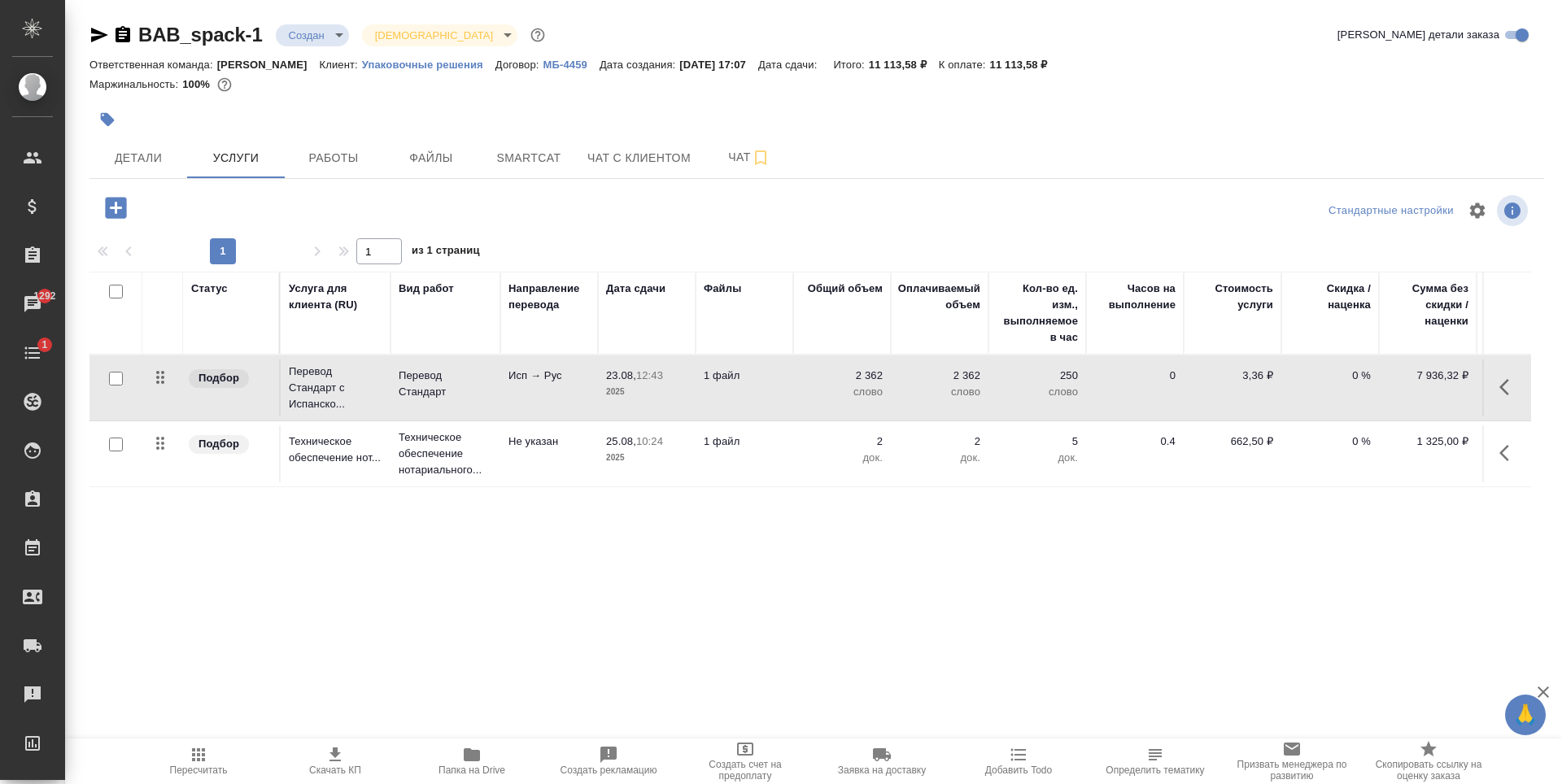
click at [118, 208] on icon "button" at bounding box center [116, 208] width 28 height 28
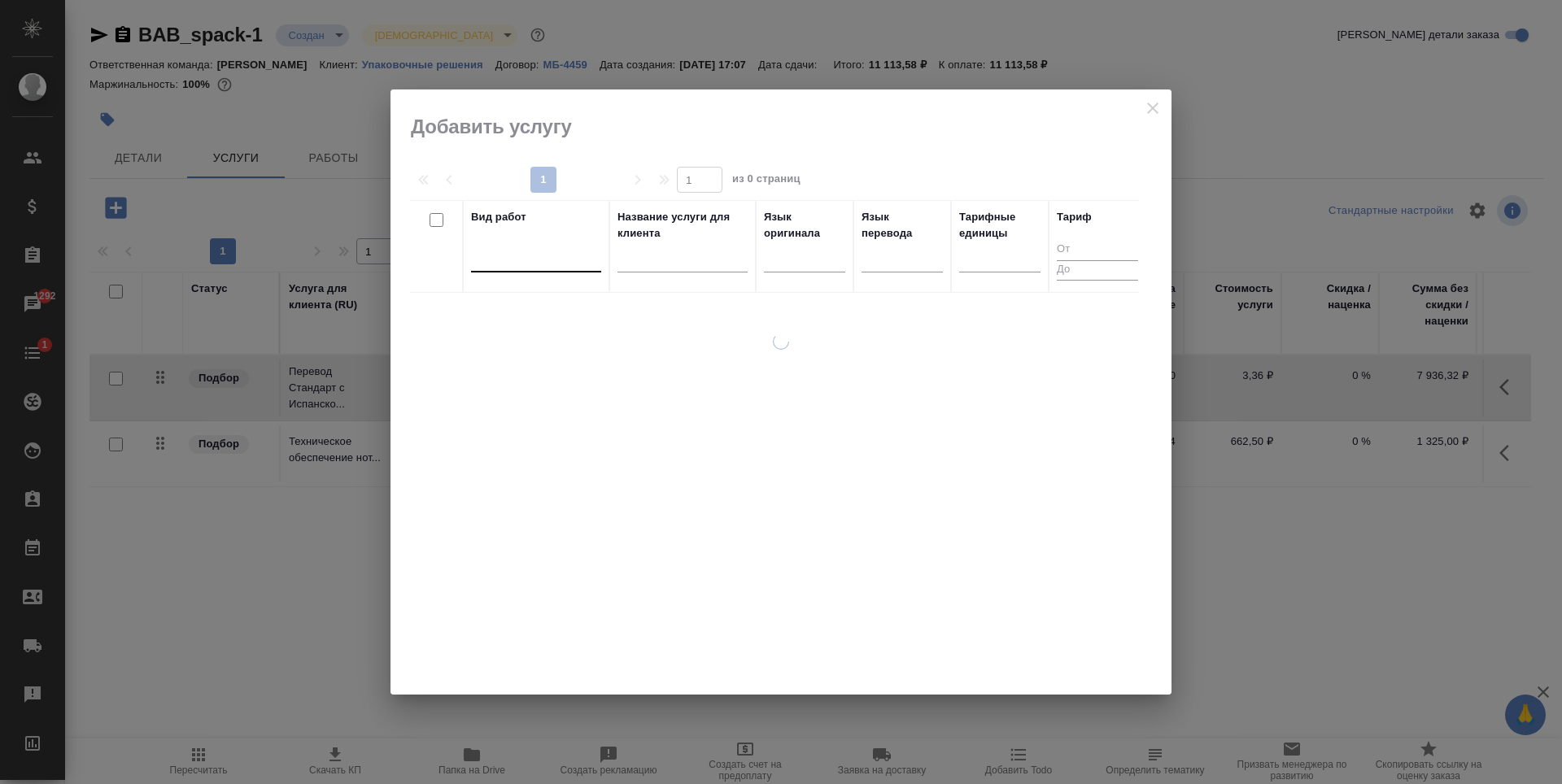
click at [491, 261] on div at bounding box center [536, 256] width 130 height 24
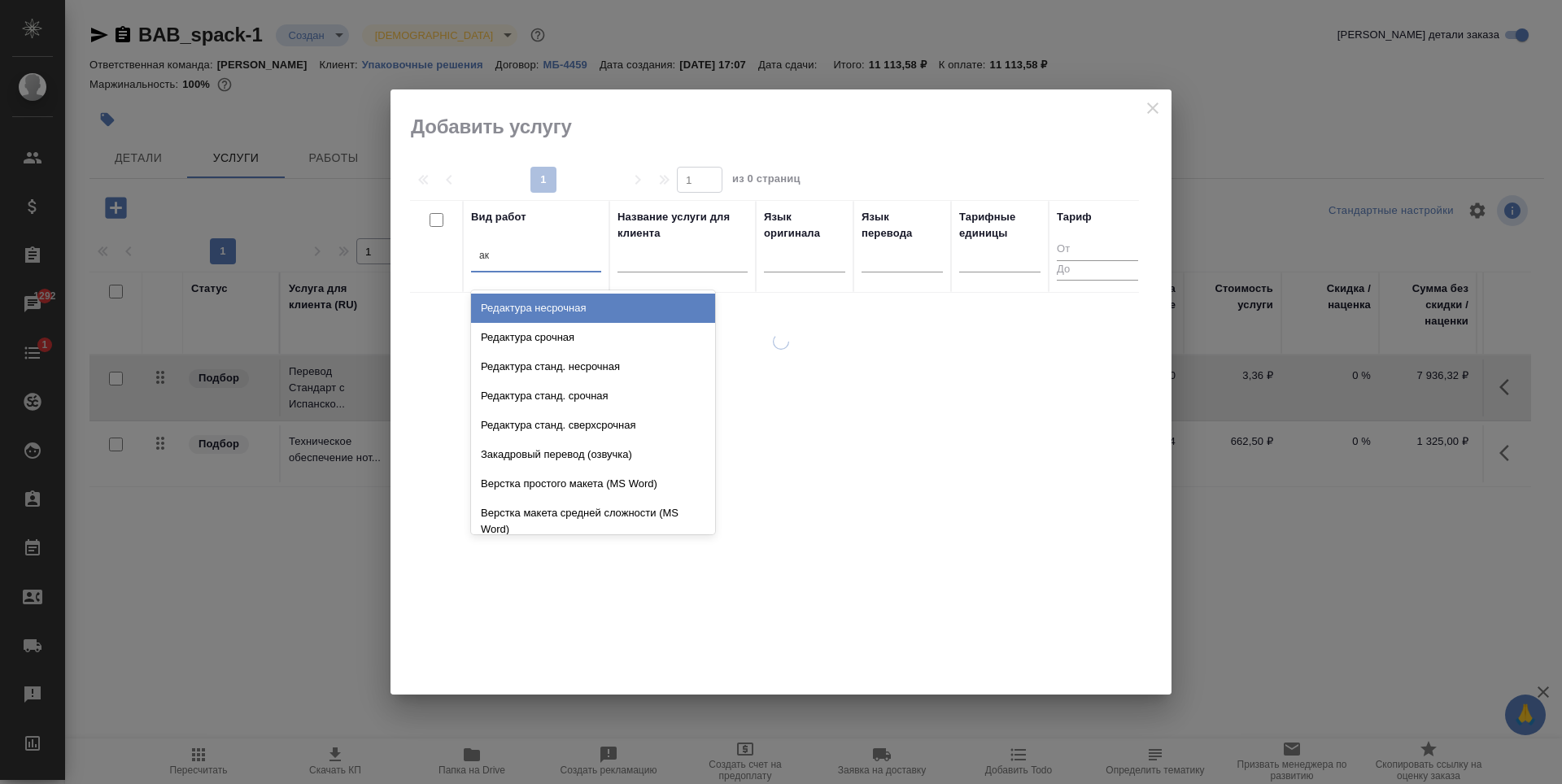
type input "а"
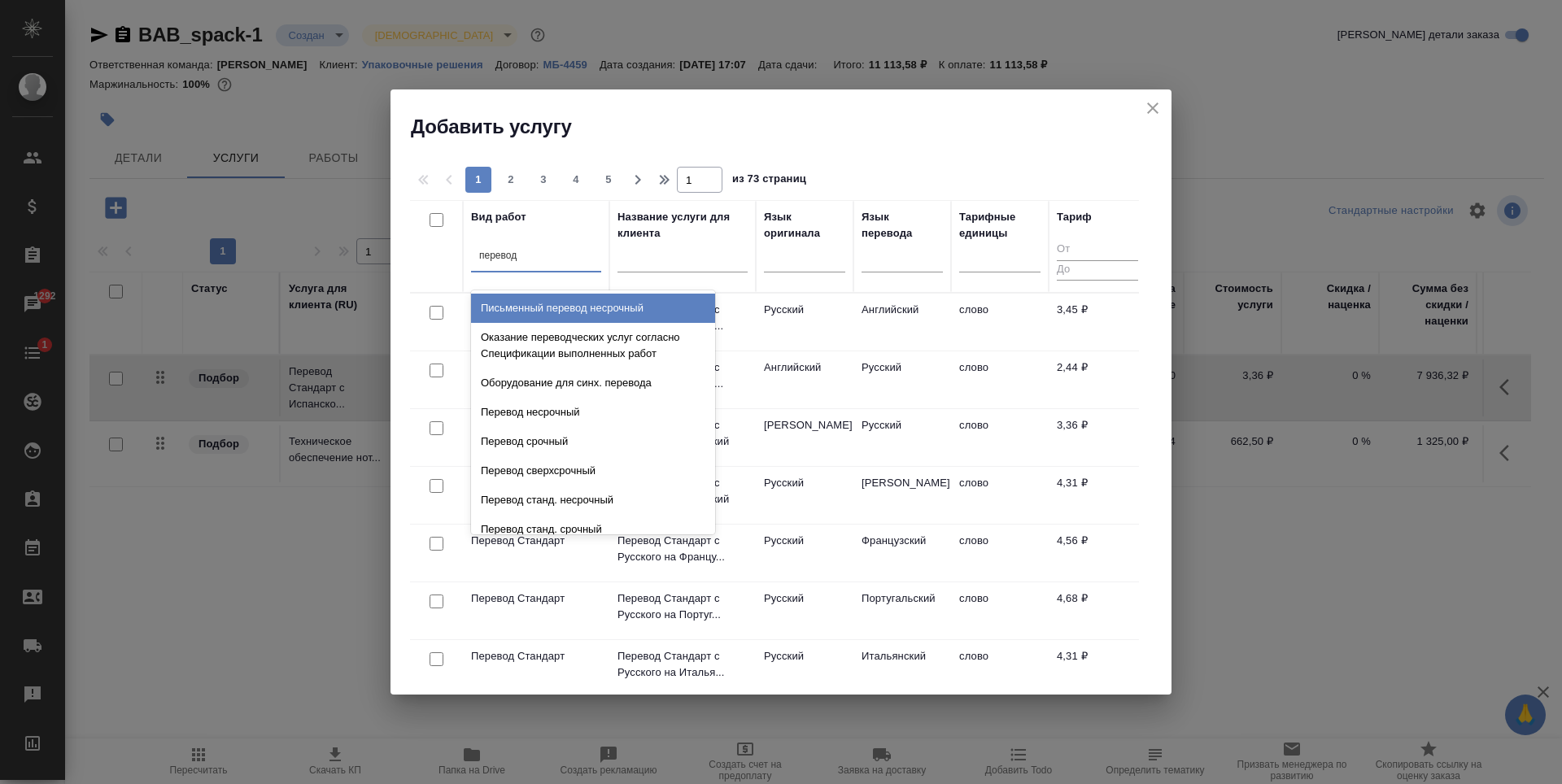
type input "перевод п"
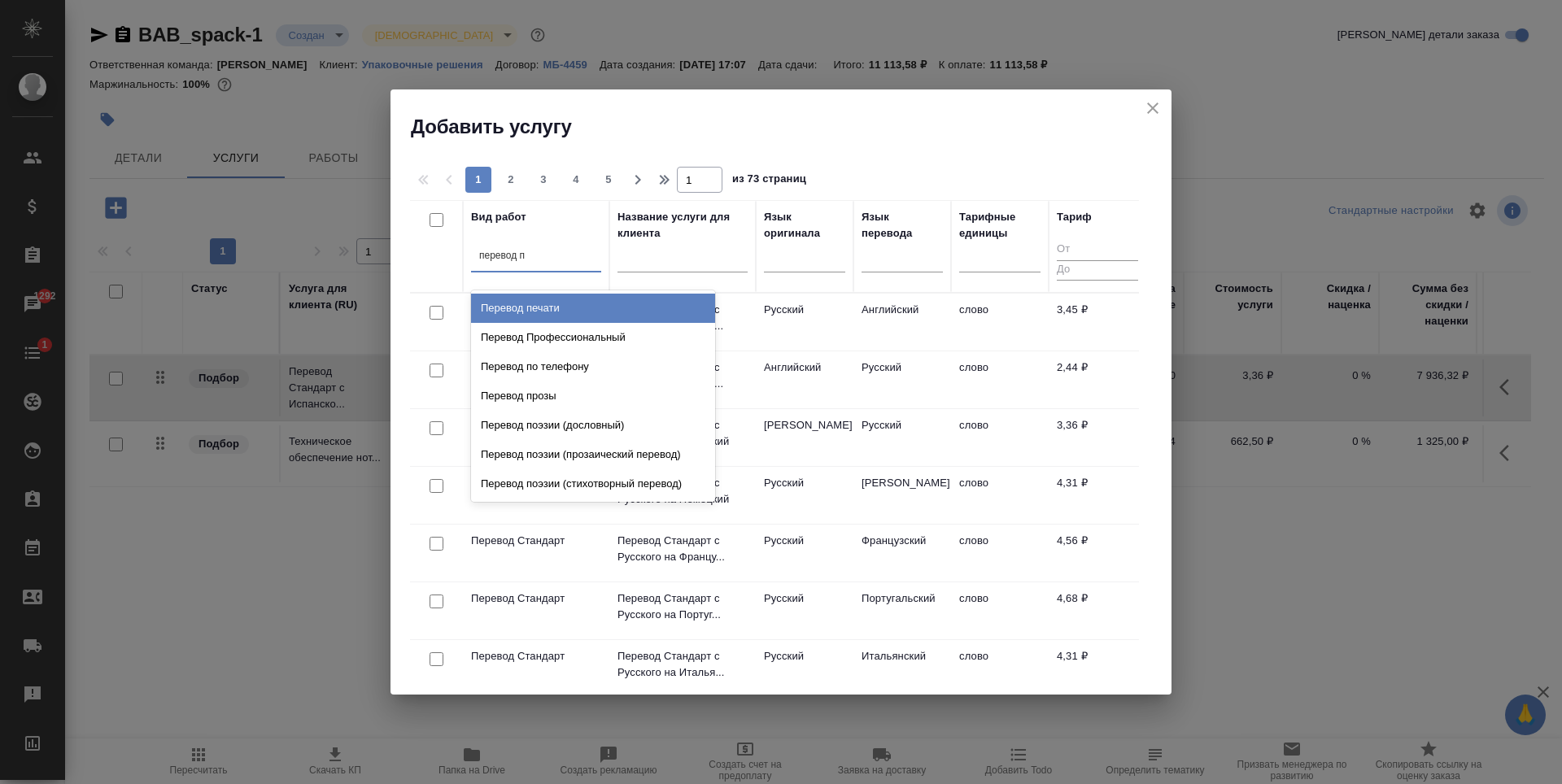
click at [568, 296] on div "Перевод печати" at bounding box center [593, 308] width 244 height 29
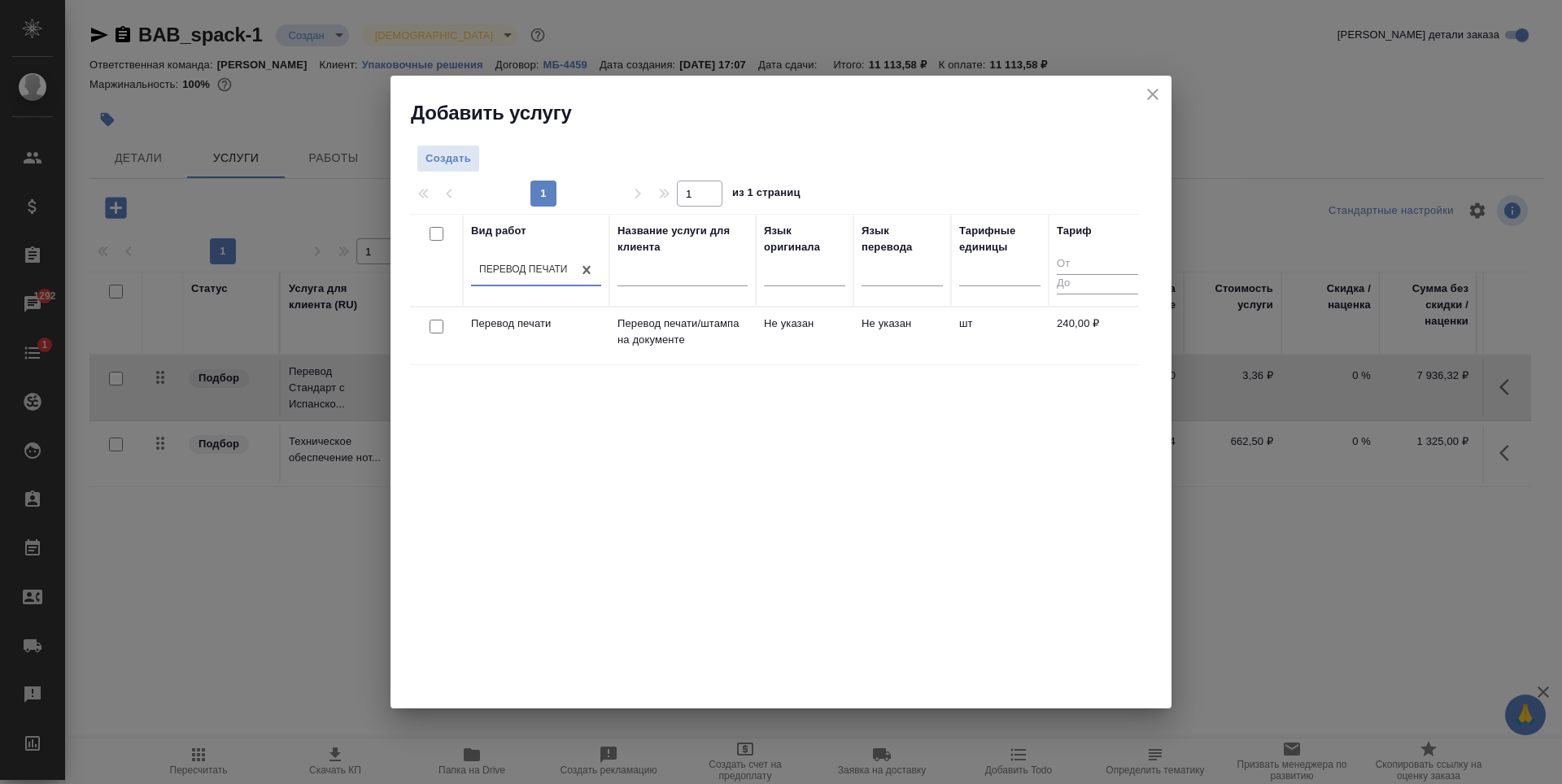
click at [864, 362] on td "Не указан" at bounding box center [902, 336] width 98 height 57
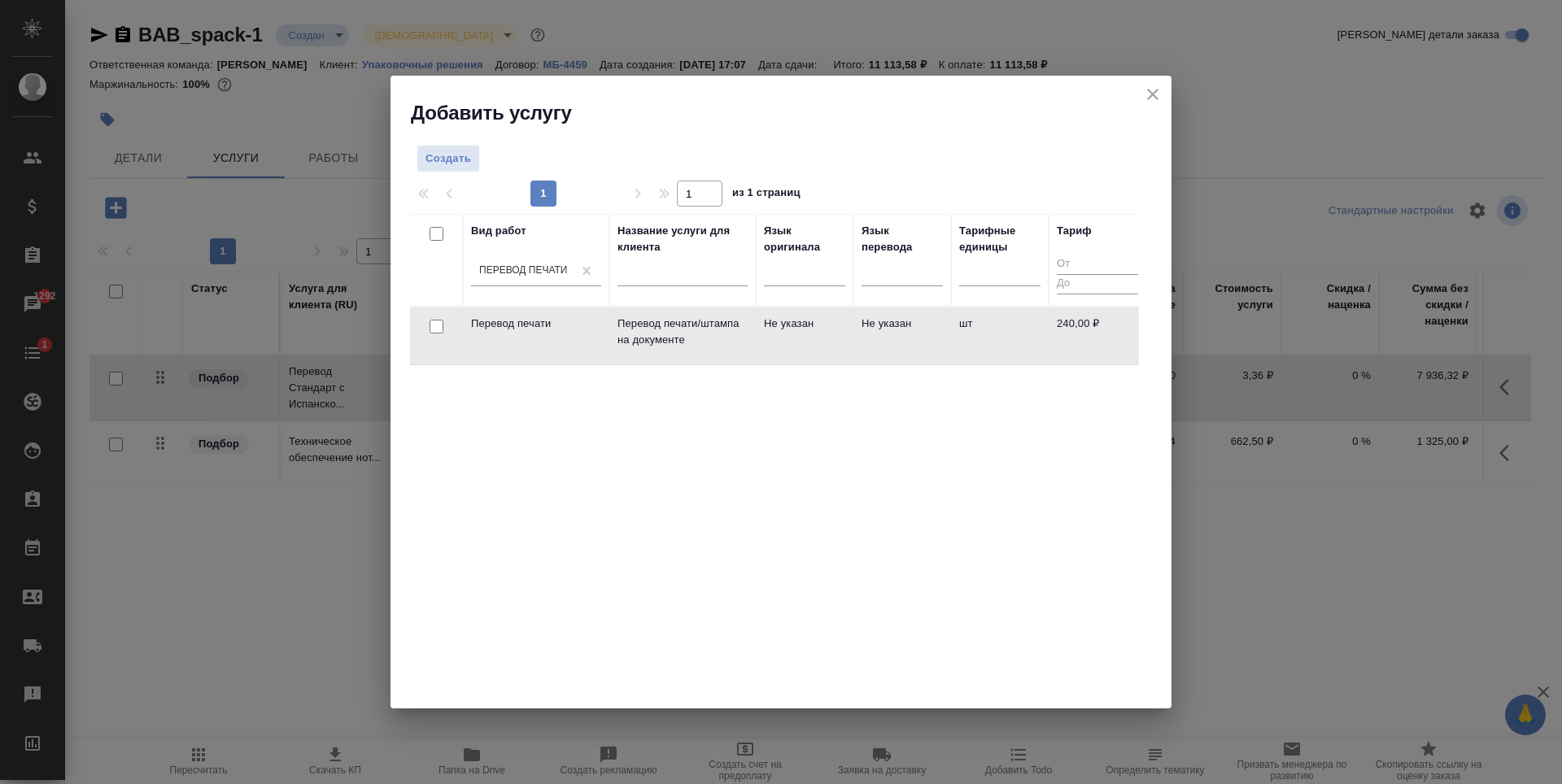
click at [864, 362] on td "Не указан" at bounding box center [902, 336] width 98 height 57
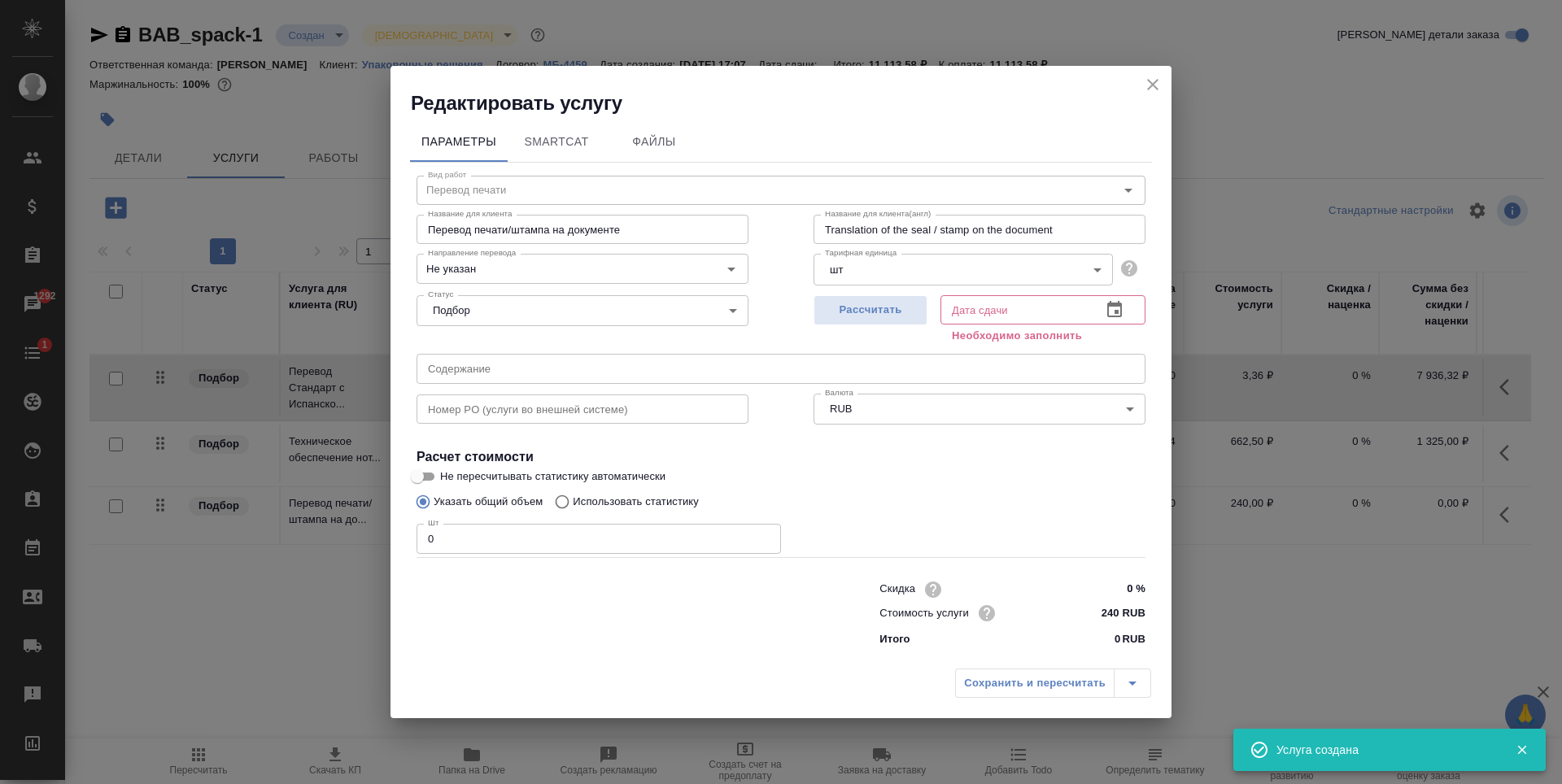
click at [516, 557] on div "Скидка 0 % Стоимость услуги 240 RUB Итого 0 RUB" at bounding box center [781, 613] width 794 height 136
click at [515, 547] on input "0" at bounding box center [599, 539] width 365 height 29
type input "1"
click at [875, 304] on span "Рассчитать" at bounding box center [871, 311] width 96 height 19
type input "23.08.2025 14:32"
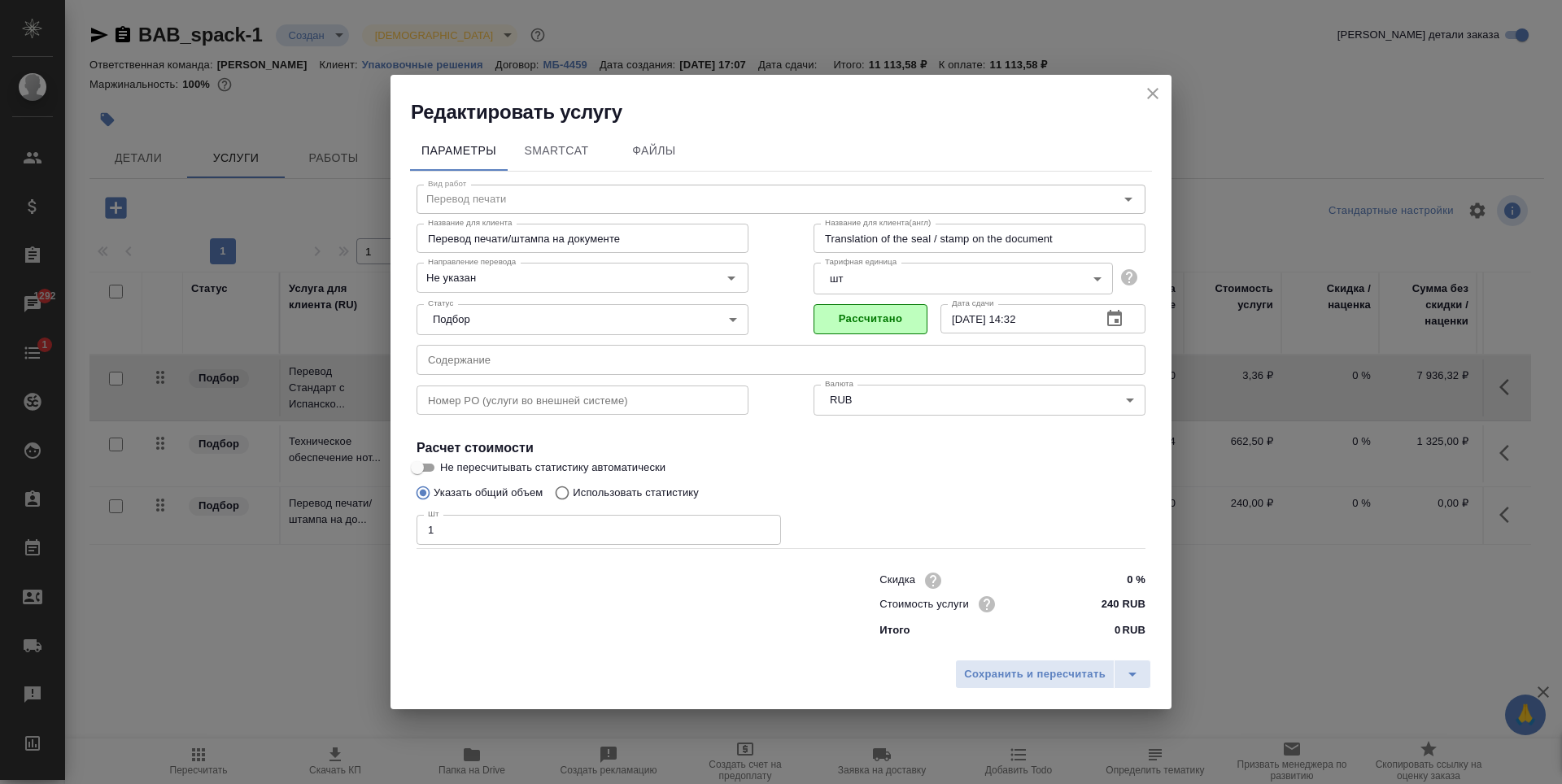
click at [1008, 659] on div "Сохранить и пересчитать" at bounding box center [781, 680] width 781 height 57
click at [1008, 666] on span "Сохранить и пересчитать" at bounding box center [1034, 675] width 142 height 19
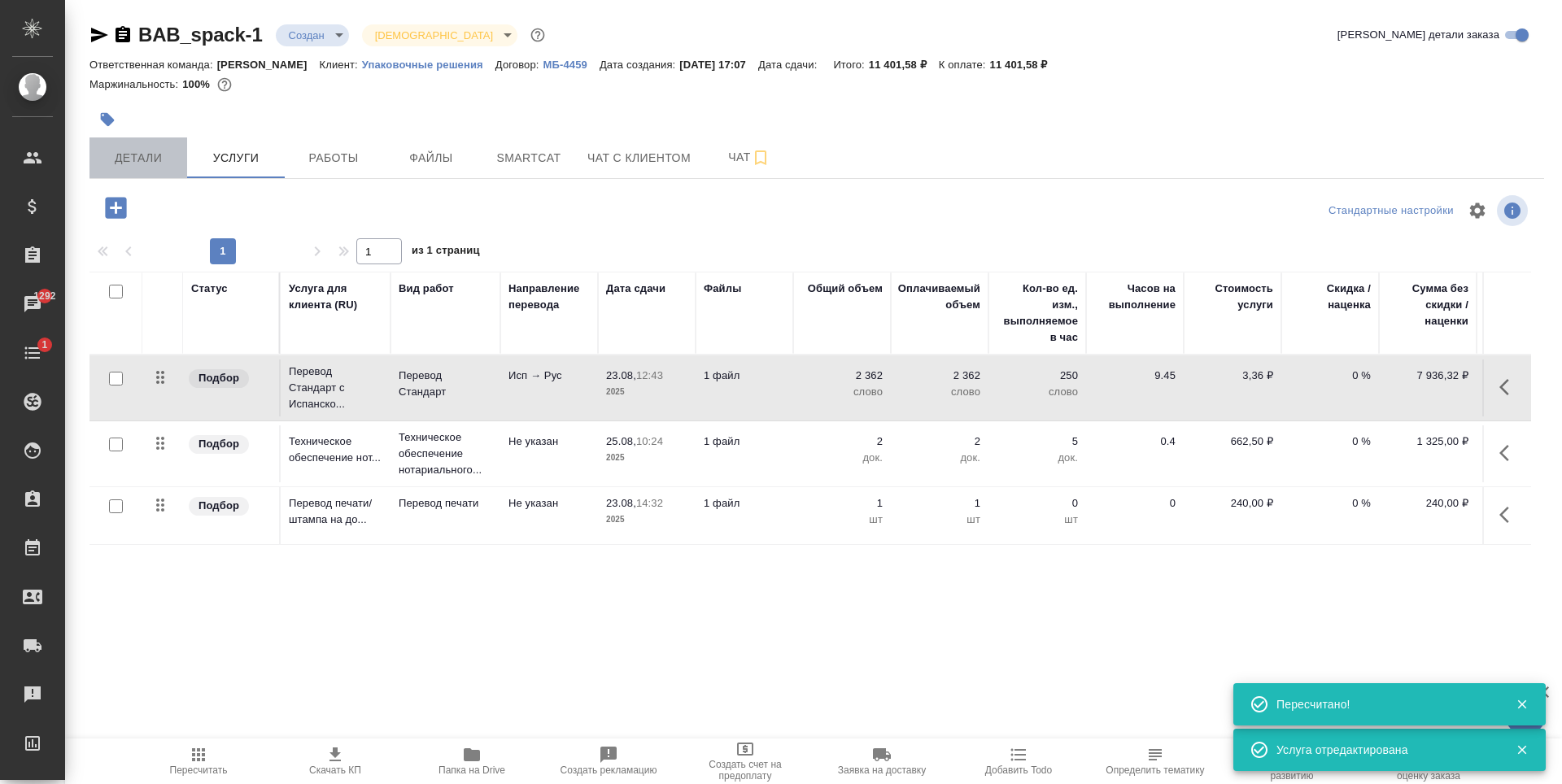
click at [129, 158] on span "Детали" at bounding box center [138, 159] width 78 height 21
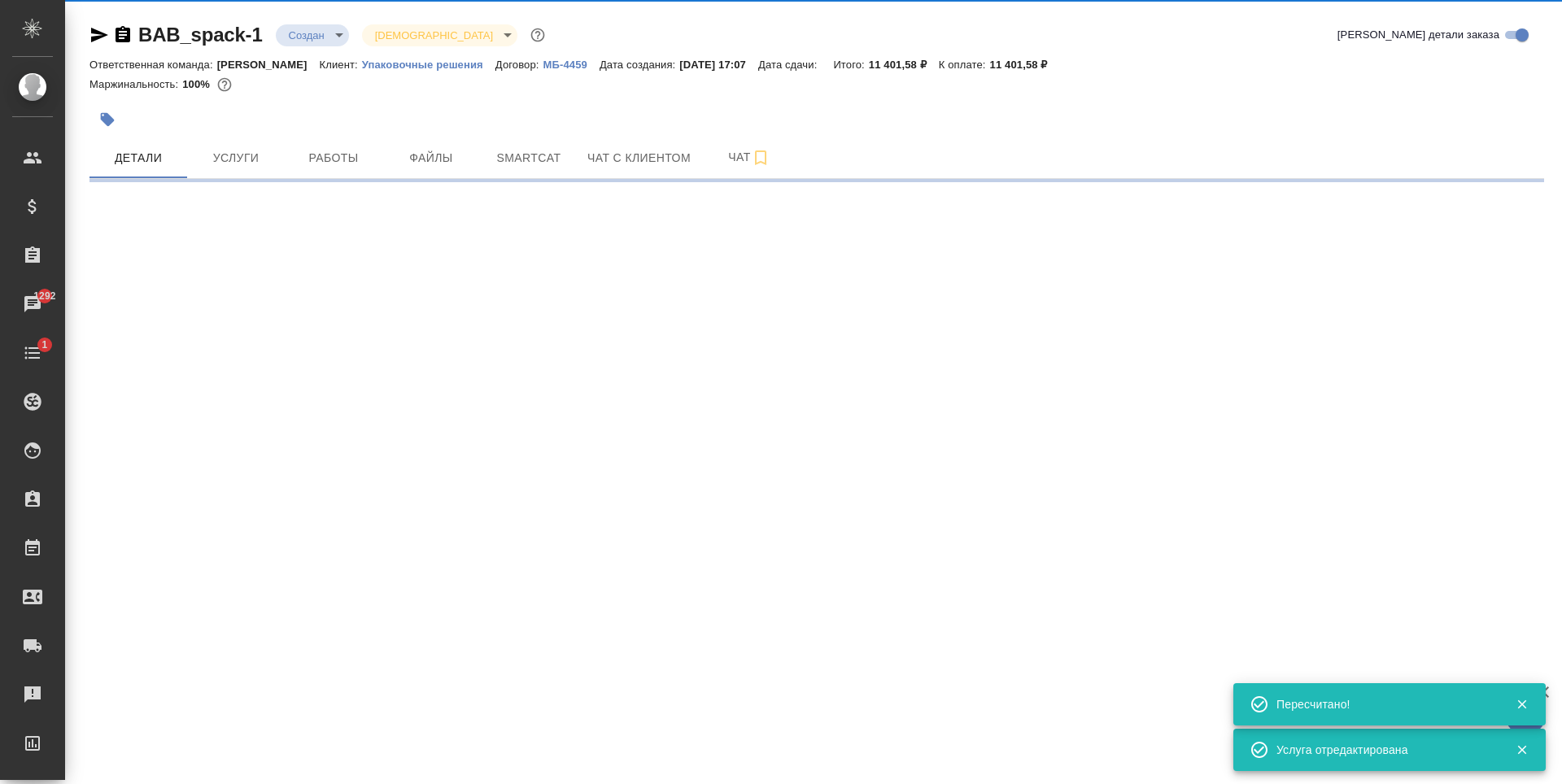
select select "RU"
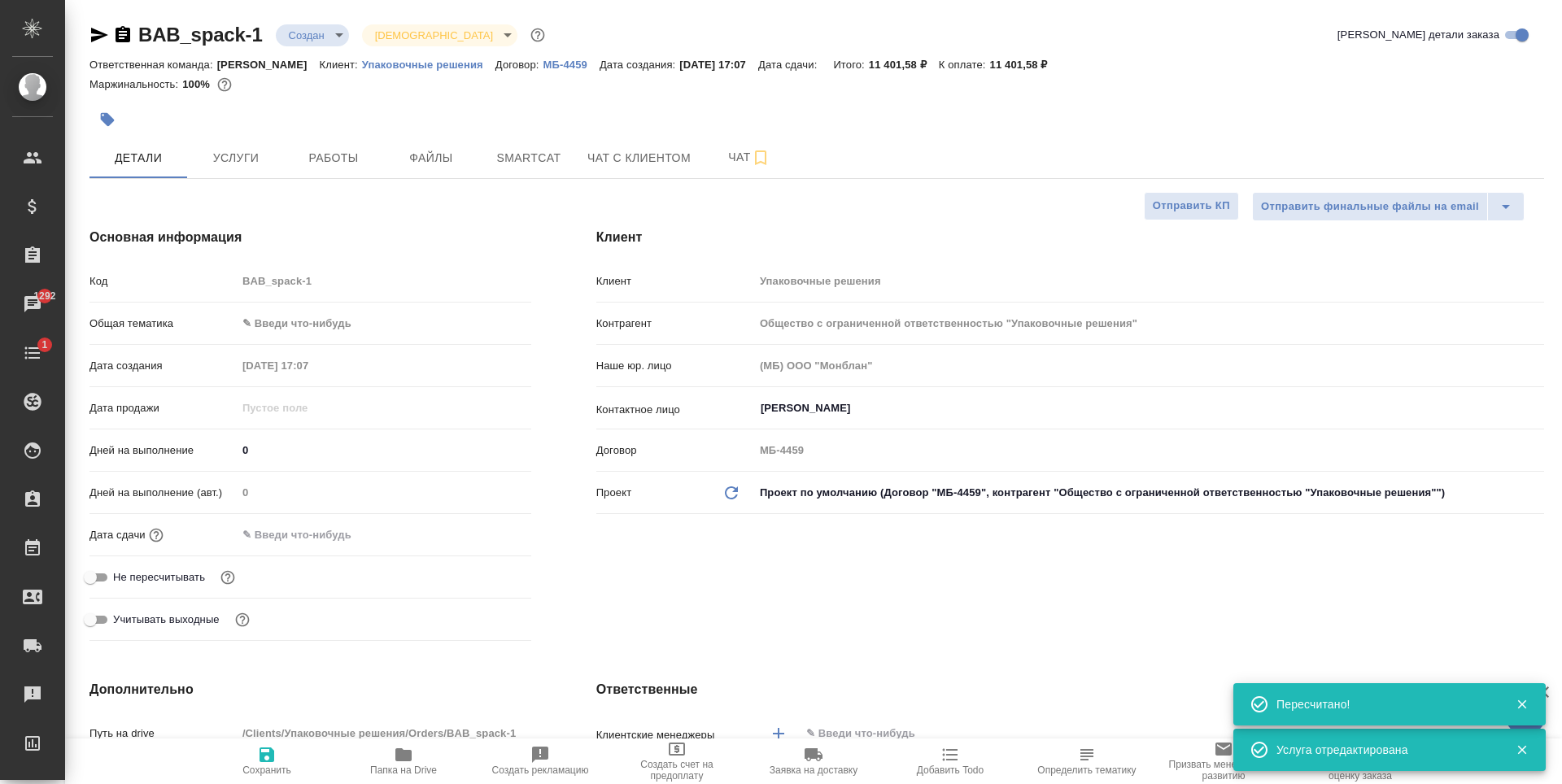
type textarea "x"
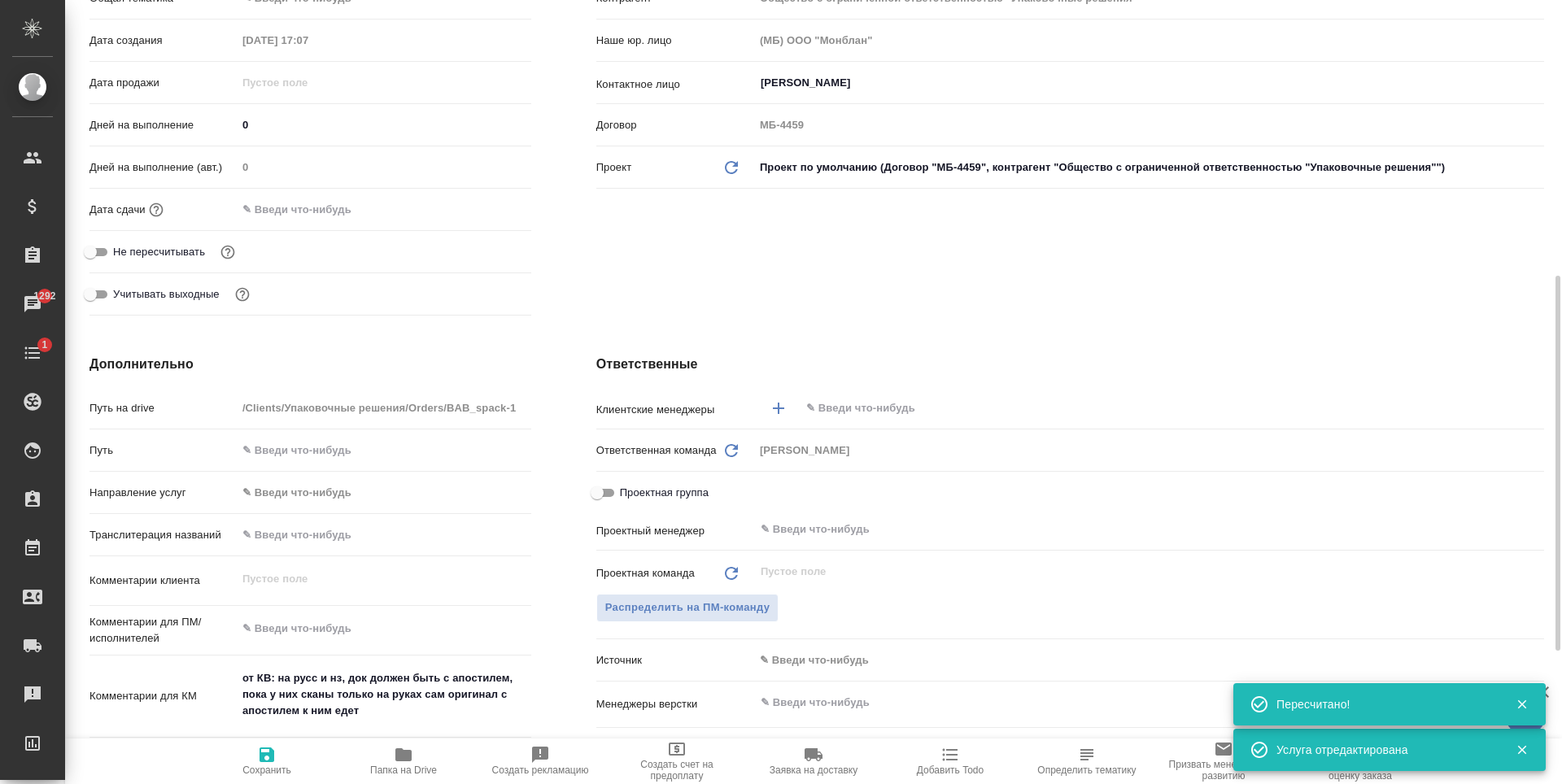
scroll to position [407, 0]
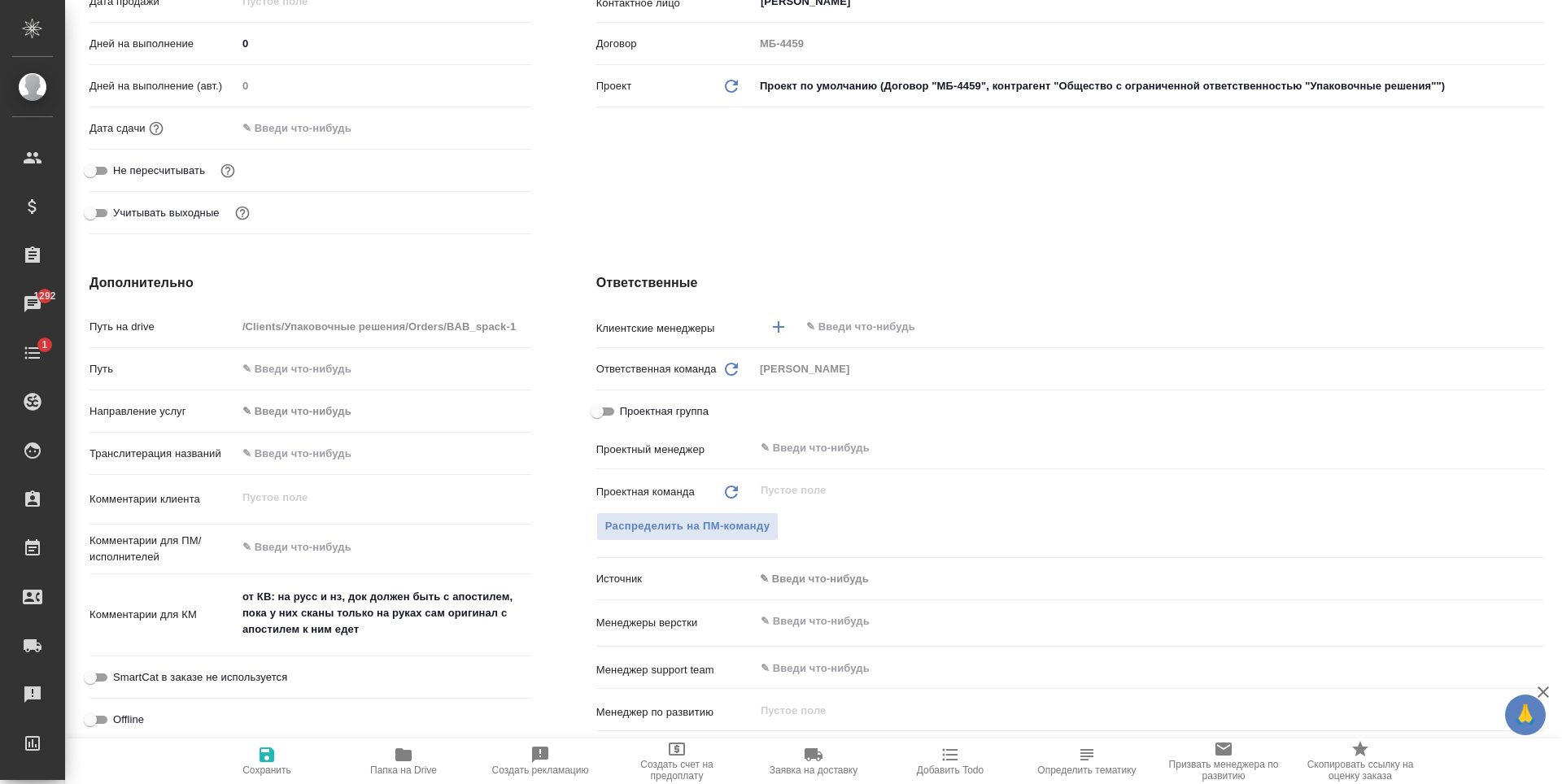
type textarea "x"
click at [316, 552] on textarea at bounding box center [383, 548] width 292 height 27
type textarea "Б"
type textarea "x"
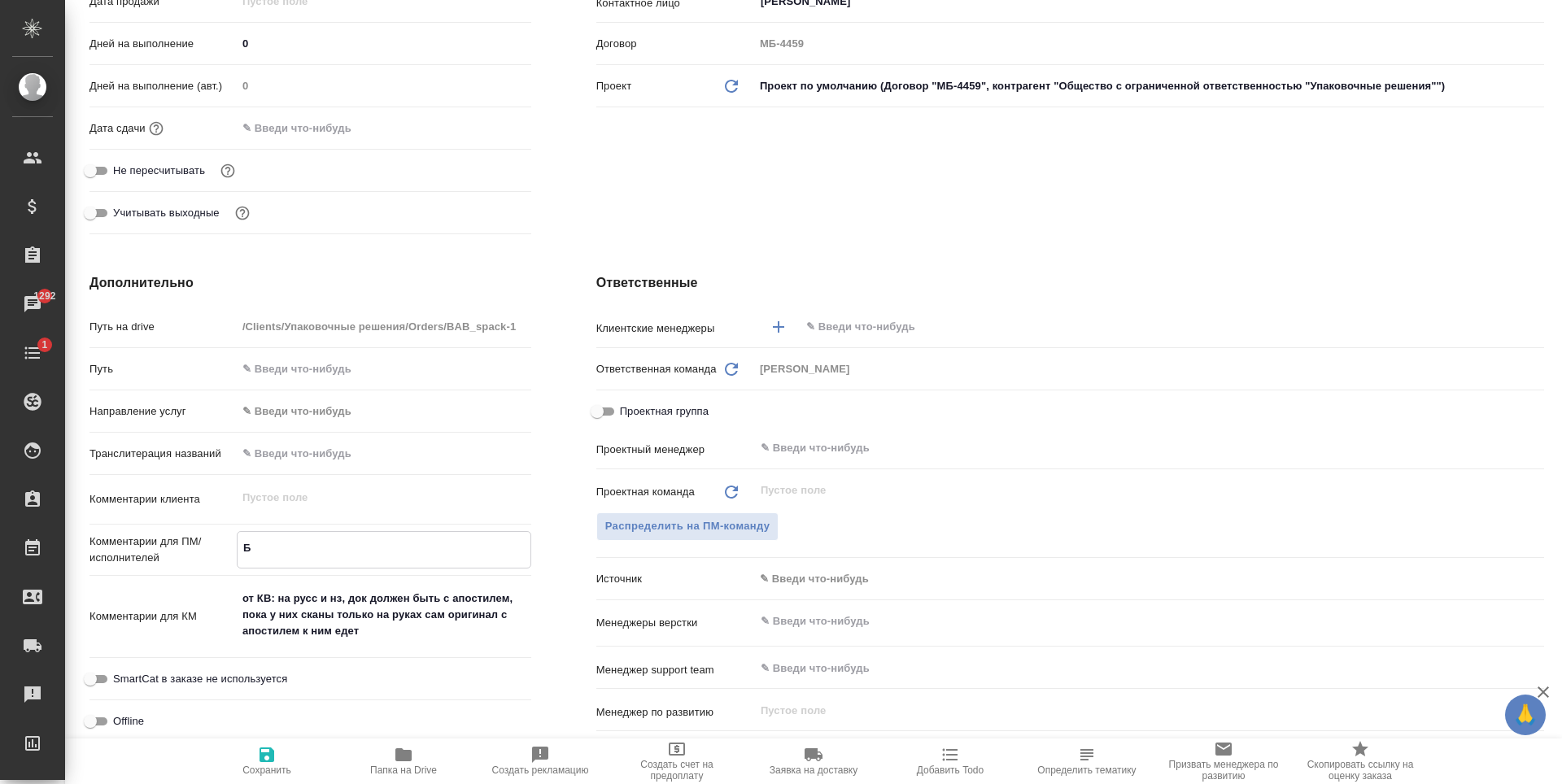
type textarea "x"
type textarea "Бу"
type textarea "x"
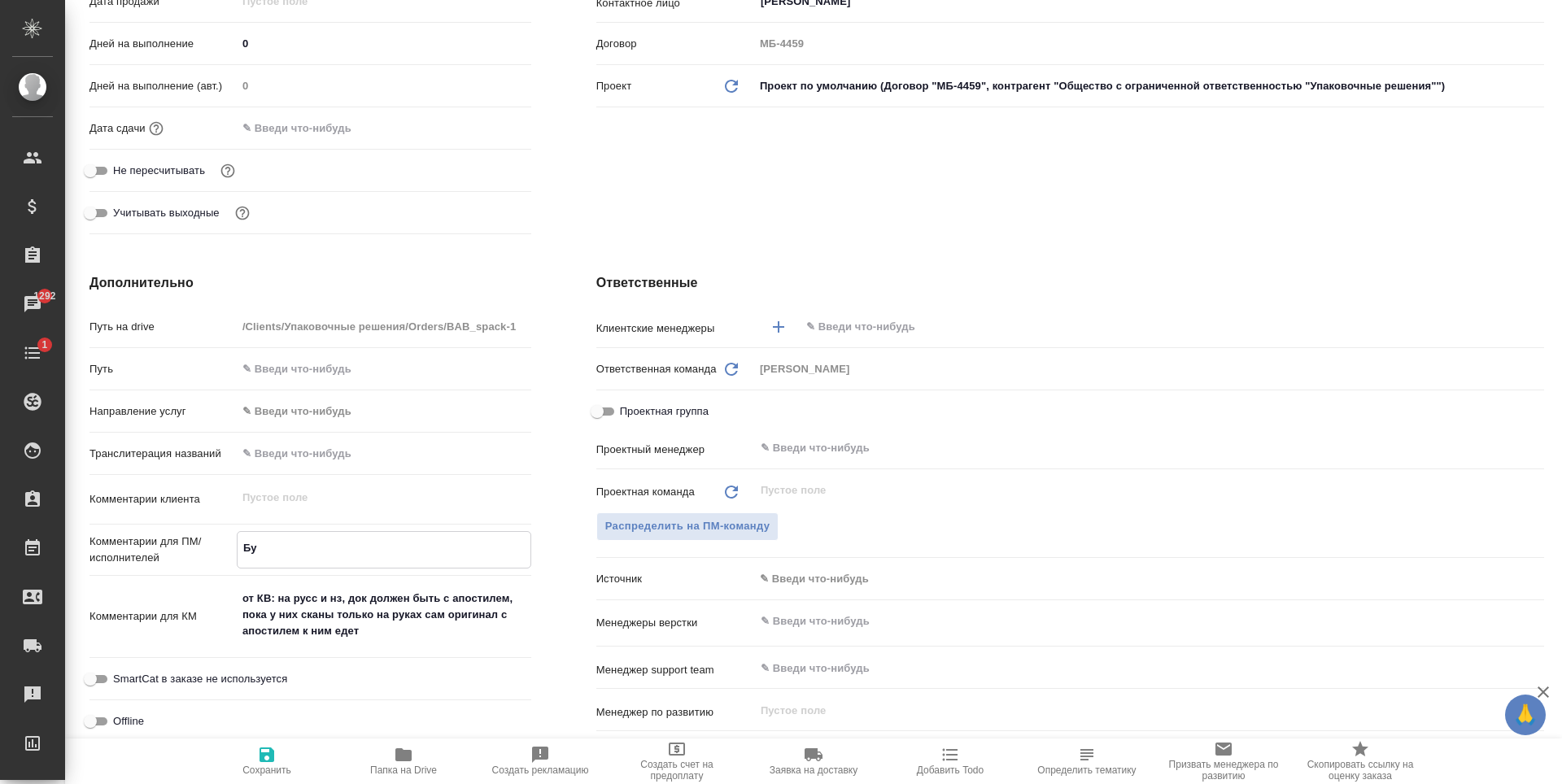
type textarea "Буд"
type textarea "x"
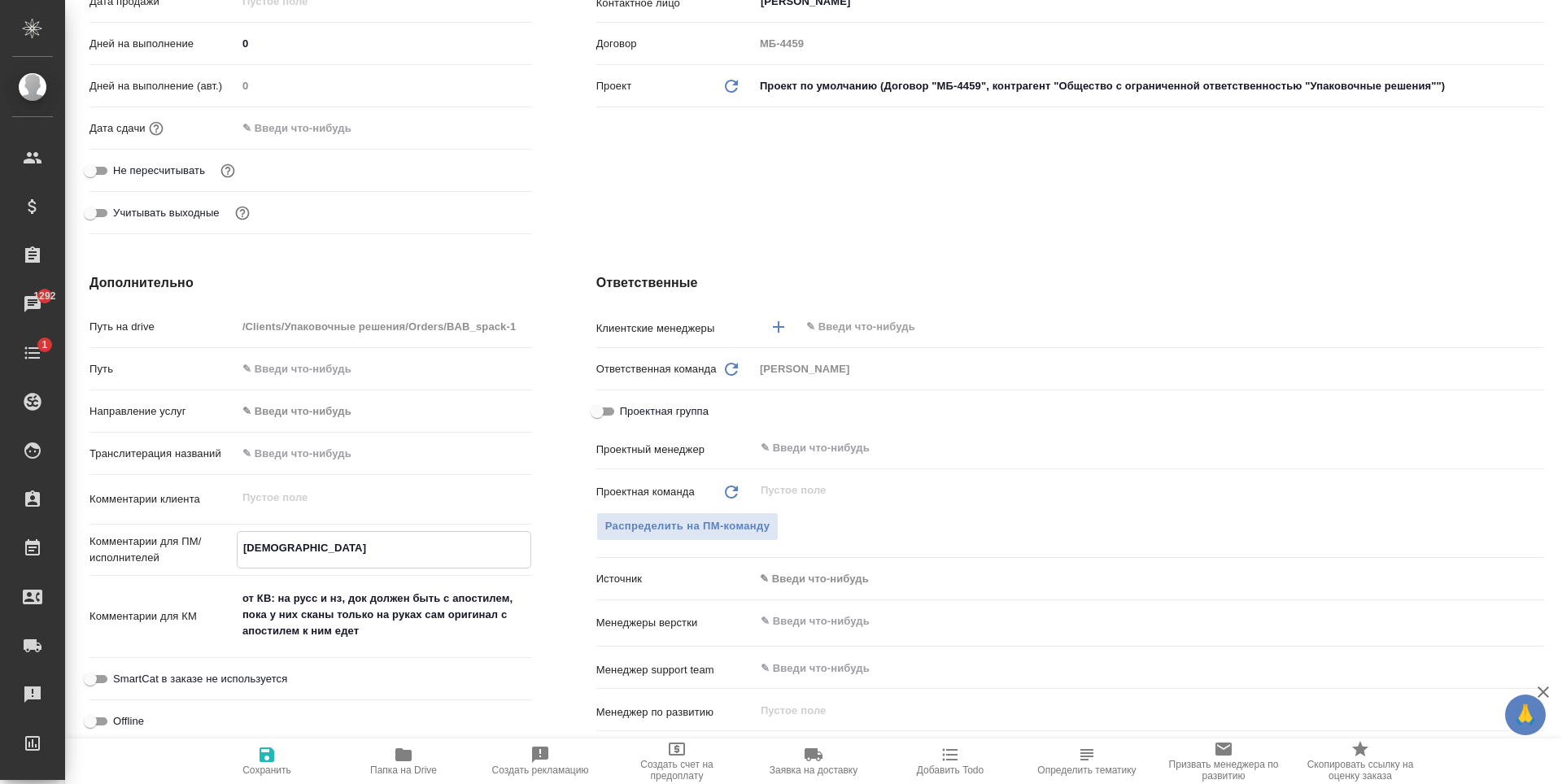
type textarea "Буде"
type textarea "x"
type textarea "Будет"
type textarea "x"
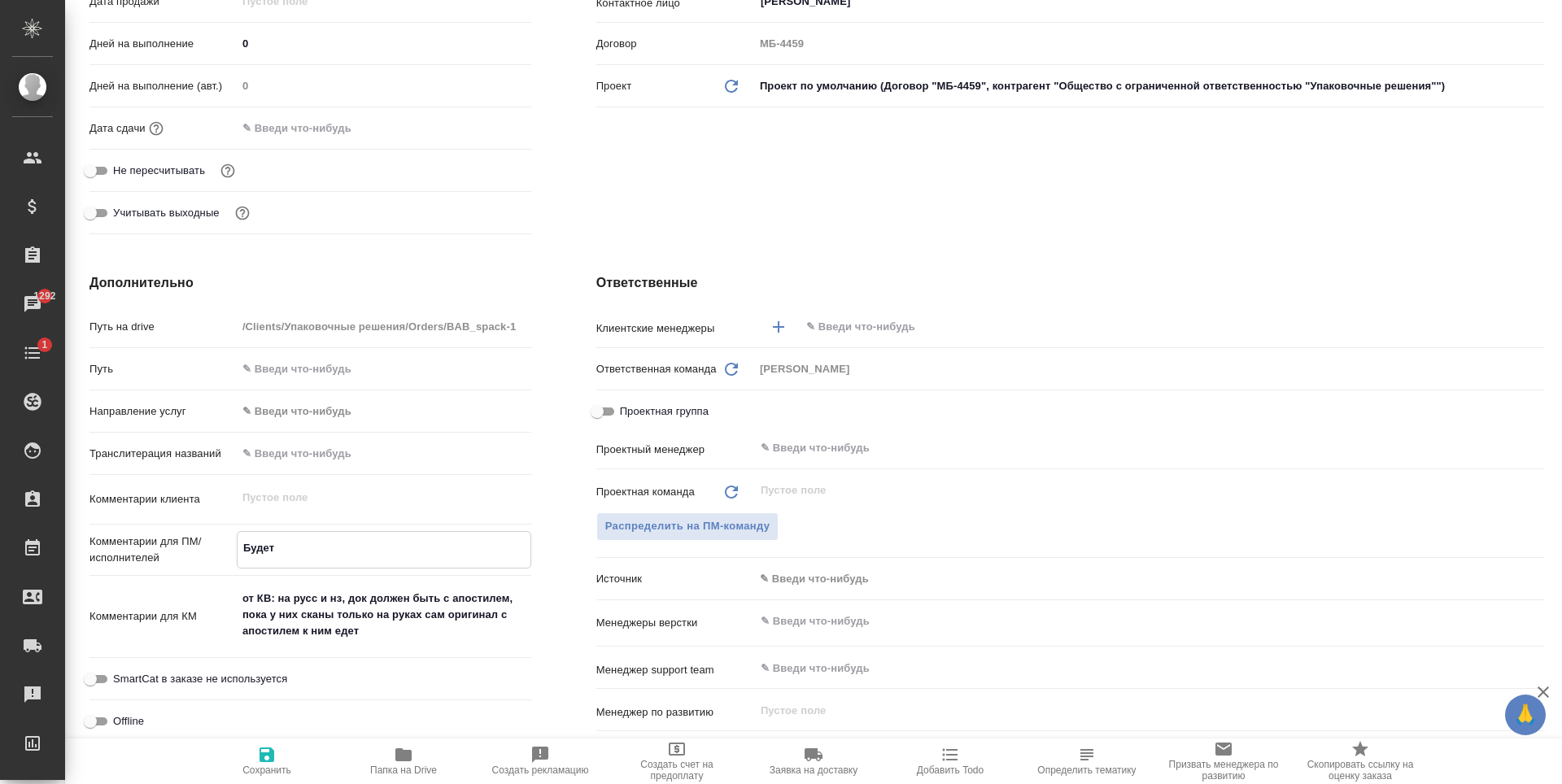
type textarea "x"
type textarea "Будет"
type textarea "x"
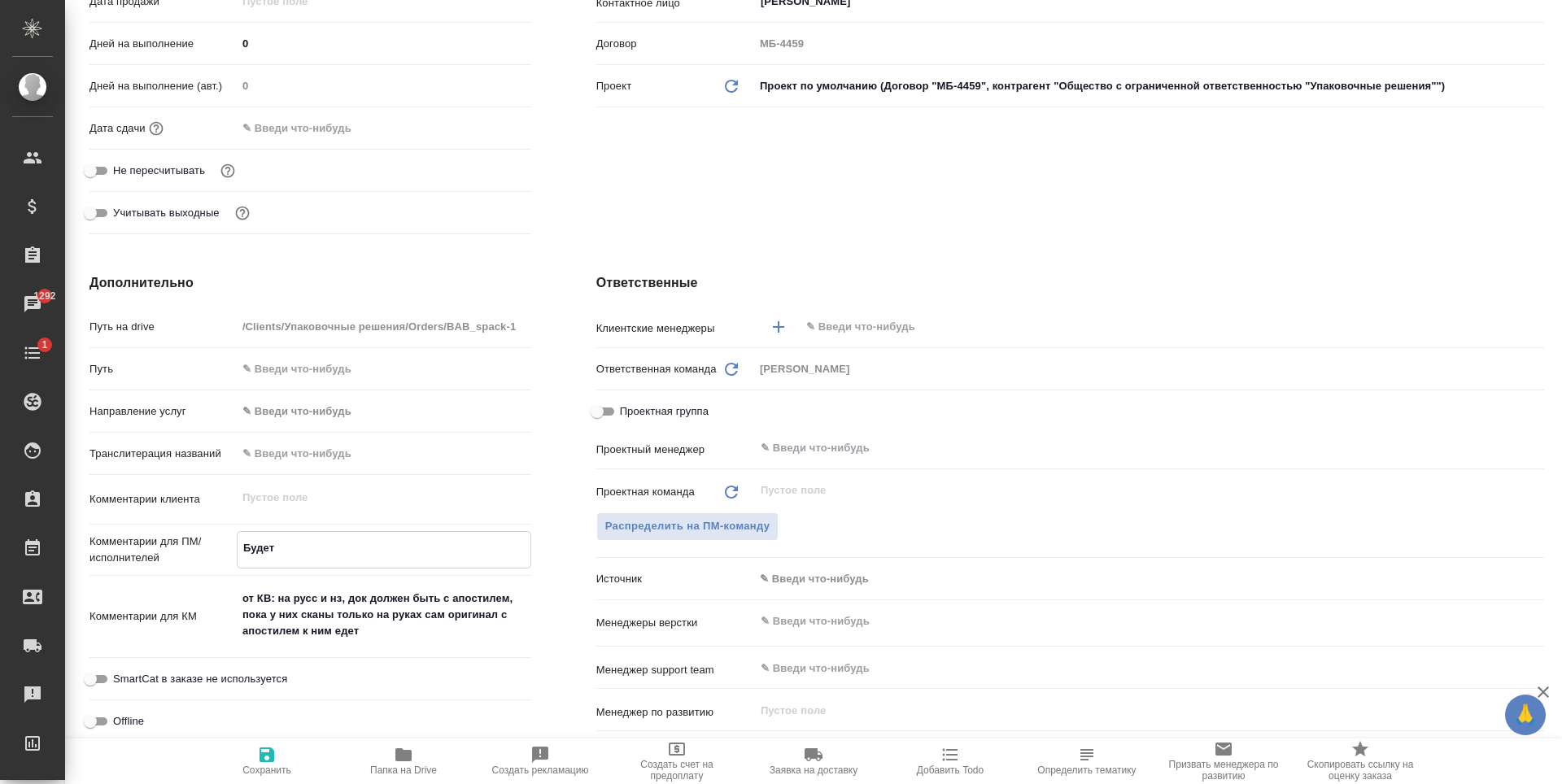
type textarea "x"
type textarea "Будет д"
type textarea "x"
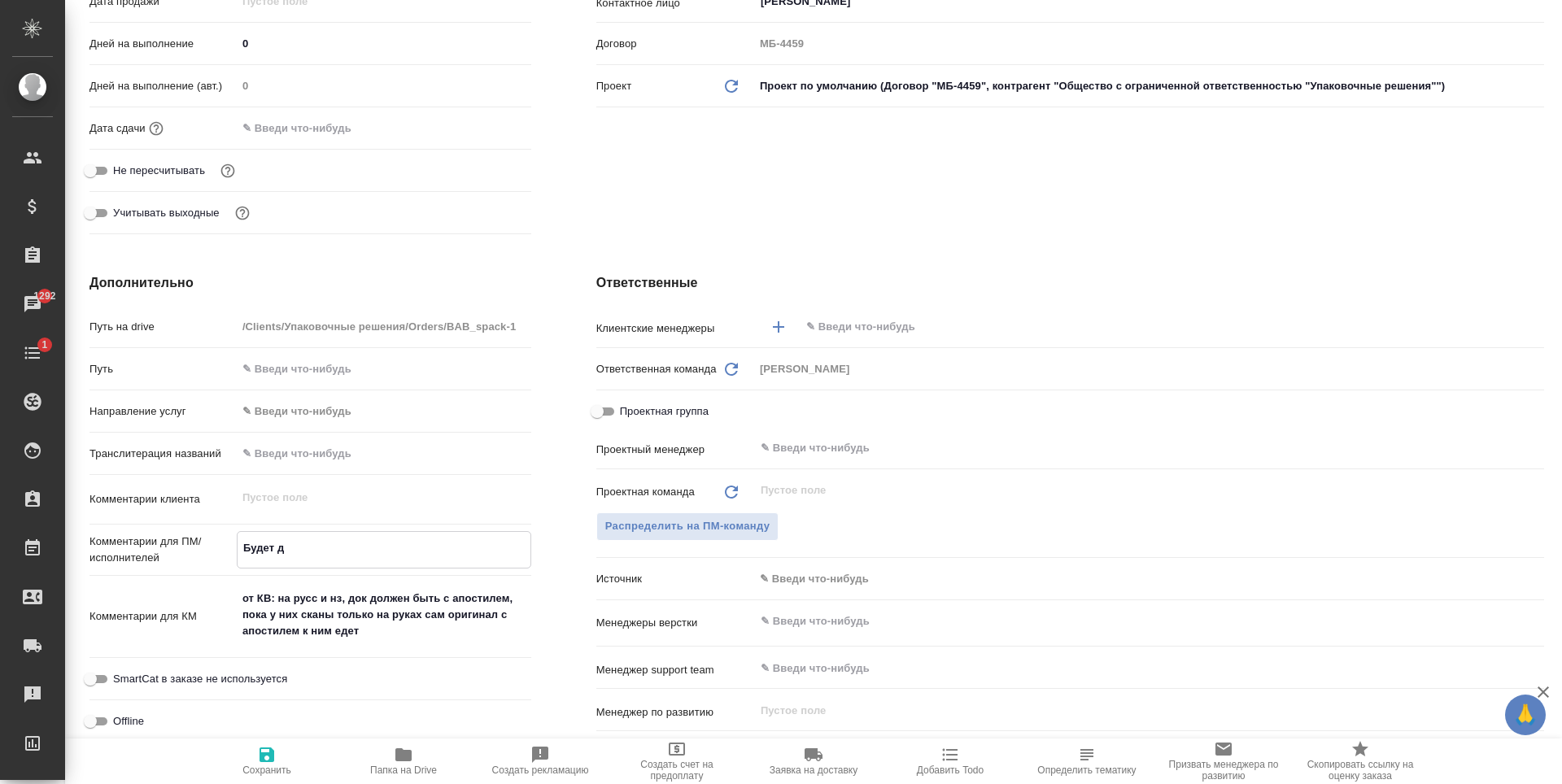
type textarea "Будет до"
type textarea "x"
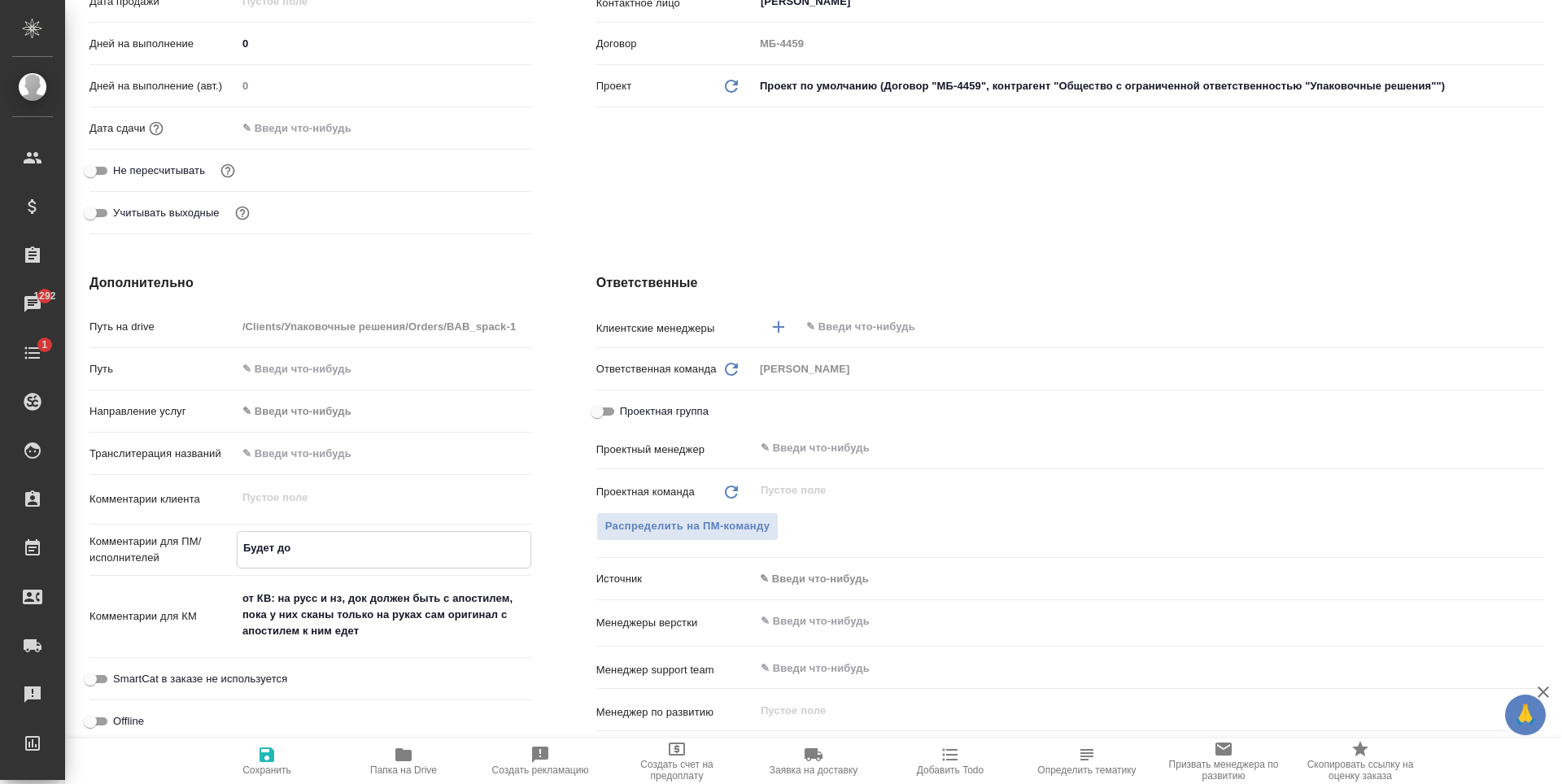
type textarea "Будет доп"
type textarea "x"
type textarea "Будет допе"
type textarea "x"
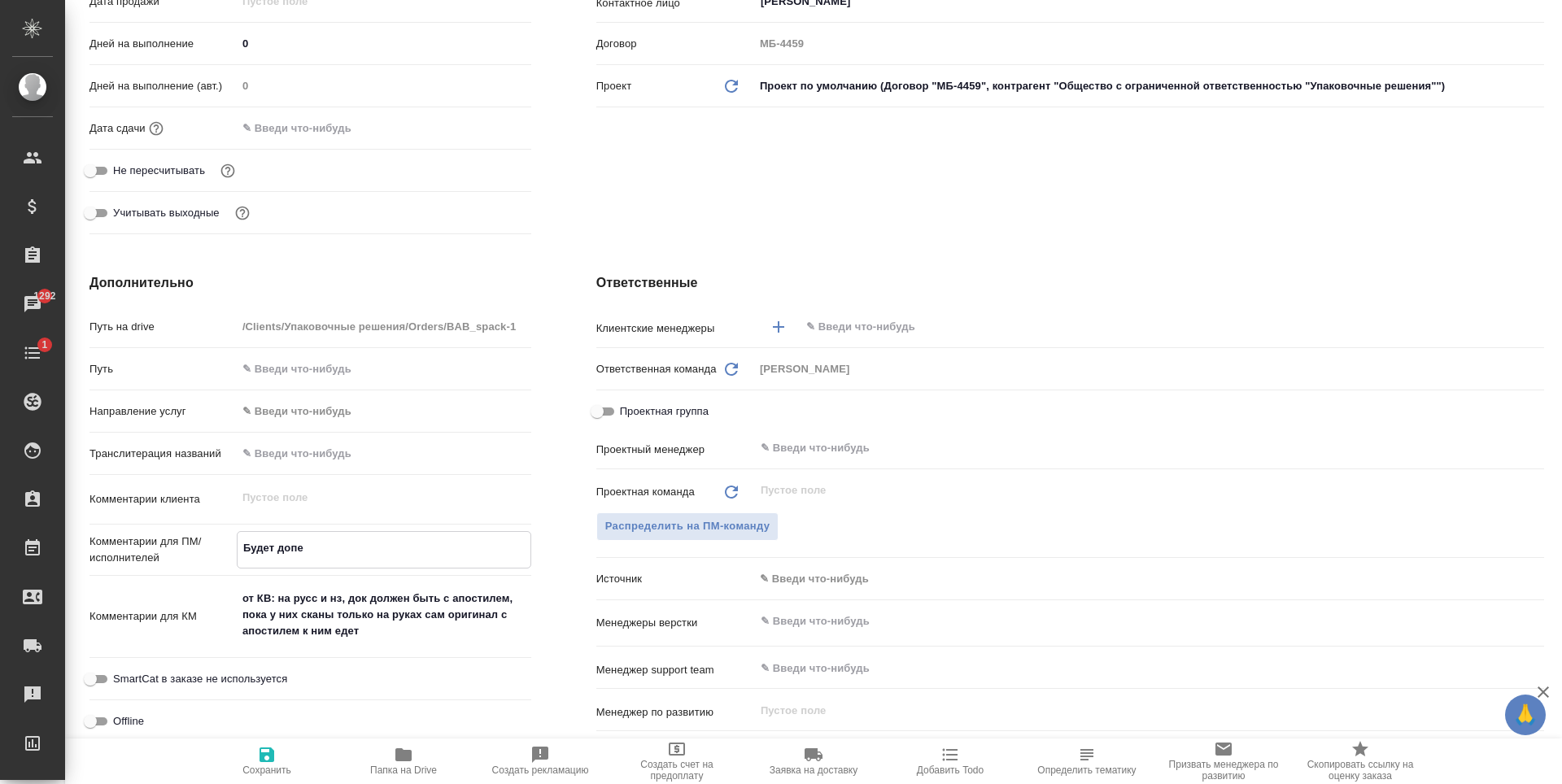
type textarea "x"
type textarea "Будет допер"
type textarea "x"
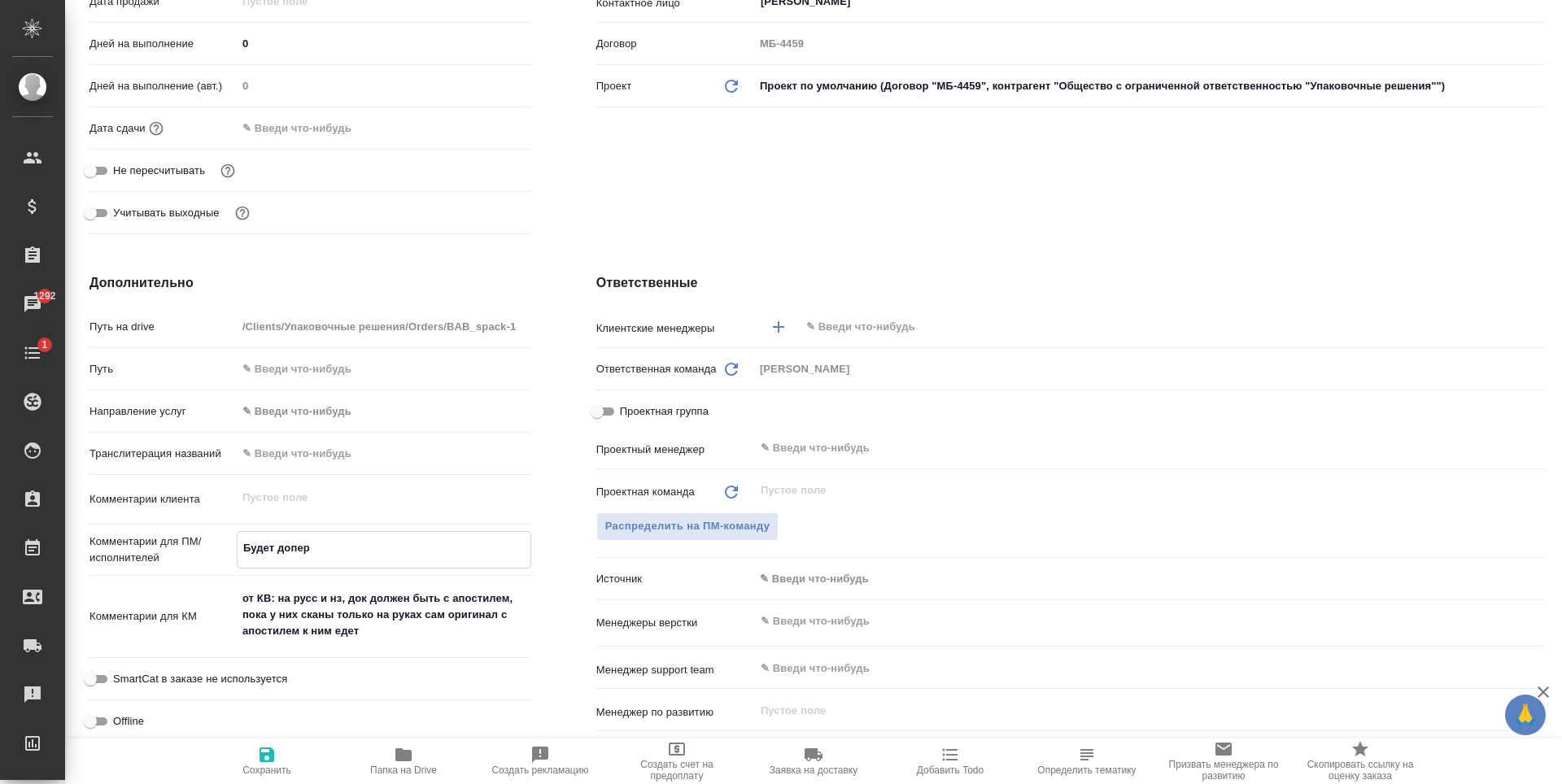
type textarea "x"
type textarea "Будет допере"
type textarea "x"
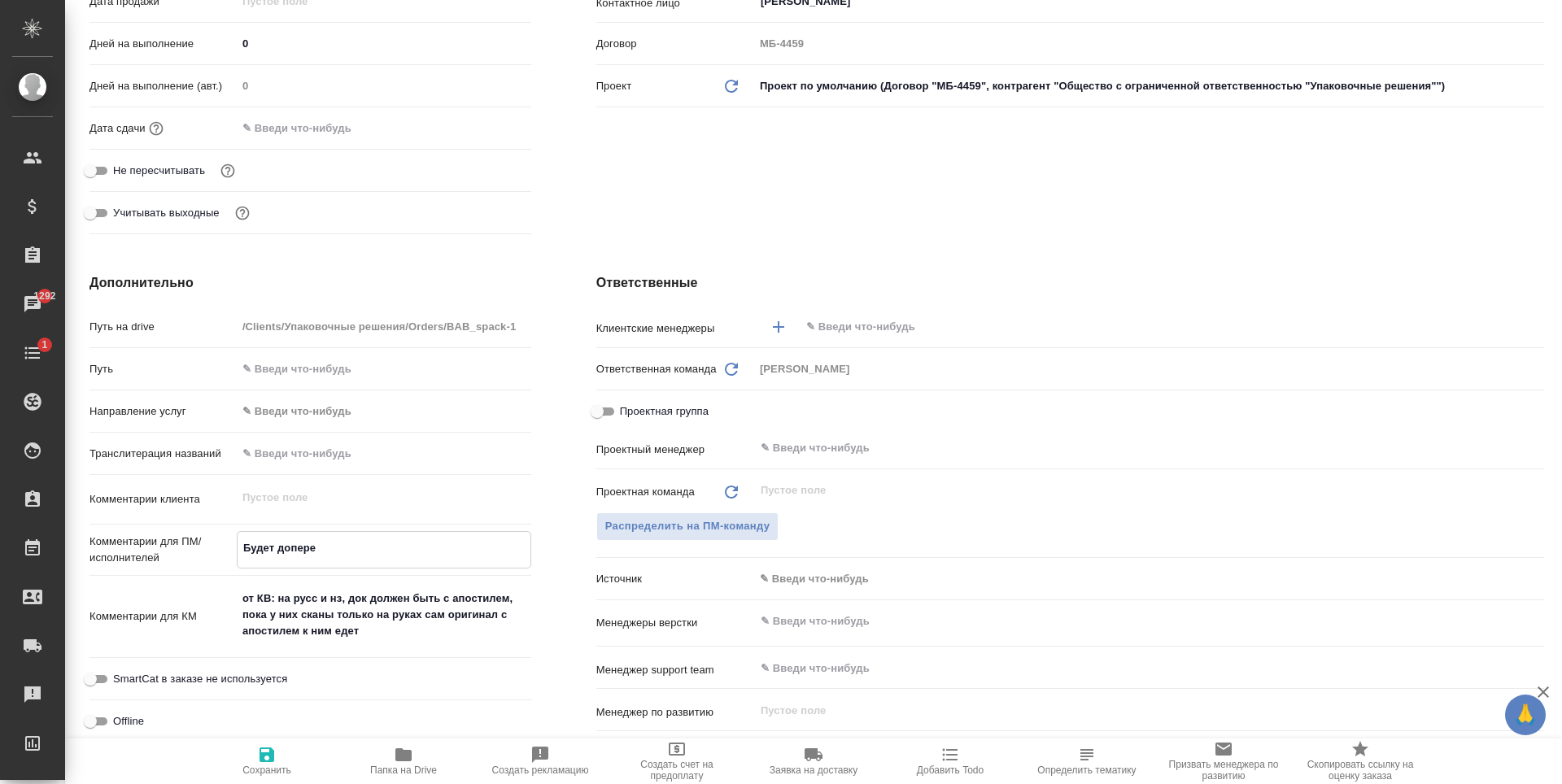
type textarea "x"
type textarea "Будет доперев"
type textarea "x"
type textarea "Будет доперево"
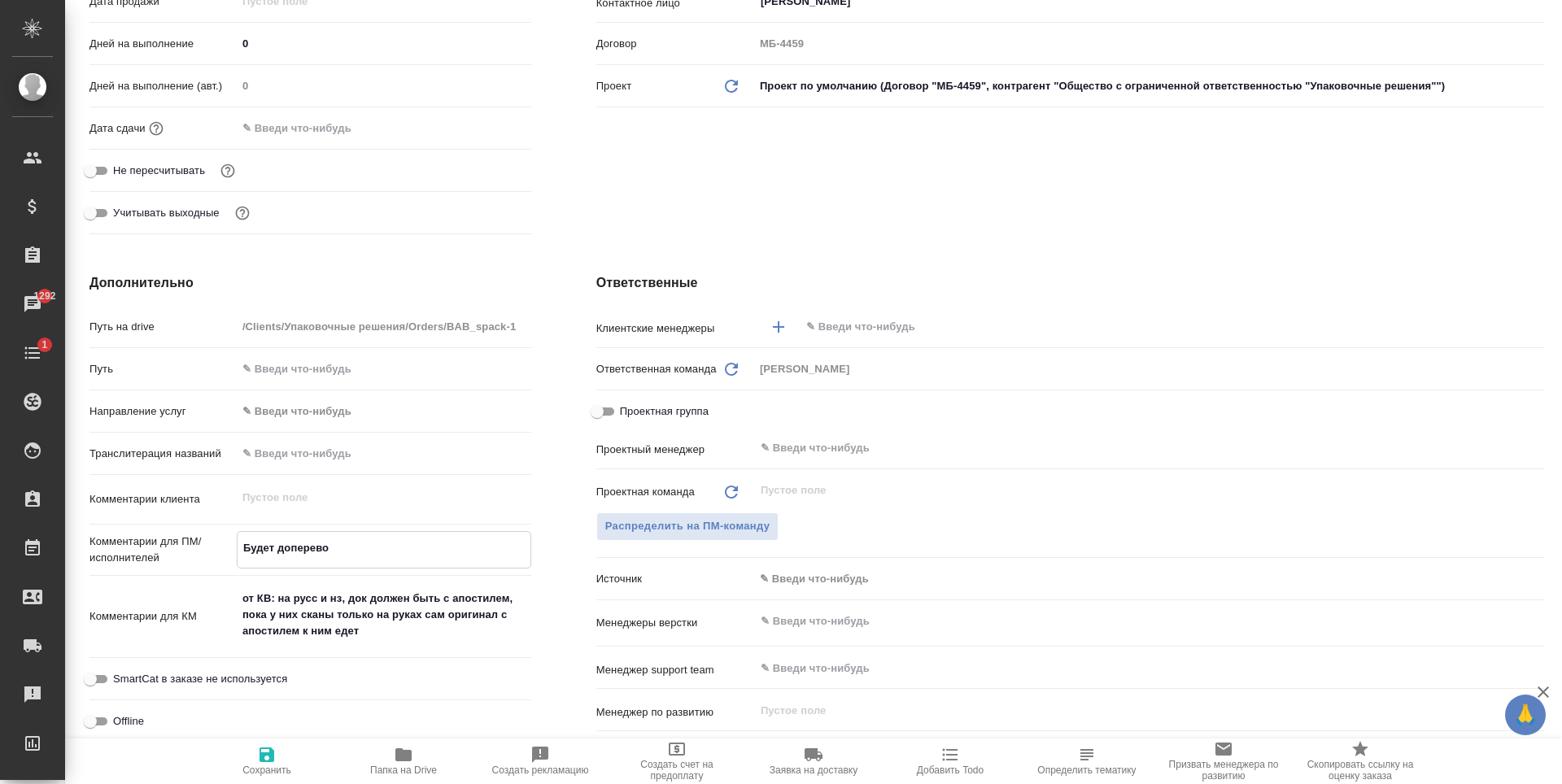
type textarea "x"
type textarea "Будет доперевод"
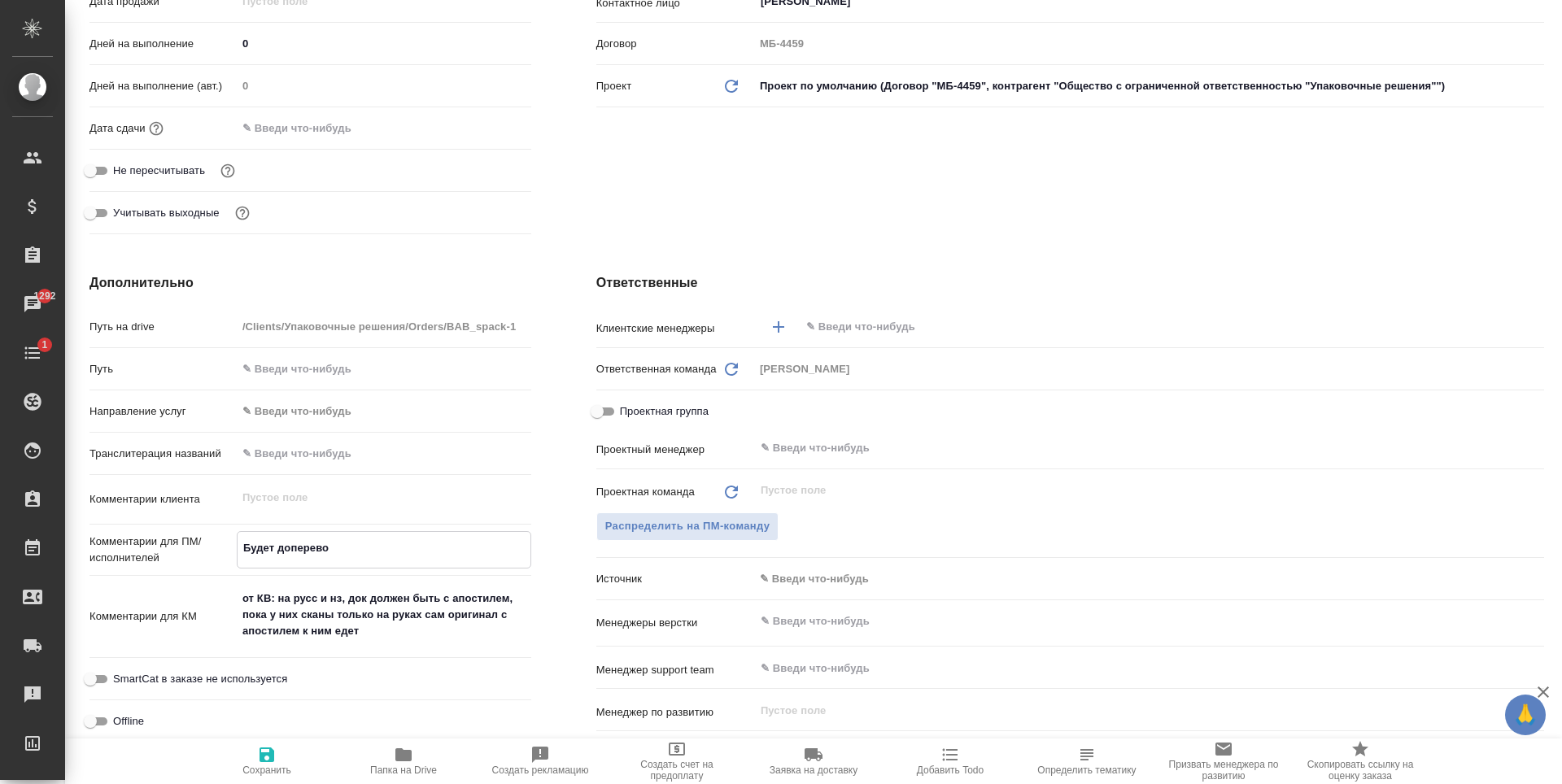
type textarea "x"
type textarea "Будет доперевод"
type textarea "x"
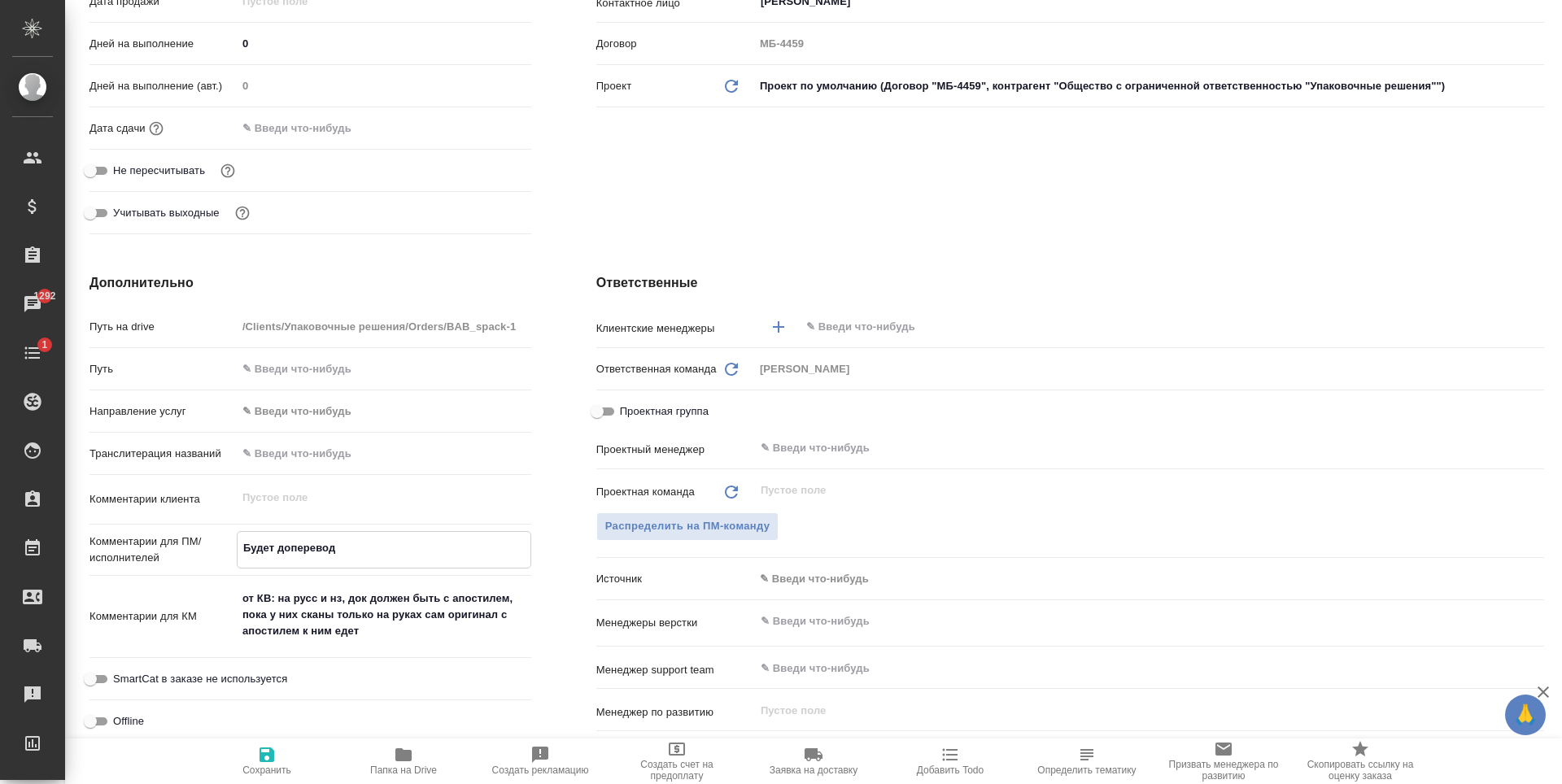
type textarea "x"
type textarea "Будет доперевод а"
type textarea "x"
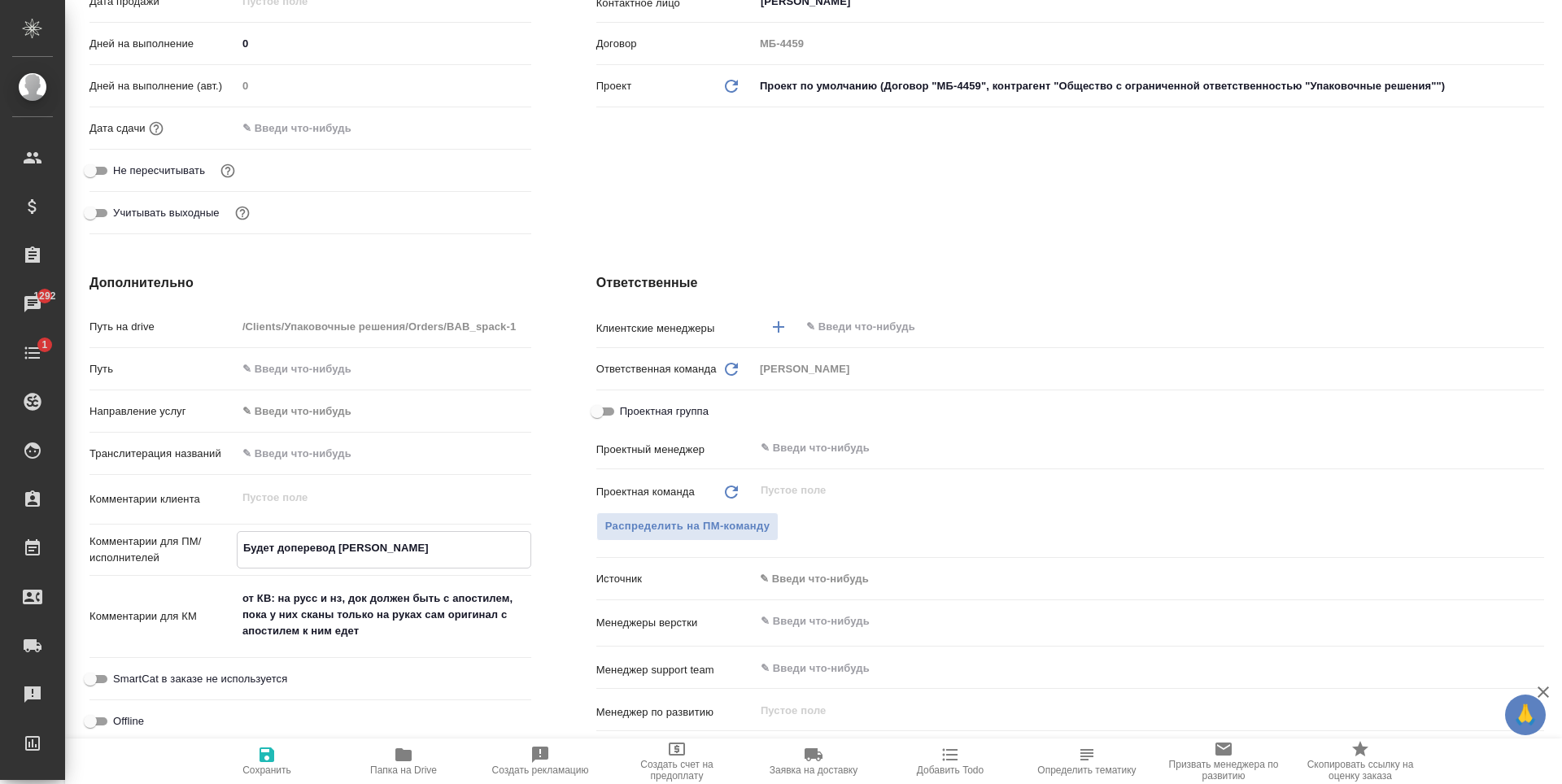
type textarea "Будет доперевод ап"
type textarea "x"
type textarea "Будет доперевод апо"
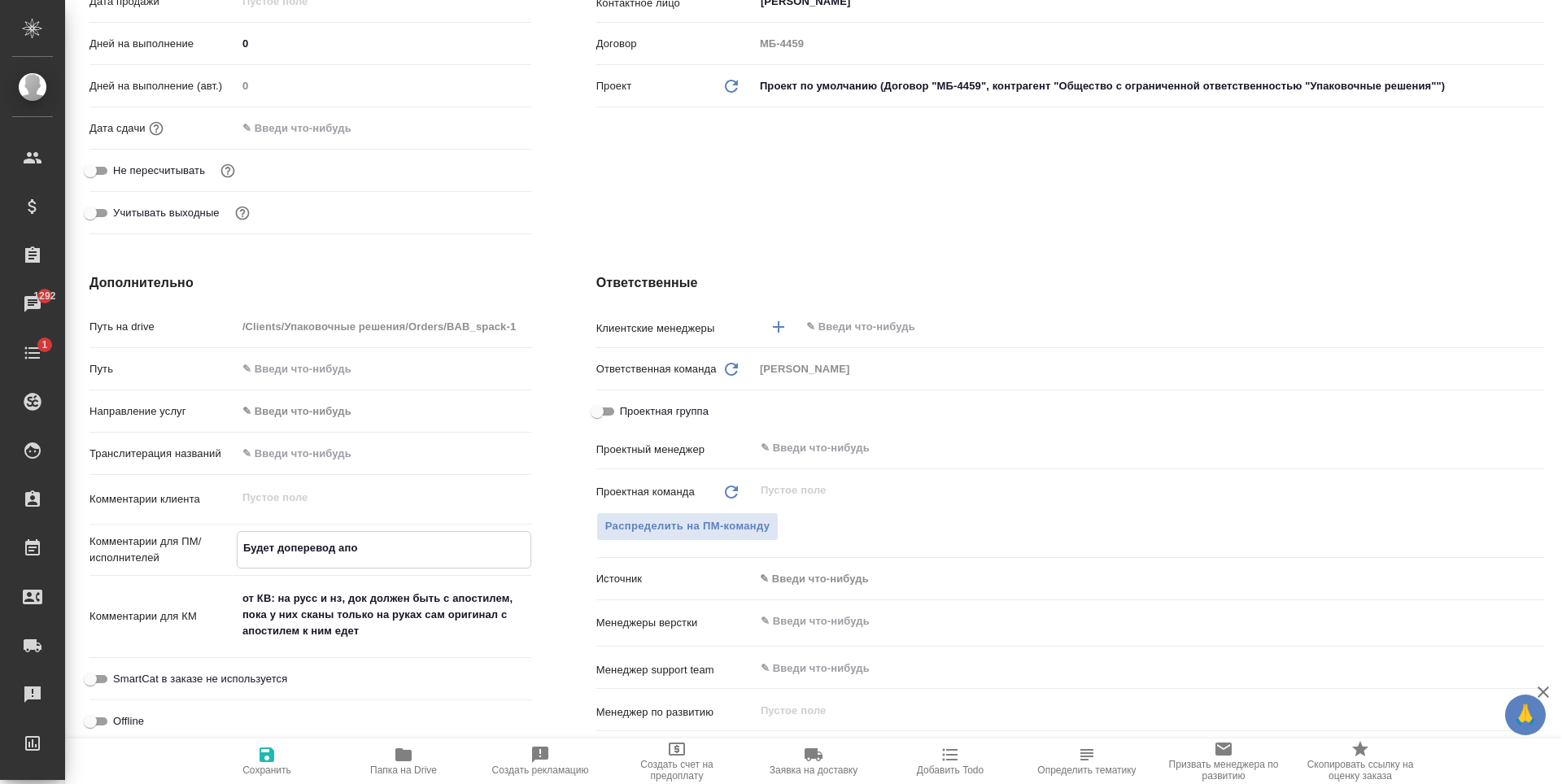
type textarea "x"
type textarea "Будет доперевод апос"
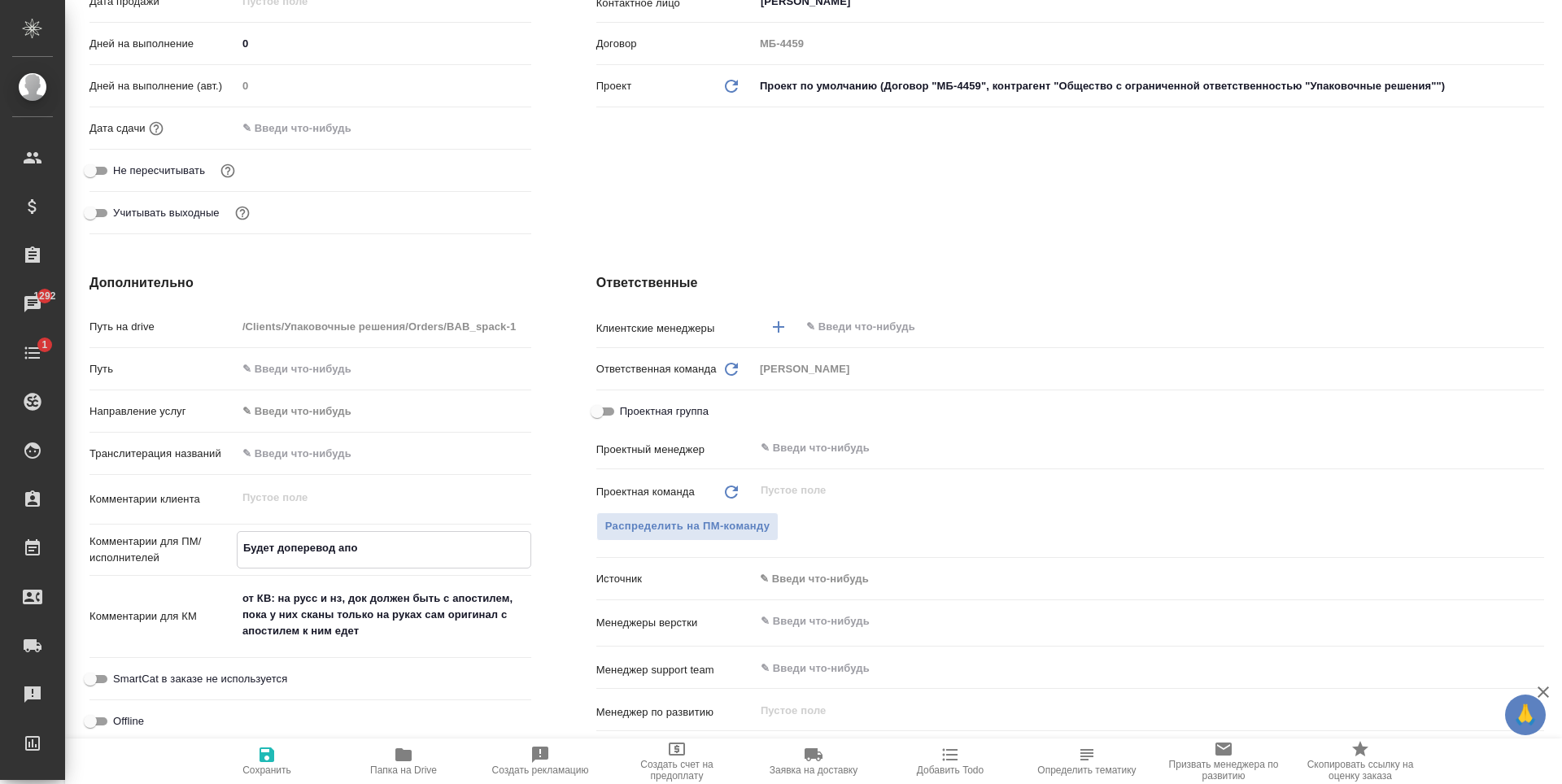
type textarea "x"
type textarea "Будет доперевод апост"
type textarea "x"
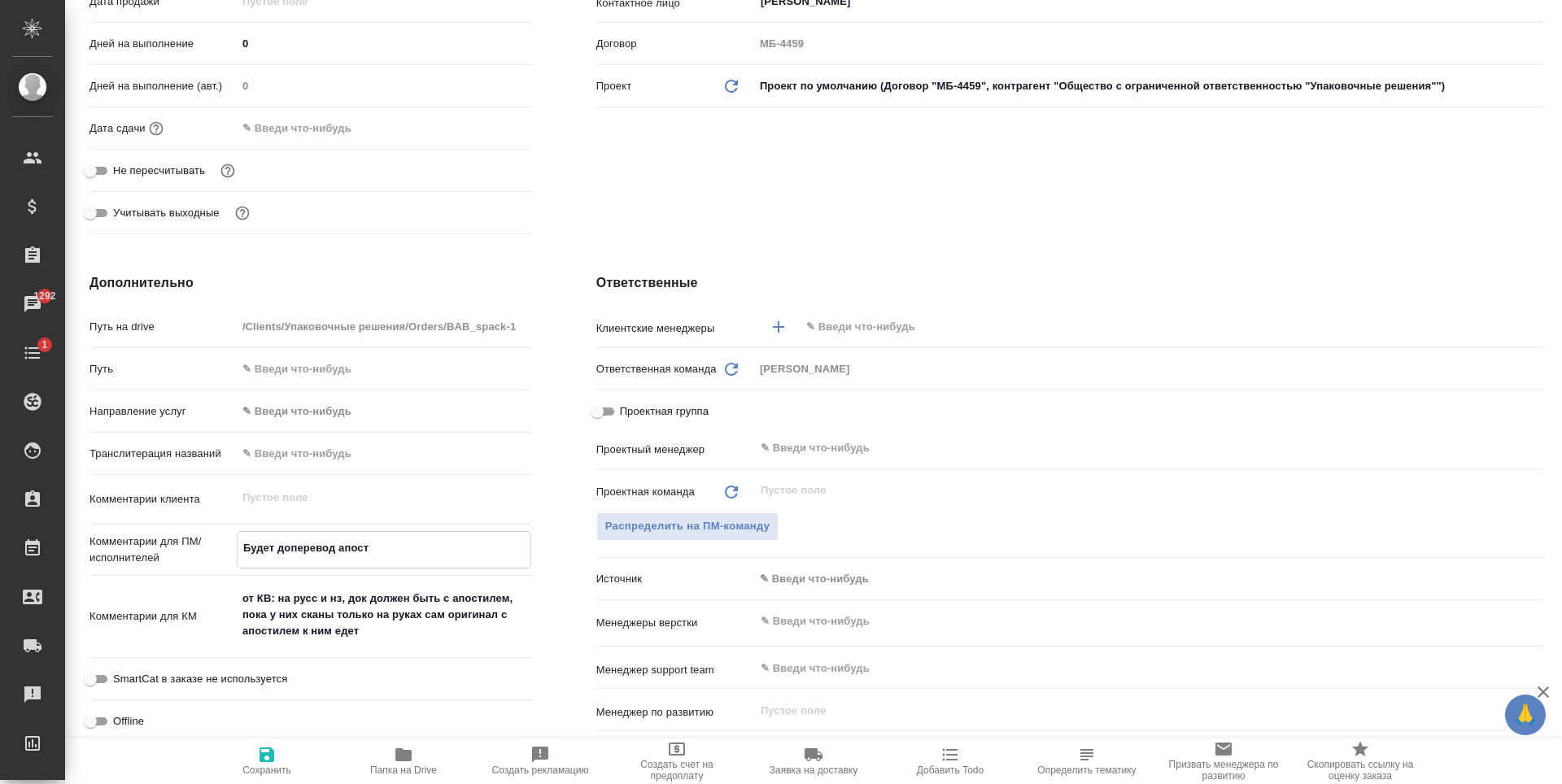
type textarea "x"
type textarea "Будет доперевод апости"
type textarea "x"
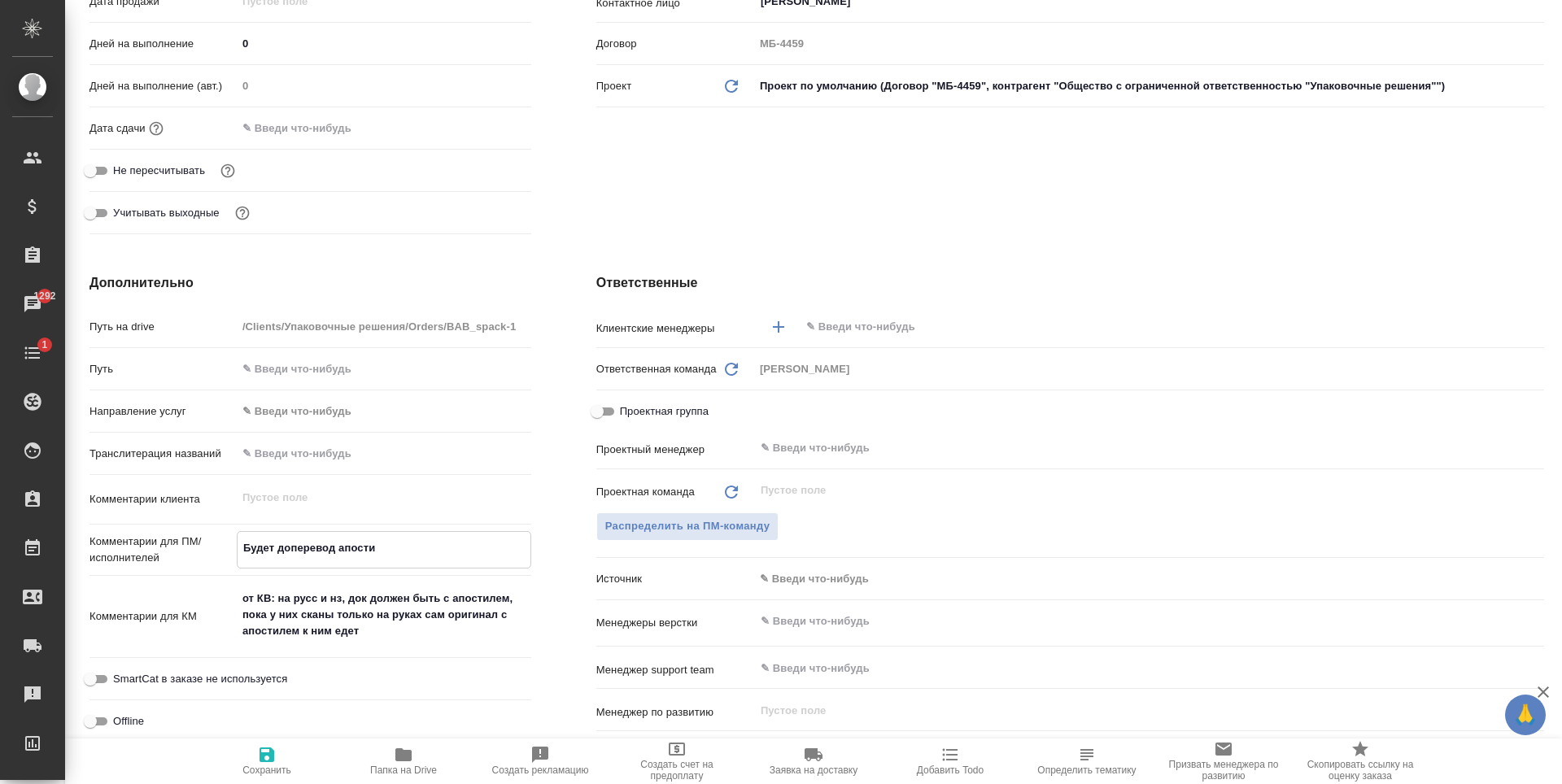
type textarea "Будет доперевод апостил"
type textarea "x"
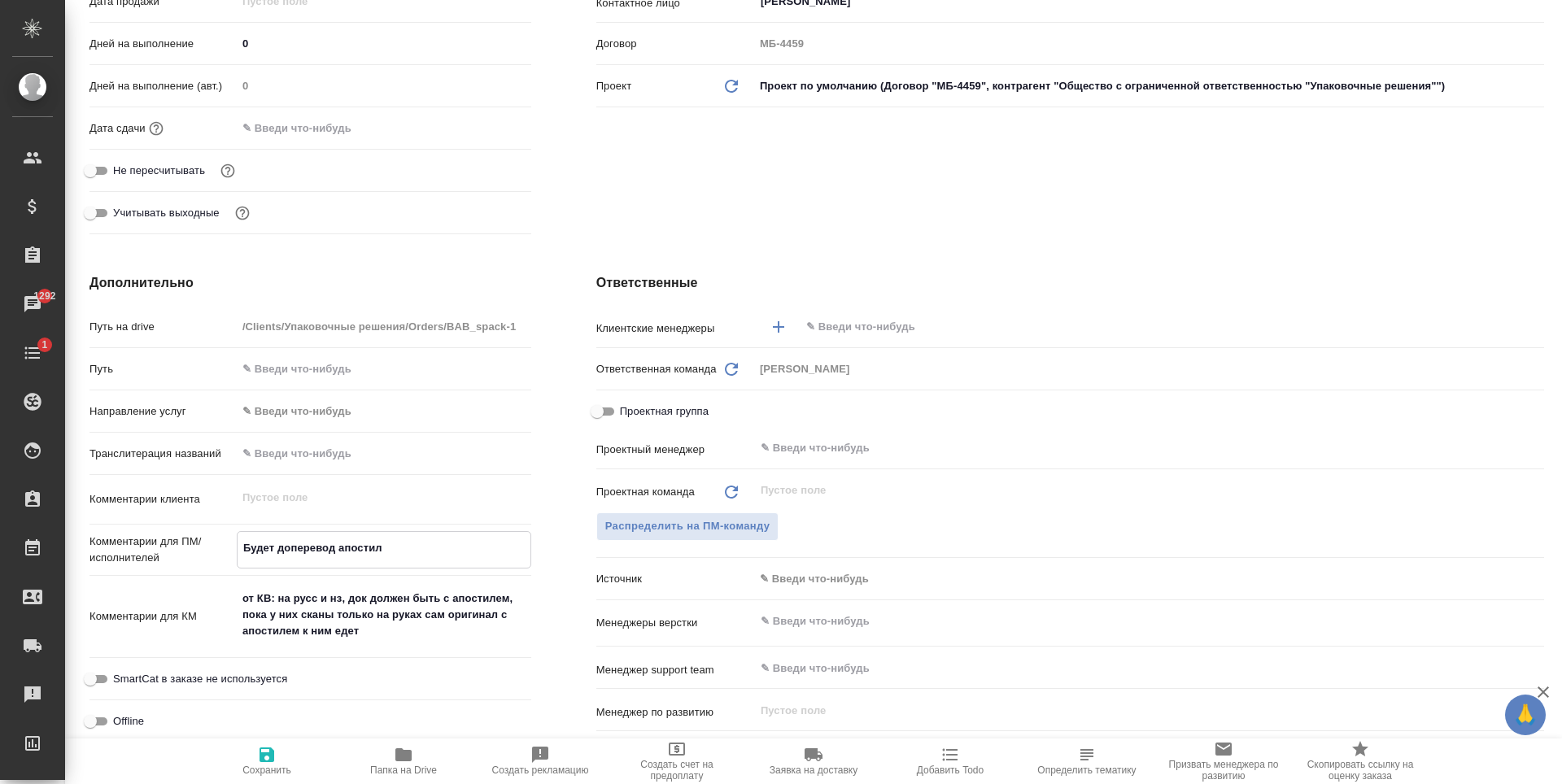
type textarea "Будет доперевод апостиля"
type textarea "x"
type textarea "Будет доперевод апостиля"
type textarea "x"
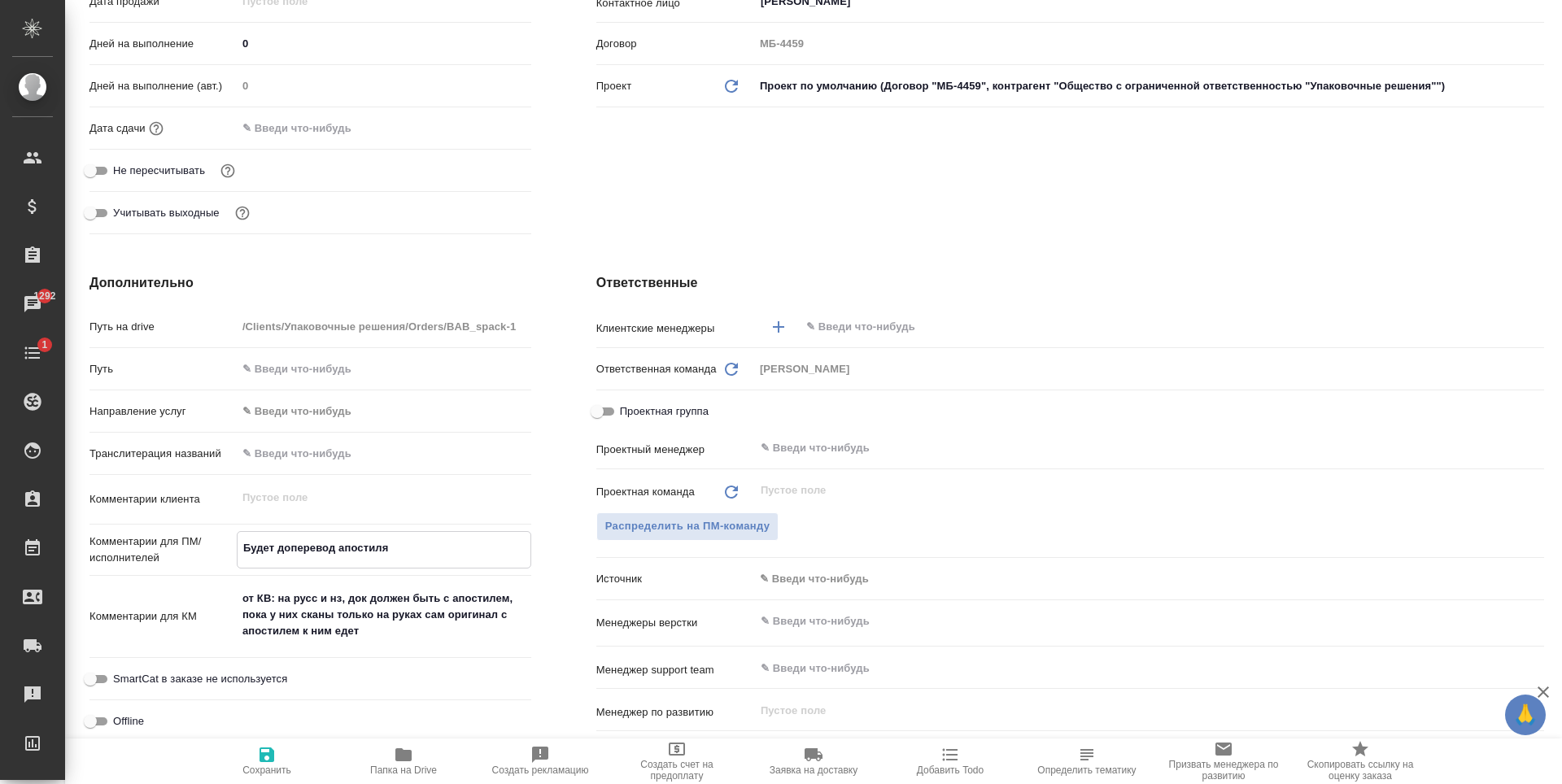
click at [274, 767] on span "Сохранить" at bounding box center [267, 770] width 49 height 11
type textarea "x"
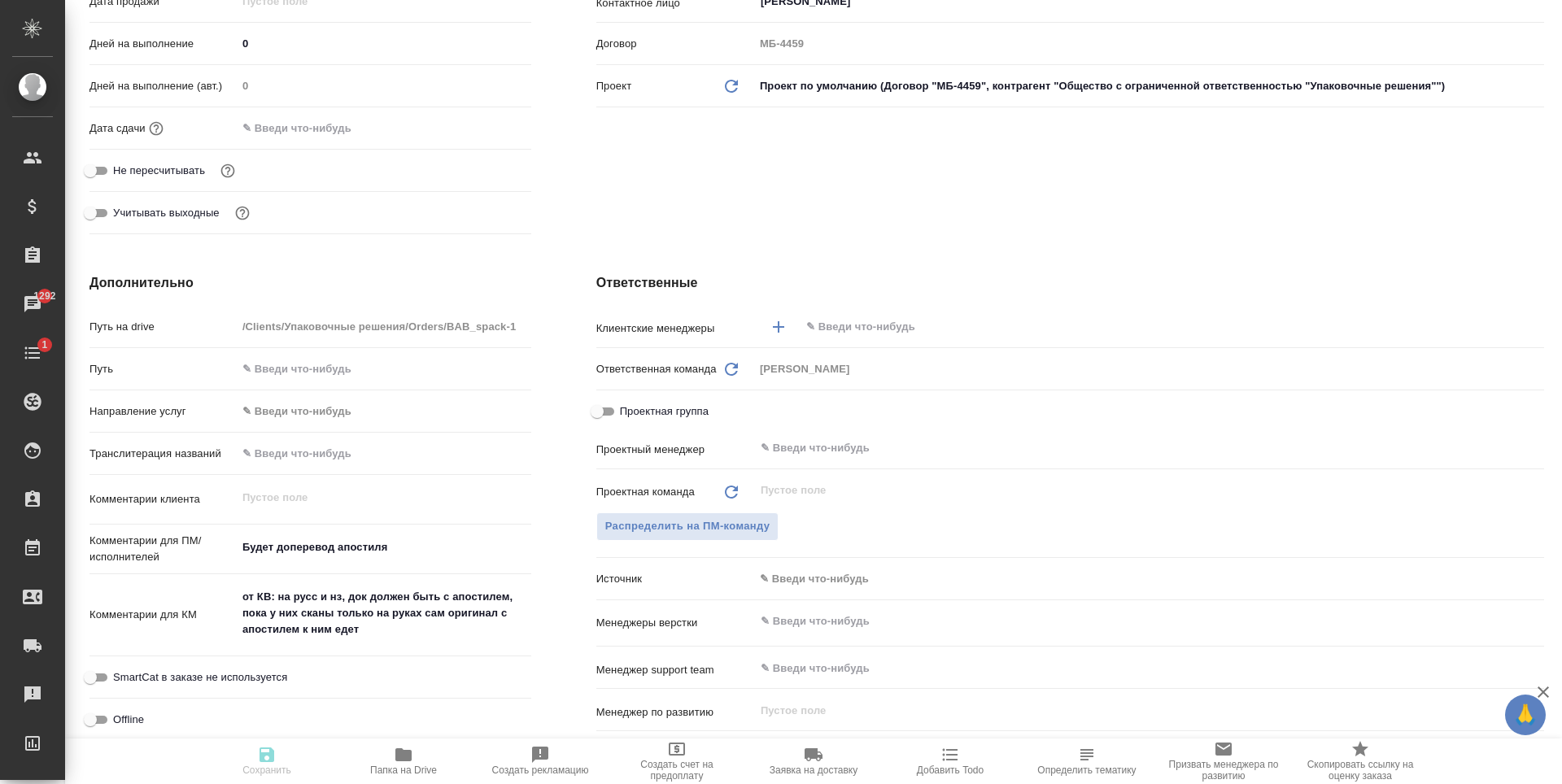
type textarea "x"
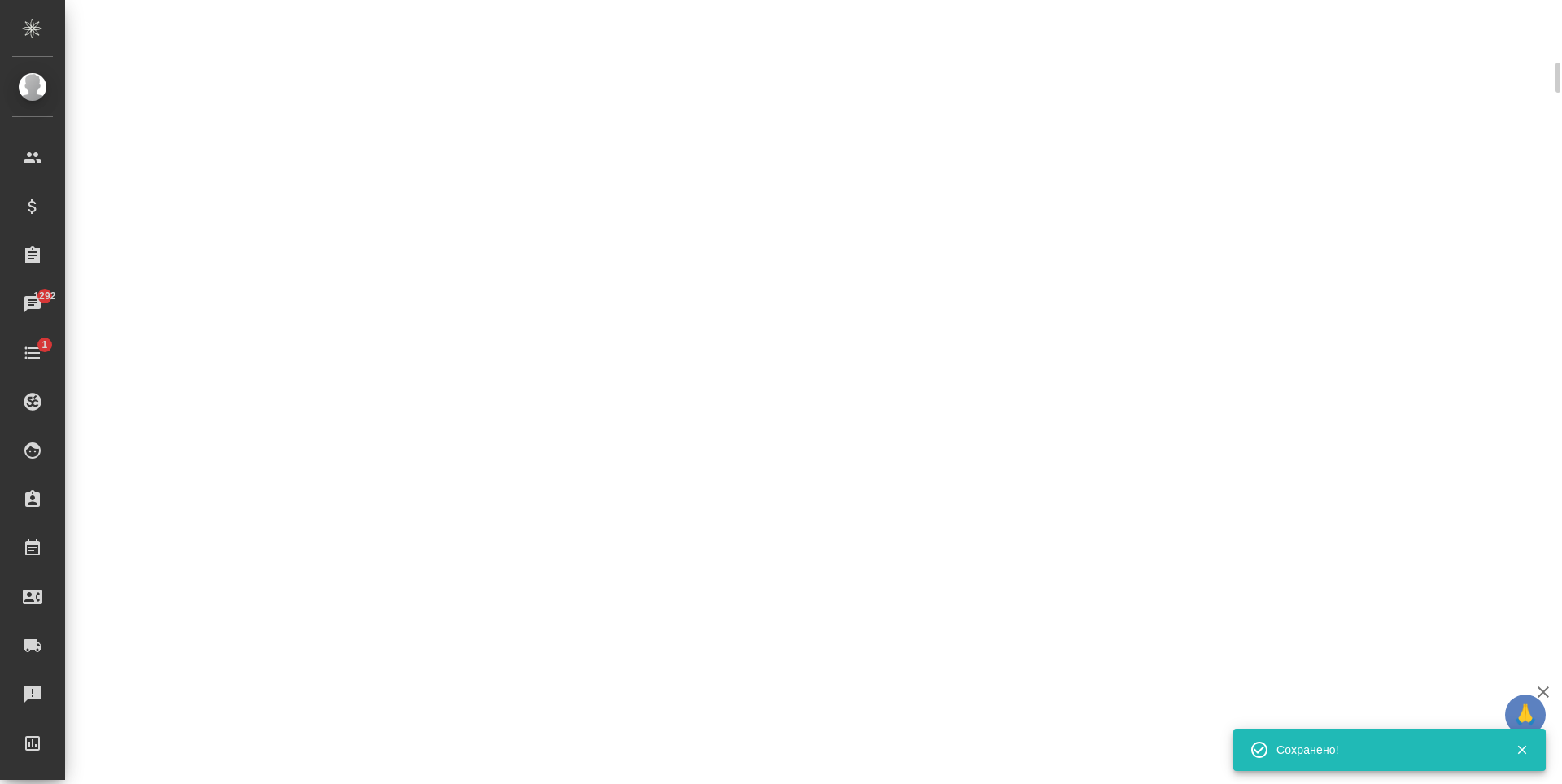
select select "RU"
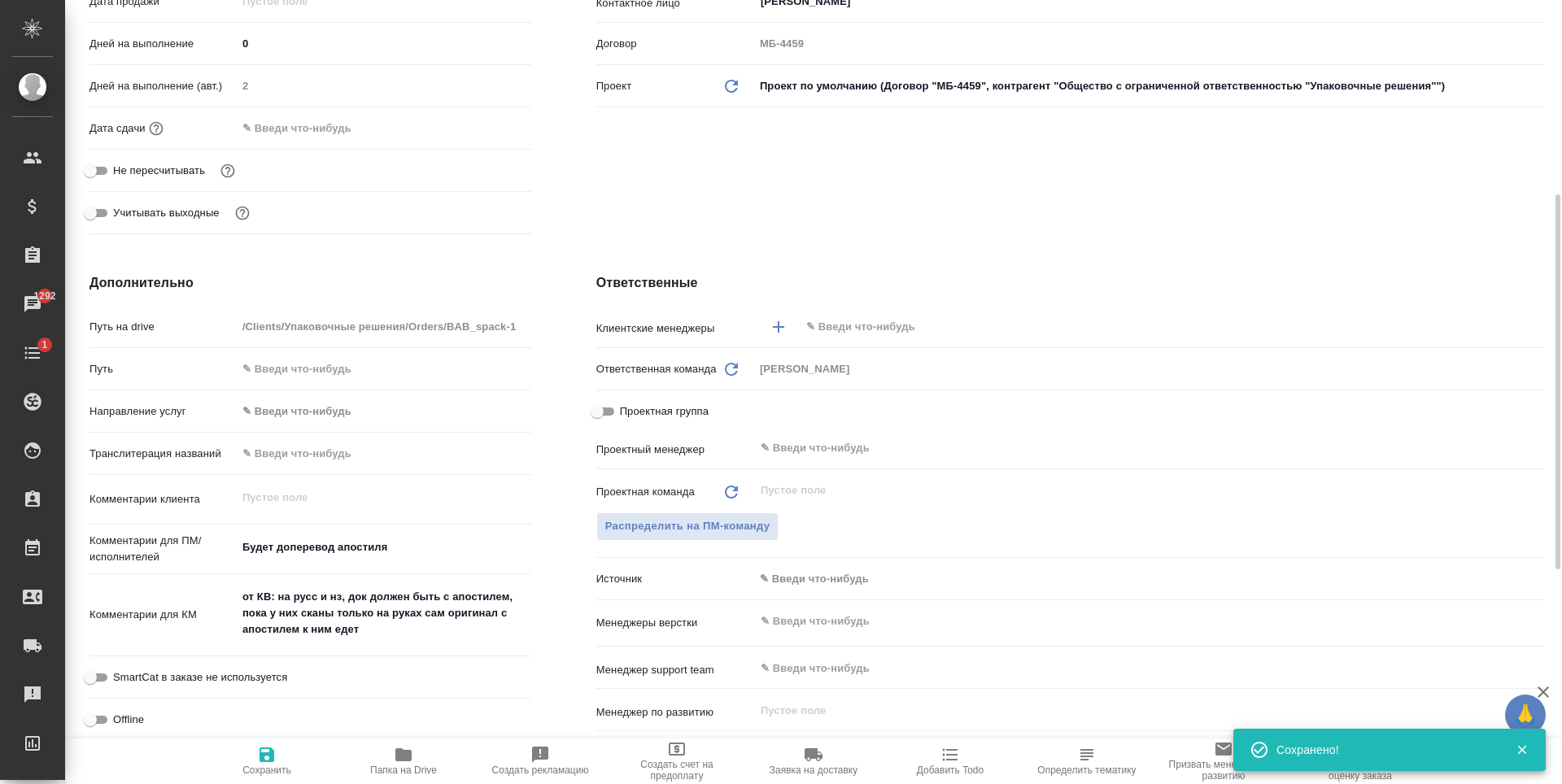
type textarea "x"
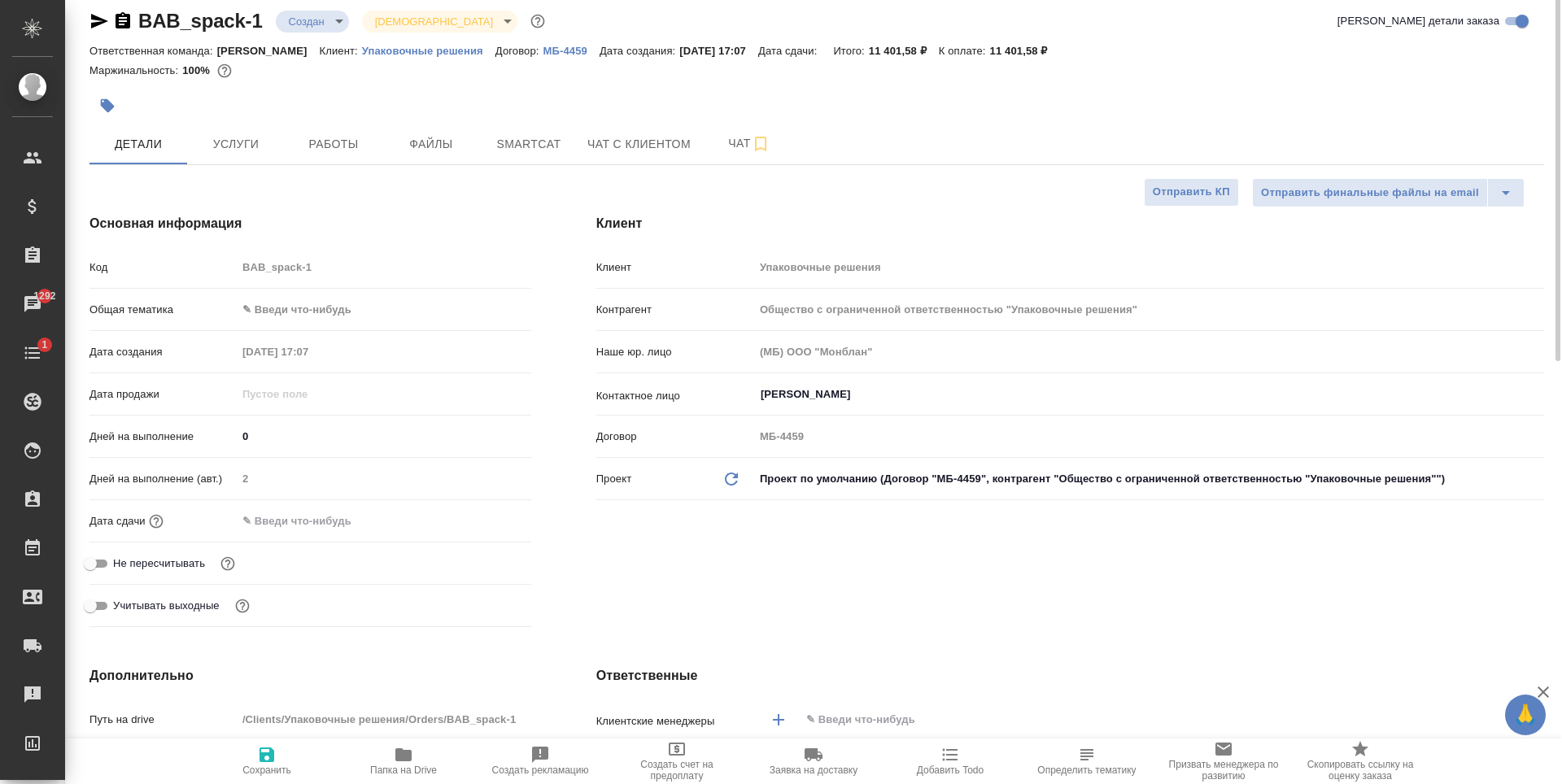
scroll to position [0, 0]
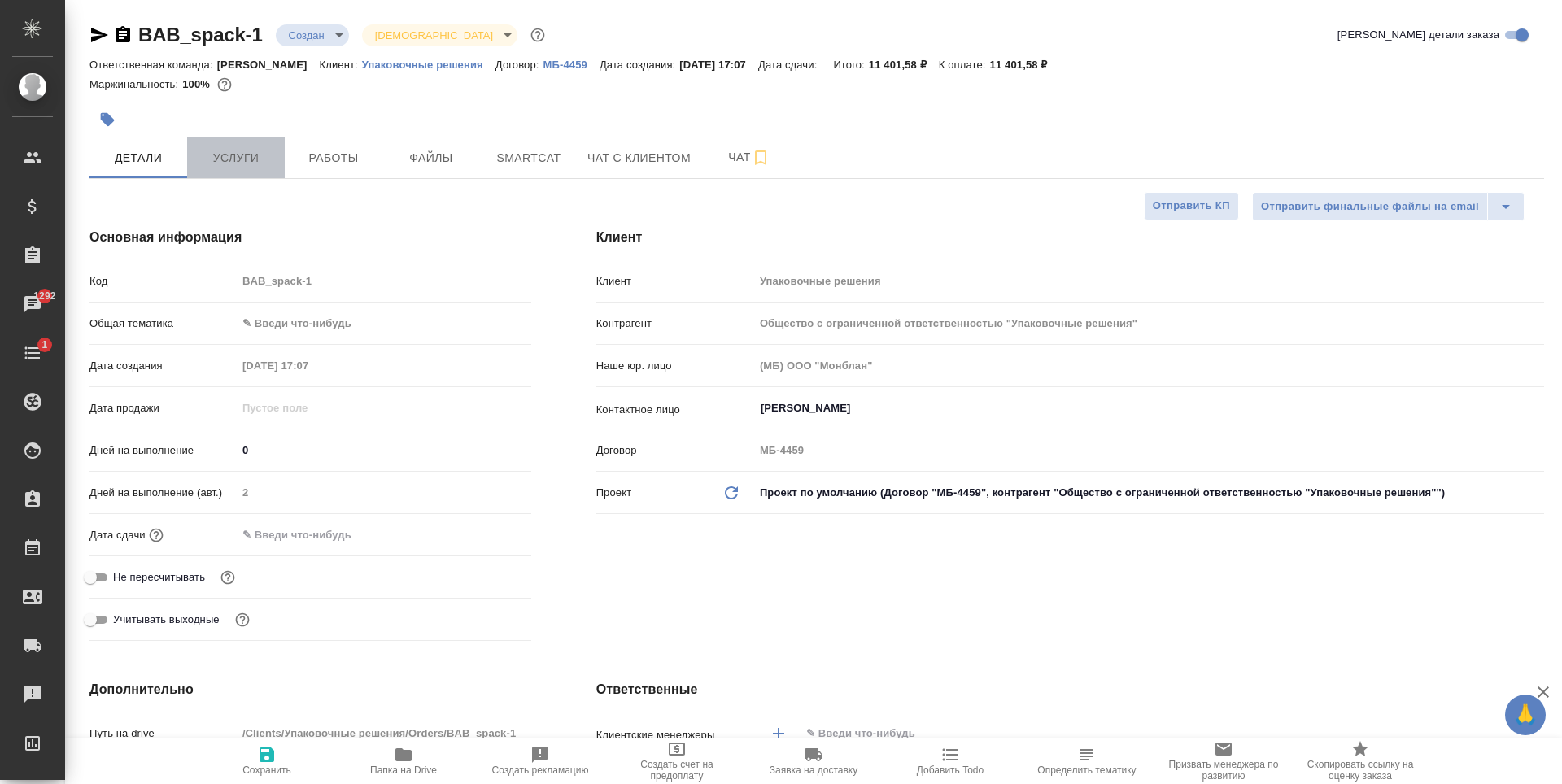
click at [262, 160] on span "Услуги" at bounding box center [236, 159] width 78 height 21
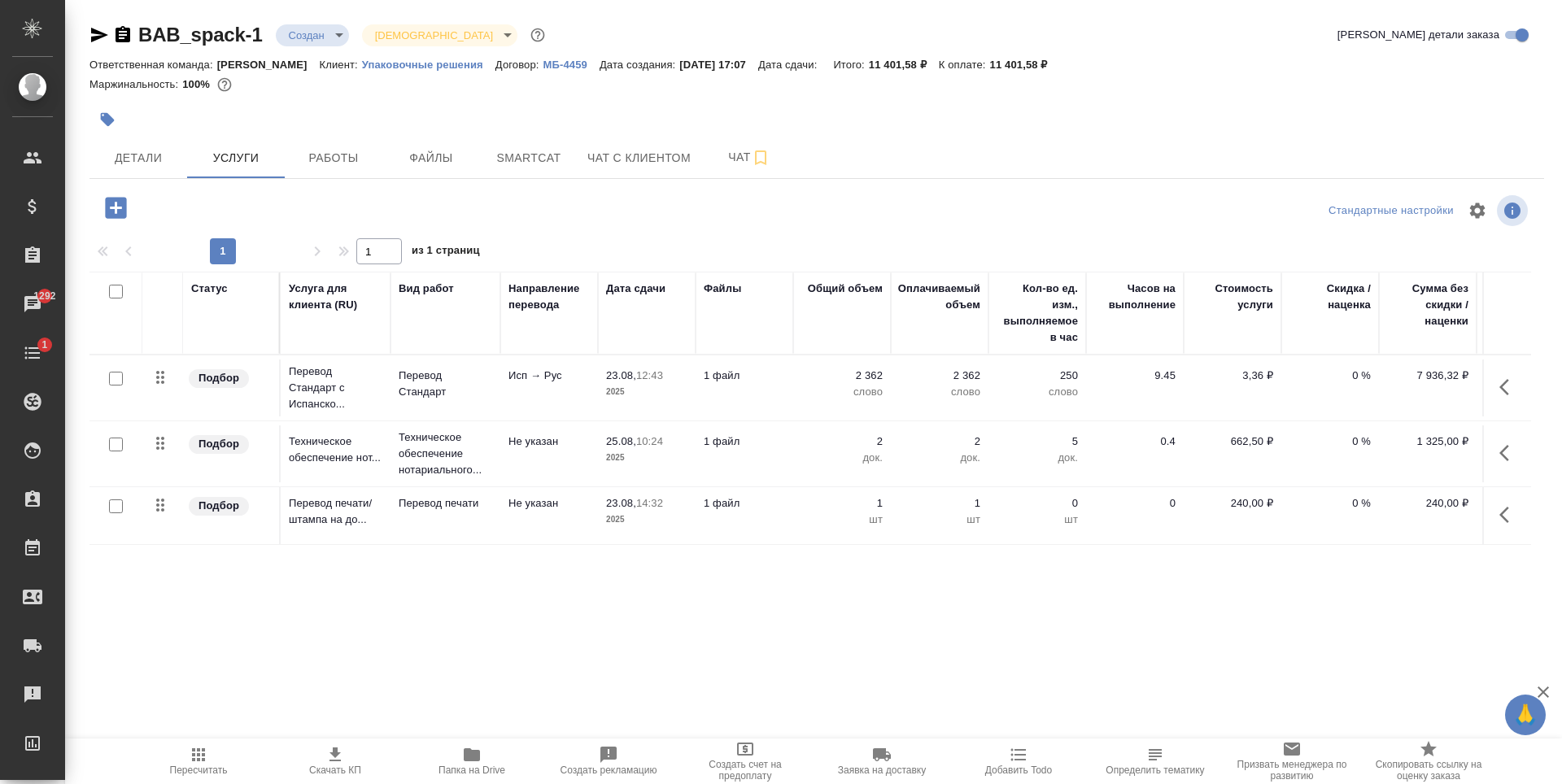
click at [765, 384] on p "1 файл" at bounding box center [744, 376] width 81 height 16
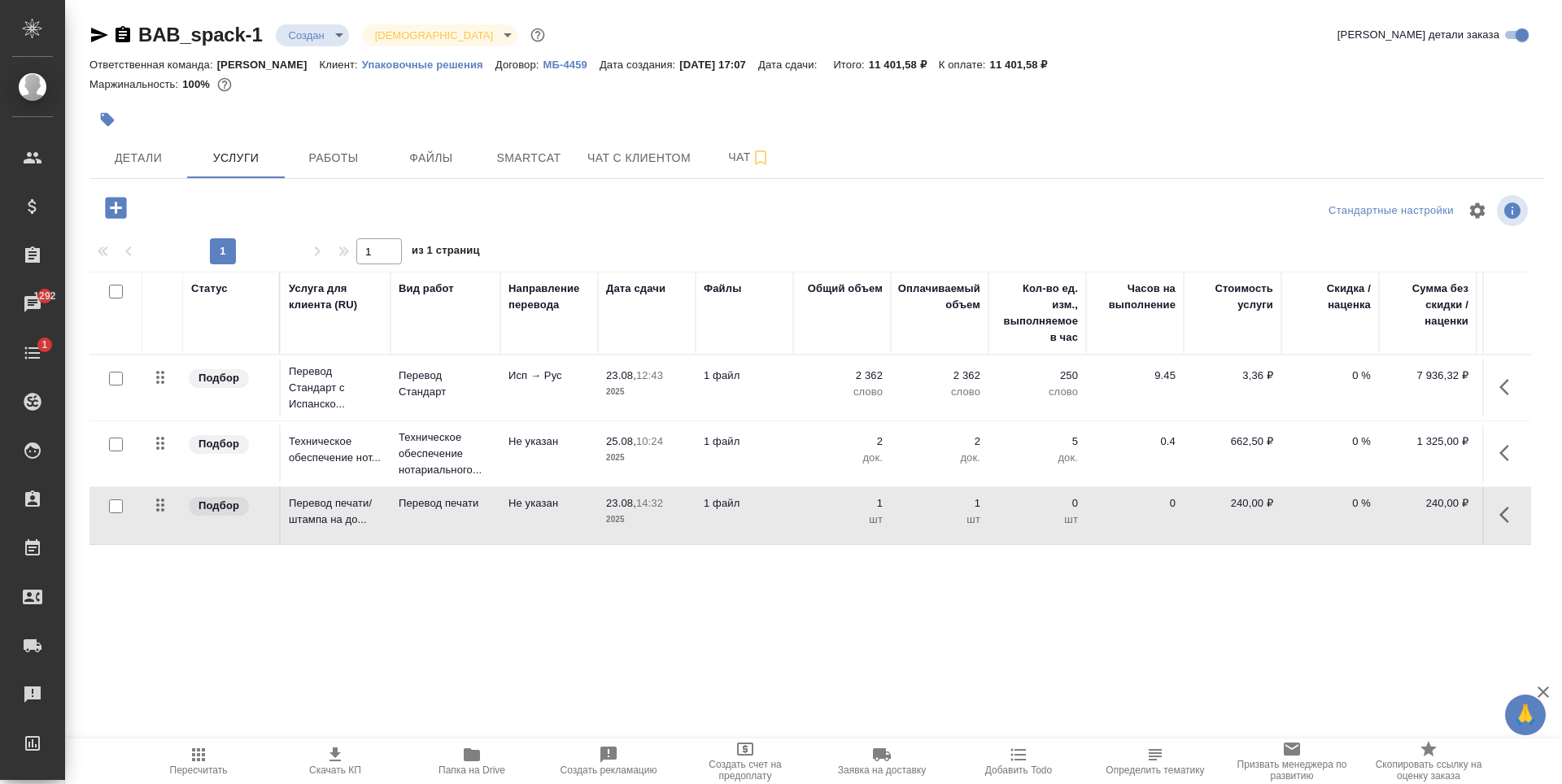
click at [765, 384] on p "1 файл" at bounding box center [744, 376] width 81 height 16
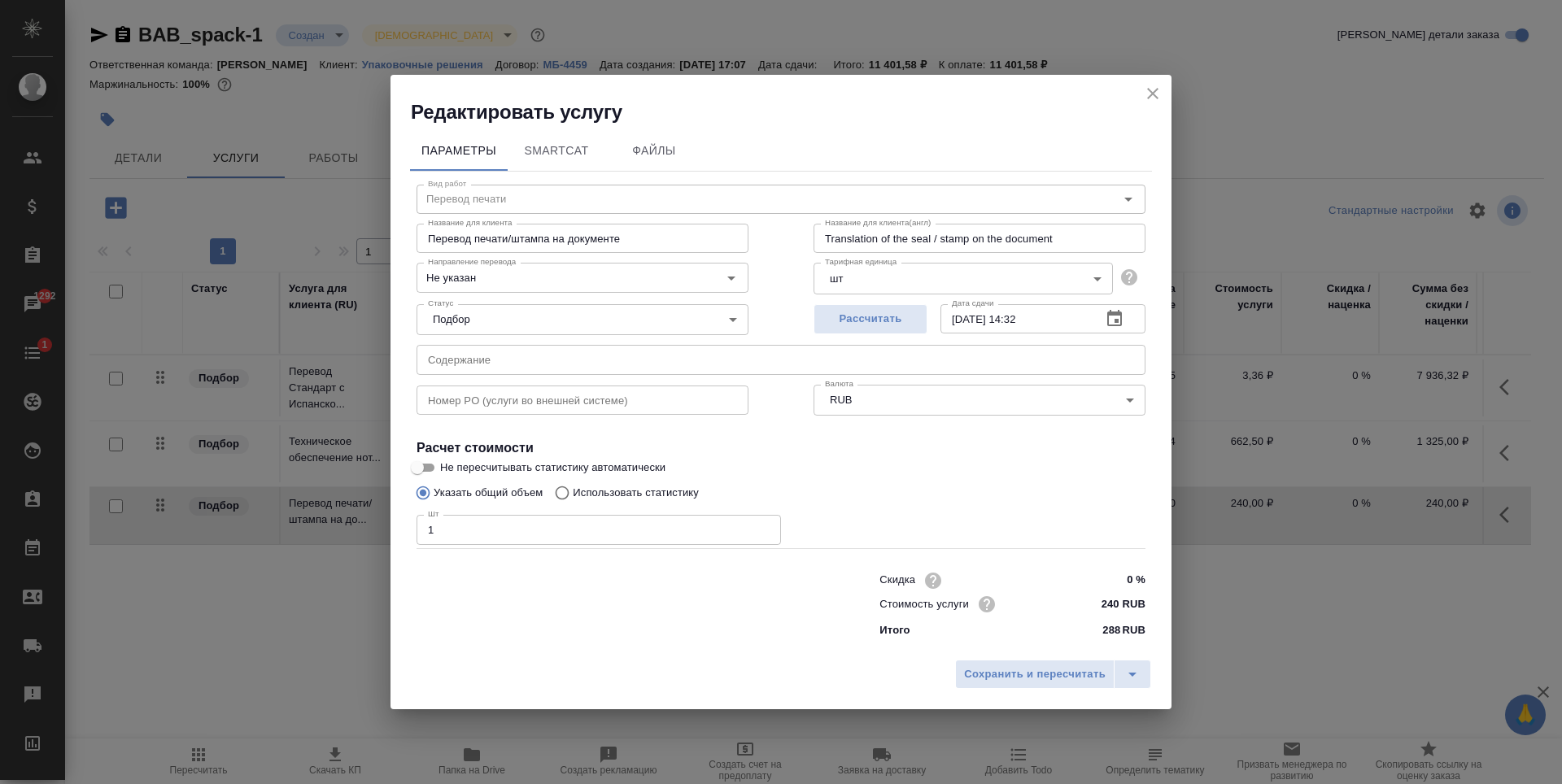
click at [564, 538] on input "1" at bounding box center [599, 529] width 365 height 29
type input "2"
click at [1068, 677] on span "Сохранить и пересчитать" at bounding box center [1034, 675] width 142 height 19
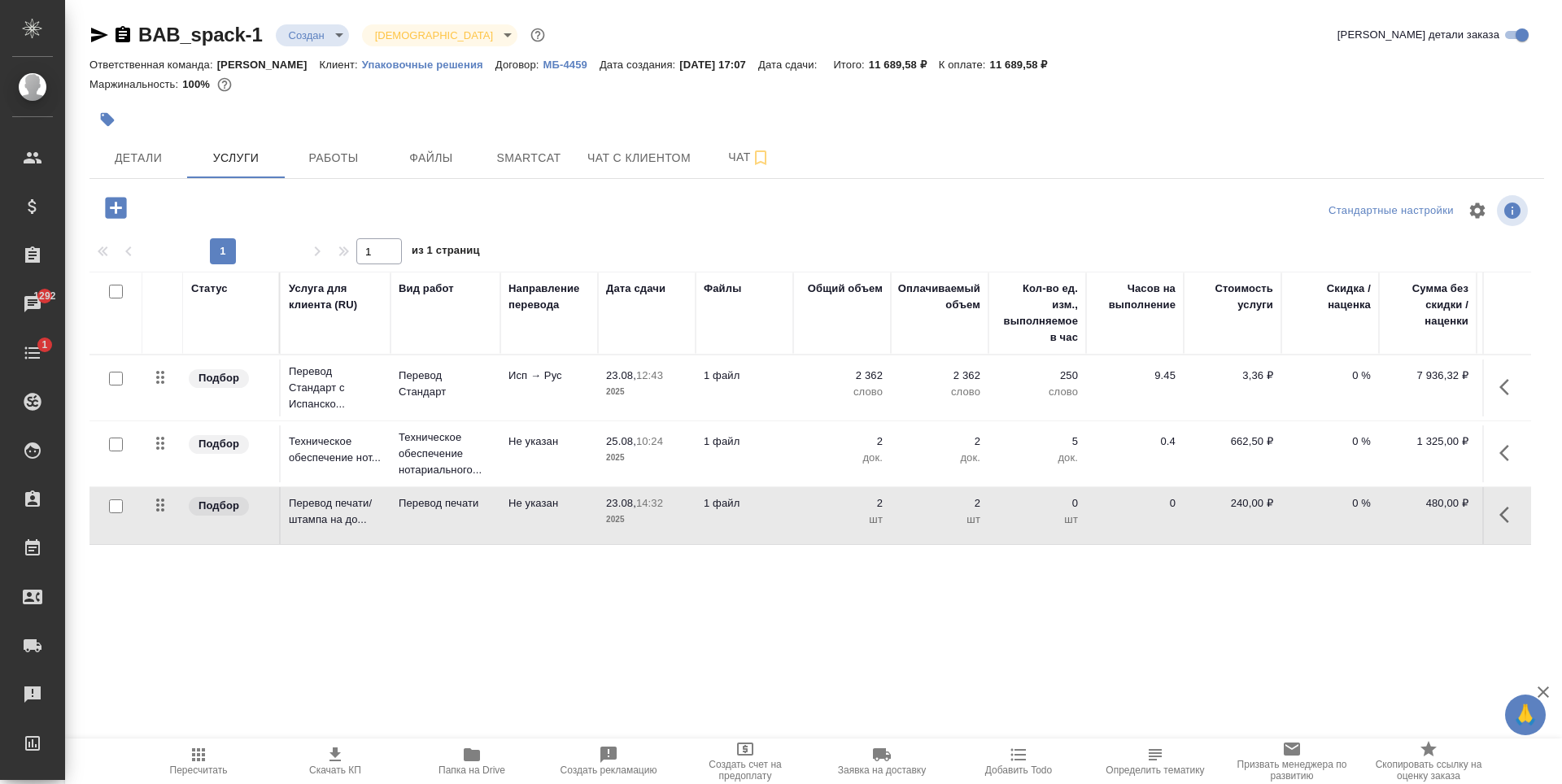
click at [307, 757] on span "Скачать КП" at bounding box center [335, 761] width 118 height 31
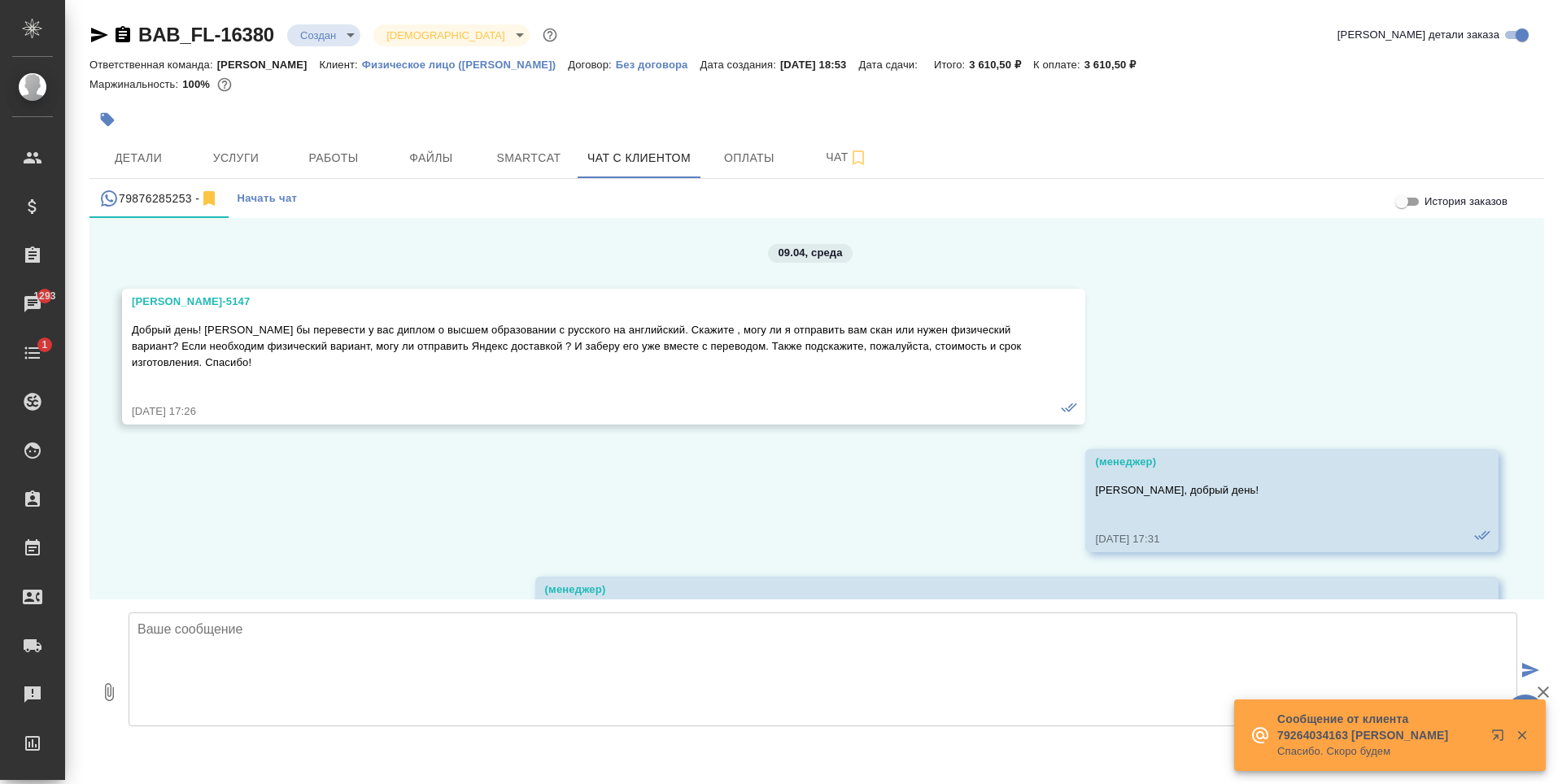
scroll to position [8982, 0]
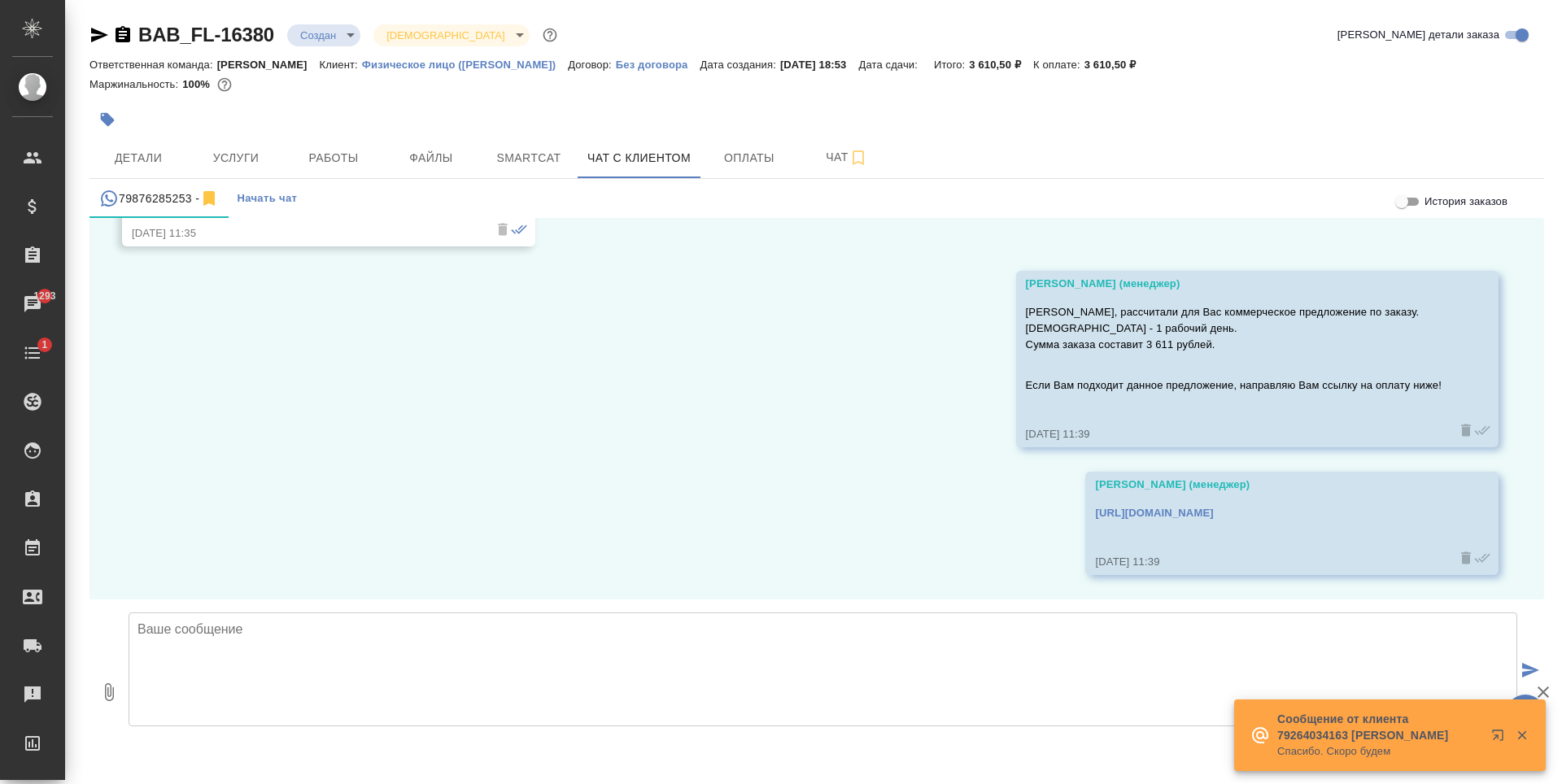
click at [1528, 735] on icon "button" at bounding box center [1522, 735] width 15 height 15
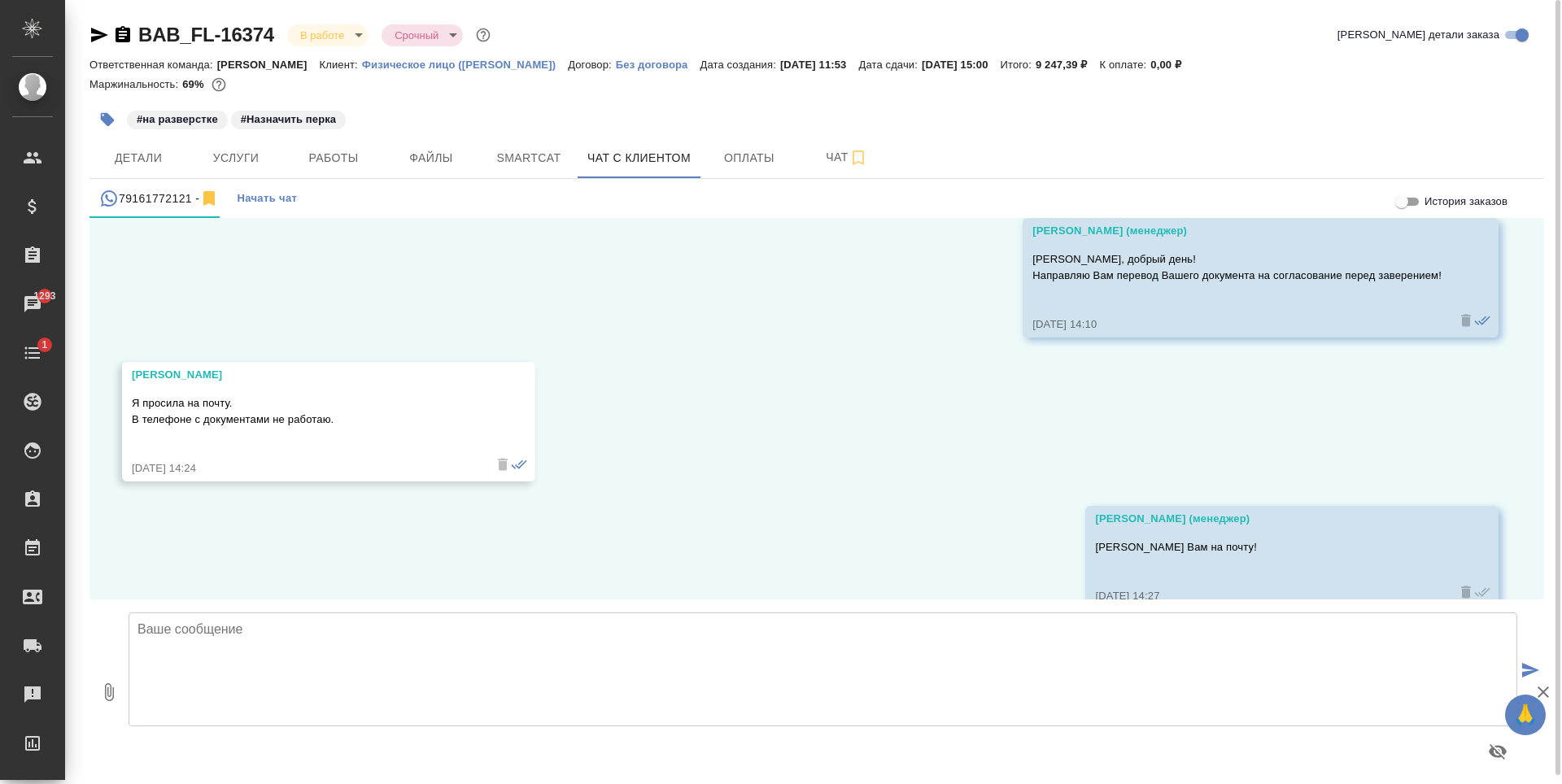
scroll to position [232, 0]
